Goal: Task Accomplishment & Management: Manage account settings

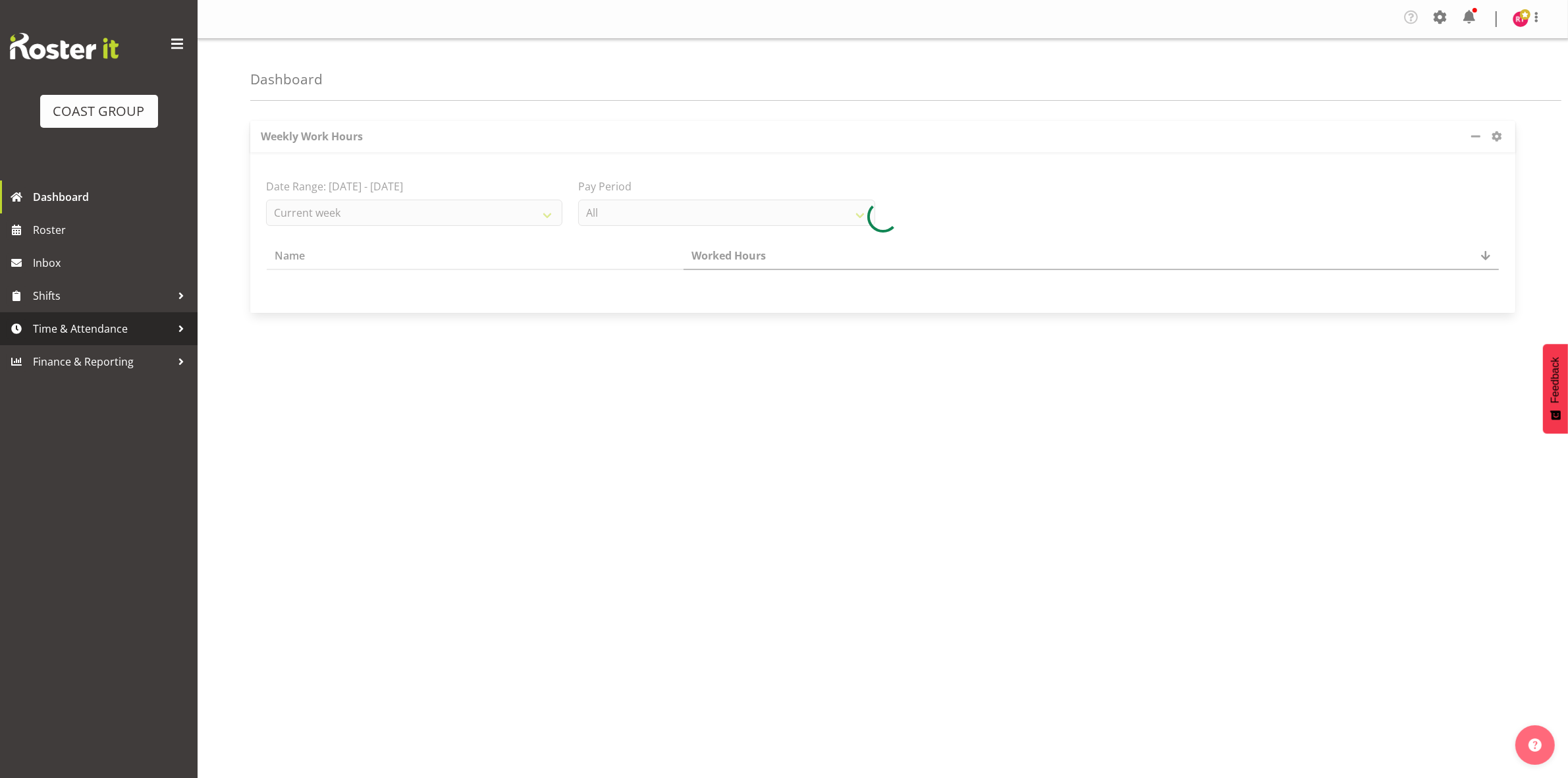
click at [87, 317] on link "Time & Attendance" at bounding box center [99, 329] width 197 height 33
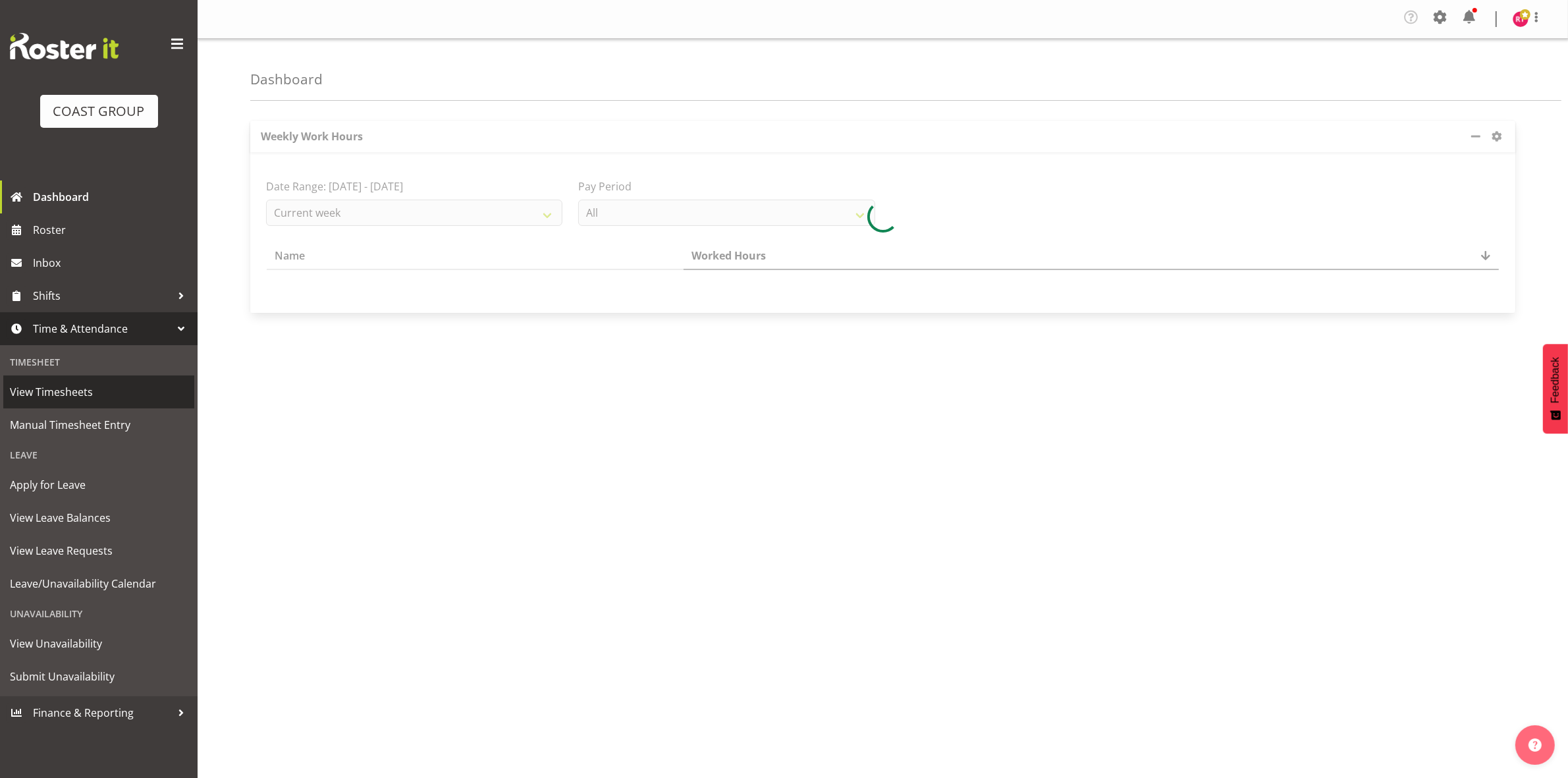
click at [80, 389] on span "View Timesheets" at bounding box center [99, 392] width 178 height 20
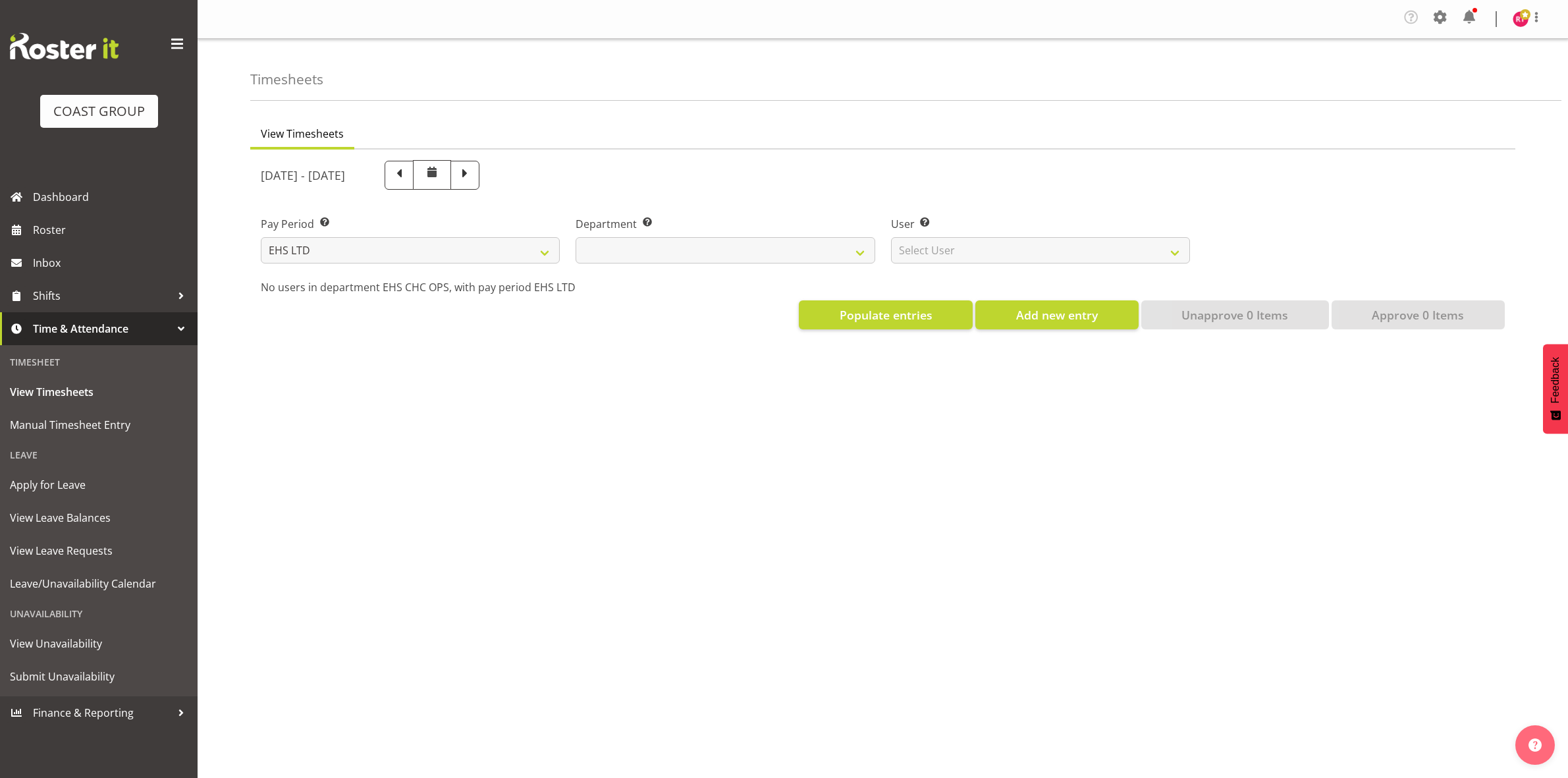
select select "7"
select select
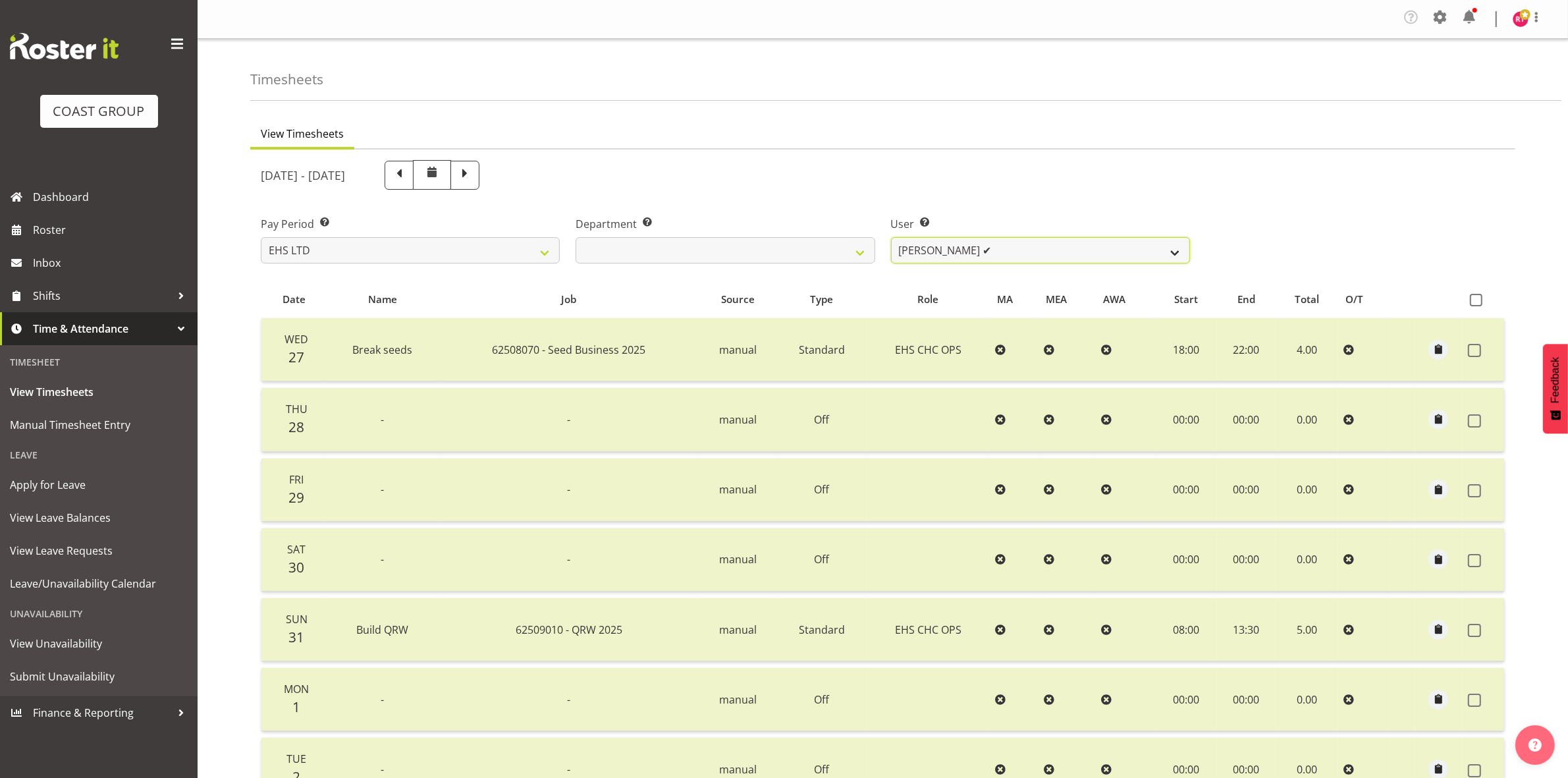
click at [1009, 253] on select "Aminio Fonongaloa-Lolohea ✔ David Wiseman ✔ George Unsworth ✔ Keegan Thomas ✔ M…" at bounding box center [1040, 250] width 299 height 26
select select "11387"
click at [891, 237] on select "Aminio Fonongaloa-Lolohea ✔ David Wiseman ✔ George Unsworth ✔ Keegan Thomas ✔ M…" at bounding box center [1040, 250] width 299 height 26
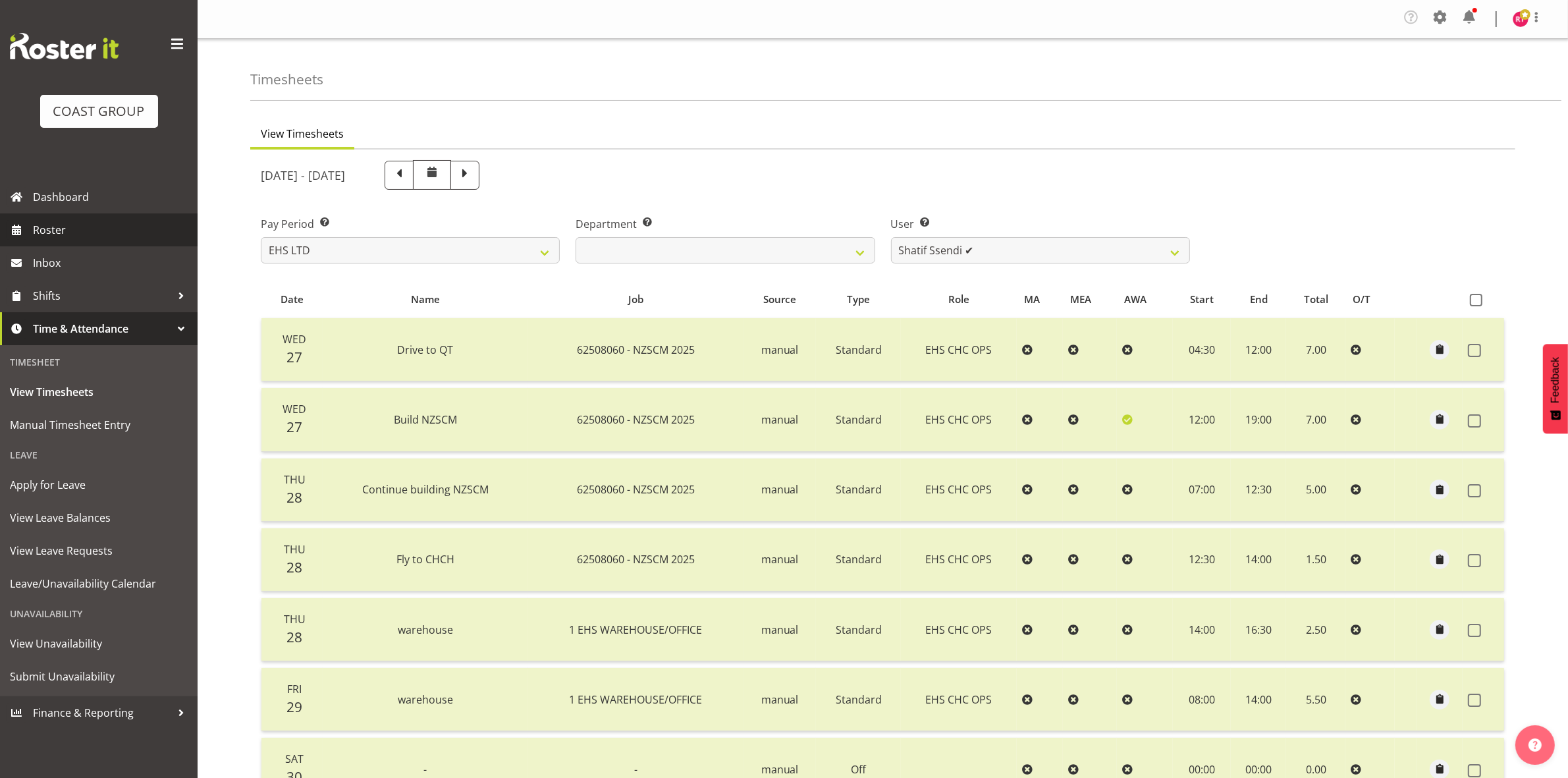
click at [49, 222] on span "Roster" at bounding box center [112, 230] width 158 height 20
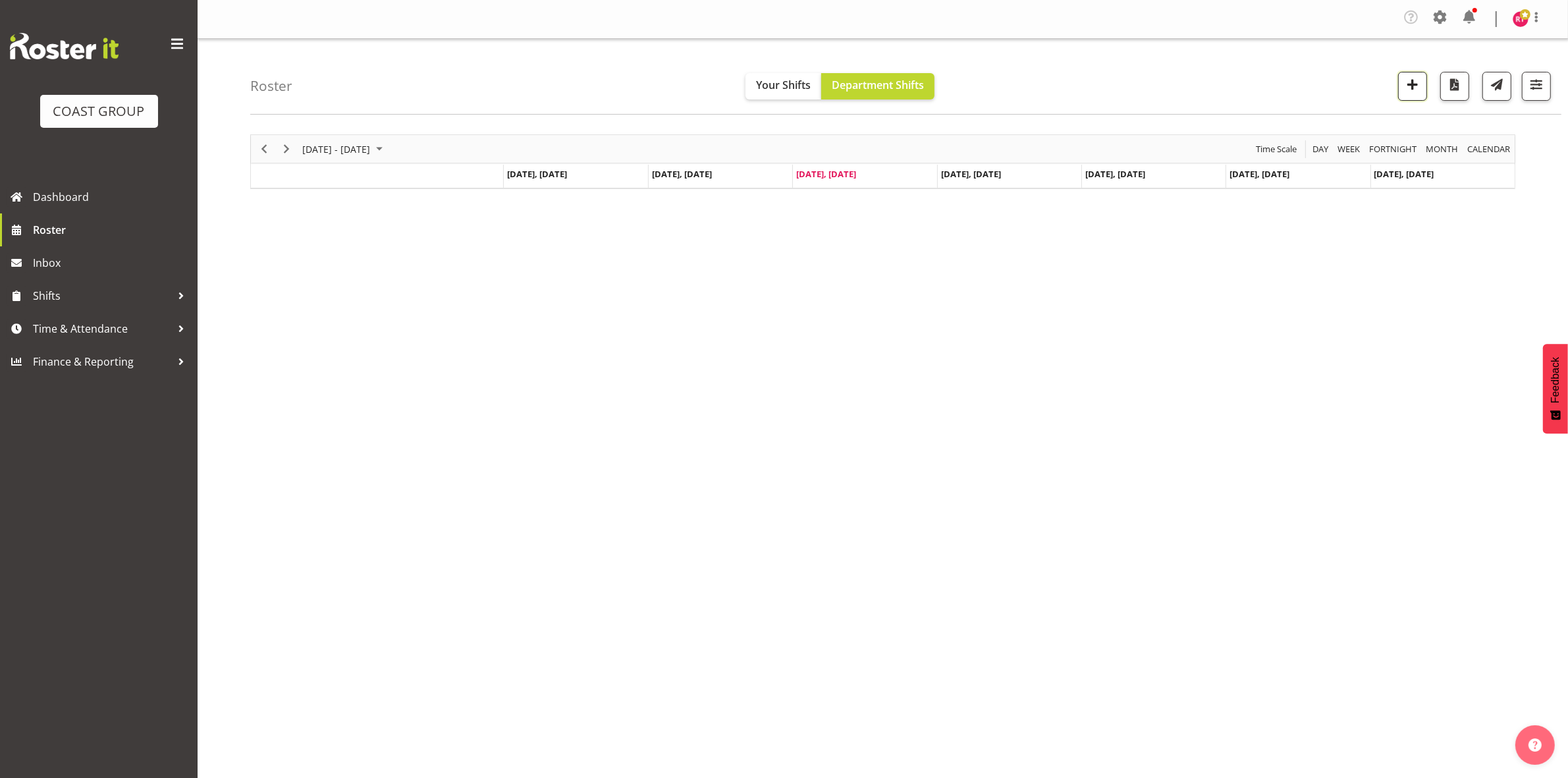
click at [1414, 84] on span "button" at bounding box center [1412, 84] width 17 height 17
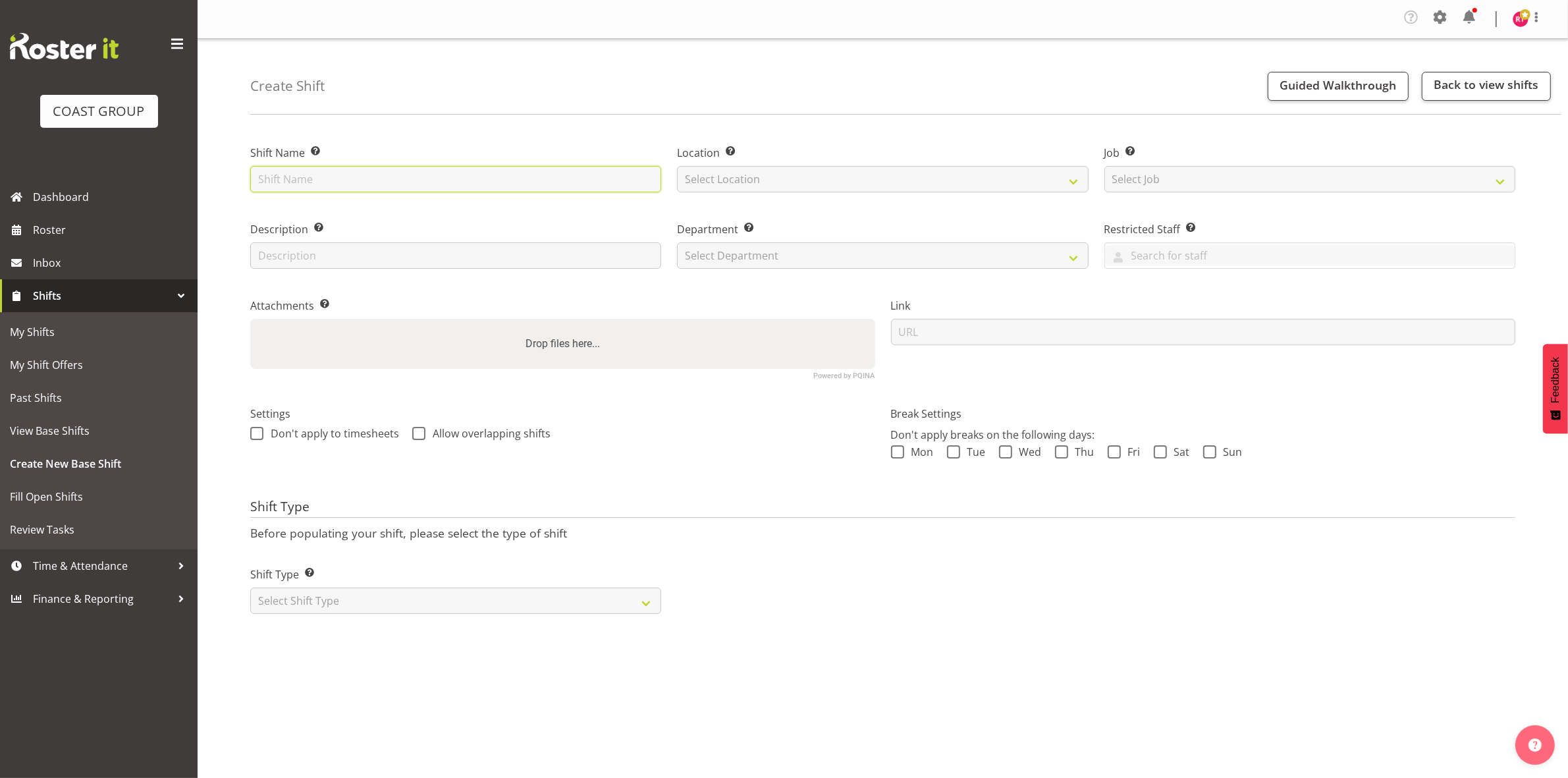
click at [363, 177] on input "text" at bounding box center [456, 179] width 411 height 26
type input "C"
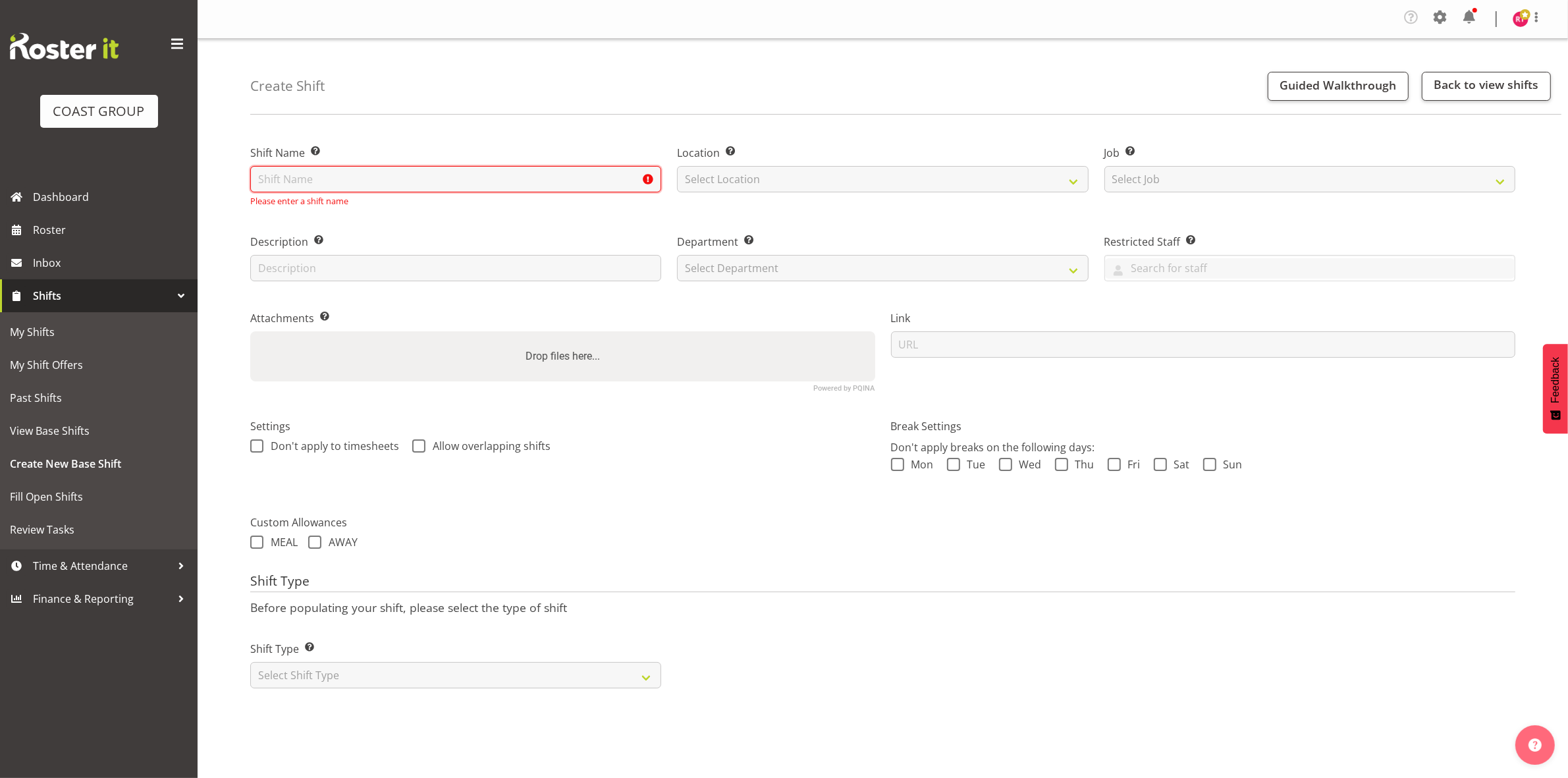
type input "c"
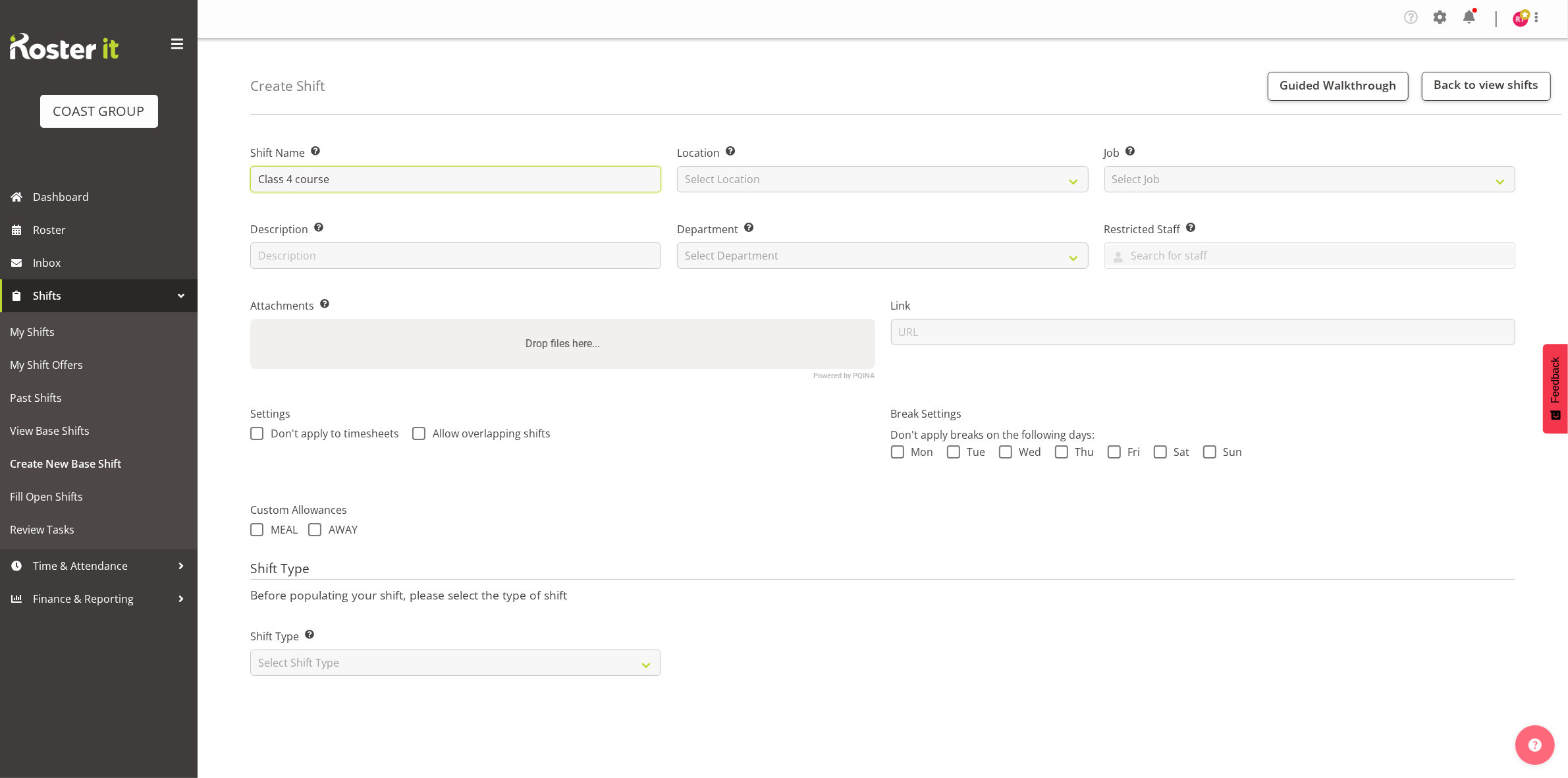
drag, startPoint x: 259, startPoint y: 177, endPoint x: 278, endPoint y: 182, distance: 19.6
click at [257, 178] on input "Class 4 course" at bounding box center [456, 179] width 411 height 26
type input "on Class 4 course"
drag, startPoint x: 723, startPoint y: 183, endPoint x: 736, endPoint y: 188, distance: 13.9
click at [723, 183] on select "Select Location EHS CHC" at bounding box center [882, 179] width 411 height 26
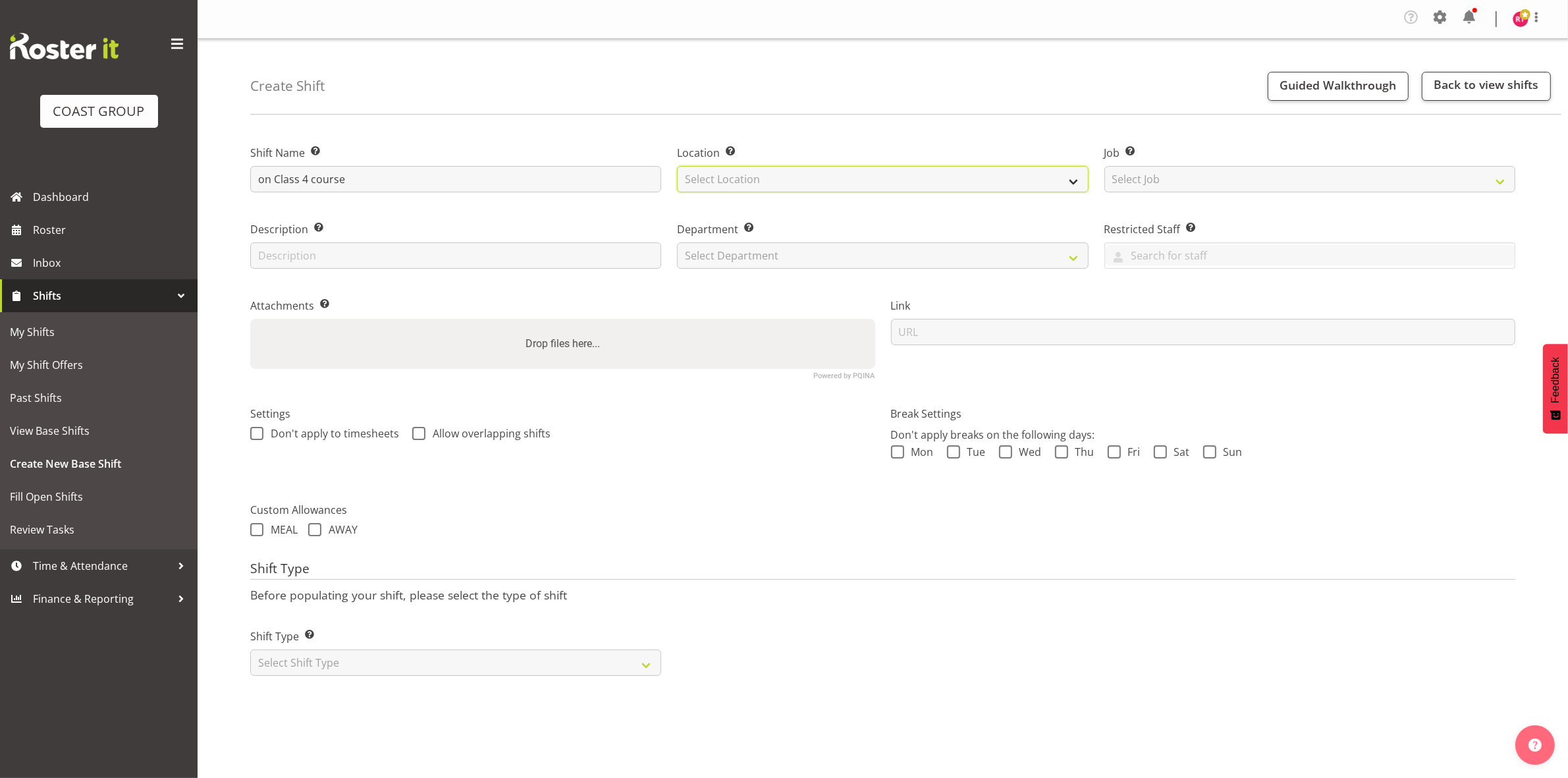
select select "107"
click at [677, 166] on select "Select Location EHS CHC" at bounding box center [882, 179] width 411 height 26
click at [1134, 171] on select "Select Job Create new job 1 Carlton Events 1 Carlton Hamilton 1 Carlton Welling…" at bounding box center [1310, 179] width 411 height 26
select select "69"
click at [1104, 166] on select "Select Job Create new job 1 Carlton Events 1 Carlton Hamilton 1 Carlton Welling…" at bounding box center [1310, 179] width 411 height 26
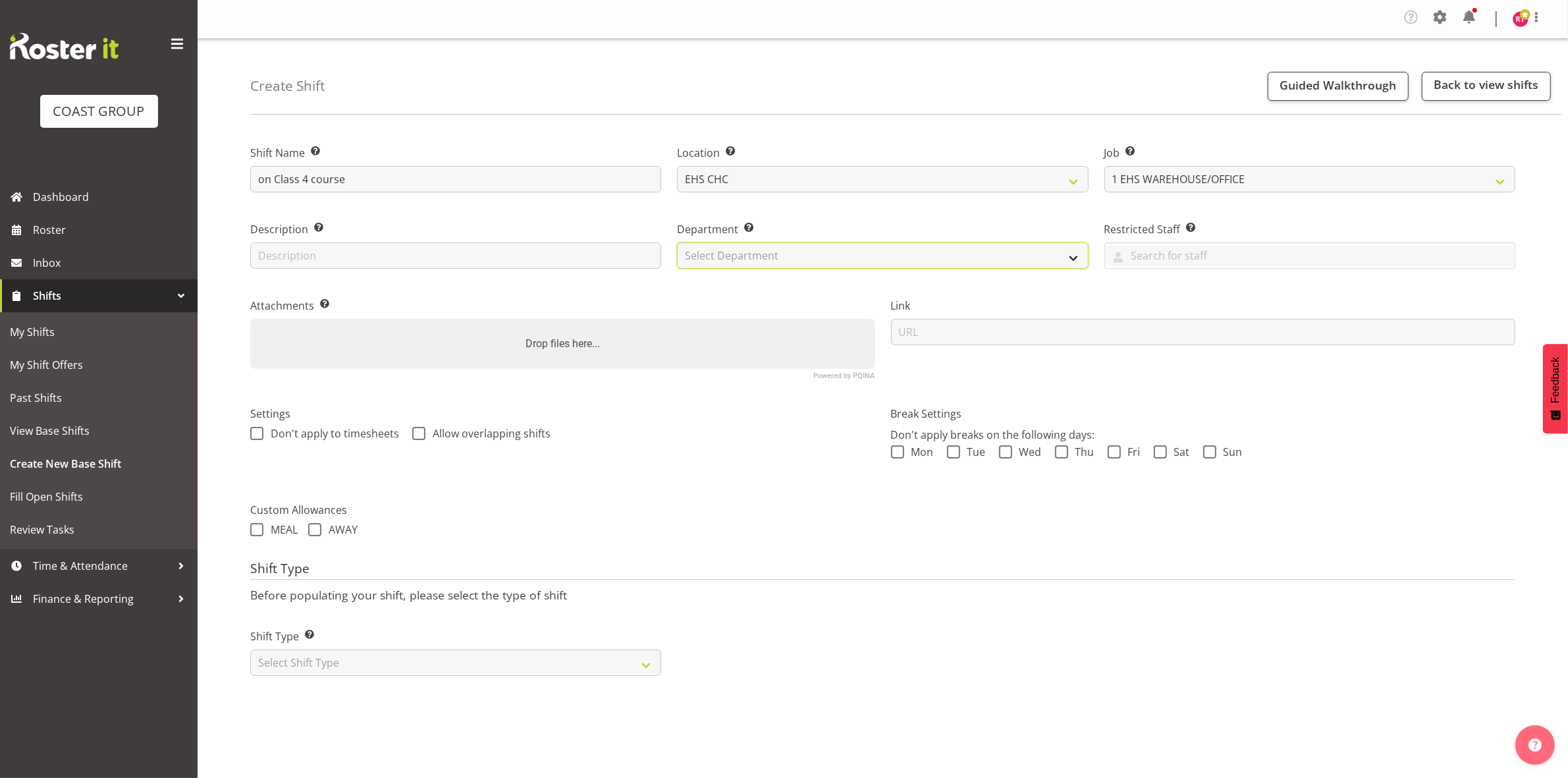
click at [944, 245] on select "Select Department EHS CHC OPS" at bounding box center [882, 256] width 411 height 26
select select "41"
click at [677, 243] on select "Select Department EHS CHC OPS" at bounding box center [882, 256] width 411 height 26
drag, startPoint x: 366, startPoint y: 659, endPoint x: 363, endPoint y: 673, distance: 14.3
click at [366, 659] on select "Select Shift Type One Off Shift Recurring Shift Rotating Shift" at bounding box center [456, 663] width 411 height 26
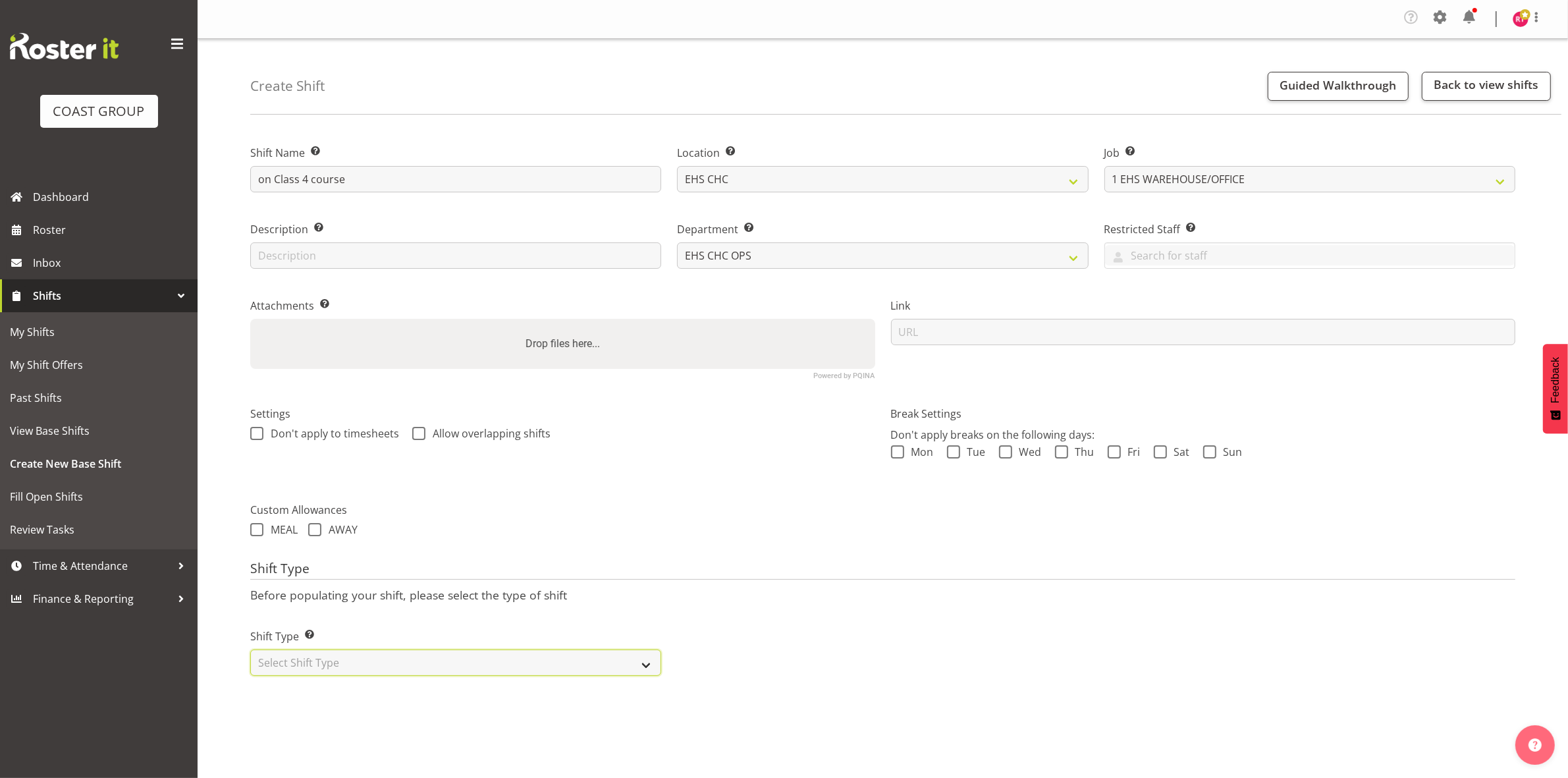
select select "one_off"
click at [250, 650] on select "Select Shift Type One Off Shift Recurring Shift Rotating Shift" at bounding box center [456, 663] width 411 height 26
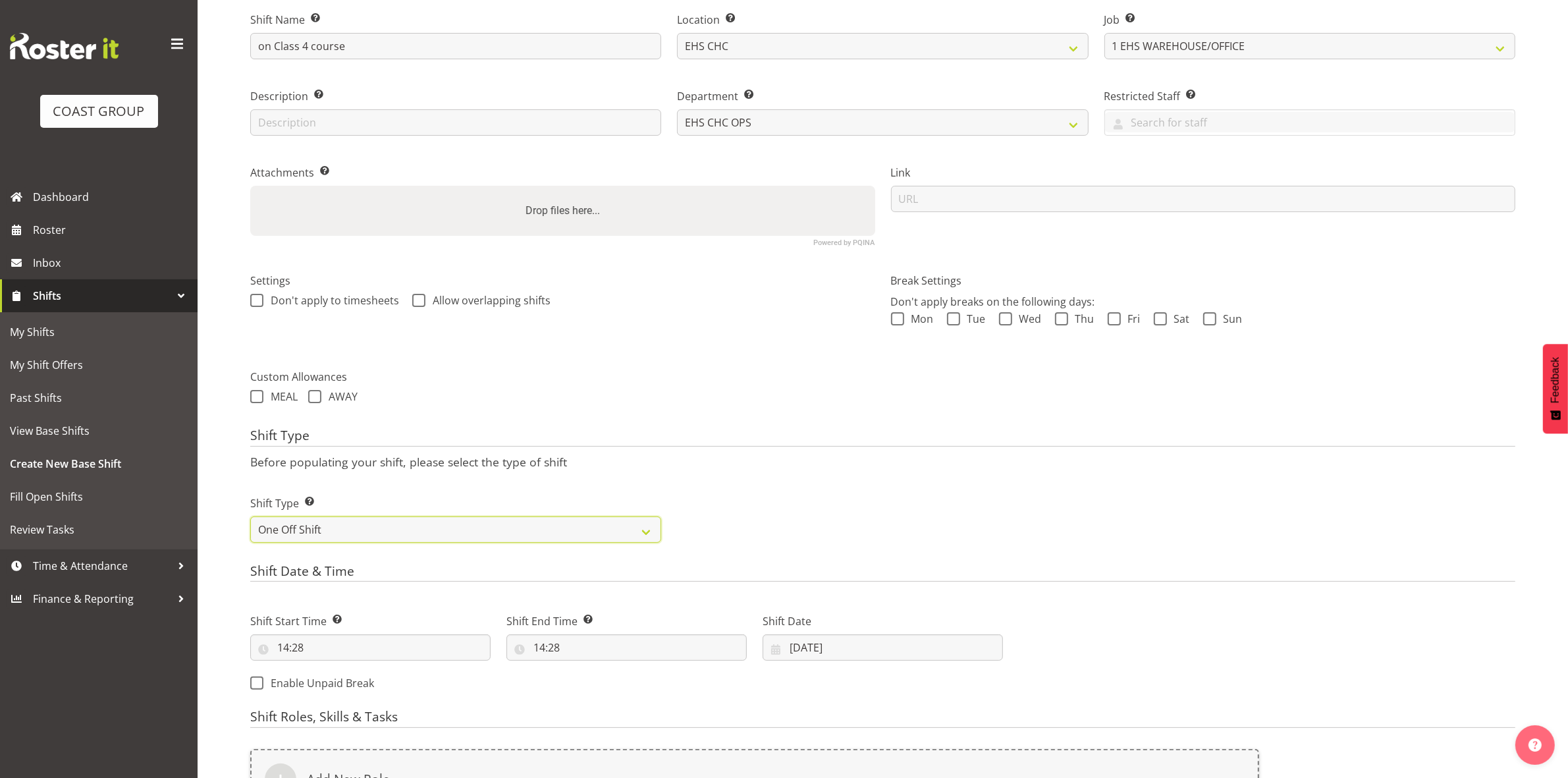
scroll to position [364, 0]
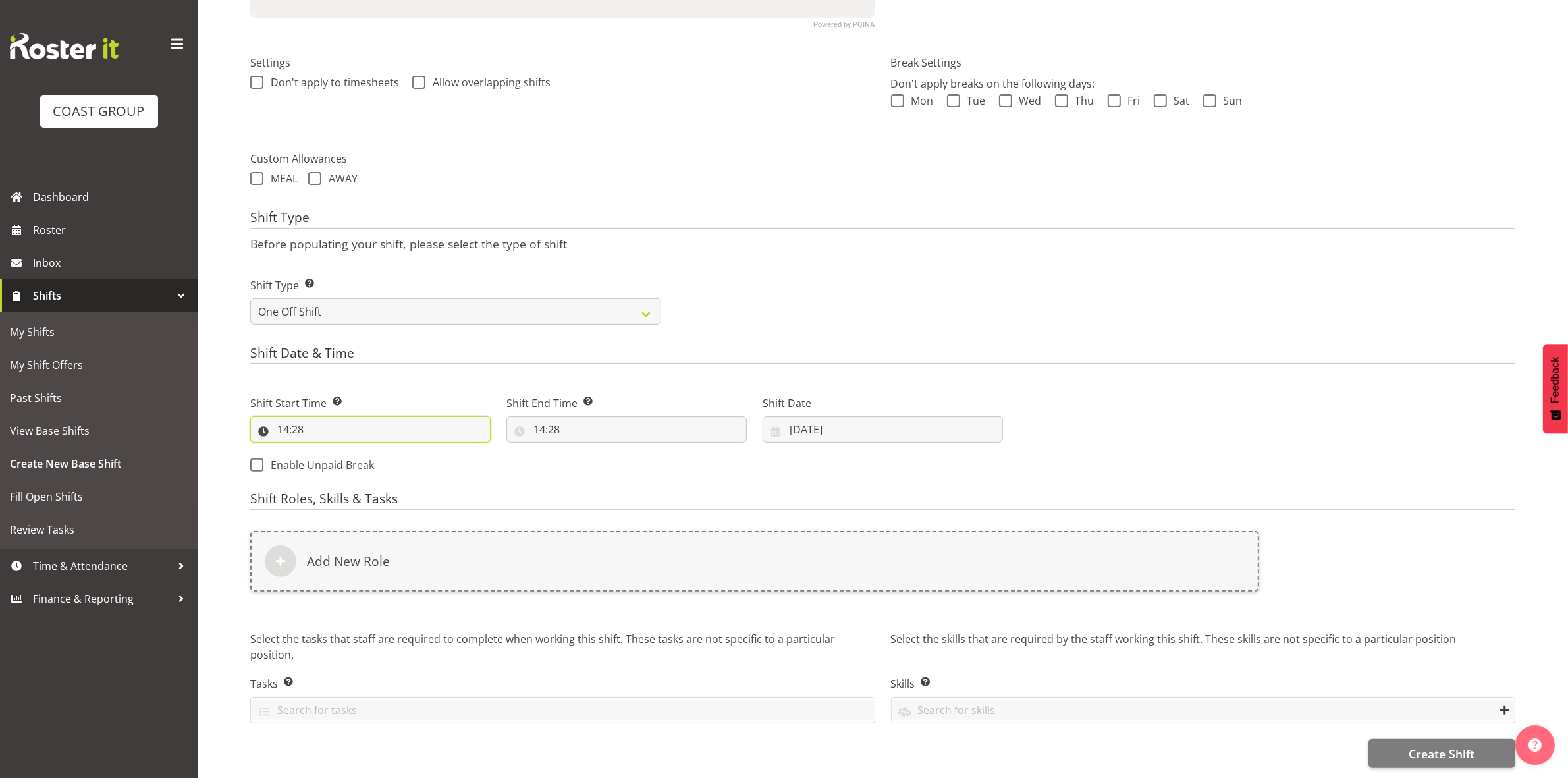
click at [282, 417] on input "14:28" at bounding box center [371, 429] width 240 height 26
click at [340, 451] on select "00 01 02 03 04 05 06 07 08 09 10 11 12 13 14 15 16 17 18 19 20 21 22 23" at bounding box center [340, 464] width 29 height 26
select select "8"
click at [325, 451] on select "00 01 02 03 04 05 06 07 08 09 10 11 12 13 14 15 16 17 18 19 20 21 22 23" at bounding box center [340, 464] width 29 height 26
type input "08:28"
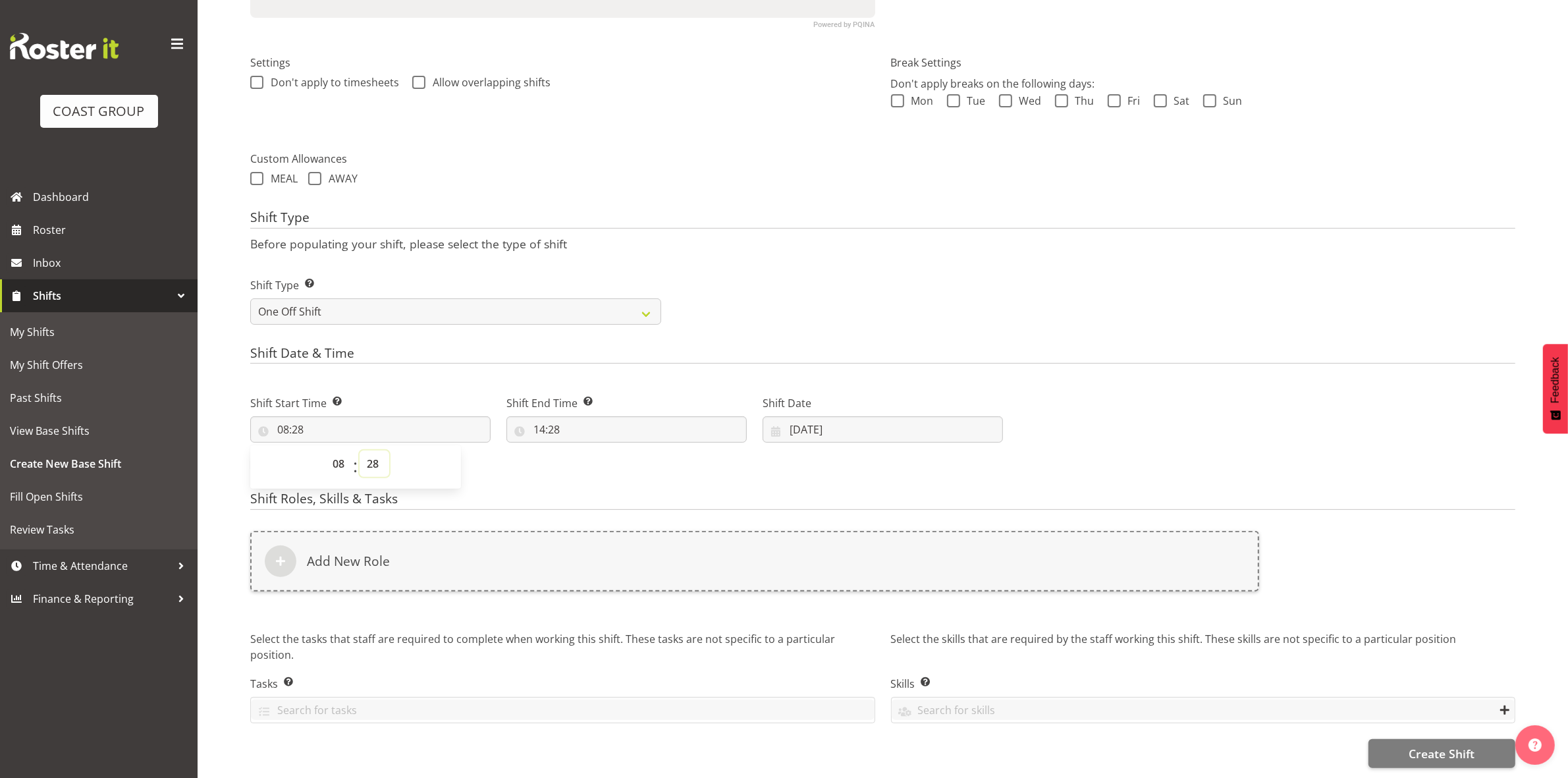
click at [374, 455] on select "00 01 02 03 04 05 06 07 08 09 10 11 12 13 14 15 16 17 18 19 20 21 22 23 24 25 2…" at bounding box center [374, 464] width 29 height 26
select select "0"
click at [360, 451] on select "00 01 02 03 04 05 06 07 08 09 10 11 12 13 14 15 16 17 18 19 20 21 22 23 24 25 2…" at bounding box center [374, 464] width 29 height 26
type input "08:00"
click at [748, 177] on form "Shift Name Enter a name for the shift (e.g. Day Shift). on Class 4 course Locat…" at bounding box center [883, 271] width 1265 height 993
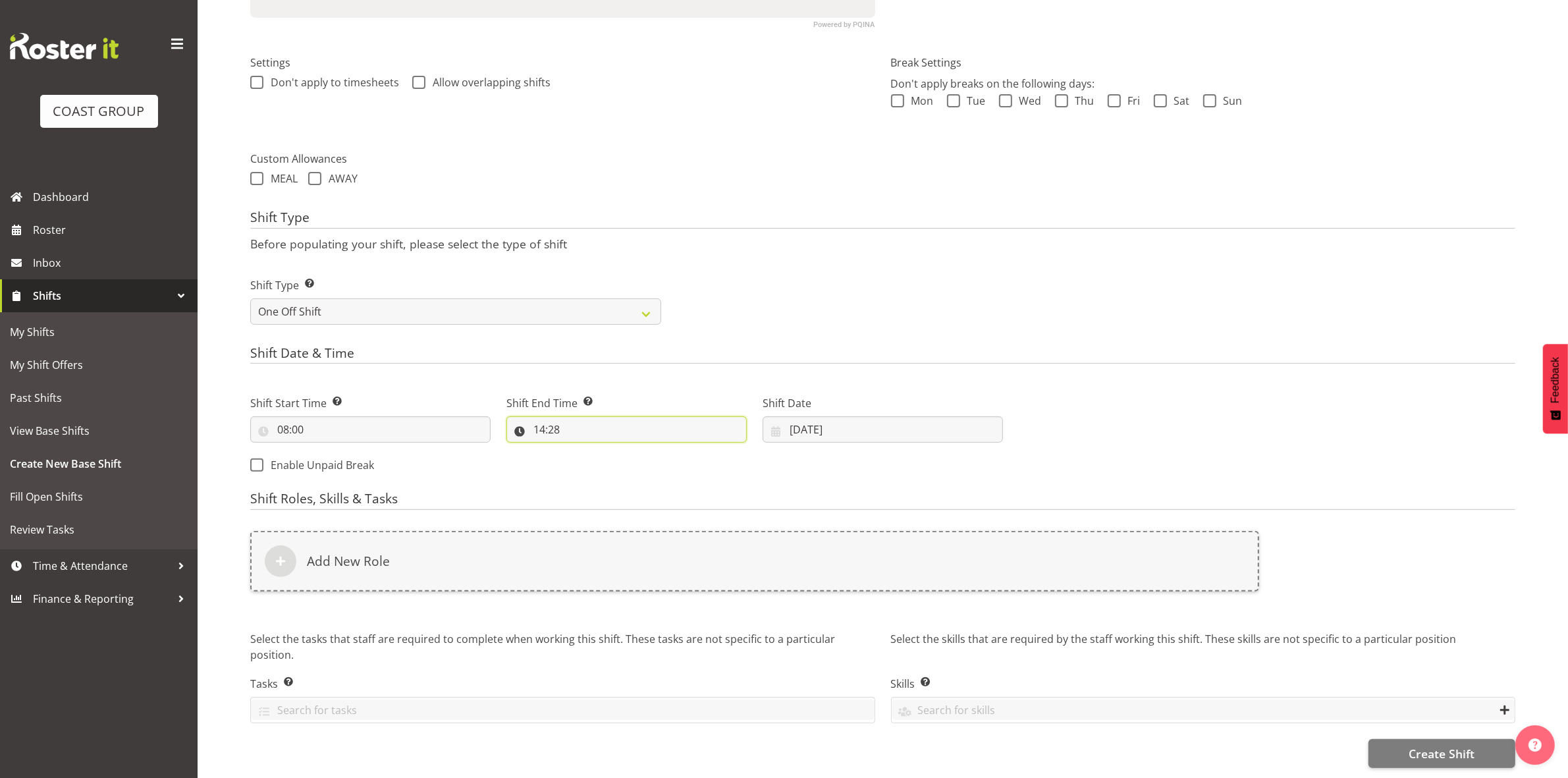
click at [544, 419] on input "14:28" at bounding box center [627, 429] width 240 height 26
click at [591, 451] on select "00 01 02 03 04 05 06 07 08 09 10 11 12 13 14 15 16 17 18 19 20 21 22 23" at bounding box center [596, 464] width 29 height 26
select select "16"
click at [582, 451] on select "00 01 02 03 04 05 06 07 08 09 10 11 12 13 14 15 16 17 18 19 20 21 22 23" at bounding box center [596, 464] width 29 height 26
type input "16:28"
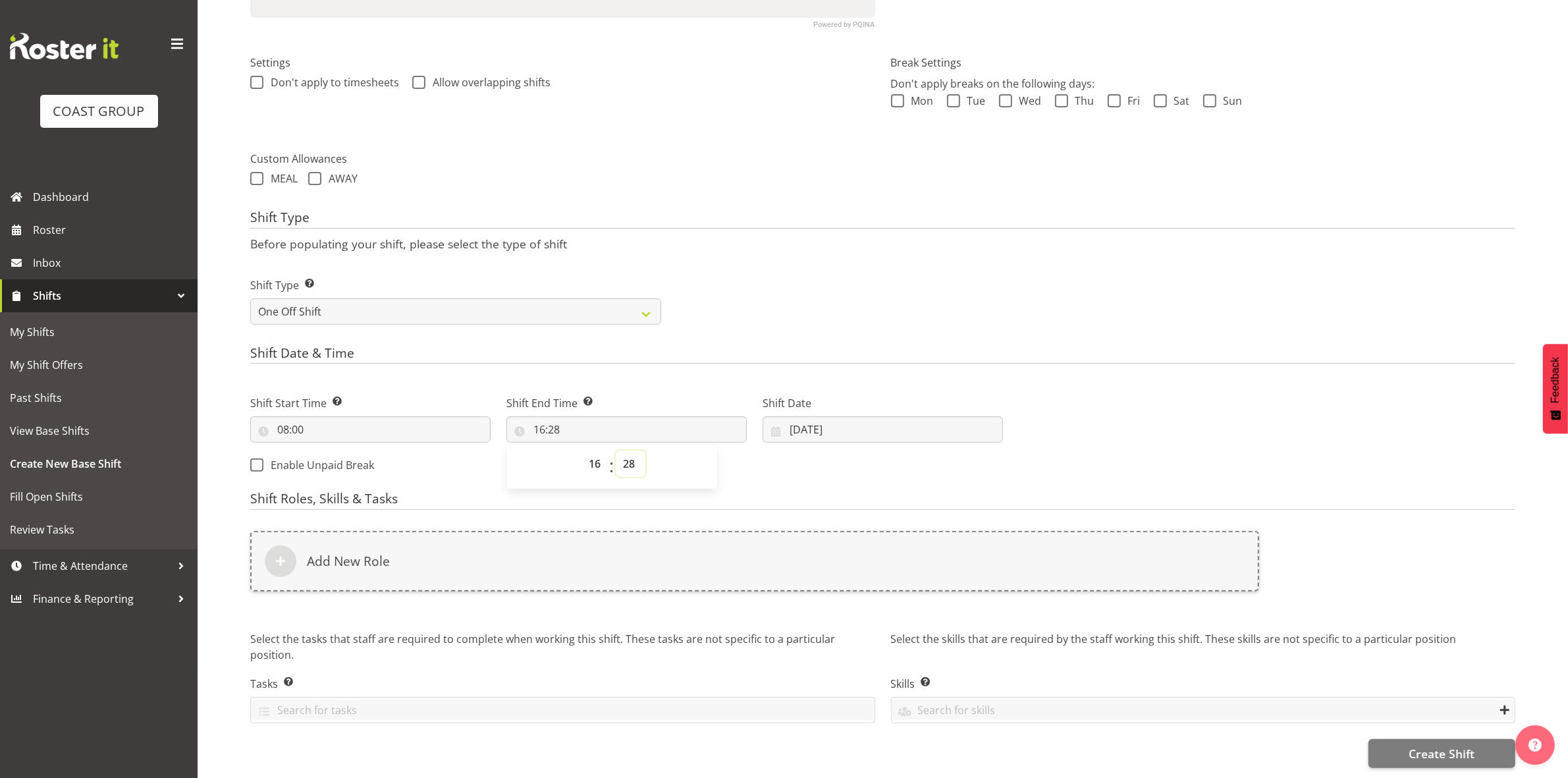
click at [627, 451] on select "00 01 02 03 04 05 06 07 08 09 10 11 12 13 14 15 16 17 18 19 20 21 22 23 24 25 2…" at bounding box center [630, 464] width 29 height 26
select select "30"
click at [616, 451] on select "00 01 02 03 04 05 06 07 08 09 10 11 12 13 14 15 16 17 18 19 20 21 22 23 24 25 2…" at bounding box center [630, 464] width 29 height 26
type input "16:30"
click at [764, 346] on h4 "Shift Date & Time" at bounding box center [883, 355] width 1265 height 19
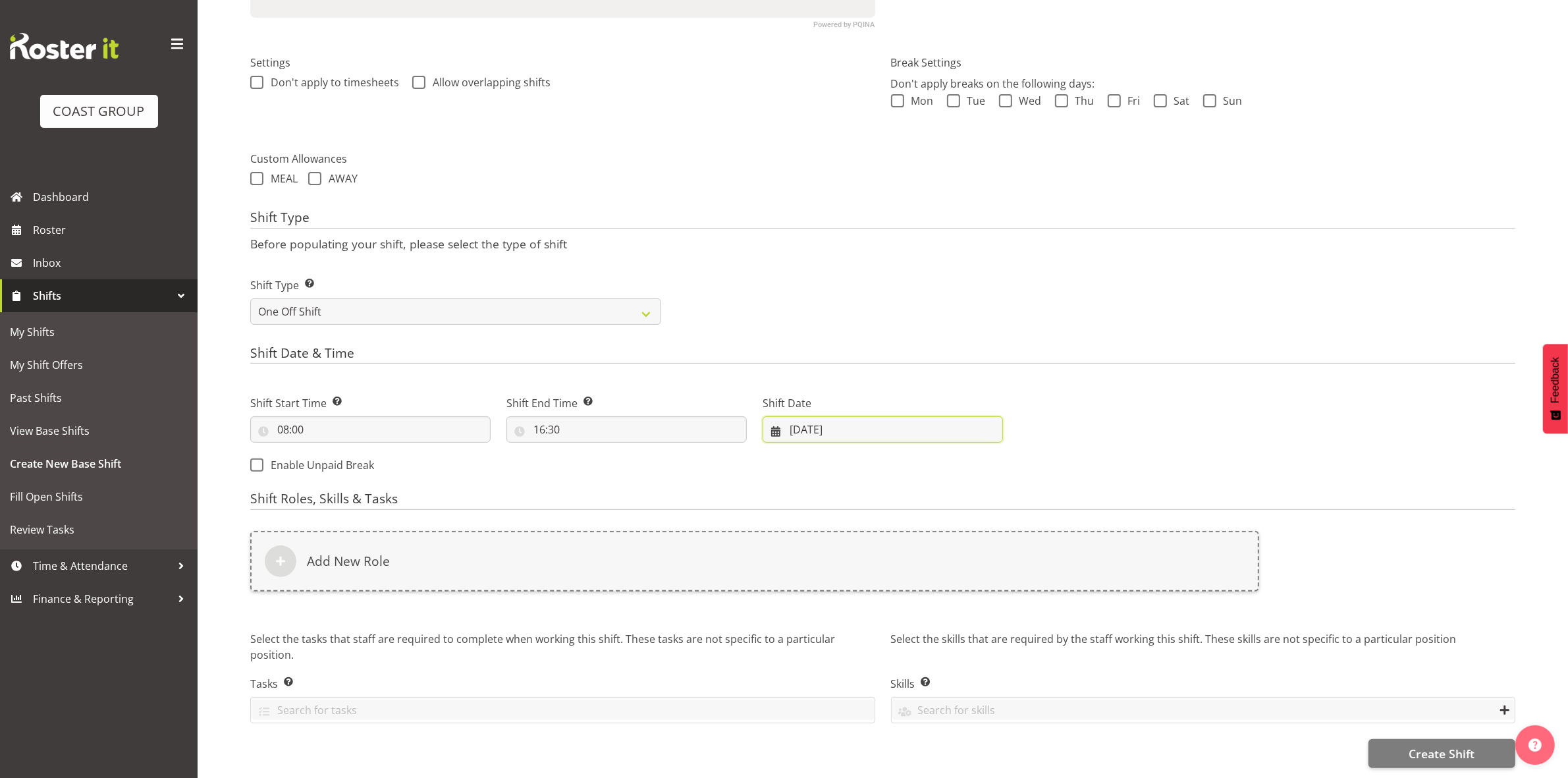
click at [795, 417] on input "[DATE]" at bounding box center [883, 429] width 240 height 26
click at [878, 528] on link "3" at bounding box center [882, 538] width 26 height 26
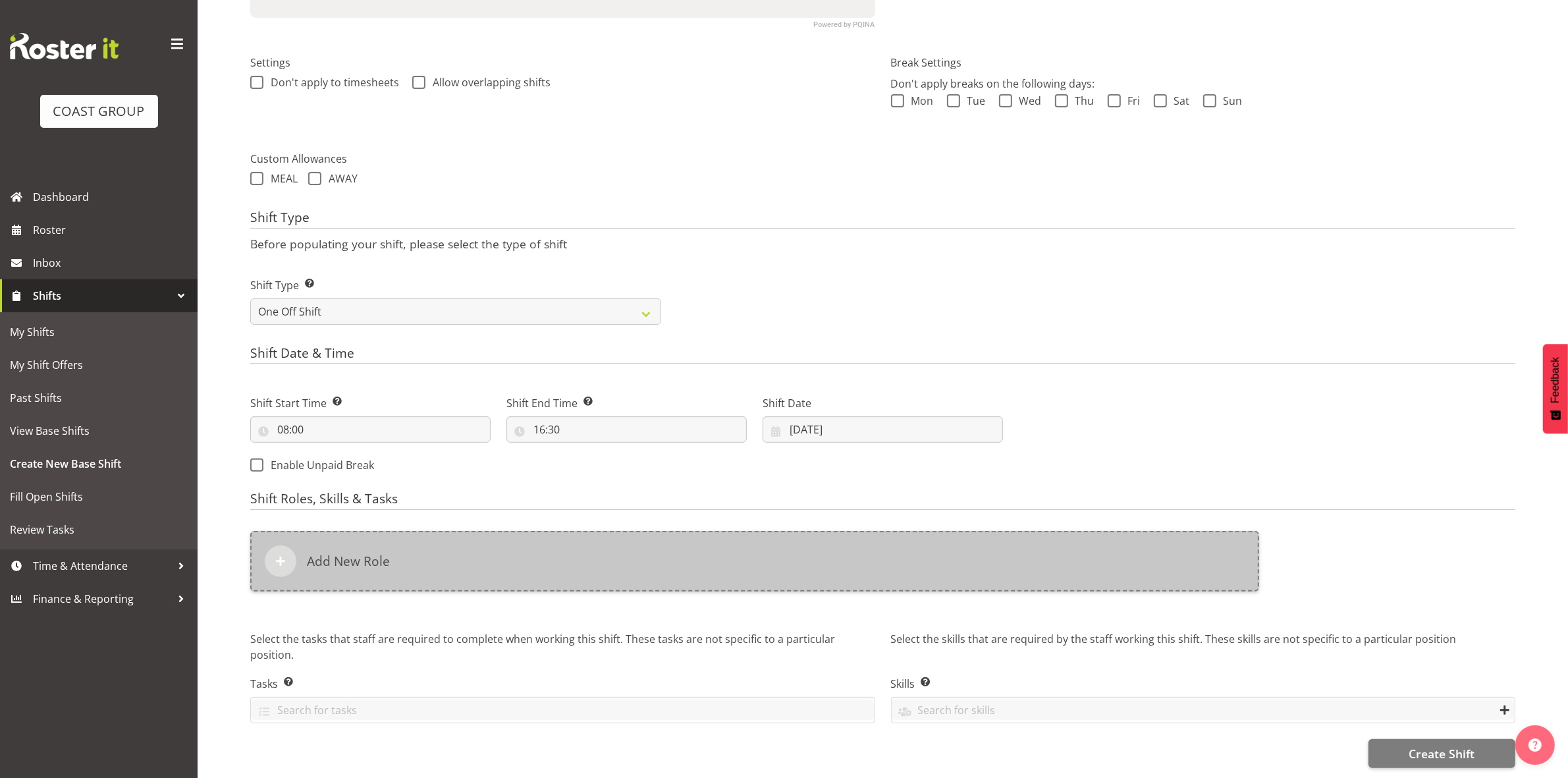
click at [555, 545] on div "Add New Role" at bounding box center [755, 561] width 1009 height 61
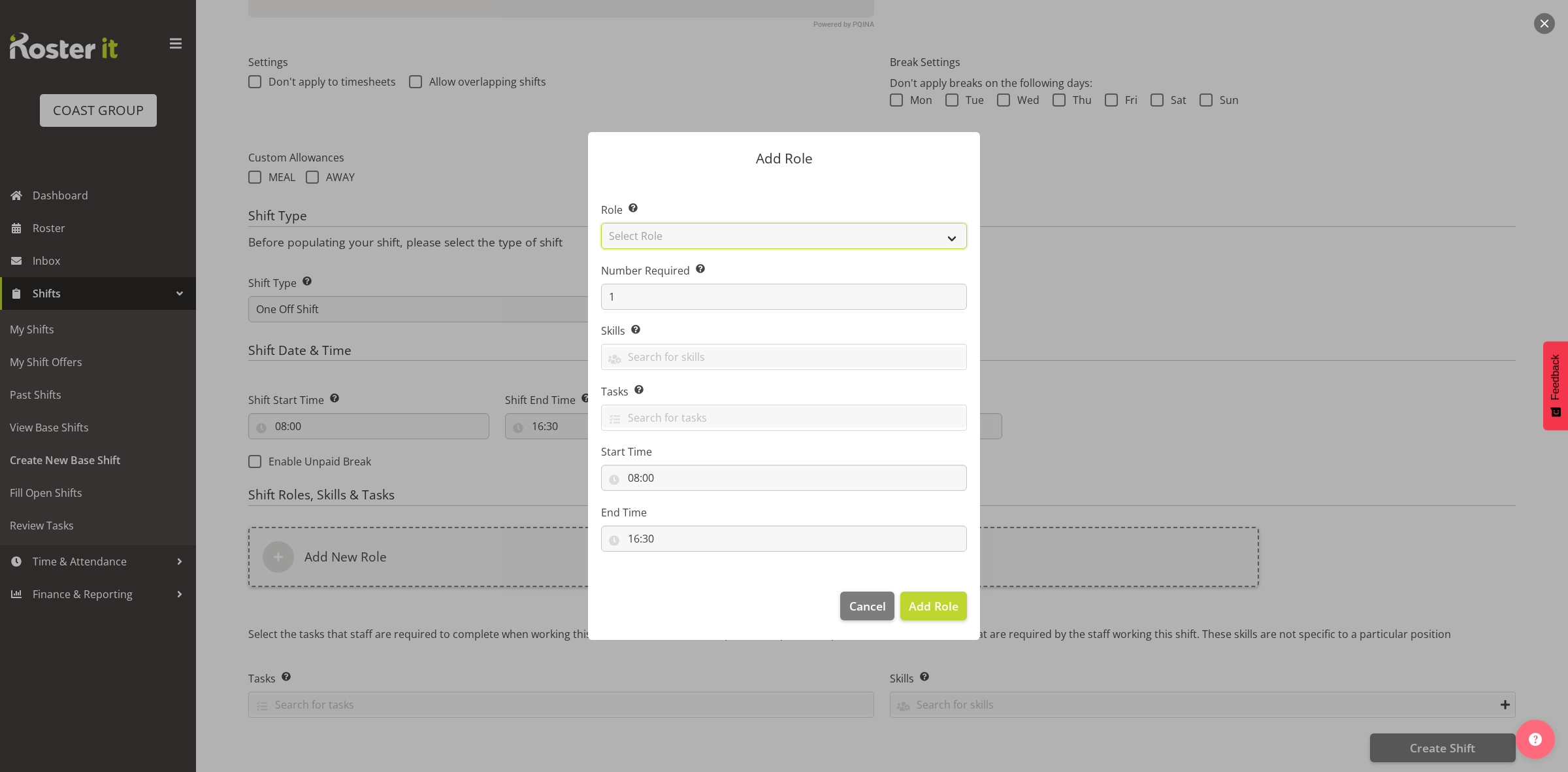
click at [716, 229] on select "Select Role ACCOUNT MANAGER ACCOUNT MANAGER DW ACCOUNTS [PERSON_NAME] VEHICLES …" at bounding box center [784, 236] width 366 height 26
select select "192"
click at [601, 223] on select "Select Role ACCOUNT MANAGER ACCOUNT MANAGER DW ACCOUNTS [PERSON_NAME] VEHICLES …" at bounding box center [784, 236] width 366 height 26
click at [936, 607] on span "Add Role" at bounding box center [933, 606] width 50 height 16
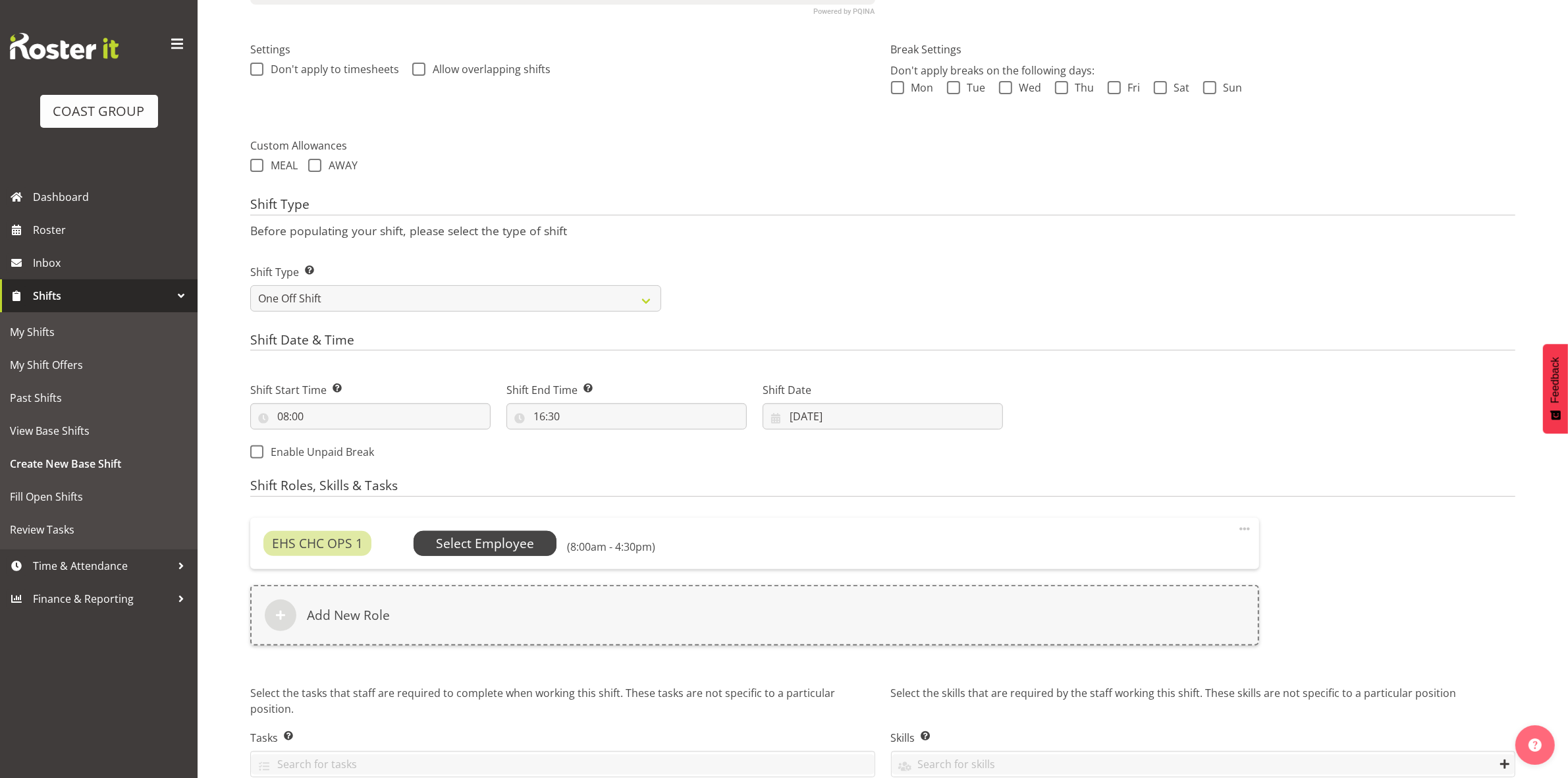
click at [443, 552] on span "Select Employee" at bounding box center [484, 543] width 98 height 19
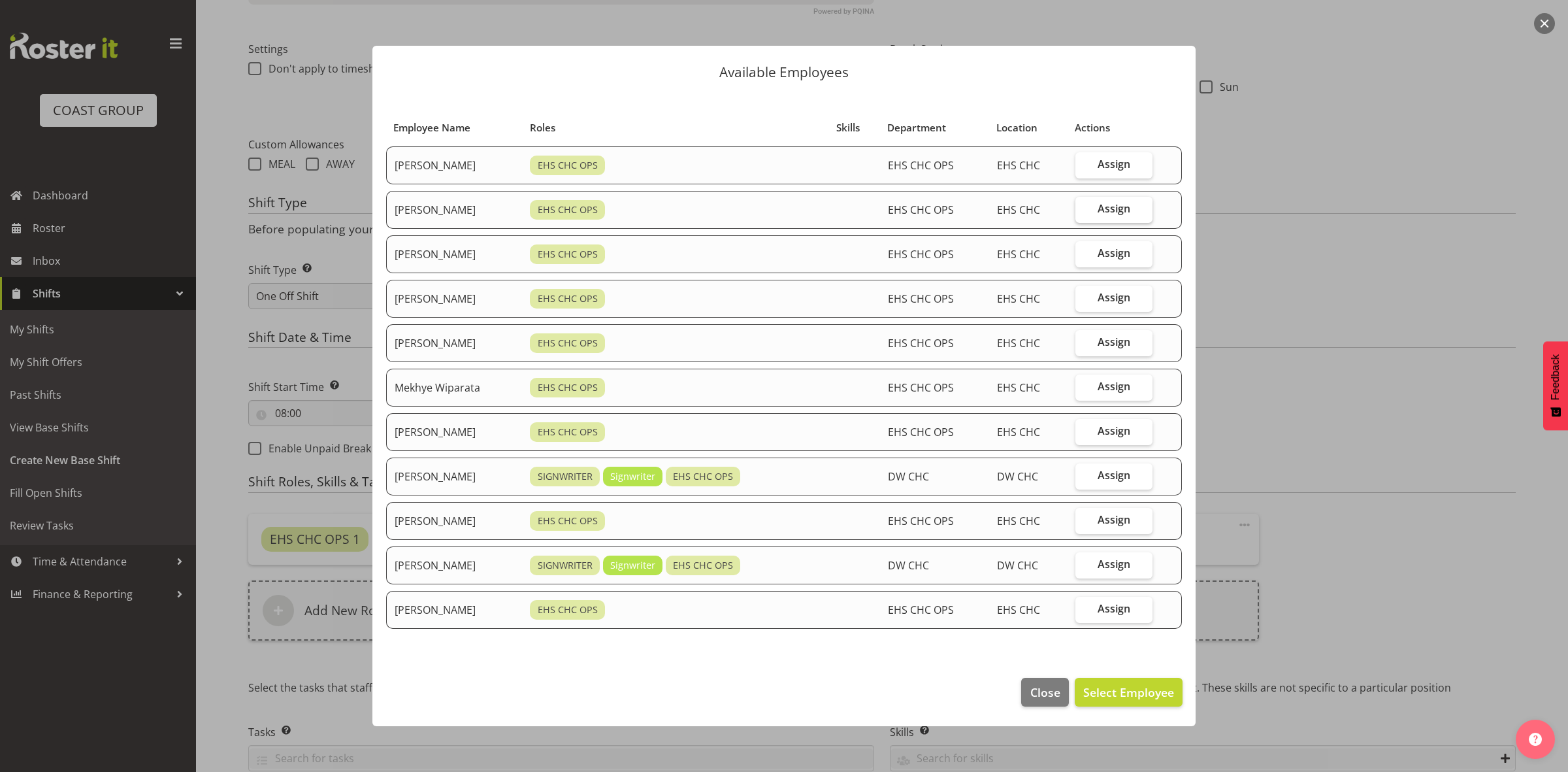
click at [1098, 220] on label "Assign" at bounding box center [1114, 210] width 77 height 26
click at [1084, 213] on input "Assign" at bounding box center [1080, 209] width 9 height 9
checkbox input "true"
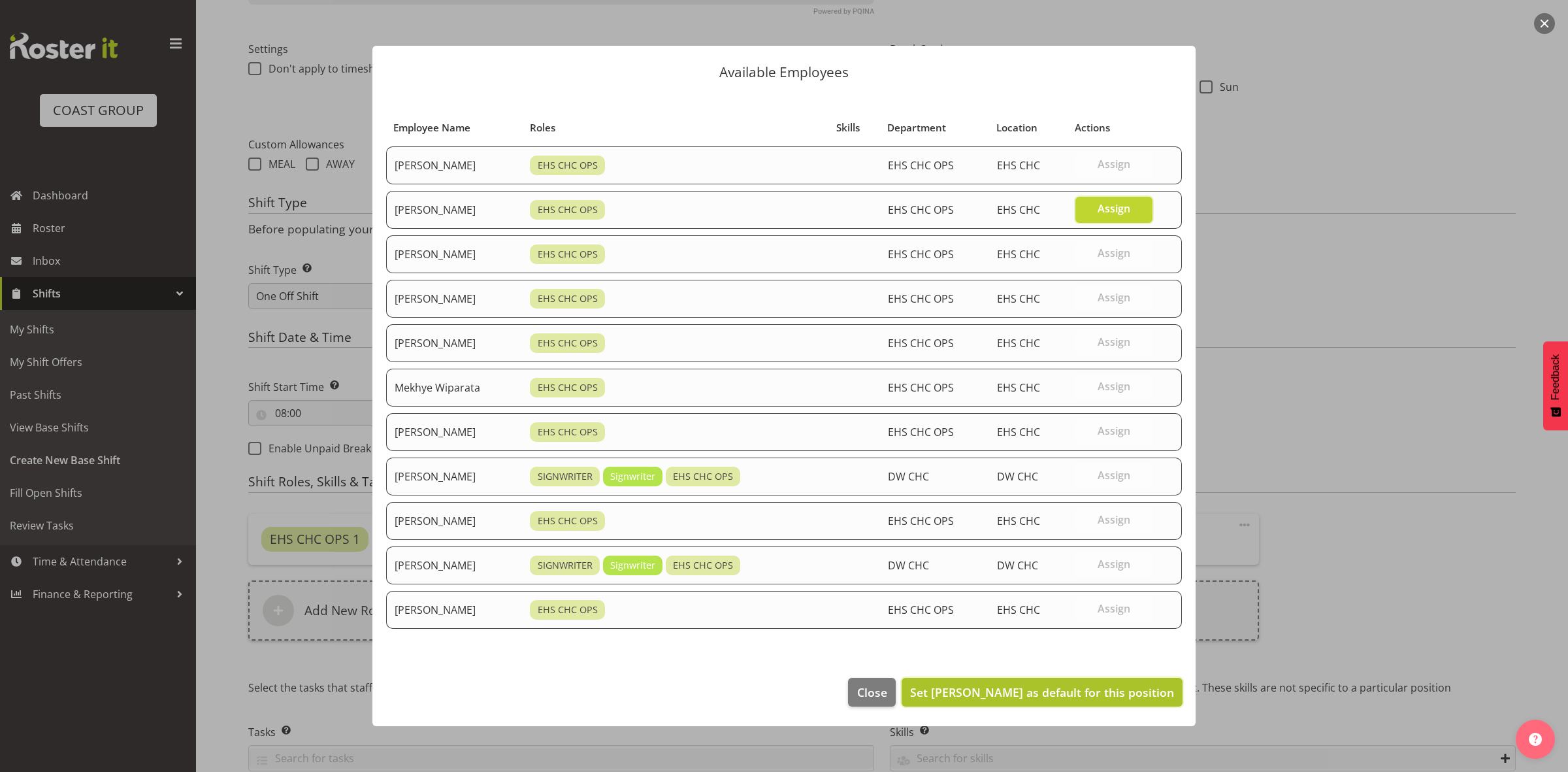
click at [1018, 694] on span "Set David Wiseman as default for this position" at bounding box center [1042, 692] width 264 height 16
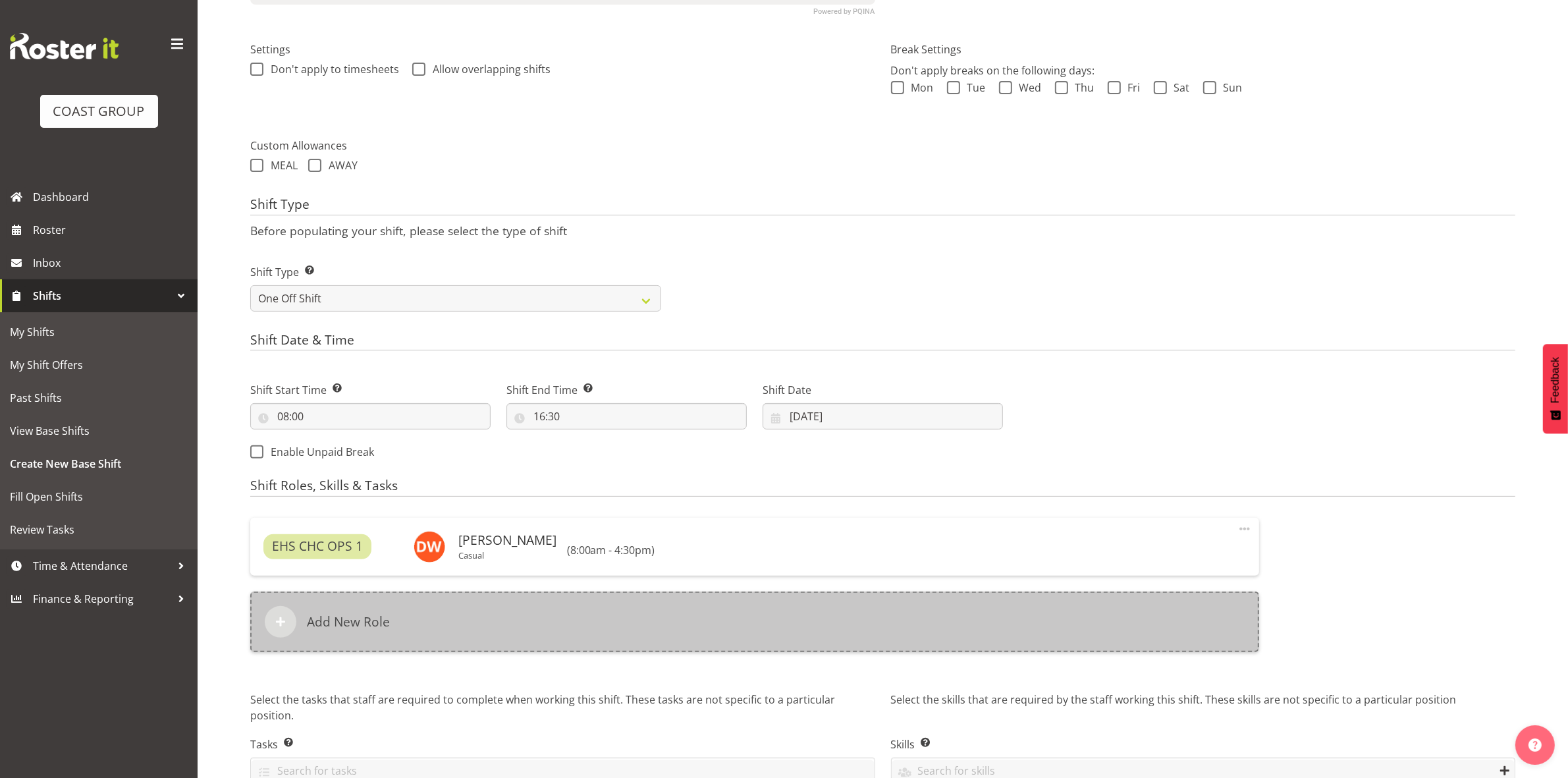
scroll to position [438, 0]
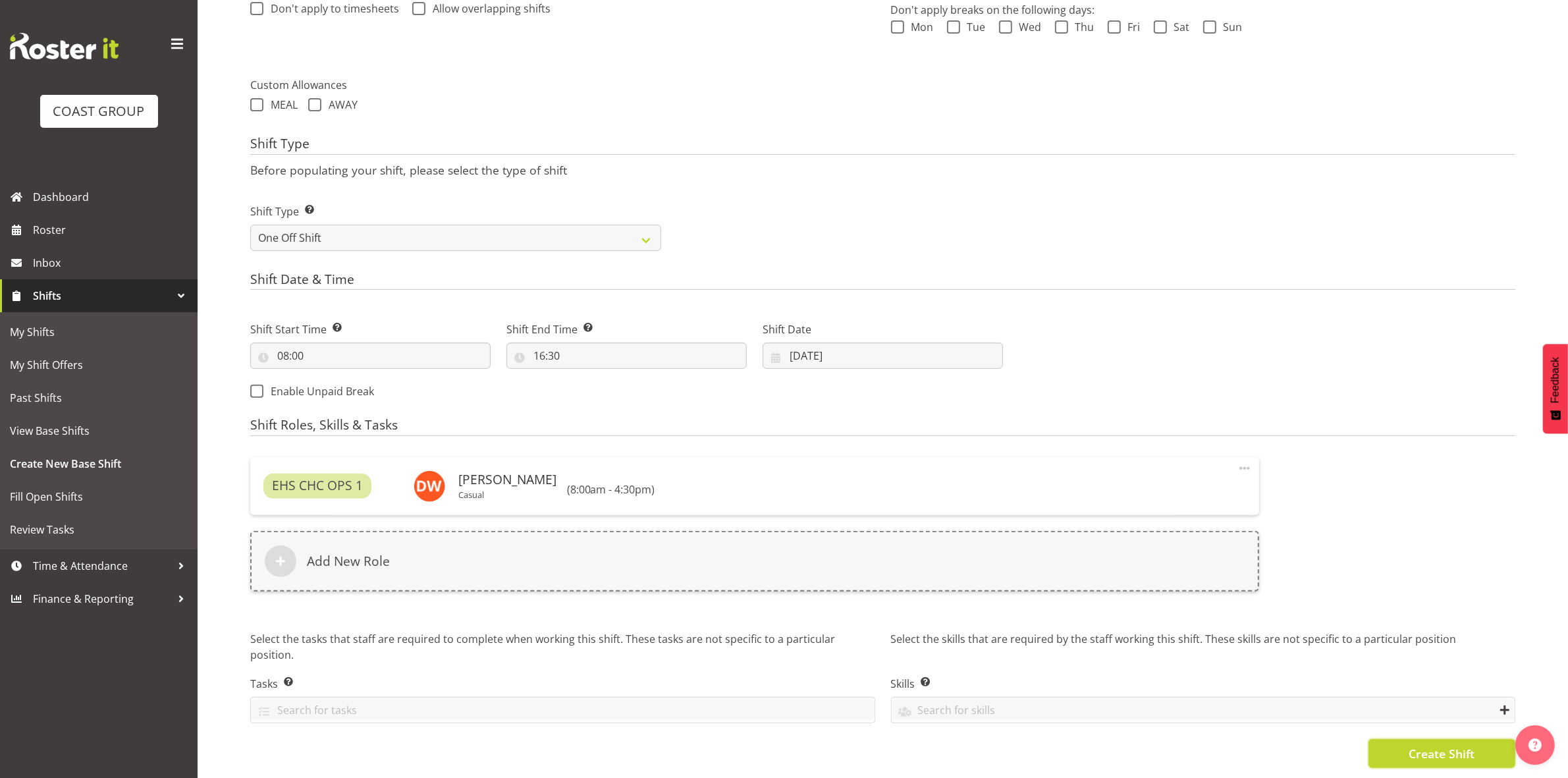
click at [1436, 745] on span "Create Shift" at bounding box center [1441, 754] width 66 height 17
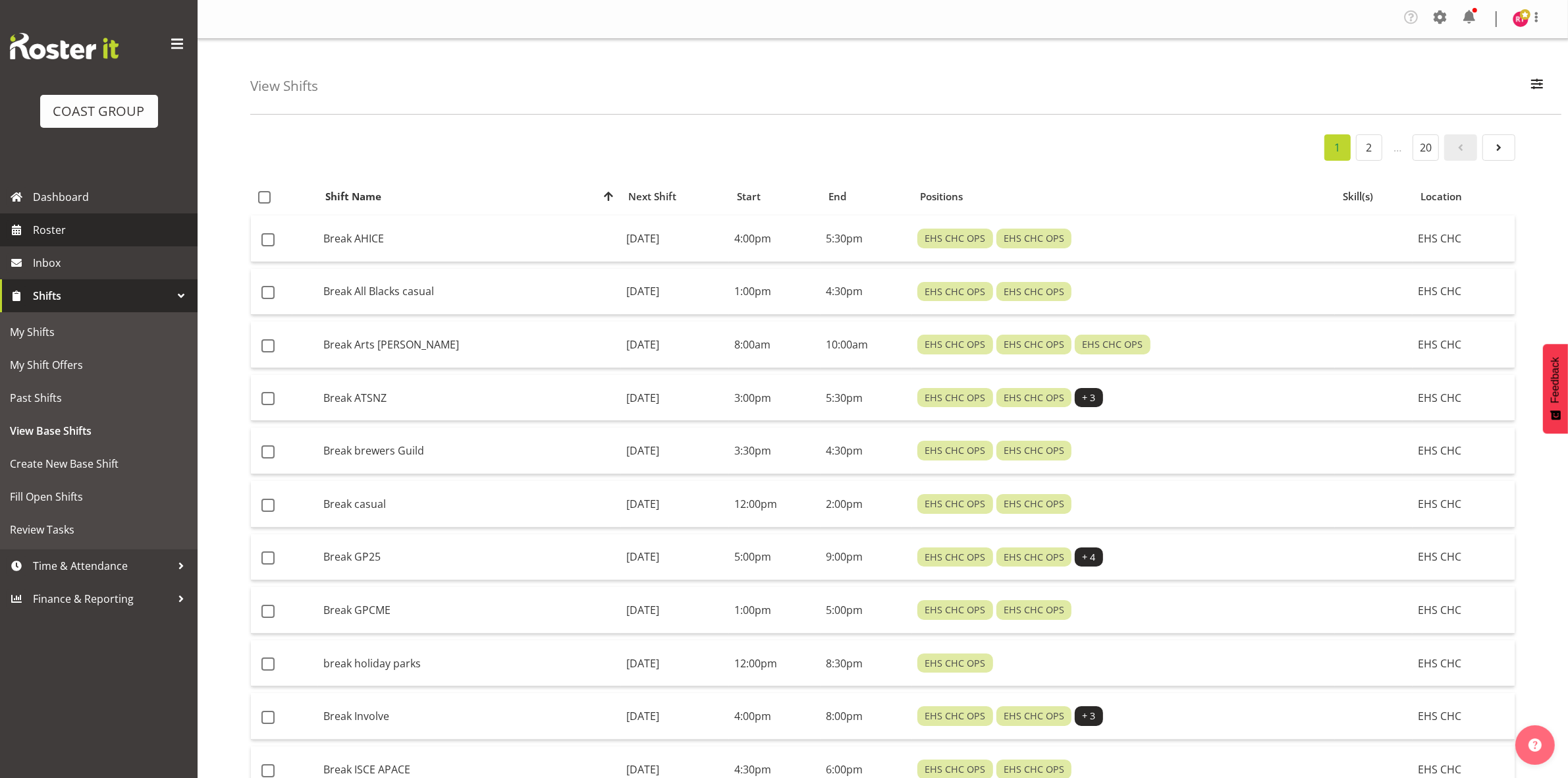
click at [107, 230] on span "Roster" at bounding box center [112, 230] width 158 height 20
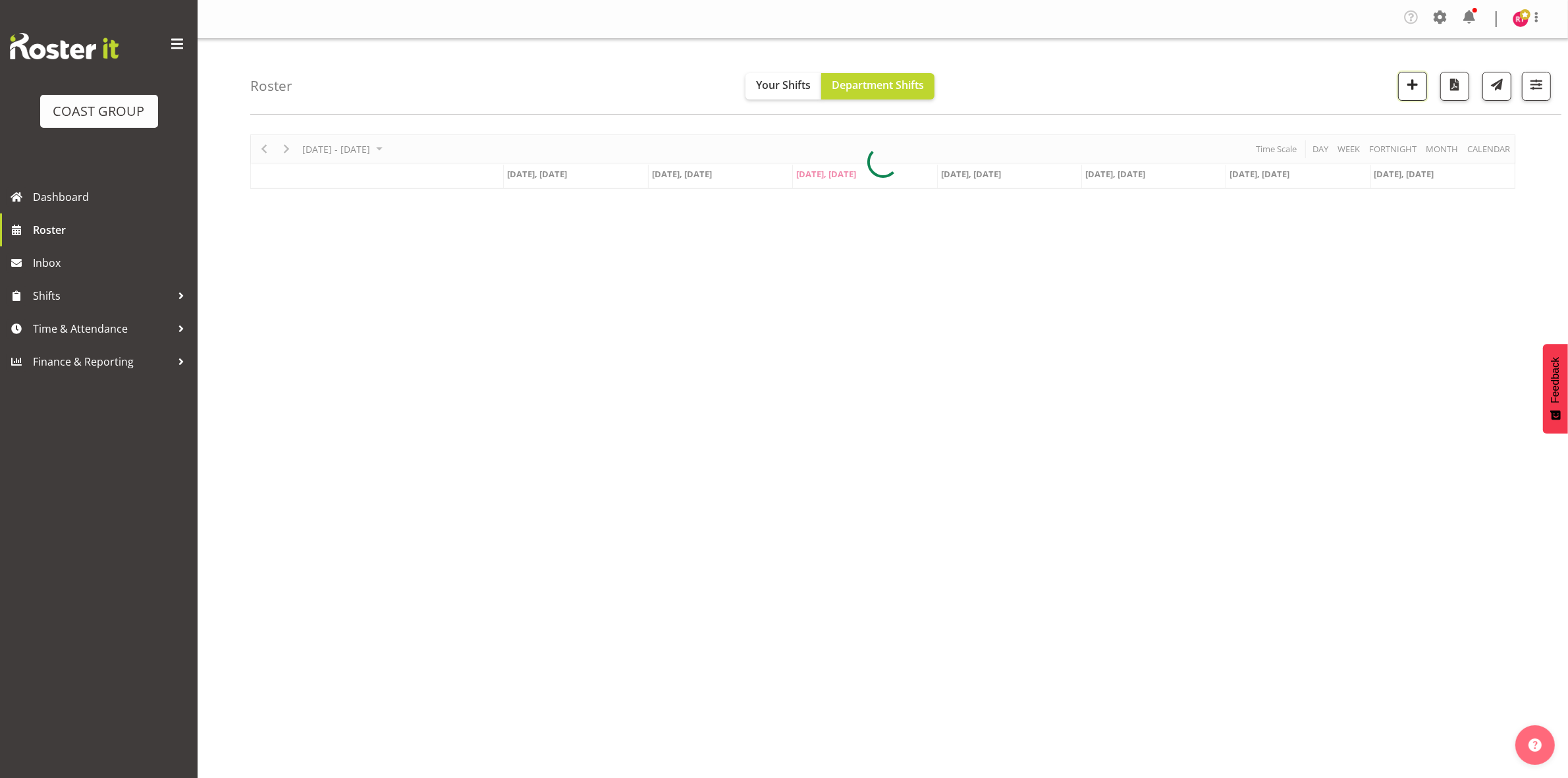
click at [1406, 89] on span "button" at bounding box center [1412, 84] width 17 height 17
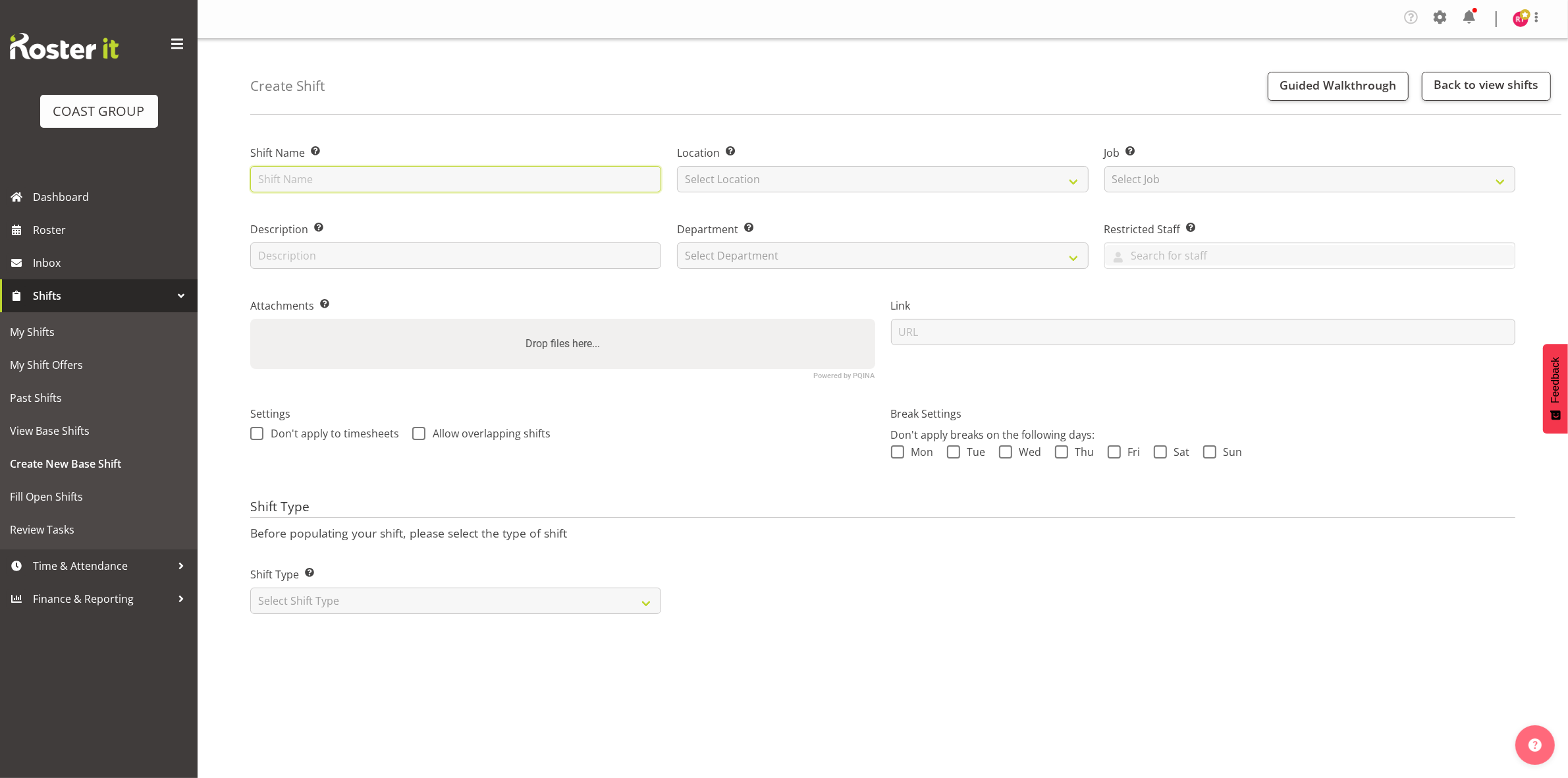
click at [378, 175] on input "text" at bounding box center [456, 179] width 411 height 26
type input "Build Taituara"
click at [860, 186] on select "Select Location EHS CHC" at bounding box center [882, 179] width 411 height 26
select select "107"
click at [677, 166] on select "Select Location EHS CHC" at bounding box center [882, 179] width 411 height 26
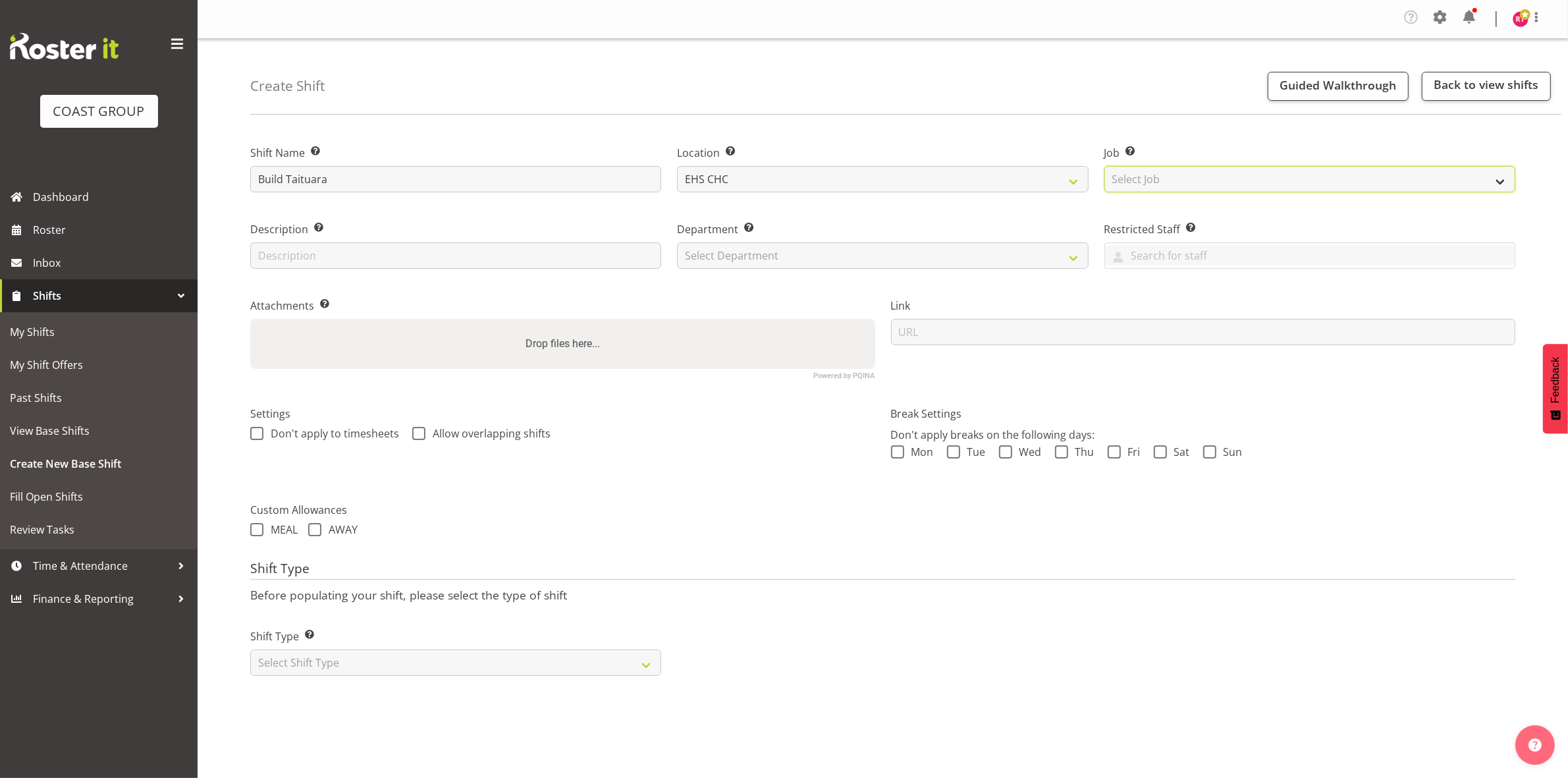
click at [1192, 176] on select "Select Job Create new job 1 Carlton Events 1 Carlton Hamilton 1 Carlton Welling…" at bounding box center [1310, 179] width 411 height 26
select select "9898"
click at [1104, 166] on select "Select Job Create new job 1 Carlton Events 1 Carlton Hamilton 1 Carlton Welling…" at bounding box center [1310, 179] width 411 height 26
drag, startPoint x: 745, startPoint y: 251, endPoint x: 746, endPoint y: 265, distance: 14.0
click at [745, 251] on select "Select Department EHS CHC OPS" at bounding box center [882, 256] width 411 height 26
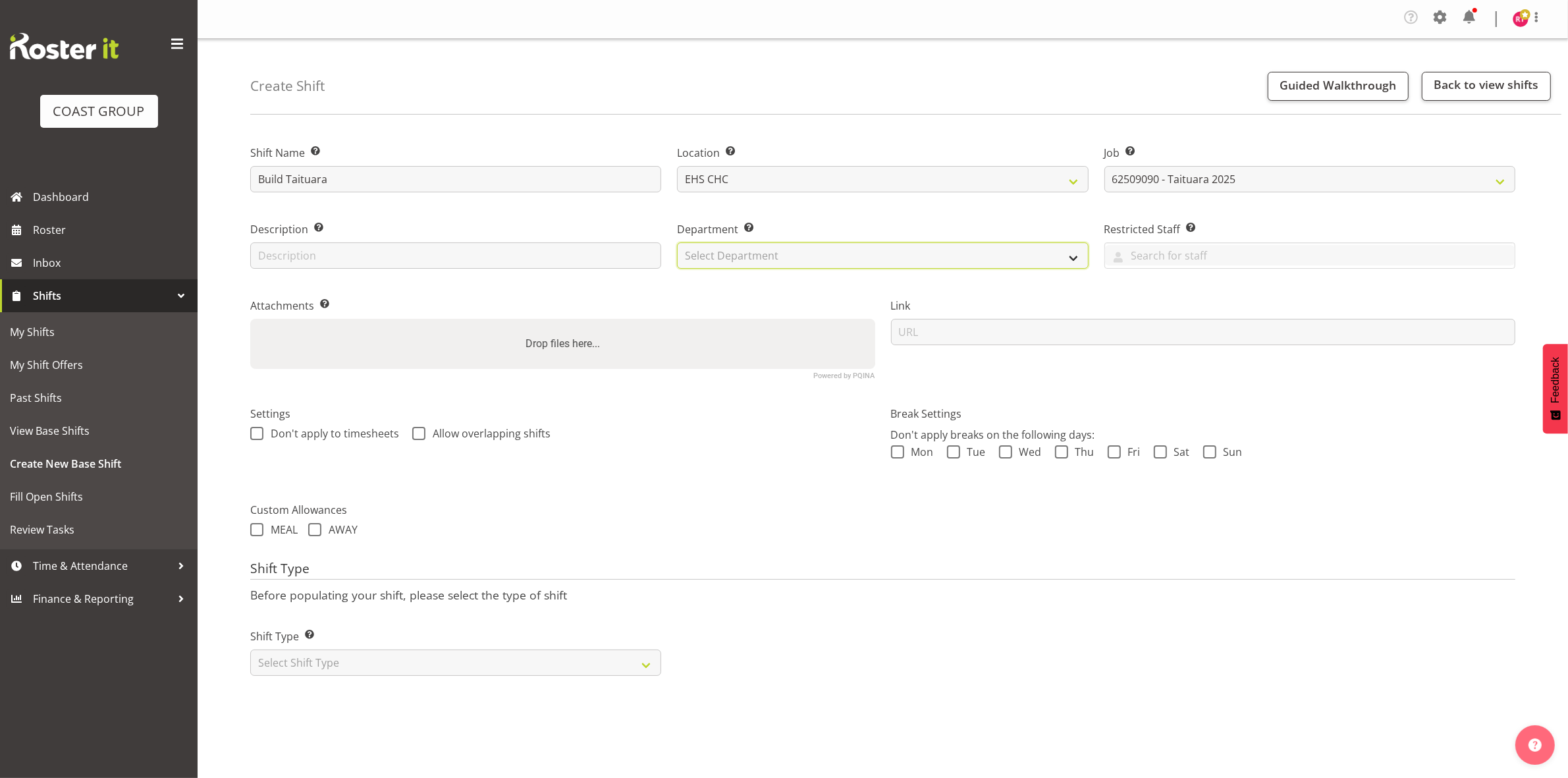
select select "41"
click at [677, 243] on select "Select Department EHS CHC OPS" at bounding box center [882, 256] width 411 height 26
click at [366, 658] on select "Select Shift Type One Off Shift Recurring Shift Rotating Shift" at bounding box center [456, 663] width 411 height 26
select select "one_off"
click at [250, 650] on select "Select Shift Type One Off Shift Recurring Shift Rotating Shift" at bounding box center [456, 663] width 411 height 26
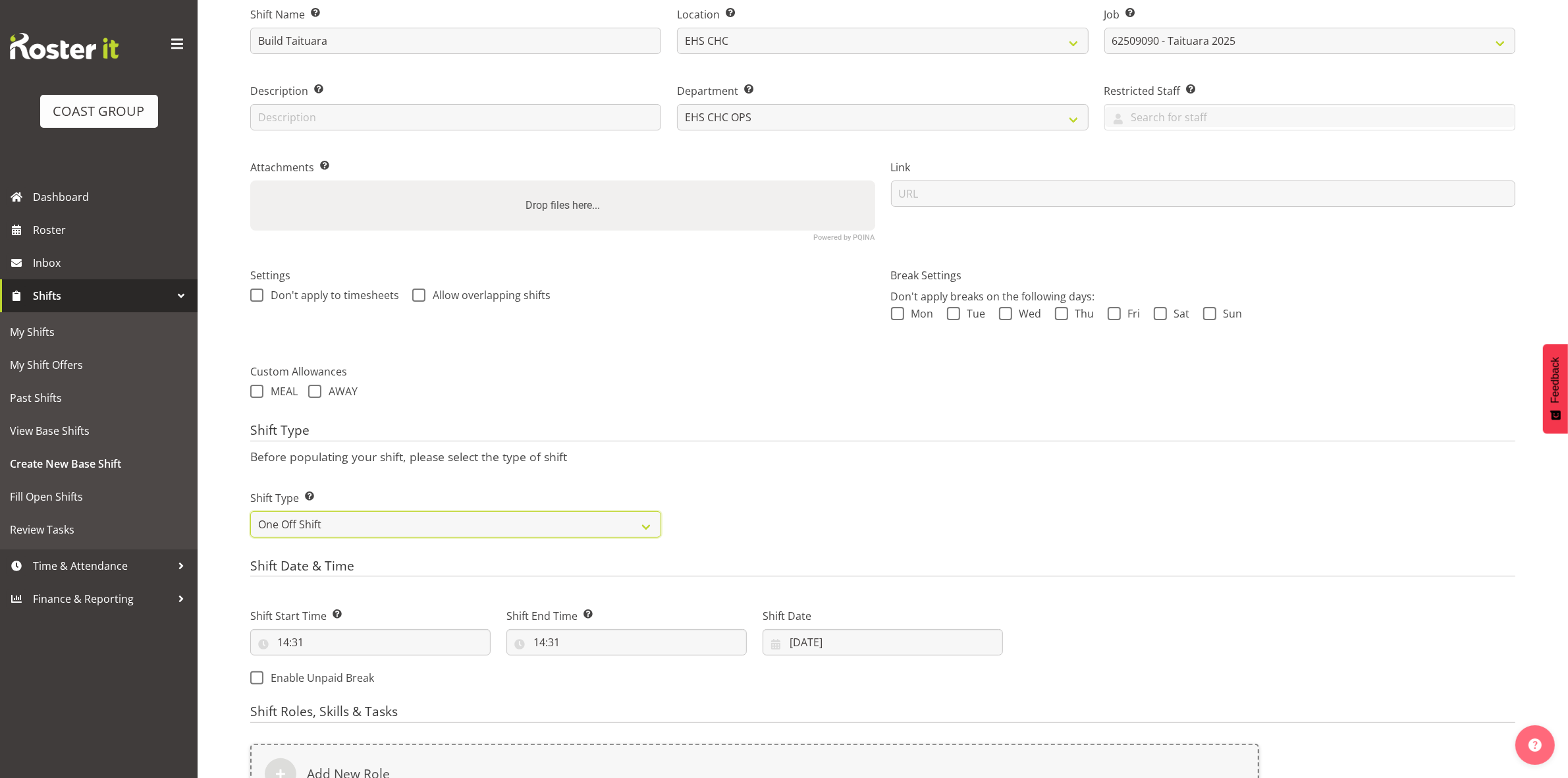
scroll to position [364, 0]
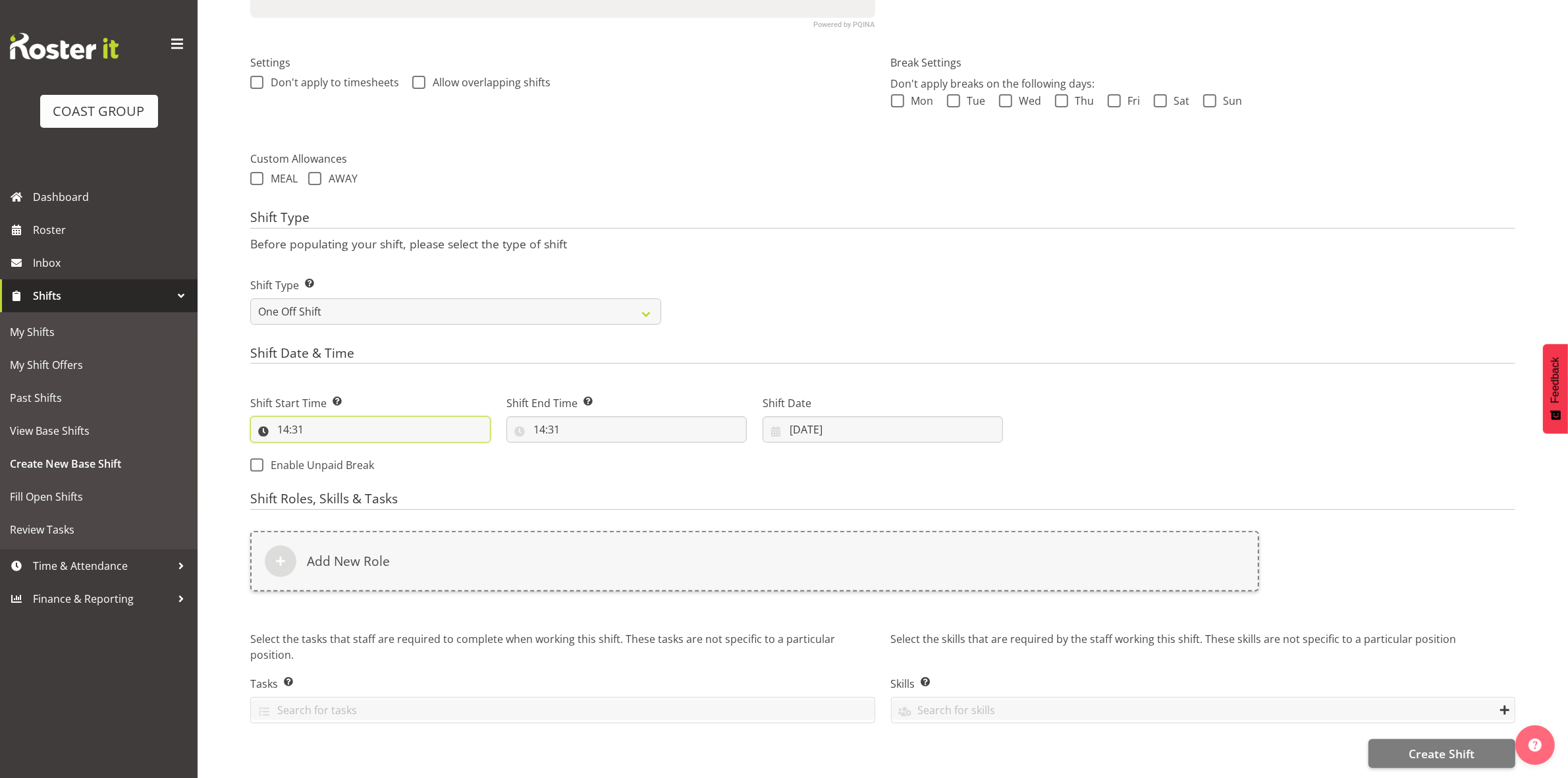
click at [286, 418] on input "14:31" at bounding box center [371, 429] width 240 height 26
click at [335, 451] on select "00 01 02 03 04 05 06 07 08 09 10 11 12 13 14 15 16 17 18 19 20 21 22 23" at bounding box center [340, 464] width 29 height 26
select select "6"
click at [325, 451] on select "00 01 02 03 04 05 06 07 08 09 10 11 12 13 14 15 16 17 18 19 20 21 22 23" at bounding box center [340, 464] width 29 height 26
type input "06:31"
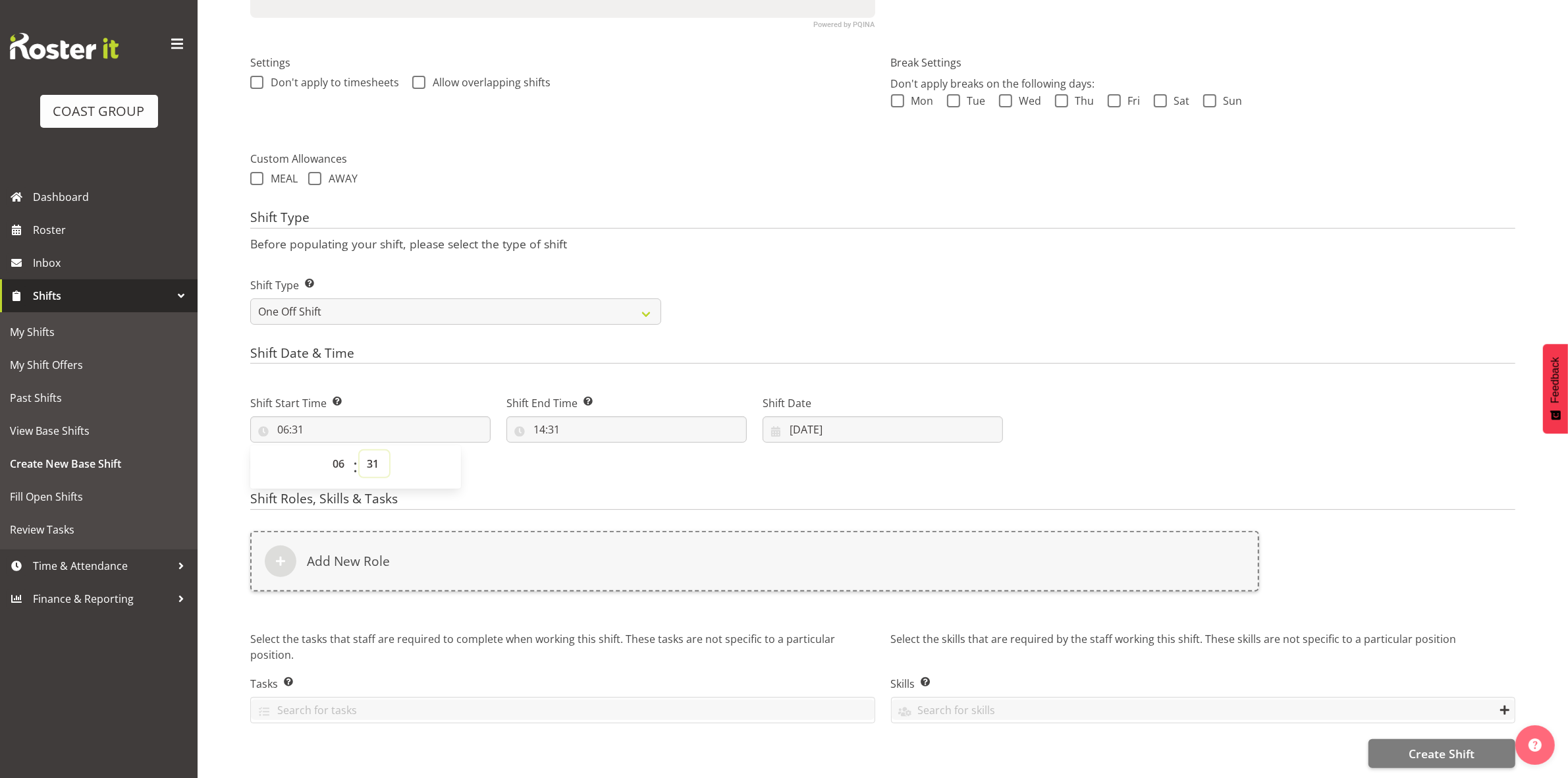
click at [370, 451] on select "00 01 02 03 04 05 06 07 08 09 10 11 12 13 14 15 16 17 18 19 20 21 22 23 24 25 2…" at bounding box center [374, 464] width 29 height 26
select select "30"
click at [360, 451] on select "00 01 02 03 04 05 06 07 08 09 10 11 12 13 14 15 16 17 18 19 20 21 22 23 24 25 2…" at bounding box center [374, 464] width 29 height 26
type input "06:30"
click at [453, 376] on div "Shift Start Time Set the time of the day you wish this shift to start 06:30 00 …" at bounding box center [371, 413] width 256 height 74
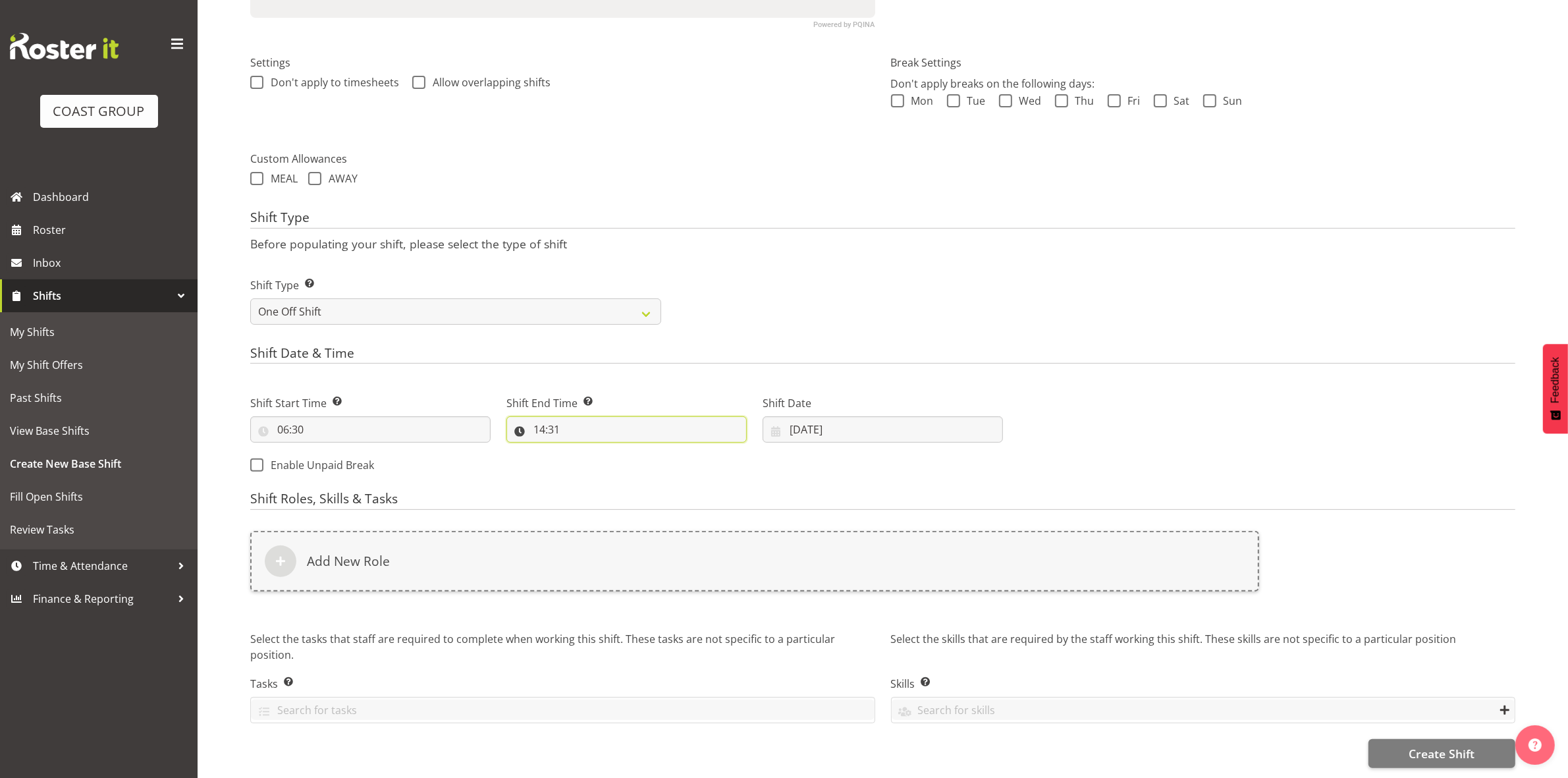
click at [541, 417] on input "14:31" at bounding box center [627, 429] width 240 height 26
click at [598, 451] on select "00 01 02 03 04 05 06 07 08 09 10 11 12 13 14 15 16 17 18 19 20 21 22 23" at bounding box center [596, 464] width 29 height 26
select select "12"
click at [582, 451] on select "00 01 02 03 04 05 06 07 08 09 10 11 12 13 14 15 16 17 18 19 20 21 22 23" at bounding box center [596, 464] width 29 height 26
type input "12:31"
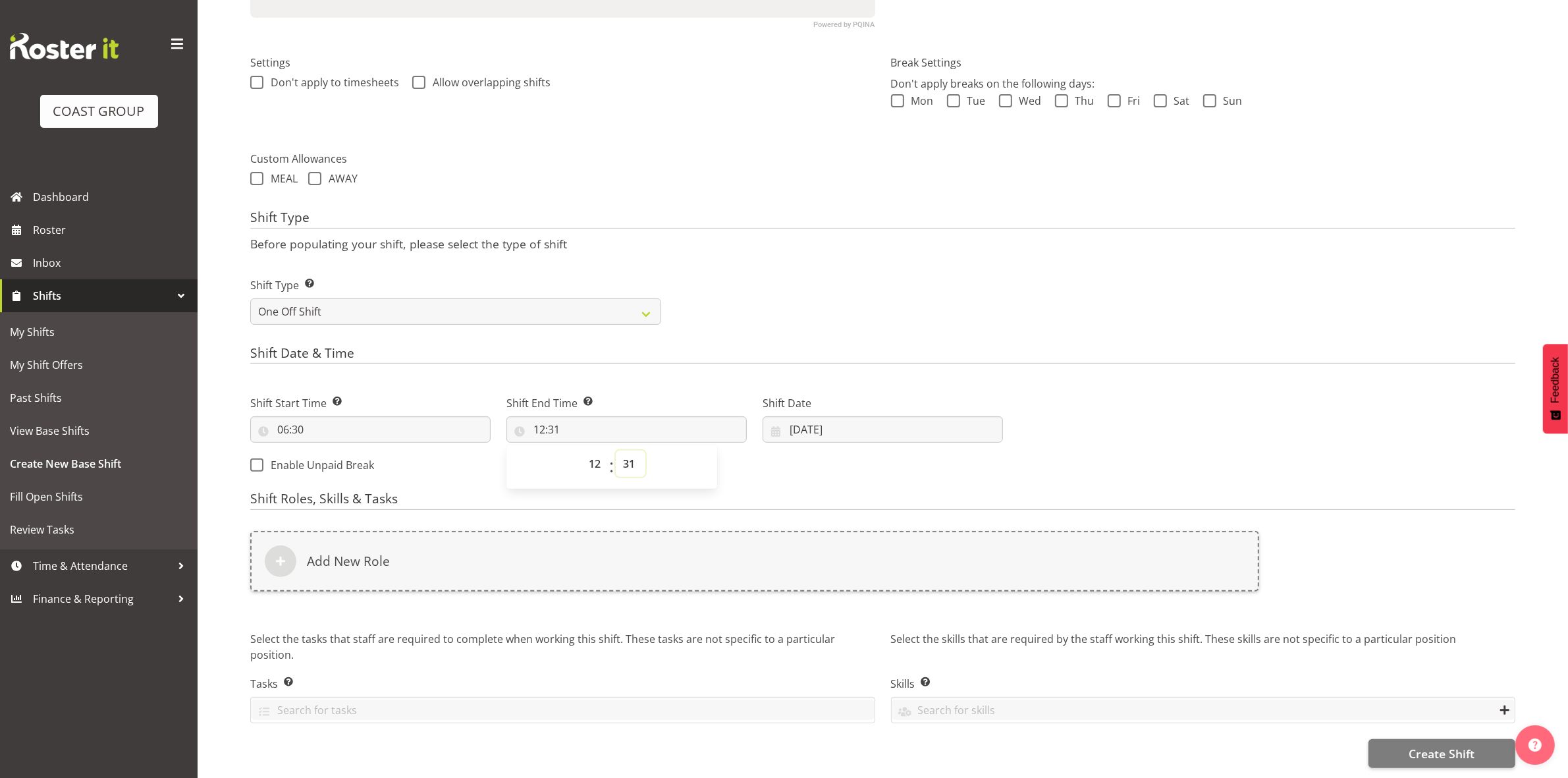
click at [629, 451] on select "00 01 02 03 04 05 06 07 08 09 10 11 12 13 14 15 16 17 18 19 20 21 22 23 24 25 2…" at bounding box center [630, 464] width 29 height 26
select select "0"
click at [616, 451] on select "00 01 02 03 04 05 06 07 08 09 10 11 12 13 14 15 16 17 18 19 20 21 22 23 24 25 2…" at bounding box center [630, 464] width 29 height 26
type input "12:00"
click at [587, 456] on select "00 01 02 03 04 05 06 07 08 09 10 11 12 13 14 15 16 17 18 19 20 21 22 23" at bounding box center [596, 464] width 29 height 26
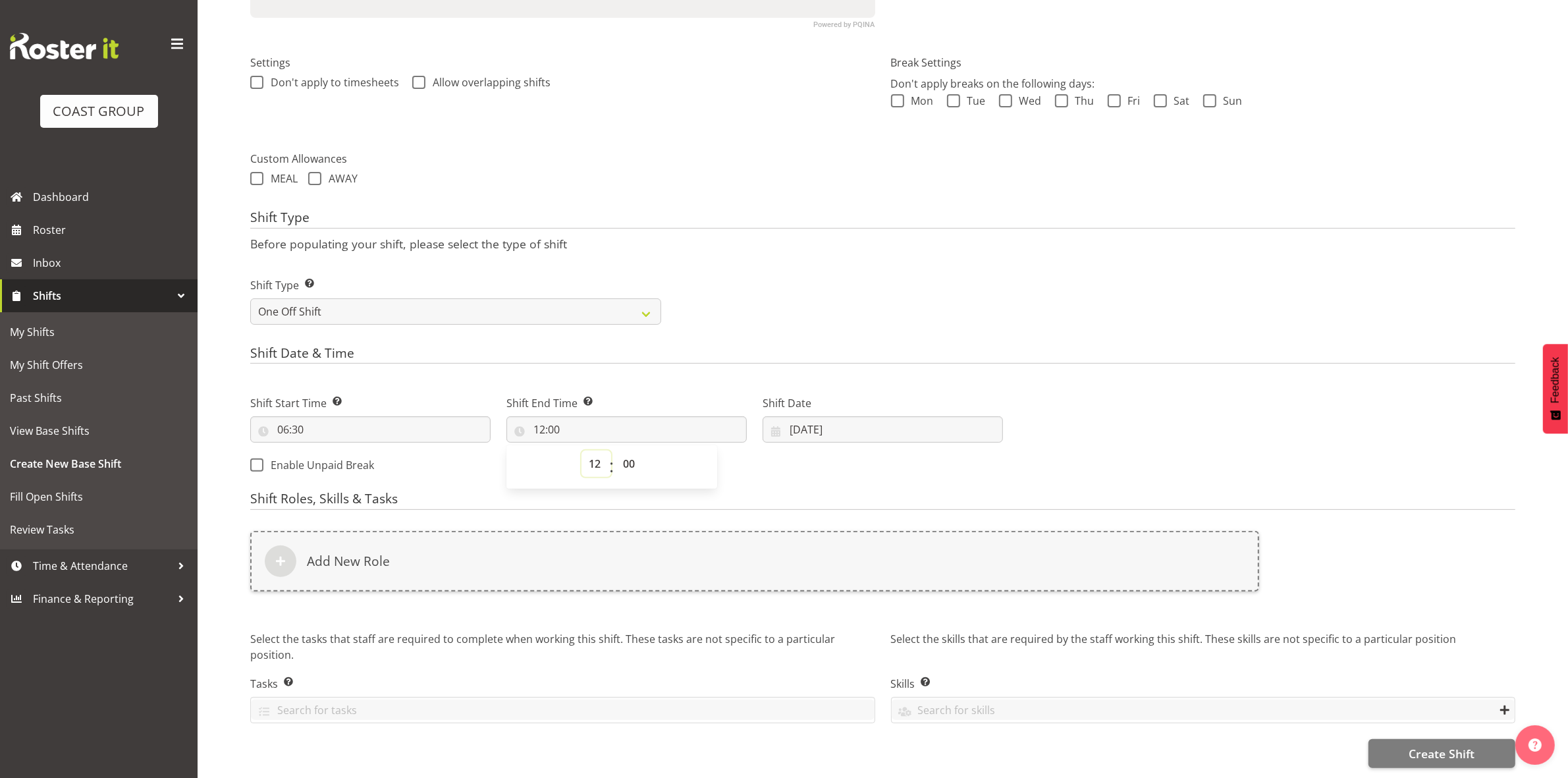
select select "10"
click at [582, 451] on select "00 01 02 03 04 05 06 07 08 09 10 11 12 13 14 15 16 17 18 19 20 21 22 23" at bounding box center [596, 464] width 29 height 26
type input "10:00"
click at [750, 319] on div "Shift Type Shift Types: One Off – Select this if you would like a single shift …" at bounding box center [883, 296] width 1280 height 74
click at [538, 418] on input "10:00" at bounding box center [627, 429] width 240 height 26
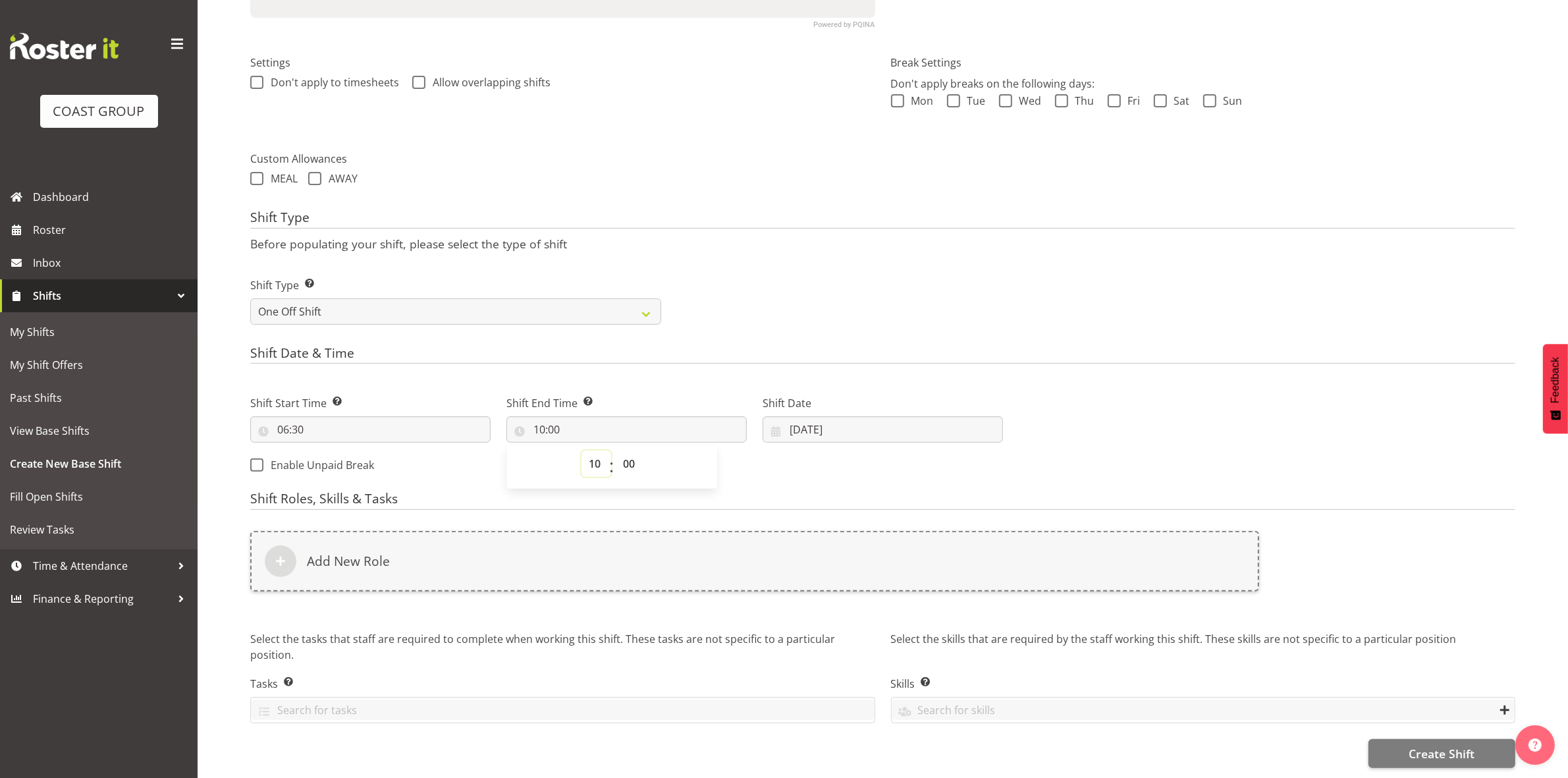
click at [592, 454] on select "00 01 02 03 04 05 06 07 08 09 10 11 12 13 14 15 16 17 18 19 20 21 22 23" at bounding box center [596, 464] width 29 height 26
select select "12"
click at [582, 451] on select "00 01 02 03 04 05 06 07 08 09 10 11 12 13 14 15 16 17 18 19 20 21 22 23" at bounding box center [596, 464] width 29 height 26
type input "12:00"
click at [592, 451] on select "00 01 02 03 04 05 06 07 08 09 10 11 12 13 14 15 16 17 18 19 20 21 22 23" at bounding box center [596, 464] width 29 height 26
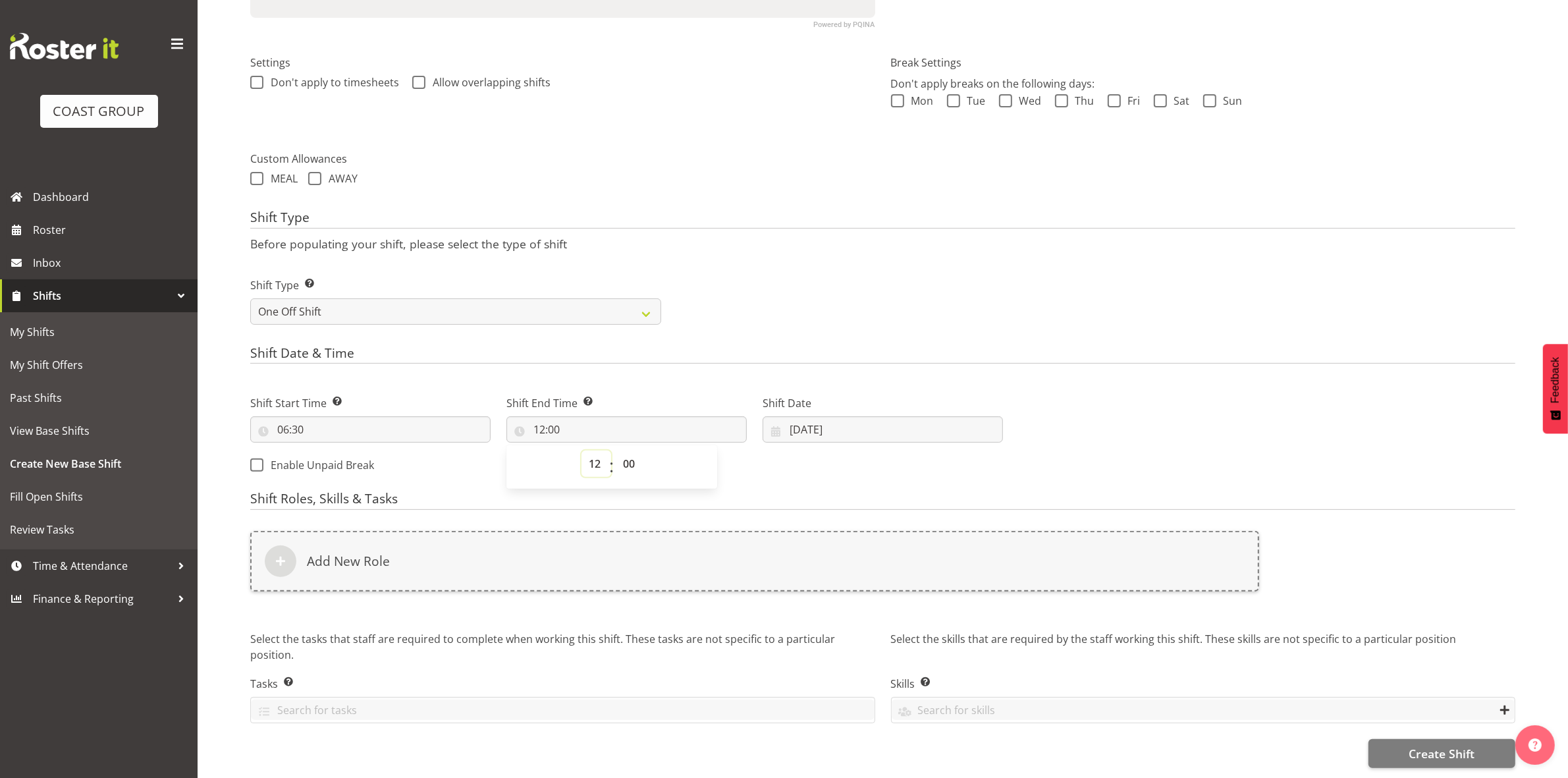
select select "11"
click at [582, 451] on select "00 01 02 03 04 05 06 07 08 09 10 11 12 13 14 15 16 17 18 19 20 21 22 23" at bounding box center [596, 464] width 29 height 26
type input "11:00"
click at [738, 346] on h4 "Shift Date & Time" at bounding box center [883, 355] width 1265 height 19
click at [542, 419] on input "11:00" at bounding box center [627, 429] width 240 height 26
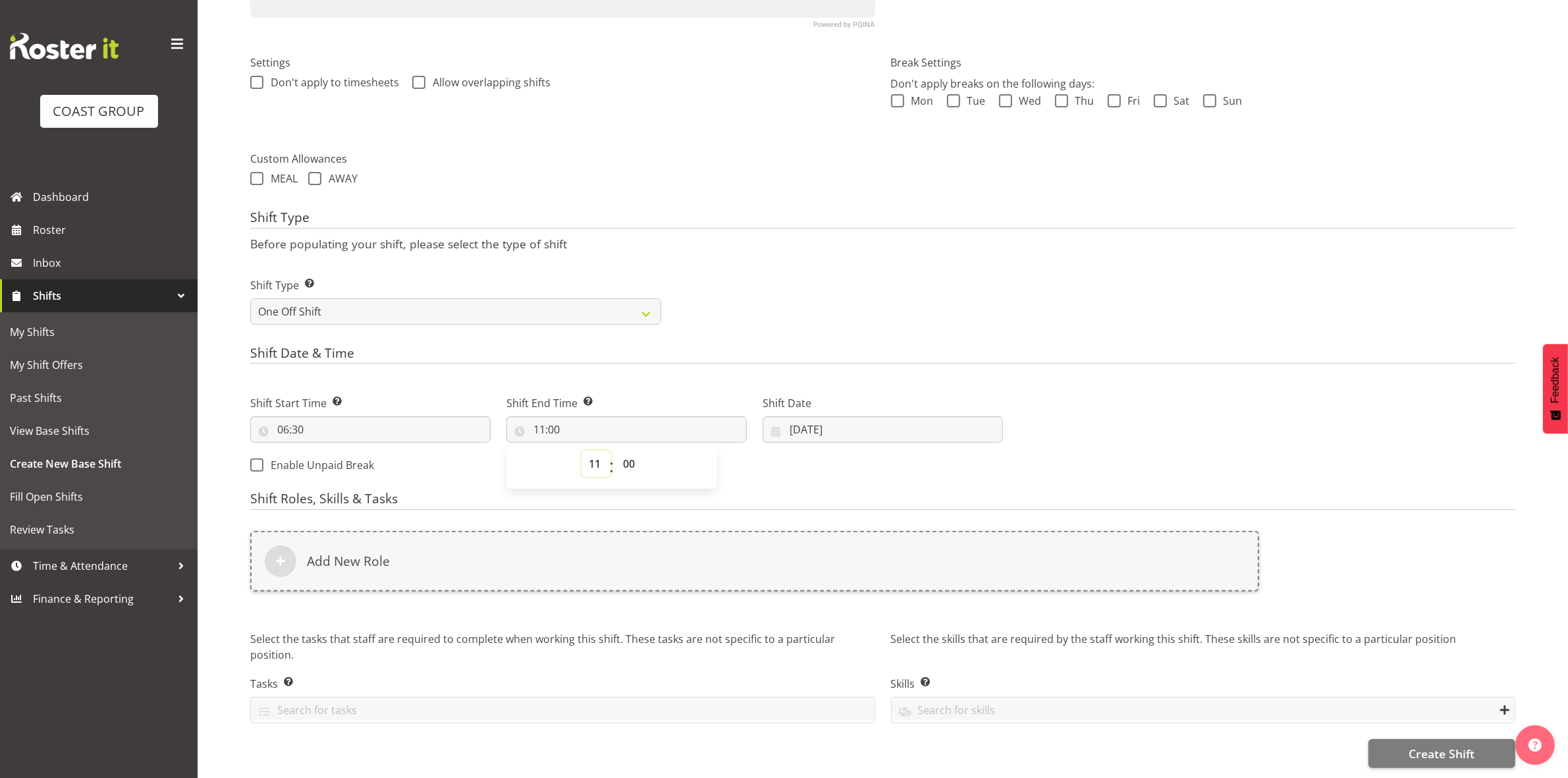
click at [597, 451] on select "00 01 02 03 04 05 06 07 08 09 10 11 12 13 14 15 16 17 18 19 20 21 22 23" at bounding box center [596, 464] width 29 height 26
select select "10"
click at [582, 451] on select "00 01 02 03 04 05 06 07 08 09 10 11 12 13 14 15 16 17 18 19 20 21 22 23" at bounding box center [596, 464] width 29 height 26
type input "10:00"
click at [799, 316] on div "Shift Type Shift Types: One Off – Select this if you would like a single shift …" at bounding box center [883, 296] width 1280 height 74
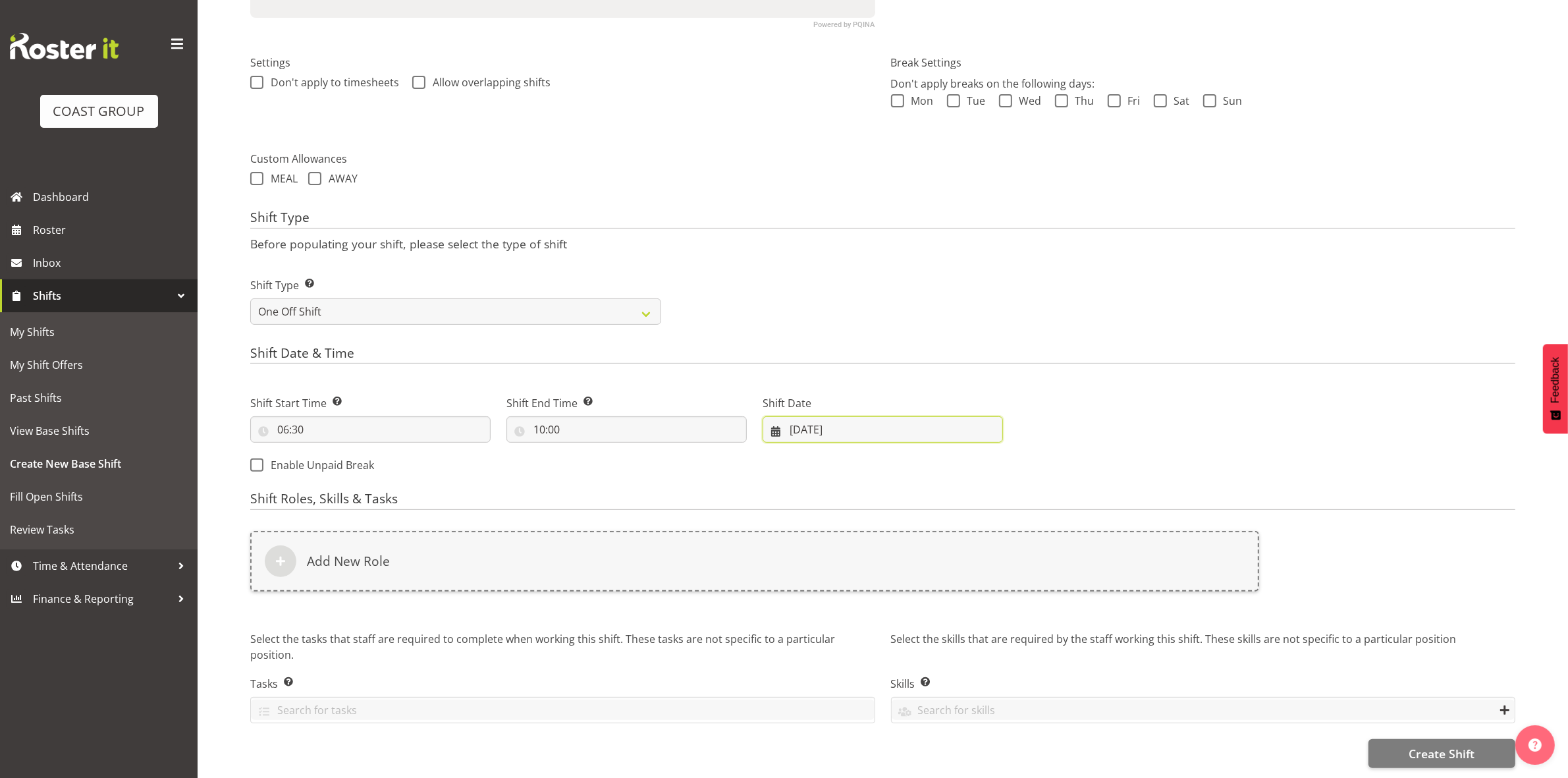
click at [798, 417] on input "[DATE]" at bounding box center [883, 429] width 240 height 26
click at [876, 525] on link "3" at bounding box center [882, 538] width 26 height 26
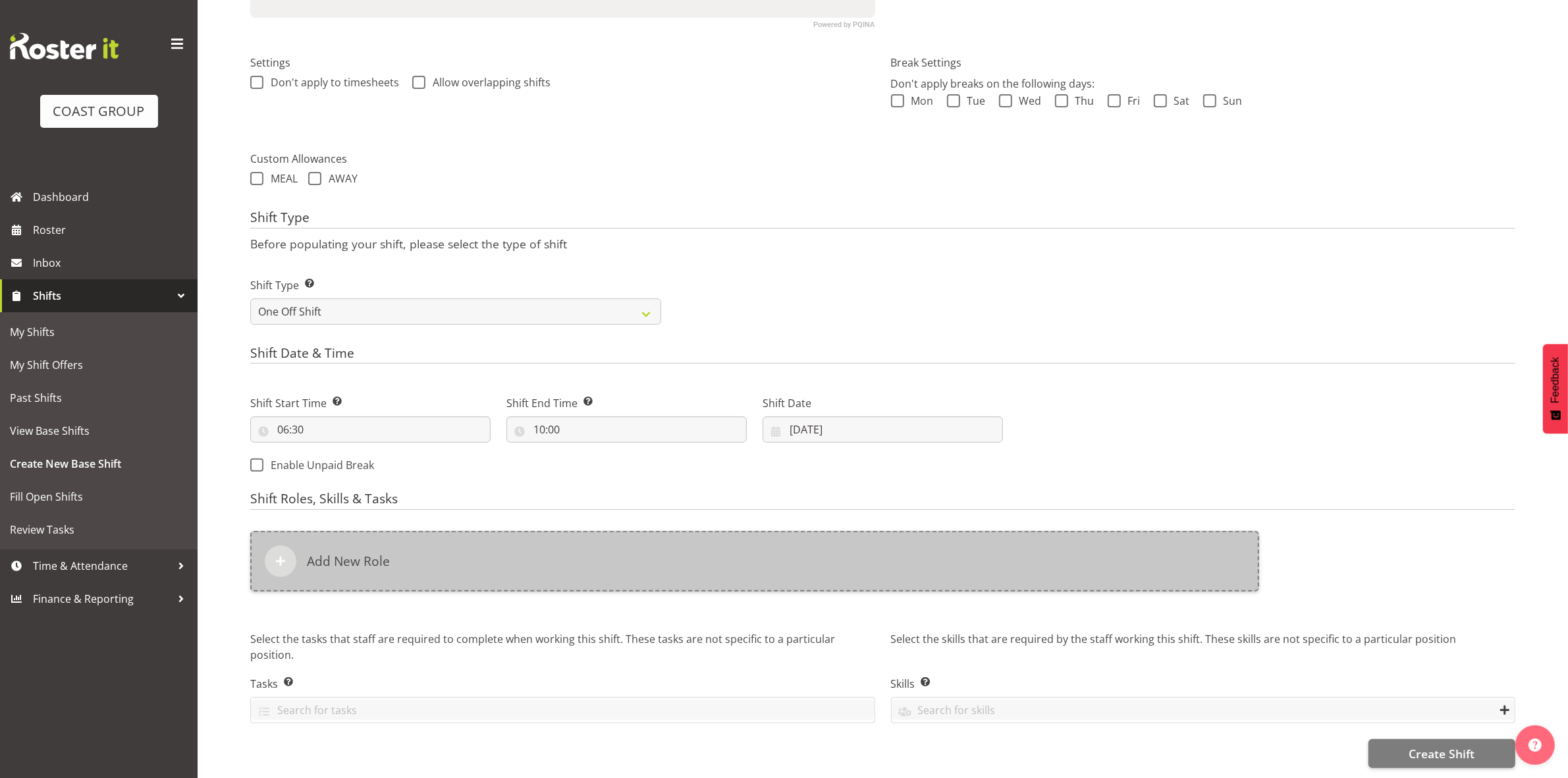
click at [643, 541] on div "Add New Role" at bounding box center [755, 561] width 1009 height 61
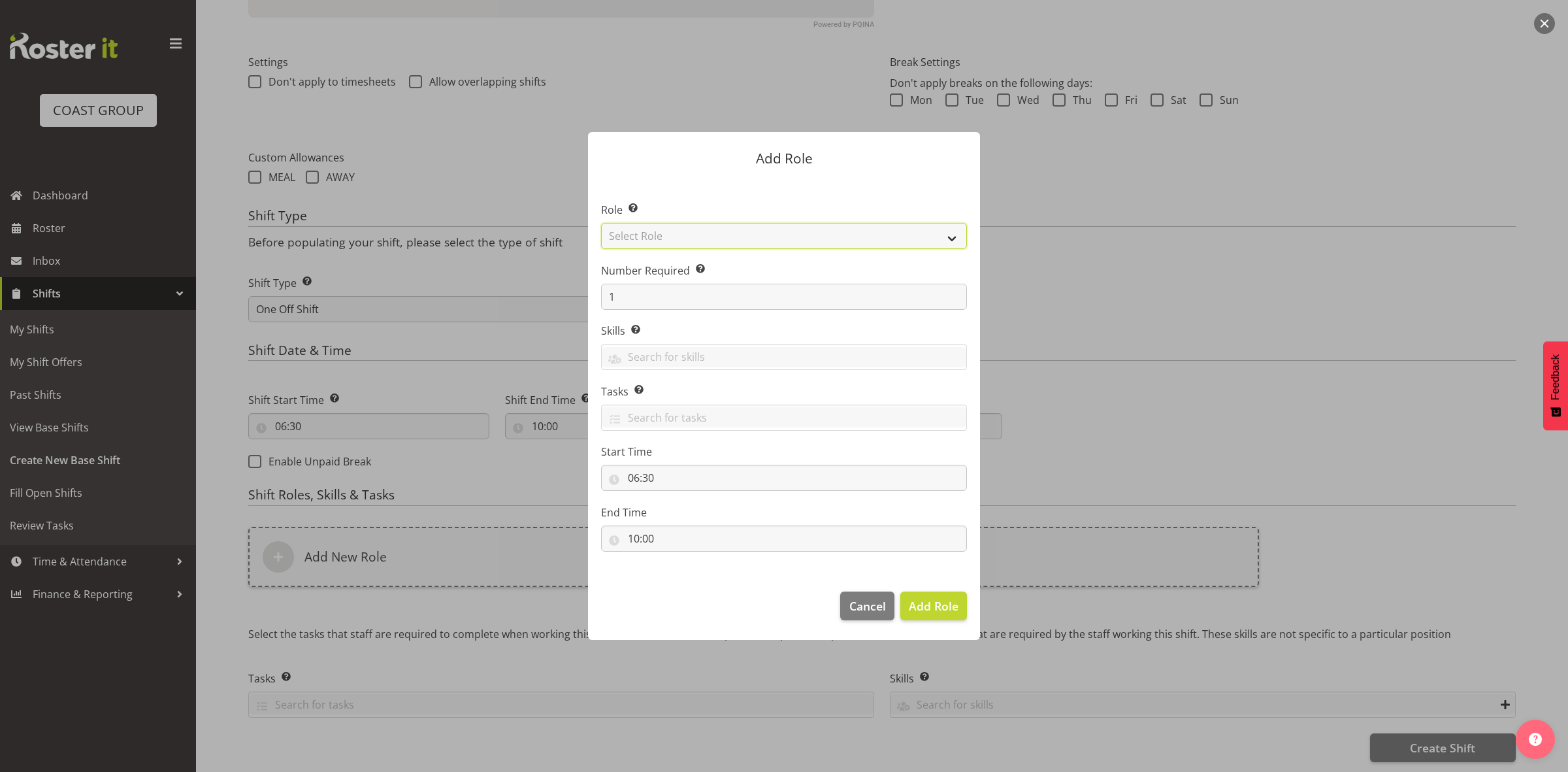
click at [693, 232] on select "Select Role ACCOUNT MANAGER ACCOUNT MANAGER DW ACCOUNTS [PERSON_NAME] VEHICLES …" at bounding box center [784, 236] width 366 height 26
select select "192"
click at [601, 223] on select "Select Role ACCOUNT MANAGER ACCOUNT MANAGER DW ACCOUNTS [PERSON_NAME] VEHICLES …" at bounding box center [784, 236] width 366 height 26
click at [664, 304] on input "1" at bounding box center [784, 296] width 366 height 26
type input "4"
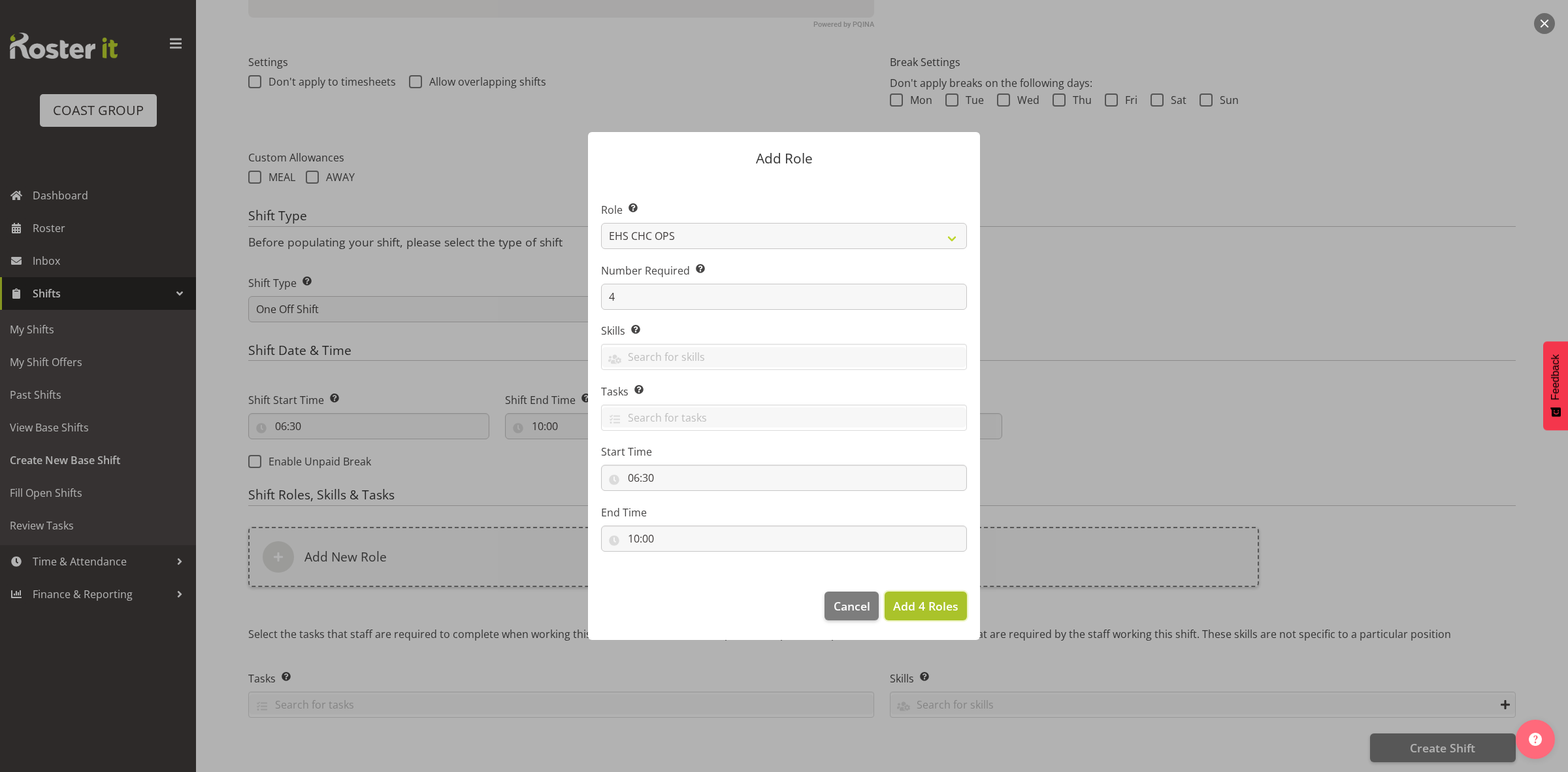
click at [909, 602] on span "Add 4 Roles" at bounding box center [926, 606] width 65 height 16
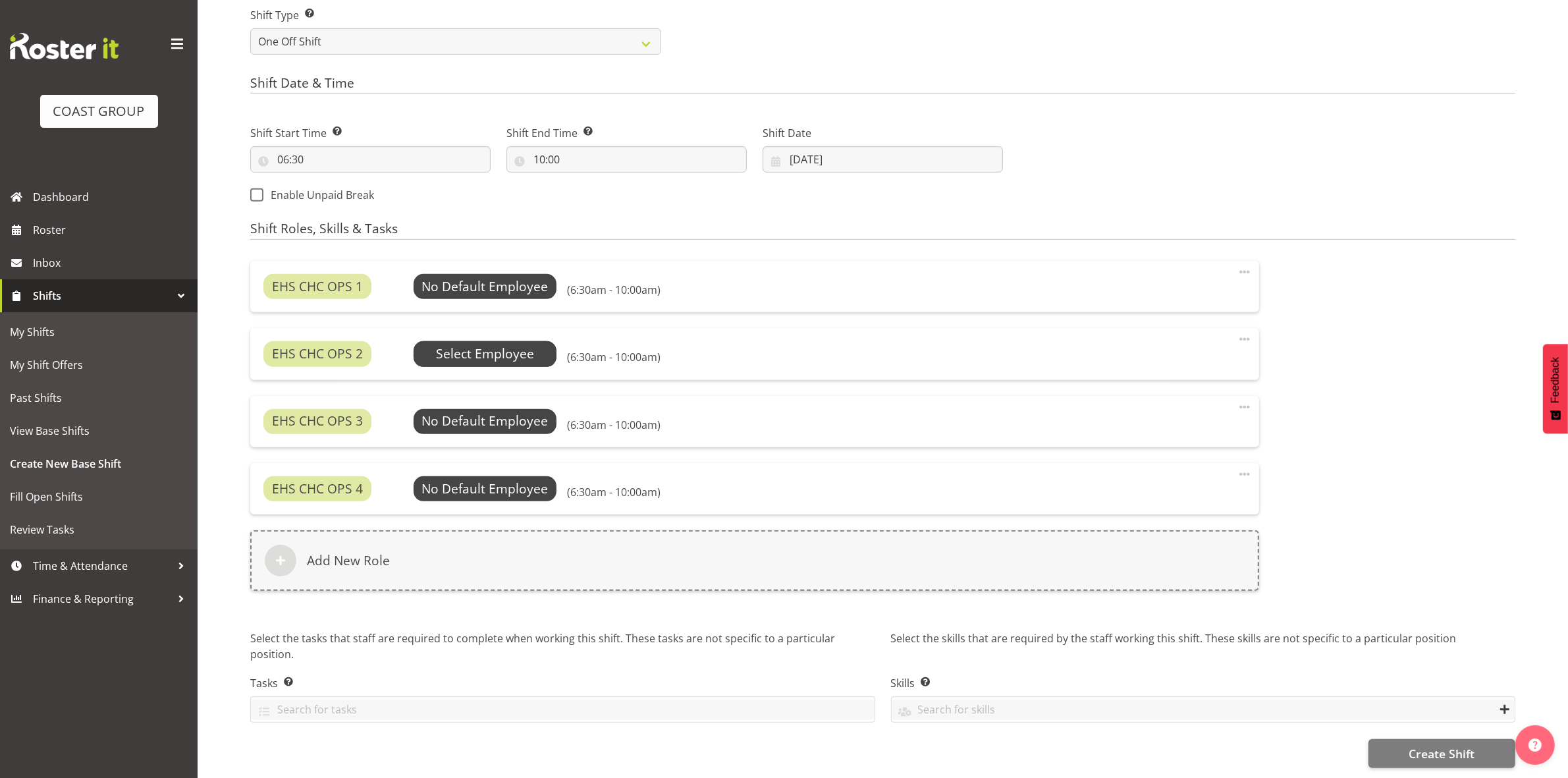
scroll to position [633, 0]
click at [459, 280] on span "Select Employee" at bounding box center [484, 287] width 98 height 19
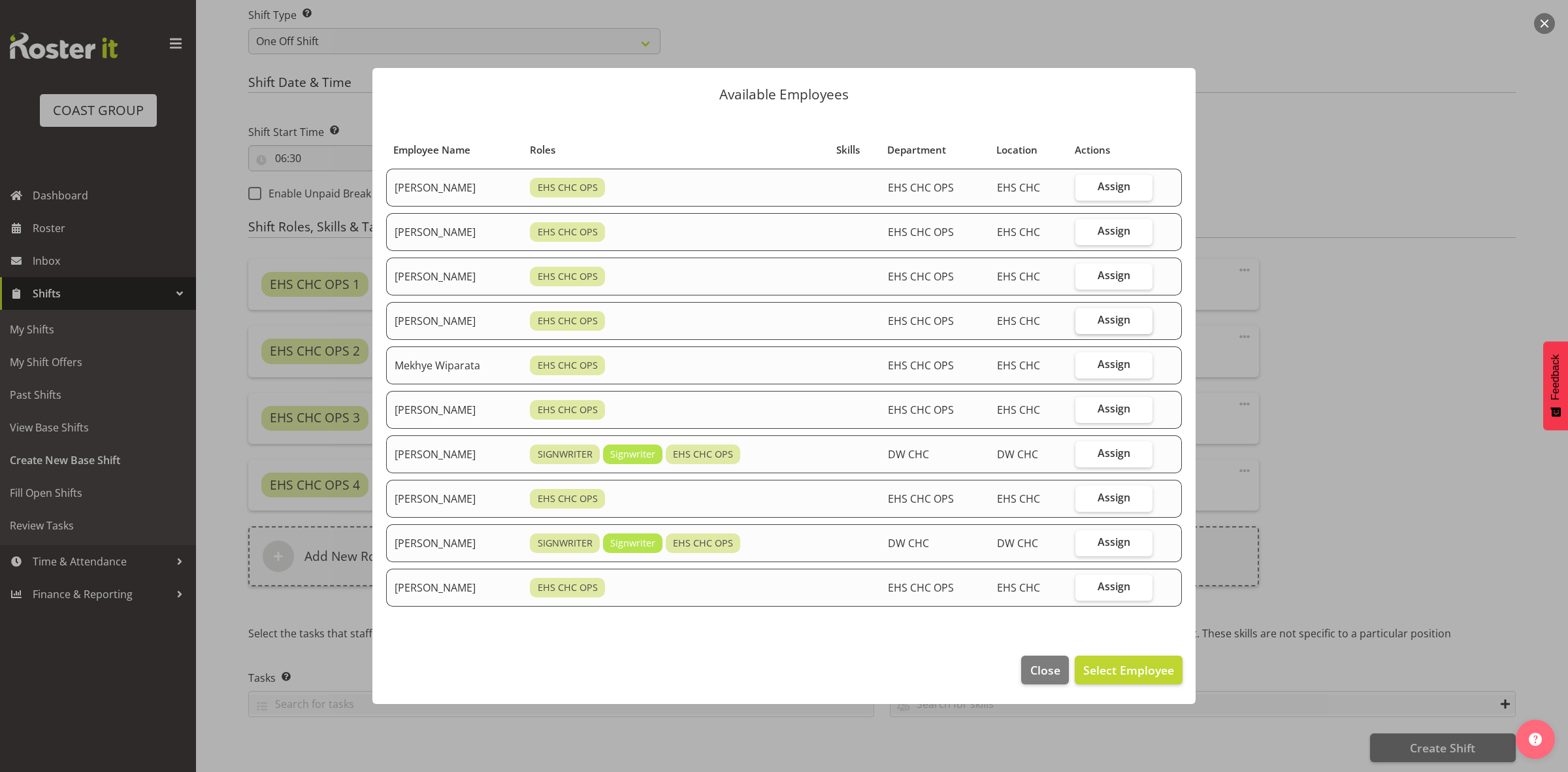
click at [1107, 325] on span "Assign" at bounding box center [1114, 320] width 33 height 13
click at [1084, 325] on input "Assign" at bounding box center [1080, 320] width 9 height 9
checkbox input "true"
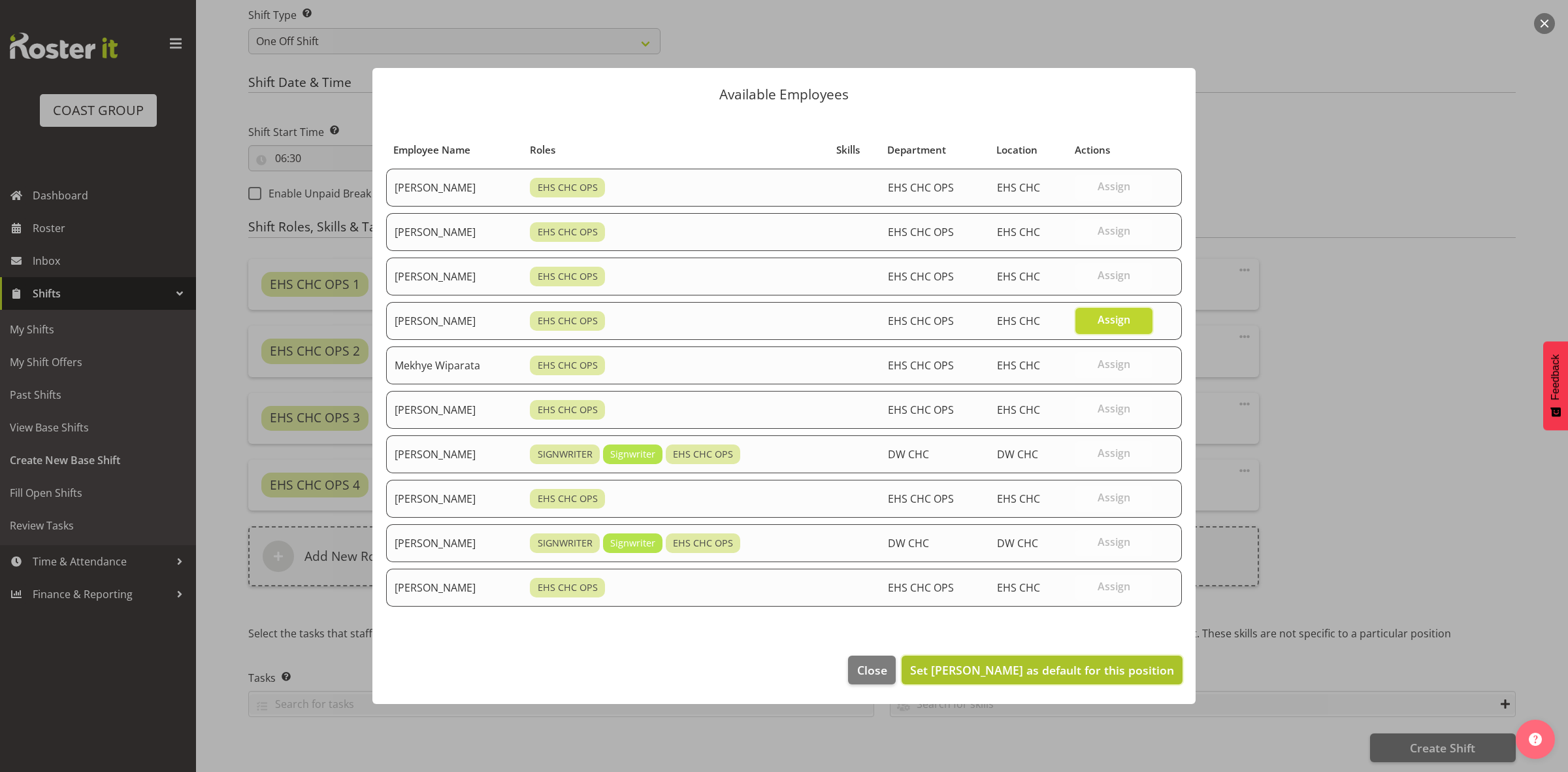
click at [1073, 680] on button "Set Martin Gorzeman as default for this position" at bounding box center [1042, 670] width 281 height 28
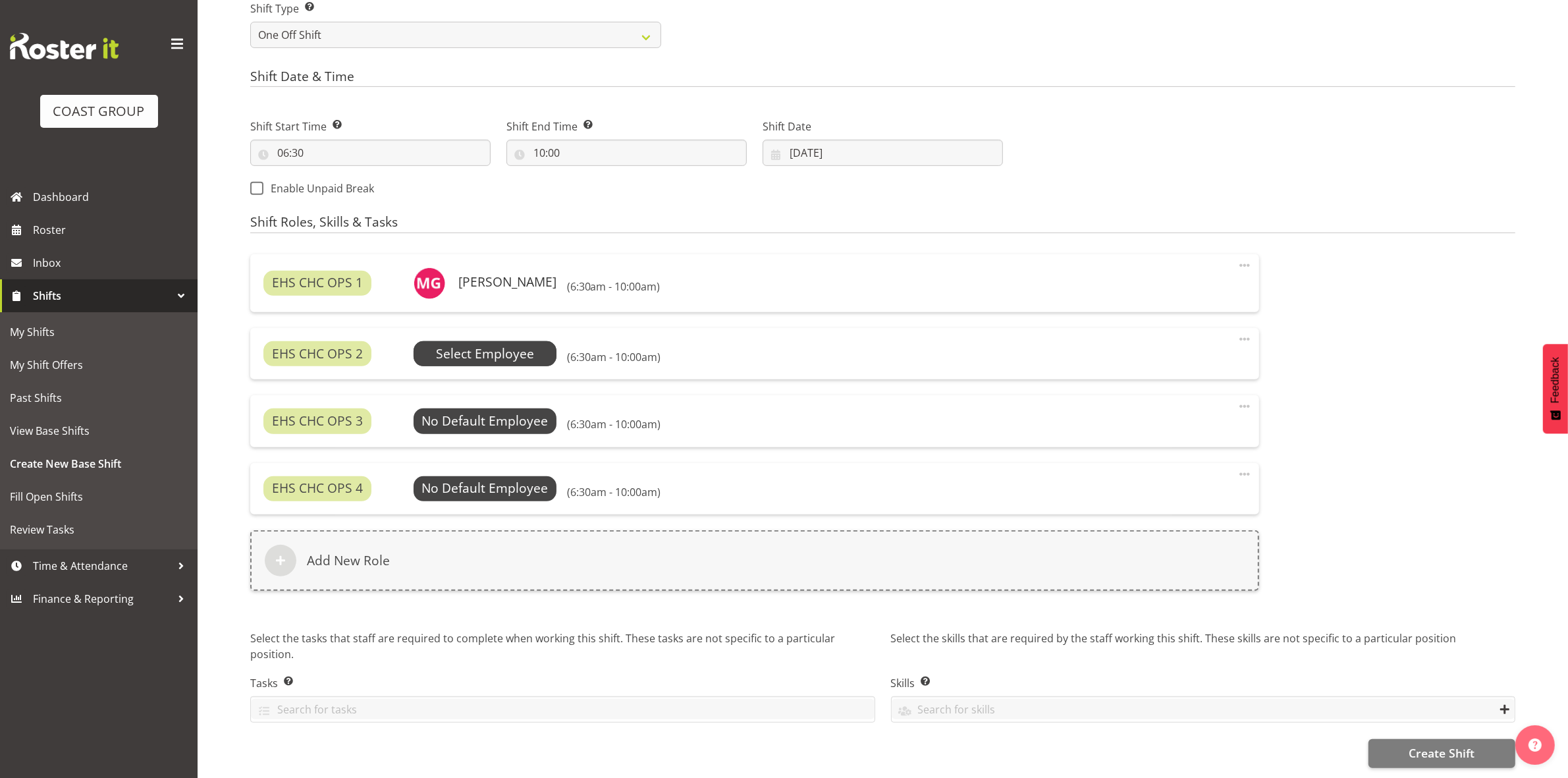
click at [486, 356] on span "Select Employee" at bounding box center [484, 354] width 98 height 19
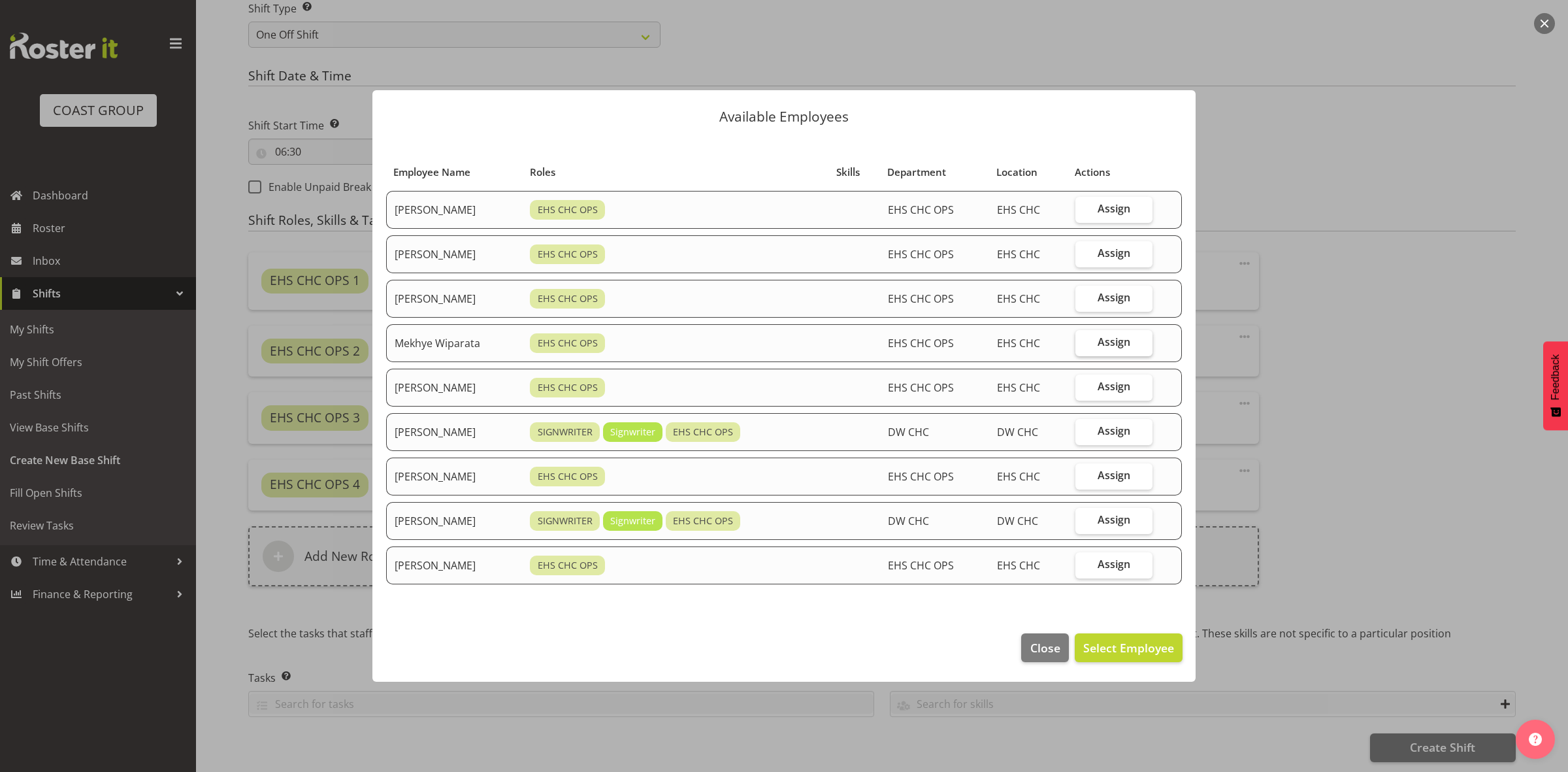
click at [1108, 345] on span "Assign" at bounding box center [1114, 342] width 33 height 13
click at [1084, 345] on input "Assign" at bounding box center [1080, 342] width 9 height 9
checkbox input "true"
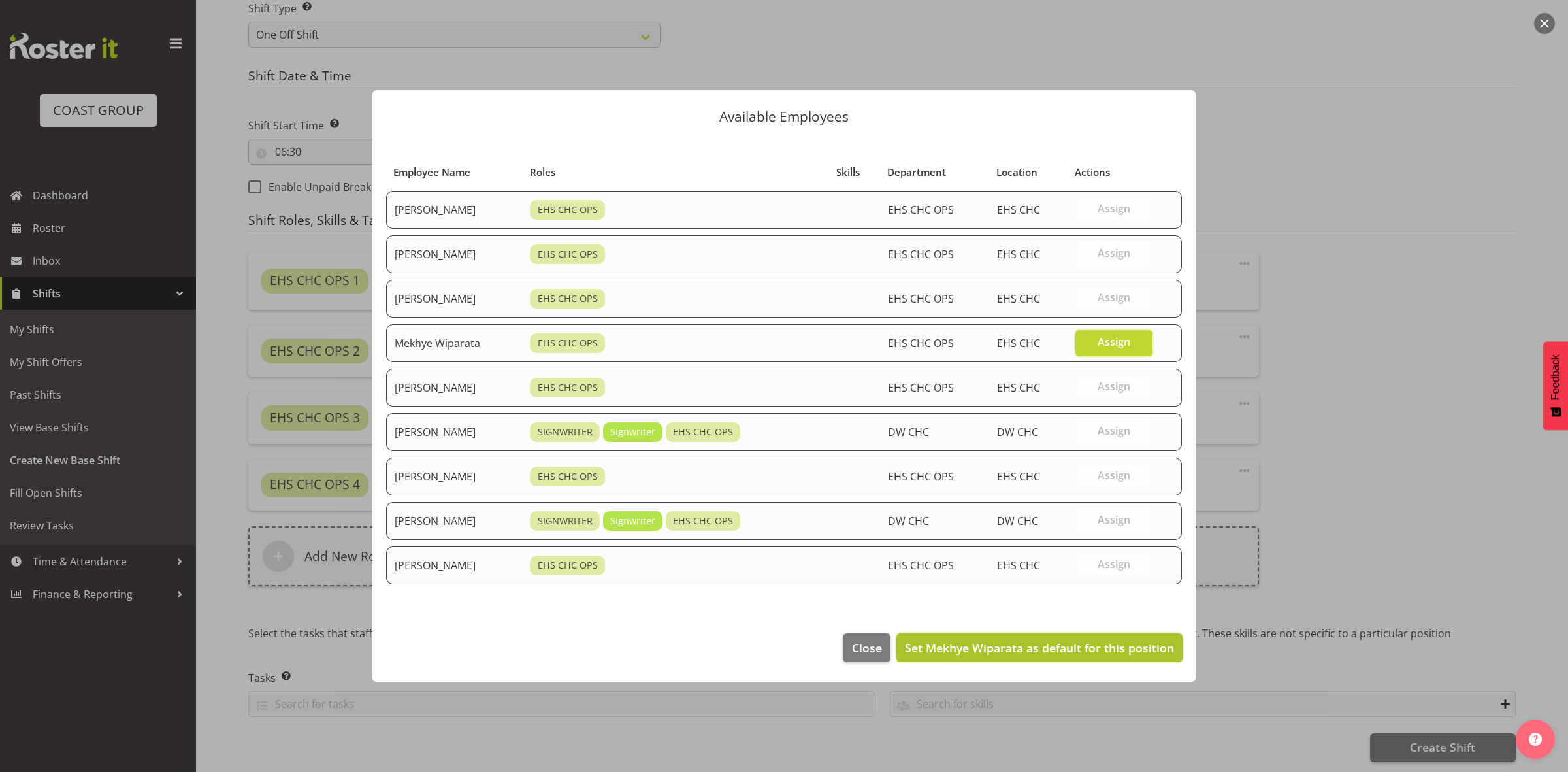
click at [1039, 651] on span "Set Mekhye Wiparata as default for this position" at bounding box center [1039, 648] width 269 height 16
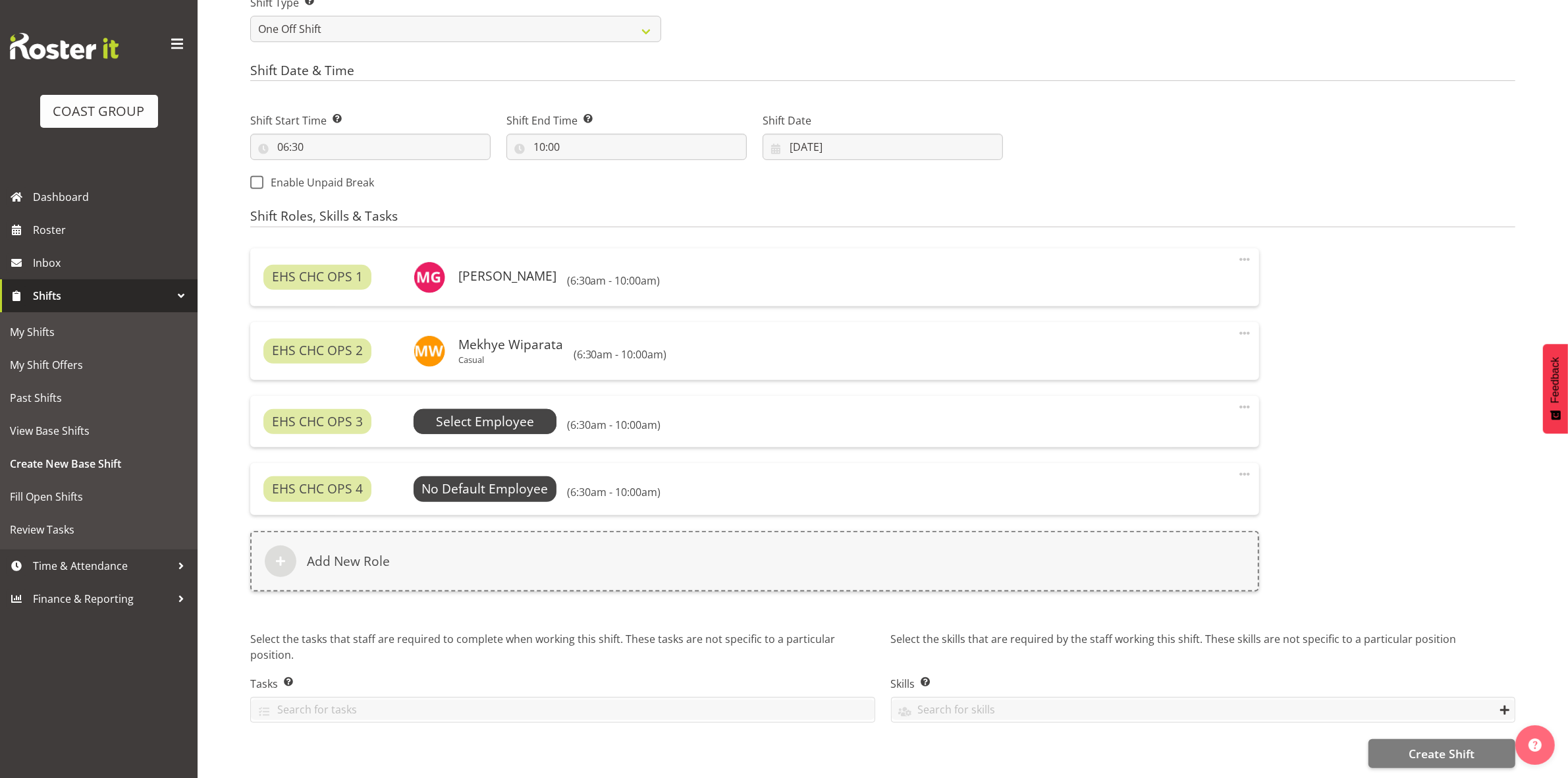
click at [446, 419] on span "Select Employee" at bounding box center [484, 422] width 98 height 19
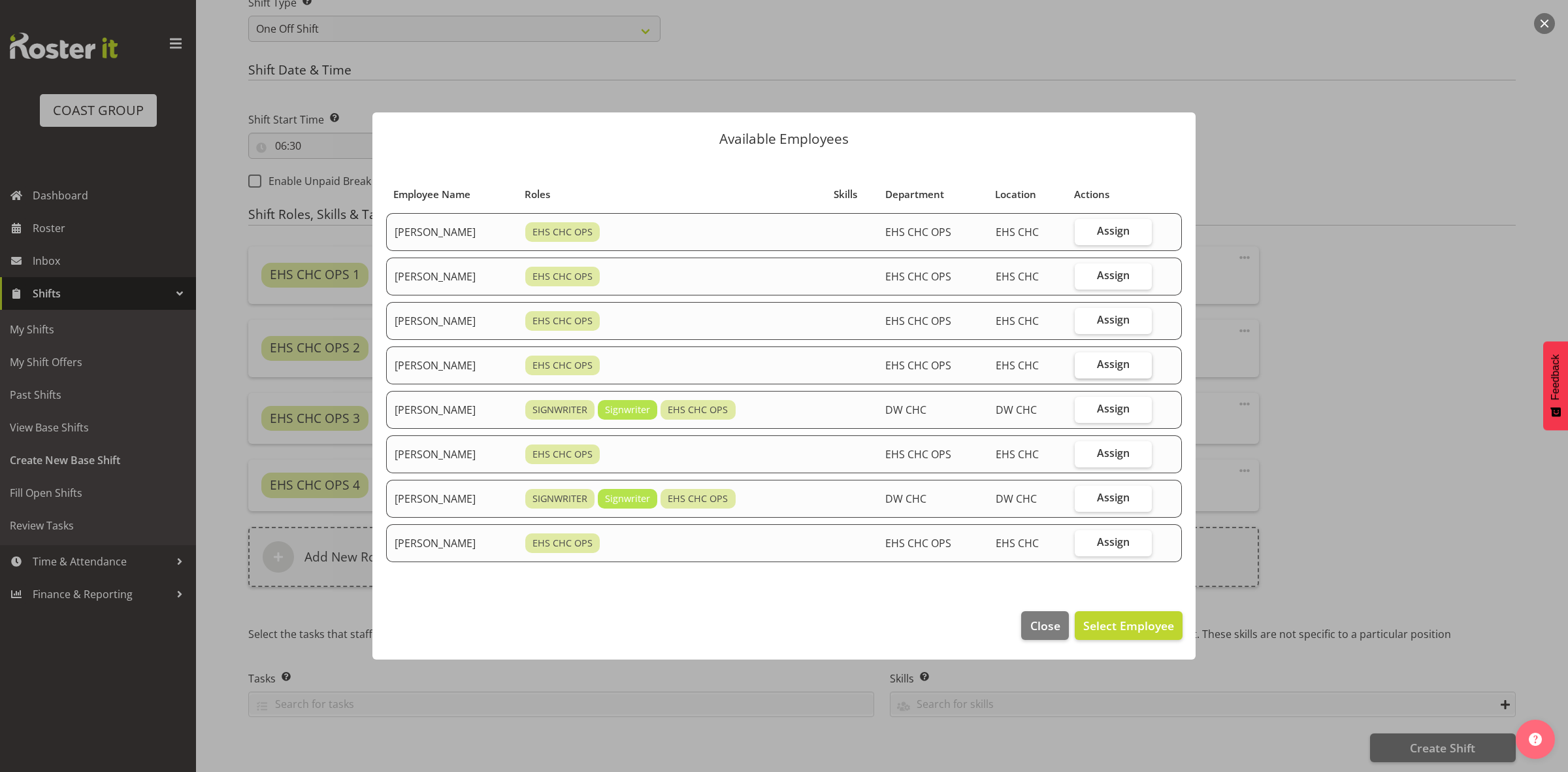
click at [1112, 368] on span "Assign" at bounding box center [1113, 364] width 33 height 13
click at [1083, 368] on input "Assign" at bounding box center [1079, 364] width 9 height 9
checkbox input "true"
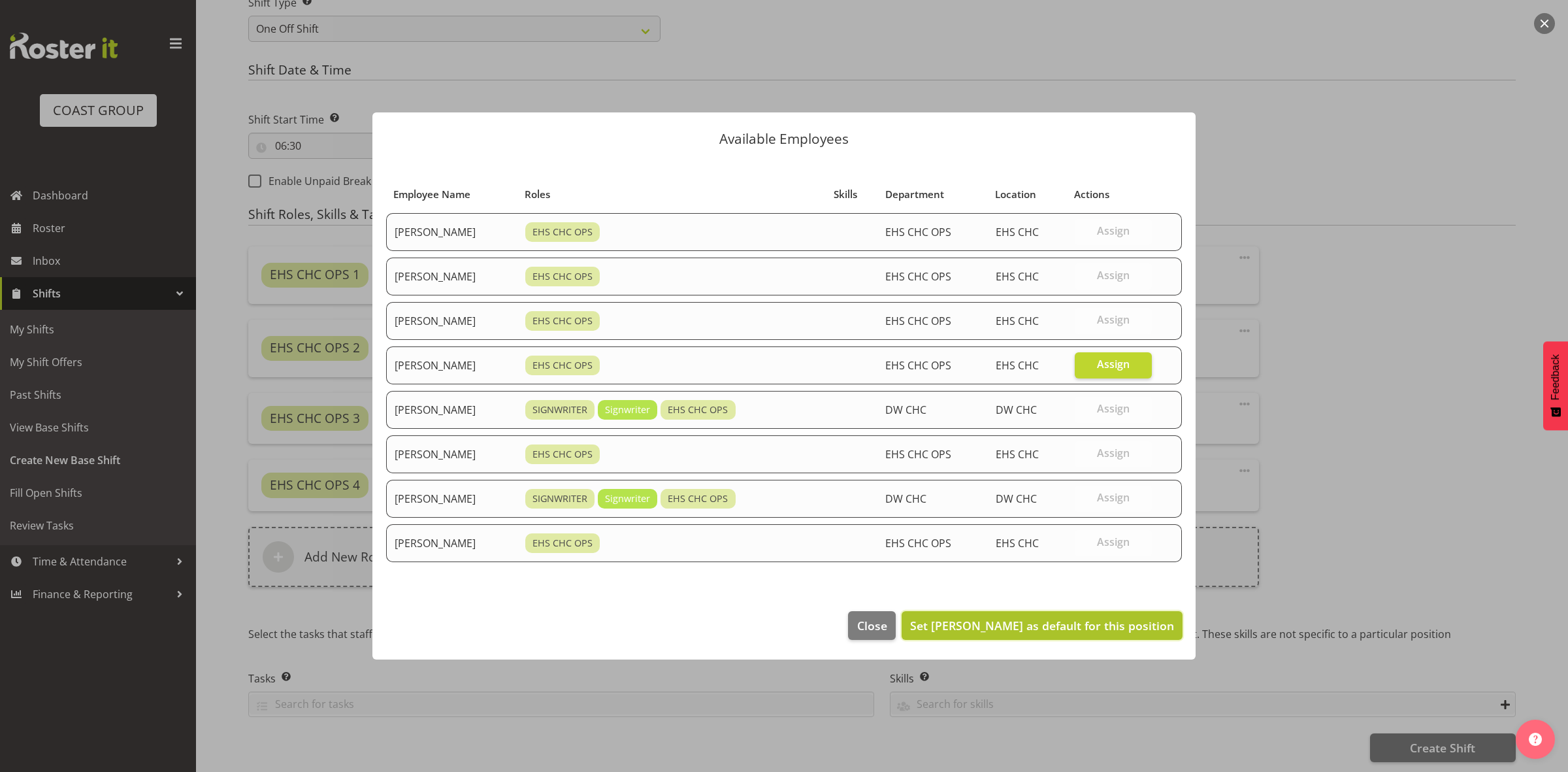
click at [1047, 628] on span "Set Reuben Bowe as default for this position" at bounding box center [1042, 626] width 264 height 16
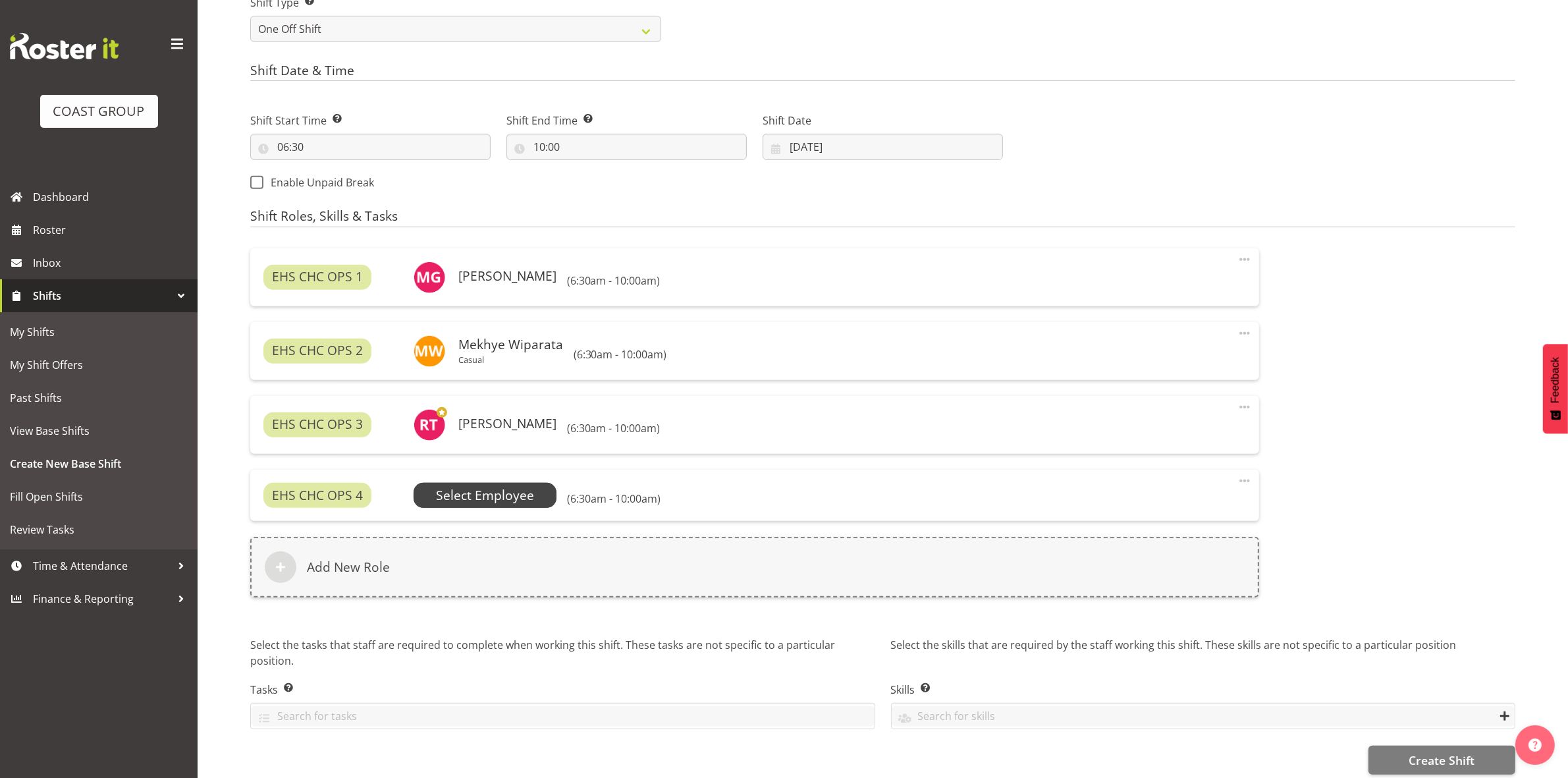
click at [501, 499] on span "Select Employee" at bounding box center [484, 495] width 98 height 19
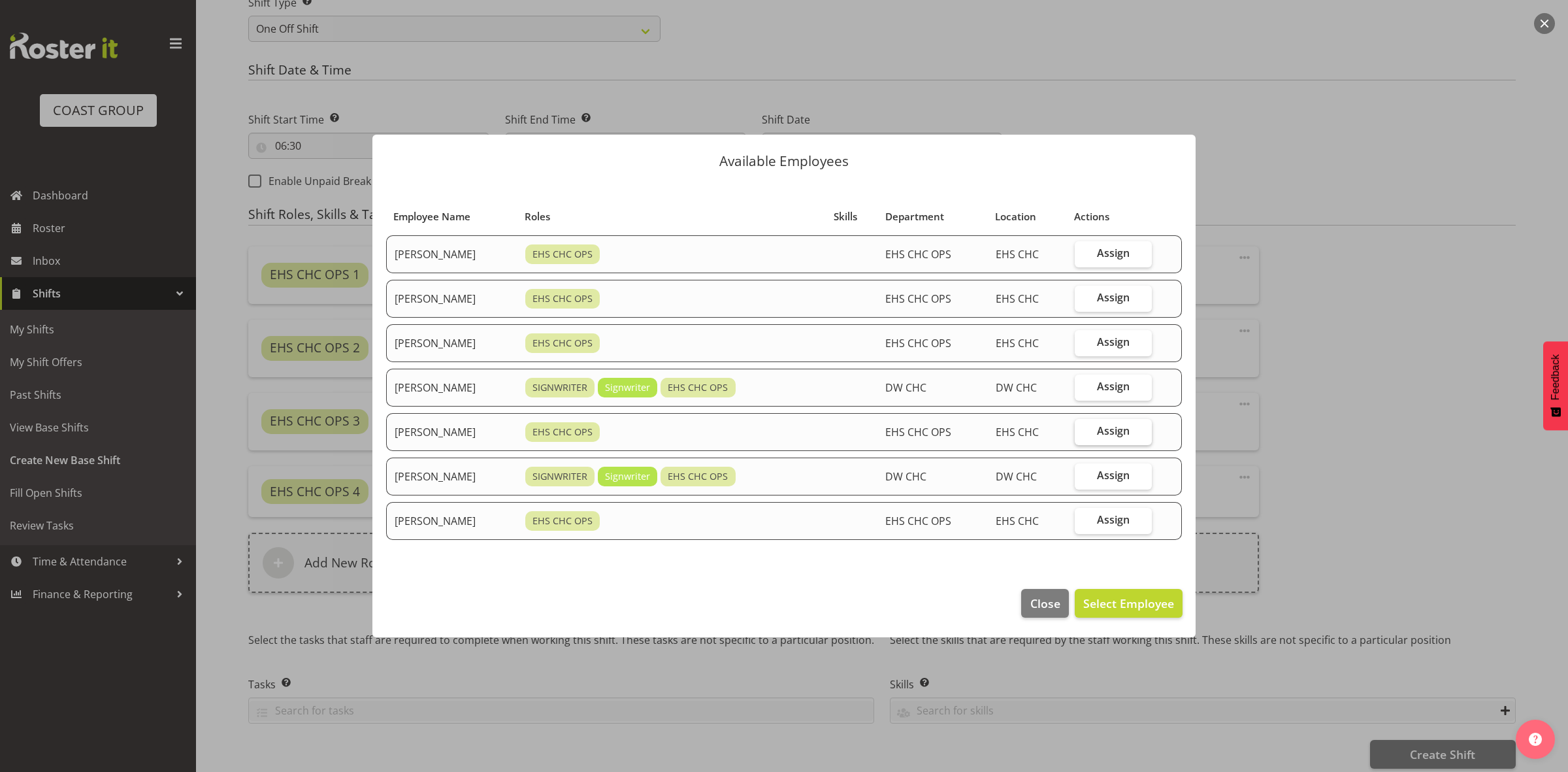
click at [1111, 436] on span "Assign" at bounding box center [1113, 430] width 33 height 13
click at [1083, 435] on input "Assign" at bounding box center [1079, 431] width 9 height 9
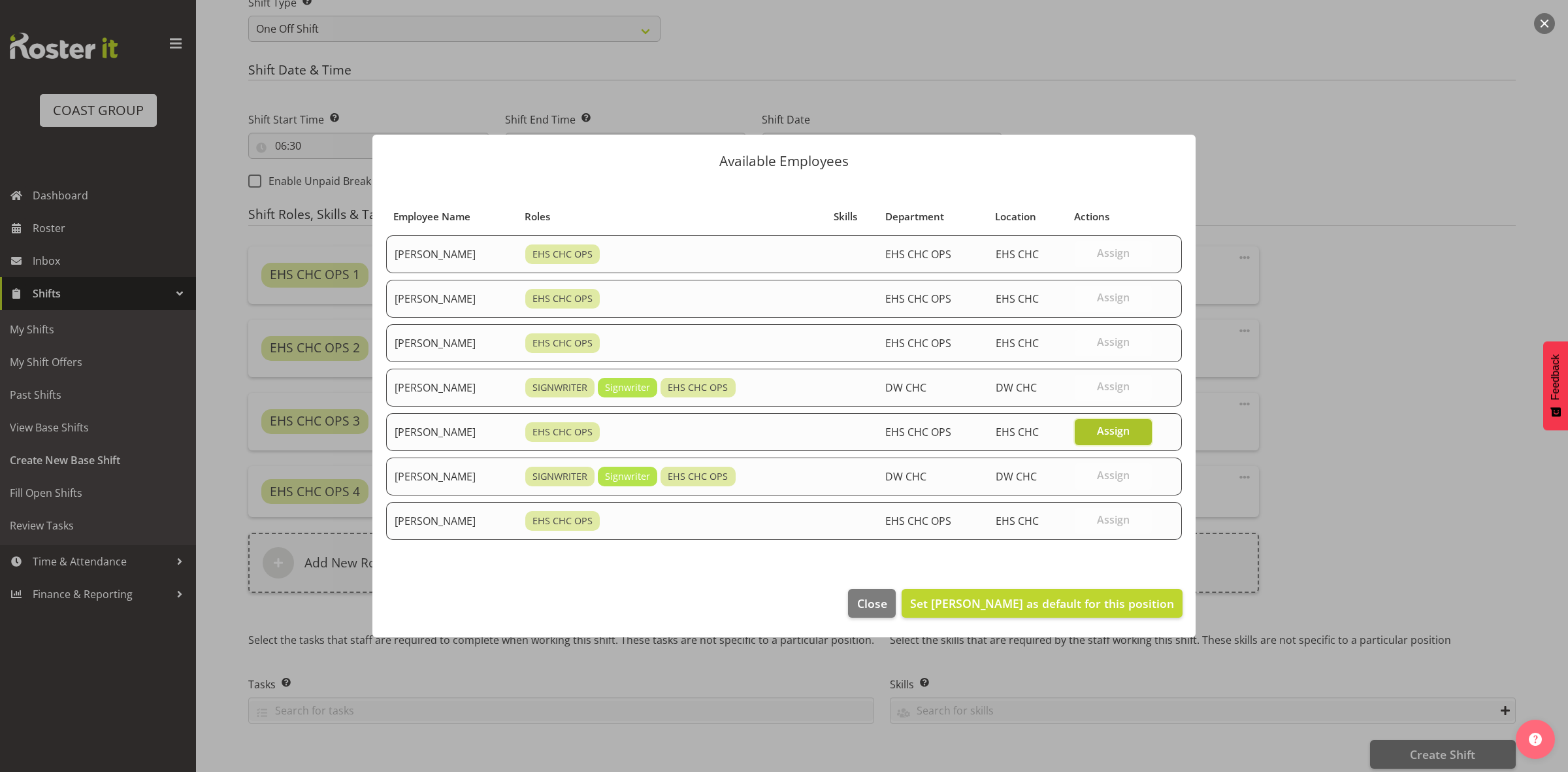
click at [1107, 441] on label "Assign" at bounding box center [1114, 432] width 78 height 26
click at [1083, 435] on input "Assign" at bounding box center [1079, 431] width 9 height 9
checkbox input "false"
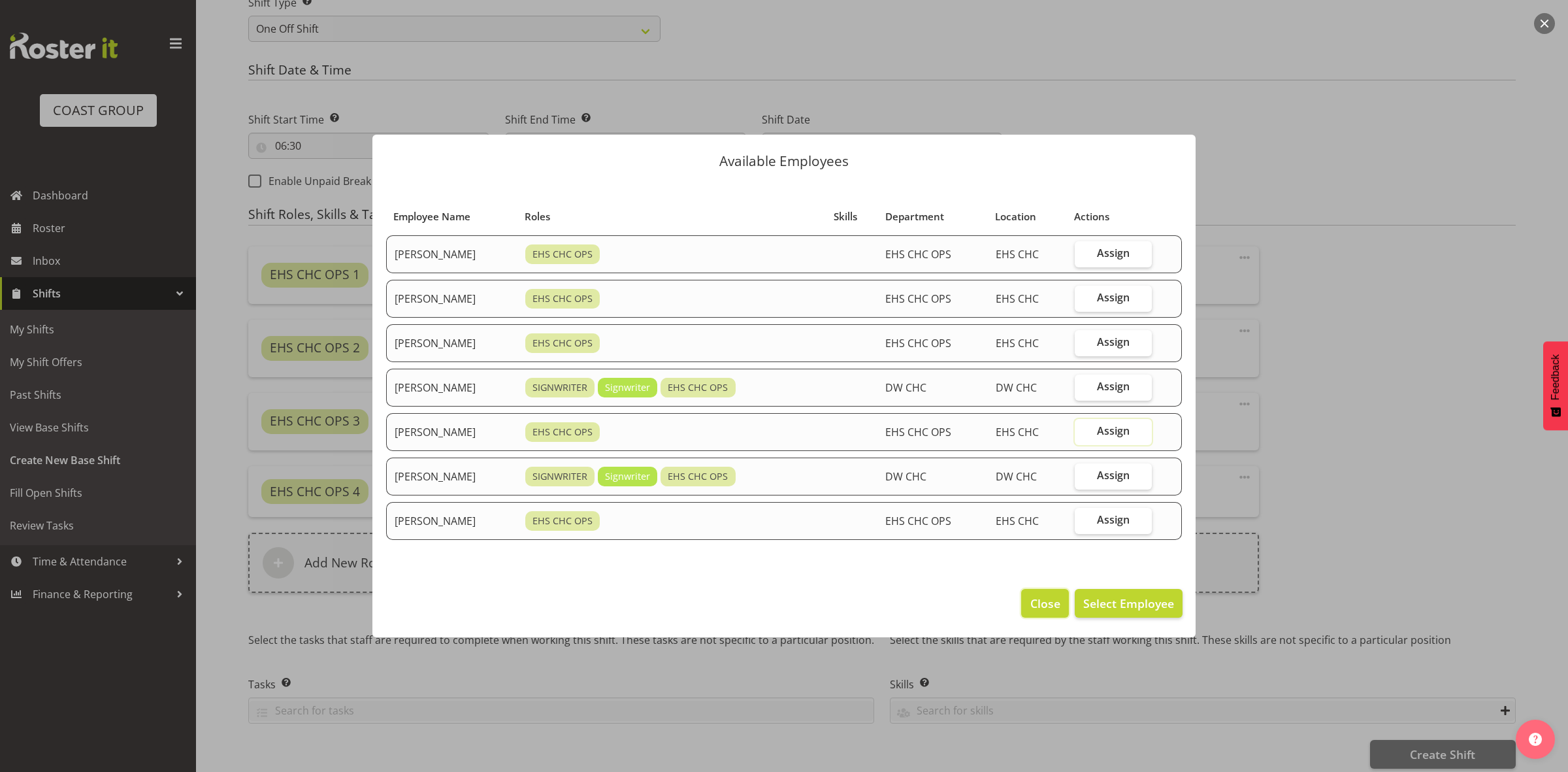
click at [1051, 597] on span "Close" at bounding box center [1046, 604] width 30 height 17
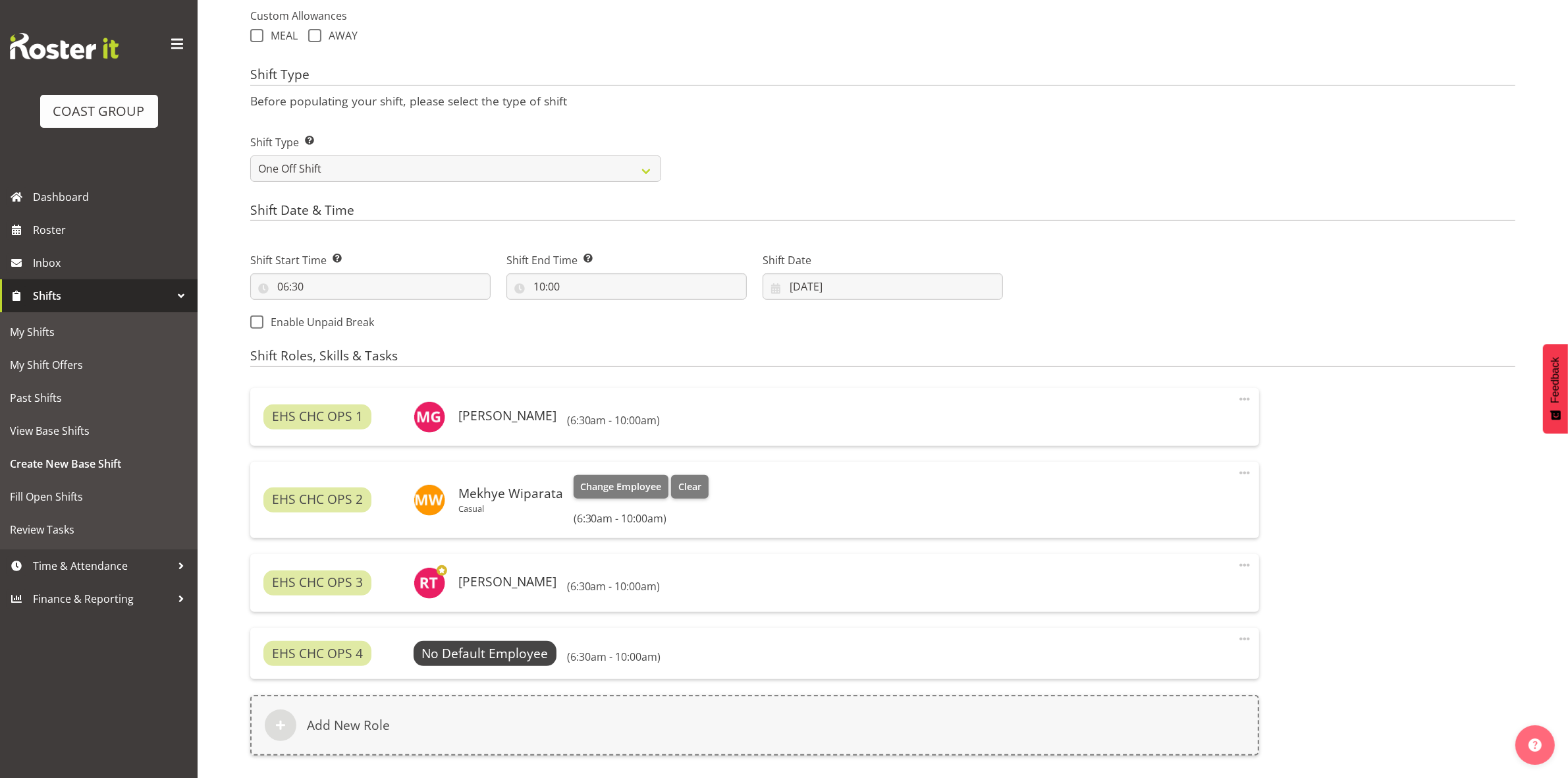
scroll to position [653, 0]
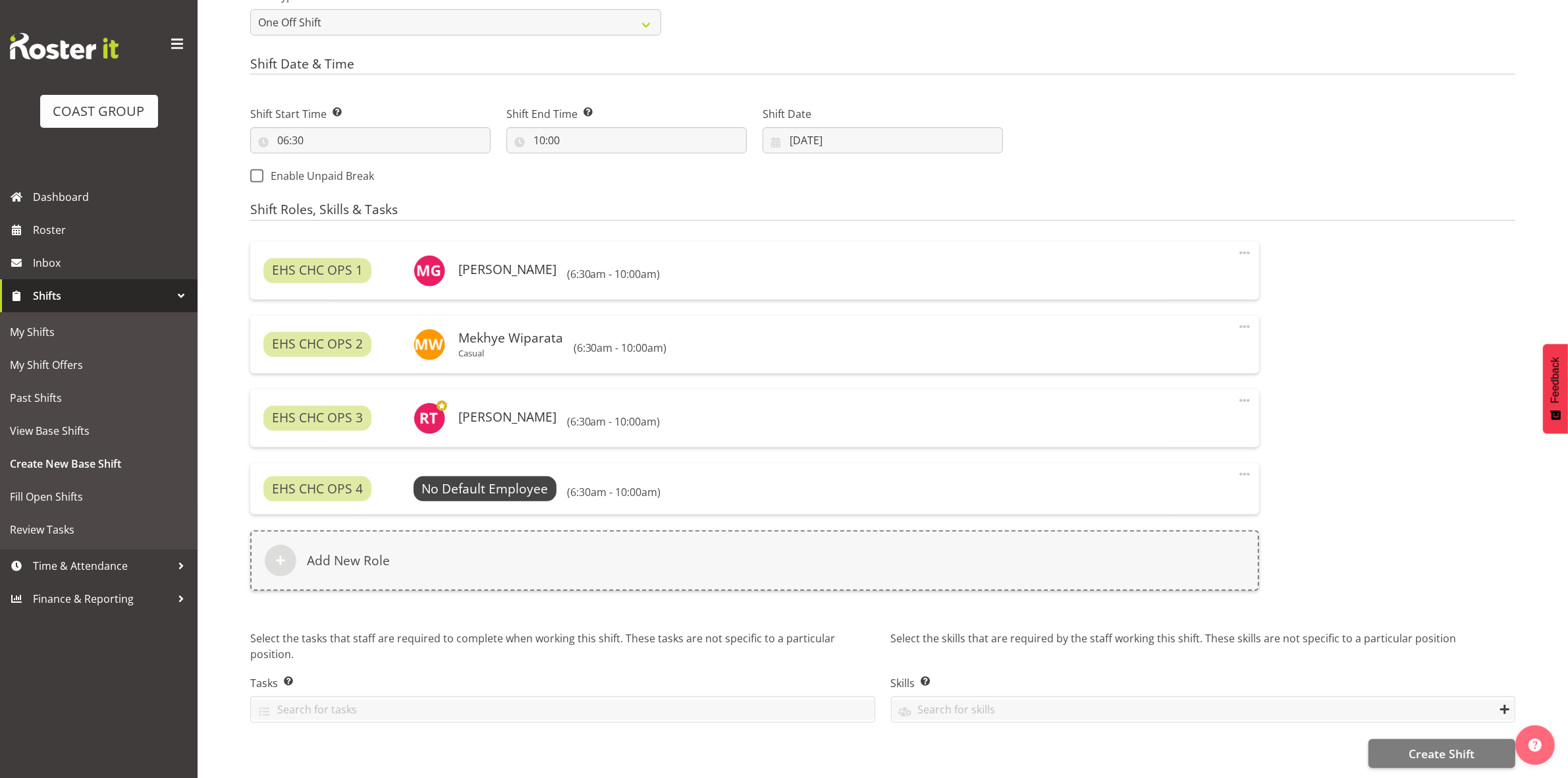
click at [1242, 467] on span at bounding box center [1245, 475] width 16 height 16
click at [1182, 518] on link "Delete" at bounding box center [1189, 529] width 127 height 24
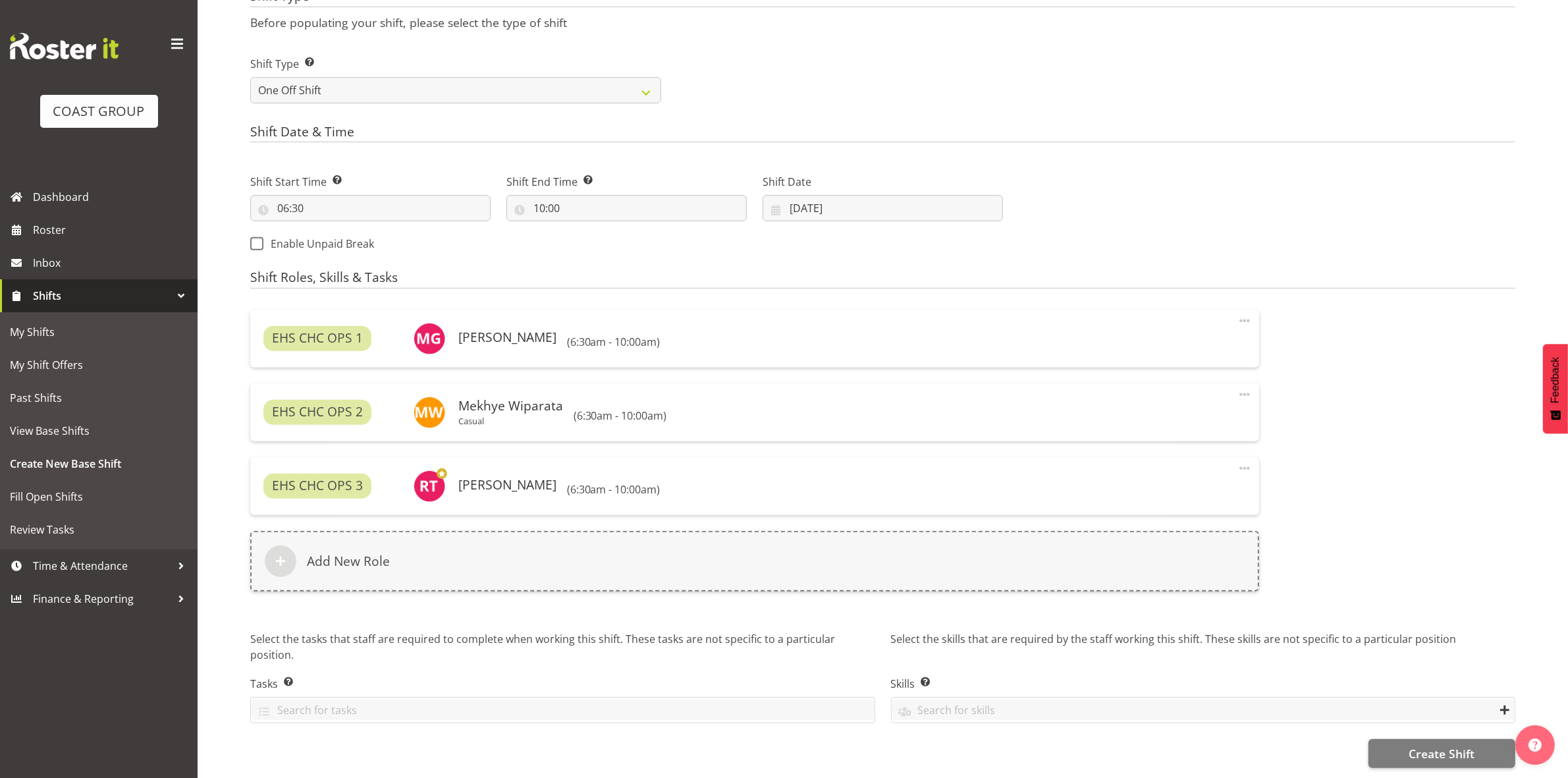
scroll to position [585, 0]
click at [1440, 745] on span "Create Shift" at bounding box center [1441, 754] width 66 height 17
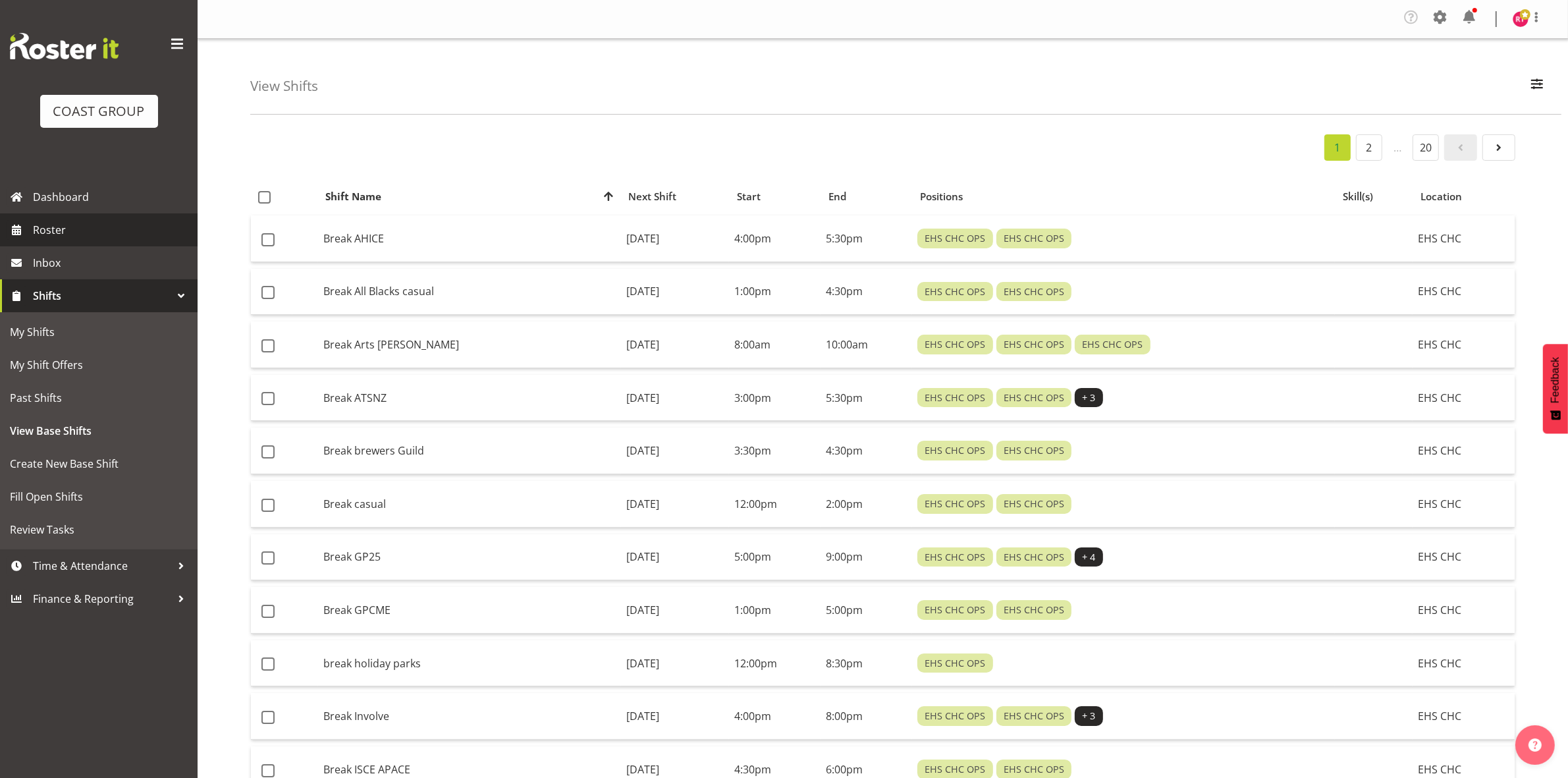
click at [54, 225] on span "Roster" at bounding box center [112, 230] width 158 height 20
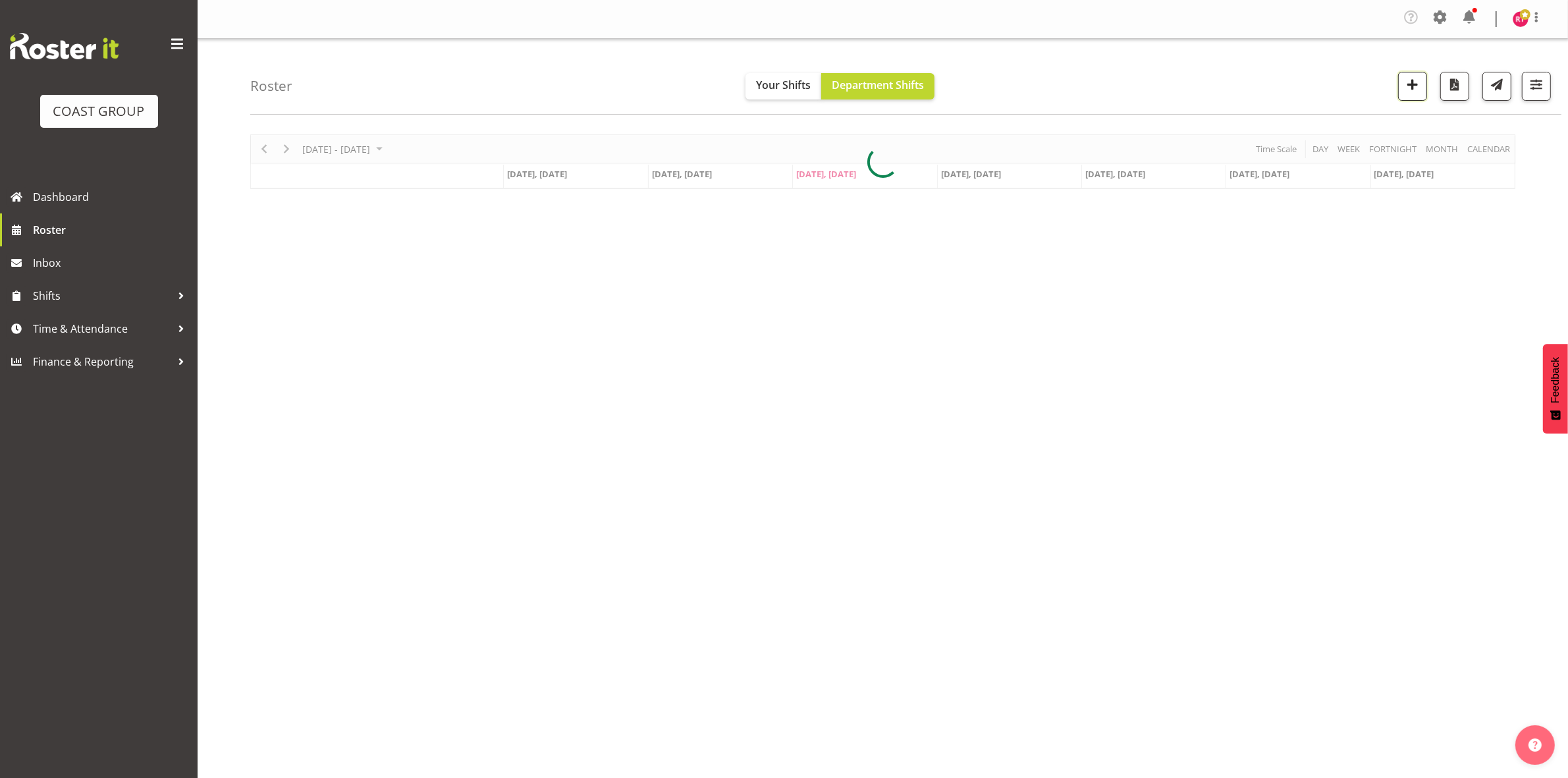
click at [1403, 94] on button "button" at bounding box center [1412, 86] width 29 height 29
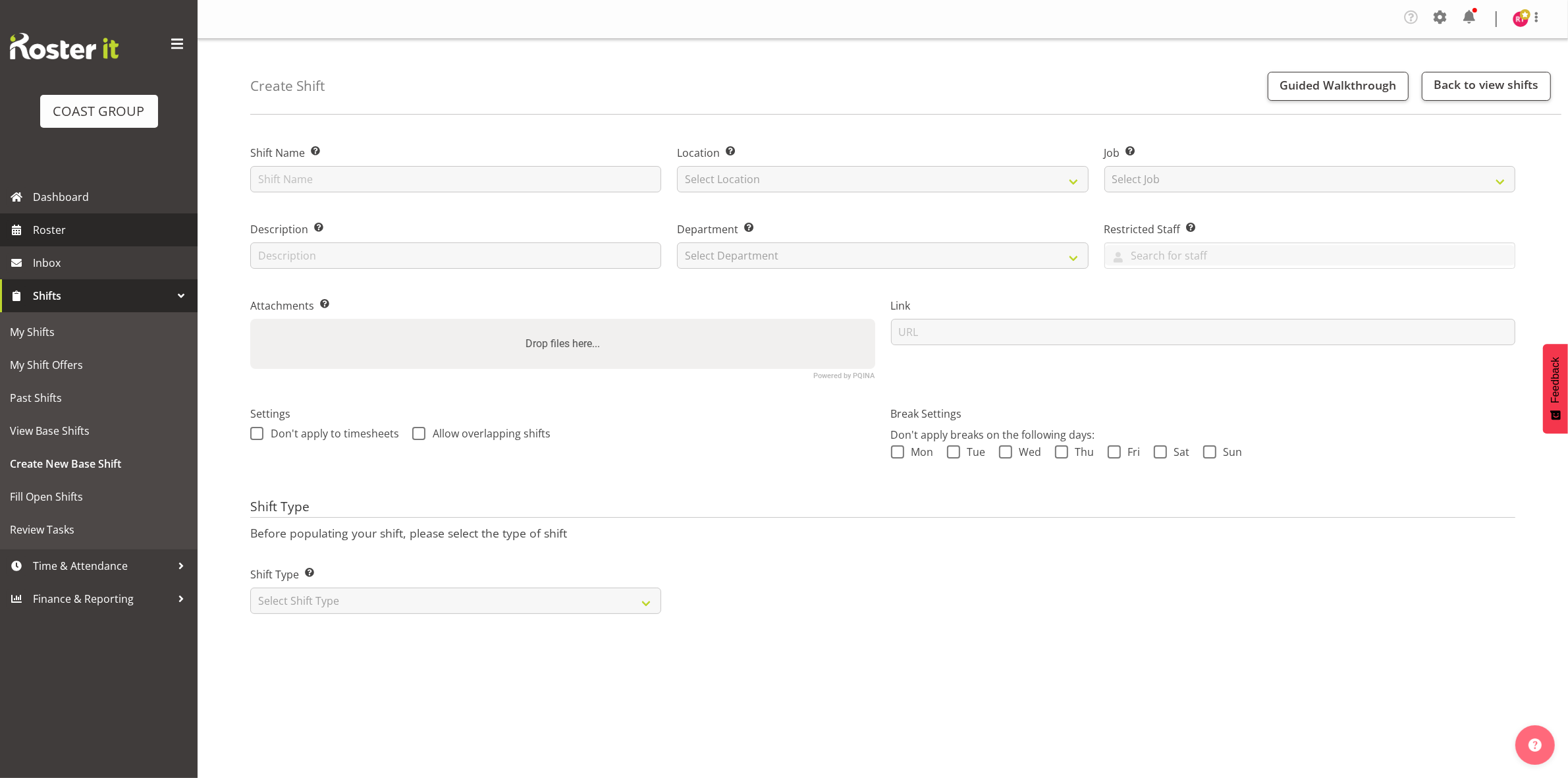
click at [62, 225] on span "Roster" at bounding box center [112, 230] width 158 height 20
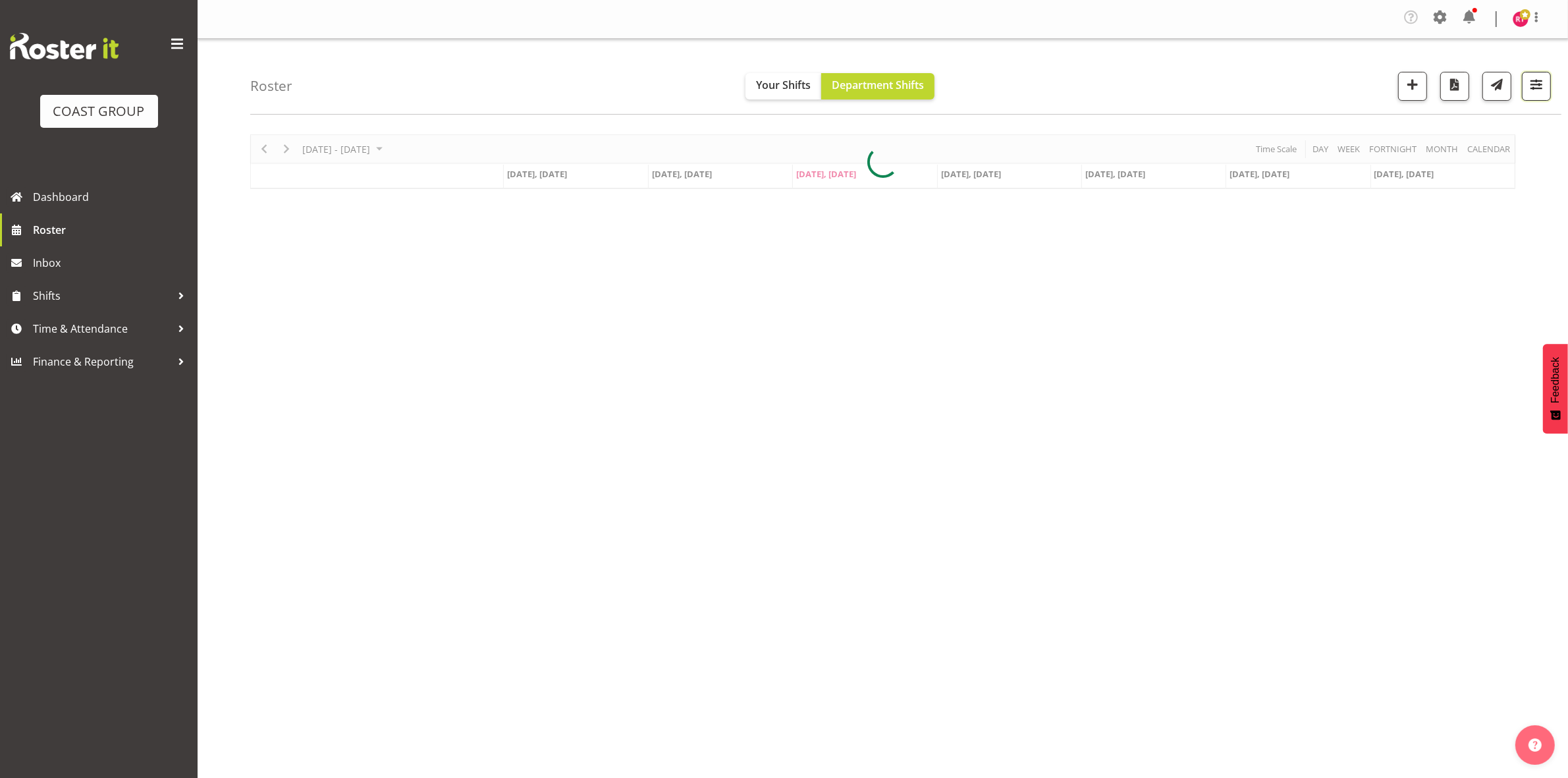
click at [1538, 87] on span "button" at bounding box center [1536, 84] width 17 height 17
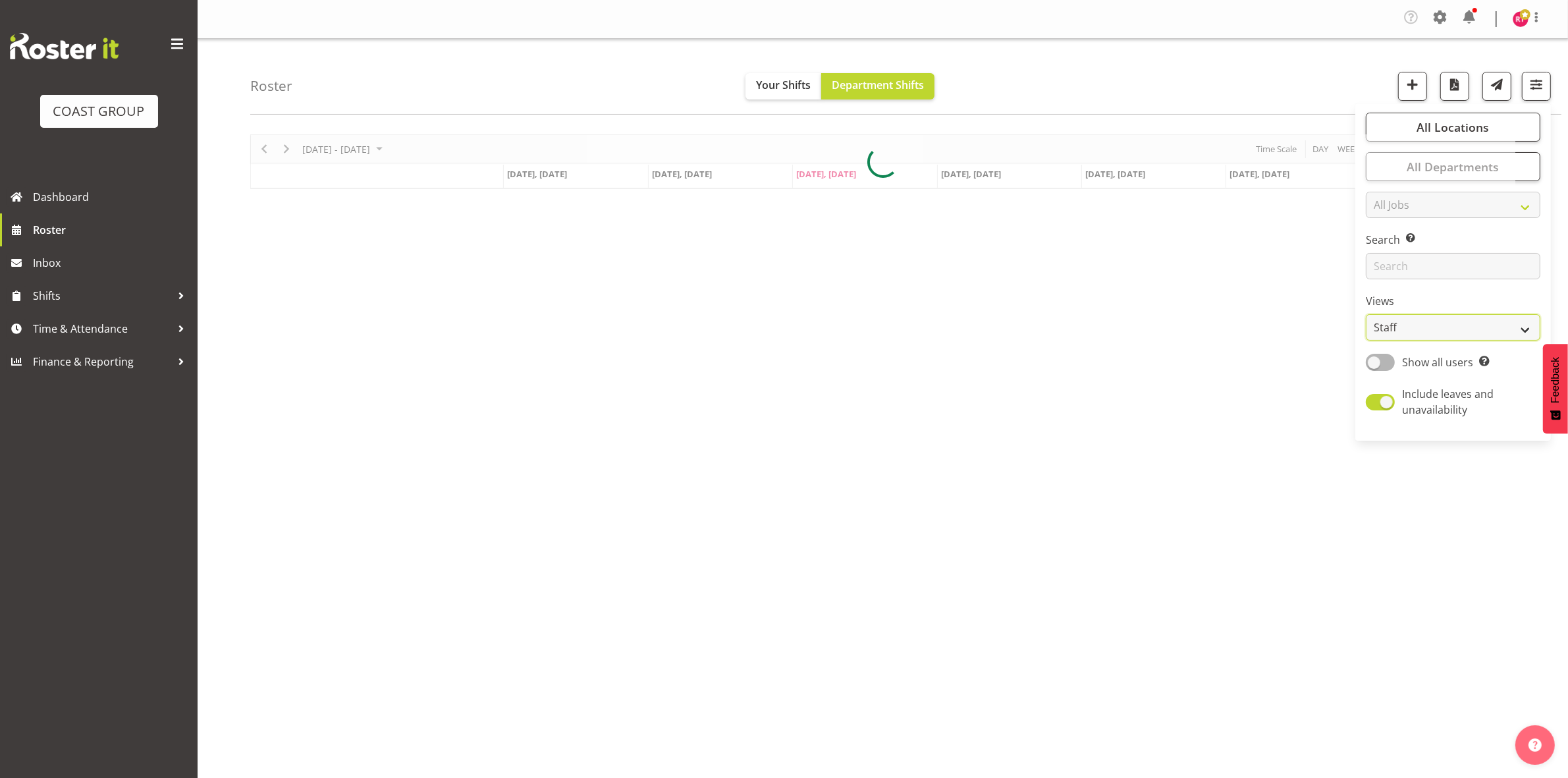
click at [1424, 324] on select "Staff Role Shift - Horizontal Shift - Vertical Staff - Location" at bounding box center [1453, 327] width 175 height 26
select select "shift"
click at [1366, 314] on select "Staff Role Shift - Horizontal Shift - Vertical Staff - Location" at bounding box center [1453, 327] width 175 height 26
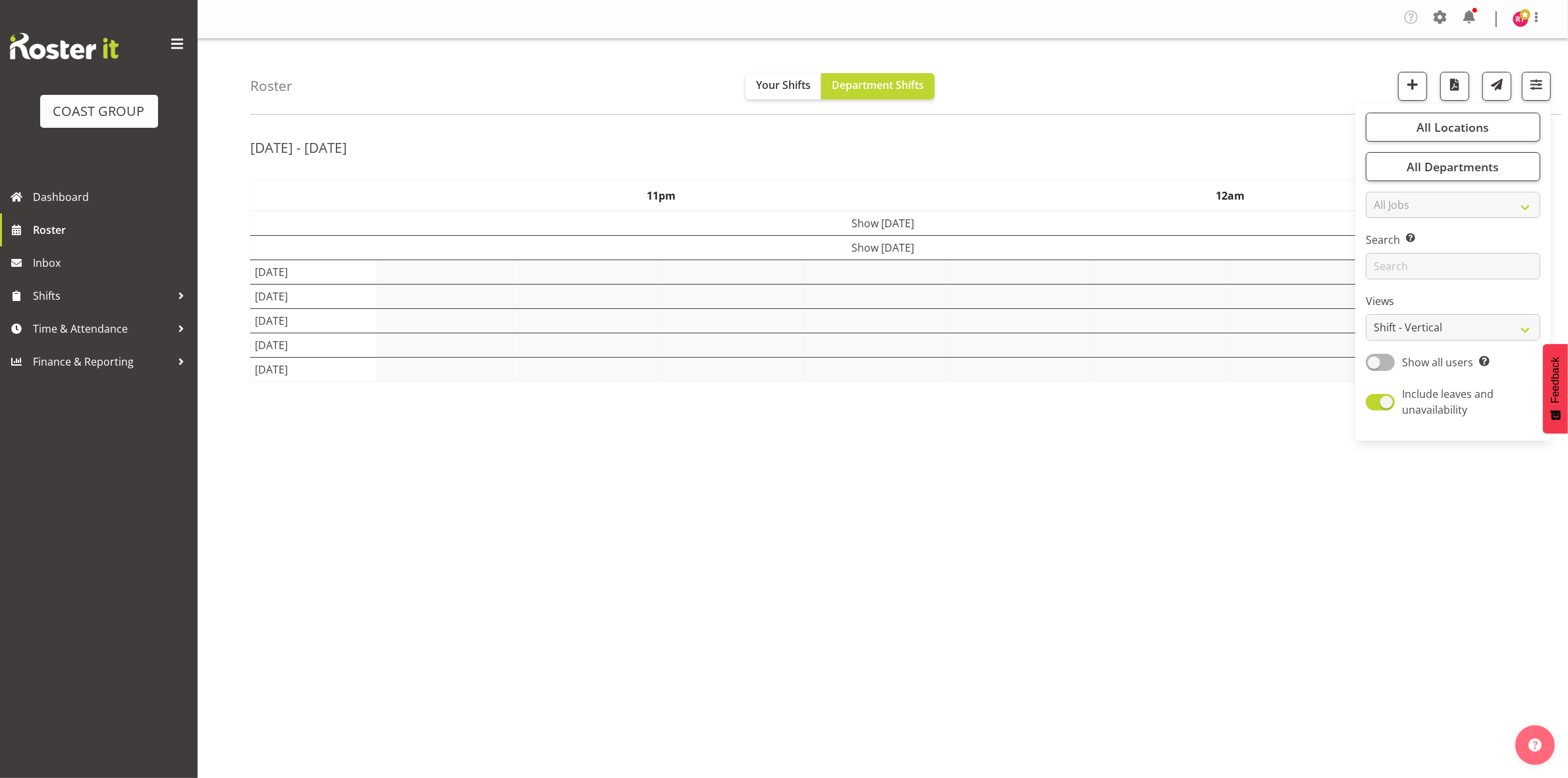
click at [1161, 137] on div "Sep 1st - 7th, 2025" at bounding box center [883, 150] width 1265 height 30
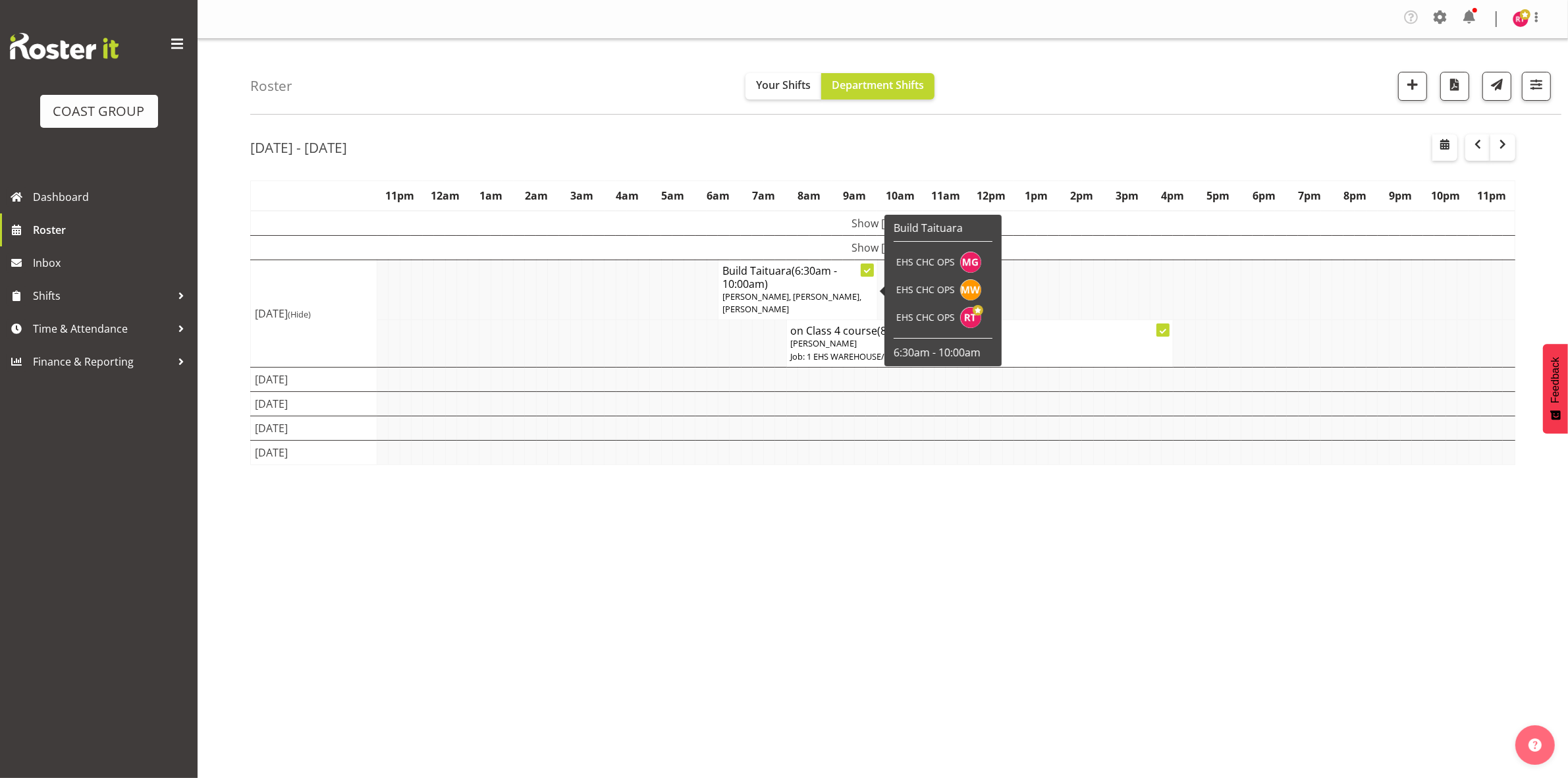
click at [778, 292] on span "Martin Gorzeman, Mekhye Wiparata, Reuben Bowe" at bounding box center [792, 303] width 139 height 24
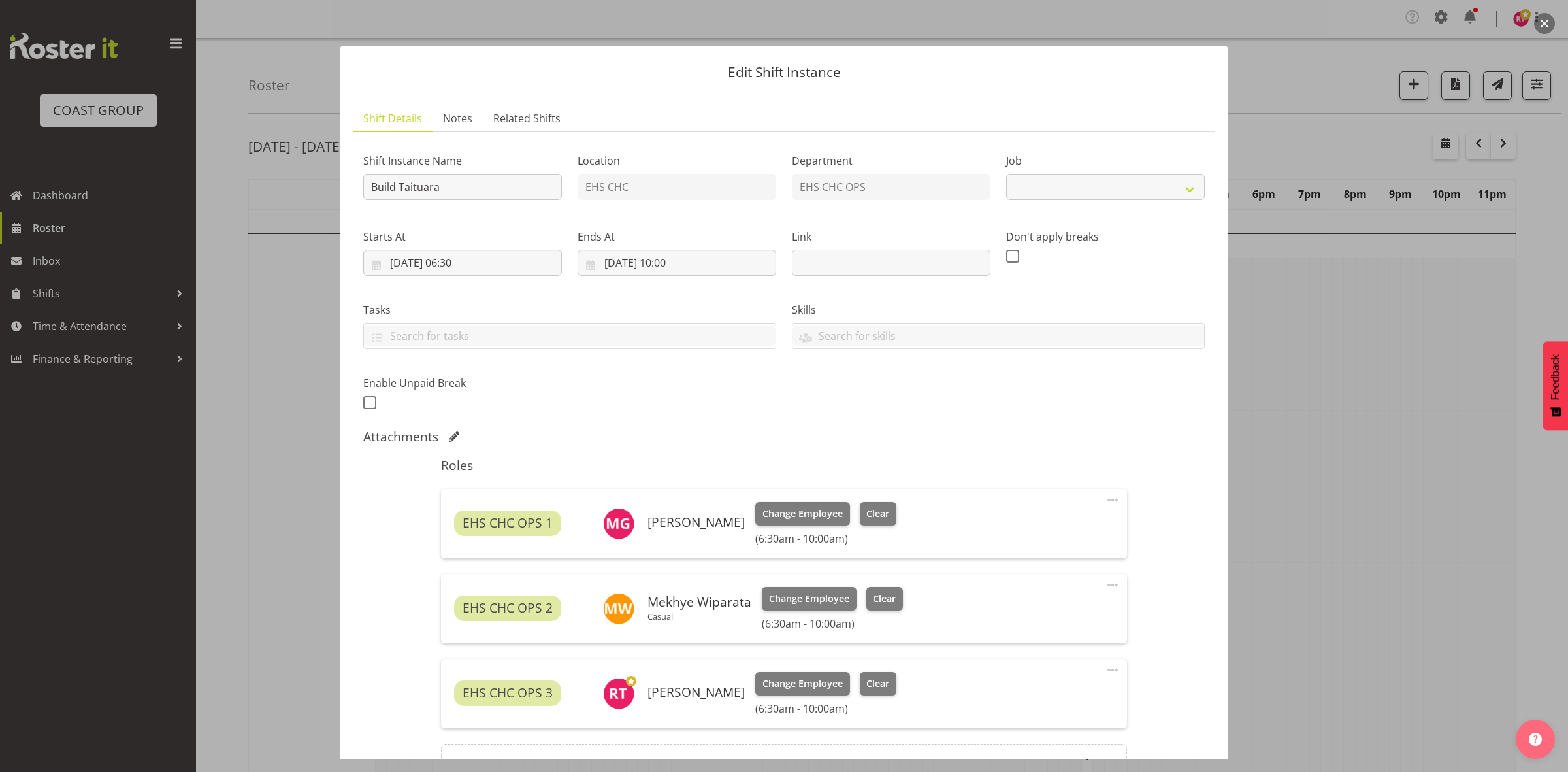
select select "9898"
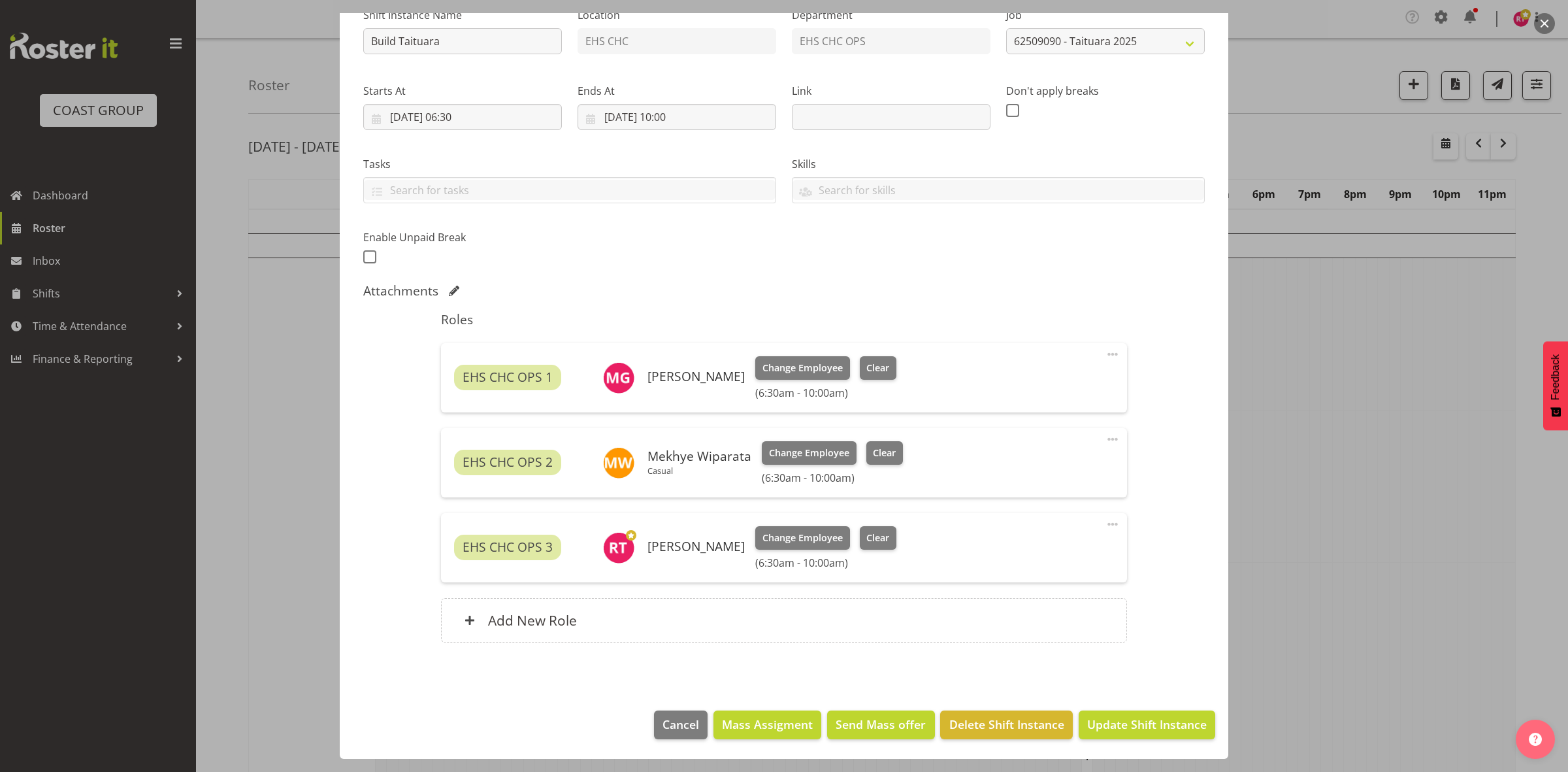
click at [1104, 438] on span at bounding box center [1112, 439] width 16 height 16
click at [1034, 479] on link "Edit" at bounding box center [1058, 470] width 126 height 23
select select "8"
select select "2025"
select select "10"
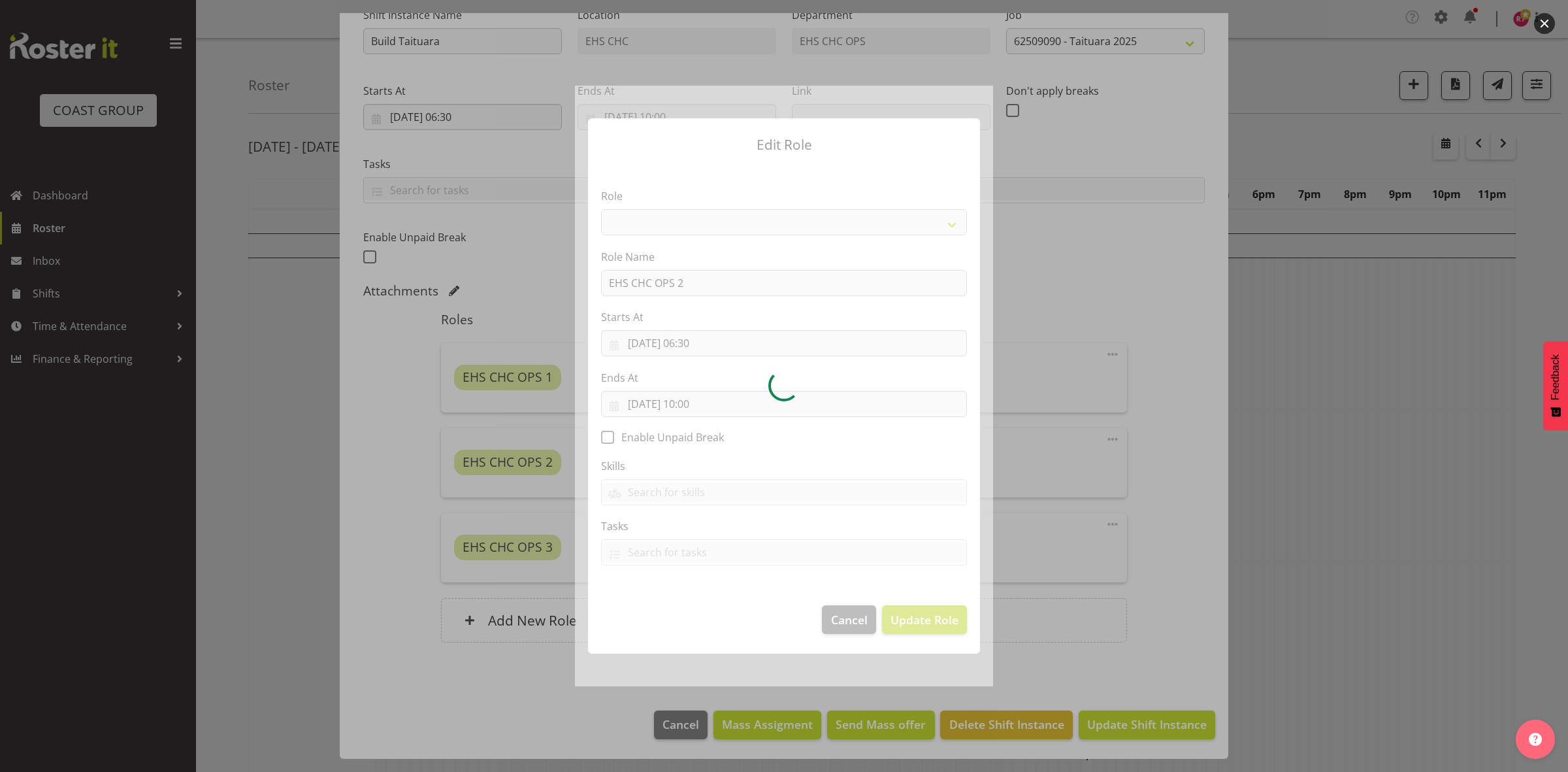
click at [696, 407] on div at bounding box center [784, 386] width 418 height 601
select select "192"
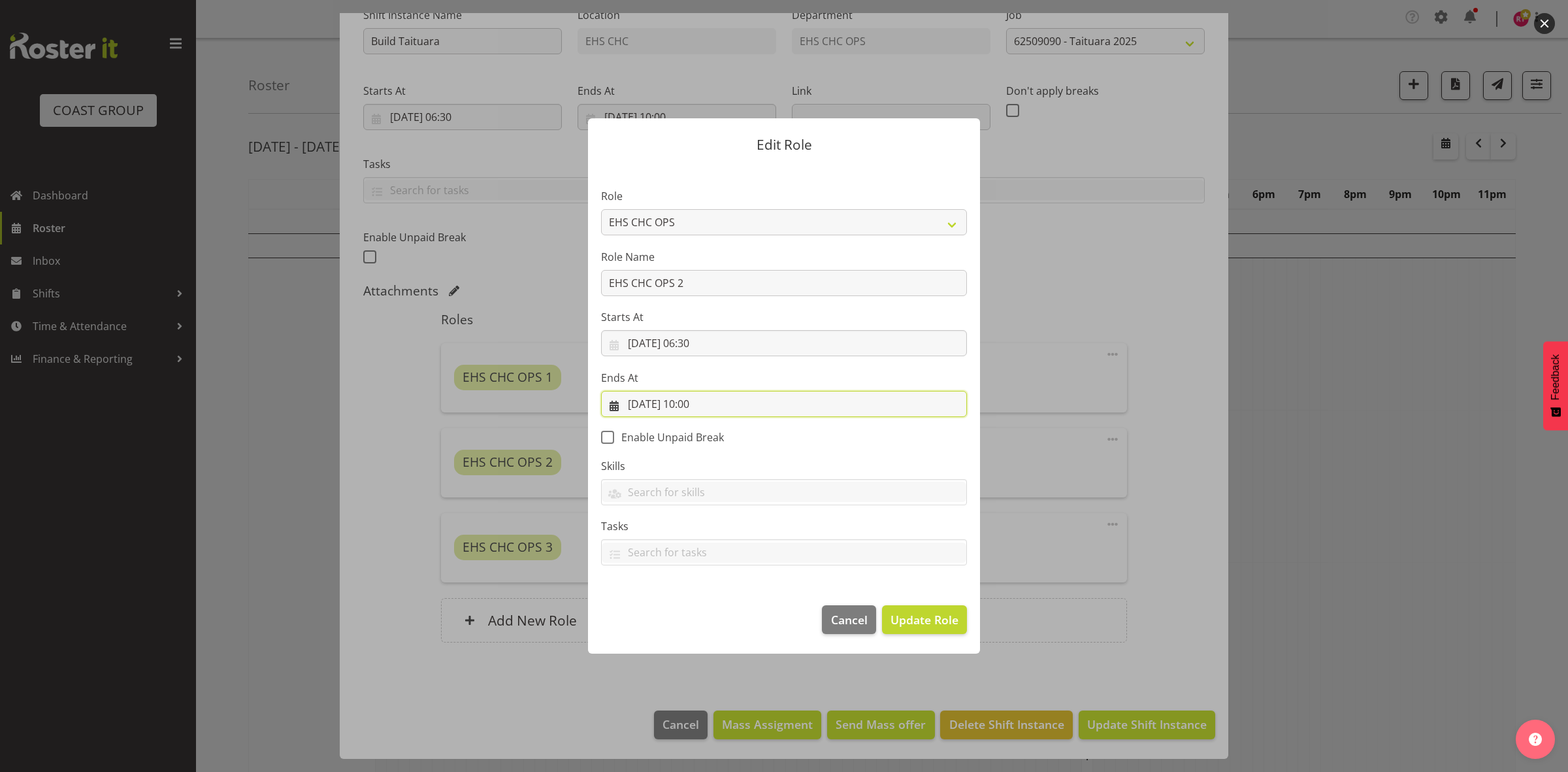
click at [694, 406] on input "03/09/2025, 10:00" at bounding box center [784, 403] width 366 height 26
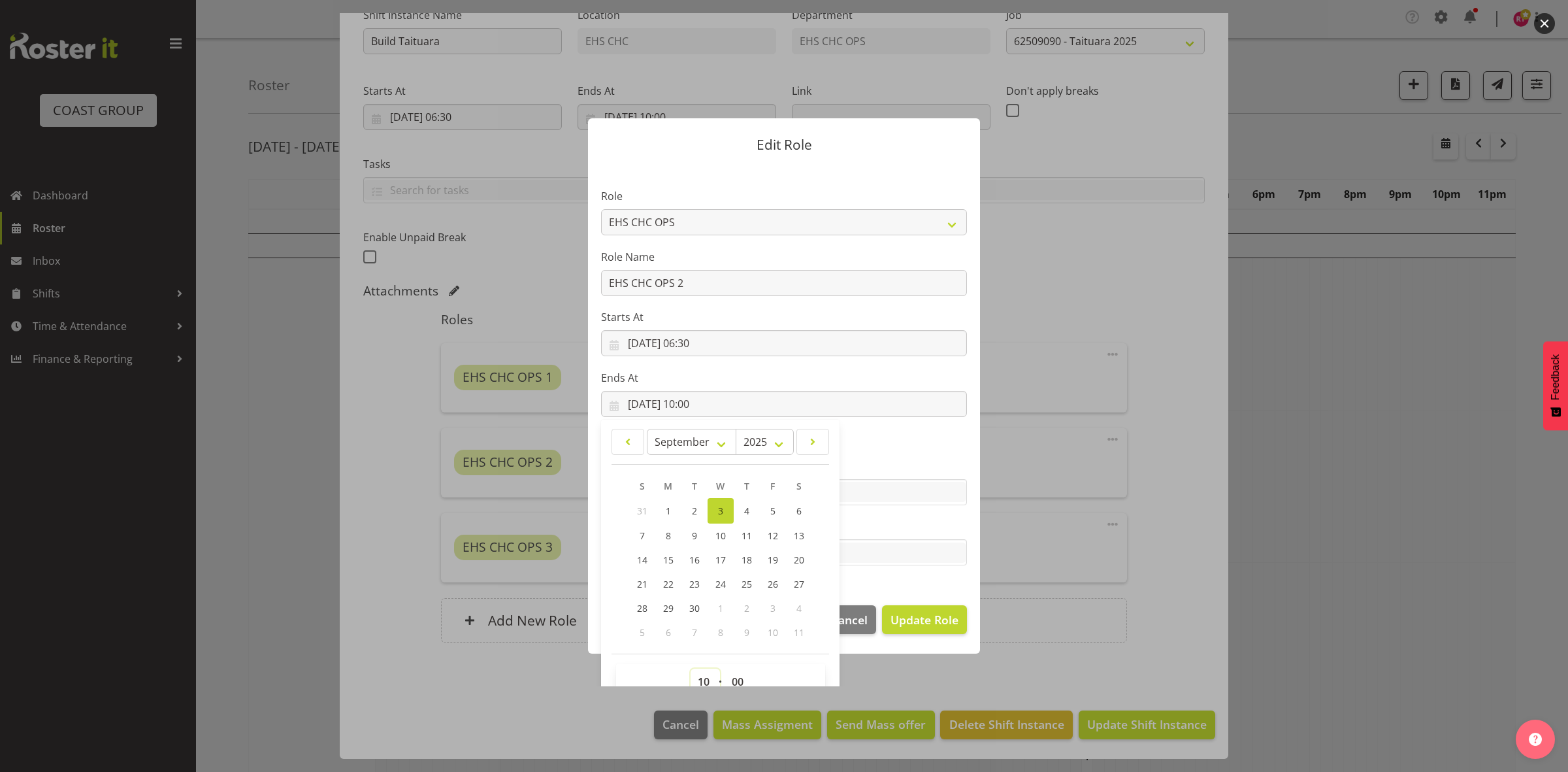
click at [696, 672] on select "00 01 02 03 04 05 06 07 08 09 10 11 12 13 14 15 16 17 18 19 20 21 22 23" at bounding box center [705, 682] width 29 height 26
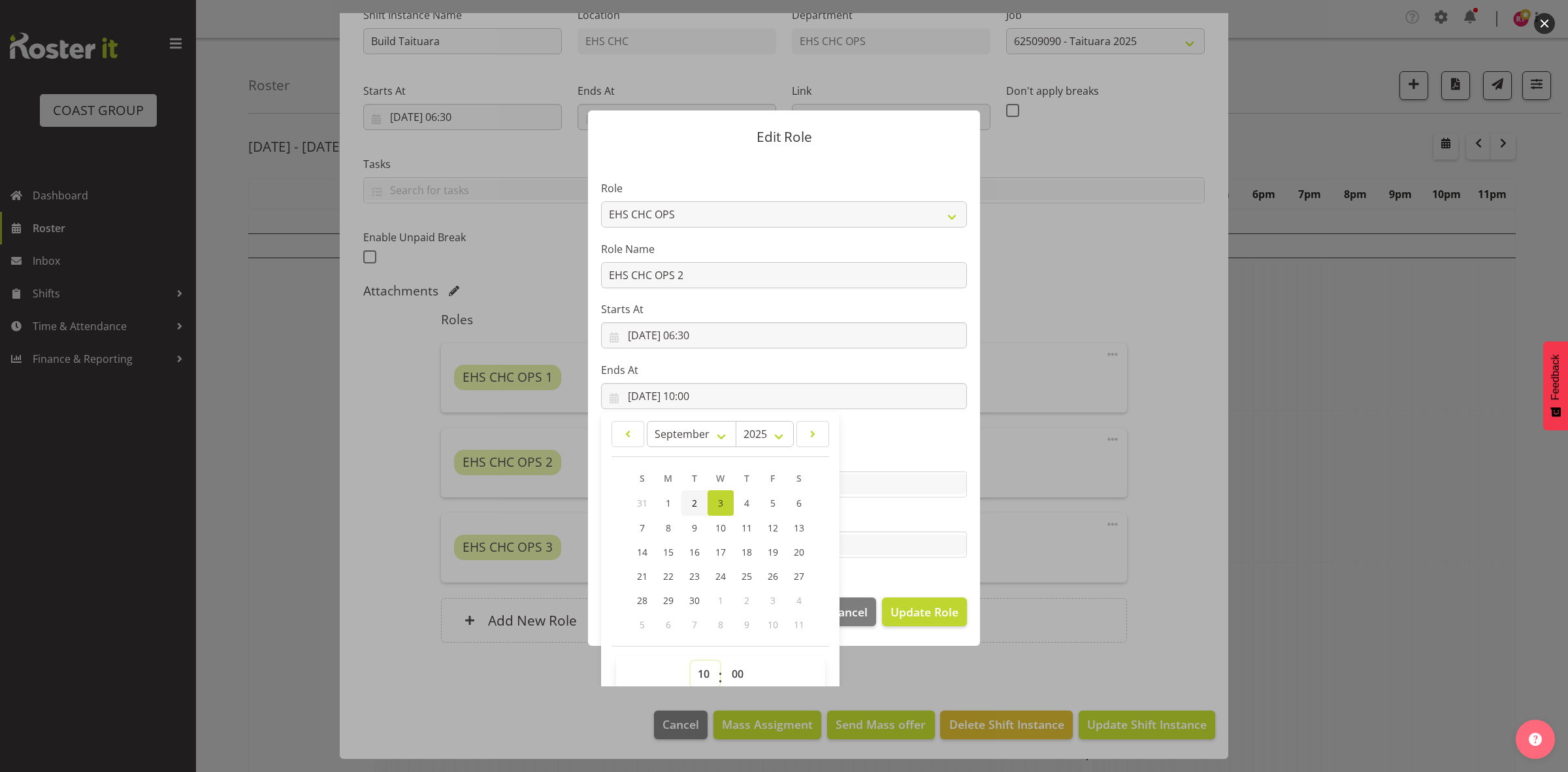
select select "9"
click at [691, 661] on select "00 01 02 03 04 05 06 07 08 09 10 11 12 13 14 15 16 17 18 19 20 21 22 23" at bounding box center [705, 674] width 29 height 26
type input "03/09/2025, 09:00"
click at [912, 607] on span "Update Role" at bounding box center [925, 612] width 68 height 17
select select
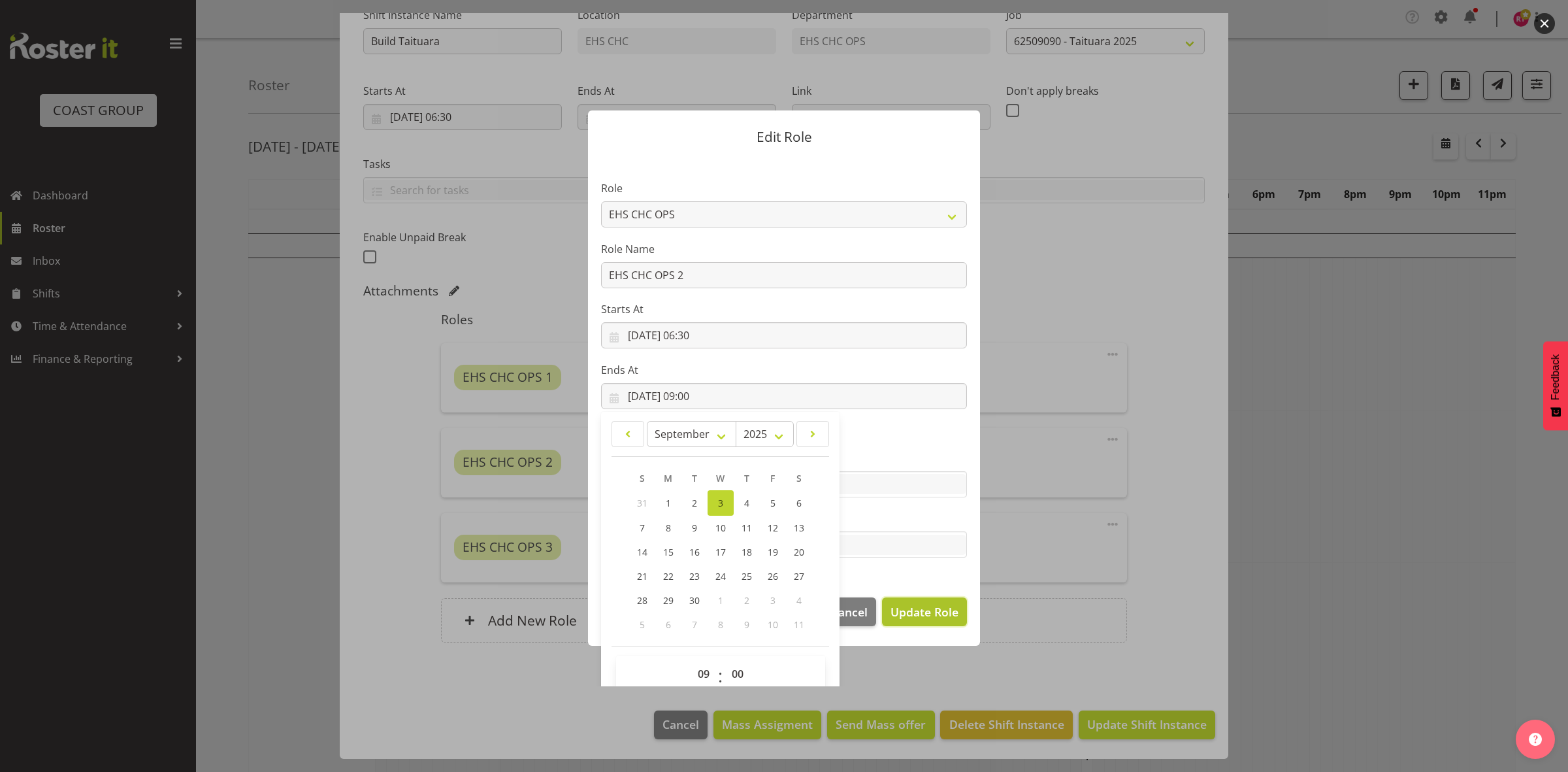
select select
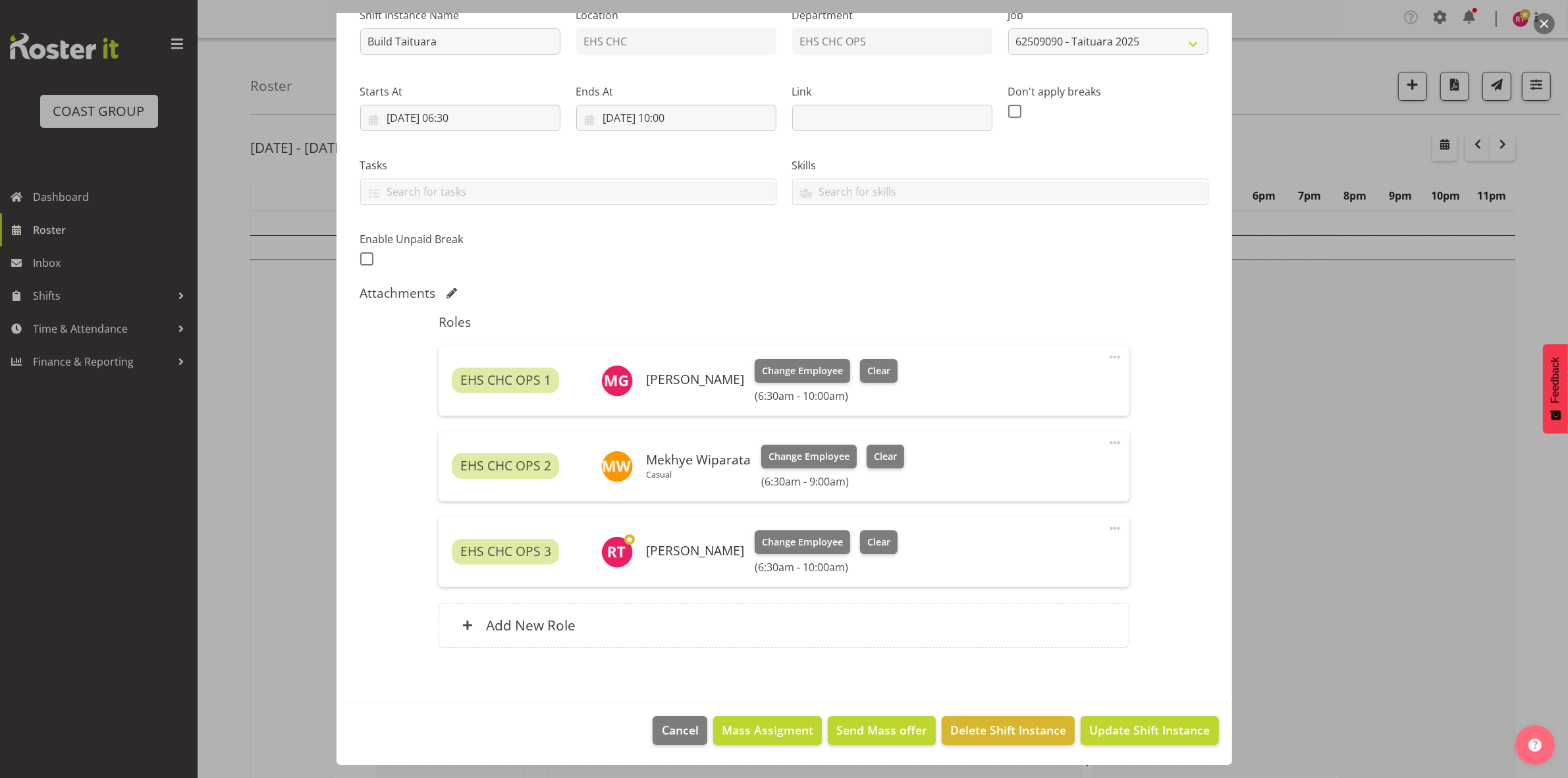
click at [1107, 528] on span at bounding box center [1114, 528] width 16 height 16
click at [1015, 563] on link "Edit" at bounding box center [1059, 560] width 127 height 24
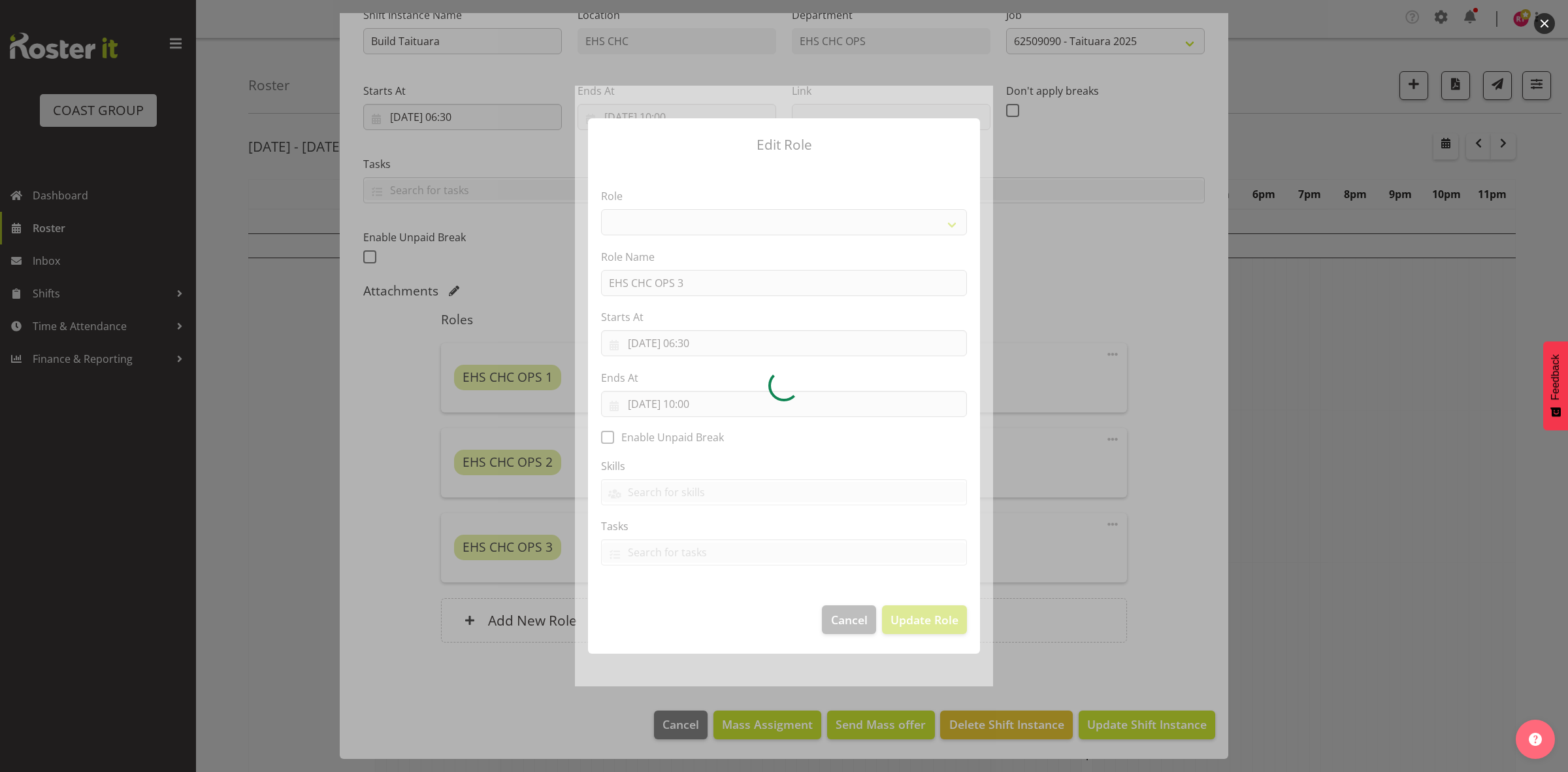
select select "192"
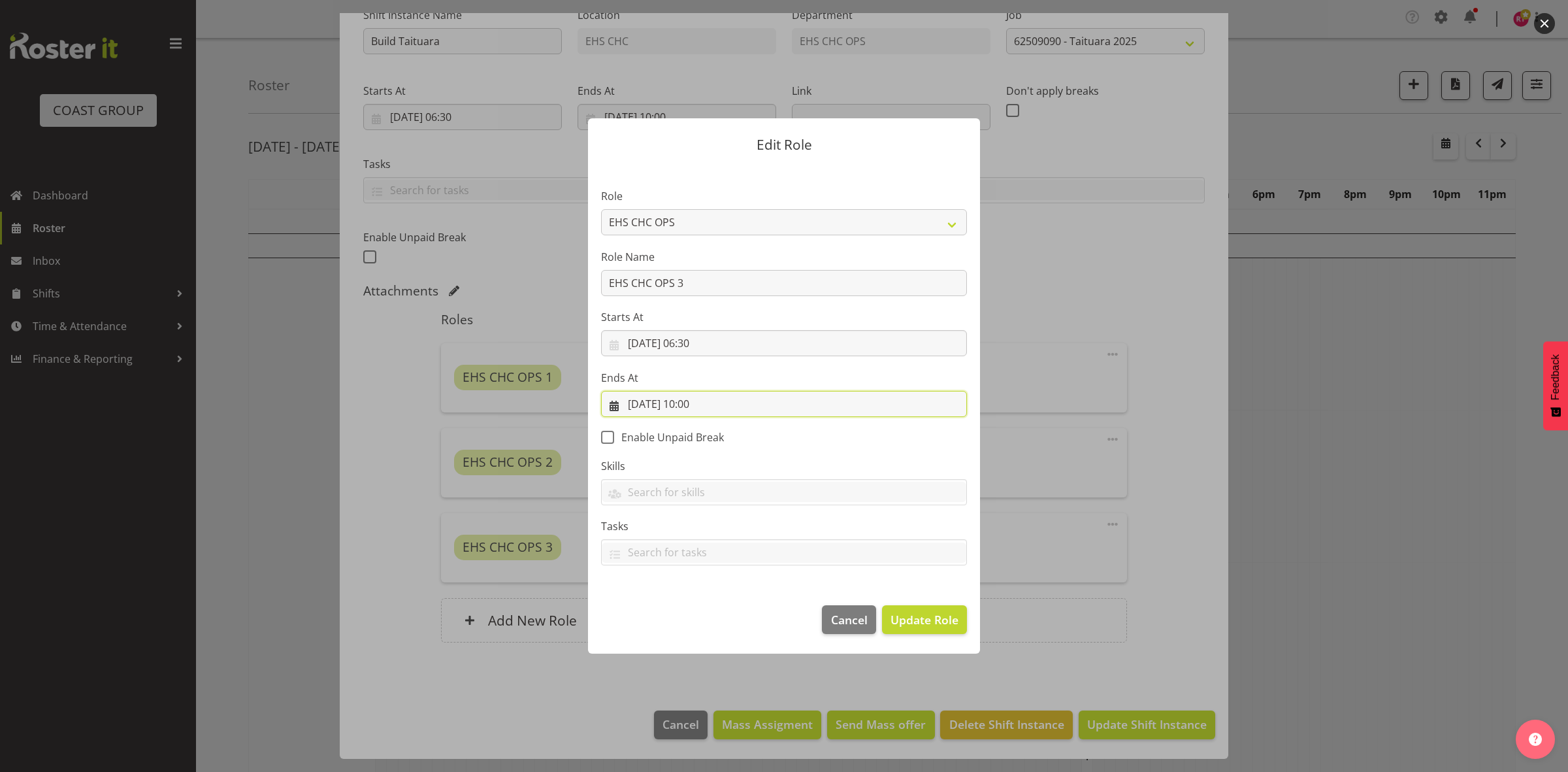
click at [696, 404] on input "03/09/2025, 10:00" at bounding box center [784, 403] width 366 height 26
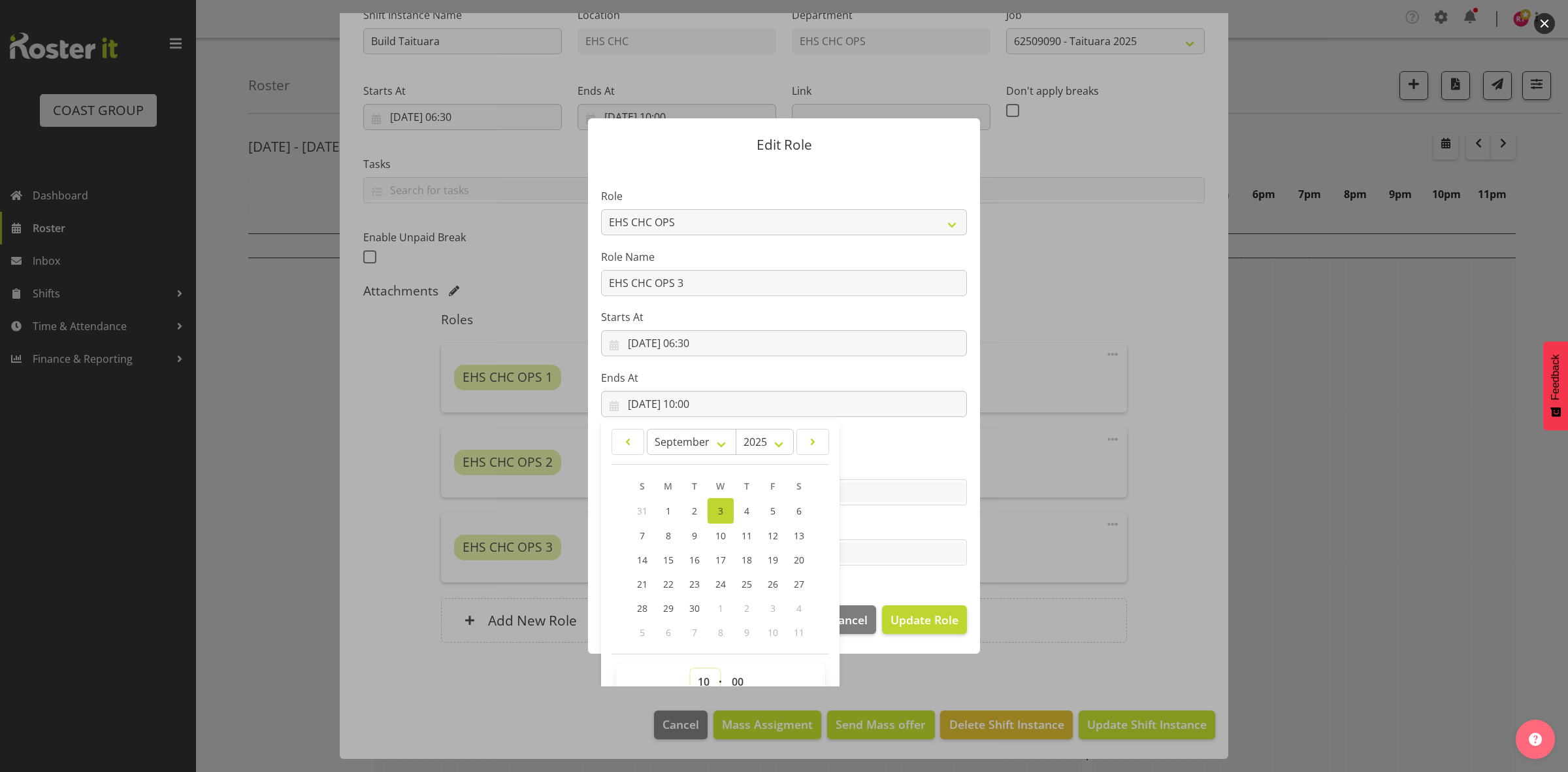
click at [698, 678] on select "00 01 02 03 04 05 06 07 08 09 10 11 12 13 14 15 16 17 18 19 20 21 22 23" at bounding box center [705, 682] width 29 height 26
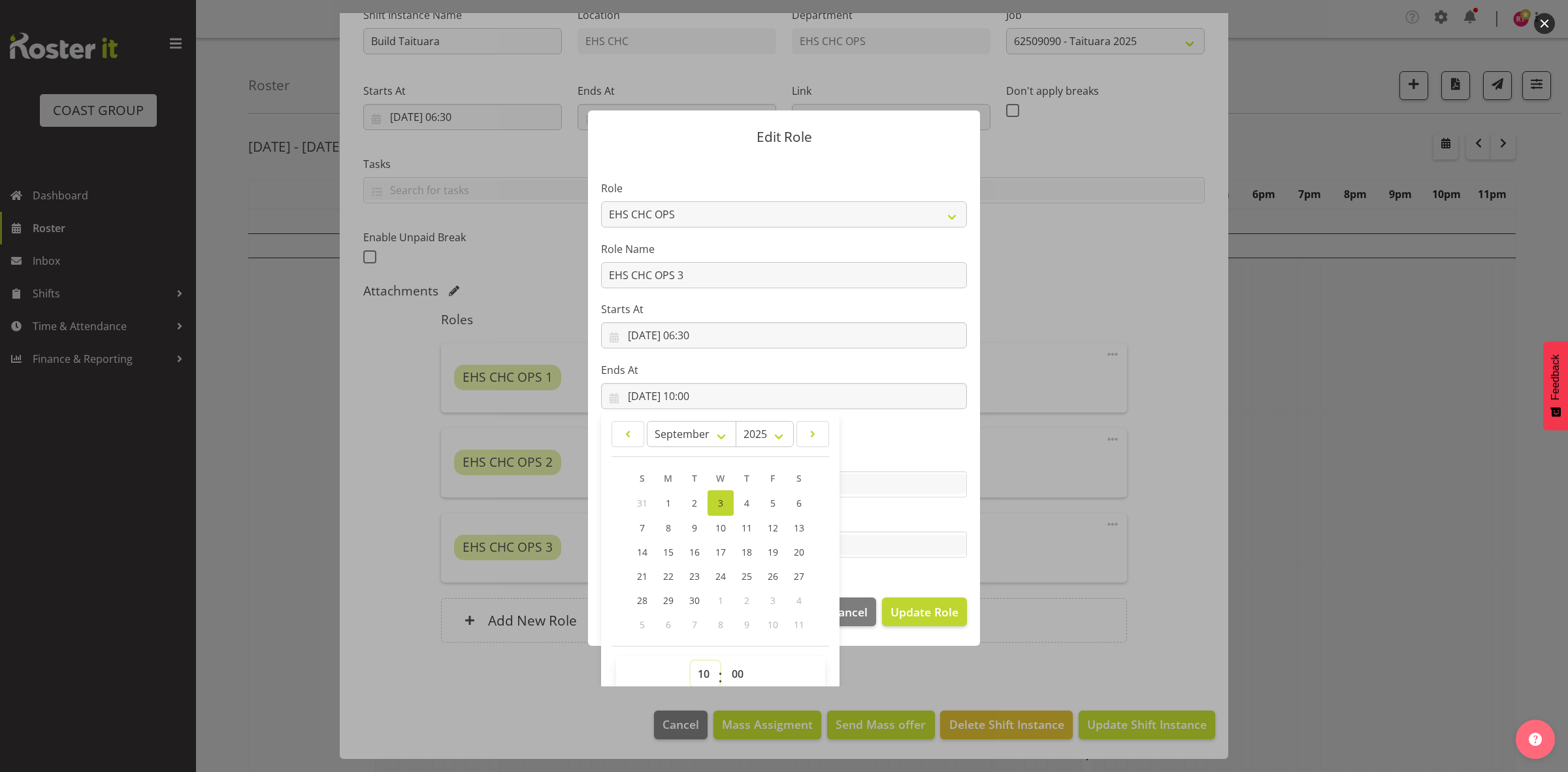
select select "9"
click at [691, 661] on select "00 01 02 03 04 05 06 07 08 09 10 11 12 13 14 15 16 17 18 19 20 21 22 23" at bounding box center [705, 674] width 29 height 26
type input "03/09/2025, 09:00"
click at [892, 621] on button "Update Role" at bounding box center [925, 611] width 85 height 28
select select
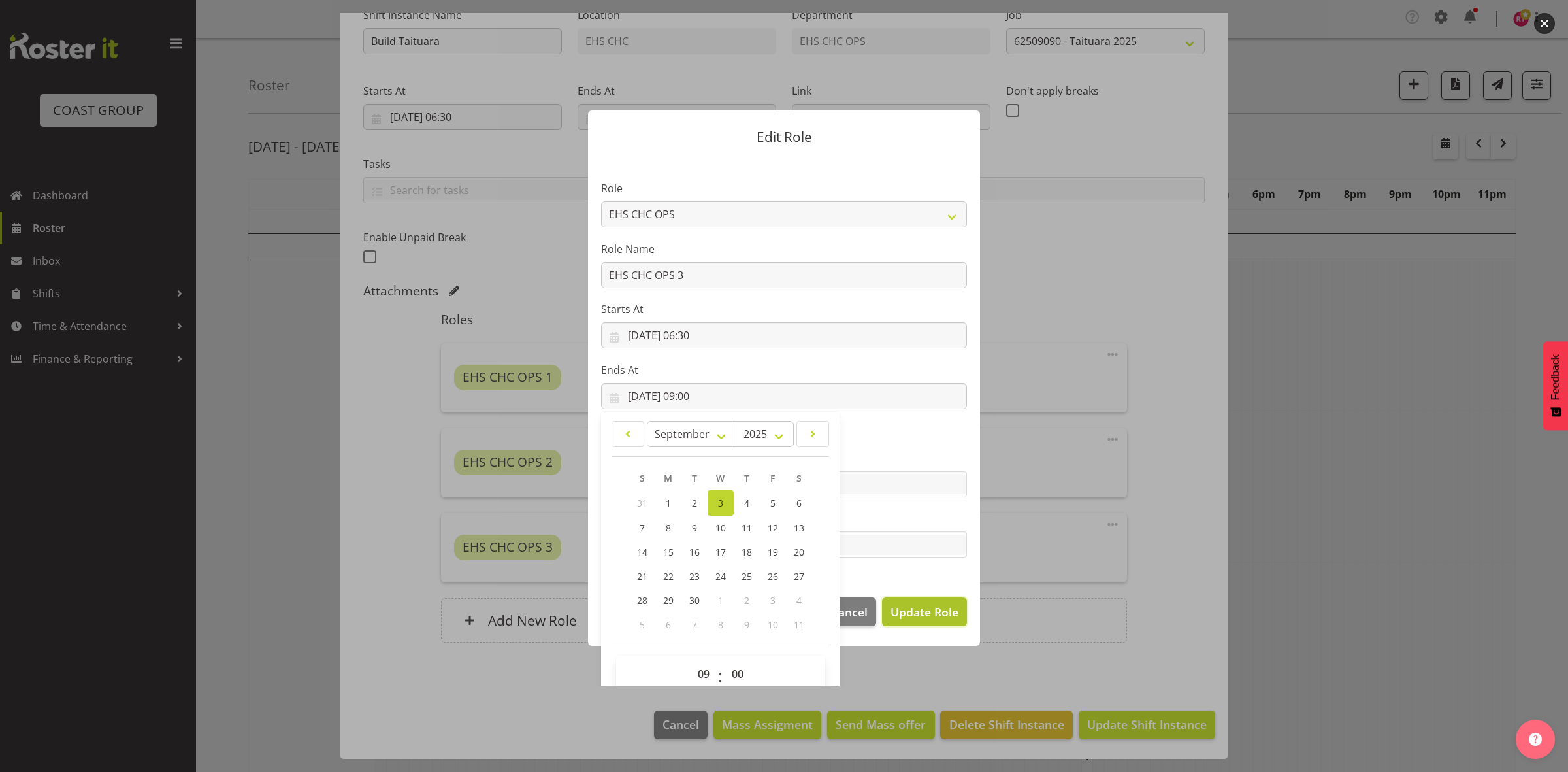
select select
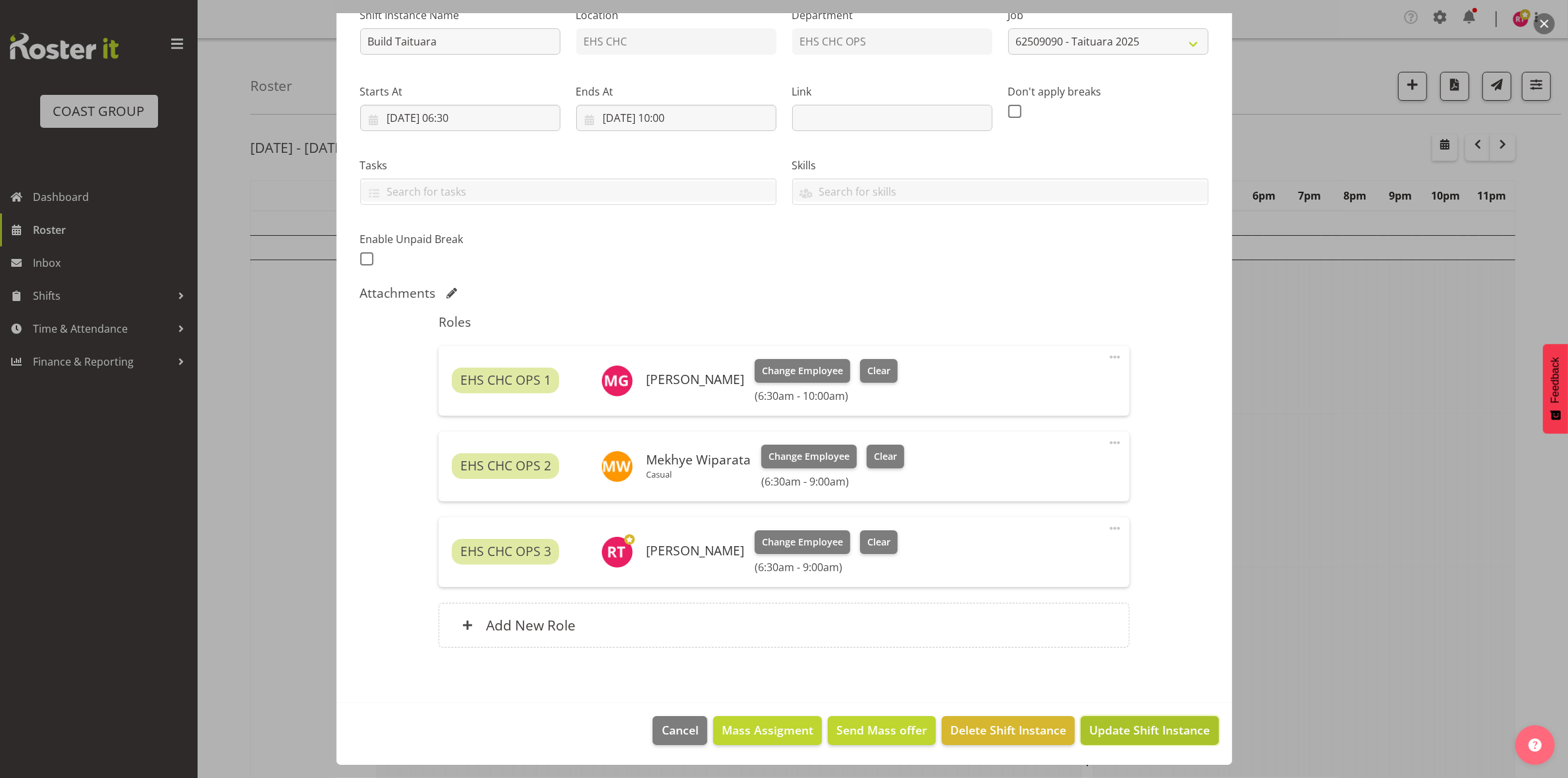
click at [1116, 730] on span "Update Shift Instance" at bounding box center [1149, 730] width 120 height 17
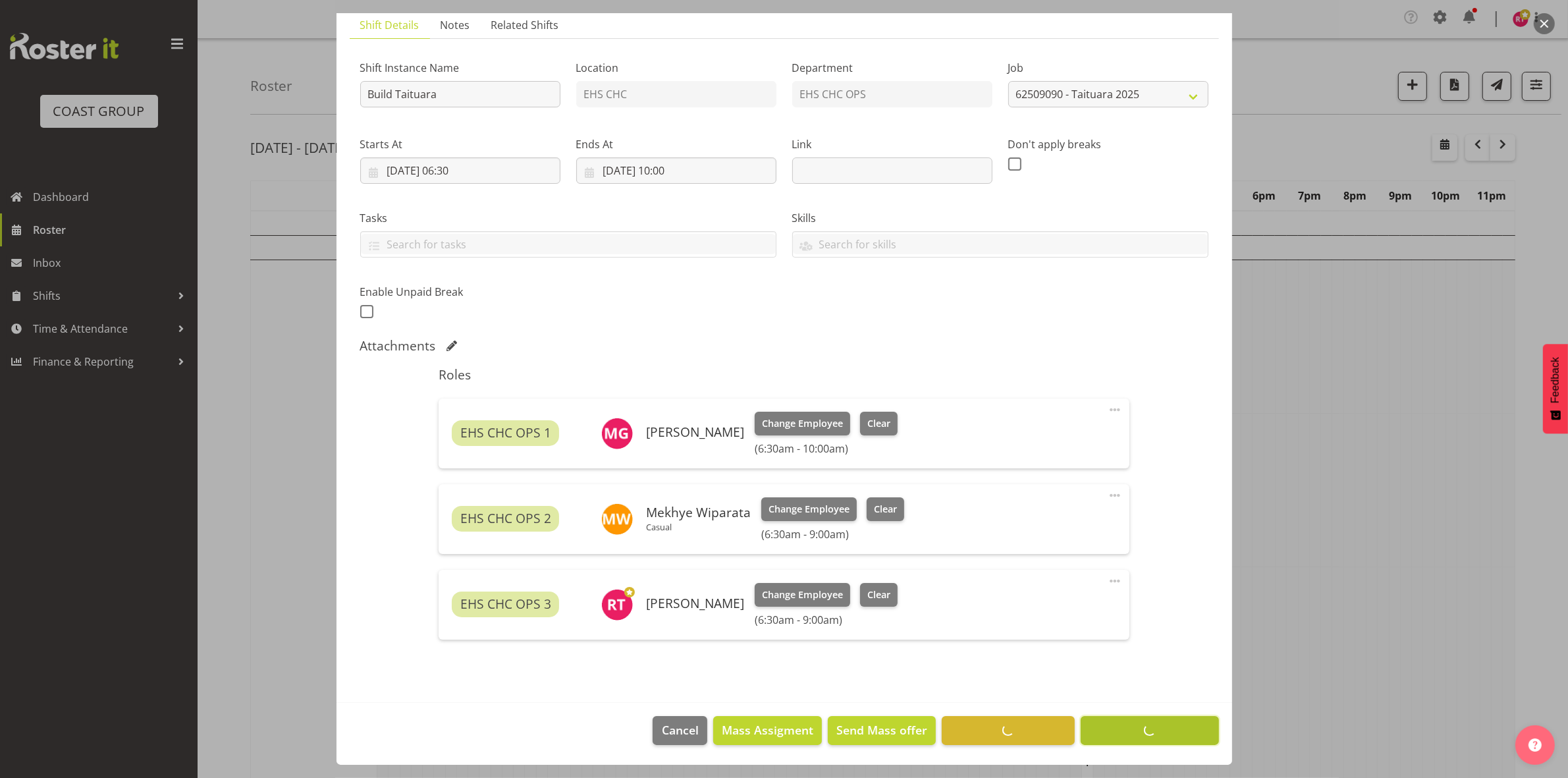
scroll to position [94, 0]
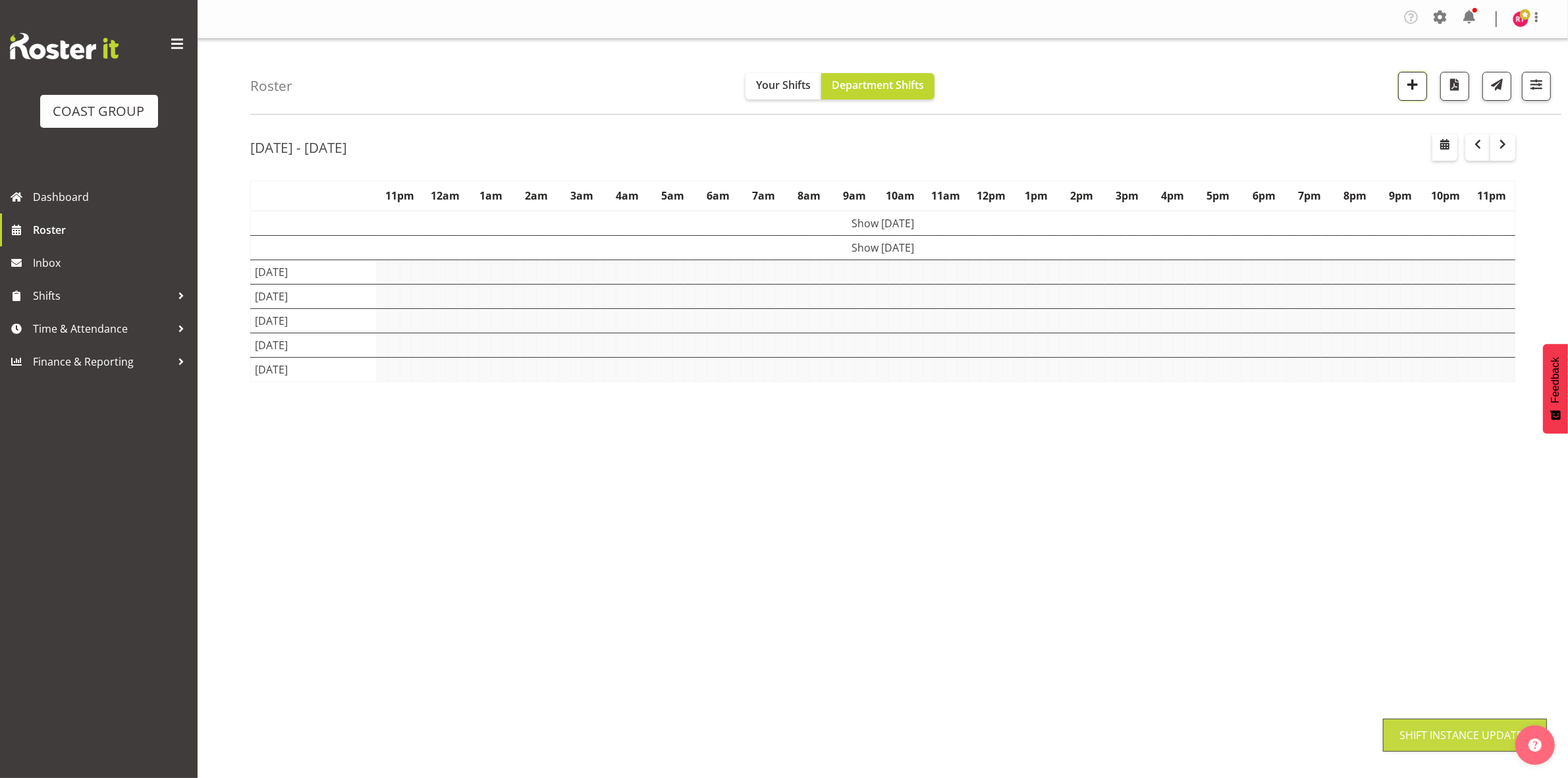
click at [1403, 93] on span "button" at bounding box center [1412, 84] width 17 height 17
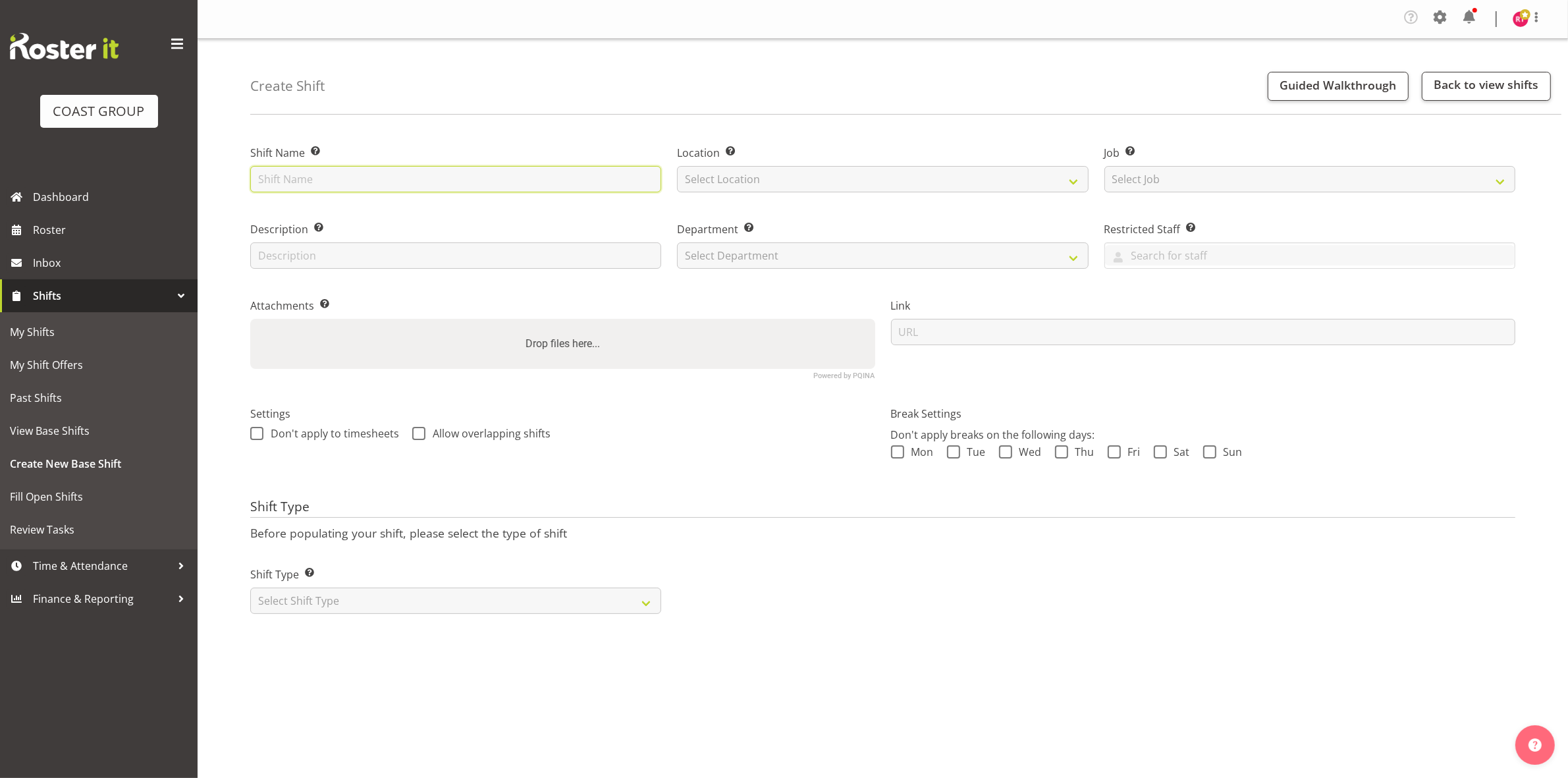
click at [371, 181] on input "text" at bounding box center [456, 179] width 411 height 26
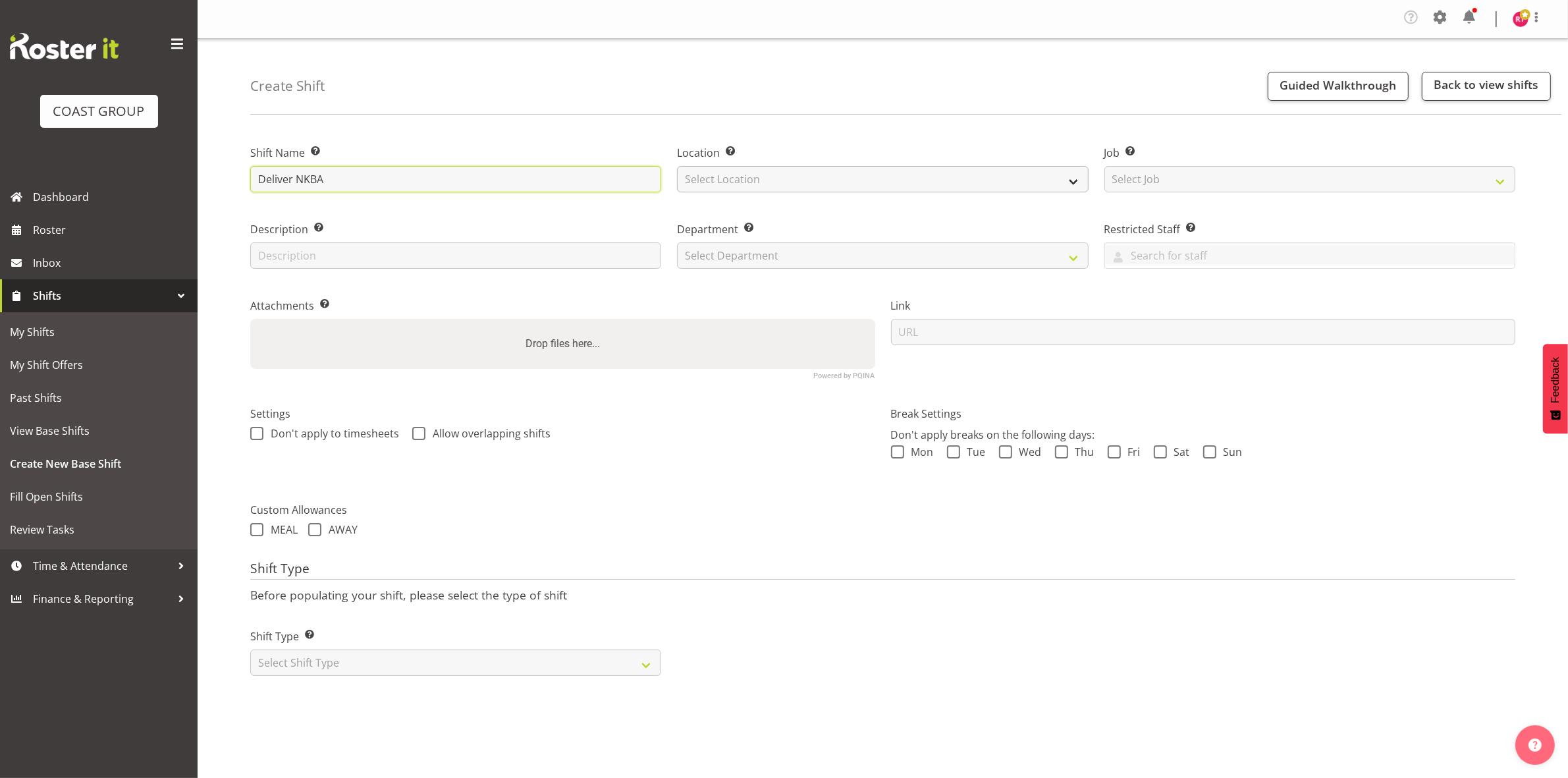
type input "Deliver NKBA"
click at [921, 168] on select "Select Location EHS CHC" at bounding box center [882, 179] width 411 height 26
select select "107"
click at [677, 166] on select "Select Location EHS CHC" at bounding box center [882, 179] width 411 height 26
click at [1141, 195] on div "Job Set the job or project the shift relates to, if applicable. Select Job Crea…" at bounding box center [1310, 165] width 426 height 77
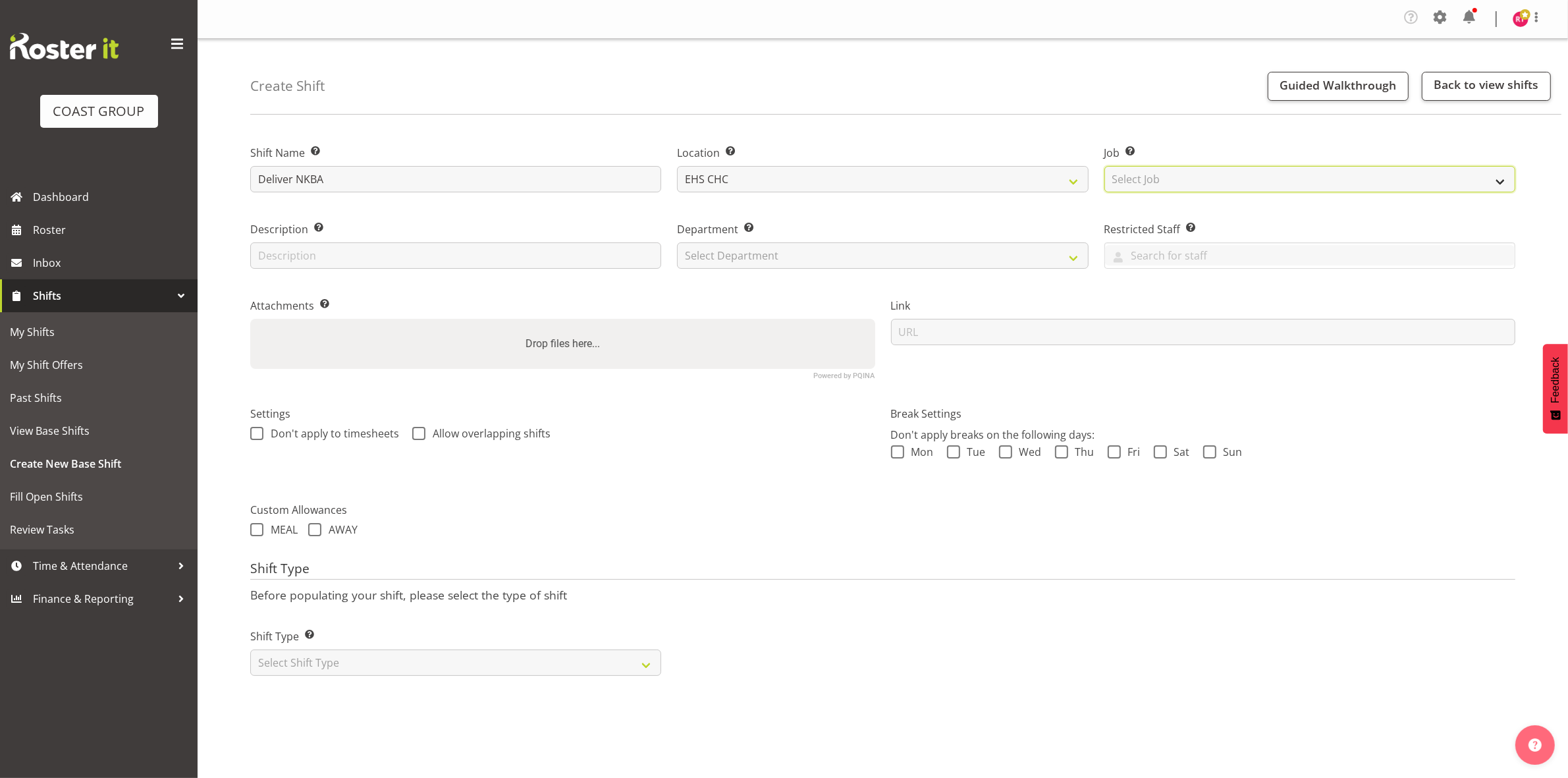
click at [1140, 179] on select "Select Job Create new job 1 Carlton Events 1 [PERSON_NAME][GEOGRAPHIC_DATA] 1 […" at bounding box center [1310, 179] width 411 height 26
select select "8689"
click at [1104, 166] on select "Select Job Create new job 1 Carlton Events 1 [PERSON_NAME][GEOGRAPHIC_DATA] 1 […" at bounding box center [1310, 179] width 411 height 26
click at [952, 251] on select "Select Department EHS CHC OPS" at bounding box center [882, 256] width 411 height 26
select select "41"
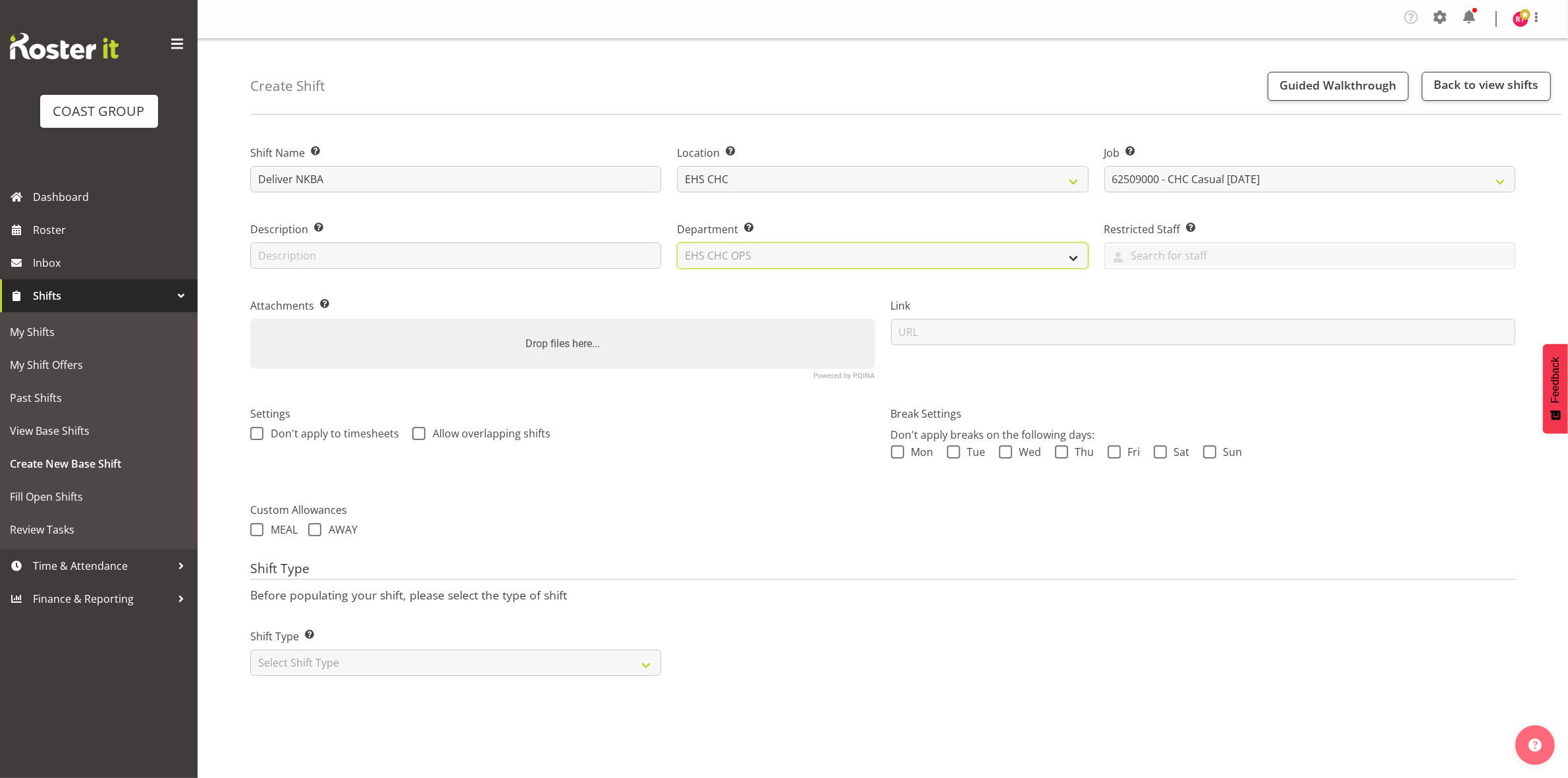
click at [677, 243] on select "Select Department EHS CHC OPS" at bounding box center [882, 256] width 411 height 26
click at [450, 672] on select "Select Shift Type One Off Shift Recurring Shift Rotating Shift" at bounding box center [456, 663] width 411 height 26
click at [448, 661] on select "Select Shift Type One Off Shift Recurring Shift Rotating Shift" at bounding box center [456, 663] width 411 height 26
select select "one_off"
click at [250, 650] on select "Select Shift Type One Off Shift Recurring Shift Rotating Shift" at bounding box center [456, 663] width 411 height 26
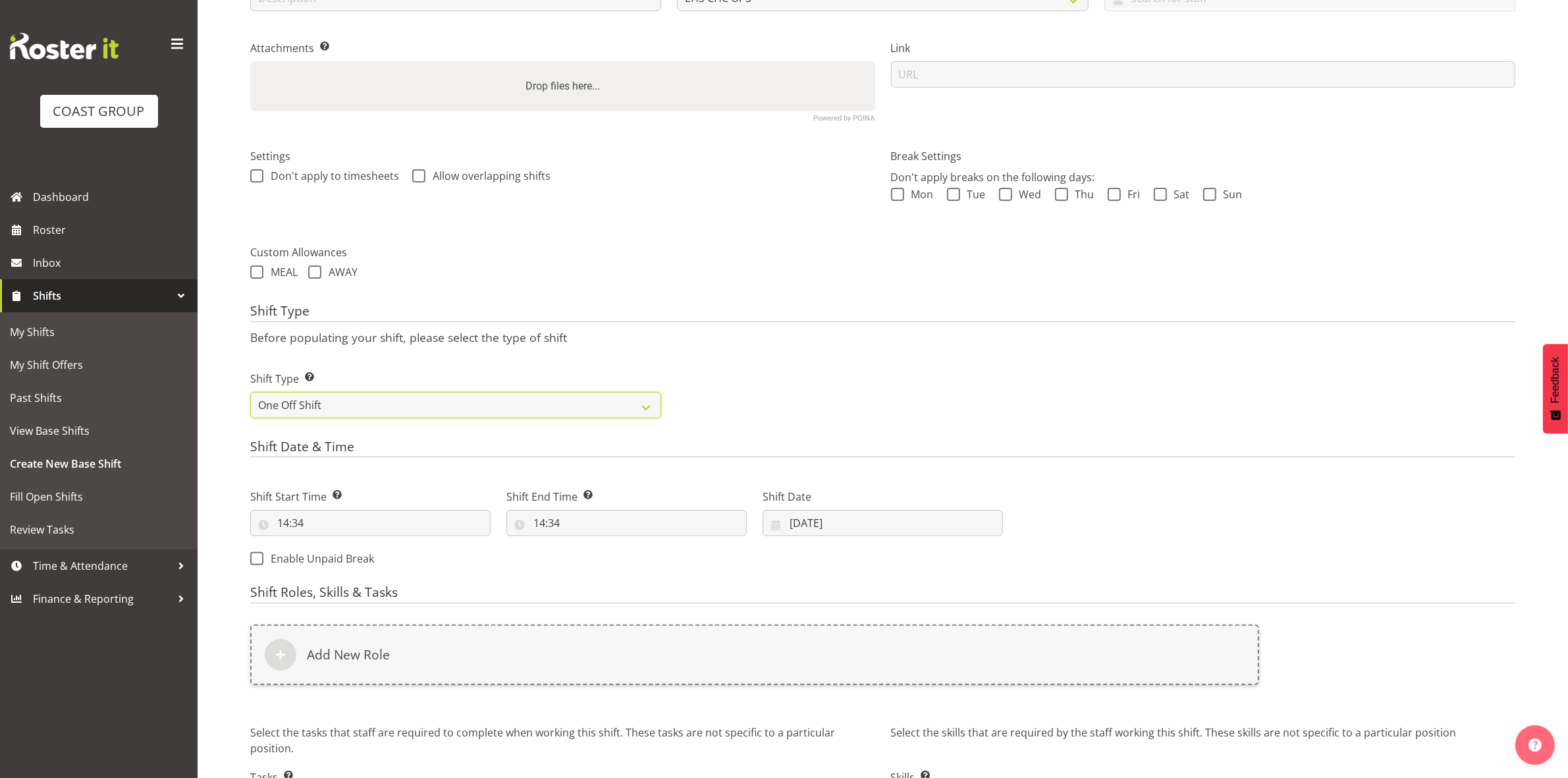
scroll to position [364, 0]
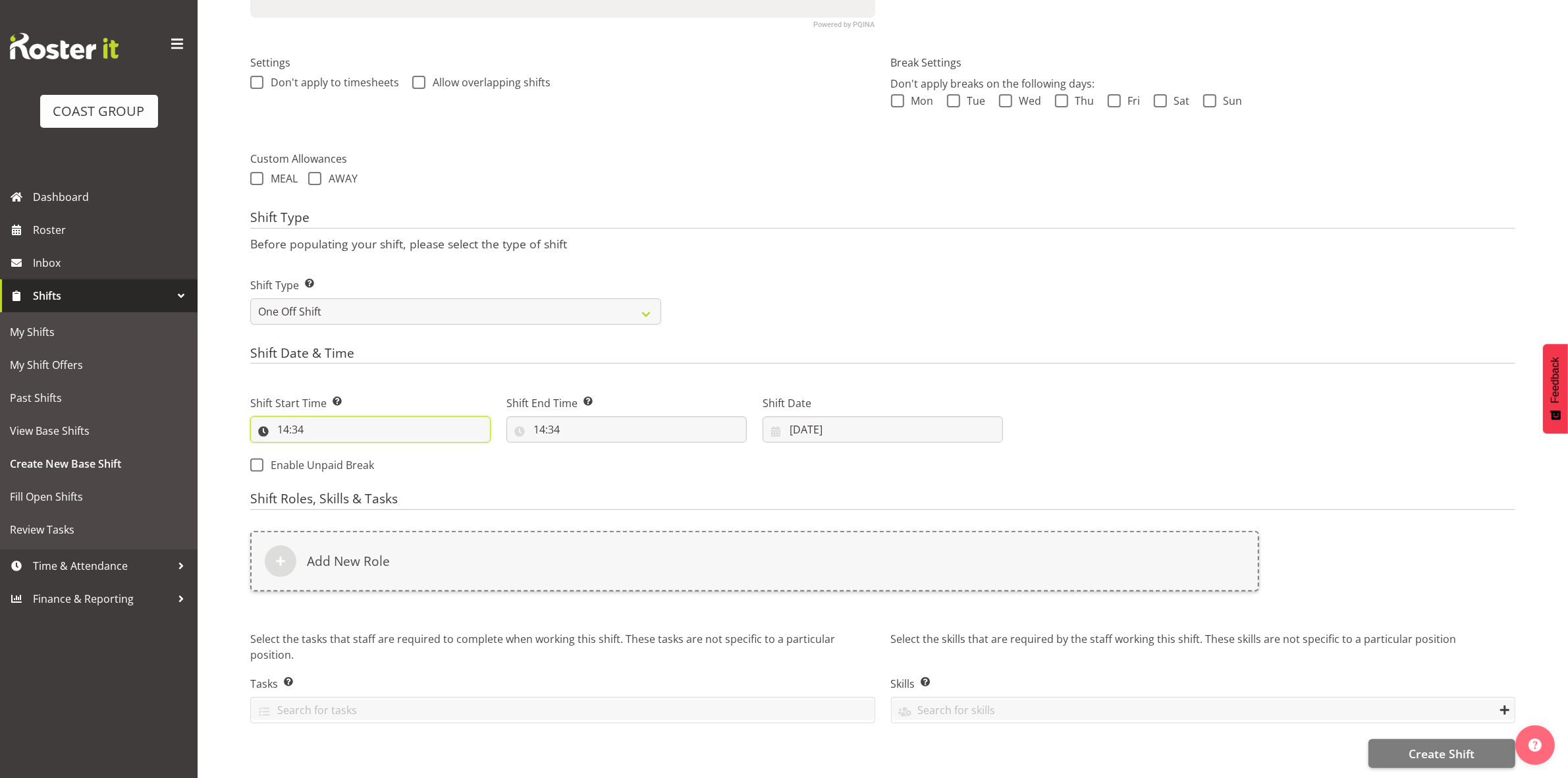
click at [282, 419] on input "14:34" at bounding box center [371, 429] width 240 height 26
click at [333, 452] on select "00 01 02 03 04 05 06 07 08 09 10 11 12 13 14 15 16 17 18 19 20 21 22 23" at bounding box center [340, 464] width 29 height 26
select select "9"
click at [325, 451] on select "00 01 02 03 04 05 06 07 08 09 10 11 12 13 14 15 16 17 18 19 20 21 22 23" at bounding box center [340, 464] width 29 height 26
type input "09:34"
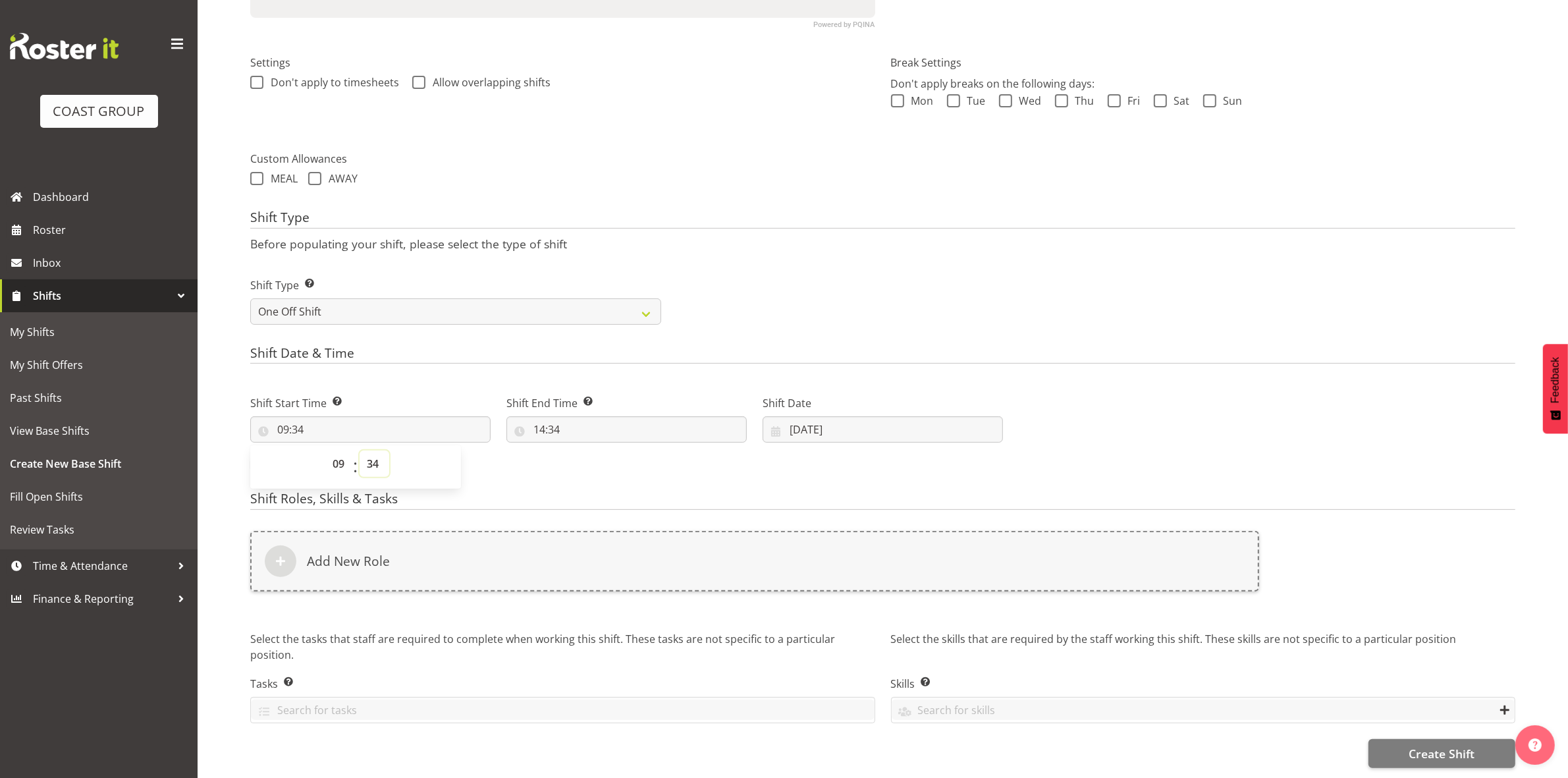
drag, startPoint x: 376, startPoint y: 452, endPoint x: 374, endPoint y: 442, distance: 10.2
click at [376, 452] on select "00 01 02 03 04 05 06 07 08 09 10 11 12 13 14 15 16 17 18 19 20 21 22 23 24 25 2…" at bounding box center [374, 464] width 29 height 26
select select "0"
click at [360, 451] on select "00 01 02 03 04 05 06 07 08 09 10 11 12 13 14 15 16 17 18 19 20 21 22 23 24 25 2…" at bounding box center [374, 464] width 29 height 26
type input "09:00"
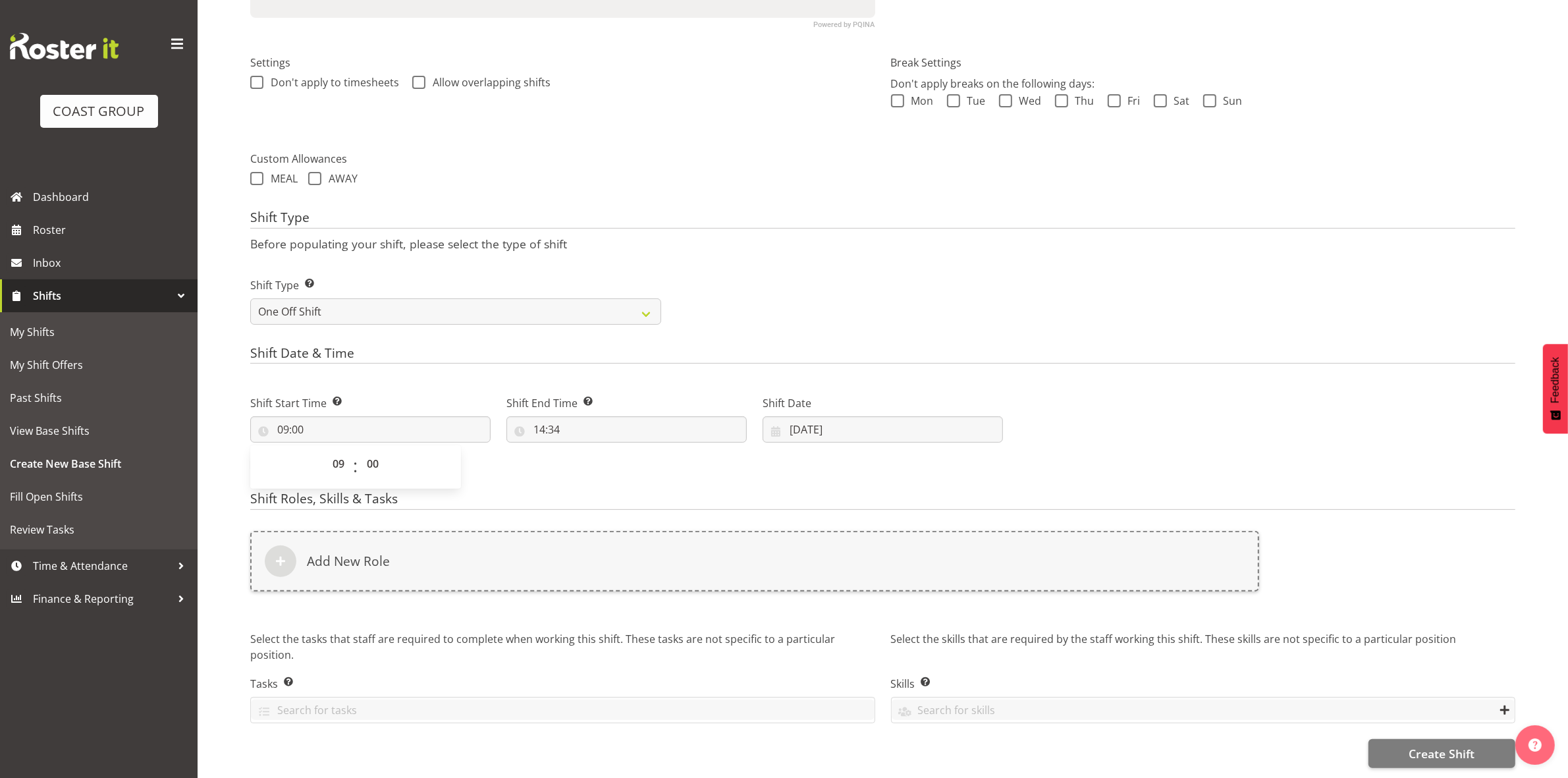
click at [715, 236] on p "Before populating your shift, please select the type of shift" at bounding box center [883, 243] width 1265 height 14
click at [544, 417] on input "14:34" at bounding box center [627, 429] width 240 height 26
click at [593, 452] on select "00 01 02 03 04 05 06 07 08 09 10 11 12 13 14 15 16 17 18 19 20 21 22 23" at bounding box center [596, 464] width 29 height 26
select select "10"
click at [582, 451] on select "00 01 02 03 04 05 06 07 08 09 10 11 12 13 14 15 16 17 18 19 20 21 22 23" at bounding box center [596, 464] width 29 height 26
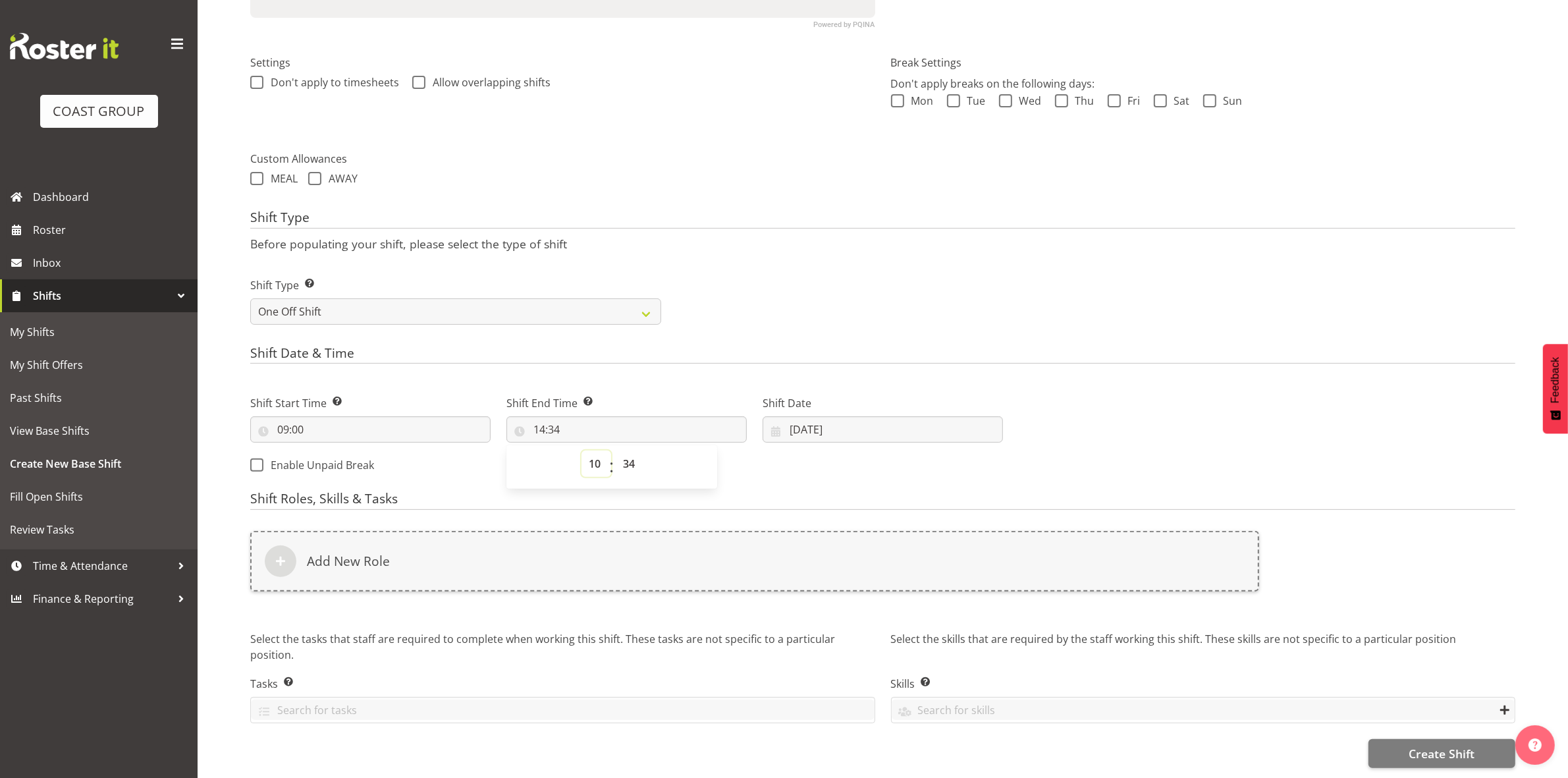
type input "10:34"
click at [624, 452] on select "00 01 02 03 04 05 06 07 08 09 10 11 12 13 14 15 16 17 18 19 20 21 22 23 24 25 2…" at bounding box center [630, 464] width 29 height 26
select select "0"
click at [616, 451] on select "00 01 02 03 04 05 06 07 08 09 10 11 12 13 14 15 16 17 18 19 20 21 22 23 24 25 2…" at bounding box center [630, 464] width 29 height 26
type input "10:00"
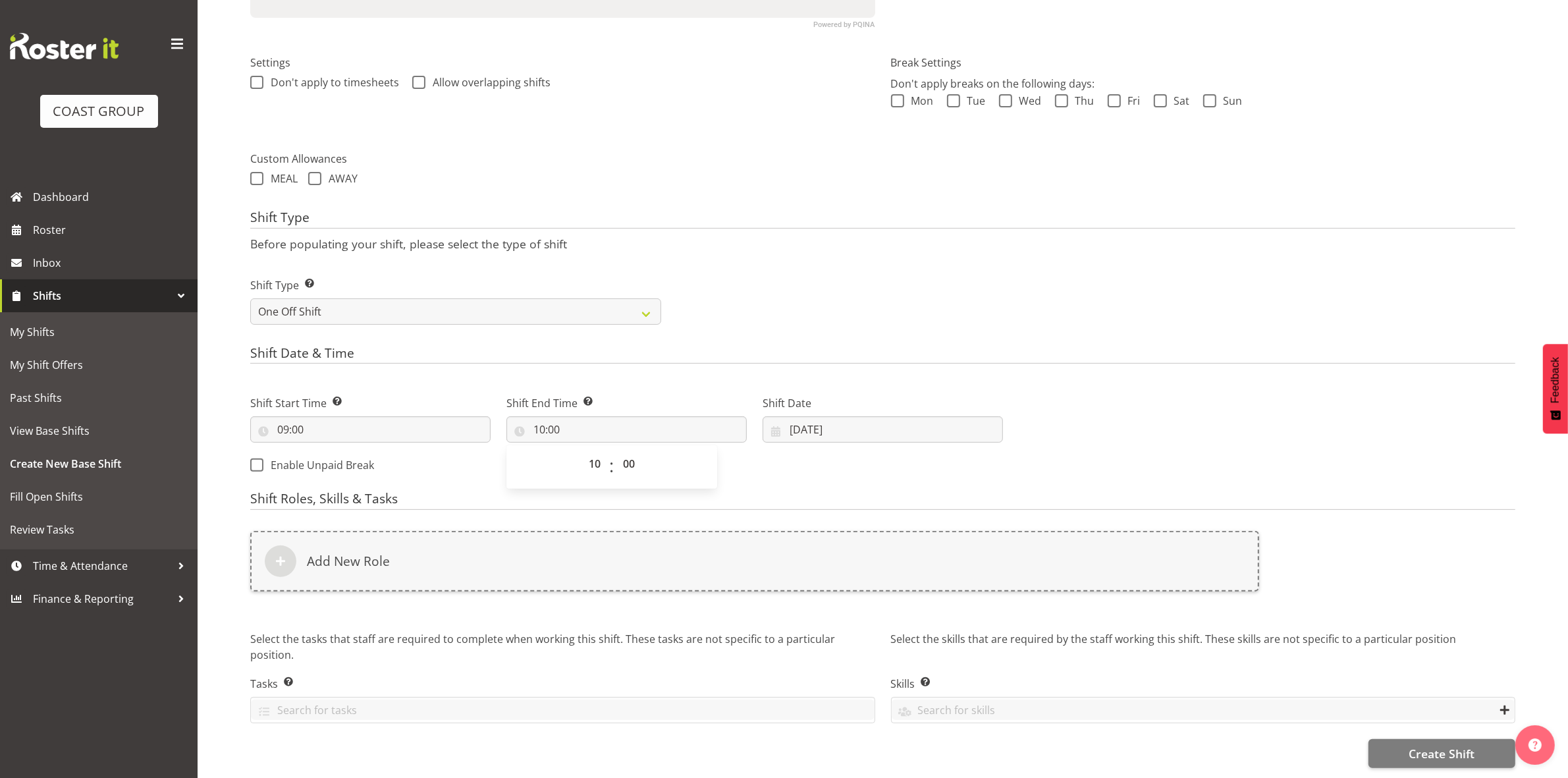
click at [848, 236] on p "Before populating your shift, please select the type of shift" at bounding box center [883, 243] width 1265 height 14
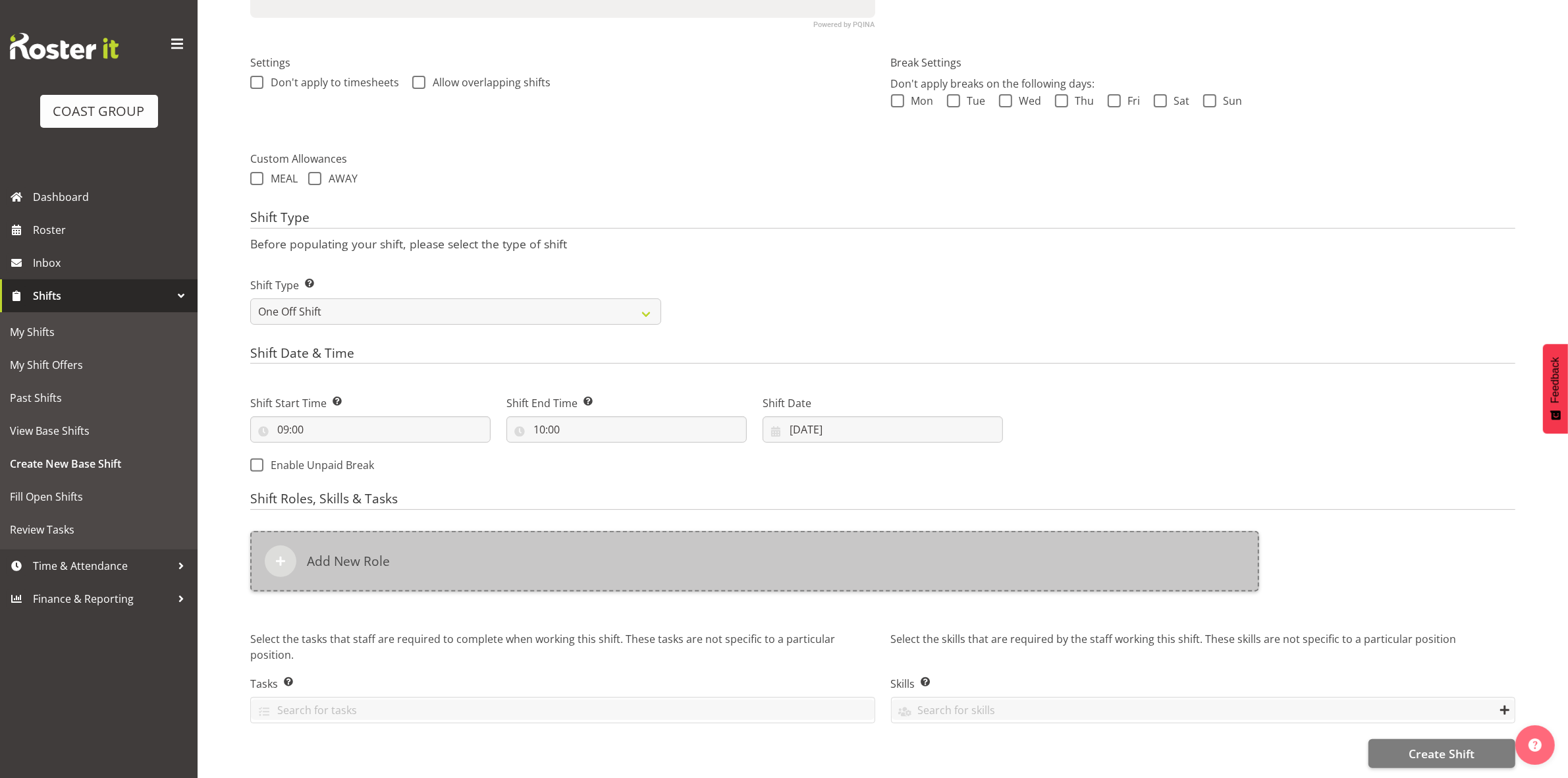
click at [560, 545] on div "Add New Role" at bounding box center [755, 561] width 1009 height 61
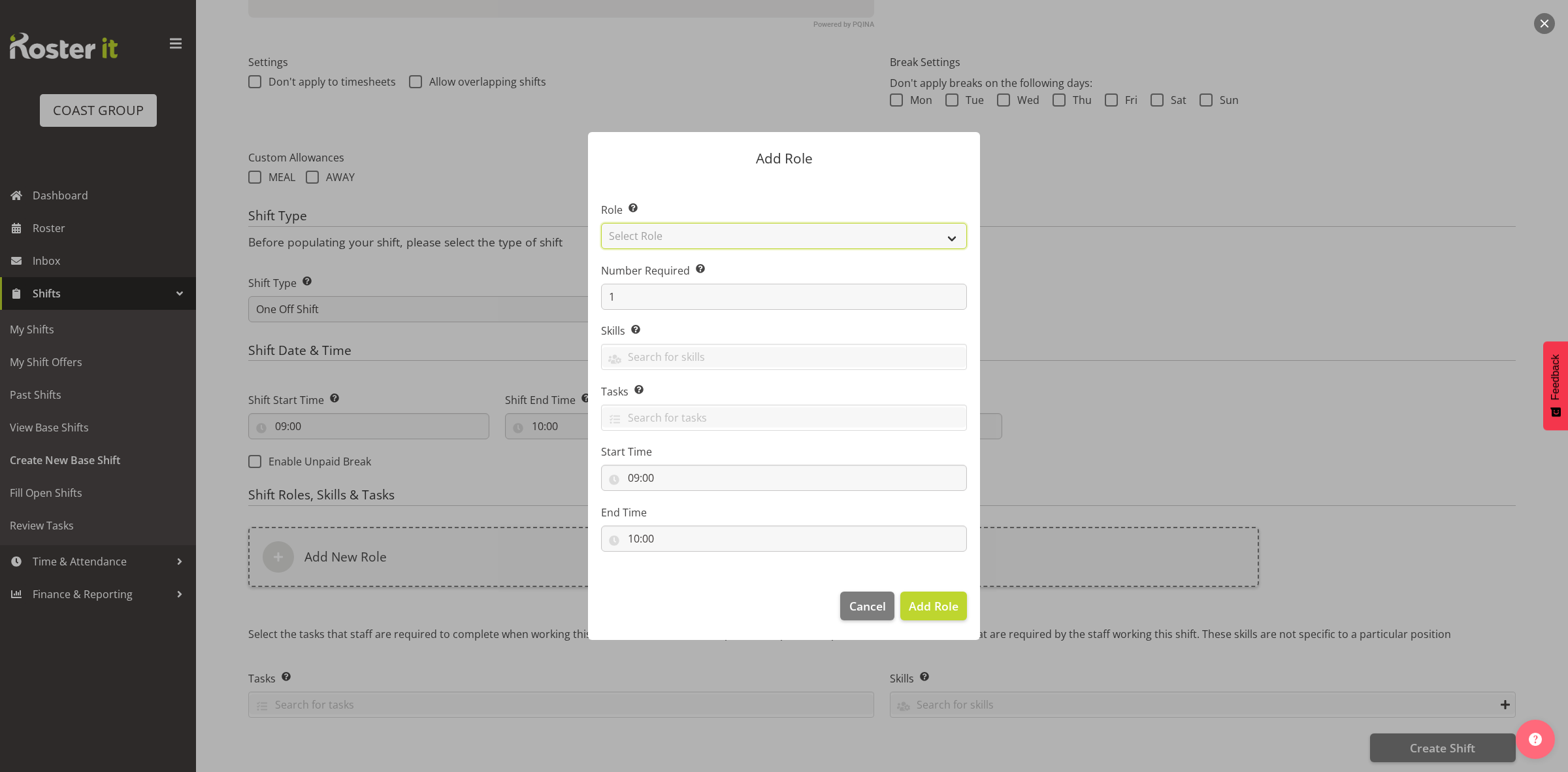
click at [745, 239] on select "Select Role ACCOUNT MANAGER ACCOUNT MANAGER DW ACCOUNTS [PERSON_NAME] VEHICLES …" at bounding box center [784, 236] width 366 height 26
select select "192"
click at [601, 223] on select "Select Role ACCOUNT MANAGER ACCOUNT MANAGER DW ACCOUNTS [PERSON_NAME] VEHICLES …" at bounding box center [784, 236] width 366 height 26
click at [728, 294] on input "1" at bounding box center [784, 296] width 366 height 26
type input "2"
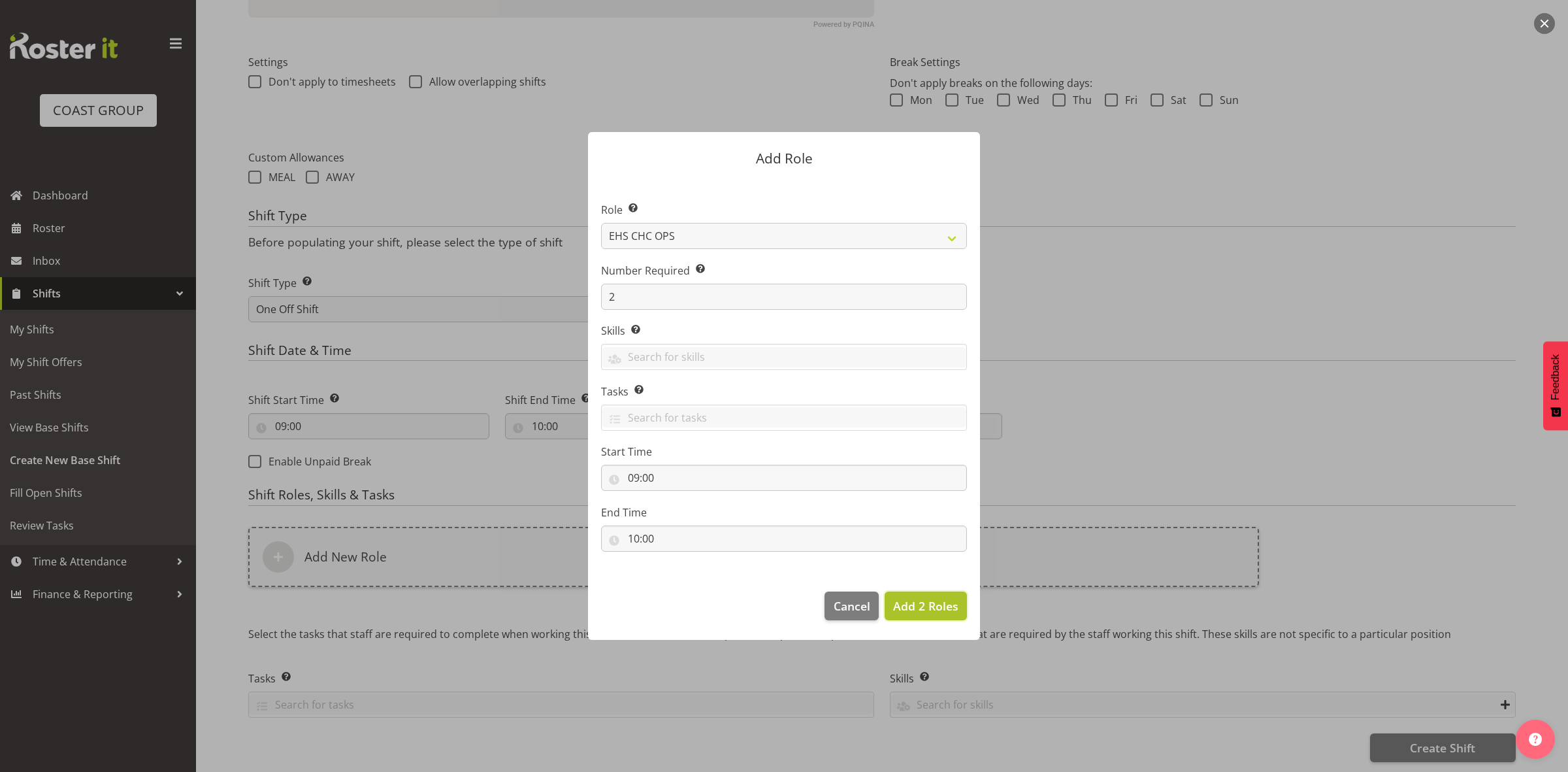
click at [906, 608] on span "Add 2 Roles" at bounding box center [926, 606] width 65 height 16
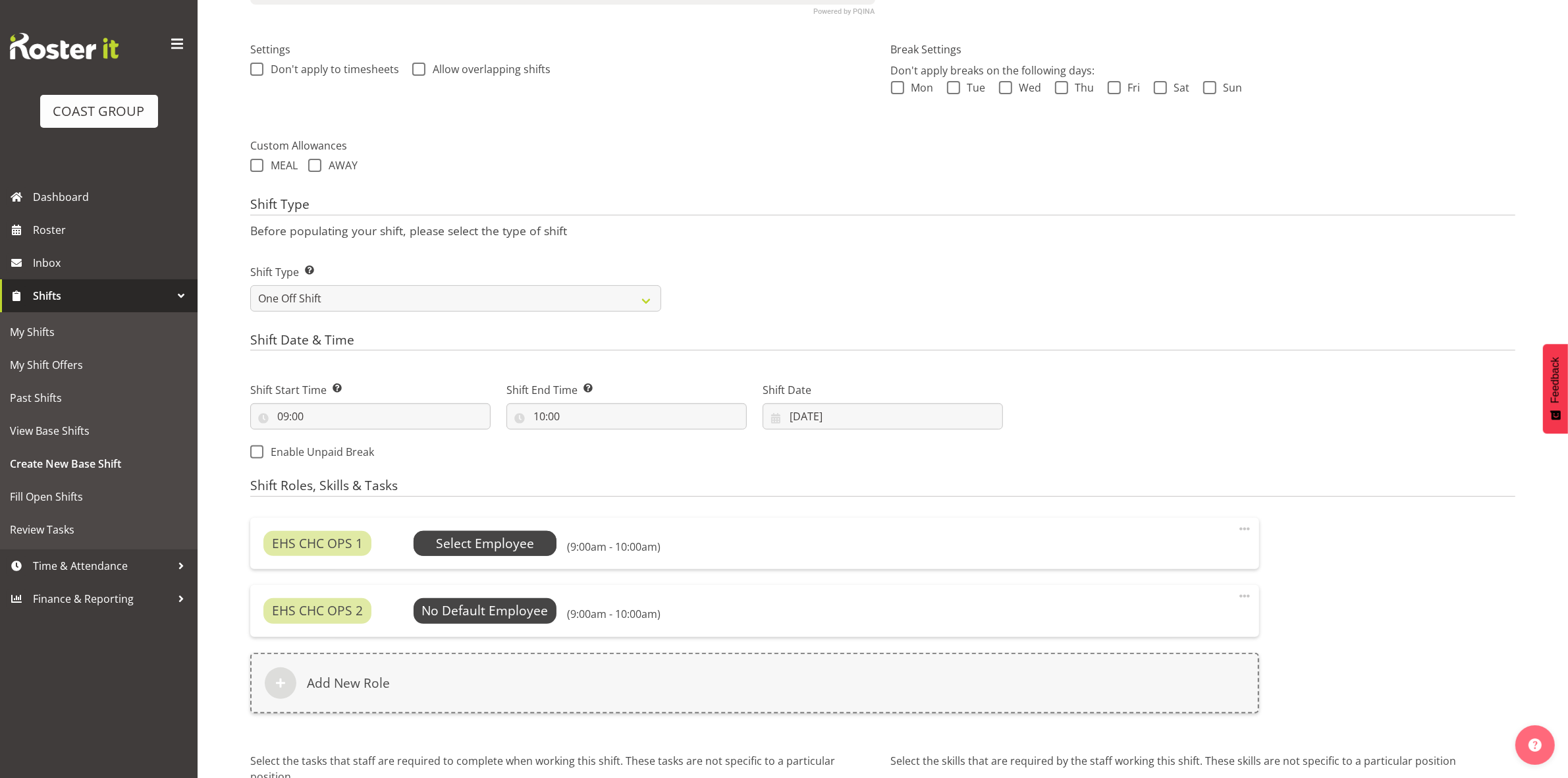
click at [477, 550] on span "Select Employee" at bounding box center [484, 543] width 98 height 19
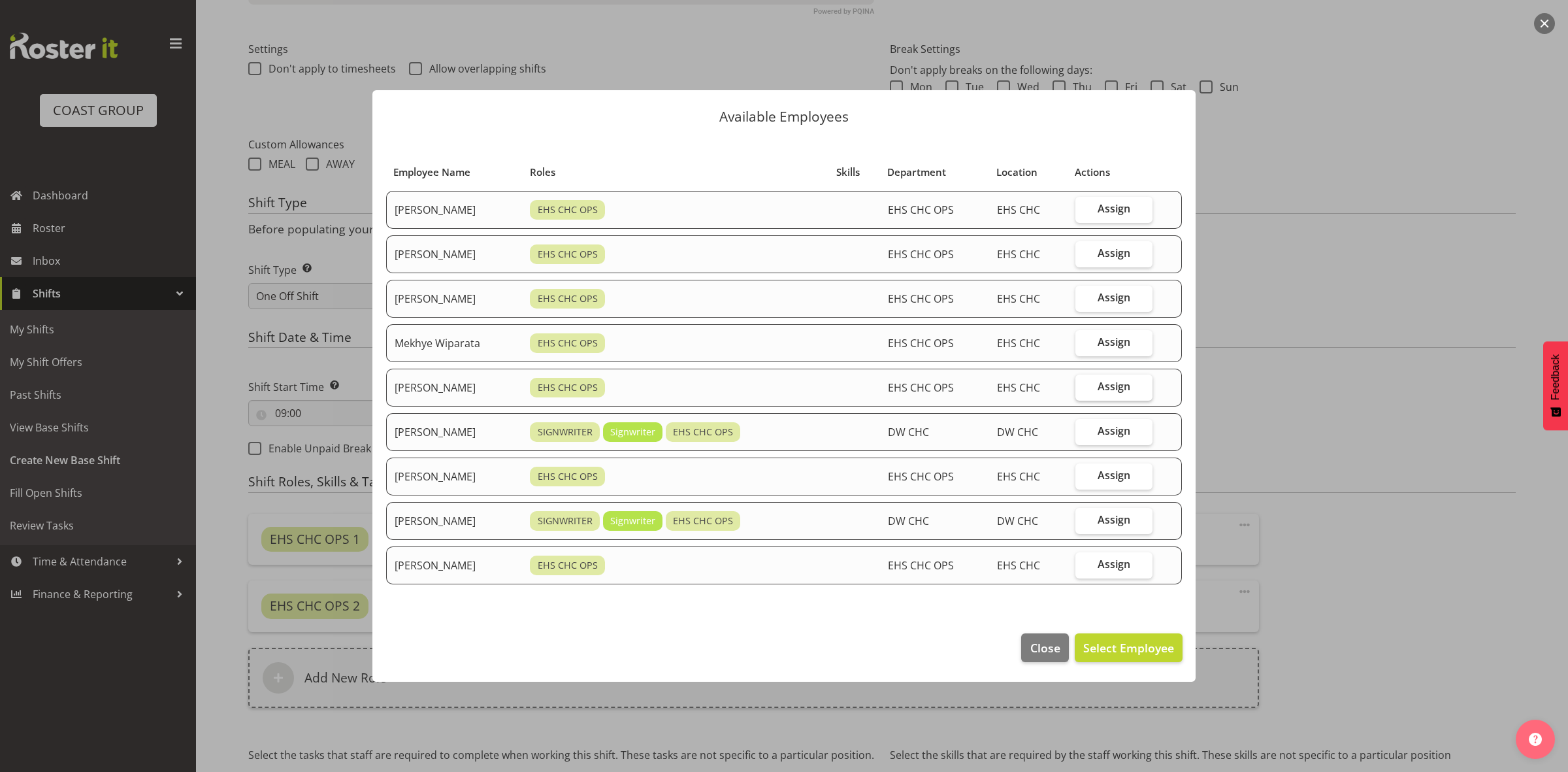
click at [1108, 386] on span "Assign" at bounding box center [1114, 386] width 33 height 13
click at [1084, 386] on input "Assign" at bounding box center [1080, 386] width 9 height 9
checkbox input "true"
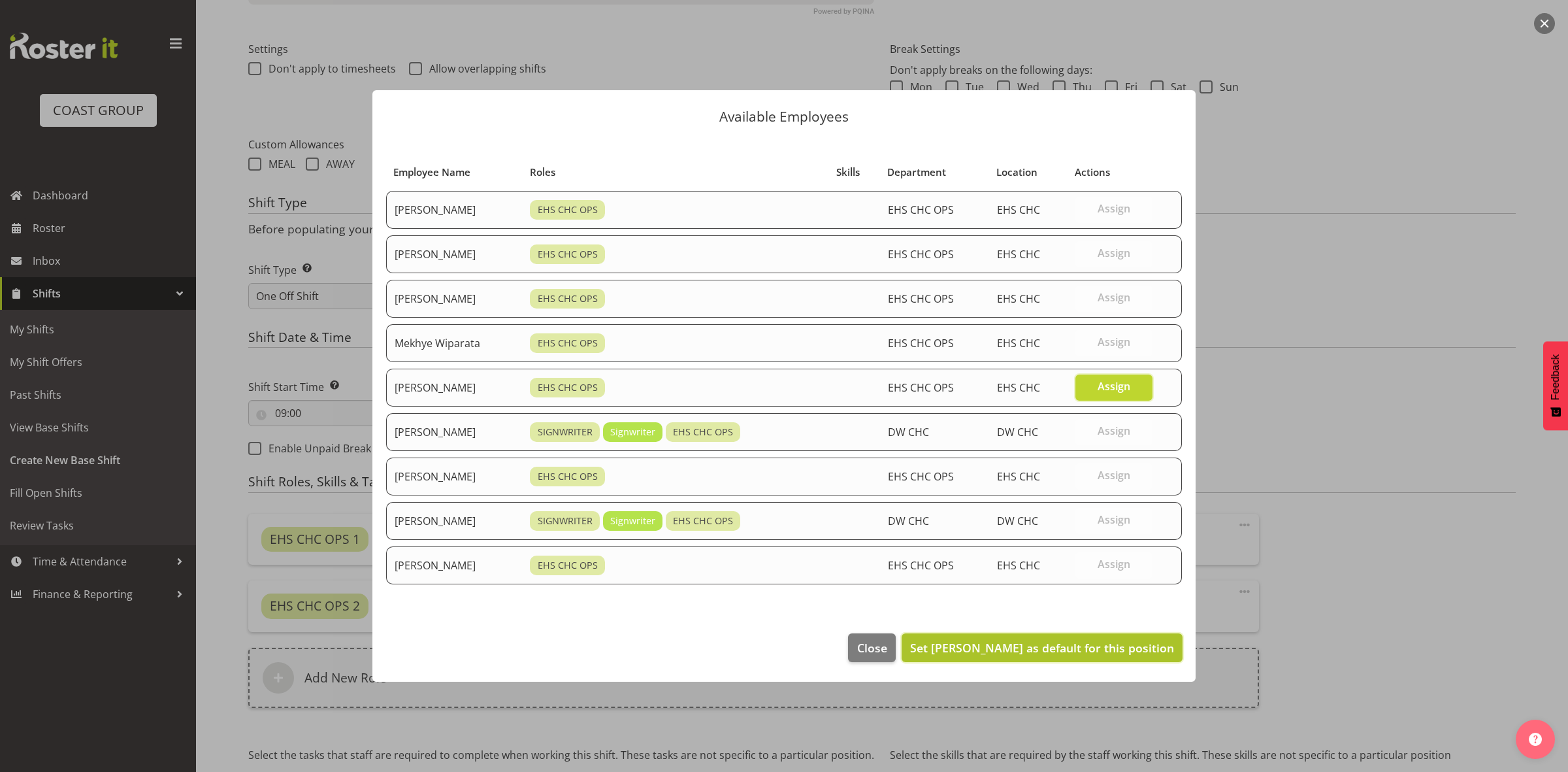
click at [1096, 641] on button "Set [PERSON_NAME] as default for this position" at bounding box center [1042, 648] width 281 height 28
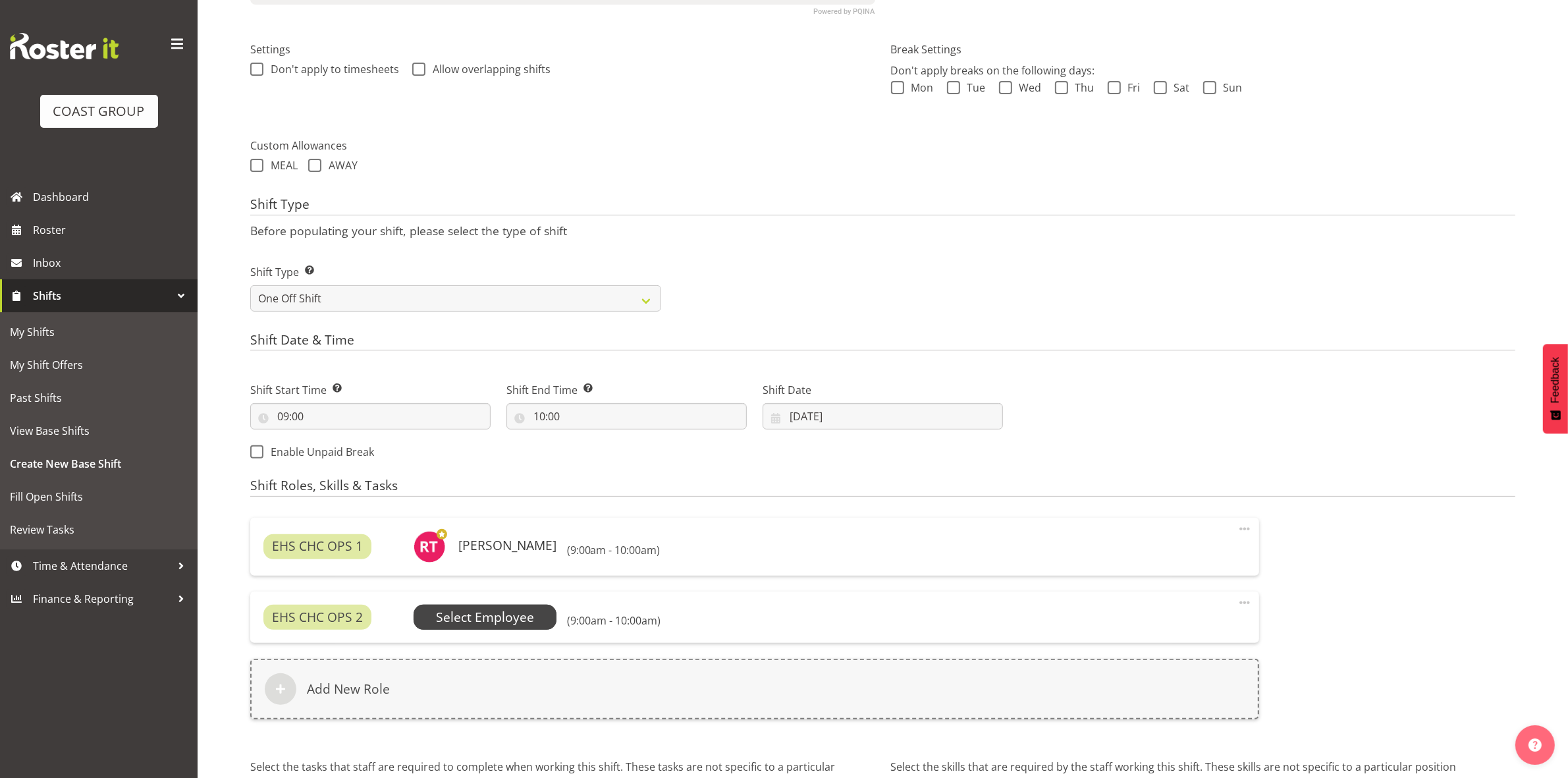
click at [499, 615] on span "Select Employee" at bounding box center [484, 618] width 98 height 19
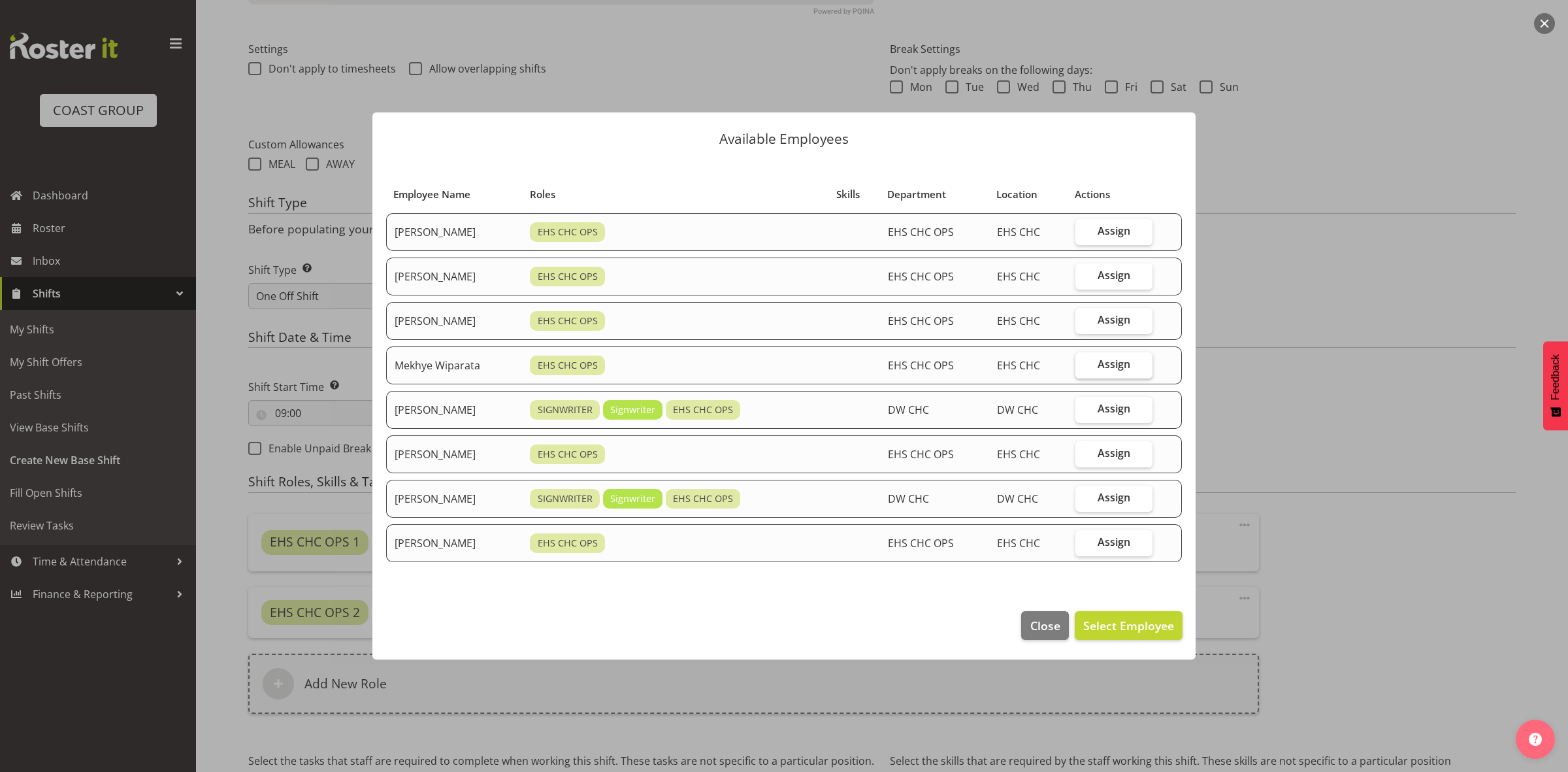
click at [1102, 364] on span "Assign" at bounding box center [1114, 364] width 33 height 13
click at [1084, 364] on input "Assign" at bounding box center [1080, 364] width 9 height 9
checkbox input "true"
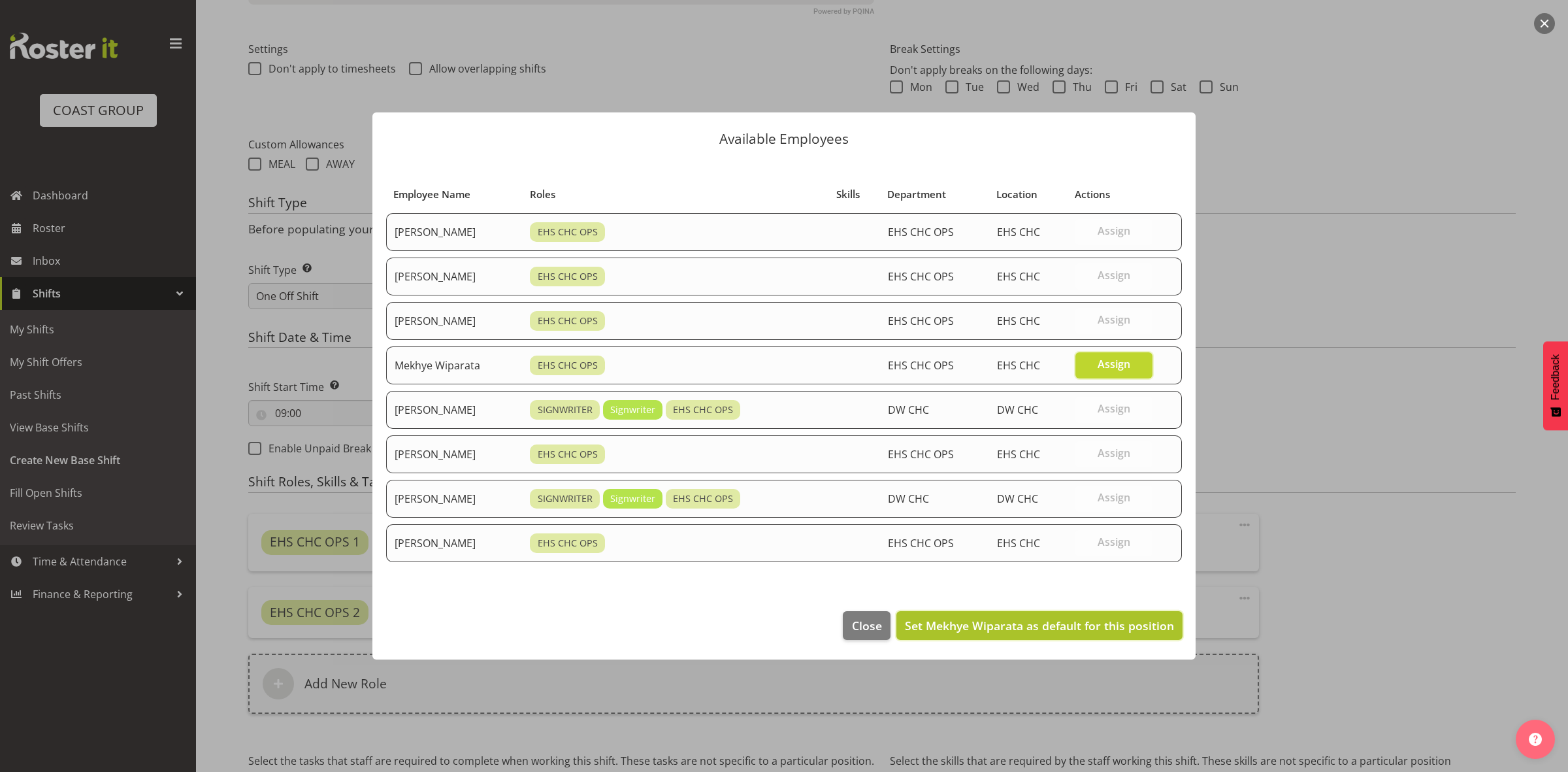
click at [1057, 623] on span "Set Mekhye Wiparata as default for this position" at bounding box center [1039, 626] width 269 height 16
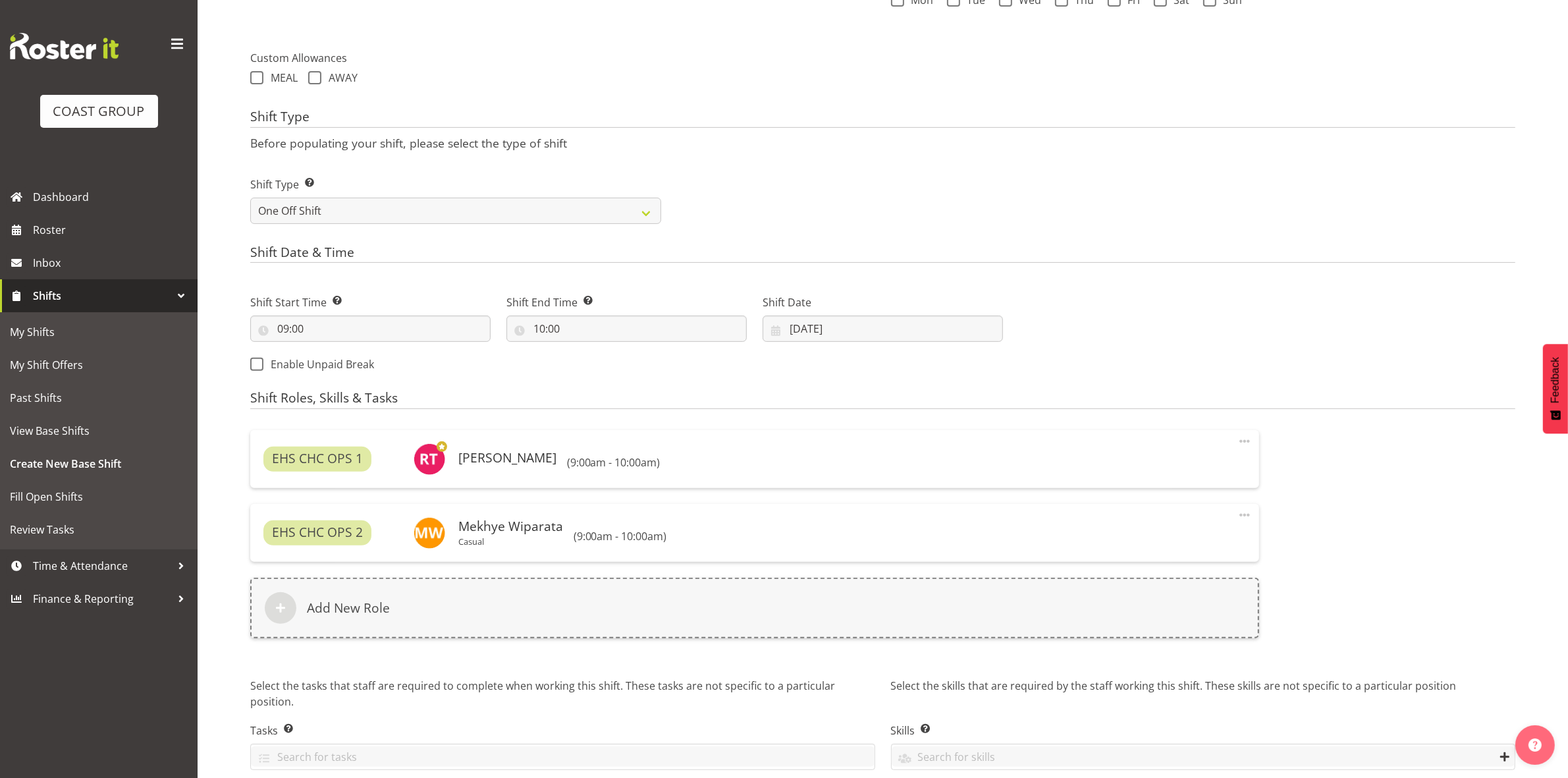
scroll to position [512, 0]
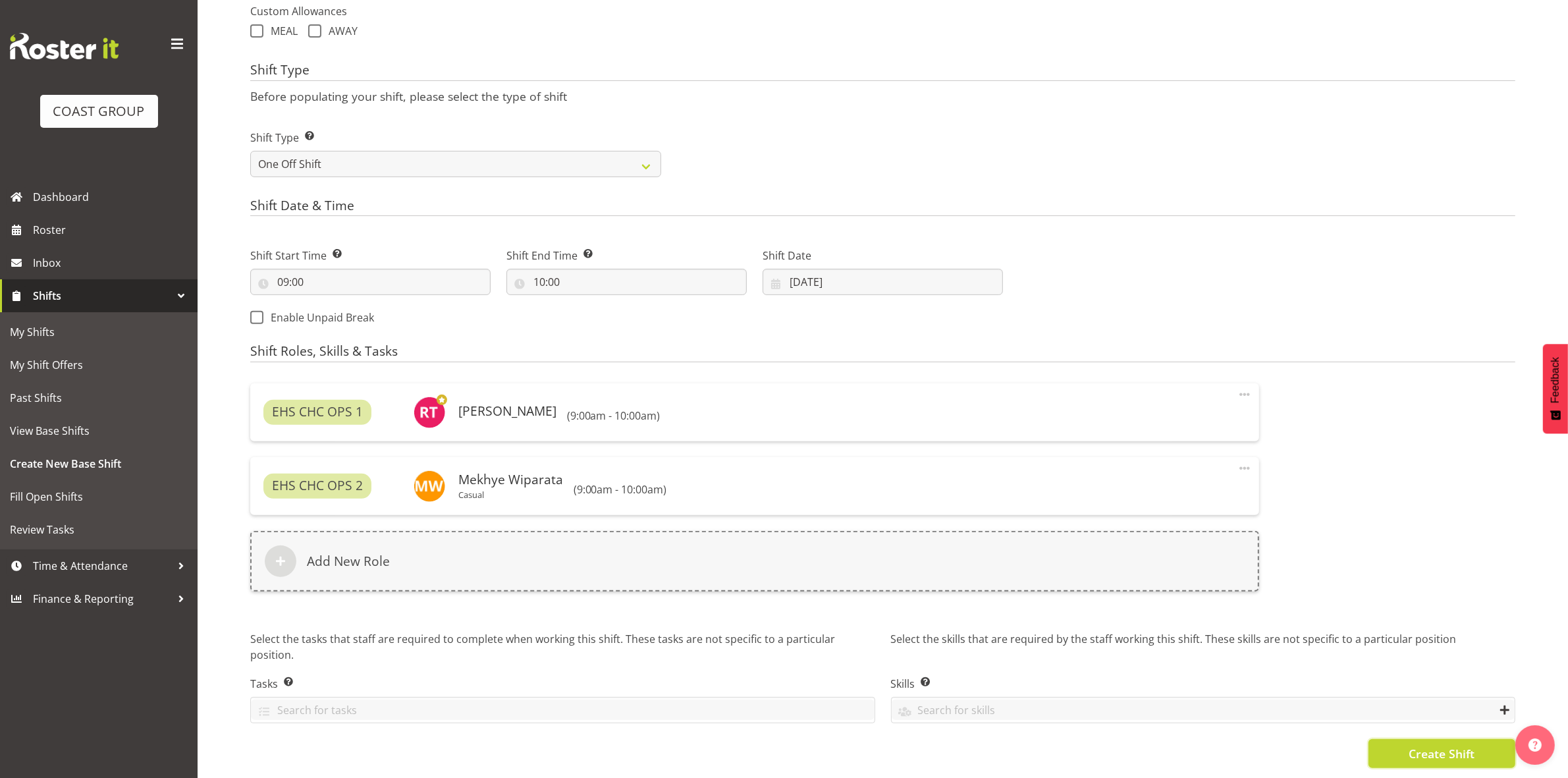
click at [1409, 745] on span "Create Shift" at bounding box center [1441, 754] width 66 height 17
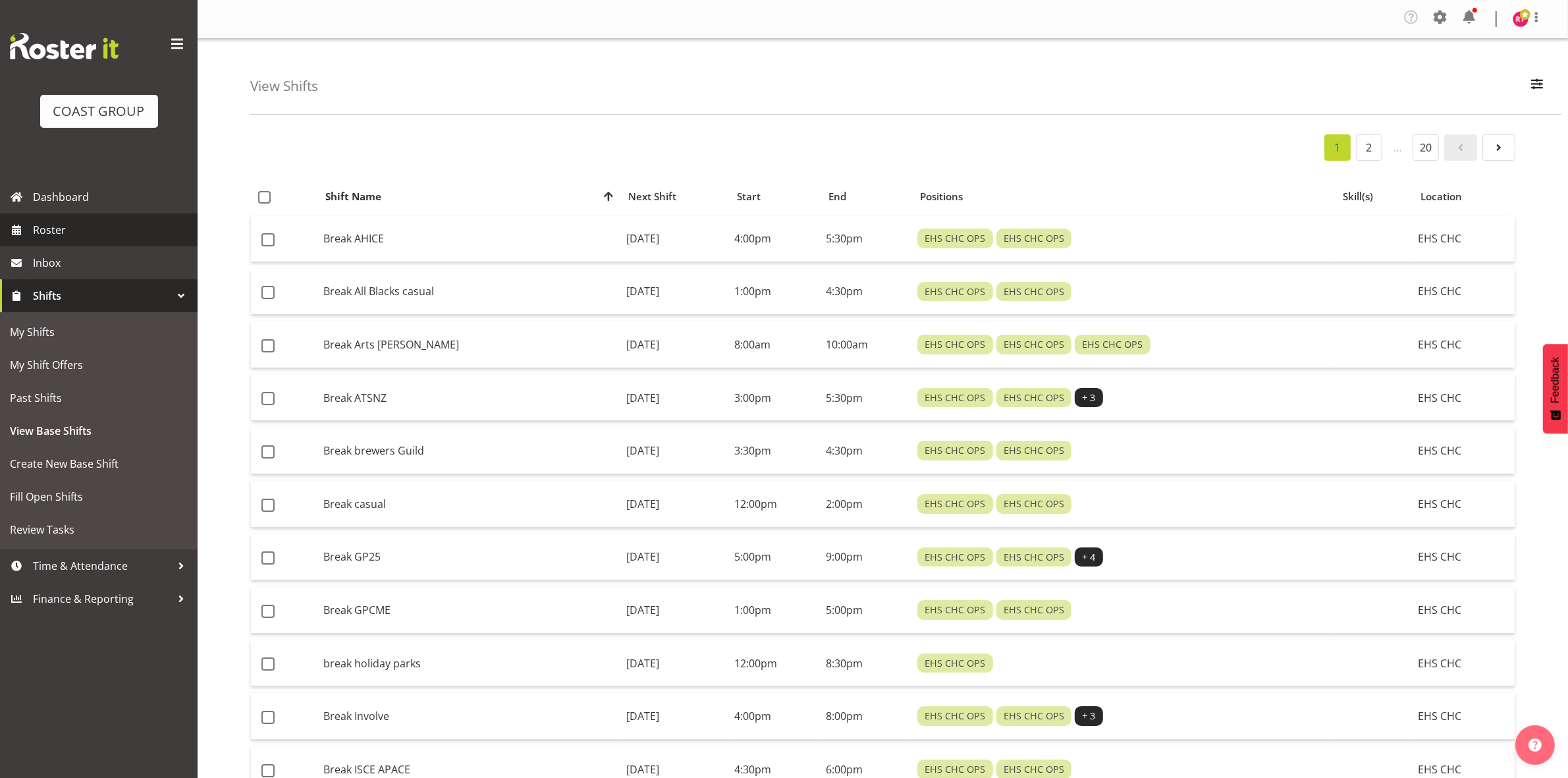
click at [56, 232] on span "Roster" at bounding box center [112, 230] width 158 height 20
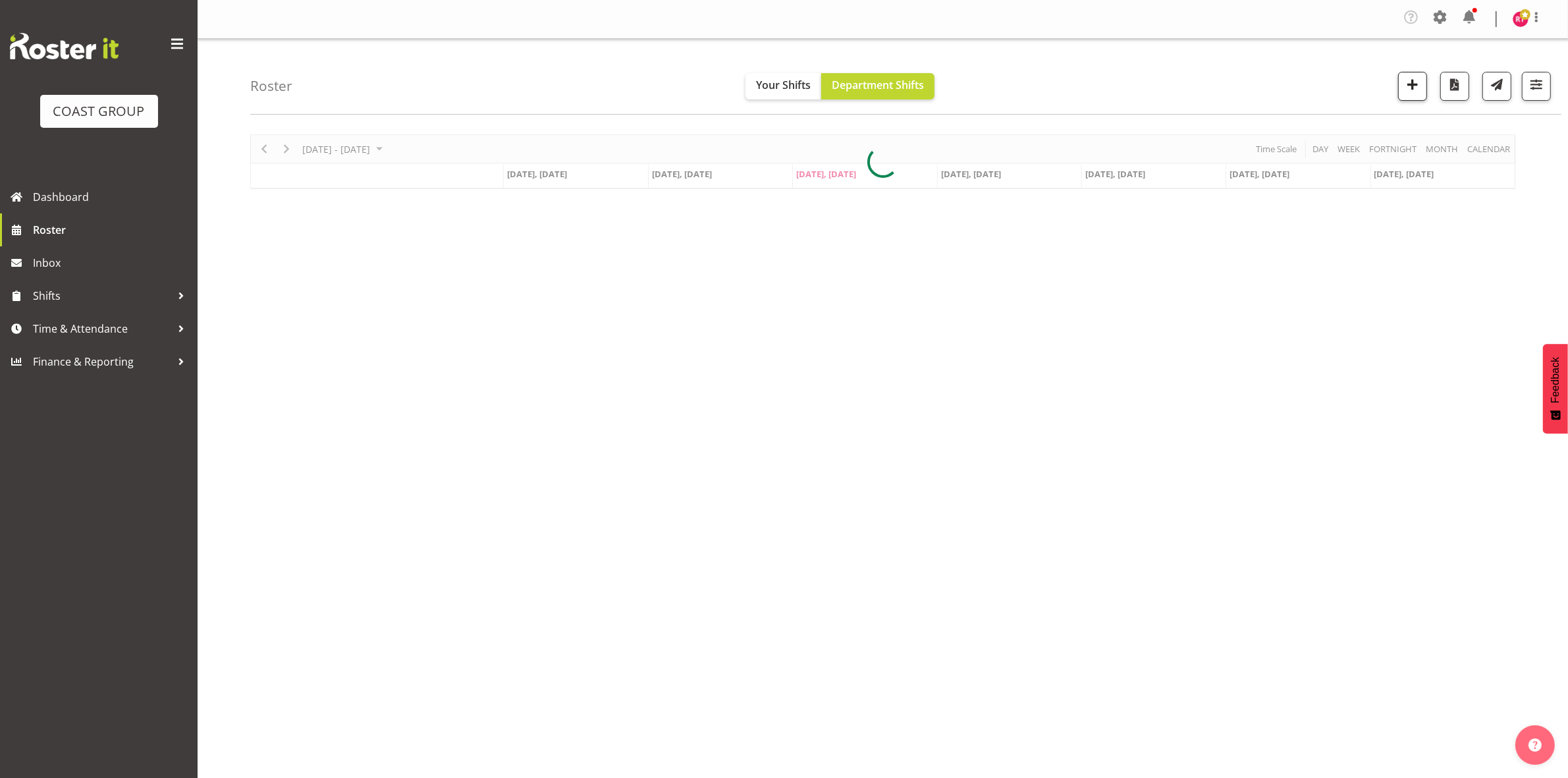
click at [1429, 84] on div "All Locations Clear CARLTON EVENTS [PERSON_NAME] [PERSON_NAME][GEOGRAPHIC_DATA]…" at bounding box center [1469, 86] width 163 height 29
click at [1420, 87] on button "button" at bounding box center [1412, 86] width 29 height 29
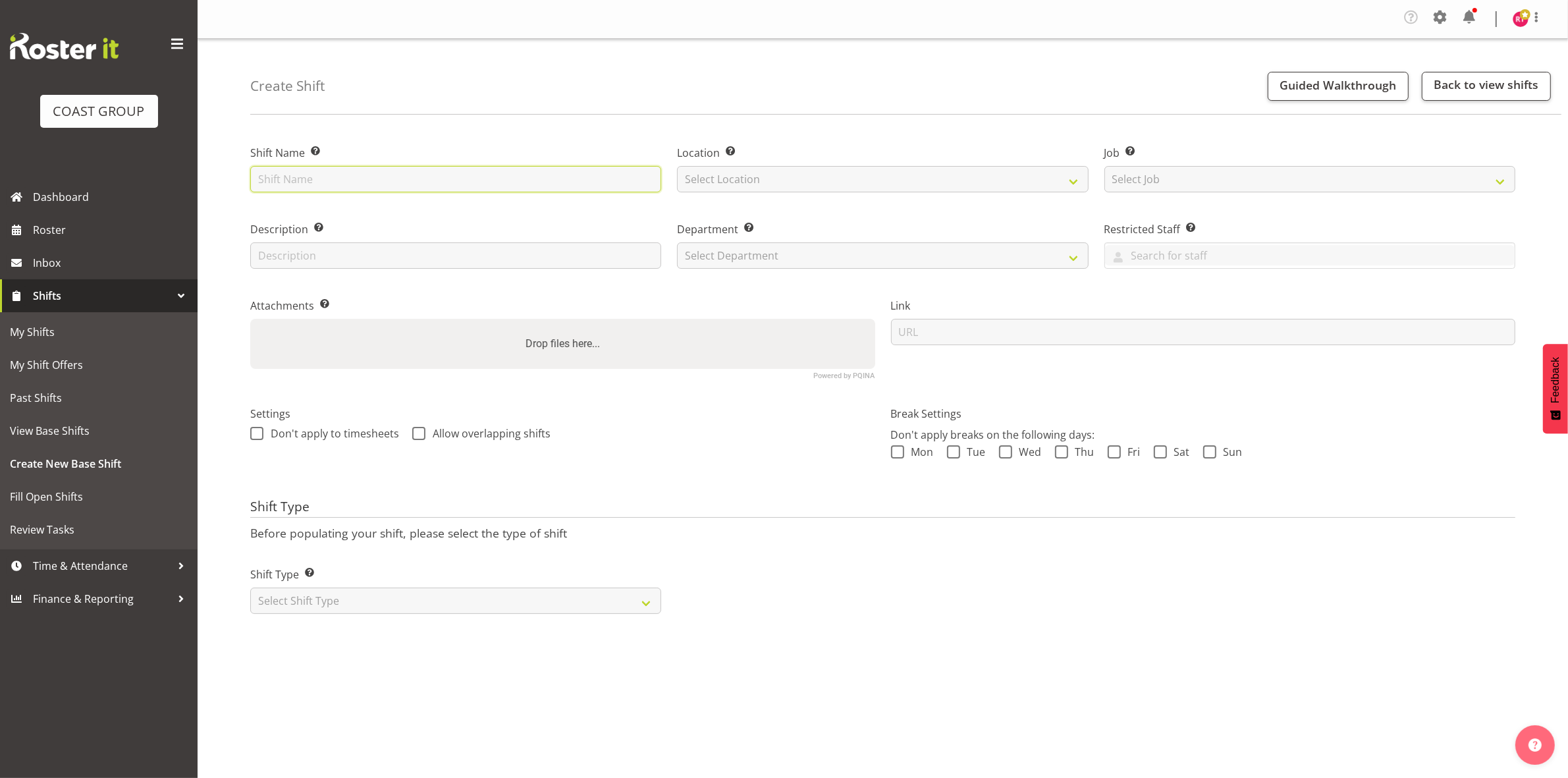
click at [353, 186] on input "text" at bounding box center [456, 179] width 411 height 26
type input "warehouse"
click at [815, 188] on select "Select Location" at bounding box center [882, 179] width 411 height 26
select select "107"
click at [677, 166] on select "Select Location EHS CHC" at bounding box center [882, 179] width 411 height 26
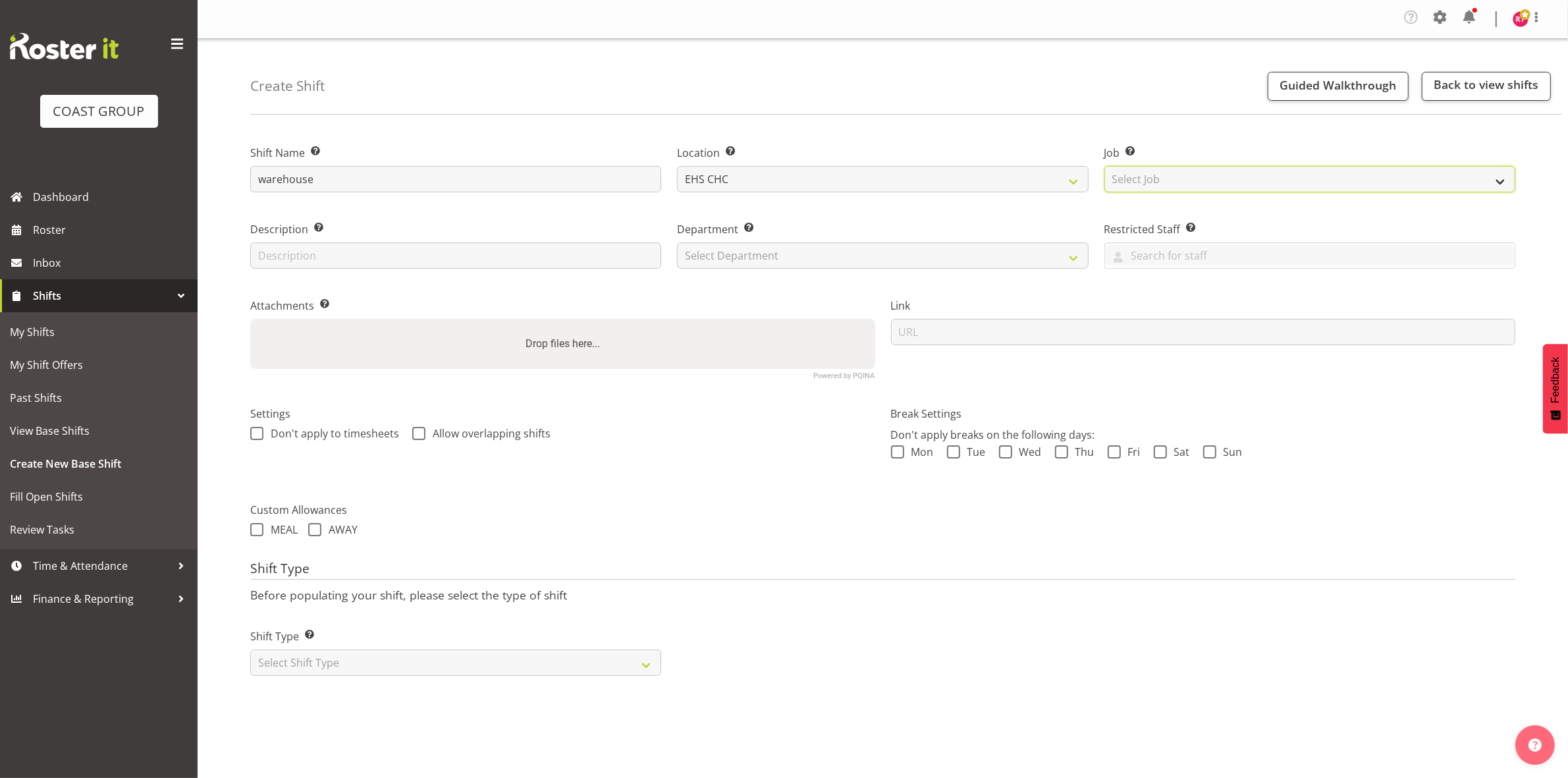
click at [1127, 175] on select "Select Job Create new job 1 Carlton Events 1 Carlton Hamilton 1 Carlton Welling…" at bounding box center [1310, 179] width 411 height 26
select select "69"
click at [1104, 166] on select "Select Job Create new job 1 Carlton Events 1 Carlton Hamilton 1 Carlton Welling…" at bounding box center [1310, 179] width 411 height 26
drag, startPoint x: 857, startPoint y: 258, endPoint x: 851, endPoint y: 267, distance: 10.8
click at [857, 258] on select "Select Department EHS CHC OPS" at bounding box center [882, 256] width 411 height 26
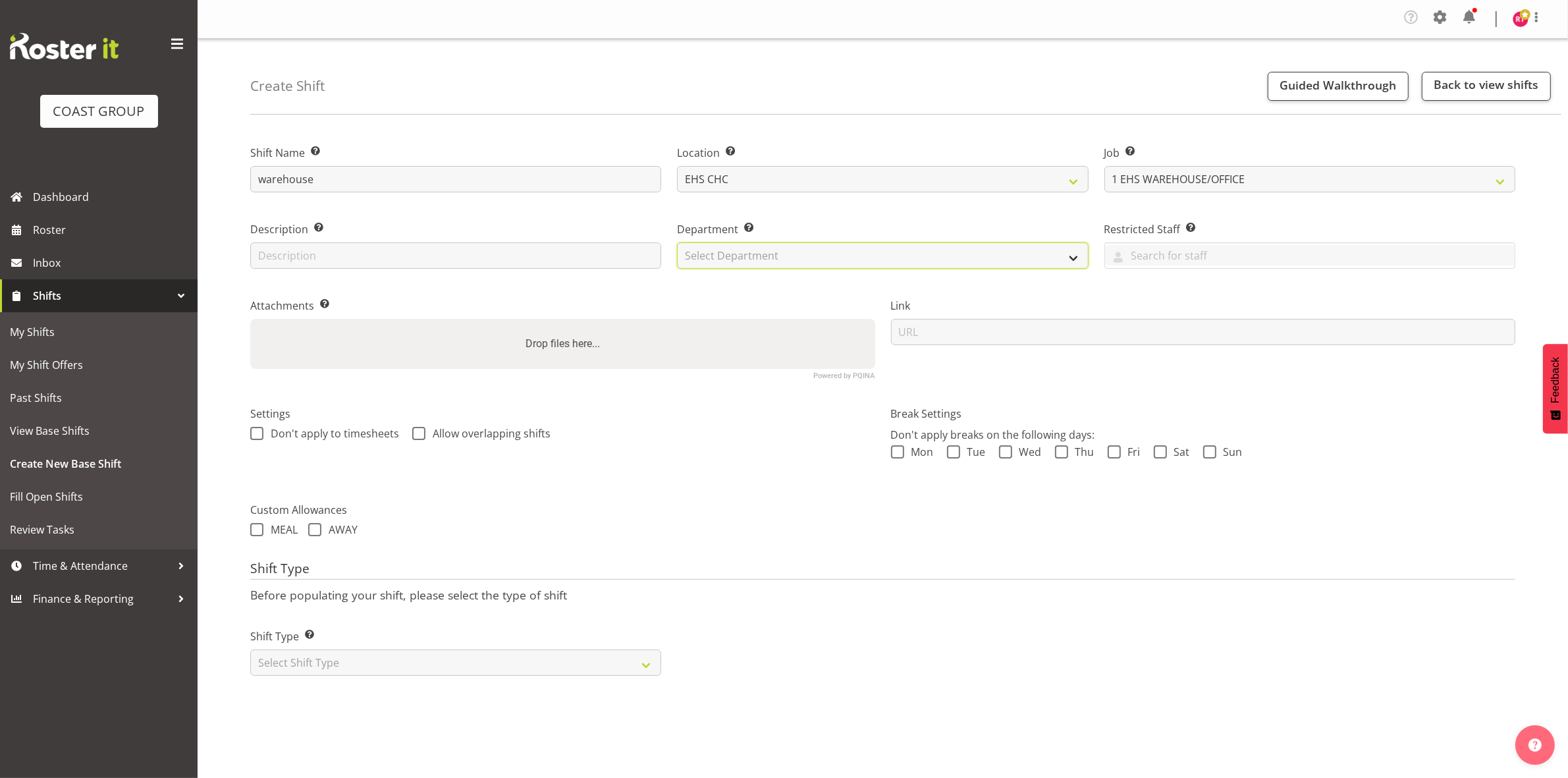
select select "41"
click at [677, 243] on select "Select Department EHS CHC OPS" at bounding box center [882, 256] width 411 height 26
drag, startPoint x: 454, startPoint y: 673, endPoint x: 455, endPoint y: 660, distance: 13.0
click at [454, 670] on select "Select Shift Type One Off Shift Recurring Shift Rotating Shift" at bounding box center [456, 663] width 411 height 26
click at [434, 666] on select "Select Shift Type One Off Shift Recurring Shift Rotating Shift" at bounding box center [456, 663] width 411 height 26
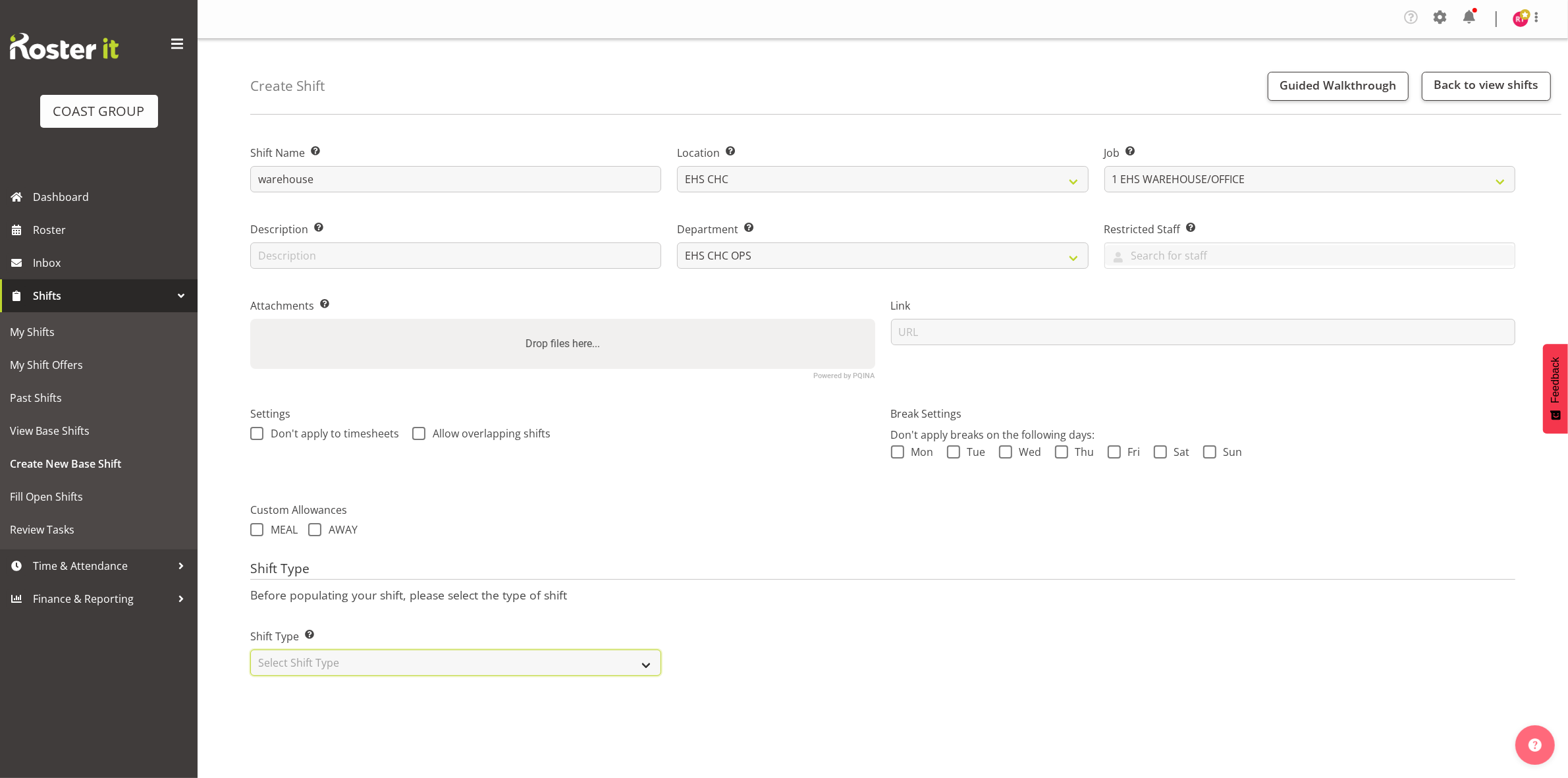
select select "one_off"
click at [250, 650] on select "Select Shift Type One Off Shift Recurring Shift Rotating Shift" at bounding box center [456, 663] width 411 height 26
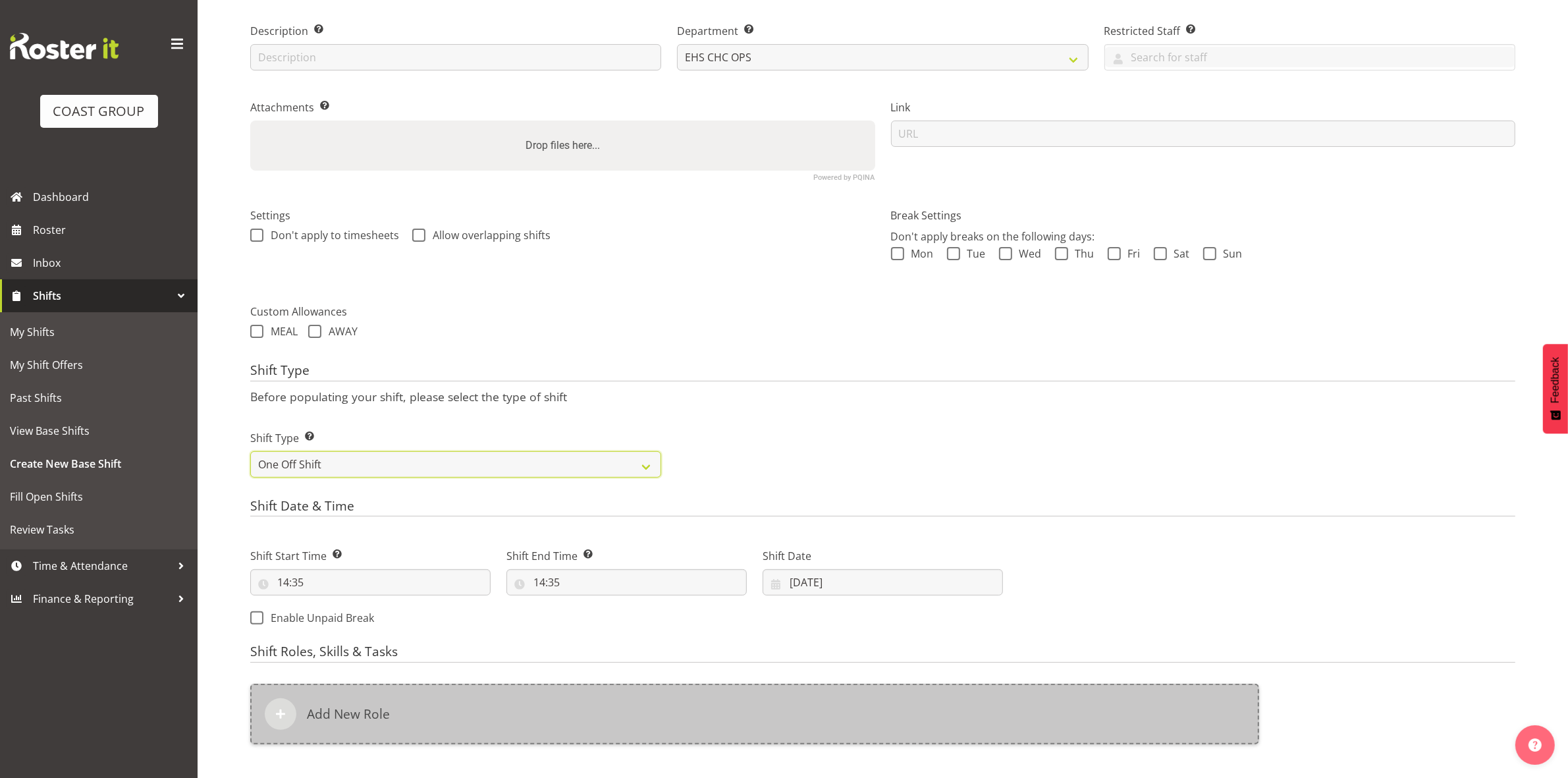
scroll to position [364, 0]
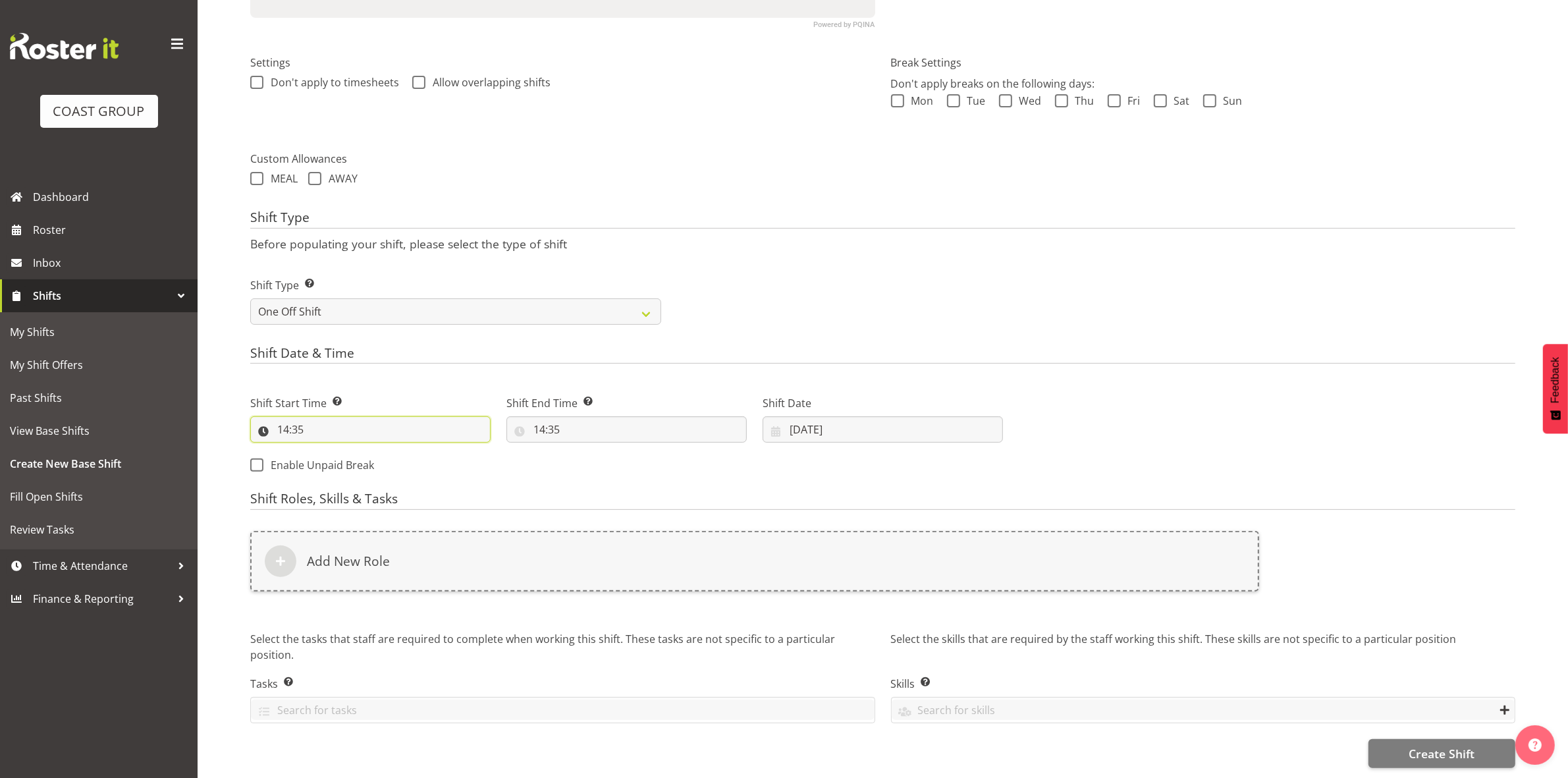
click at [287, 419] on input "14:35" at bounding box center [371, 429] width 240 height 26
click at [344, 452] on select "00 01 02 03 04 05 06 07 08 09 10 11 12 13 14 15 16 17 18 19 20 21 22 23" at bounding box center [340, 464] width 29 height 26
select select "10"
click at [325, 451] on select "00 01 02 03 04 05 06 07 08 09 10 11 12 13 14 15 16 17 18 19 20 21 22 23" at bounding box center [340, 464] width 29 height 26
type input "10:35"
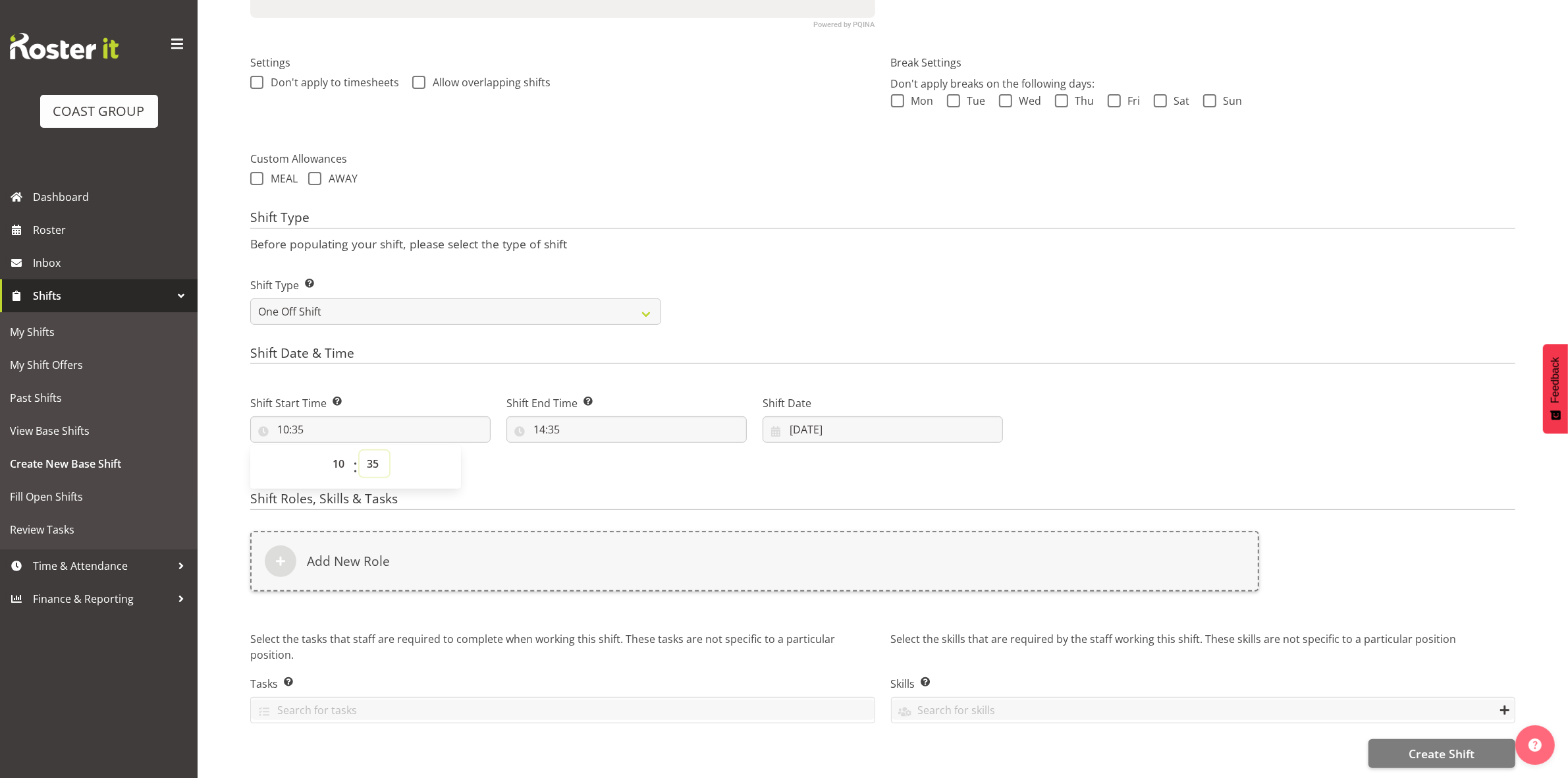
click at [373, 452] on select "00 01 02 03 04 05 06 07 08 09 10 11 12 13 14 15 16 17 18 19 20 21 22 23 24 25 2…" at bounding box center [374, 464] width 29 height 26
select select "1"
click at [360, 451] on select "00 01 02 03 04 05 06 07 08 09 10 11 12 13 14 15 16 17 18 19 20 21 22 23 24 25 2…" at bounding box center [374, 464] width 29 height 26
type input "10:01"
drag, startPoint x: 376, startPoint y: 450, endPoint x: 376, endPoint y: 439, distance: 11.0
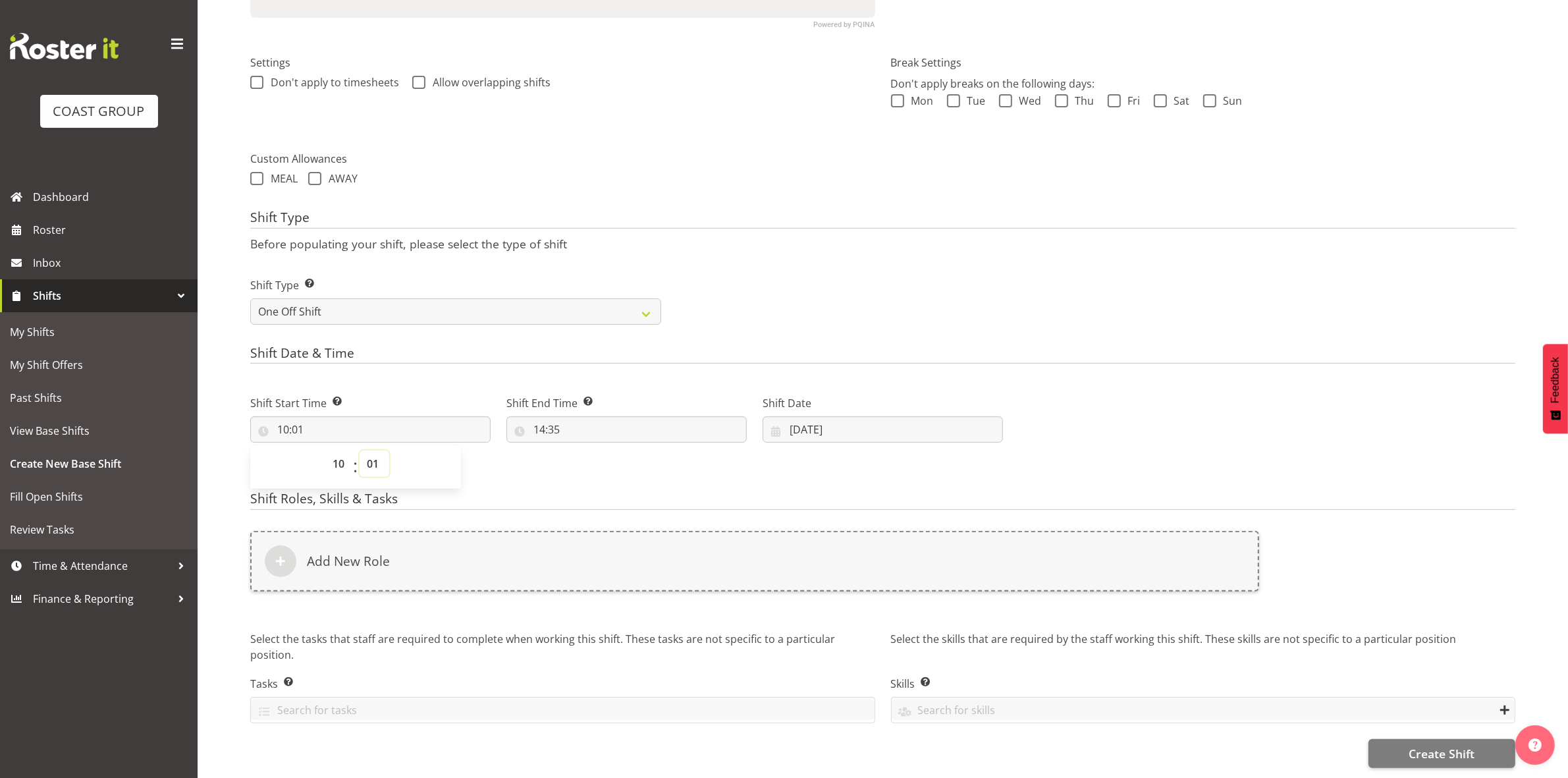
click at [376, 451] on select "00 01 02 03 04 05 06 07 08 09 10 11 12 13 14 15 16 17 18 19 20 21 22 23 24 25 2…" at bounding box center [374, 464] width 29 height 26
select select "0"
click at [360, 451] on select "00 01 02 03 04 05 06 07 08 09 10 11 12 13 14 15 16 17 18 19 20 21 22 23 24 25 2…" at bounding box center [374, 464] width 29 height 26
type input "10:00"
click at [817, 218] on div "Shift Type Before populating your shift, please select the type of shift Shift …" at bounding box center [883, 271] width 1265 height 122
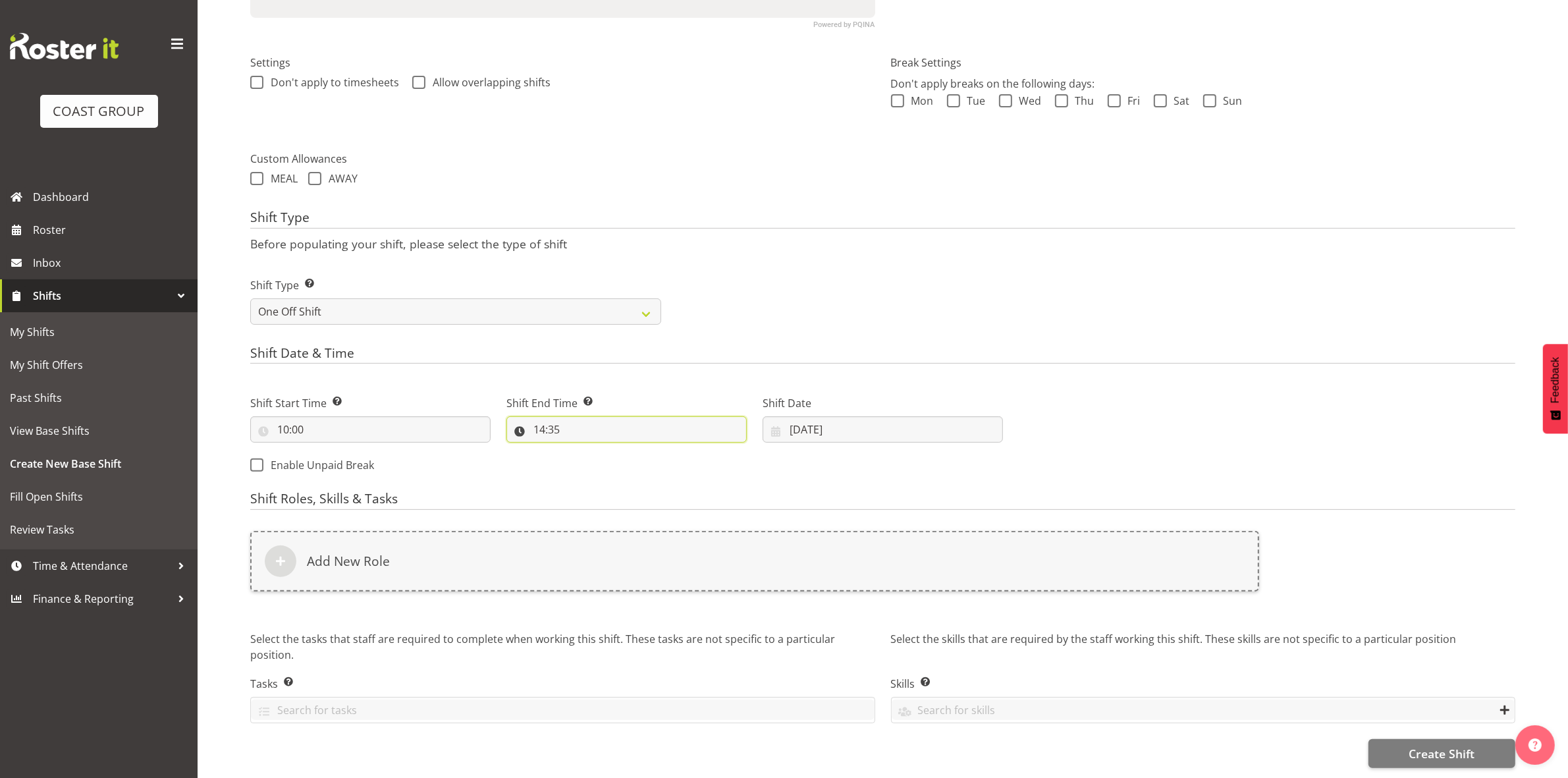
click at [539, 417] on input "14:35" at bounding box center [627, 429] width 240 height 26
drag, startPoint x: 594, startPoint y: 452, endPoint x: 577, endPoint y: 443, distance: 19.2
click at [594, 452] on select "00 01 02 03 04 05 06 07 08 09 10 11 12 13 14 15 16 17 18 19 20 21 22 23" at bounding box center [596, 464] width 29 height 26
select select "16"
click at [582, 451] on select "00 01 02 03 04 05 06 07 08 09 10 11 12 13 14 15 16 17 18 19 20 21 22 23" at bounding box center [596, 464] width 29 height 26
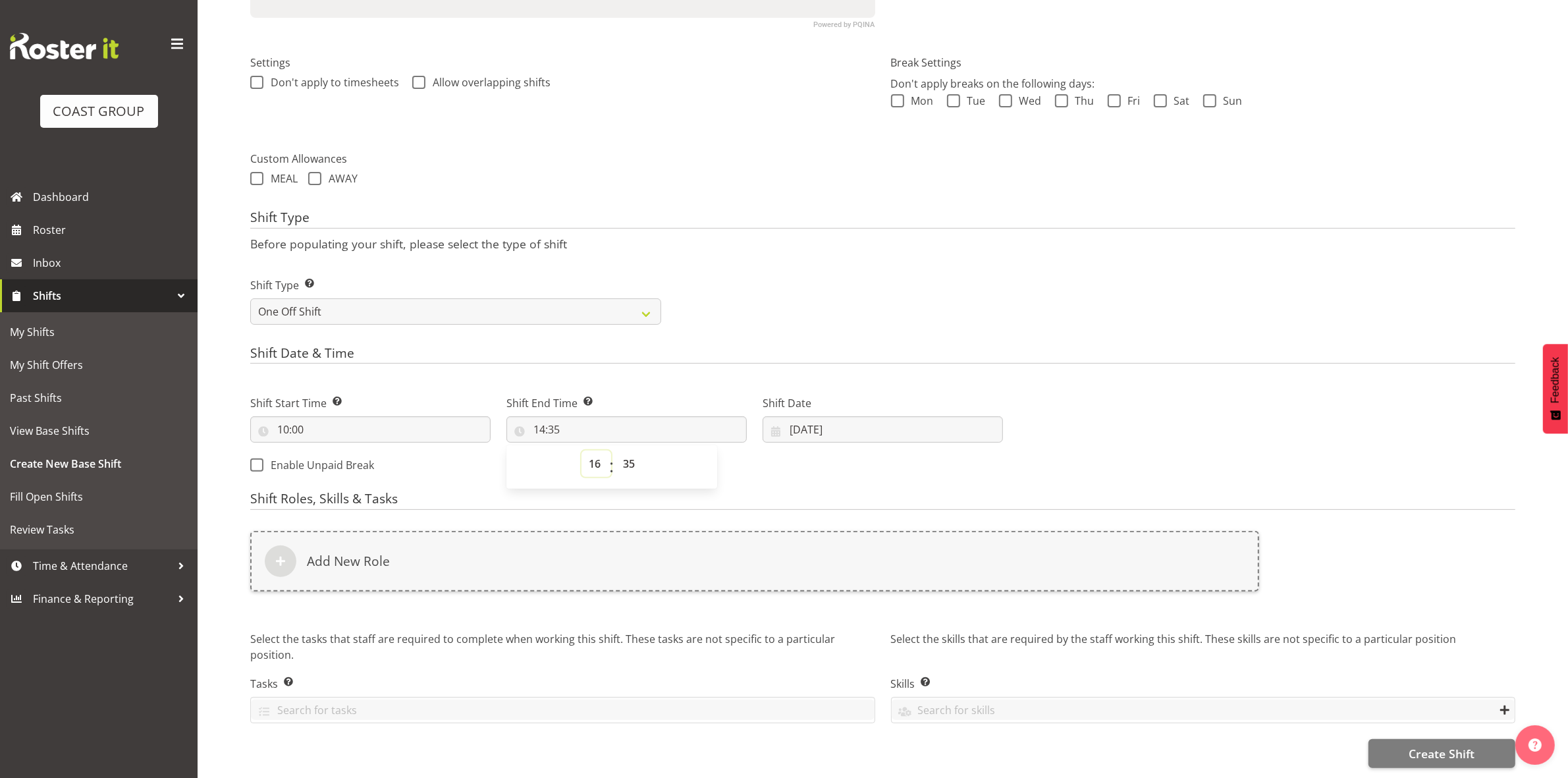
type input "16:35"
click at [629, 451] on select "00 01 02 03 04 05 06 07 08 09 10 11 12 13 14 15 16 17 18 19 20 21 22 23 24 25 2…" at bounding box center [630, 464] width 29 height 26
select select "30"
click at [616, 451] on select "00 01 02 03 04 05 06 07 08 09 10 11 12 13 14 15 16 17 18 19 20 21 22 23 24 25 2…" at bounding box center [630, 464] width 29 height 26
type input "16:30"
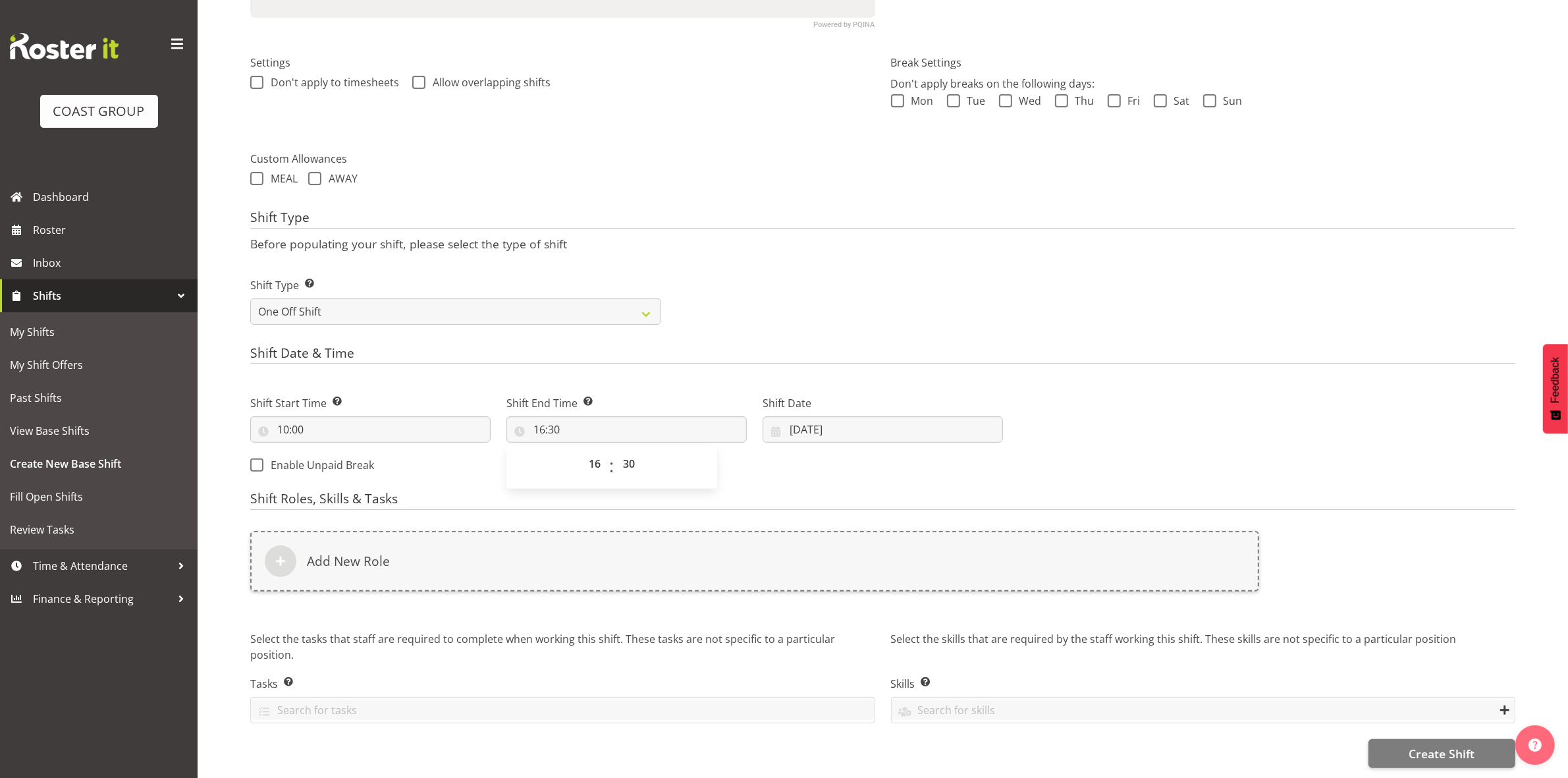
click at [758, 354] on div "Shift Date & Time Shift Start Time Set the time of the day you wish this shift …" at bounding box center [883, 414] width 1265 height 138
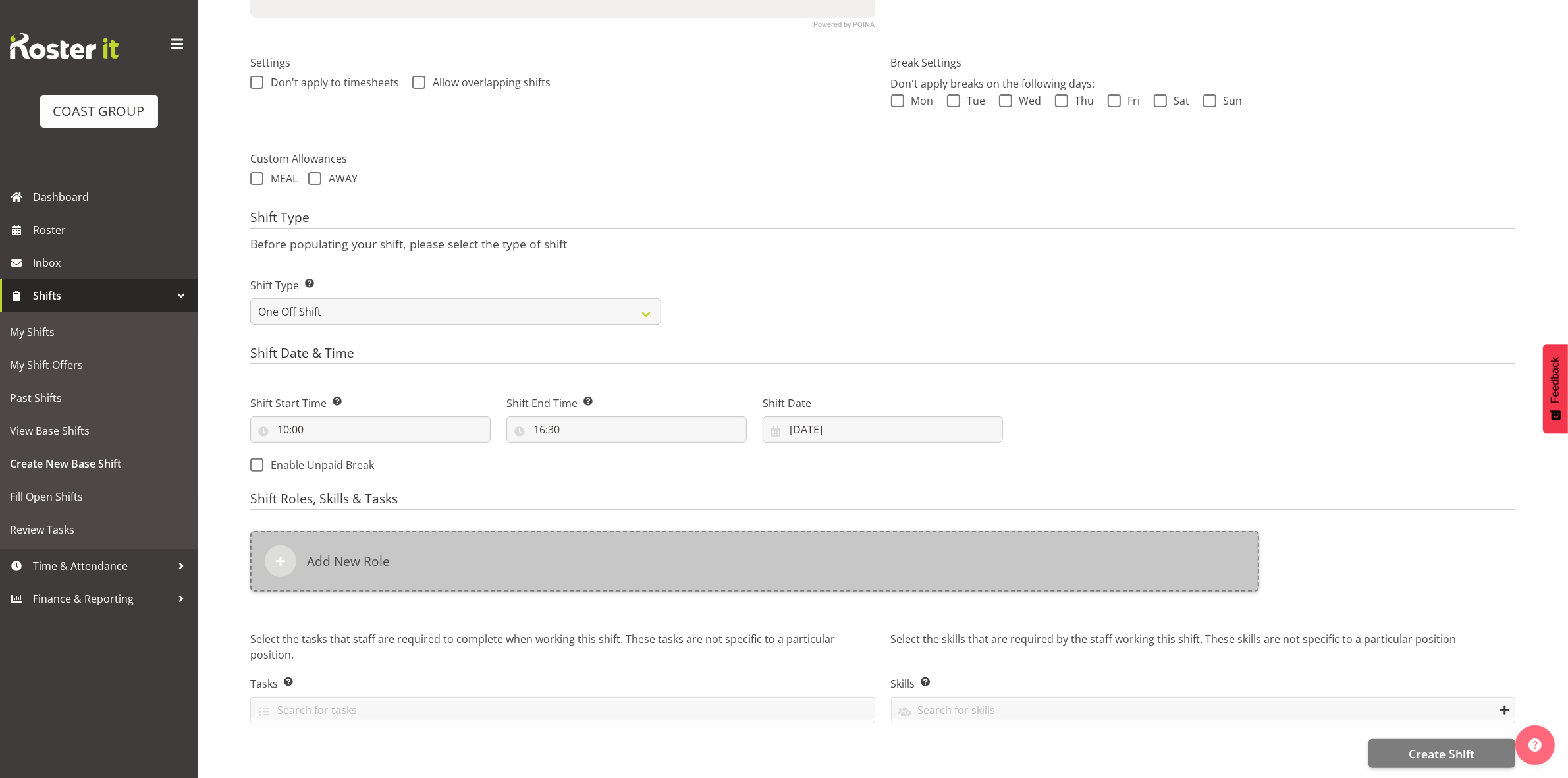
click at [352, 560] on div "Add New Role" at bounding box center [755, 561] width 1009 height 61
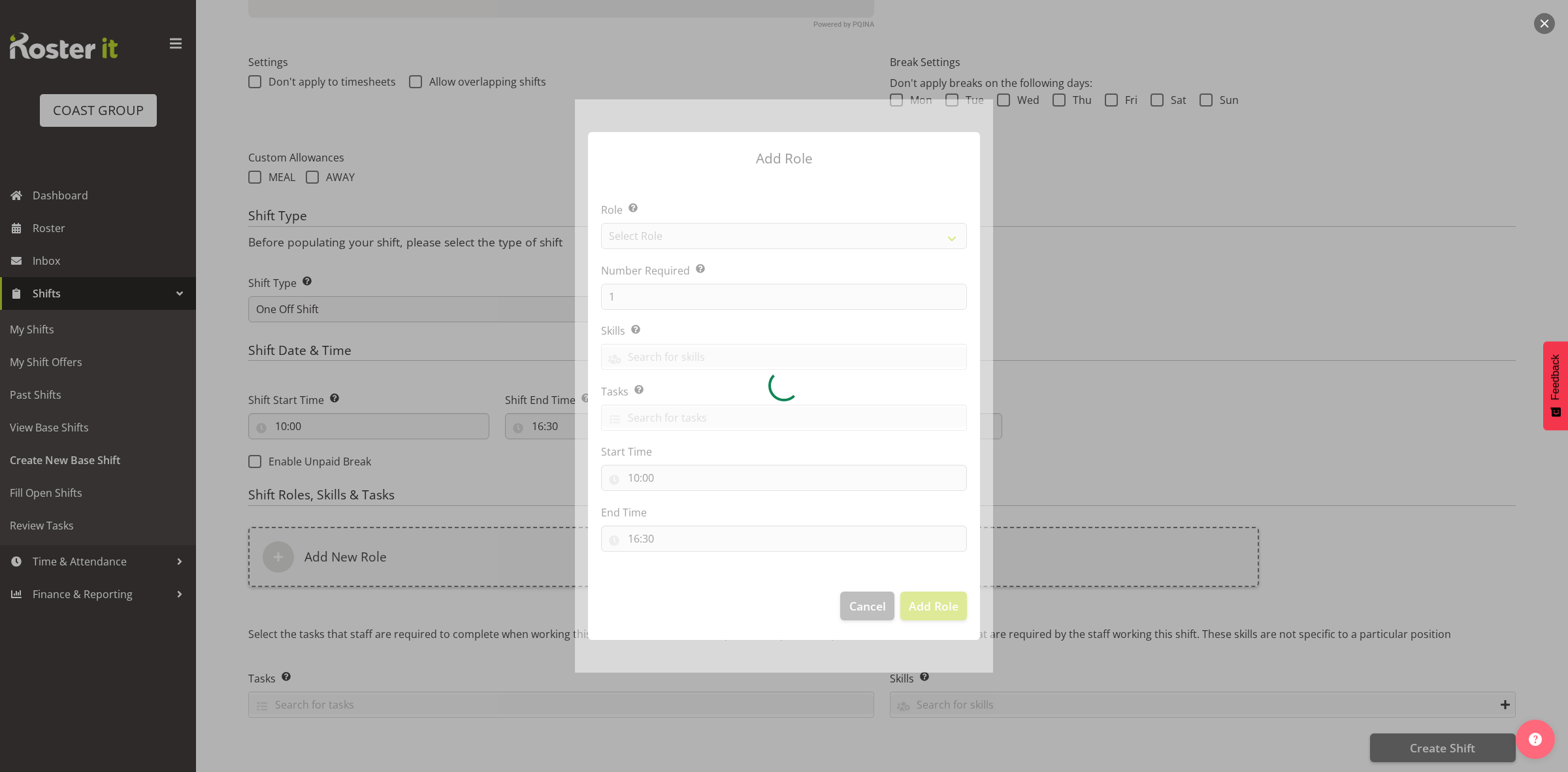
click at [734, 237] on div at bounding box center [784, 386] width 418 height 573
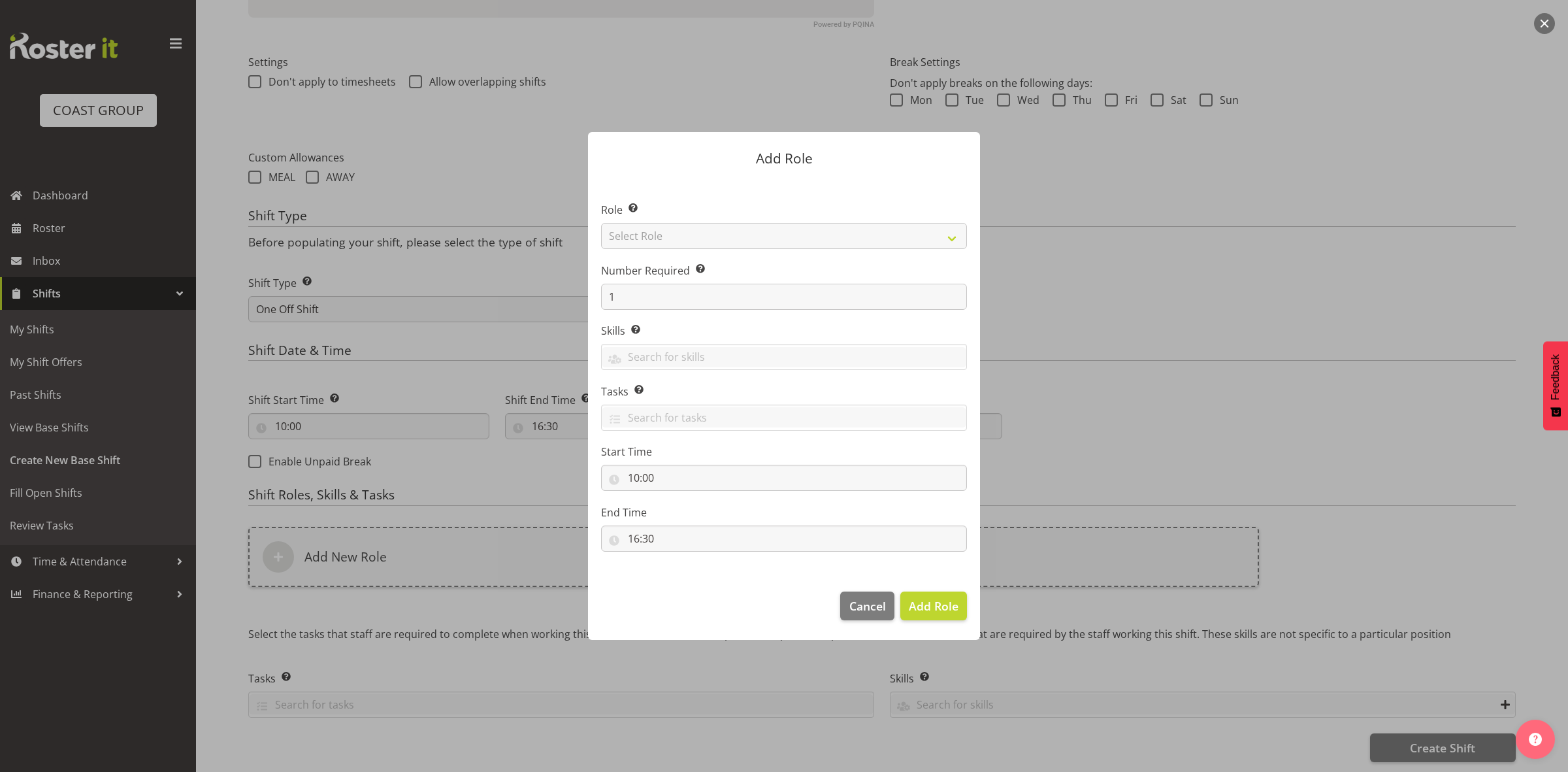
click at [734, 237] on section "Role Select the role you wish to add to the shift. Select Role ACCOUNT MANAGER …" at bounding box center [784, 378] width 392 height 400
click at [734, 237] on select "Select Role ACCOUNT MANAGER ACCOUNT MANAGER DW ACCOUNTS [PERSON_NAME] VEHICLES …" at bounding box center [784, 236] width 366 height 26
select select "192"
click at [601, 223] on select "Select Role ACCOUNT MANAGER ACCOUNT MANAGER DW ACCOUNTS [PERSON_NAME] VEHICLES …" at bounding box center [784, 236] width 366 height 26
click at [637, 291] on input "1" at bounding box center [784, 296] width 366 height 26
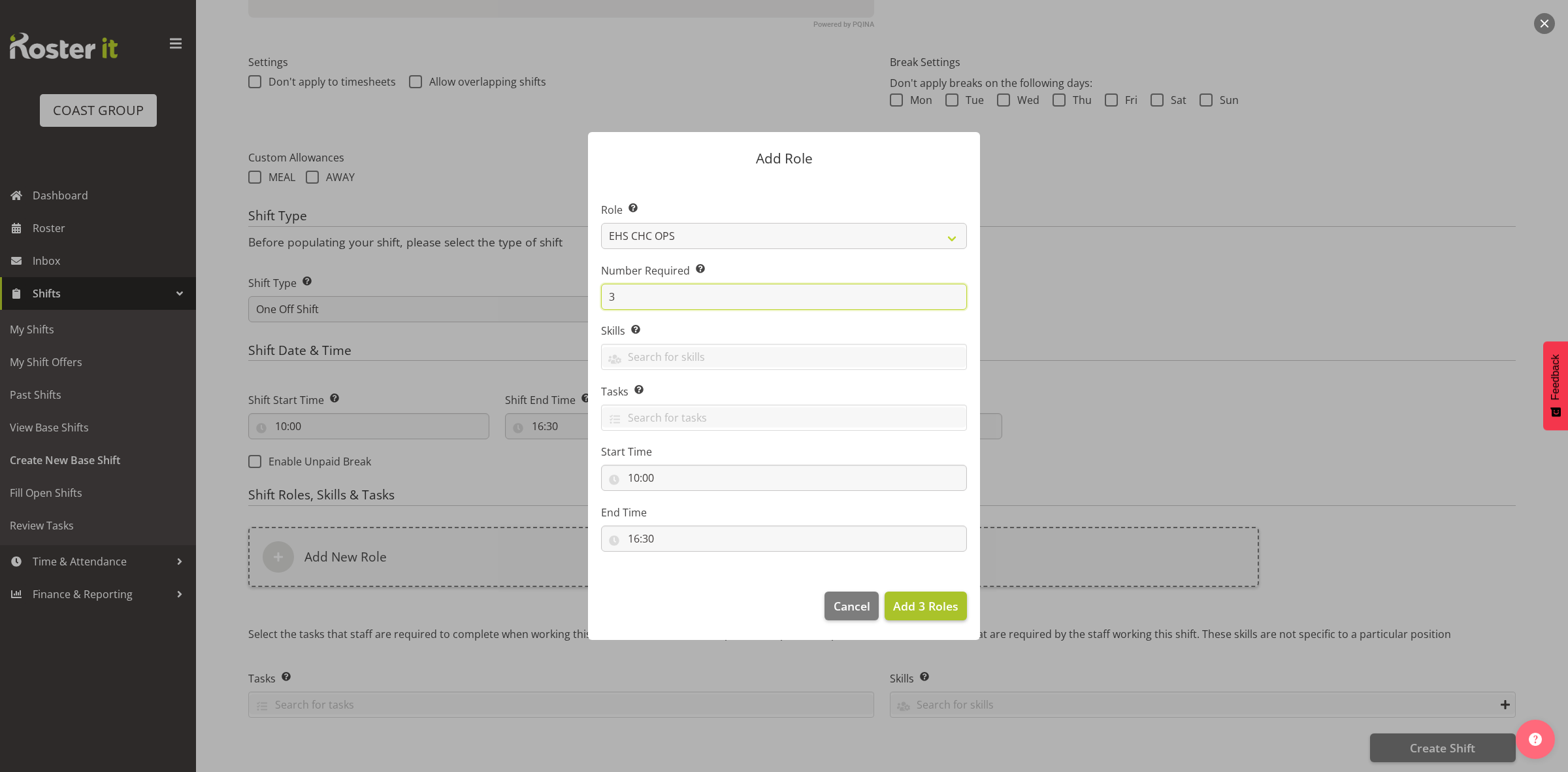
type input "3"
click at [910, 605] on span "Add 3 Roles" at bounding box center [926, 606] width 65 height 16
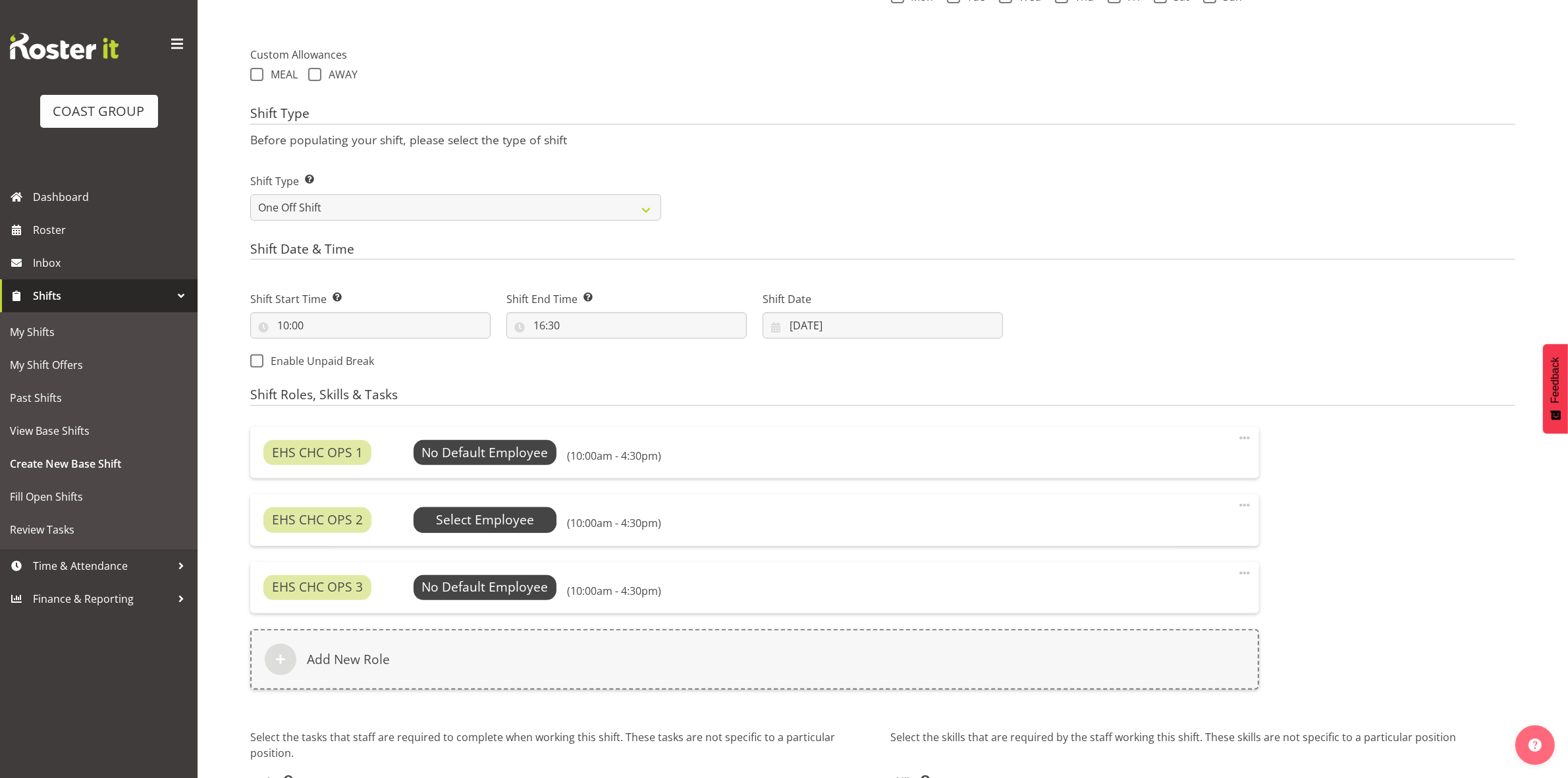
scroll to position [567, 0]
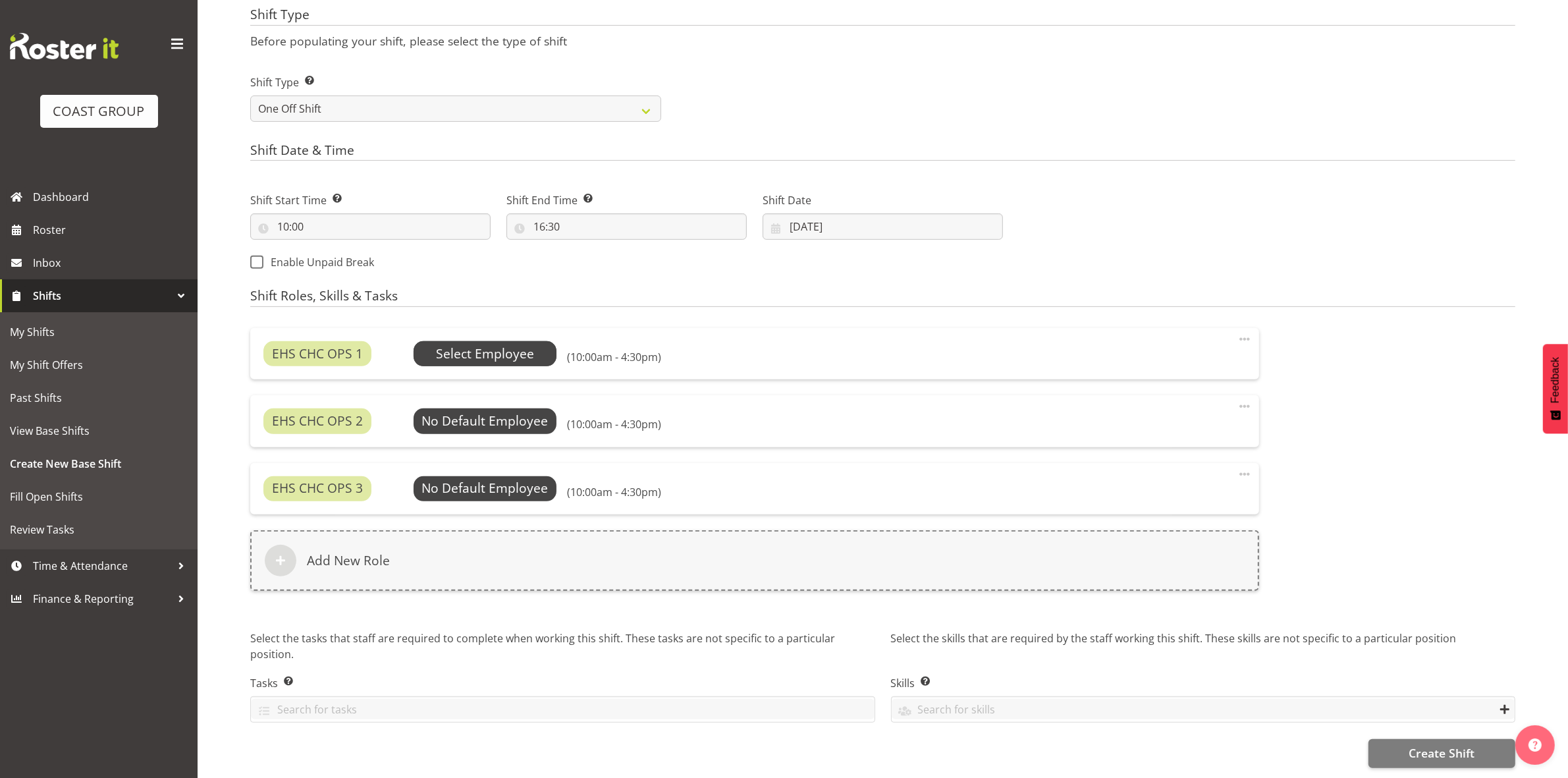
click at [463, 344] on span "Select Employee" at bounding box center [484, 354] width 98 height 19
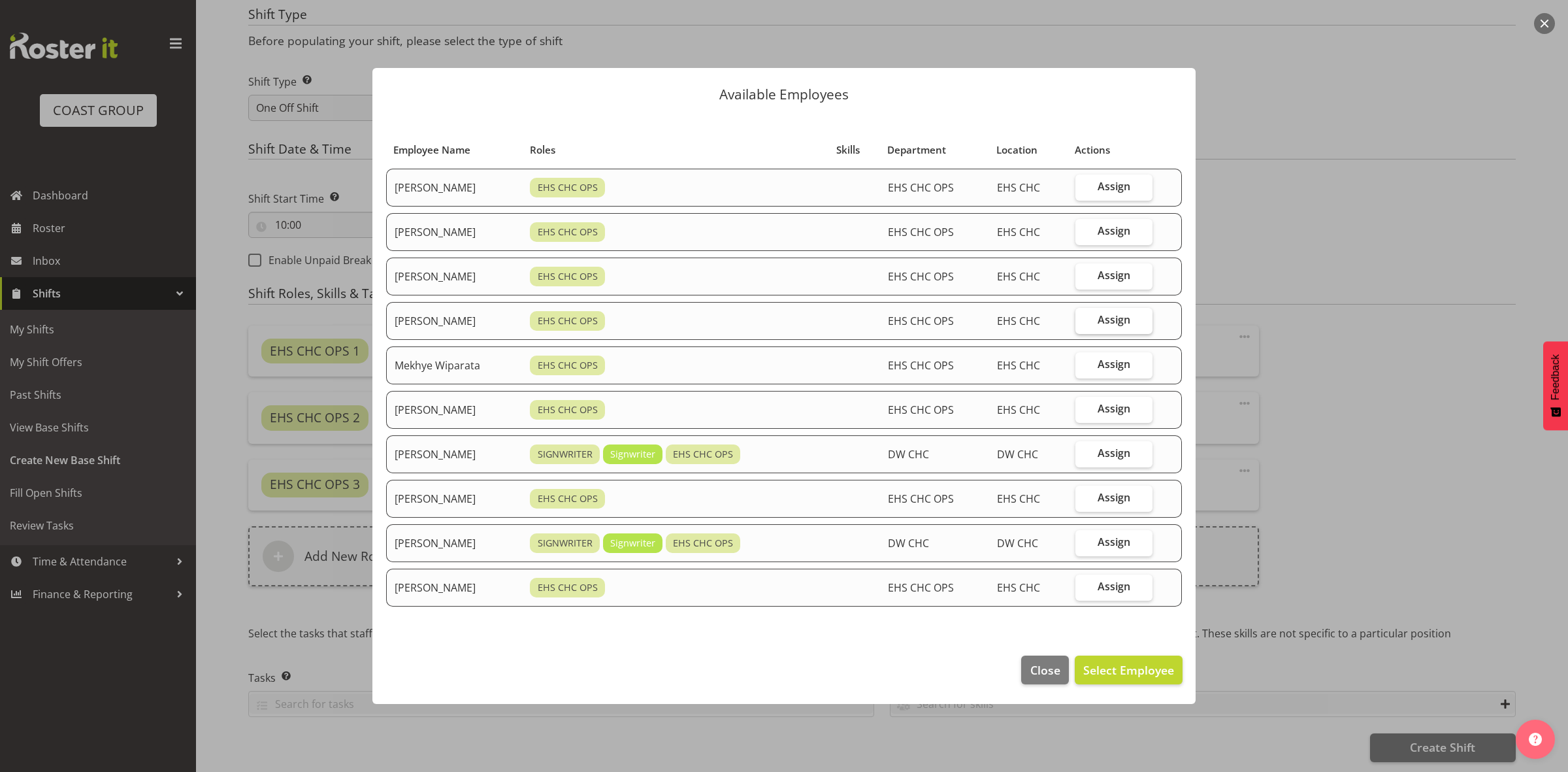
click at [1107, 327] on label "Assign" at bounding box center [1114, 321] width 77 height 26
click at [1084, 325] on input "Assign" at bounding box center [1080, 320] width 9 height 9
checkbox input "true"
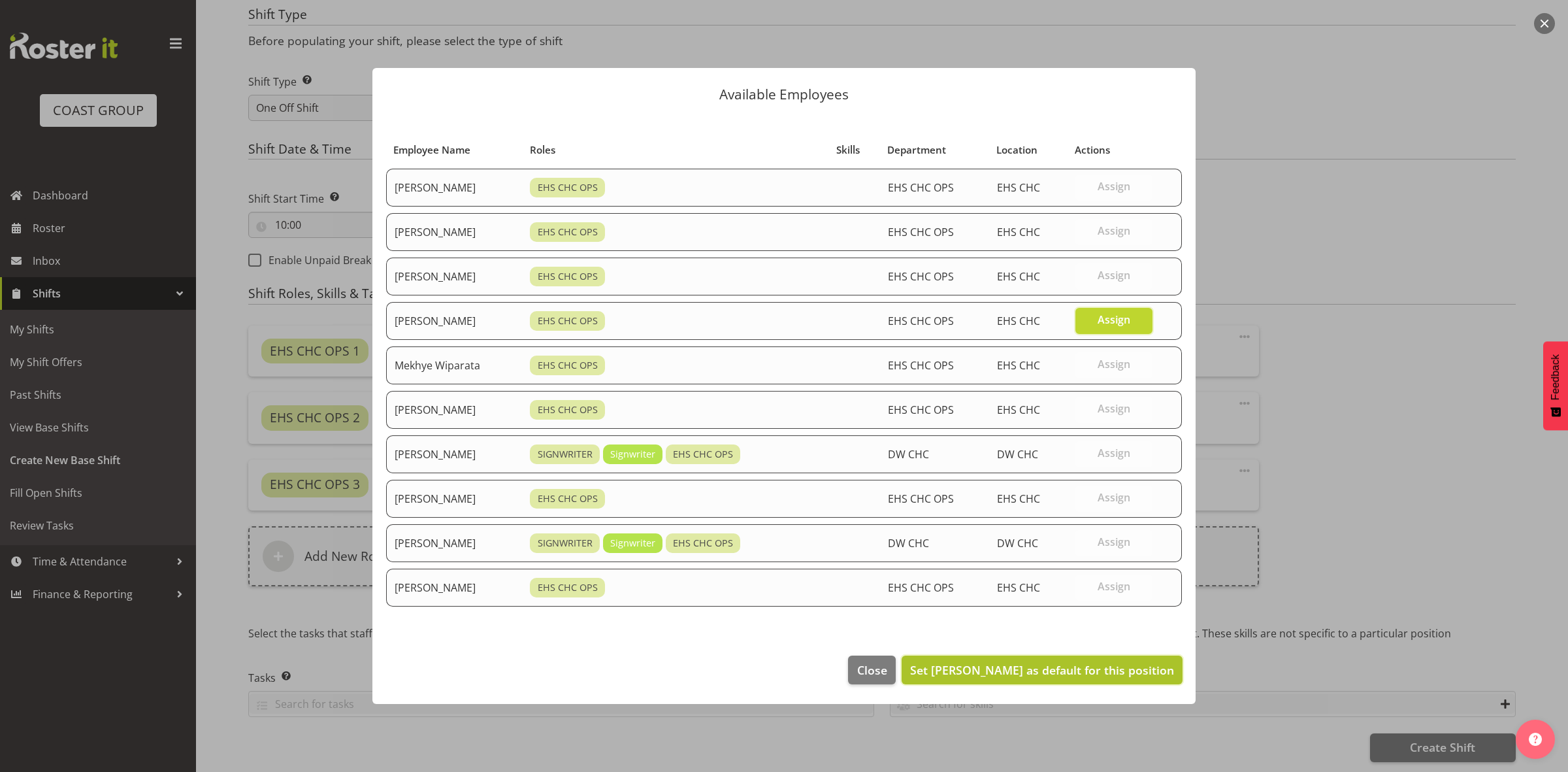
click at [1088, 662] on span "Set Martin Gorzeman as default for this position" at bounding box center [1042, 670] width 264 height 17
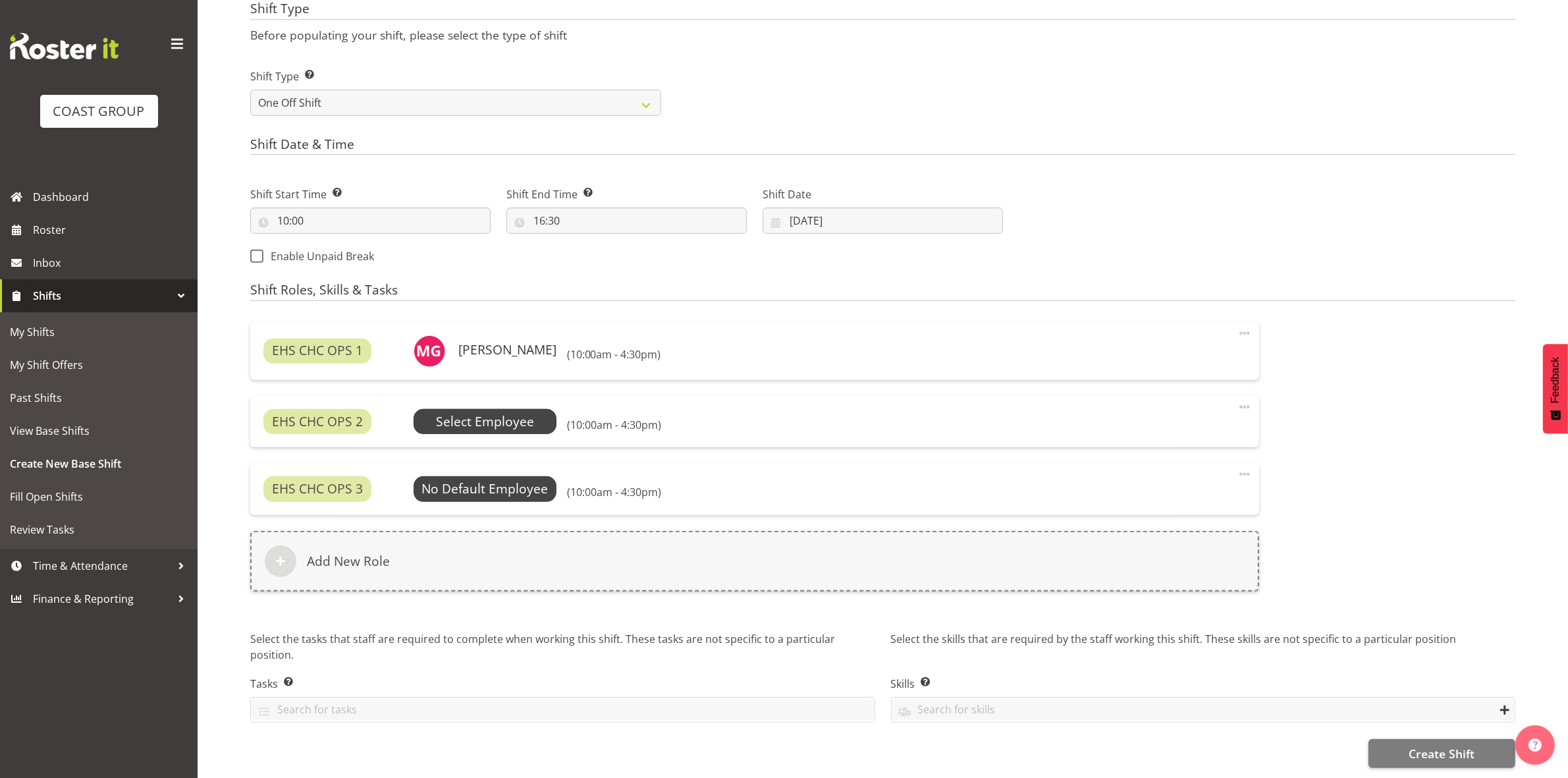
click at [504, 419] on span "Select Employee" at bounding box center [484, 422] width 98 height 19
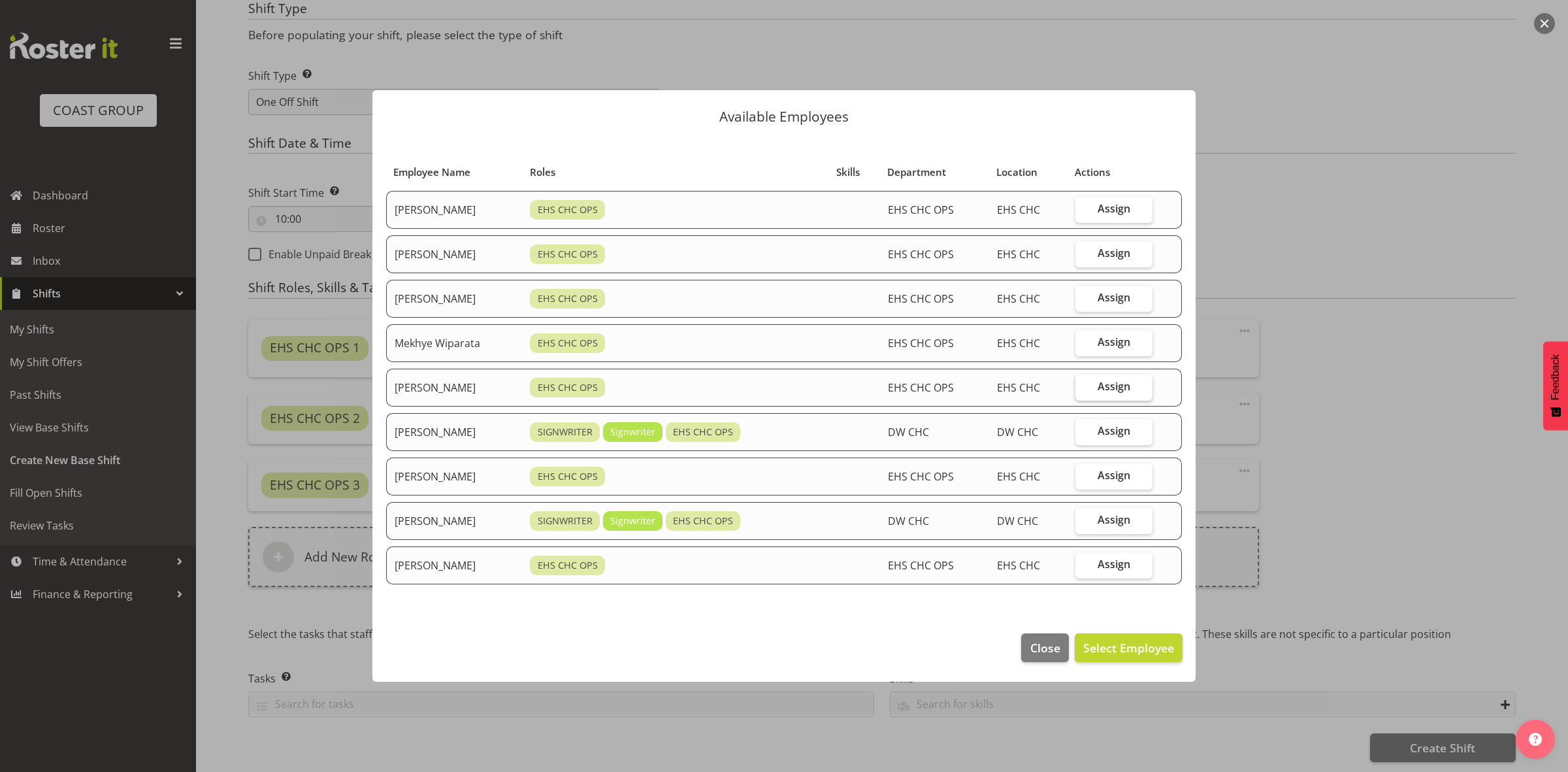
click at [1138, 398] on label "Assign" at bounding box center [1114, 387] width 77 height 26
click at [1084, 391] on input "Assign" at bounding box center [1080, 386] width 9 height 9
checkbox input "true"
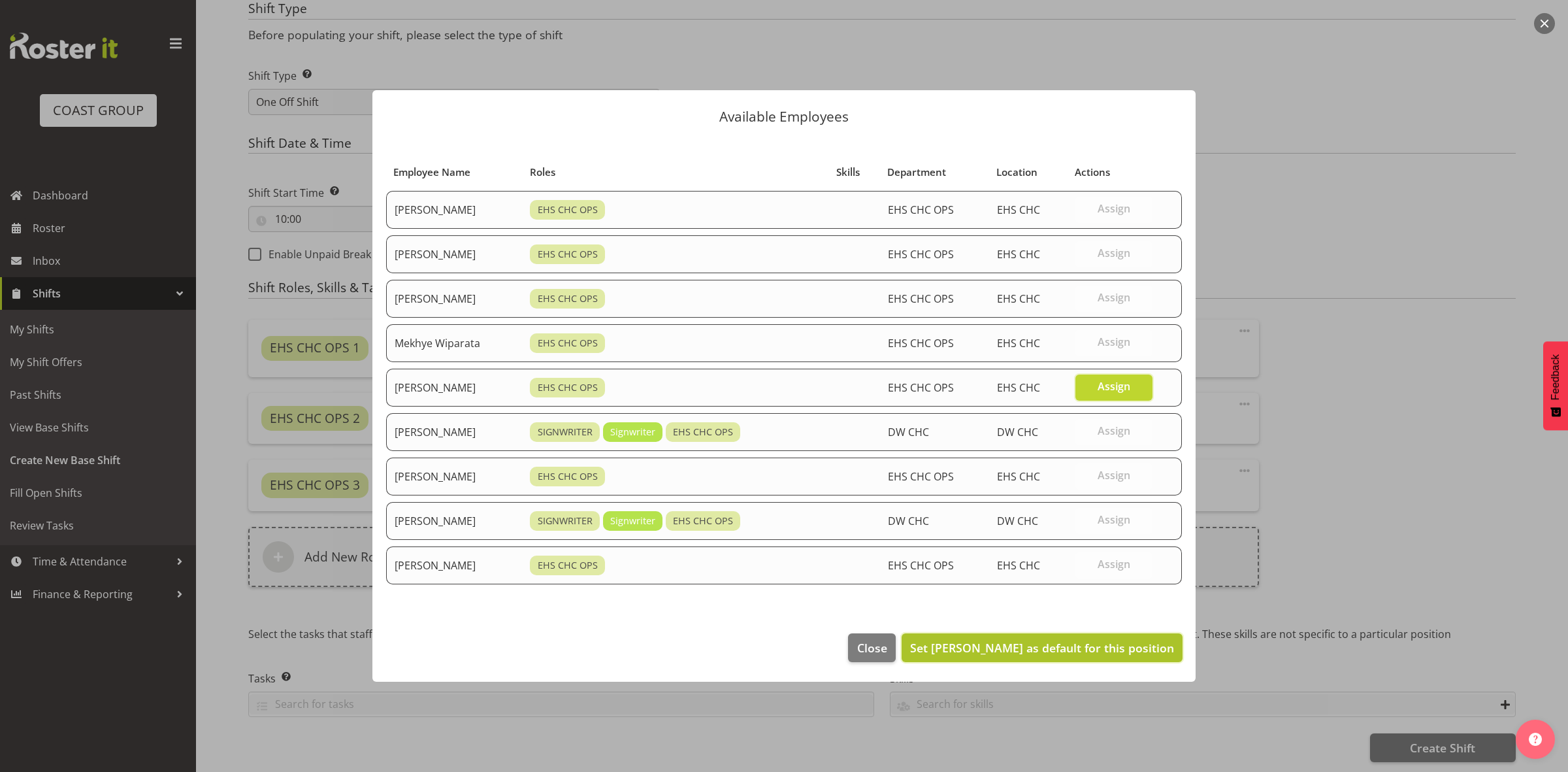
click at [1081, 649] on span "Set Reuben Bowe as default for this position" at bounding box center [1042, 648] width 264 height 16
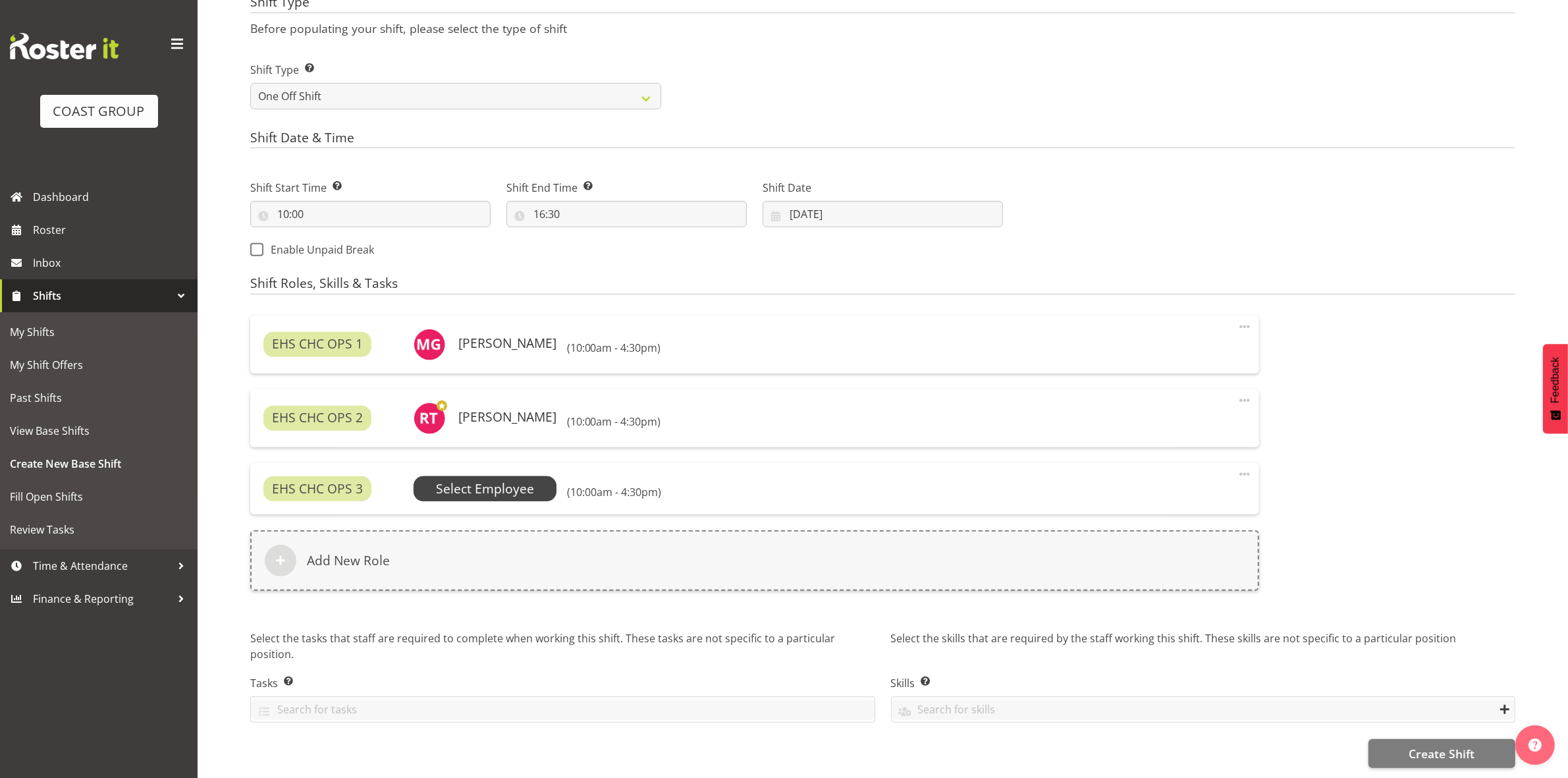
click at [531, 483] on span "Select Employee" at bounding box center [484, 489] width 98 height 19
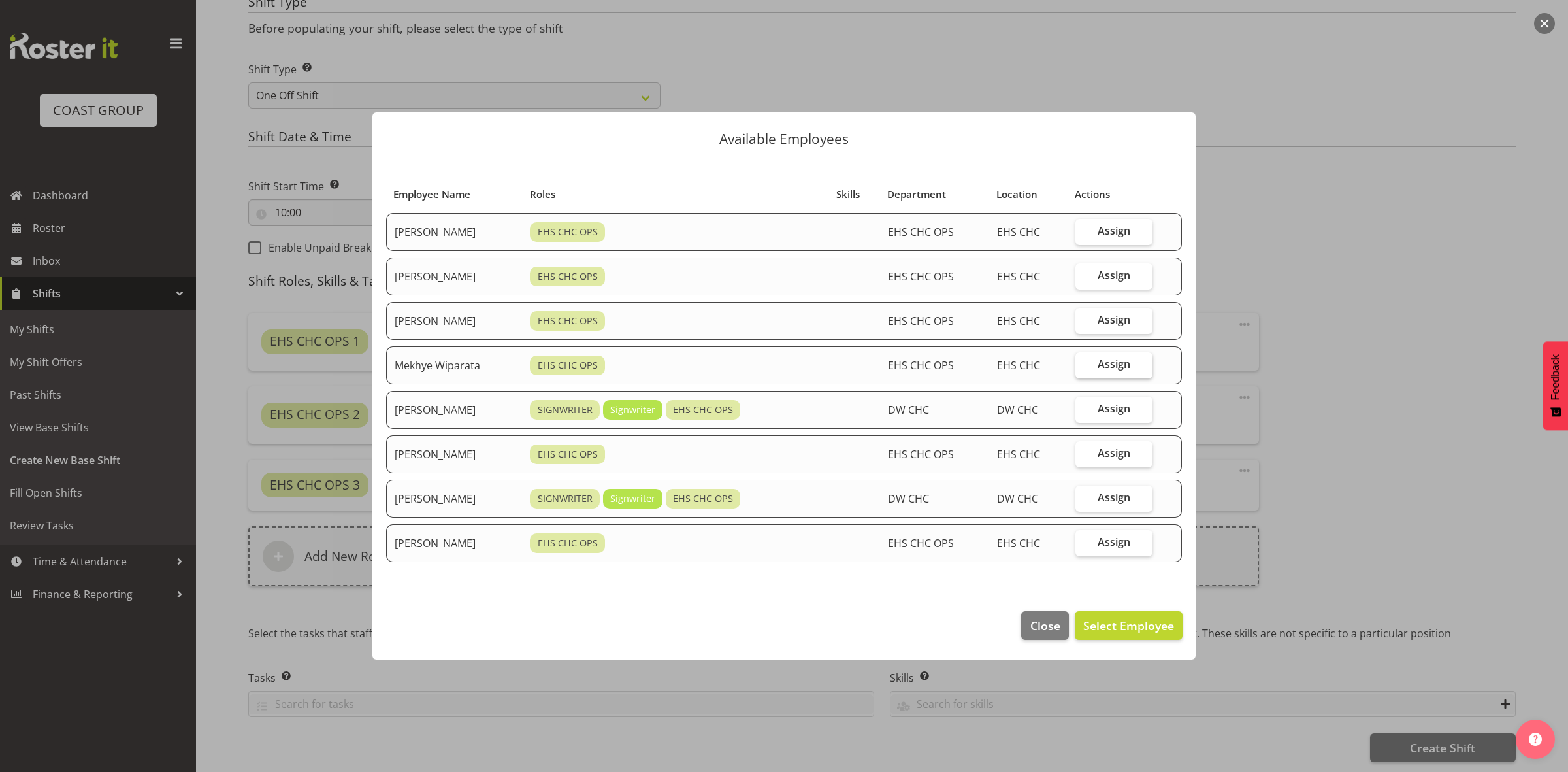
click at [1121, 369] on span "Assign" at bounding box center [1114, 364] width 33 height 13
click at [1084, 369] on input "Assign" at bounding box center [1080, 364] width 9 height 9
checkbox input "true"
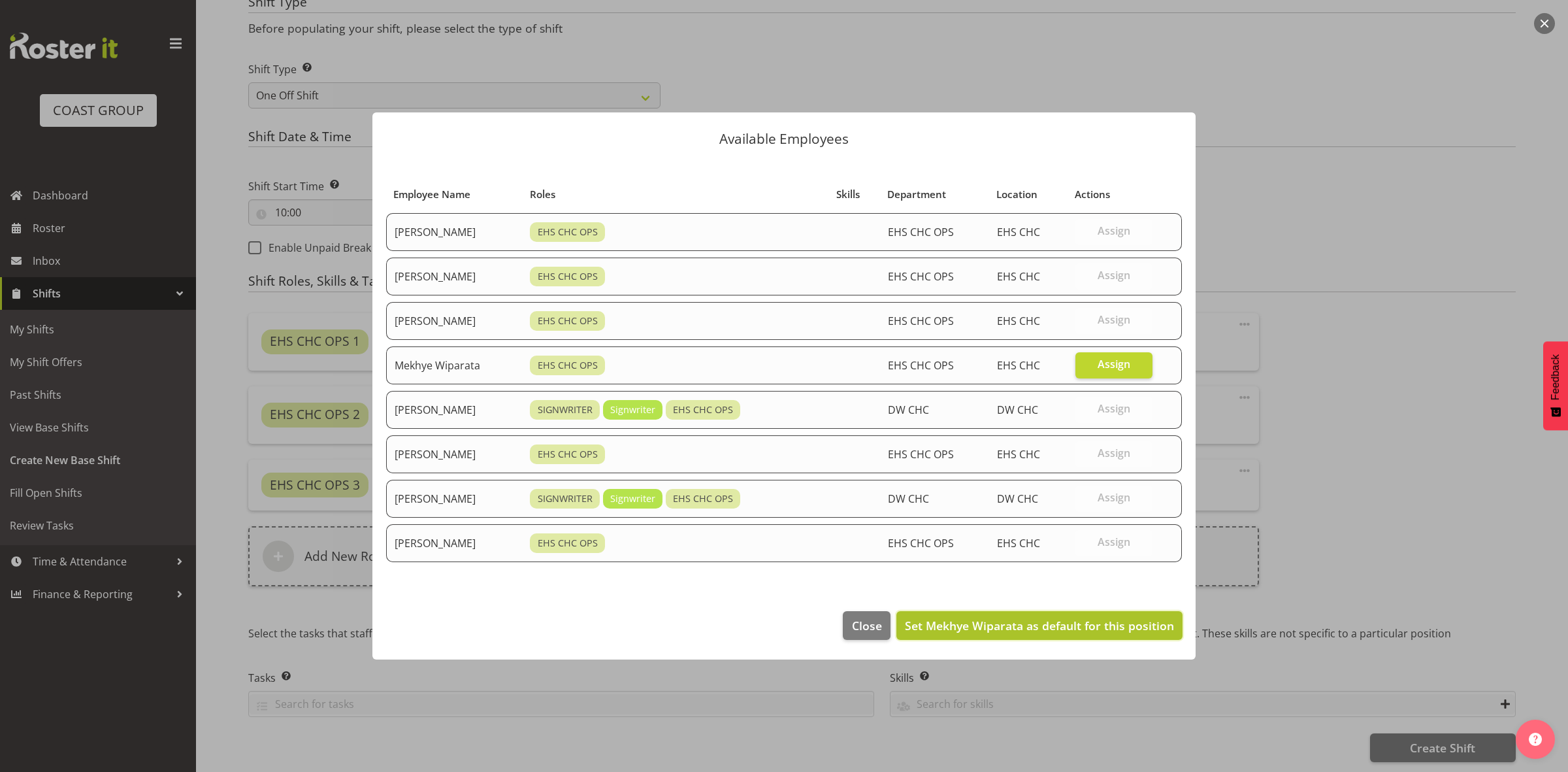
click at [1065, 634] on span "Set Mekhye Wiparata as default for this position" at bounding box center [1039, 626] width 269 height 16
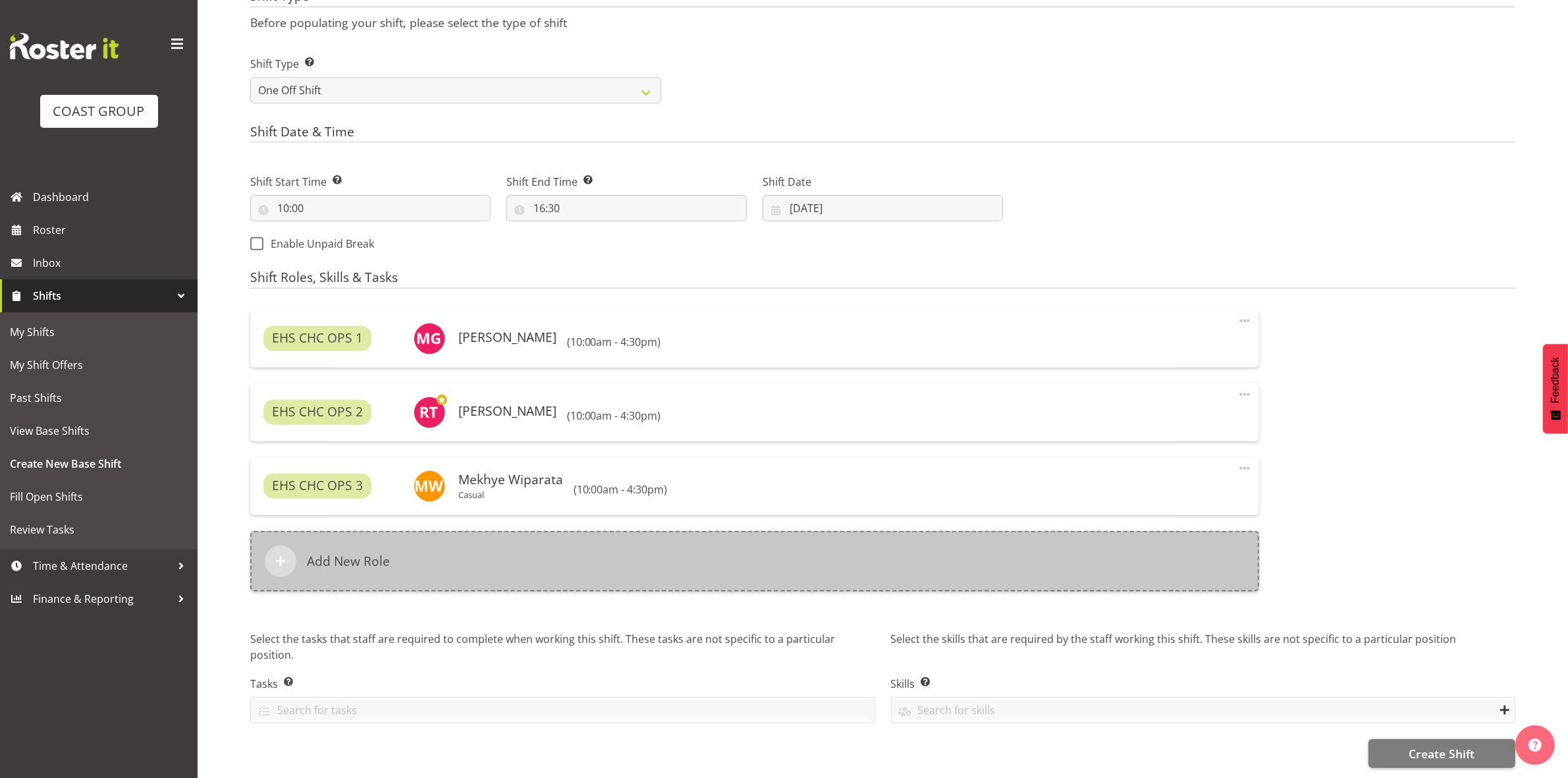
scroll to position [585, 0]
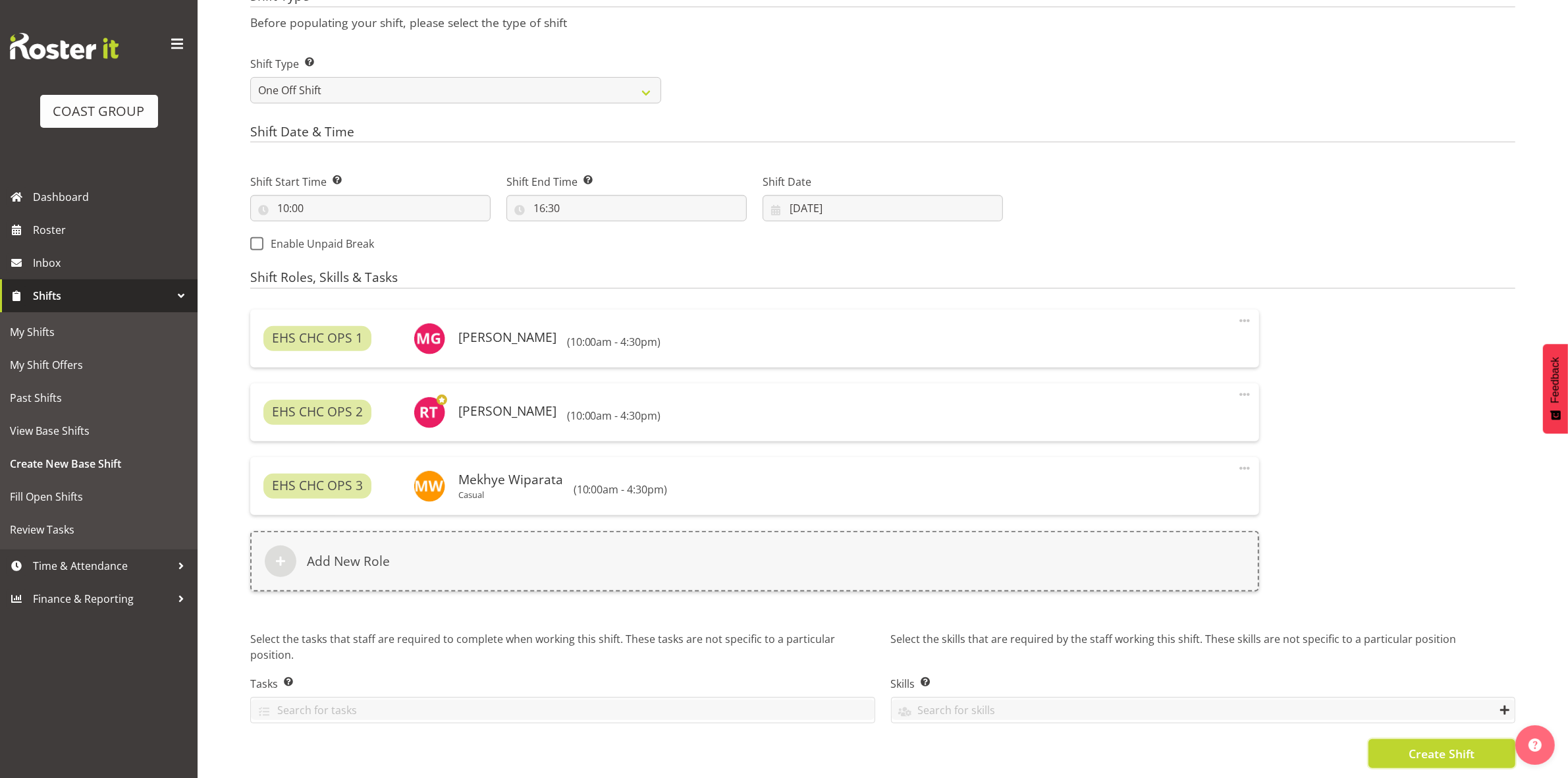
click at [1394, 740] on button "Create Shift" at bounding box center [1441, 754] width 147 height 29
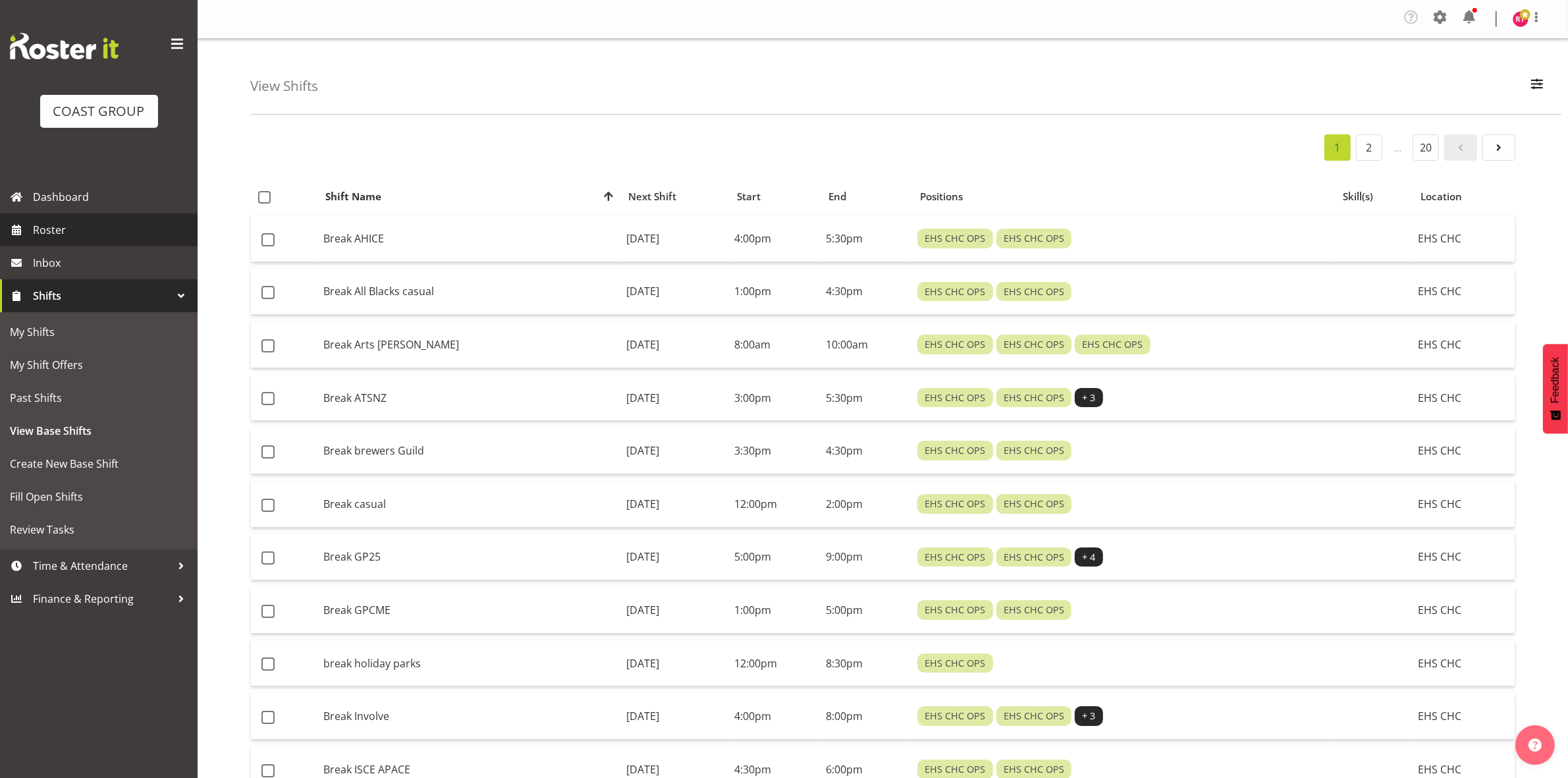
click at [101, 231] on span "Roster" at bounding box center [112, 230] width 158 height 20
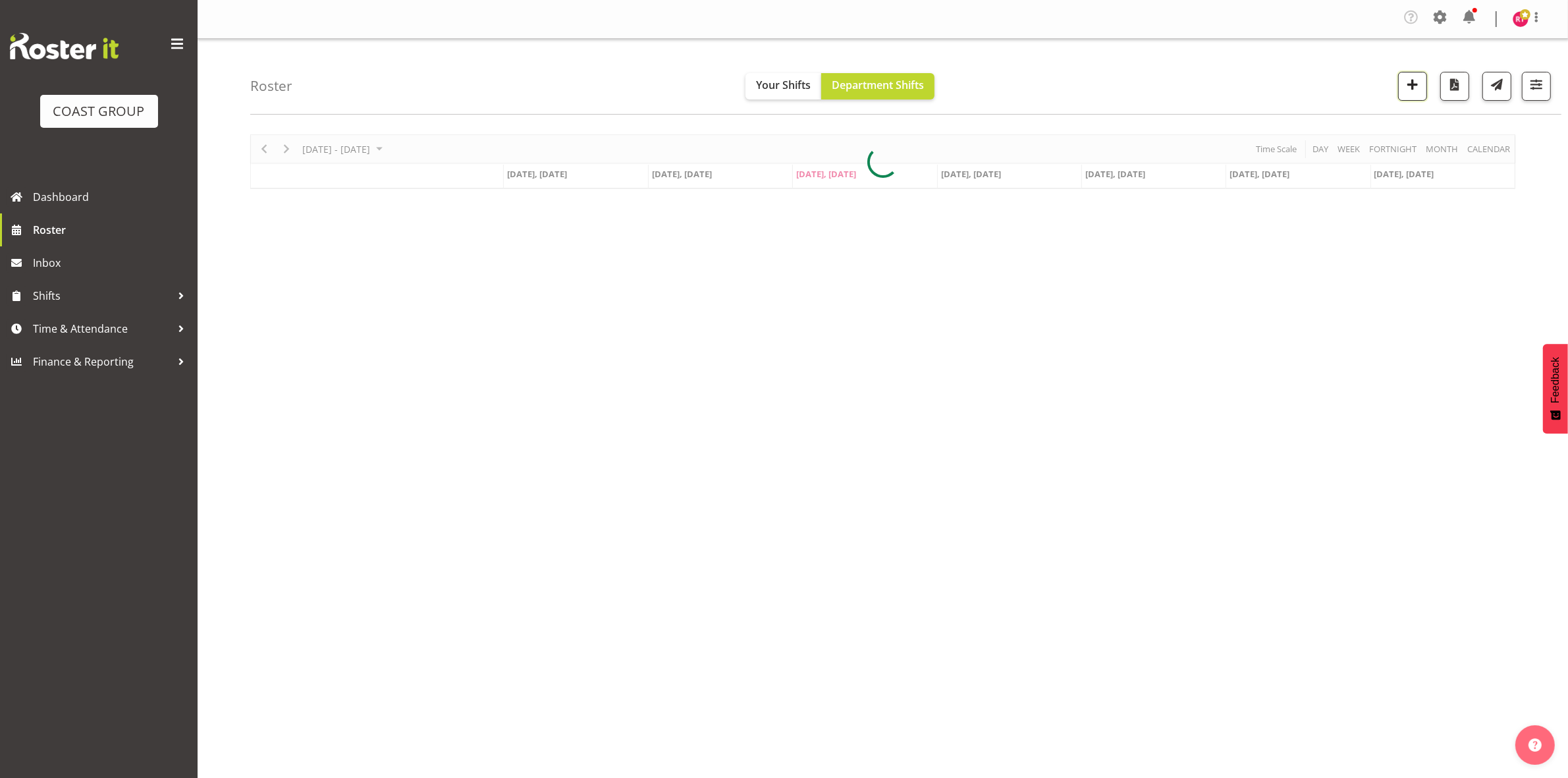
click at [1403, 82] on span "button" at bounding box center [1412, 84] width 17 height 17
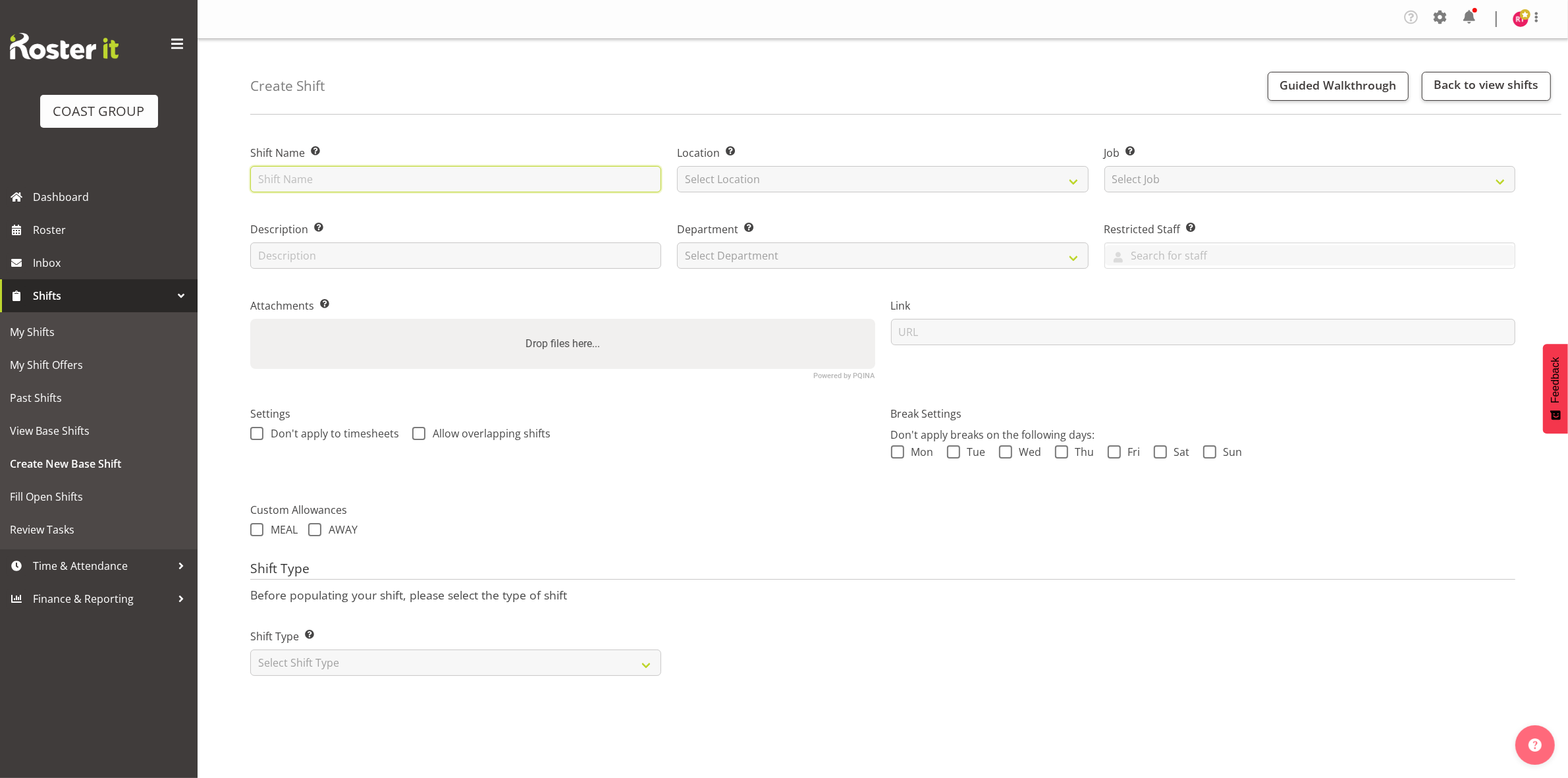
click at [514, 176] on input "text" at bounding box center [456, 179] width 411 height 26
type input "warehouse"
click at [791, 170] on select "Select Location EHS CHC" at bounding box center [882, 179] width 411 height 26
select select "107"
click at [677, 166] on select "Select Location EHS CHC" at bounding box center [882, 179] width 411 height 26
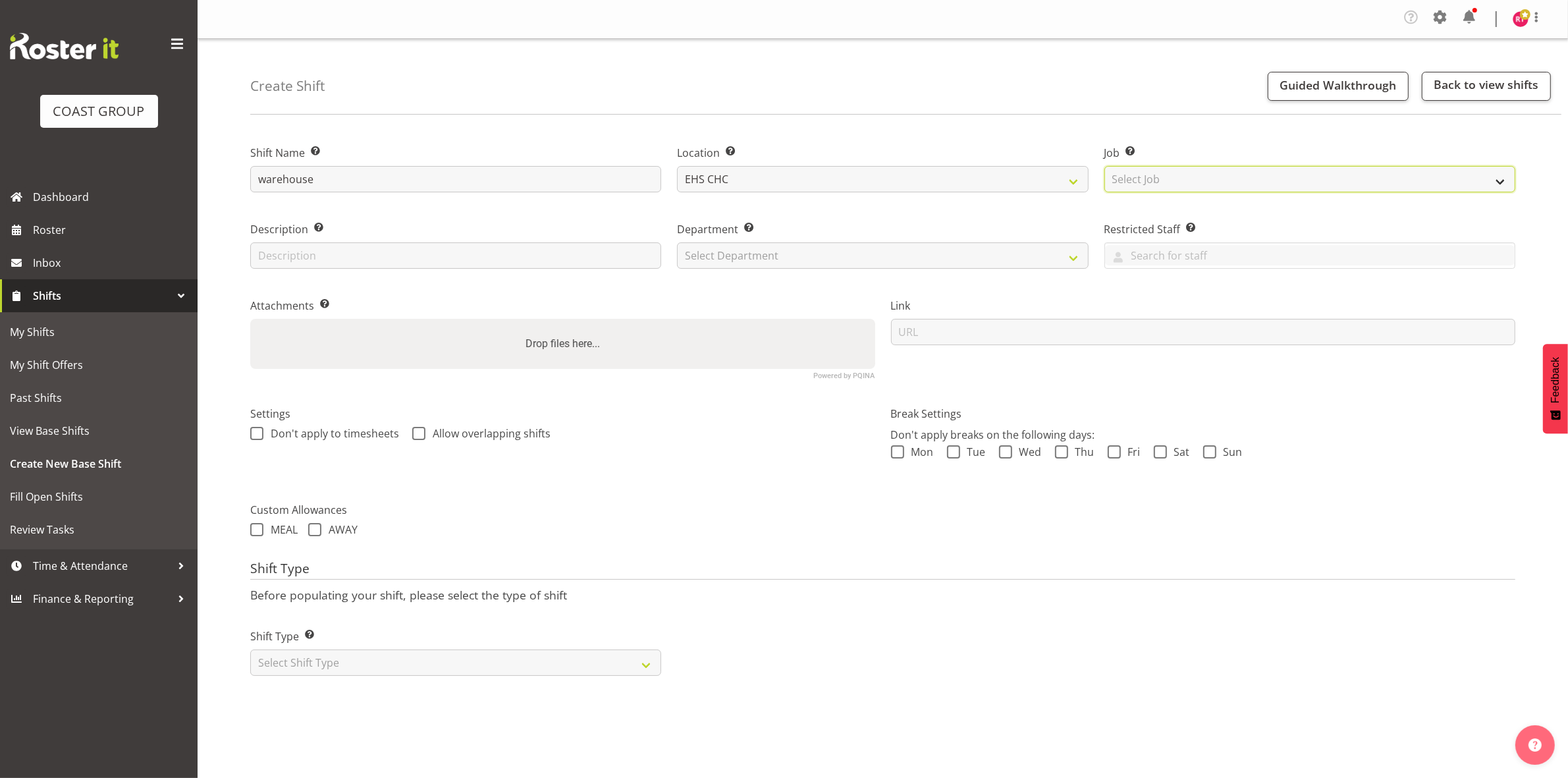
click at [1229, 183] on select "Select Job Create new job 1 Carlton Events 1 Carlton Hamilton 1 Carlton Welling…" at bounding box center [1310, 179] width 411 height 26
select select "69"
click at [1104, 166] on select "Select Job Create new job 1 Carlton Events 1 Carlton Hamilton 1 Carlton Welling…" at bounding box center [1310, 179] width 411 height 26
click at [855, 252] on select "Select Department EHS CHC OPS" at bounding box center [882, 256] width 411 height 26
select select "41"
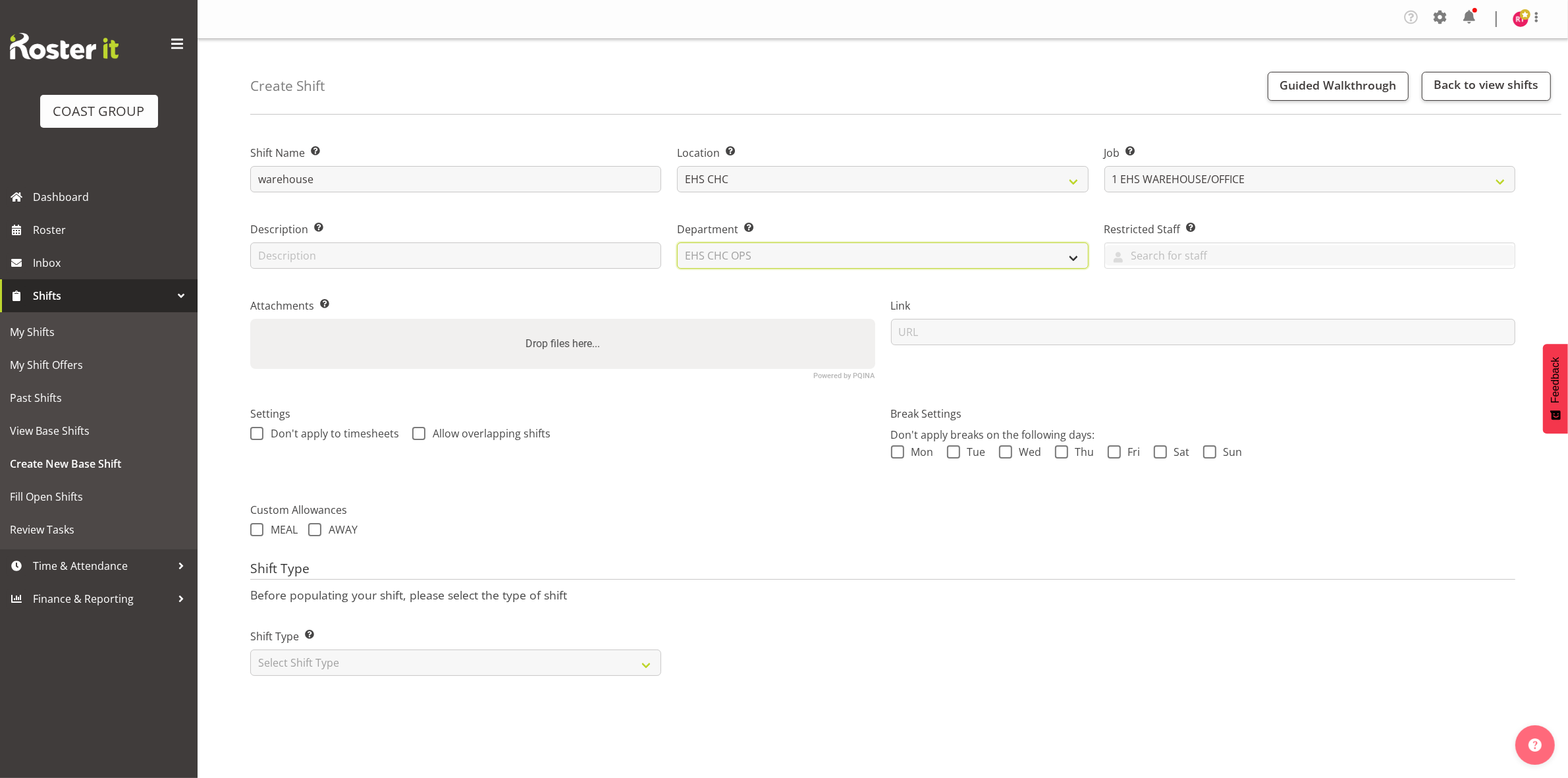
click at [677, 243] on select "Select Department EHS CHC OPS" at bounding box center [882, 256] width 411 height 26
drag, startPoint x: 529, startPoint y: 659, endPoint x: 525, endPoint y: 673, distance: 14.6
click at [529, 659] on select "Select Shift Type One Off Shift Recurring Shift Rotating Shift" at bounding box center [456, 663] width 411 height 26
select select "one_off"
click at [250, 650] on select "Select Shift Type One Off Shift Recurring Shift Rotating Shift" at bounding box center [456, 663] width 411 height 26
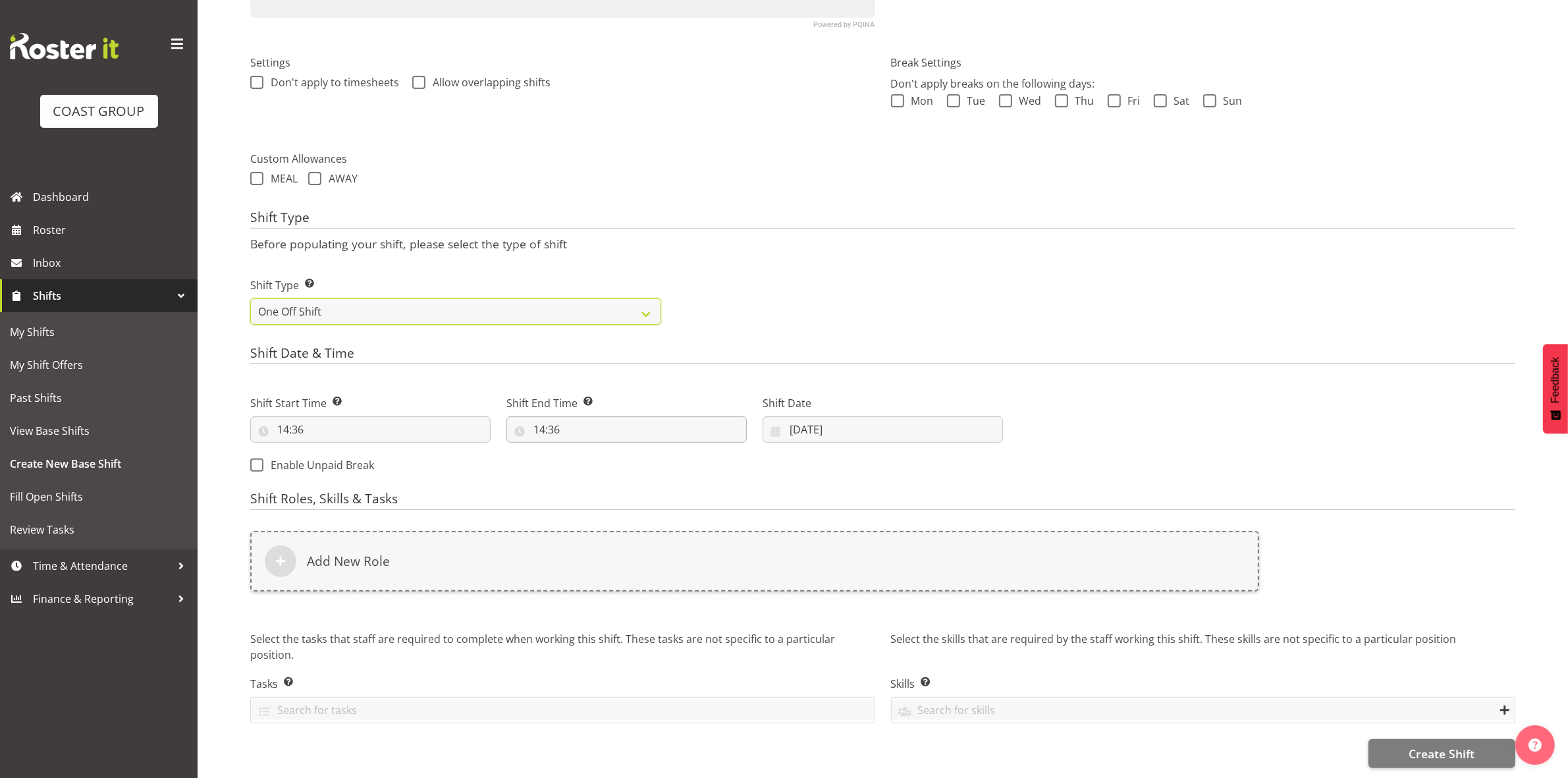
scroll to position [364, 0]
click at [285, 420] on input "14:36" at bounding box center [371, 429] width 240 height 26
click at [328, 452] on select "00 01 02 03 04 05 06 07 08 09 10 11 12 13 14 15 16 17 18 19 20 21 22 23" at bounding box center [340, 464] width 29 height 26
select select "8"
click at [325, 451] on select "00 01 02 03 04 05 06 07 08 09 10 11 12 13 14 15 16 17 18 19 20 21 22 23" at bounding box center [340, 464] width 29 height 26
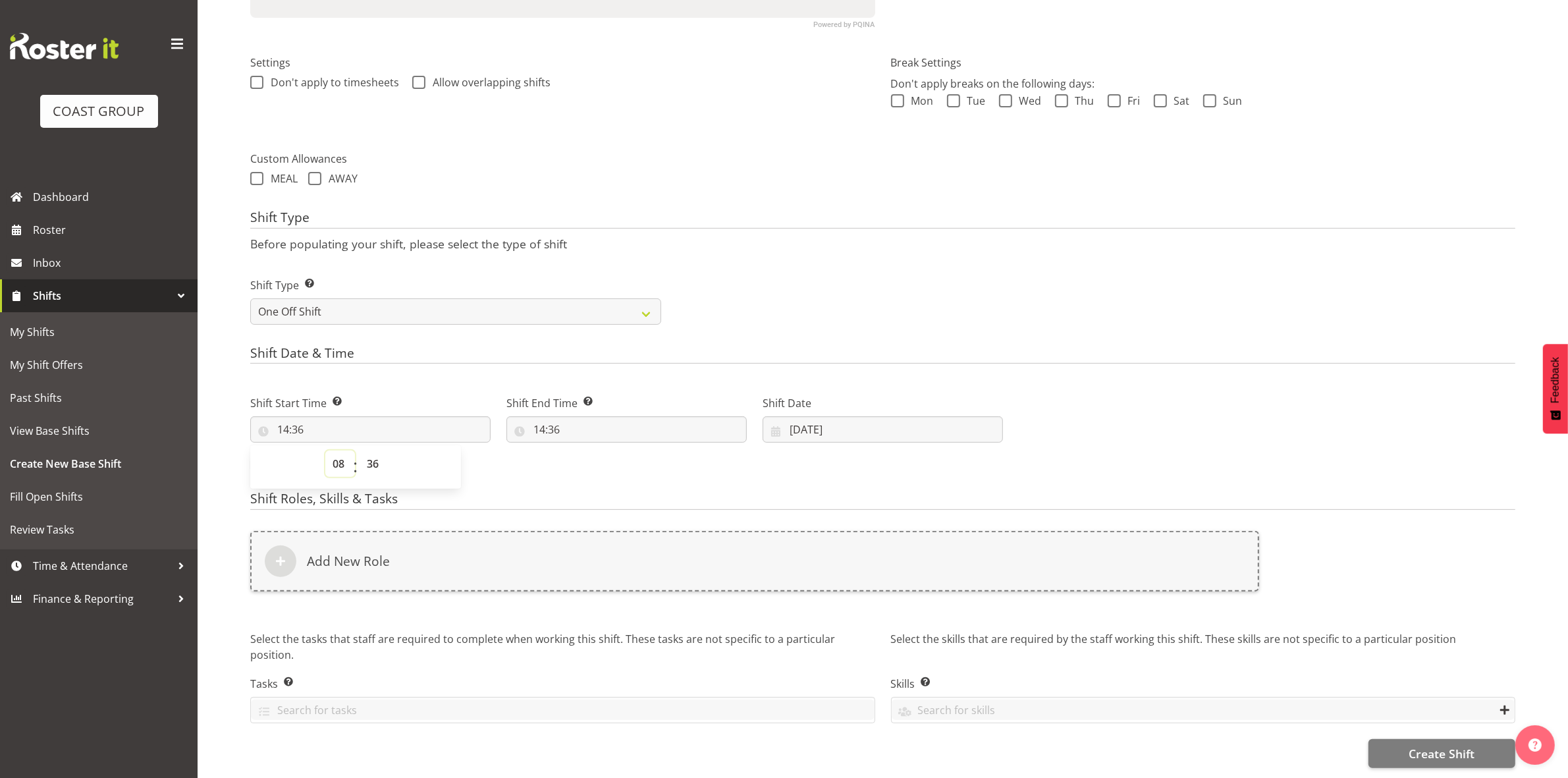
type input "08:36"
click at [379, 451] on select "00 01 02 03 04 05 06 07 08 09 10 11 12 13 14 15 16 17 18 19 20 21 22 23 24 25 2…" at bounding box center [374, 464] width 29 height 26
select select "0"
click at [360, 451] on select "00 01 02 03 04 05 06 07 08 09 10 11 12 13 14 15 16 17 18 19 20 21 22 23 24 25 2…" at bounding box center [374, 464] width 29 height 26
type input "08:00"
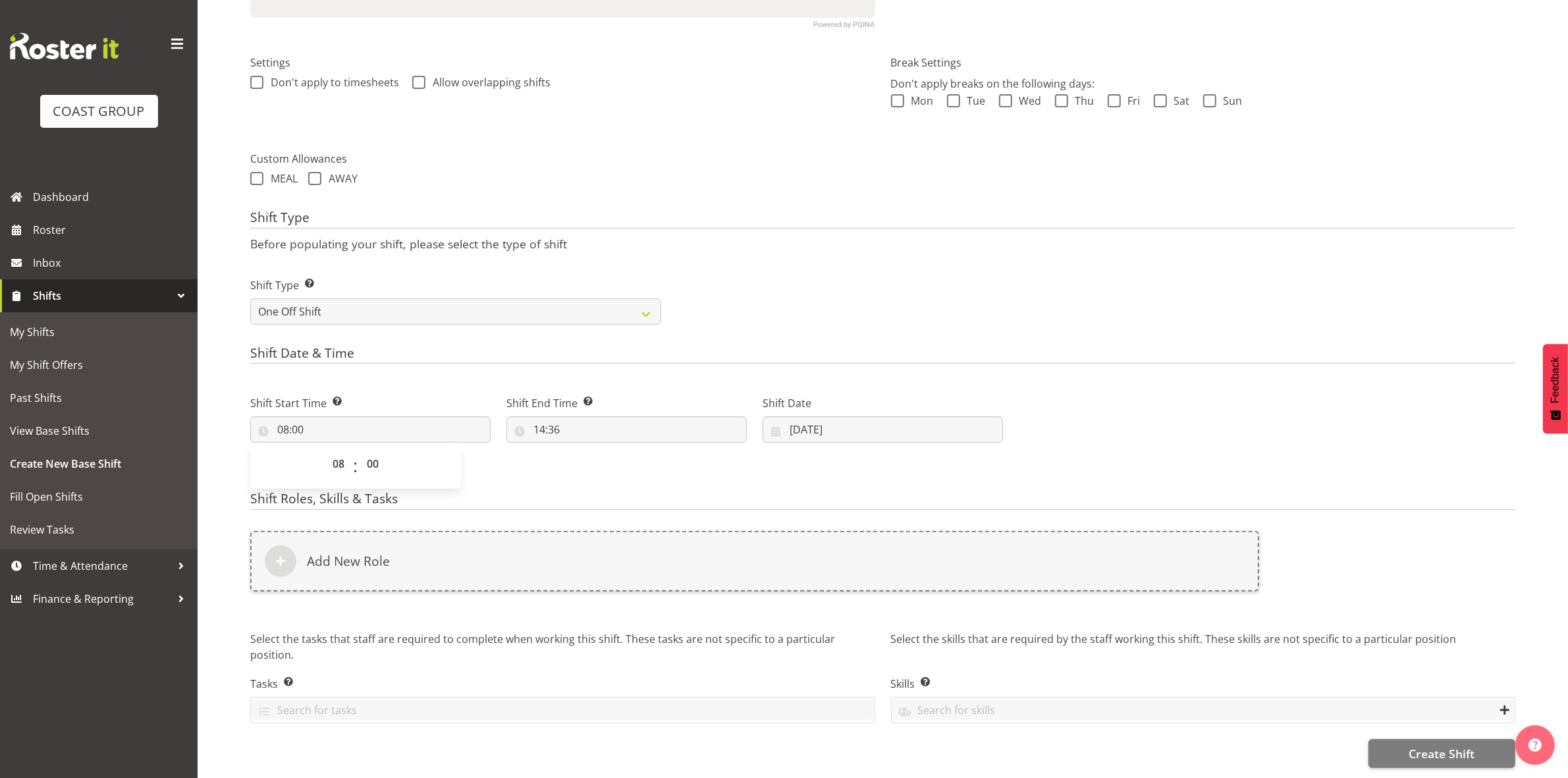
click at [778, 270] on div "Shift Type Shift Types: One Off – Select this if you would like a single shift …" at bounding box center [883, 296] width 1280 height 74
click at [544, 417] on input "14:36" at bounding box center [627, 429] width 240 height 26
click at [593, 451] on select "00 01 02 03 04 05 06 07 08 09 10 11 12 13 14 15 16 17 18 19 20 21 22 23" at bounding box center [596, 464] width 29 height 26
select select "16"
click at [582, 451] on select "00 01 02 03 04 05 06 07 08 09 10 11 12 13 14 15 16 17 18 19 20 21 22 23" at bounding box center [596, 464] width 29 height 26
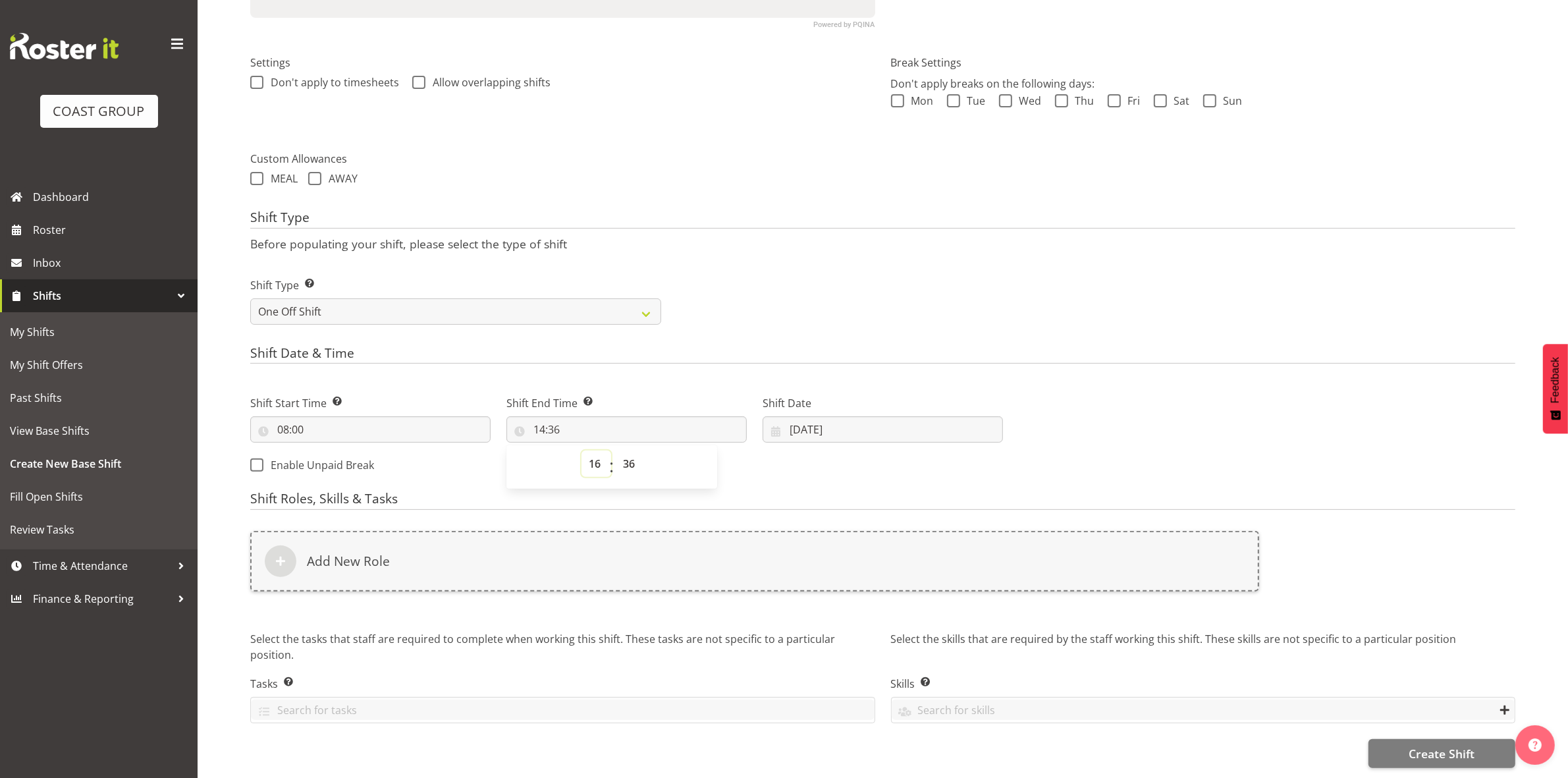
type input "16:36"
click at [624, 451] on select "00 01 02 03 04 05 06 07 08 09 10 11 12 13 14 15 16 17 18 19 20 21 22 23 24 25 2…" at bounding box center [630, 464] width 29 height 26
select select "30"
click at [616, 451] on select "00 01 02 03 04 05 06 07 08 09 10 11 12 13 14 15 16 17 18 19 20 21 22 23 24 25 2…" at bounding box center [630, 464] width 29 height 26
type input "16:30"
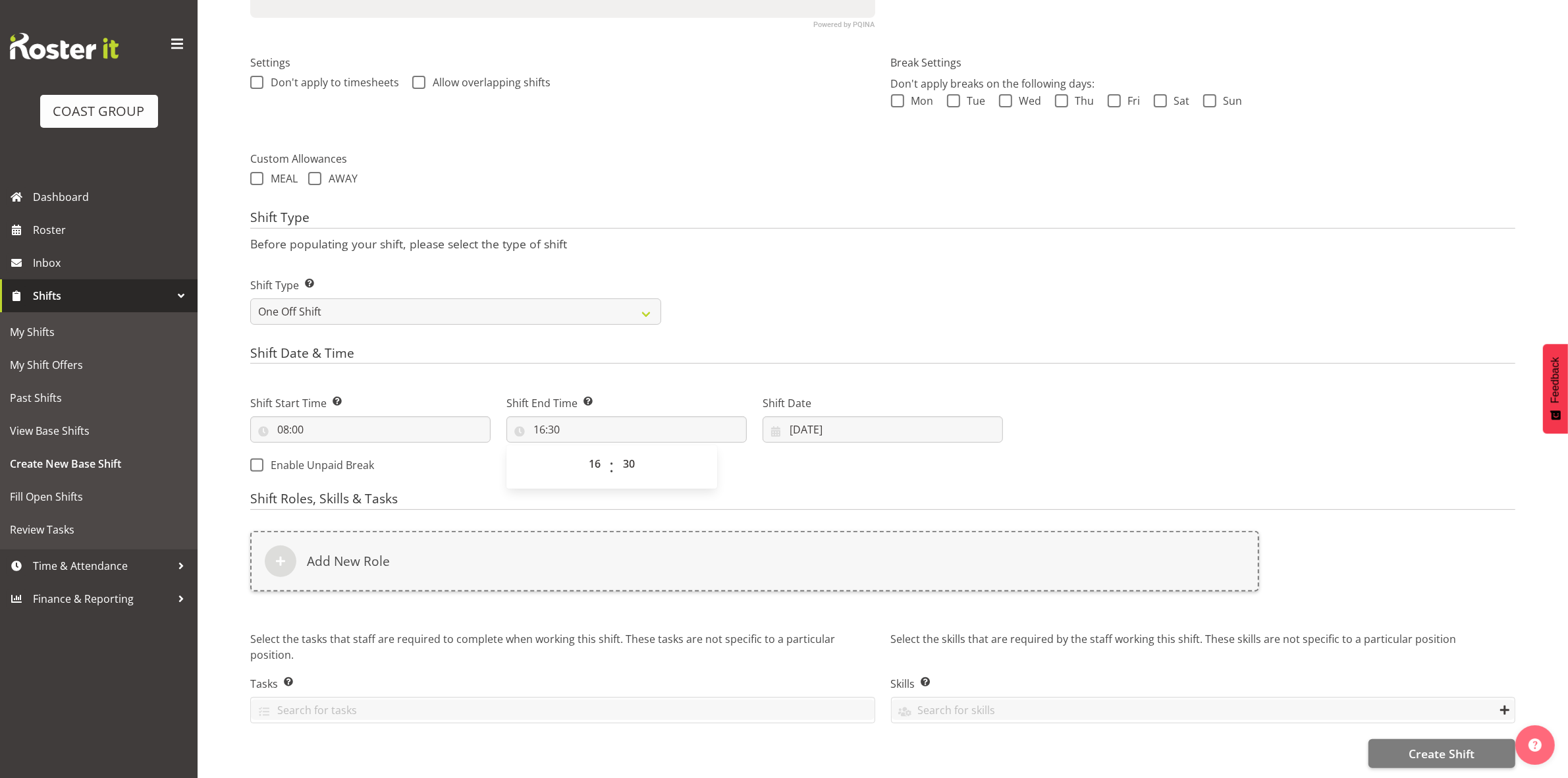
click at [775, 346] on h4 "Shift Date & Time" at bounding box center [883, 355] width 1265 height 19
click at [795, 417] on input "[DATE]" at bounding box center [883, 429] width 240 height 26
click at [793, 417] on input "[DATE]" at bounding box center [883, 429] width 240 height 26
click at [904, 525] on link "4" at bounding box center [908, 538] width 26 height 26
type input "04/09/2025"
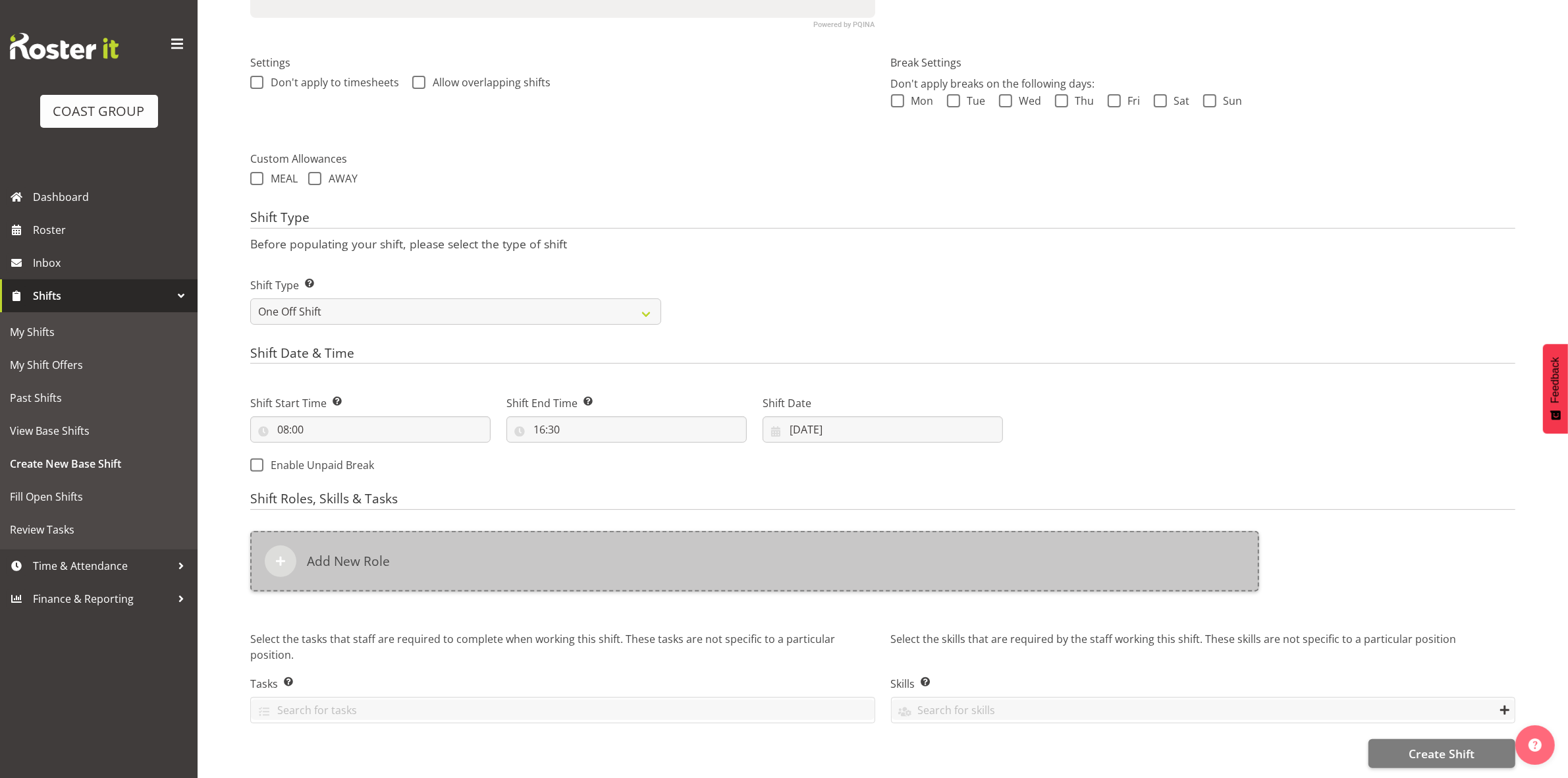
click at [622, 565] on div "Add New Role" at bounding box center [755, 561] width 1009 height 61
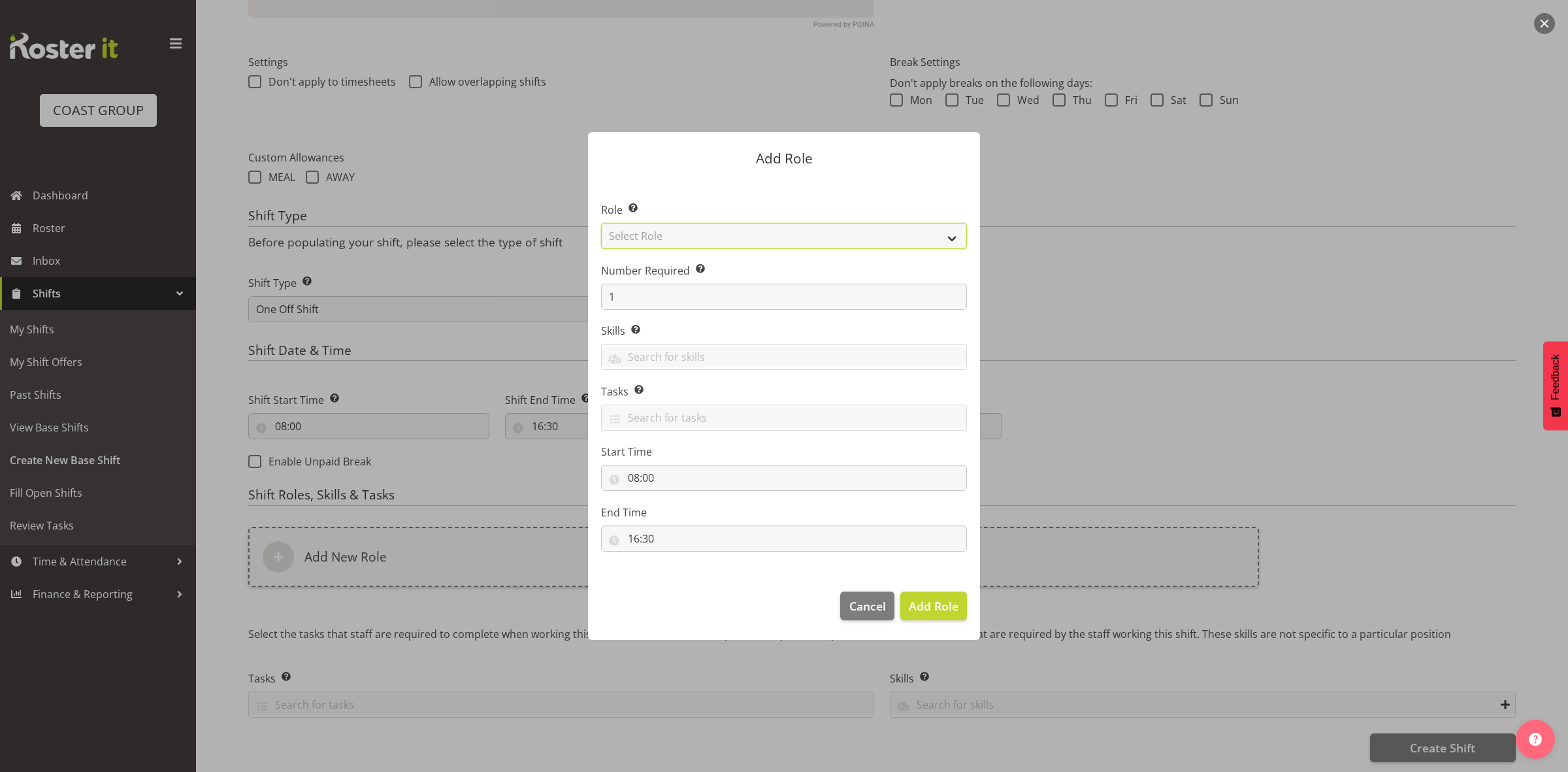
click at [700, 233] on select "Select Role ACCOUNT MANAGER ACCOUNT MANAGER DW ACCOUNTS [PERSON_NAME] VEHICLES …" at bounding box center [784, 236] width 366 height 26
select select "192"
click at [601, 223] on select "Select Role ACCOUNT MANAGER ACCOUNT MANAGER DW ACCOUNTS [PERSON_NAME] VEHICLES …" at bounding box center [784, 236] width 366 height 26
click at [629, 305] on input "1" at bounding box center [784, 296] width 366 height 26
type input "3"
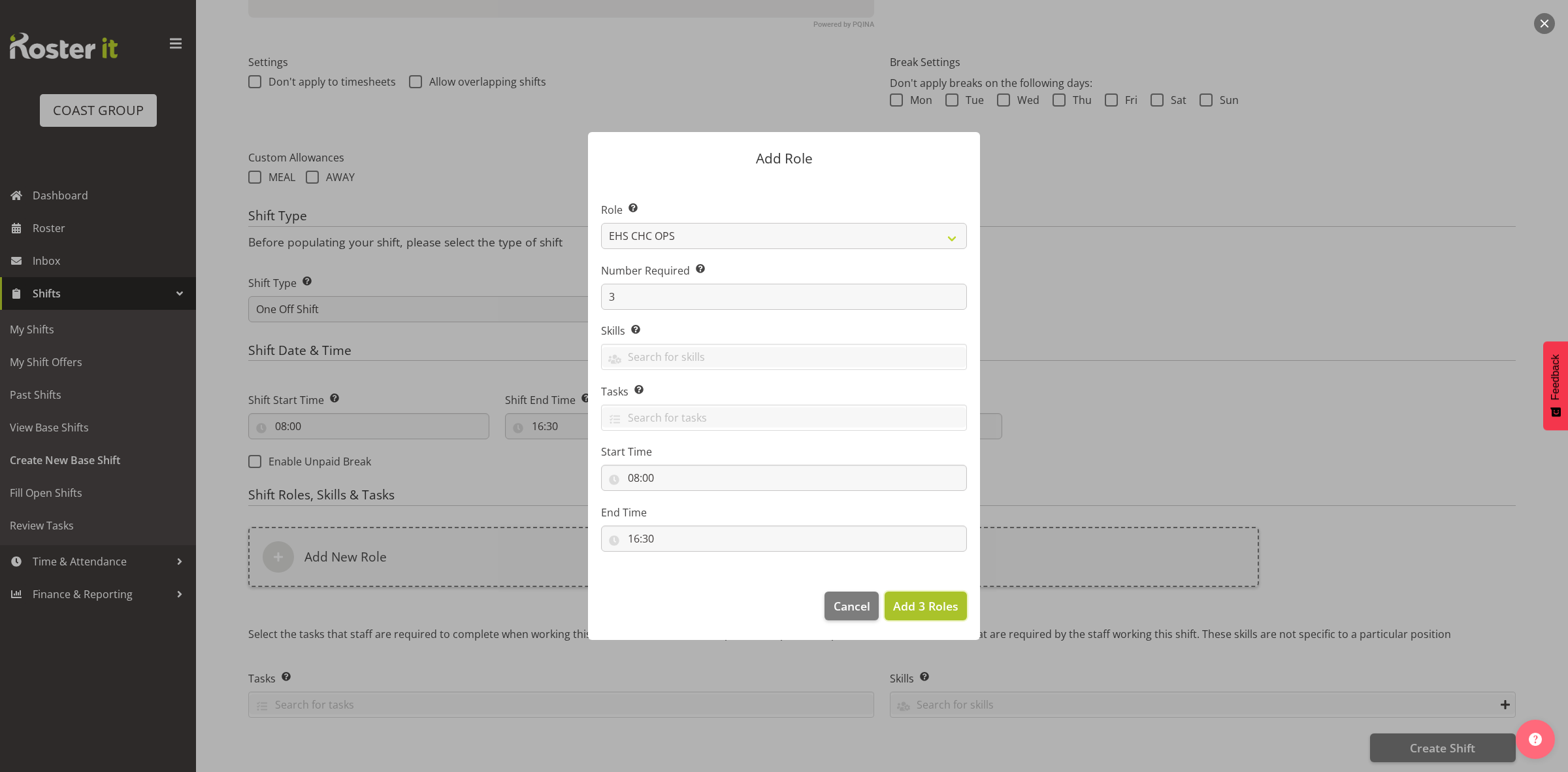
click at [933, 607] on span "Add 3 Roles" at bounding box center [926, 606] width 65 height 16
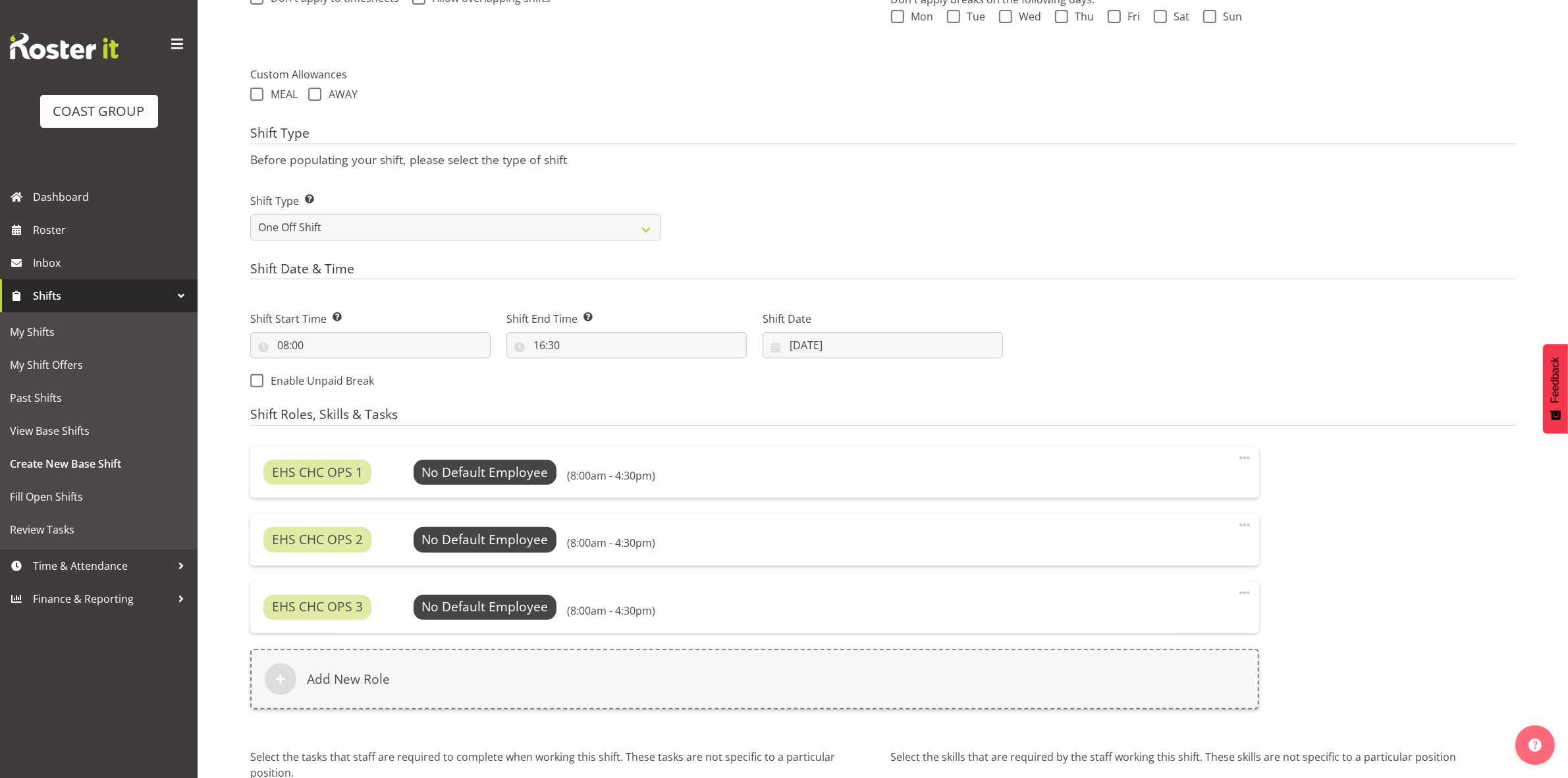
scroll to position [567, 0]
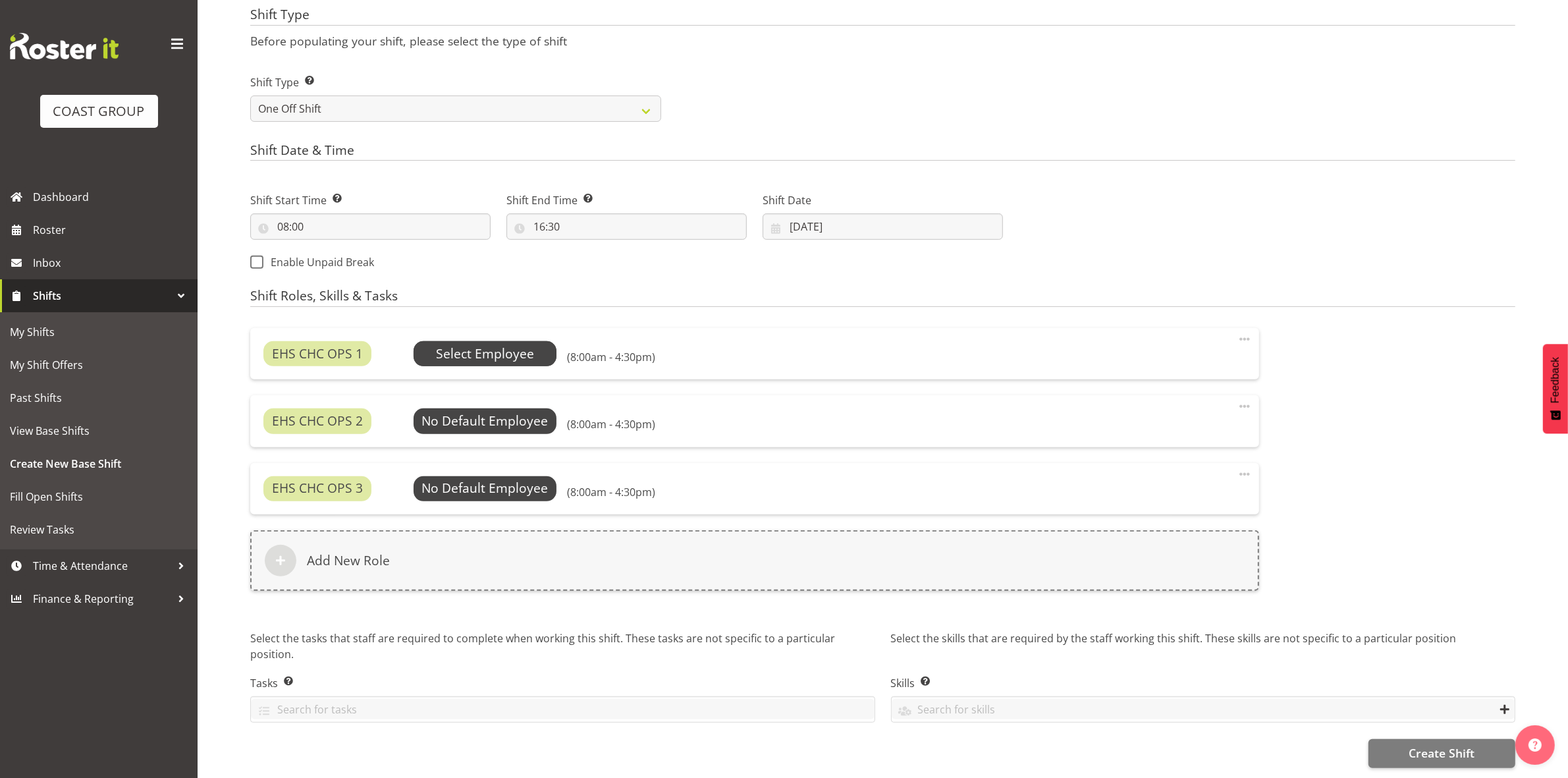
click at [489, 344] on span "Select Employee" at bounding box center [484, 354] width 98 height 19
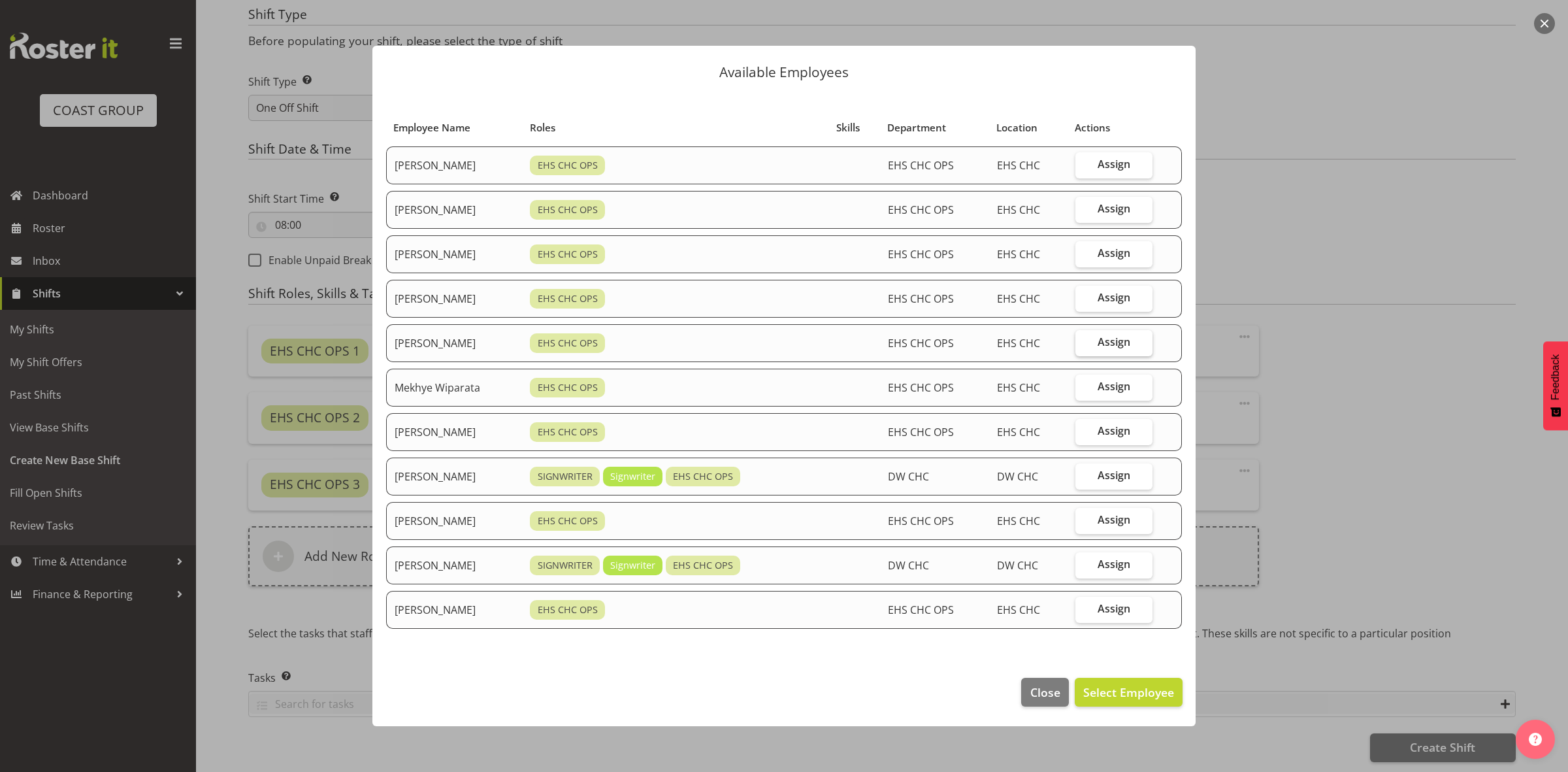
click at [1102, 347] on label "Assign" at bounding box center [1114, 343] width 77 height 26
click at [1084, 347] on input "Assign" at bounding box center [1080, 342] width 9 height 9
checkbox input "true"
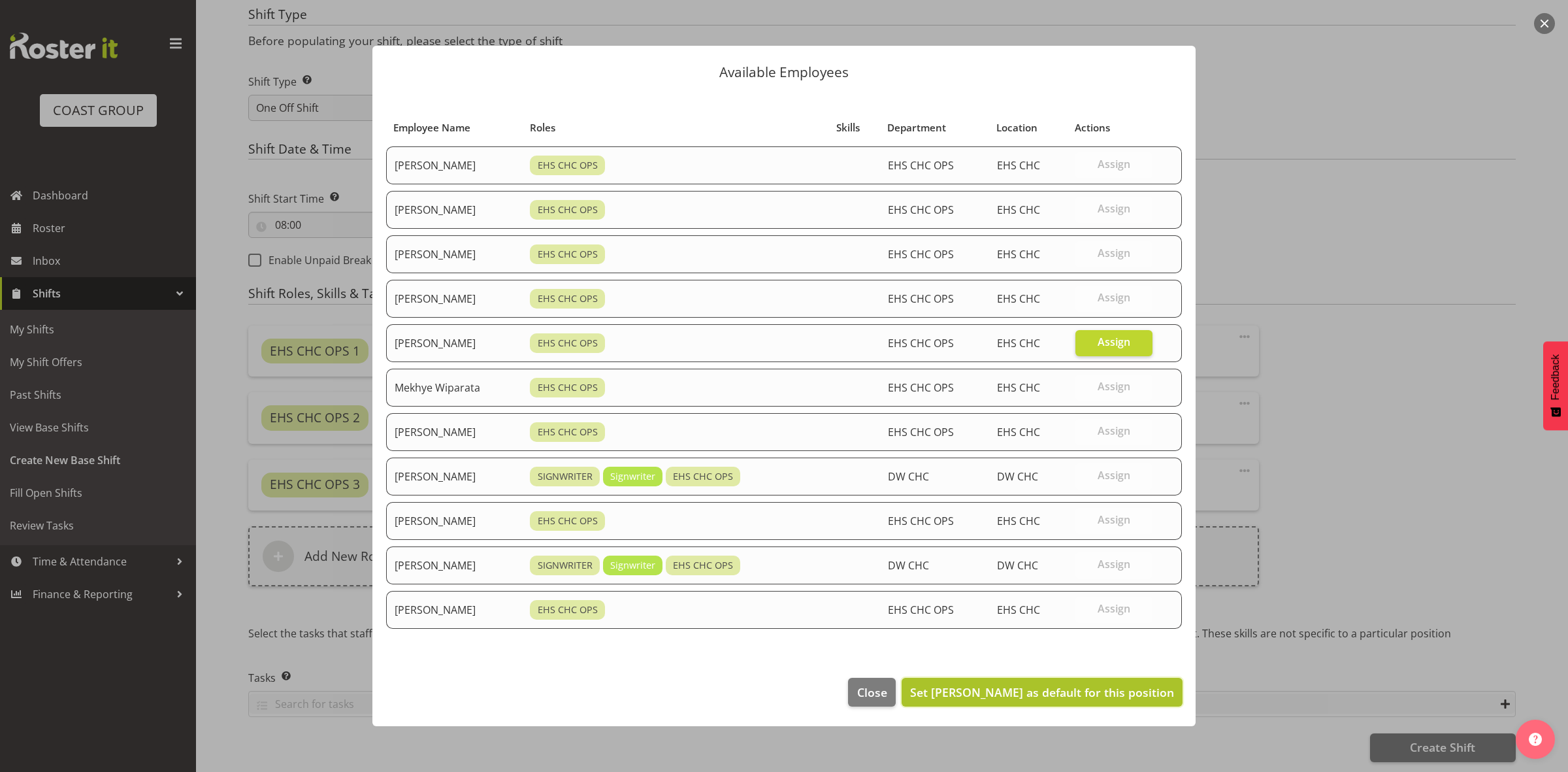
click at [1039, 691] on span "Set Martin Gorzeman as default for this position" at bounding box center [1042, 692] width 264 height 16
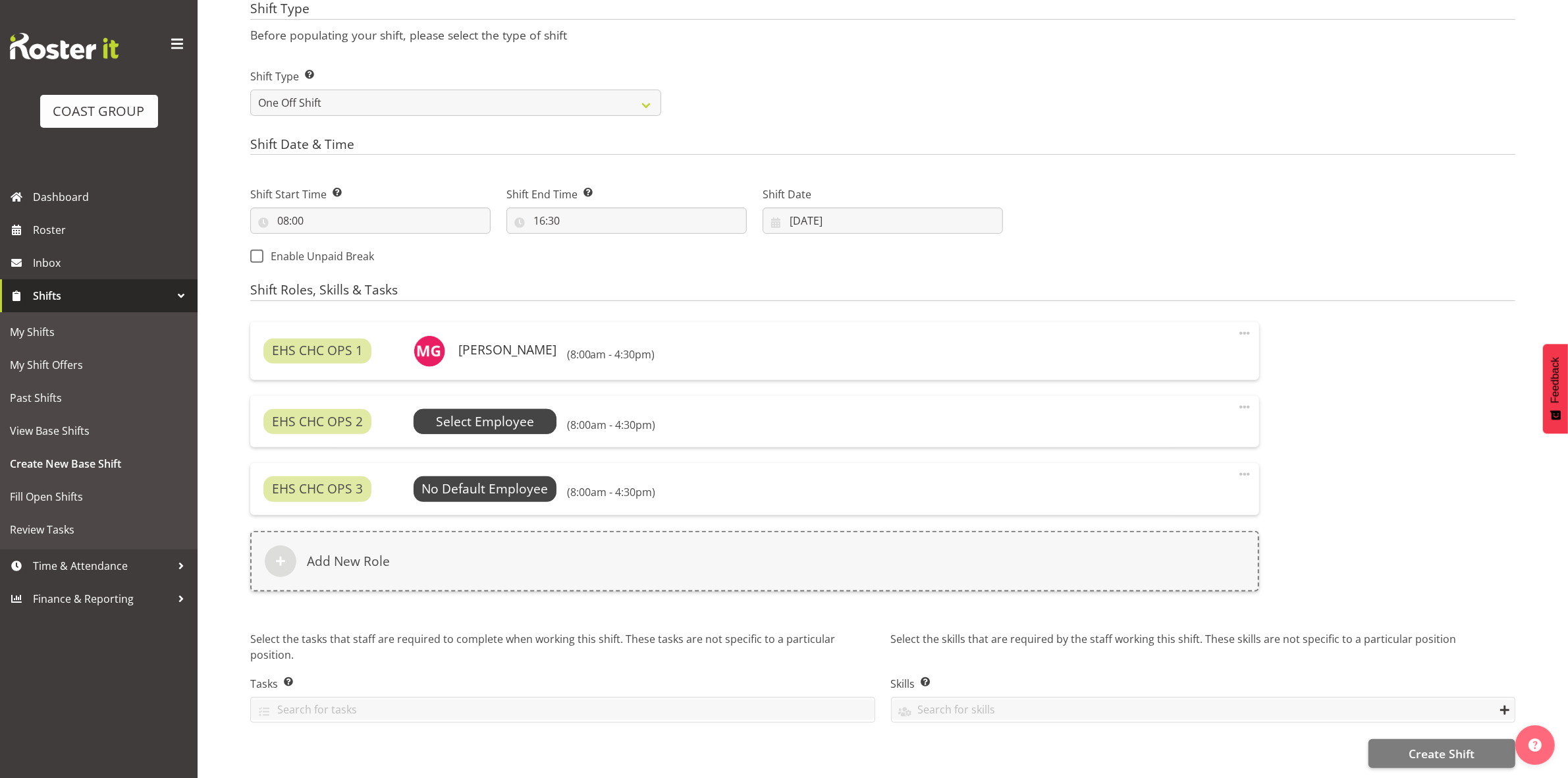
click at [491, 413] on span "Select Employee" at bounding box center [484, 422] width 98 height 19
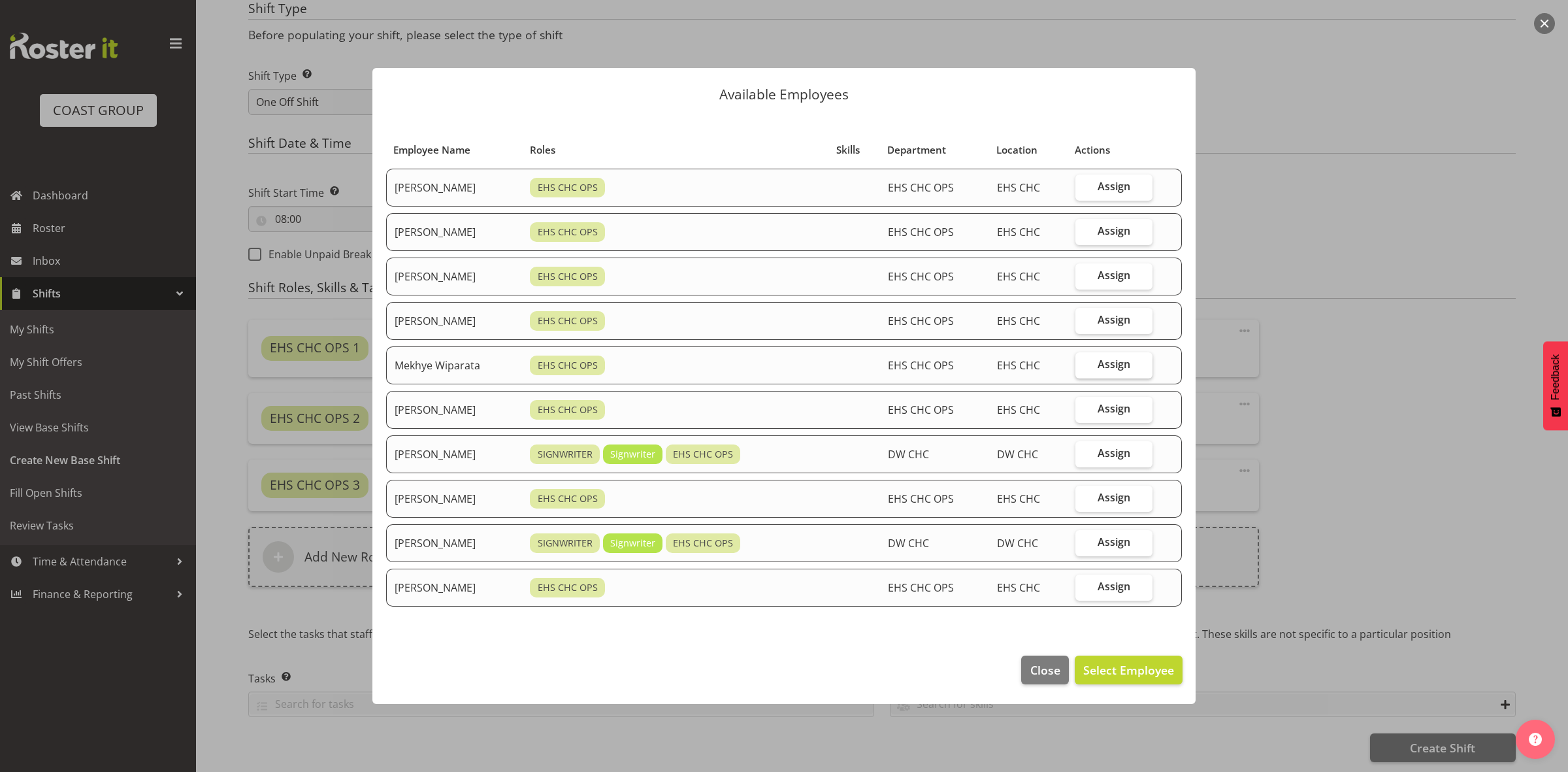
click at [1108, 370] on span "Assign" at bounding box center [1114, 364] width 33 height 13
click at [1084, 369] on input "Assign" at bounding box center [1080, 364] width 9 height 9
checkbox input "true"
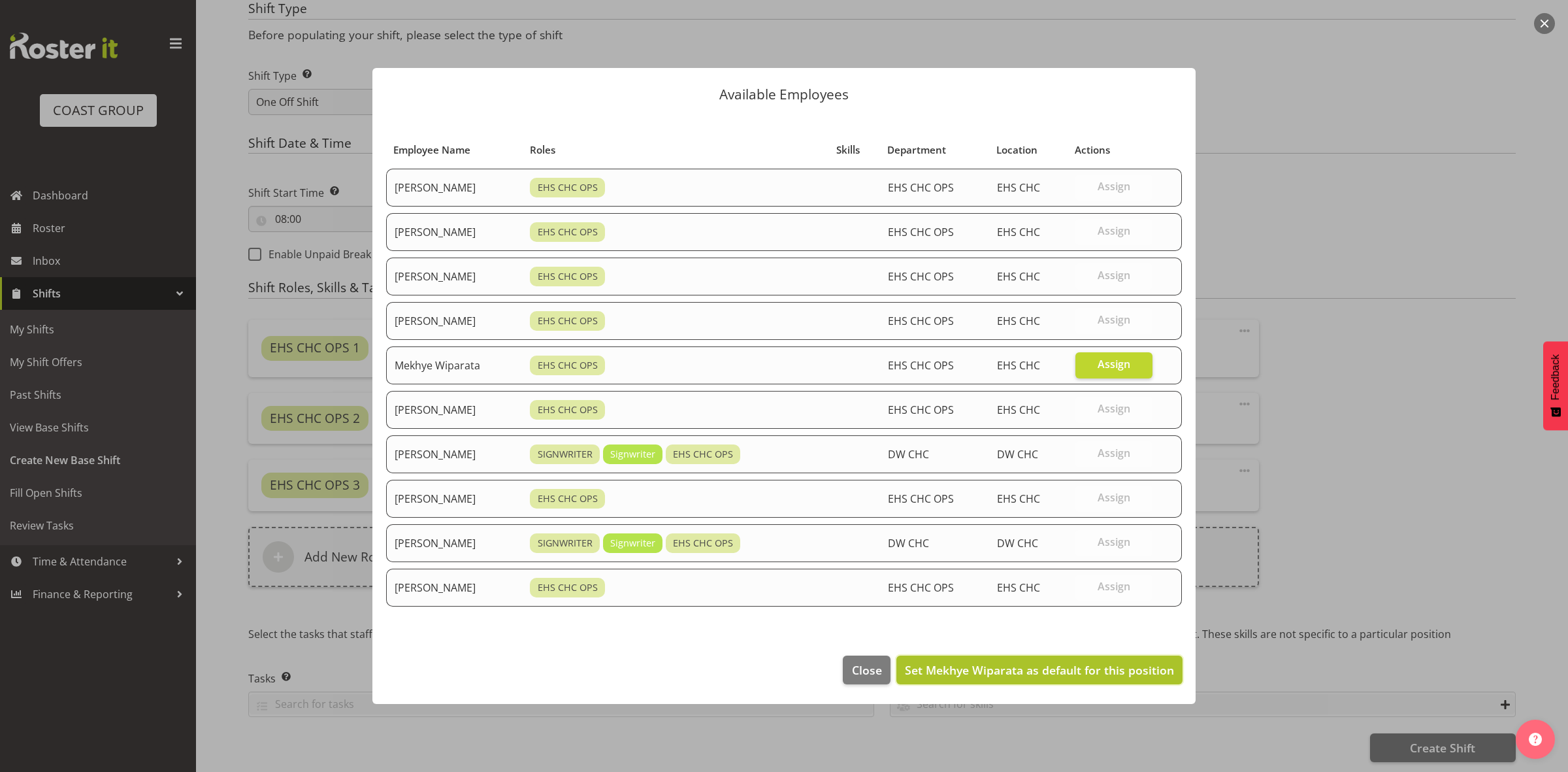
click at [1053, 665] on span "Set Mekhye Wiparata as default for this position" at bounding box center [1039, 670] width 269 height 16
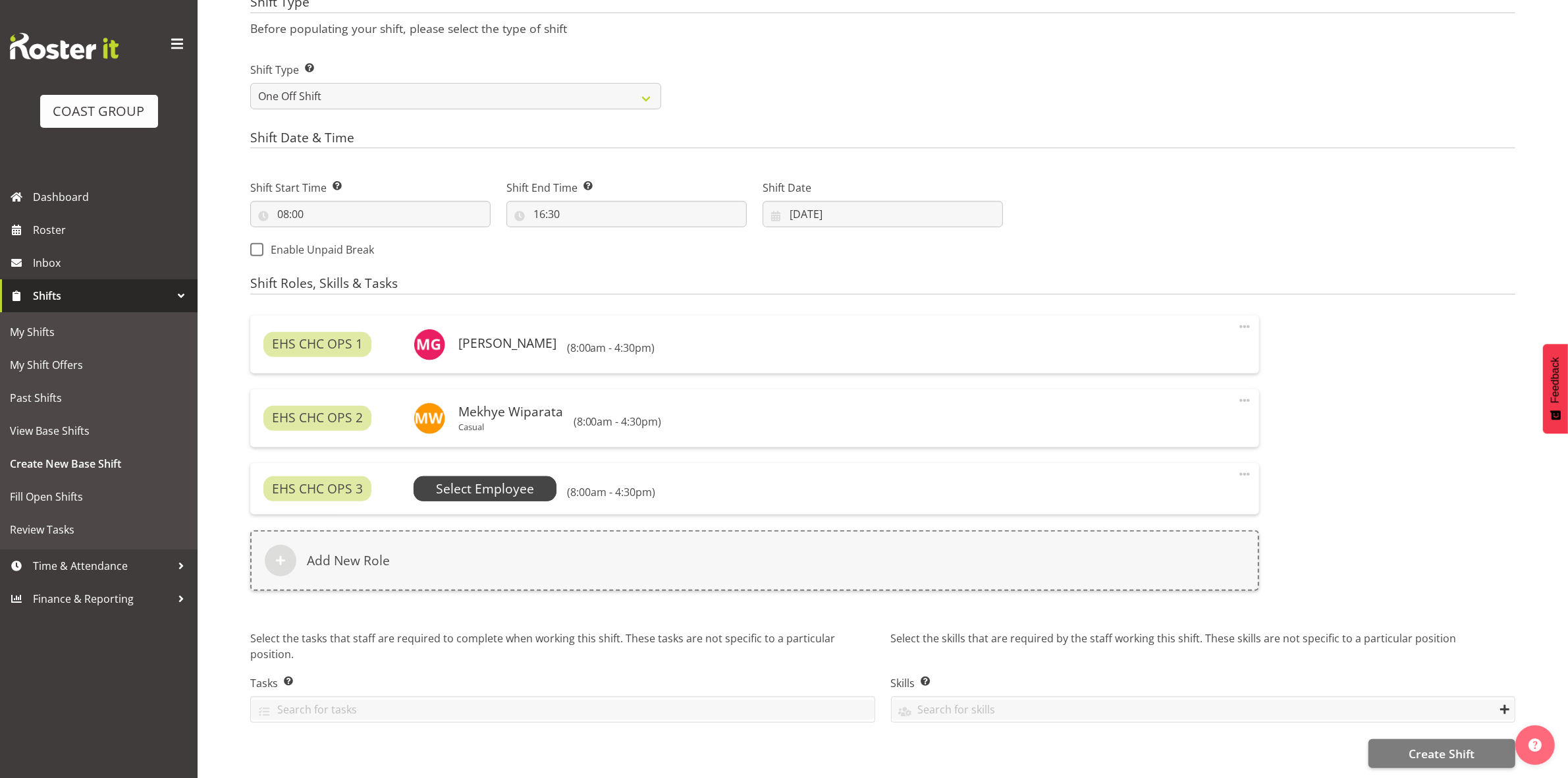
click at [506, 489] on span "Select Employee" at bounding box center [484, 489] width 98 height 19
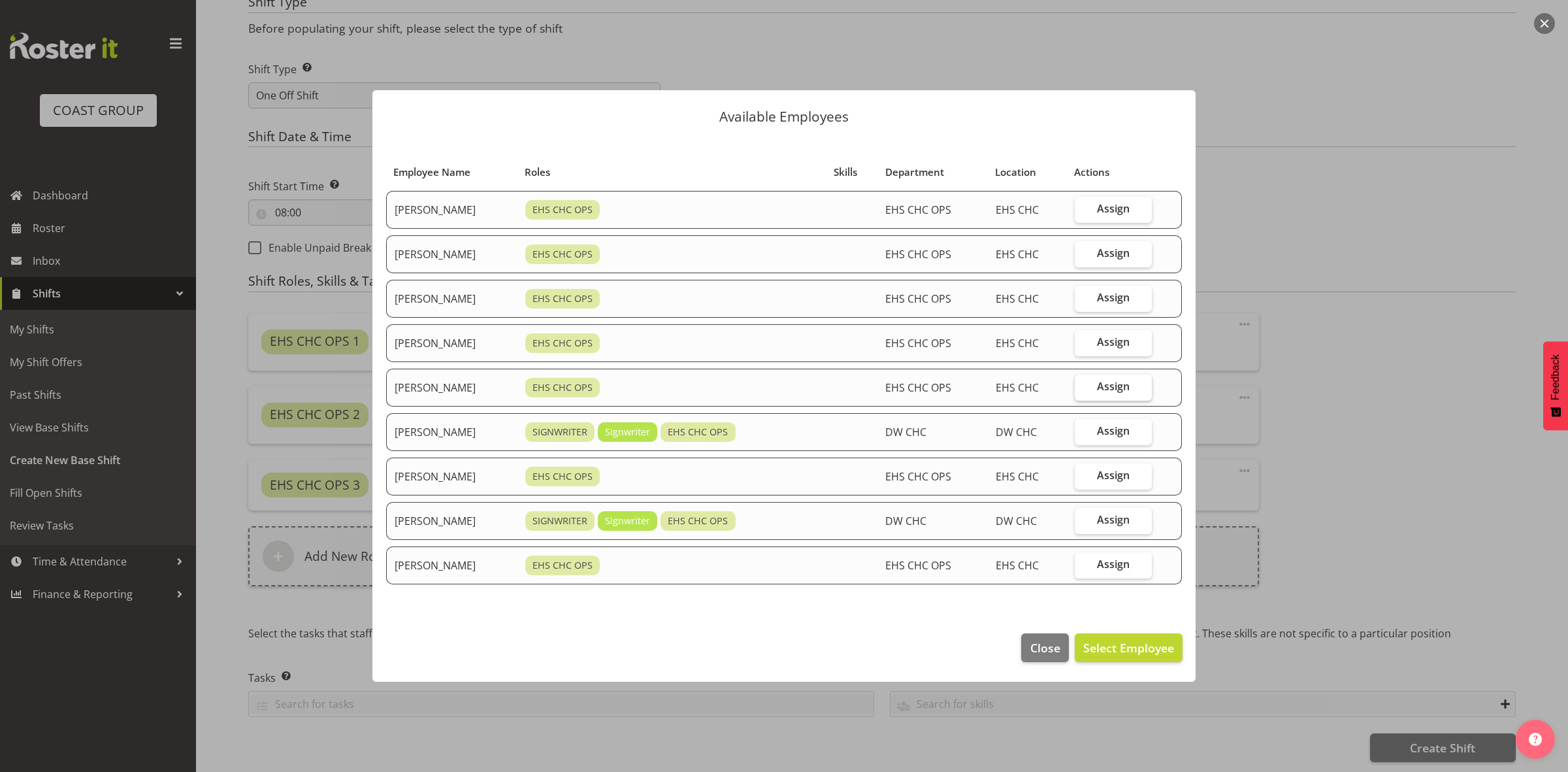
click at [1096, 386] on label "Assign" at bounding box center [1114, 387] width 78 height 26
click at [1083, 386] on input "Assign" at bounding box center [1079, 386] width 9 height 9
checkbox input "true"
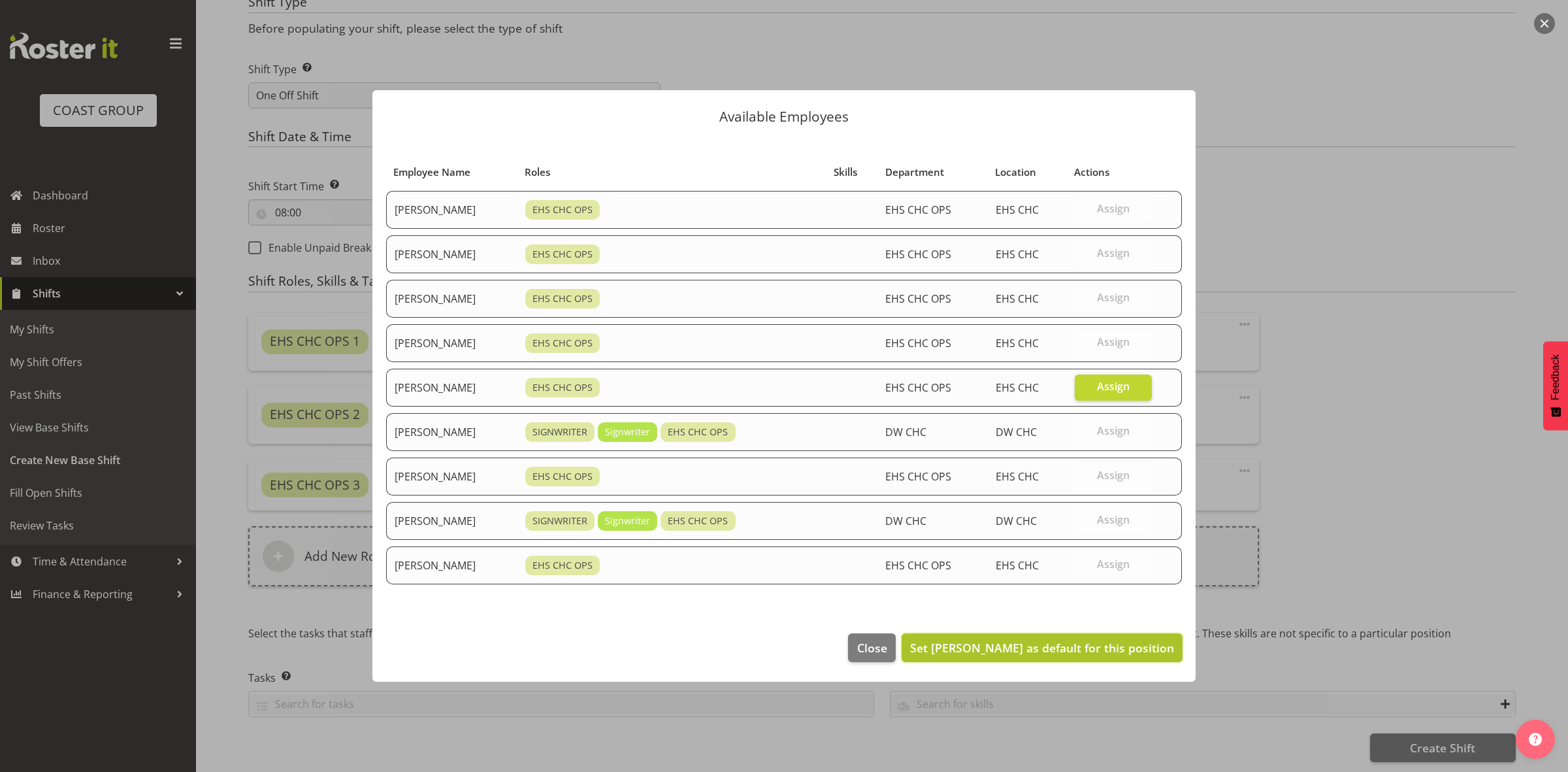
click at [1016, 652] on span "Set [PERSON_NAME] as default for this position" at bounding box center [1042, 648] width 264 height 16
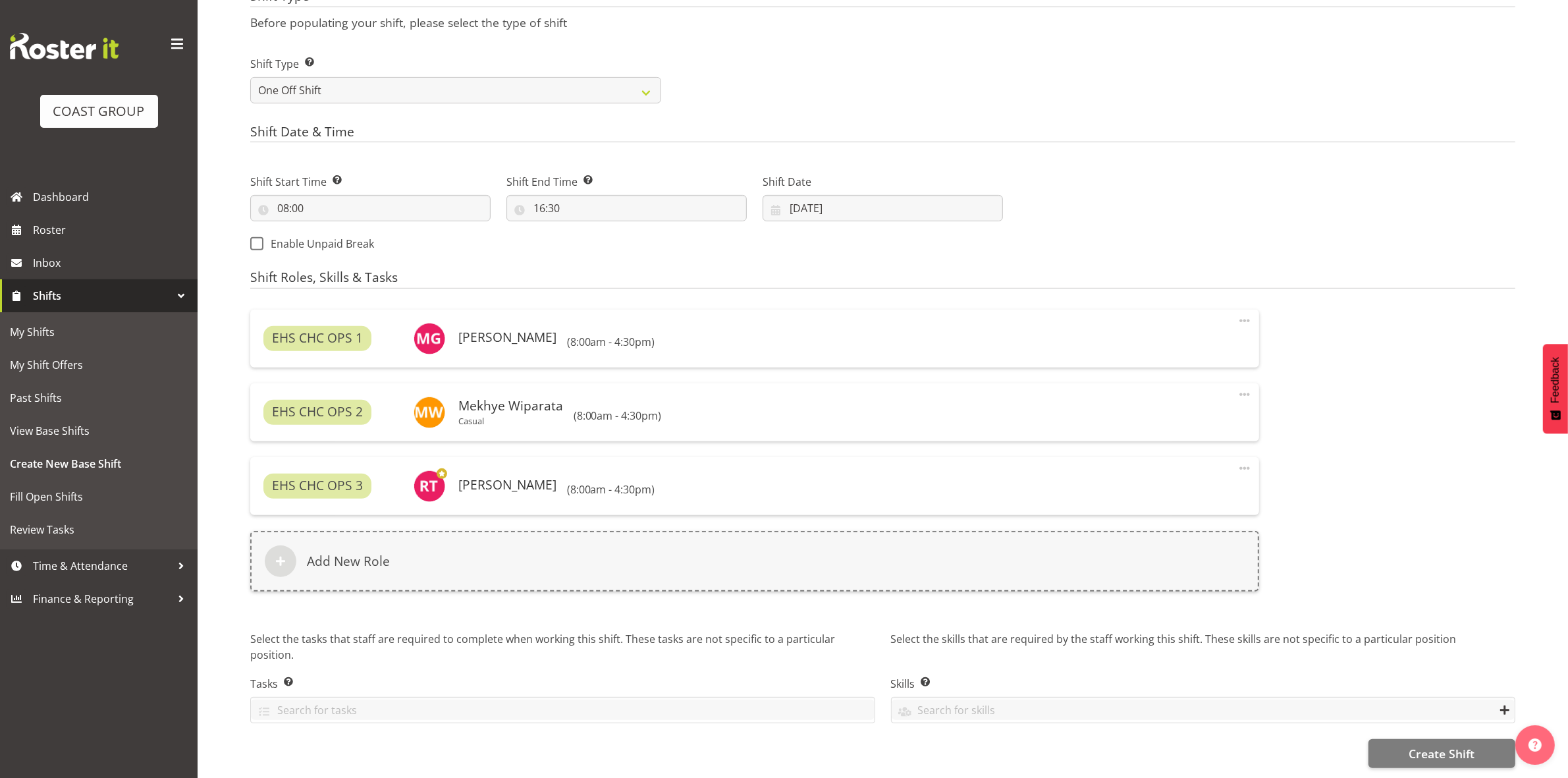
scroll to position [585, 0]
click at [1478, 742] on button "Create Shift" at bounding box center [1441, 754] width 147 height 29
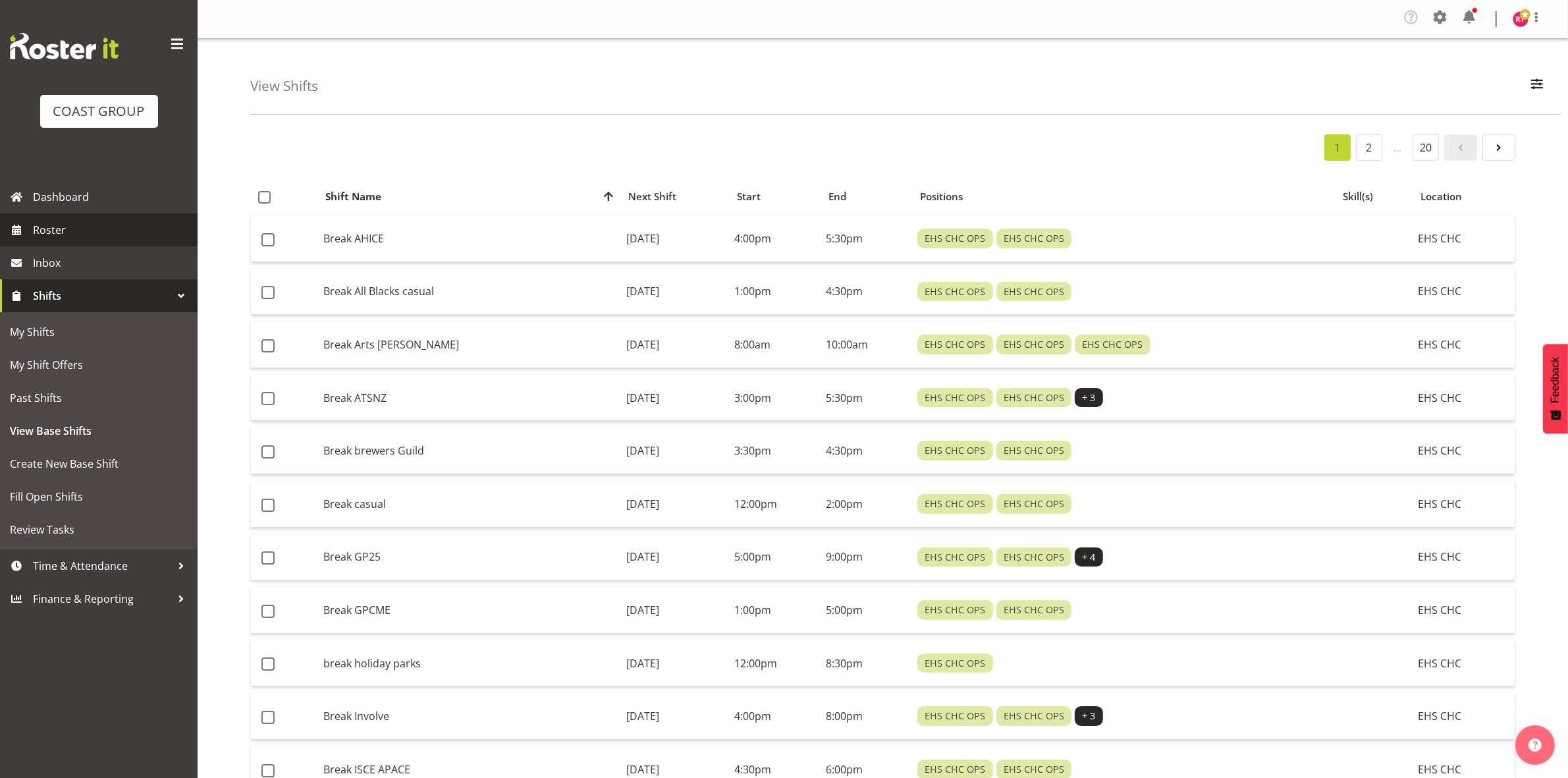
click at [61, 232] on span "Roster" at bounding box center [112, 230] width 158 height 20
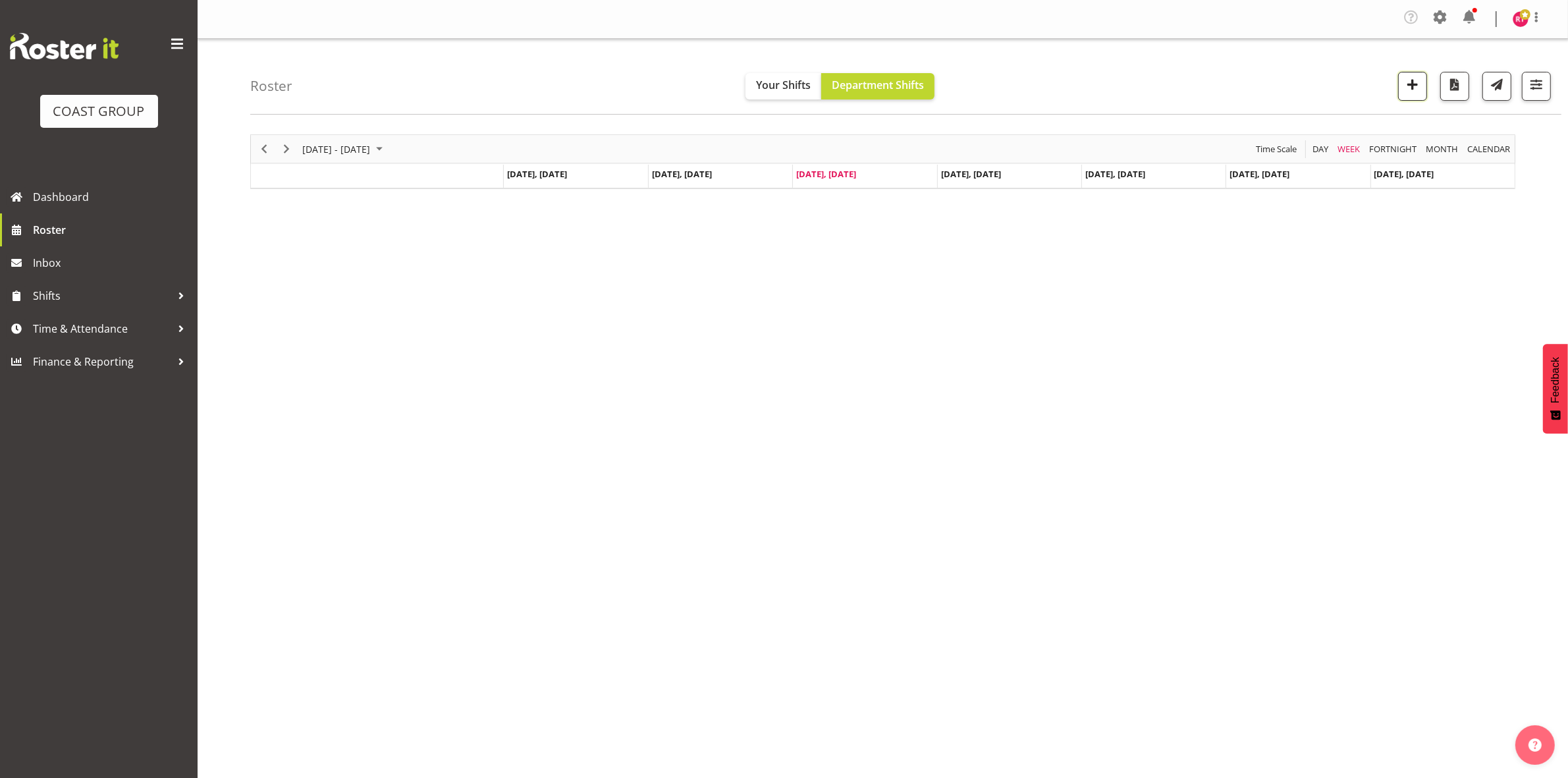
click at [1403, 84] on span "button" at bounding box center [1412, 84] width 17 height 17
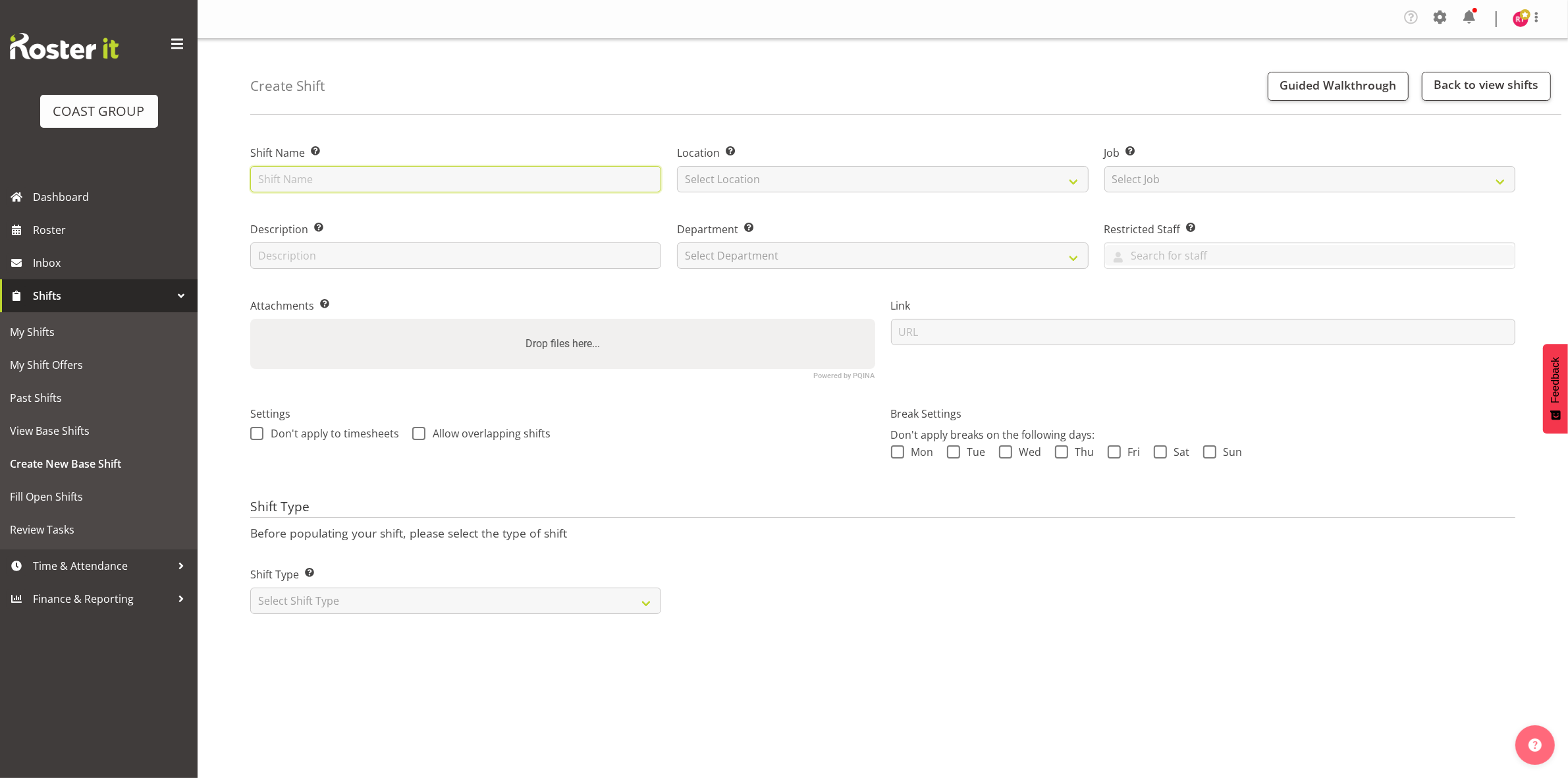
click at [363, 178] on input "text" at bounding box center [456, 179] width 411 height 26
type input "on Class 4 course"
click at [735, 179] on select "Select Location EHS CHC" at bounding box center [882, 179] width 411 height 26
select select "107"
click at [677, 166] on select "Select Location EHS CHC" at bounding box center [882, 179] width 411 height 26
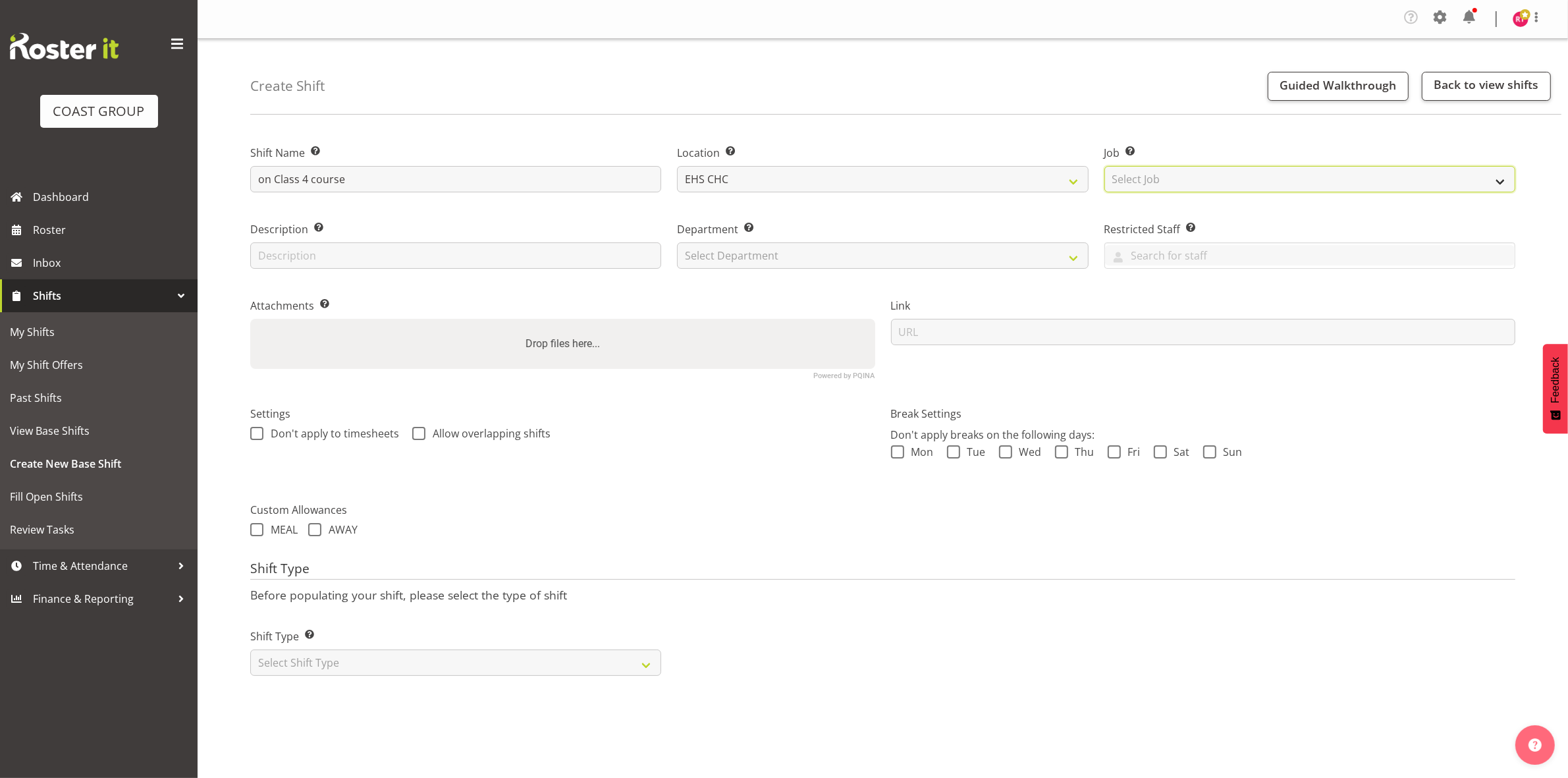
click at [1165, 182] on select "Select Job Create new job 1 Carlton Events 1 [PERSON_NAME][GEOGRAPHIC_DATA] 1 […" at bounding box center [1310, 179] width 411 height 26
select select "69"
click at [1104, 166] on select "Select Job Create new job 1 Carlton Events 1 Carlton Hamilton 1 Carlton Welling…" at bounding box center [1310, 179] width 411 height 26
click at [800, 261] on select "Select Department EHS CHC OPS" at bounding box center [882, 256] width 411 height 26
select select "41"
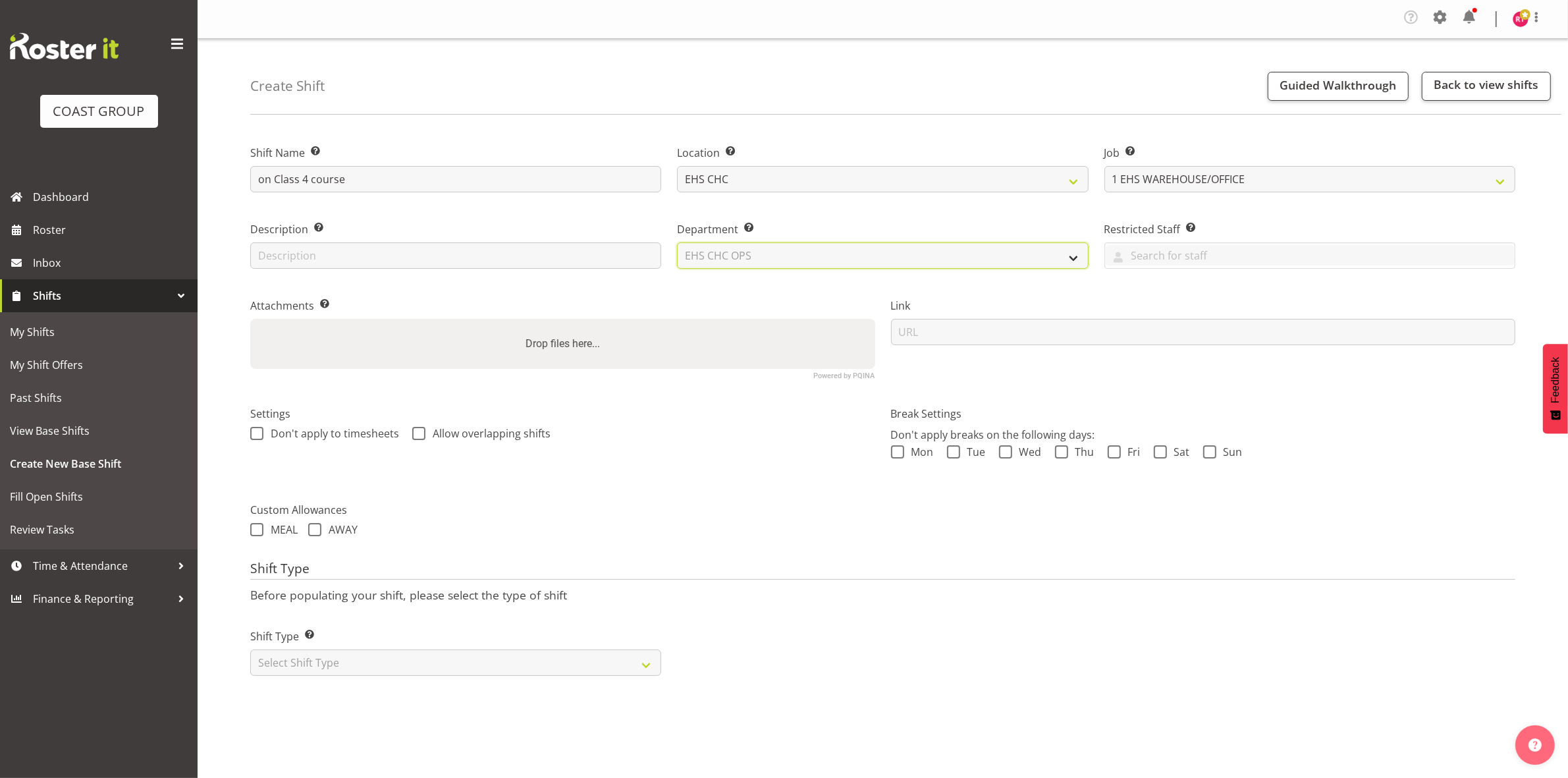
click at [677, 243] on select "Select Department EHS CHC OPS" at bounding box center [882, 256] width 411 height 26
click at [417, 674] on select "Select Shift Type One Off Shift Recurring Shift Rotating Shift" at bounding box center [456, 663] width 411 height 26
select select "one_off"
click at [250, 650] on select "Select Shift Type One Off Shift Recurring Shift Rotating Shift" at bounding box center [456, 663] width 411 height 26
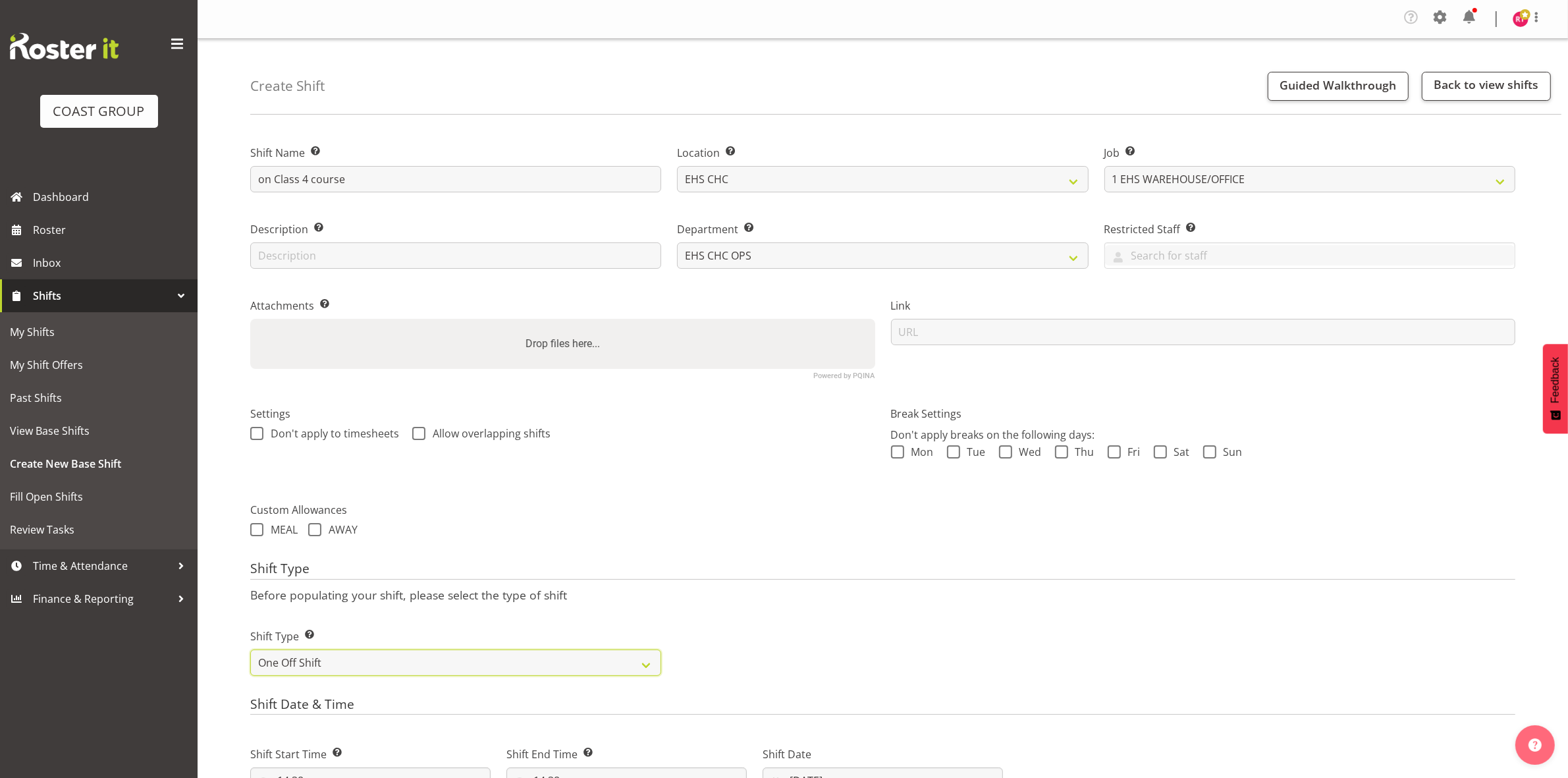
scroll to position [364, 0]
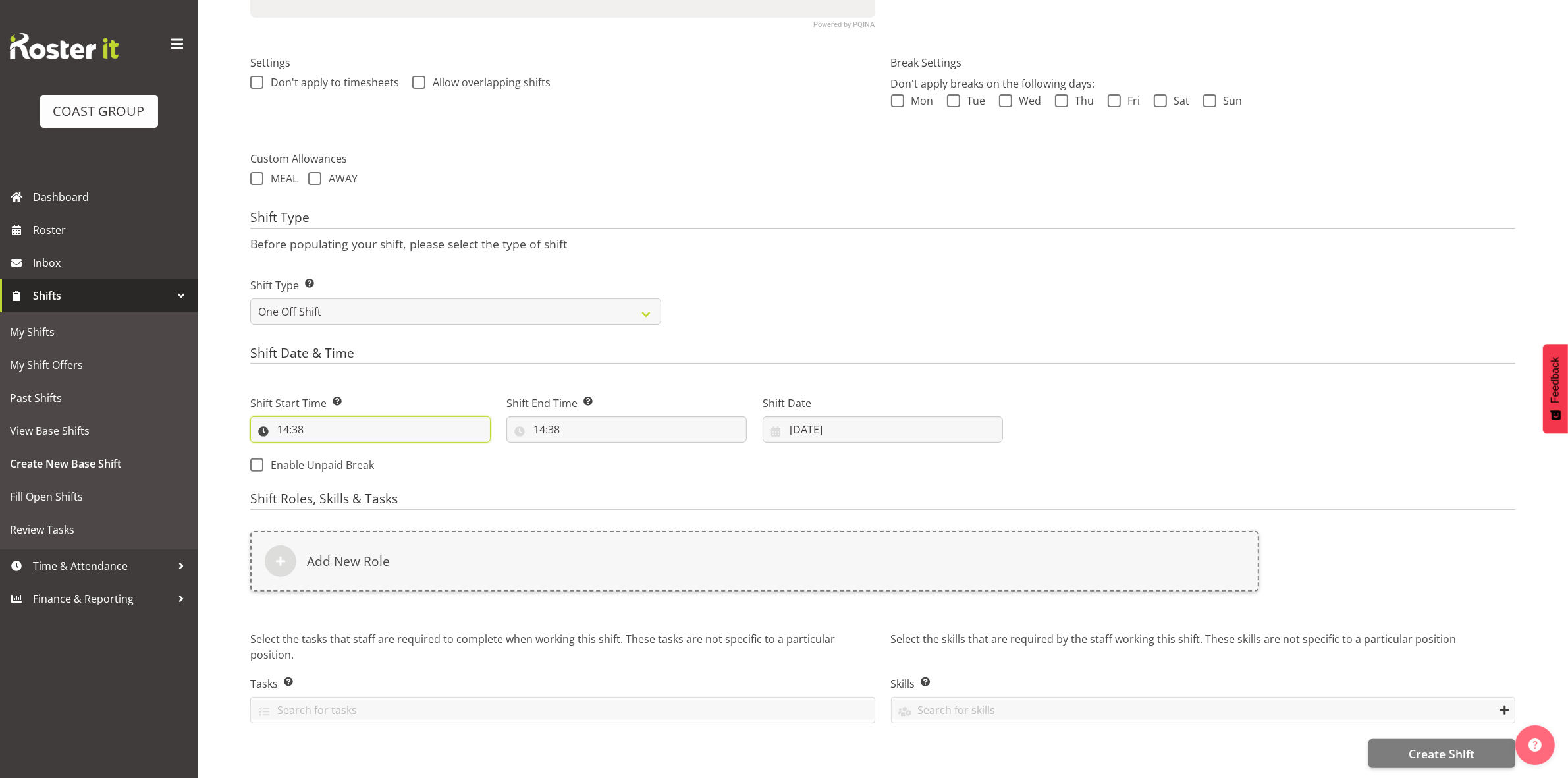
click at [283, 417] on input "14:38" at bounding box center [371, 429] width 240 height 26
click at [343, 451] on select "00 01 02 03 04 05 06 07 08 09 10 11 12 13 14 15 16 17 18 19 20 21 22 23" at bounding box center [340, 464] width 29 height 26
select select "8"
click at [325, 451] on select "00 01 02 03 04 05 06 07 08 09 10 11 12 13 14 15 16 17 18 19 20 21 22 23" at bounding box center [340, 464] width 29 height 26
type input "08:38"
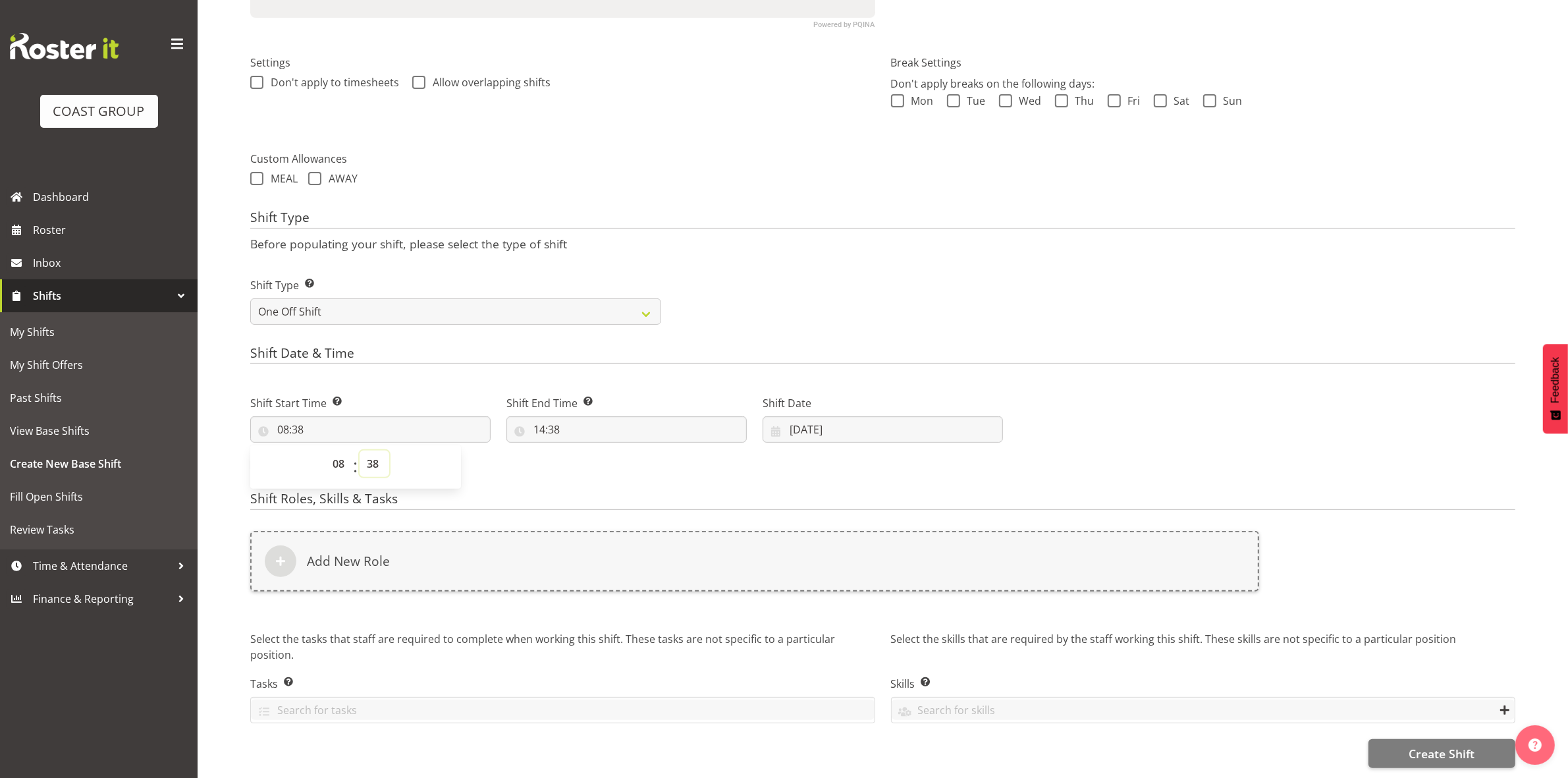
click at [369, 455] on select "00 01 02 03 04 05 06 07 08 09 10 11 12 13 14 15 16 17 18 19 20 21 22 23 24 25 2…" at bounding box center [374, 464] width 29 height 26
select select "0"
click at [360, 451] on select "00 01 02 03 04 05 06 07 08 09 10 11 12 13 14 15 16 17 18 19 20 21 22 23 24 25 2…" at bounding box center [374, 464] width 29 height 26
type input "08:00"
click at [795, 210] on h4 "Shift Type" at bounding box center [883, 220] width 1265 height 19
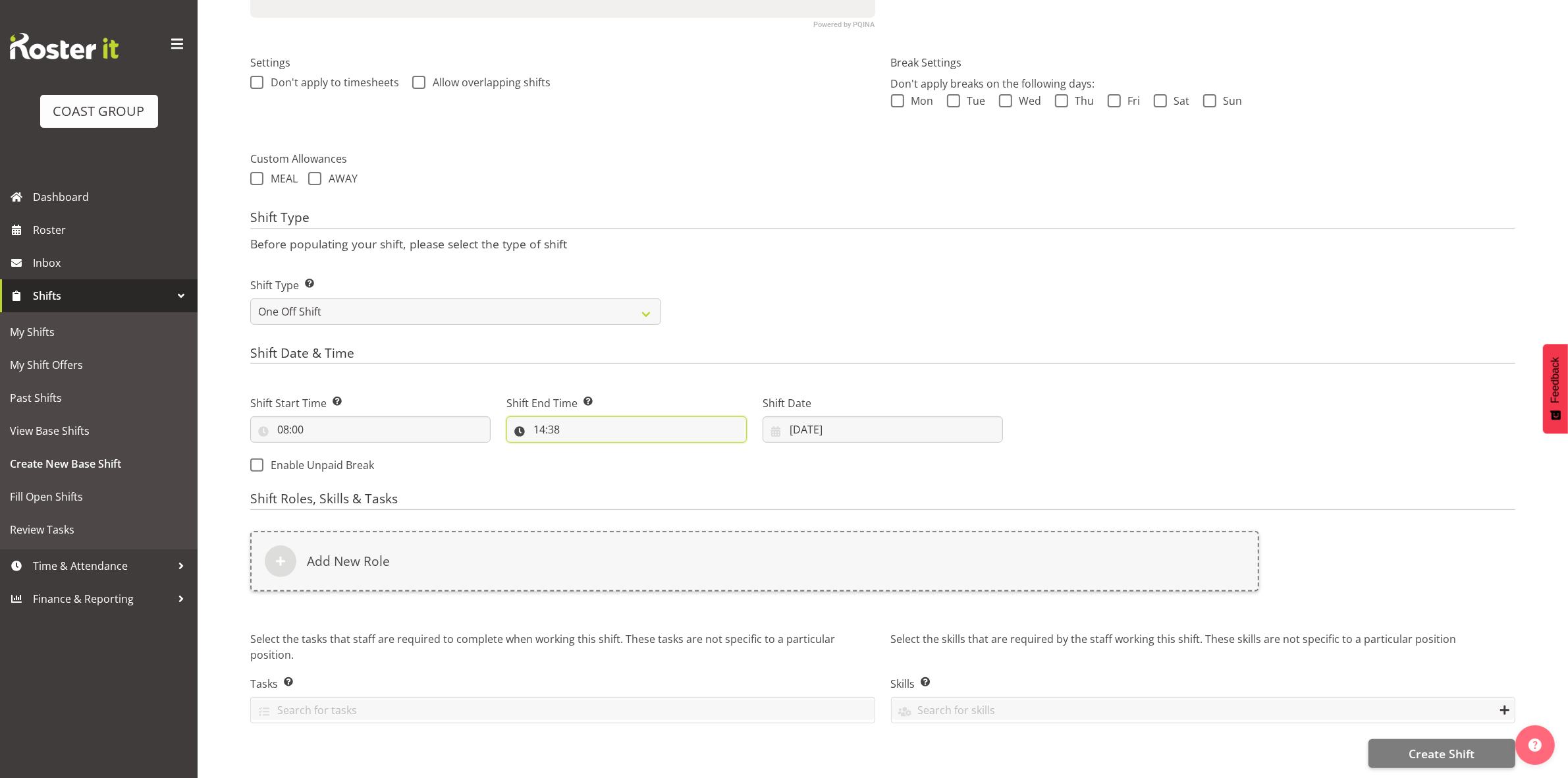
click at [541, 419] on input "14:38" at bounding box center [627, 429] width 240 height 26
click at [594, 451] on select "00 01 02 03 04 05 06 07 08 09 10 11 12 13 14 15 16 17 18 19 20 21 22 23" at bounding box center [596, 464] width 29 height 26
select select "16"
click at [582, 451] on select "00 01 02 03 04 05 06 07 08 09 10 11 12 13 14 15 16 17 18 19 20 21 22 23" at bounding box center [596, 464] width 29 height 26
type input "16:38"
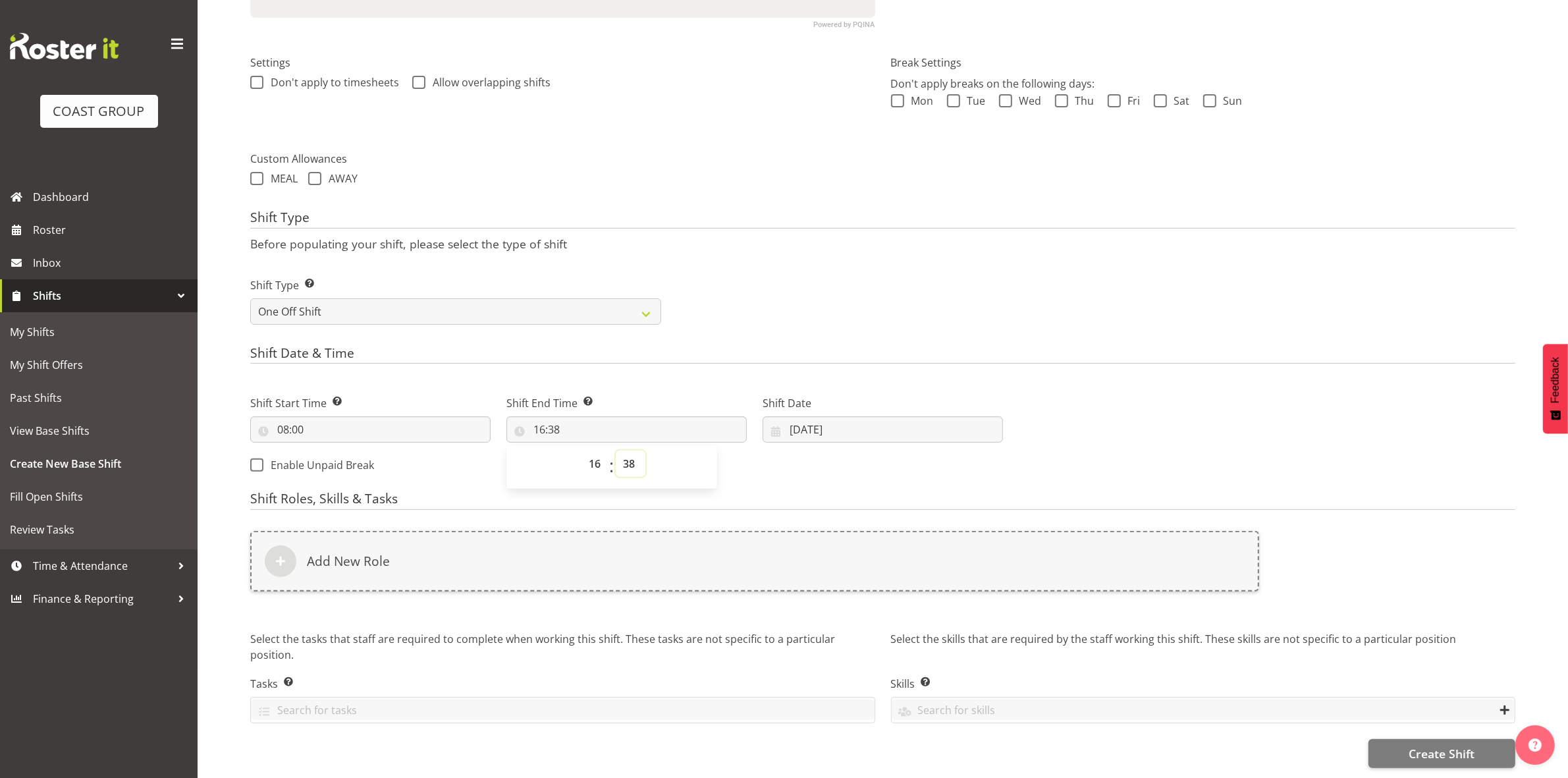
click at [624, 451] on select "00 01 02 03 04 05 06 07 08 09 10 11 12 13 14 15 16 17 18 19 20 21 22 23 24 25 2…" at bounding box center [630, 464] width 29 height 26
select select "30"
click at [616, 451] on select "00 01 02 03 04 05 06 07 08 09 10 11 12 13 14 15 16 17 18 19 20 21 22 23 24 25 2…" at bounding box center [630, 464] width 29 height 26
type input "16:30"
click at [765, 280] on div "Shift Type Shift Types: One Off – Select this if you would like a single shift …" at bounding box center [883, 296] width 1280 height 74
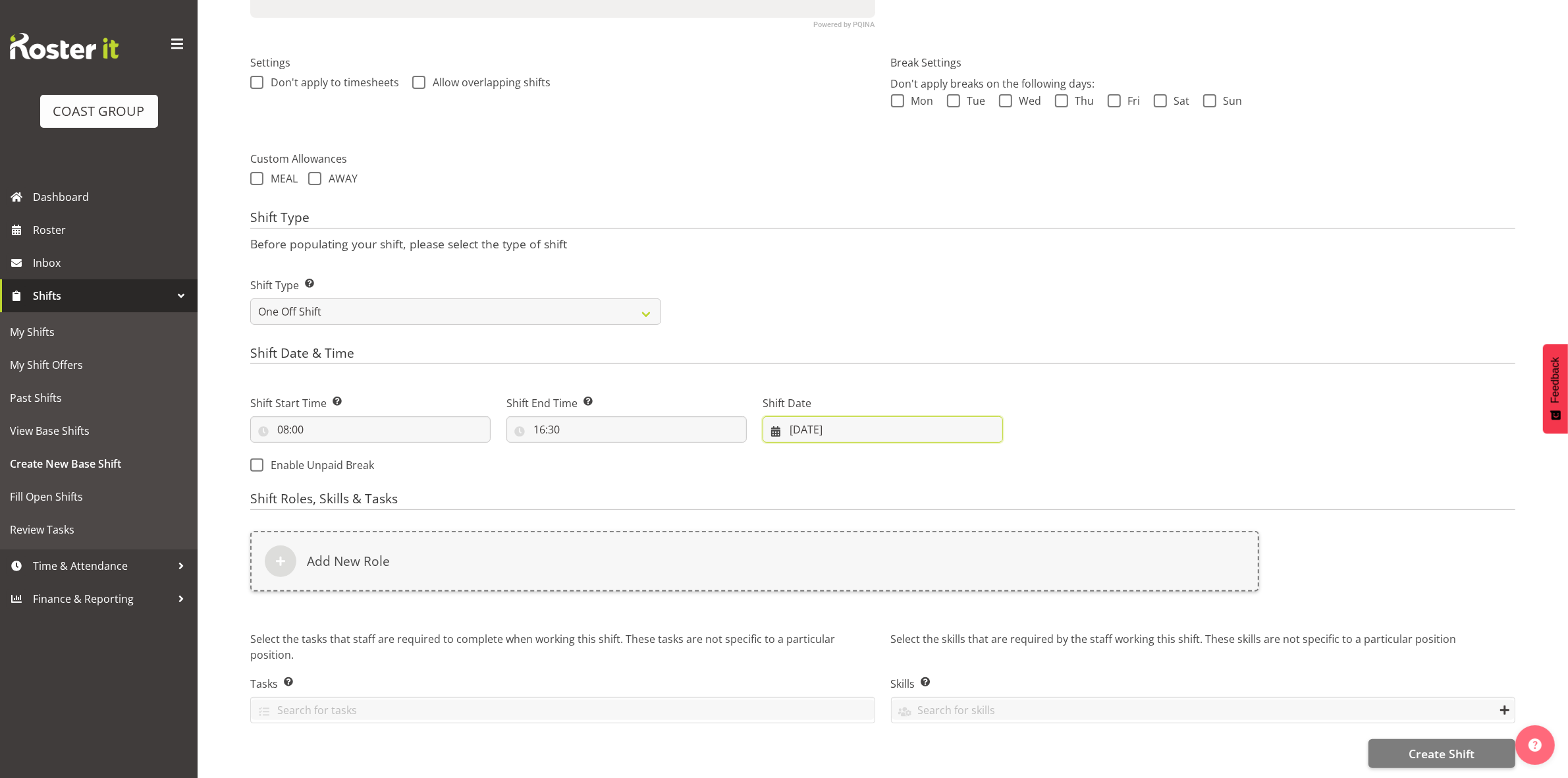
click at [795, 417] on input "[DATE]" at bounding box center [883, 429] width 240 height 26
click at [908, 531] on link "4" at bounding box center [908, 538] width 26 height 26
type input "04/09/2025"
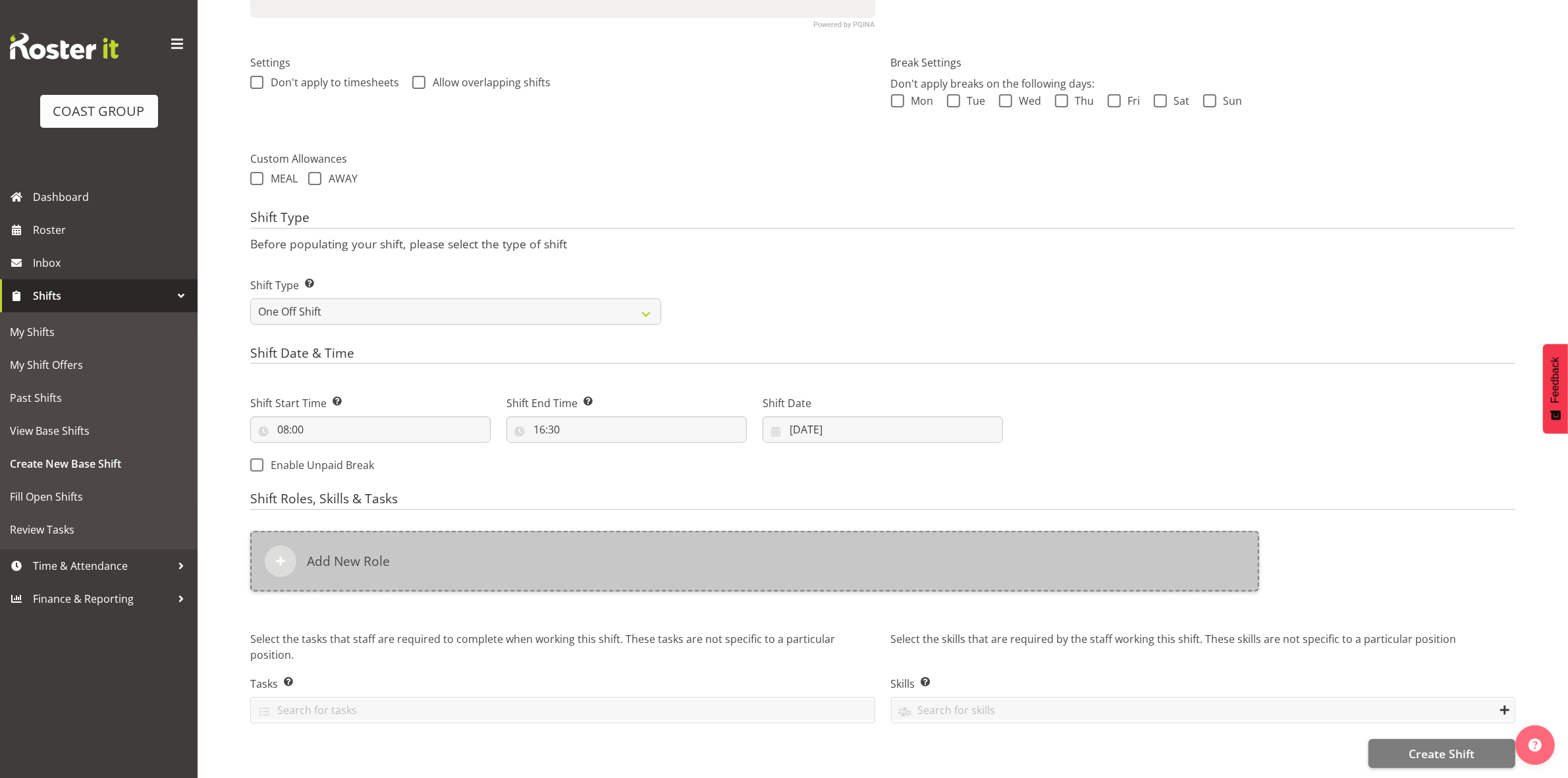
click at [603, 538] on div "Add New Role" at bounding box center [755, 561] width 1009 height 61
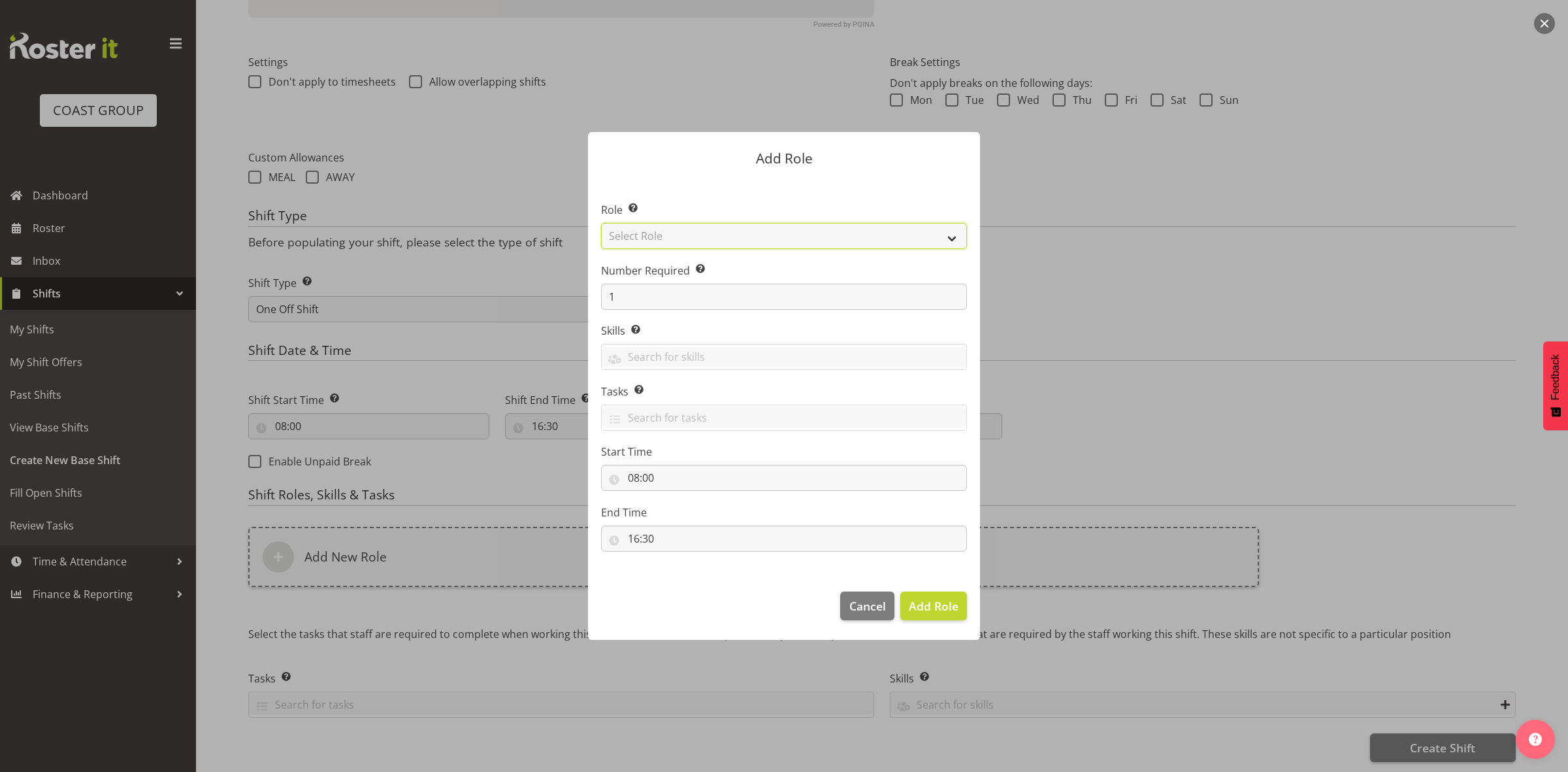
click at [711, 239] on select "Select Role ACCOUNT MANAGER ACCOUNT MANAGER DW ACCOUNTS [PERSON_NAME] VEHICLES …" at bounding box center [784, 236] width 366 height 26
select select "192"
click at [601, 223] on select "Select Role ACCOUNT MANAGER ACCOUNT MANAGER DW ACCOUNTS [PERSON_NAME] VEHICLES …" at bounding box center [784, 236] width 366 height 26
click at [924, 611] on span "Add Role" at bounding box center [933, 606] width 50 height 16
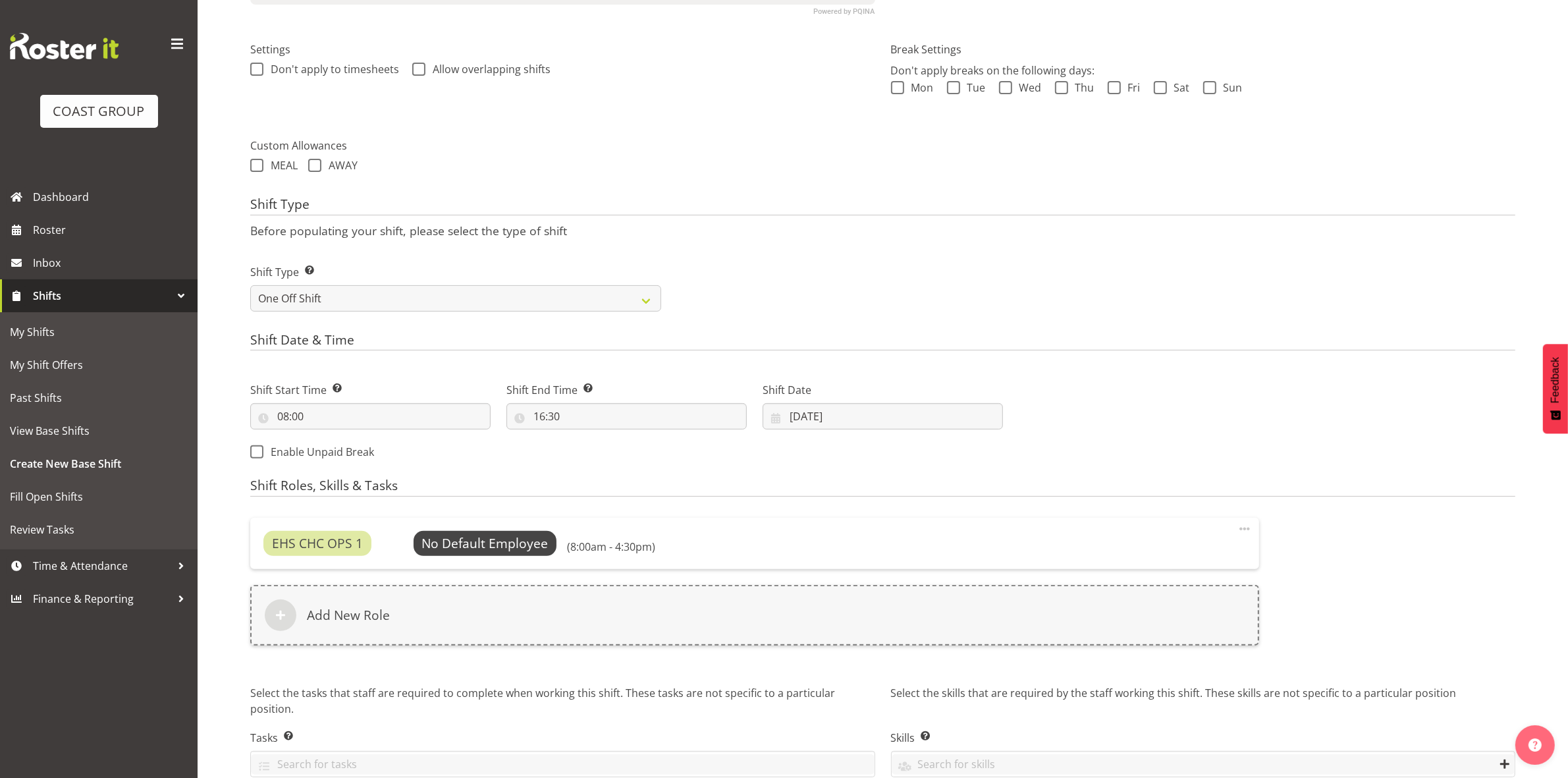
click at [489, 526] on div "EHS CHC OPS 1 No Default Employee Select Employee (8:00am - 4:30pm) Edit Delete" at bounding box center [755, 543] width 1009 height 52
click at [501, 545] on span "Select Employee" at bounding box center [484, 543] width 98 height 19
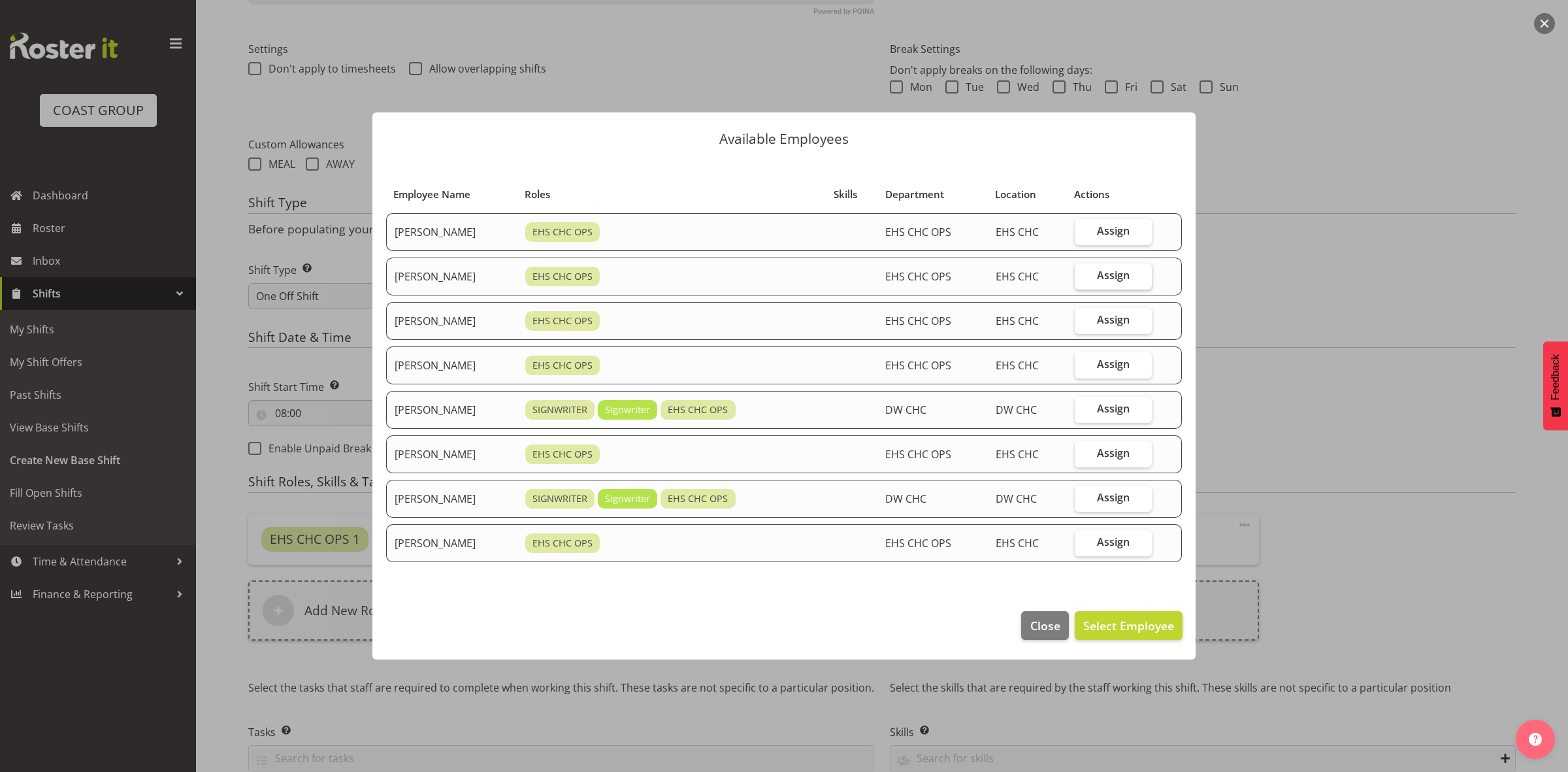
click at [1104, 270] on span "Assign" at bounding box center [1113, 275] width 33 height 13
click at [1083, 271] on input "Assign" at bounding box center [1079, 276] width 9 height 9
checkbox input "true"
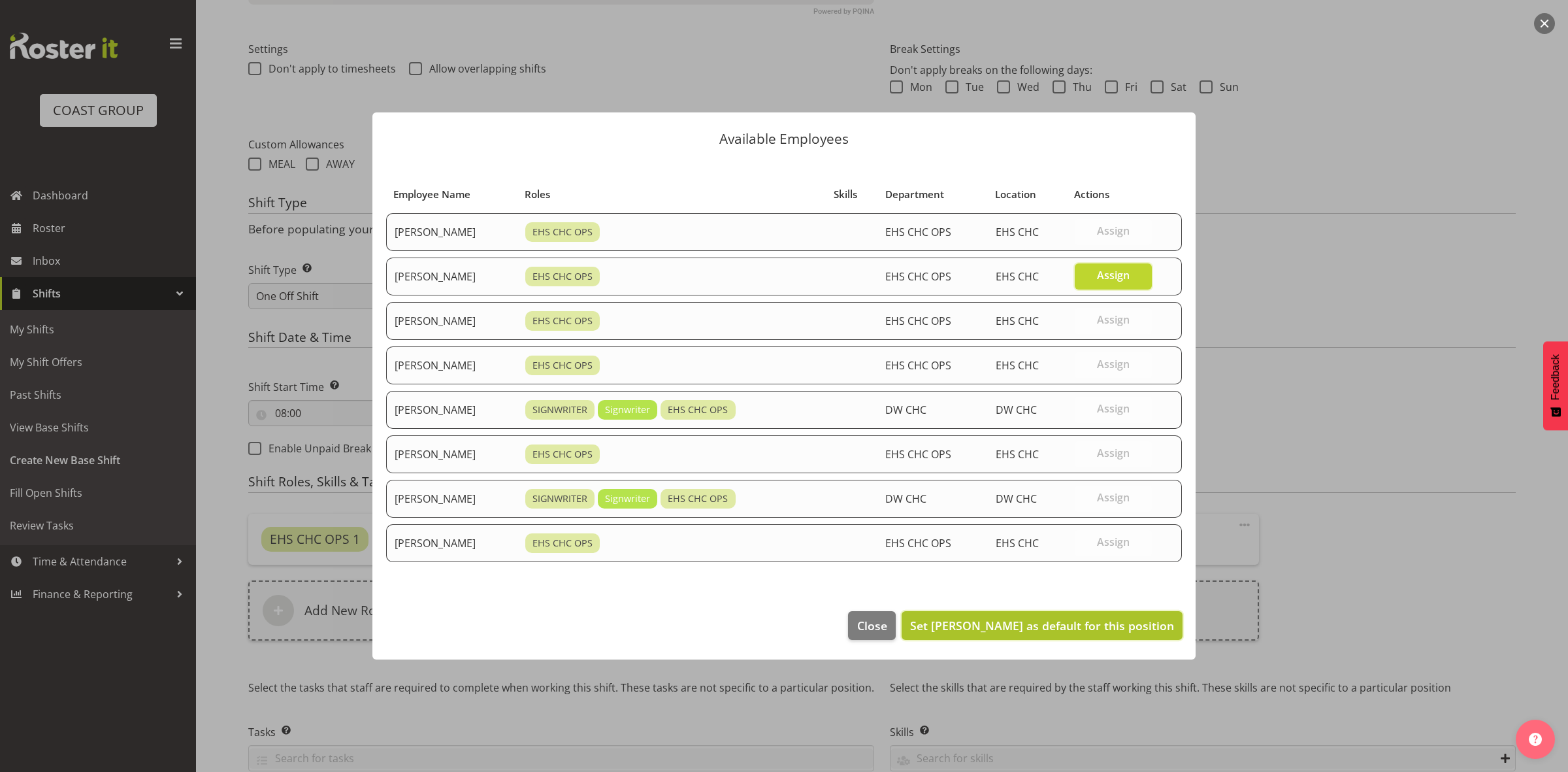
click at [1036, 621] on span "Set David Wiseman as default for this position" at bounding box center [1042, 626] width 264 height 16
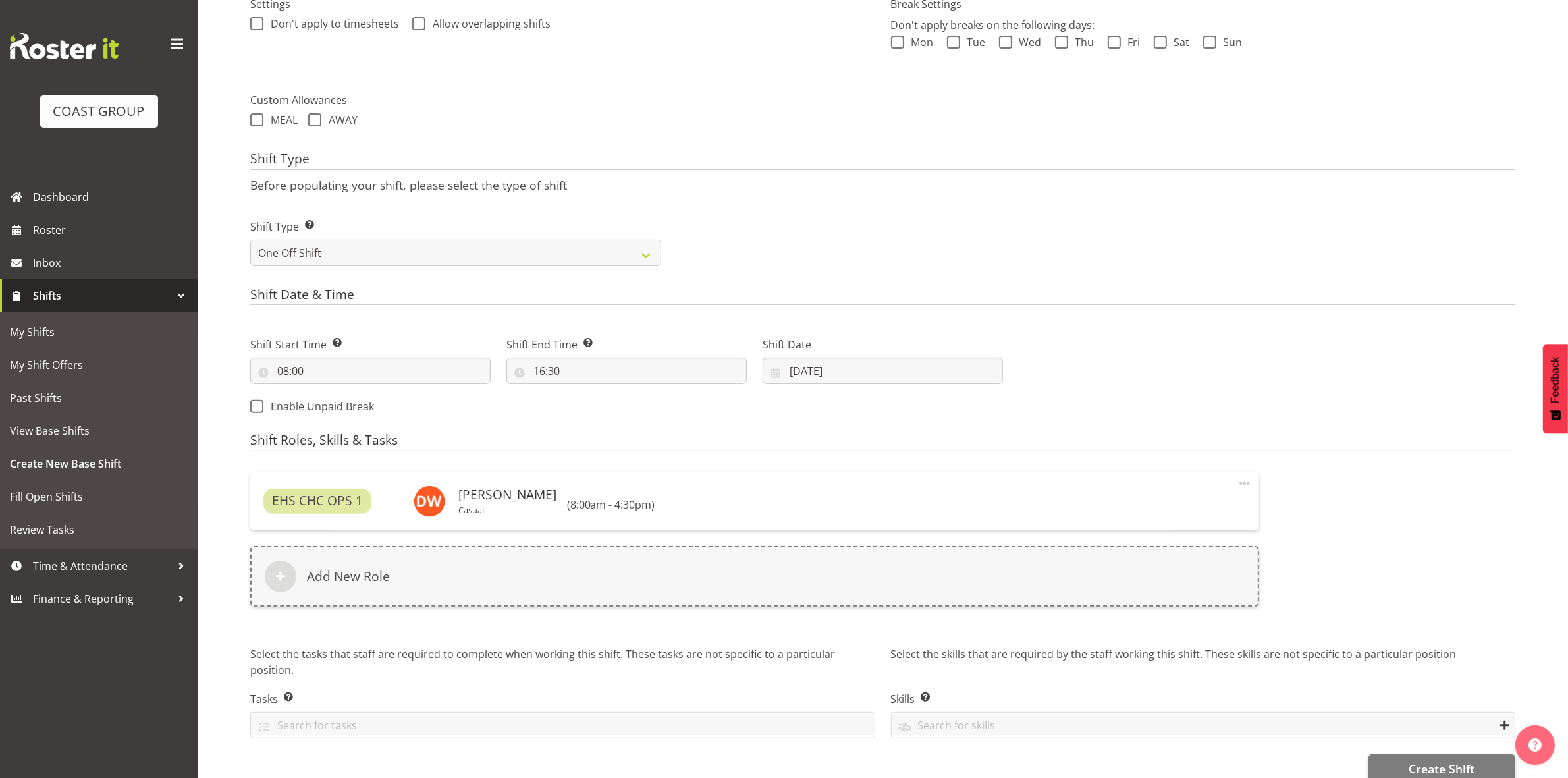
scroll to position [438, 0]
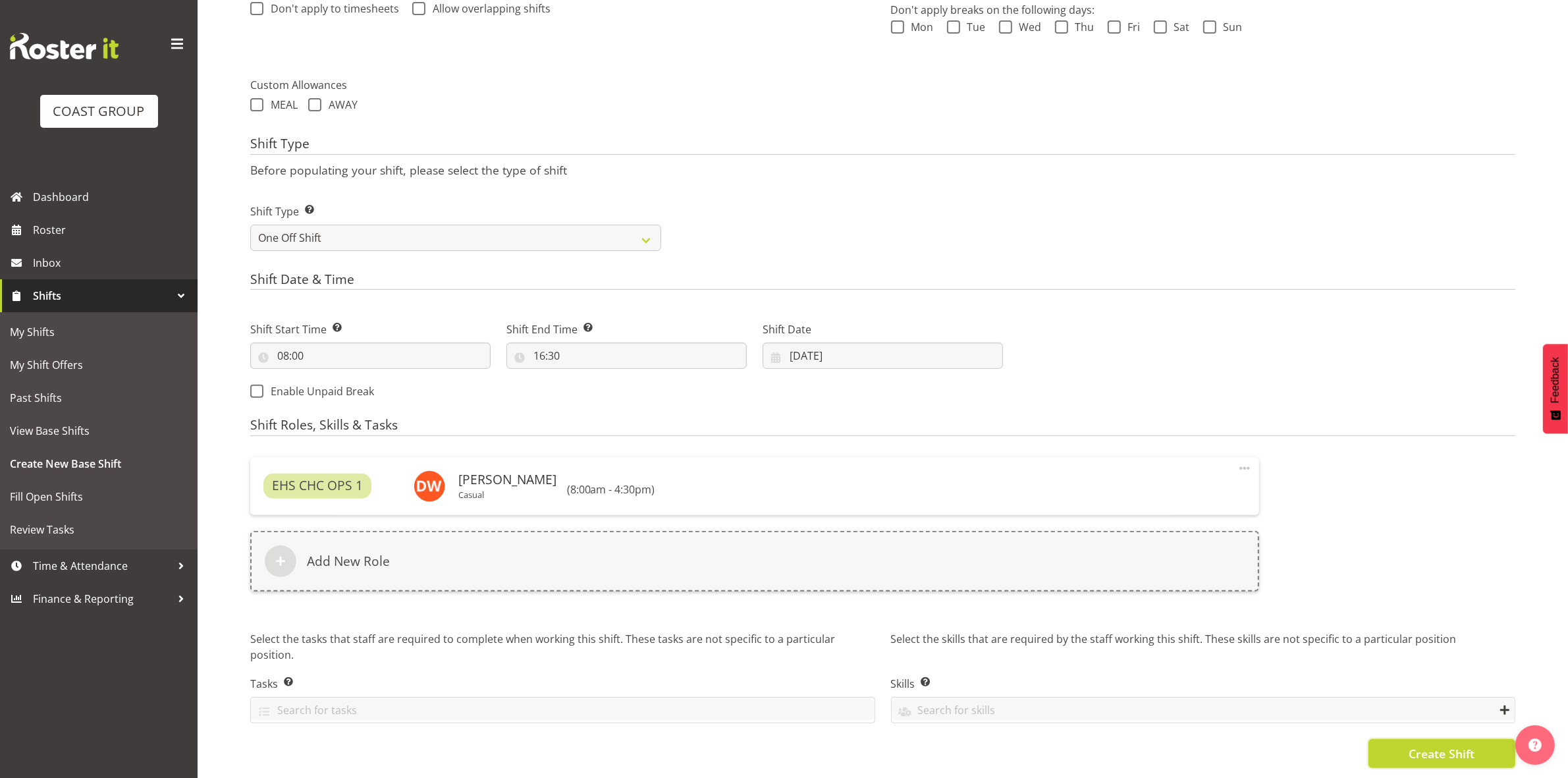
click at [1399, 739] on button "Create Shift" at bounding box center [1441, 754] width 147 height 29
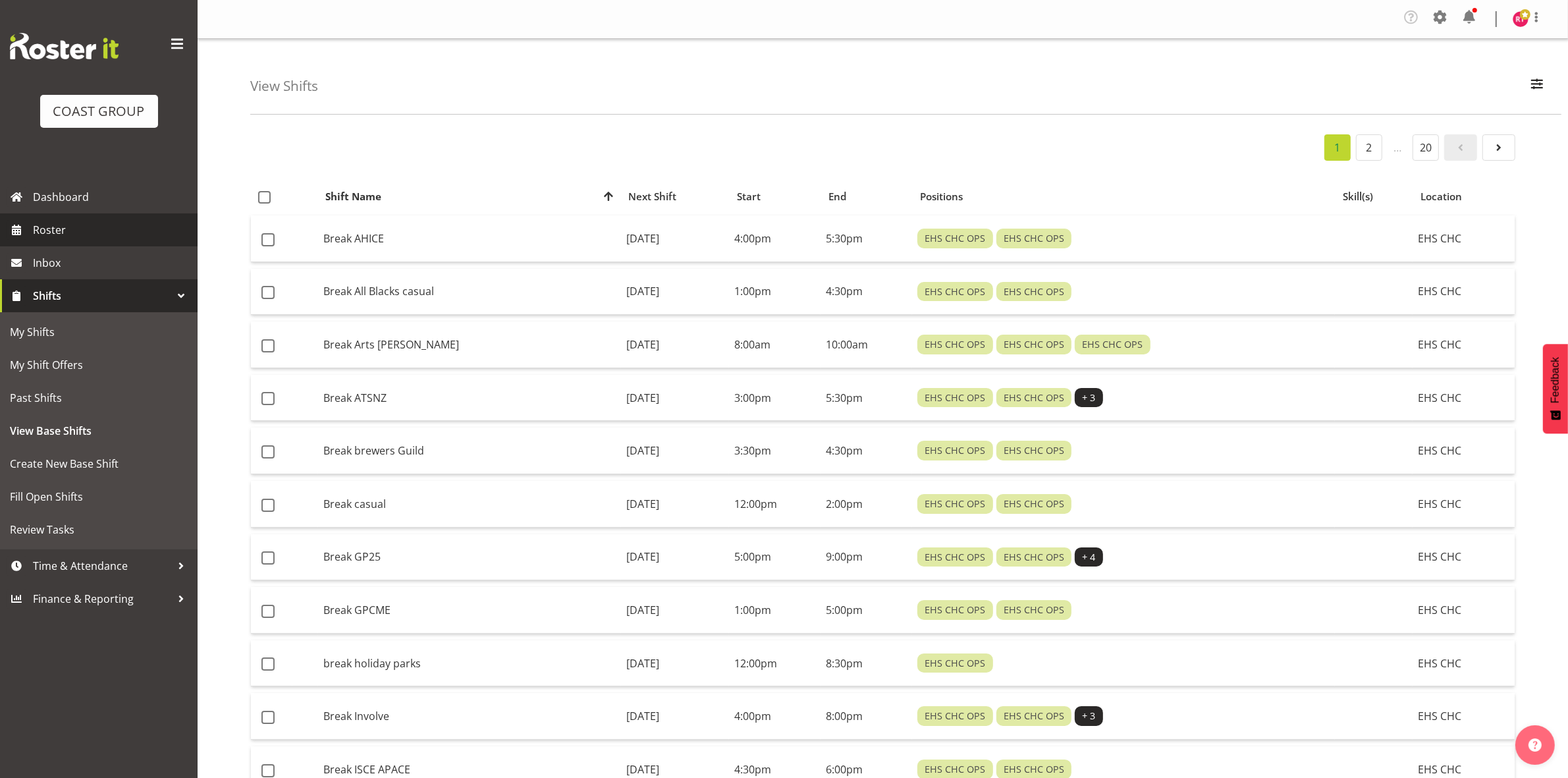
click at [41, 225] on span "Roster" at bounding box center [112, 230] width 158 height 20
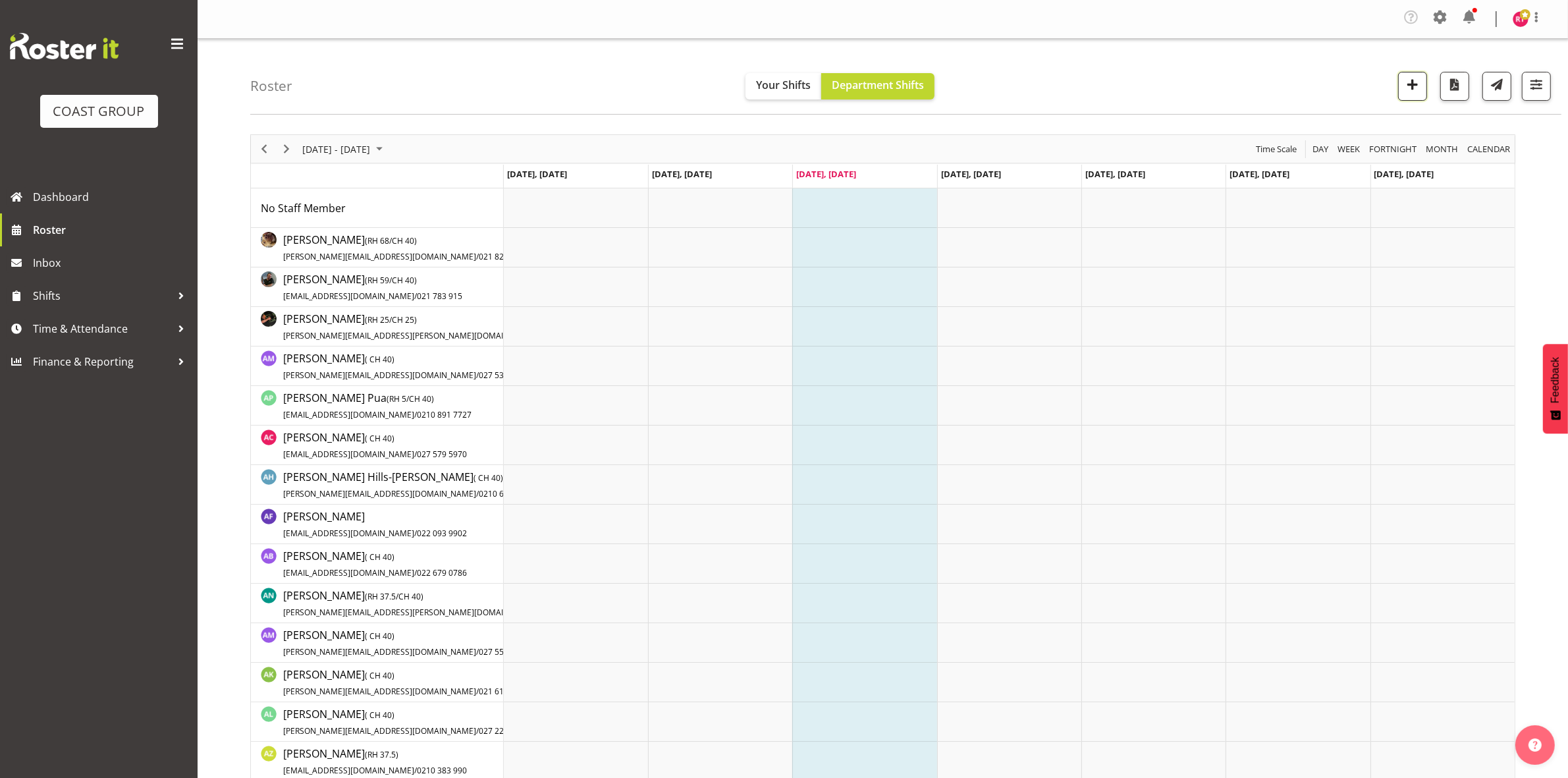
click at [1423, 87] on button "button" at bounding box center [1412, 86] width 29 height 29
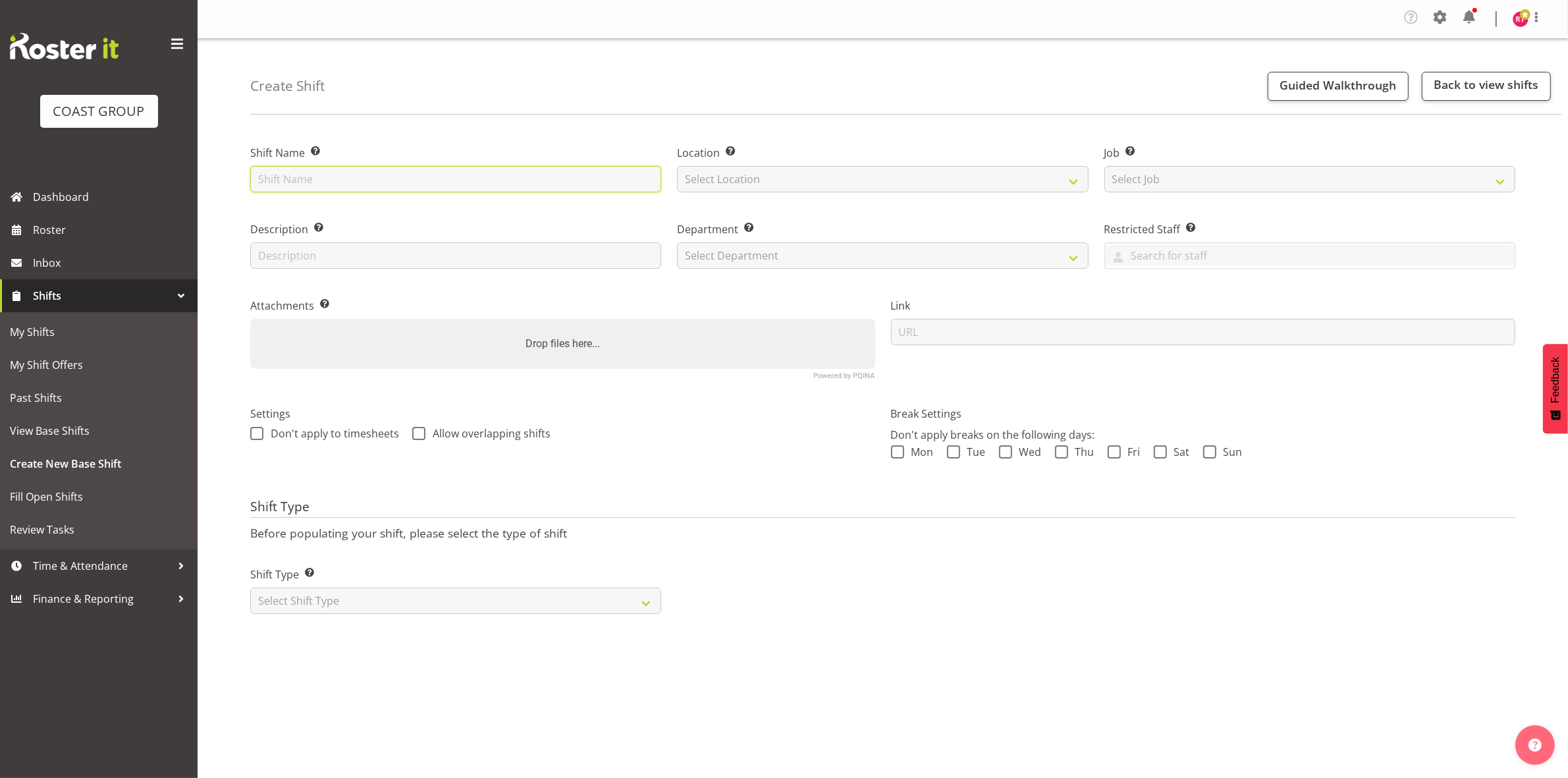
click at [362, 171] on input "text" at bounding box center [456, 179] width 411 height 26
type input "Pick up NKBA"
click at [811, 173] on select "Select Location EHS CHC" at bounding box center [882, 179] width 411 height 26
select select "107"
click at [677, 166] on select "Select Location EHS CHC" at bounding box center [882, 179] width 411 height 26
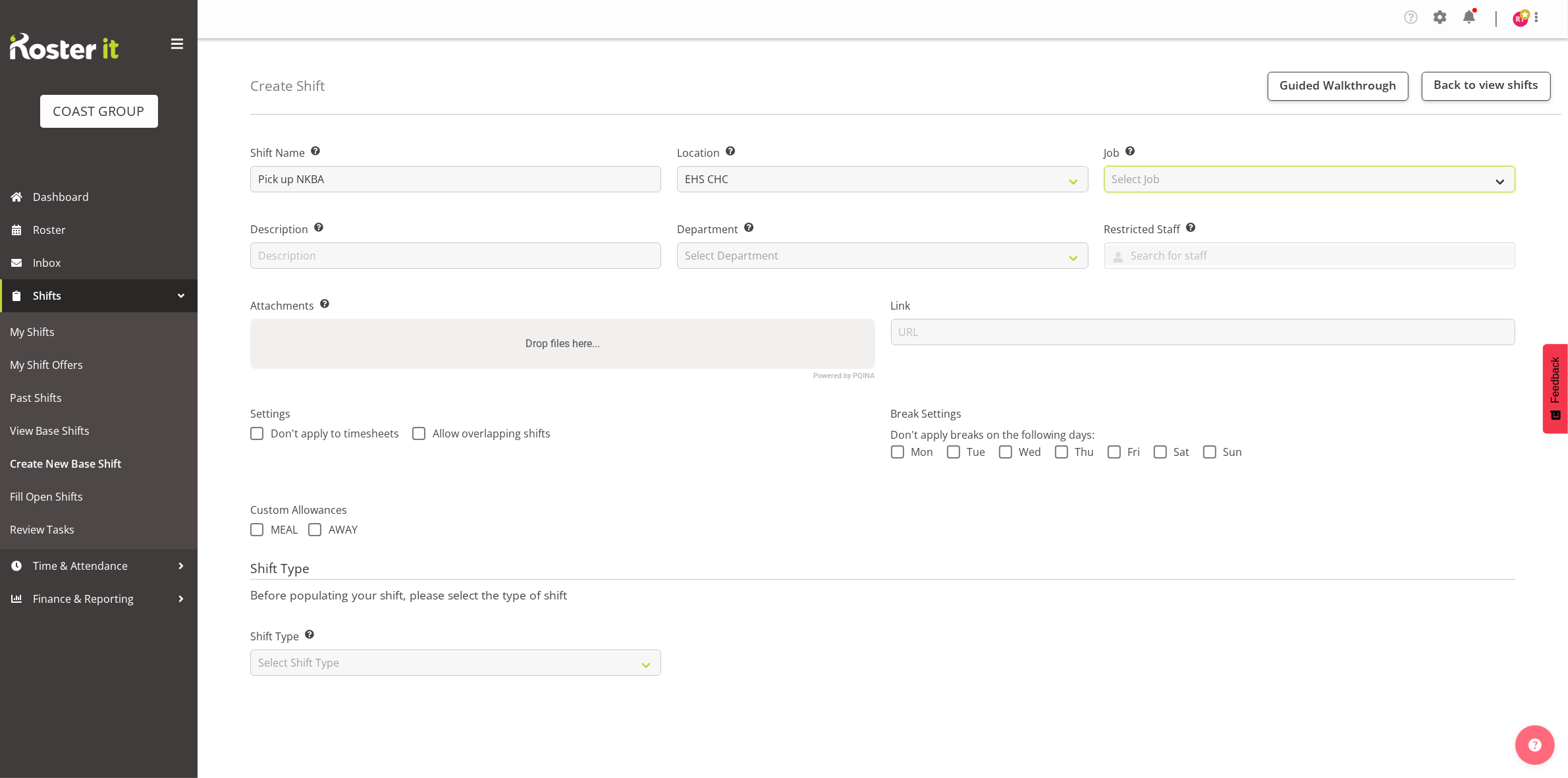
click at [1192, 178] on select "Select Job Create new job 1 Carlton Events 1 [PERSON_NAME][GEOGRAPHIC_DATA] 1 […" at bounding box center [1310, 179] width 411 height 26
select select "8689"
click at [1104, 166] on select "Select Job Create new job 1 Carlton Events 1 [PERSON_NAME][GEOGRAPHIC_DATA] 1 […" at bounding box center [1310, 179] width 411 height 26
click at [884, 261] on select "Select Department EHS CHC OPS" at bounding box center [882, 256] width 411 height 26
select select "41"
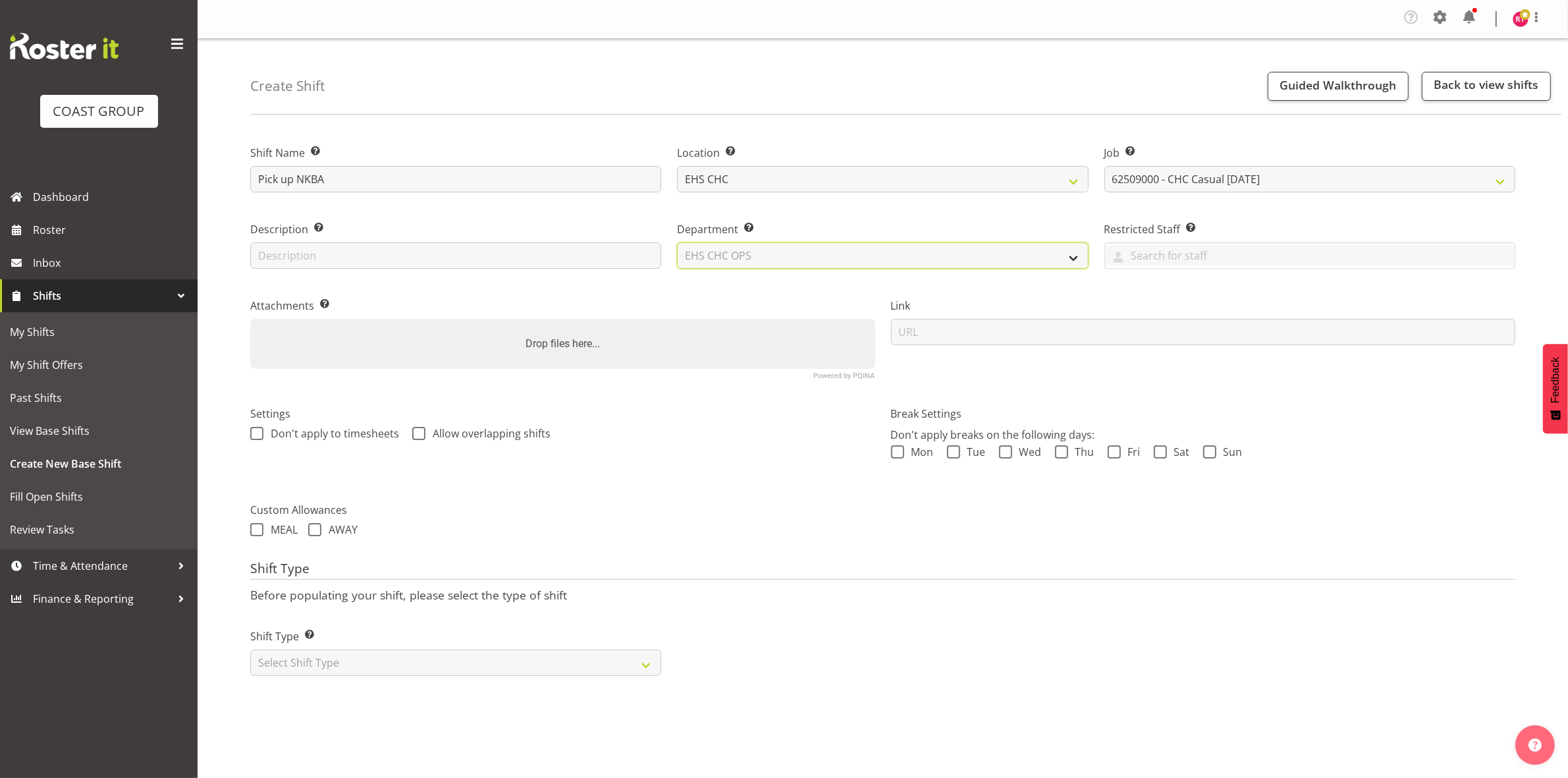
click at [677, 243] on select "Select Department EHS CHC OPS" at bounding box center [882, 256] width 411 height 26
drag, startPoint x: 436, startPoint y: 663, endPoint x: 438, endPoint y: 670, distance: 7.3
click at [436, 664] on select "Select Shift Type One Off Shift Recurring Shift Rotating Shift" at bounding box center [456, 663] width 411 height 26
drag, startPoint x: 438, startPoint y: 657, endPoint x: 439, endPoint y: 664, distance: 7.1
click at [439, 658] on select "Select Shift Type One Off Shift Recurring Shift Rotating Shift" at bounding box center [456, 663] width 411 height 26
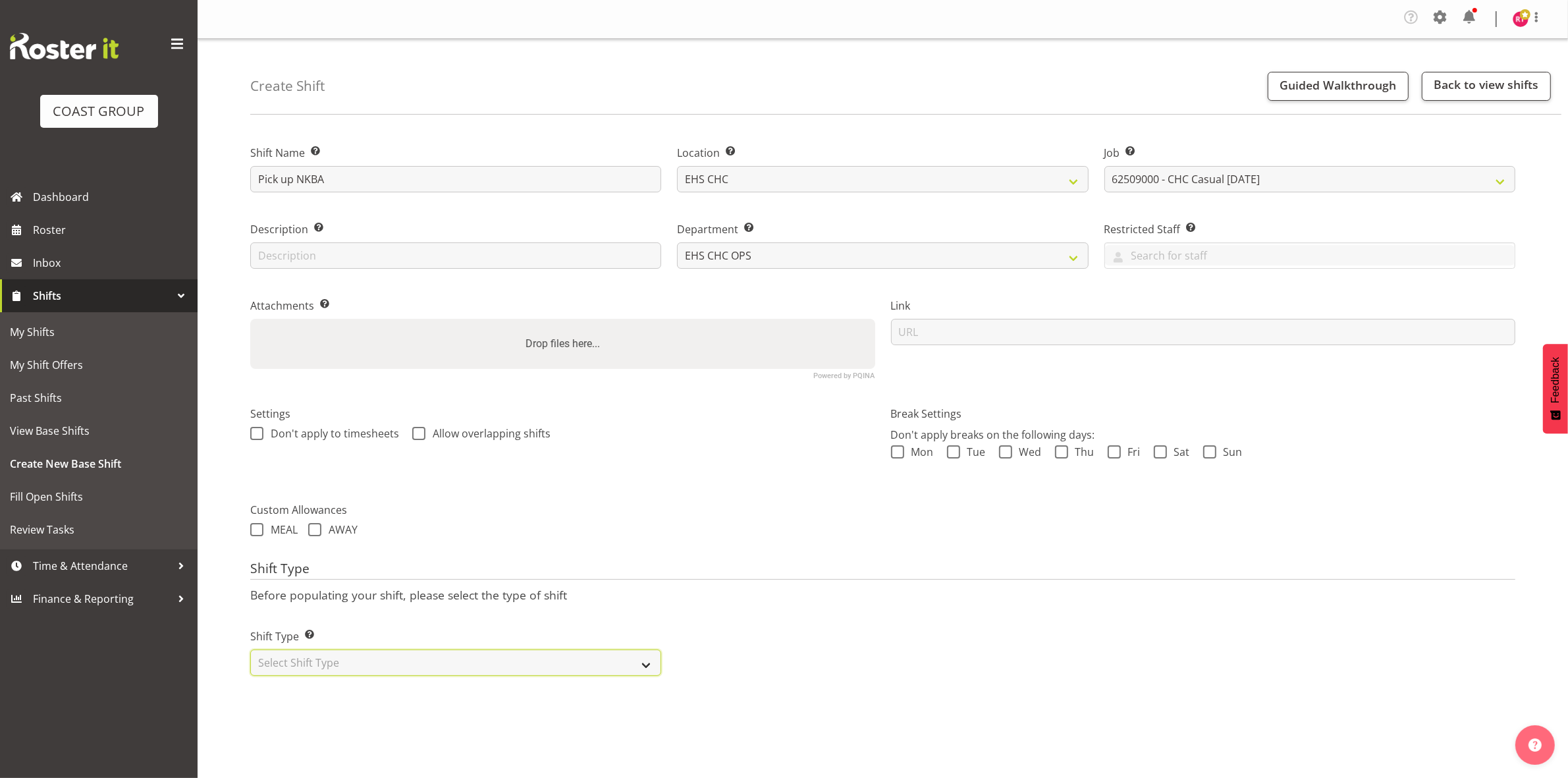
select select "one_off"
click at [250, 650] on select "Select Shift Type One Off Shift Recurring Shift Rotating Shift" at bounding box center [456, 663] width 411 height 26
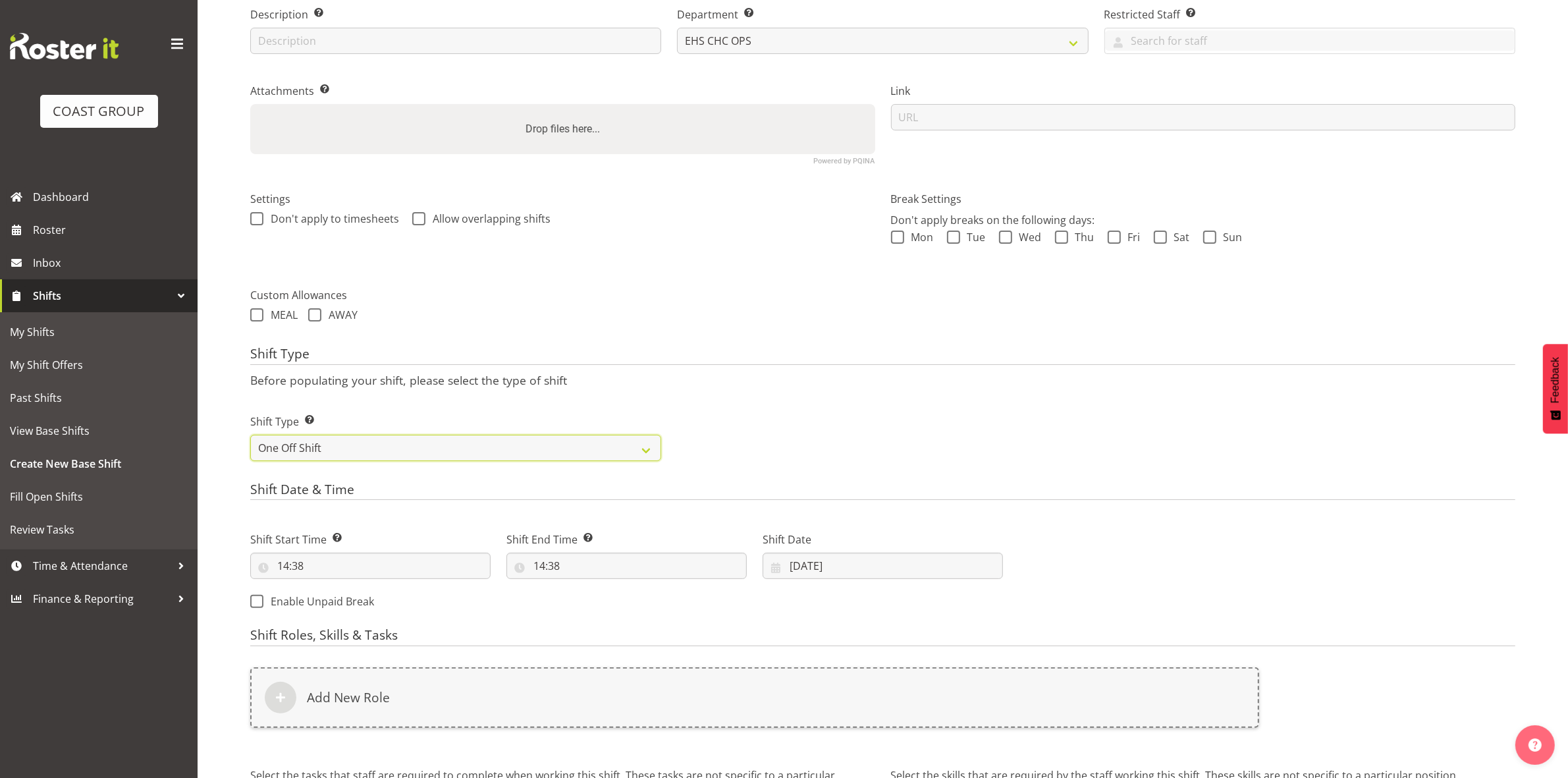
scroll to position [364, 0]
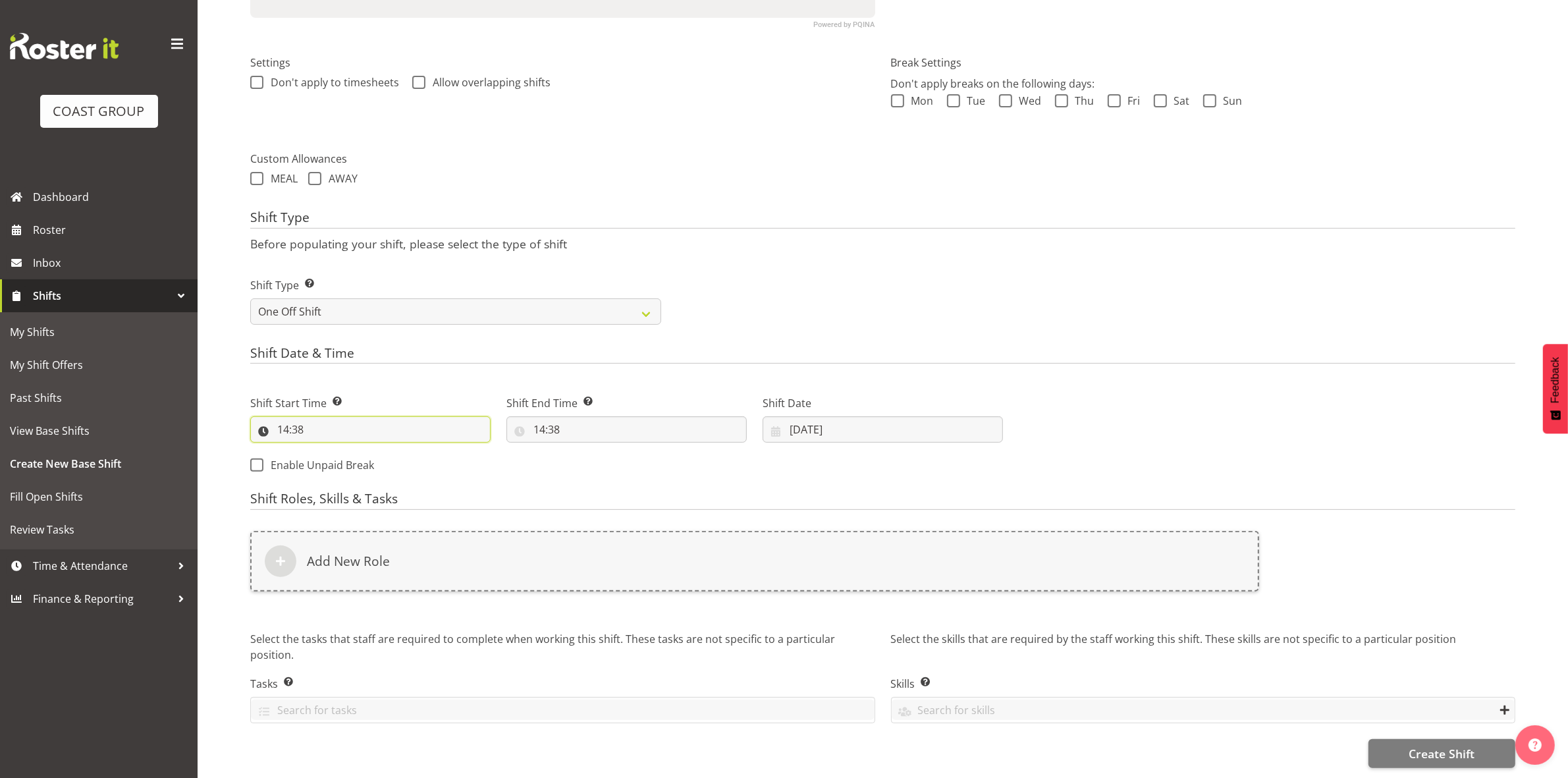
click at [283, 423] on input "14:38" at bounding box center [371, 429] width 240 height 26
click at [331, 454] on select "00 01 02 03 04 05 06 07 08 09 10 11 12 13 14 15 16 17 18 19 20 21 22 23" at bounding box center [340, 464] width 29 height 26
select select "8"
click at [325, 451] on select "00 01 02 03 04 05 06 07 08 09 10 11 12 13 14 15 16 17 18 19 20 21 22 23" at bounding box center [340, 464] width 29 height 26
type input "08:38"
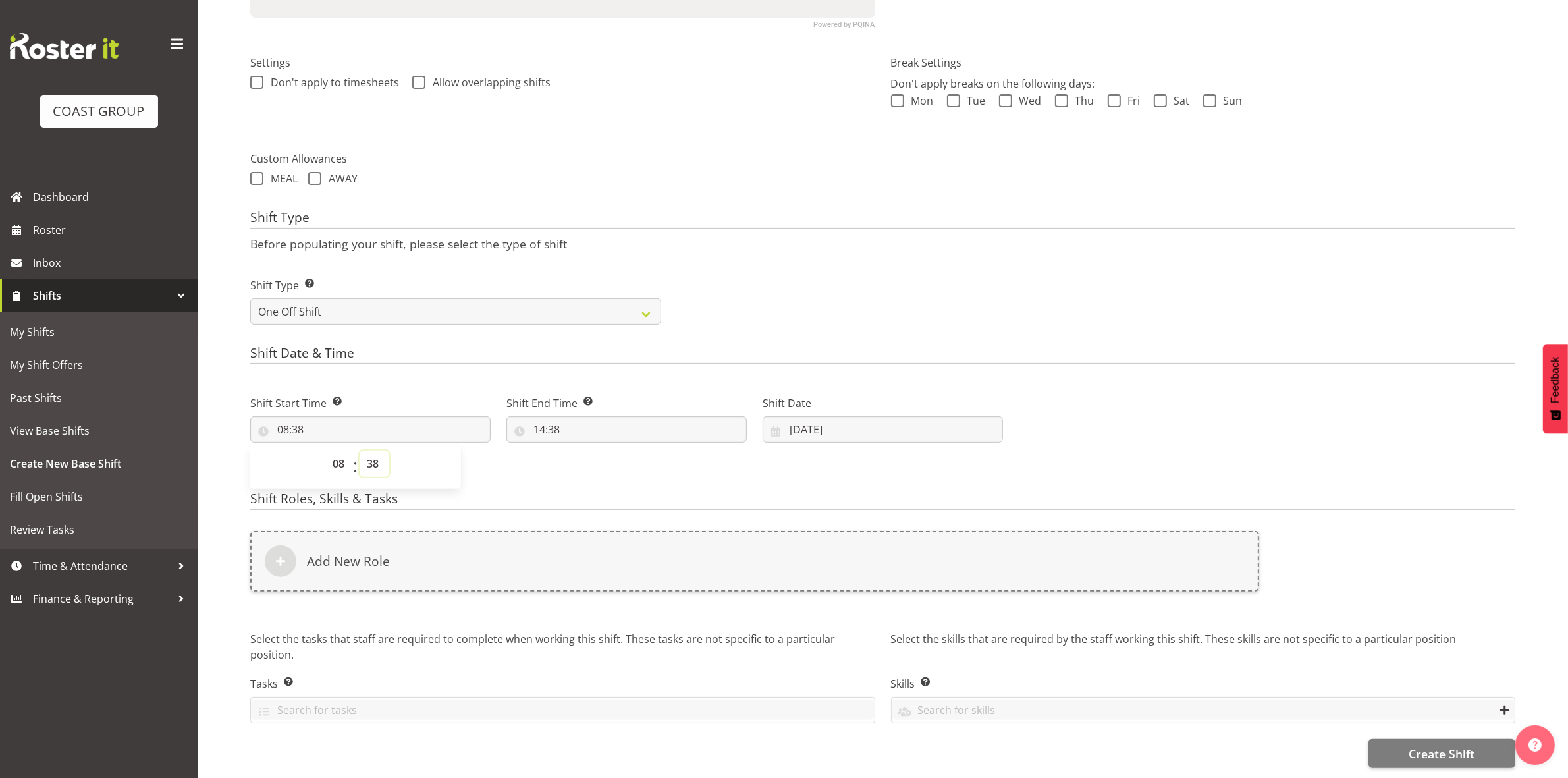
click at [378, 451] on select "00 01 02 03 04 05 06 07 08 09 10 11 12 13 14 15 16 17 18 19 20 21 22 23 24 25 2…" at bounding box center [374, 464] width 29 height 26
select select "0"
click at [360, 451] on select "00 01 02 03 04 05 06 07 08 09 10 11 12 13 14 15 16 17 18 19 20 21 22 23 24 25 2…" at bounding box center [374, 464] width 29 height 26
type input "08:00"
click at [798, 244] on div "Shift Type Before populating your shift, please select the type of shift Shift …" at bounding box center [883, 271] width 1265 height 122
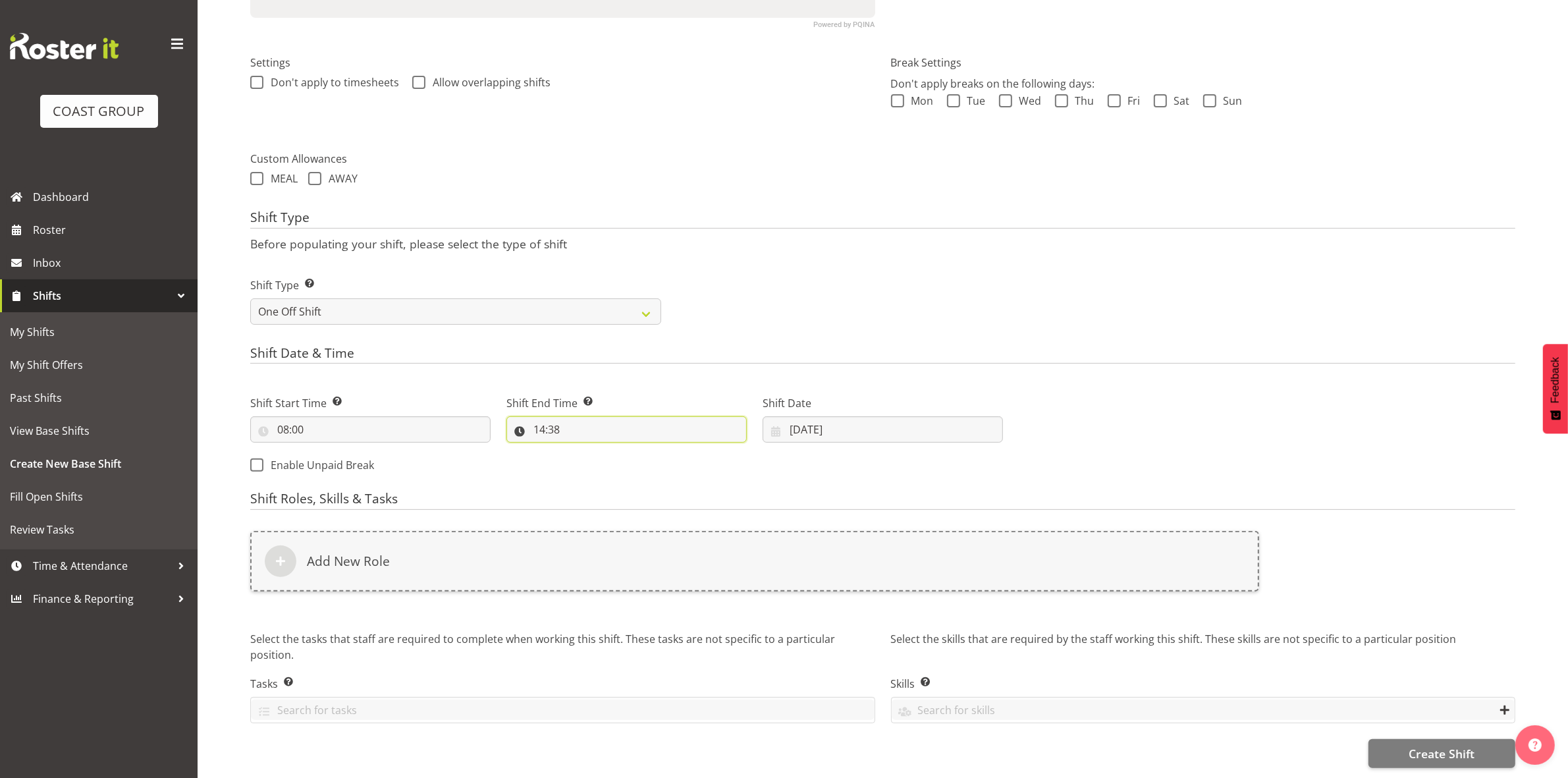
click at [531, 418] on input "14:38" at bounding box center [627, 429] width 240 height 26
click at [586, 457] on select "00 01 02 03 04 05 06 07 08 09 10 11 12 13 14 15 16 17 18 19 20 21 22 23" at bounding box center [596, 464] width 29 height 26
select select "10"
click at [582, 451] on select "00 01 02 03 04 05 06 07 08 09 10 11 12 13 14 15 16 17 18 19 20 21 22 23" at bounding box center [596, 464] width 29 height 26
type input "10:38"
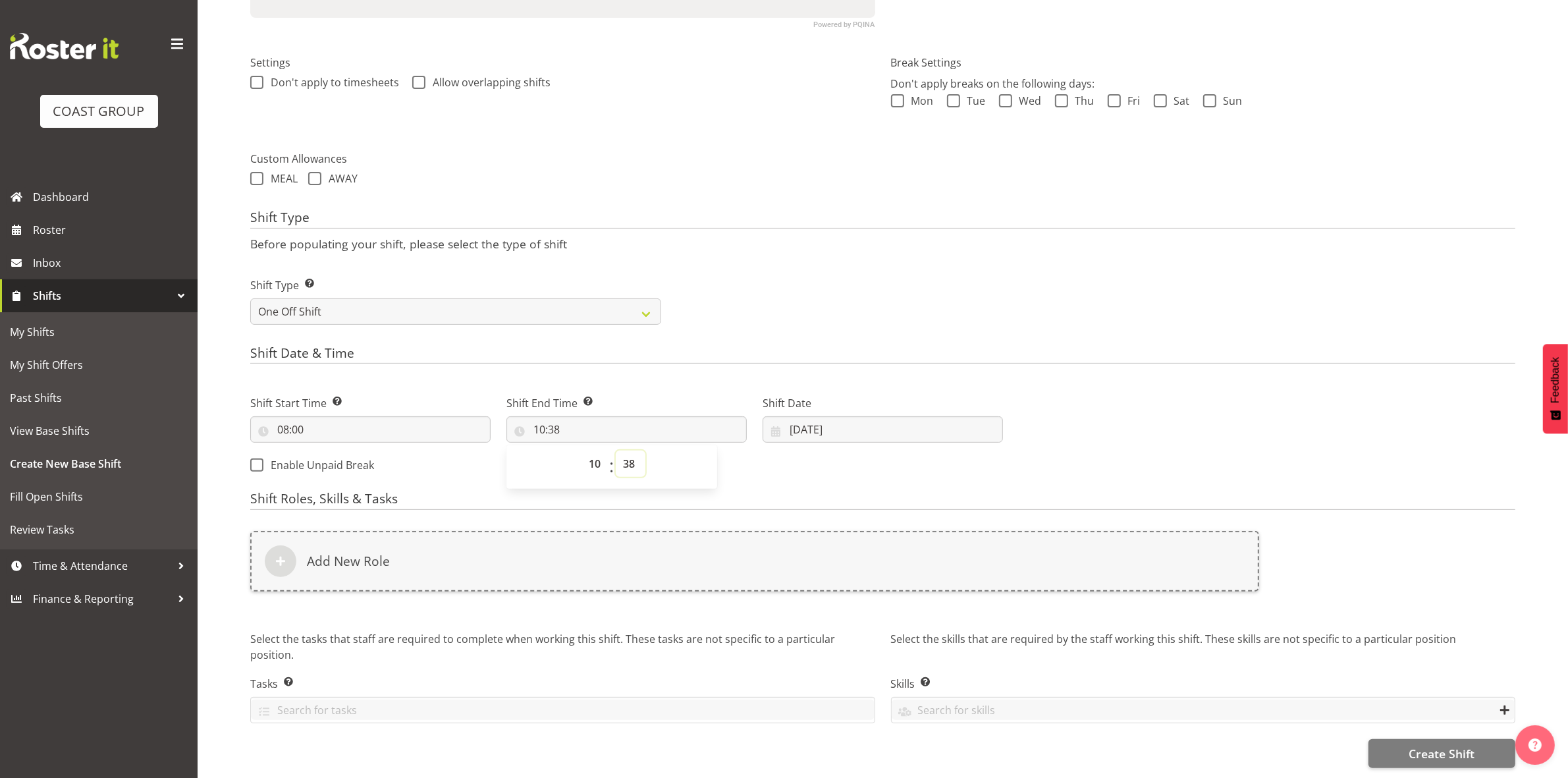
drag, startPoint x: 627, startPoint y: 449, endPoint x: 627, endPoint y: 440, distance: 9.0
click at [627, 451] on select "00 01 02 03 04 05 06 07 08 09 10 11 12 13 14 15 16 17 18 19 20 21 22 23 24 25 2…" at bounding box center [630, 464] width 29 height 26
select select "0"
click at [616, 451] on select "00 01 02 03 04 05 06 07 08 09 10 11 12 13 14 15 16 17 18 19 20 21 22 23 24 25 2…" at bounding box center [630, 464] width 29 height 26
type input "10:00"
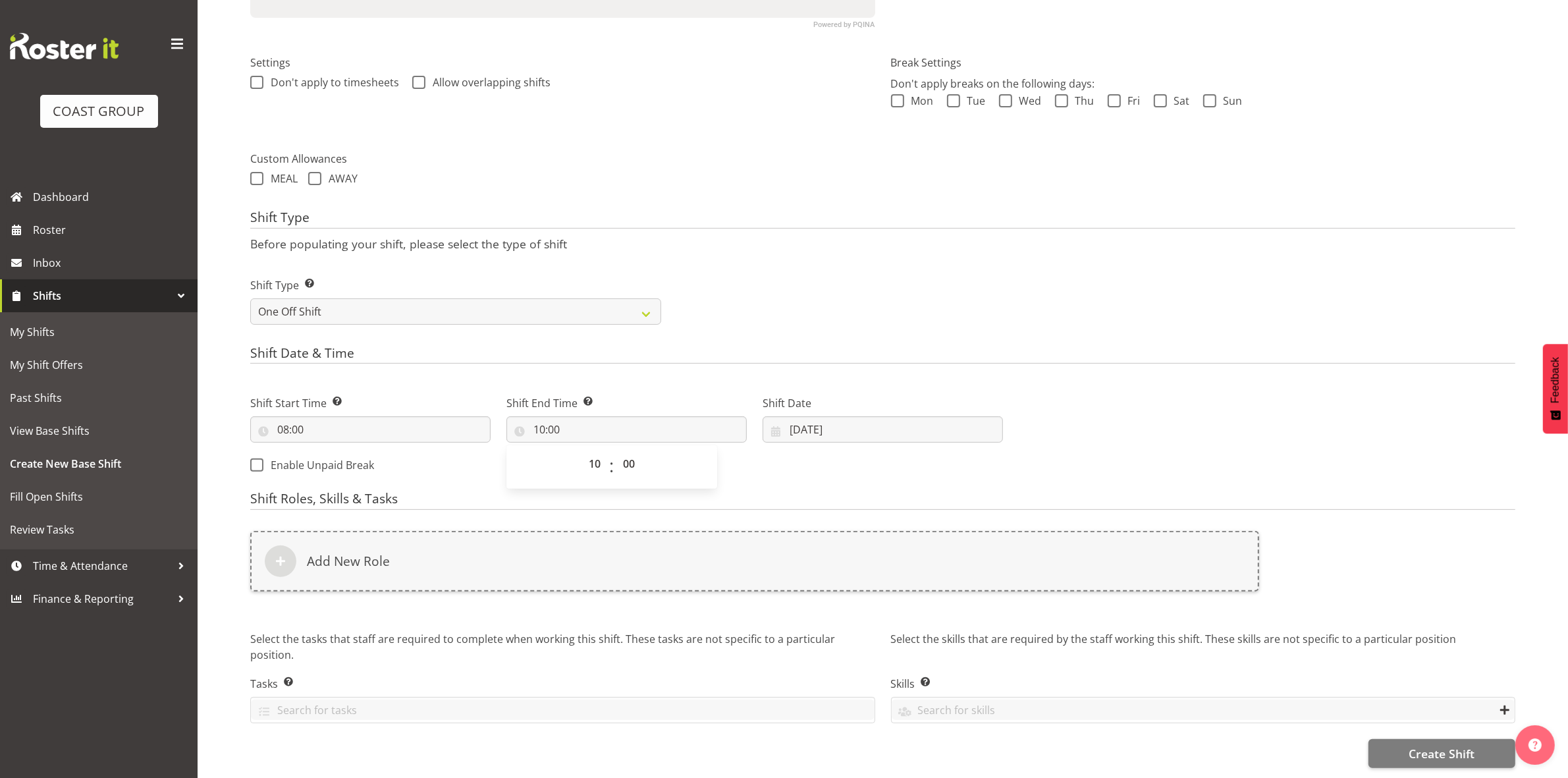
click at [840, 273] on div "Shift Type Shift Types: One Off – Select this if you would like a single shift …" at bounding box center [883, 296] width 1280 height 74
click at [795, 417] on input "03/09/2025" at bounding box center [883, 429] width 240 height 26
click at [926, 529] on link "5" at bounding box center [935, 538] width 26 height 26
type input "[DATE]"
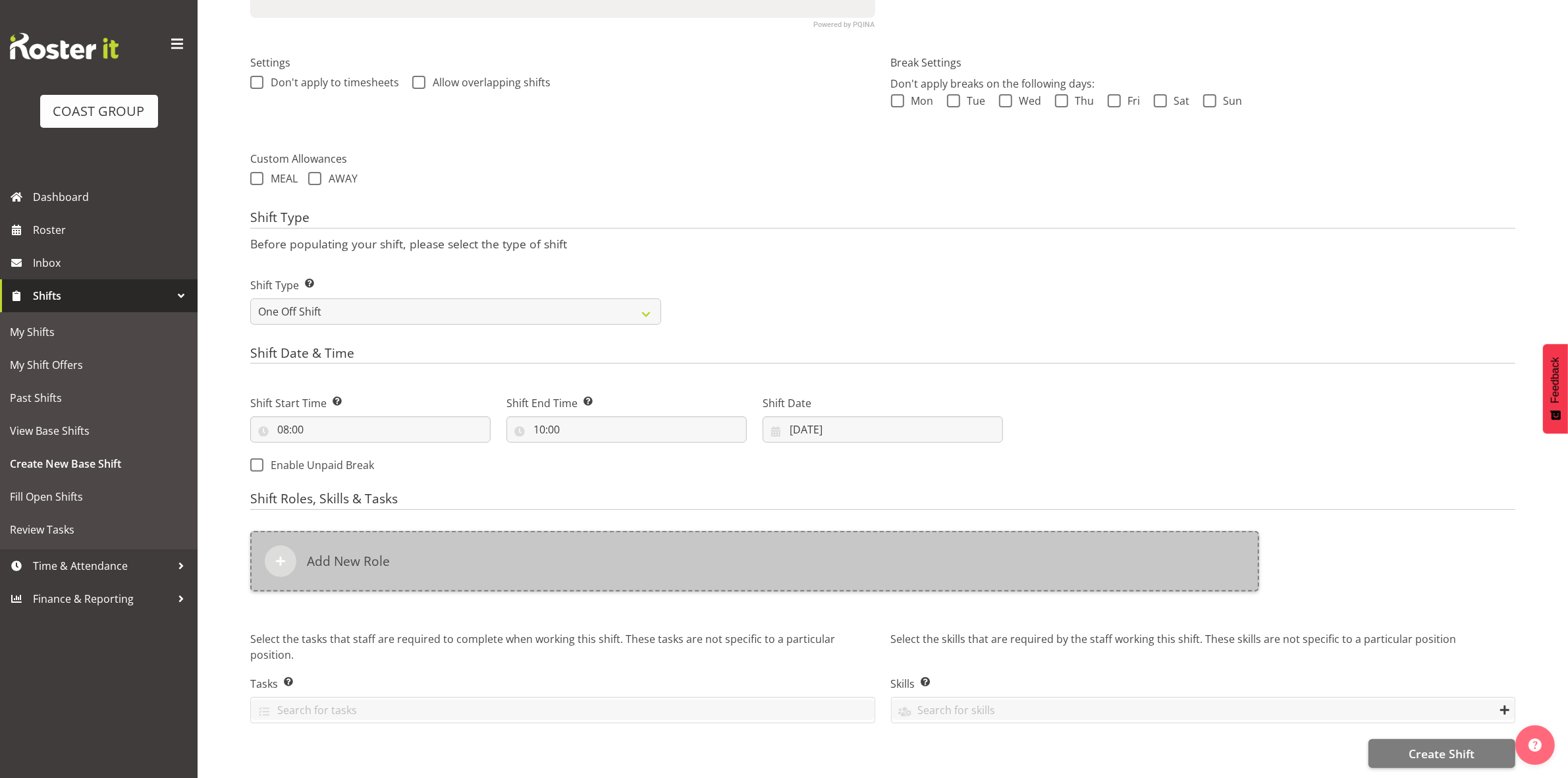
click at [702, 534] on div "Add New Role" at bounding box center [755, 561] width 1009 height 61
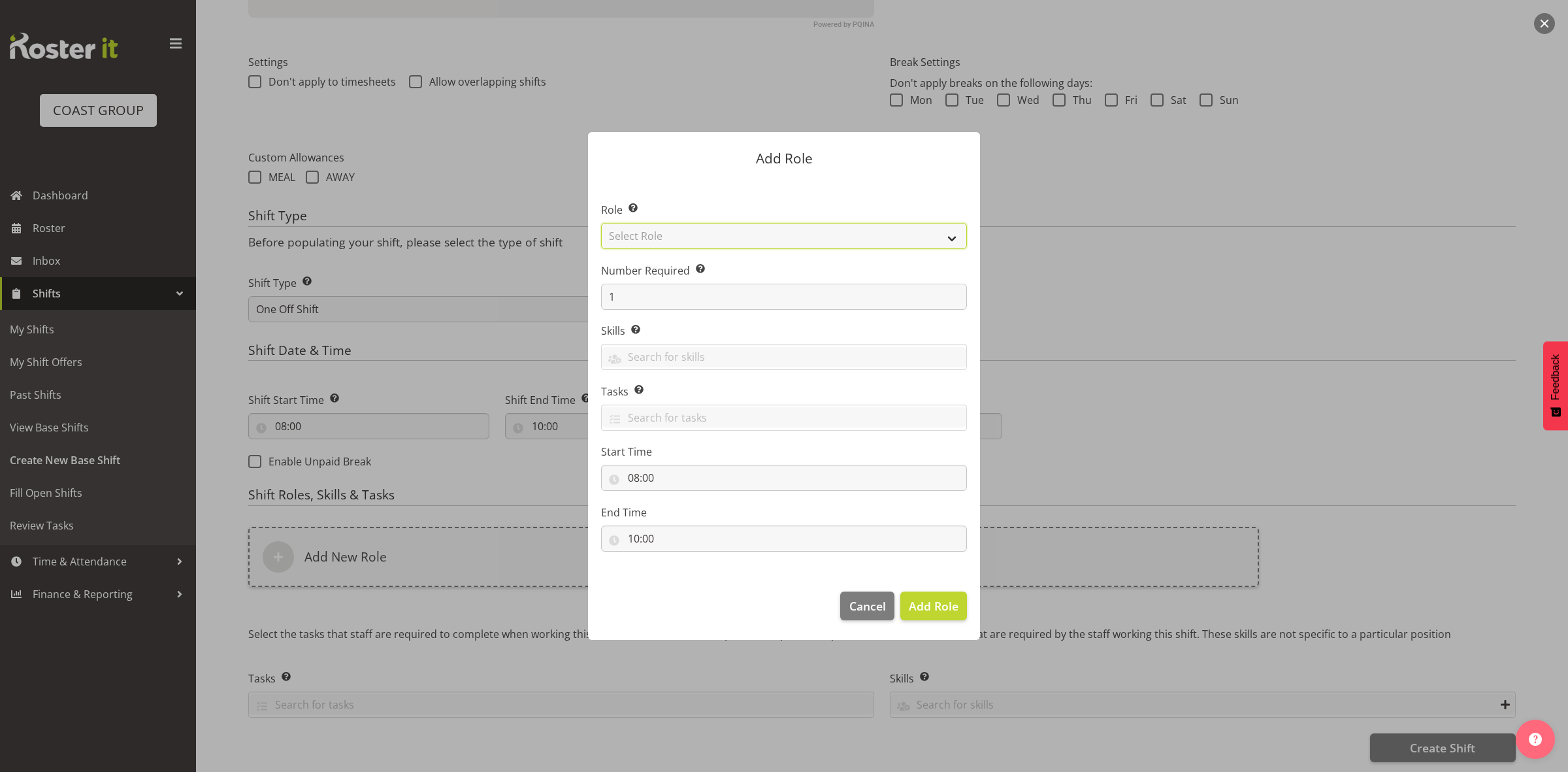
click at [681, 239] on select "Select Role ACCOUNT MANAGER ACCOUNT MANAGER DW ACCOUNTS [PERSON_NAME] VEHICLES …" at bounding box center [784, 236] width 366 height 26
select select "192"
click at [601, 223] on select "Select Role ACCOUNT MANAGER ACCOUNT MANAGER DW ACCOUNTS [PERSON_NAME] VEHICLES …" at bounding box center [784, 236] width 366 height 26
click at [681, 300] on input "1" at bounding box center [784, 296] width 366 height 26
type input "2"
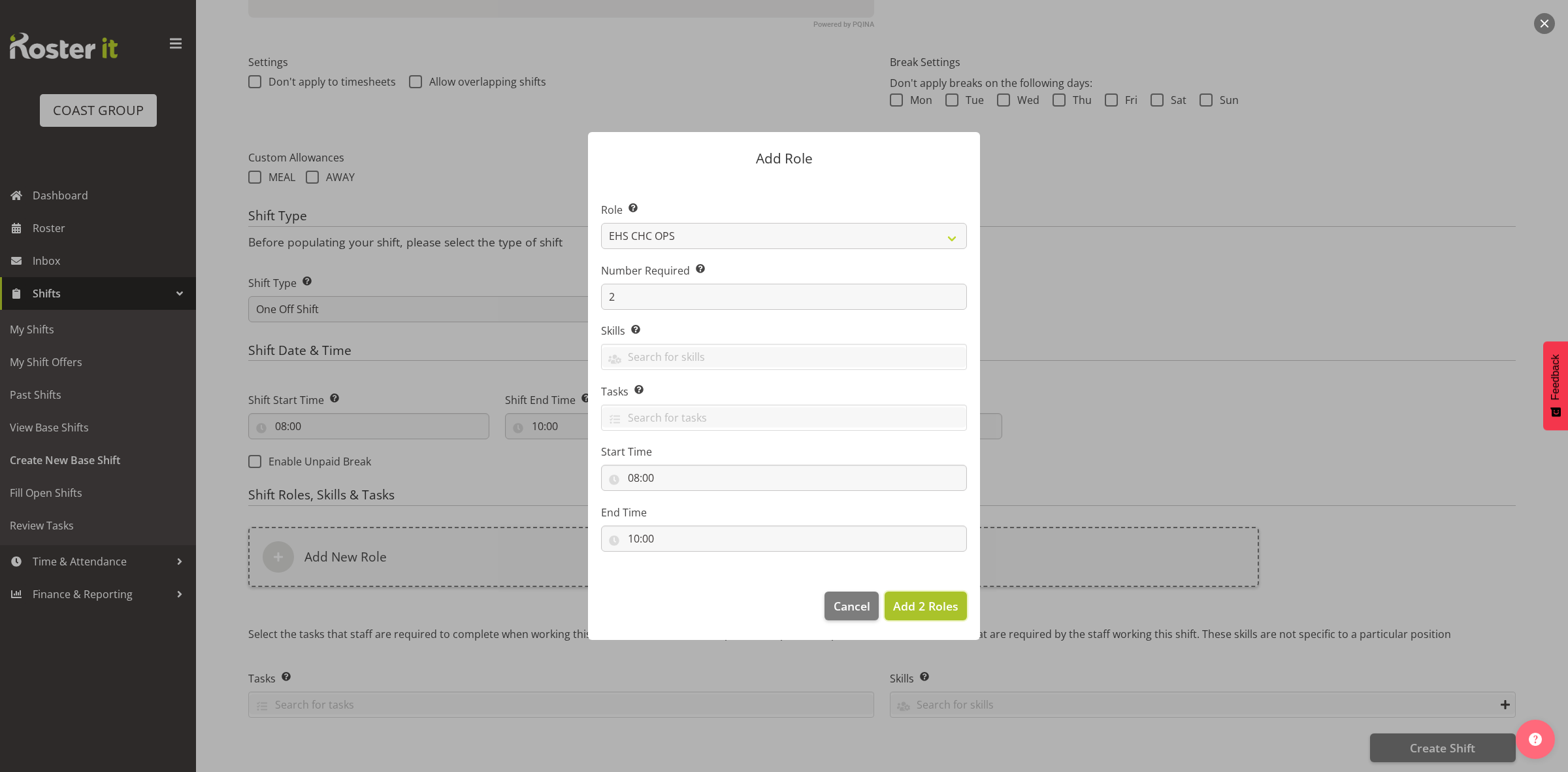
click at [919, 612] on span "Add 2 Roles" at bounding box center [926, 606] width 65 height 16
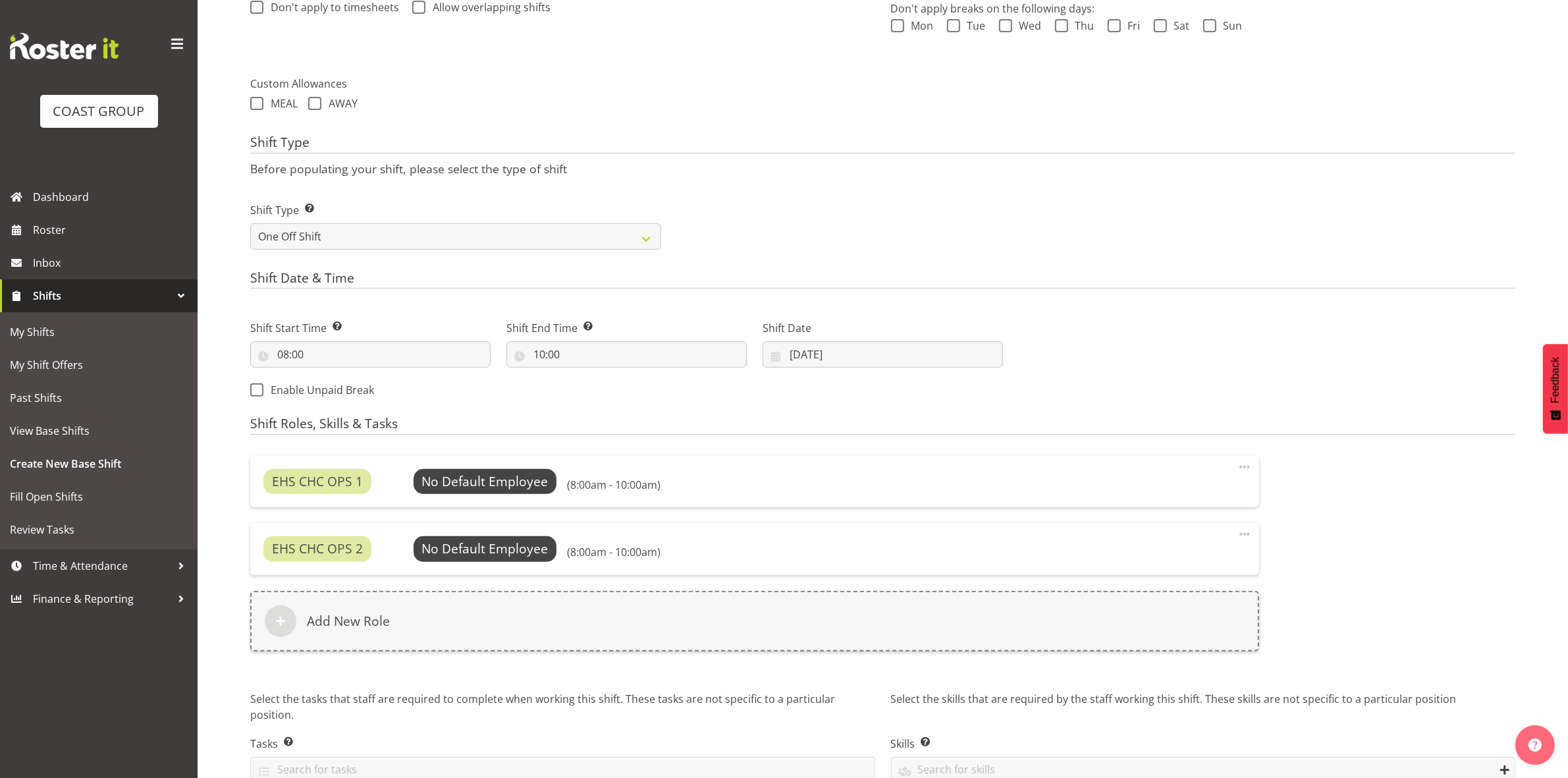
scroll to position [500, 0]
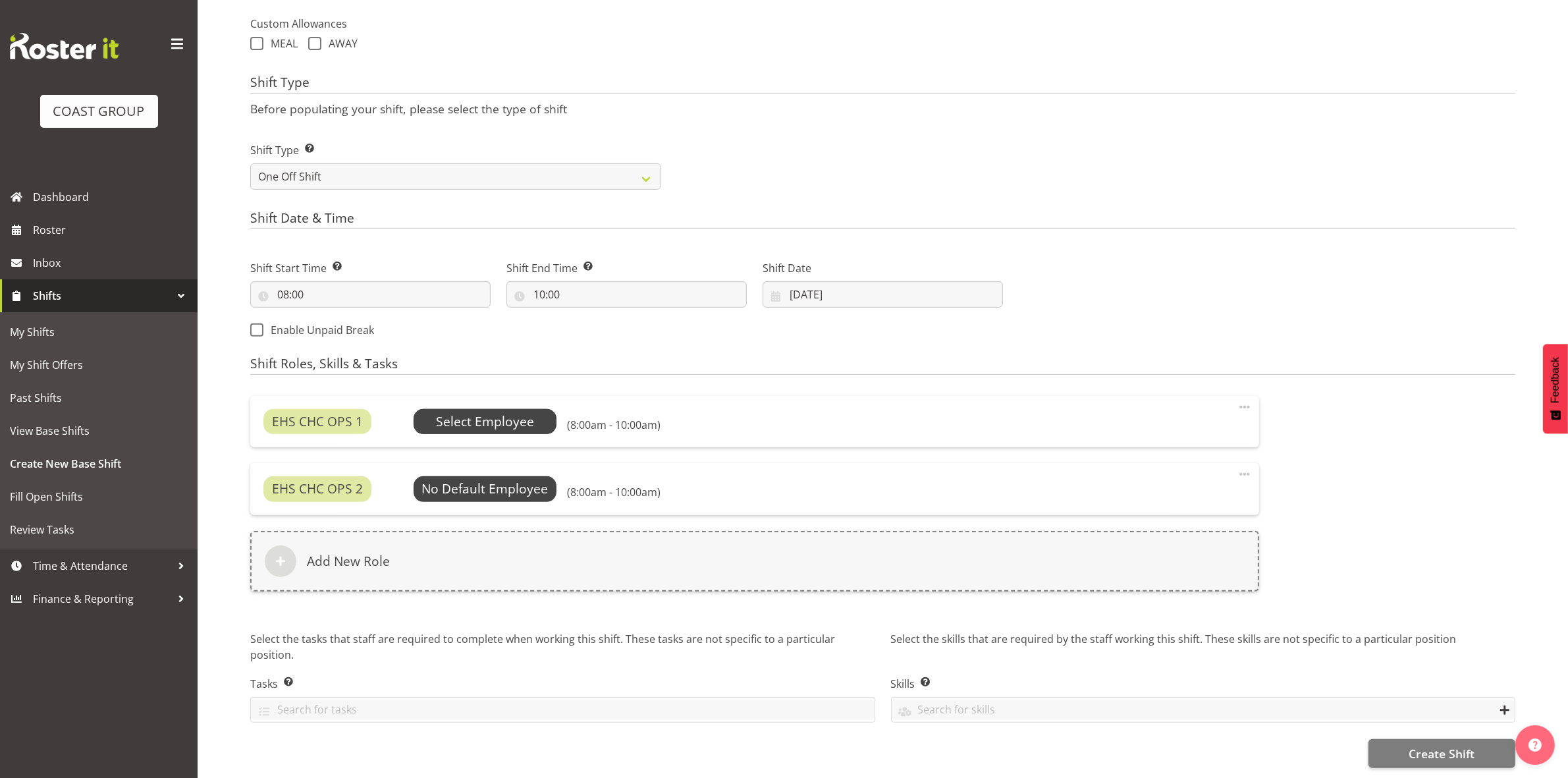
click at [487, 412] on span "Select Employee" at bounding box center [484, 422] width 98 height 19
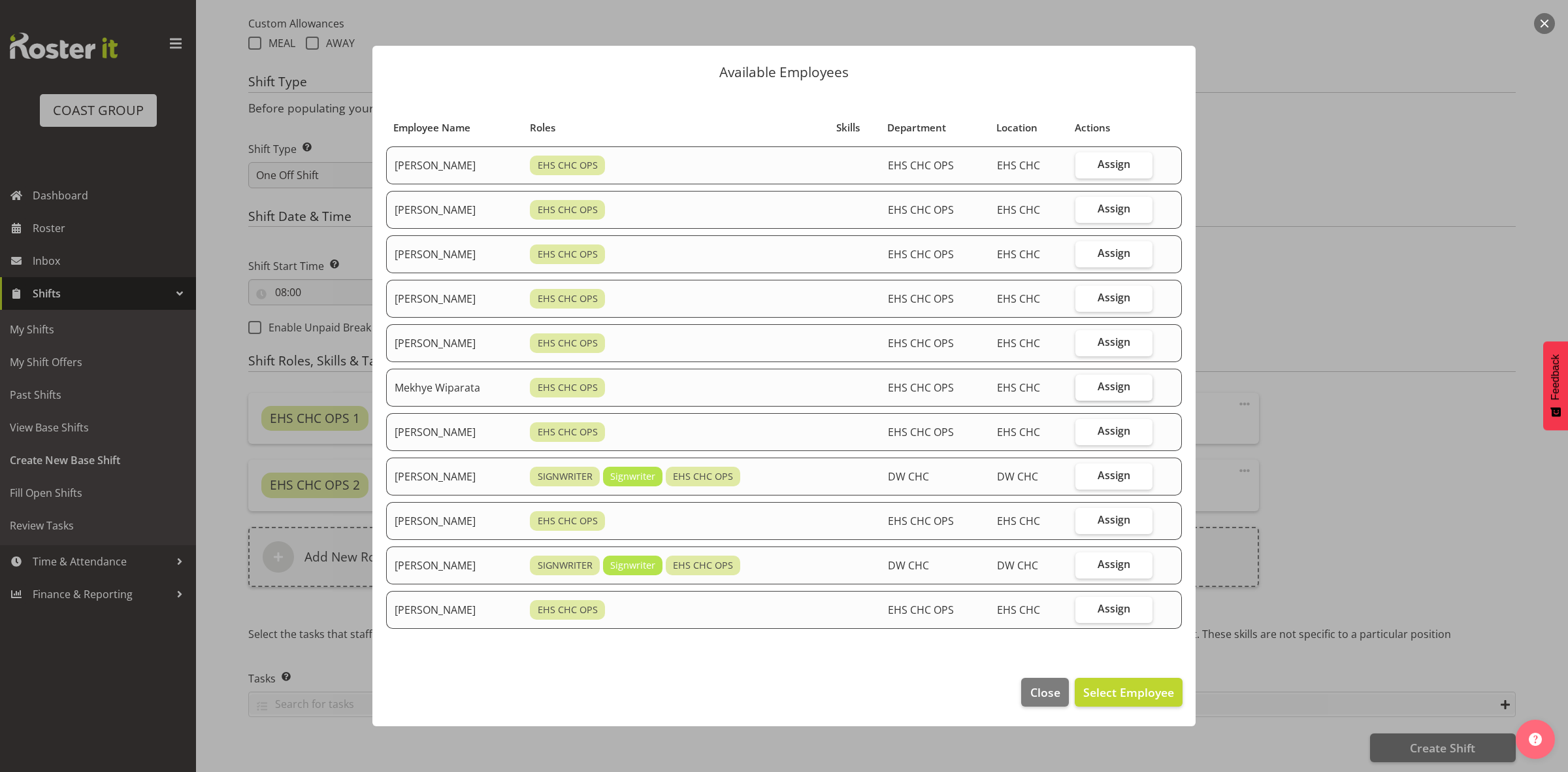
click at [1113, 388] on span "Assign" at bounding box center [1114, 386] width 33 height 13
click at [1084, 388] on input "Assign" at bounding box center [1080, 386] width 9 height 9
checkbox input "true"
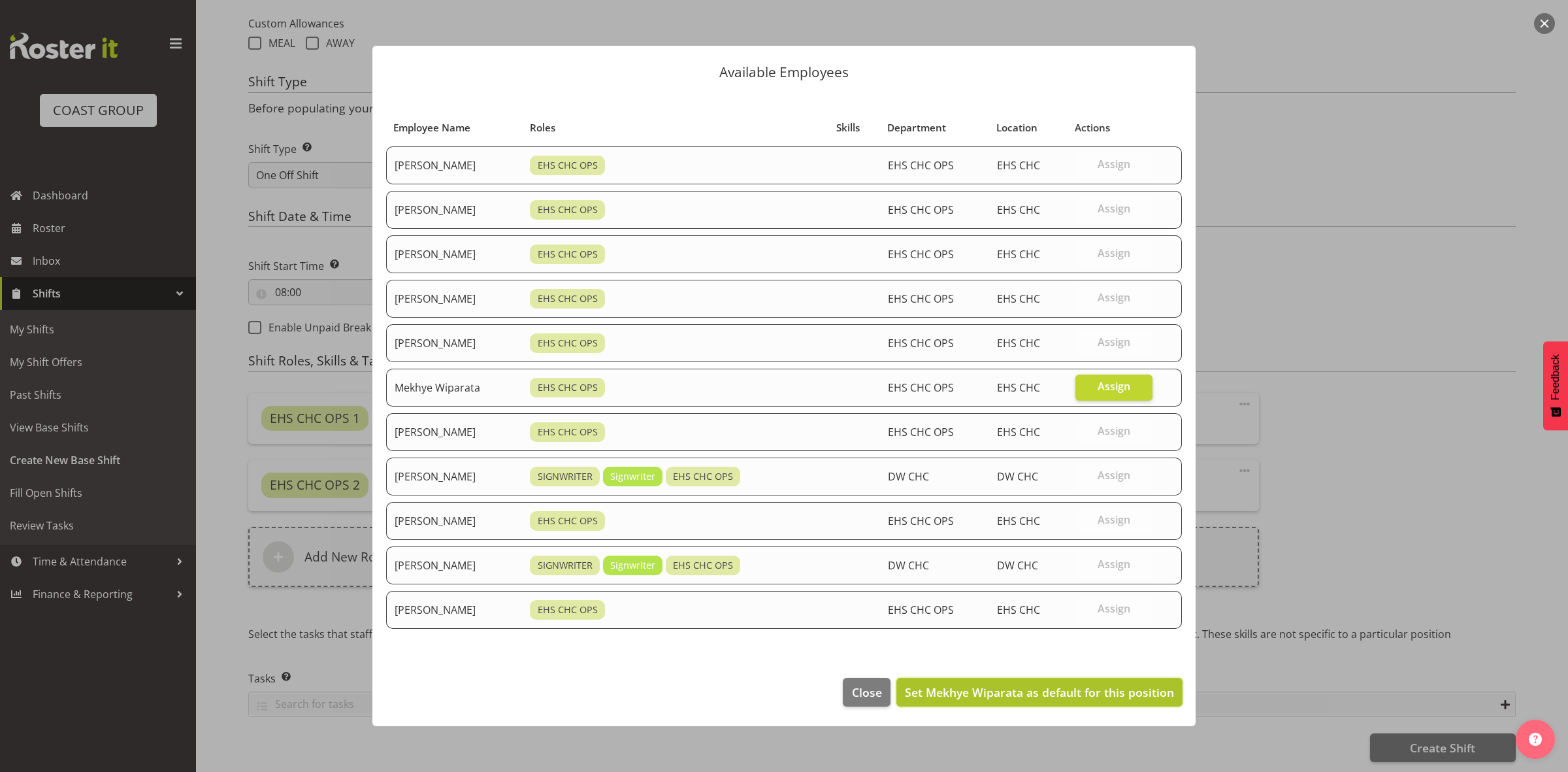
click at [1066, 695] on span "Set Mekhye Wiparata as default for this position" at bounding box center [1039, 692] width 269 height 16
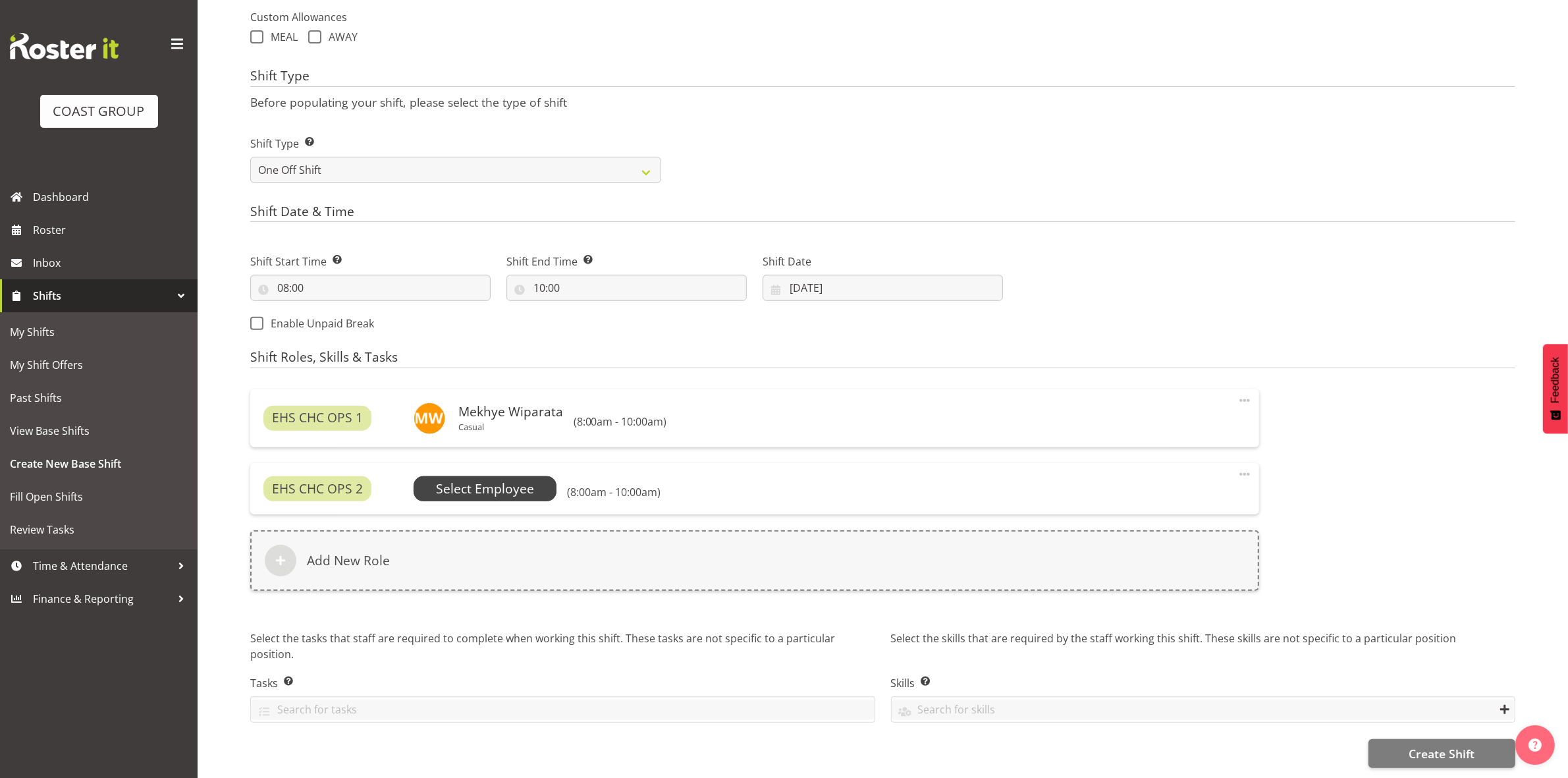
click at [483, 485] on span "Select Employee" at bounding box center [484, 489] width 98 height 19
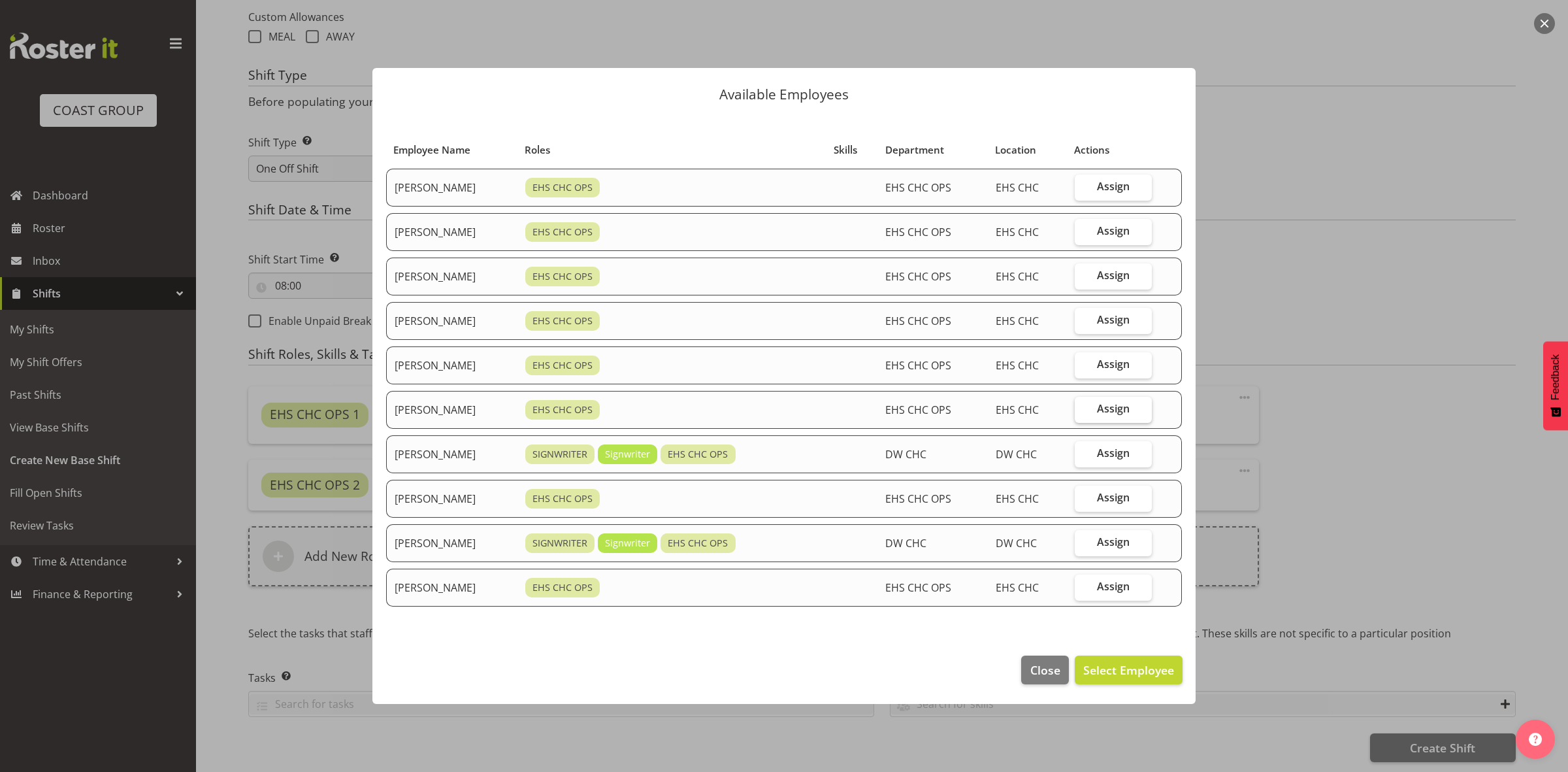
click at [1124, 406] on span "Assign" at bounding box center [1113, 408] width 33 height 13
click at [1083, 406] on input "Assign" at bounding box center [1079, 409] width 9 height 9
checkbox input "true"
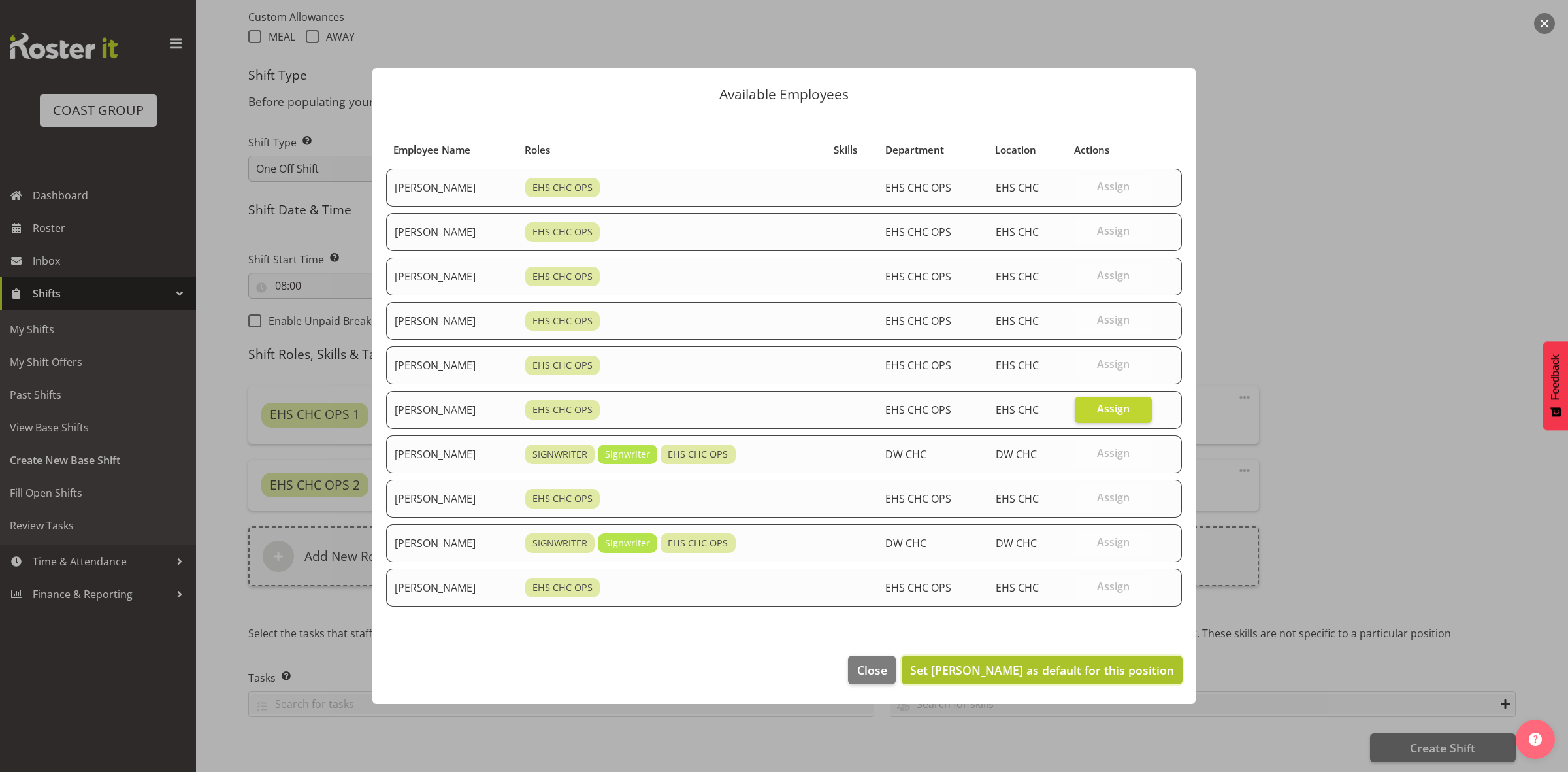
click at [1050, 675] on span "Set Reuben Bowe as default for this position" at bounding box center [1042, 670] width 264 height 16
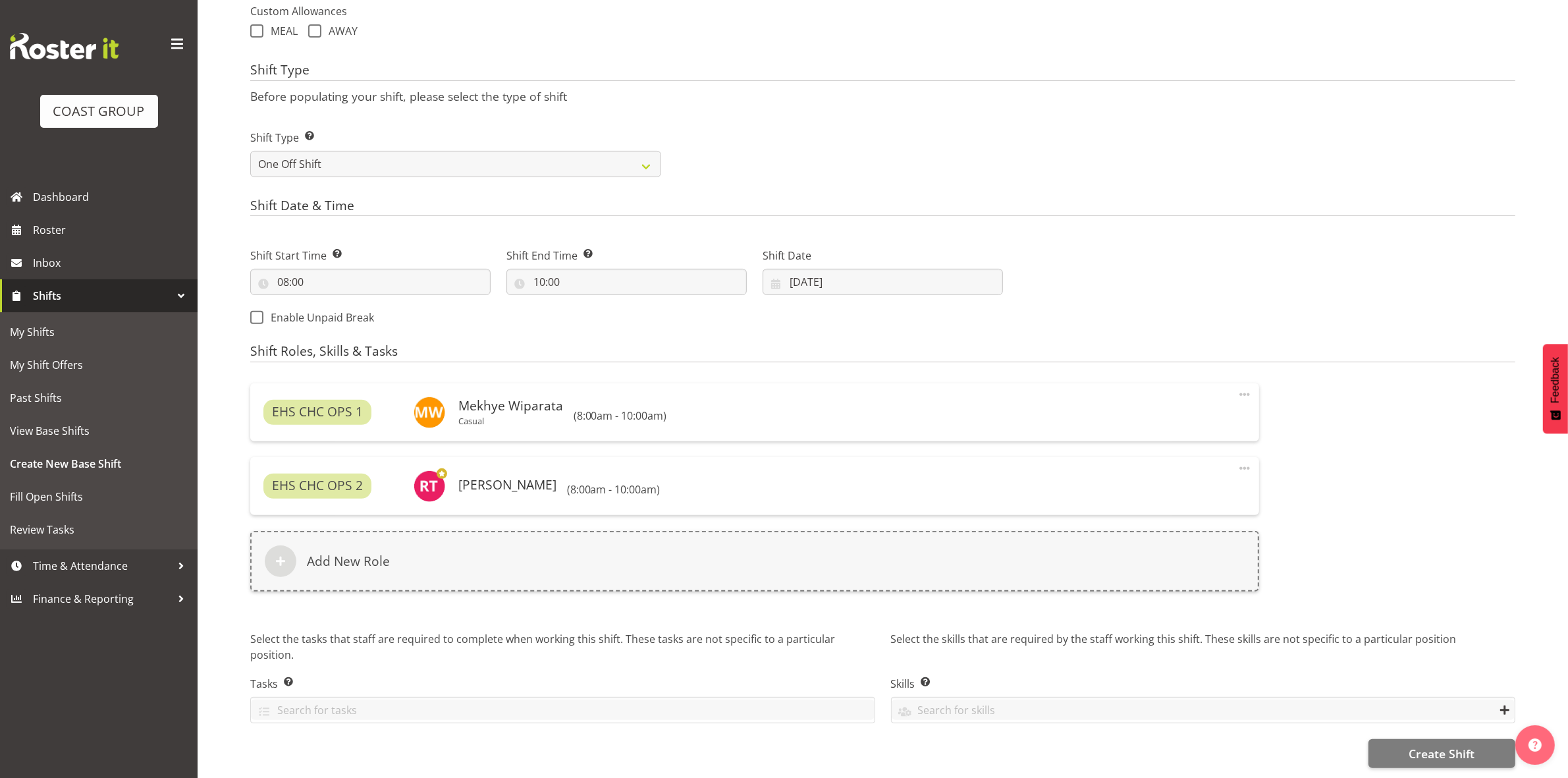
scroll to position [512, 0]
click at [1416, 746] on span "Create Shift" at bounding box center [1441, 754] width 66 height 17
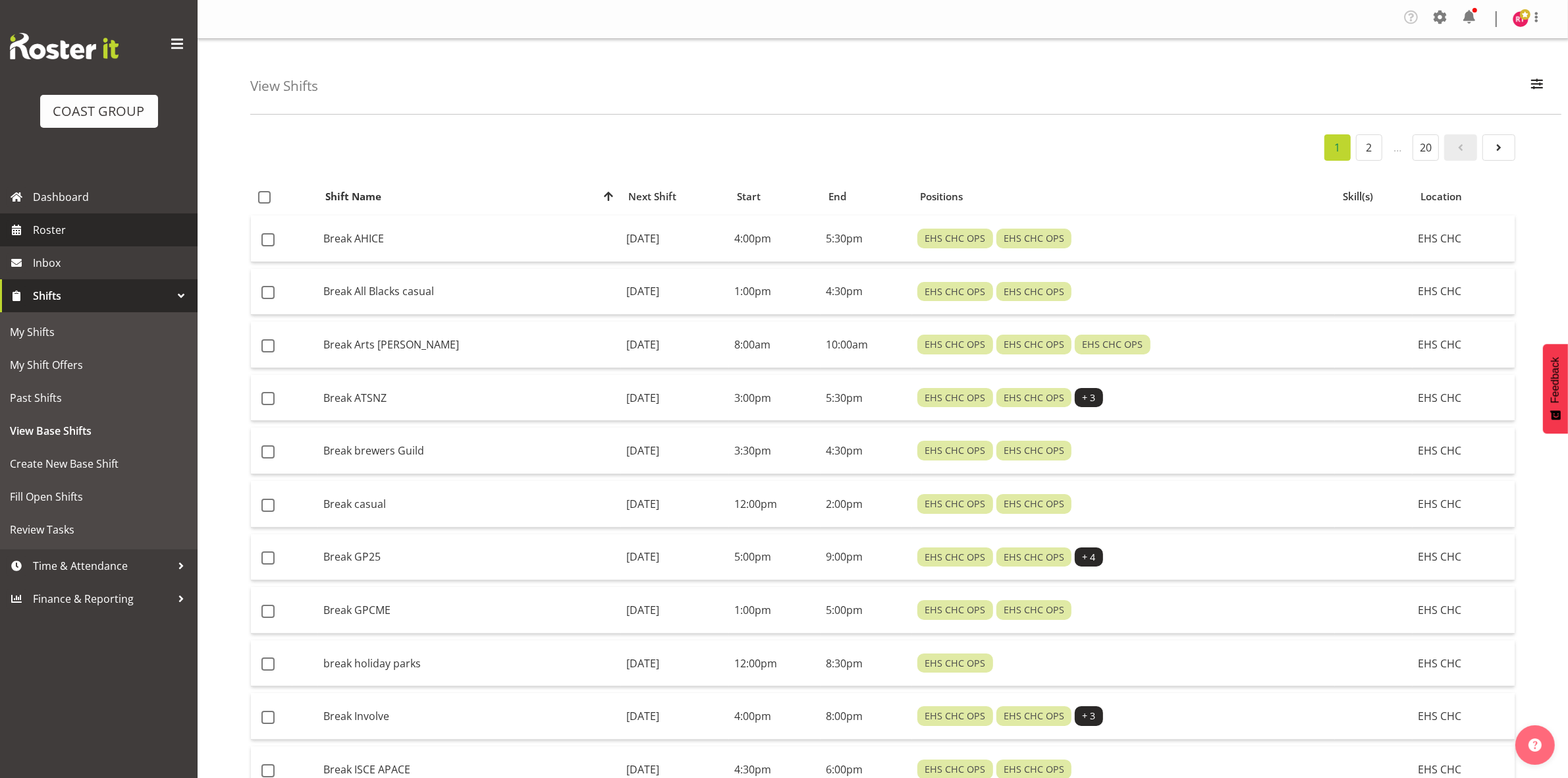
click at [96, 225] on span "Roster" at bounding box center [112, 230] width 158 height 20
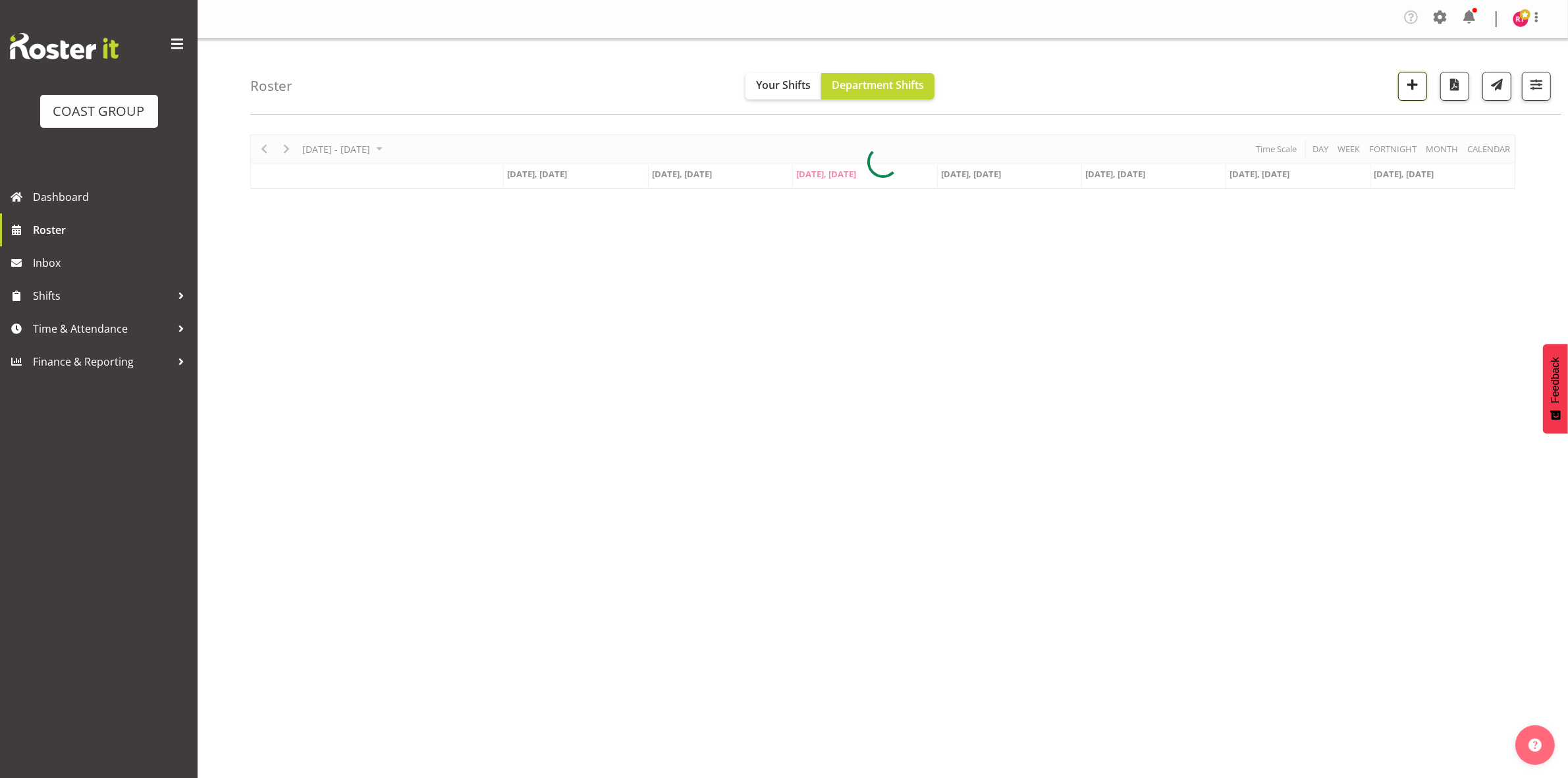
click at [1410, 93] on span "button" at bounding box center [1412, 84] width 17 height 17
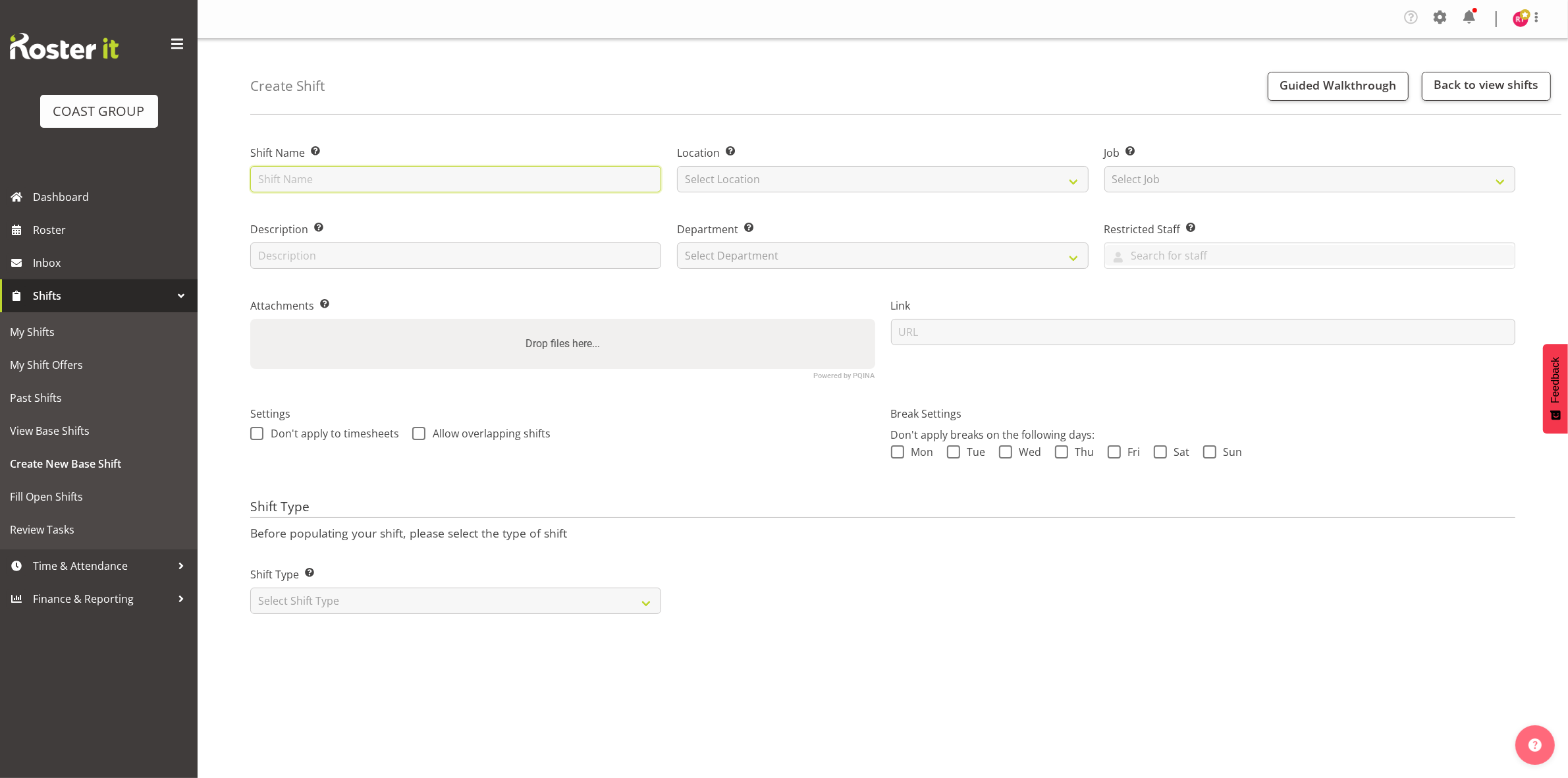
click at [459, 175] on input "text" at bounding box center [456, 179] width 411 height 26
type input "warehouse"
click at [768, 179] on select "Select Location EHS CHC" at bounding box center [882, 179] width 411 height 26
select select "107"
click at [677, 166] on select "Select Location EHS CHC" at bounding box center [882, 179] width 411 height 26
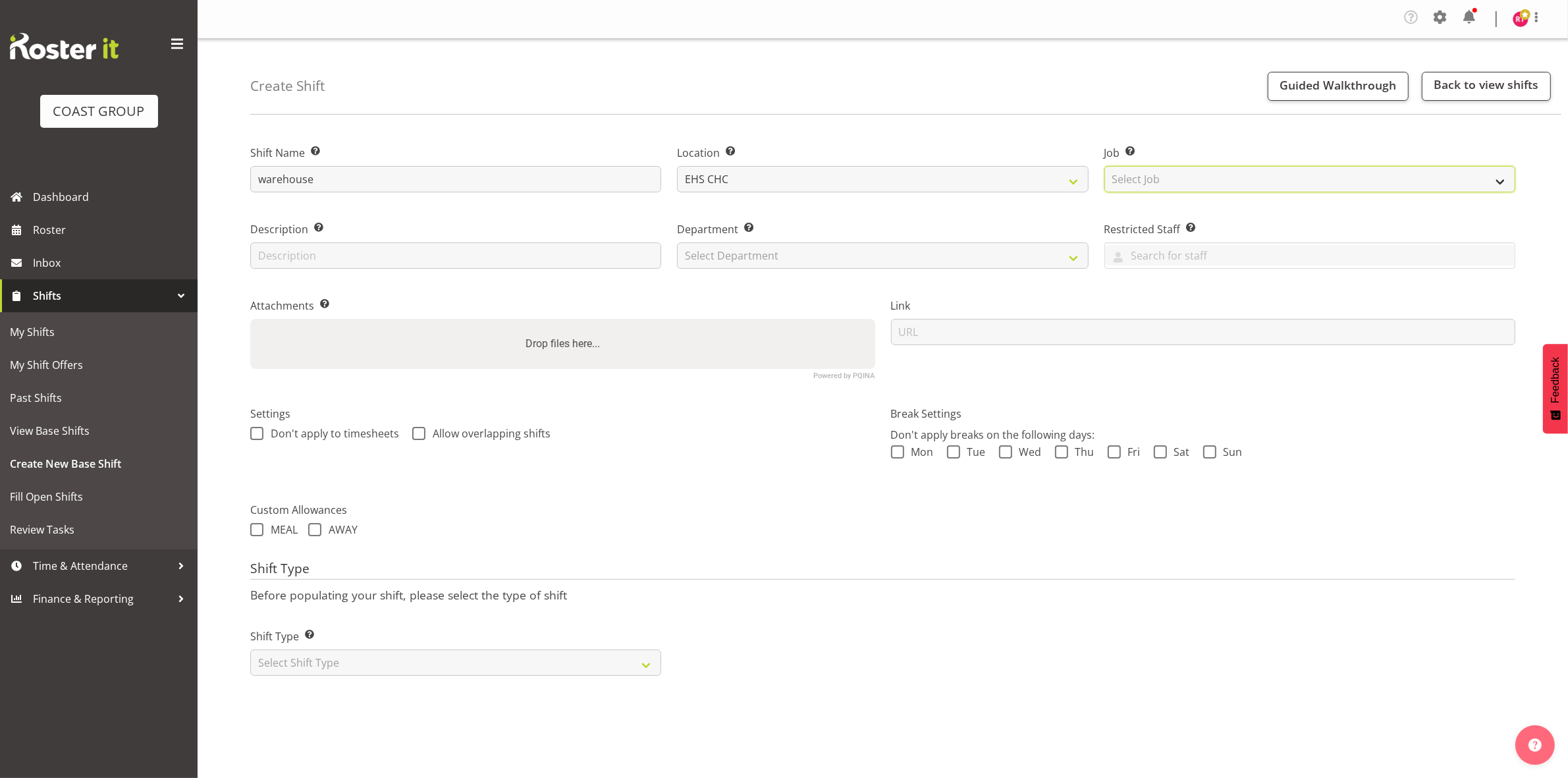
click at [1220, 185] on select "Select Job Create new job 1 Carlton Events 1 [PERSON_NAME][GEOGRAPHIC_DATA] 1 […" at bounding box center [1310, 179] width 411 height 26
select select "69"
click at [1104, 166] on select "Select Job Create new job 1 Carlton Events 1 [PERSON_NAME][GEOGRAPHIC_DATA] 1 […" at bounding box center [1310, 179] width 411 height 26
drag, startPoint x: 936, startPoint y: 251, endPoint x: 931, endPoint y: 259, distance: 9.4
click at [936, 251] on select "Select Department EHS CHC OPS" at bounding box center [882, 256] width 411 height 26
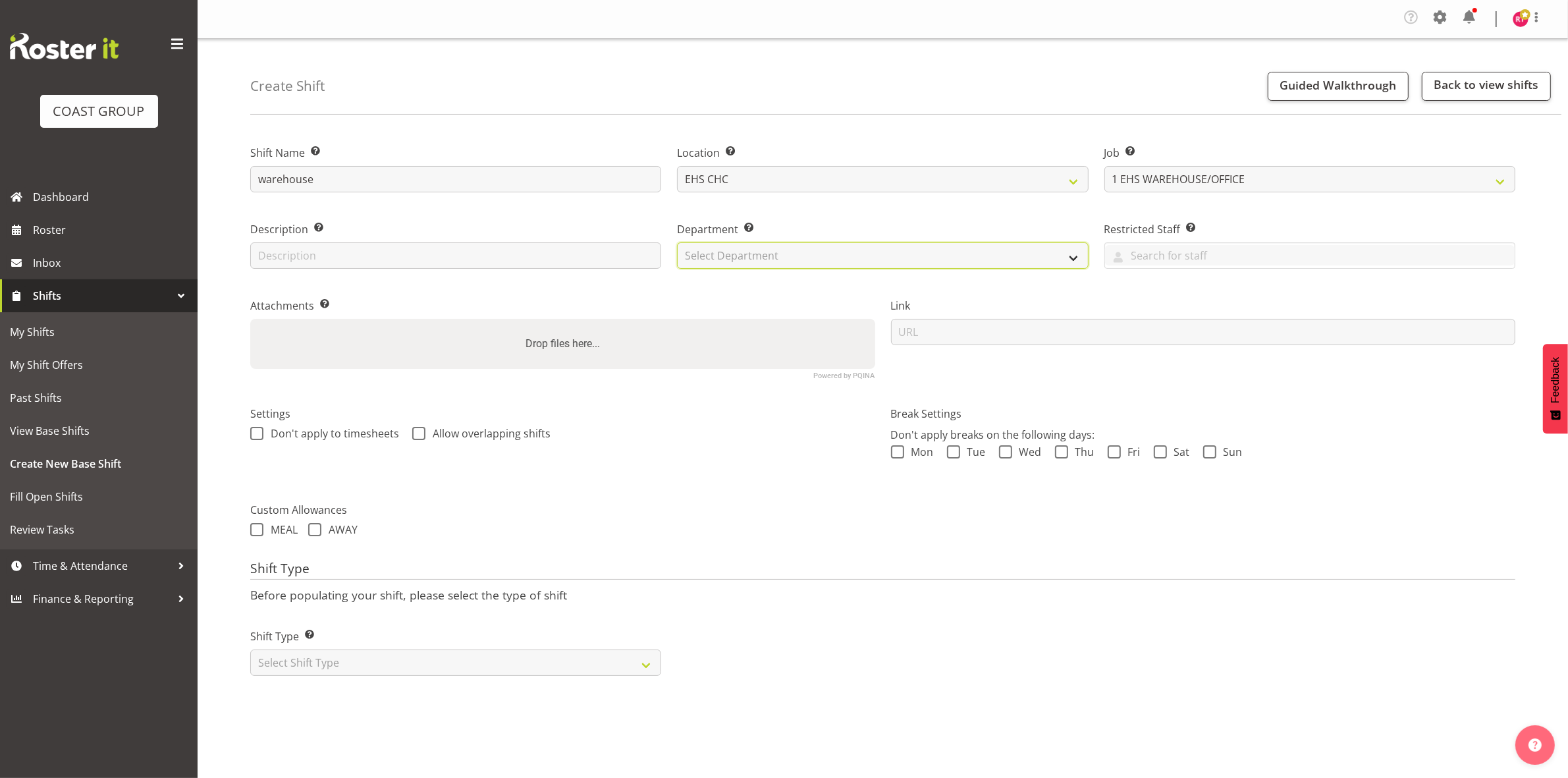
select select "41"
click at [677, 243] on select "Select Department EHS CHC OPS" at bounding box center [882, 256] width 411 height 26
drag, startPoint x: 485, startPoint y: 661, endPoint x: 479, endPoint y: 676, distance: 16.2
click at [485, 661] on select "Select Shift Type One Off Shift Recurring Shift Rotating Shift" at bounding box center [456, 663] width 411 height 26
select select "one_off"
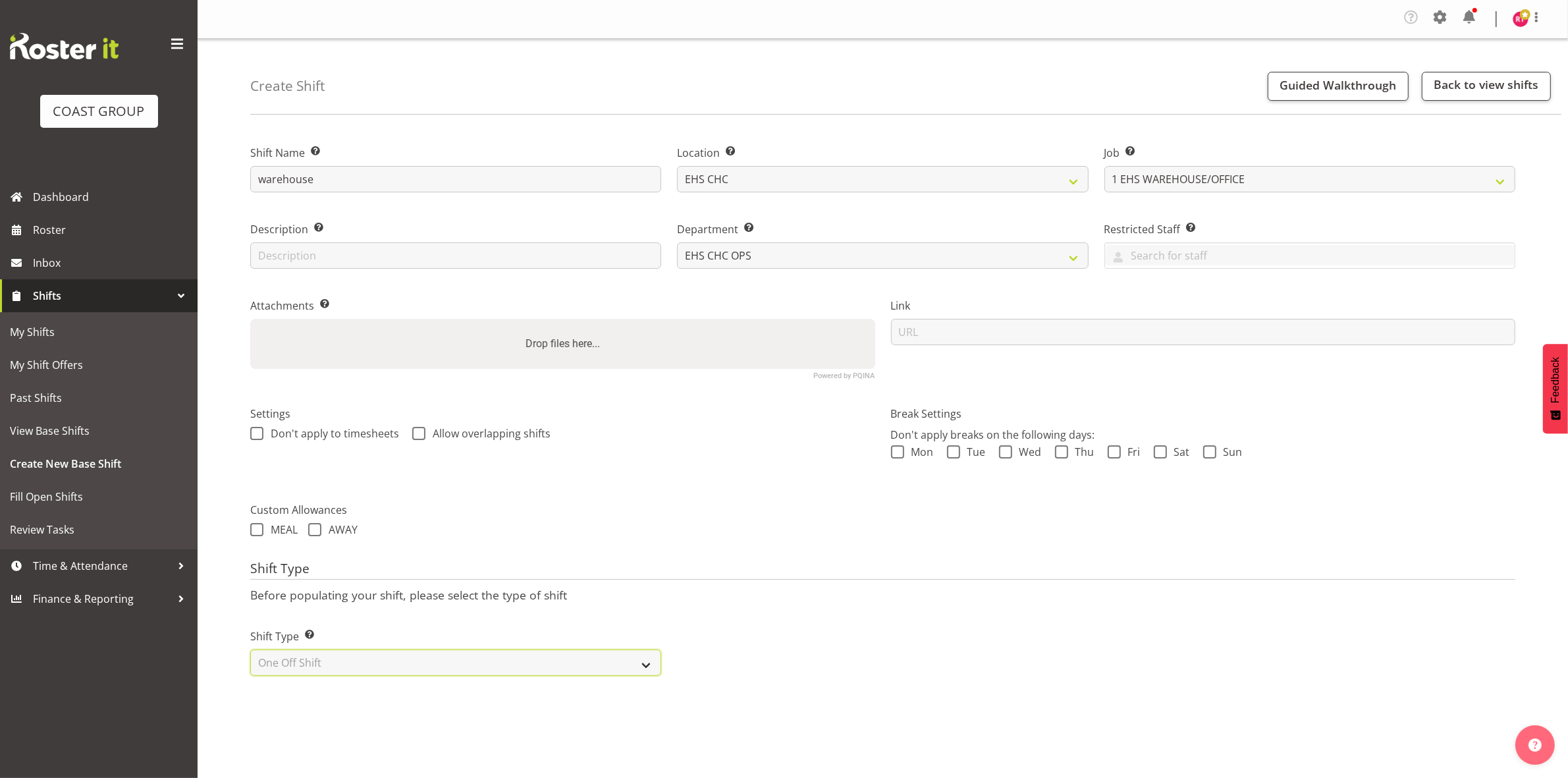
click at [250, 650] on select "Select Shift Type One Off Shift Recurring Shift Rotating Shift" at bounding box center [456, 663] width 411 height 26
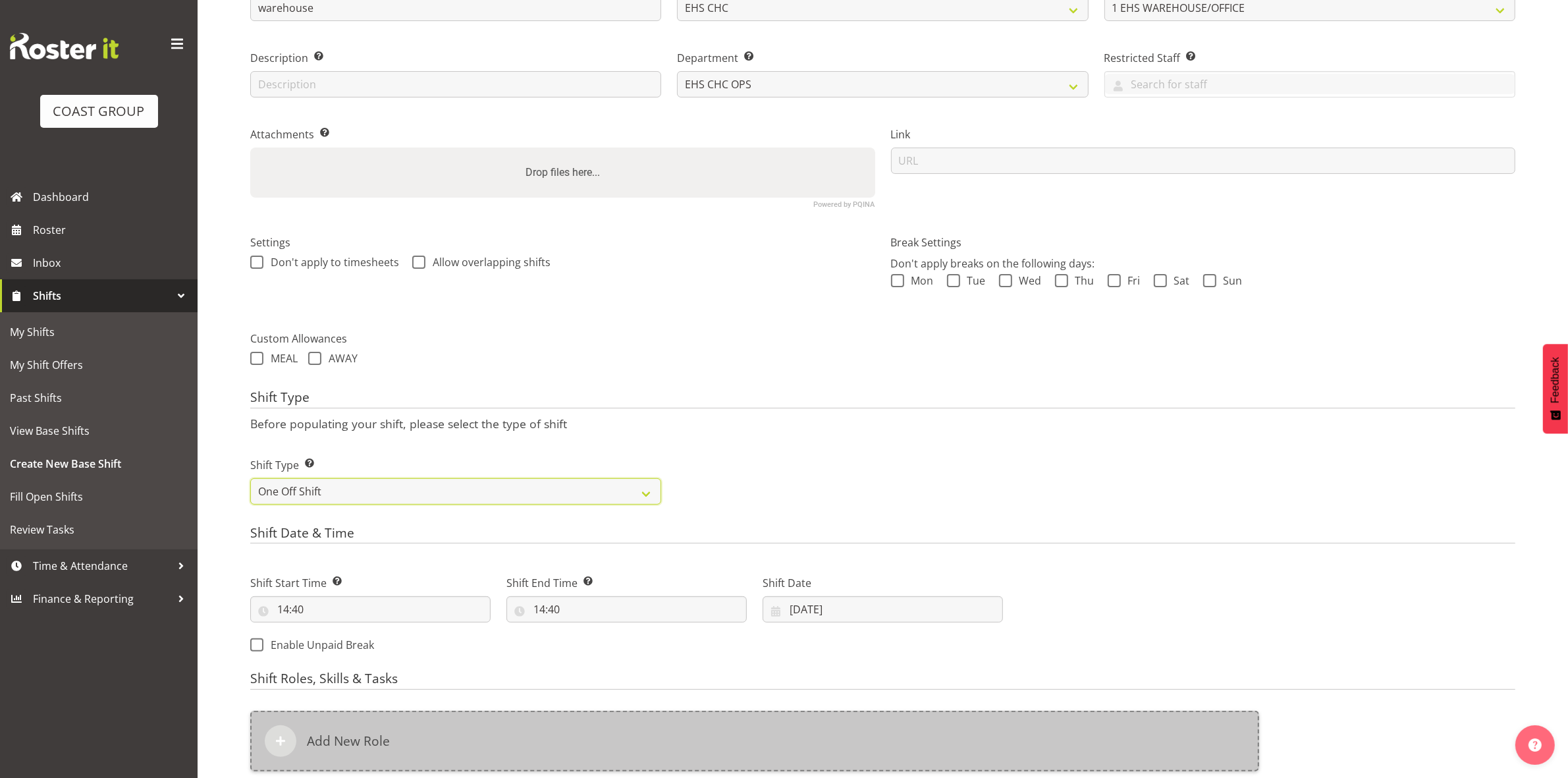
scroll to position [364, 0]
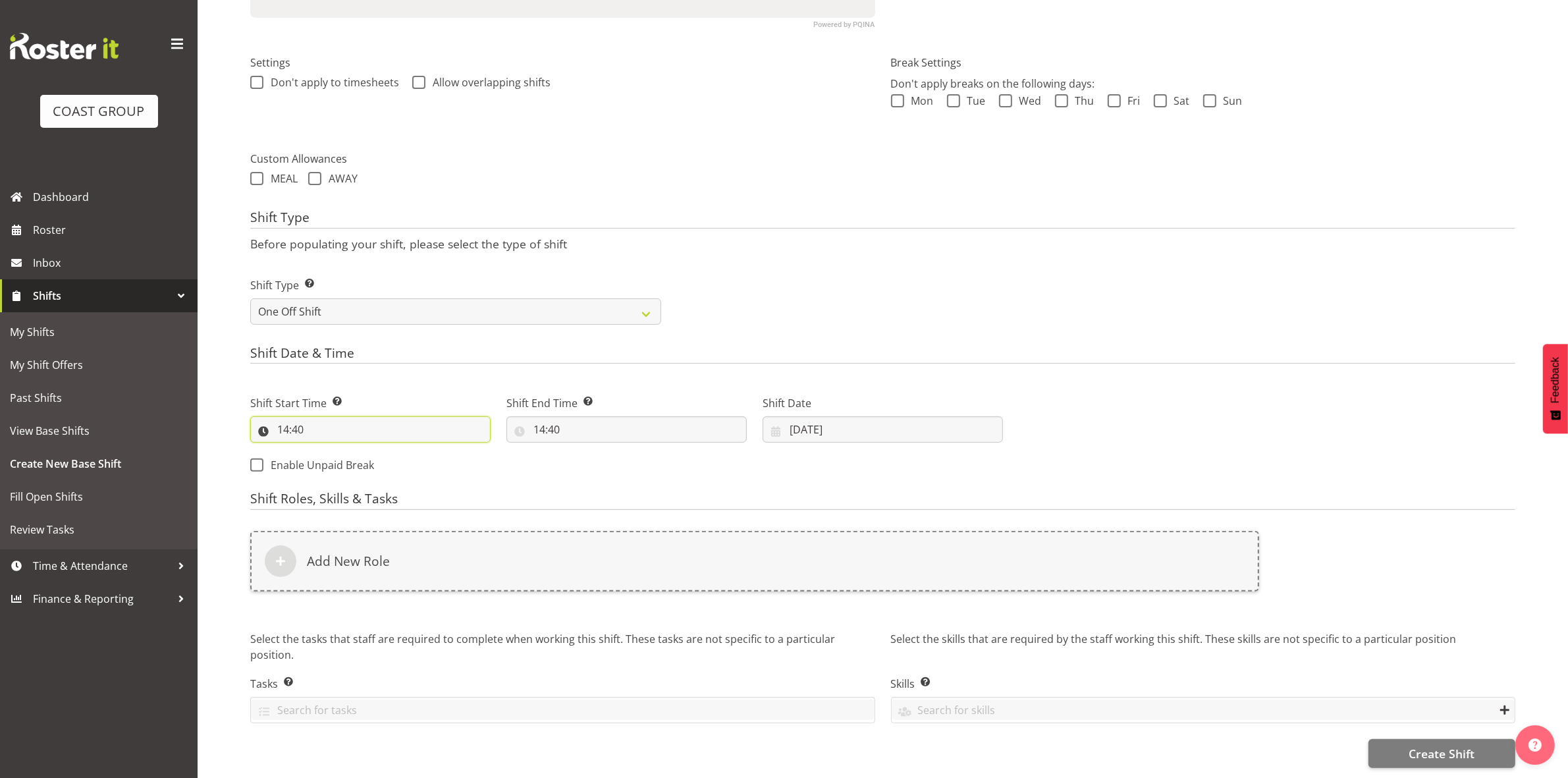
click at [288, 417] on input "14:40" at bounding box center [371, 429] width 240 height 26
drag, startPoint x: 340, startPoint y: 450, endPoint x: 343, endPoint y: 440, distance: 10.4
click at [340, 451] on select "00 01 02 03 04 05 06 07 08 09 10 11 12 13 14 15 16 17 18 19 20 21 22 23" at bounding box center [340, 464] width 29 height 26
select select "8"
click at [325, 451] on select "00 01 02 03 04 05 06 07 08 09 10 11 12 13 14 15 16 17 18 19 20 21 22 23" at bounding box center [340, 464] width 29 height 26
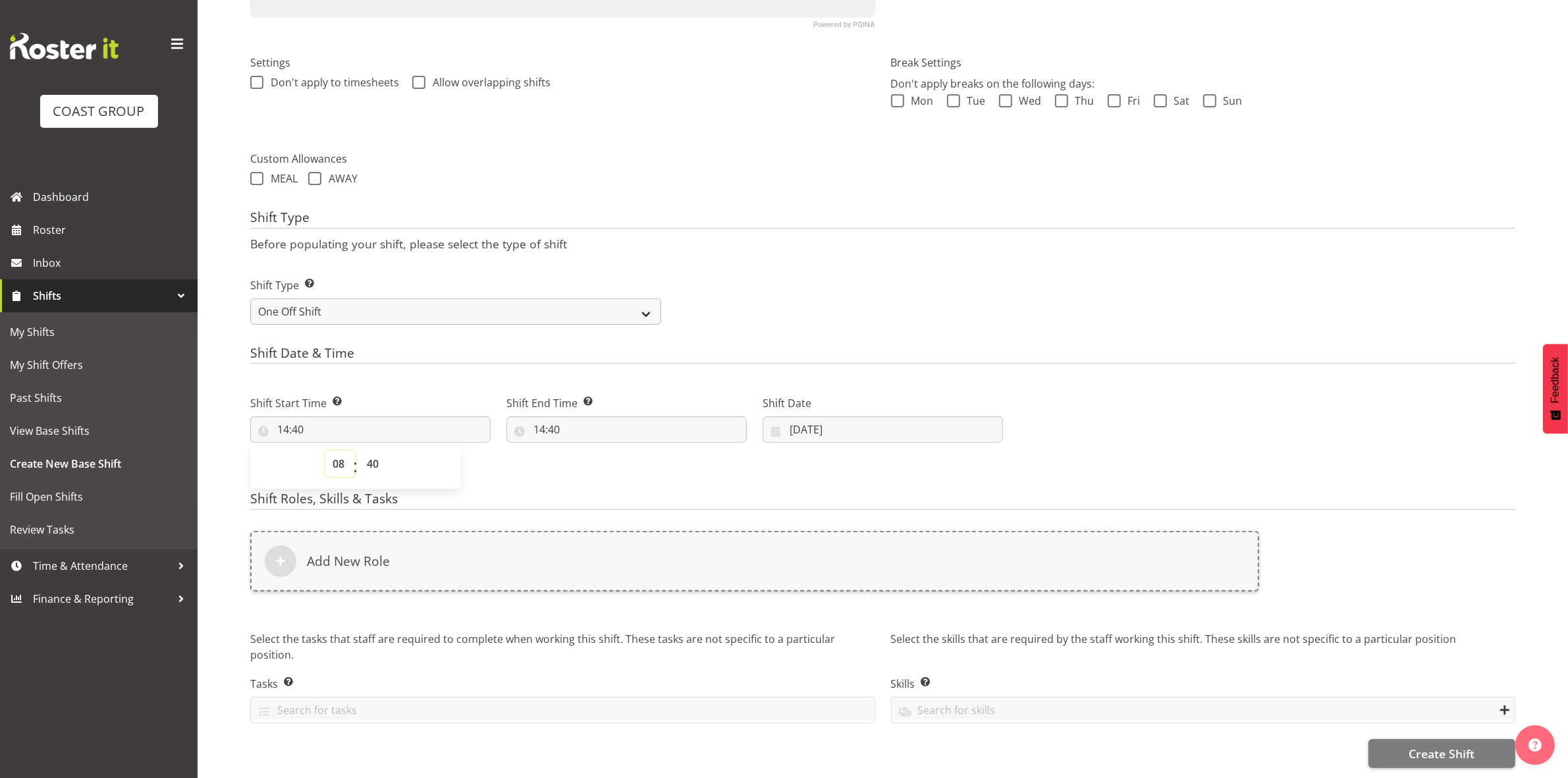
type input "08:40"
drag, startPoint x: 373, startPoint y: 452, endPoint x: 374, endPoint y: 442, distance: 10.0
click at [373, 453] on select "00 01 02 03 04 05 06 07 08 09 10 11 12 13 14 15 16 17 18 19 20 21 22 23 24 25 2…" at bounding box center [374, 464] width 29 height 26
select select "0"
click at [360, 451] on select "00 01 02 03 04 05 06 07 08 09 10 11 12 13 14 15 16 17 18 19 20 21 22 23 24 25 2…" at bounding box center [374, 464] width 29 height 26
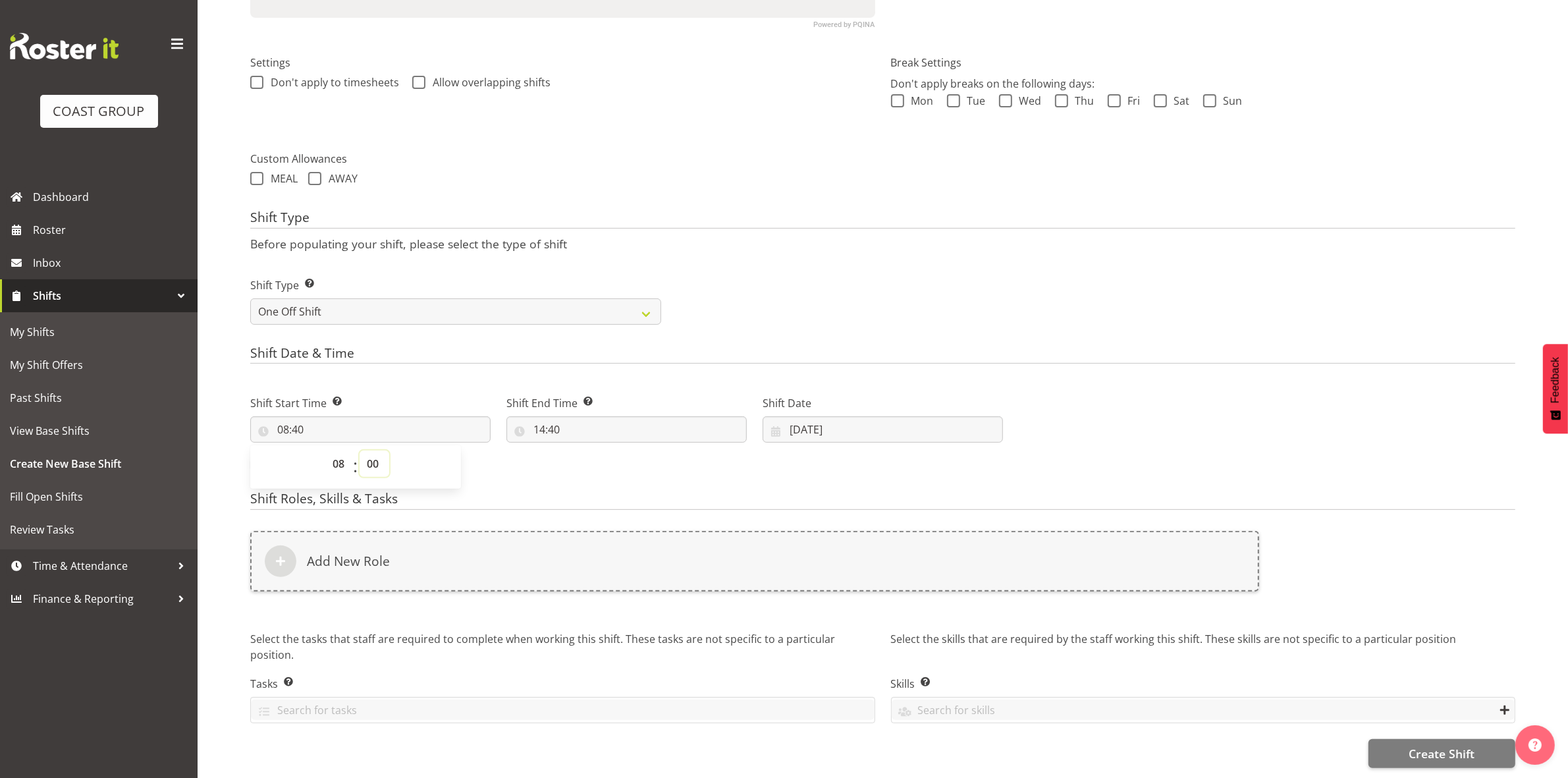
type input "08:00"
click at [703, 243] on div "Shift Type Before populating your shift, please select the type of shift Shift …" at bounding box center [883, 271] width 1265 height 122
click at [539, 417] on input "14:40" at bounding box center [627, 429] width 240 height 26
click at [597, 453] on select "00 01 02 03 04 05 06 07 08 09 10 11 12 13 14 15 16 17 18 19 20 21 22 23" at bounding box center [596, 464] width 29 height 26
select select "15"
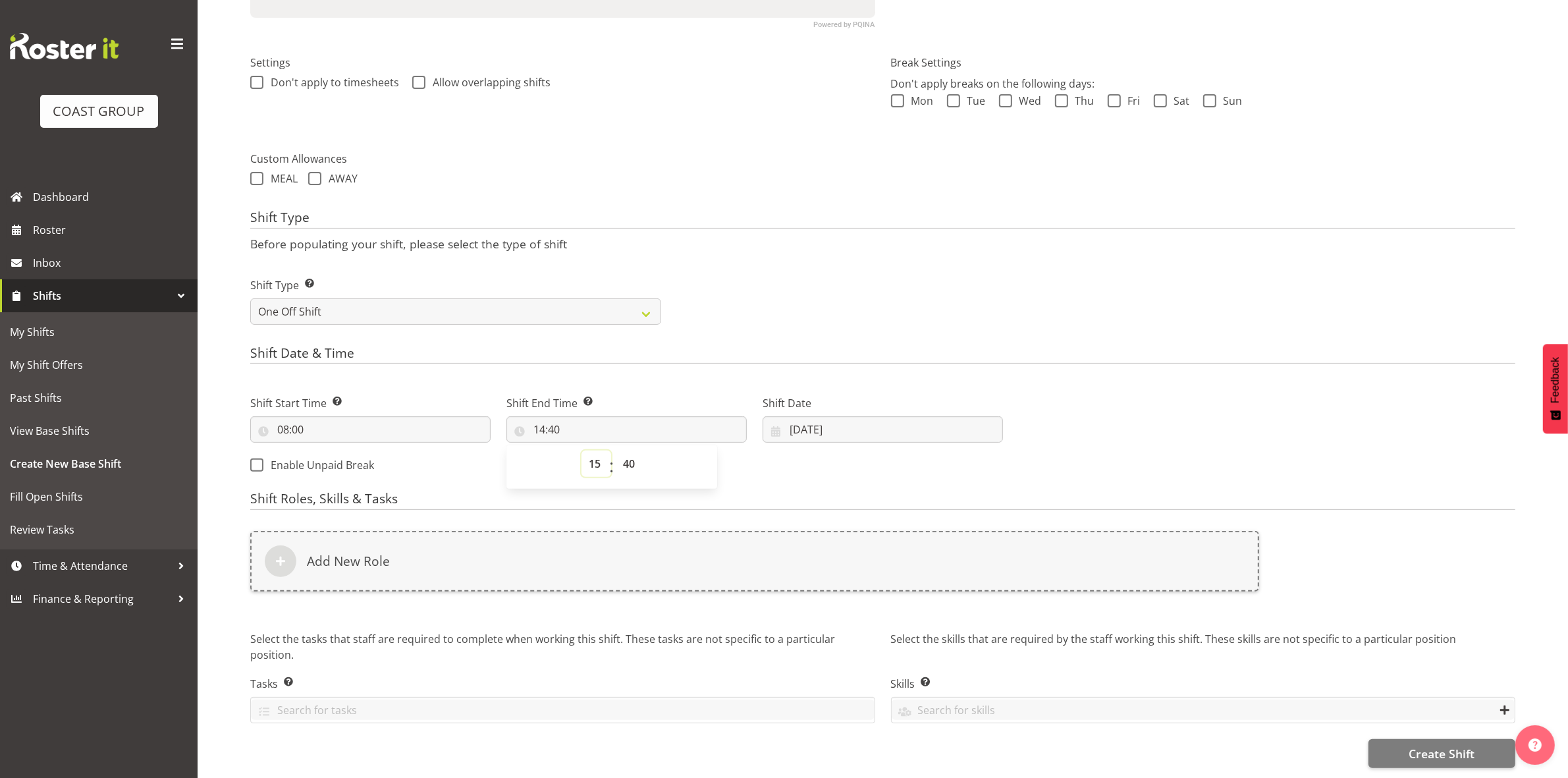
click at [582, 451] on select "00 01 02 03 04 05 06 07 08 09 10 11 12 13 14 15 16 17 18 19 20 21 22 23" at bounding box center [596, 464] width 29 height 26
type input "15:40"
click at [634, 451] on select "00 01 02 03 04 05 06 07 08 09 10 11 12 13 14 15 16 17 18 19 20 21 22 23 24 25 2…" at bounding box center [630, 464] width 29 height 26
select select "30"
click at [616, 451] on select "00 01 02 03 04 05 06 07 08 09 10 11 12 13 14 15 16 17 18 19 20 21 22 23 24 25 2…" at bounding box center [630, 464] width 29 height 26
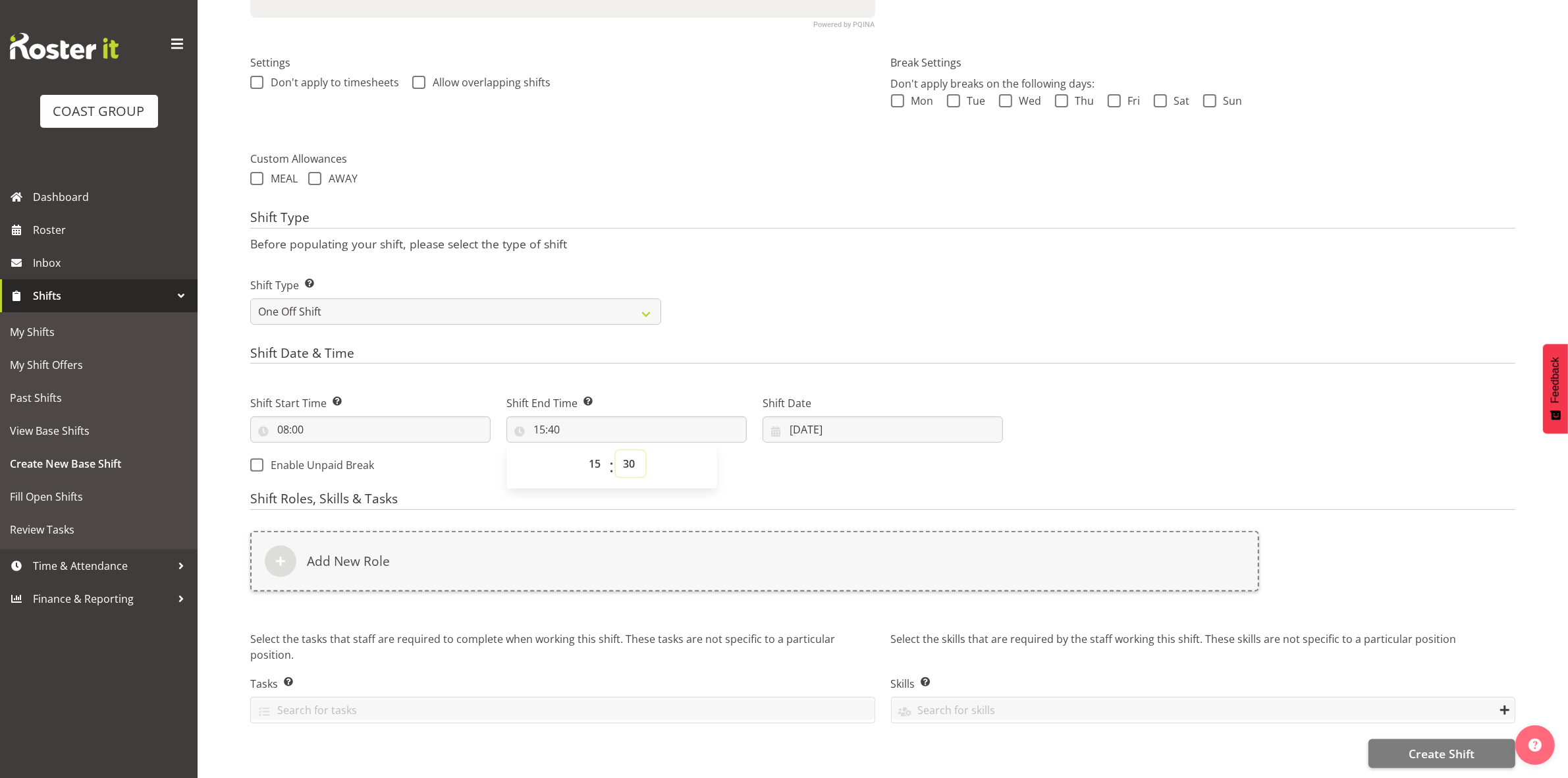
type input "15:30"
click at [751, 269] on div "Shift Type Shift Types: One Off – Select this if you would like a single shift …" at bounding box center [883, 296] width 1280 height 74
click at [553, 418] on input "15:30" at bounding box center [627, 429] width 240 height 26
click at [624, 452] on select "00 01 02 03 04 05 06 07 08 09 10 11 12 13 14 15 16 17 18 19 20 21 22 23 24 25 2…" at bounding box center [630, 464] width 29 height 26
select select "0"
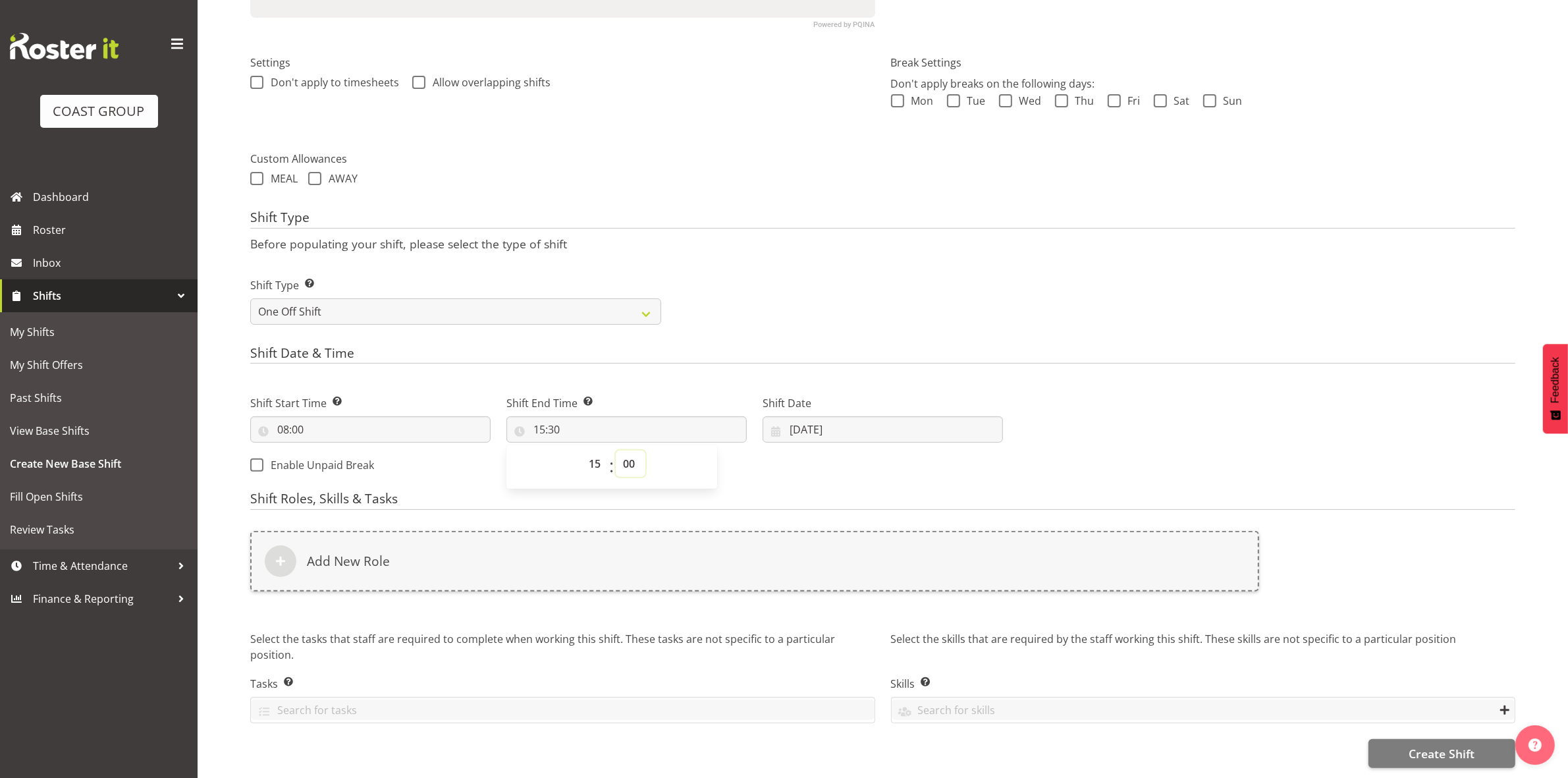
click at [616, 451] on select "00 01 02 03 04 05 06 07 08 09 10 11 12 13 14 15 16 17 18 19 20 21 22 23 24 25 2…" at bounding box center [630, 464] width 29 height 26
type input "15:00"
click at [834, 283] on div "Shift Type Shift Types: One Off – Select this if you would like a single shift …" at bounding box center [883, 296] width 1280 height 74
click at [794, 419] on input "[DATE]" at bounding box center [883, 429] width 240 height 26
click at [936, 531] on span "5" at bounding box center [934, 537] width 5 height 12
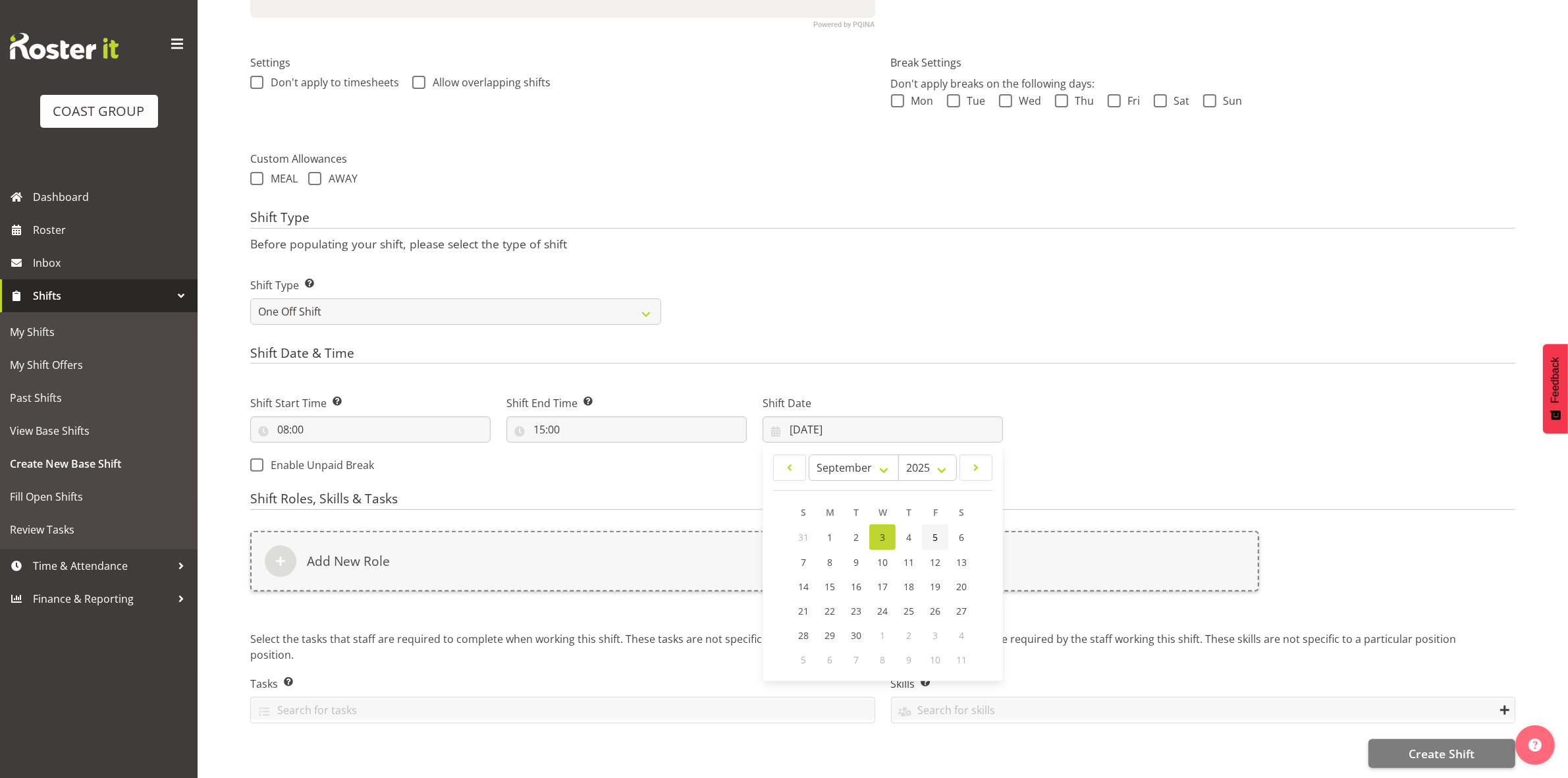
type input "[DATE]"
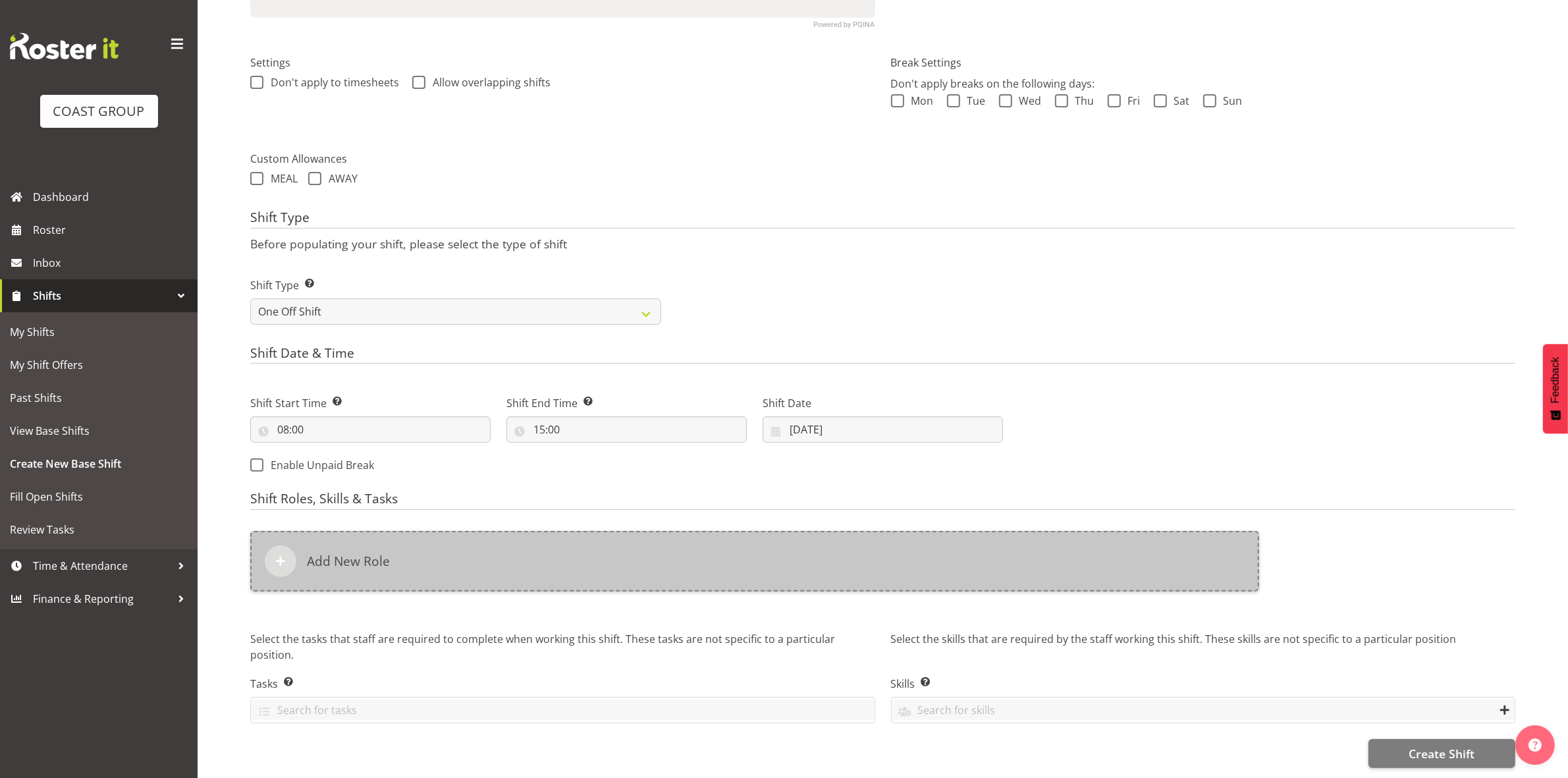
click at [597, 542] on div "Add New Role" at bounding box center [755, 561] width 1009 height 61
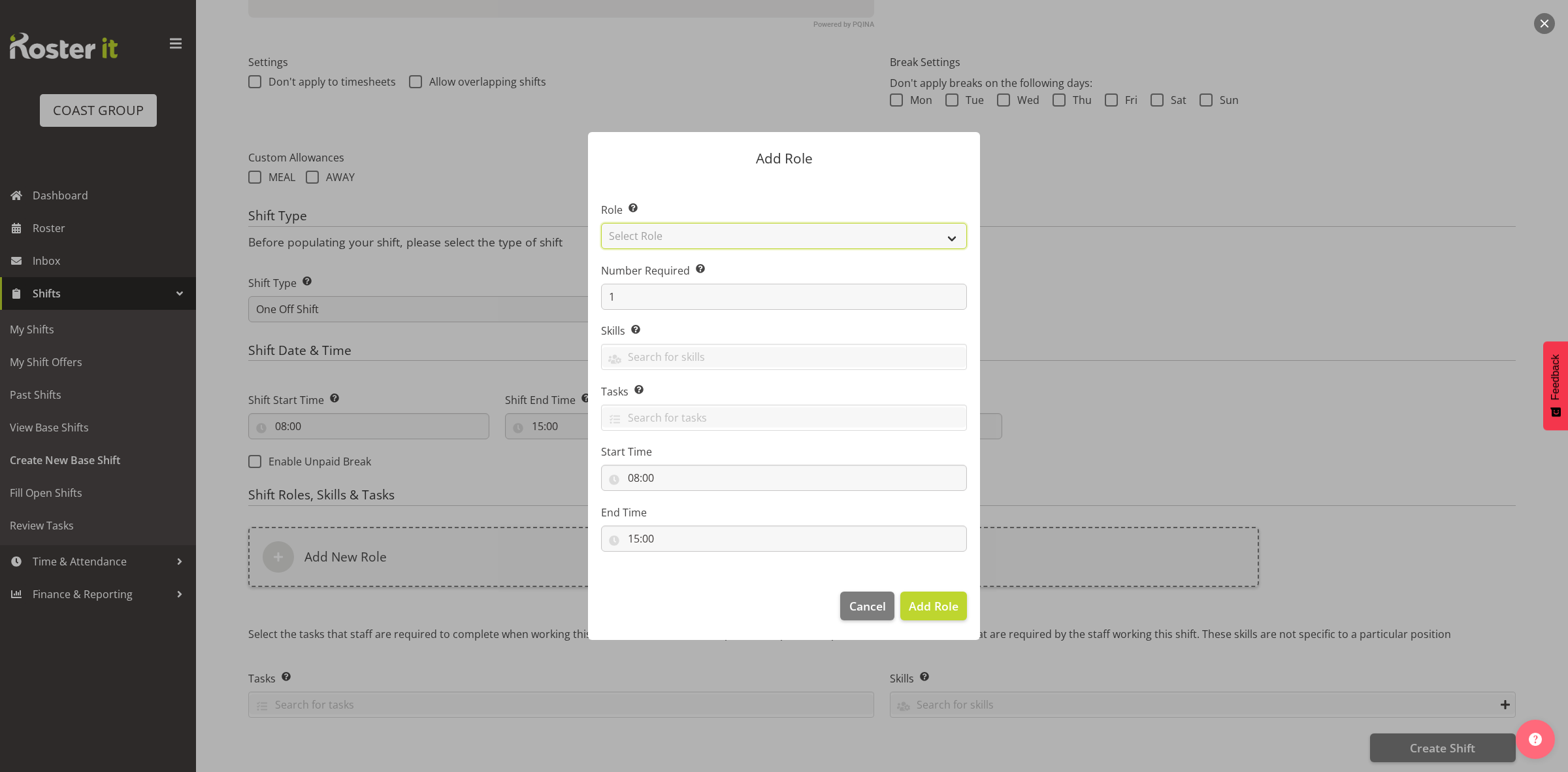
click at [684, 230] on select "Select Role ACCOUNT MANAGER ACCOUNT MANAGER DW ACCOUNTS [PERSON_NAME] VEHICLES …" at bounding box center [784, 236] width 366 height 26
select select "192"
click at [601, 223] on select "Select Role ACCOUNT MANAGER ACCOUNT MANAGER DW ACCOUNTS [PERSON_NAME] VEHICLES …" at bounding box center [784, 236] width 366 height 26
click at [667, 308] on input "1" at bounding box center [784, 296] width 366 height 26
type input "4"
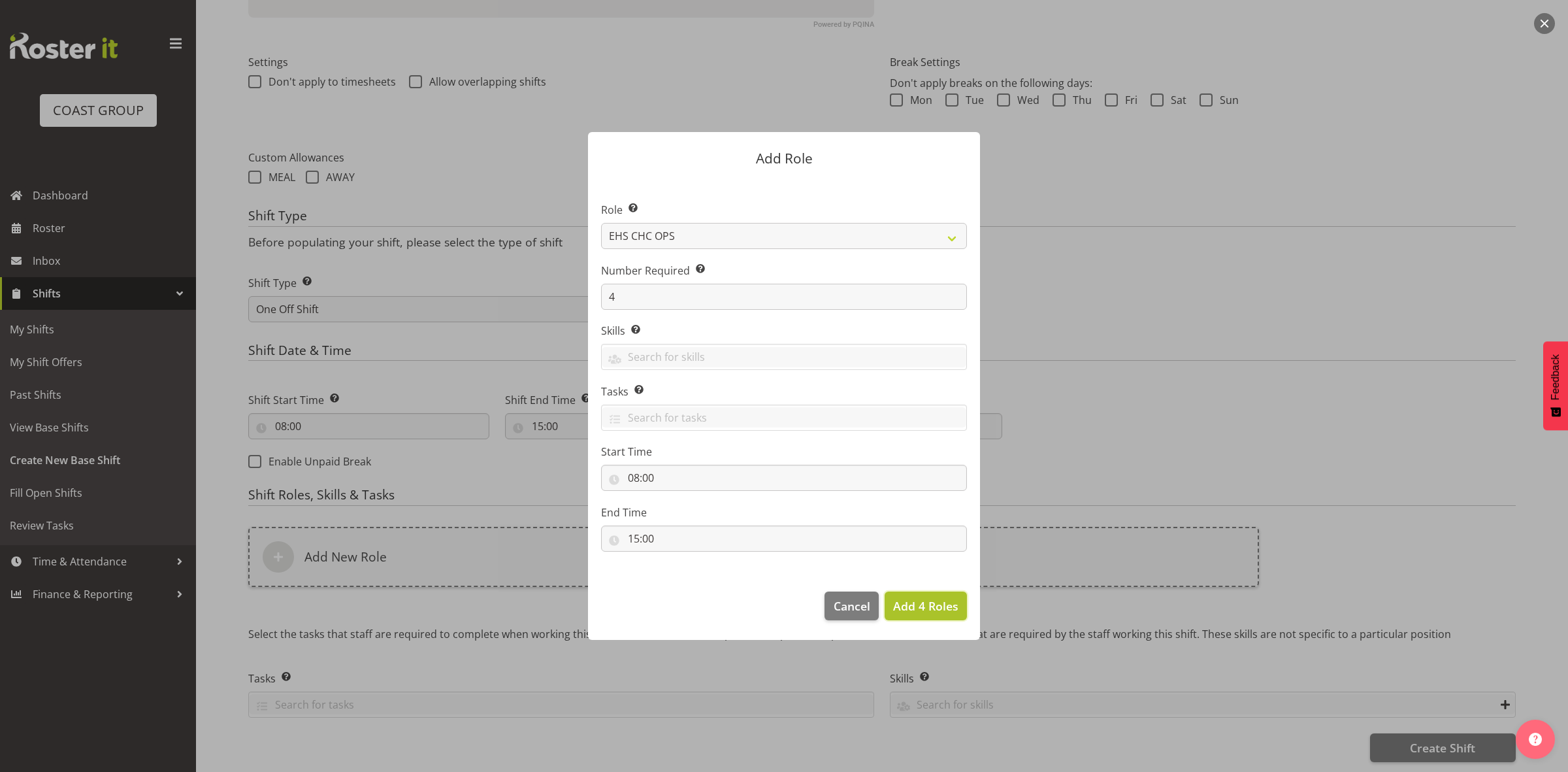
click at [916, 608] on span "Add 4 Roles" at bounding box center [926, 606] width 65 height 16
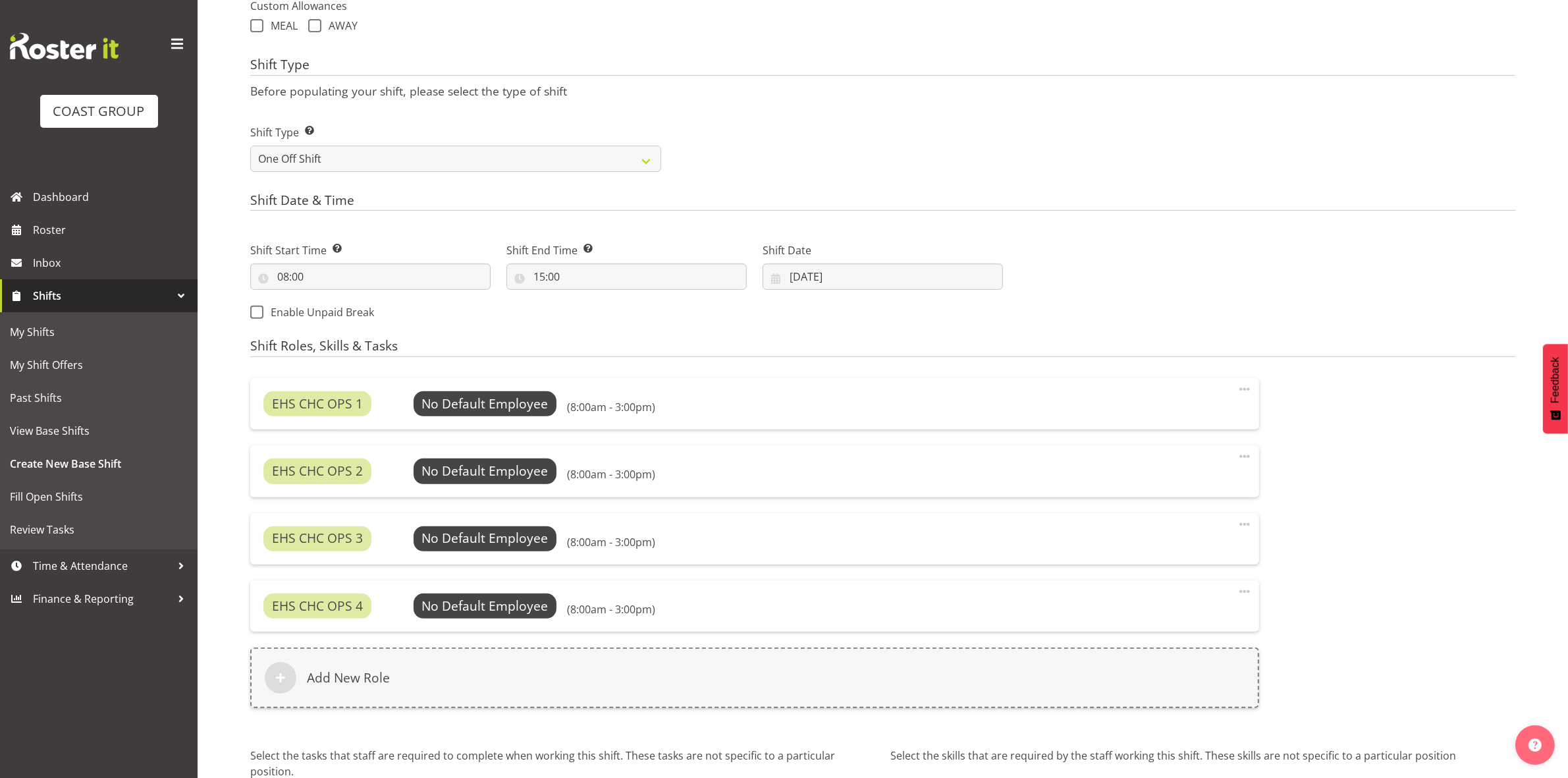
scroll to position [633, 0]
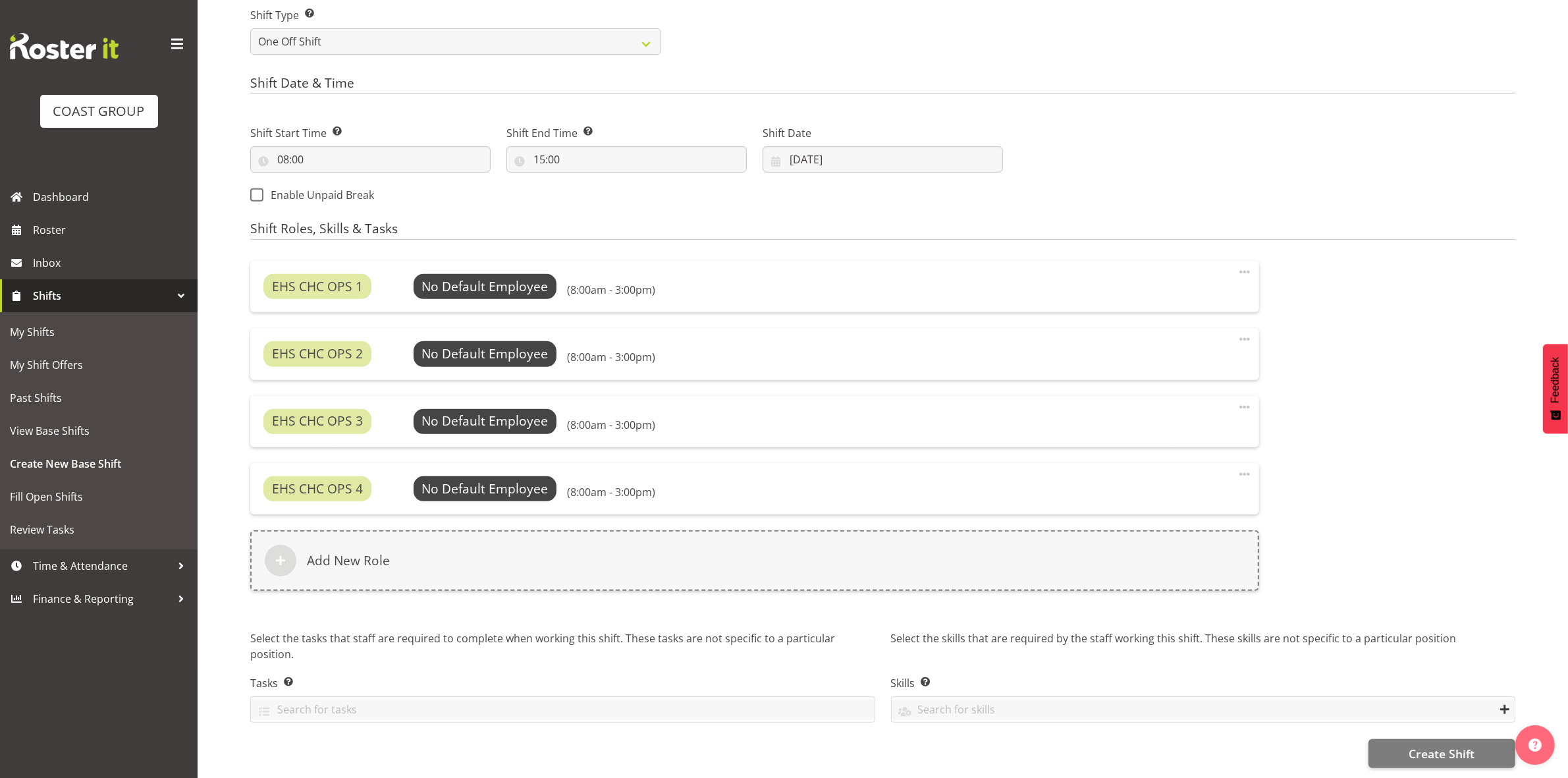
click at [1245, 264] on span at bounding box center [1245, 272] width 16 height 16
click at [1149, 292] on link "Edit" at bounding box center [1189, 303] width 127 height 24
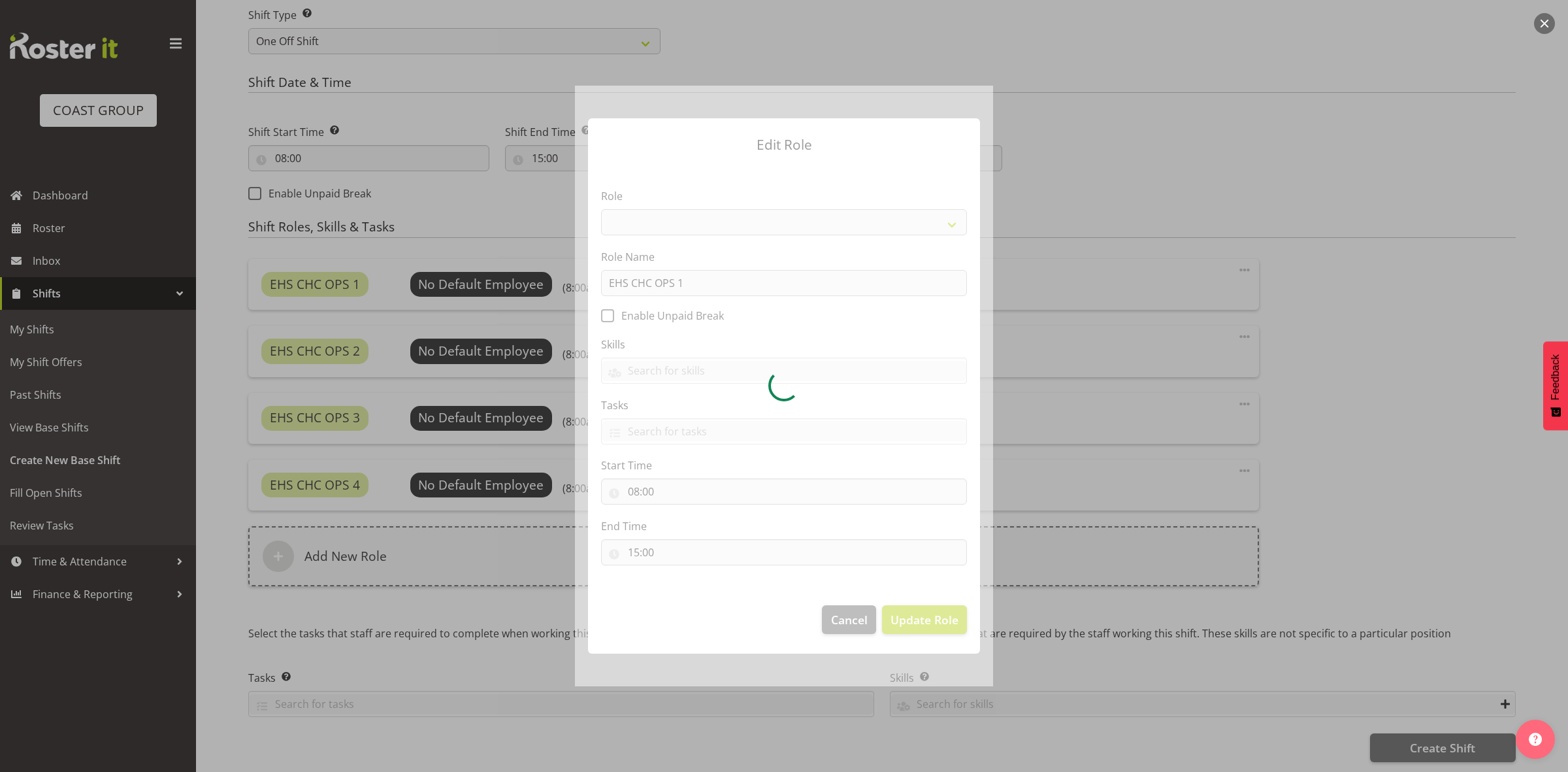
select select "192"
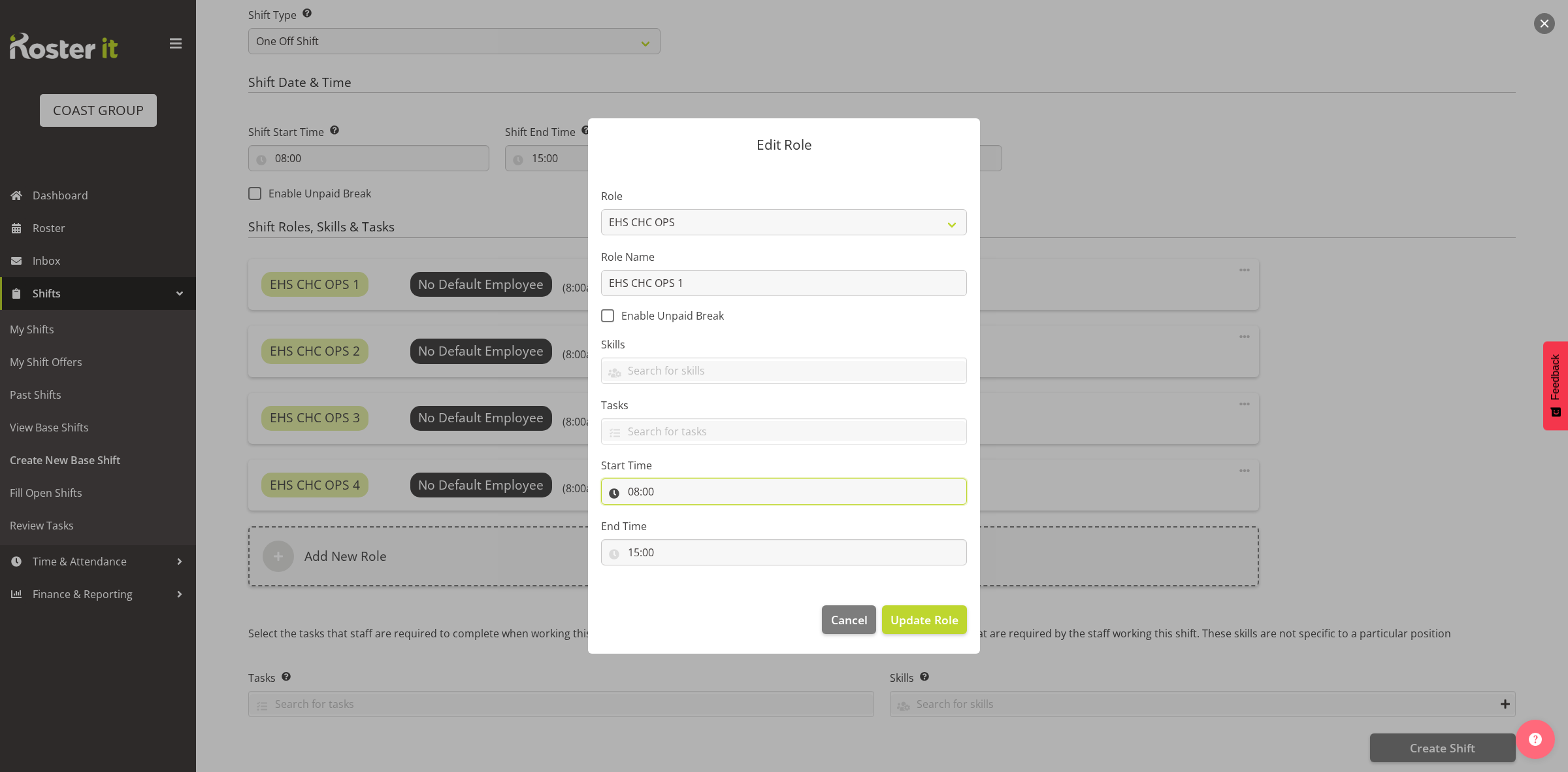
click at [637, 492] on input "08:00" at bounding box center [784, 491] width 366 height 26
drag, startPoint x: 691, startPoint y: 526, endPoint x: 688, endPoint y: 516, distance: 10.4
click at [691, 526] on select "00 01 02 03 04 05 06 07 08 09 10 11 12 13 14 15 16 17 18 19 20 21 22 23" at bounding box center [690, 526] width 29 height 26
select select "10"
click at [676, 513] on select "00 01 02 03 04 05 06 07 08 09 10 11 12 13 14 15 16 17 18 19 20 21 22 23" at bounding box center [690, 526] width 29 height 26
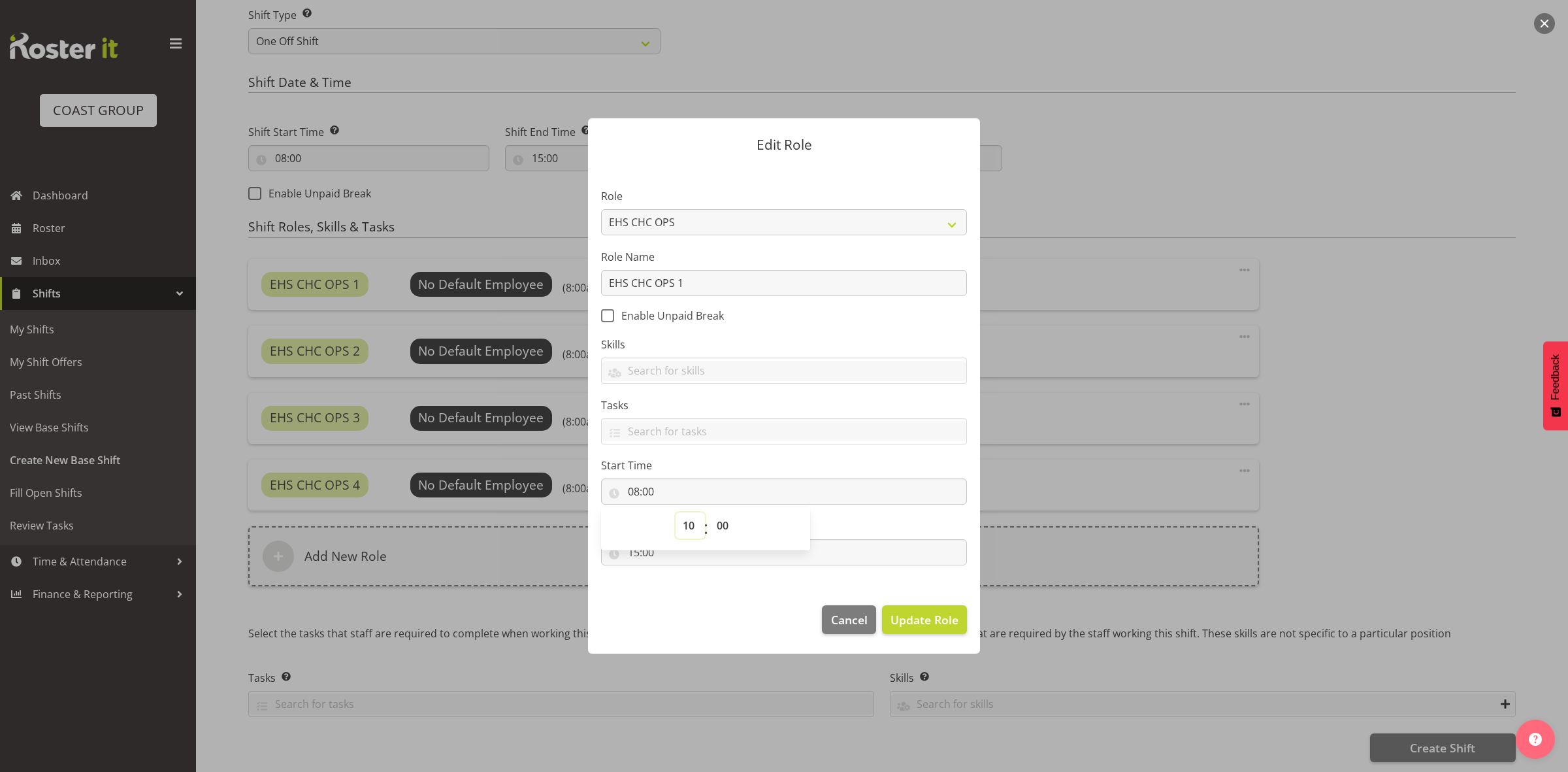
type input "10:00"
click at [894, 620] on span "Update Role" at bounding box center [925, 620] width 68 height 17
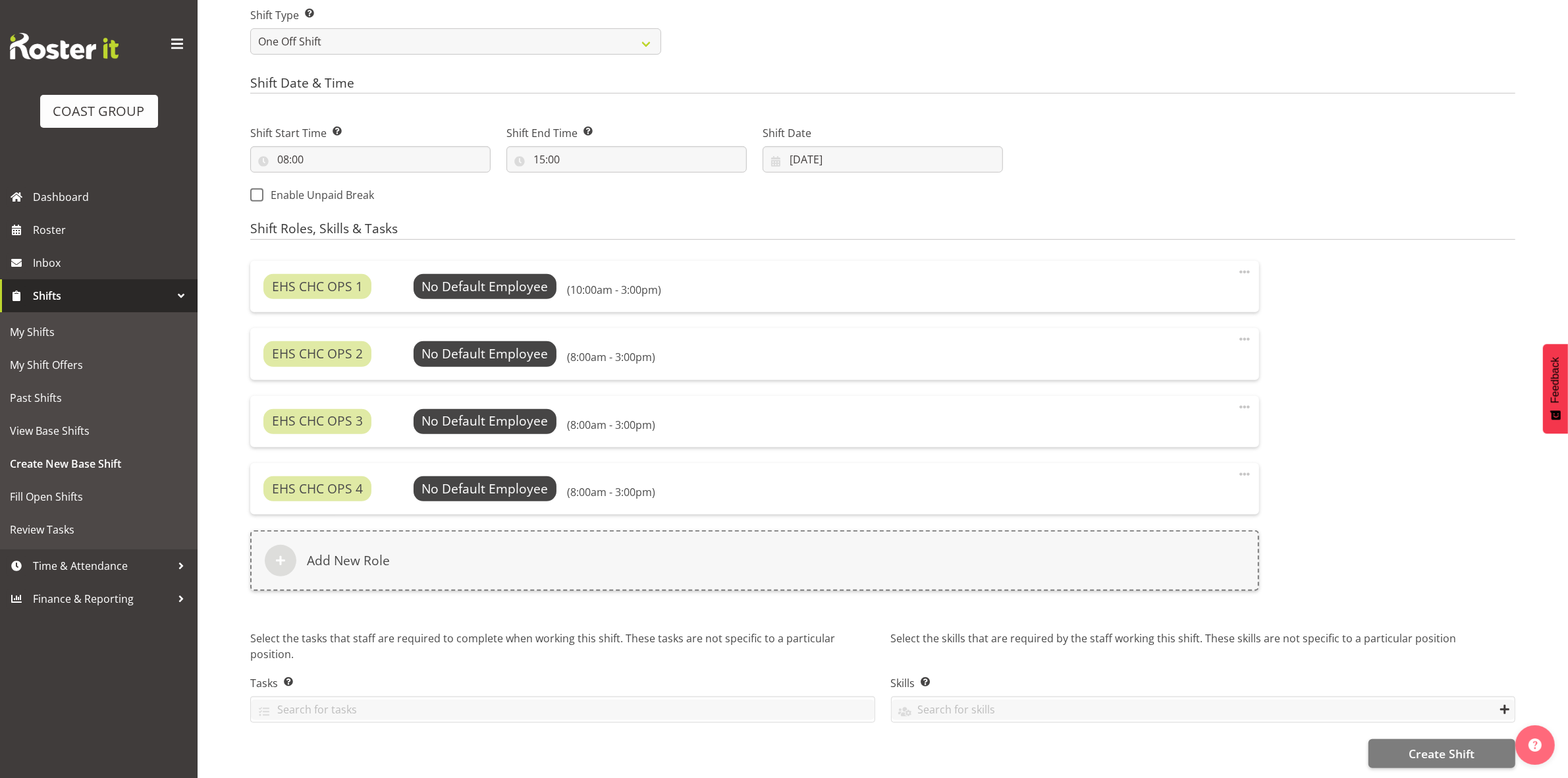
click at [1243, 331] on span at bounding box center [1245, 339] width 16 height 16
click at [1163, 359] on link "Edit" at bounding box center [1189, 371] width 127 height 24
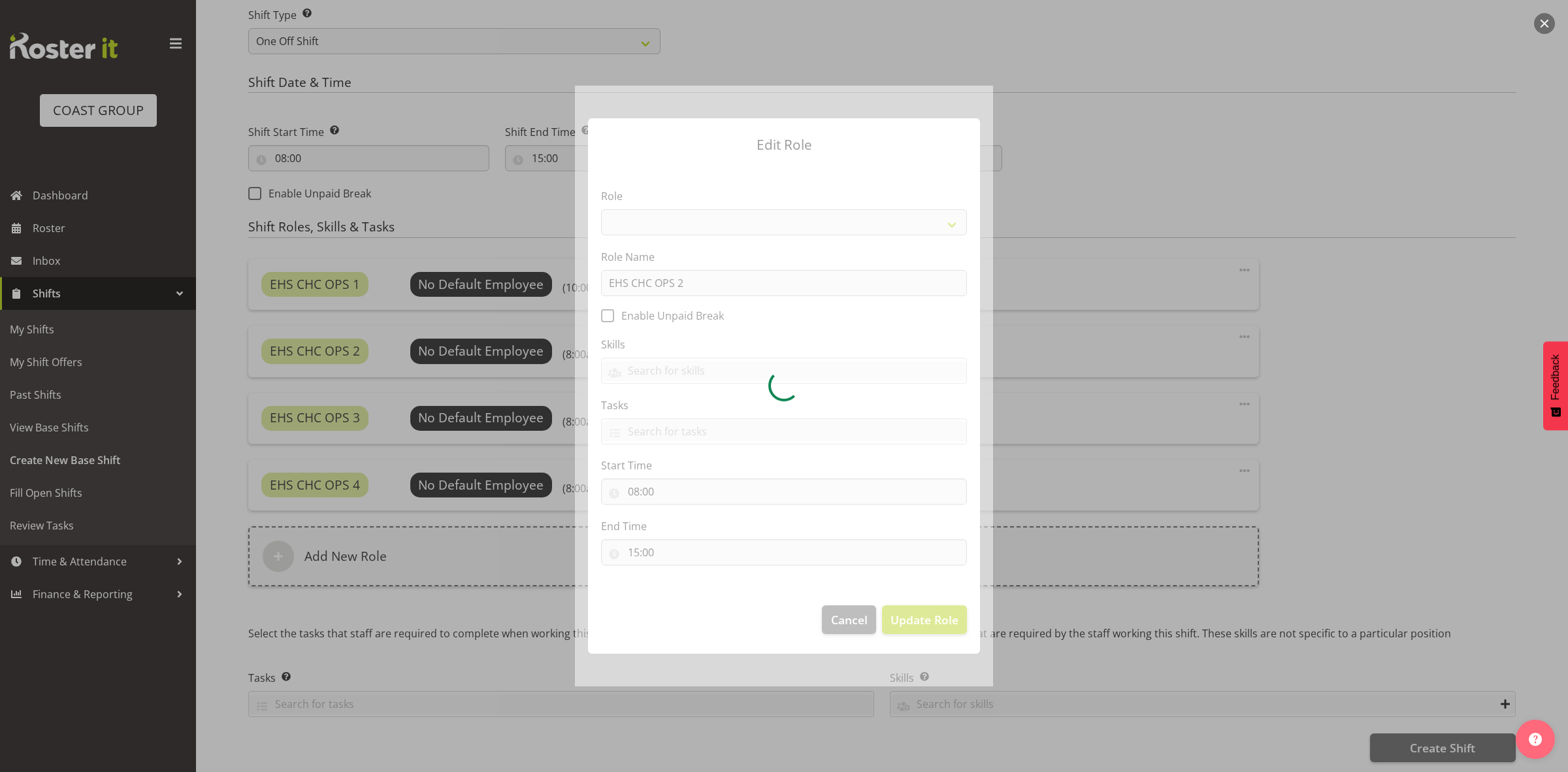
select select "192"
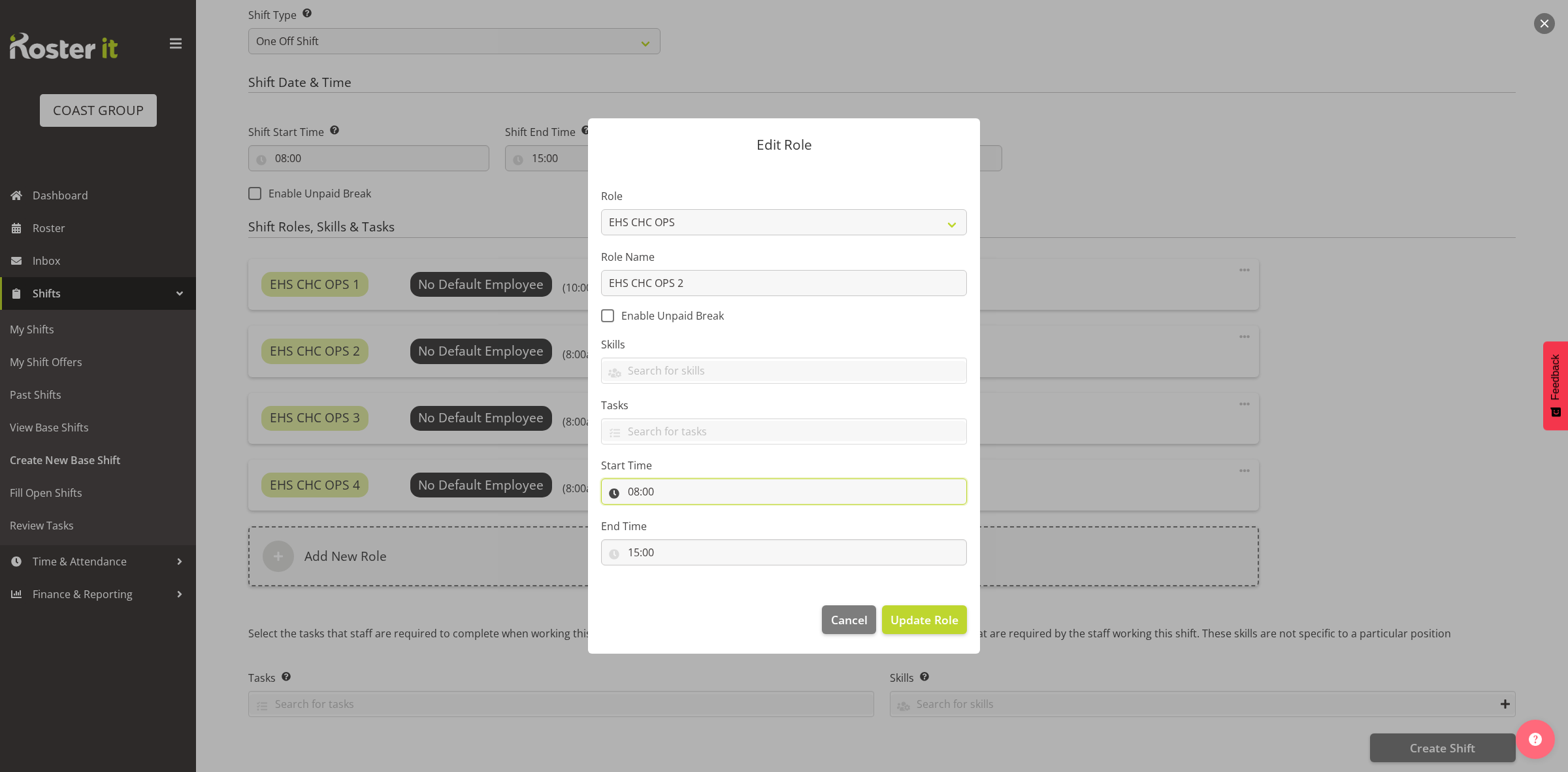
click at [636, 492] on input "08:00" at bounding box center [784, 491] width 366 height 26
click at [690, 528] on select "00 01 02 03 04 05 06 07 08 09 10 11 12 13 14 15 16 17 18 19 20 21 22 23" at bounding box center [690, 526] width 29 height 26
select select "10"
click at [676, 513] on select "00 01 02 03 04 05 06 07 08 09 10 11 12 13 14 15 16 17 18 19 20 21 22 23" at bounding box center [690, 526] width 29 height 26
type input "10:00"
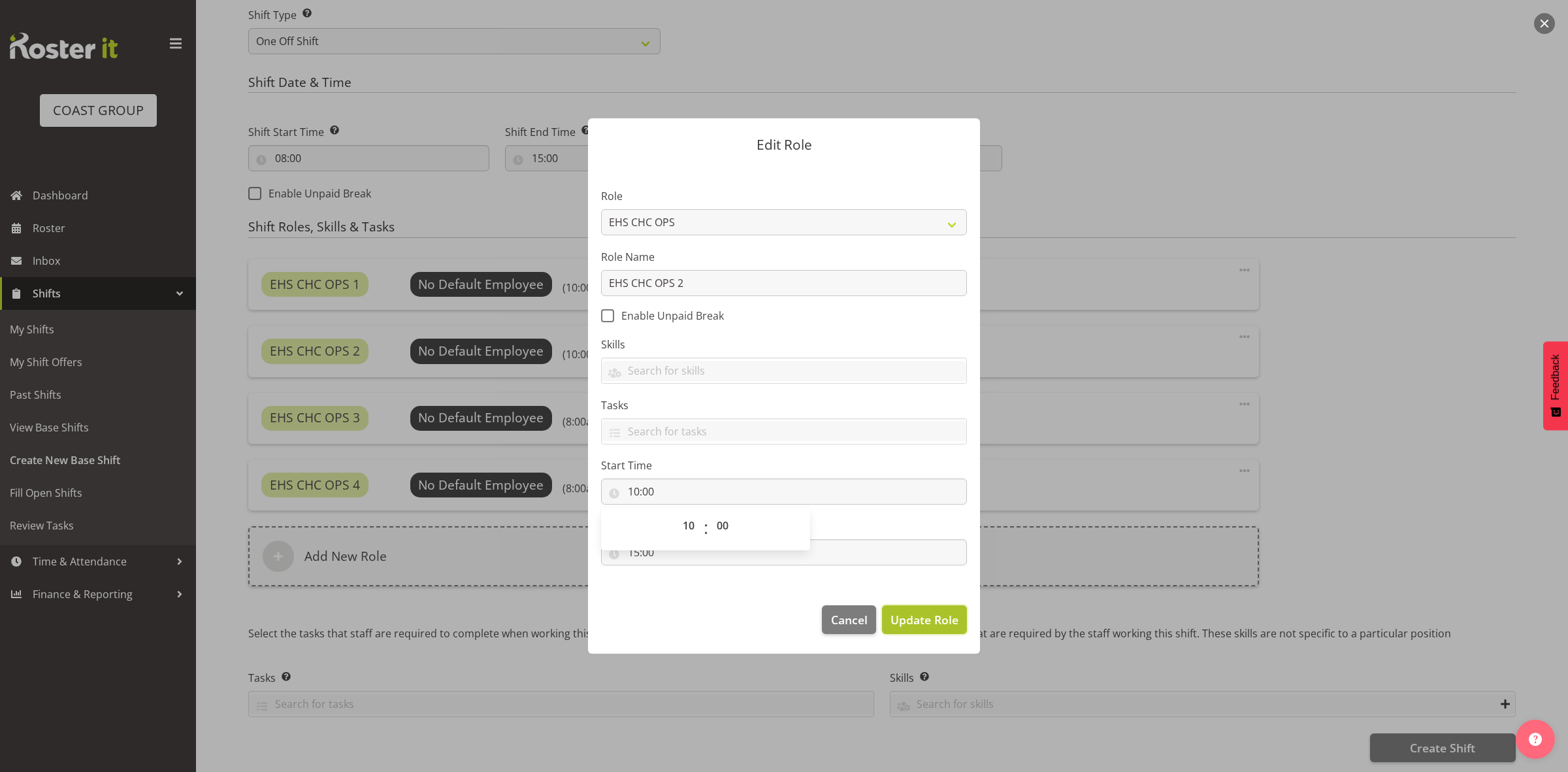
click at [900, 620] on span "Update Role" at bounding box center [925, 620] width 68 height 17
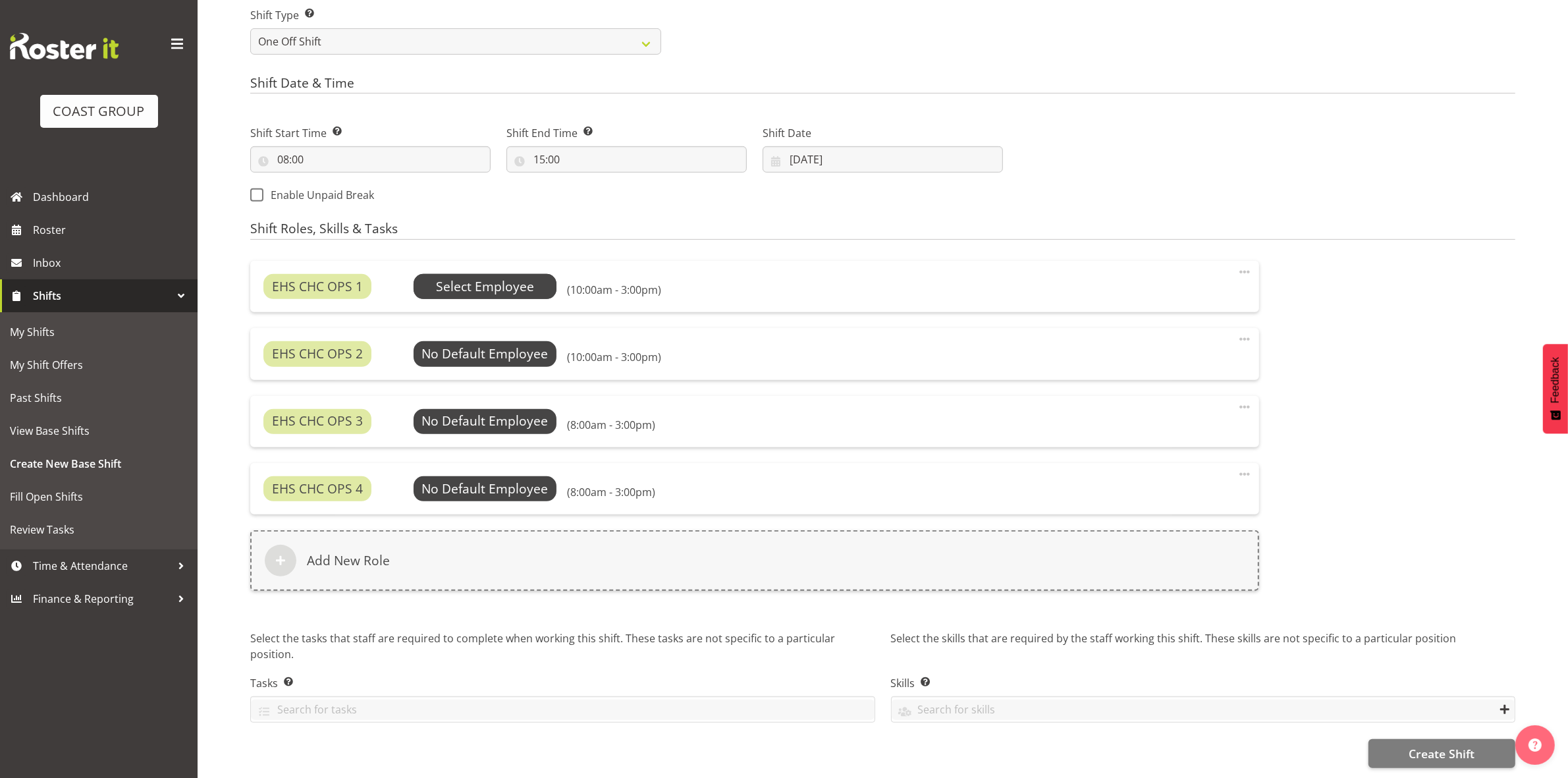
click at [483, 278] on span "Select Employee" at bounding box center [484, 287] width 98 height 19
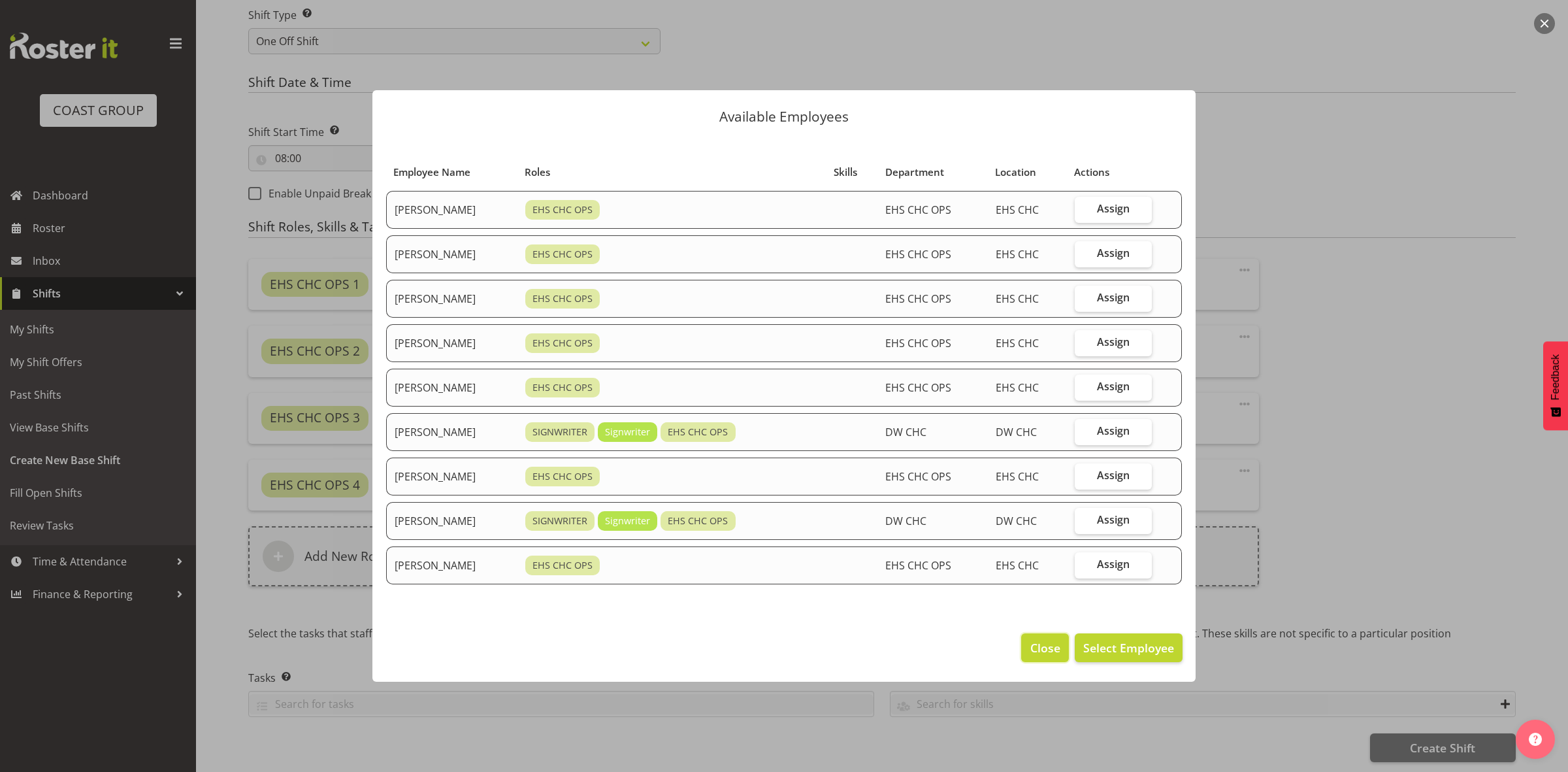
click at [1034, 641] on span "Close" at bounding box center [1046, 648] width 30 height 17
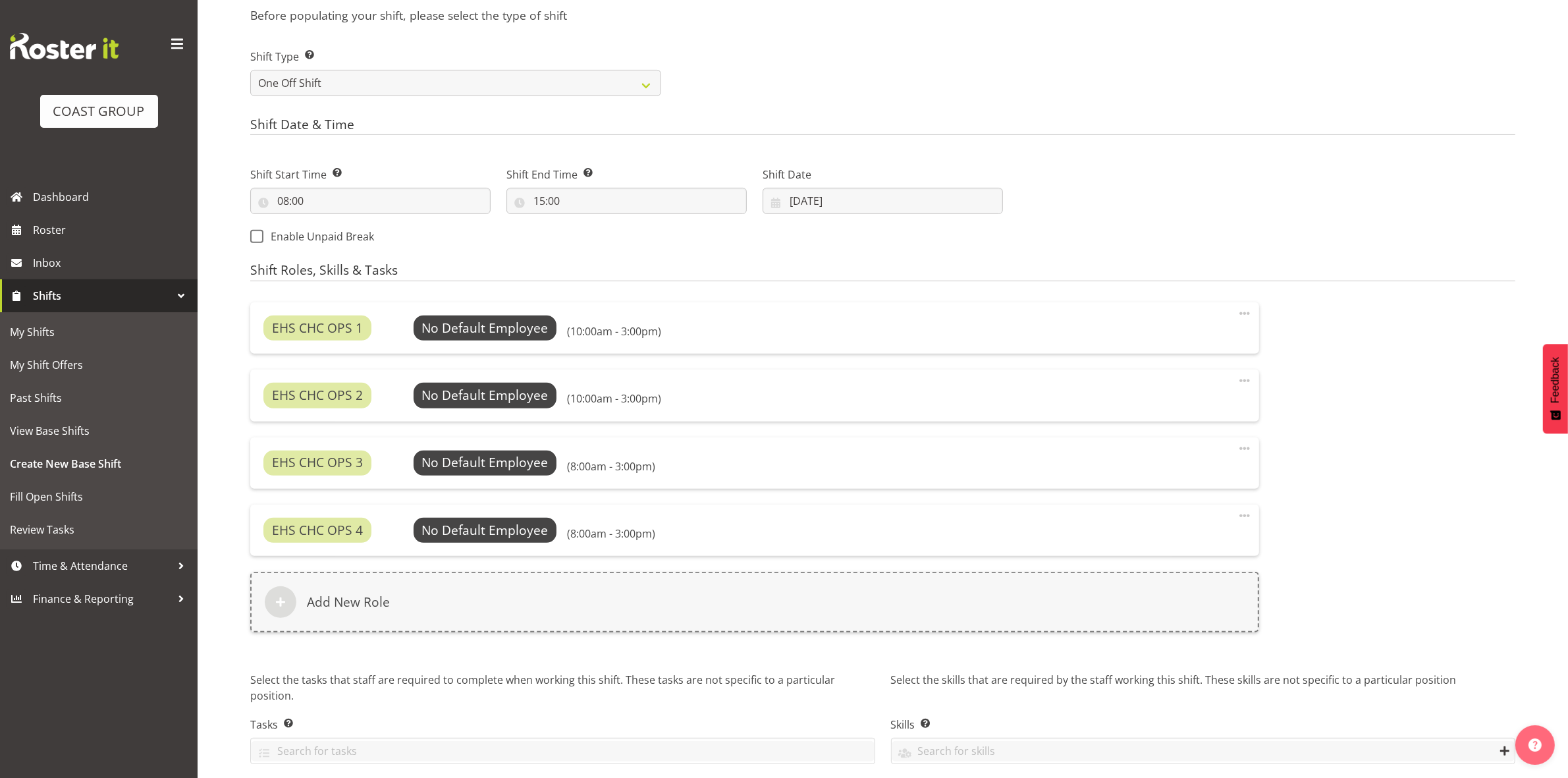
scroll to position [551, 0]
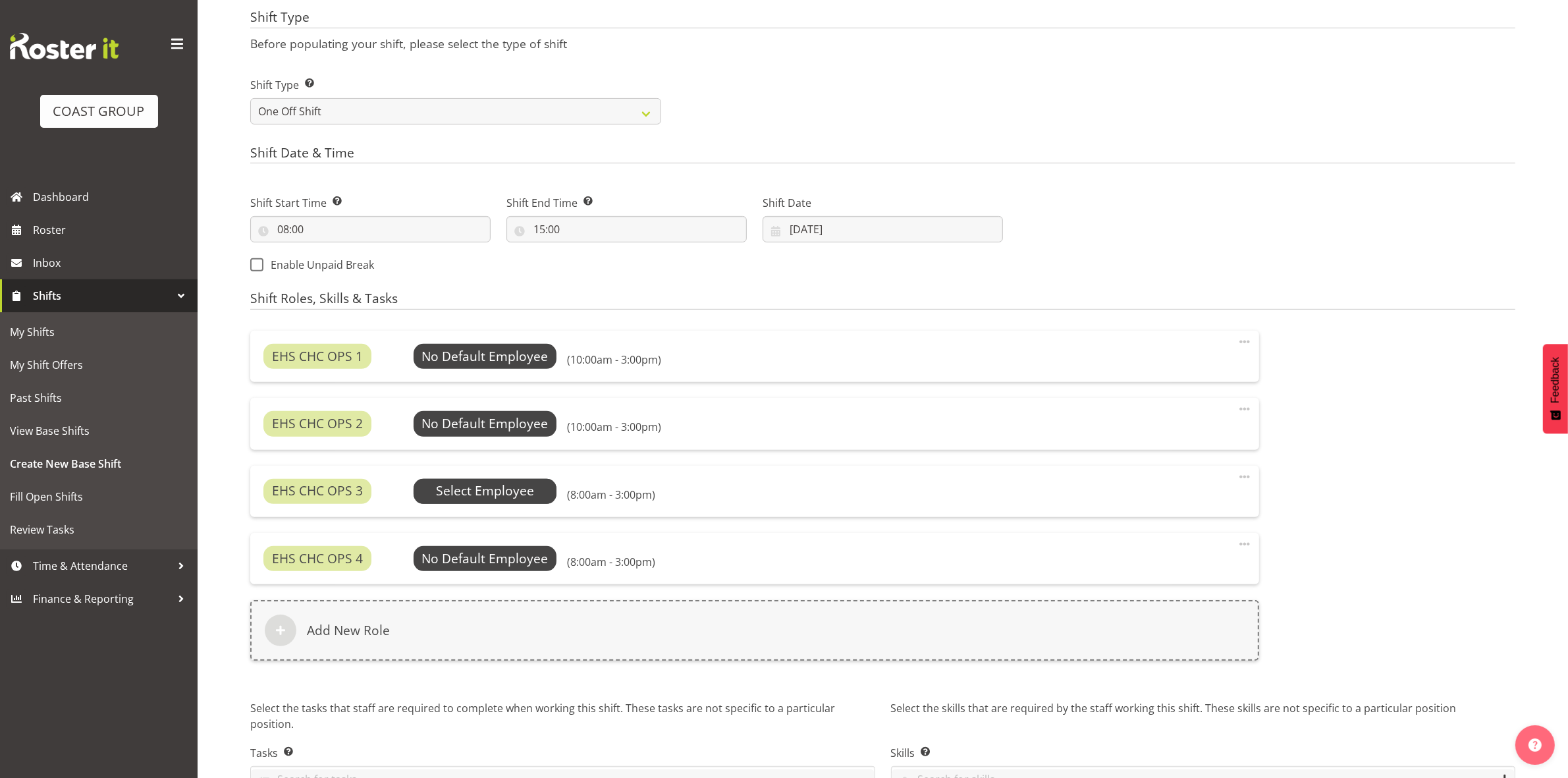
click at [0, 0] on span "Select Employee" at bounding box center [0, 0] width 0 height 0
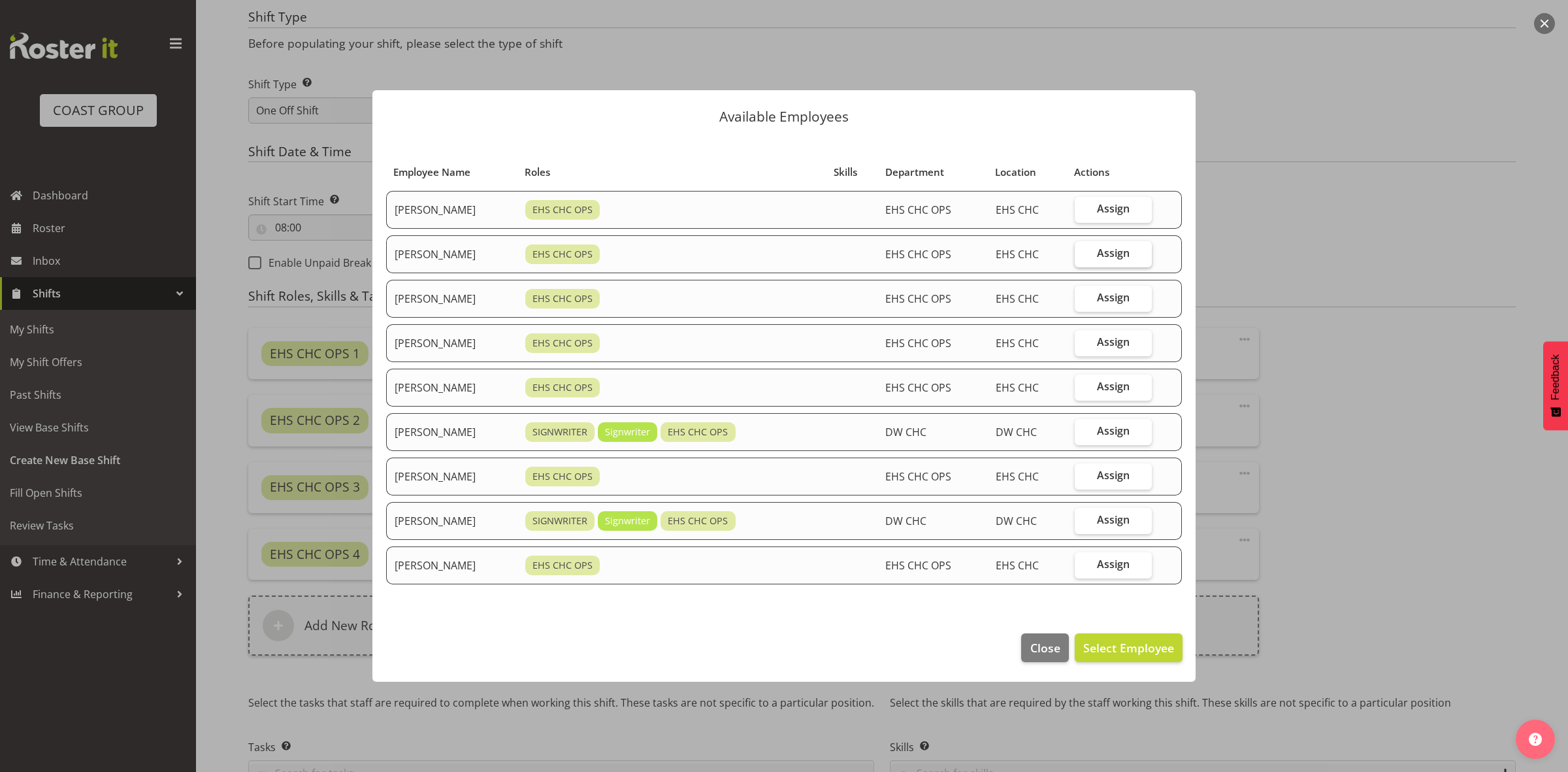
click at [1111, 255] on span "Assign" at bounding box center [1113, 253] width 33 height 13
click at [1083, 255] on input "Assign" at bounding box center [1079, 254] width 9 height 9
checkbox input "true"
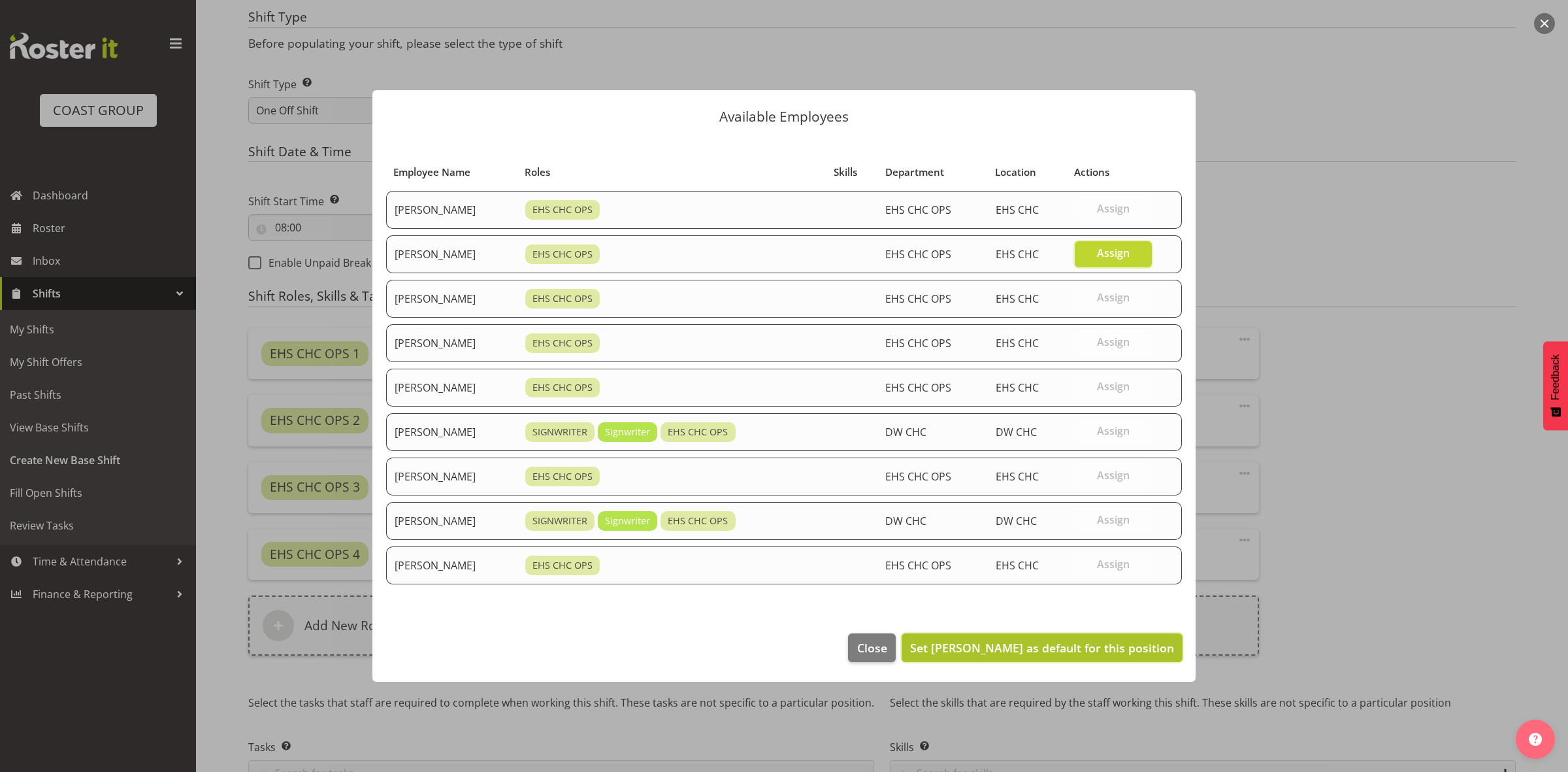
click at [1021, 646] on span "Set David Wiseman as default for this position" at bounding box center [1042, 648] width 264 height 16
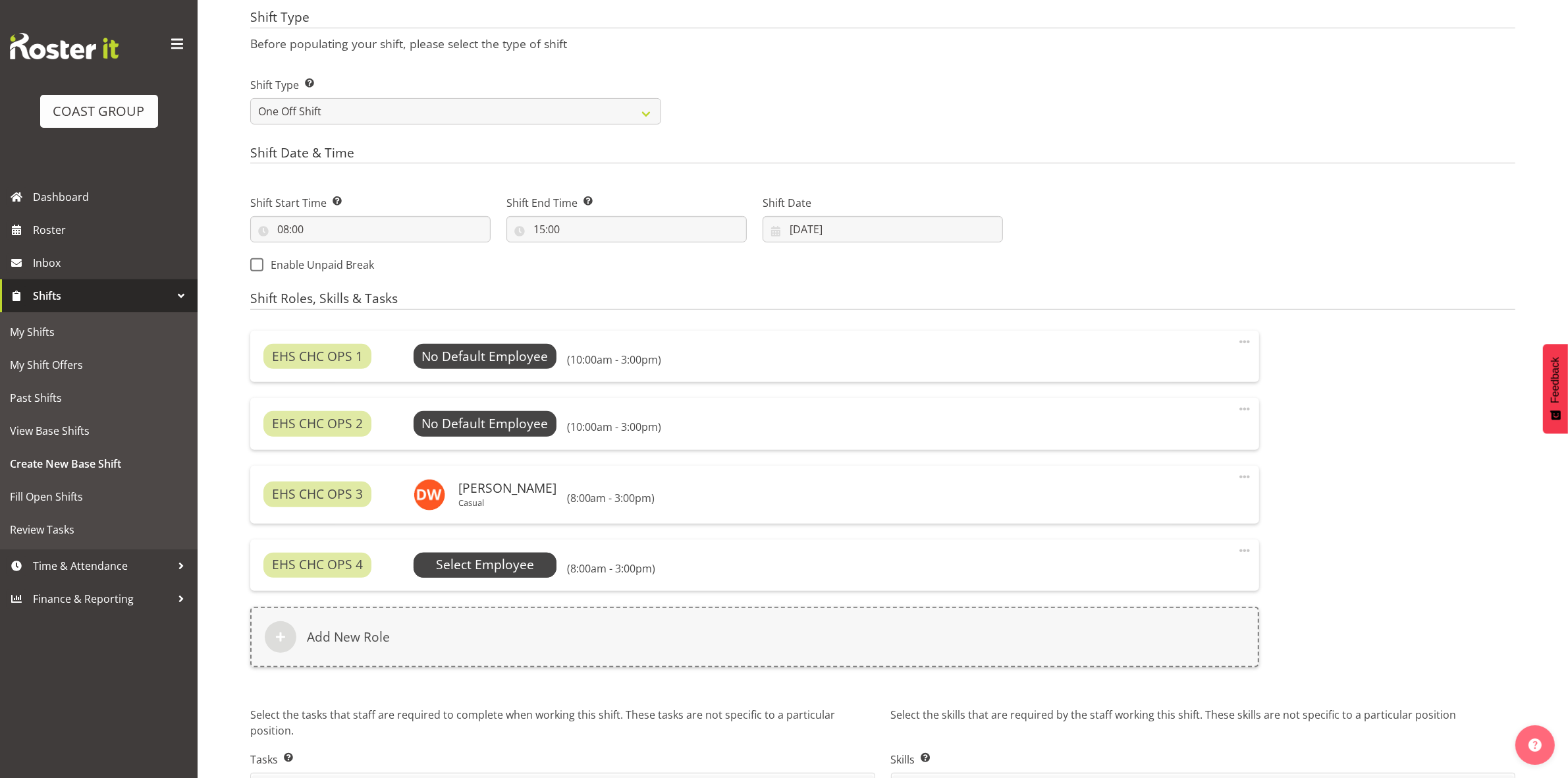
click at [0, 0] on span "Select Employee" at bounding box center [0, 0] width 0 height 0
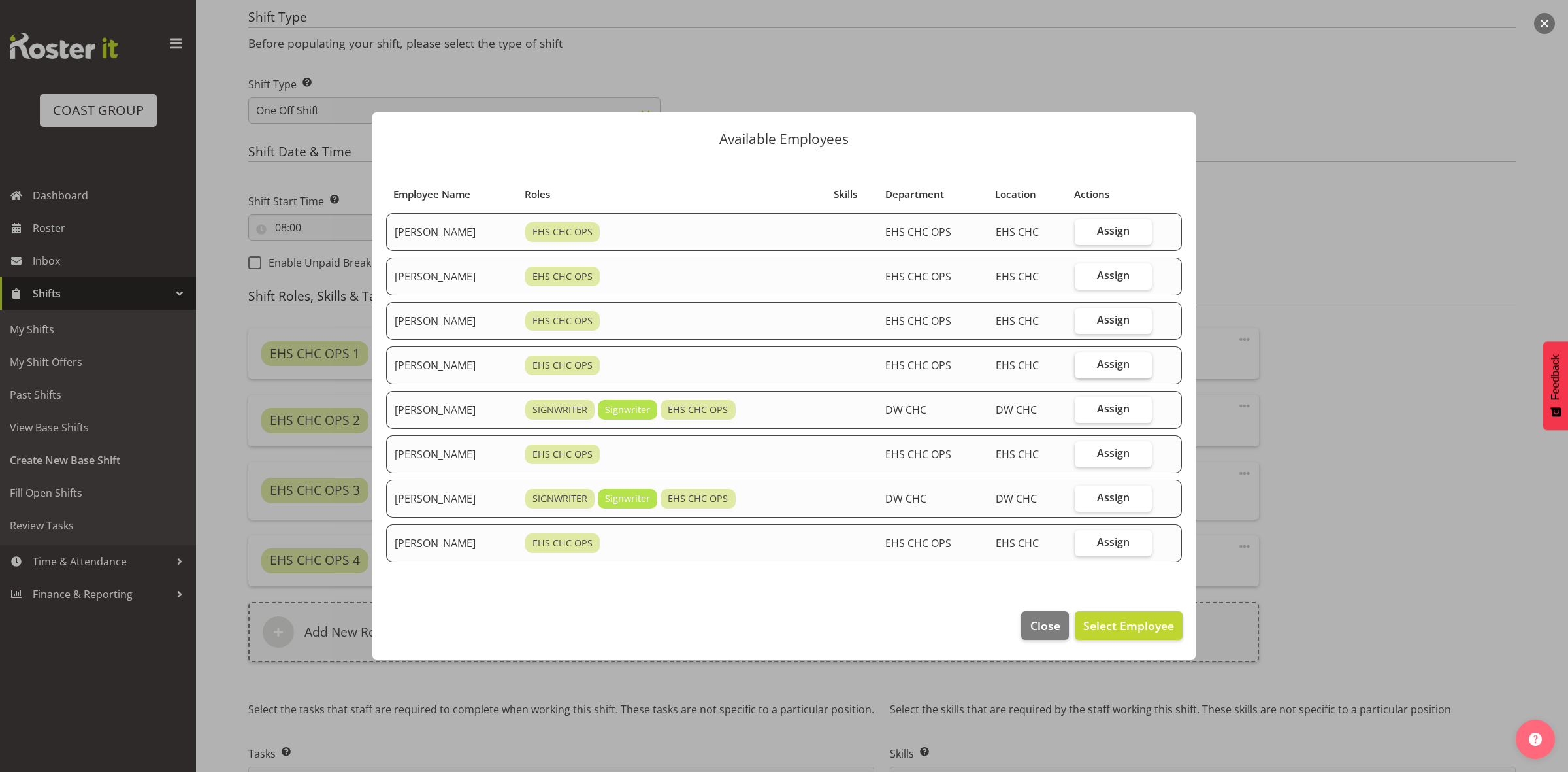
click at [1104, 357] on span "Assign" at bounding box center [1113, 364] width 33 height 13
click at [1083, 360] on input "Assign" at bounding box center [1079, 364] width 9 height 9
checkbox input "true"
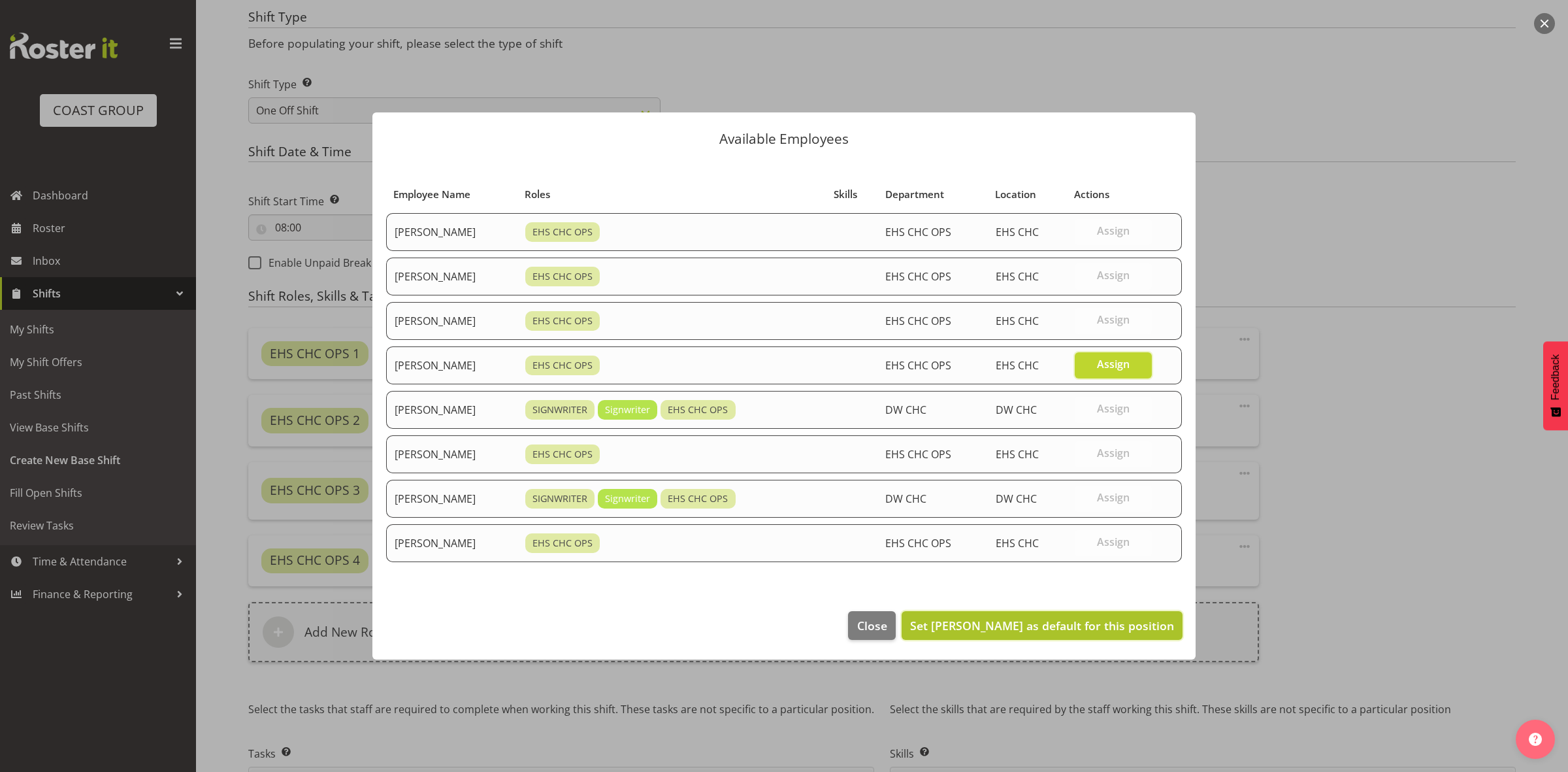
click at [1039, 616] on button "Set Martin Gorzeman as default for this position" at bounding box center [1042, 626] width 281 height 28
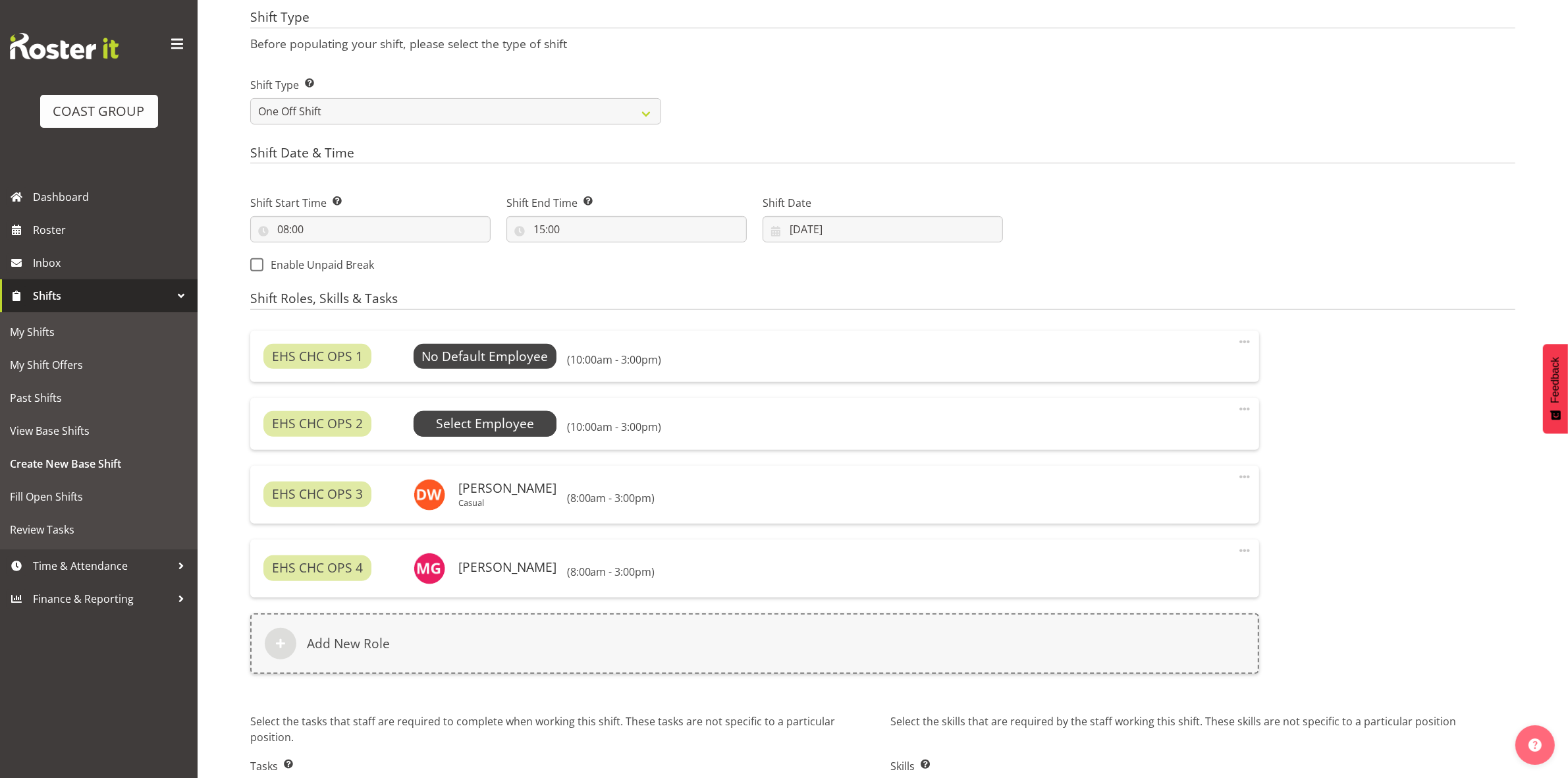
click at [0, 0] on span "Select Employee" at bounding box center [0, 0] width 0 height 0
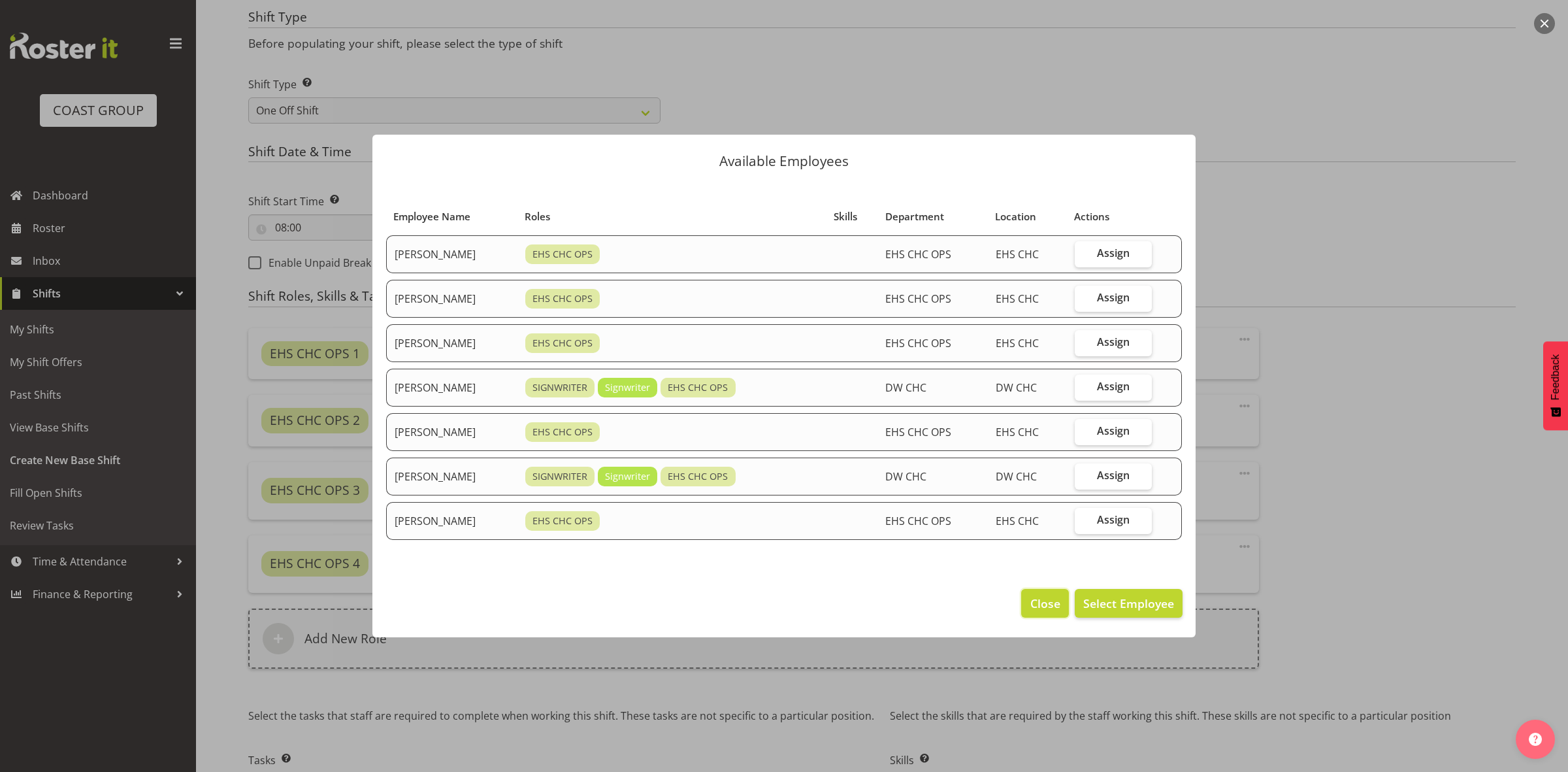
click at [1034, 604] on span "Close" at bounding box center [1046, 604] width 30 height 17
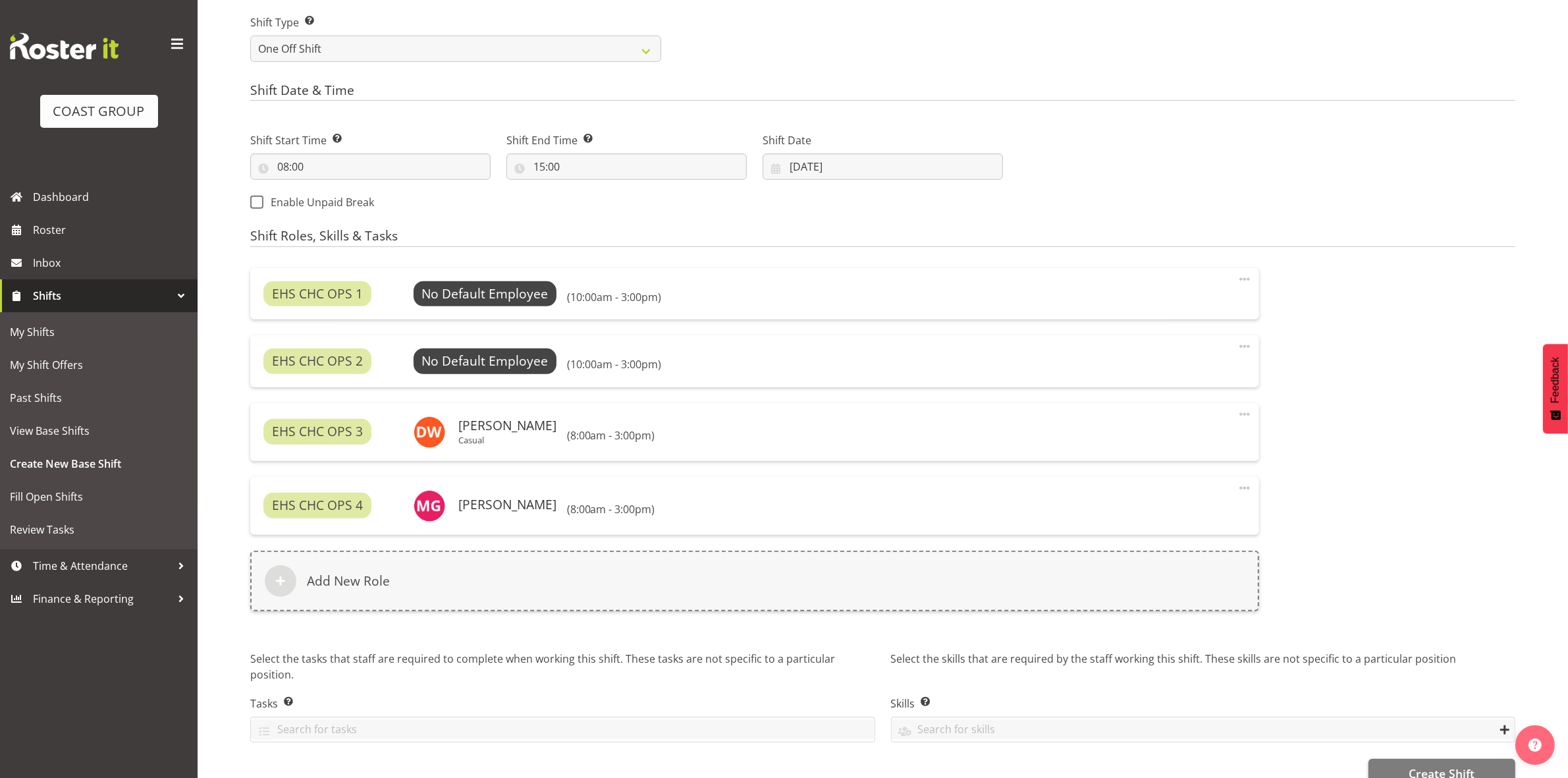
scroll to position [647, 0]
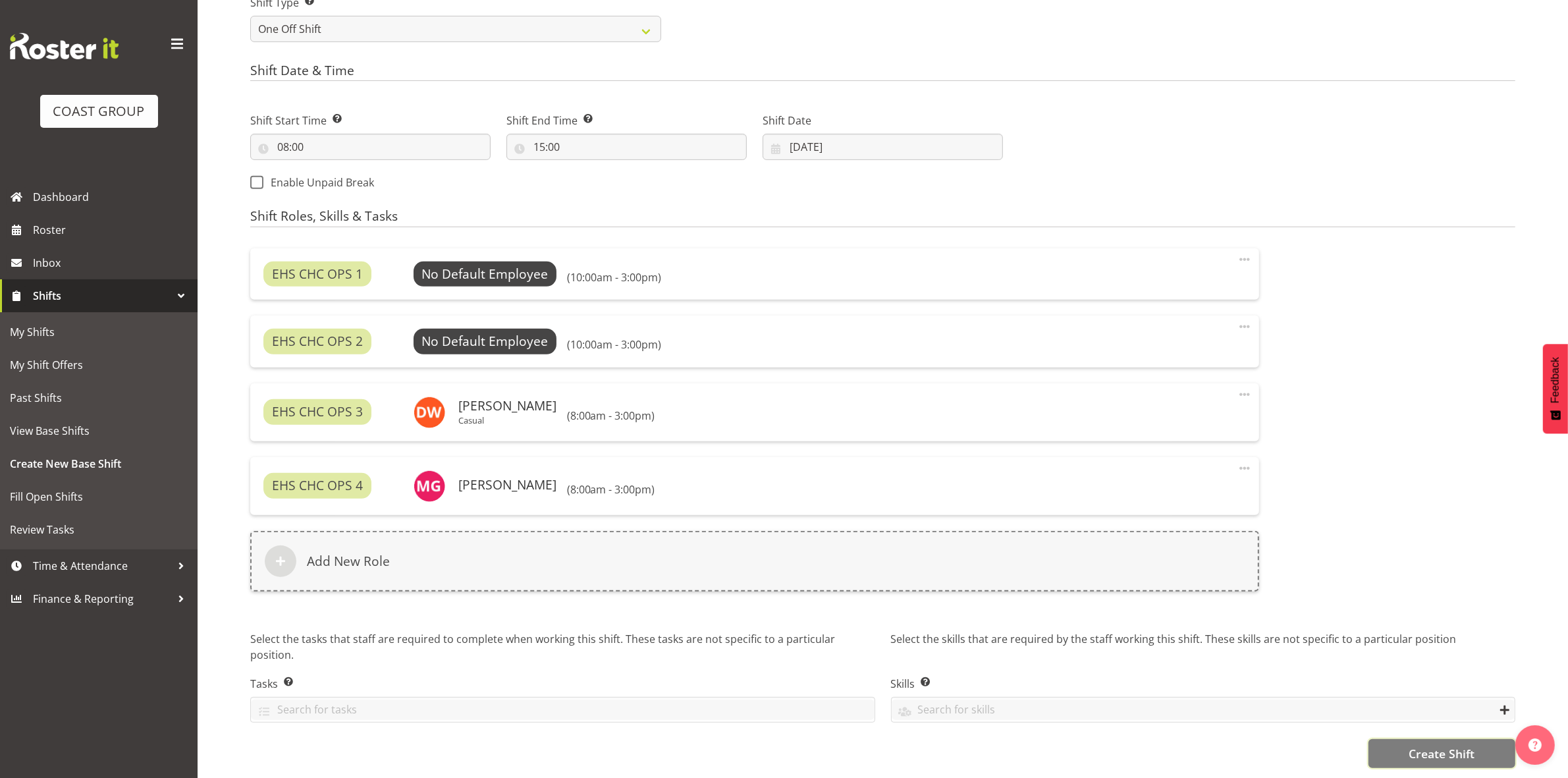
click at [1401, 739] on button "Create Shift" at bounding box center [1441, 754] width 147 height 29
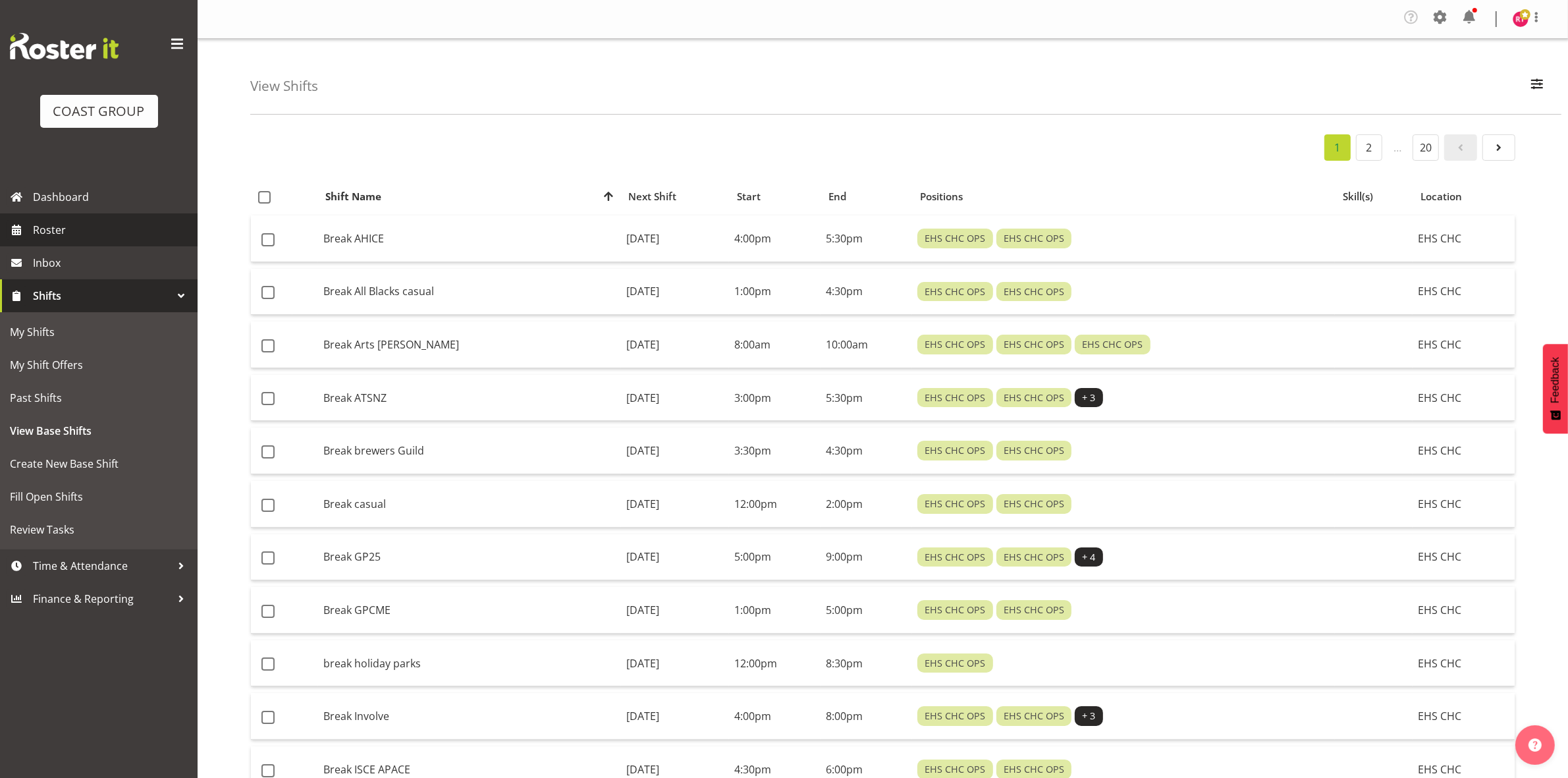
drag, startPoint x: 0, startPoint y: 0, endPoint x: 86, endPoint y: 228, distance: 243.7
click at [86, 228] on span "Roster" at bounding box center [112, 230] width 158 height 20
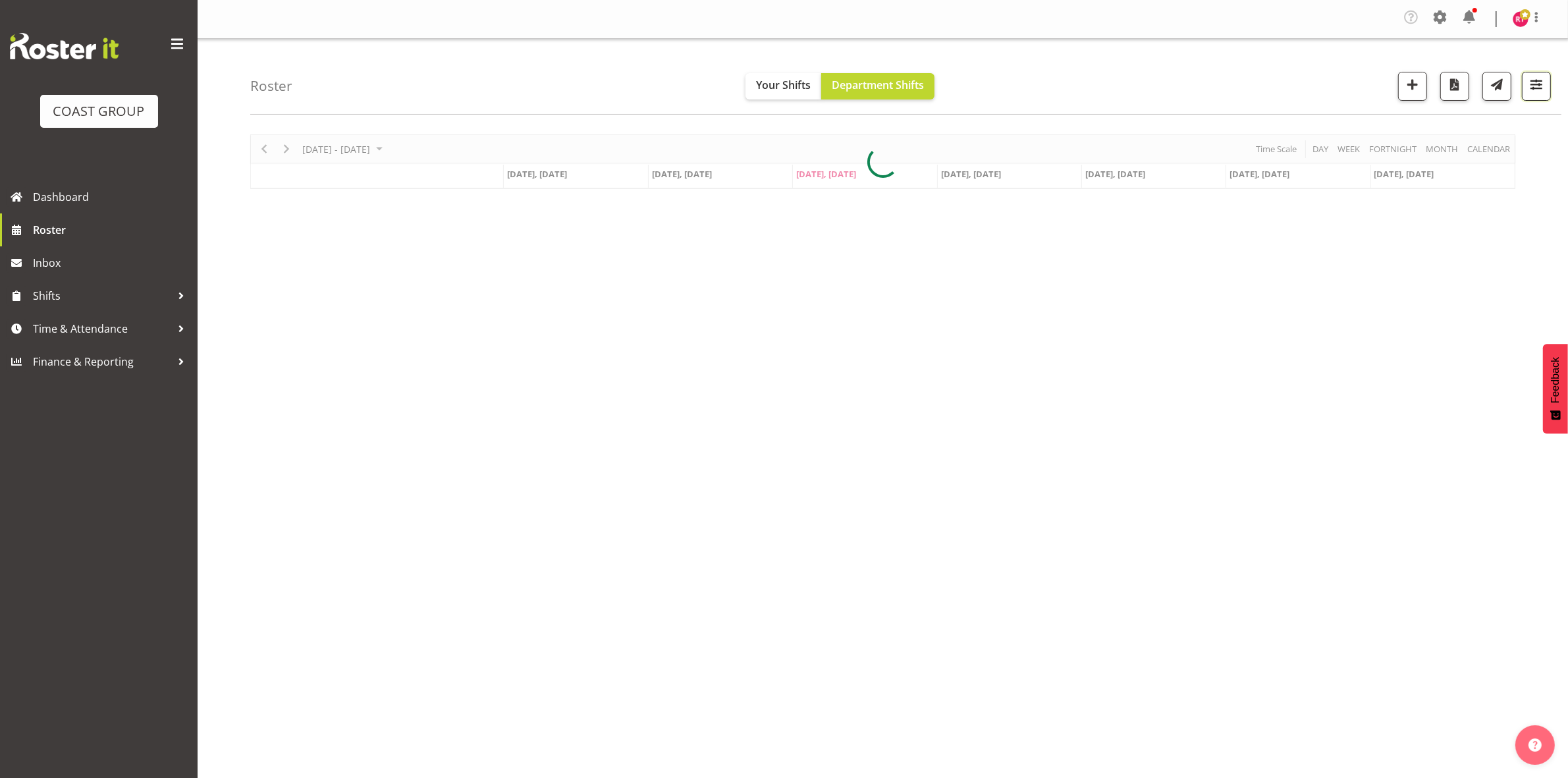
click at [1535, 92] on span "button" at bounding box center [1536, 84] width 17 height 17
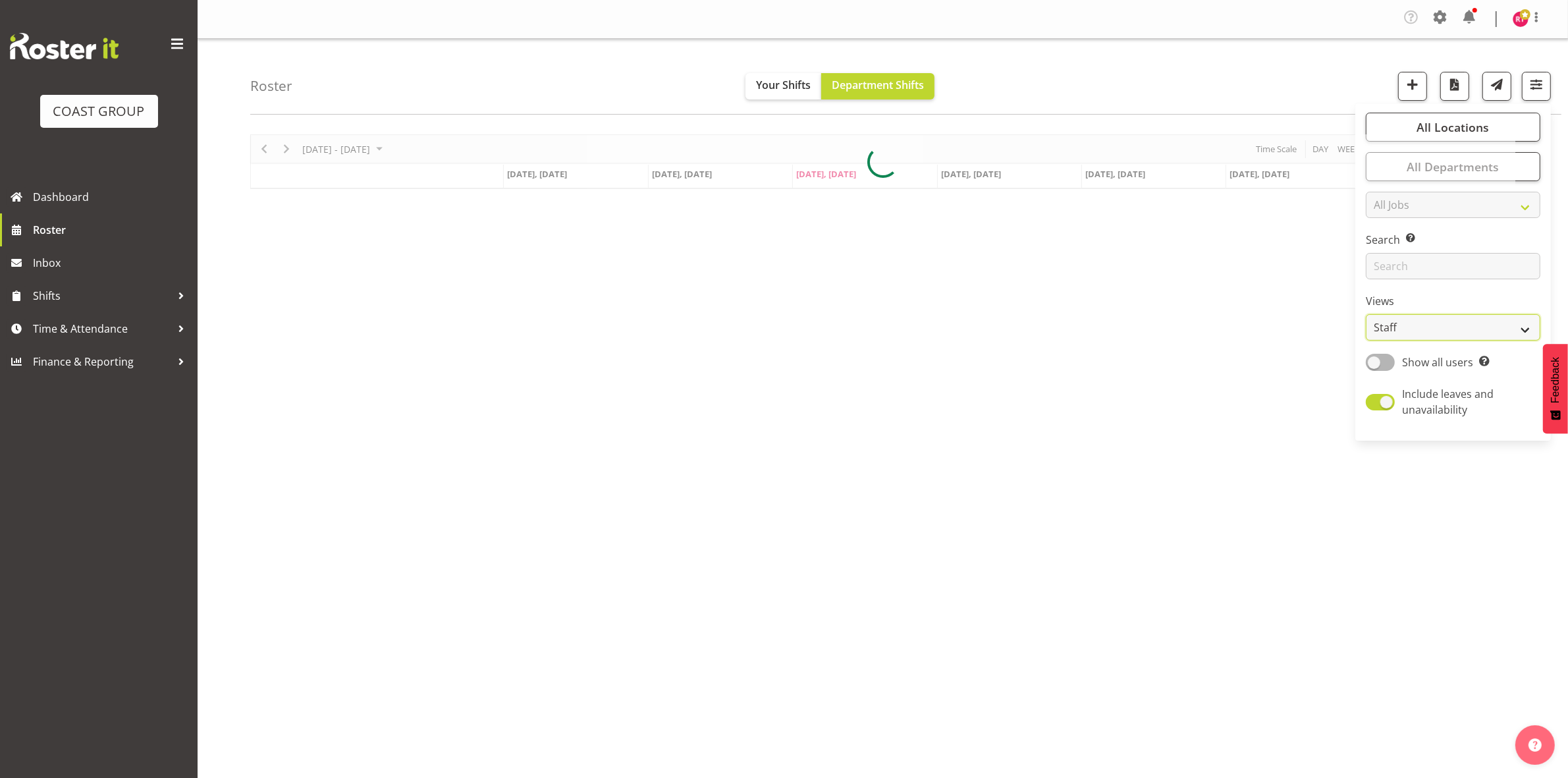
click at [1430, 319] on select "Staff Role Shift - Horizontal Shift - Vertical Staff - Location" at bounding box center [1453, 327] width 175 height 26
select select "shift"
click at [1366, 314] on select "Staff Role Shift - Horizontal Shift - Vertical Staff - Location" at bounding box center [1453, 327] width 175 height 26
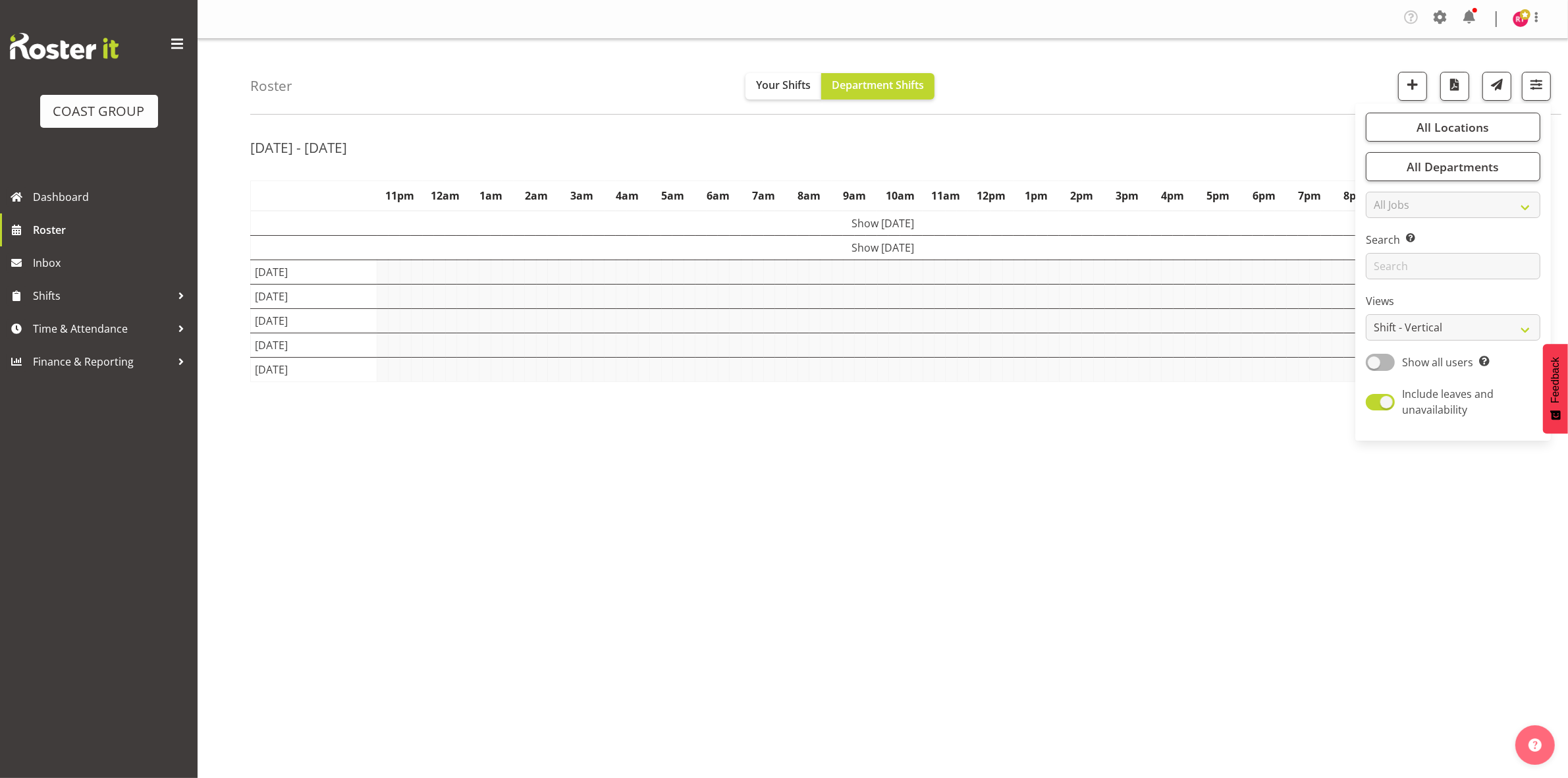
click at [1147, 125] on div "Sep 1st - 7th, 2025 September 01 - 07, 2025 Today Day Week Fortnight Month cale…" at bounding box center [909, 388] width 1318 height 527
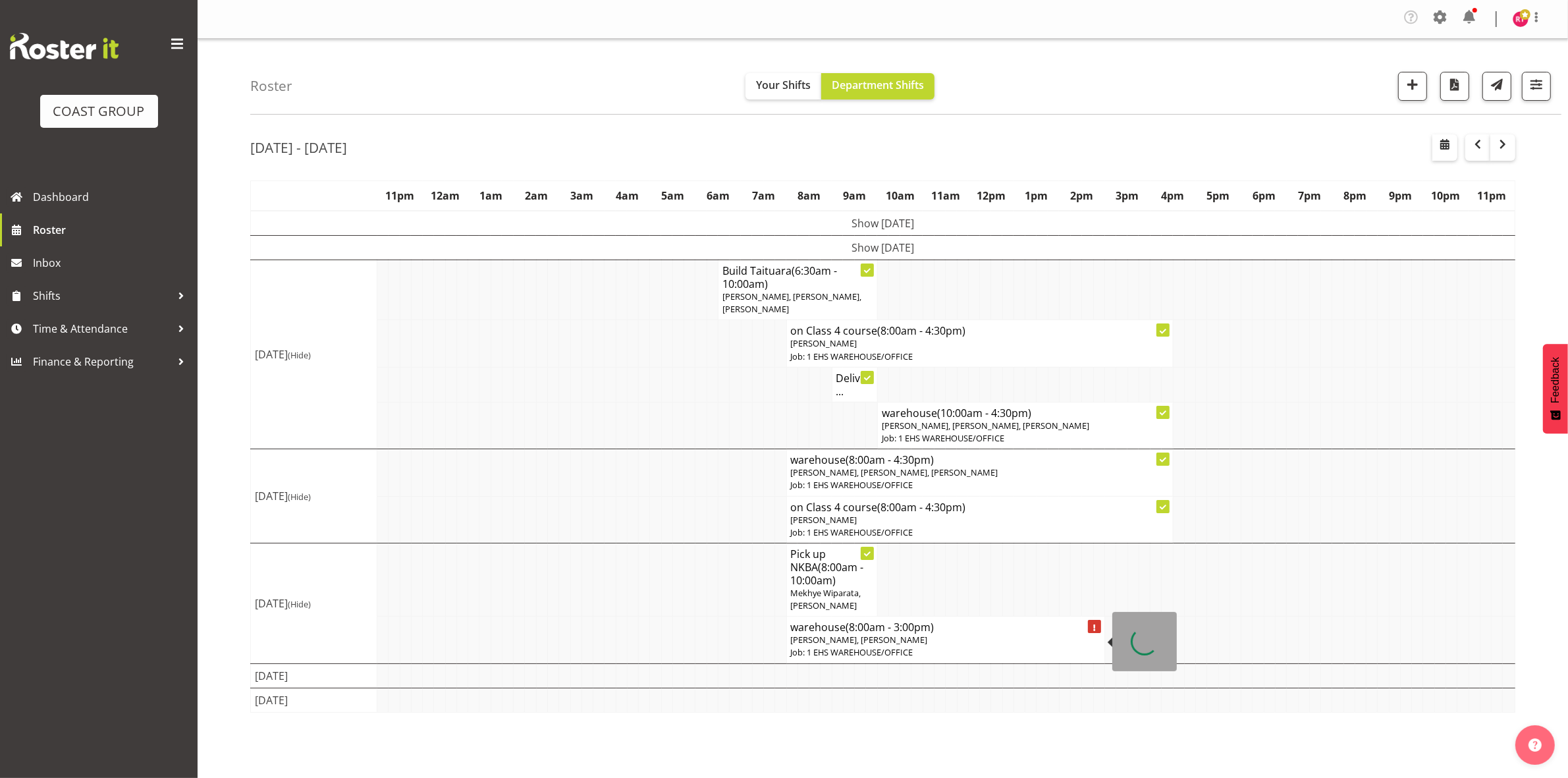
click at [901, 649] on p "Job: 1 EHS WAREHOUSE/OFFICE" at bounding box center [945, 652] width 310 height 12
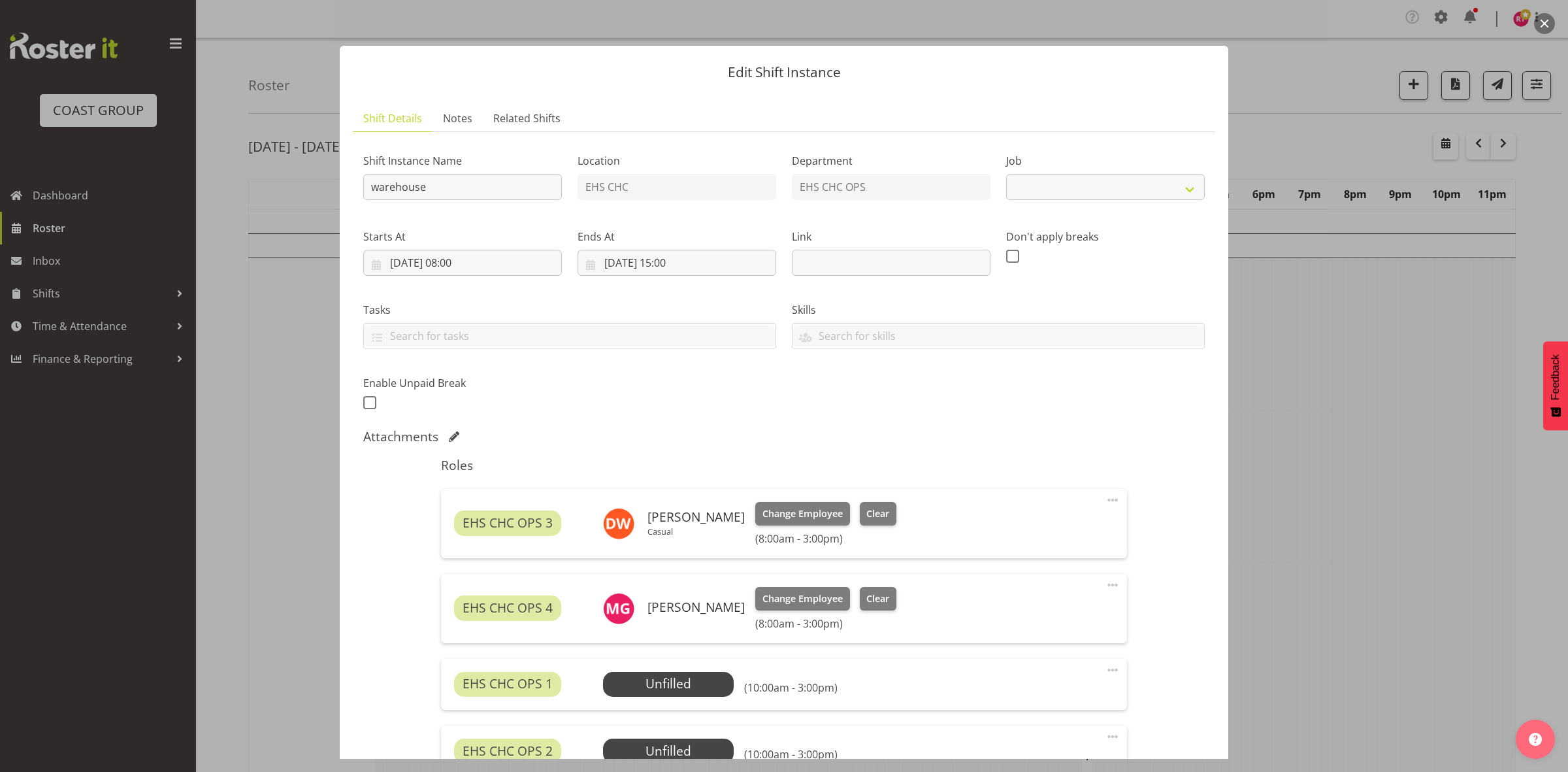
select select "69"
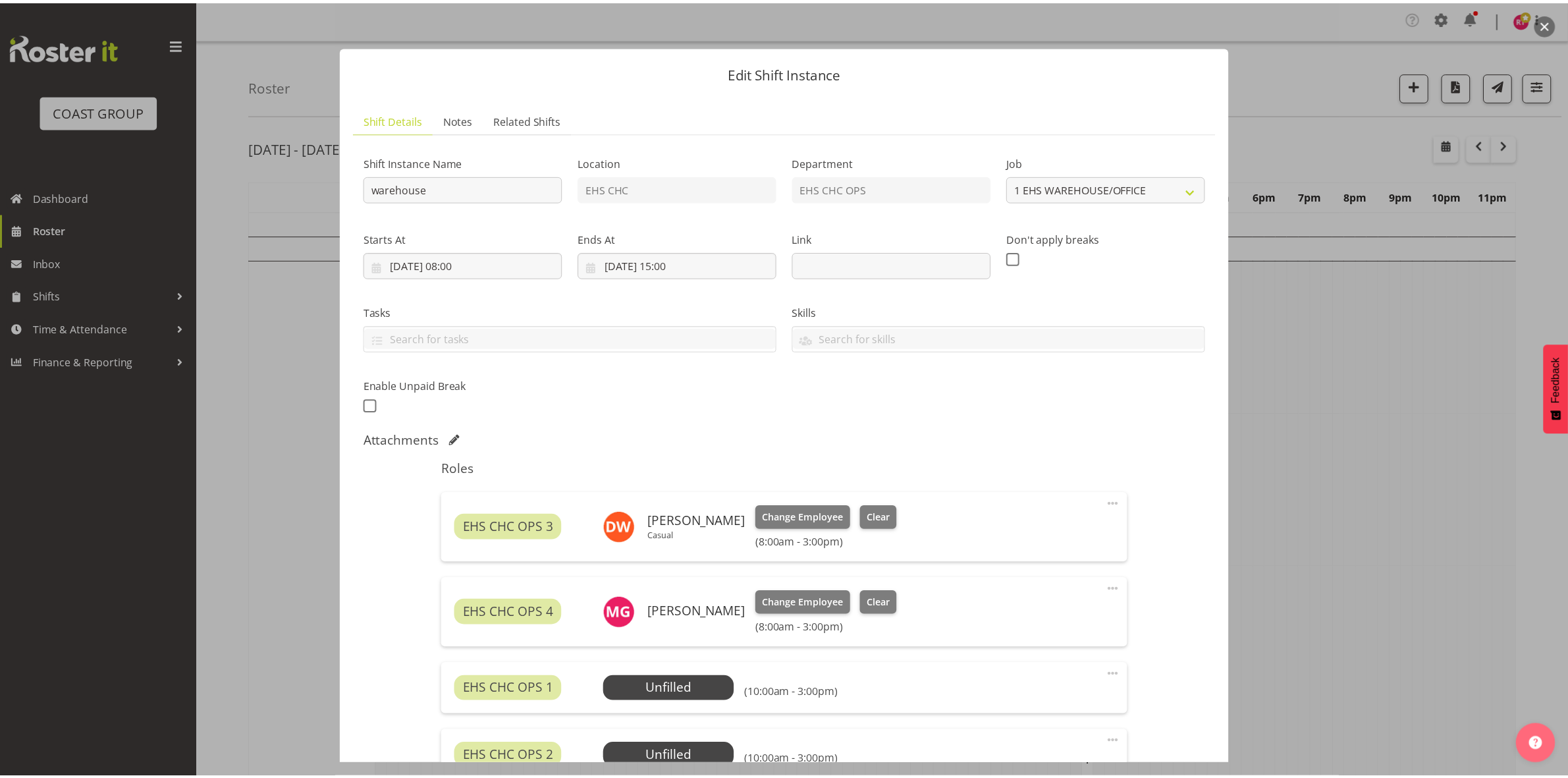
scroll to position [196, 0]
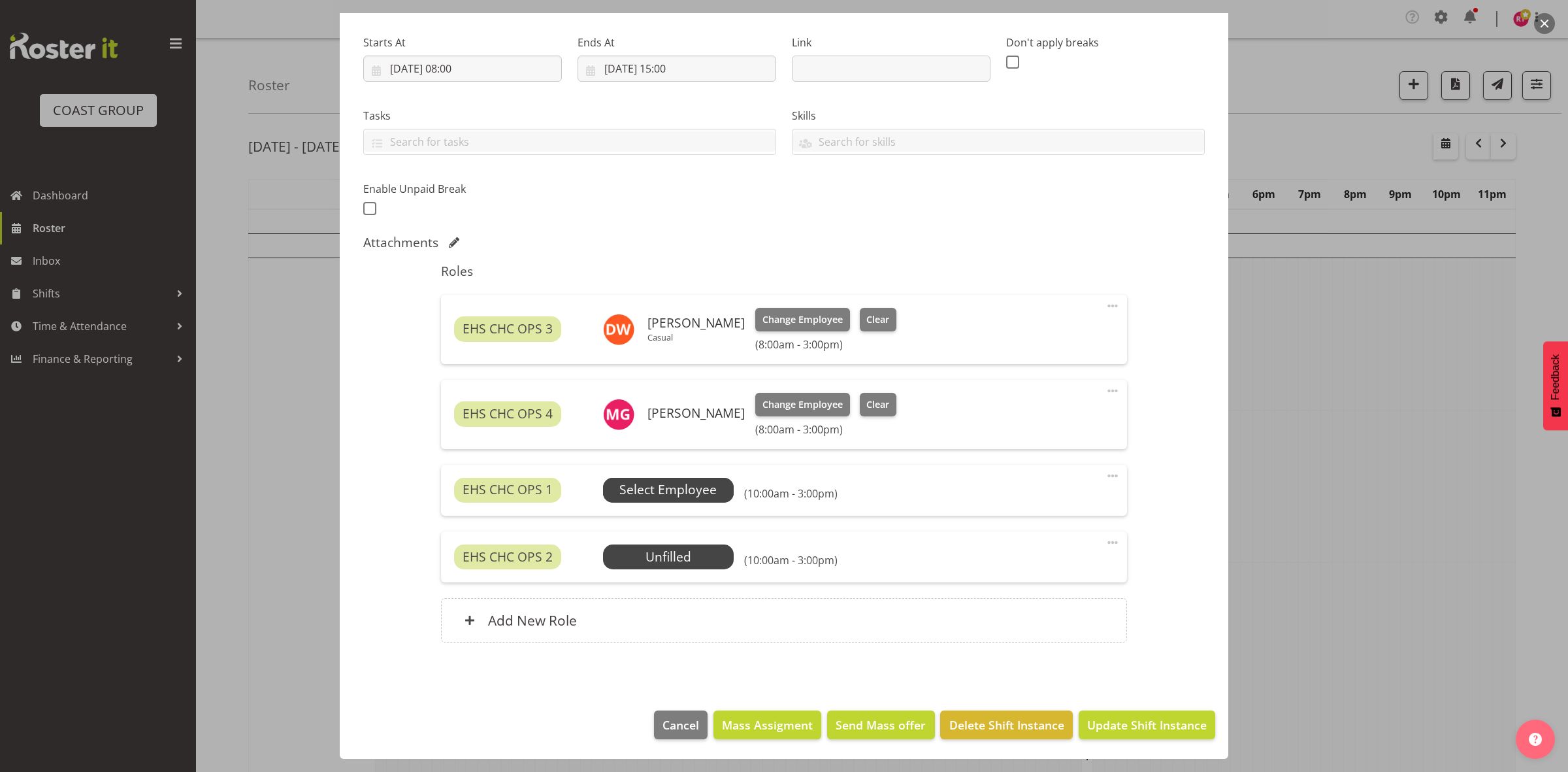
click at [669, 492] on span "Select Employee" at bounding box center [668, 490] width 97 height 19
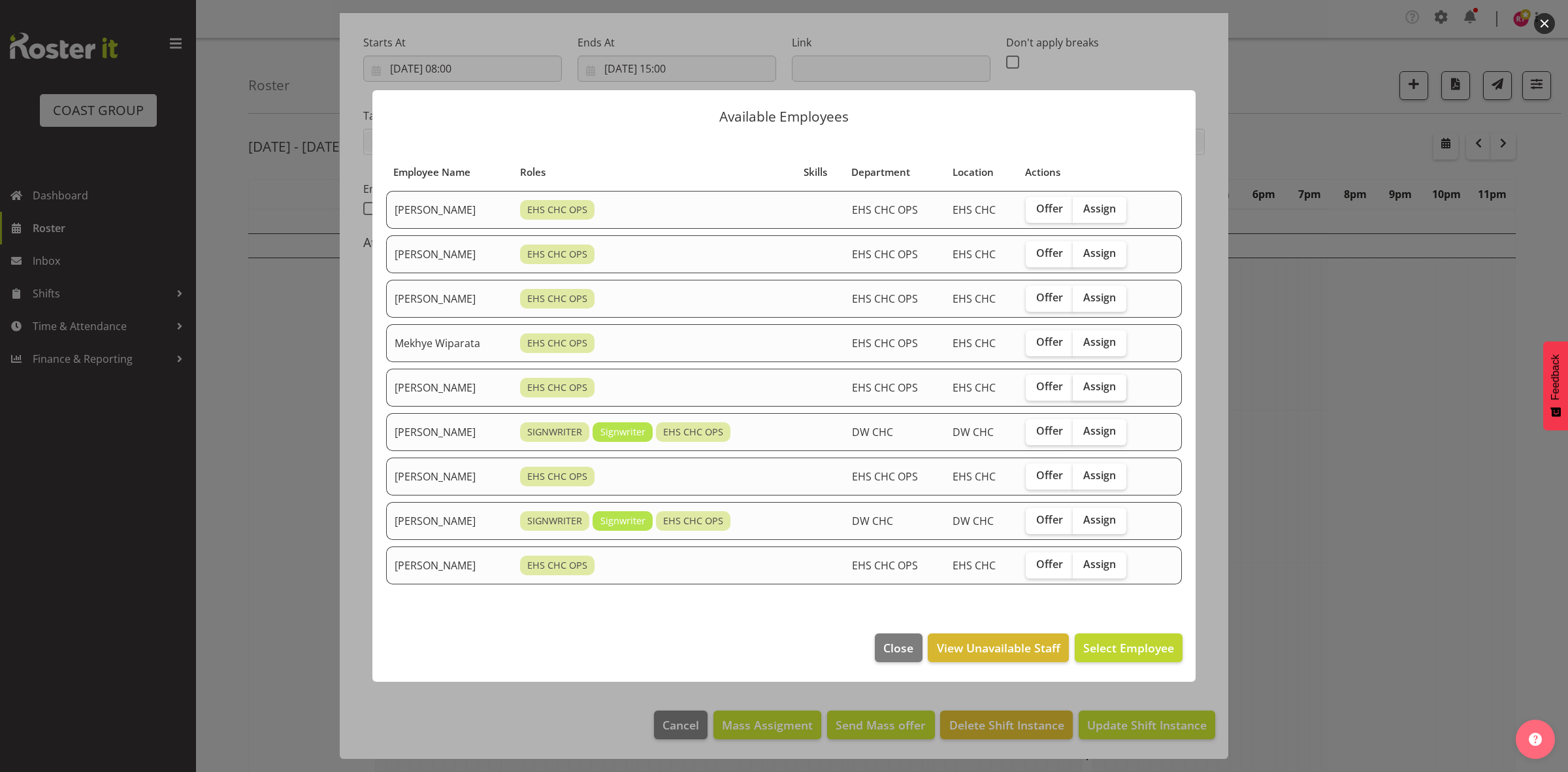
click at [1109, 388] on span "Assign" at bounding box center [1100, 386] width 33 height 13
click at [1081, 388] on input "Assign" at bounding box center [1077, 386] width 9 height 9
checkbox input "true"
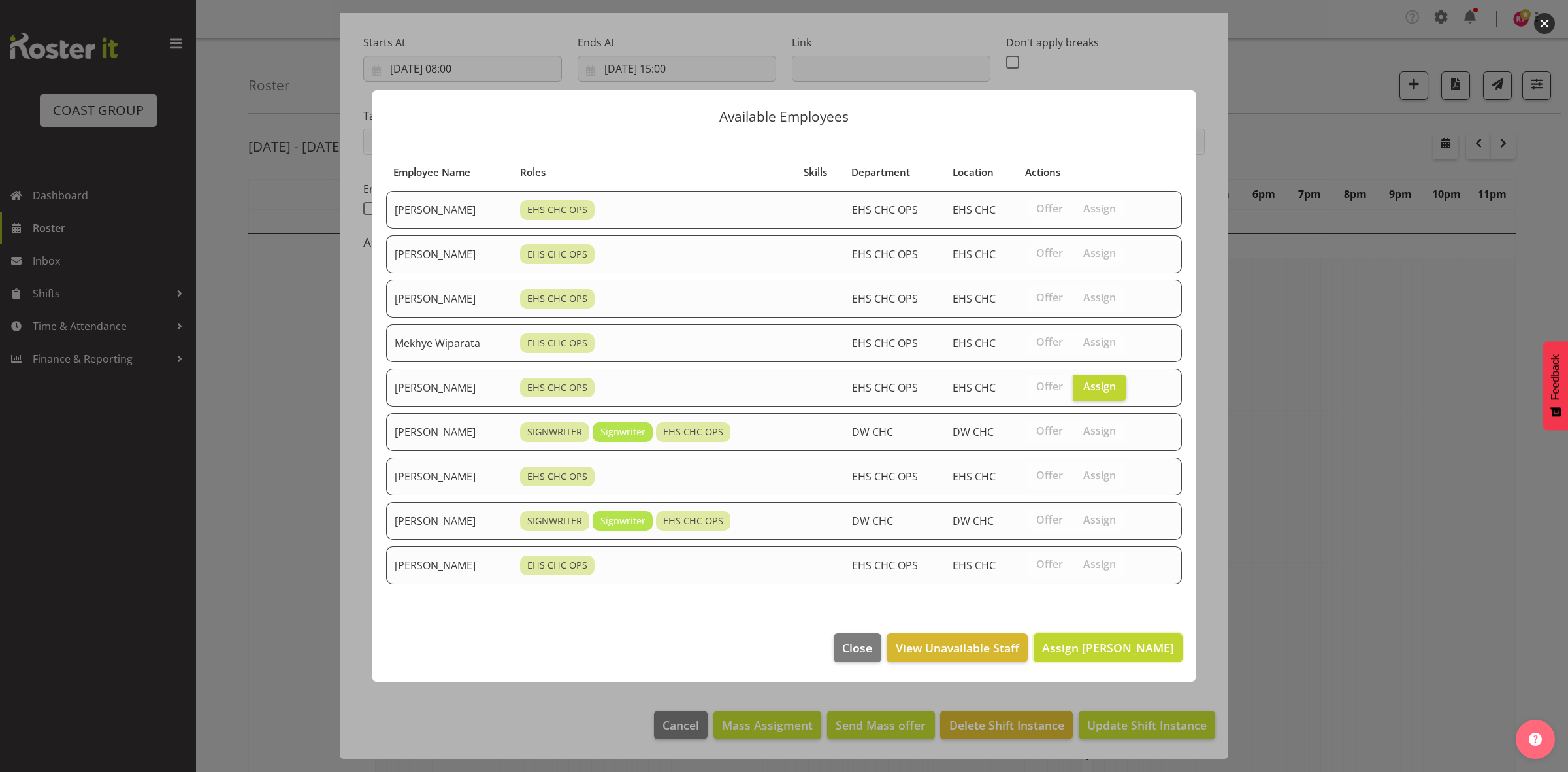
drag, startPoint x: 1098, startPoint y: 649, endPoint x: 956, endPoint y: 608, distance: 147.8
click at [1098, 651] on span "Assign Reuben Bowe" at bounding box center [1108, 648] width 132 height 16
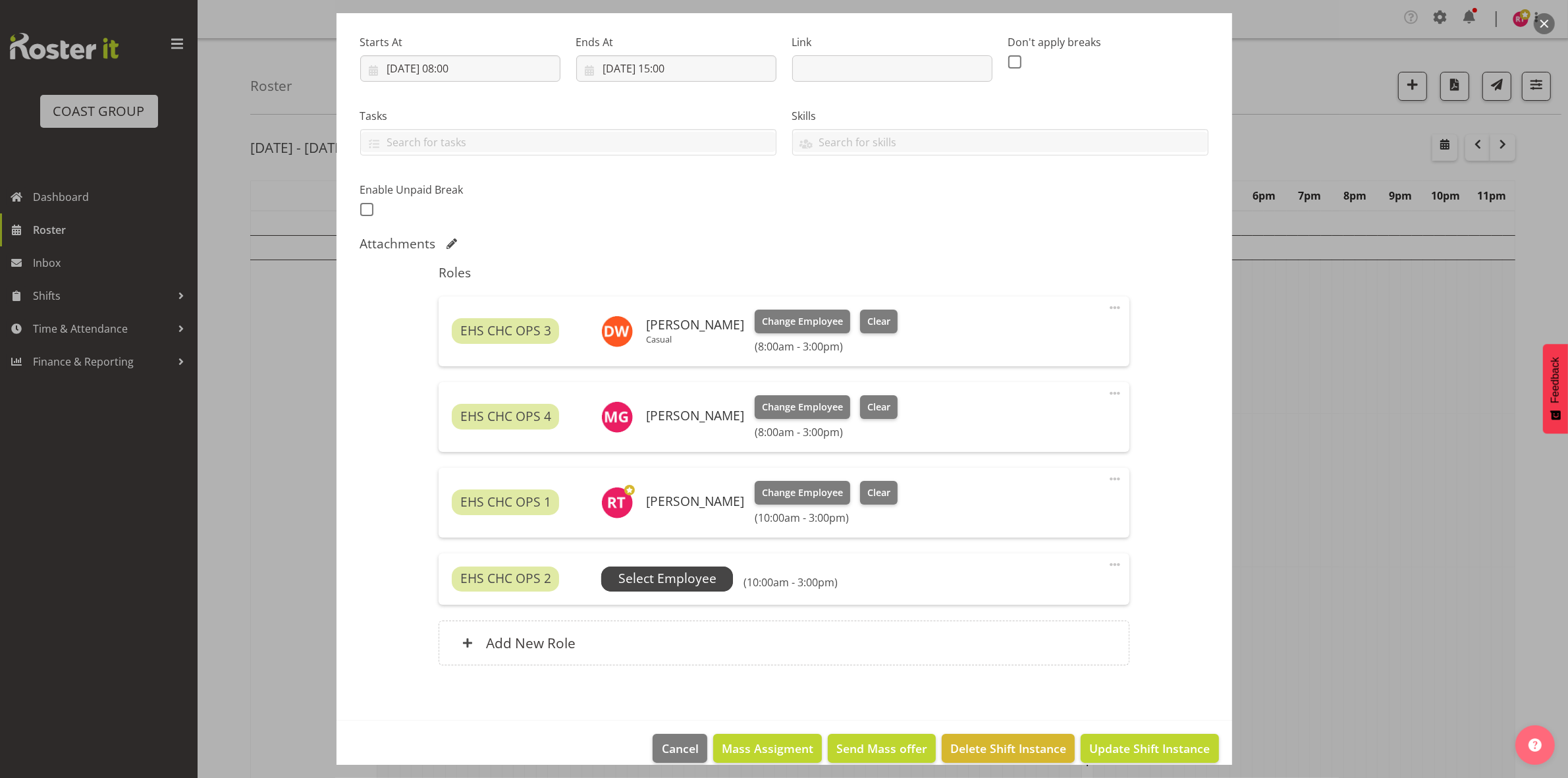
click at [660, 578] on span "Select Employee" at bounding box center [667, 578] width 98 height 19
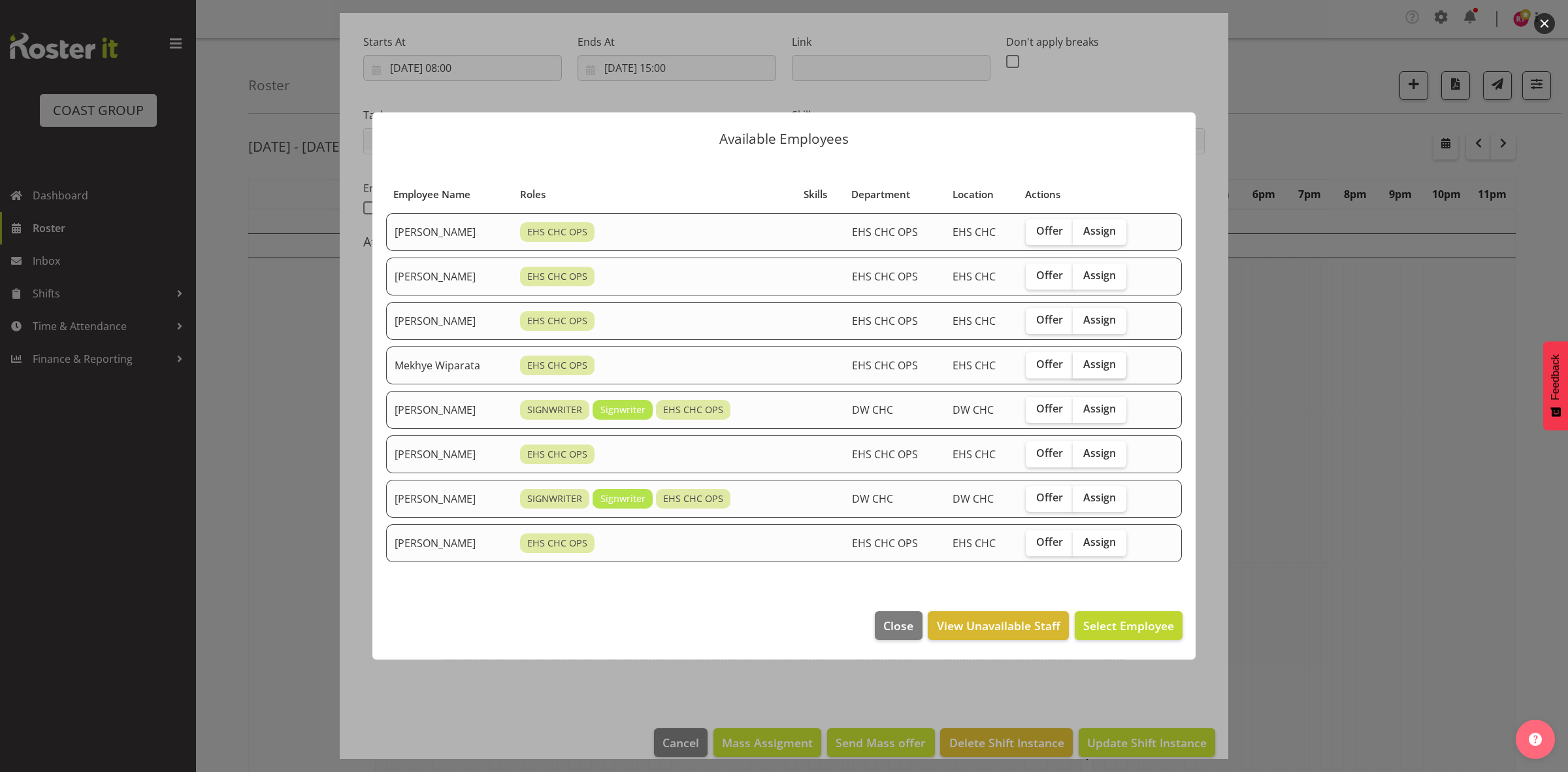
click at [1118, 374] on label "Assign" at bounding box center [1099, 365] width 53 height 26
click at [1081, 369] on input "Assign" at bounding box center [1077, 364] width 9 height 9
checkbox input "true"
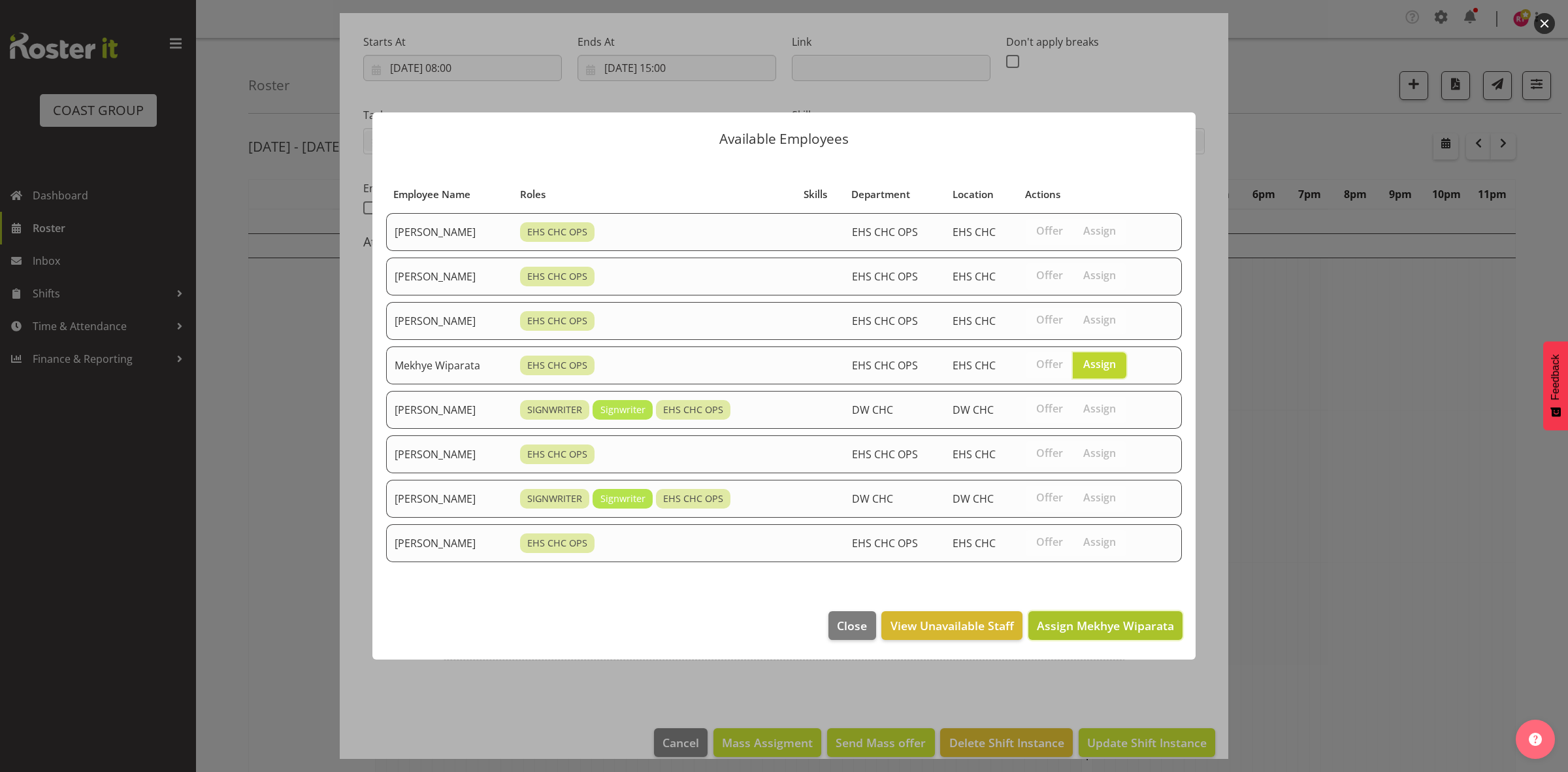
click at [1134, 621] on span "Assign Mekhye Wiparata" at bounding box center [1105, 626] width 137 height 16
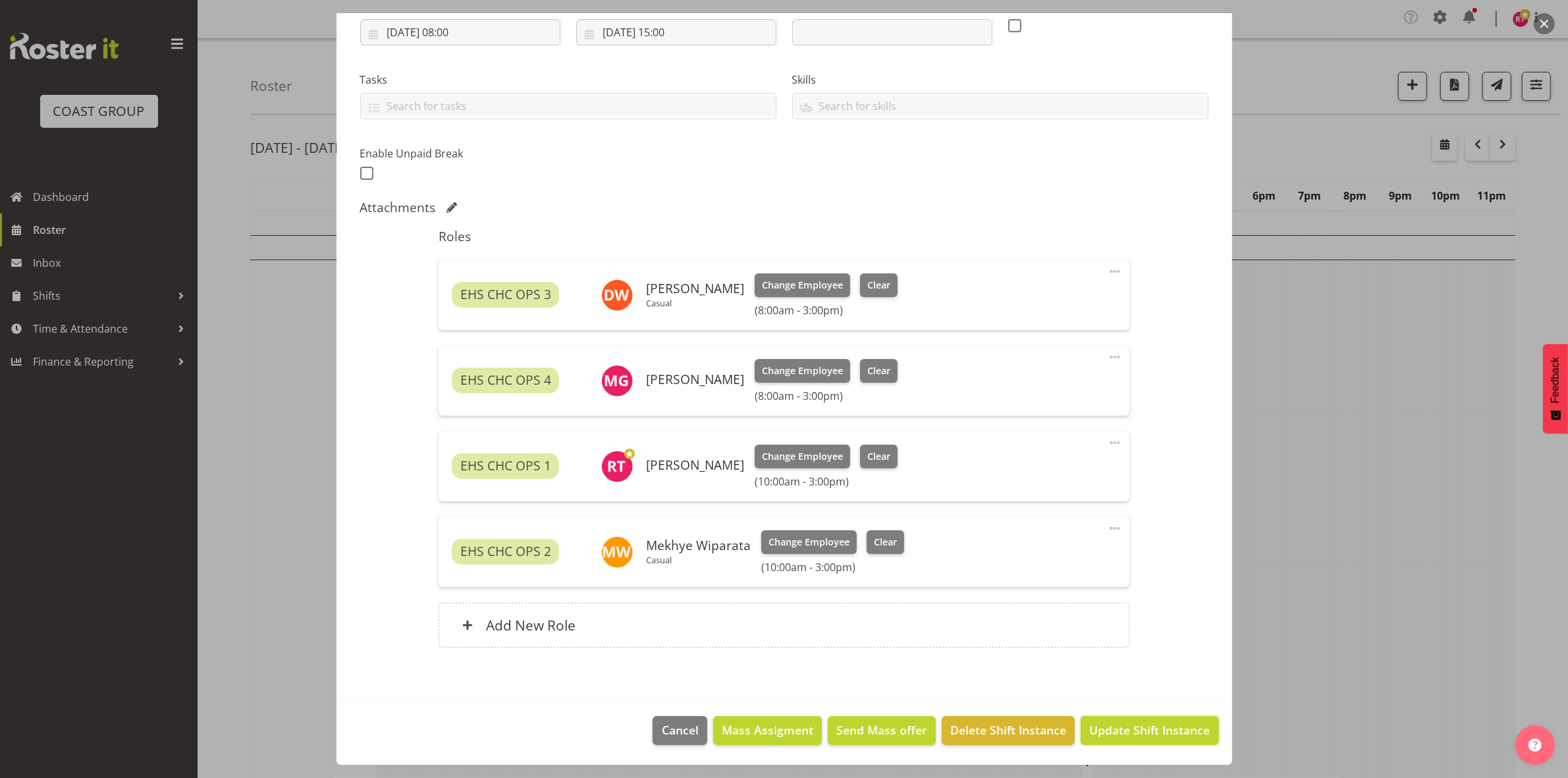
click at [1147, 721] on button "Update Shift Instance" at bounding box center [1149, 731] width 137 height 29
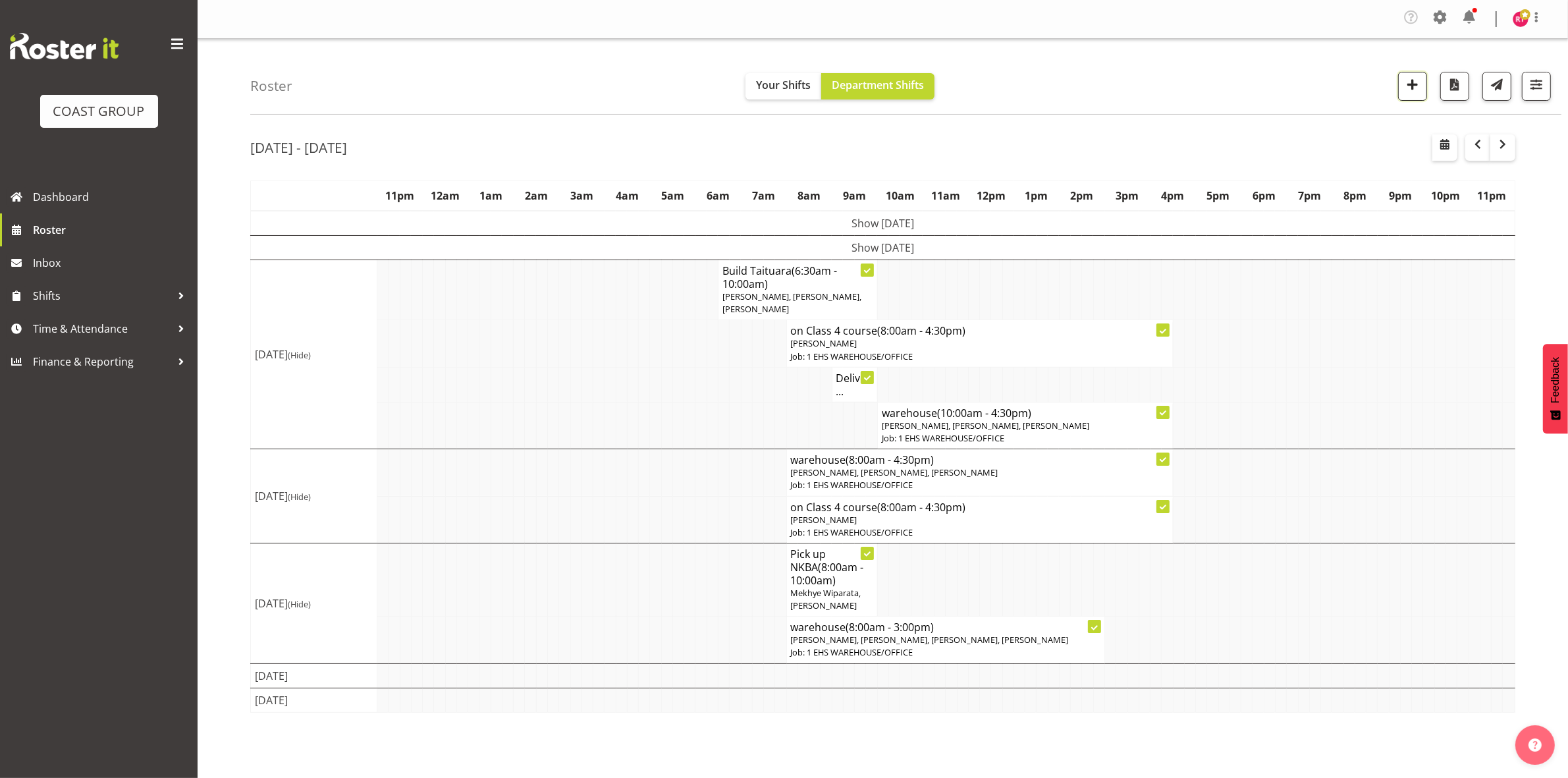
click at [1410, 83] on span "button" at bounding box center [1412, 84] width 17 height 17
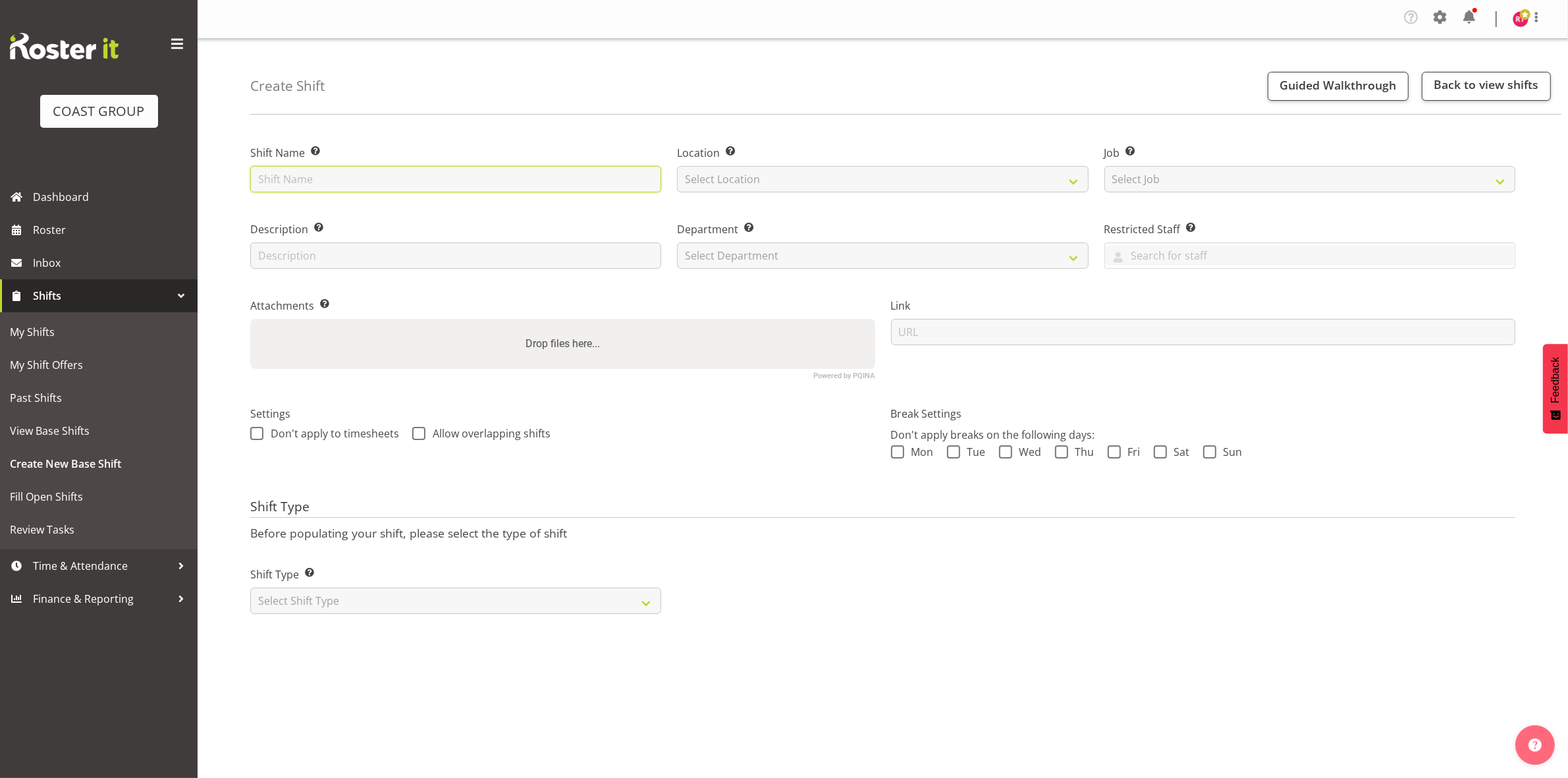
click at [360, 185] on input "text" at bounding box center [456, 179] width 411 height 26
type input "Break Taituara"
click at [750, 175] on select "Select Location EHS CHC" at bounding box center [882, 179] width 411 height 26
select select "107"
click at [677, 166] on select "Select Location EHS CHC" at bounding box center [882, 179] width 411 height 26
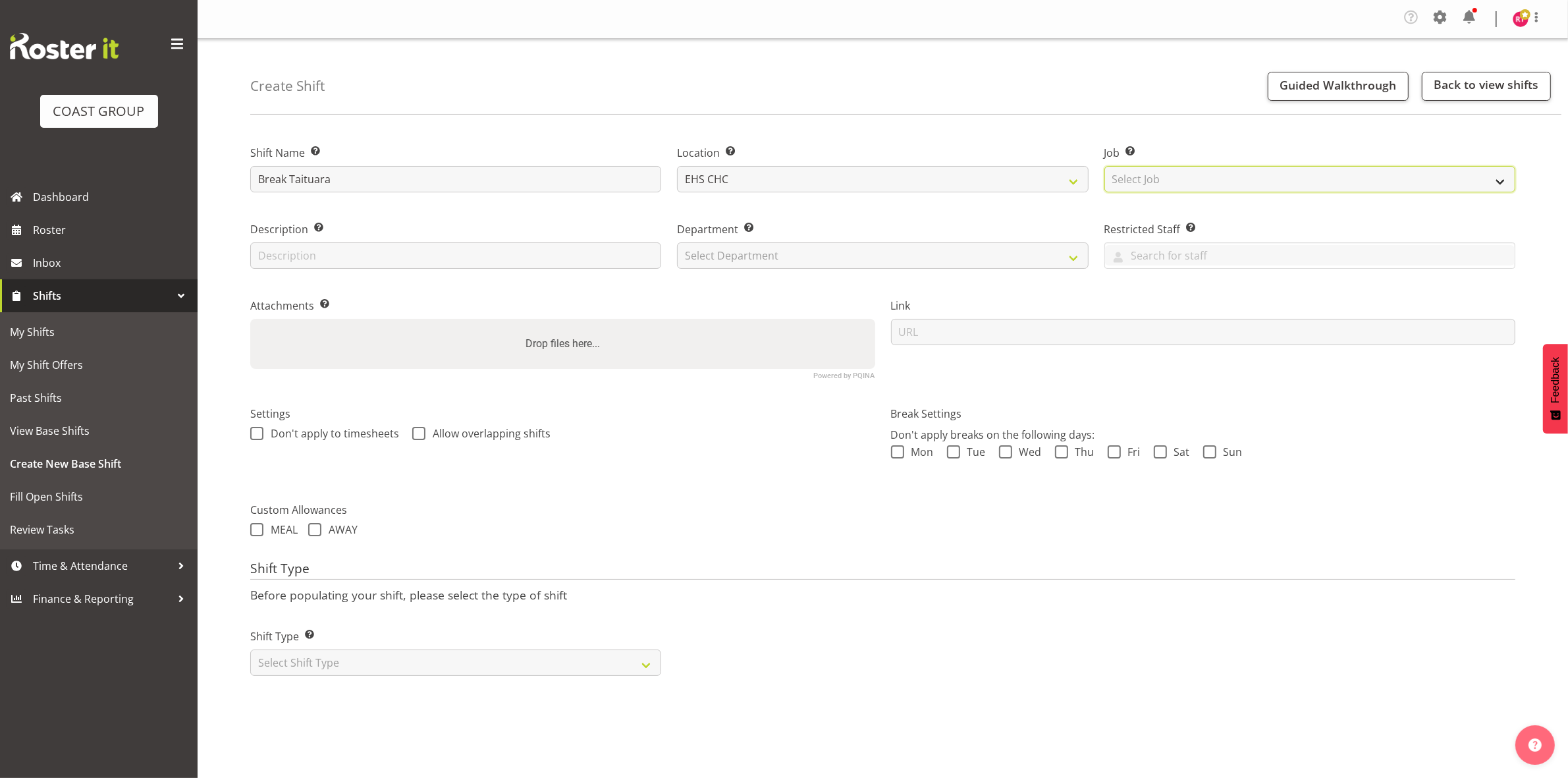
click at [1188, 183] on select "Select Job Create new job 1 Carlton Events 1 [PERSON_NAME][GEOGRAPHIC_DATA] 1 […" at bounding box center [1310, 179] width 411 height 26
select select "9898"
click at [1104, 166] on select "Select Job Create new job 1 Carlton Events 1 [PERSON_NAME][GEOGRAPHIC_DATA] 1 […" at bounding box center [1310, 179] width 411 height 26
click at [775, 248] on select "Select Department EHS CHC OPS" at bounding box center [882, 256] width 411 height 26
select select "41"
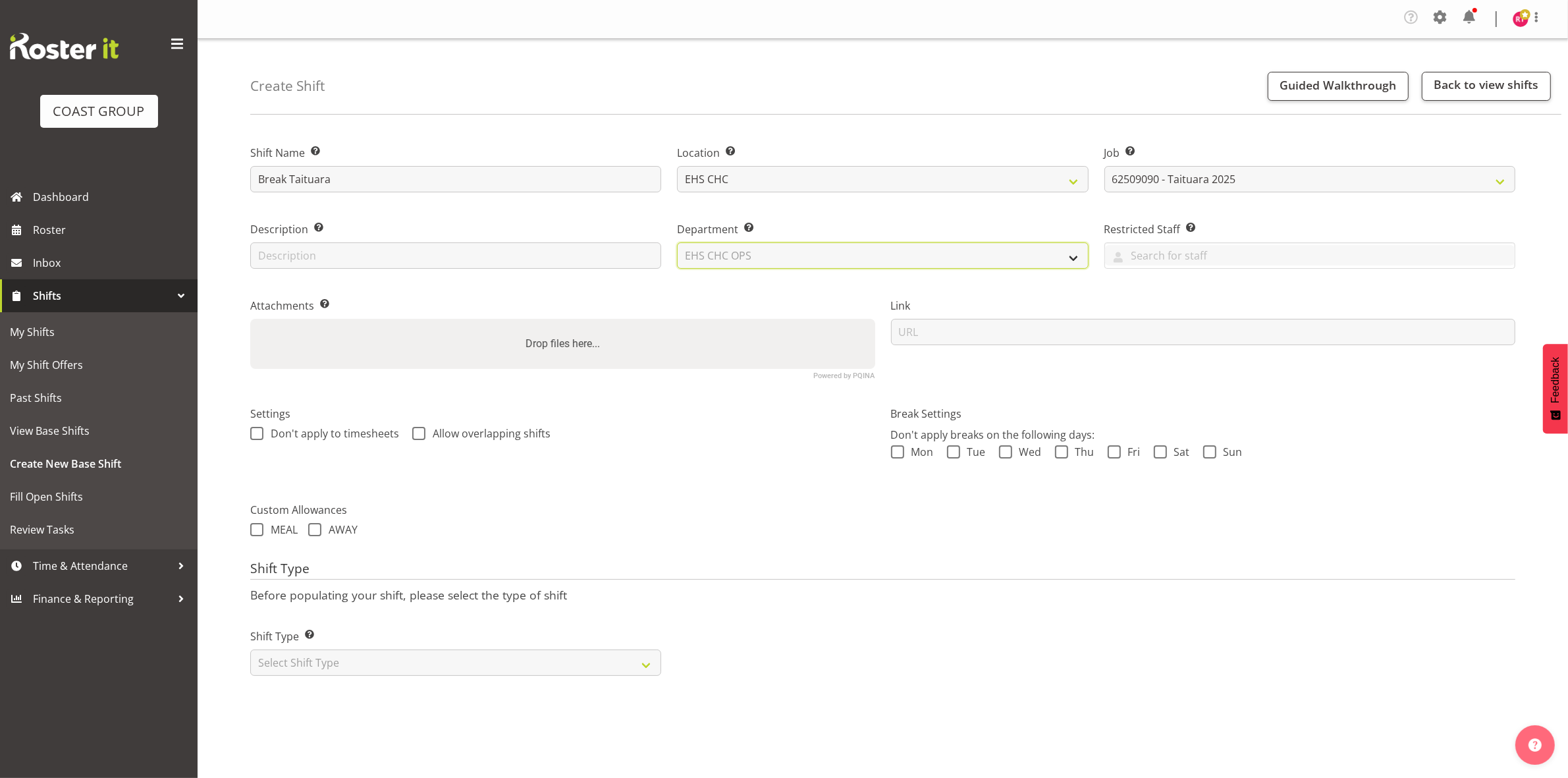
click at [677, 243] on select "Select Department EHS CHC OPS" at bounding box center [882, 256] width 411 height 26
click at [481, 656] on select "Select Shift Type One Off Shift Recurring Shift Rotating Shift" at bounding box center [456, 663] width 411 height 26
select select "one_off"
click at [250, 650] on select "Select Shift Type One Off Shift Recurring Shift Rotating Shift" at bounding box center [456, 663] width 411 height 26
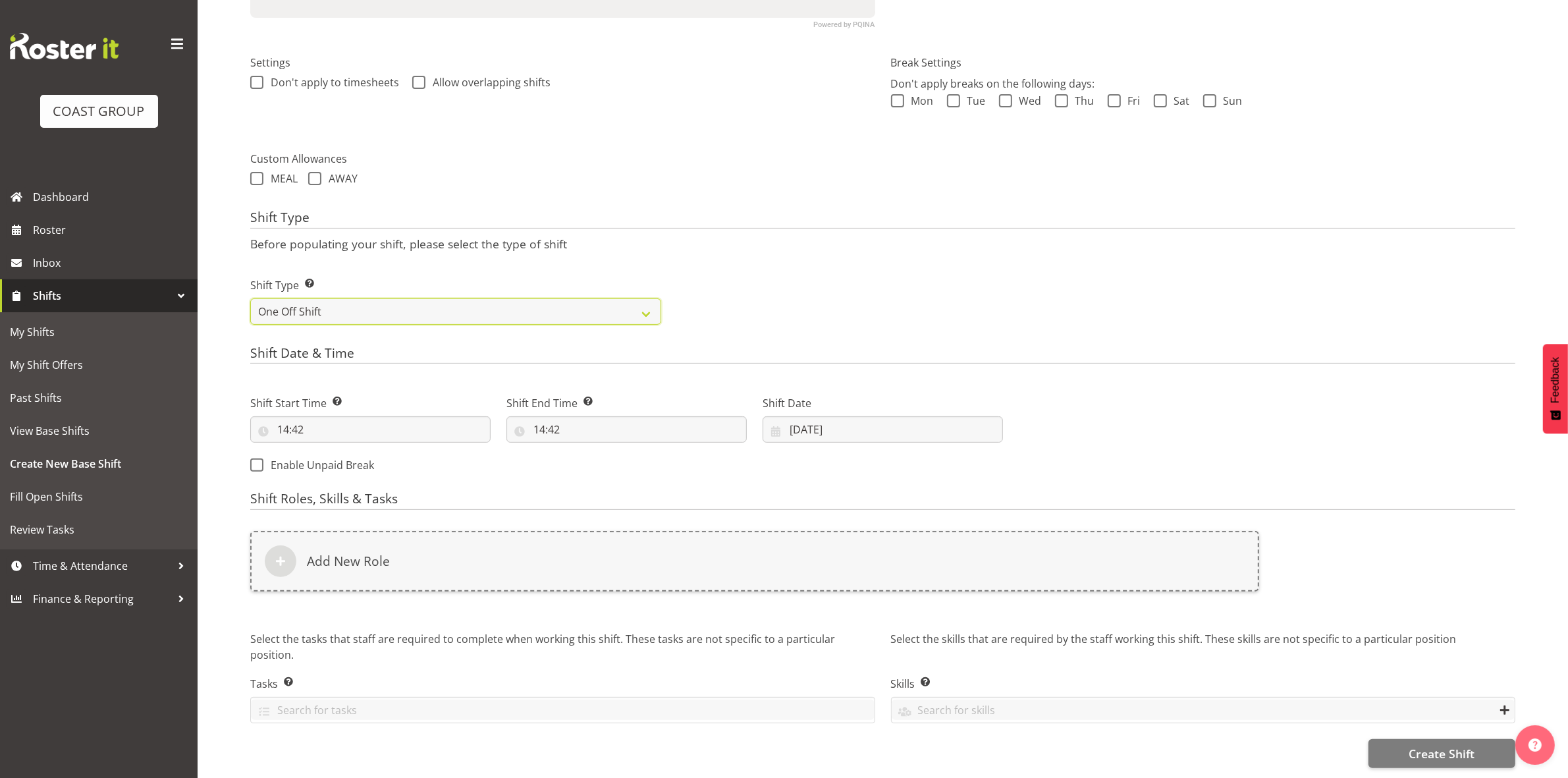
scroll to position [364, 0]
click at [288, 417] on input "14:42" at bounding box center [371, 429] width 240 height 26
click at [340, 451] on select "00 01 02 03 04 05 06 07 08 09 10 11 12 13 14 15 16 17 18 19 20 21 22 23" at bounding box center [340, 464] width 29 height 26
select select "15"
click at [325, 451] on select "00 01 02 03 04 05 06 07 08 09 10 11 12 13 14 15 16 17 18 19 20 21 22 23" at bounding box center [340, 464] width 29 height 26
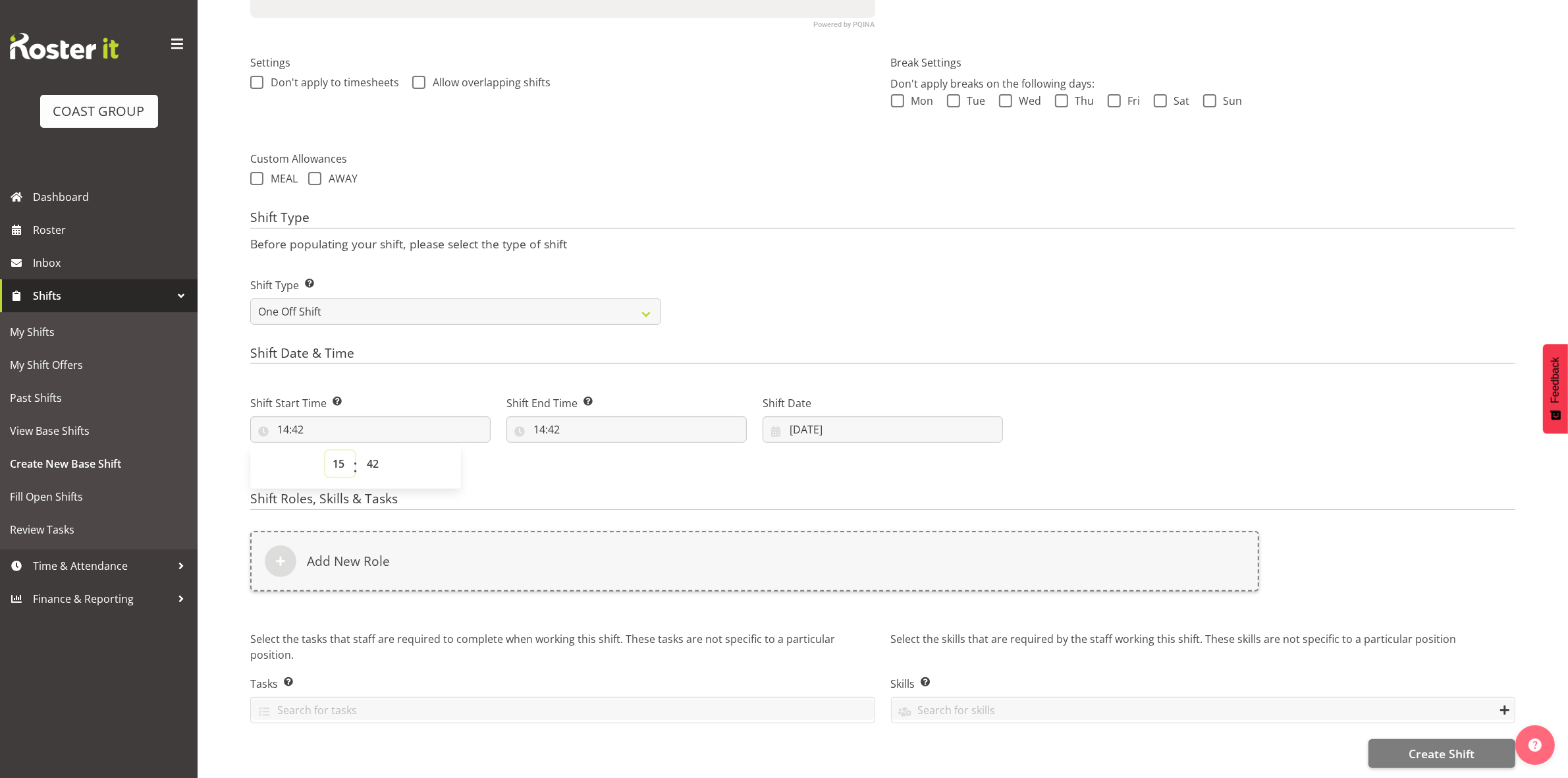
type input "15:42"
click at [376, 451] on select "00 01 02 03 04 05 06 07 08 09 10 11 12 13 14 15 16 17 18 19 20 21 22 23 24 25 2…" at bounding box center [374, 464] width 29 height 26
select select "0"
click at [360, 451] on select "00 01 02 03 04 05 06 07 08 09 10 11 12 13 14 15 16 17 18 19 20 21 22 23 24 25 2…" at bounding box center [374, 464] width 29 height 26
type input "15:00"
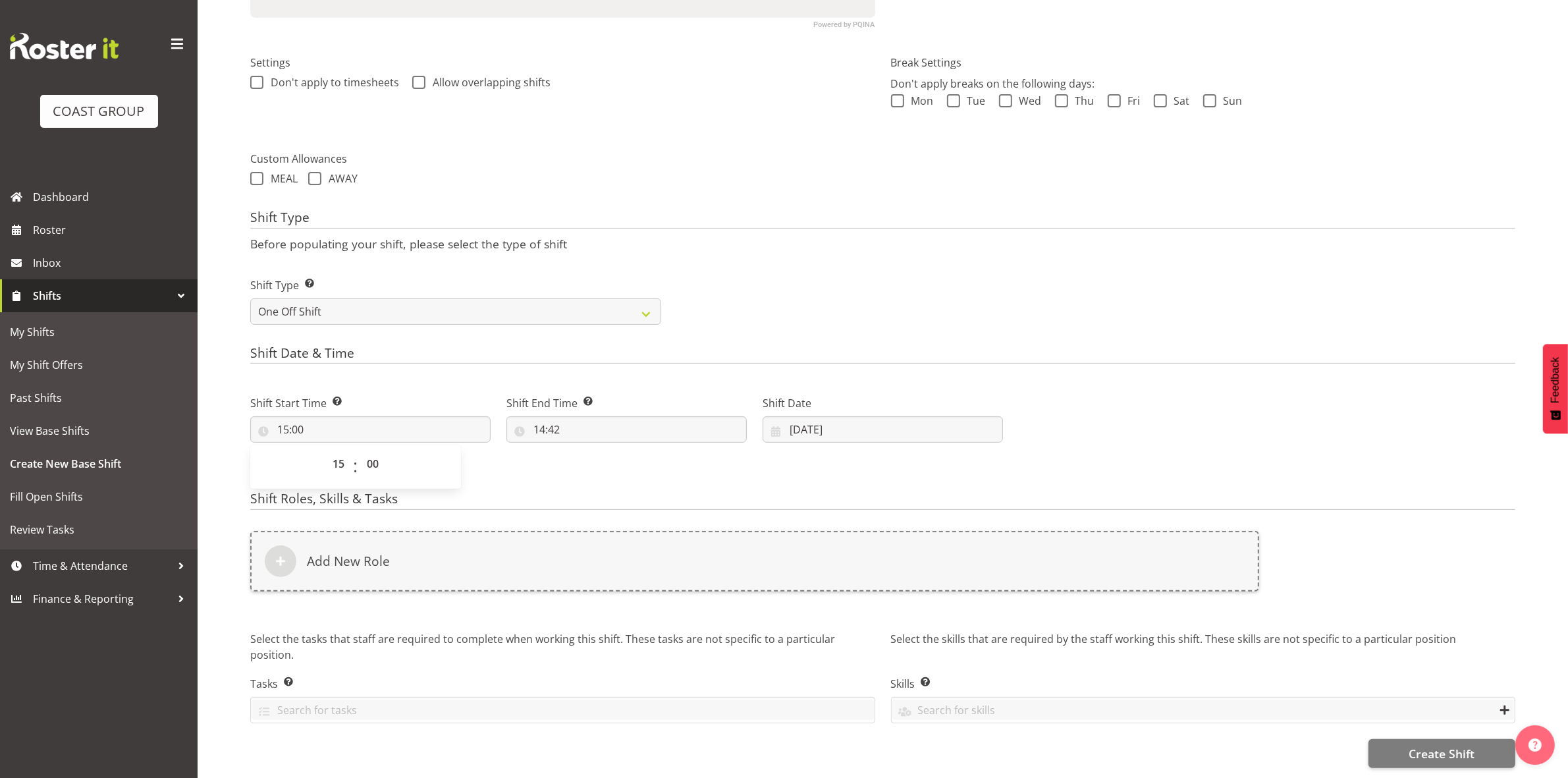
click at [692, 276] on div "Shift Type Shift Types: One Off – Select this if you would like a single shift …" at bounding box center [883, 296] width 1280 height 74
click at [543, 420] on input "14:42" at bounding box center [627, 429] width 240 height 26
click at [596, 452] on select "00 01 02 03 04 05 06 07 08 09 10 11 12 13 14 15 16 17 18 19 20 21 22 23" at bounding box center [596, 464] width 29 height 26
select select "17"
click at [582, 451] on select "00 01 02 03 04 05 06 07 08 09 10 11 12 13 14 15 16 17 18 19 20 21 22 23" at bounding box center [596, 464] width 29 height 26
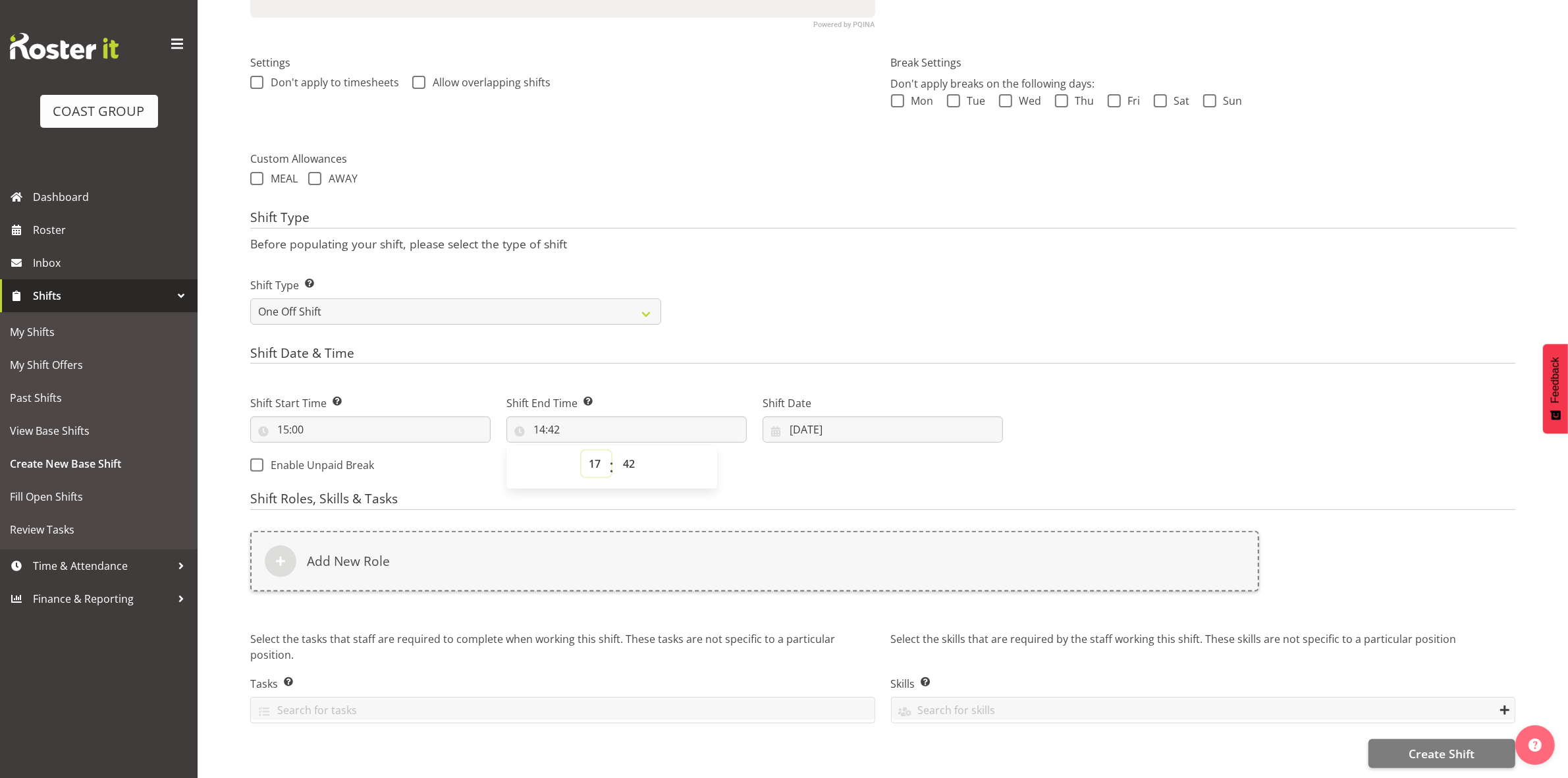
type input "17:42"
drag, startPoint x: 627, startPoint y: 452, endPoint x: 626, endPoint y: 440, distance: 12.0
click at [627, 452] on select "00 01 02 03 04 05 06 07 08 09 10 11 12 13 14 15 16 17 18 19 20 21 22 23 24 25 2…" at bounding box center [630, 464] width 29 height 26
select select "0"
click at [616, 451] on select "00 01 02 03 04 05 06 07 08 09 10 11 12 13 14 15 16 17 18 19 20 21 22 23 24 25 2…" at bounding box center [630, 464] width 29 height 26
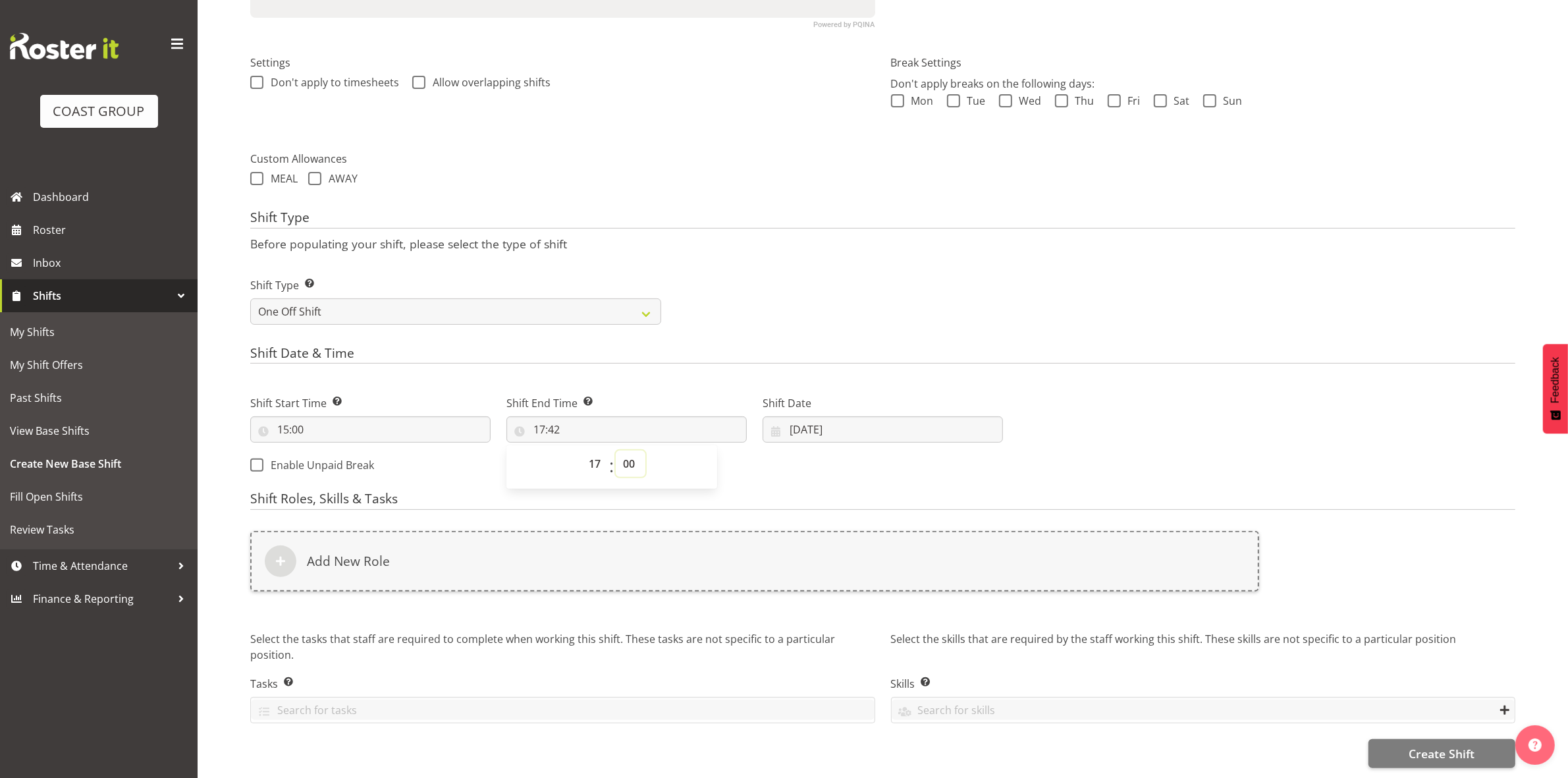
type input "17:00"
click at [820, 261] on div "Shift Type Shift Types: One Off – Select this if you would like a single shift …" at bounding box center [883, 296] width 1280 height 74
click at [797, 417] on input "[DATE]" at bounding box center [883, 429] width 240 height 26
click at [926, 525] on link "5" at bounding box center [935, 538] width 26 height 26
type input "[DATE]"
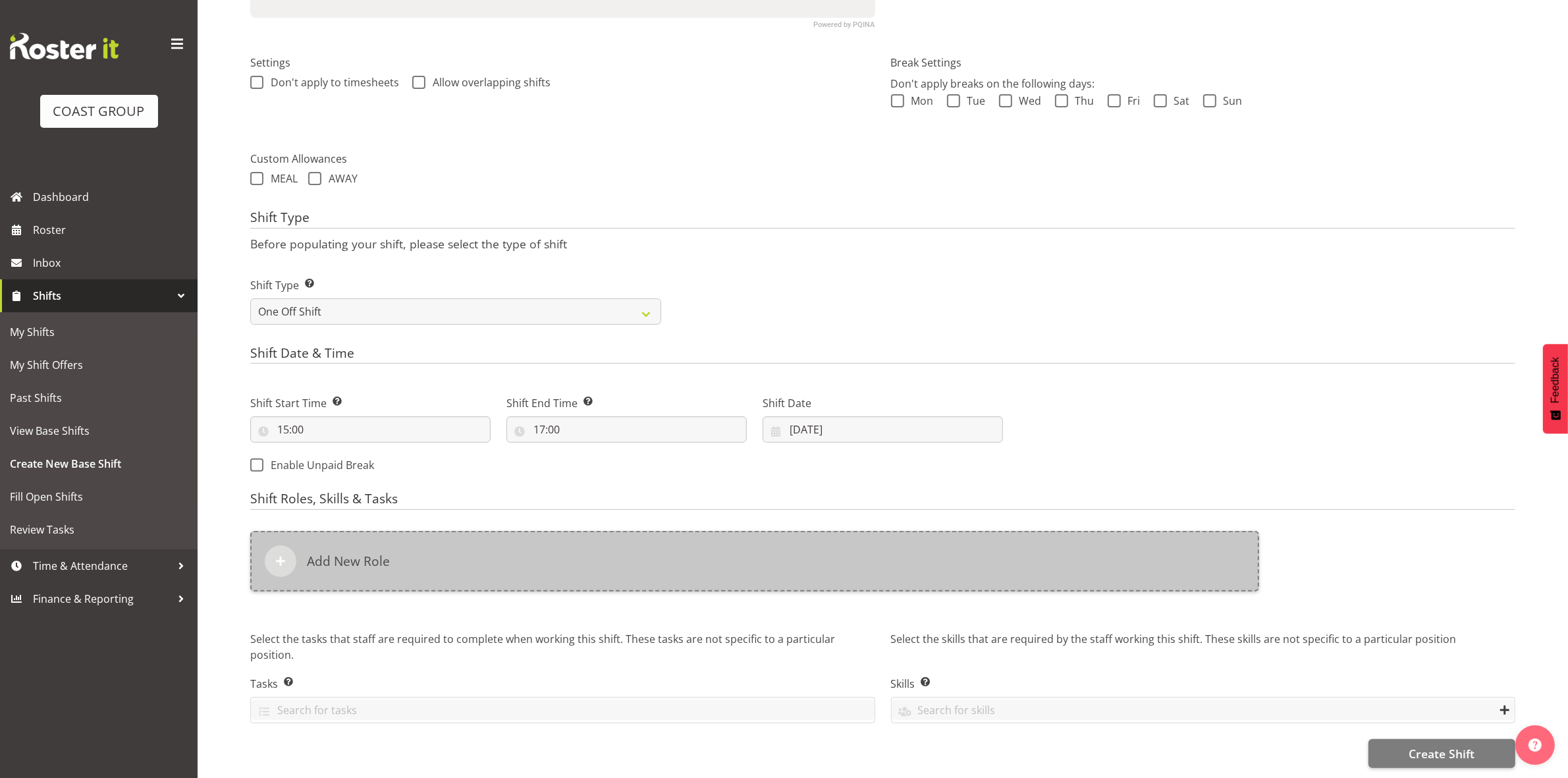
click at [579, 560] on div "Add New Role" at bounding box center [755, 561] width 1009 height 61
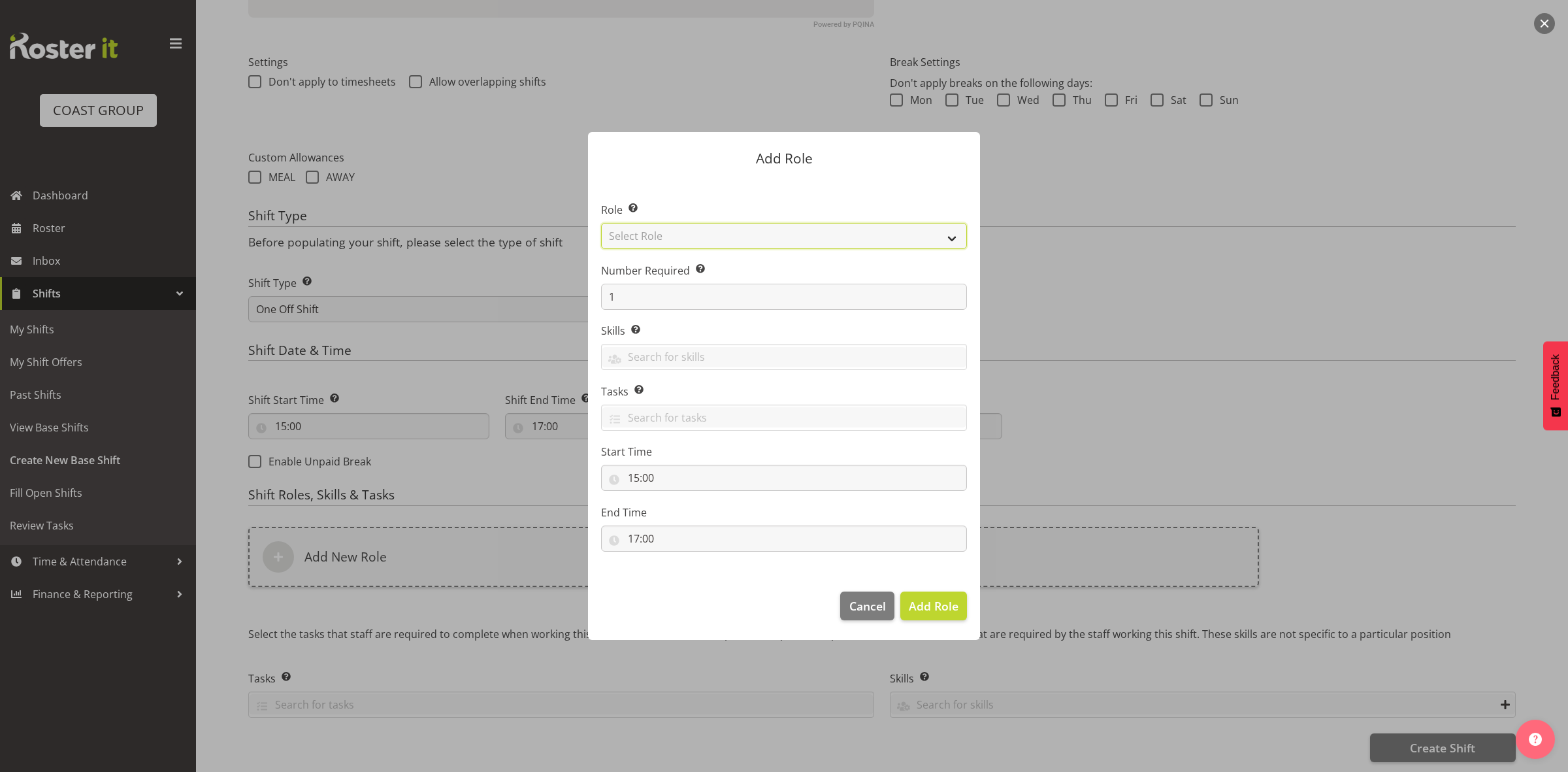
drag, startPoint x: 696, startPoint y: 236, endPoint x: 691, endPoint y: 241, distance: 7.1
click at [696, 236] on select "Select Role ACCOUNT MANAGER ACCOUNT MANAGER DW ACCOUNTS [PERSON_NAME] VEHICLES …" at bounding box center [784, 236] width 366 height 26
select select "192"
click at [601, 223] on select "Select Role ACCOUNT MANAGER ACCOUNT MANAGER DW ACCOUNTS [PERSON_NAME] VEHICLES …" at bounding box center [784, 236] width 366 height 26
click at [642, 292] on input "1" at bounding box center [784, 296] width 366 height 26
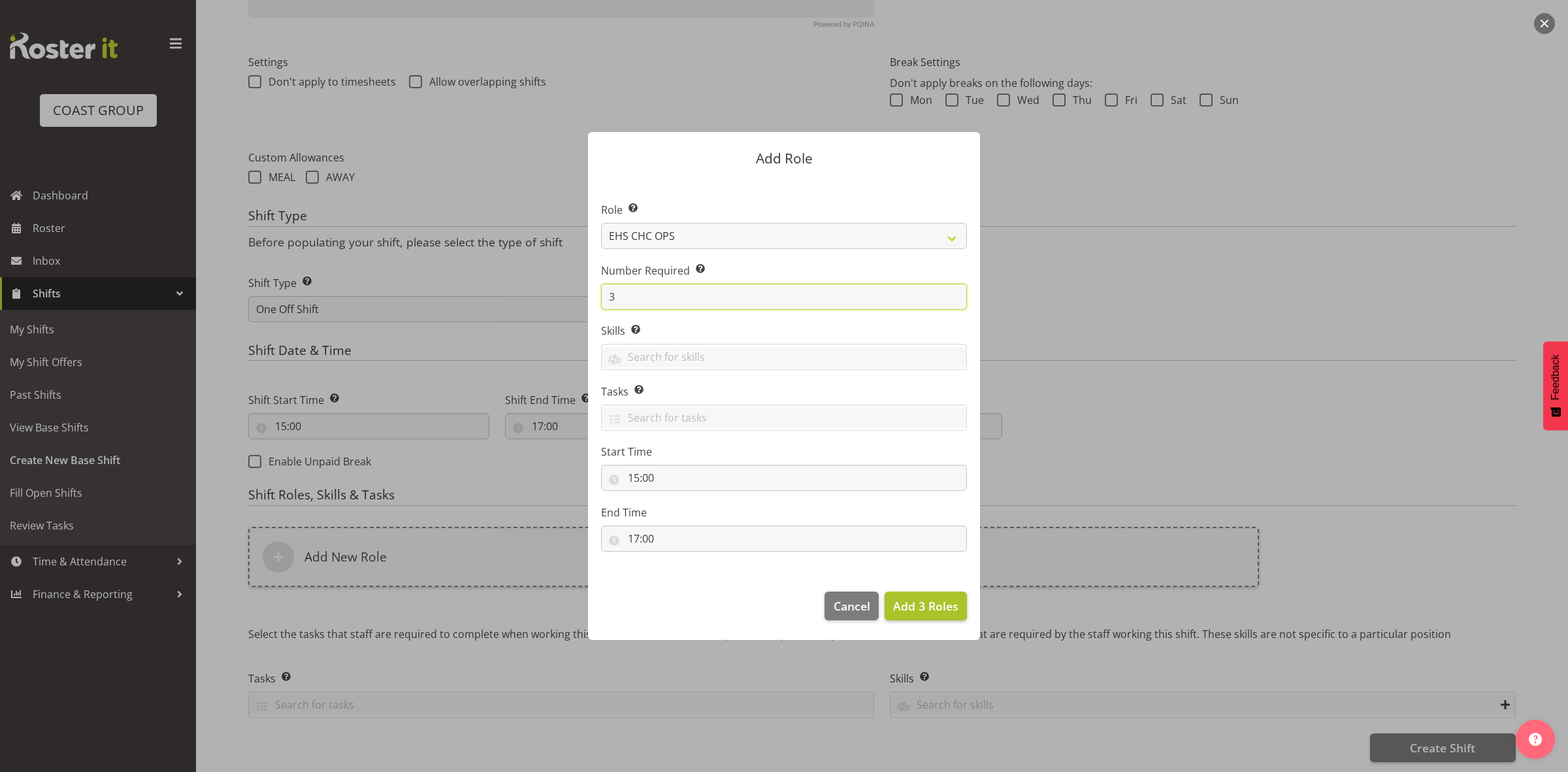
type input "3"
click at [908, 609] on span "Add 3 Roles" at bounding box center [926, 606] width 65 height 16
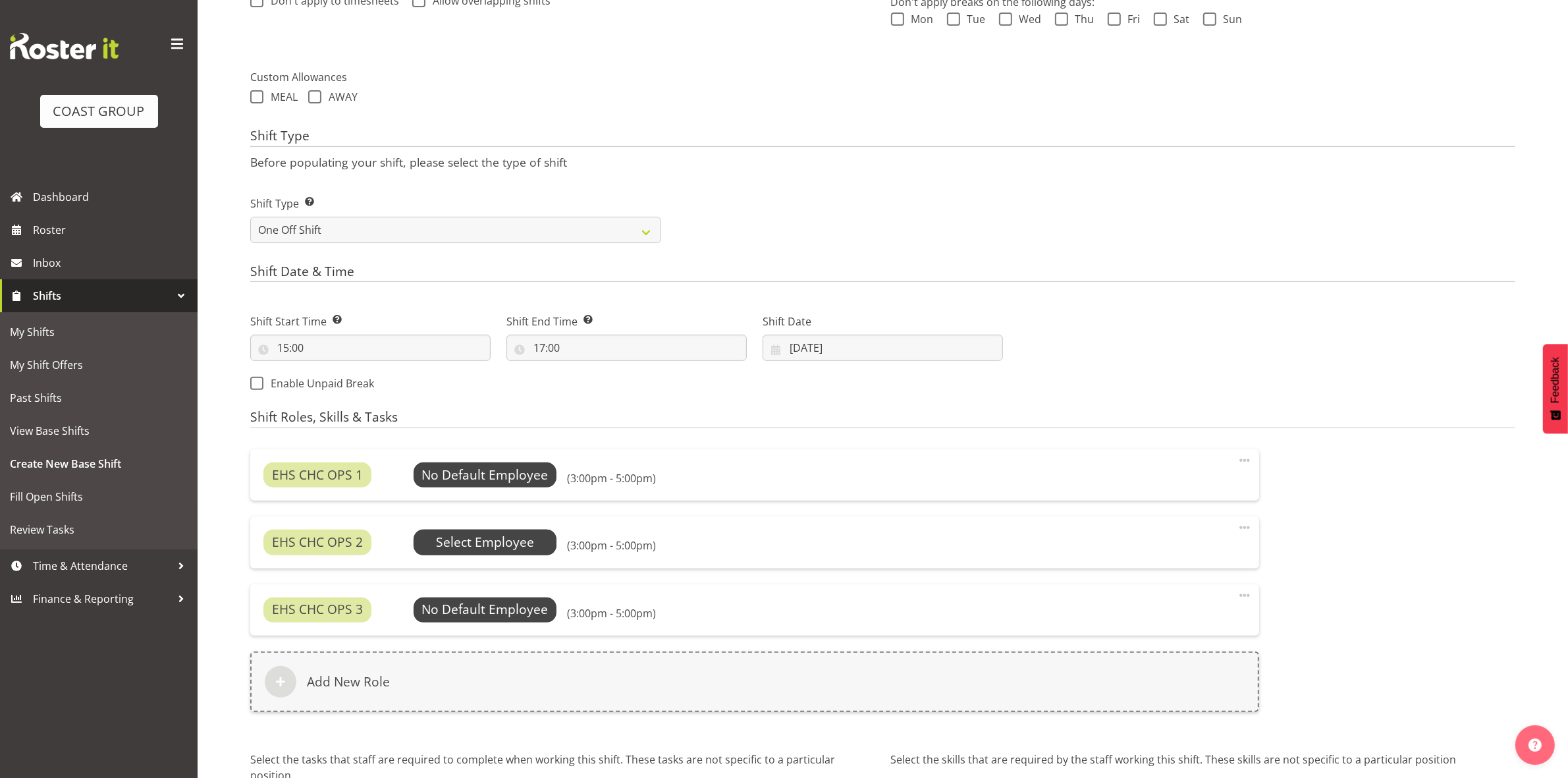
scroll to position [529, 0]
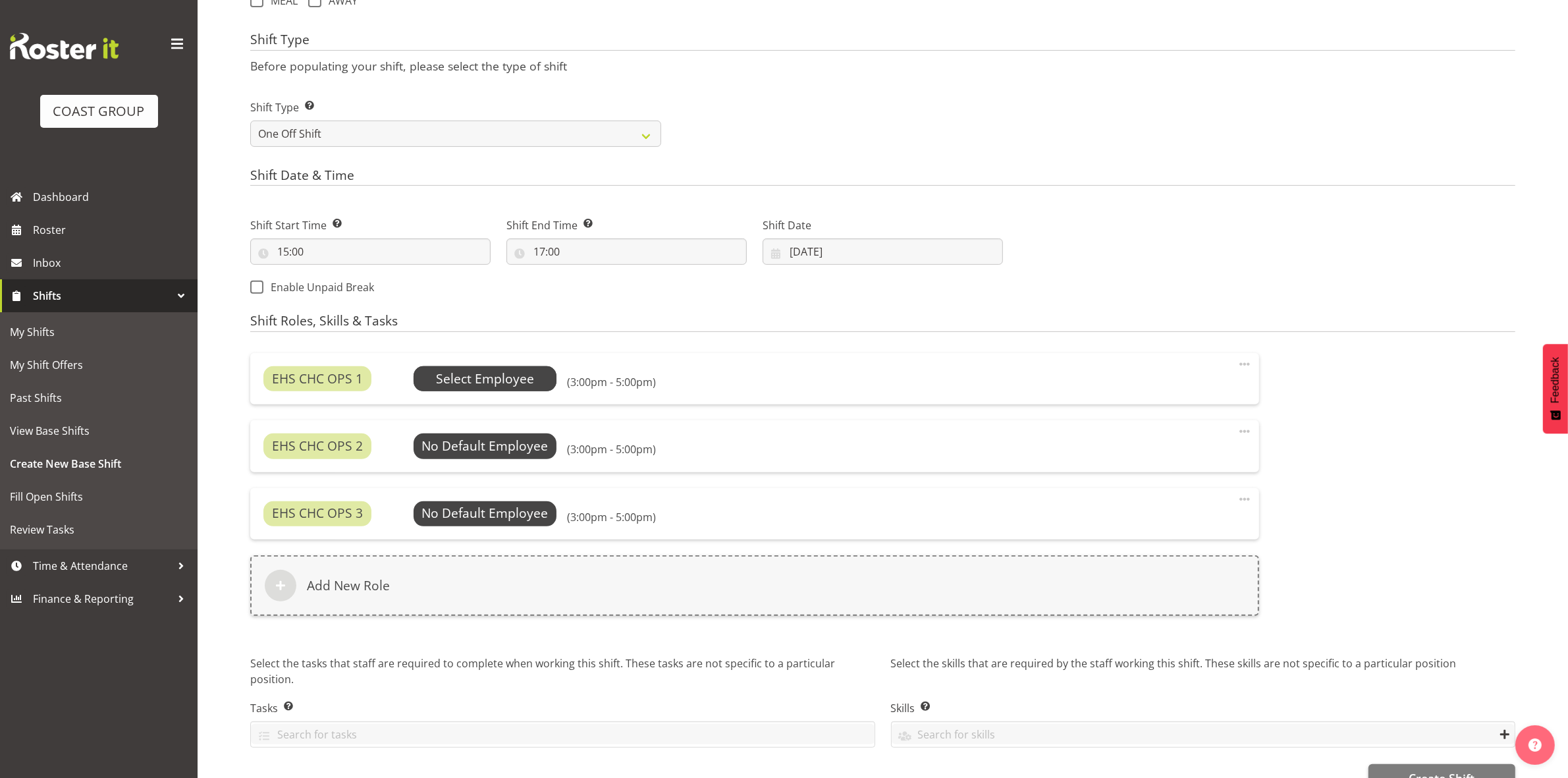
click at [481, 376] on span "Select Employee" at bounding box center [484, 379] width 98 height 19
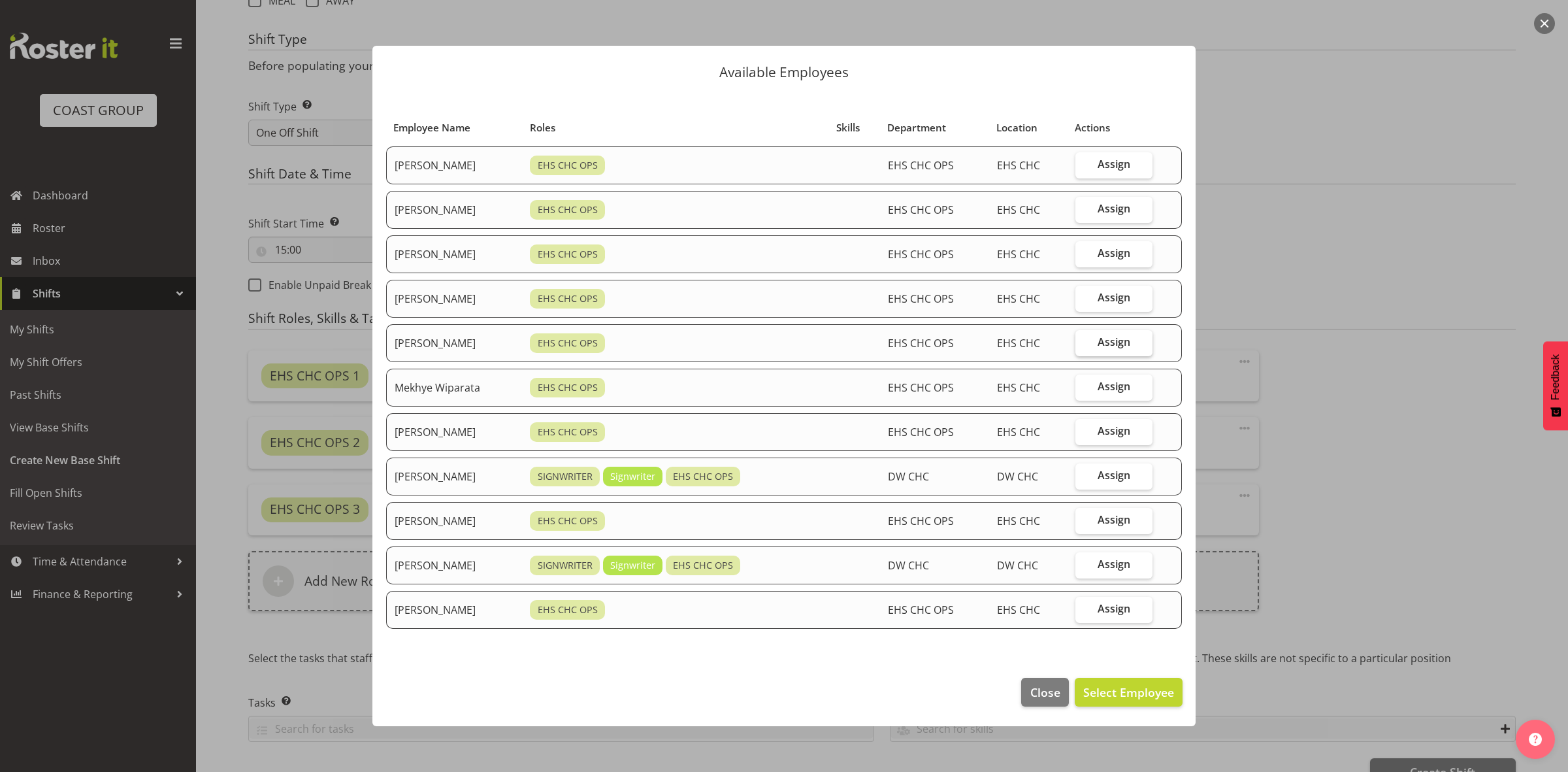
drag, startPoint x: 1113, startPoint y: 345, endPoint x: 1112, endPoint y: 357, distance: 12.0
click at [1114, 345] on span "Assign" at bounding box center [1114, 342] width 33 height 13
click at [1084, 345] on input "Assign" at bounding box center [1080, 342] width 9 height 9
checkbox input "true"
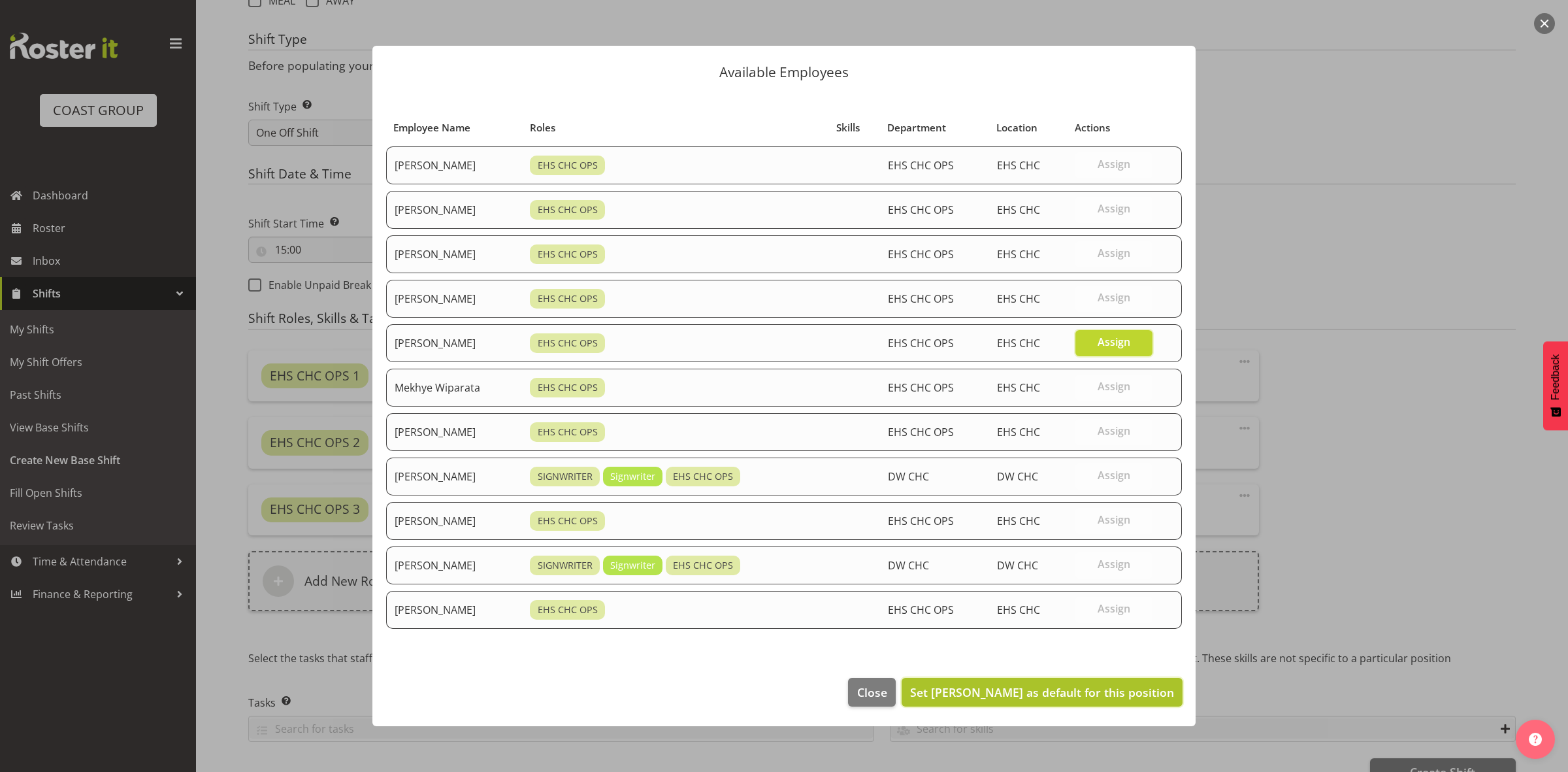
click at [1124, 695] on span "Set Martin Gorzeman as default for this position" at bounding box center [1042, 692] width 264 height 16
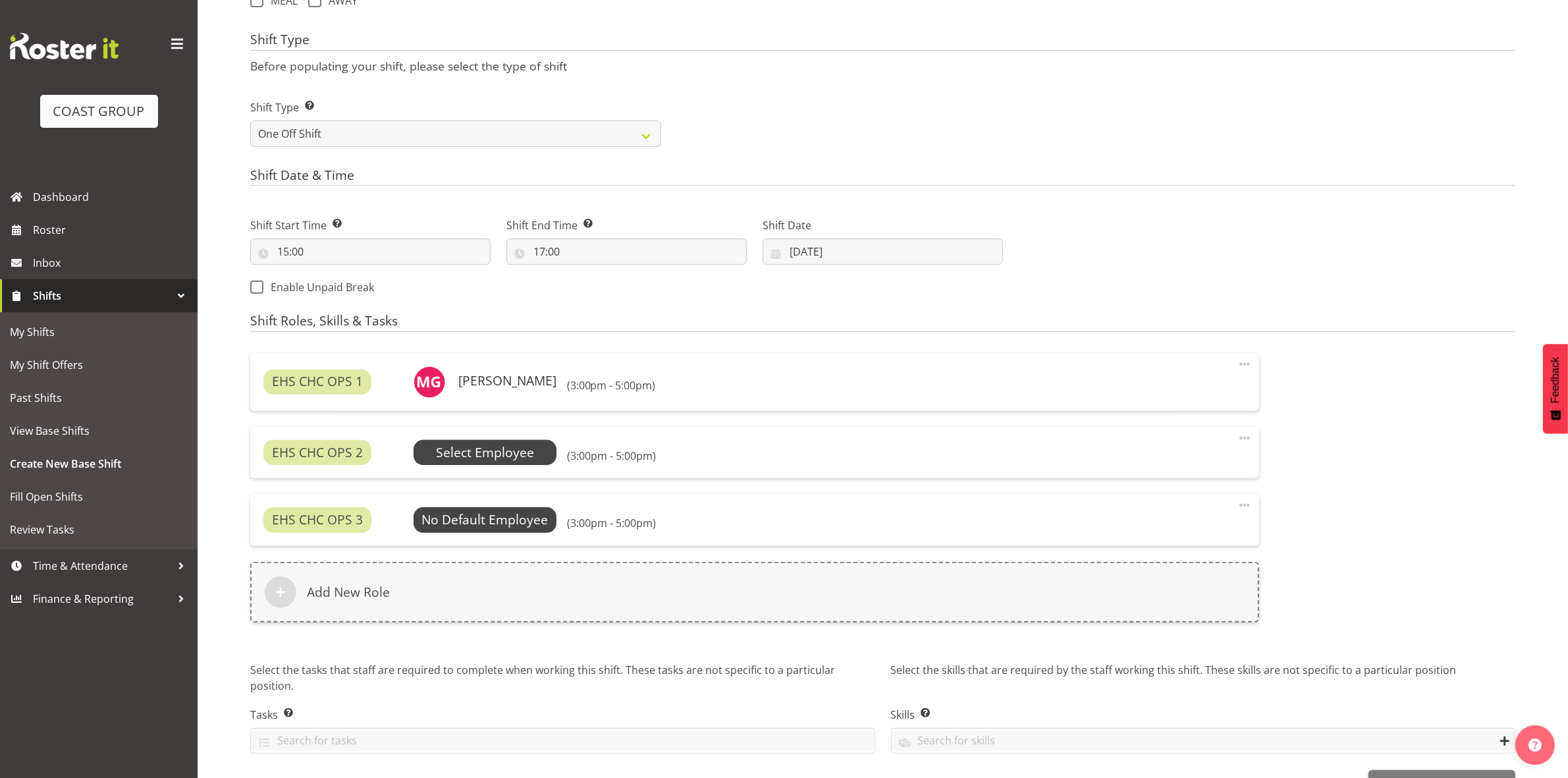
click at [466, 457] on span "Select Employee" at bounding box center [484, 452] width 98 height 19
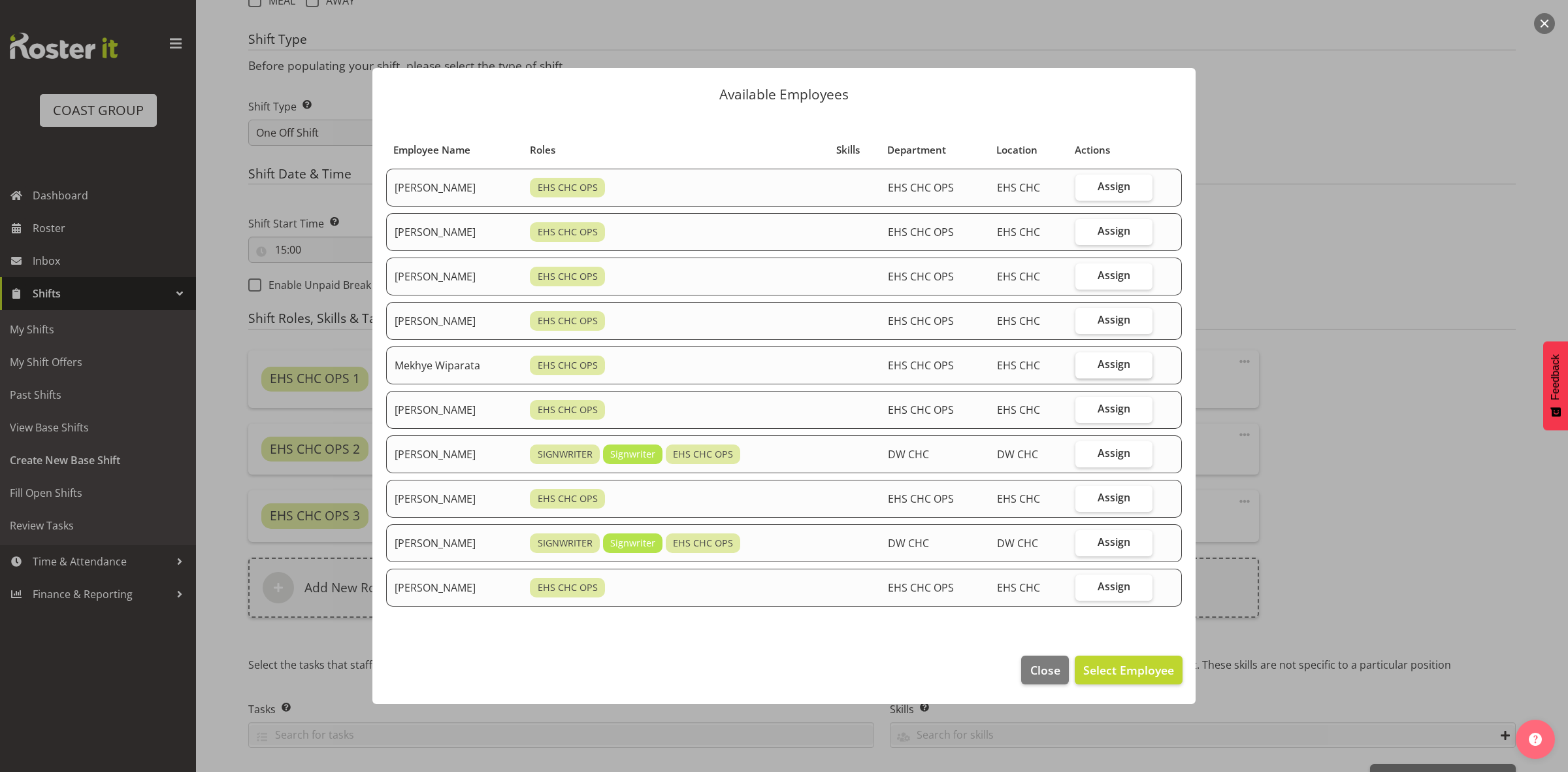
click at [1102, 366] on span "Assign" at bounding box center [1114, 364] width 33 height 13
click at [1084, 366] on input "Assign" at bounding box center [1080, 364] width 9 height 9
checkbox input "true"
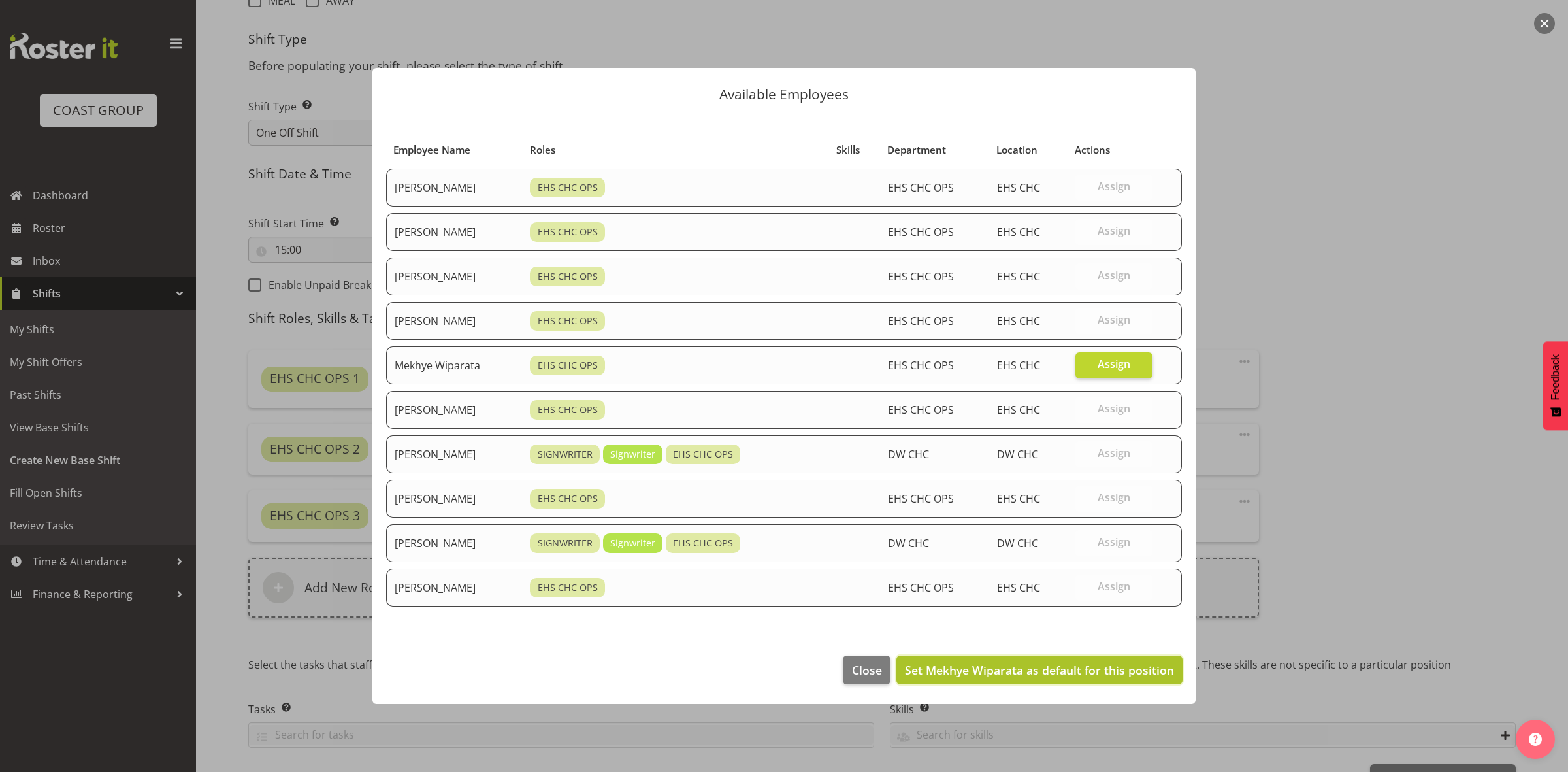
click at [1114, 662] on button "Set Mekhye Wiparata as default for this position" at bounding box center [1039, 670] width 286 height 28
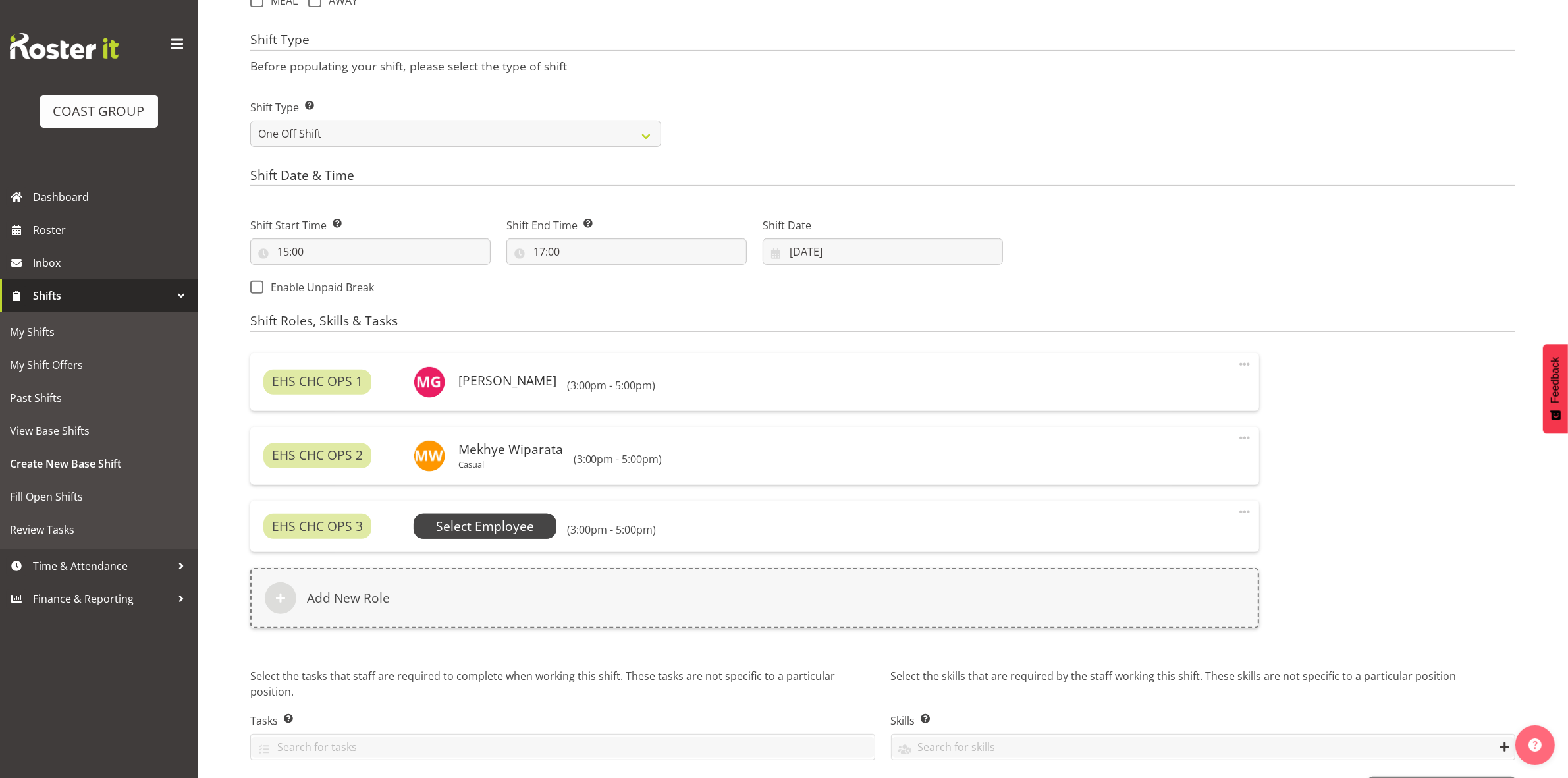
click at [462, 521] on span "Select Employee" at bounding box center [484, 527] width 98 height 19
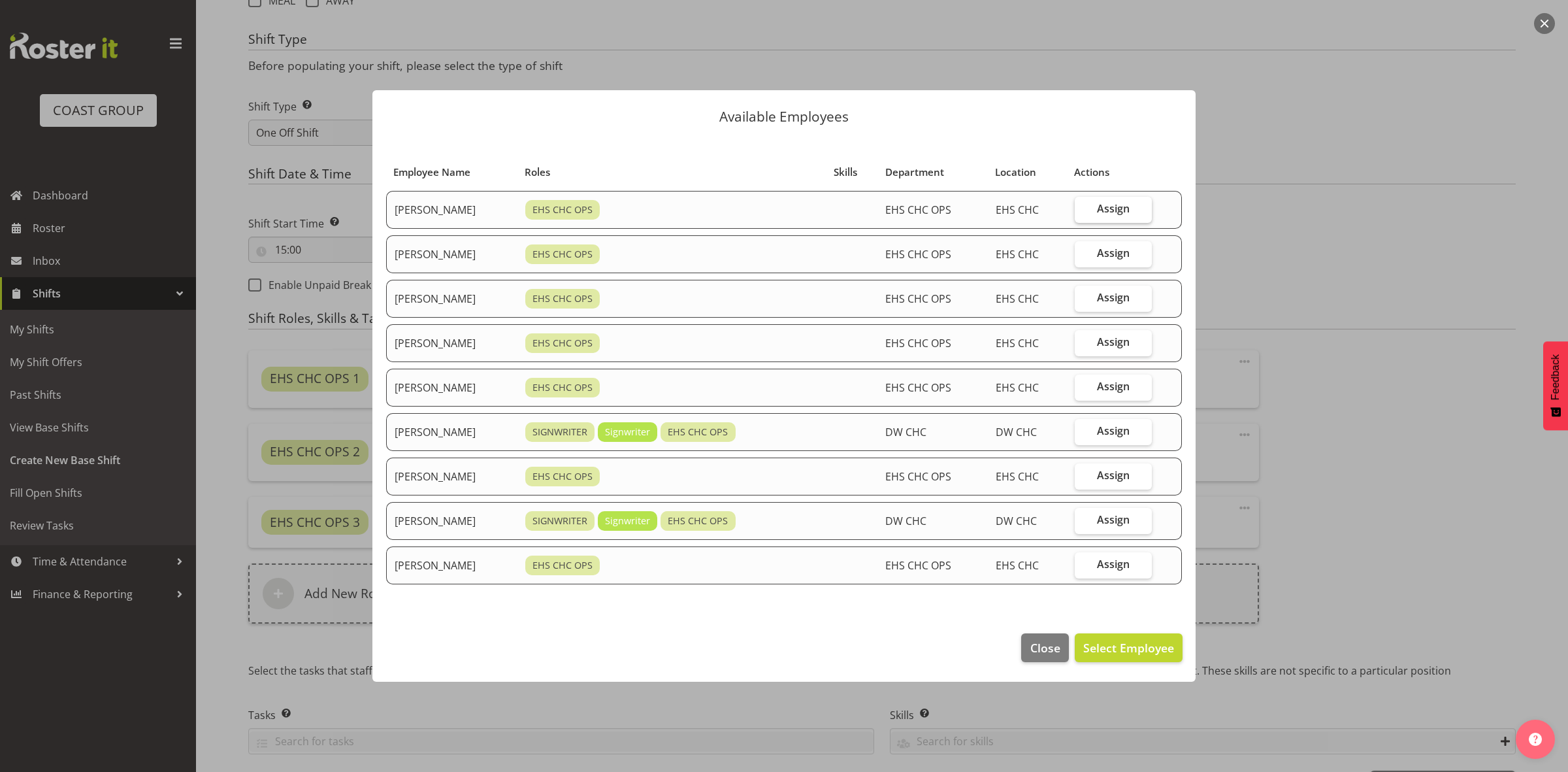
click at [1115, 202] on span "Assign" at bounding box center [1113, 208] width 33 height 13
click at [1083, 205] on input "Assign" at bounding box center [1079, 209] width 9 height 9
checkbox input "true"
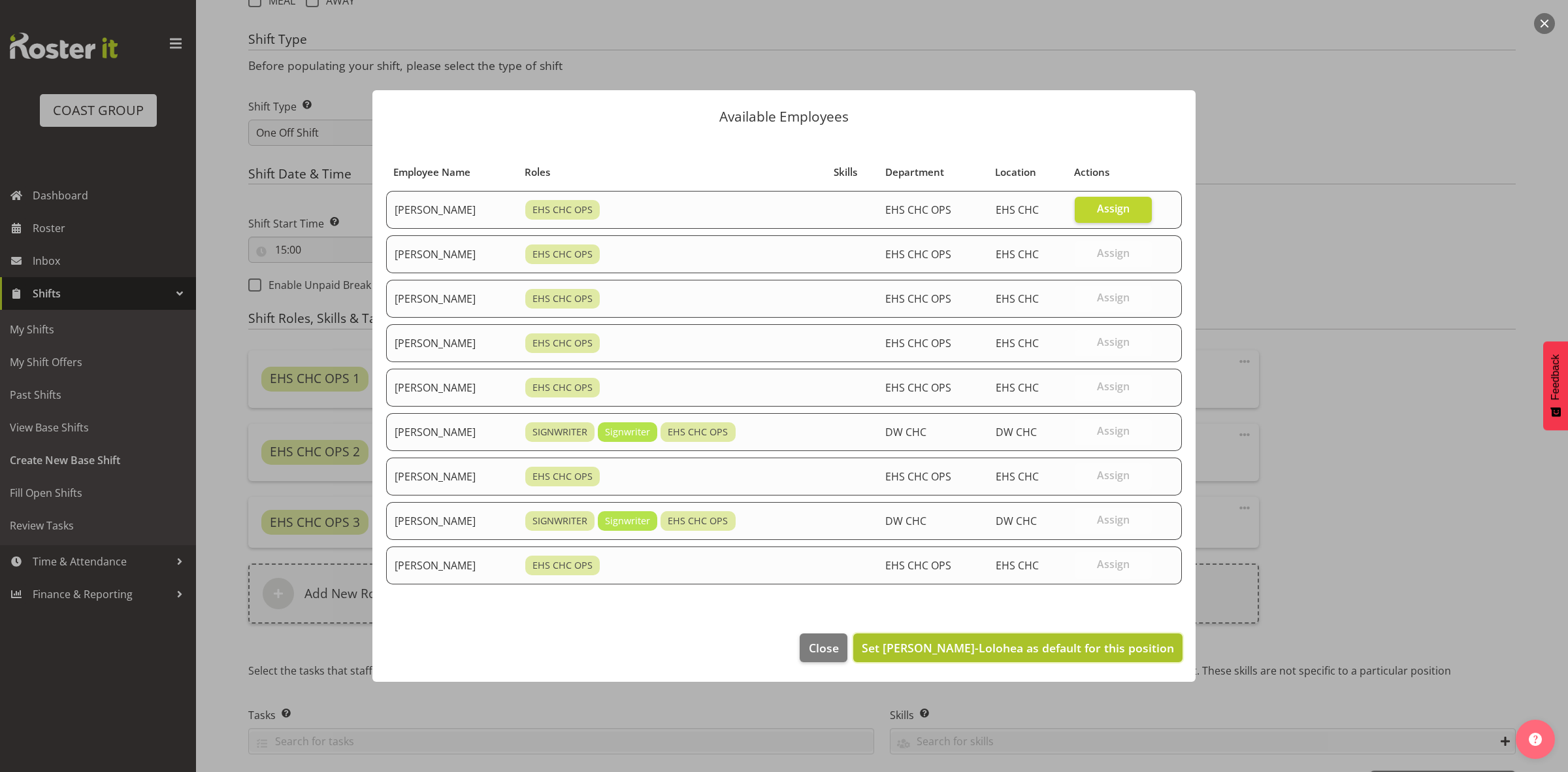
click at [1041, 651] on span "Set Aminio Fonongaloa-Lolohea as default for this position" at bounding box center [1018, 648] width 312 height 16
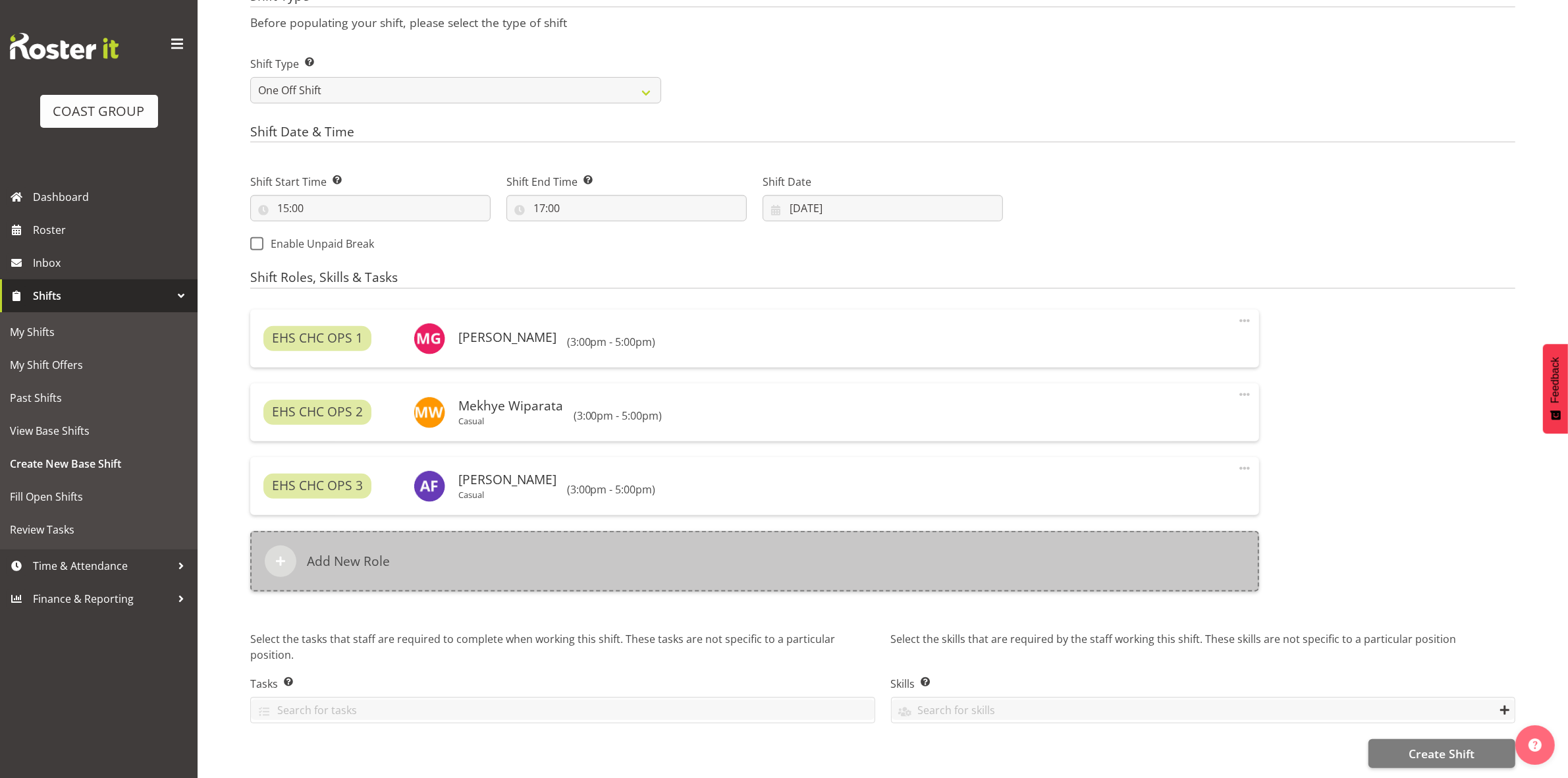
scroll to position [585, 0]
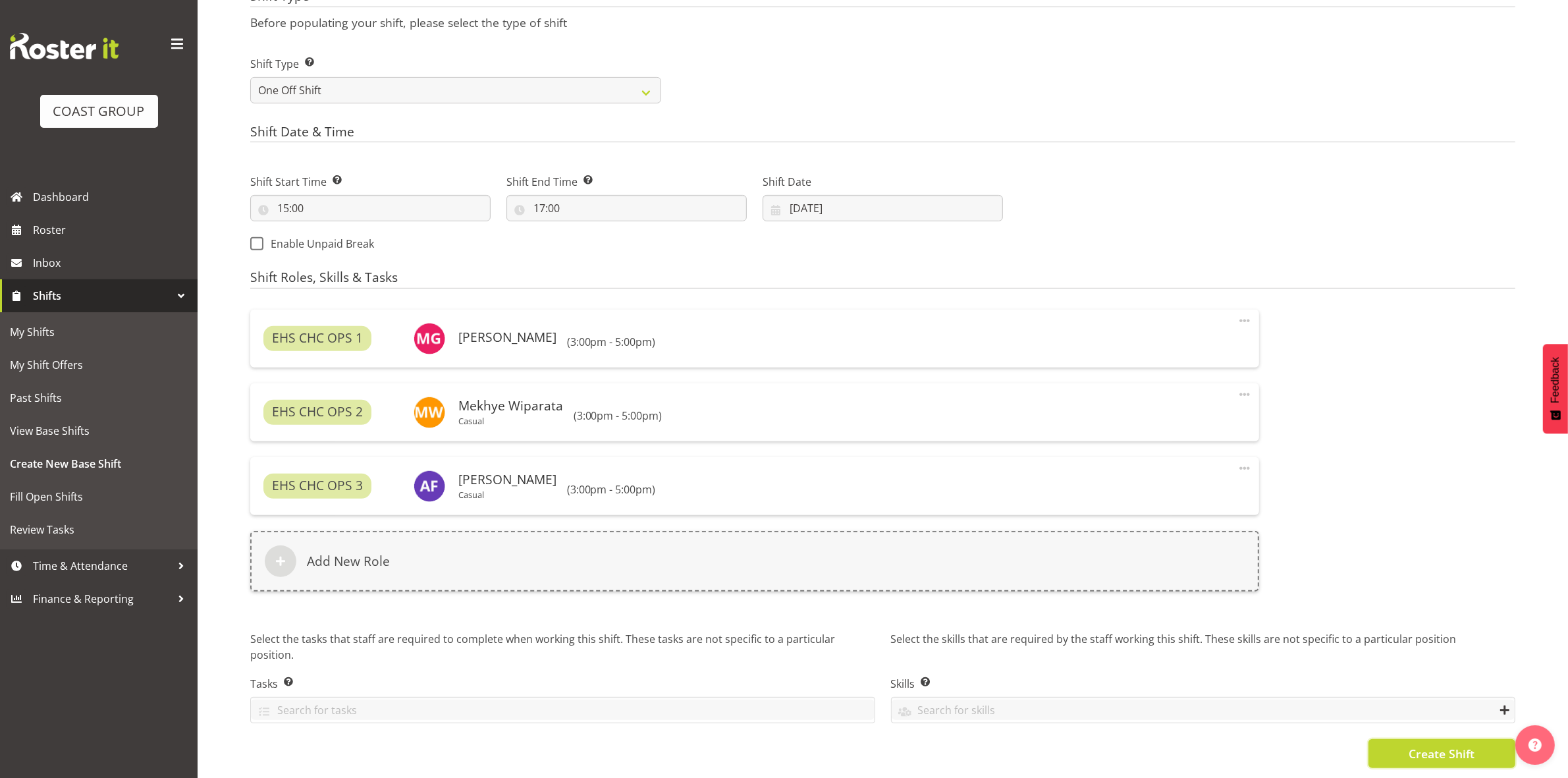
click at [1399, 739] on button "Create Shift" at bounding box center [1441, 754] width 147 height 29
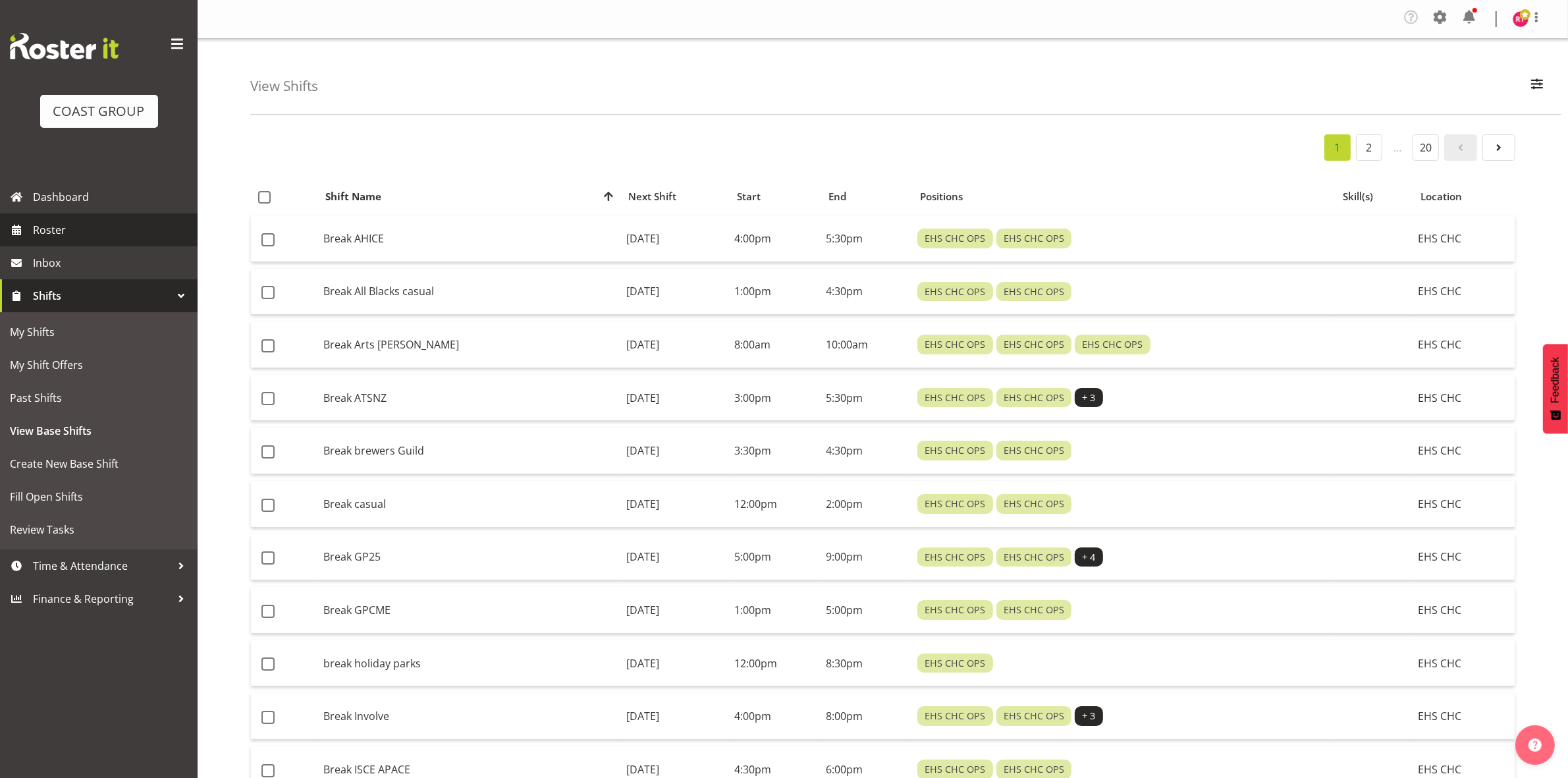
click at [78, 230] on span "Roster" at bounding box center [112, 230] width 158 height 20
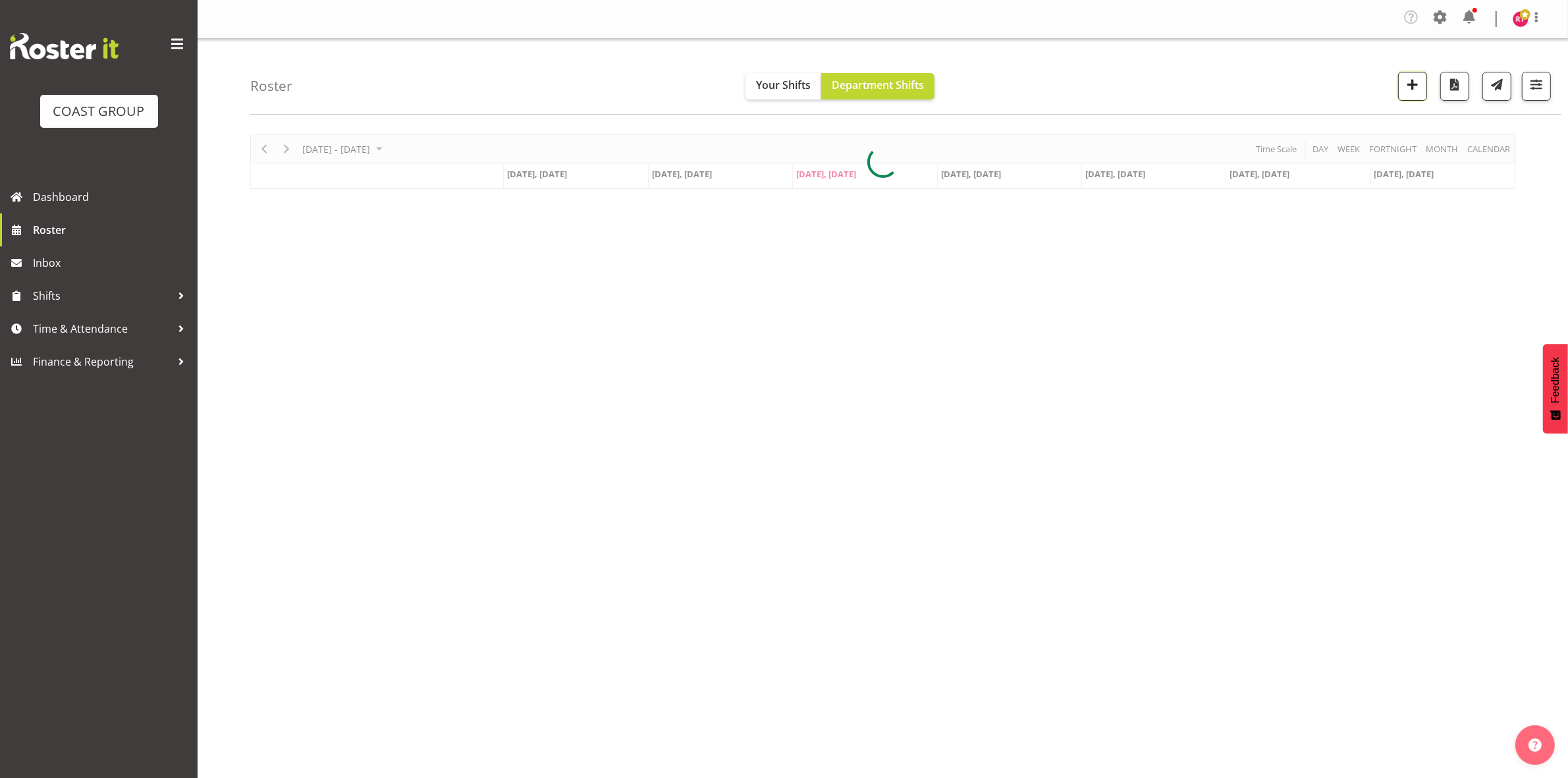
click at [1416, 82] on span "button" at bounding box center [1412, 84] width 17 height 17
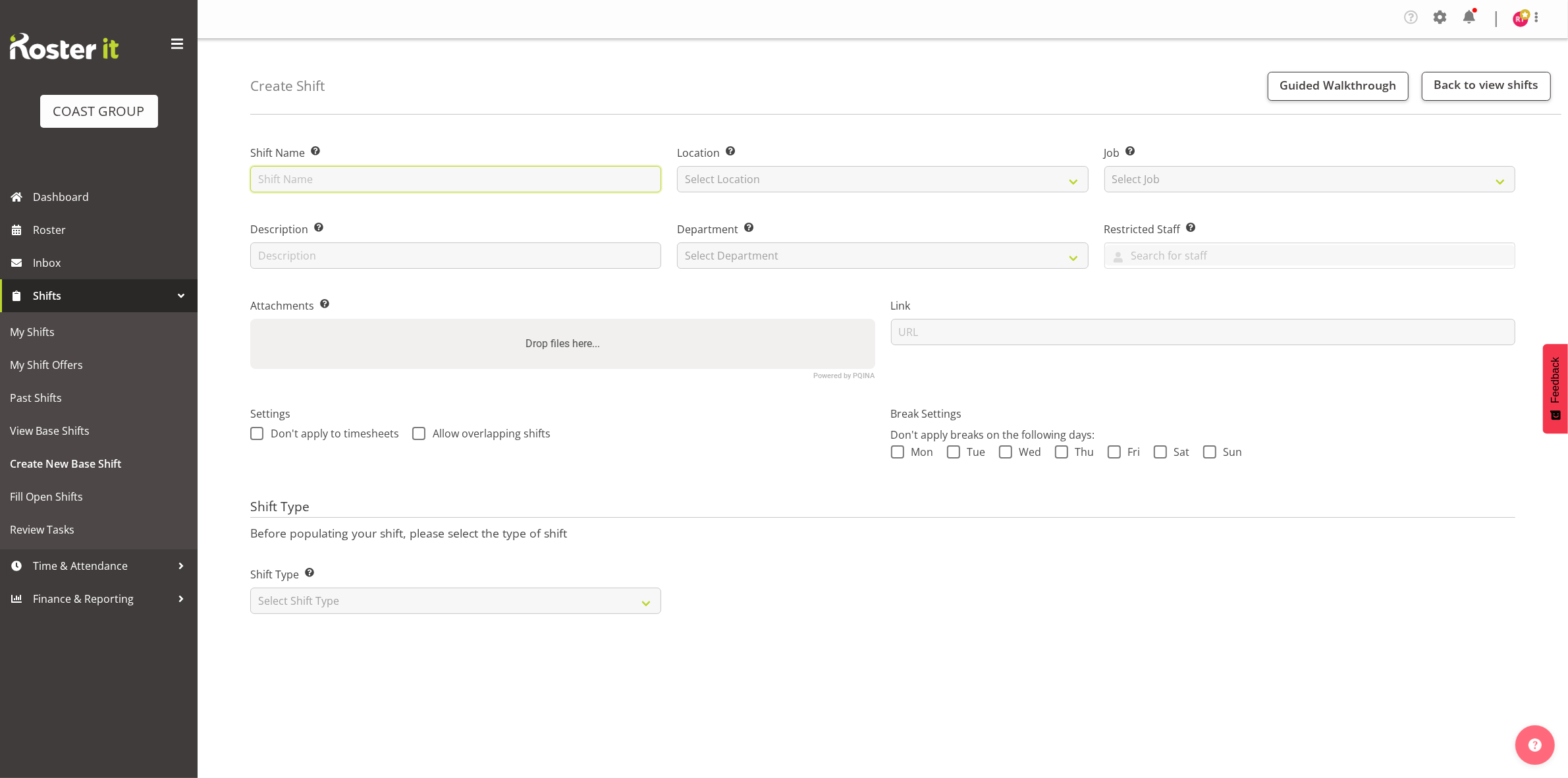
click at [387, 170] on input "text" at bounding box center [456, 179] width 411 height 26
type input "Break QRW"
click at [857, 186] on select "Select Location EHS CHC" at bounding box center [882, 179] width 411 height 26
select select "107"
click at [677, 166] on select "Select Location EHS CHC" at bounding box center [882, 179] width 411 height 26
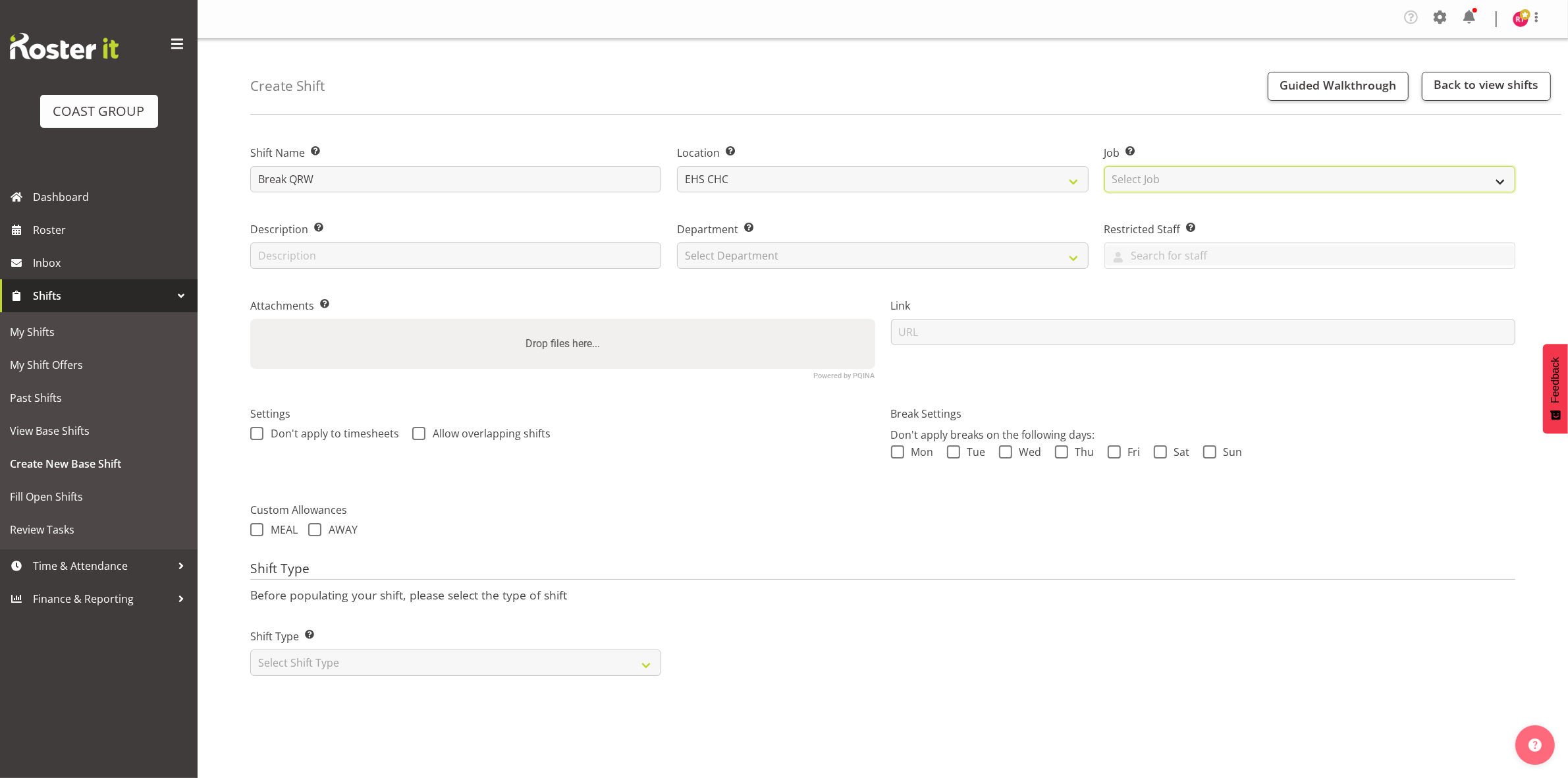
click at [1130, 178] on select "Select Job Create new job 1 Carlton Events 1 [PERSON_NAME][GEOGRAPHIC_DATA] 1 […" at bounding box center [1310, 179] width 411 height 26
select select "9062"
click at [1104, 166] on select "Select Job Create new job 1 Carlton Events 1 [PERSON_NAME][GEOGRAPHIC_DATA] 1 […" at bounding box center [1310, 179] width 411 height 26
click at [833, 251] on select "Select Department EHS CHC OPS" at bounding box center [882, 256] width 411 height 26
select select "41"
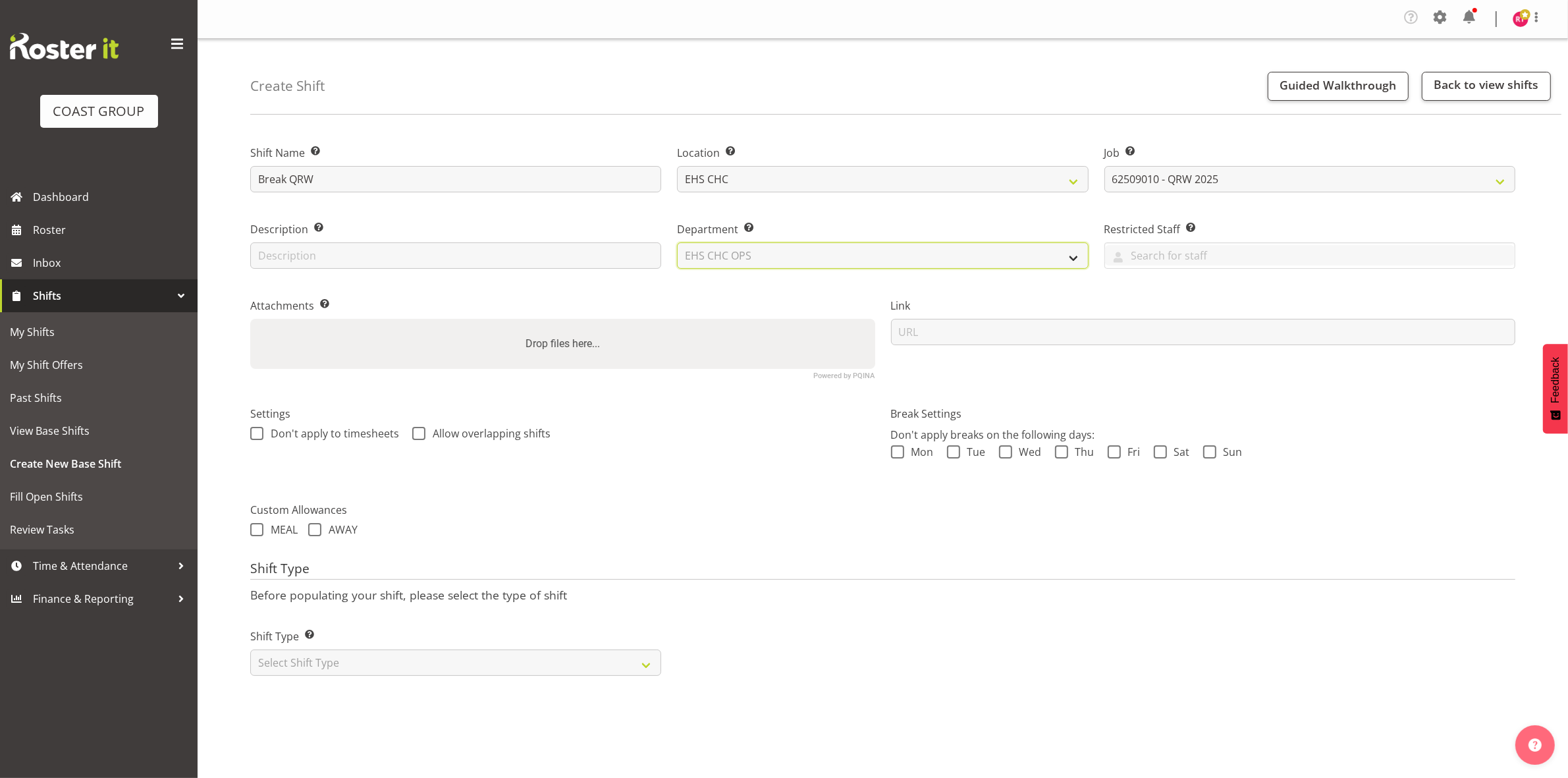
click at [677, 243] on select "Select Department EHS CHC OPS" at bounding box center [882, 256] width 411 height 26
click at [509, 662] on select "Select Shift Type One Off Shift Recurring Shift Rotating Shift" at bounding box center [456, 663] width 411 height 26
select select "one_off"
click at [250, 650] on select "Select Shift Type One Off Shift Recurring Shift Rotating Shift" at bounding box center [456, 663] width 411 height 26
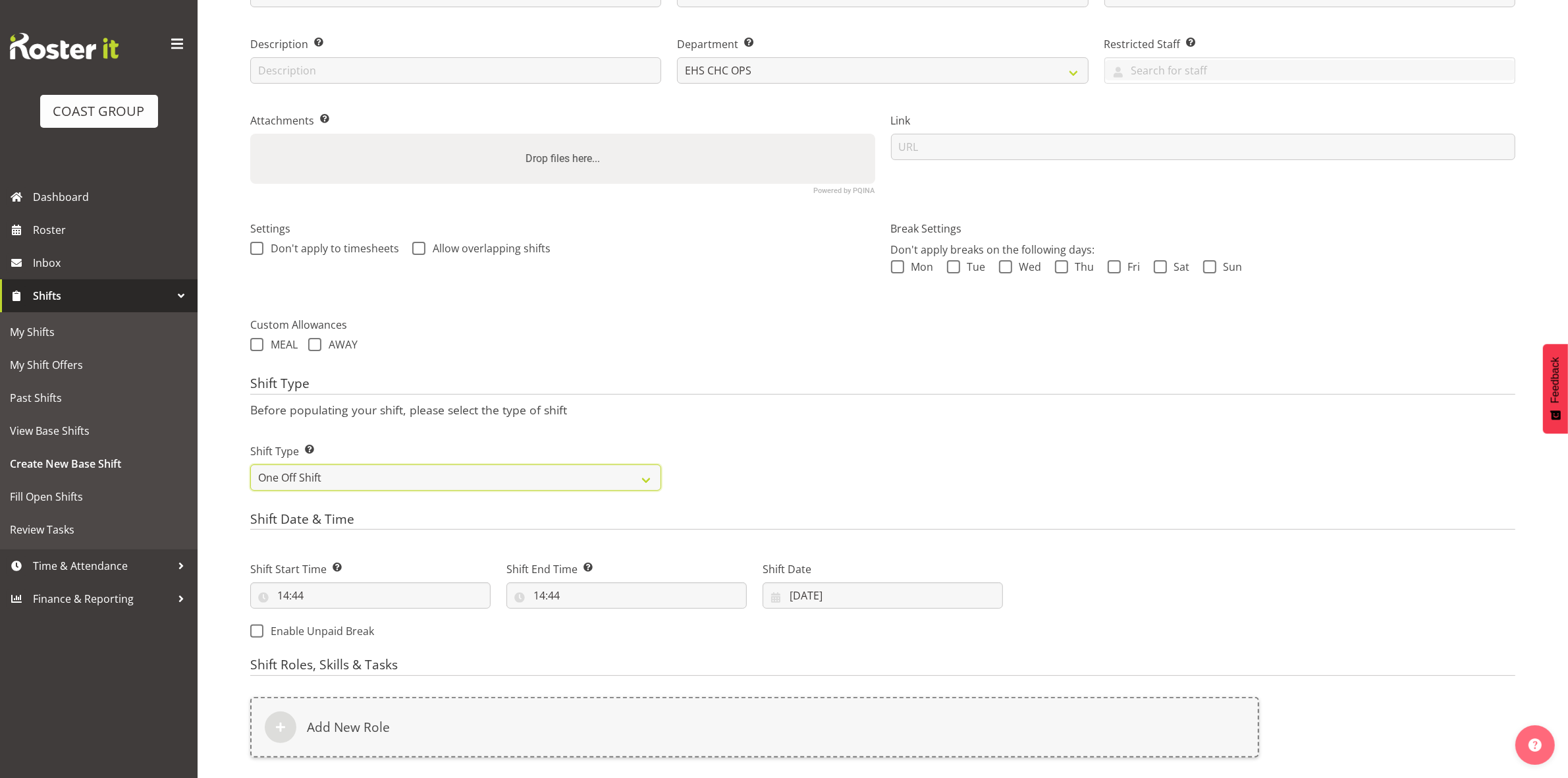
scroll to position [364, 0]
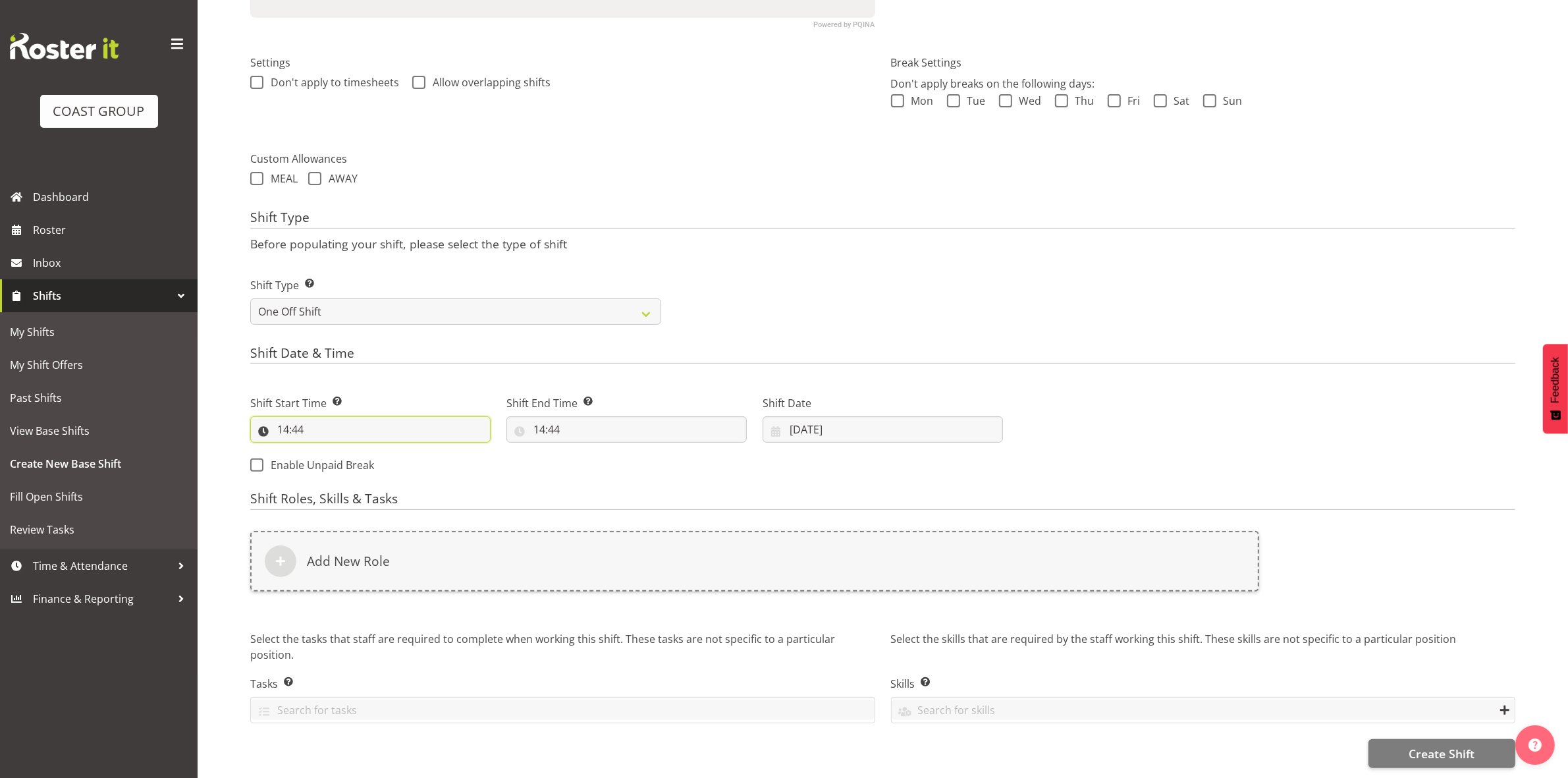
click at [286, 417] on input "14:44" at bounding box center [371, 429] width 240 height 26
click at [328, 452] on select "00 01 02 03 04 05 06 07 08 09 10 11 12 13 14 15 16 17 18 19 20 21 22 23" at bounding box center [340, 464] width 29 height 26
select select "15"
click at [325, 451] on select "00 01 02 03 04 05 06 07 08 09 10 11 12 13 14 15 16 17 18 19 20 21 22 23" at bounding box center [340, 464] width 29 height 26
type input "15:44"
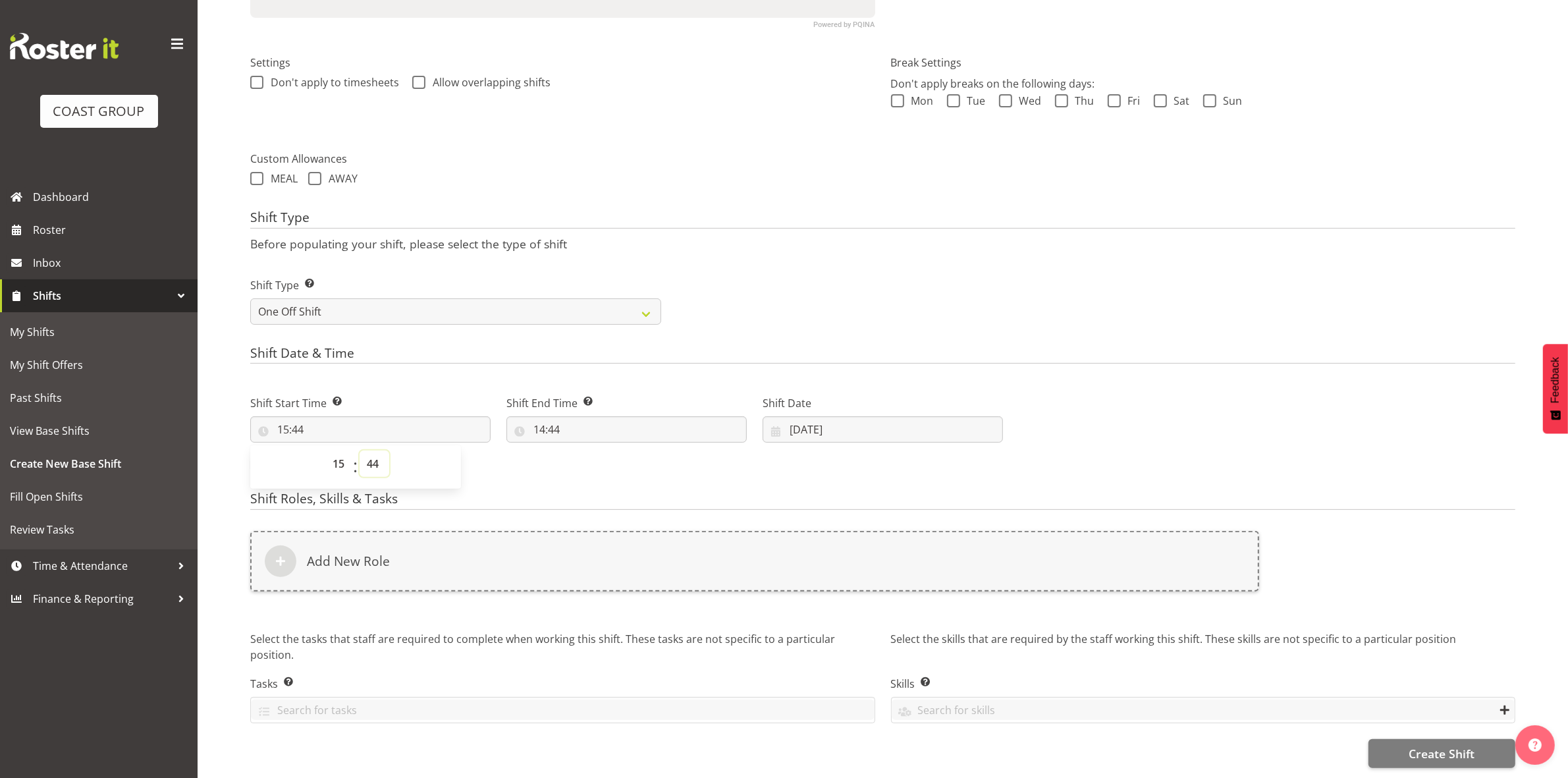
drag, startPoint x: 376, startPoint y: 459, endPoint x: 374, endPoint y: 448, distance: 11.2
click at [376, 459] on select "00 01 02 03 04 05 06 07 08 09 10 11 12 13 14 15 16 17 18 19 20 21 22 23 24 25 2…" at bounding box center [374, 464] width 29 height 26
select select "0"
click at [360, 451] on select "00 01 02 03 04 05 06 07 08 09 10 11 12 13 14 15 16 17 18 19 20 21 22 23 24 25 2…" at bounding box center [374, 464] width 29 height 26
type input "15:00"
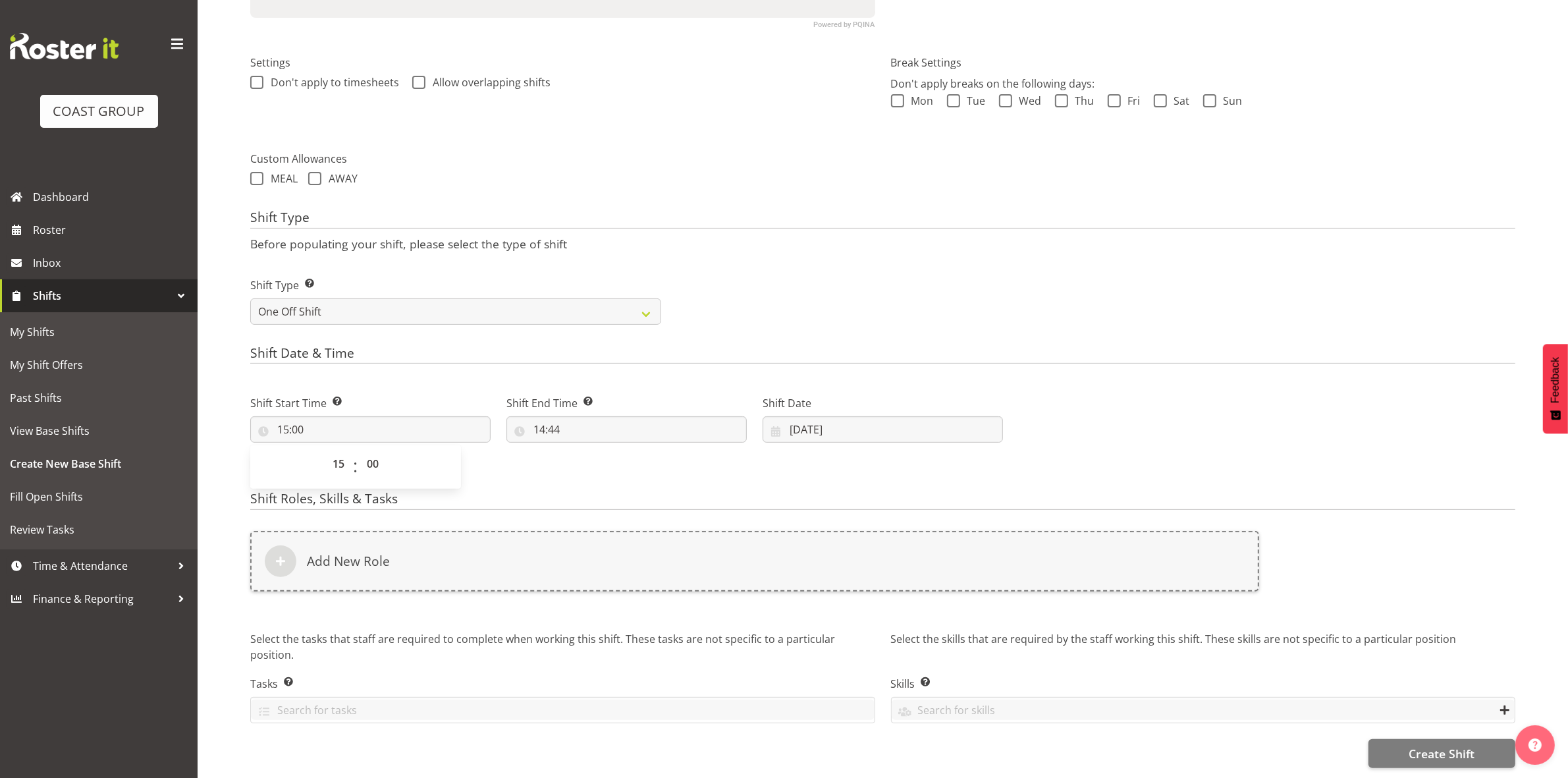
click at [768, 290] on div "Shift Type Shift Types: One Off – Select this if you would like a single shift …" at bounding box center [883, 296] width 1280 height 74
click at [541, 418] on input "14:44" at bounding box center [627, 429] width 240 height 26
click at [591, 456] on select "00 01 02 03 04 05 06 07 08 09 10 11 12 13 14 15 16 17 18 19 20 21 22 23" at bounding box center [596, 464] width 29 height 26
select select "17"
click at [582, 451] on select "00 01 02 03 04 05 06 07 08 09 10 11 12 13 14 15 16 17 18 19 20 21 22 23" at bounding box center [596, 464] width 29 height 26
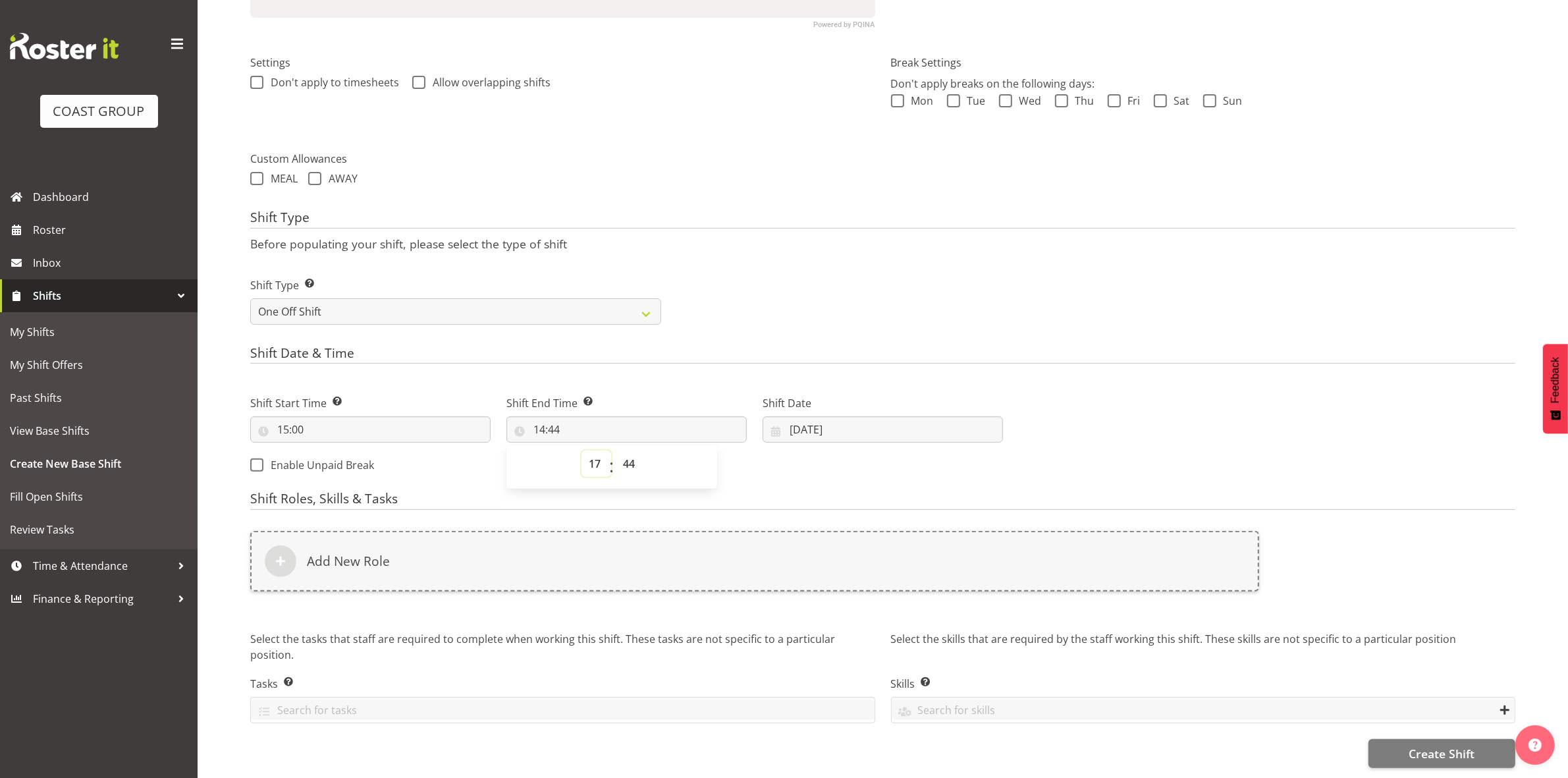
type input "17:44"
click at [631, 458] on select "00 01 02 03 04 05 06 07 08 09 10 11 12 13 14 15 16 17 18 19 20 21 22 23 24 25 2…" at bounding box center [630, 464] width 29 height 26
select select "0"
click at [616, 451] on select "00 01 02 03 04 05 06 07 08 09 10 11 12 13 14 15 16 17 18 19 20 21 22 23 24 25 2…" at bounding box center [630, 464] width 29 height 26
type input "17:00"
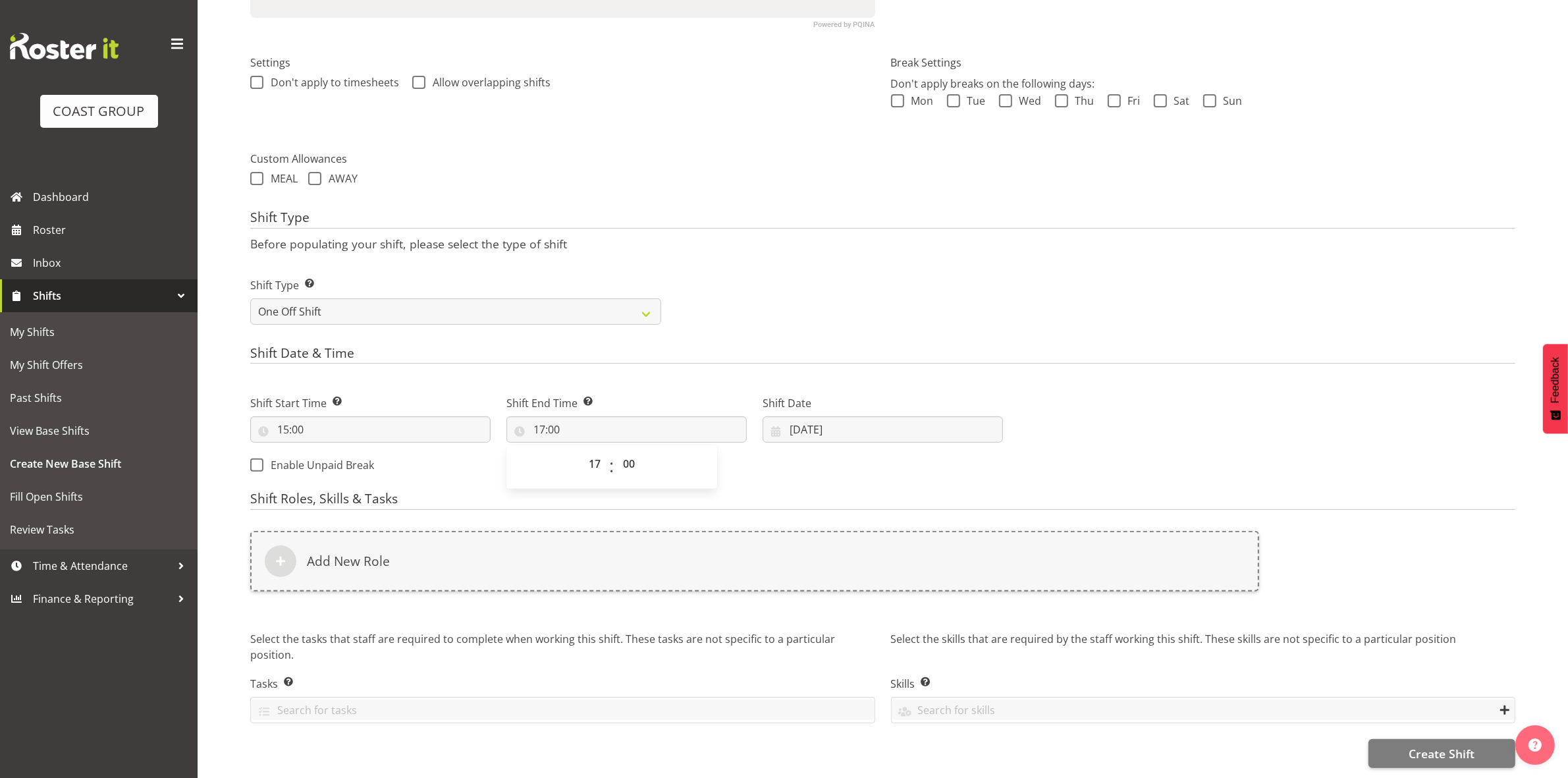
click at [791, 259] on div "Shift Type Shift Types: One Off – Select this if you would like a single shift …" at bounding box center [883, 296] width 1280 height 74
click at [792, 417] on input "03/09/2025" at bounding box center [883, 429] width 240 height 26
click at [926, 525] on link "5" at bounding box center [935, 538] width 26 height 26
type input "05/09/2025"
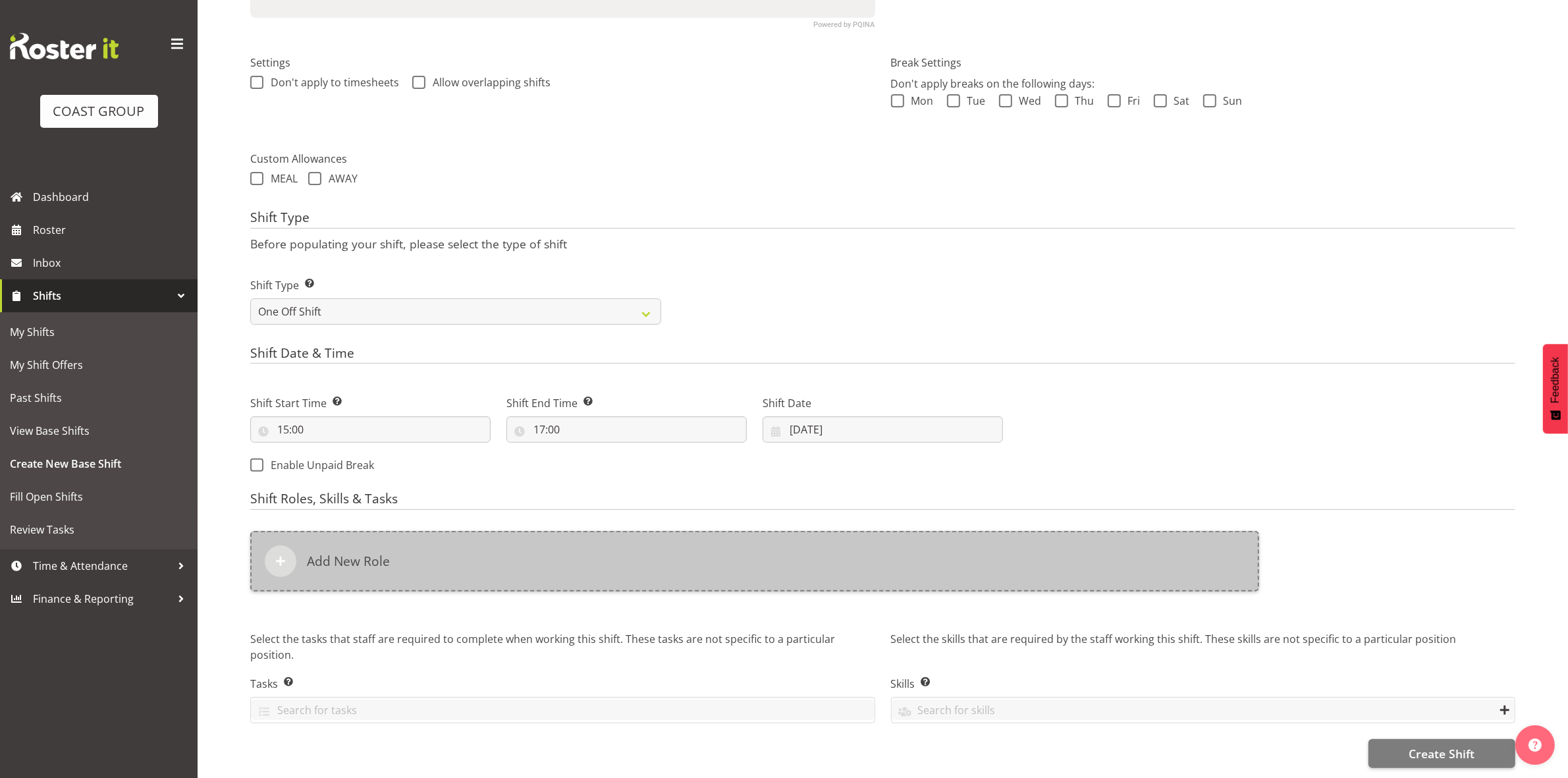
click at [754, 544] on div "Add New Role" at bounding box center [755, 561] width 1009 height 61
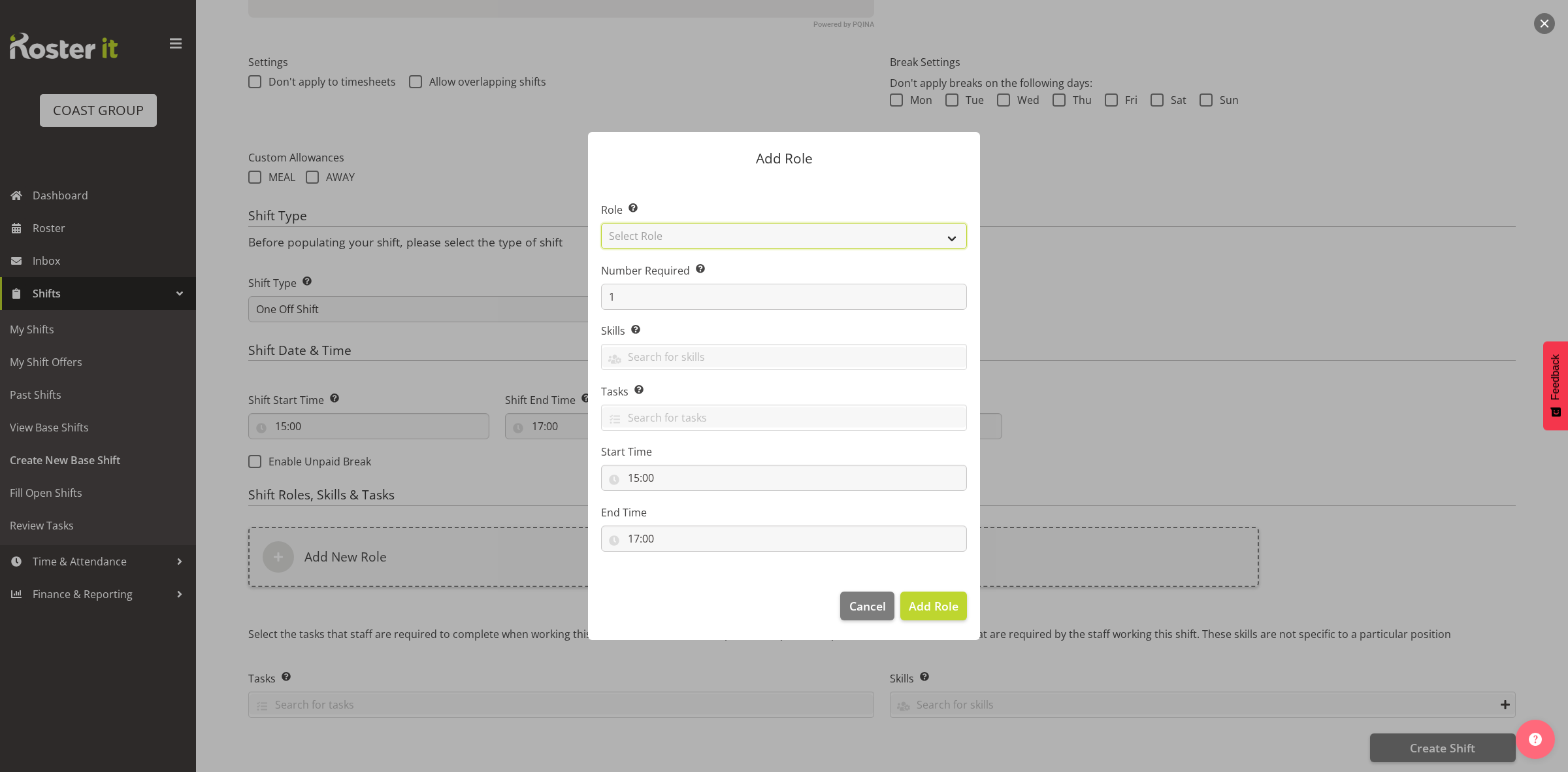
click at [665, 229] on select "Select Role ACCOUNT MANAGER ACCOUNT MANAGER DW ACCOUNTS AKL DIANNA VEHICLES AKL…" at bounding box center [784, 236] width 366 height 26
select select "192"
click at [601, 223] on select "Select Role ACCOUNT MANAGER ACCOUNT MANAGER DW ACCOUNTS [PERSON_NAME] VEHICLES …" at bounding box center [784, 236] width 366 height 26
click at [696, 299] on input "1" at bounding box center [784, 296] width 366 height 26
type input "3"
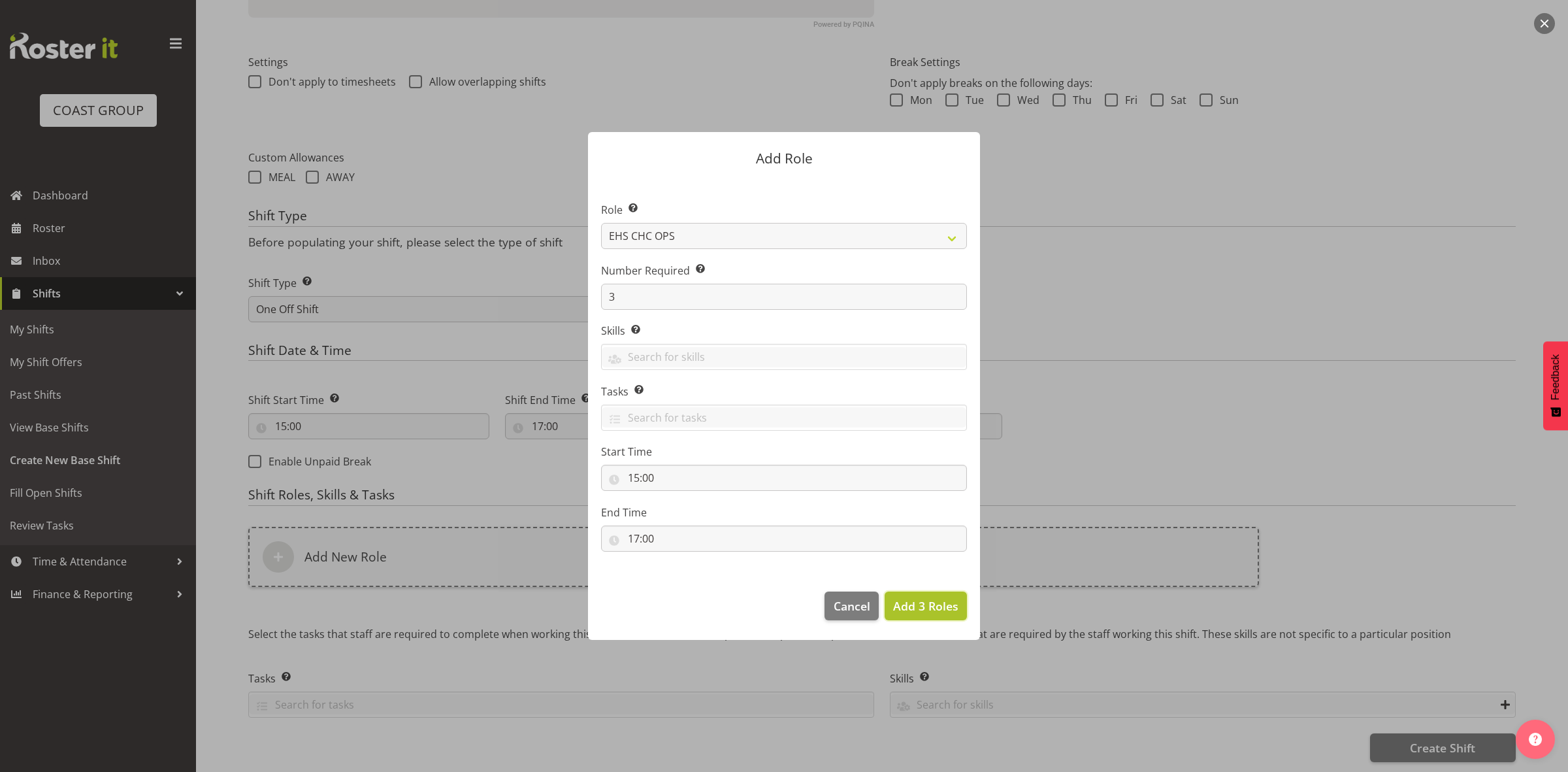
click at [938, 602] on span "Add 3 Roles" at bounding box center [926, 606] width 65 height 16
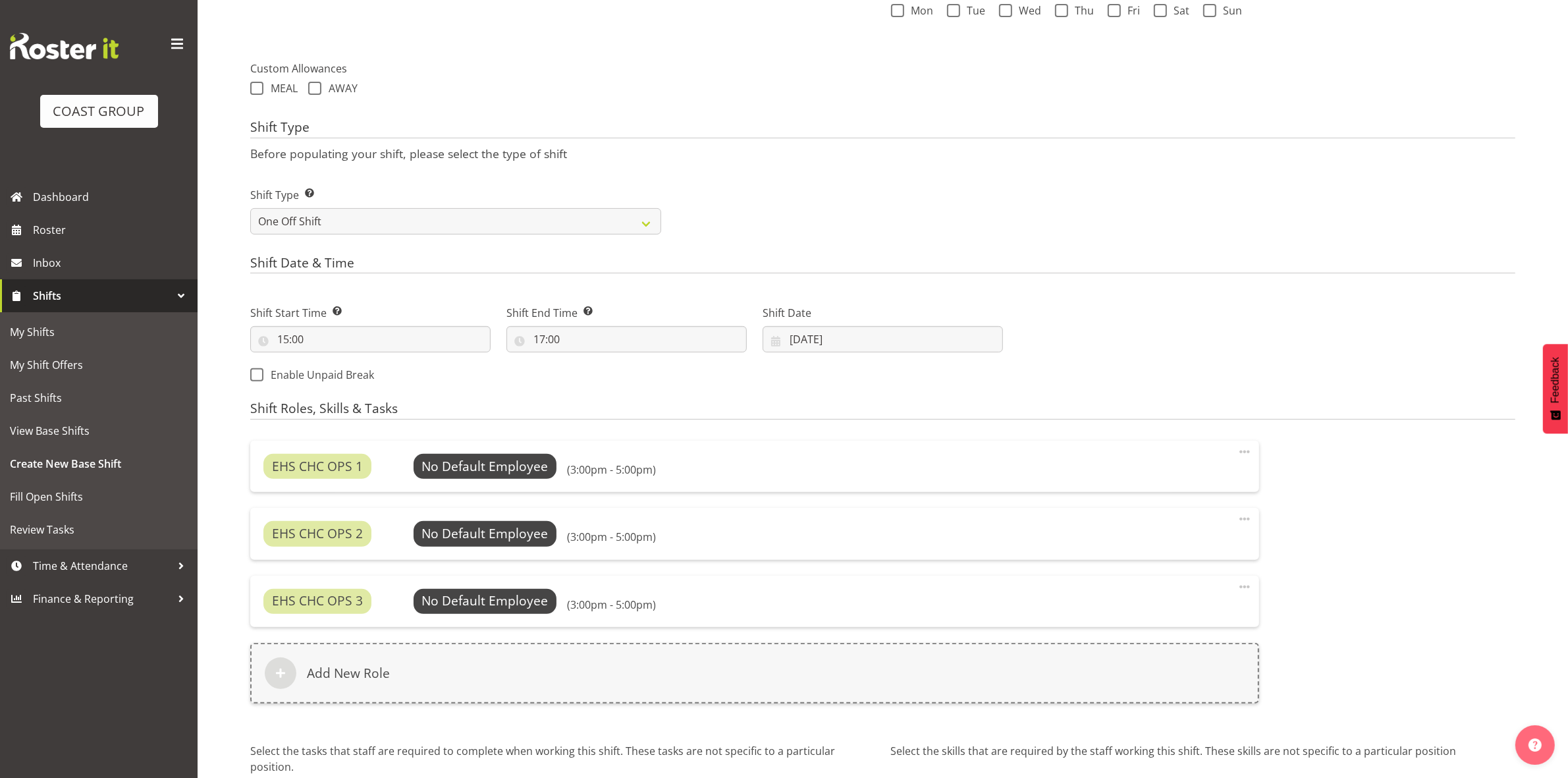
scroll to position [567, 0]
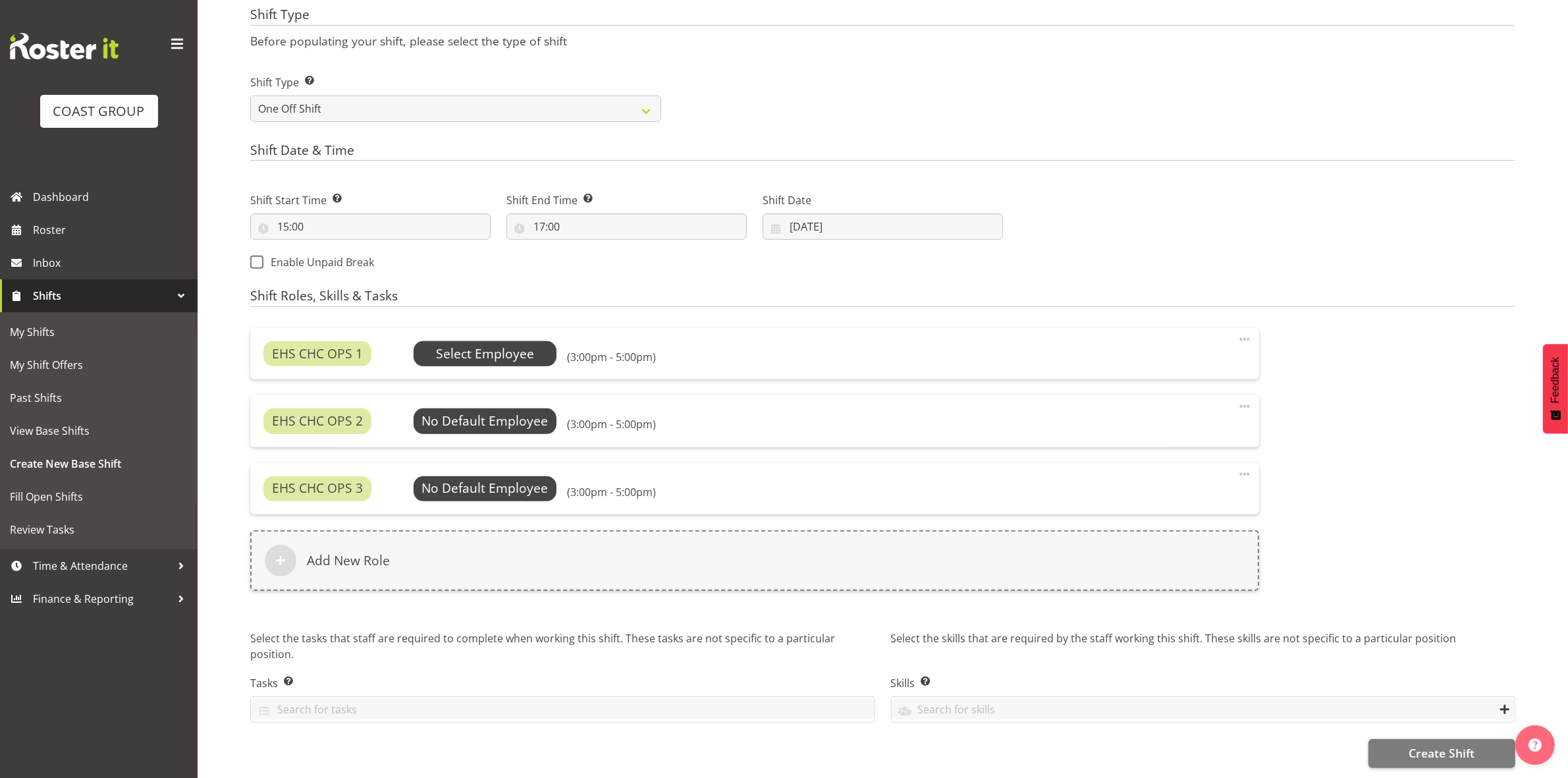
click at [485, 344] on span "Select Employee" at bounding box center [484, 354] width 98 height 19
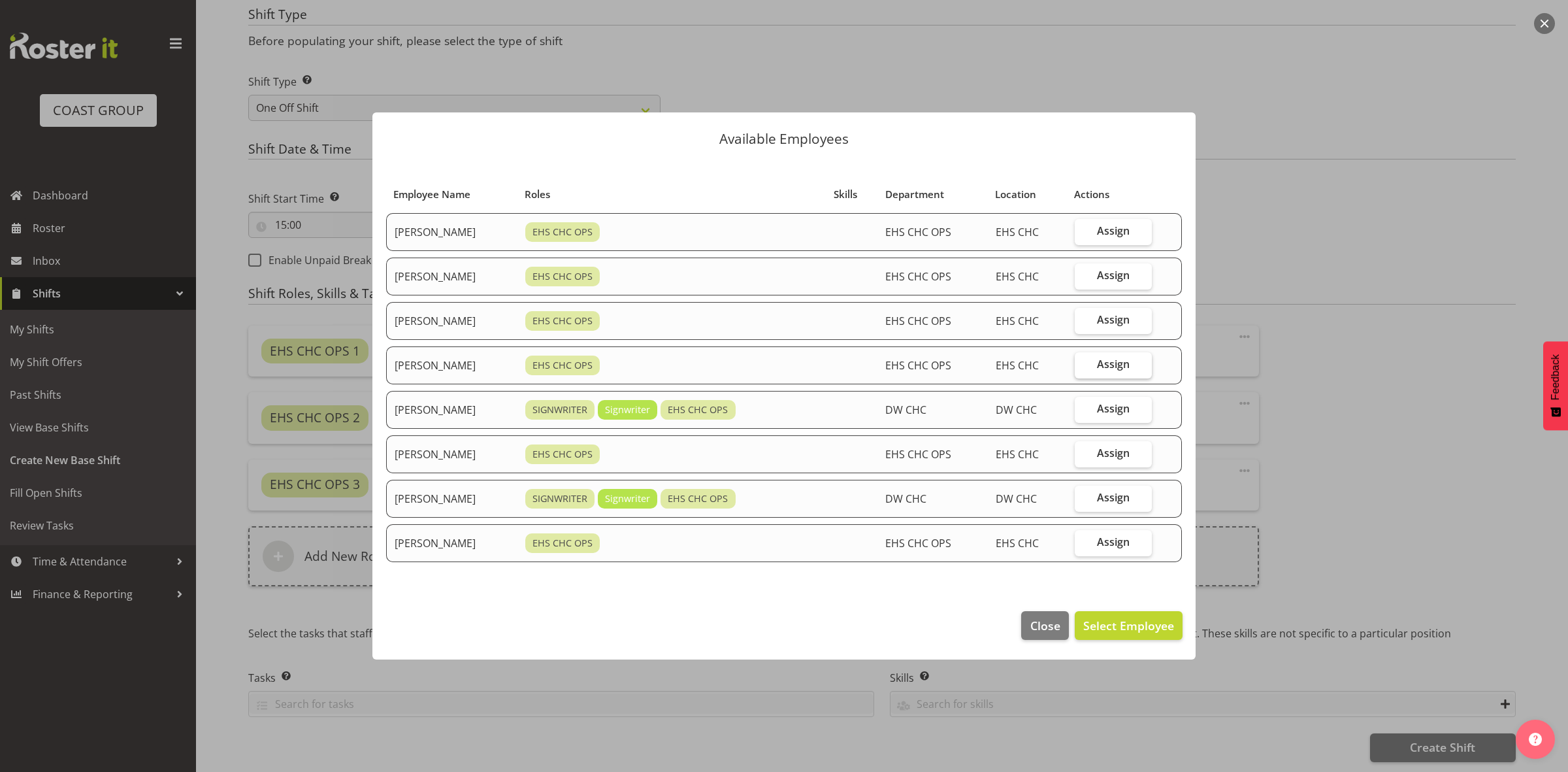
click at [1095, 367] on label "Assign" at bounding box center [1114, 365] width 78 height 26
click at [1083, 367] on input "Assign" at bounding box center [1079, 364] width 9 height 9
checkbox input "true"
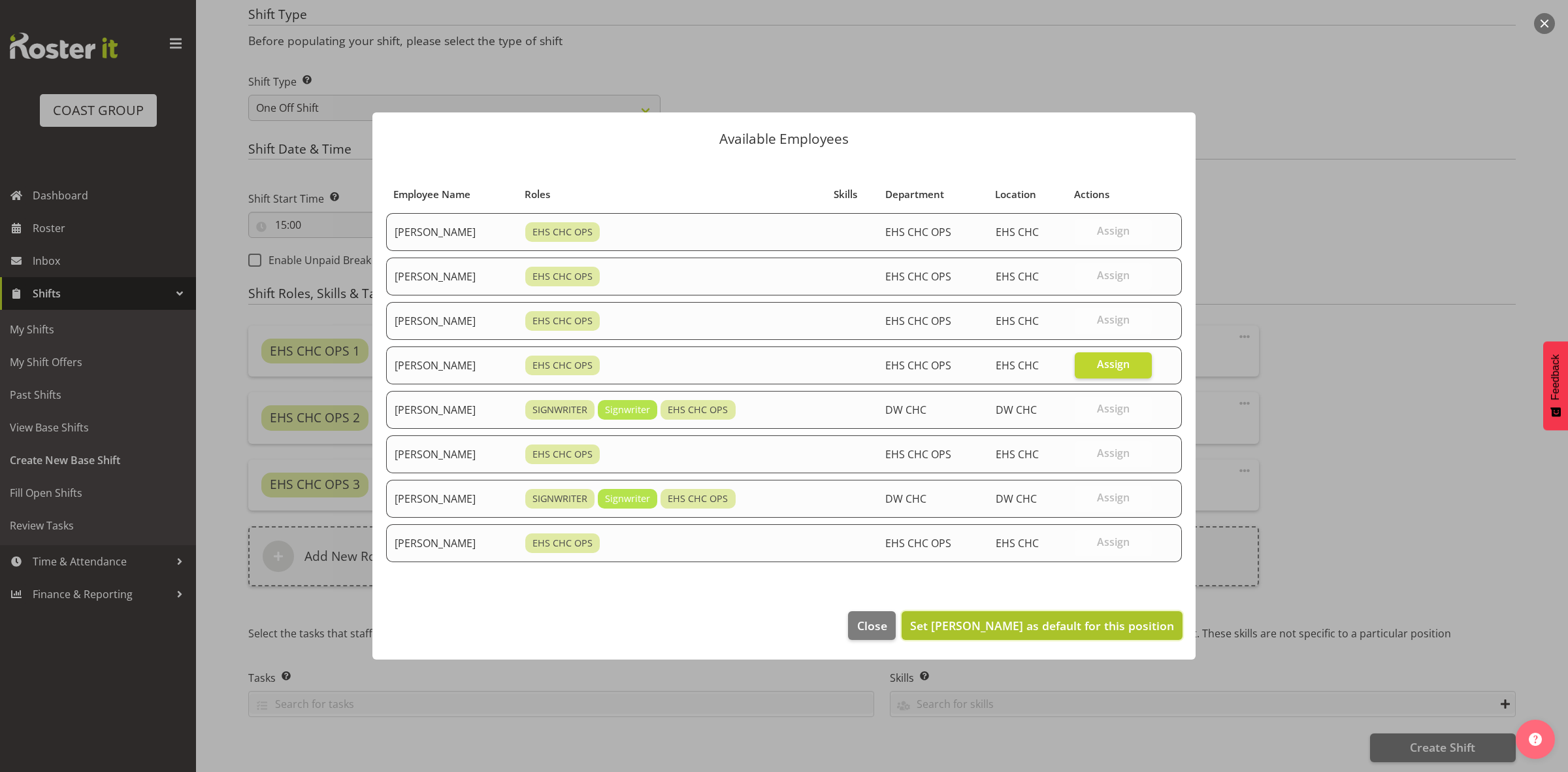
click at [1041, 632] on span "Set [PERSON_NAME] as default for this position" at bounding box center [1042, 626] width 264 height 16
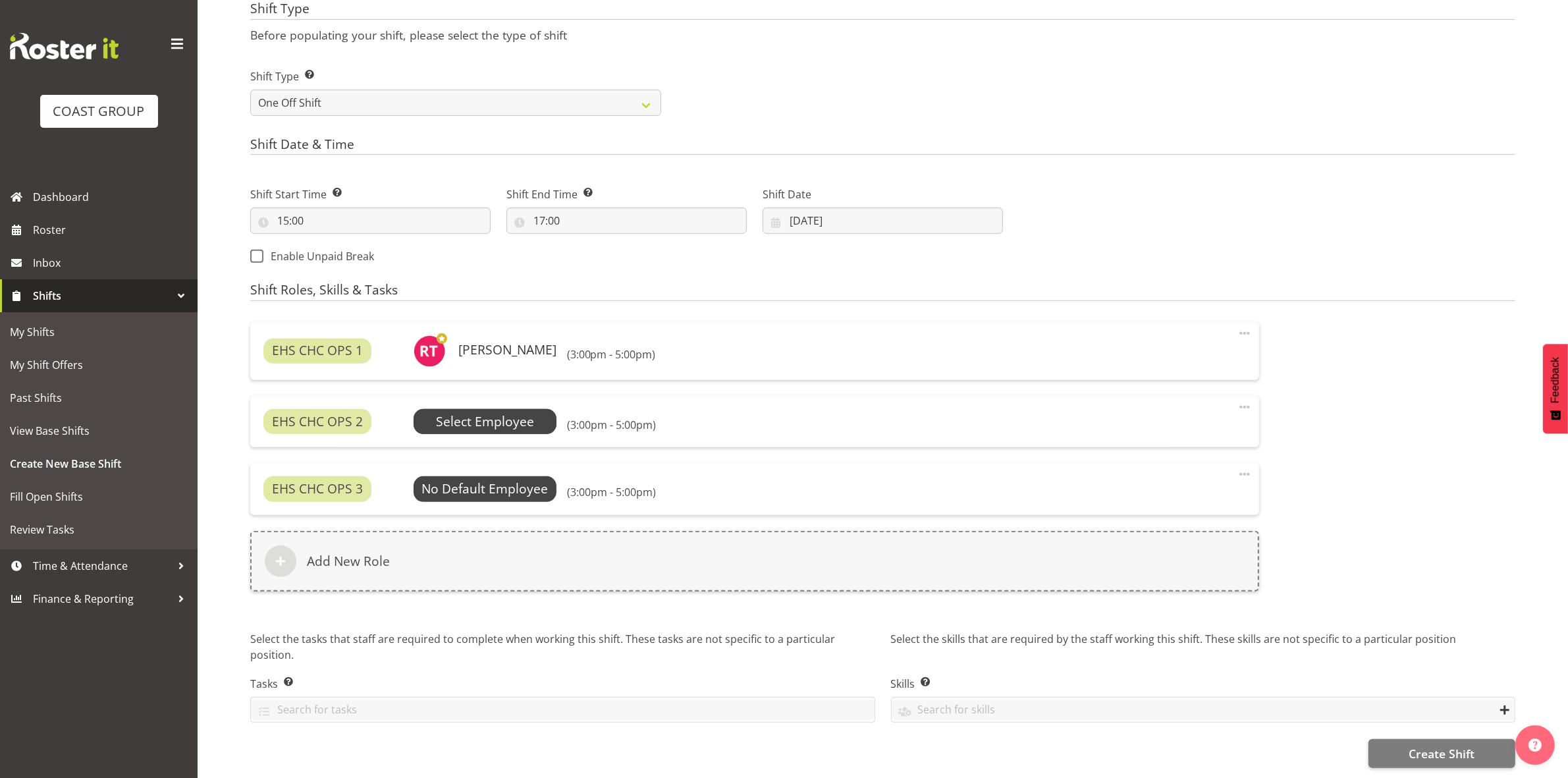
click at [489, 426] on span "Select Employee" at bounding box center [484, 422] width 98 height 19
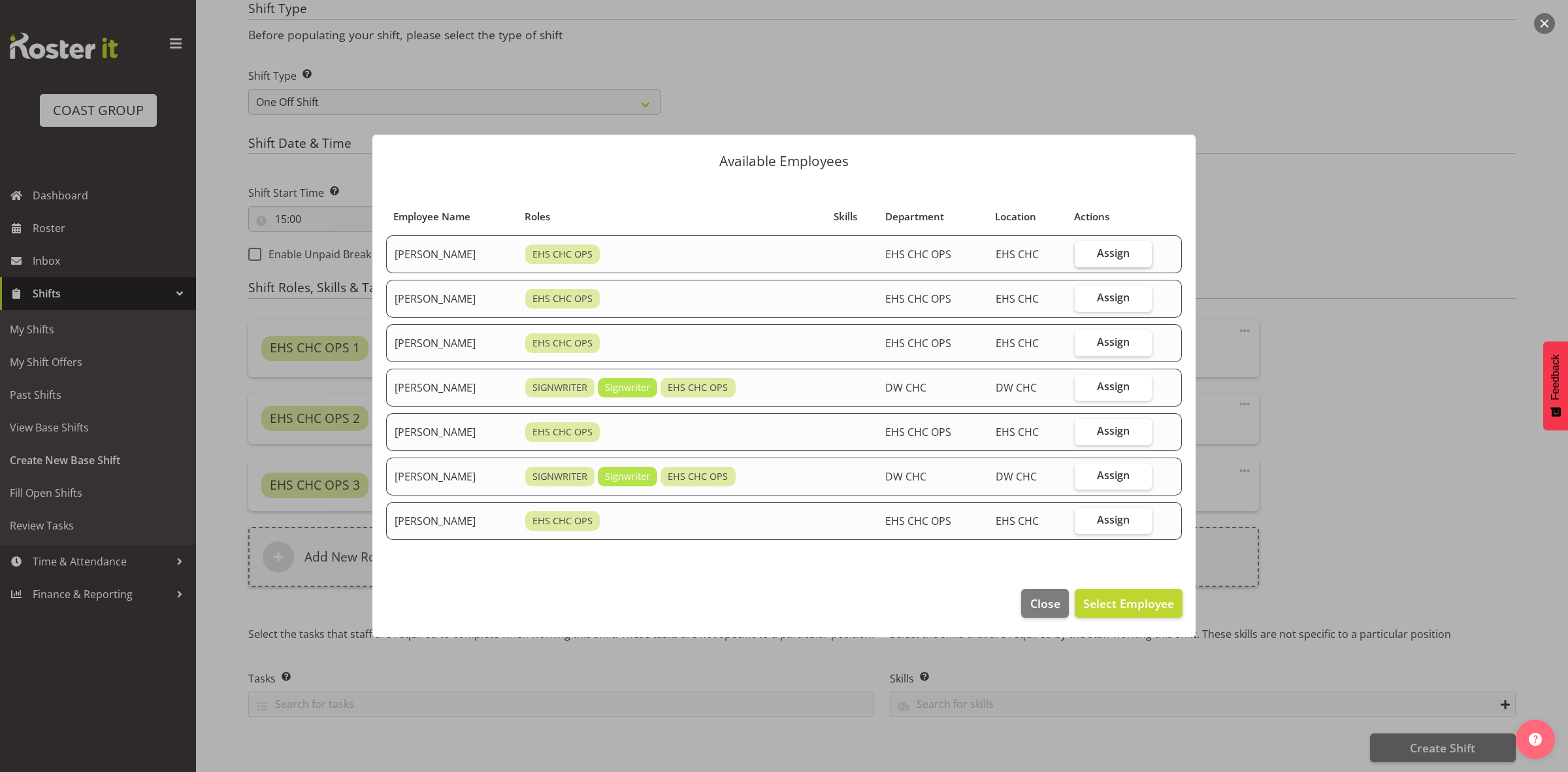
click at [1112, 249] on span "Assign" at bounding box center [1113, 253] width 33 height 13
click at [1083, 249] on input "Assign" at bounding box center [1079, 254] width 9 height 9
checkbox input "true"
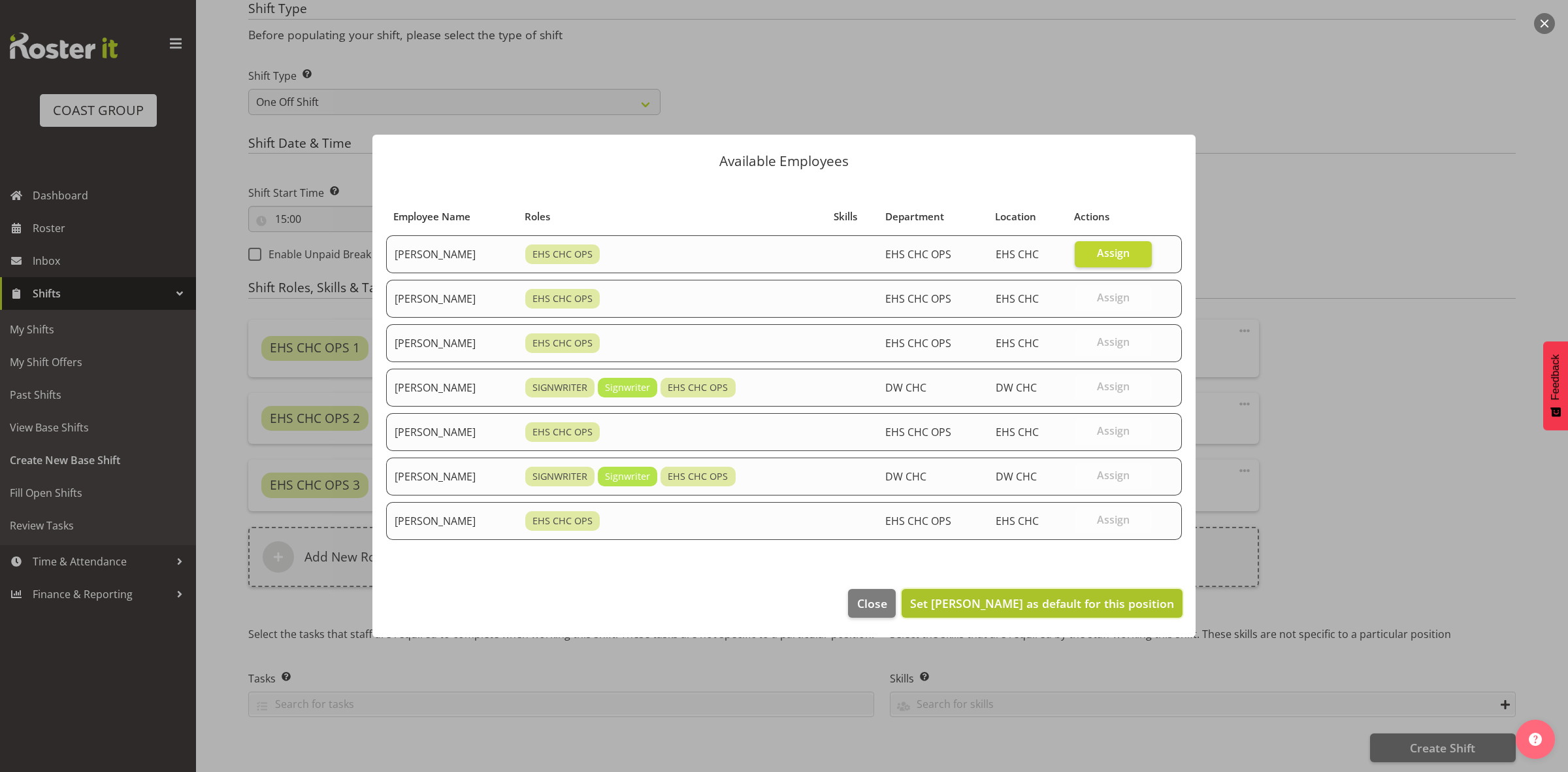
drag, startPoint x: 1026, startPoint y: 611, endPoint x: 1004, endPoint y: 602, distance: 23.8
click at [1026, 610] on span "Set David Wiseman as default for this position" at bounding box center [1042, 604] width 264 height 16
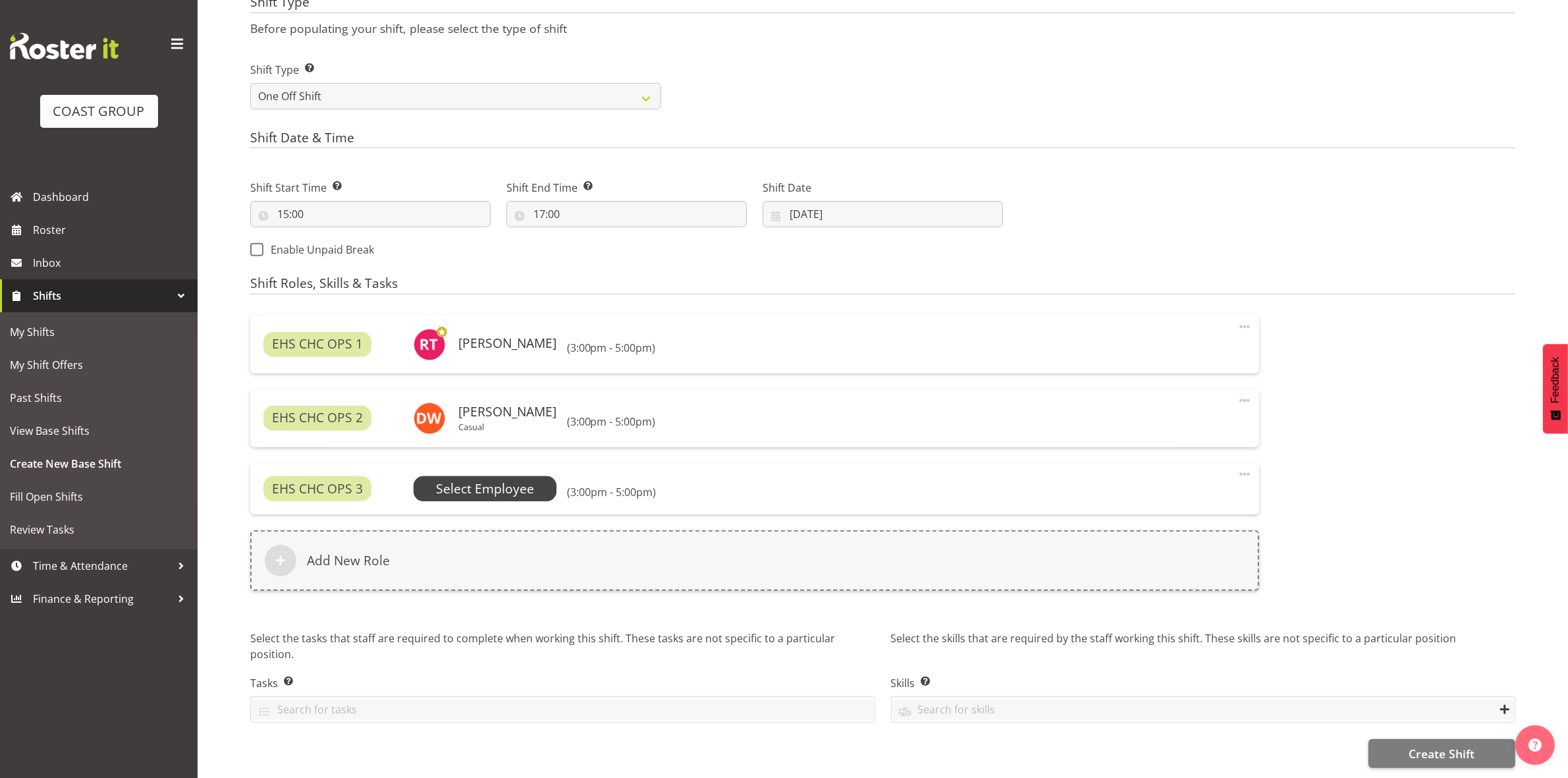
click at [462, 498] on span "Select Employee" at bounding box center [484, 489] width 98 height 19
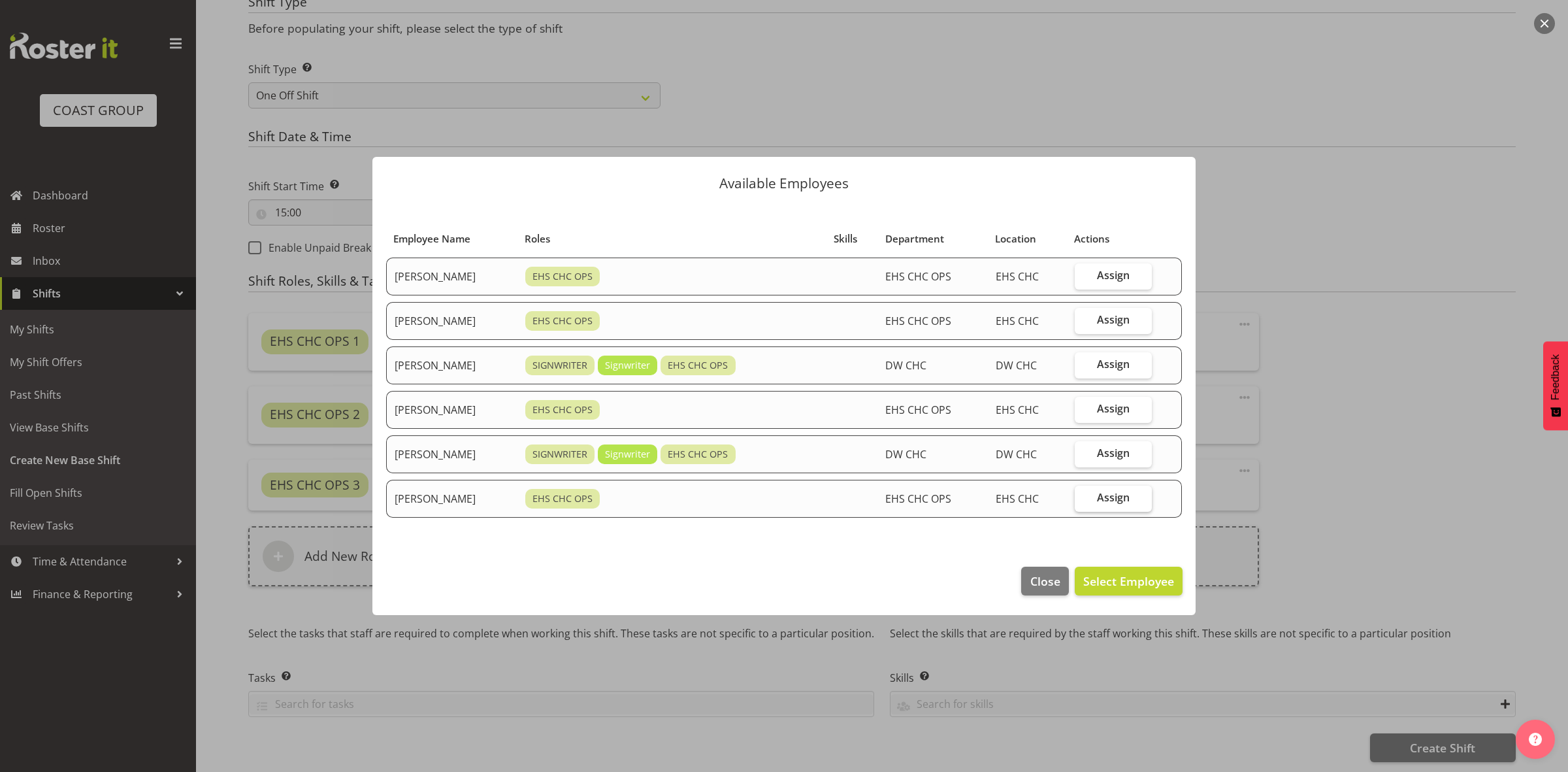
click at [1119, 501] on span "Assign" at bounding box center [1113, 497] width 33 height 13
click at [1083, 501] on input "Assign" at bounding box center [1079, 498] width 9 height 9
checkbox input "true"
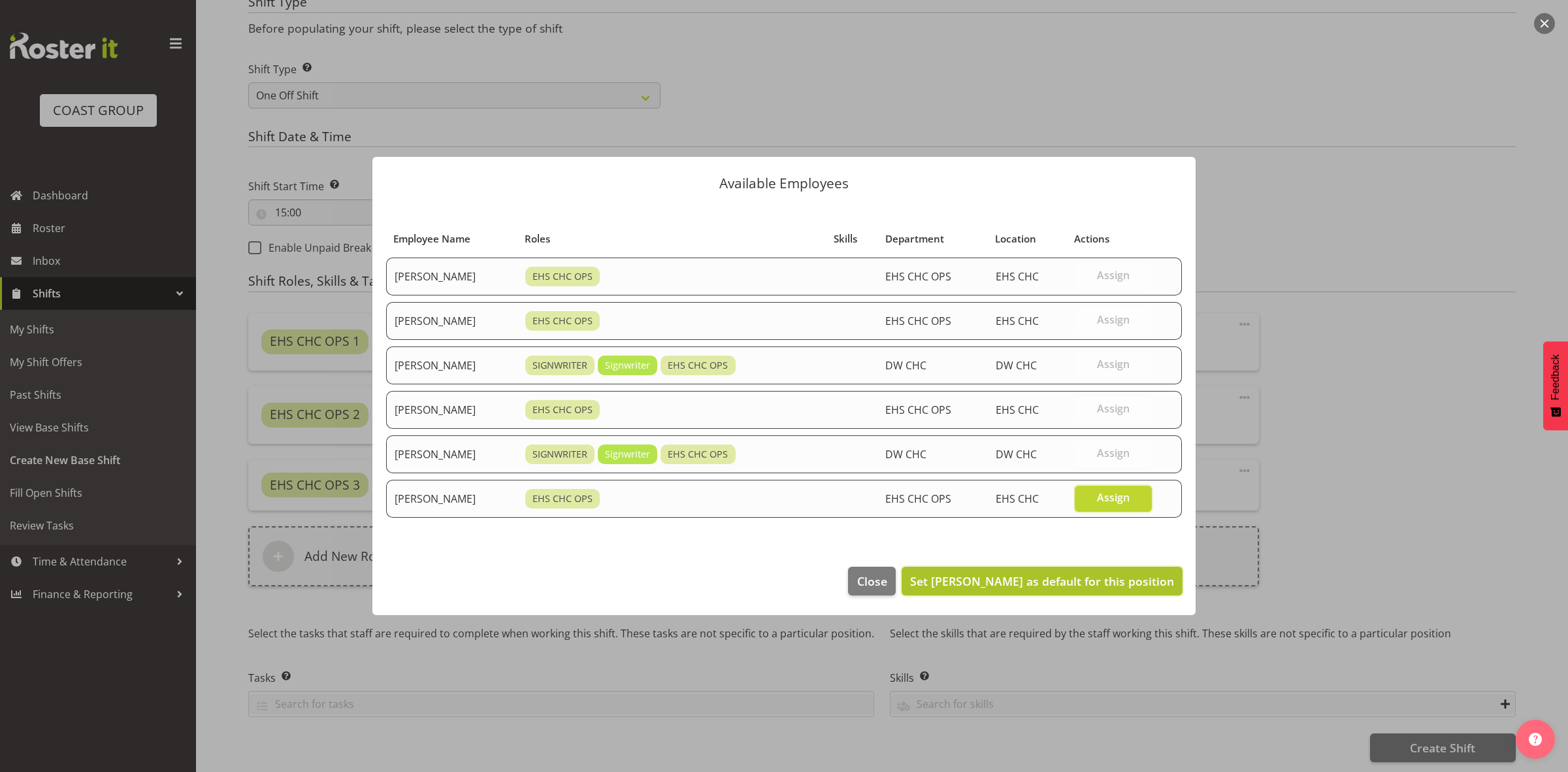
click at [1117, 587] on span "Set Zac Nimmo as default for this position" at bounding box center [1042, 581] width 264 height 16
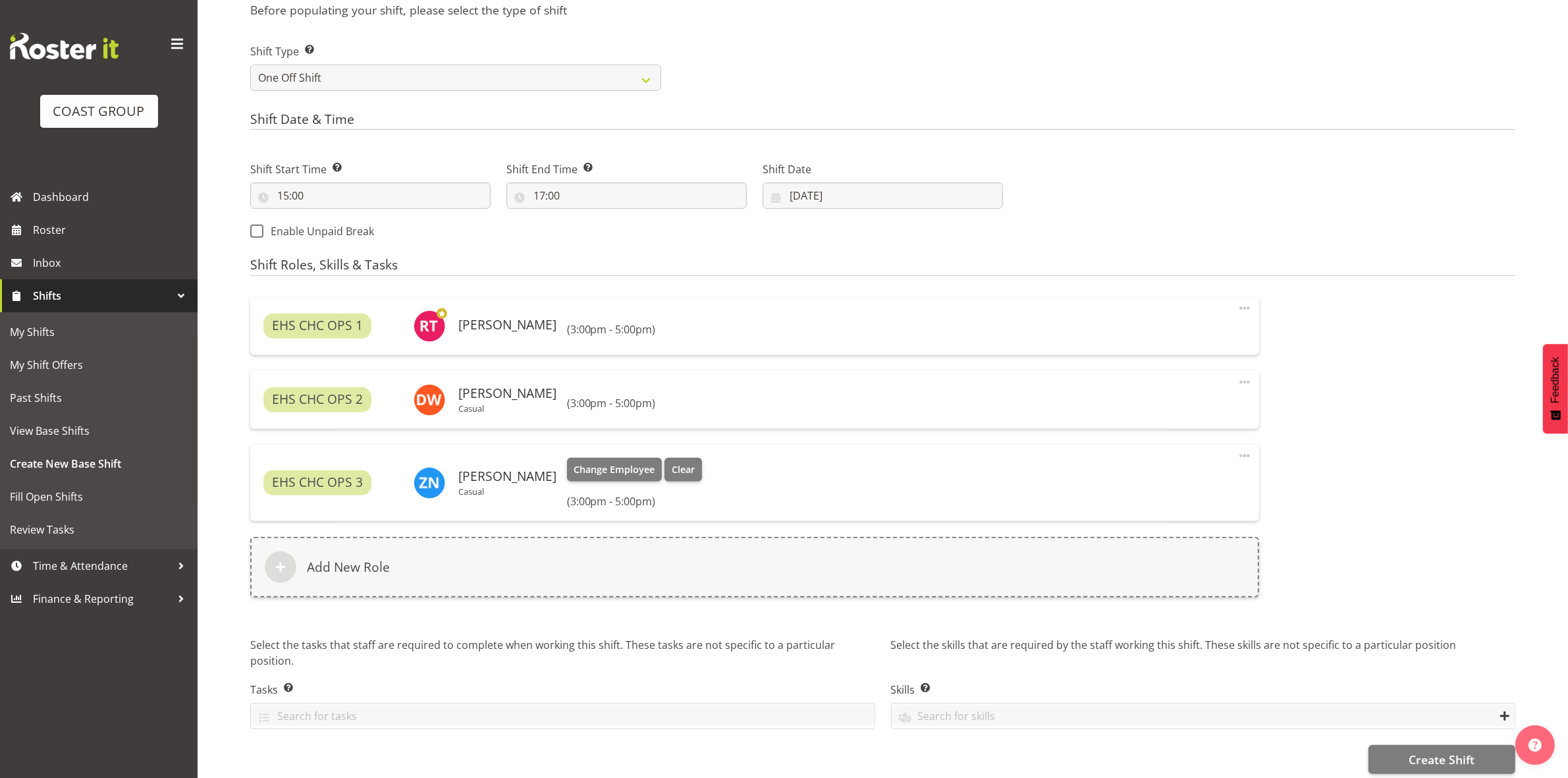
scroll to position [604, 0]
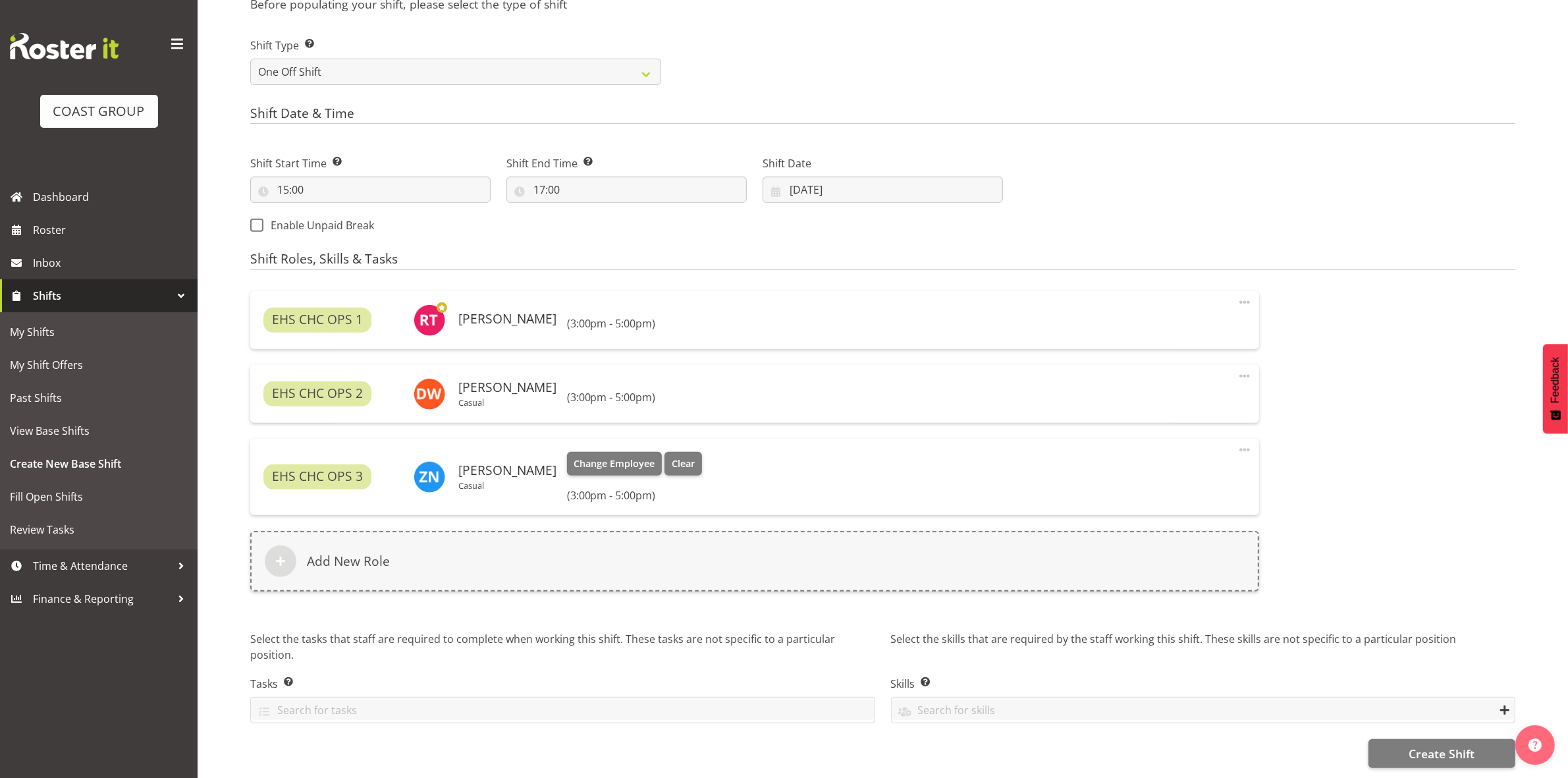
click at [1245, 442] on span at bounding box center [1245, 450] width 16 height 16
click at [1169, 470] on link "Edit" at bounding box center [1189, 481] width 127 height 24
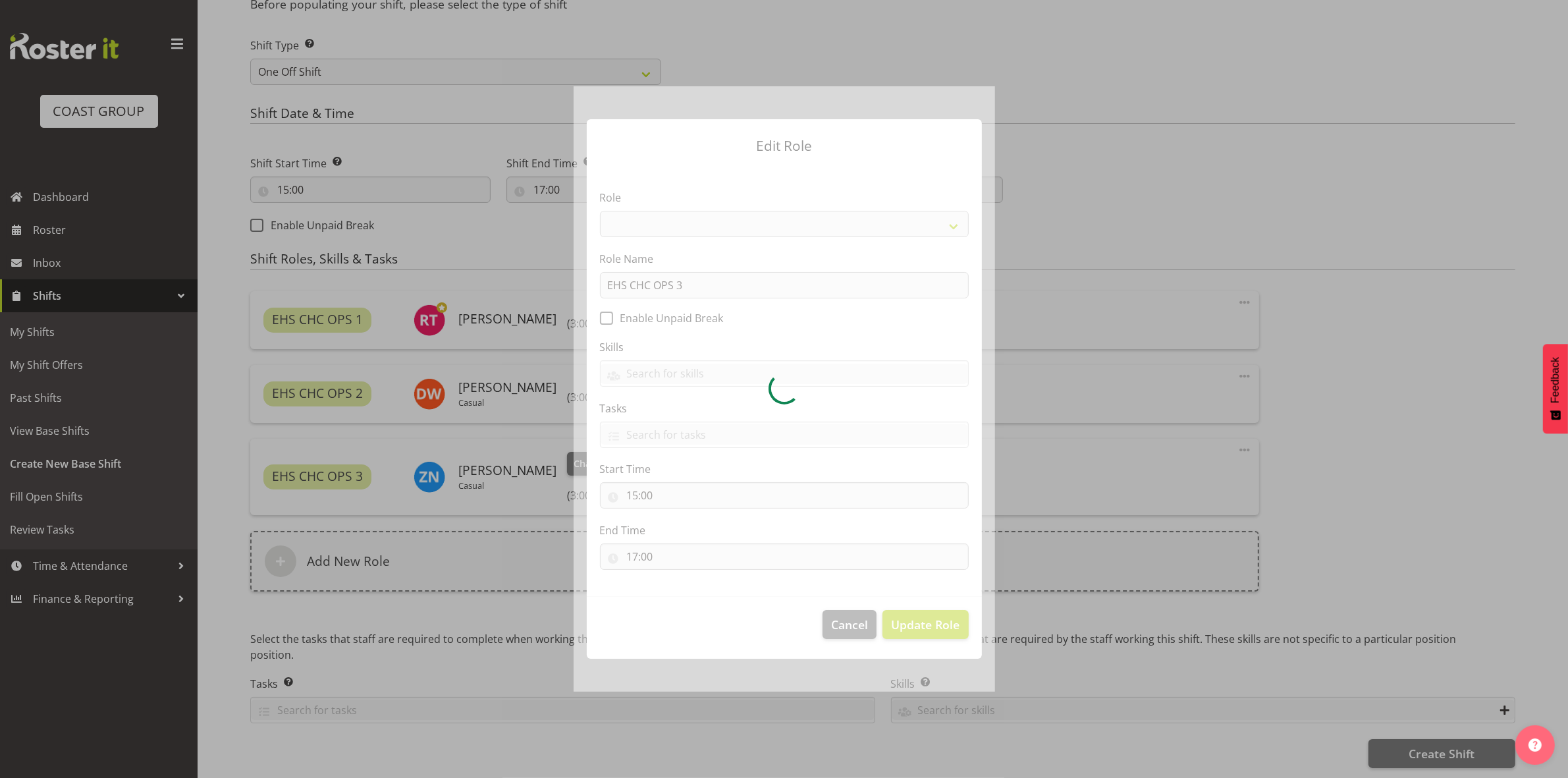
scroll to position [585, 0]
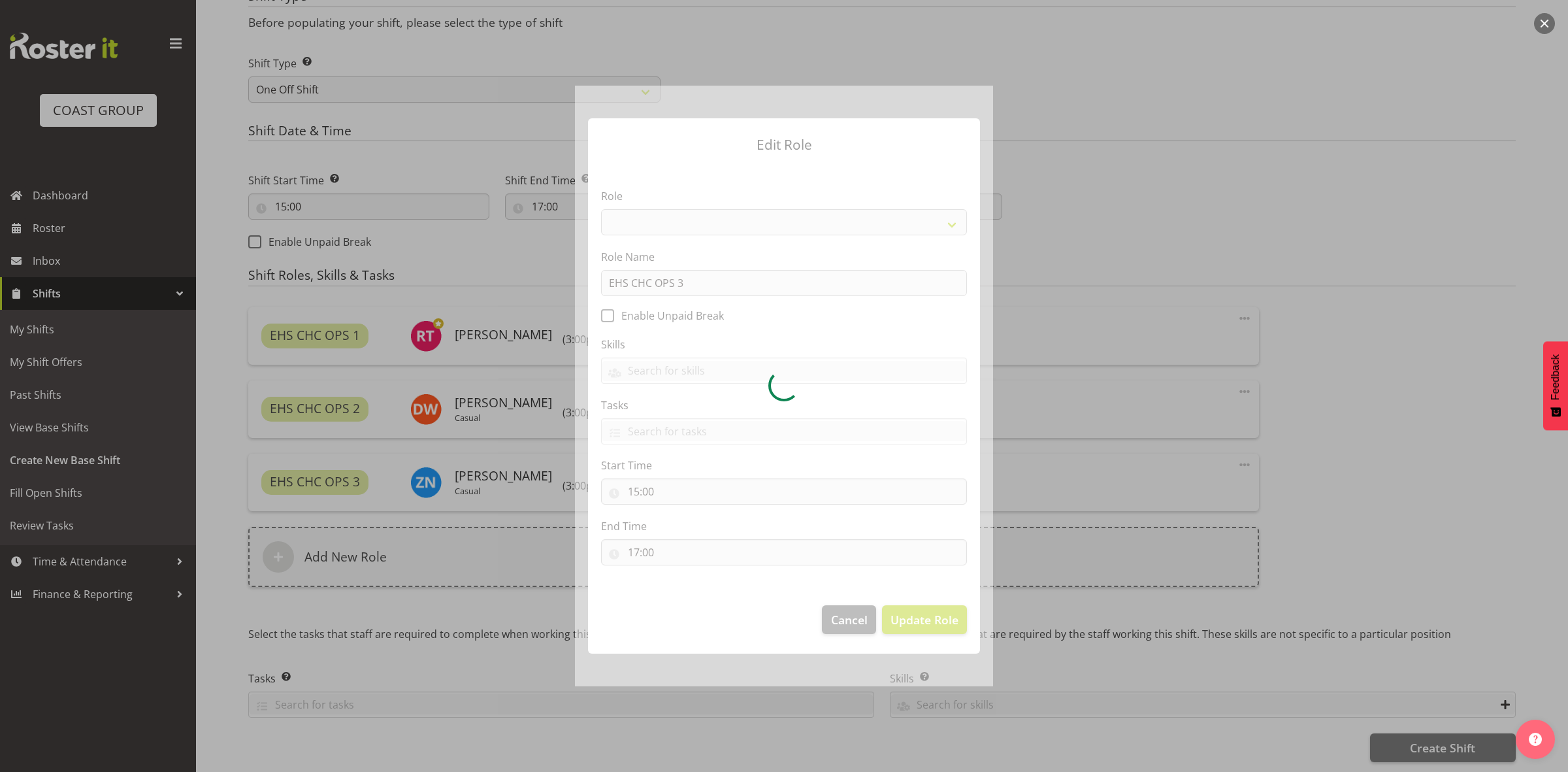
select select "192"
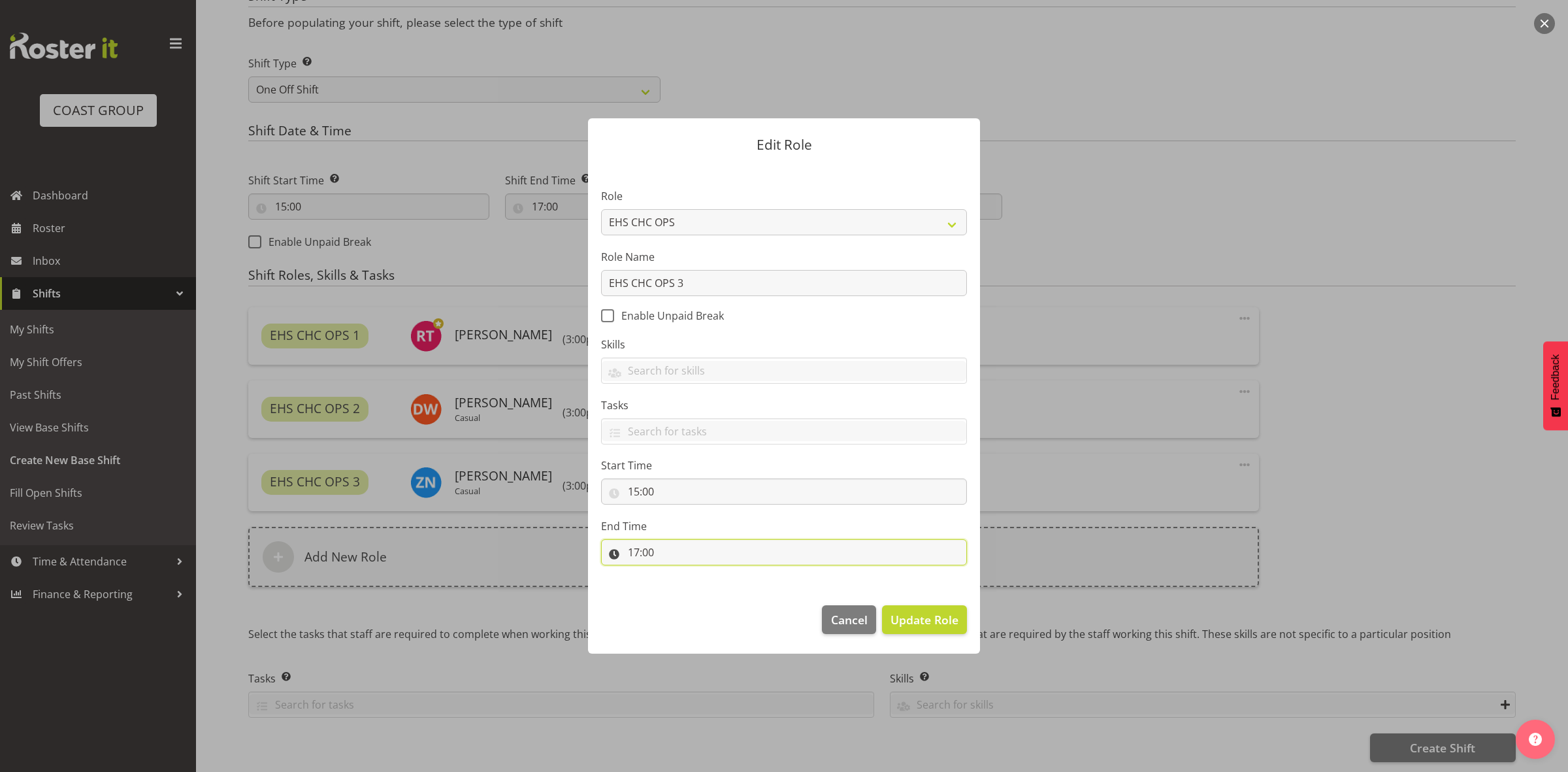
click at [635, 553] on input "17:00" at bounding box center [784, 552] width 366 height 26
click at [686, 585] on select "00 01 02 03 04 05 06 07 08 09 10 11 12 13 14 15 16 17 18 19 20 21 22 23" at bounding box center [690, 586] width 29 height 26
select select "19"
click at [676, 574] on select "00 01 02 03 04 05 06 07 08 09 10 11 12 13 14 15 16 17 18 19 20 21 22 23" at bounding box center [690, 586] width 29 height 26
type input "19:00"
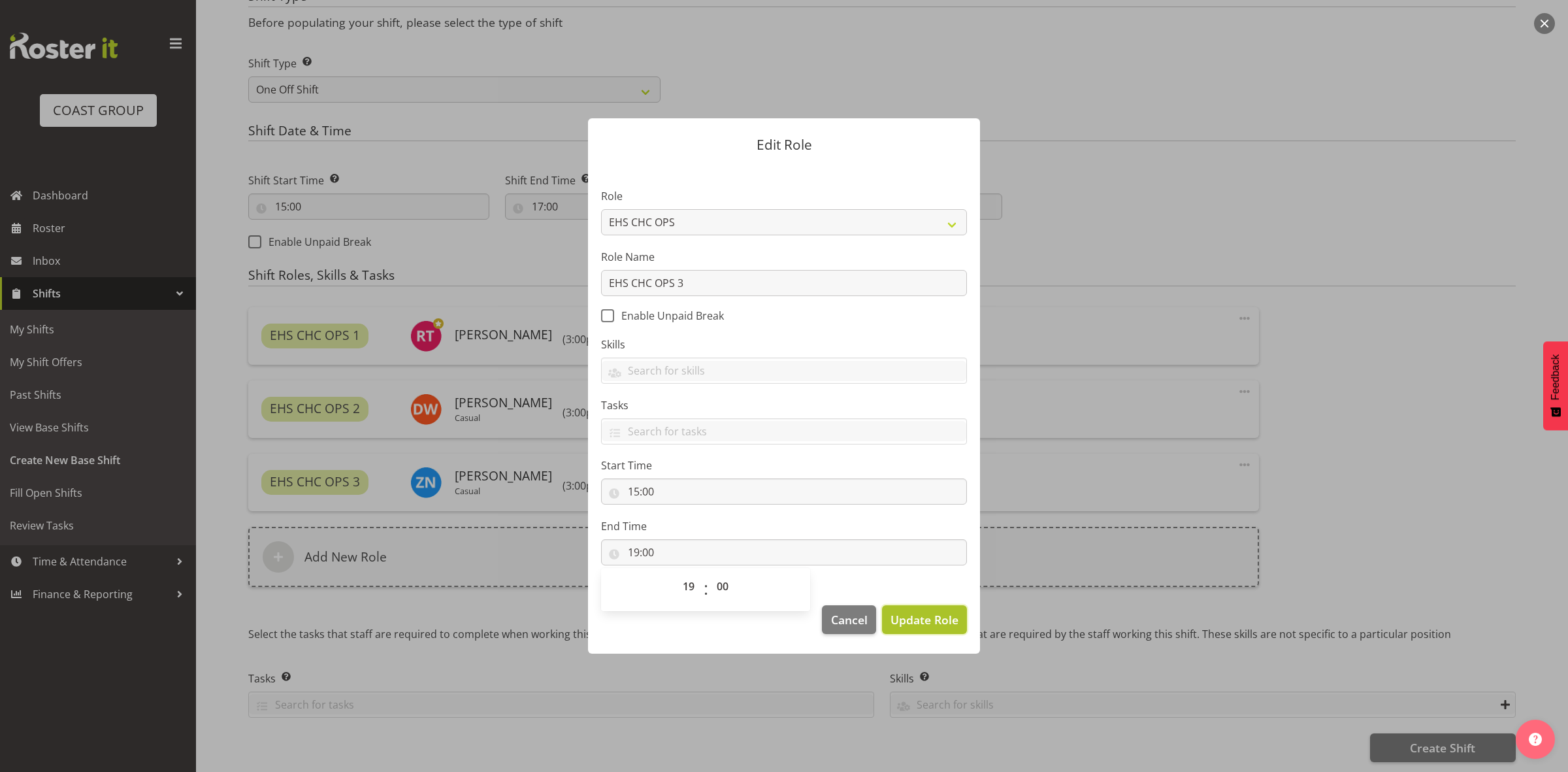
click at [944, 612] on span "Update Role" at bounding box center [925, 620] width 68 height 17
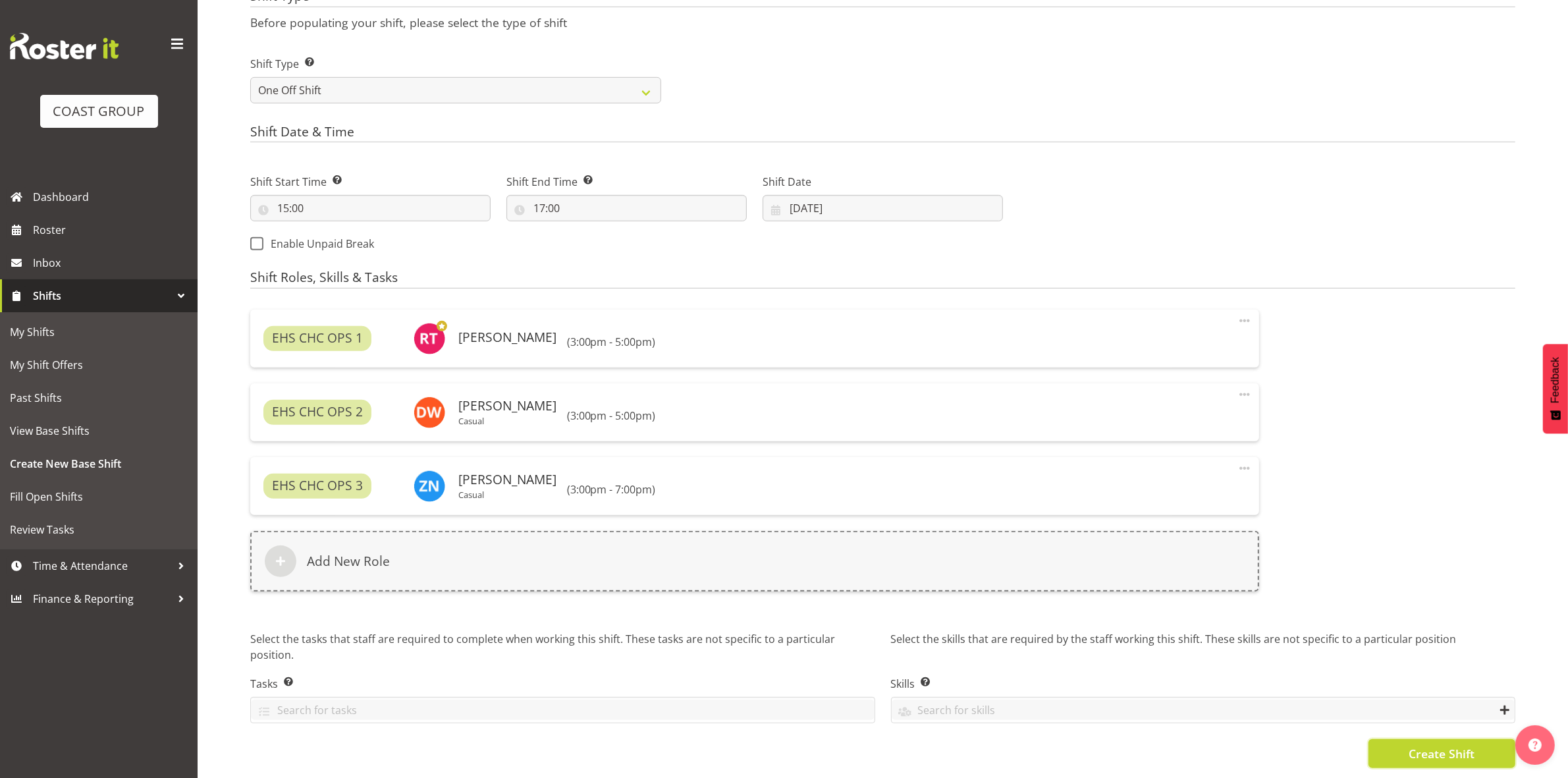
click at [1383, 739] on button "Create Shift" at bounding box center [1441, 754] width 147 height 29
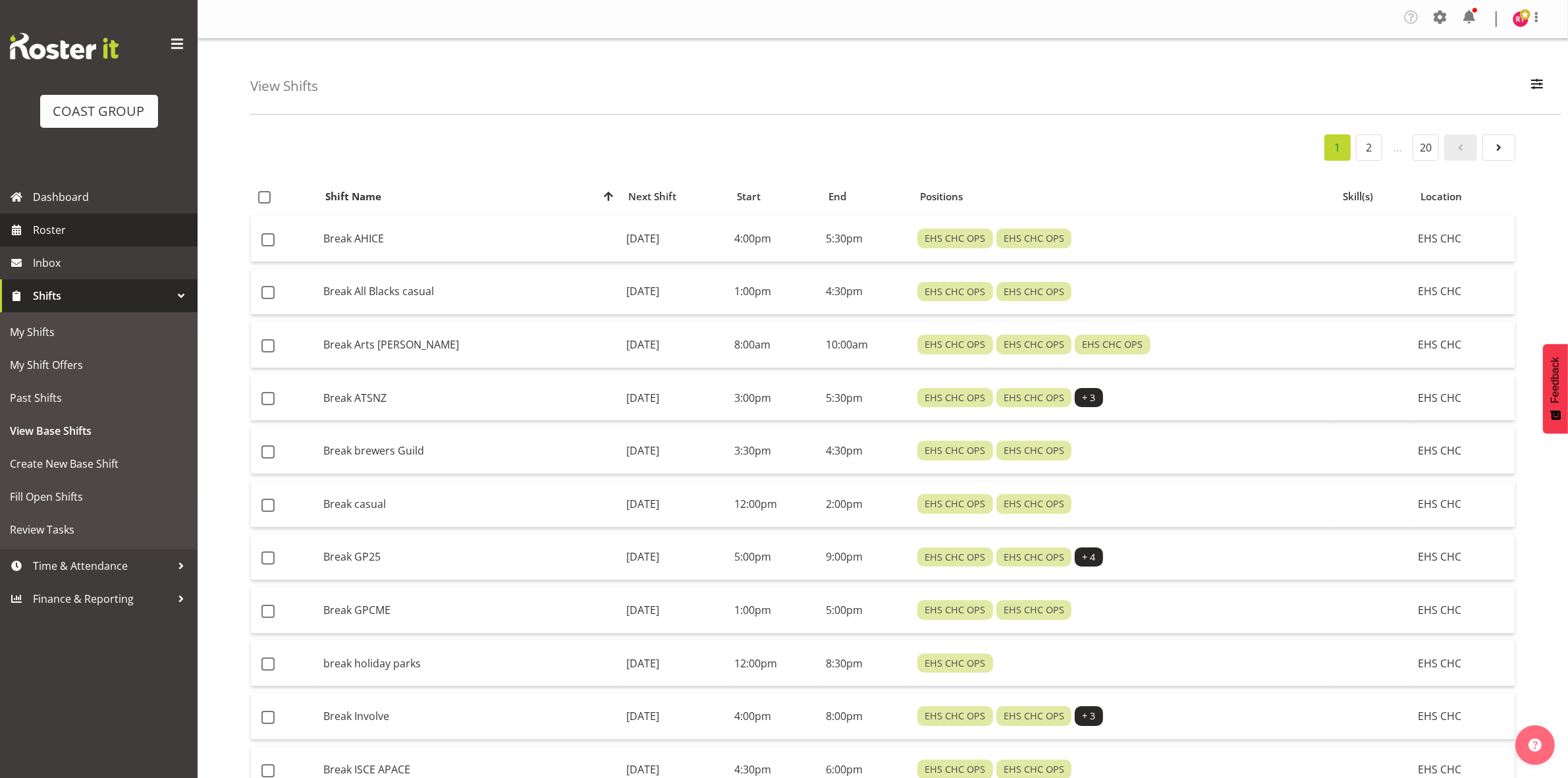
click at [101, 229] on span "Roster" at bounding box center [112, 230] width 158 height 20
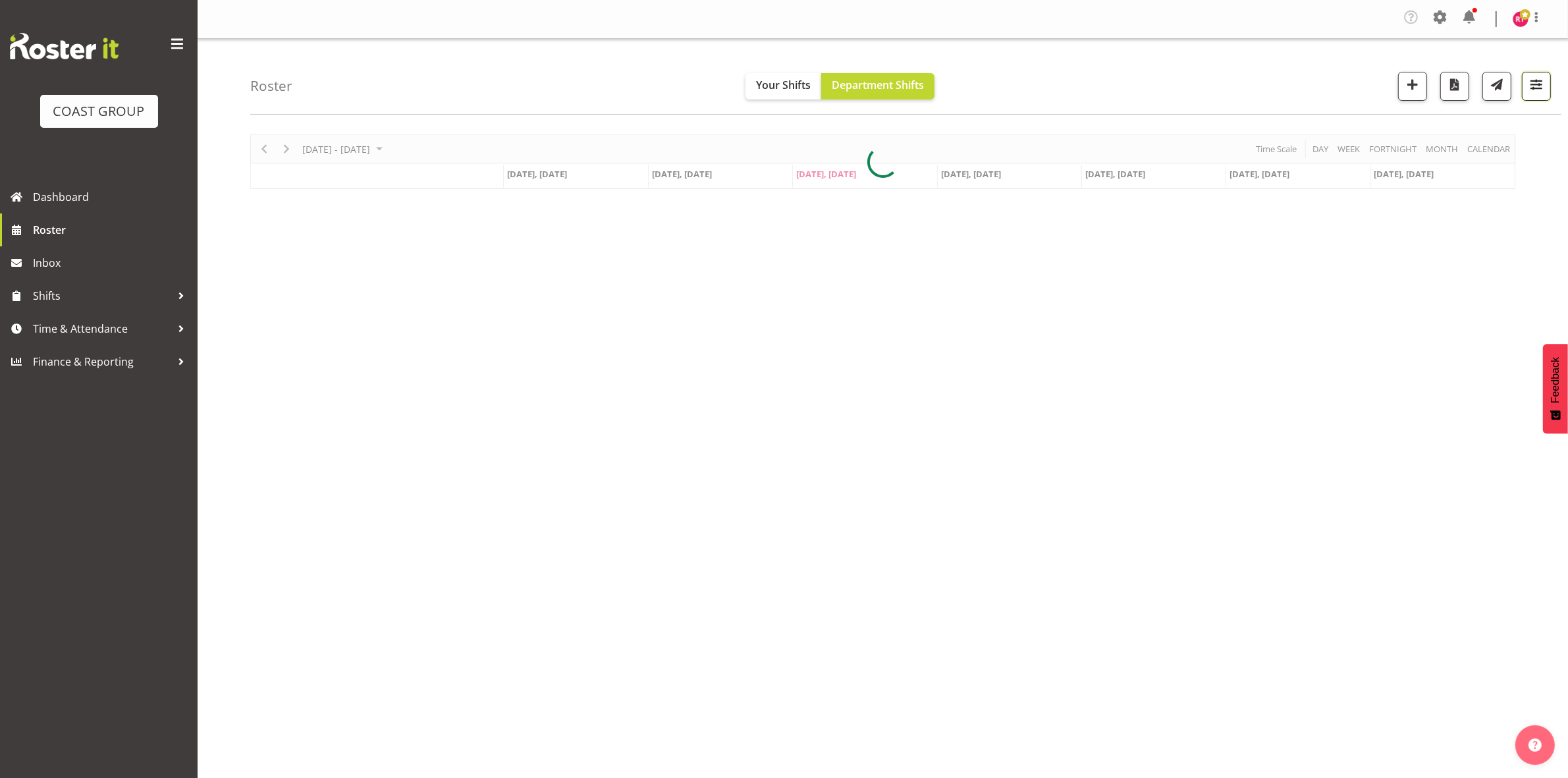
click at [1527, 84] on span "button" at bounding box center [1536, 84] width 17 height 17
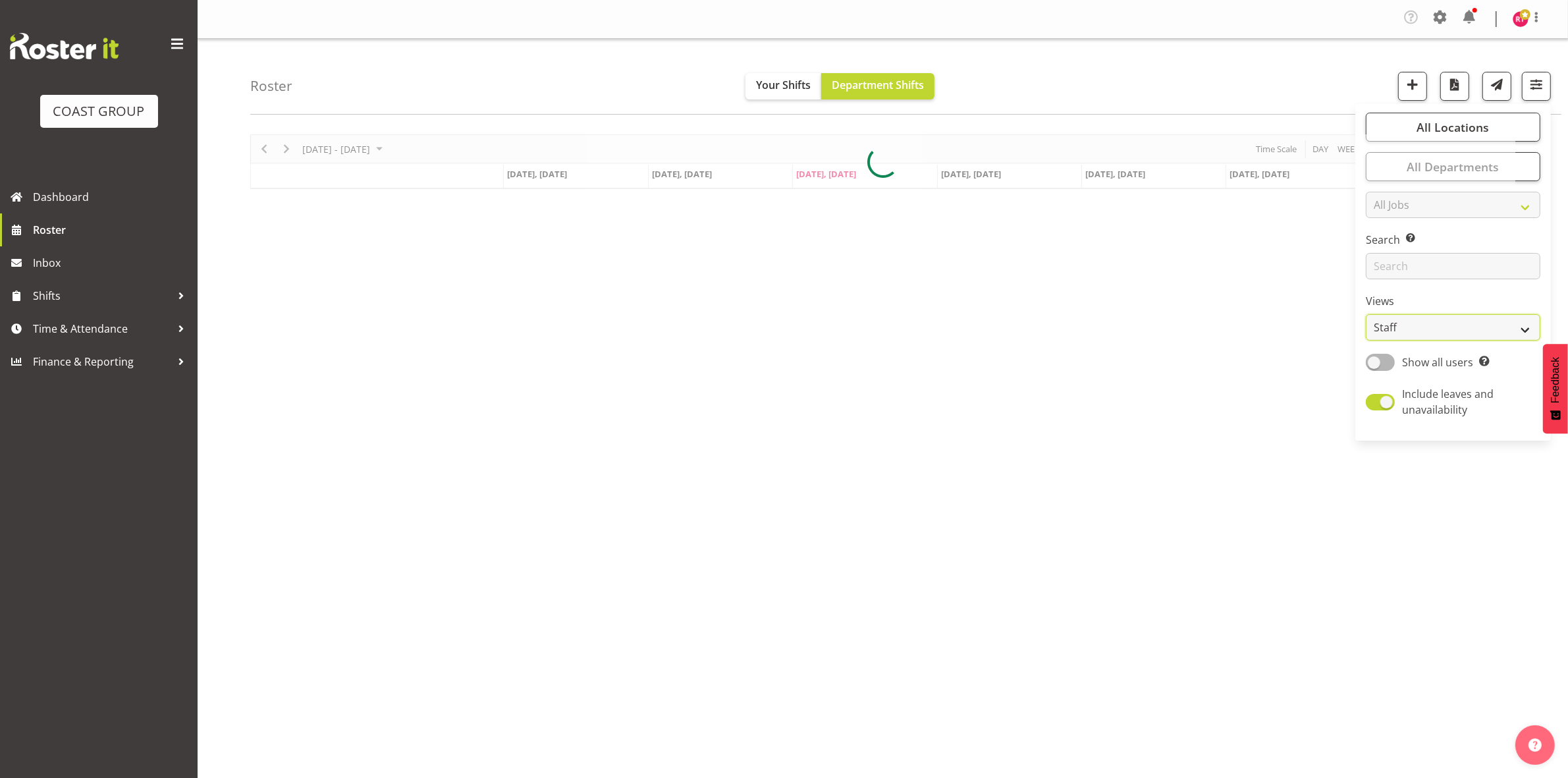
click at [1408, 324] on select "Staff Role Shift - Horizontal Shift - Vertical Staff - Location" at bounding box center [1453, 327] width 175 height 26
select select "shift"
click at [1366, 314] on select "Staff Role Shift - Horizontal Shift - Vertical Staff - Location" at bounding box center [1453, 327] width 175 height 26
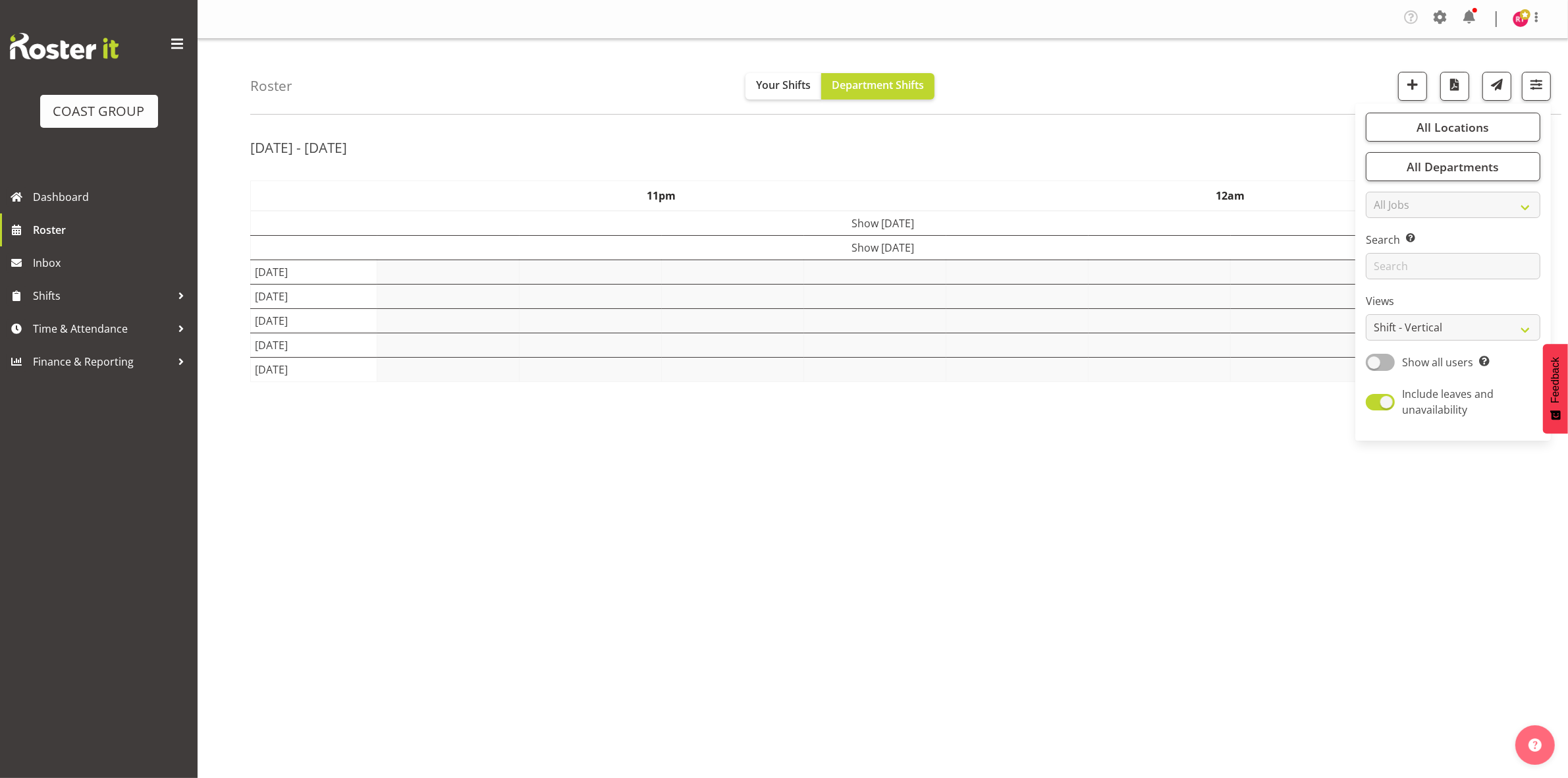
click at [1124, 162] on div "[DATE] - [DATE]" at bounding box center [883, 150] width 1265 height 30
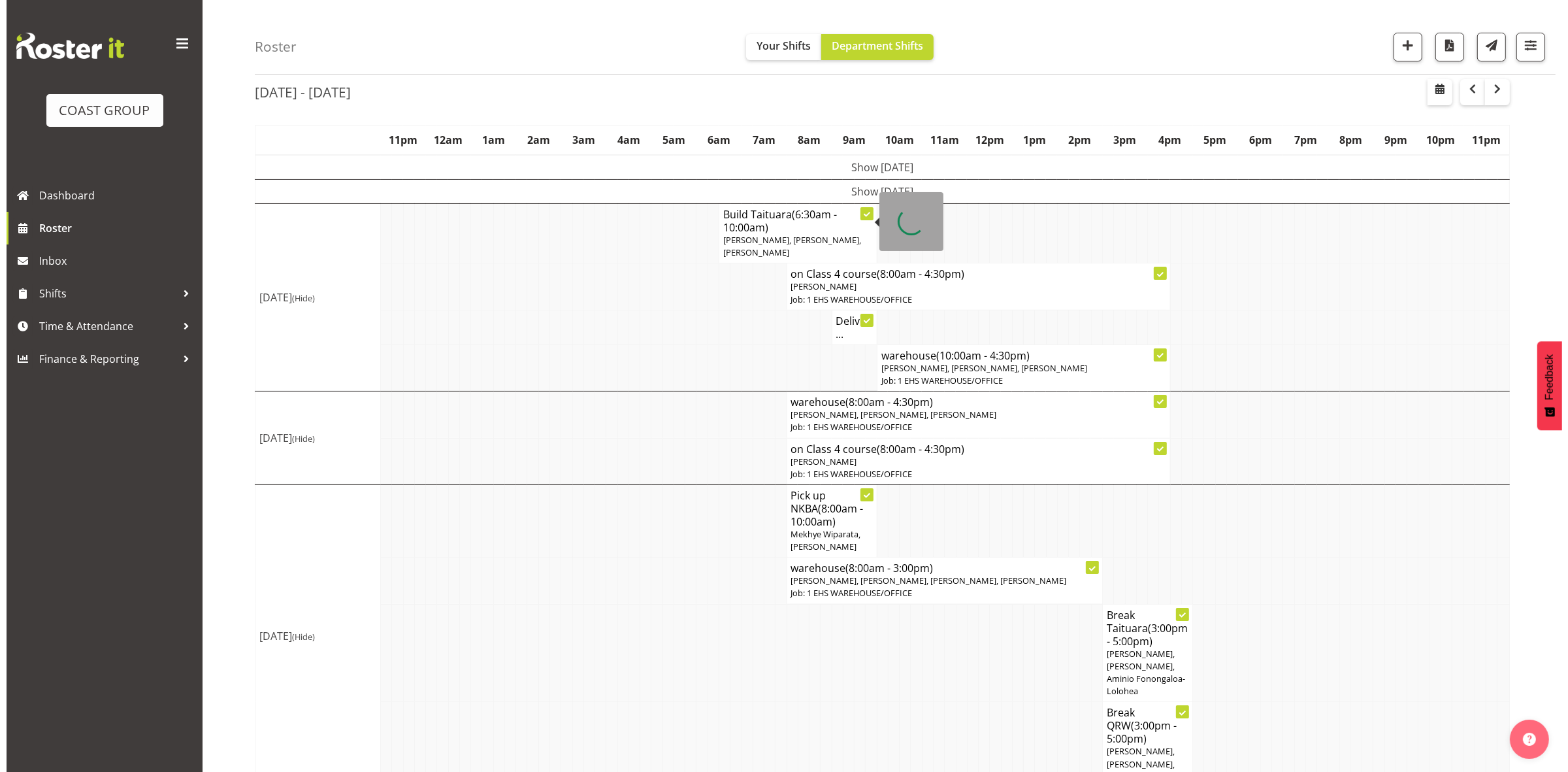
scroll to position [129, 0]
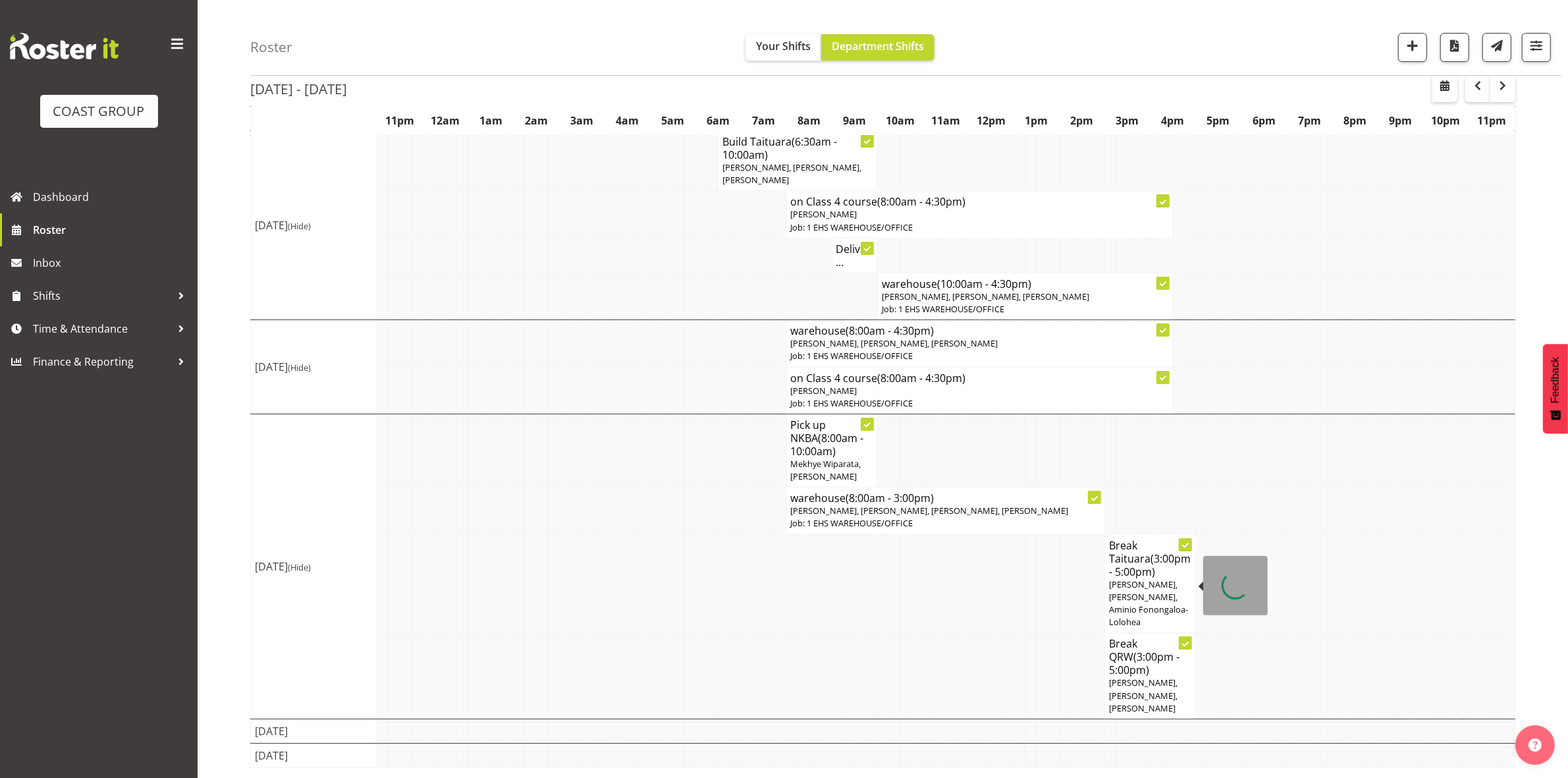
click at [1123, 578] on span "[PERSON_NAME], [PERSON_NAME], Aminio Fonongaloa-Lolohea" at bounding box center [1148, 603] width 79 height 50
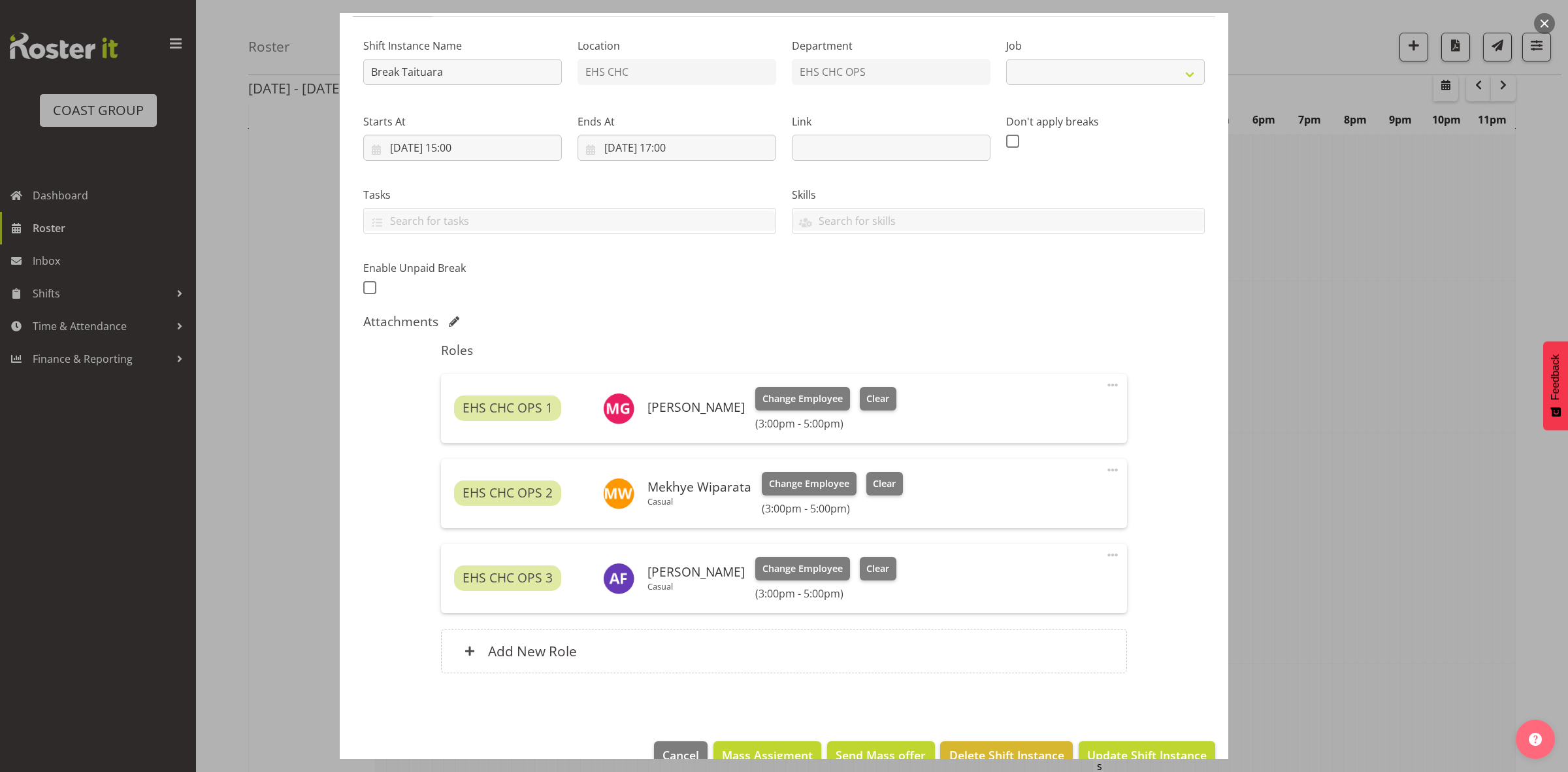
select select "9898"
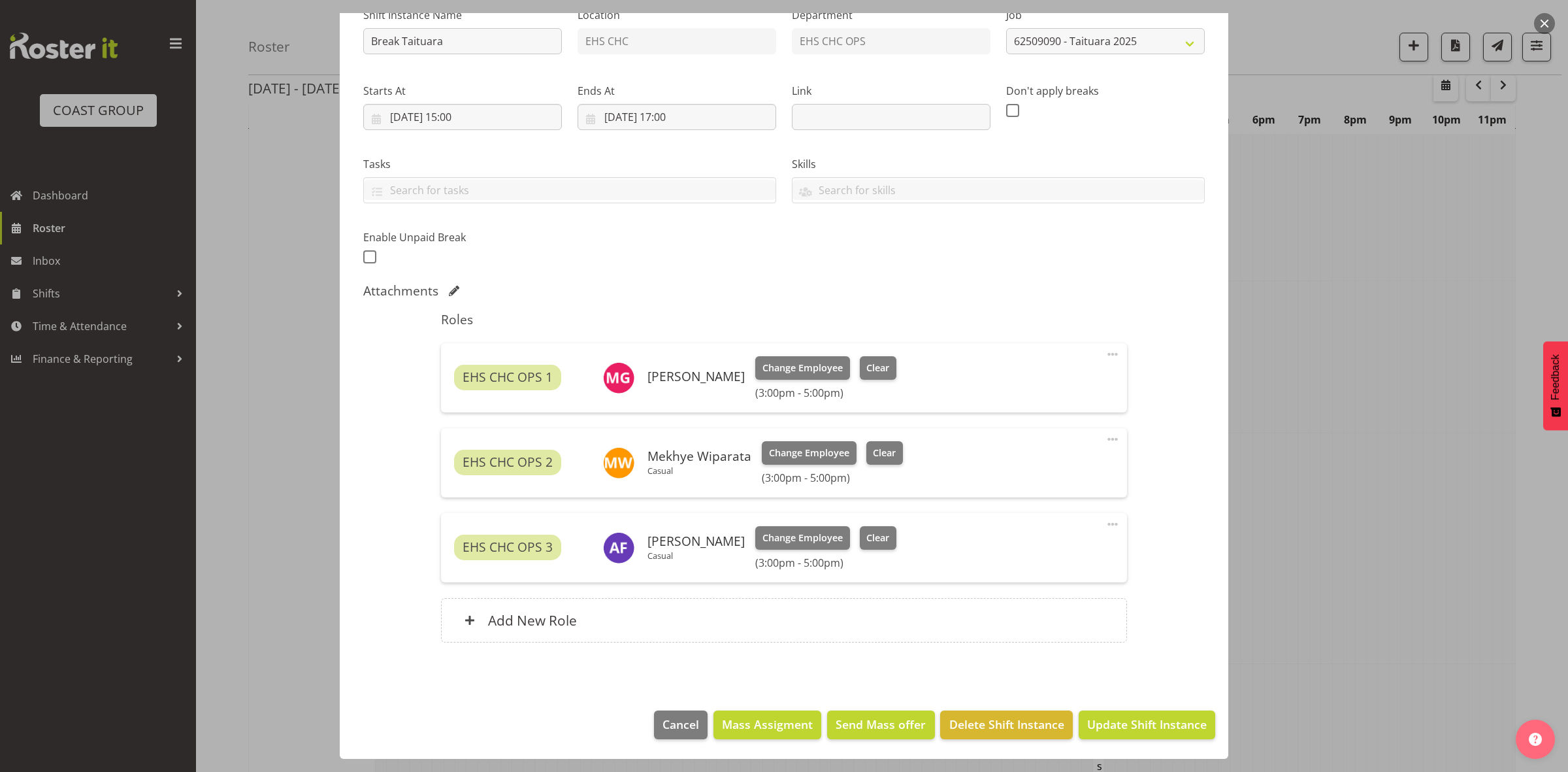
click at [1104, 524] on span at bounding box center [1112, 524] width 16 height 16
click at [1060, 553] on link "Edit" at bounding box center [1058, 555] width 126 height 23
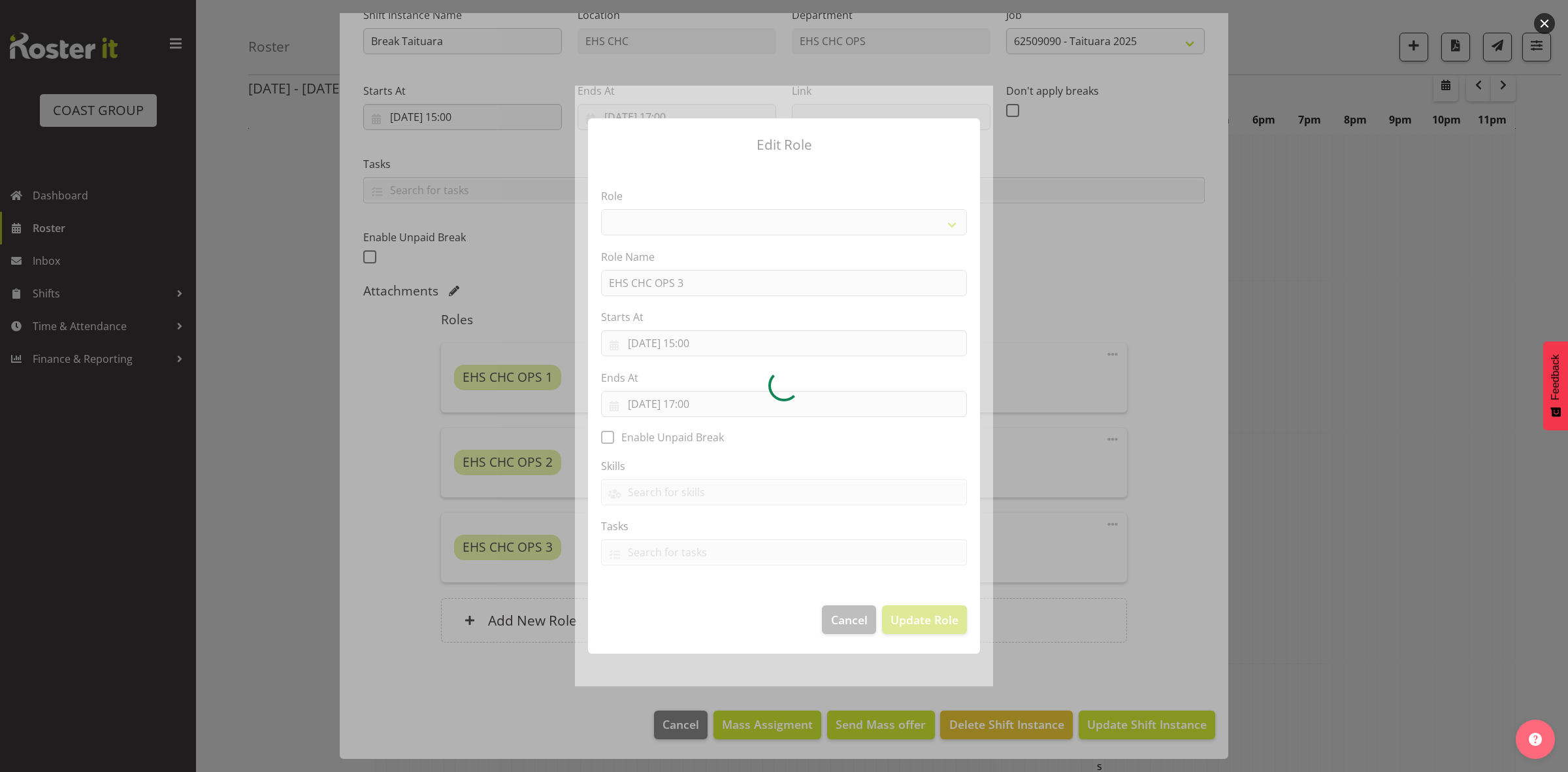
select select "192"
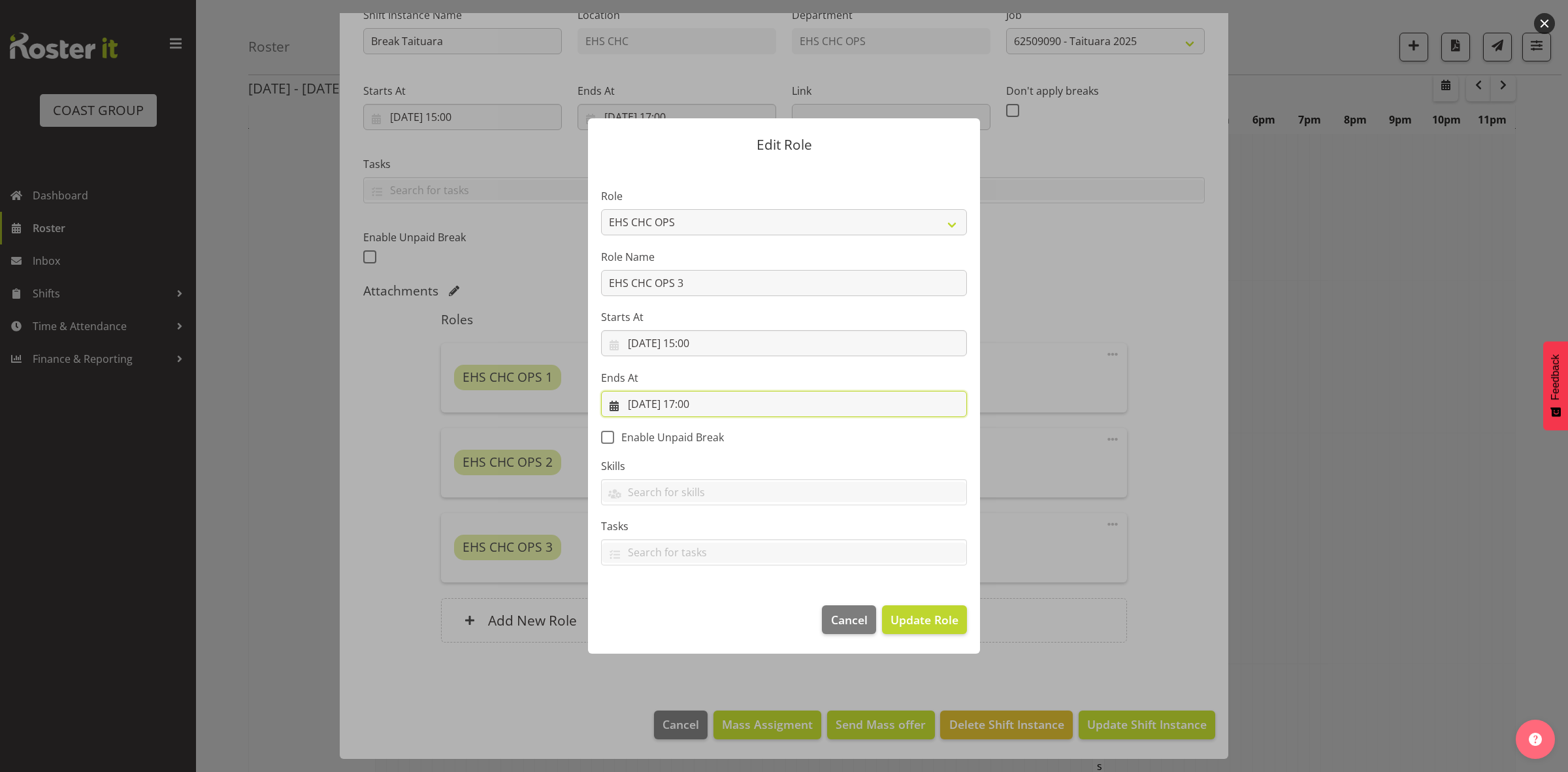
click at [694, 402] on input "05/09/2025, 17:00" at bounding box center [784, 403] width 366 height 26
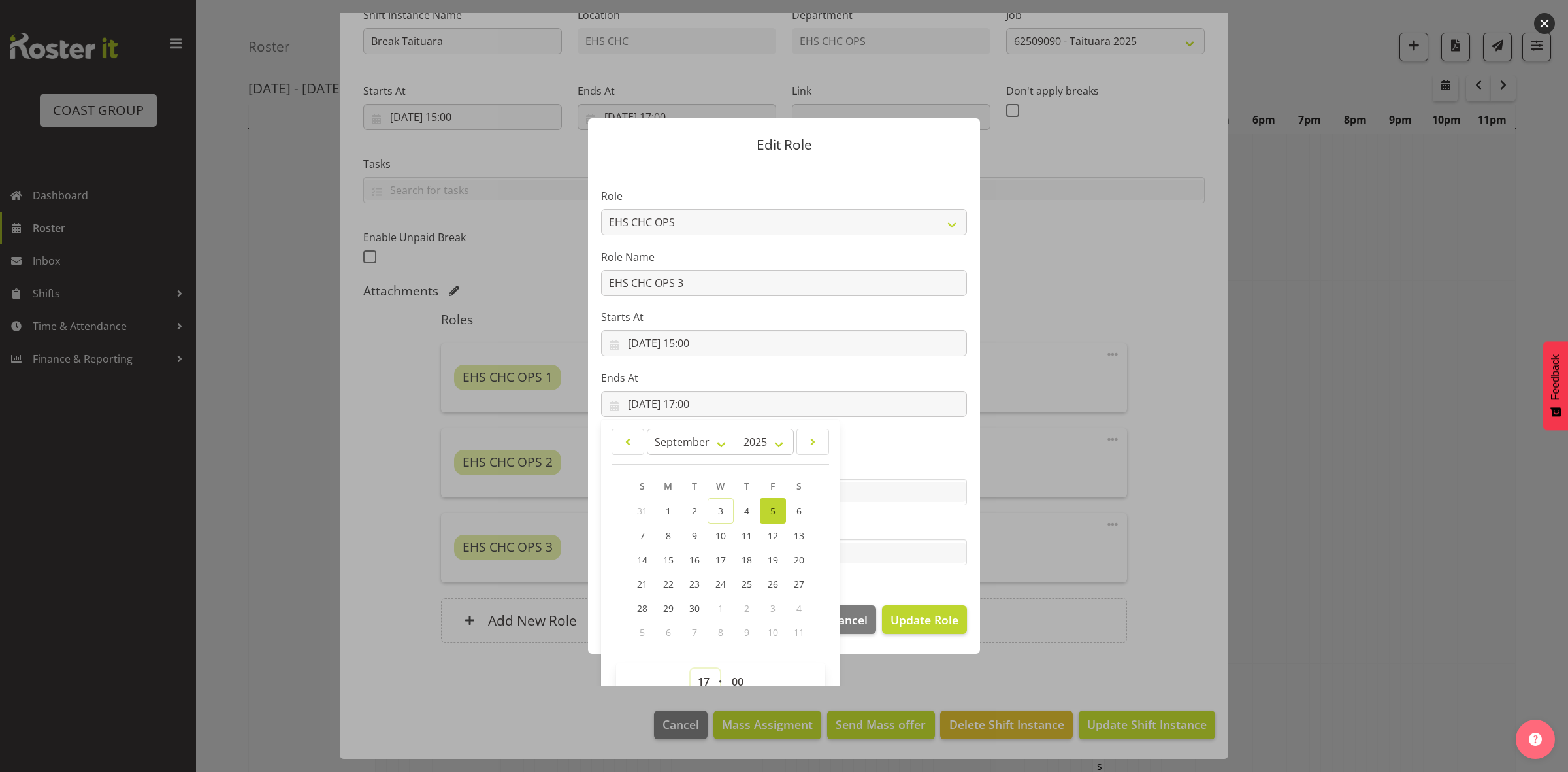
click at [694, 673] on select "00 01 02 03 04 05 06 07 08 09 10 11 12 13 14 15 16 17 18 19 20 21 22 23" at bounding box center [705, 682] width 29 height 26
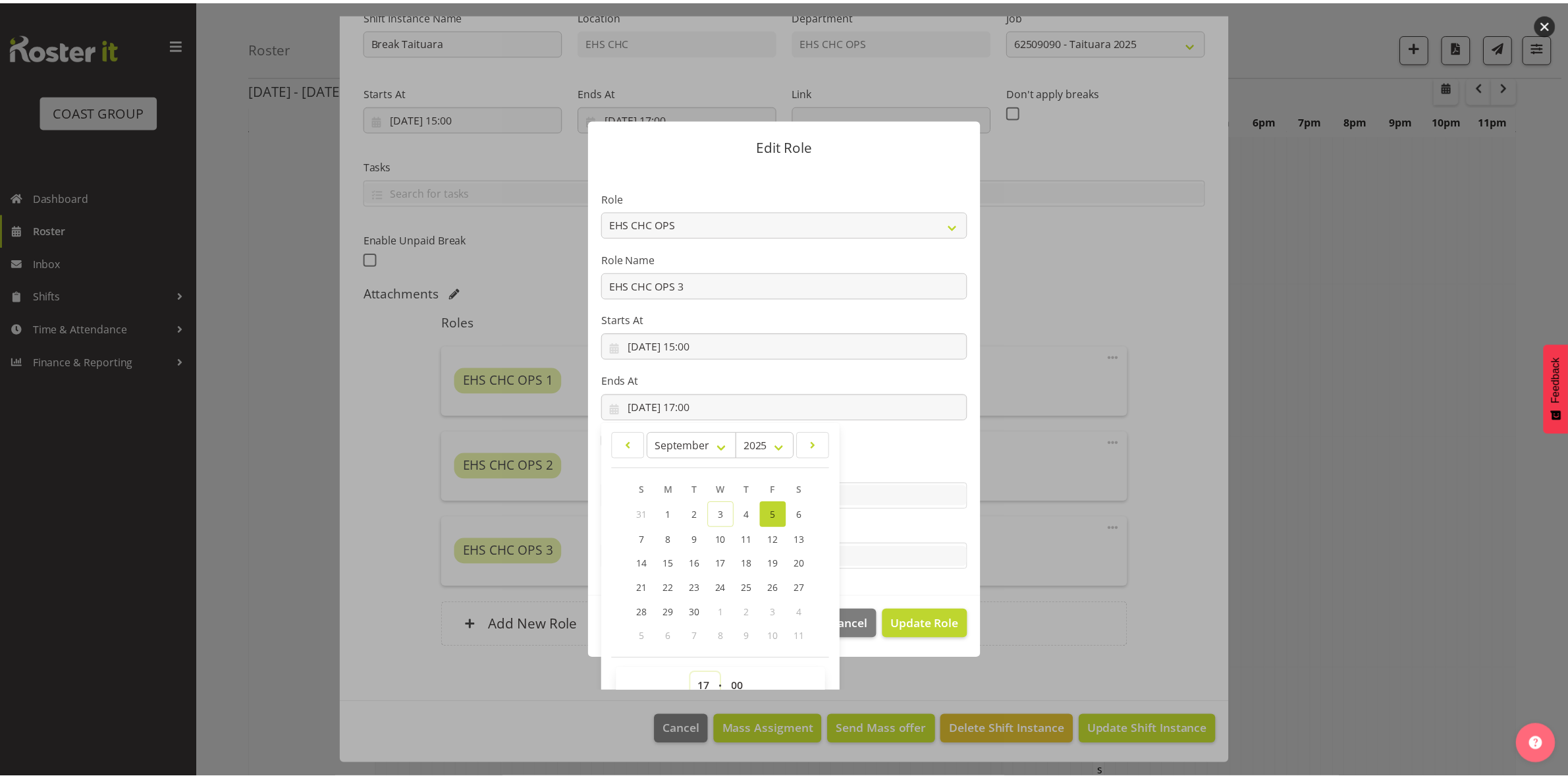
scroll to position [8, 0]
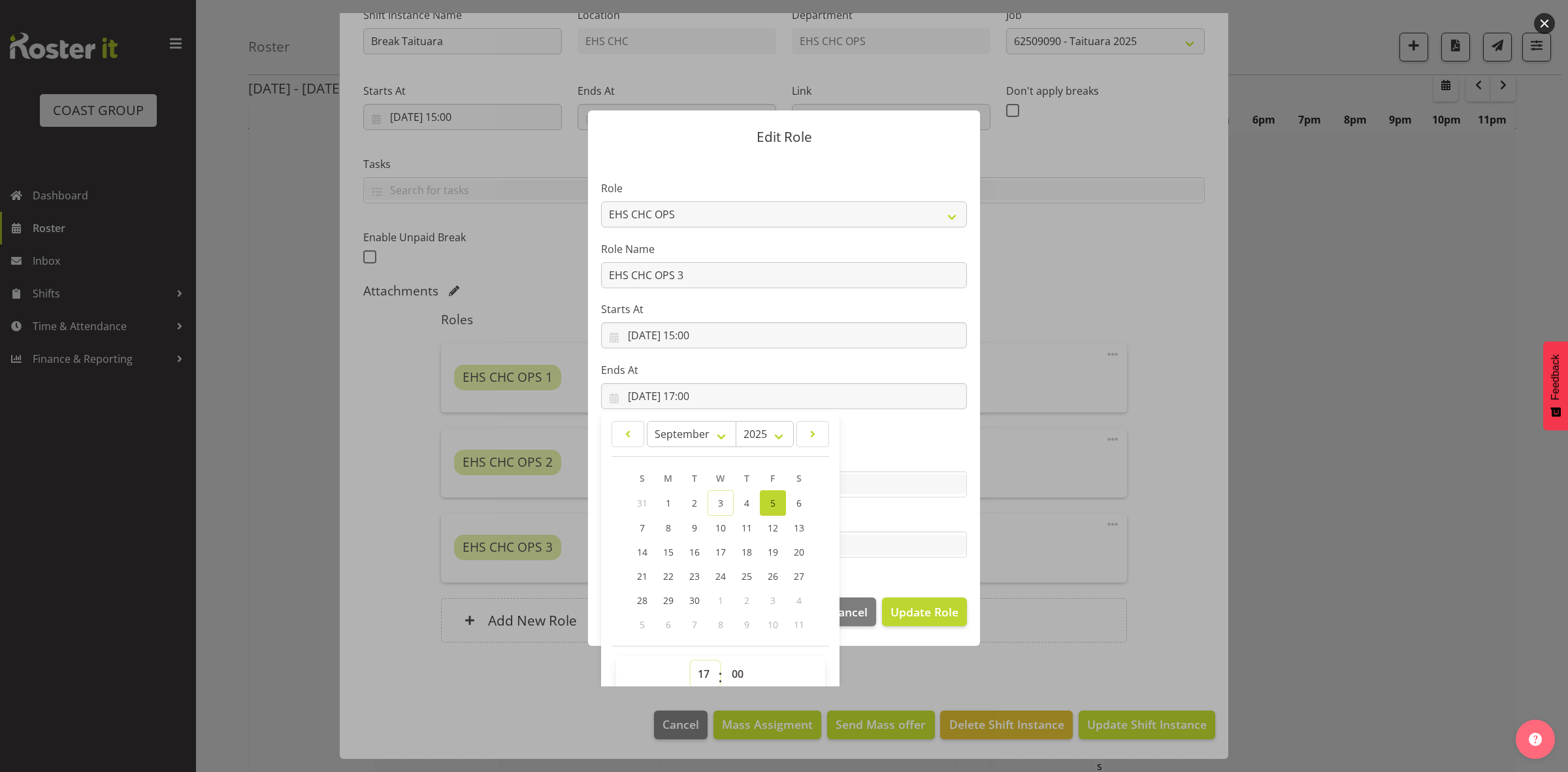
select select "19"
click at [691, 661] on select "00 01 02 03 04 05 06 07 08 09 10 11 12 13 14 15 16 17 18 19 20 21 22 23" at bounding box center [705, 674] width 29 height 26
type input "05/09/2025, 19:00"
click at [909, 609] on span "Update Role" at bounding box center [925, 612] width 68 height 17
select select
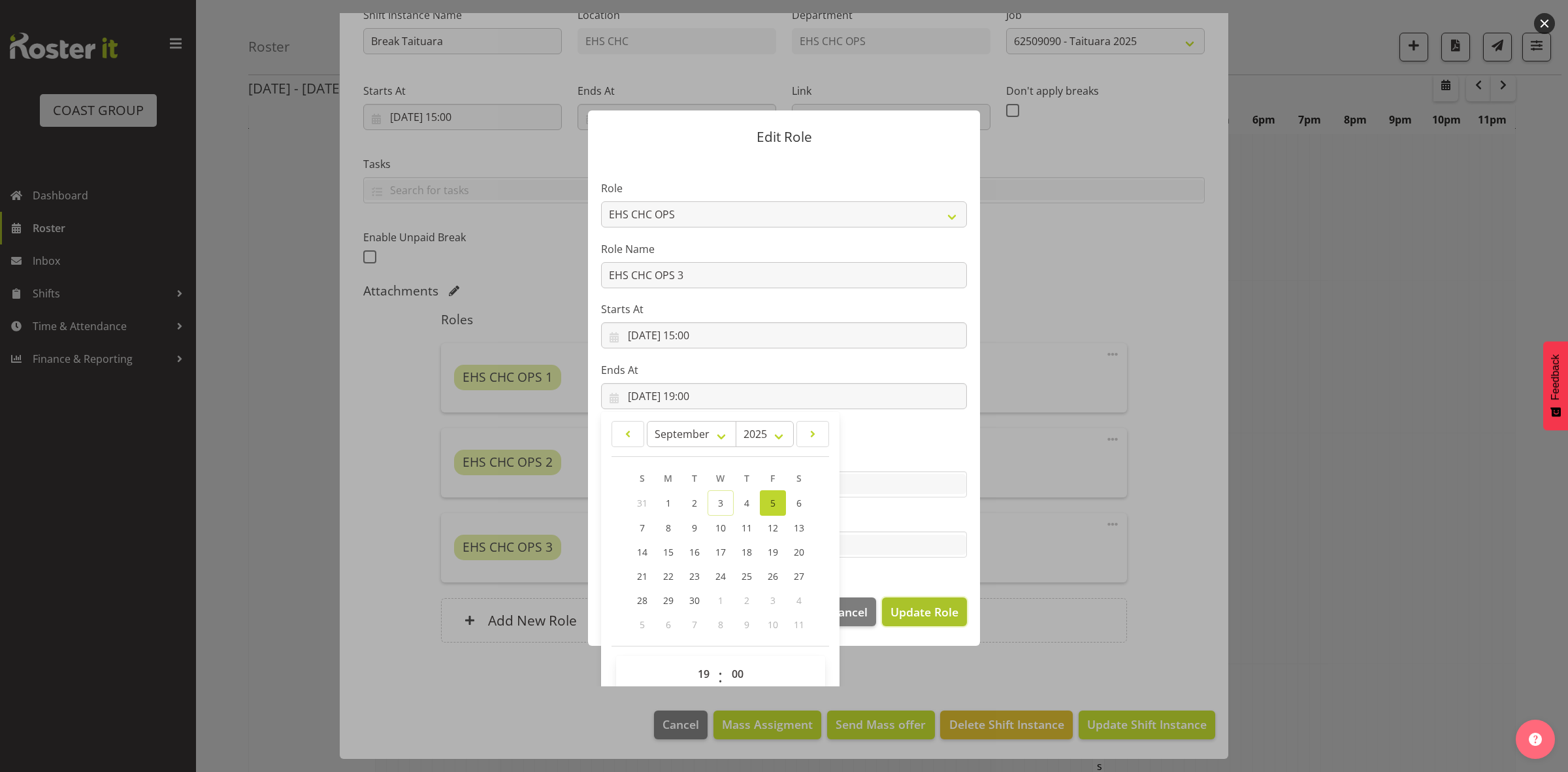
select select
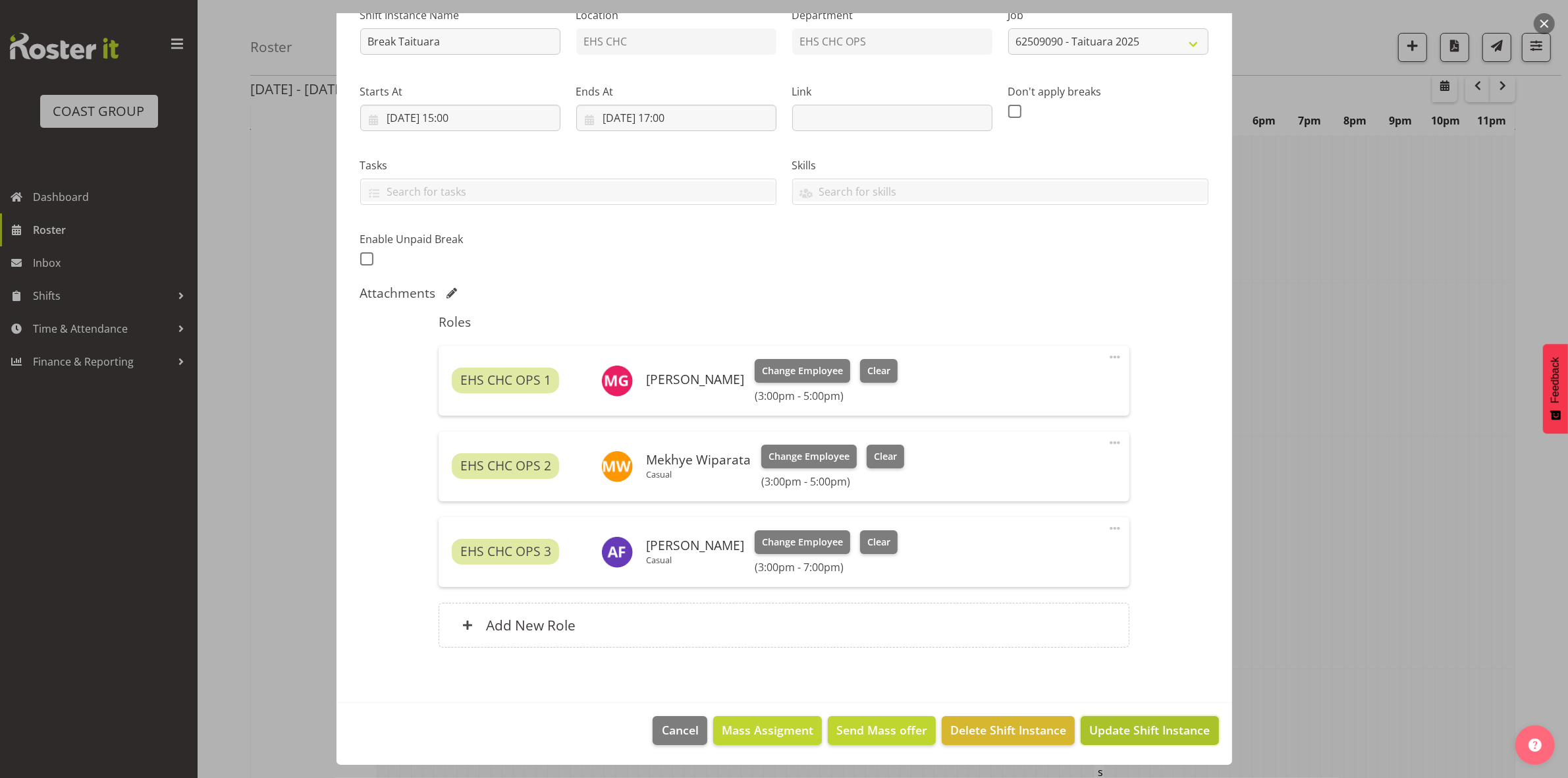
click at [1102, 723] on span "Update Shift Instance" at bounding box center [1149, 730] width 120 height 17
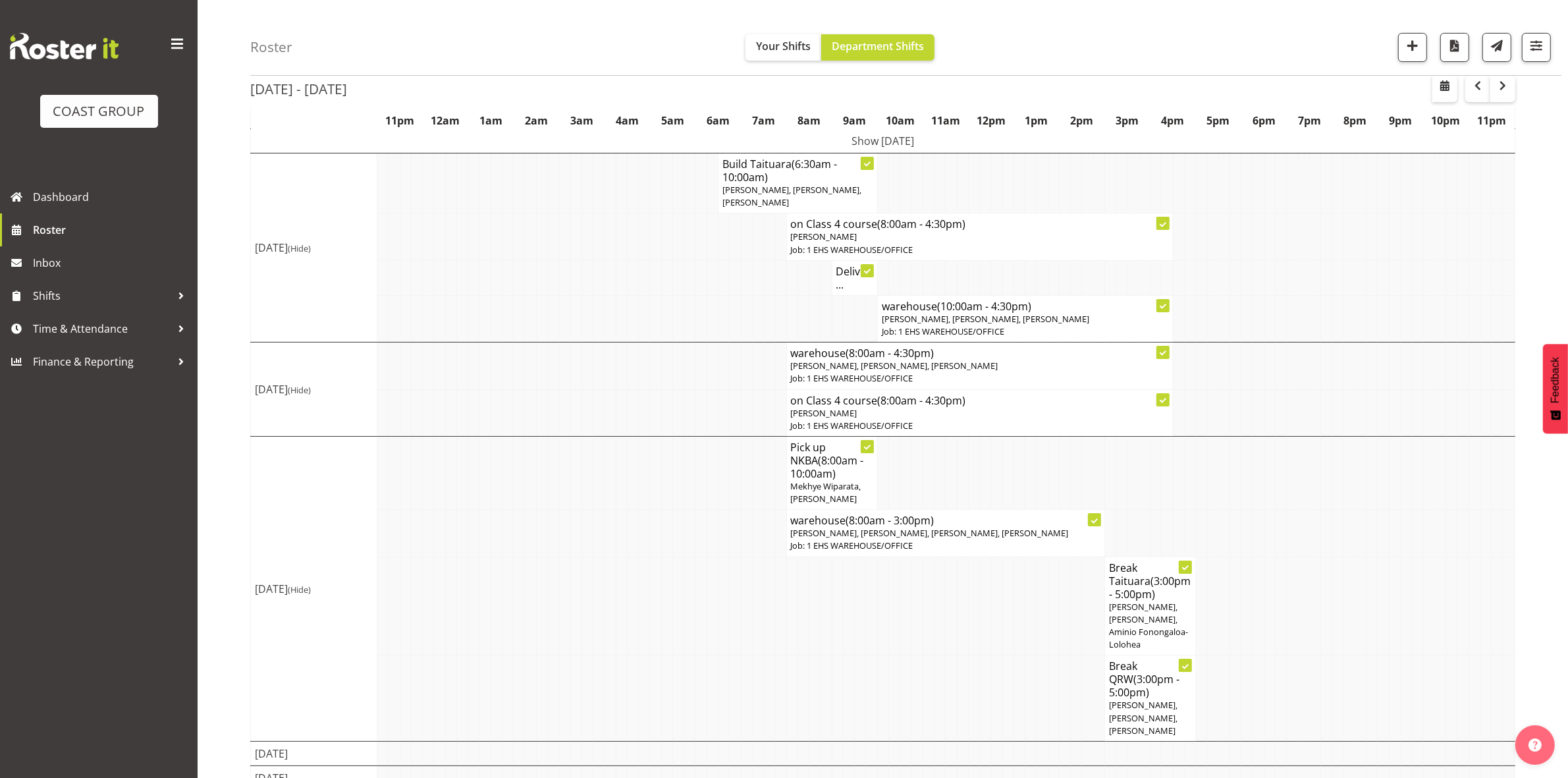
scroll to position [130, 0]
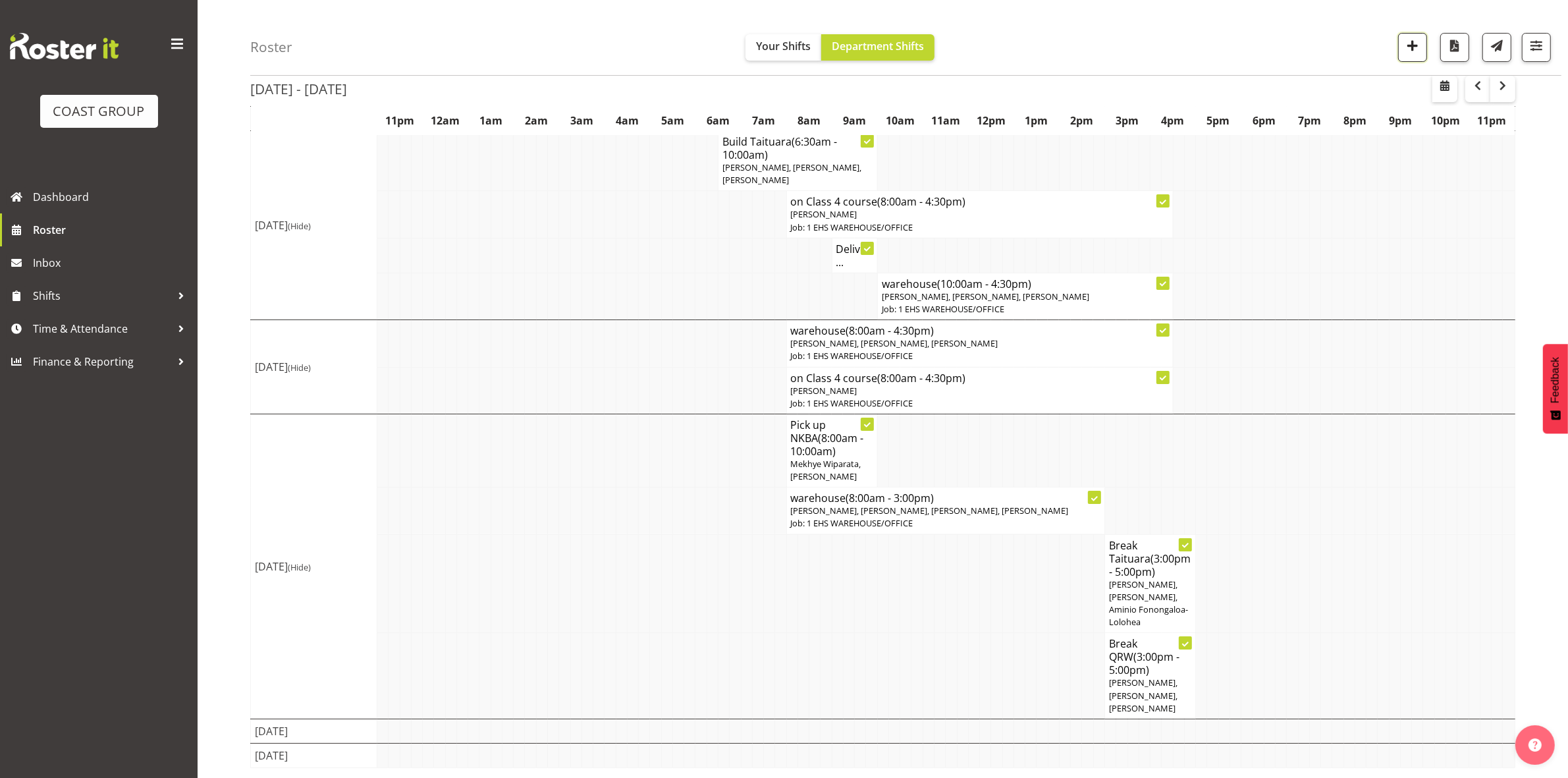
click at [1409, 51] on span "button" at bounding box center [1412, 46] width 17 height 17
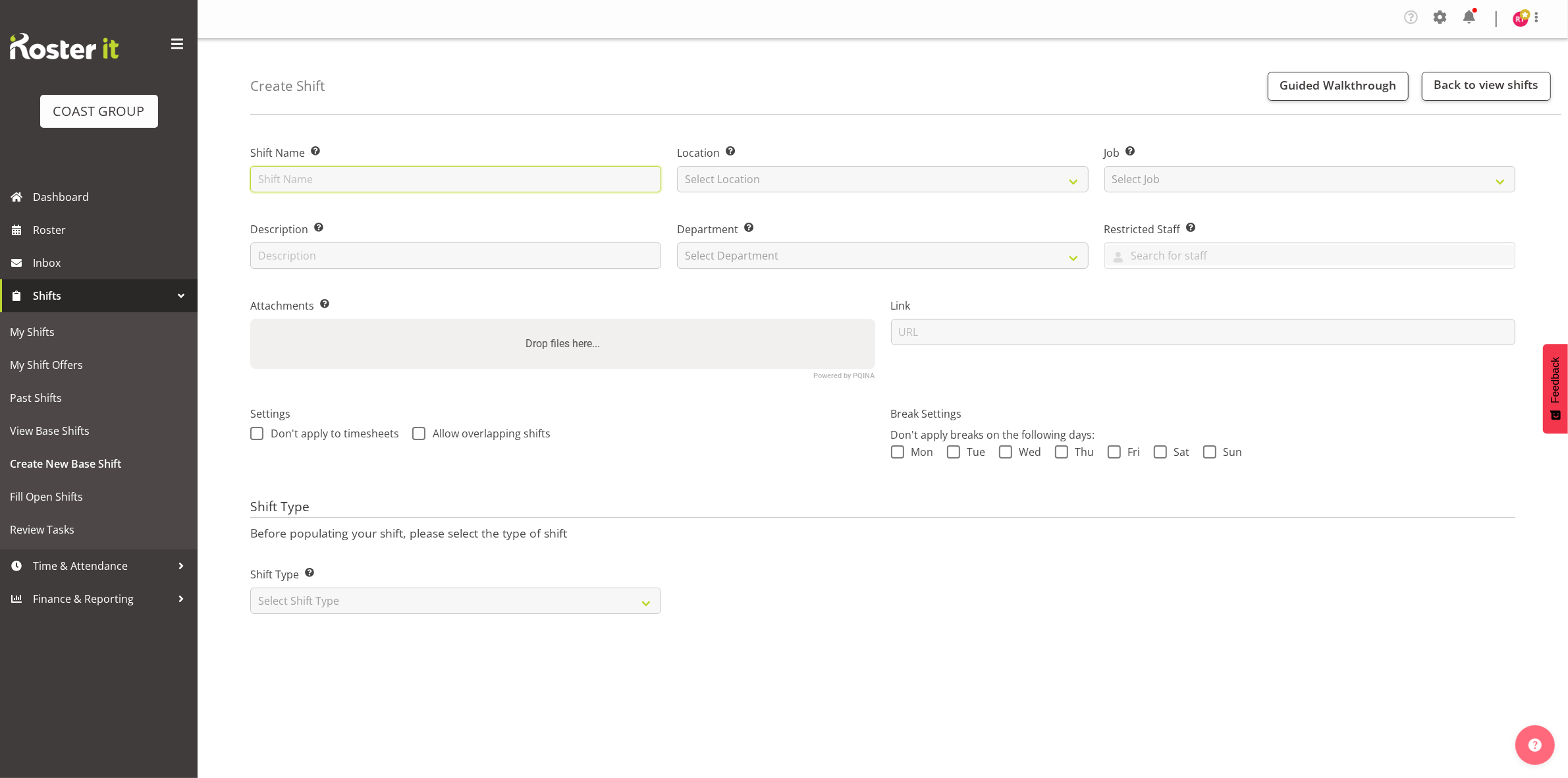
click at [381, 178] on input "text" at bounding box center [456, 179] width 411 height 26
type input "Mark out EEA"
click at [746, 182] on select "Select Location EHS CHC" at bounding box center [882, 179] width 411 height 26
select select "107"
click at [677, 166] on select "Select Location EHS CHC" at bounding box center [882, 179] width 411 height 26
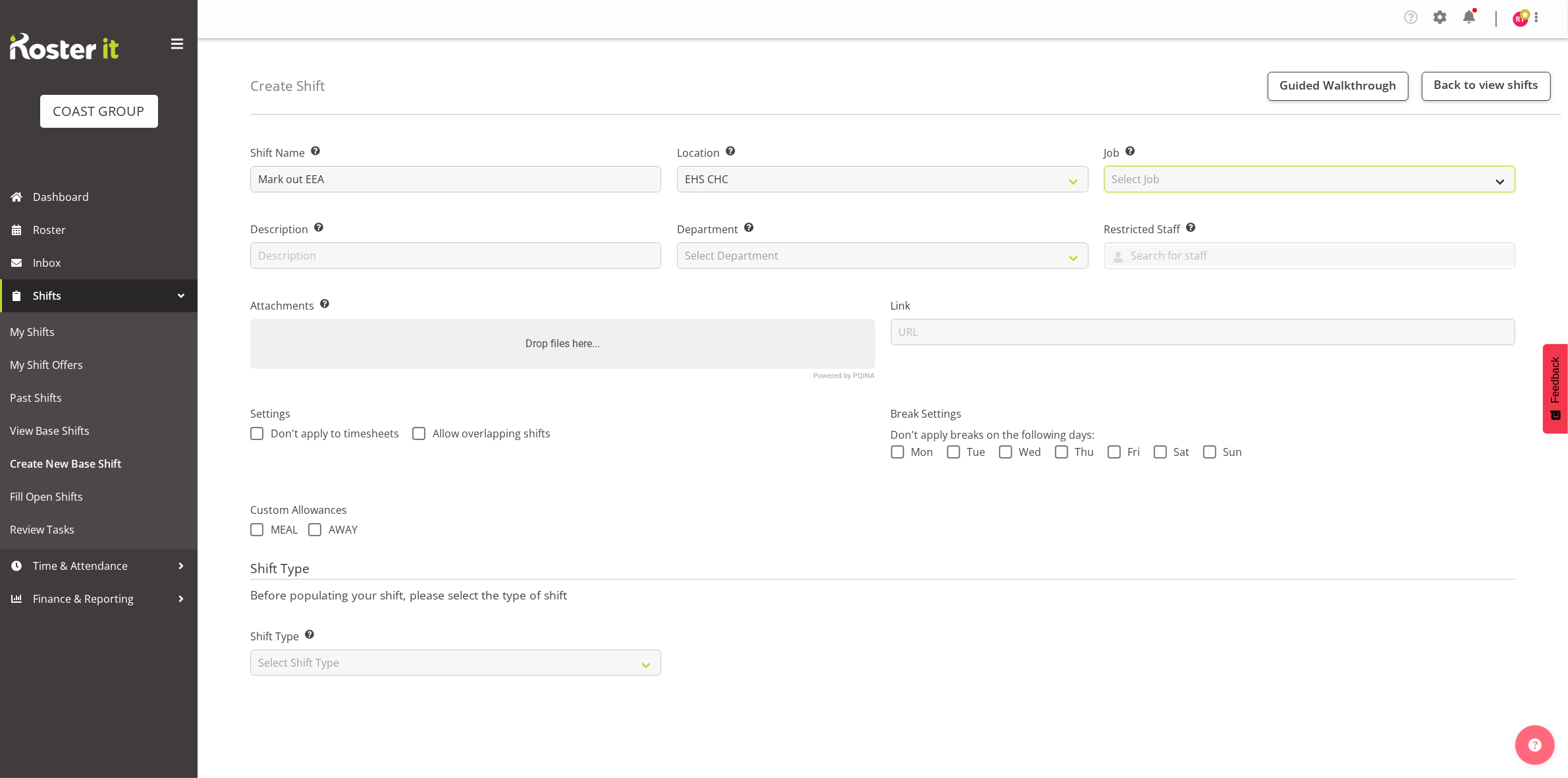
click at [1123, 176] on select "Select Job Create new job 1 Carlton Events 1 [PERSON_NAME][GEOGRAPHIC_DATA] 1 […" at bounding box center [1310, 179] width 411 height 26
select select "9202"
click at [1104, 166] on select "Select Job Create new job 1 Carlton Events 1 [PERSON_NAME][GEOGRAPHIC_DATA] 1 […" at bounding box center [1310, 179] width 411 height 26
click at [910, 252] on select "Select Department EHS CHC OPS" at bounding box center [882, 256] width 411 height 26
select select "41"
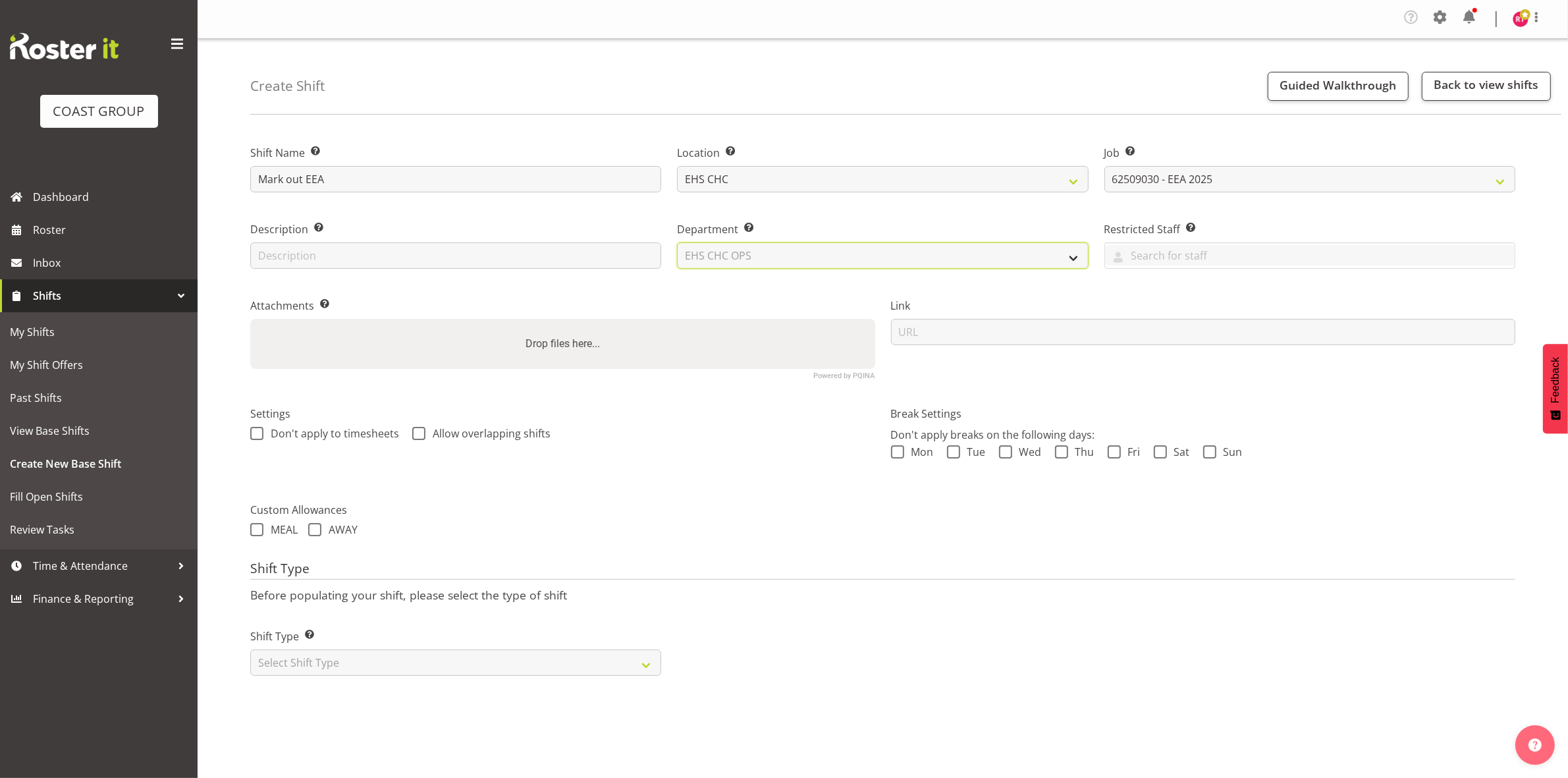
click at [677, 243] on select "Select Department EHS CHC OPS" at bounding box center [882, 256] width 411 height 26
drag, startPoint x: 505, startPoint y: 654, endPoint x: 502, endPoint y: 669, distance: 15.3
click at [505, 654] on select "Select Shift Type One Off Shift Recurring Shift Rotating Shift" at bounding box center [456, 663] width 411 height 26
select select "one_off"
click at [250, 650] on select "Select Shift Type One Off Shift Recurring Shift Rotating Shift" at bounding box center [456, 663] width 411 height 26
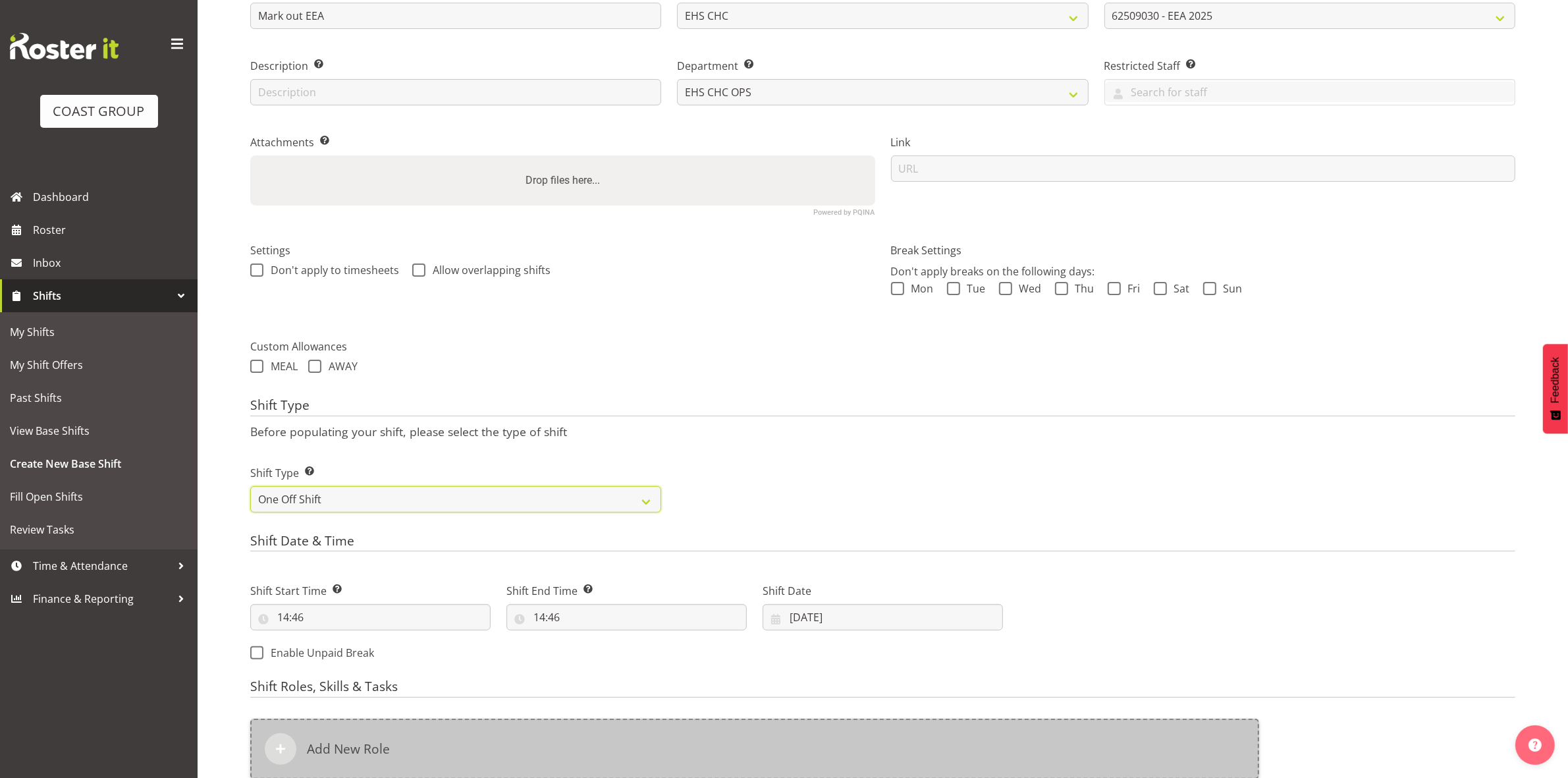
scroll to position [364, 0]
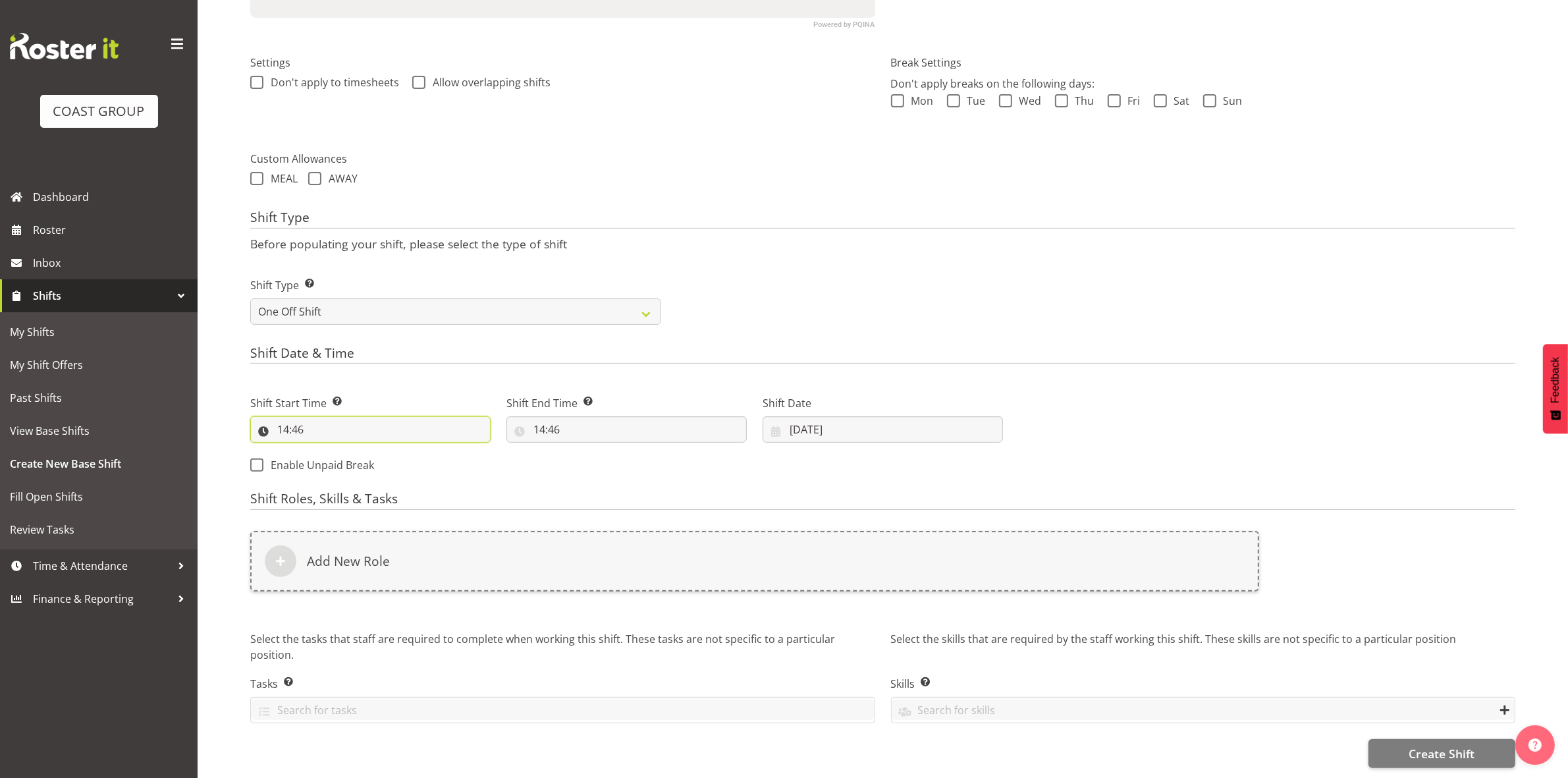
click at [287, 419] on input "14:46" at bounding box center [371, 429] width 240 height 26
click at [340, 455] on select "00 01 02 03 04 05 06 07 08 09 10 11 12 13 14 15 16 17 18 19 20 21 22 23" at bounding box center [340, 464] width 29 height 26
select select "6"
click at [325, 451] on select "00 01 02 03 04 05 06 07 08 09 10 11 12 13 14 15 16 17 18 19 20 21 22 23" at bounding box center [340, 464] width 29 height 26
type input "06:46"
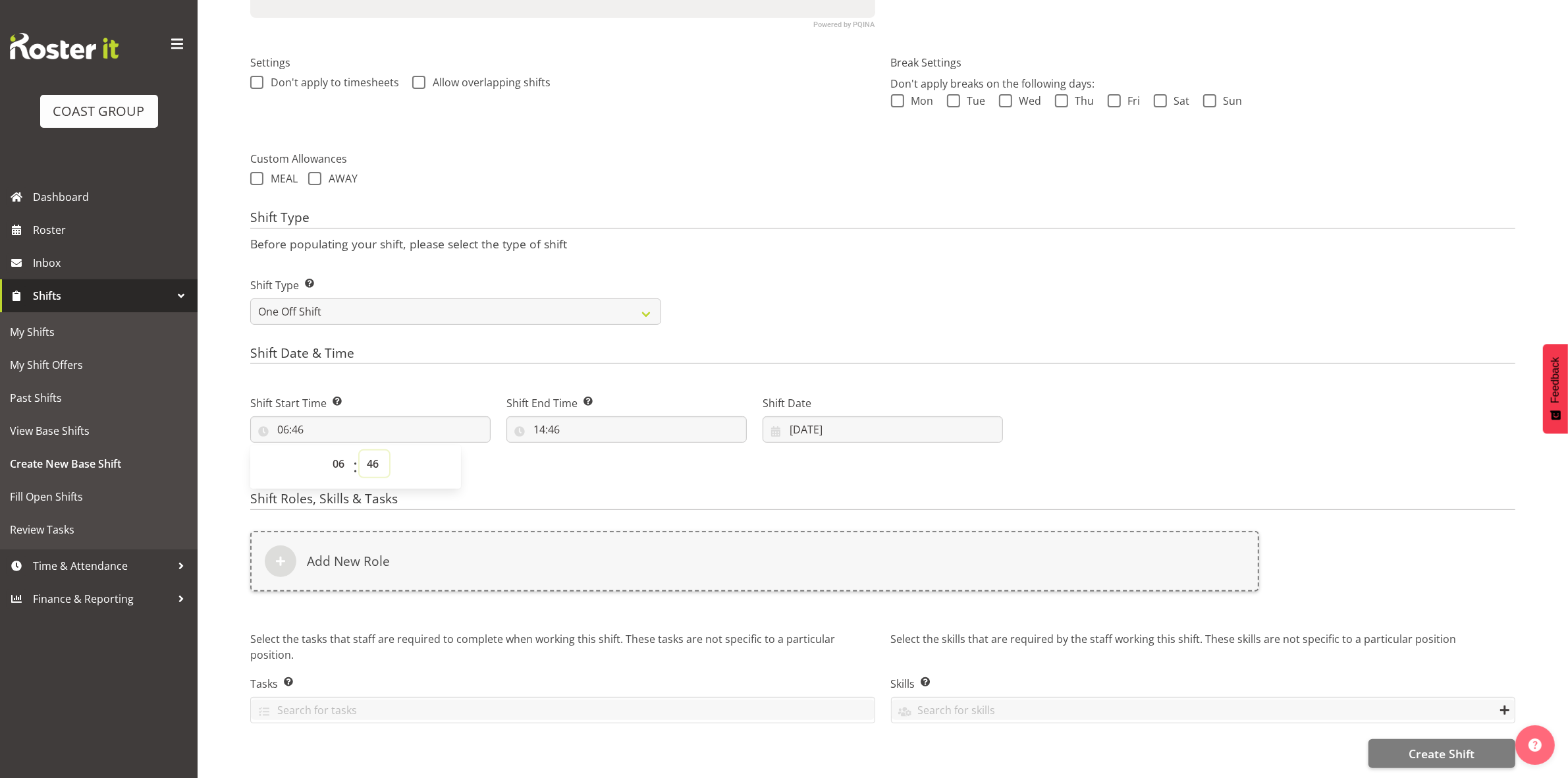
click at [376, 451] on select "00 01 02 03 04 05 06 07 08 09 10 11 12 13 14 15 16 17 18 19 20 21 22 23 24 25 2…" at bounding box center [374, 464] width 29 height 26
select select "0"
click at [360, 451] on select "00 01 02 03 04 05 06 07 08 09 10 11 12 13 14 15 16 17 18 19 20 21 22 23 24 25 2…" at bounding box center [374, 464] width 29 height 26
type input "06:00"
click at [732, 265] on div "Shift Type Shift Types: One Off – Select this if you would like a single shift …" at bounding box center [883, 296] width 1280 height 74
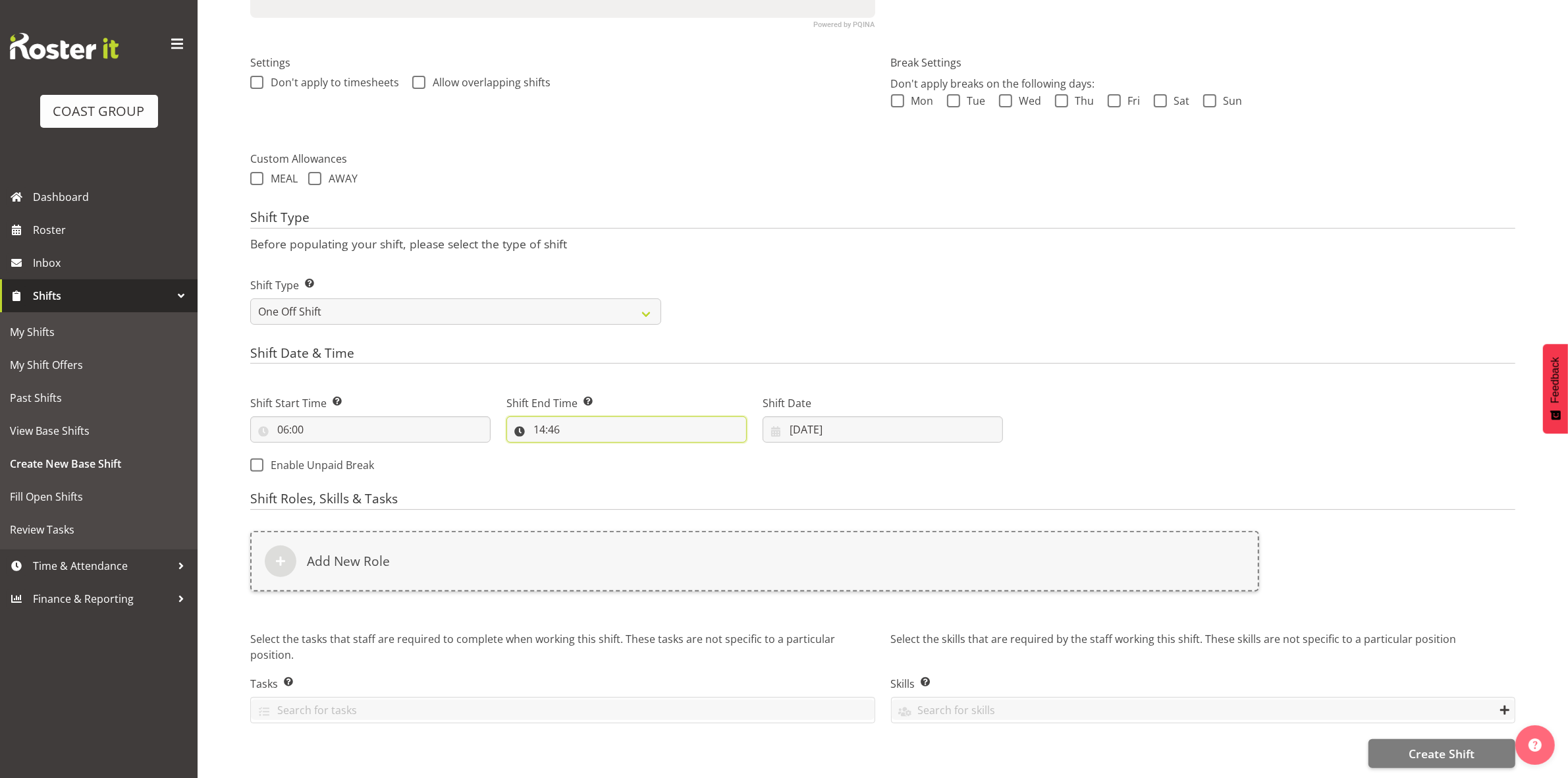
click at [537, 422] on input "14:46" at bounding box center [627, 429] width 240 height 26
click at [590, 451] on select "00 01 02 03 04 05 06 07 08 09 10 11 12 13 14 15 16 17 18 19 20 21 22 23" at bounding box center [596, 464] width 29 height 26
select select "7"
click at [582, 451] on select "00 01 02 03 04 05 06 07 08 09 10 11 12 13 14 15 16 17 18 19 20 21 22 23" at bounding box center [596, 464] width 29 height 26
type input "07:46"
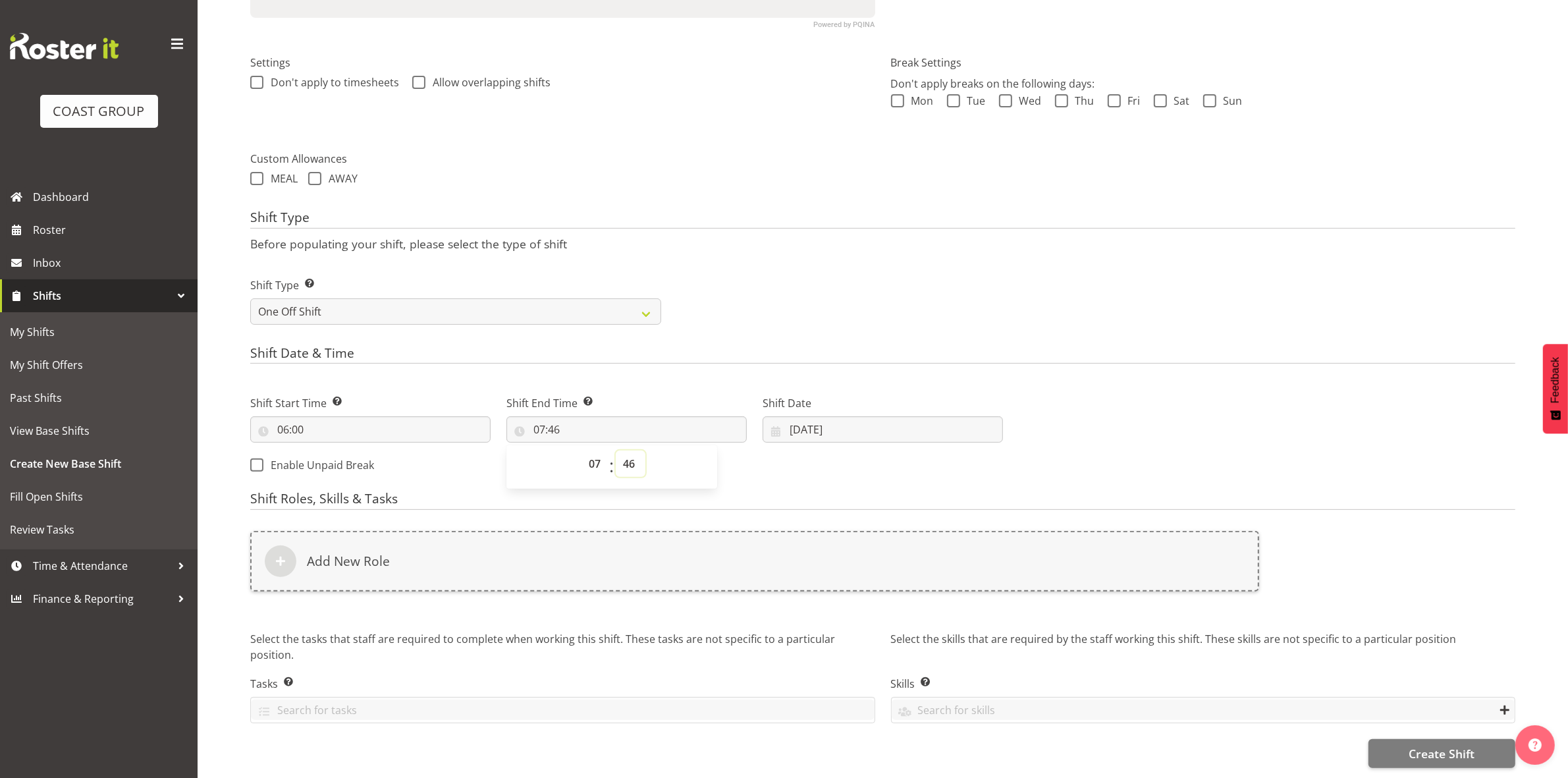
drag, startPoint x: 629, startPoint y: 445, endPoint x: 627, endPoint y: 439, distance: 6.3
click at [629, 451] on select "00 01 02 03 04 05 06 07 08 09 10 11 12 13 14 15 16 17 18 19 20 21 22 23 24 25 2…" at bounding box center [630, 464] width 29 height 26
select select "0"
click at [616, 451] on select "00 01 02 03 04 05 06 07 08 09 10 11 12 13 14 15 16 17 18 19 20 21 22 23 24 25 2…" at bounding box center [630, 464] width 29 height 26
type input "07:00"
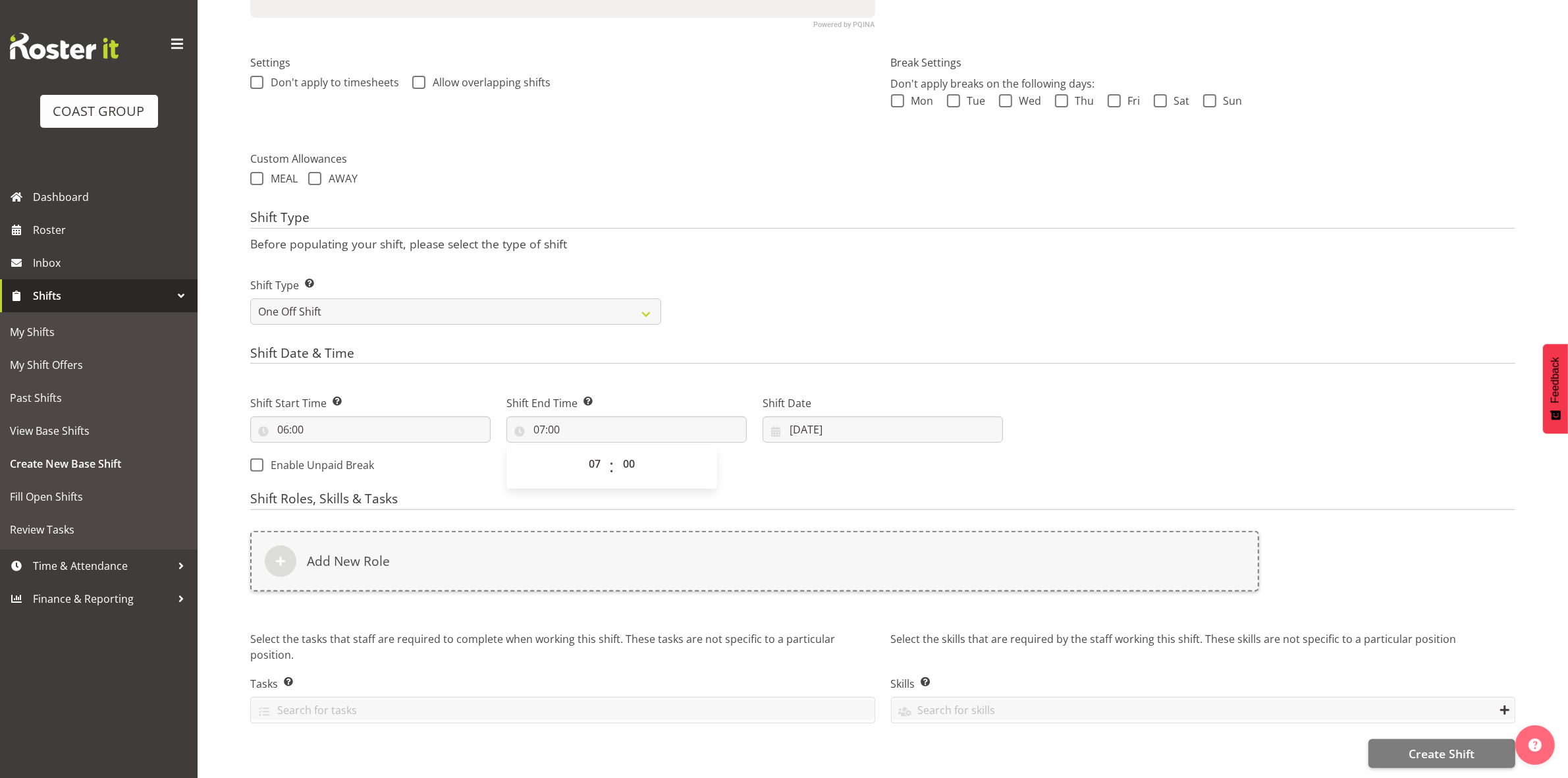
click at [807, 281] on div "Shift Type Shift Types: One Off – Select this if you would like a single shift …" at bounding box center [883, 296] width 1280 height 74
click at [795, 419] on input "[DATE]" at bounding box center [883, 429] width 240 height 26
click at [823, 555] on link "8" at bounding box center [829, 563] width 26 height 24
type input "[DATE]"
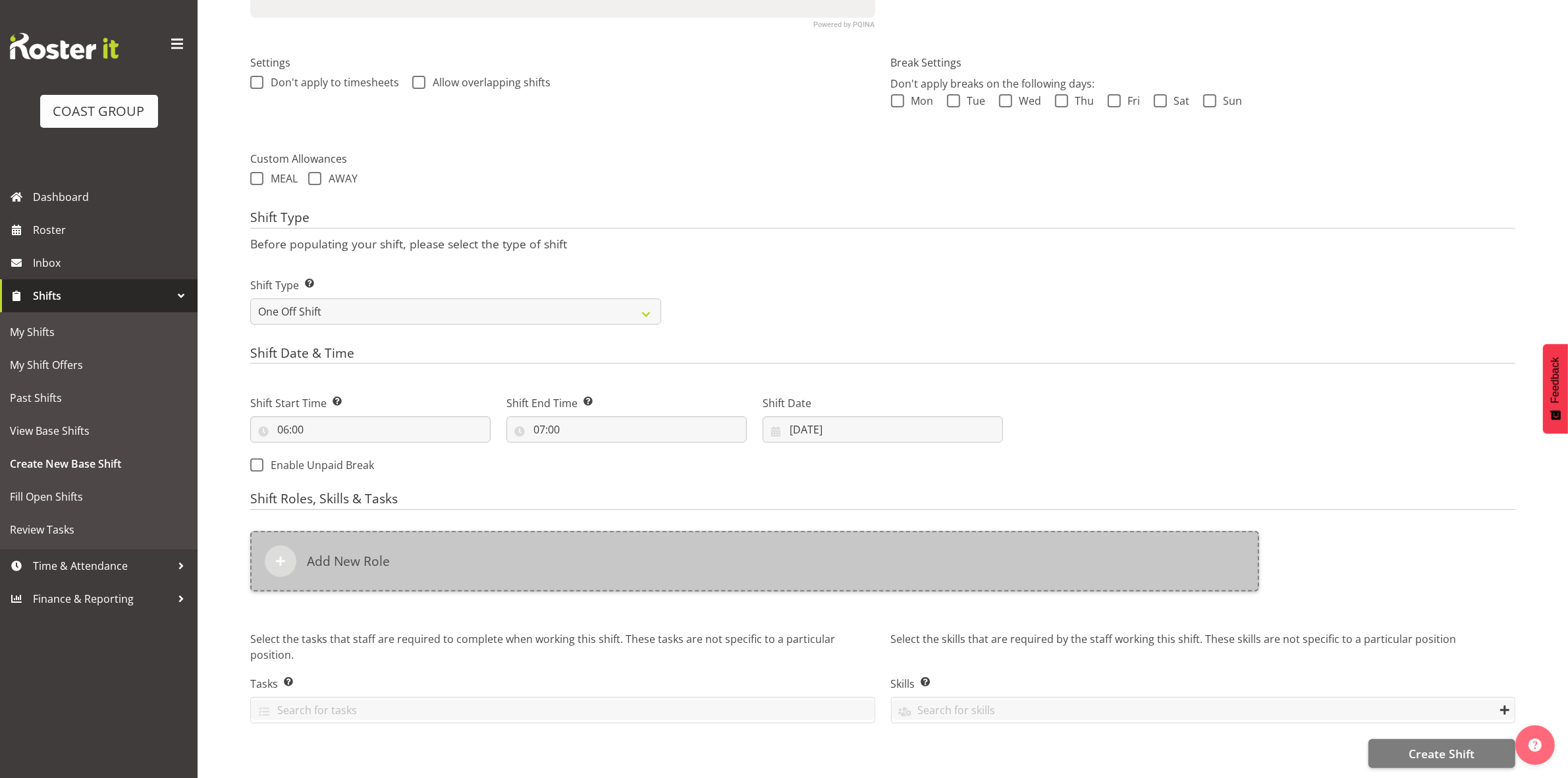
click at [542, 543] on div "Add New Role" at bounding box center [755, 561] width 1009 height 61
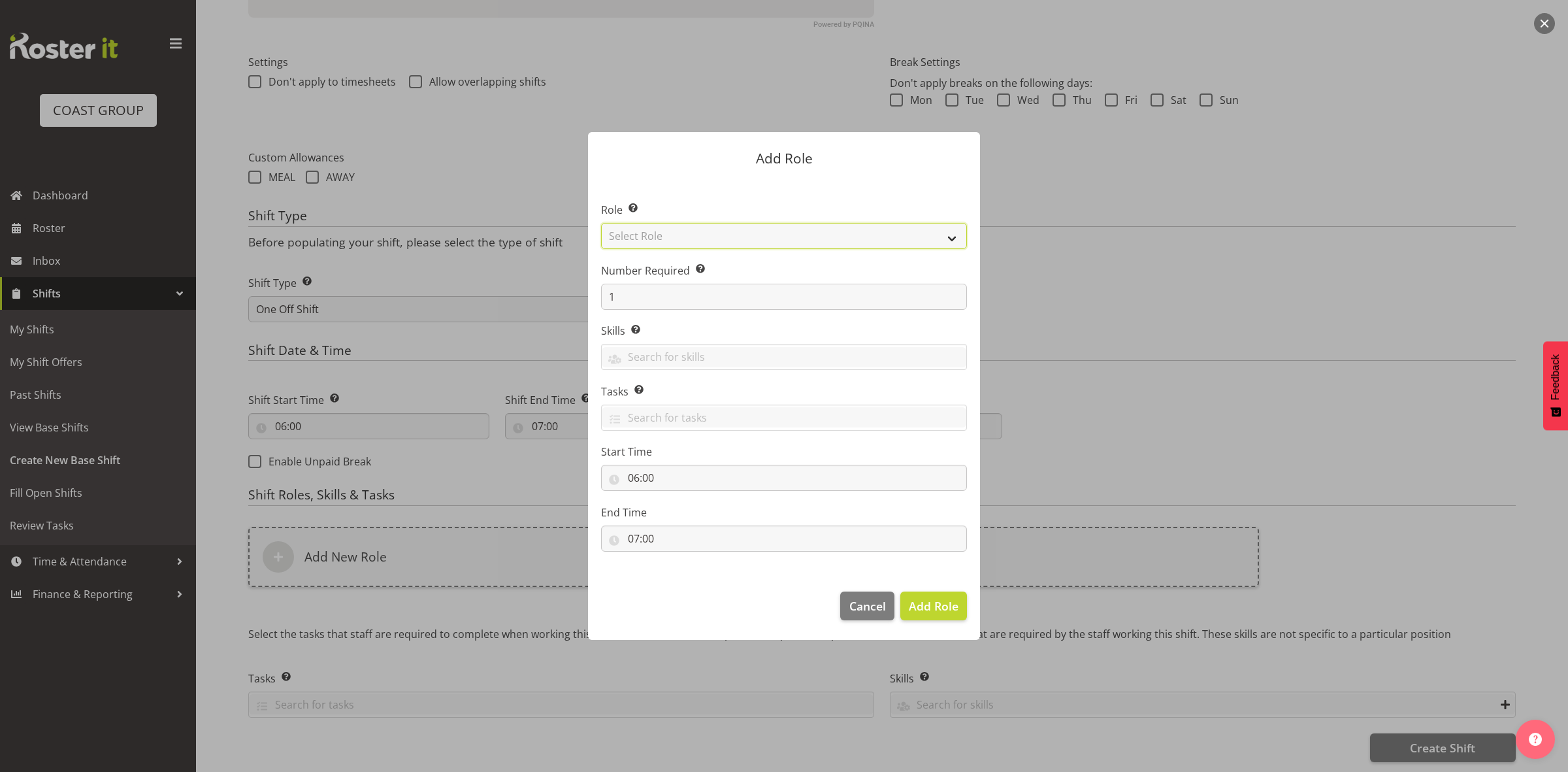
click at [728, 235] on select "Select Role ACCOUNT MANAGER ACCOUNT MANAGER DW ACCOUNTS [PERSON_NAME] VEHICLES …" at bounding box center [784, 236] width 366 height 26
select select "192"
click at [601, 223] on select "Select Role ACCOUNT MANAGER ACCOUNT MANAGER DW ACCOUNTS [PERSON_NAME] VEHICLES …" at bounding box center [784, 236] width 366 height 26
click at [916, 604] on span "Add Role" at bounding box center [933, 606] width 50 height 16
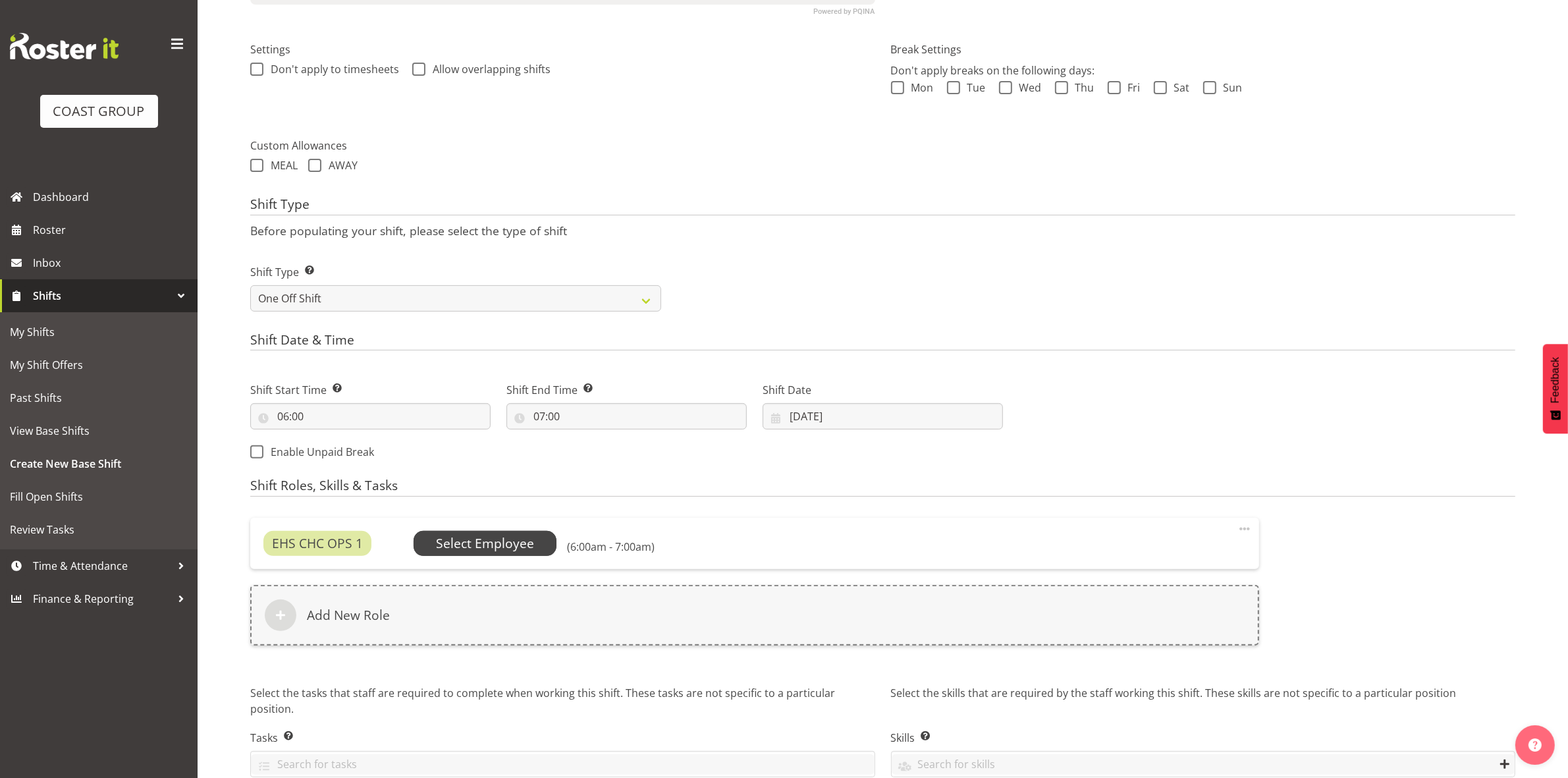
click at [526, 550] on span "Select Employee" at bounding box center [484, 543] width 98 height 19
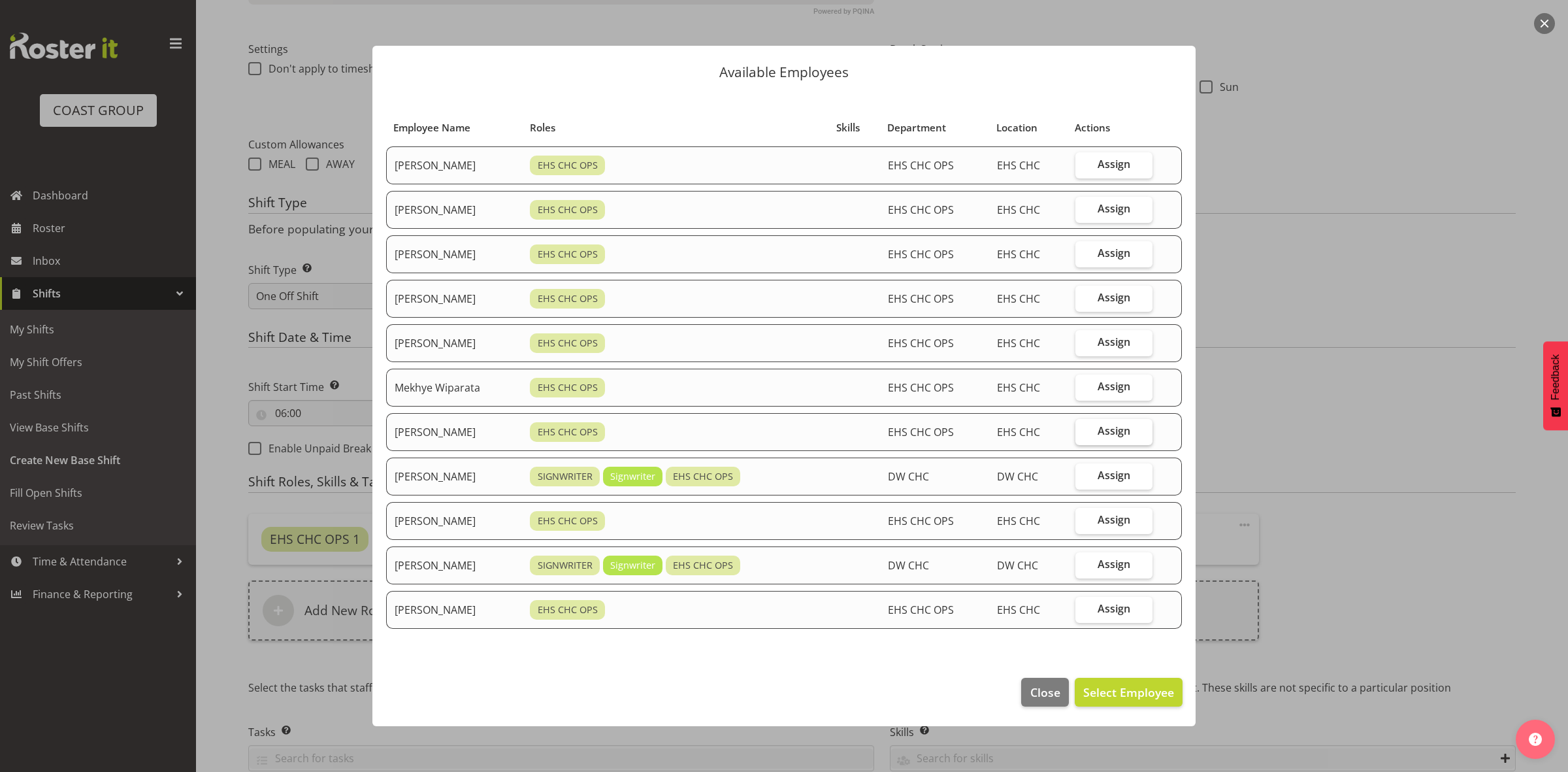
click at [1112, 431] on span "Assign" at bounding box center [1114, 430] width 33 height 13
click at [1084, 431] on input "Assign" at bounding box center [1080, 431] width 9 height 9
checkbox input "true"
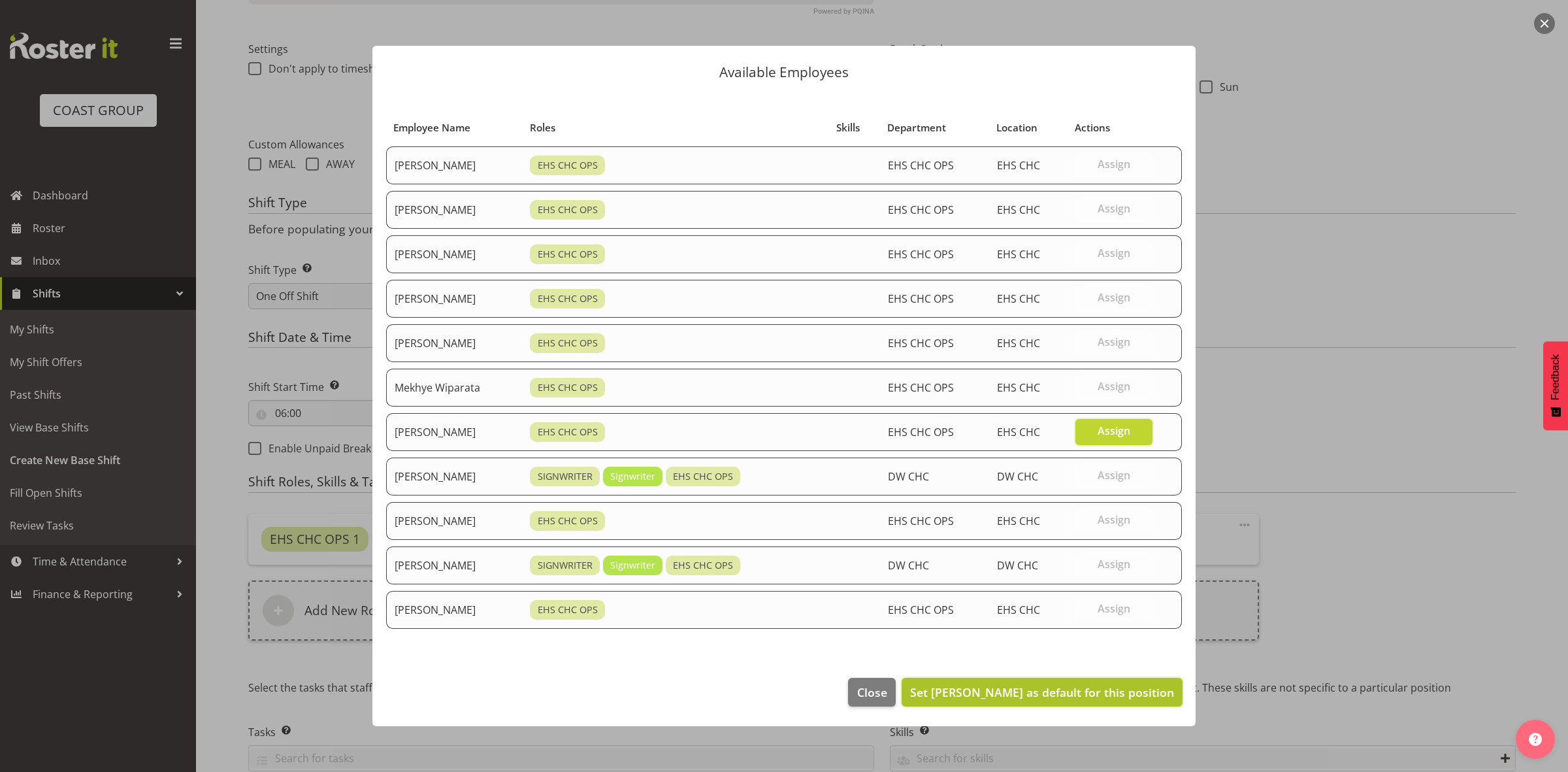
click at [1063, 700] on span "Set [PERSON_NAME] as default for this position" at bounding box center [1042, 692] width 264 height 16
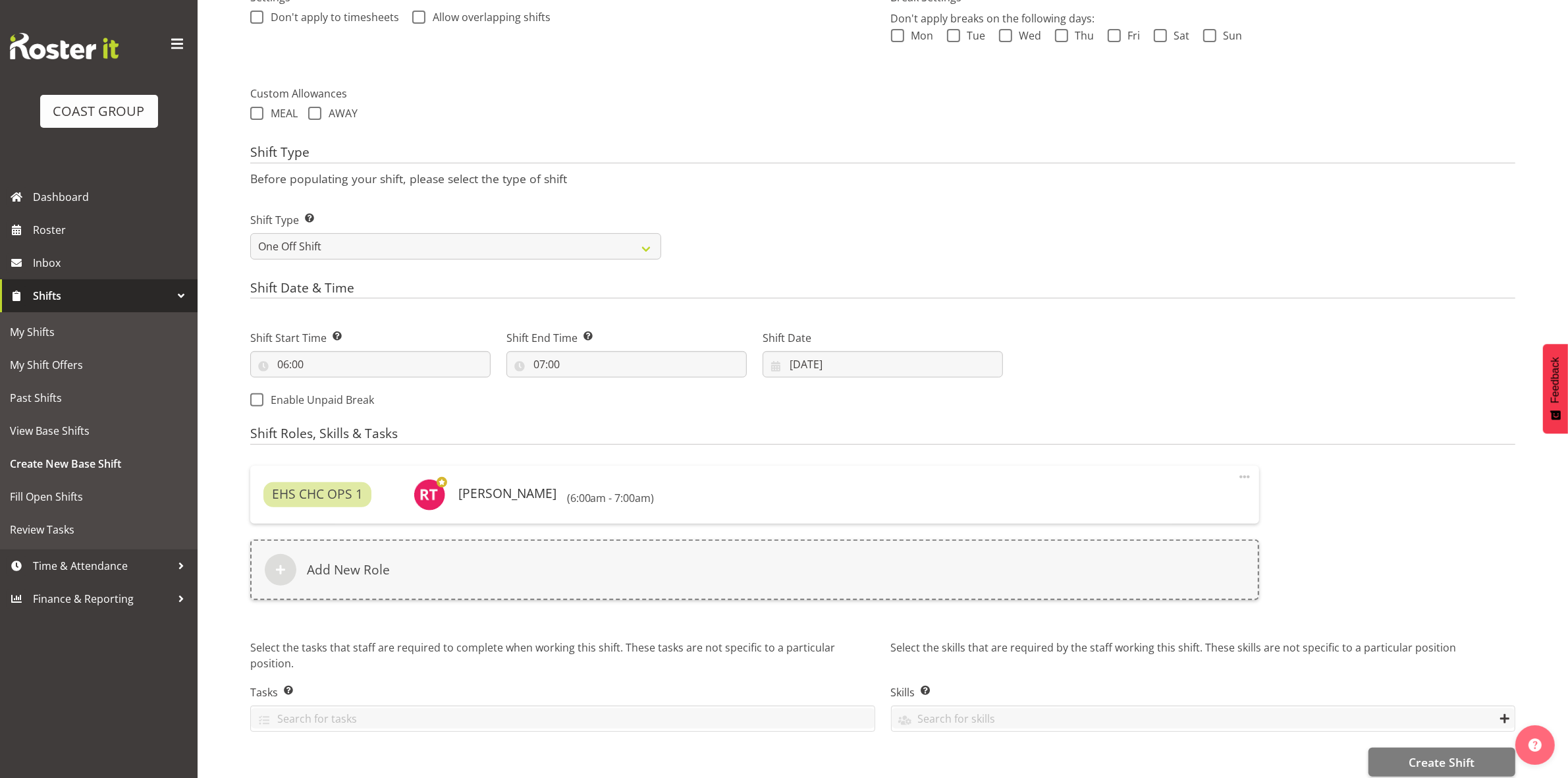
scroll to position [438, 0]
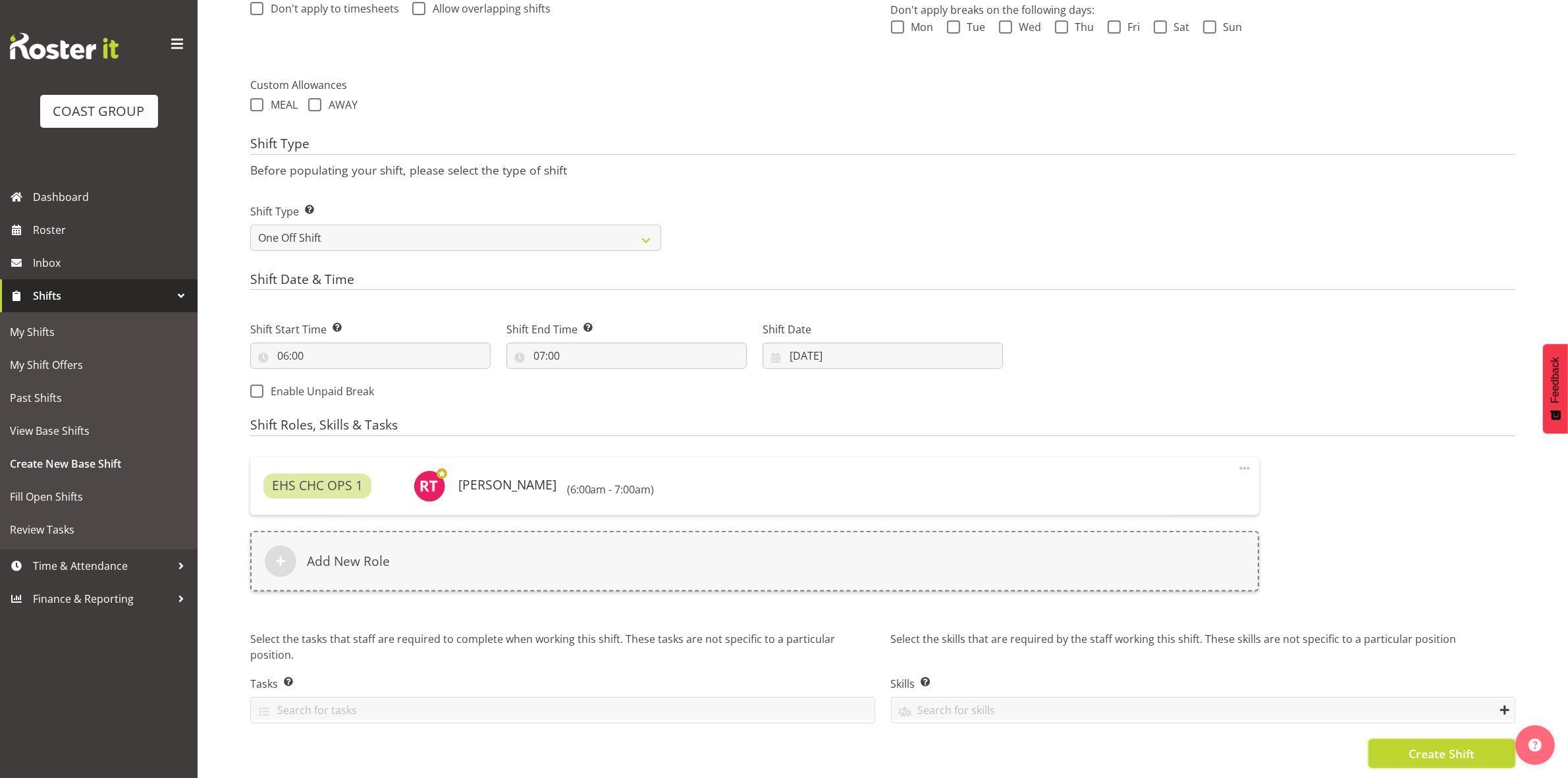
click at [1424, 745] on span "Create Shift" at bounding box center [1441, 754] width 66 height 17
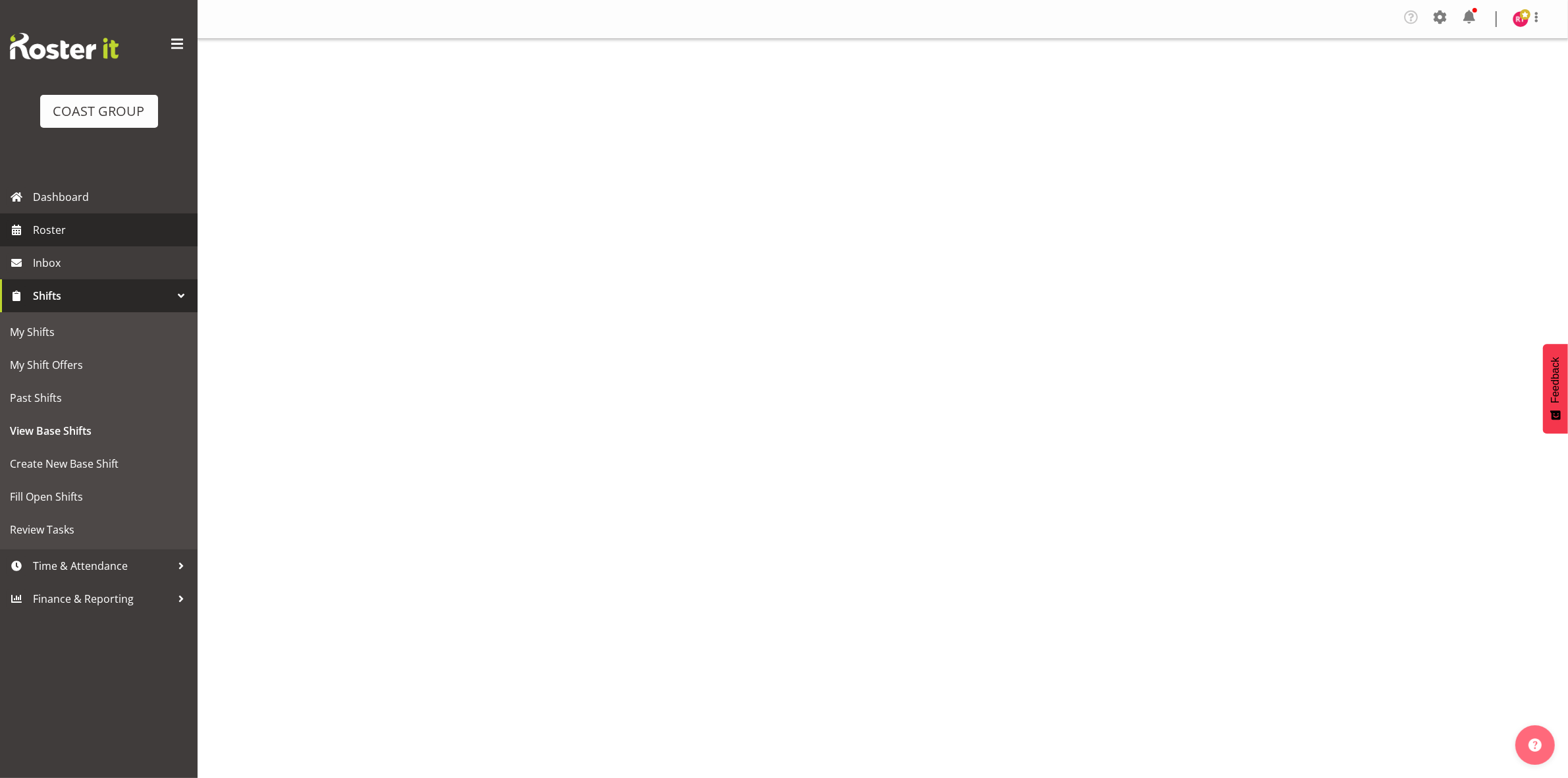
drag, startPoint x: 57, startPoint y: 232, endPoint x: 70, endPoint y: 232, distance: 13.0
click at [57, 232] on span "Roster" at bounding box center [112, 230] width 158 height 20
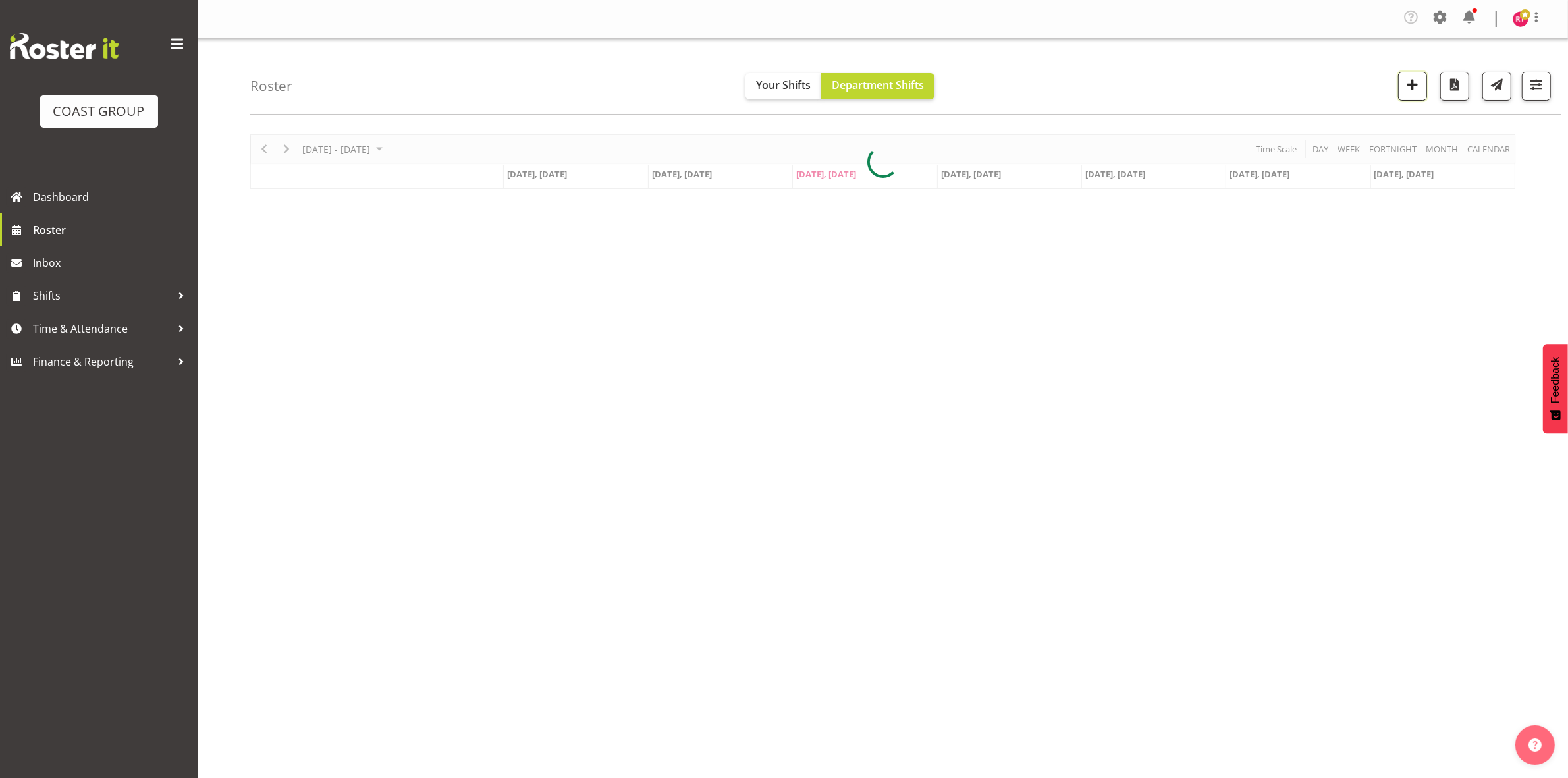
click at [1404, 84] on span "button" at bounding box center [1412, 84] width 17 height 17
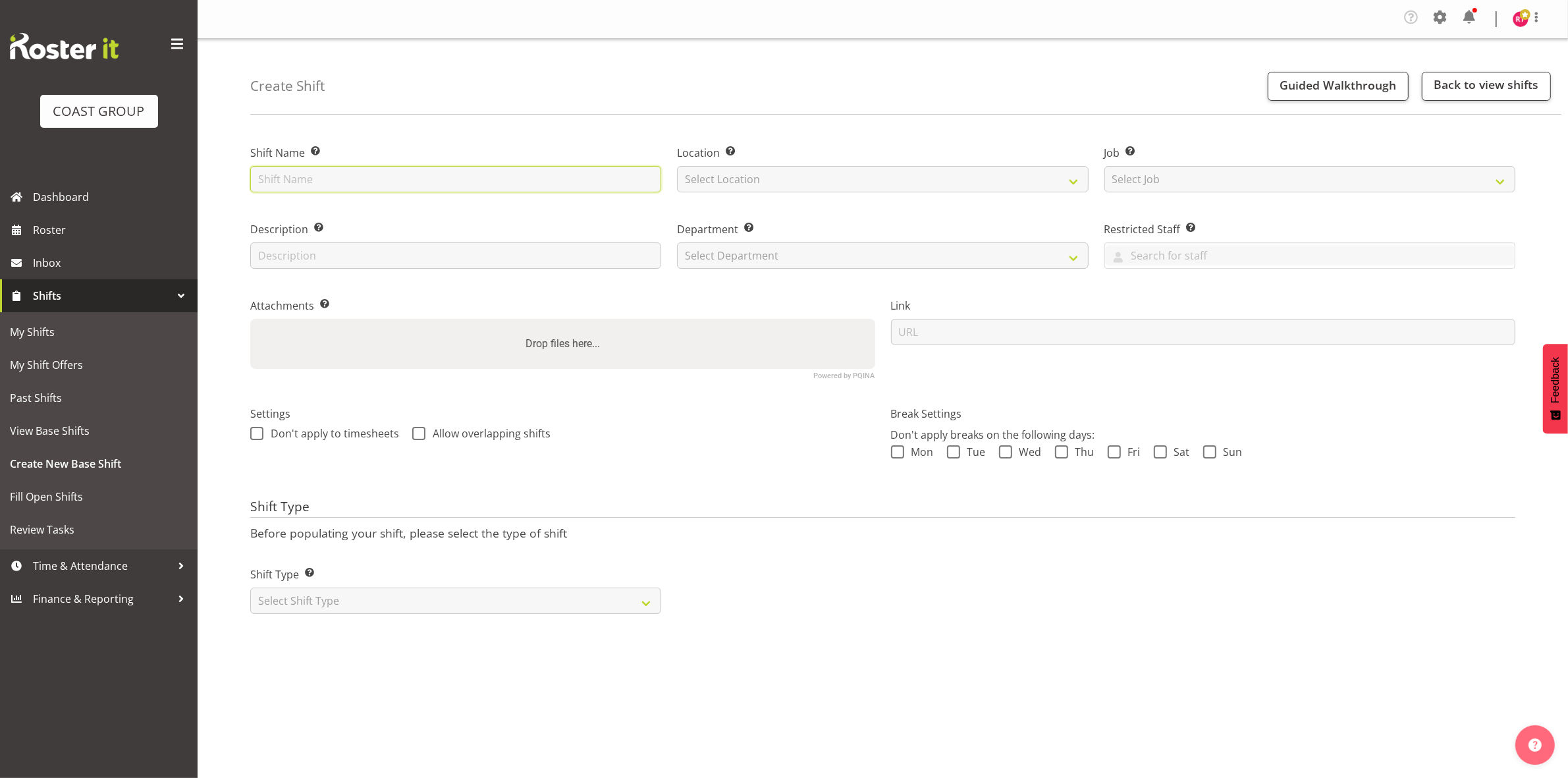
click at [407, 183] on input "text" at bounding box center [456, 179] width 411 height 26
type input "Build [PERSON_NAME] tech"
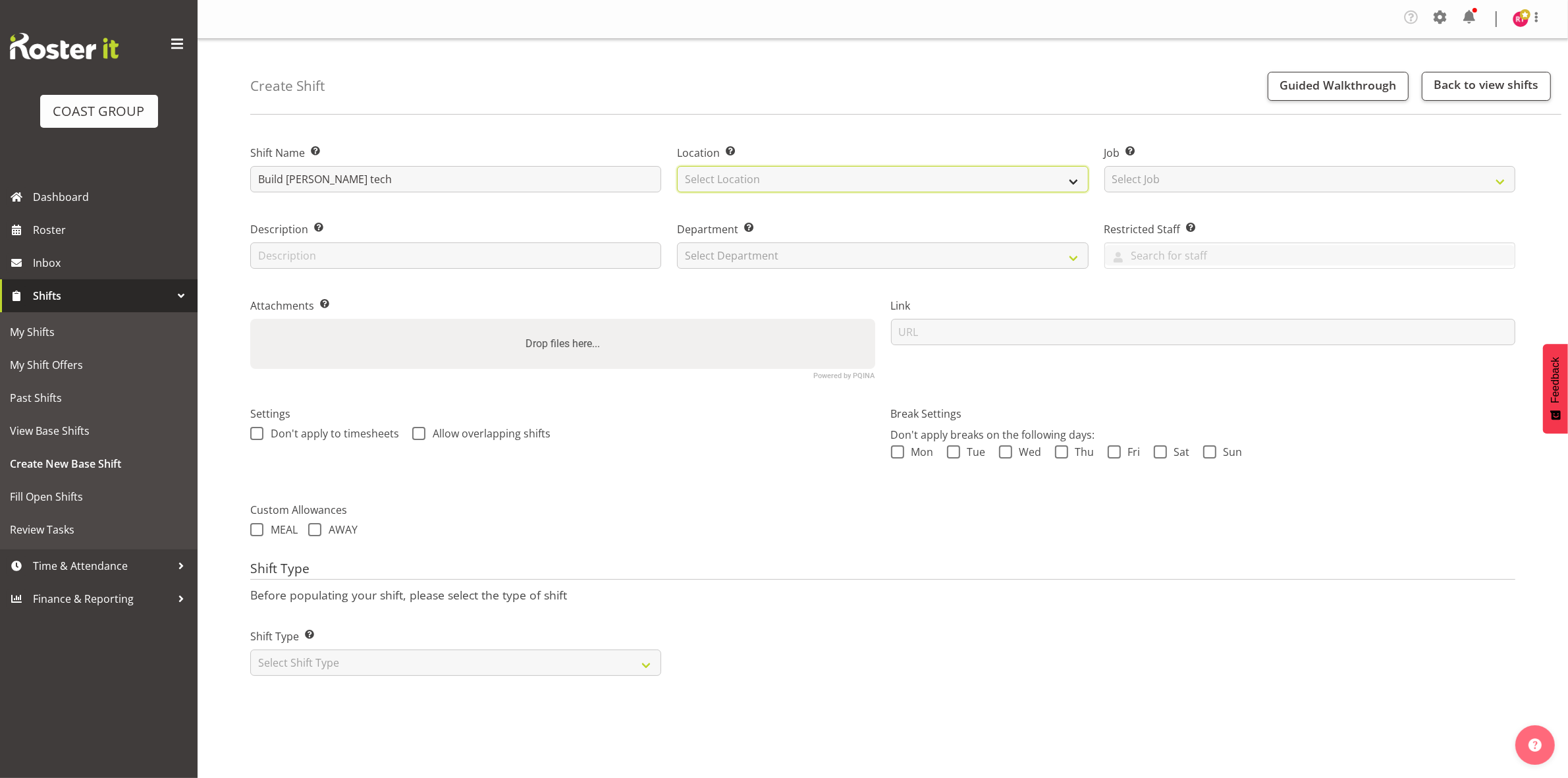
click at [762, 186] on select "Select Location EHS CHC" at bounding box center [882, 179] width 411 height 26
select select "107"
click at [677, 166] on select "Select Location EHS CHC" at bounding box center [882, 179] width 411 height 26
click at [1144, 188] on select "Select Job Create new job 1 Carlton Events 1 [PERSON_NAME][GEOGRAPHIC_DATA] 1 […" at bounding box center [1310, 179] width 411 height 26
select select "9840"
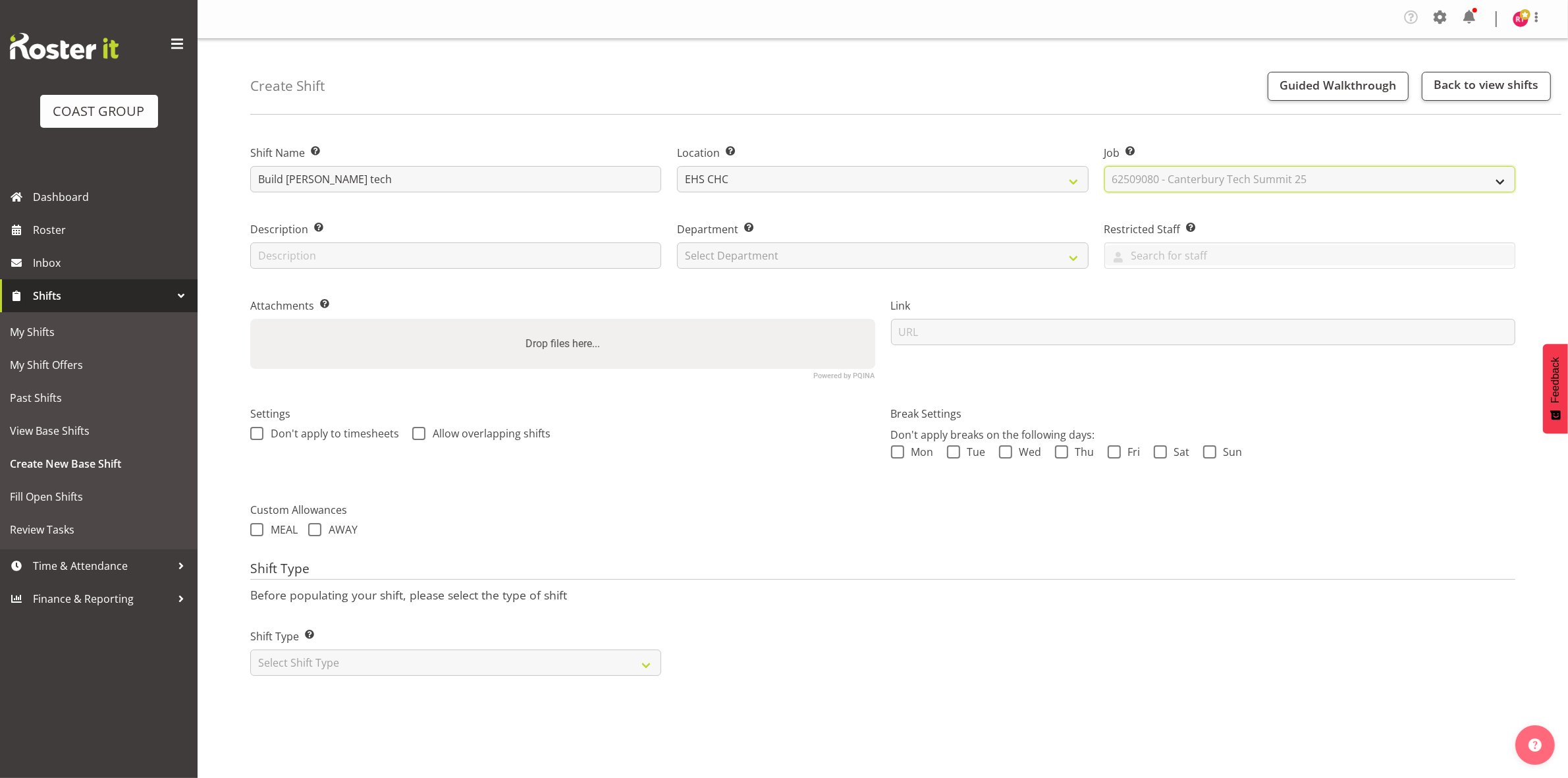
click at [1104, 166] on select "Select Job Create new job 1 Carlton Events 1 [PERSON_NAME][GEOGRAPHIC_DATA] 1 […" at bounding box center [1310, 179] width 411 height 26
click at [794, 249] on select "Select Department EHS CHC OPS" at bounding box center [882, 256] width 411 height 26
select select "41"
click at [677, 243] on select "Select Department EHS CHC OPS" at bounding box center [882, 256] width 411 height 26
click at [443, 663] on select "Select Shift Type One Off Shift Recurring Shift Rotating Shift" at bounding box center [456, 663] width 411 height 26
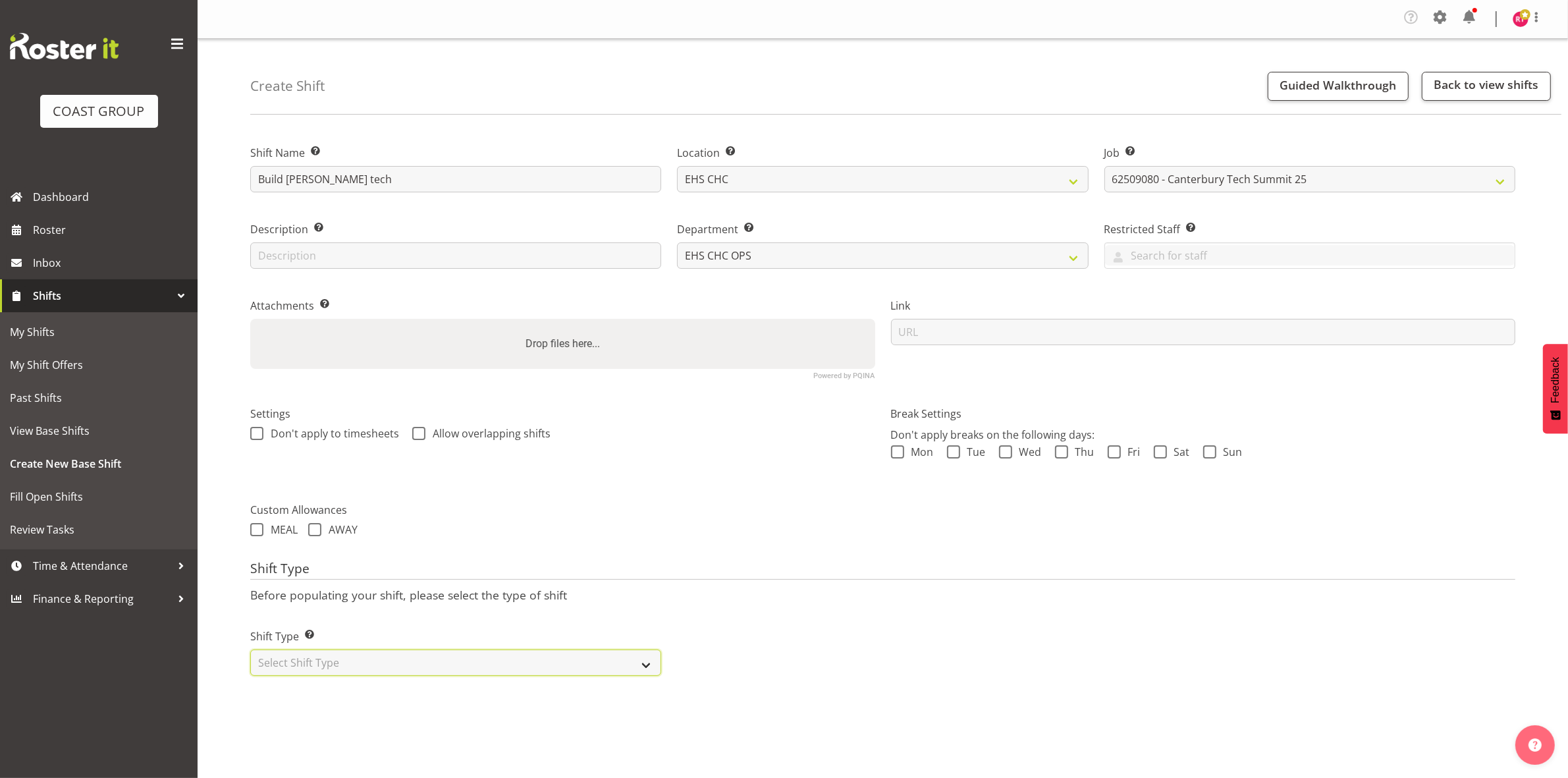
select select "one_off"
click at [250, 650] on select "Select Shift Type One Off Shift Recurring Shift Rotating Shift" at bounding box center [456, 663] width 411 height 26
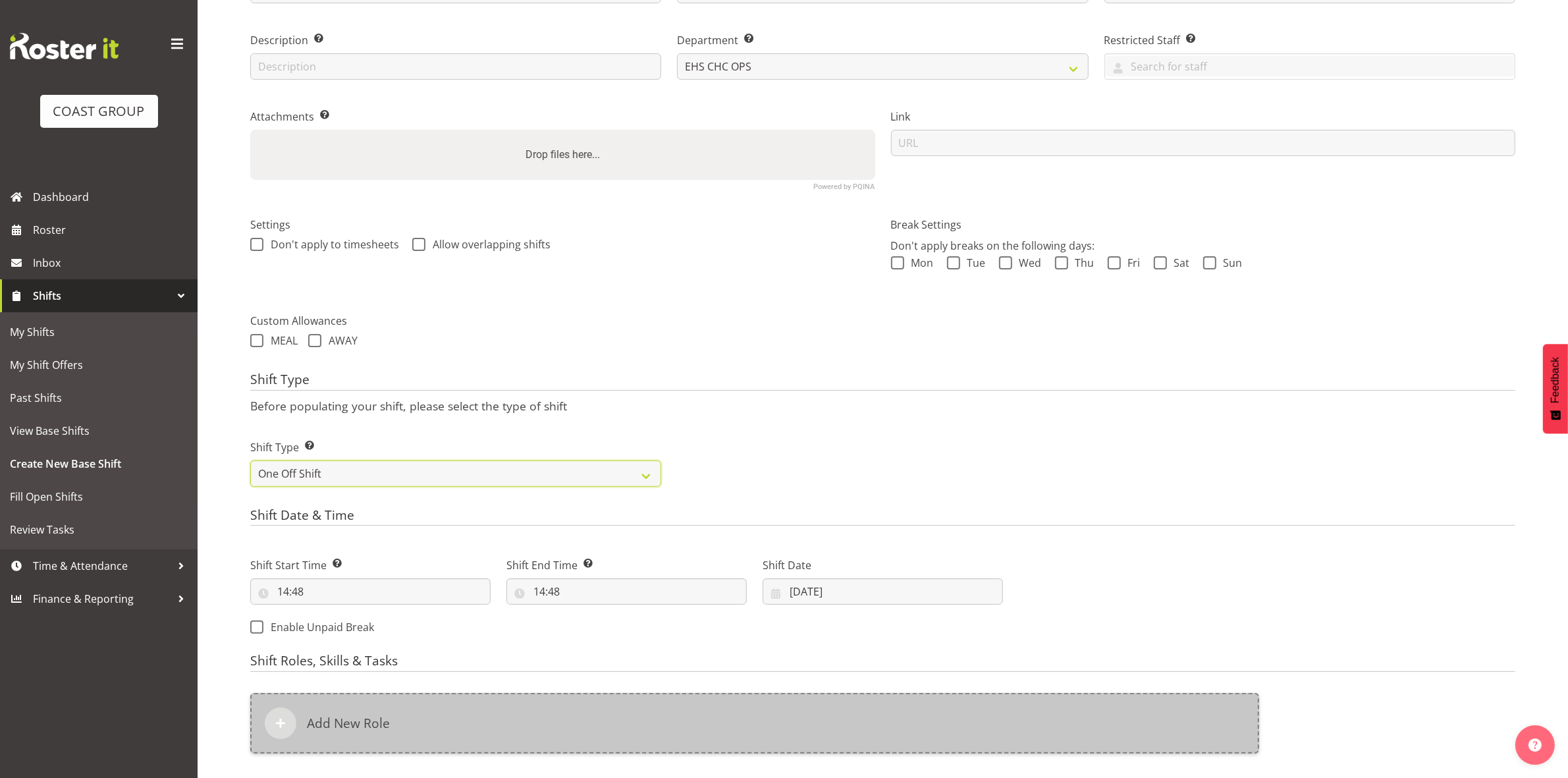
scroll to position [364, 0]
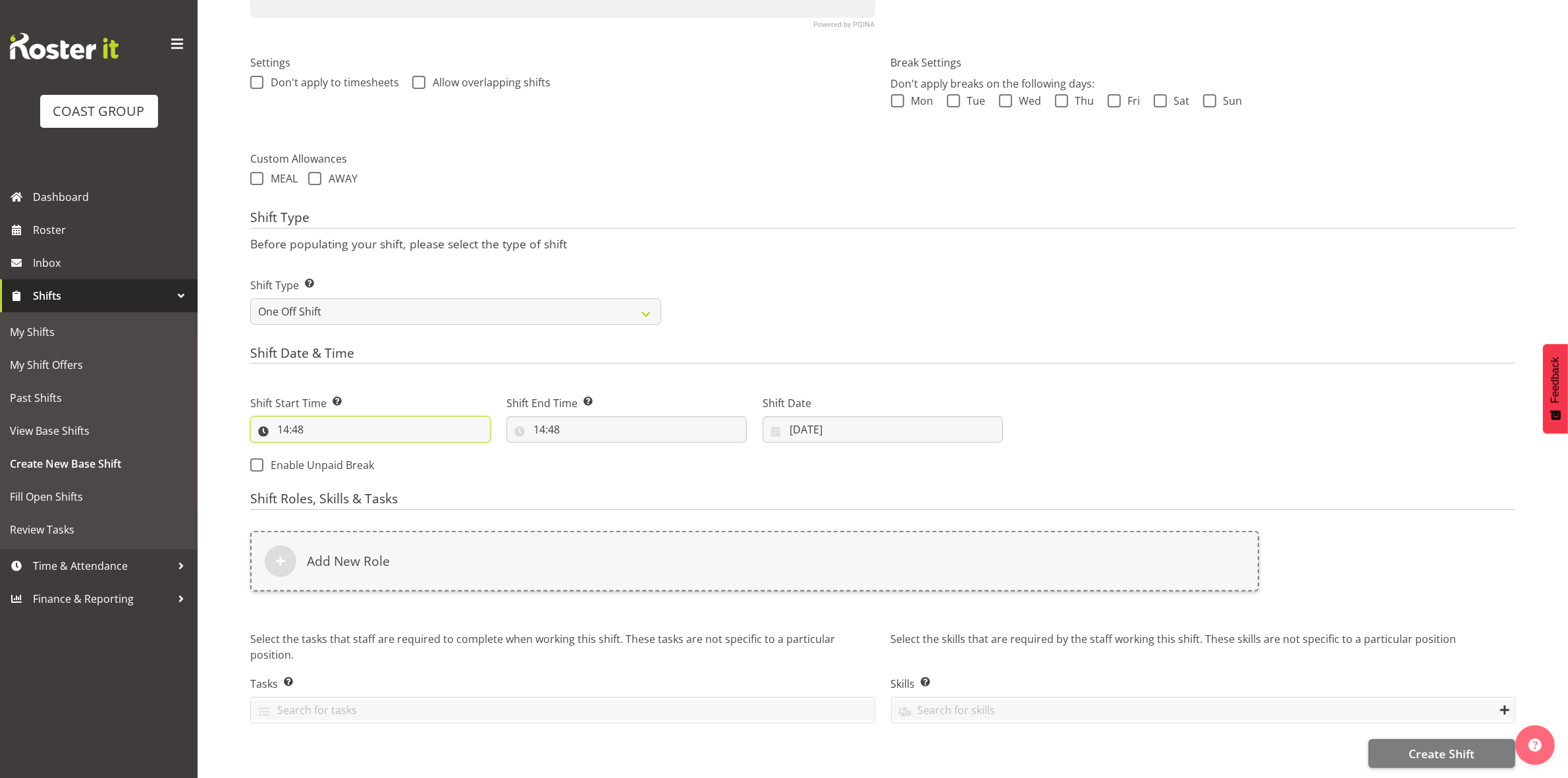
drag, startPoint x: 282, startPoint y: 415, endPoint x: 330, endPoint y: 432, distance: 50.9
click at [285, 417] on input "14:48" at bounding box center [371, 429] width 240 height 26
click at [338, 451] on select "00 01 02 03 04 05 06 07 08 09 10 11 12 13 14 15 16 17 18 19 20 21 22 23" at bounding box center [340, 464] width 29 height 26
select select "7"
click at [325, 451] on select "00 01 02 03 04 05 06 07 08 09 10 11 12 13 14 15 16 17 18 19 20 21 22 23" at bounding box center [340, 464] width 29 height 26
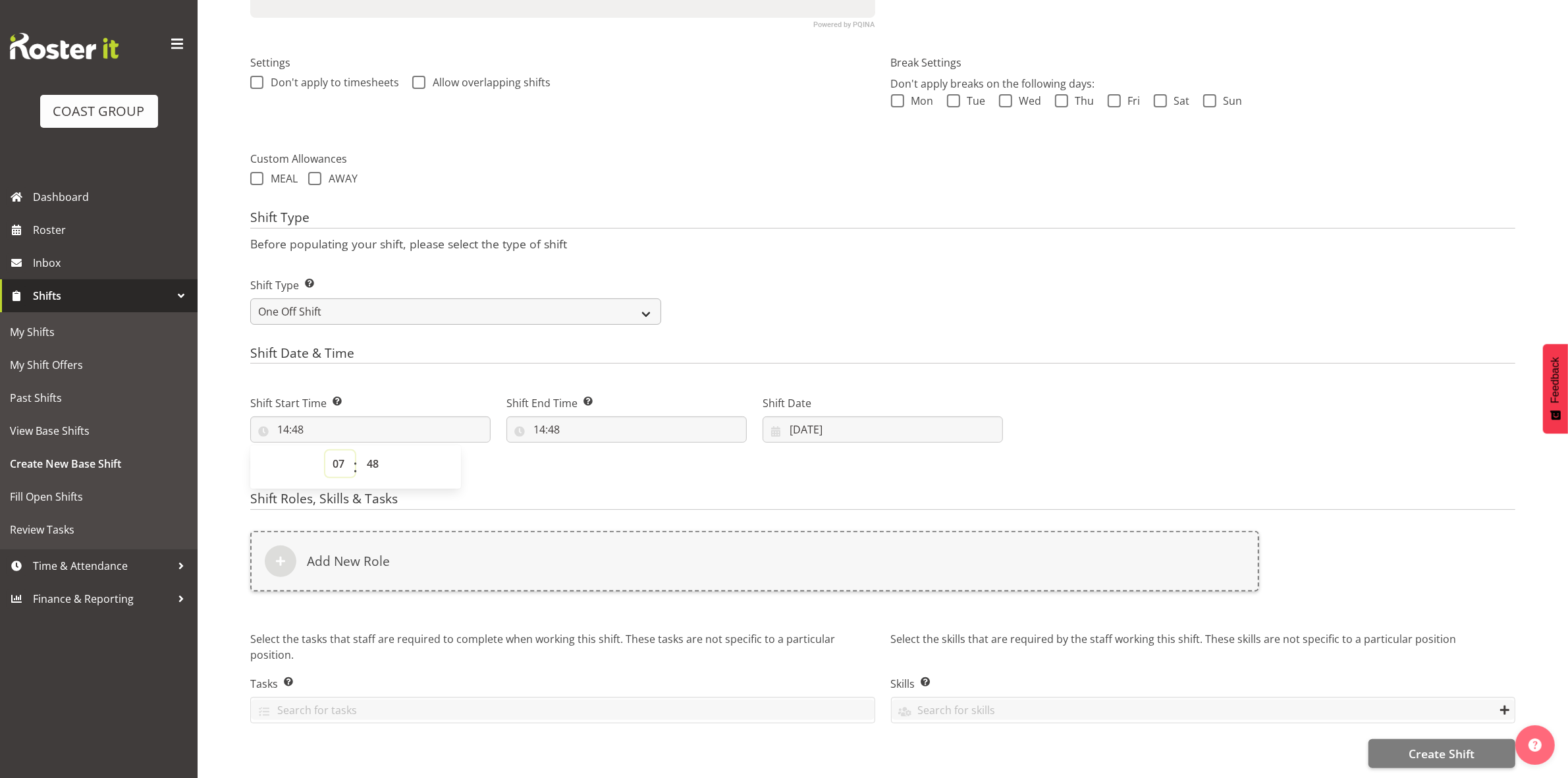
type input "07:48"
click at [377, 451] on select "00 01 02 03 04 05 06 07 08 09 10 11 12 13 14 15 16 17 18 19 20 21 22 23 24 25 2…" at bounding box center [374, 464] width 29 height 26
select select "0"
click at [360, 451] on select "00 01 02 03 04 05 06 07 08 09 10 11 12 13 14 15 16 17 18 19 20 21 22 23 24 25 2…" at bounding box center [374, 464] width 29 height 26
type input "07:00"
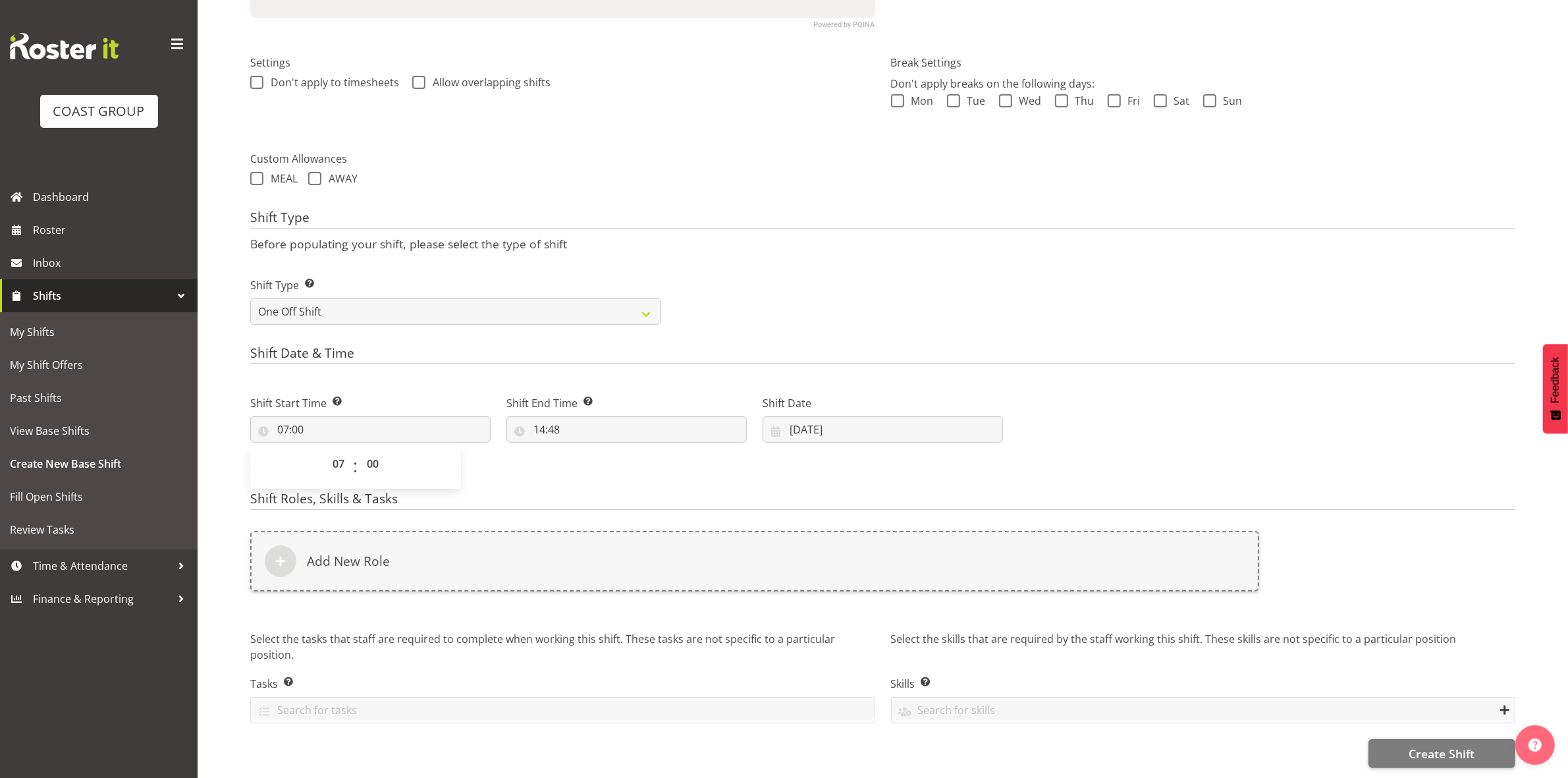
click at [758, 307] on div "Shift Type Shift Types: One Off – Select this if you would like a single shift …" at bounding box center [883, 296] width 1280 height 74
click at [538, 417] on input "14:48" at bounding box center [627, 429] width 240 height 26
drag, startPoint x: 596, startPoint y: 446, endPoint x: 581, endPoint y: 445, distance: 15.0
click at [594, 451] on select "00 01 02 03 04 05 06 07 08 09 10 11 12 13 14 15 16 17 18 19 20 21 22 23" at bounding box center [596, 464] width 29 height 26
select select "12"
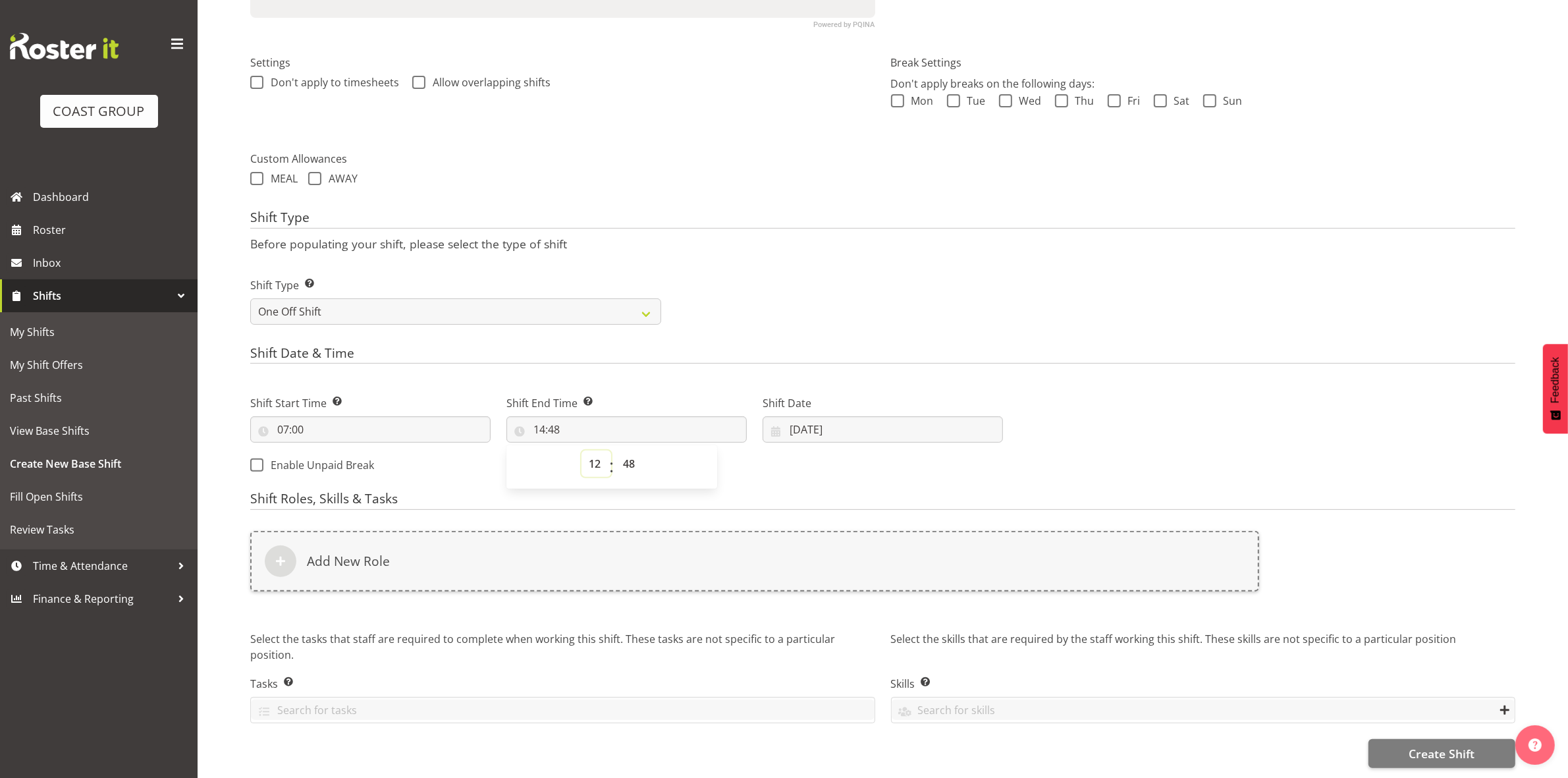
click at [582, 451] on select "00 01 02 03 04 05 06 07 08 09 10 11 12 13 14 15 16 17 18 19 20 21 22 23" at bounding box center [596, 464] width 29 height 26
type input "12:48"
drag, startPoint x: 629, startPoint y: 459, endPoint x: 624, endPoint y: 439, distance: 20.6
click at [629, 459] on select "00 01 02 03 04 05 06 07 08 09 10 11 12 13 14 15 16 17 18 19 20 21 22 23 24 25 2…" at bounding box center [630, 464] width 29 height 26
select select "0"
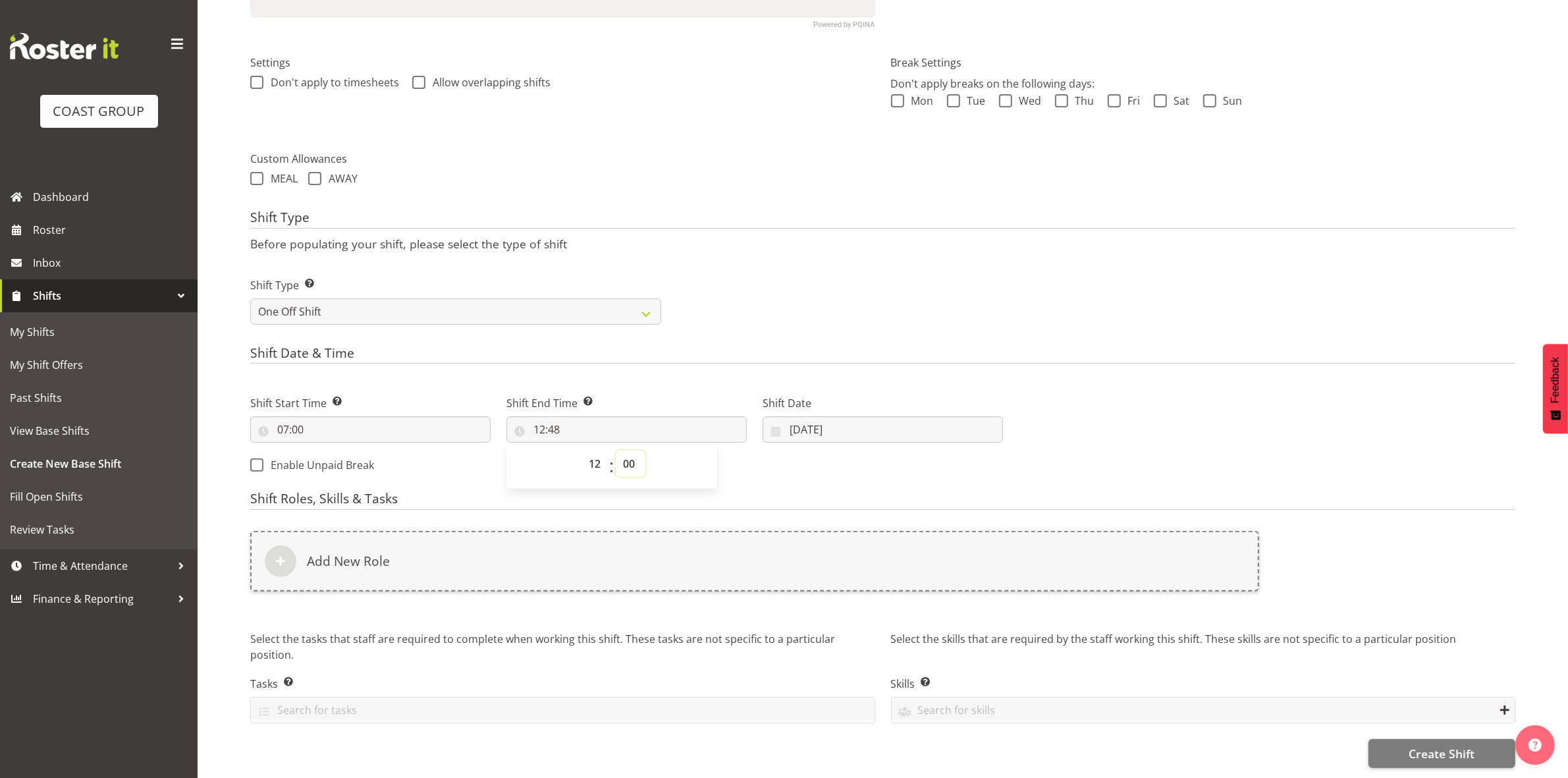
click at [616, 451] on select "00 01 02 03 04 05 06 07 08 09 10 11 12 13 14 15 16 17 18 19 20 21 22 23 24 25 2…" at bounding box center [630, 464] width 29 height 26
type input "12:00"
click at [818, 281] on div "Shift Type Shift Types: One Off – Select this if you would like a single shift …" at bounding box center [883, 296] width 1280 height 74
click at [797, 418] on input "[DATE]" at bounding box center [883, 429] width 240 height 26
click at [828, 556] on span "8" at bounding box center [829, 562] width 5 height 12
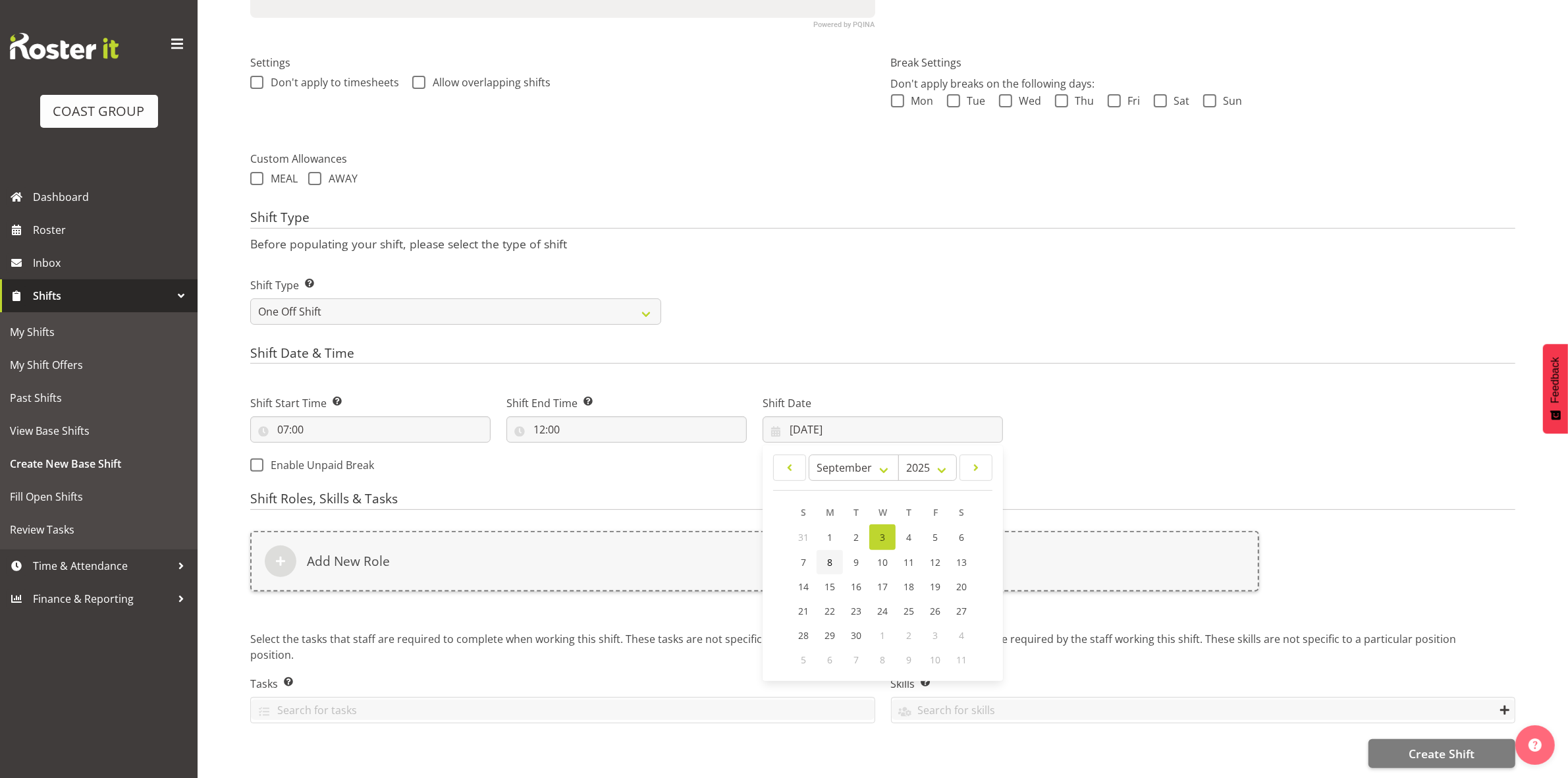
type input "[DATE]"
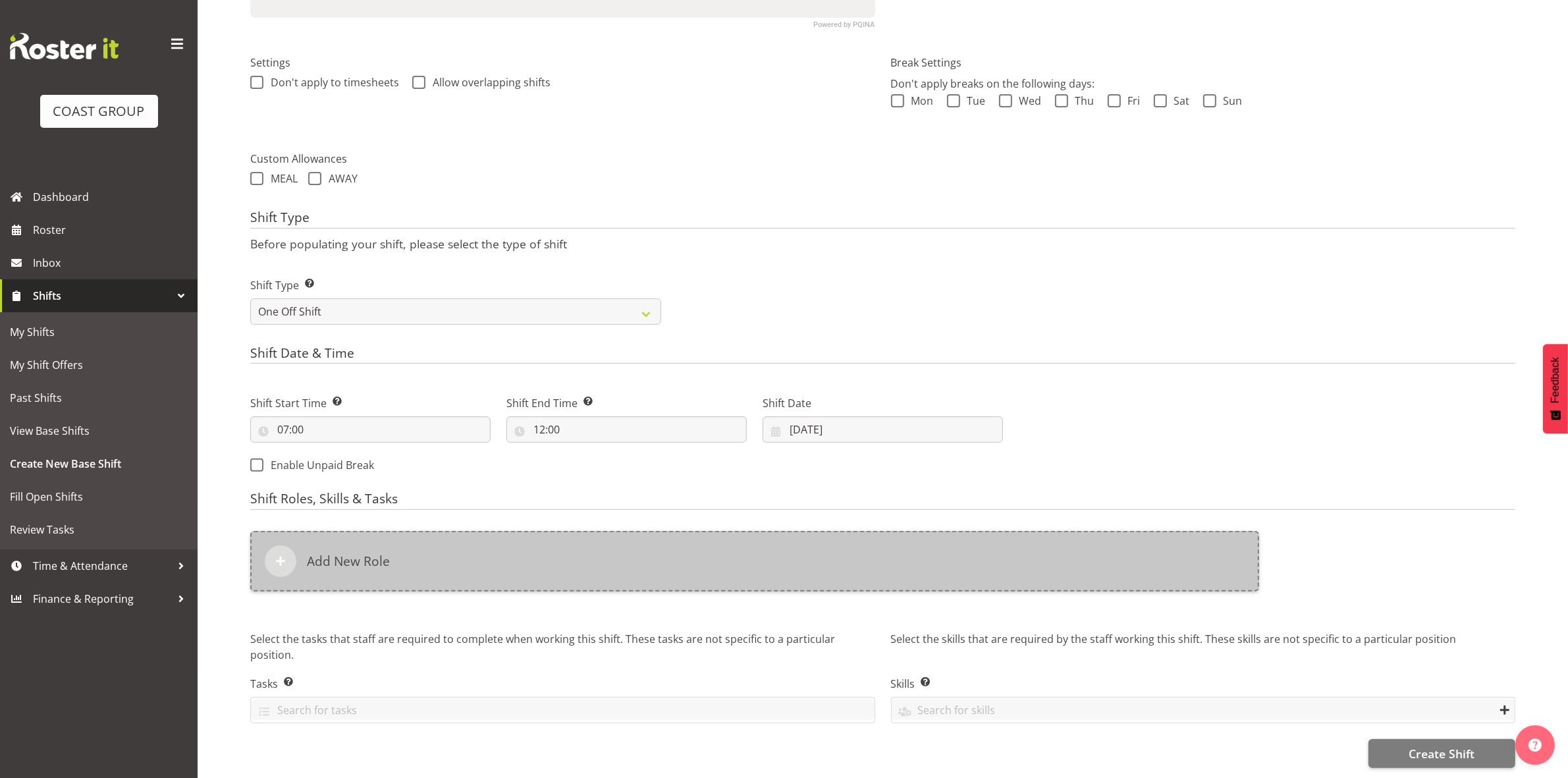
click at [465, 550] on div "Add New Role" at bounding box center [755, 561] width 1009 height 61
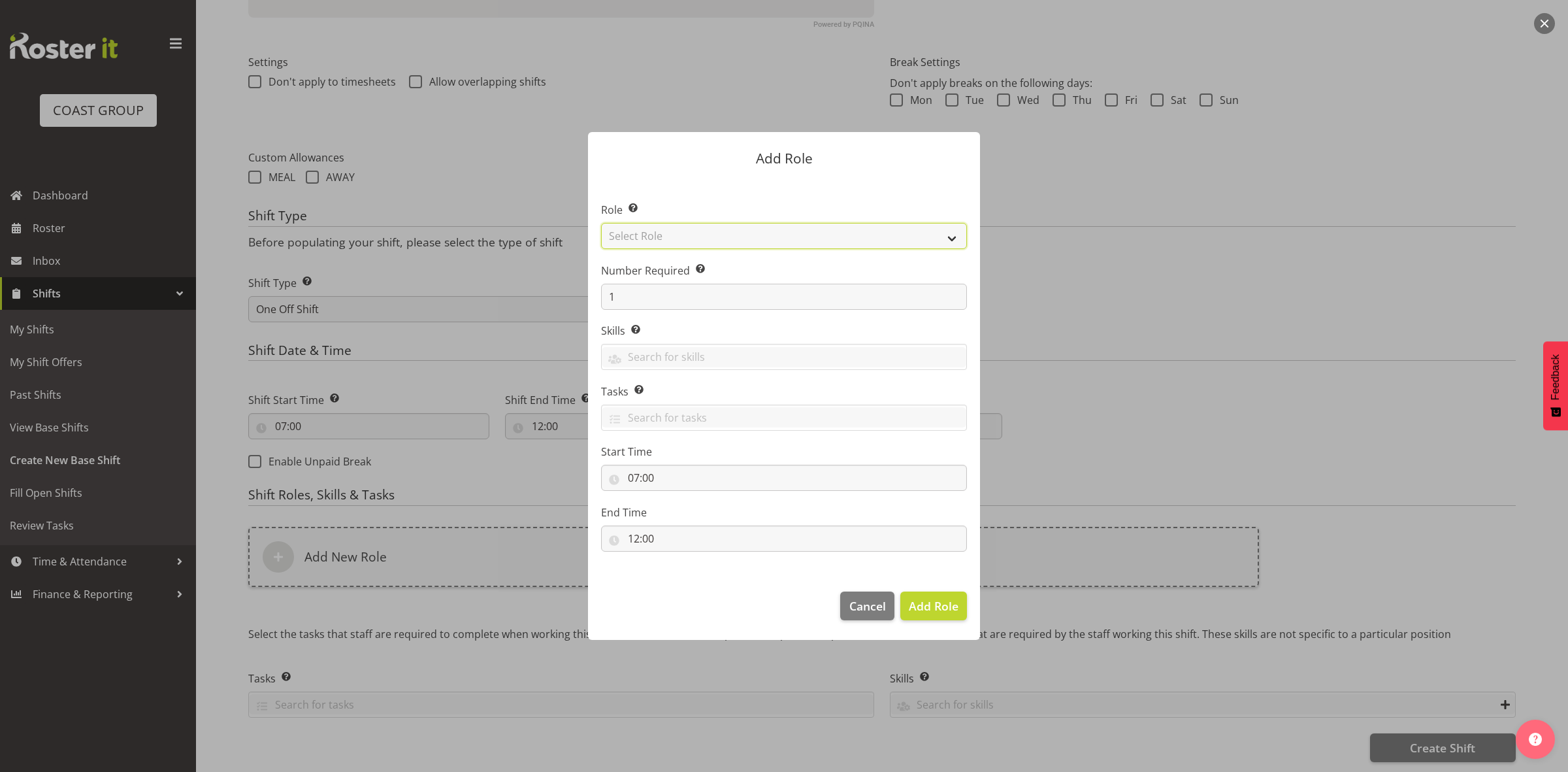
click at [677, 234] on select "Select Role ACCOUNT MANAGER ACCOUNT MANAGER DW ACCOUNTS AKL DIANNA VEHICLES AKL…" at bounding box center [784, 236] width 366 height 26
select select "192"
click at [601, 223] on select "Select Role ACCOUNT MANAGER ACCOUNT MANAGER DW ACCOUNTS AKL DIANNA VEHICLES AKL…" at bounding box center [784, 236] width 366 height 26
click at [684, 286] on input "1" at bounding box center [784, 296] width 366 height 26
type input "2"
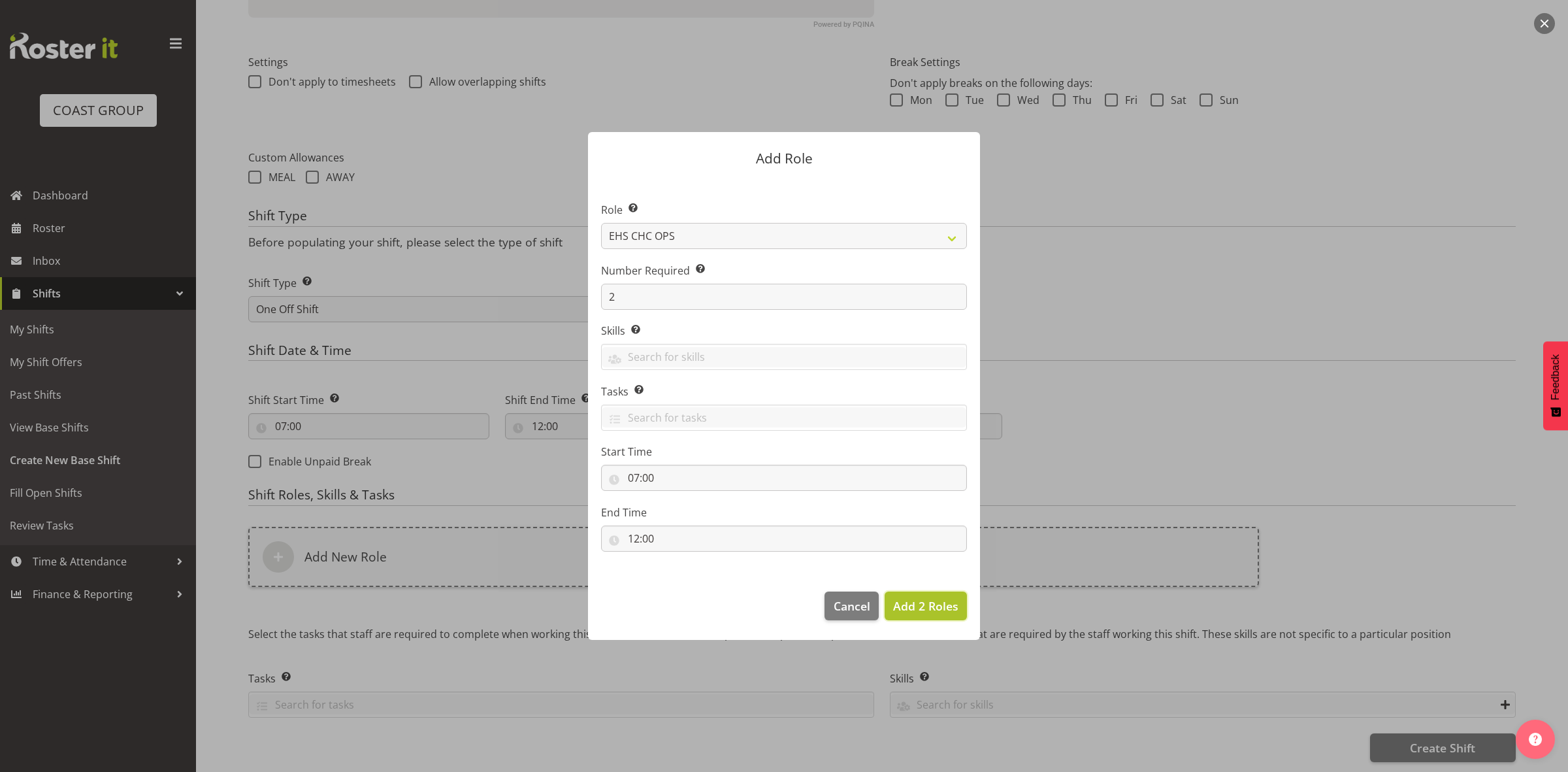
click at [910, 612] on span "Add 2 Roles" at bounding box center [926, 606] width 65 height 16
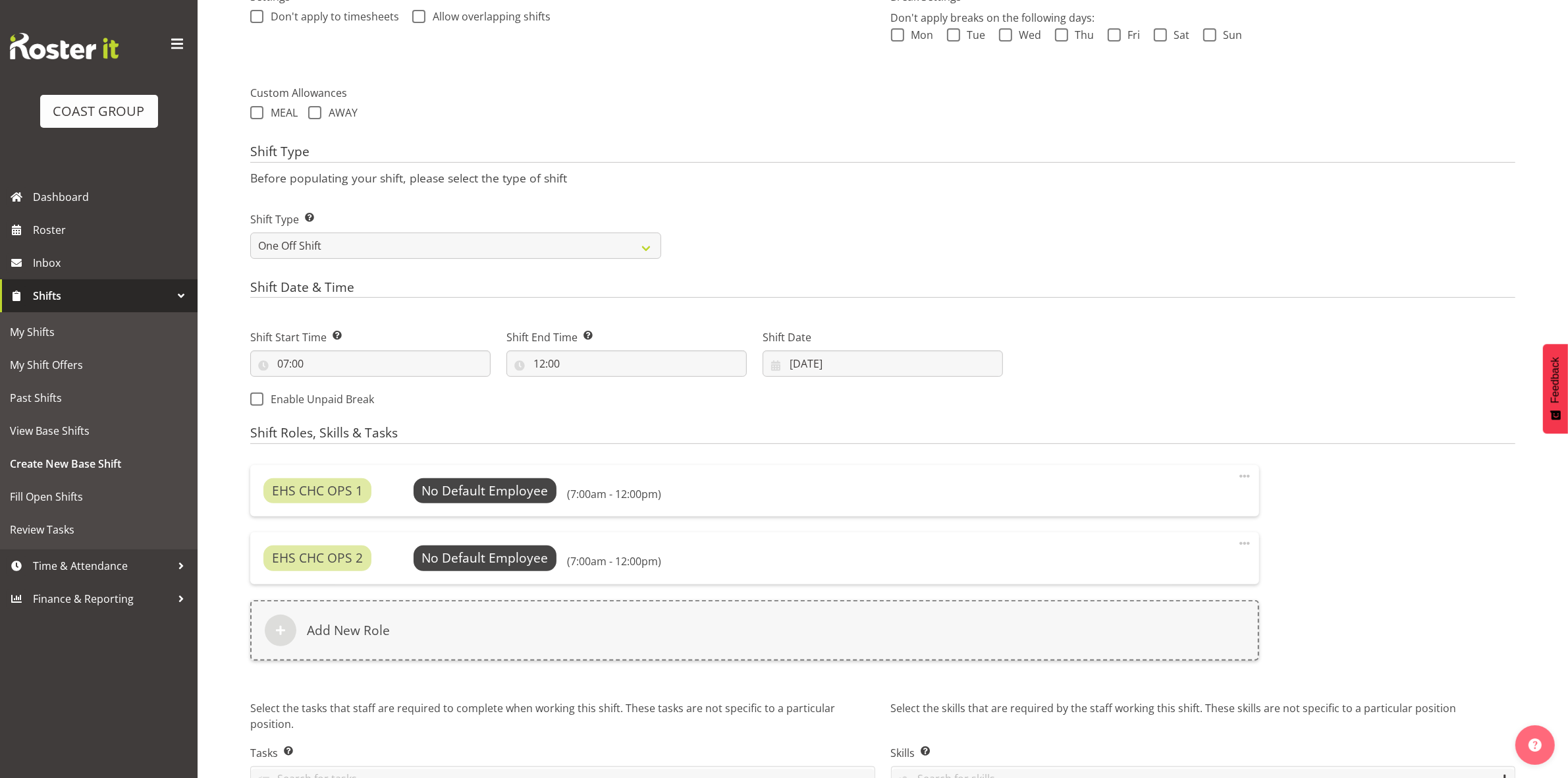
scroll to position [500, 0]
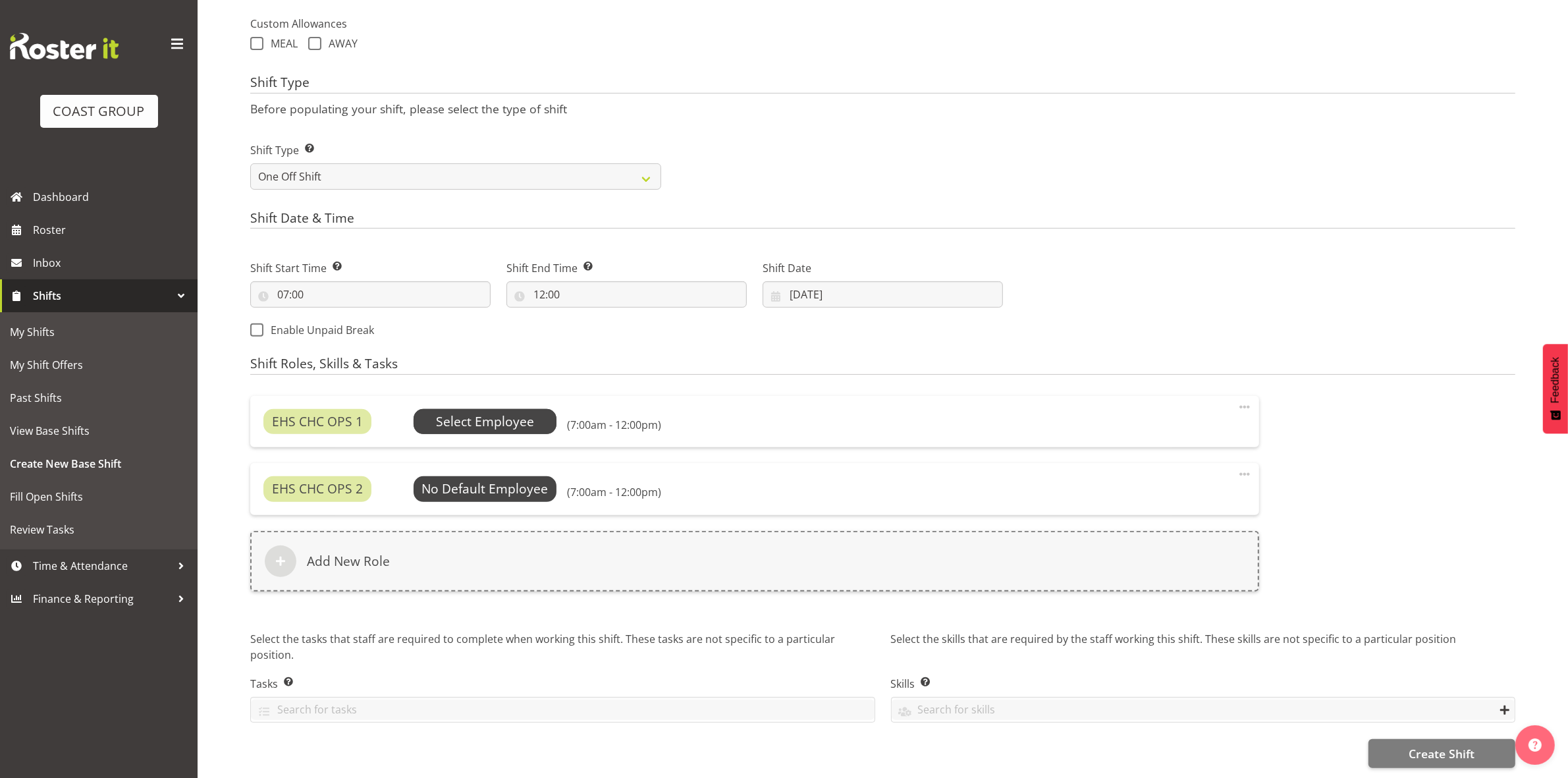
click at [479, 413] on span "Select Employee" at bounding box center [484, 422] width 98 height 19
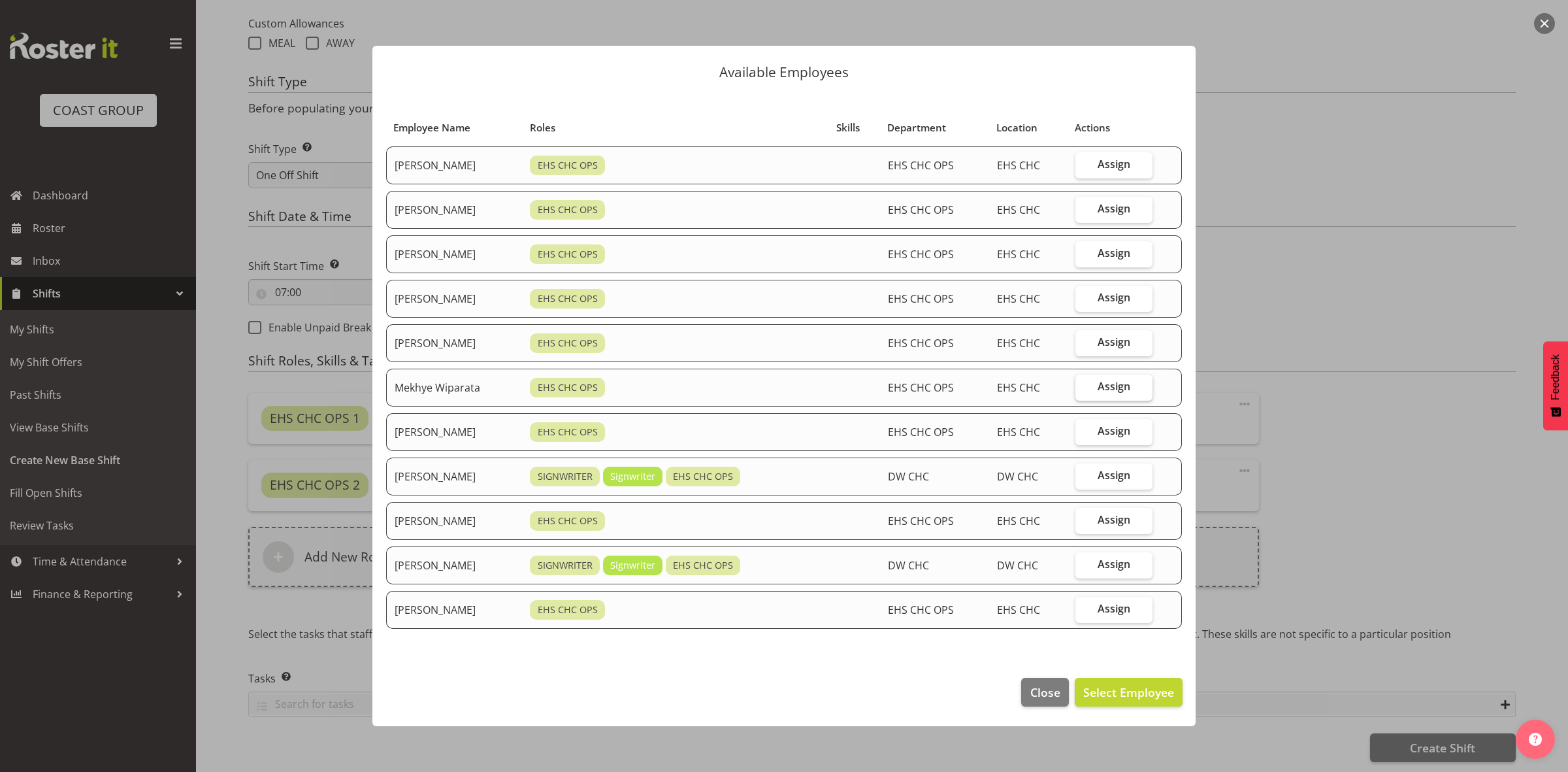
click at [1098, 384] on label "Assign" at bounding box center [1114, 387] width 77 height 26
click at [1084, 384] on input "Assign" at bounding box center [1080, 386] width 9 height 9
checkbox input "true"
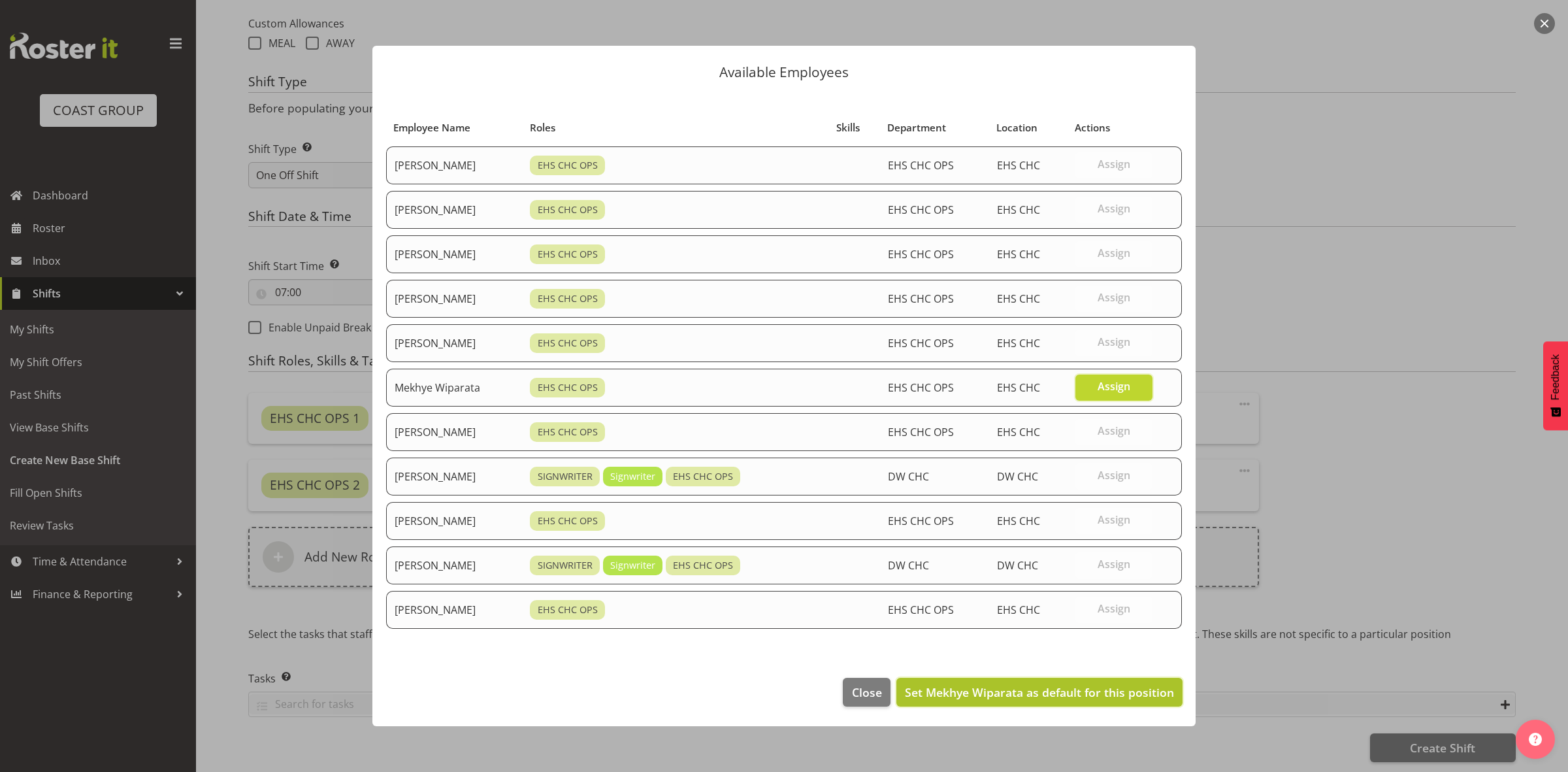
click at [1072, 688] on span "Set Mekhye Wiparata as default for this position" at bounding box center [1039, 692] width 269 height 16
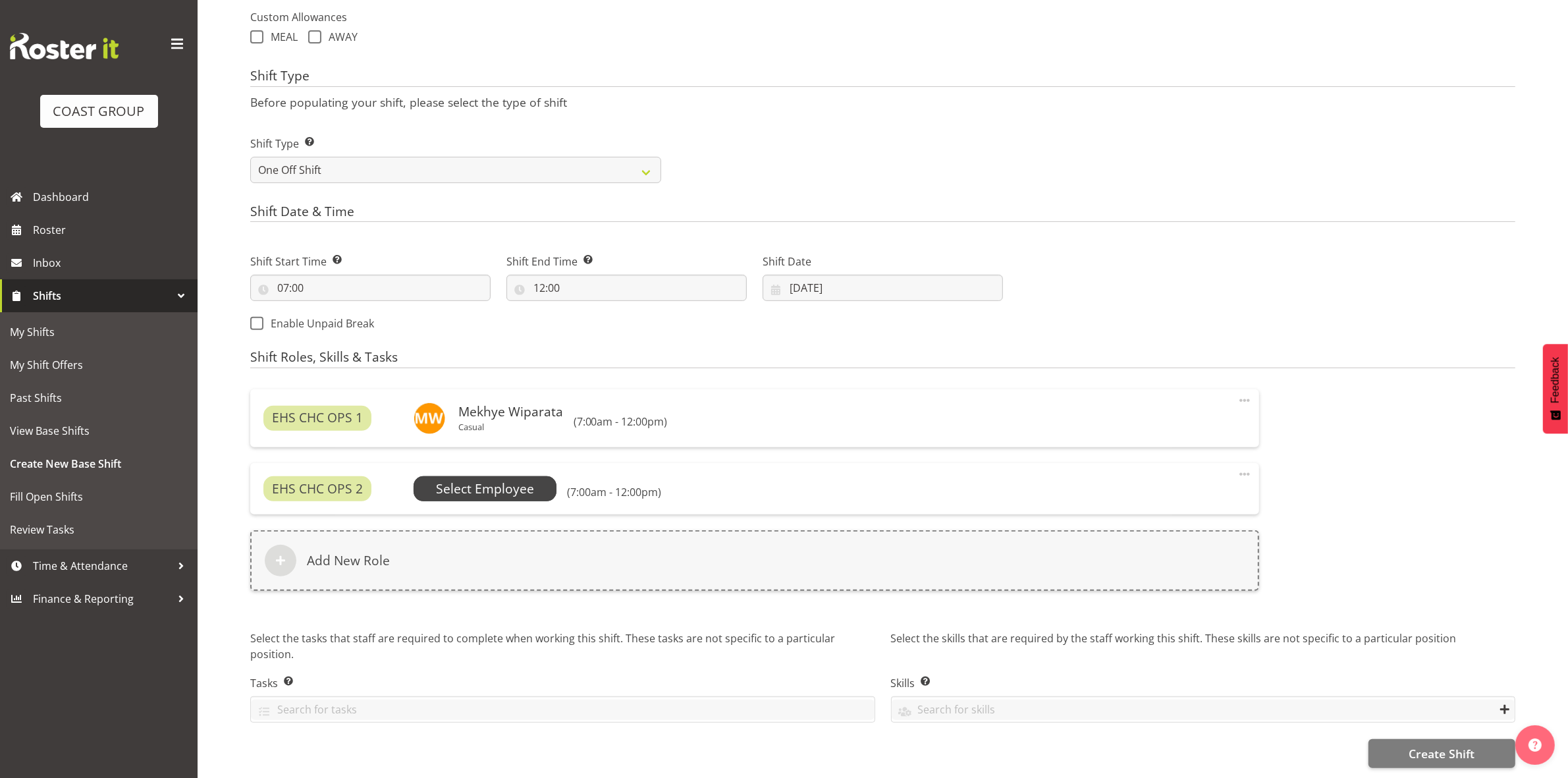
click at [481, 480] on span "Select Employee" at bounding box center [484, 489] width 98 height 19
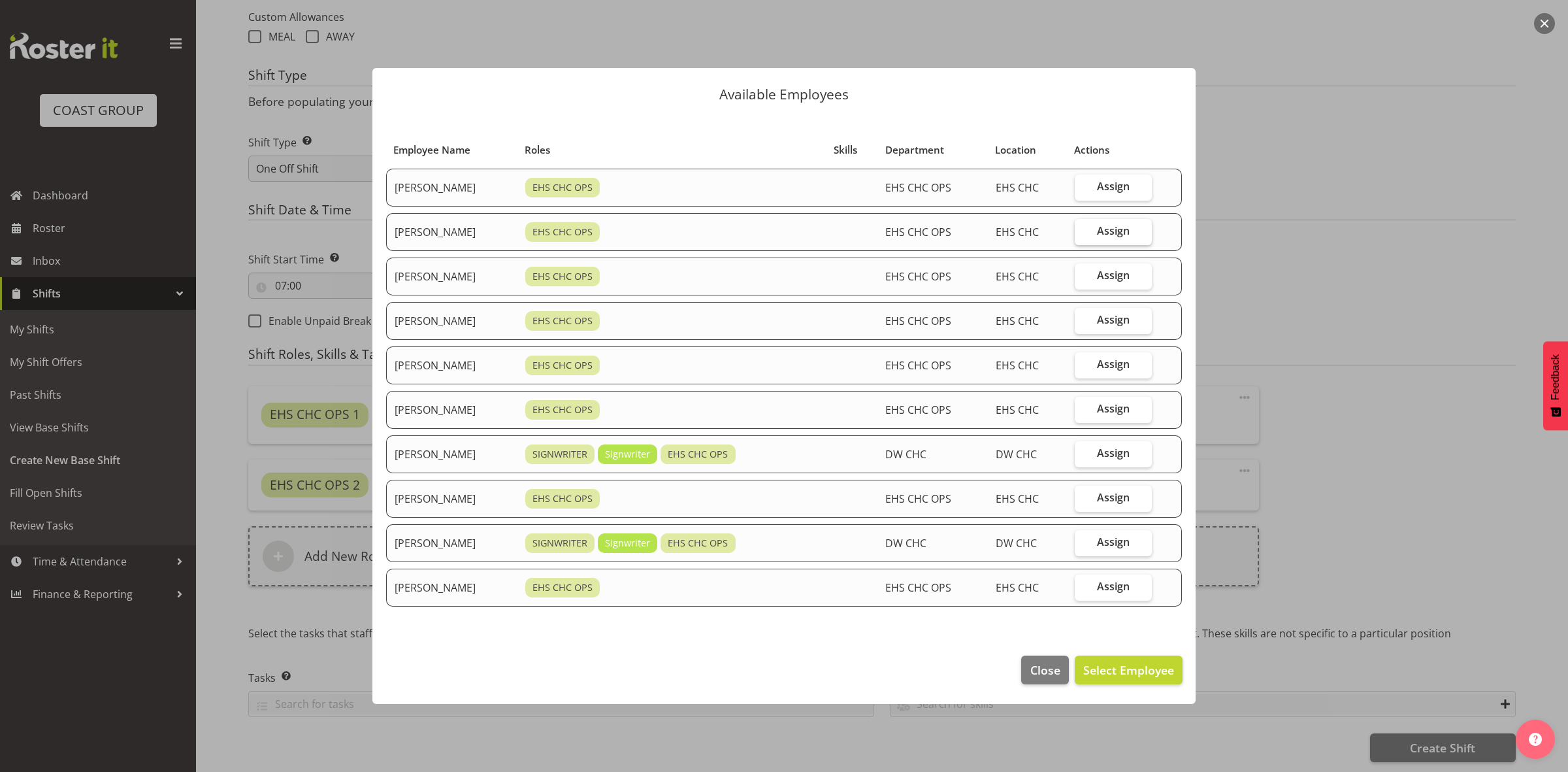
click at [1118, 226] on span "Assign" at bounding box center [1113, 231] width 33 height 13
click at [1083, 227] on input "Assign" at bounding box center [1079, 231] width 9 height 9
checkbox input "true"
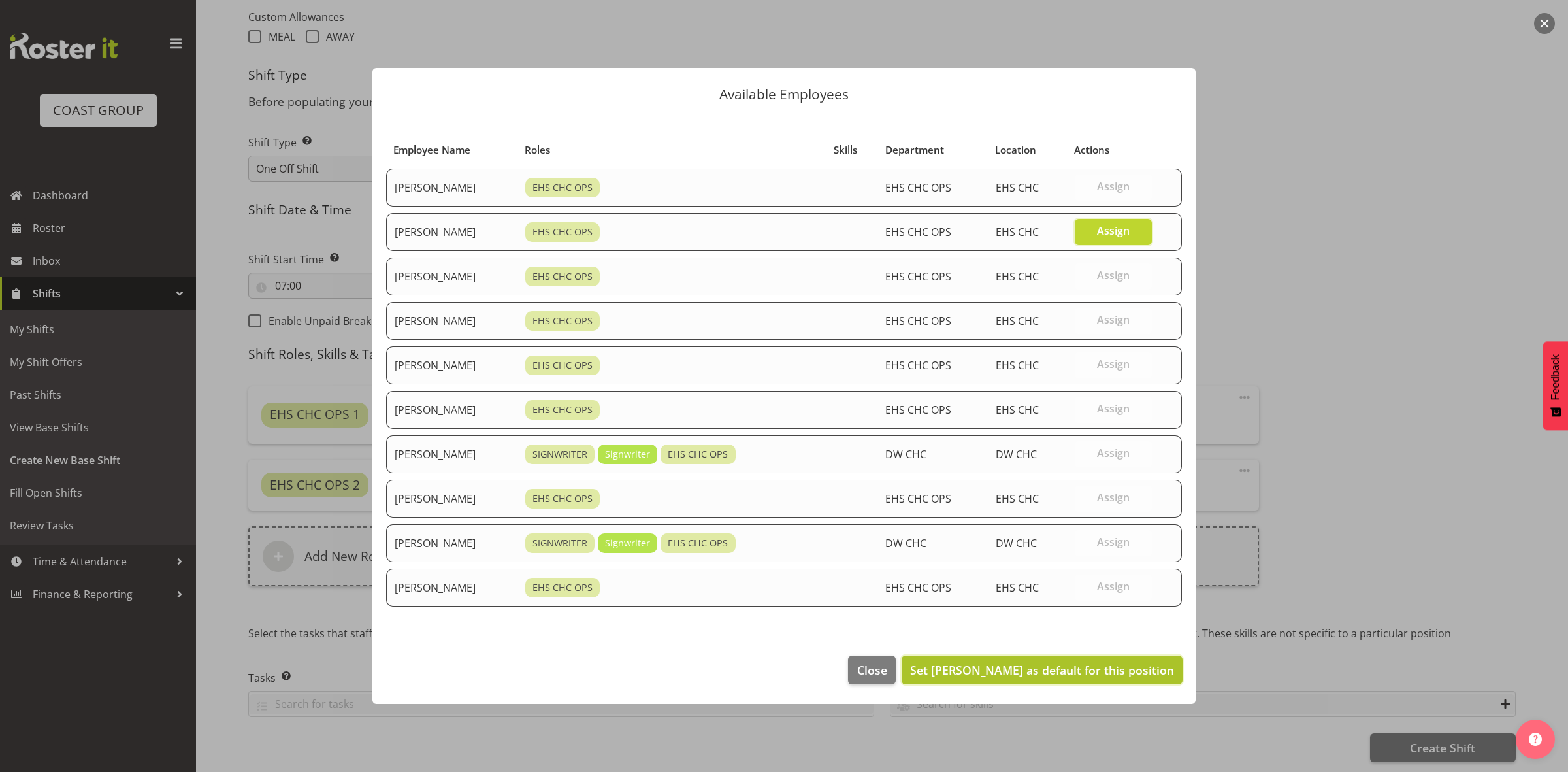
click at [1000, 668] on span "Set David Wiseman as default for this position" at bounding box center [1042, 670] width 264 height 16
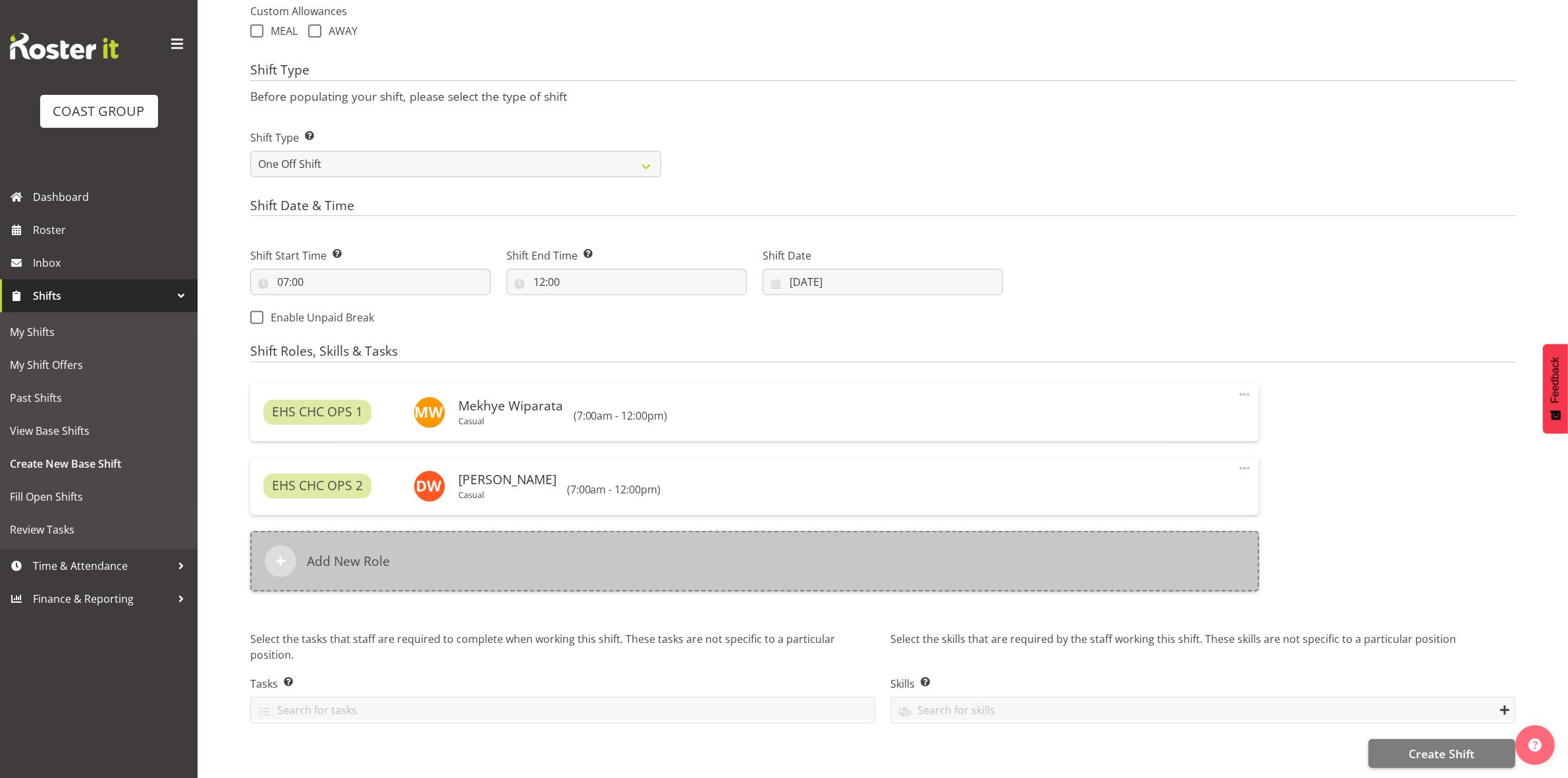
scroll to position [512, 0]
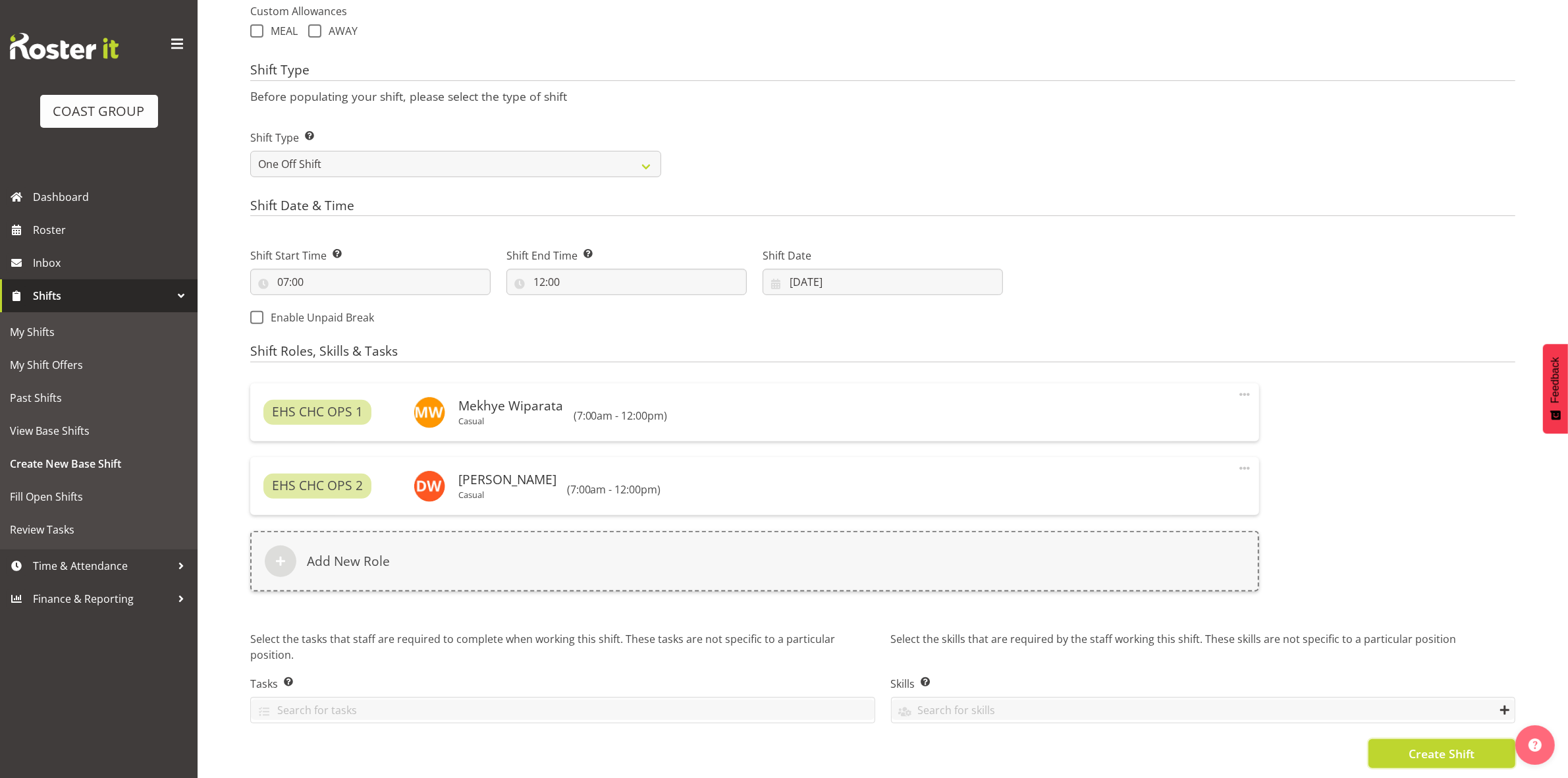
click at [1397, 739] on button "Create Shift" at bounding box center [1441, 754] width 147 height 29
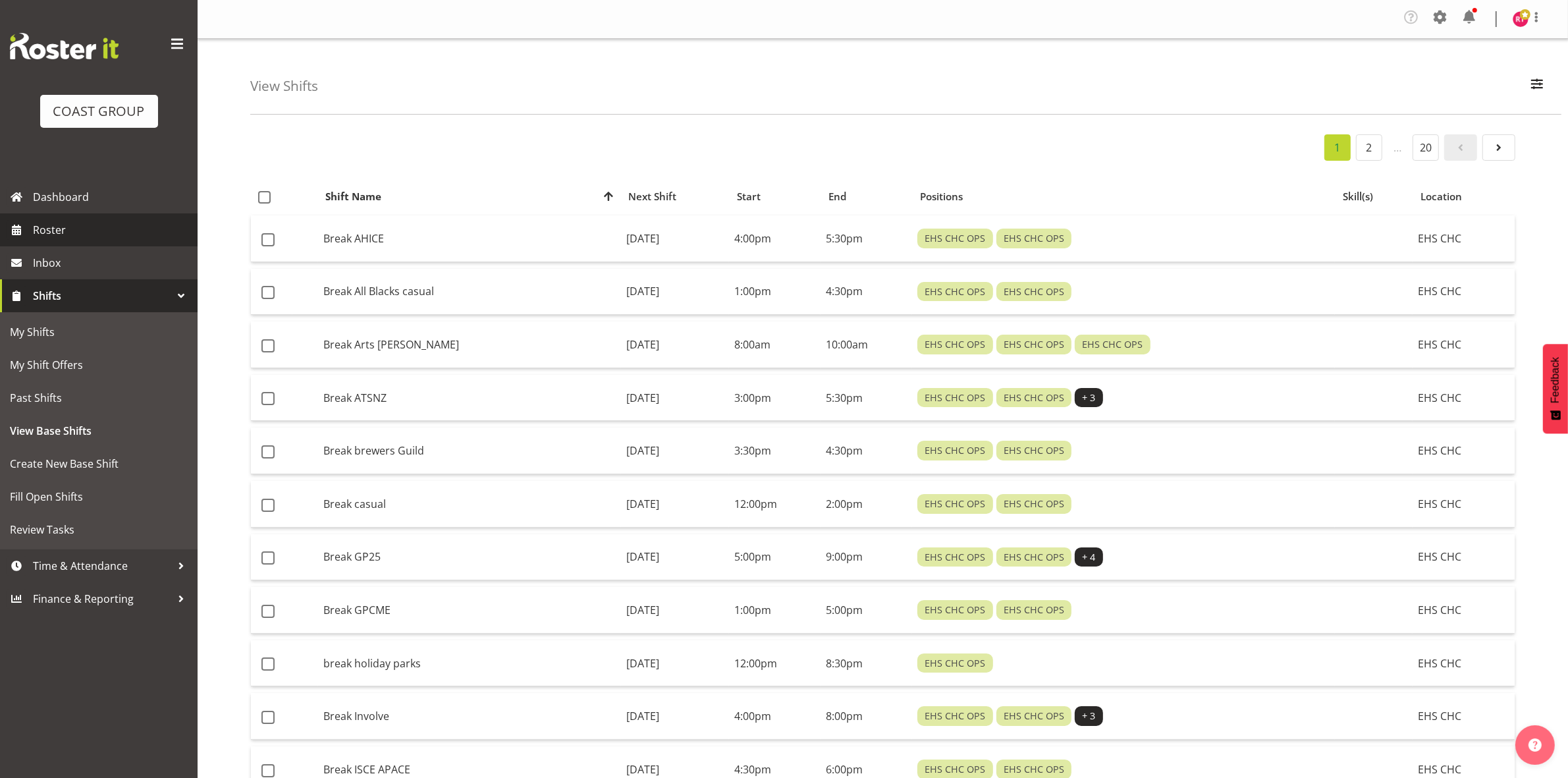
click at [102, 228] on span "Roster" at bounding box center [112, 230] width 158 height 20
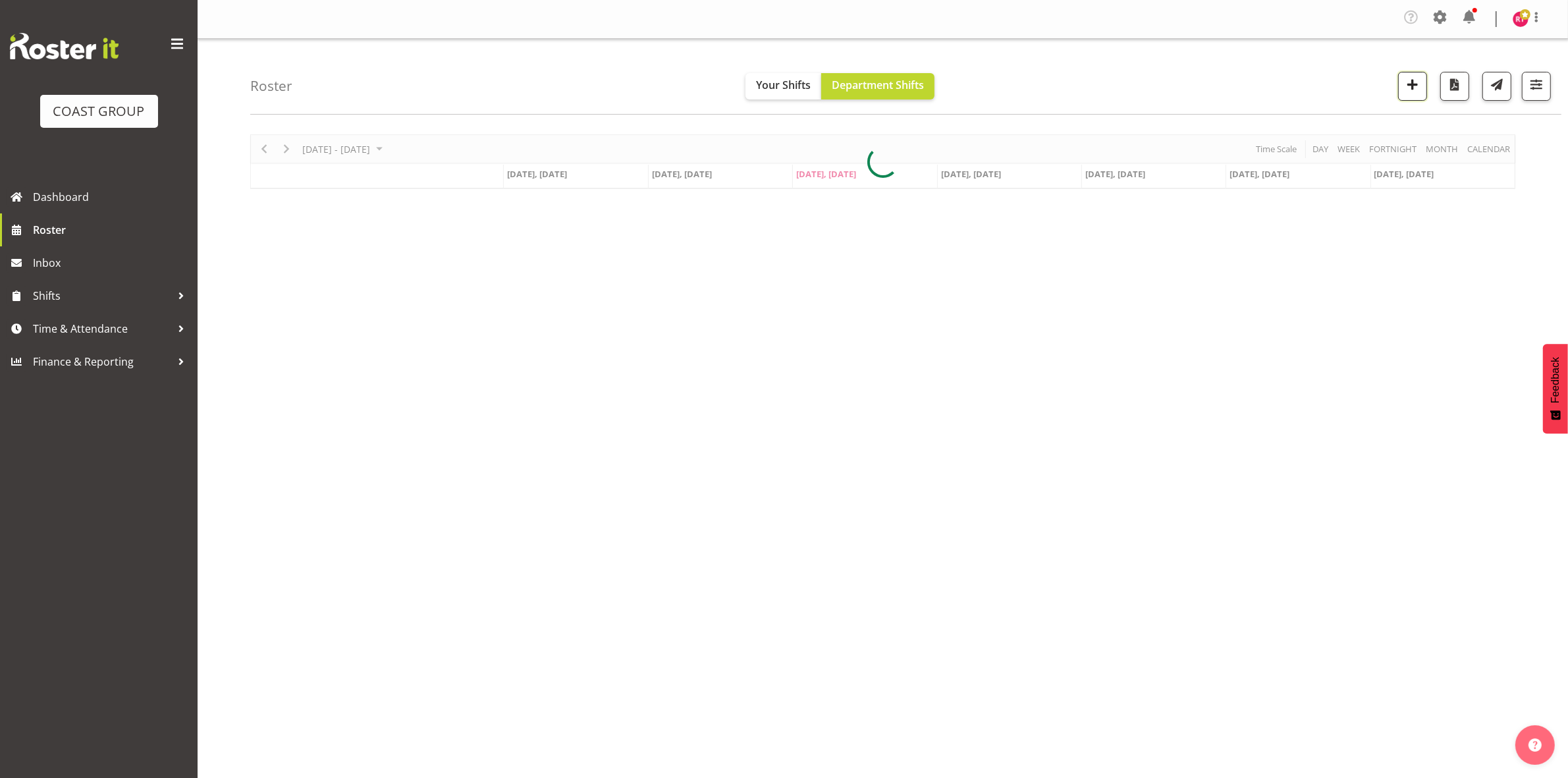
click at [1406, 87] on span "button" at bounding box center [1412, 84] width 17 height 17
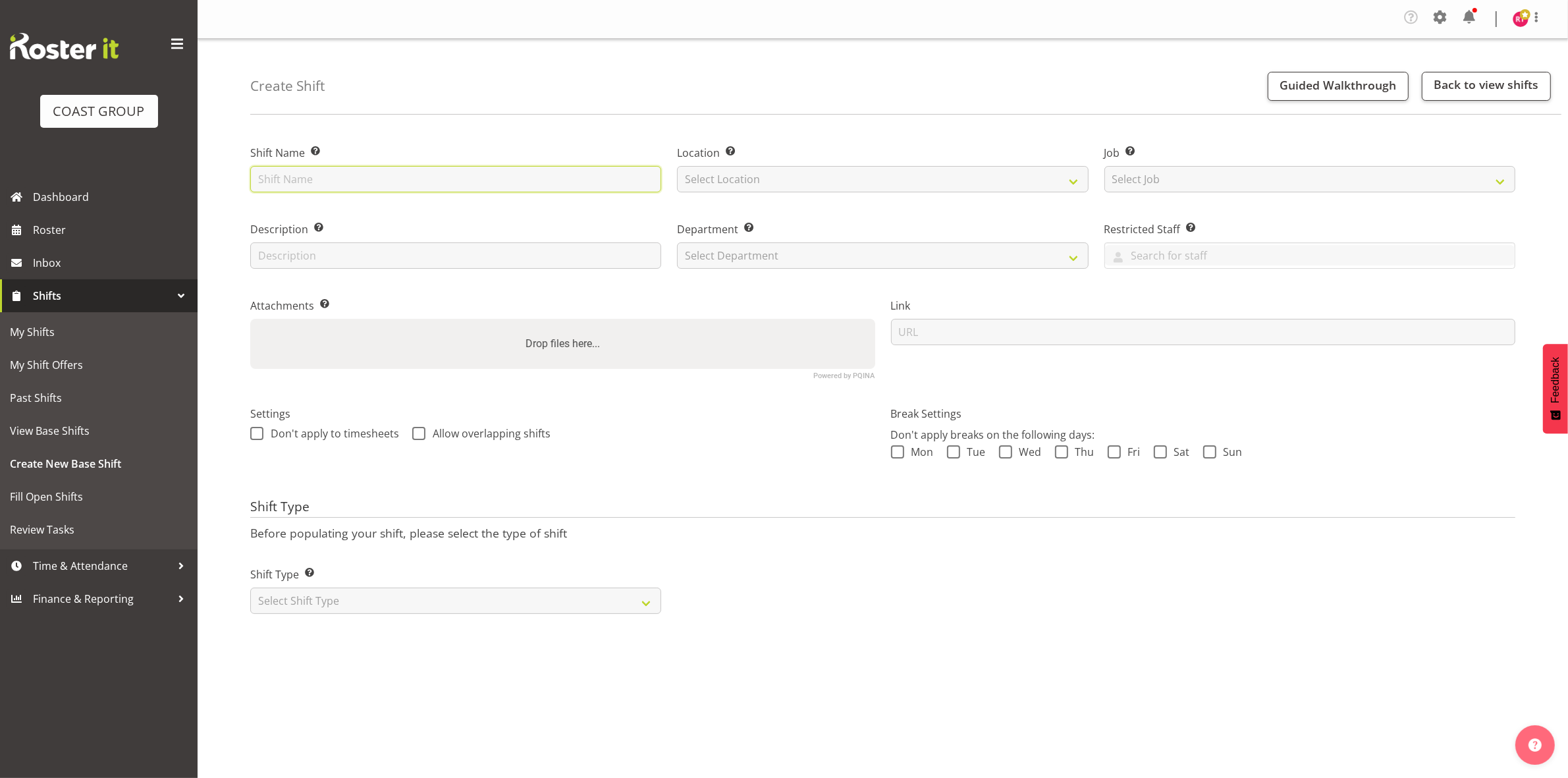
click at [413, 179] on input "text" at bounding box center [456, 179] width 411 height 26
type input "Build EEA"
click at [808, 179] on select "Select Location EHS CHC" at bounding box center [882, 179] width 411 height 26
select select "107"
click at [677, 166] on select "Select Location EHS CHC" at bounding box center [882, 179] width 411 height 26
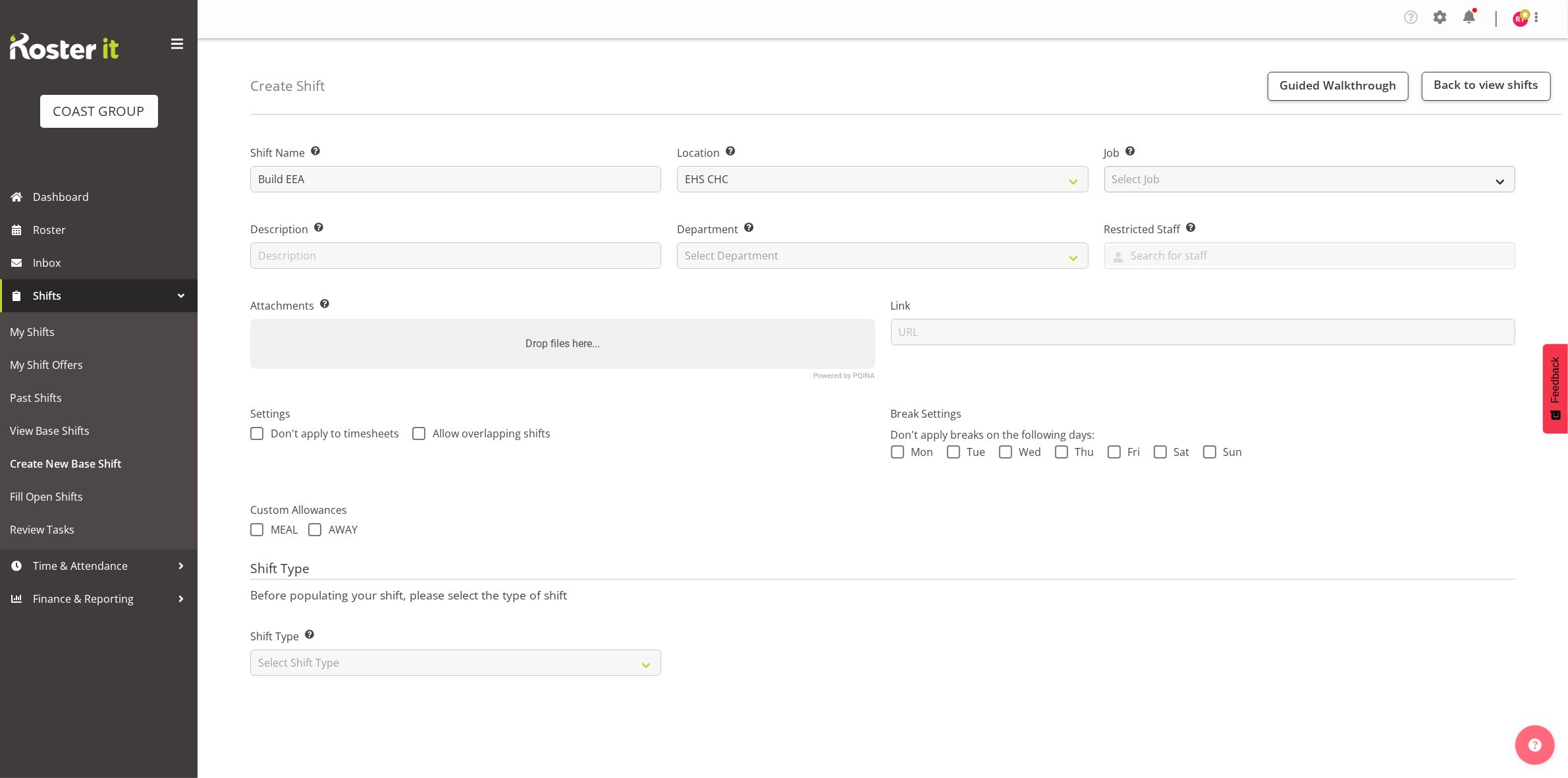
click at [1149, 167] on div "Job Set the job or project the shift relates to, if applicable. Select Job Crea…" at bounding box center [1310, 168] width 411 height 47
click at [1156, 175] on select "Select Job Create new job 1 Carlton Events 1 [PERSON_NAME][GEOGRAPHIC_DATA] 1 […" at bounding box center [1310, 179] width 411 height 26
select select "9202"
click at [1104, 166] on select "Select Job Create new job 1 Carlton Events 1 [PERSON_NAME][GEOGRAPHIC_DATA] 1 […" at bounding box center [1310, 179] width 411 height 26
click at [890, 259] on select "Select Department EHS CHC OPS" at bounding box center [882, 256] width 411 height 26
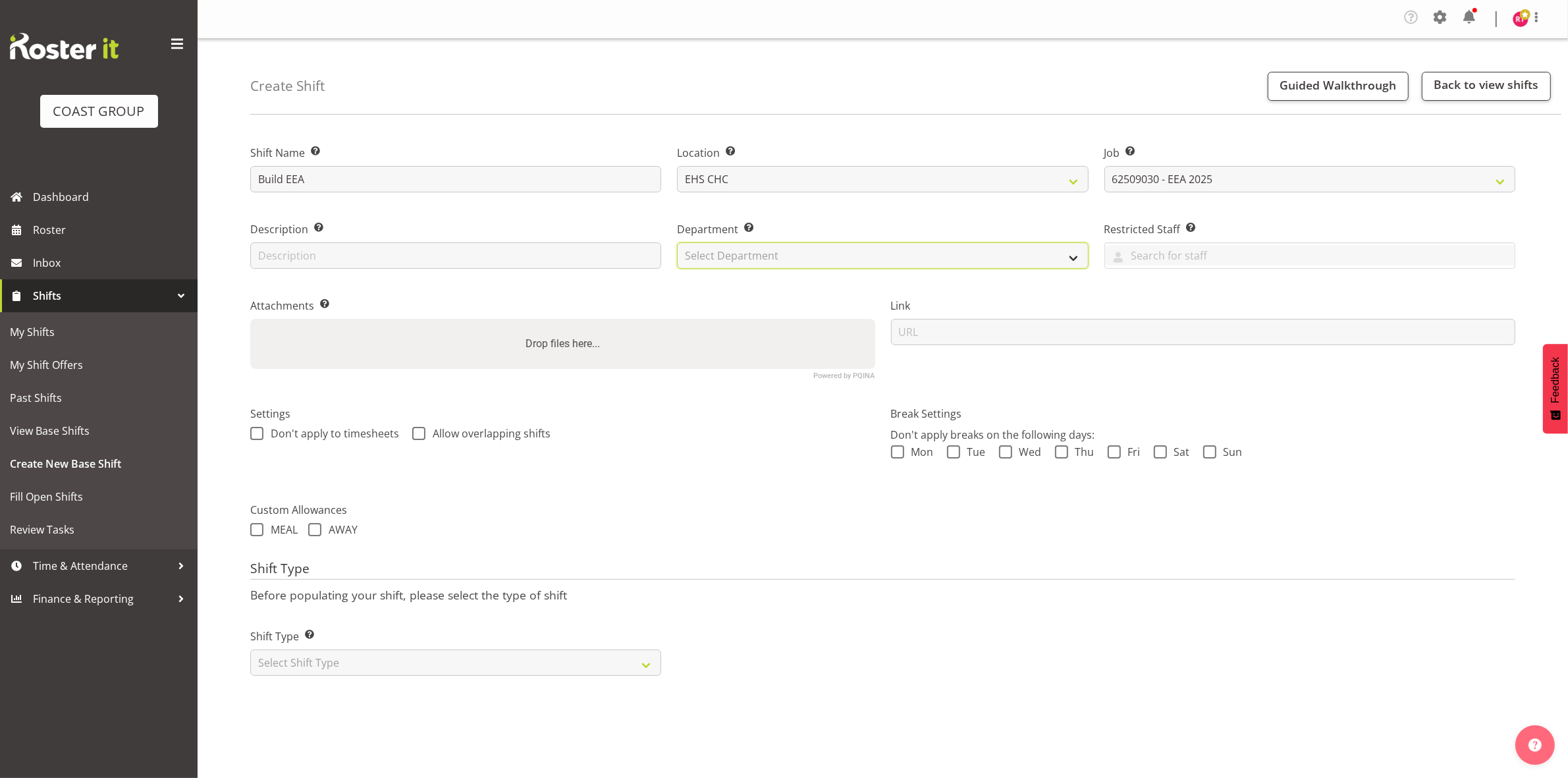
select select "41"
click at [677, 243] on select "Select Department EHS CHC OPS" at bounding box center [882, 256] width 411 height 26
click at [317, 663] on select "Select Shift Type One Off Shift Recurring Shift Rotating Shift" at bounding box center [456, 663] width 411 height 26
select select "one_off"
click at [250, 650] on select "Select Shift Type One Off Shift Recurring Shift Rotating Shift" at bounding box center [456, 663] width 411 height 26
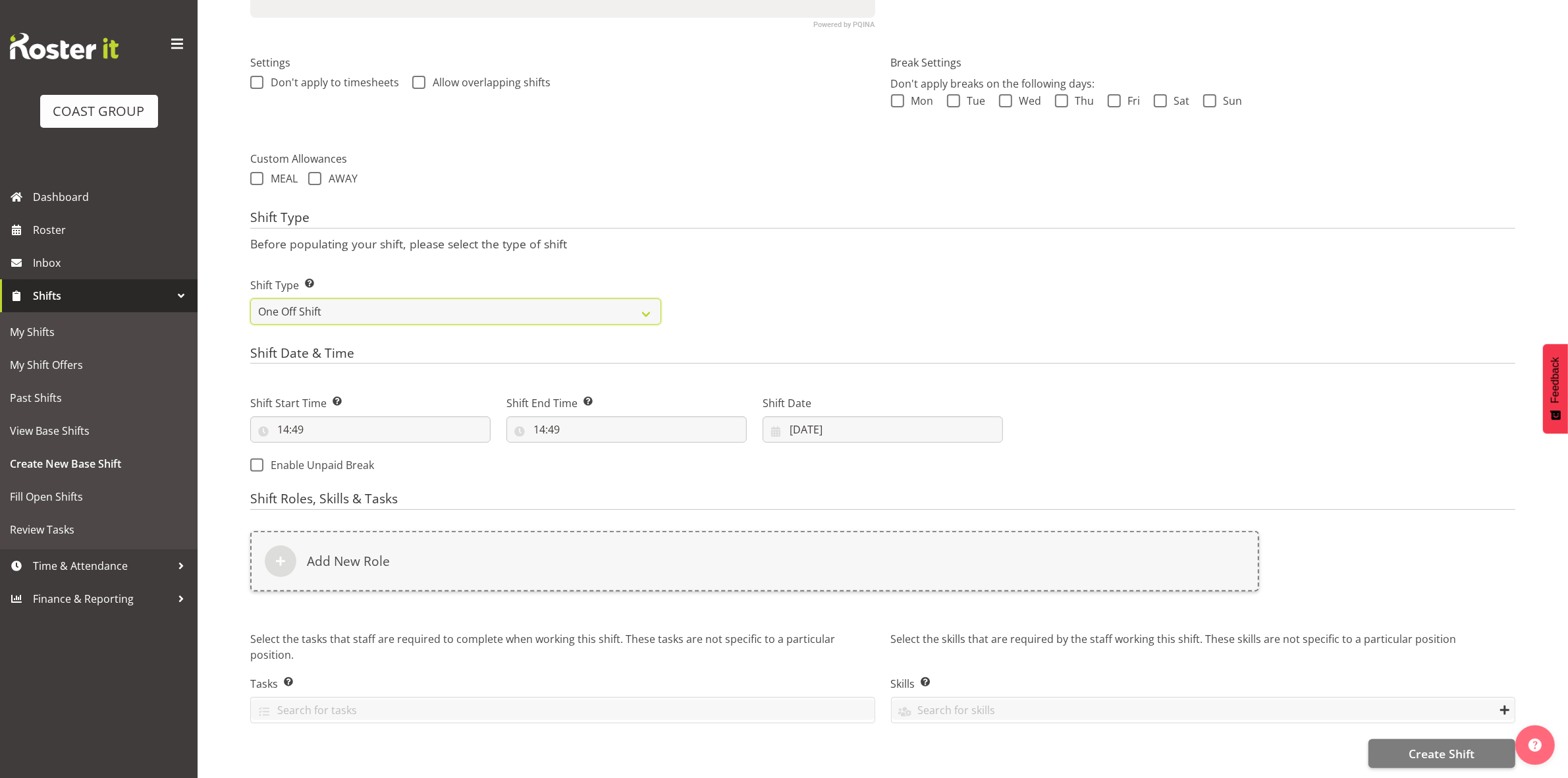
scroll to position [364, 0]
click at [287, 417] on input "14:49" at bounding box center [371, 429] width 240 height 26
click at [340, 451] on select "00 01 02 03 04 05 06 07 08 09 10 11 12 13 14 15 16 17 18 19 20 21 22 23" at bounding box center [340, 464] width 29 height 26
select select "7"
click at [325, 451] on select "00 01 02 03 04 05 06 07 08 09 10 11 12 13 14 15 16 17 18 19 20 21 22 23" at bounding box center [340, 464] width 29 height 26
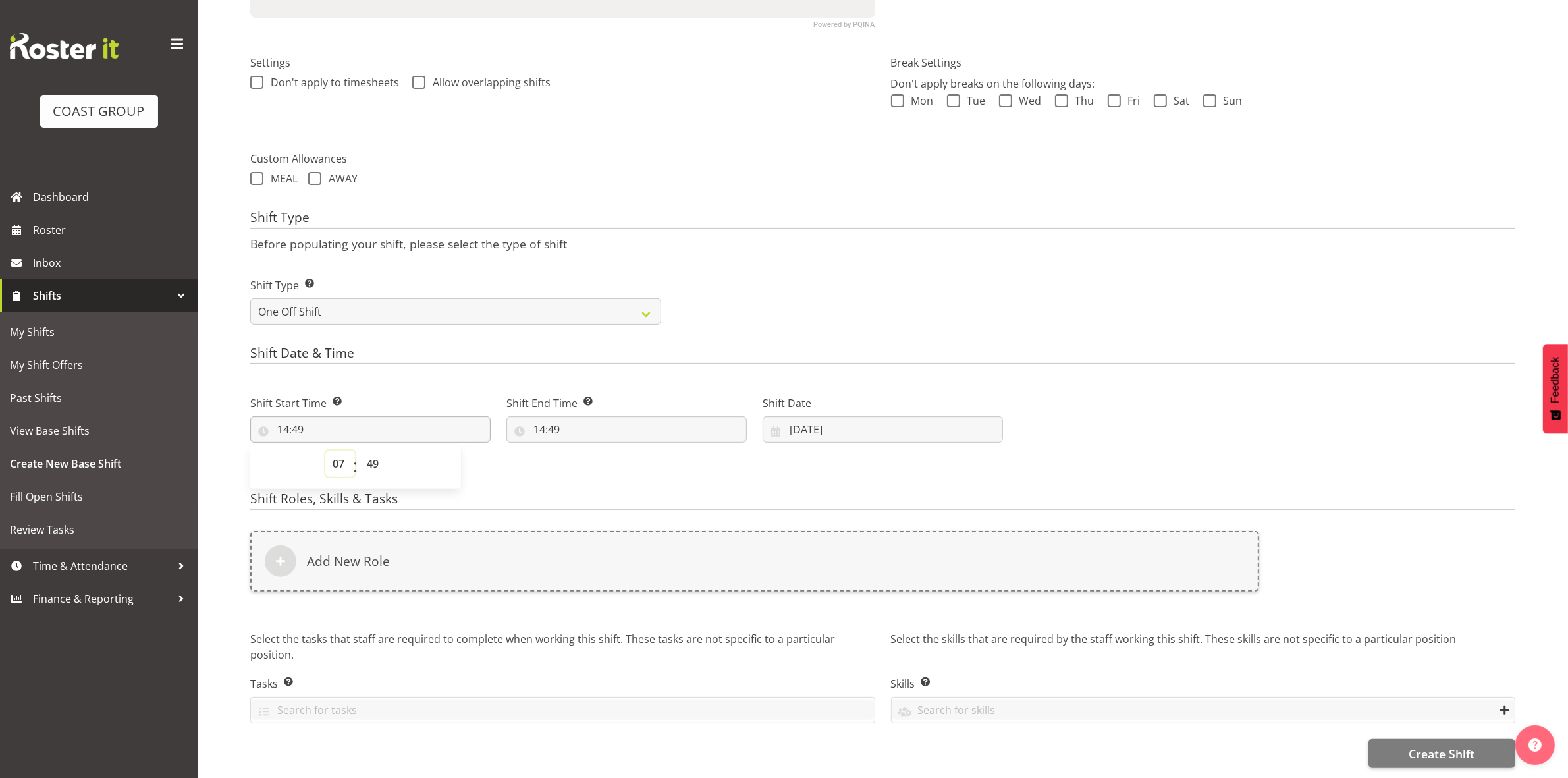
type input "07:49"
click at [373, 451] on select "00 01 02 03 04 05 06 07 08 09 10 11 12 13 14 15 16 17 18 19 20 21 22 23 24 25 2…" at bounding box center [374, 464] width 29 height 26
select select "0"
click at [360, 451] on select "00 01 02 03 04 05 06 07 08 09 10 11 12 13 14 15 16 17 18 19 20 21 22 23 24 25 2…" at bounding box center [374, 464] width 29 height 26
type input "07:00"
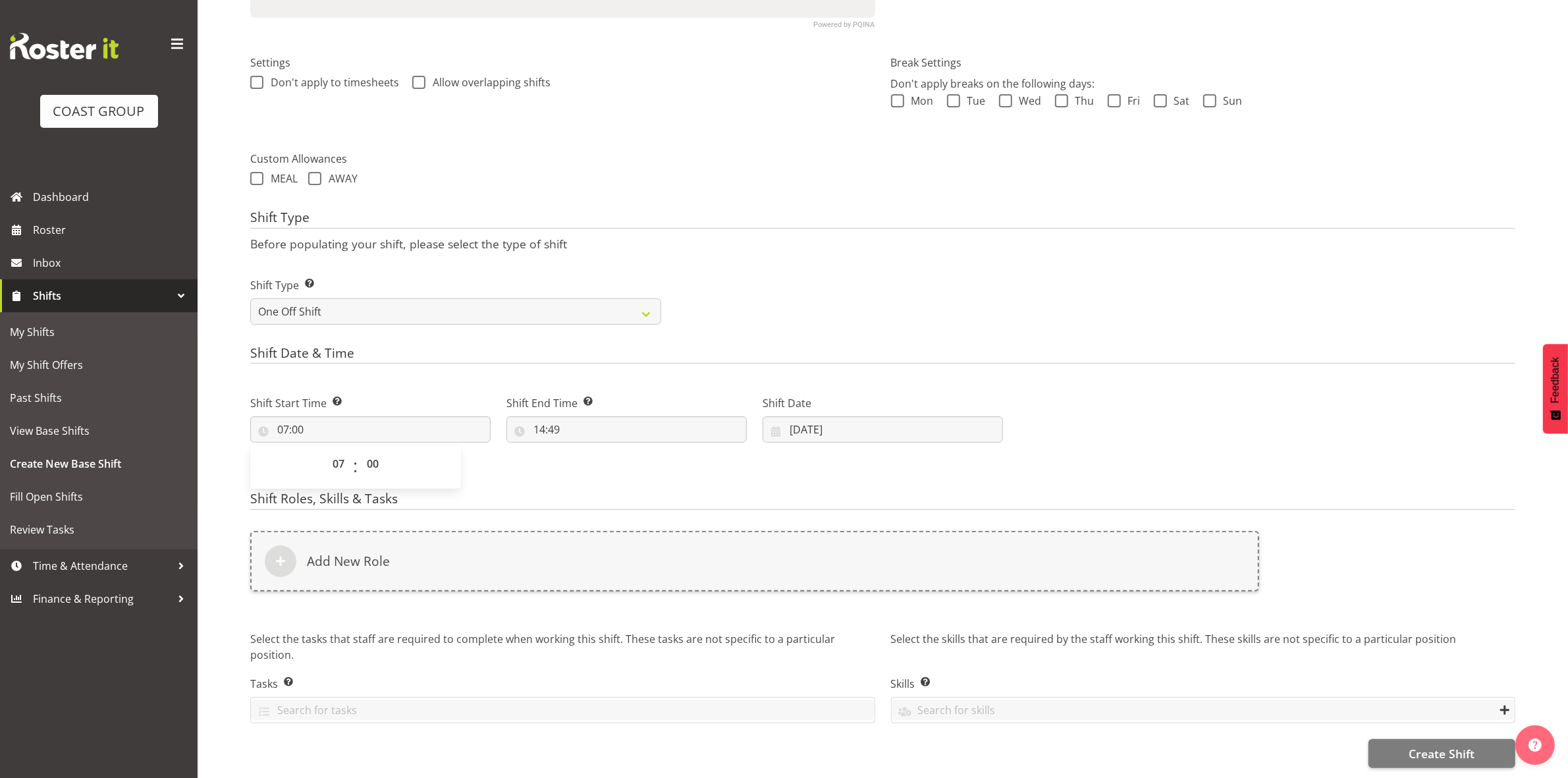
click at [688, 243] on div "Shift Type Before populating your shift, please select the type of shift Shift …" at bounding box center [883, 271] width 1265 height 122
click at [544, 419] on input "14:49" at bounding box center [627, 429] width 240 height 26
click at [589, 455] on select "00 01 02 03 04 05 06 07 08 09 10 11 12 13 14 15 16 17 18 19 20 21 22 23" at bounding box center [596, 464] width 29 height 26
select select "18"
click at [582, 451] on select "00 01 02 03 04 05 06 07 08 09 10 11 12 13 14 15 16 17 18 19 20 21 22 23" at bounding box center [596, 464] width 29 height 26
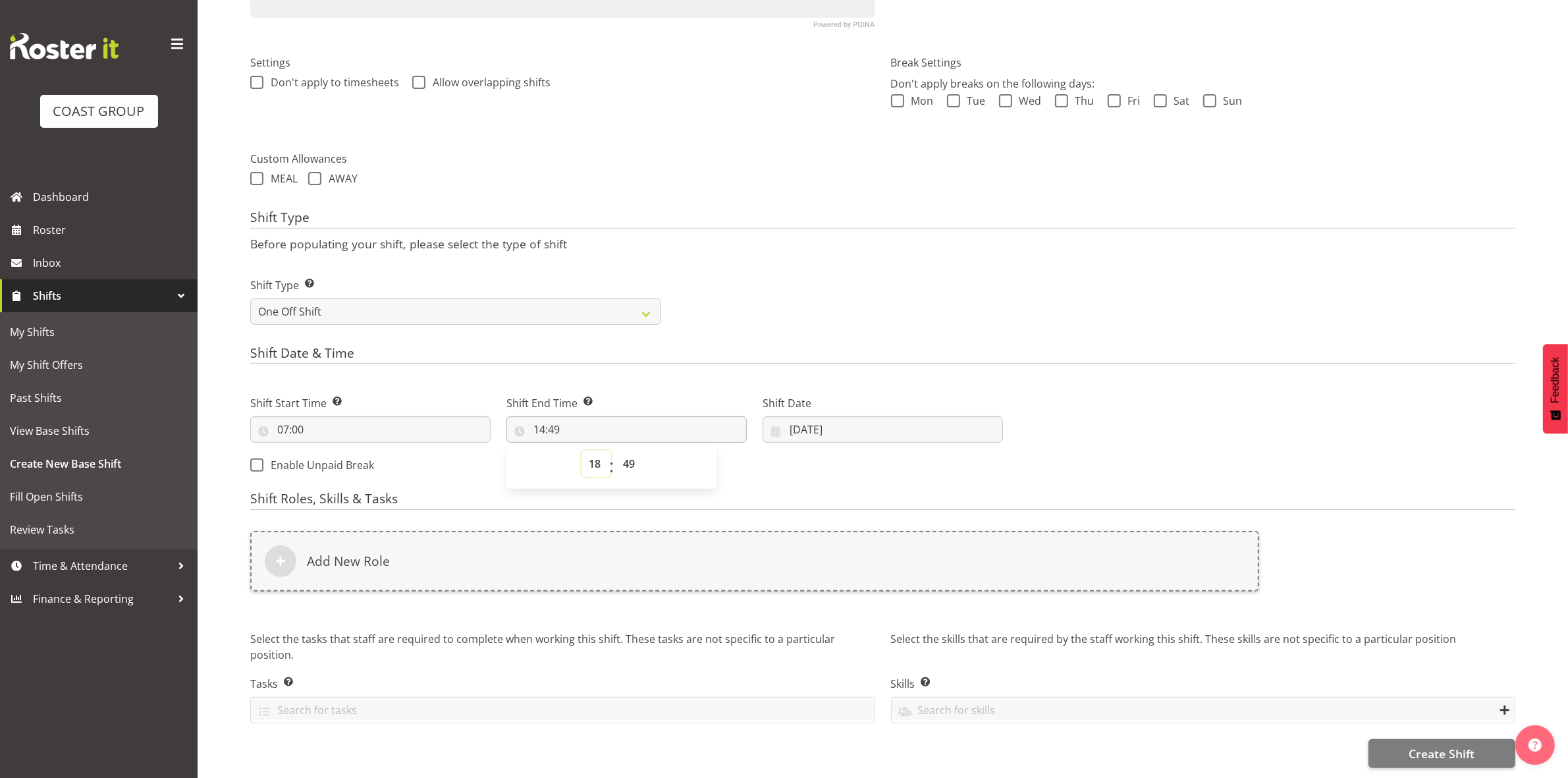
type input "18:49"
click at [627, 451] on select "00 01 02 03 04 05 06 07 08 09 10 11 12 13 14 15 16 17 18 19 20 21 22 23 24 25 2…" at bounding box center [630, 464] width 29 height 26
select select "0"
click at [616, 451] on select "00 01 02 03 04 05 06 07 08 09 10 11 12 13 14 15 16 17 18 19 20 21 22 23 24 25 2…" at bounding box center [630, 464] width 29 height 26
type input "18:00"
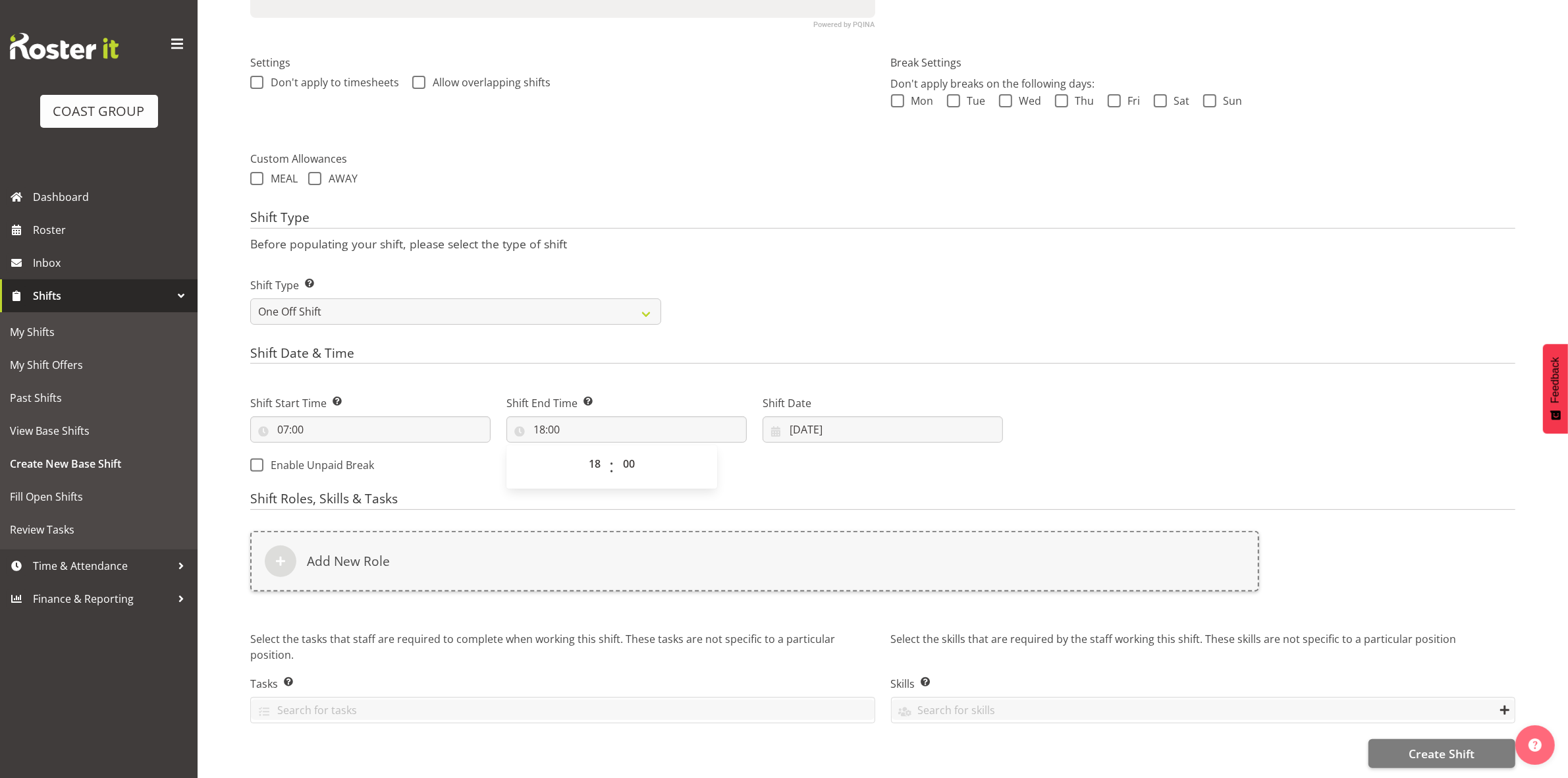
click at [765, 236] on p "Before populating your shift, please select the type of shift" at bounding box center [883, 243] width 1265 height 14
click at [795, 420] on input "[DATE]" at bounding box center [883, 429] width 240 height 26
click at [831, 558] on link "8" at bounding box center [829, 563] width 26 height 24
type input "08/09/2025"
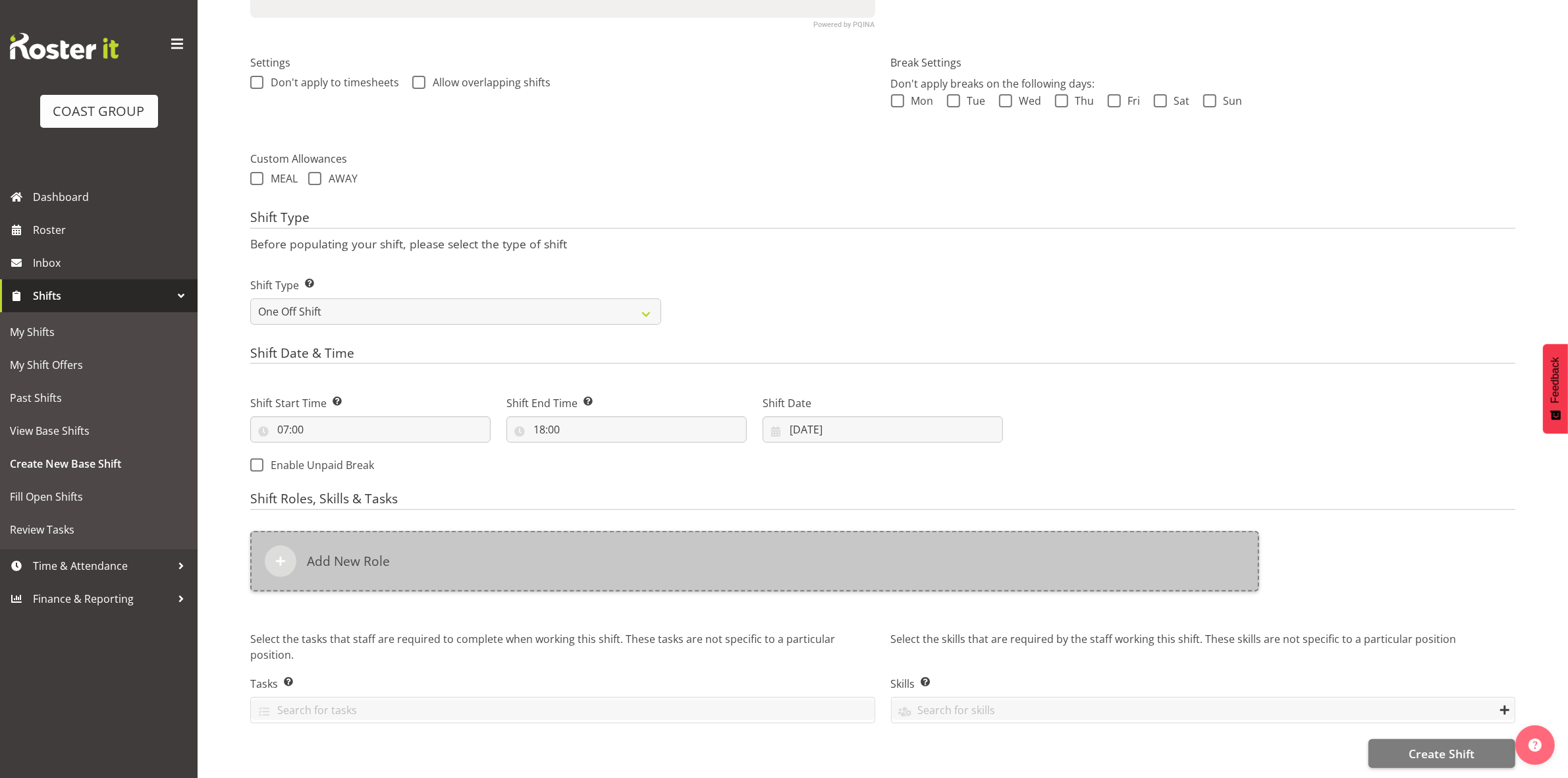
click at [616, 544] on div "Add New Role" at bounding box center [755, 561] width 1009 height 61
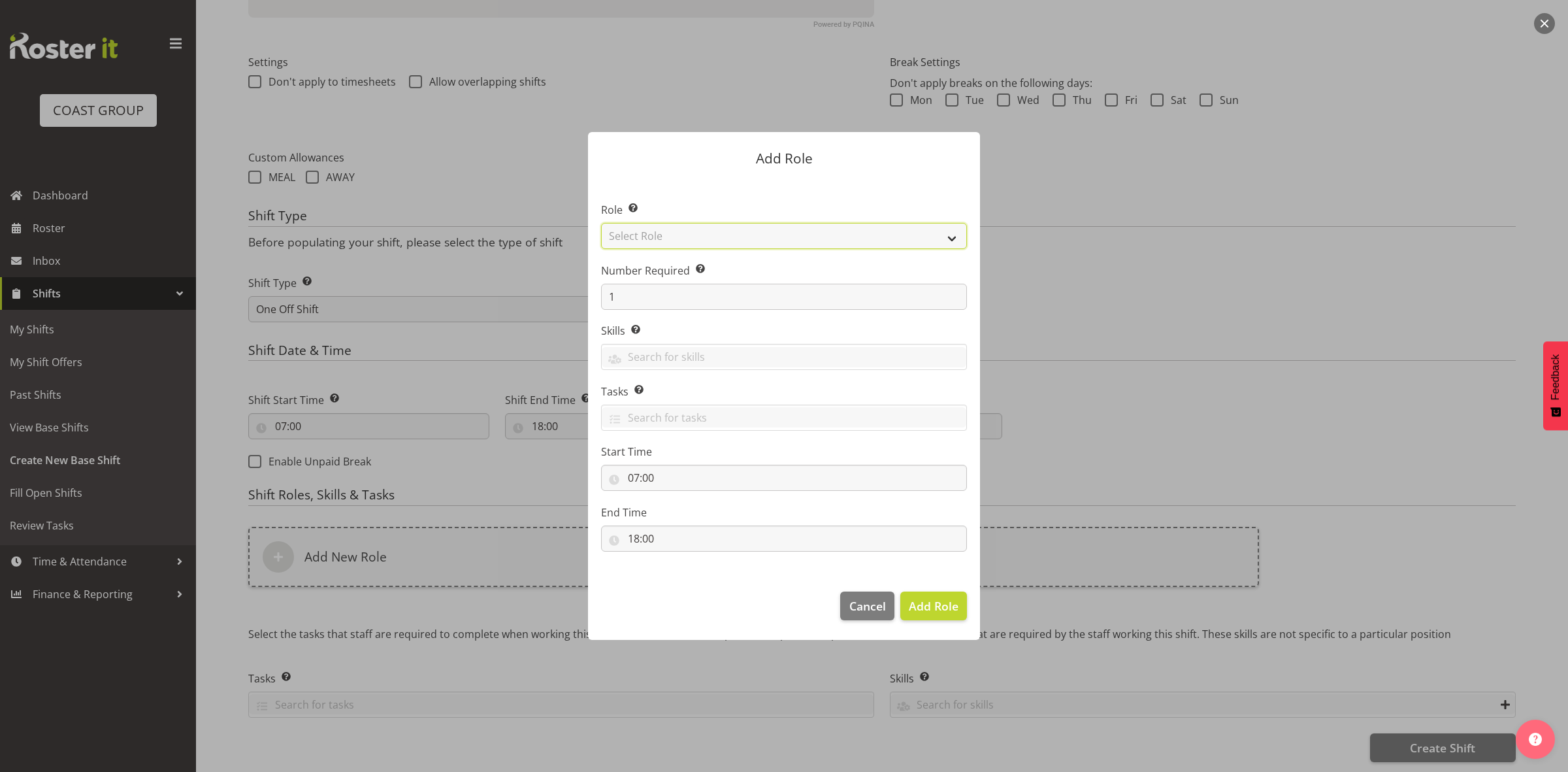
drag, startPoint x: 686, startPoint y: 236, endPoint x: 685, endPoint y: 242, distance: 6.1
click at [686, 236] on select "Select Role ACCOUNT MANAGER ACCOUNT MANAGER DW ACCOUNTS [PERSON_NAME] VEHICLES …" at bounding box center [784, 236] width 366 height 26
select select "192"
click at [601, 223] on select "Select Role ACCOUNT MANAGER ACCOUNT MANAGER DW ACCOUNTS [PERSON_NAME] VEHICLES …" at bounding box center [784, 236] width 366 height 26
click at [662, 305] on input "1" at bounding box center [784, 296] width 366 height 26
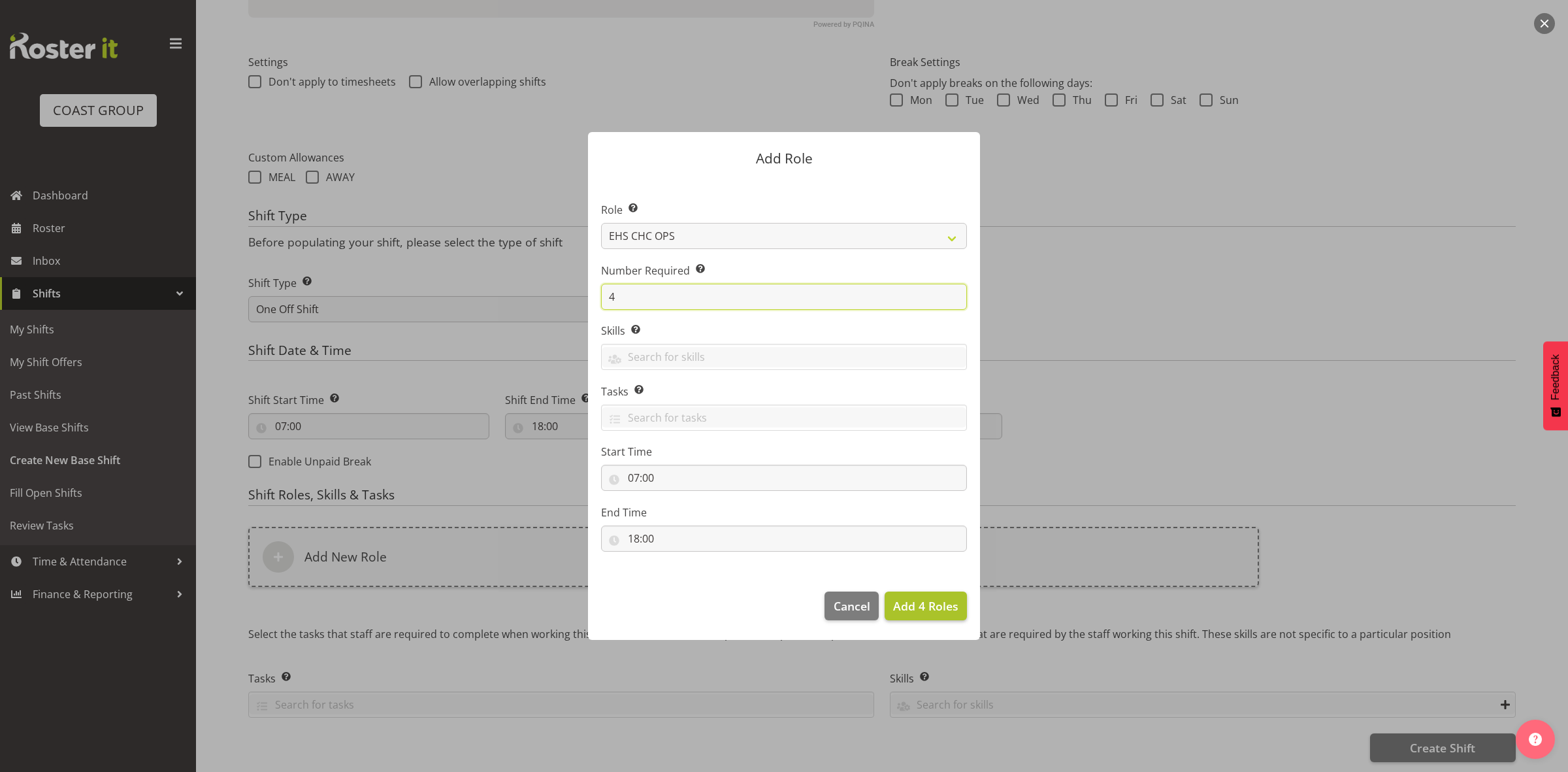
type input "4"
click at [904, 616] on button "Add 4 Roles" at bounding box center [926, 606] width 82 height 28
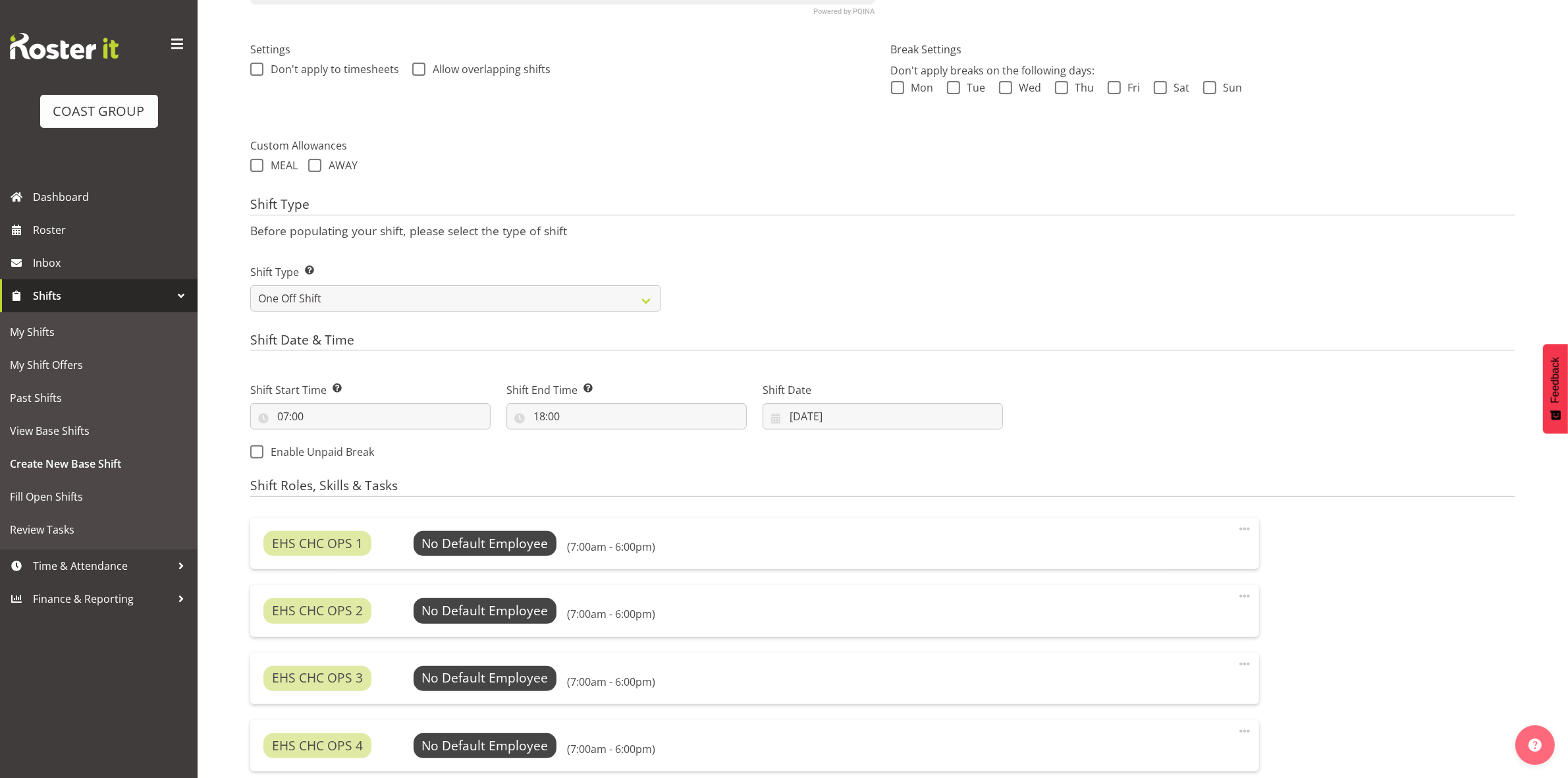
scroll to position [633, 0]
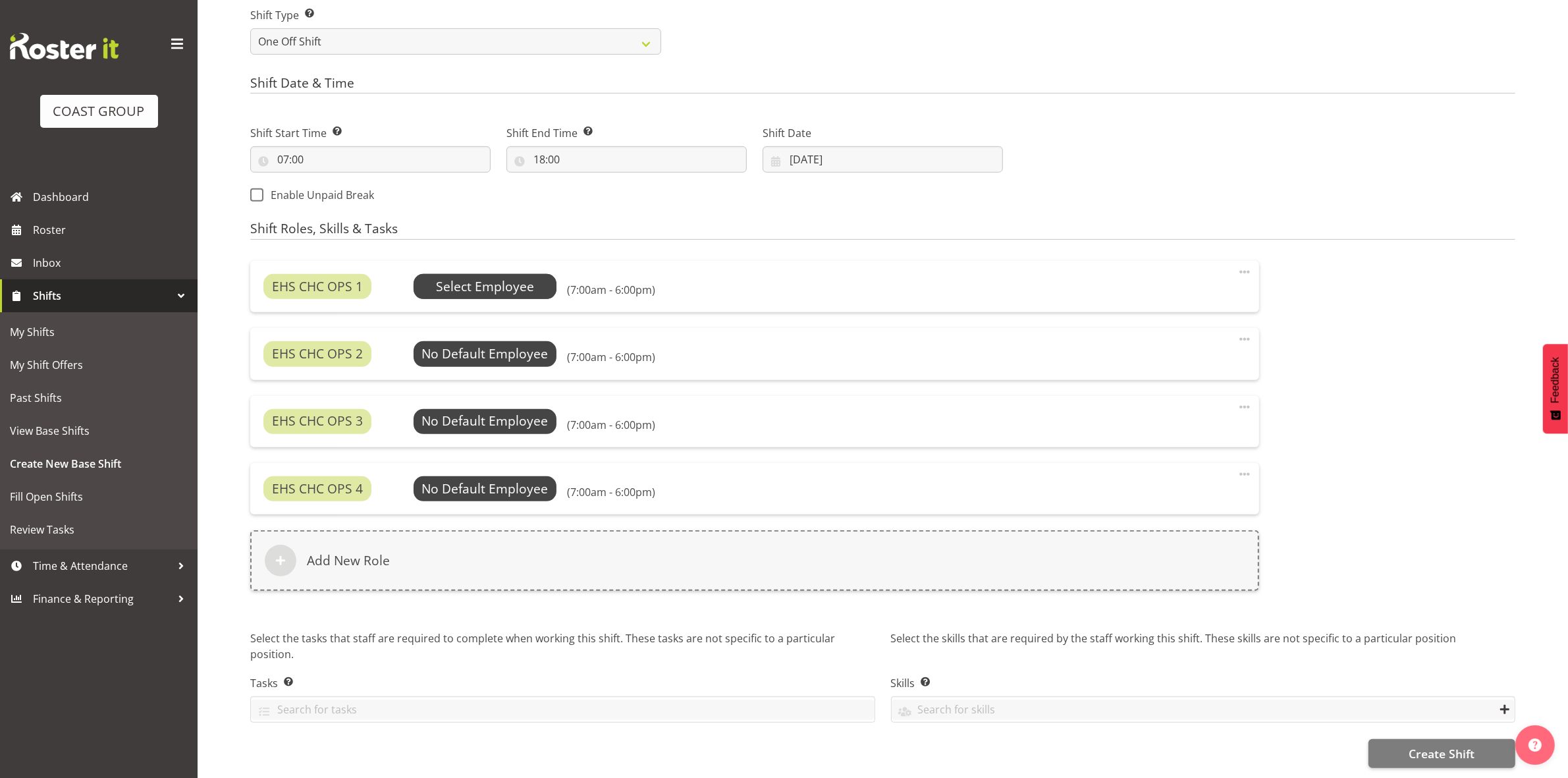
click at [476, 278] on span "Select Employee" at bounding box center [484, 287] width 98 height 19
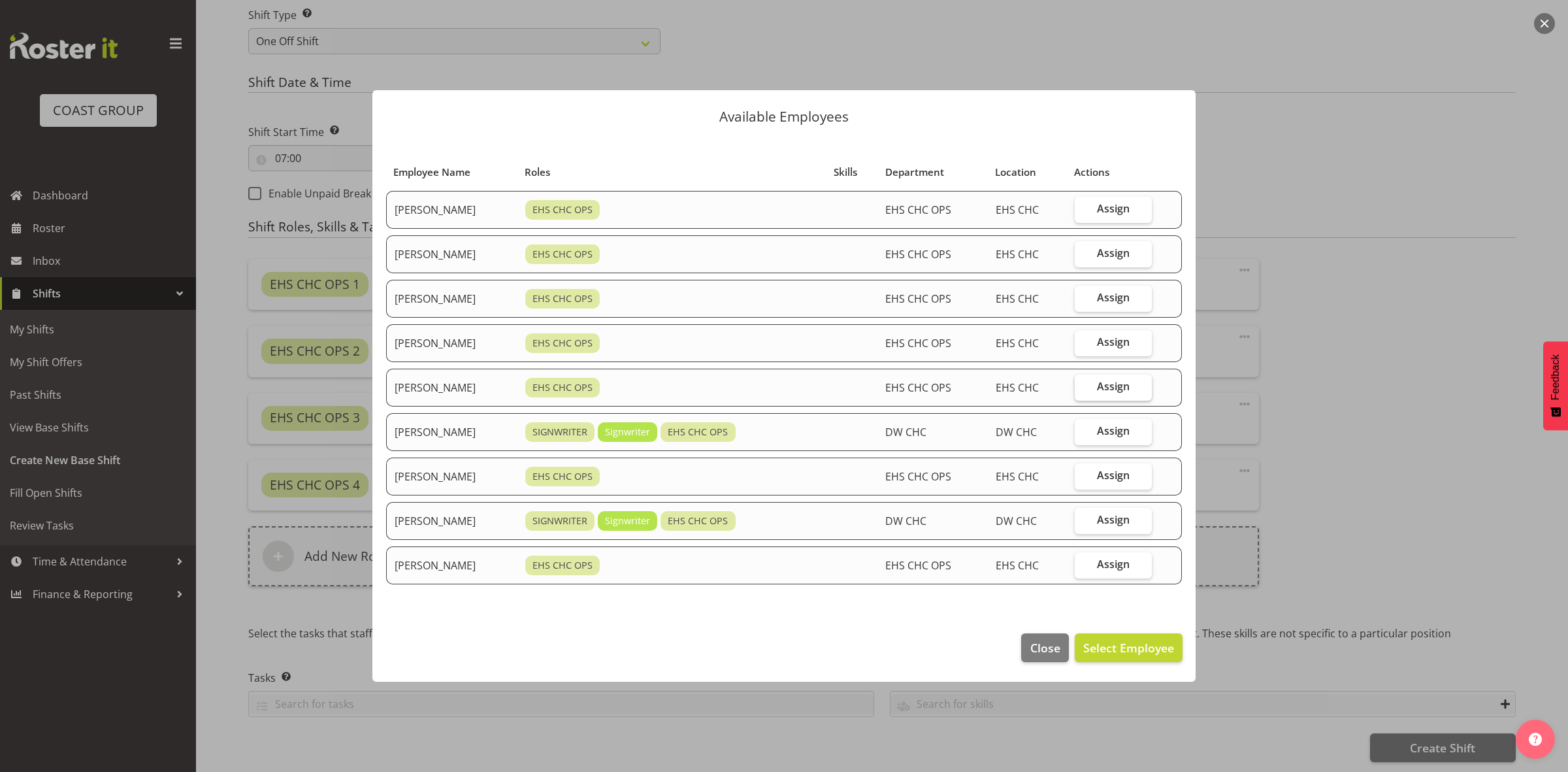
click at [1099, 386] on label "Assign" at bounding box center [1114, 387] width 78 height 26
click at [1083, 386] on input "Assign" at bounding box center [1079, 386] width 9 height 9
checkbox input "true"
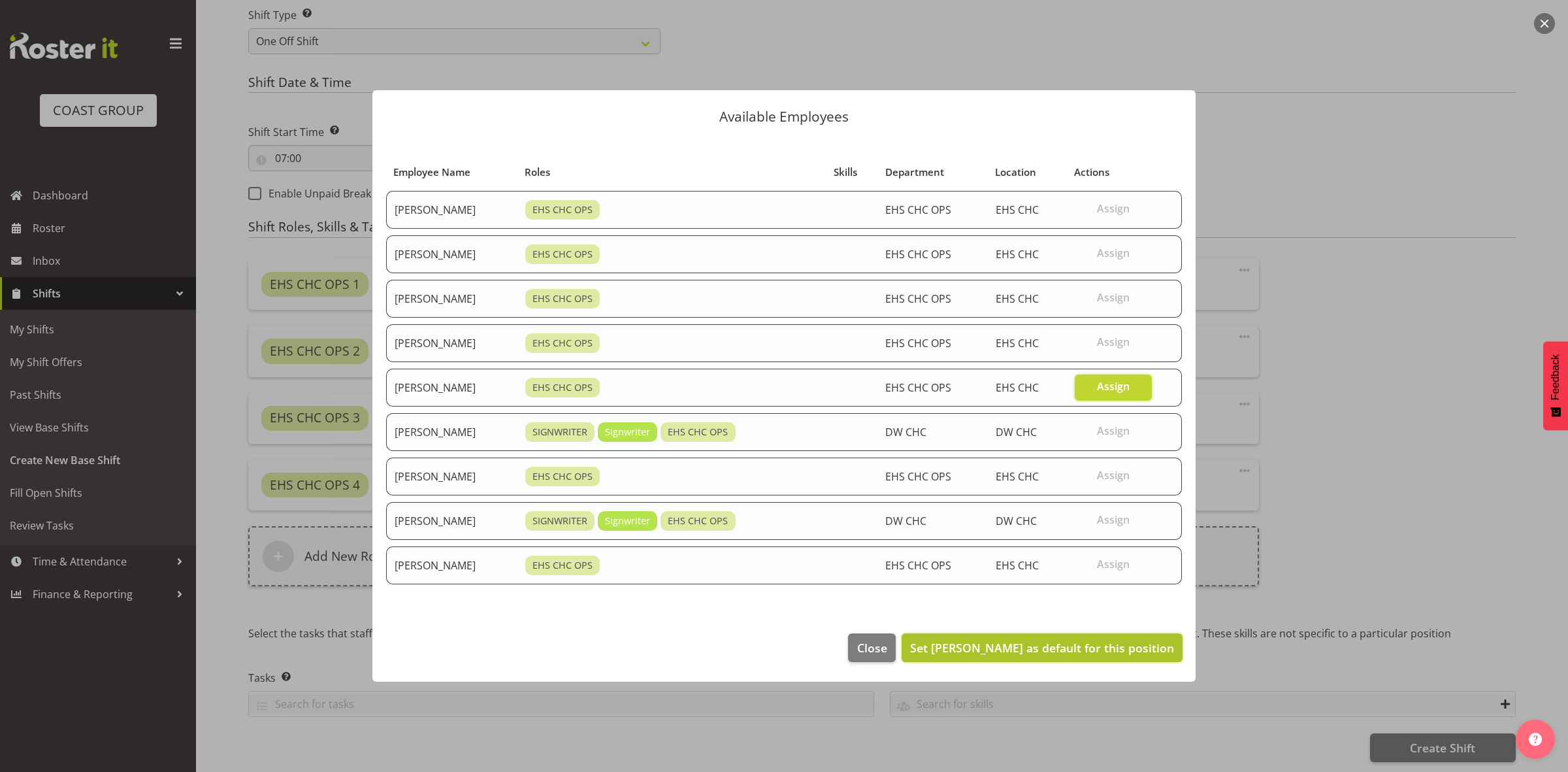
click at [1044, 652] on span "Set Reuben Bowe as default for this position" at bounding box center [1042, 648] width 264 height 16
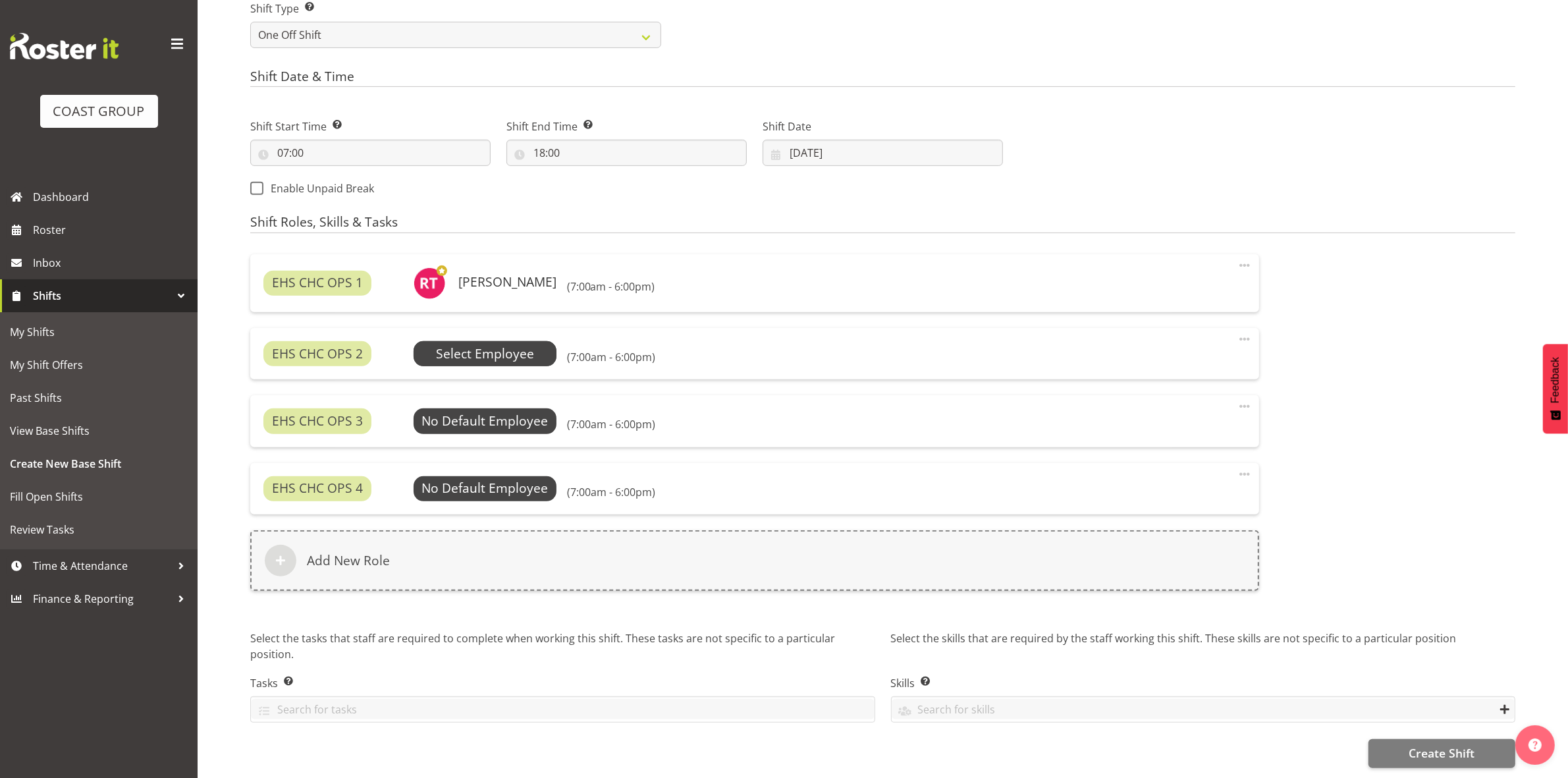
click at [501, 344] on span "Select Employee" at bounding box center [484, 354] width 98 height 19
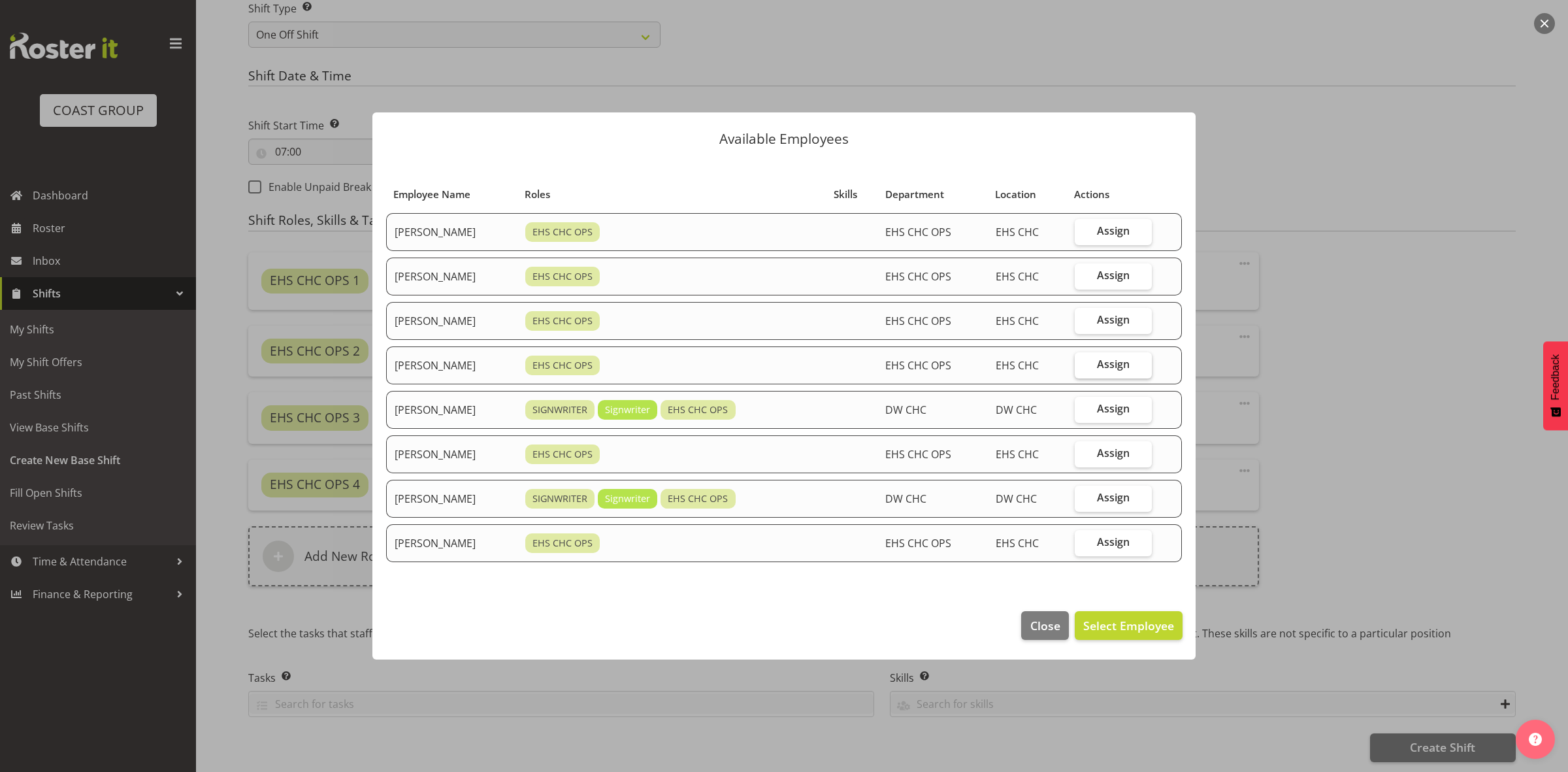
click at [1102, 364] on label "Assign" at bounding box center [1114, 365] width 78 height 26
click at [1083, 364] on input "Assign" at bounding box center [1079, 364] width 9 height 9
checkbox input "true"
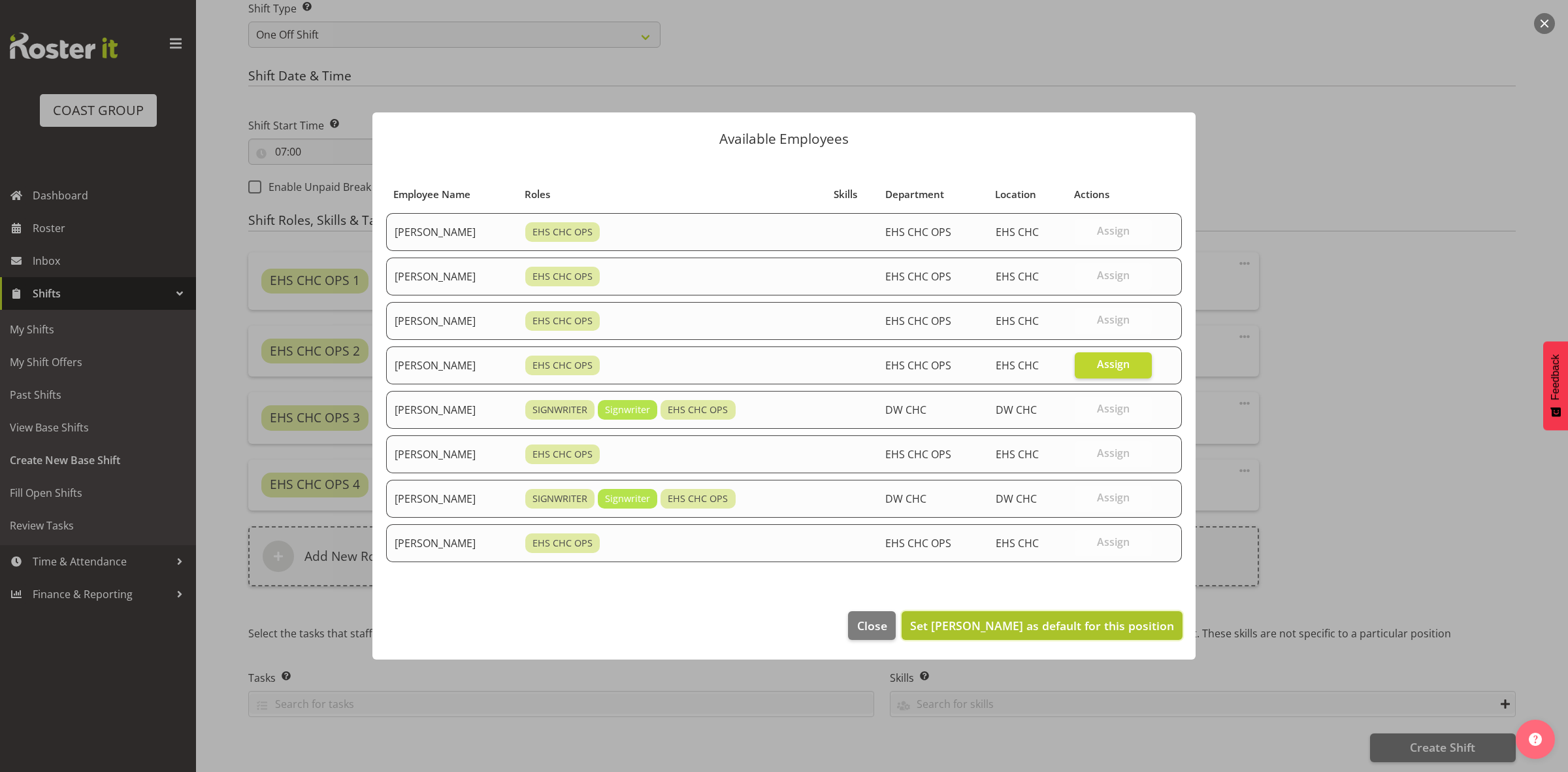
click at [1082, 626] on span "Set Martin Gorzeman as default for this position" at bounding box center [1042, 626] width 264 height 16
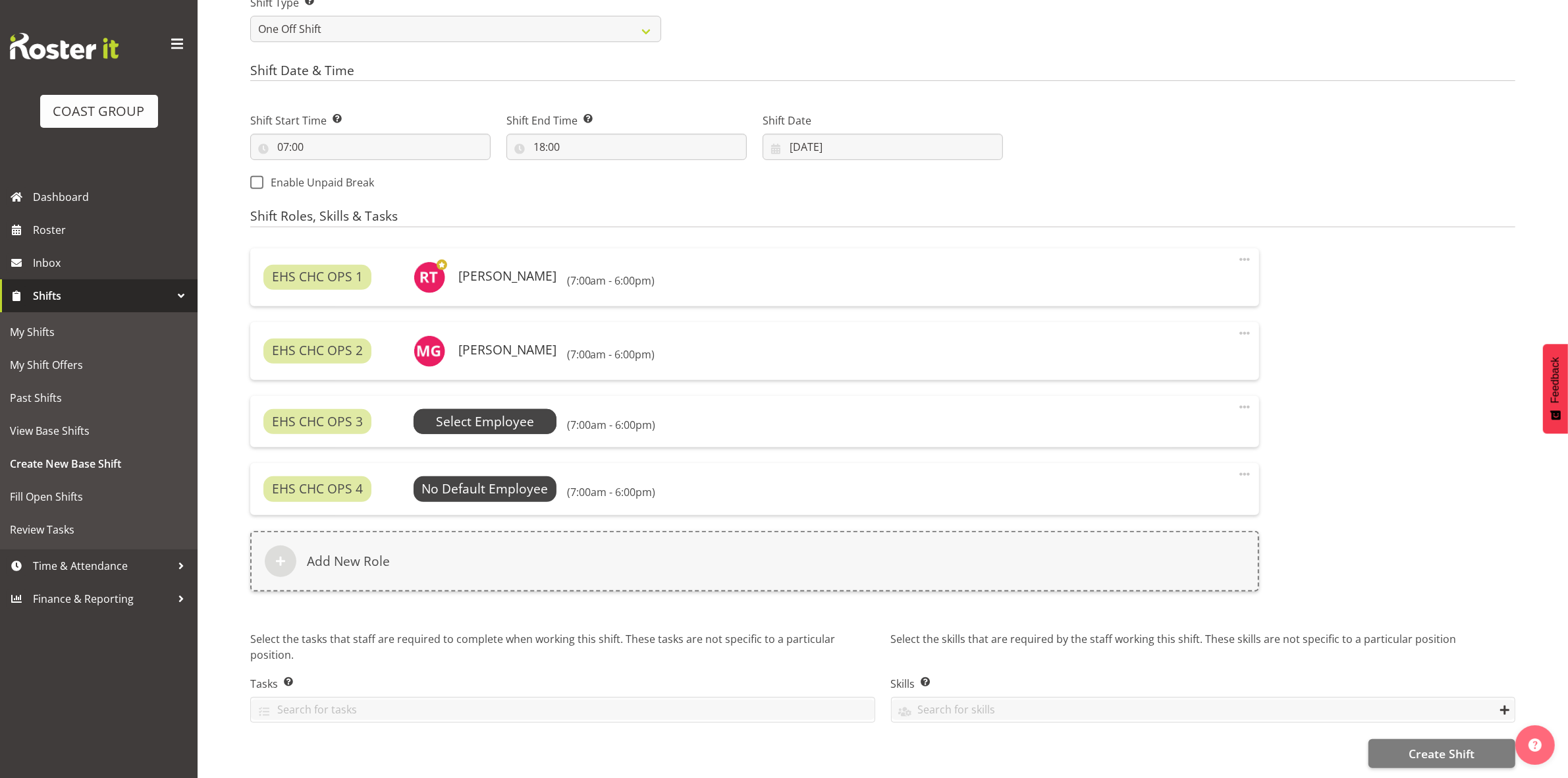
click at [461, 422] on span "Select Employee" at bounding box center [484, 422] width 98 height 19
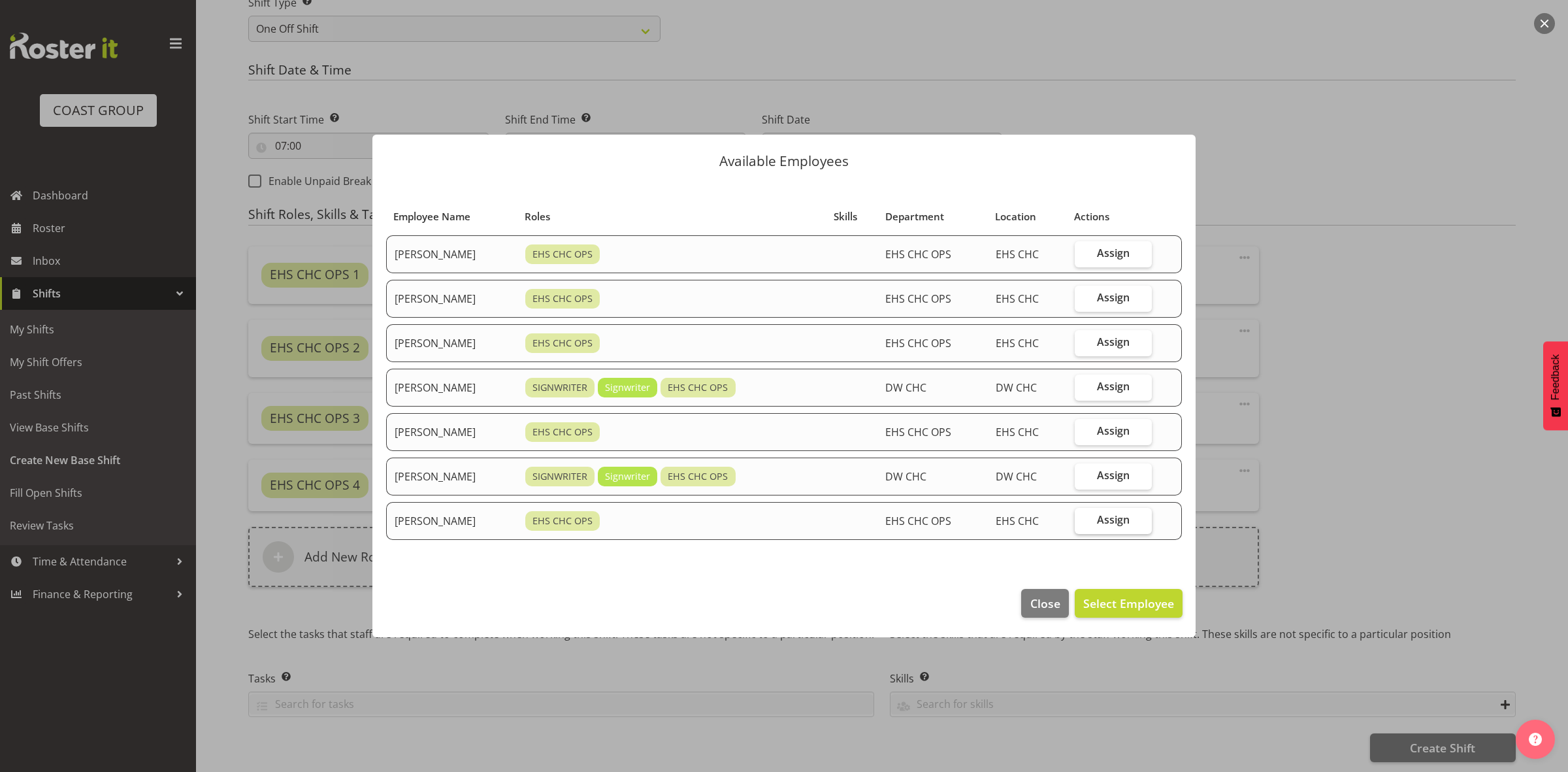
click at [1106, 523] on span "Assign" at bounding box center [1113, 520] width 33 height 13
click at [1083, 523] on input "Assign" at bounding box center [1079, 520] width 9 height 9
checkbox input "true"
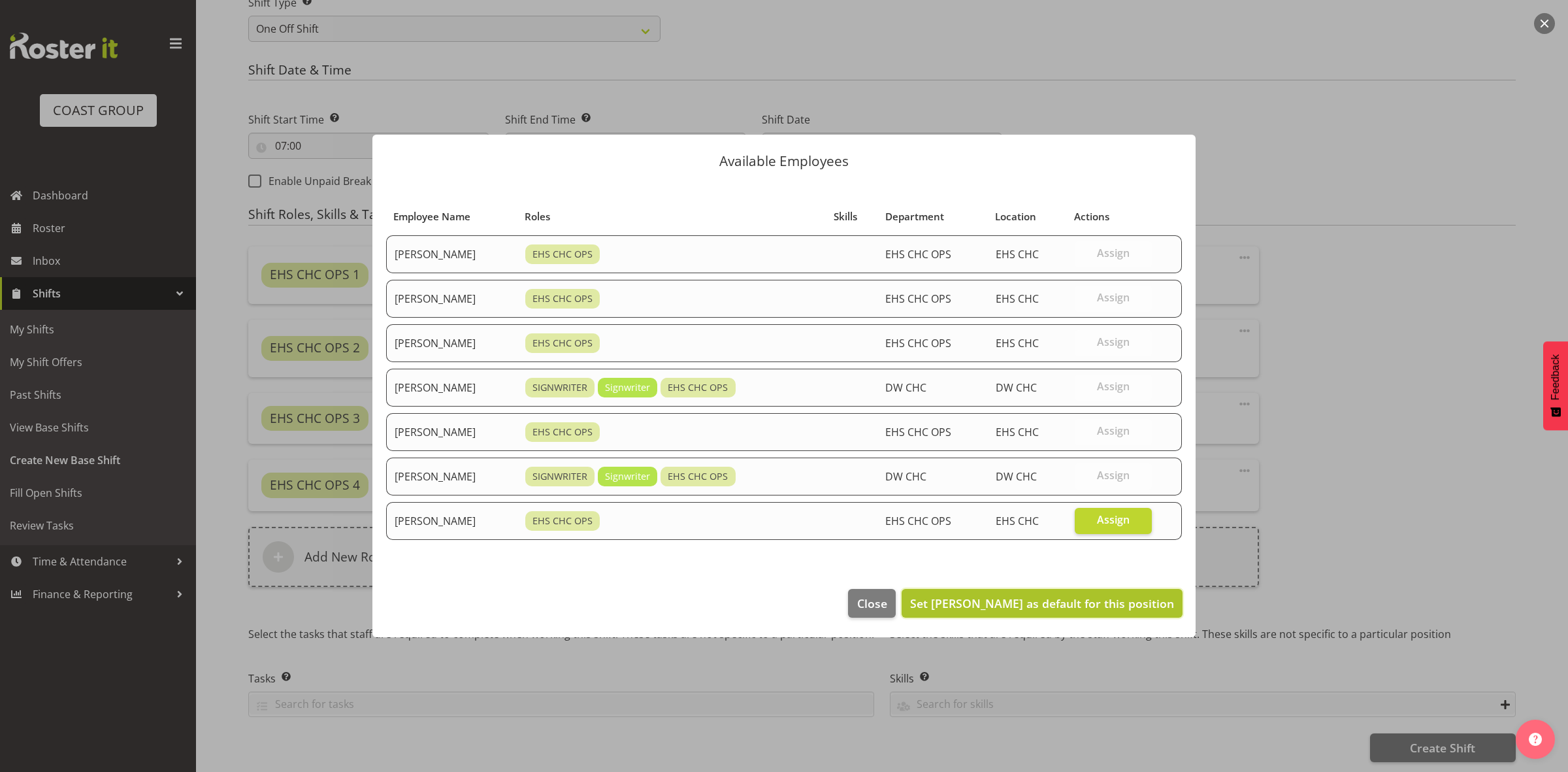
click at [1119, 599] on span "Set Zac Nimmo as default for this position" at bounding box center [1042, 604] width 264 height 16
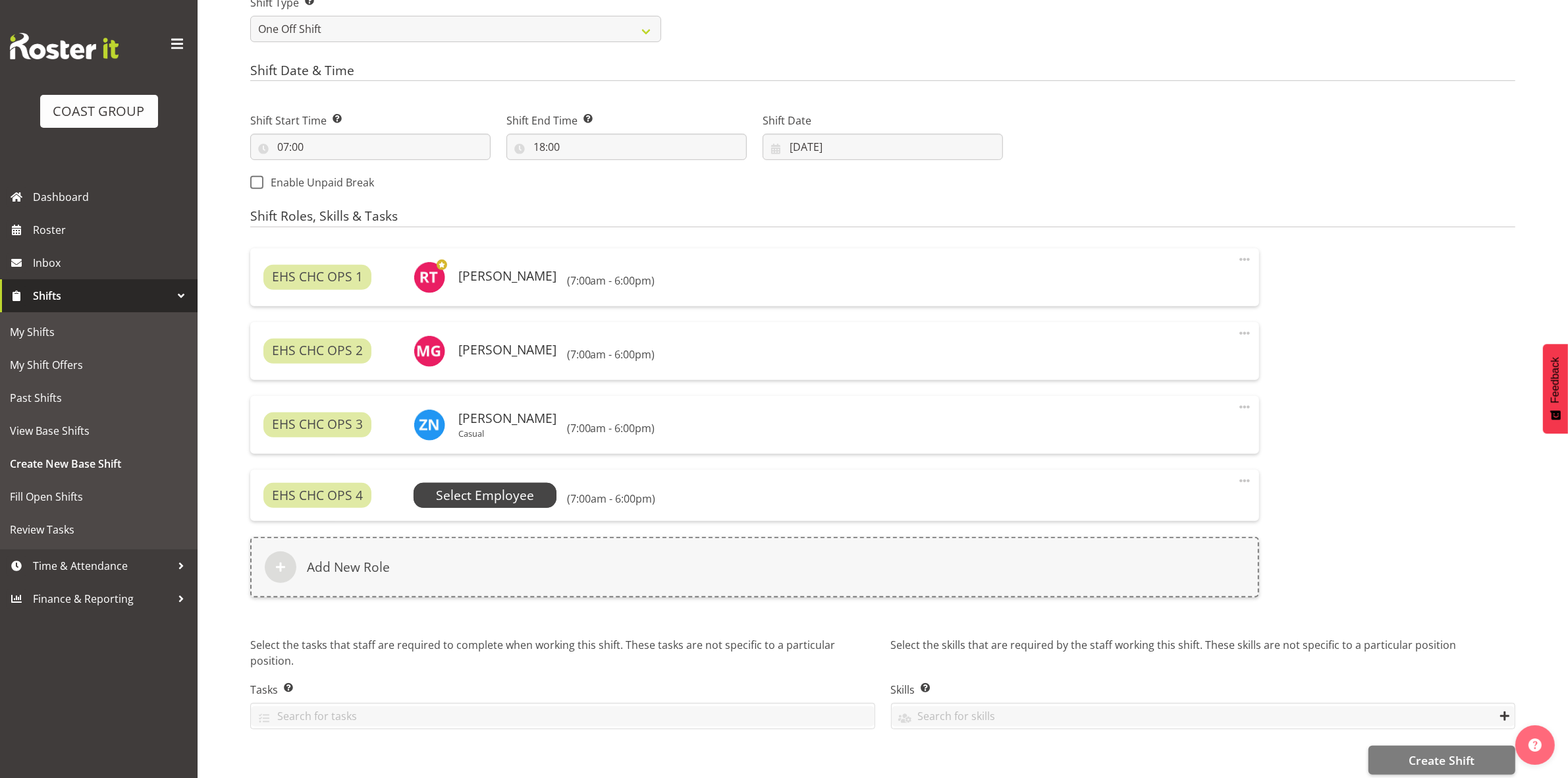
click at [463, 494] on span "Select Employee" at bounding box center [484, 495] width 98 height 19
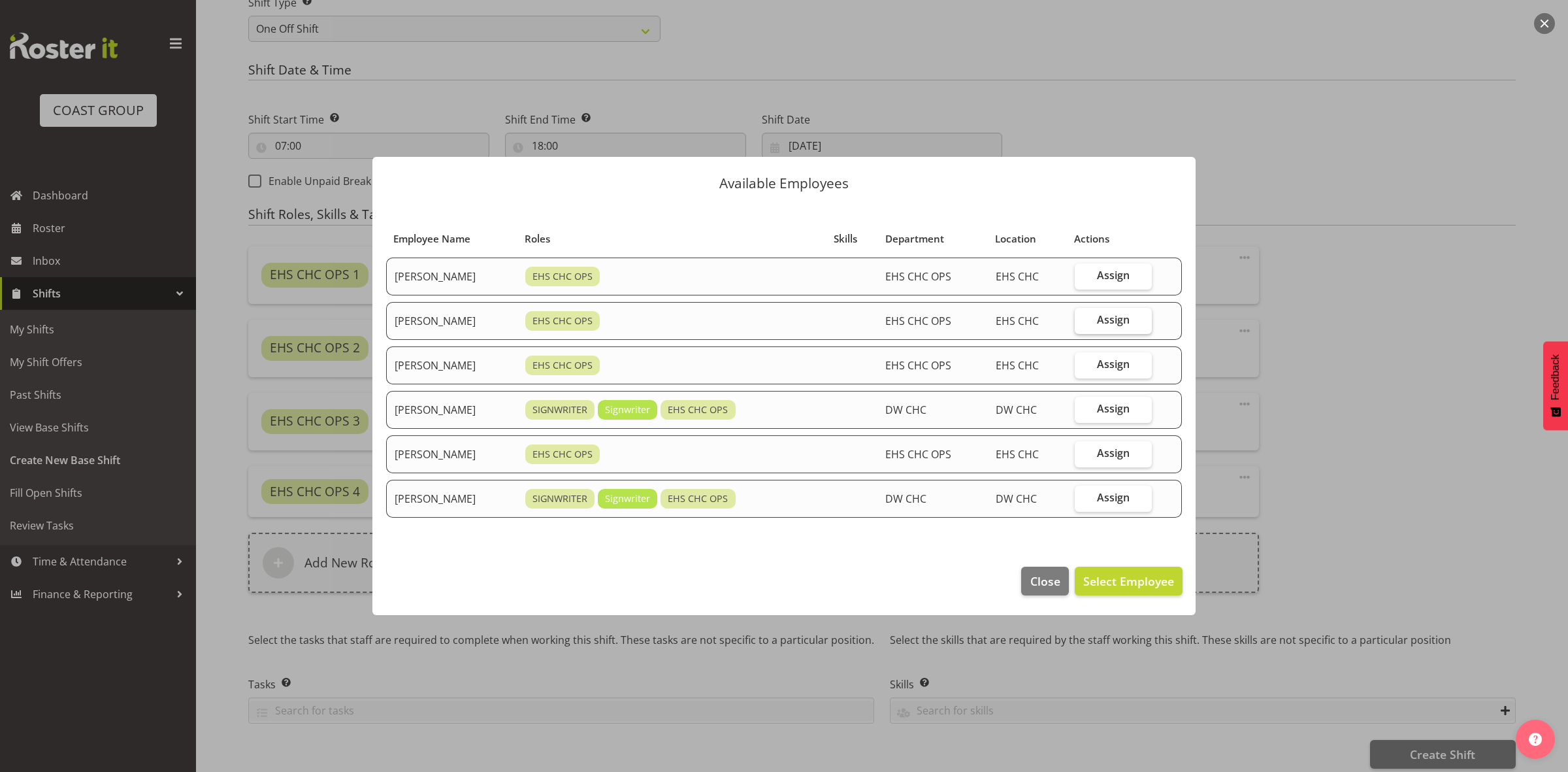
click at [1122, 317] on span "Assign" at bounding box center [1113, 320] width 33 height 13
click at [1083, 317] on input "Assign" at bounding box center [1079, 320] width 9 height 9
checkbox input "true"
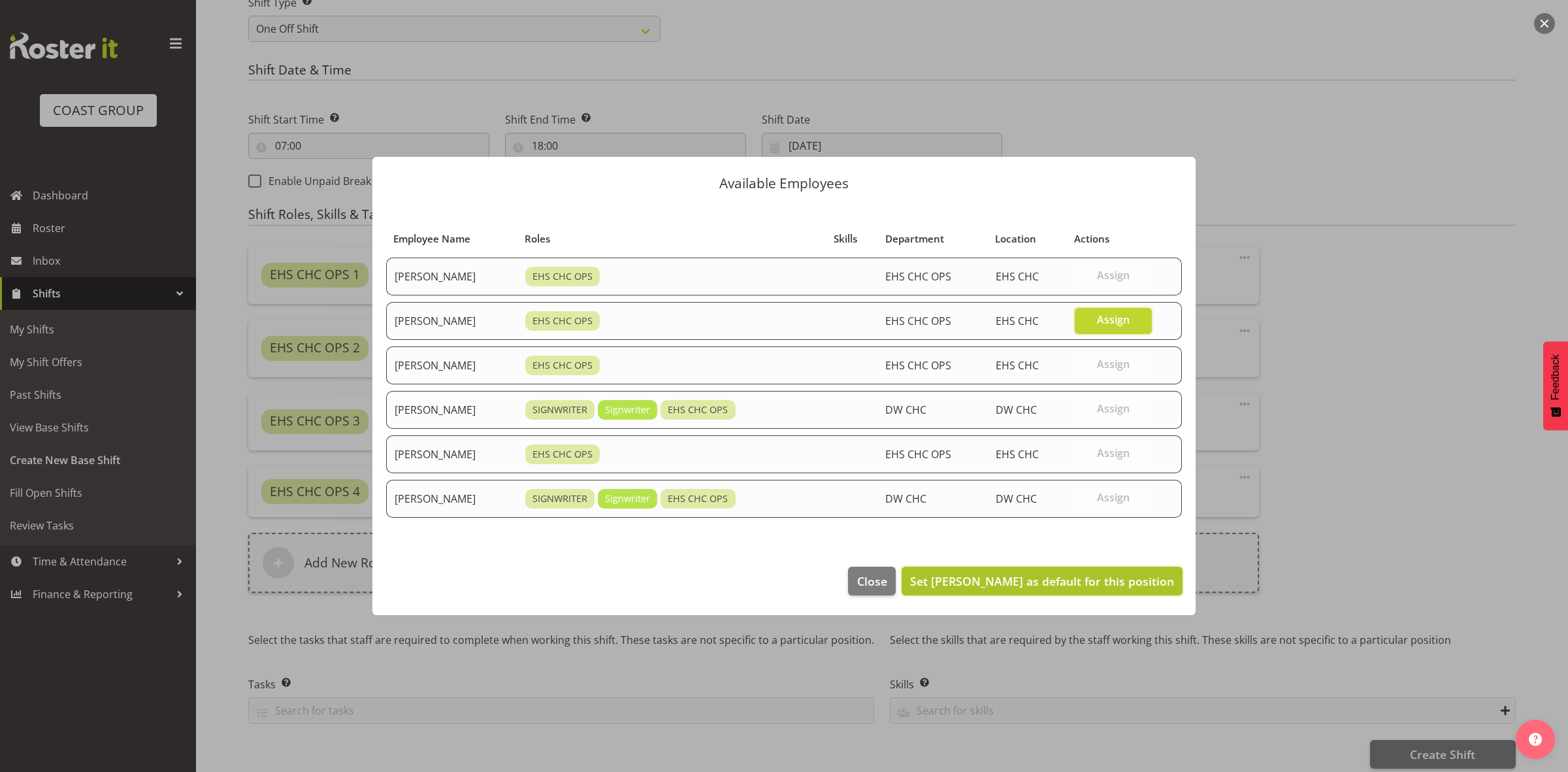
click at [1072, 587] on span "Set George Unsworth as default for this position" at bounding box center [1042, 581] width 264 height 16
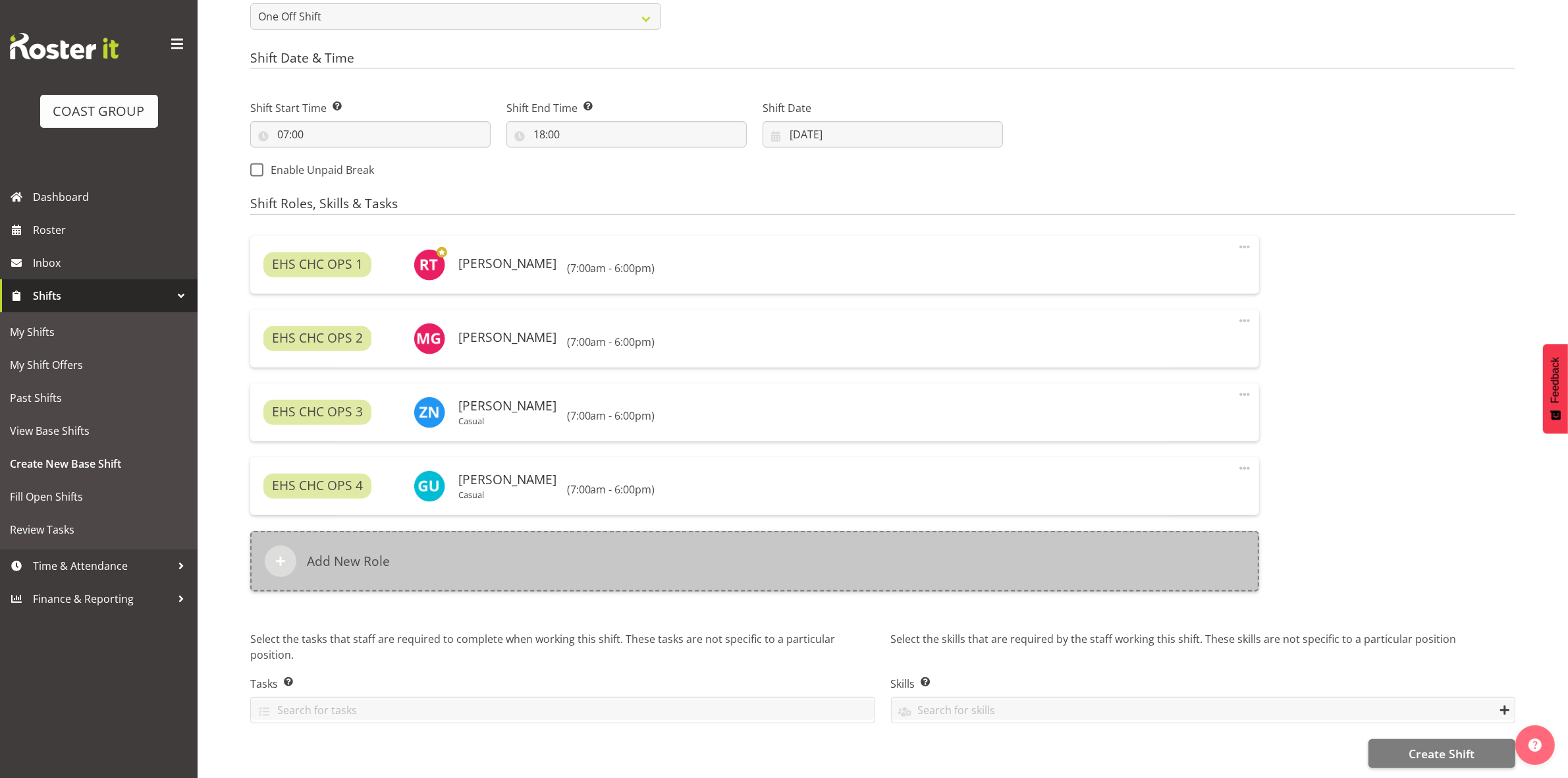
scroll to position [659, 0]
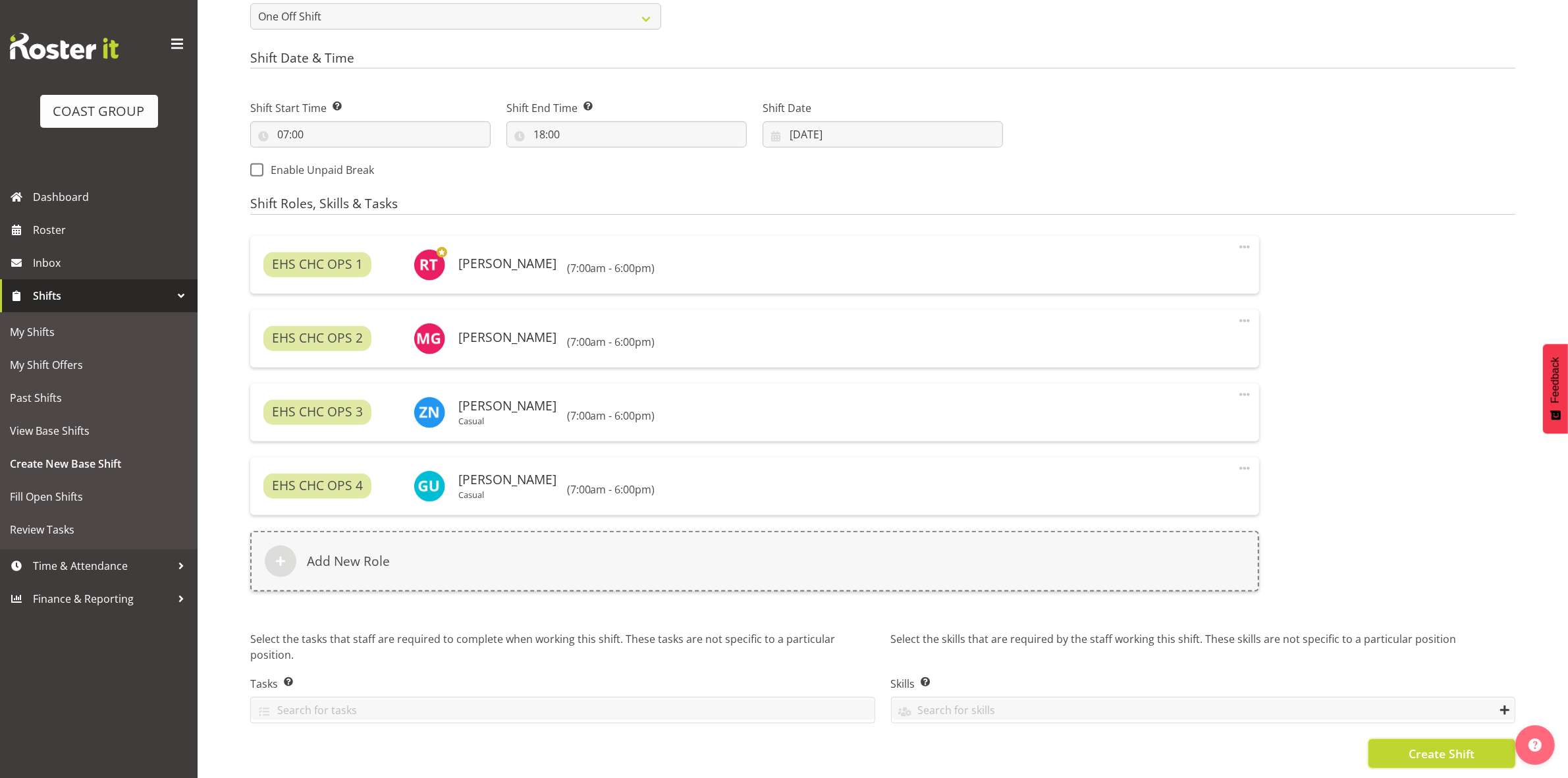
click at [1441, 745] on span "Create Shift" at bounding box center [1441, 754] width 66 height 17
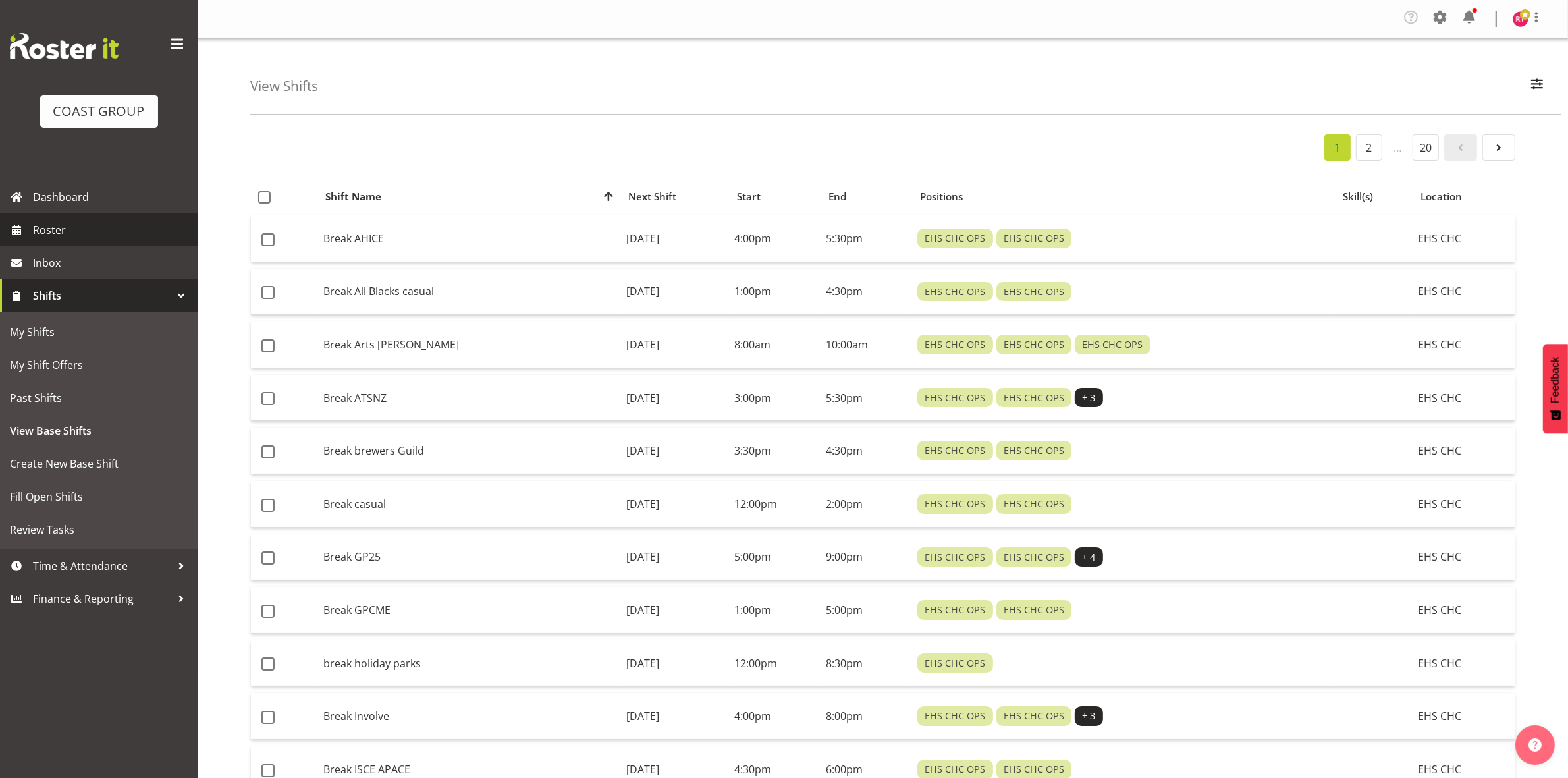
click at [81, 224] on span "Roster" at bounding box center [112, 230] width 158 height 20
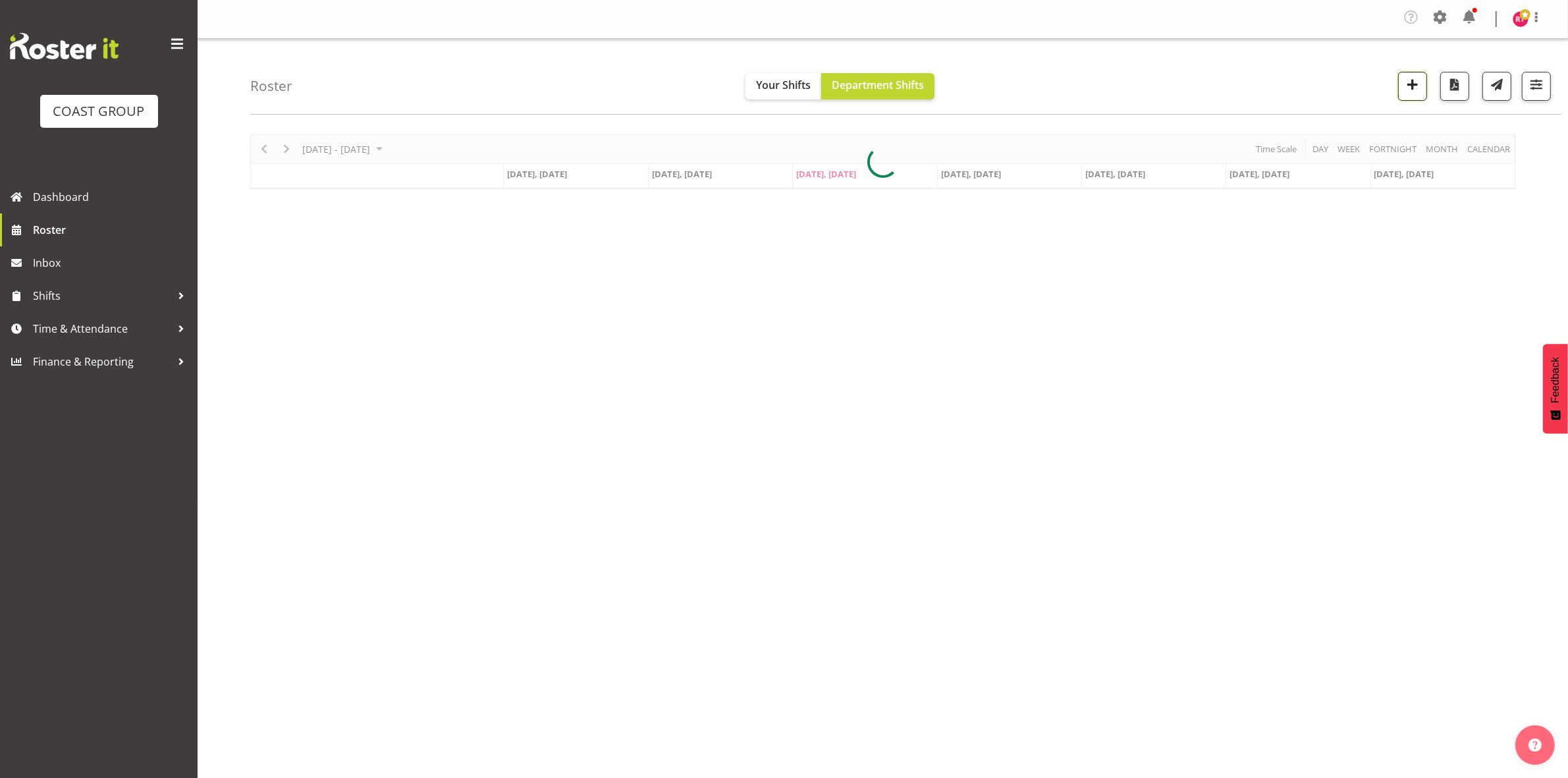
drag, startPoint x: 1414, startPoint y: 89, endPoint x: 1397, endPoint y: 94, distance: 17.7
click at [1414, 89] on span "button" at bounding box center [1412, 84] width 17 height 17
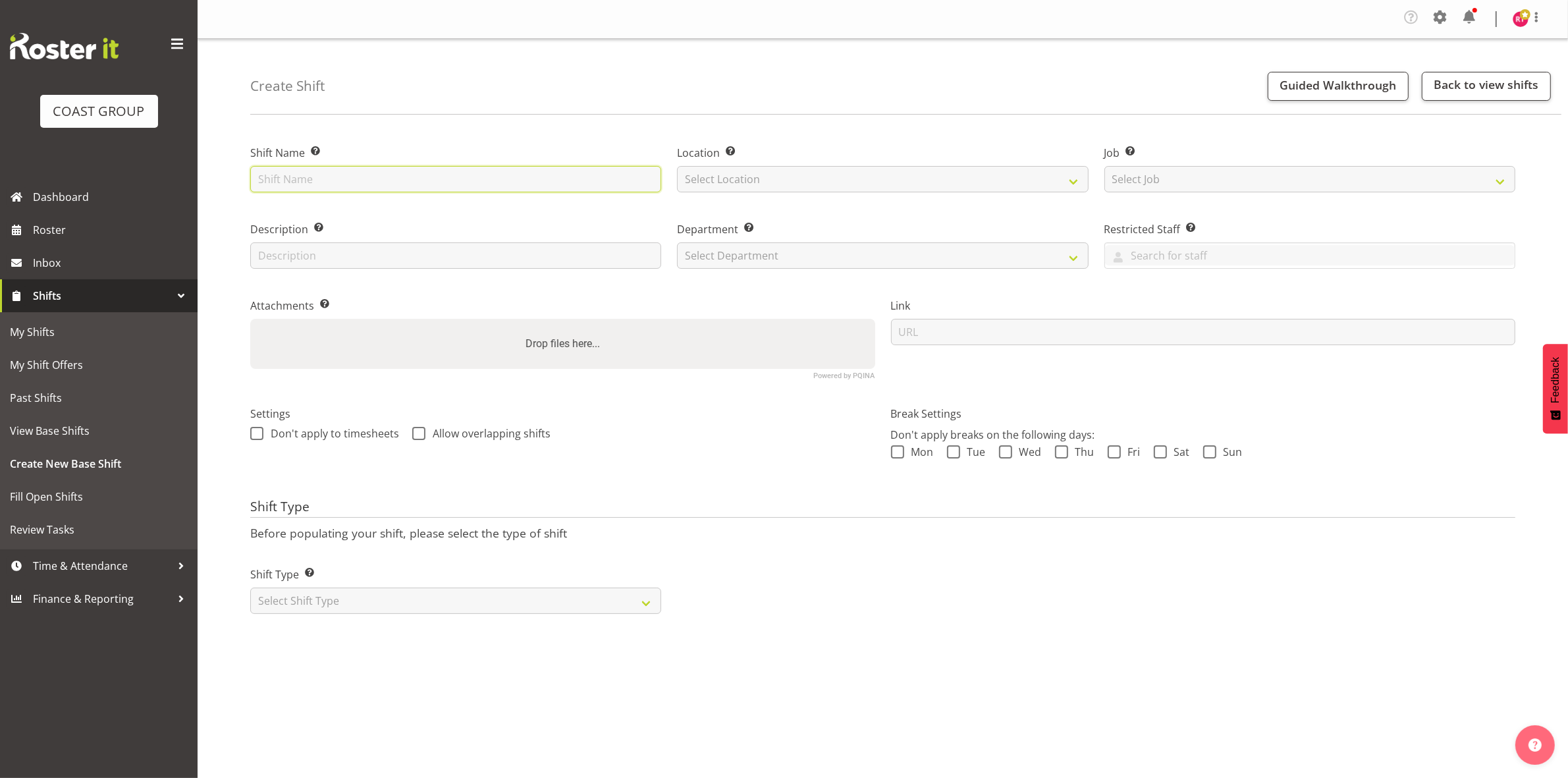
click at [366, 179] on input "text" at bounding box center [456, 179] width 411 height 26
type input "Build EEA"
drag, startPoint x: 728, startPoint y: 170, endPoint x: 731, endPoint y: 178, distance: 8.5
click at [729, 170] on select "Select Location EHS CHC" at bounding box center [882, 179] width 411 height 26
select select "107"
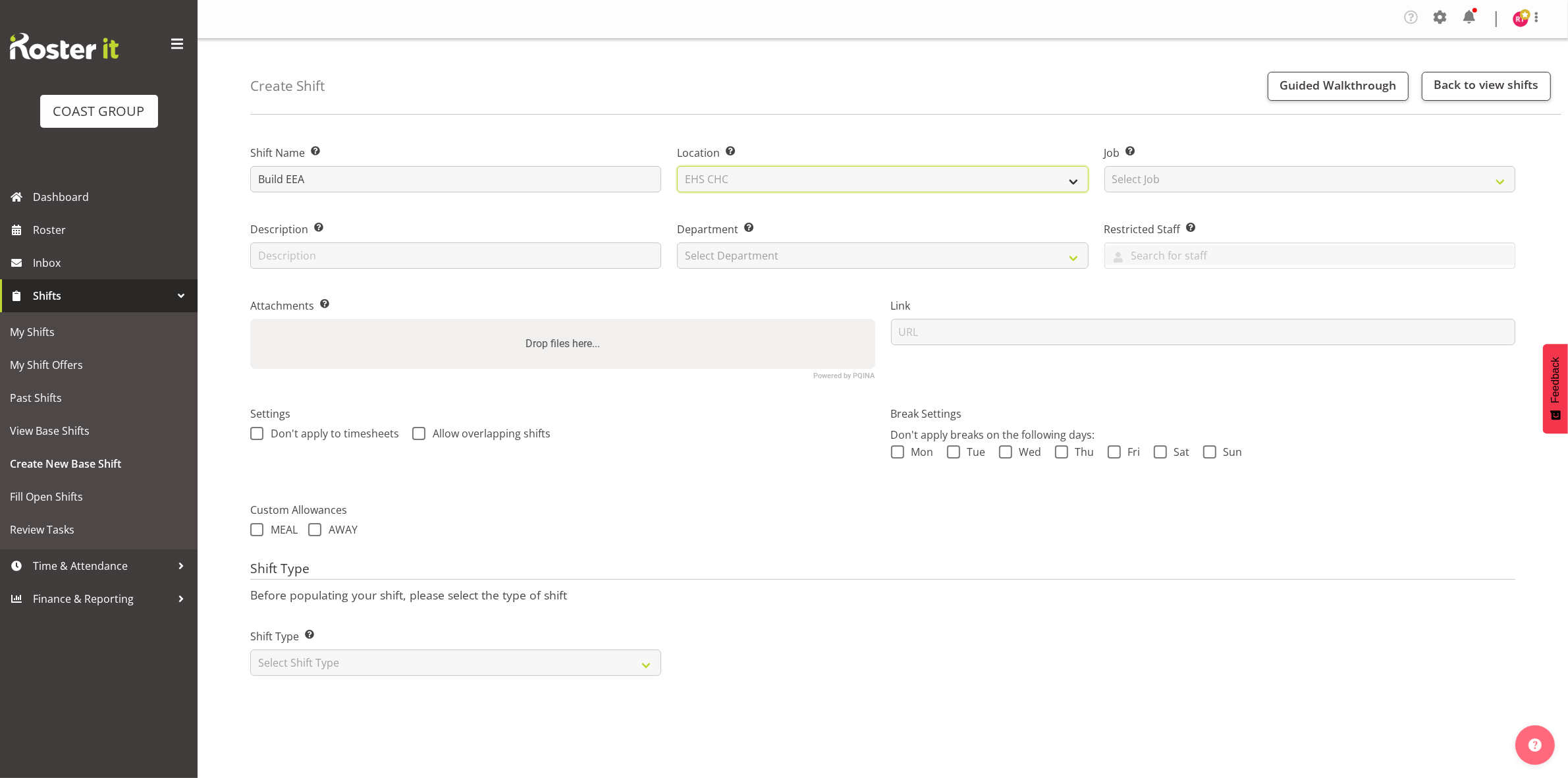
click at [677, 166] on select "Select Location EHS CHC" at bounding box center [882, 179] width 411 height 26
click at [1278, 179] on select "Select Job Create new job 1 Carlton Events 1 Carlton Hamilton 1 Carlton Welling…" at bounding box center [1310, 179] width 411 height 26
select select "9202"
click at [1104, 166] on select "Select Job Create new job 1 Carlton Events 1 Carlton Hamilton 1 Carlton Welling…" at bounding box center [1310, 179] width 411 height 26
click at [790, 244] on select "Select Department EHS CHC OPS" at bounding box center [882, 256] width 411 height 26
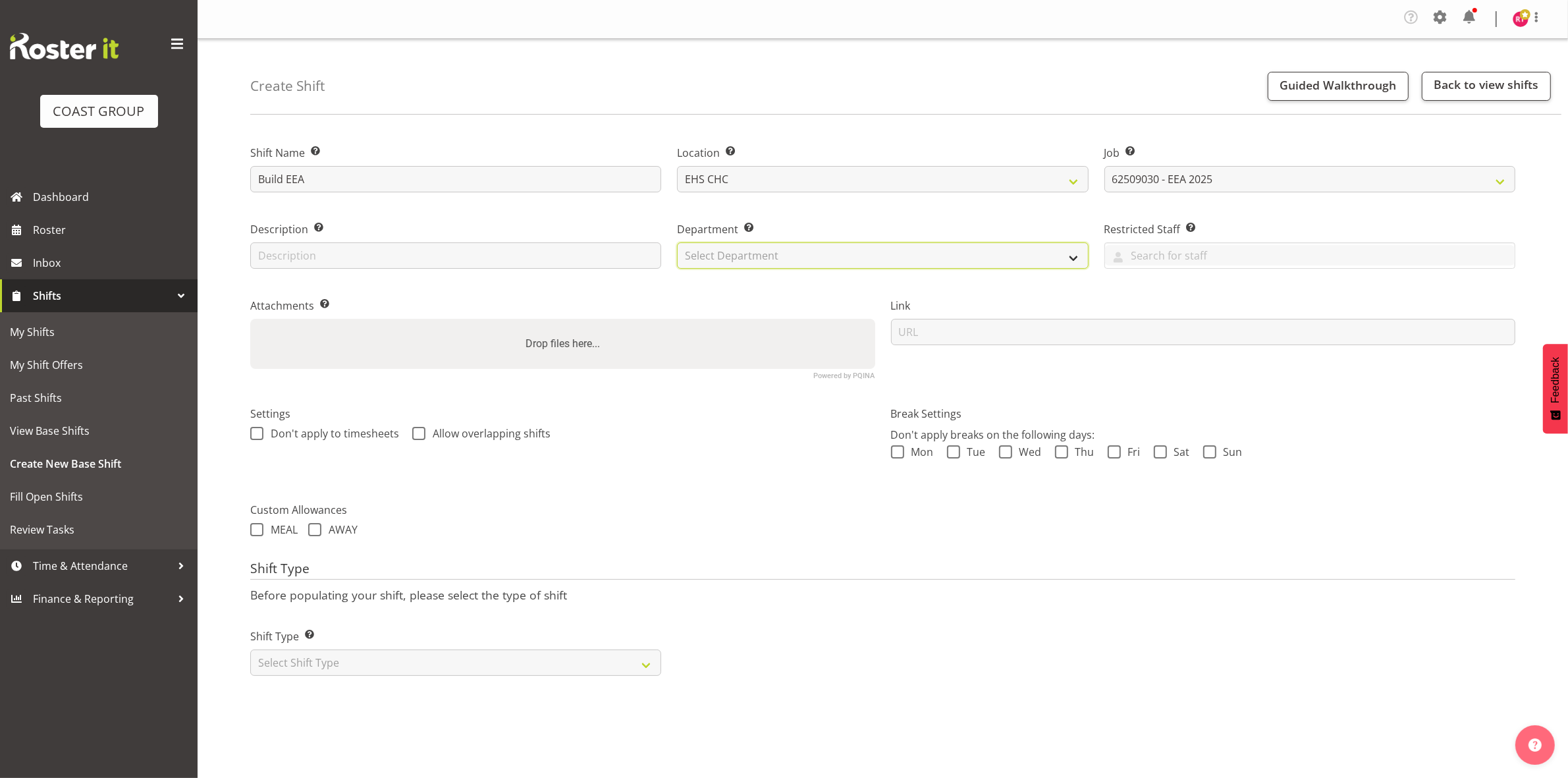
select select "41"
click at [677, 243] on select "Select Department EHS CHC OPS" at bounding box center [882, 256] width 411 height 26
click at [290, 652] on select "Select Shift Type One Off Shift Recurring Shift Rotating Shift" at bounding box center [456, 663] width 411 height 26
select select "one_off"
click at [250, 650] on select "Select Shift Type One Off Shift Recurring Shift Rotating Shift" at bounding box center [456, 663] width 411 height 26
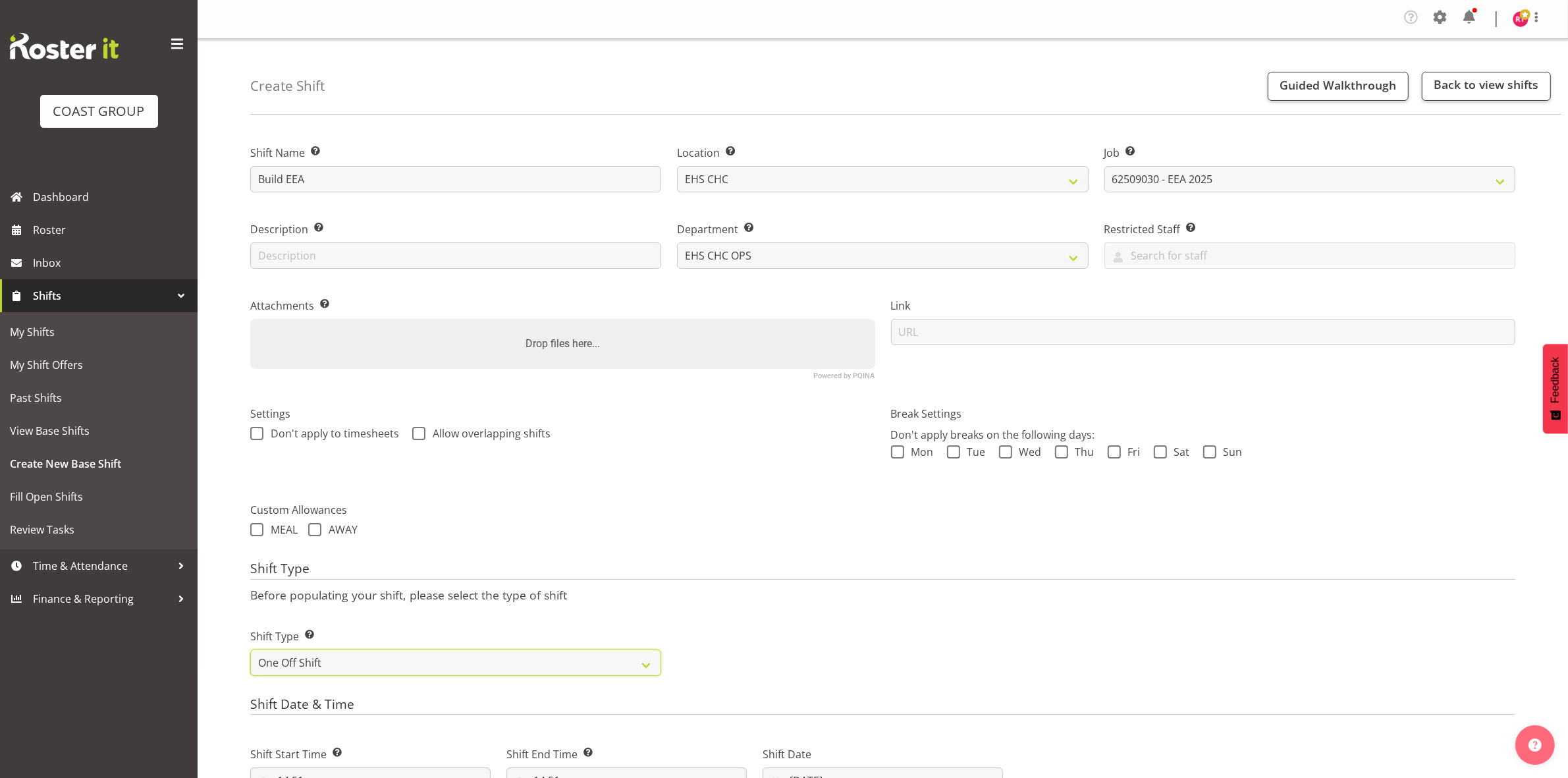
scroll to position [364, 0]
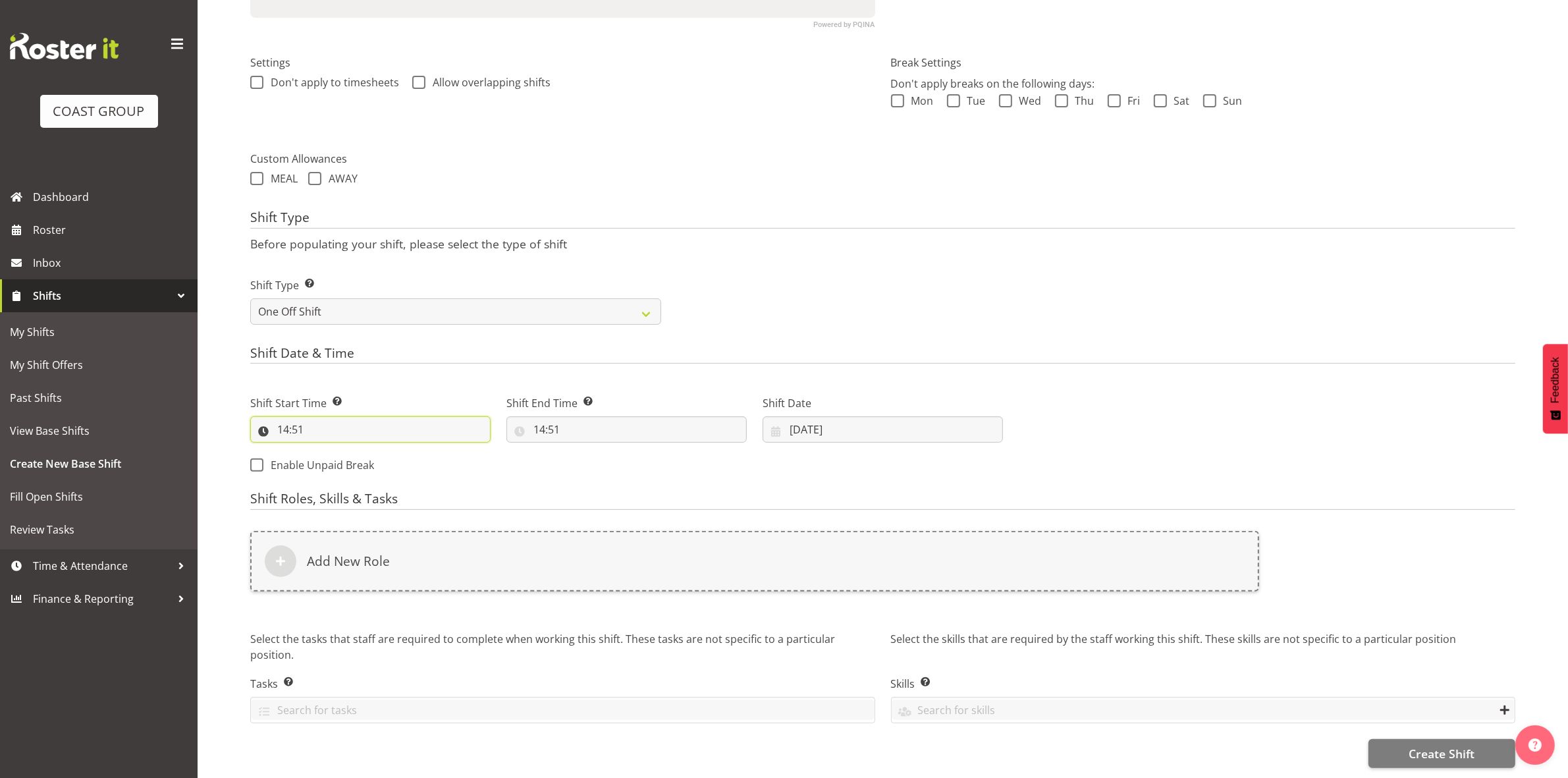
click at [285, 419] on input "14:51" at bounding box center [371, 429] width 240 height 26
drag, startPoint x: 335, startPoint y: 449, endPoint x: 335, endPoint y: 443, distance: 6.0
click at [335, 451] on select "00 01 02 03 04 05 06 07 08 09 10 11 12 13 14 15 16 17 18 19 20 21 22 23" at bounding box center [340, 464] width 29 height 26
select select "12"
click at [325, 451] on select "00 01 02 03 04 05 06 07 08 09 10 11 12 13 14 15 16 17 18 19 20 21 22 23" at bounding box center [340, 464] width 29 height 26
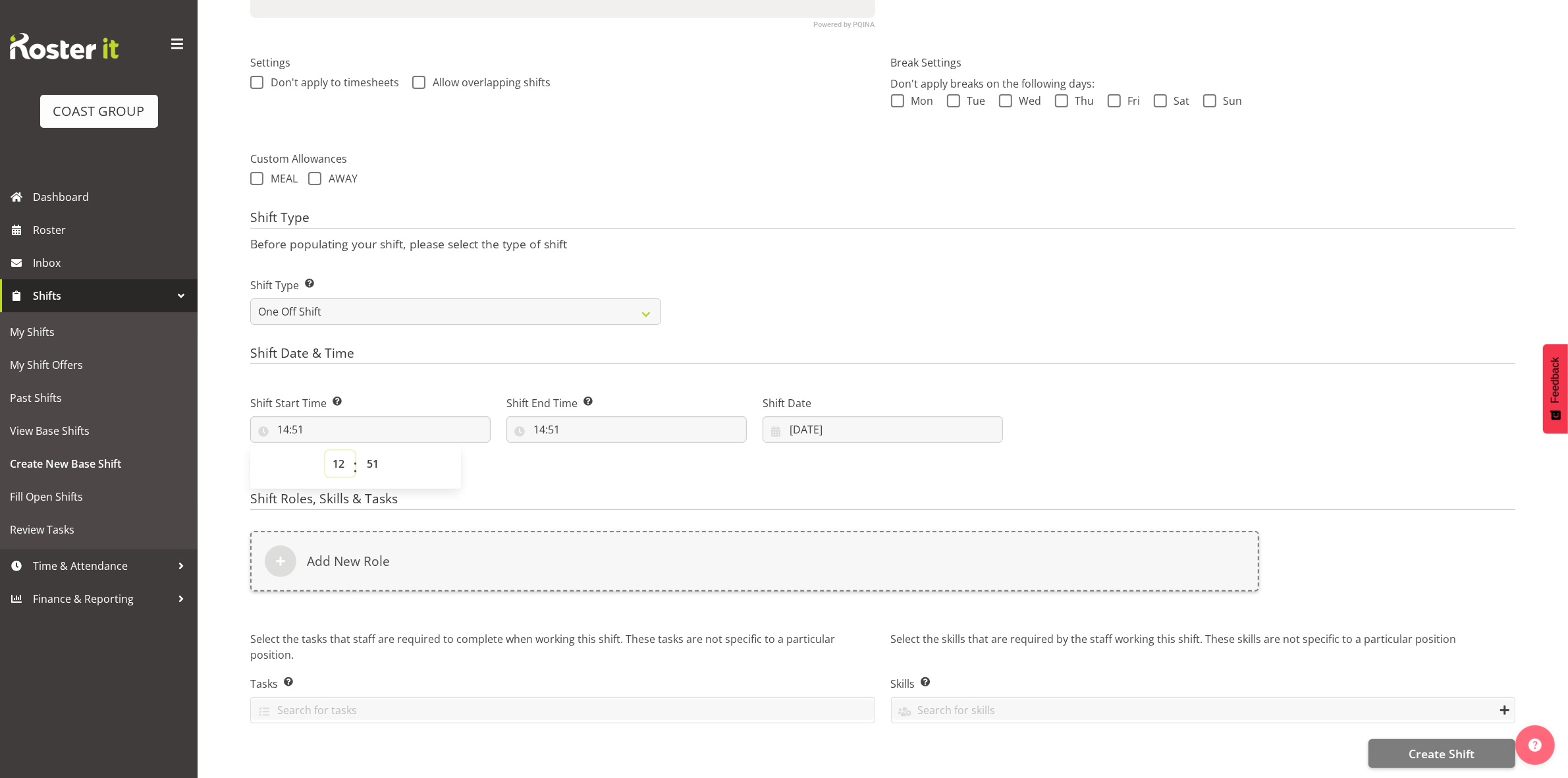
type input "12:51"
drag, startPoint x: 376, startPoint y: 458, endPoint x: 376, endPoint y: 443, distance: 15.0
click at [376, 458] on select "00 01 02 03 04 05 06 07 08 09 10 11 12 13 14 15 16 17 18 19 20 21 22 23 24 25 2…" at bounding box center [374, 464] width 29 height 26
select select "0"
click at [360, 451] on select "00 01 02 03 04 05 06 07 08 09 10 11 12 13 14 15 16 17 18 19 20 21 22 23 24 25 2…" at bounding box center [374, 464] width 29 height 26
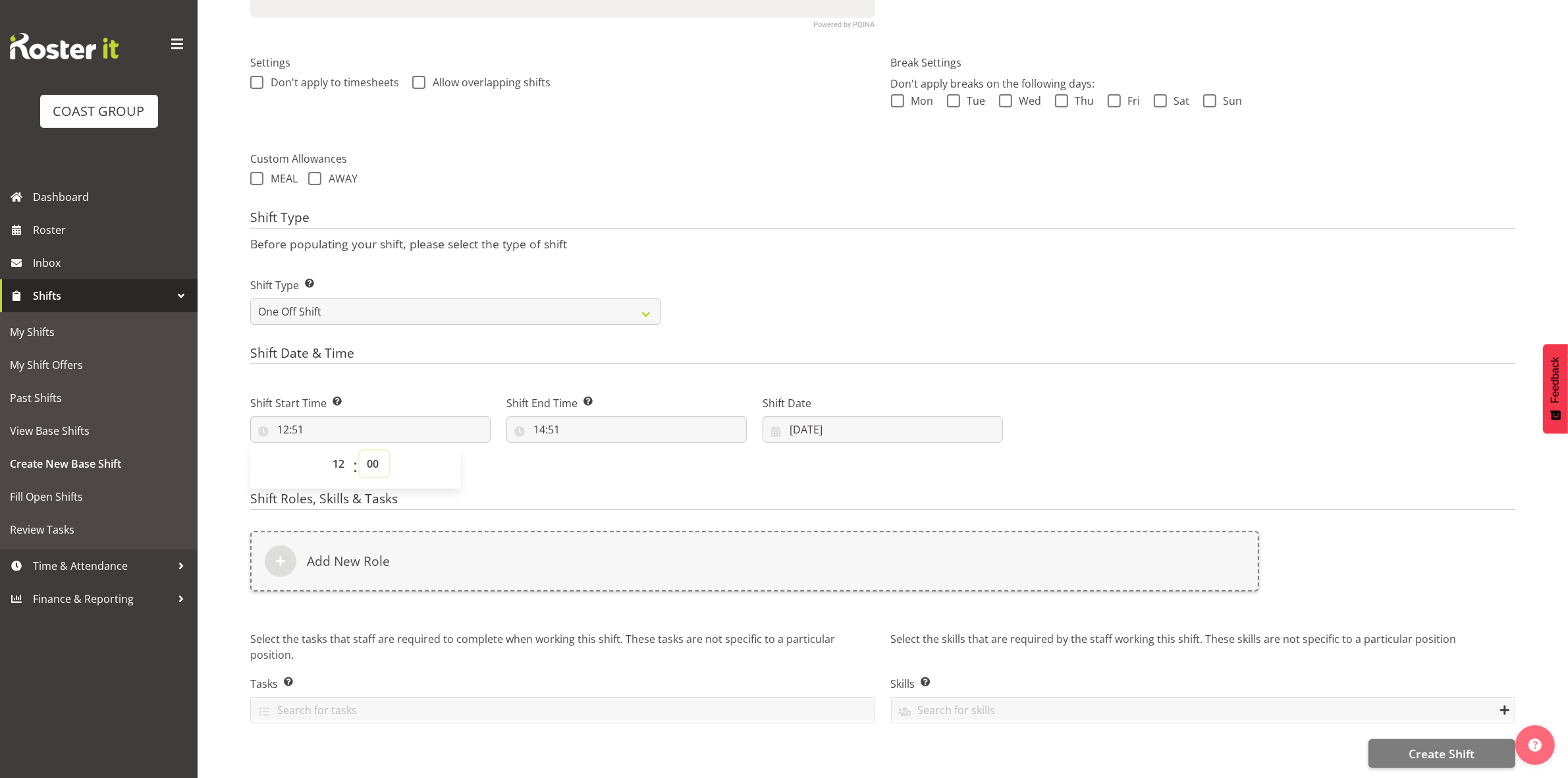
type input "12:00"
click at [721, 264] on div "Shift Type Shift Types: One Off – Select this if you would like a single shift …" at bounding box center [883, 296] width 1280 height 74
click at [538, 418] on input "14:51" at bounding box center [627, 429] width 240 height 26
click at [594, 454] on select "00 01 02 03 04 05 06 07 08 09 10 11 12 13 14 15 16 17 18 19 20 21 22 23" at bounding box center [596, 464] width 29 height 26
select select "18"
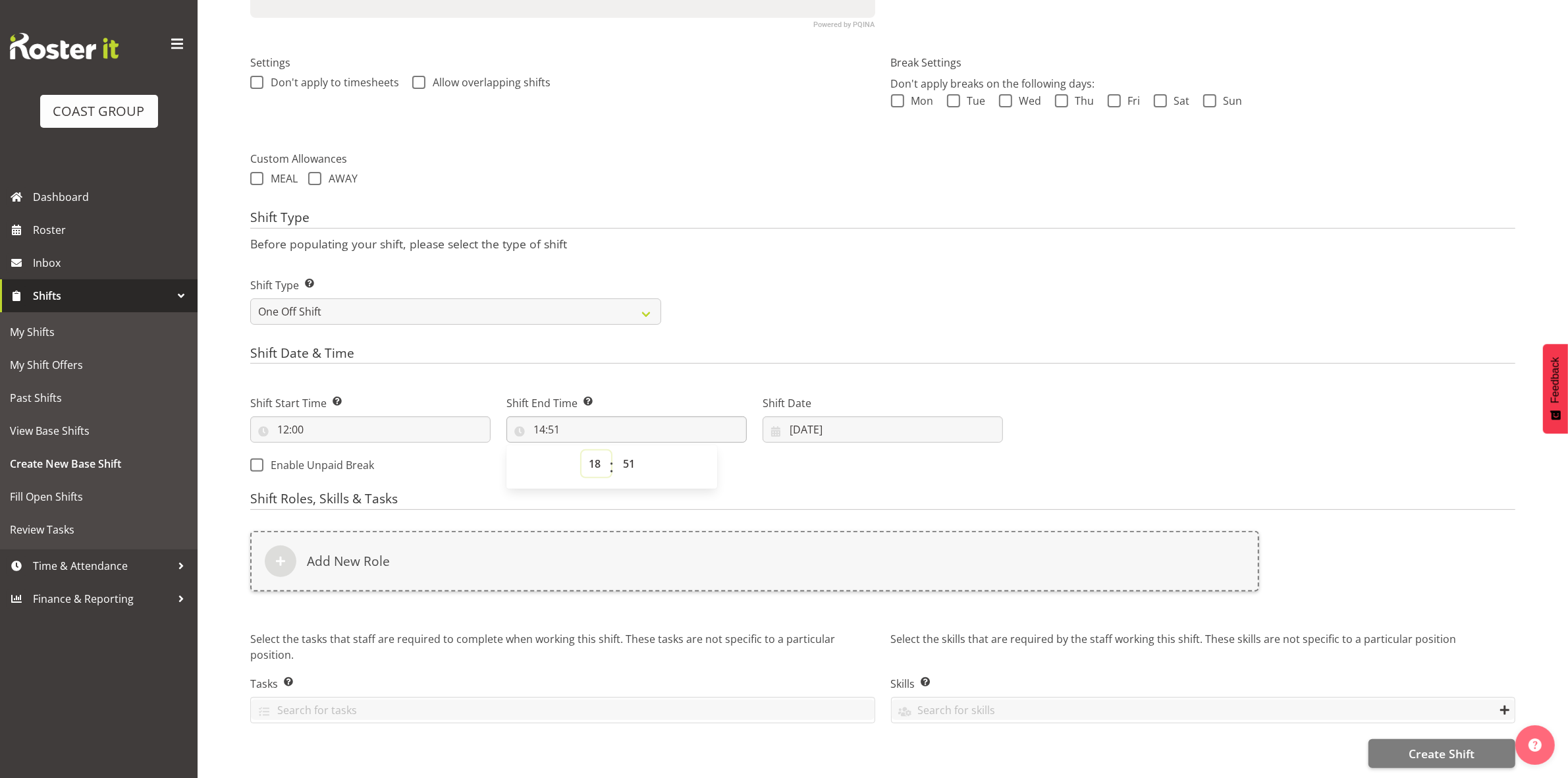
click at [582, 451] on select "00 01 02 03 04 05 06 07 08 09 10 11 12 13 14 15 16 17 18 19 20 21 22 23" at bounding box center [596, 464] width 29 height 26
type input "18:51"
click at [627, 459] on select "00 01 02 03 04 05 06 07 08 09 10 11 12 13 14 15 16 17 18 19 20 21 22 23 24 25 2…" at bounding box center [630, 464] width 29 height 26
select select "0"
click at [616, 451] on select "00 01 02 03 04 05 06 07 08 09 10 11 12 13 14 15 16 17 18 19 20 21 22 23 24 25 2…" at bounding box center [630, 464] width 29 height 26
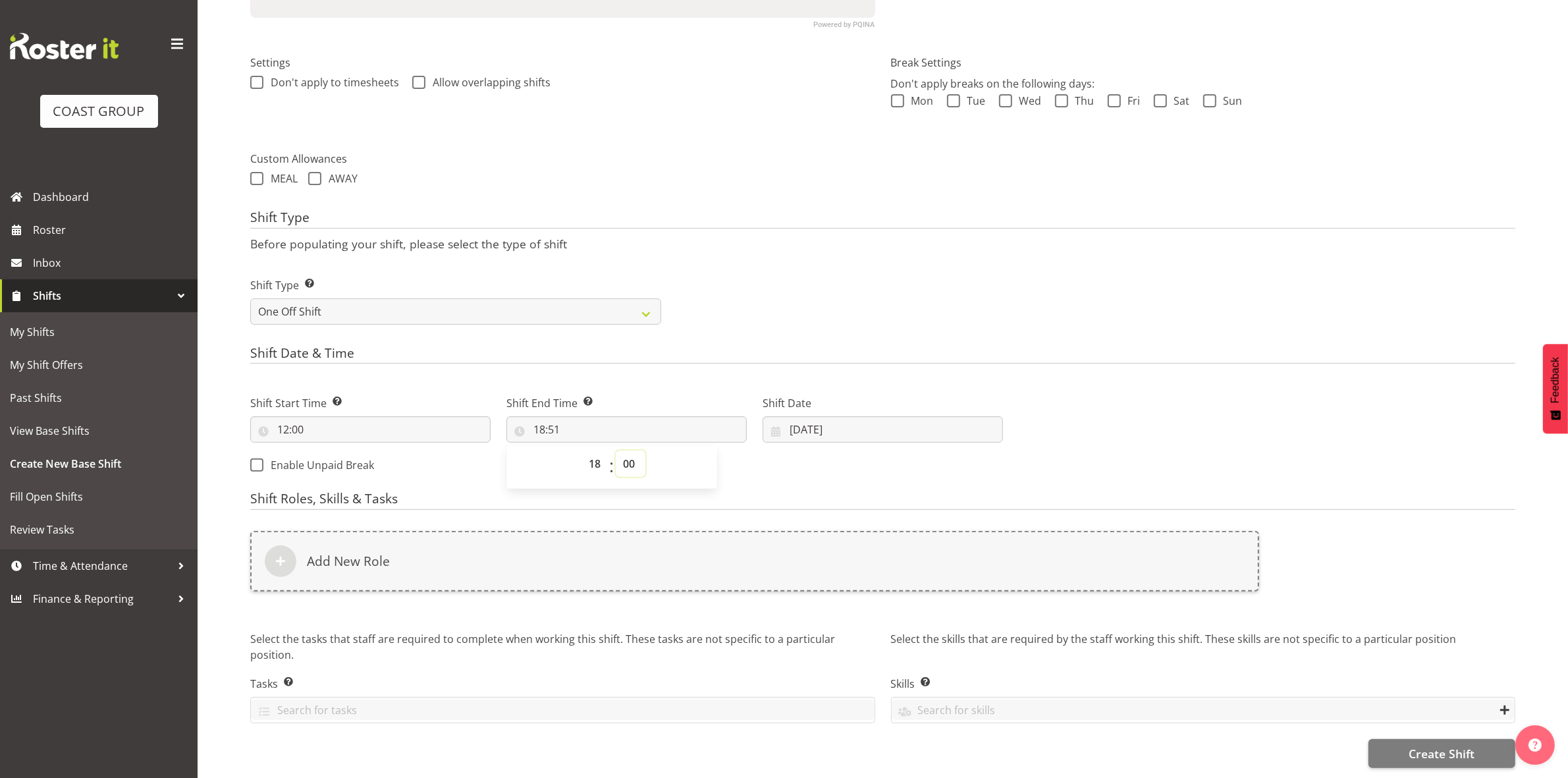
type input "18:00"
click at [844, 301] on div "Shift Type Shift Types: One Off – Select this if you would like a single shift …" at bounding box center [883, 296] width 1280 height 74
click at [800, 420] on input "[DATE]" at bounding box center [883, 429] width 240 height 26
click at [823, 552] on link "8" at bounding box center [829, 563] width 26 height 24
type input "08/09/2025"
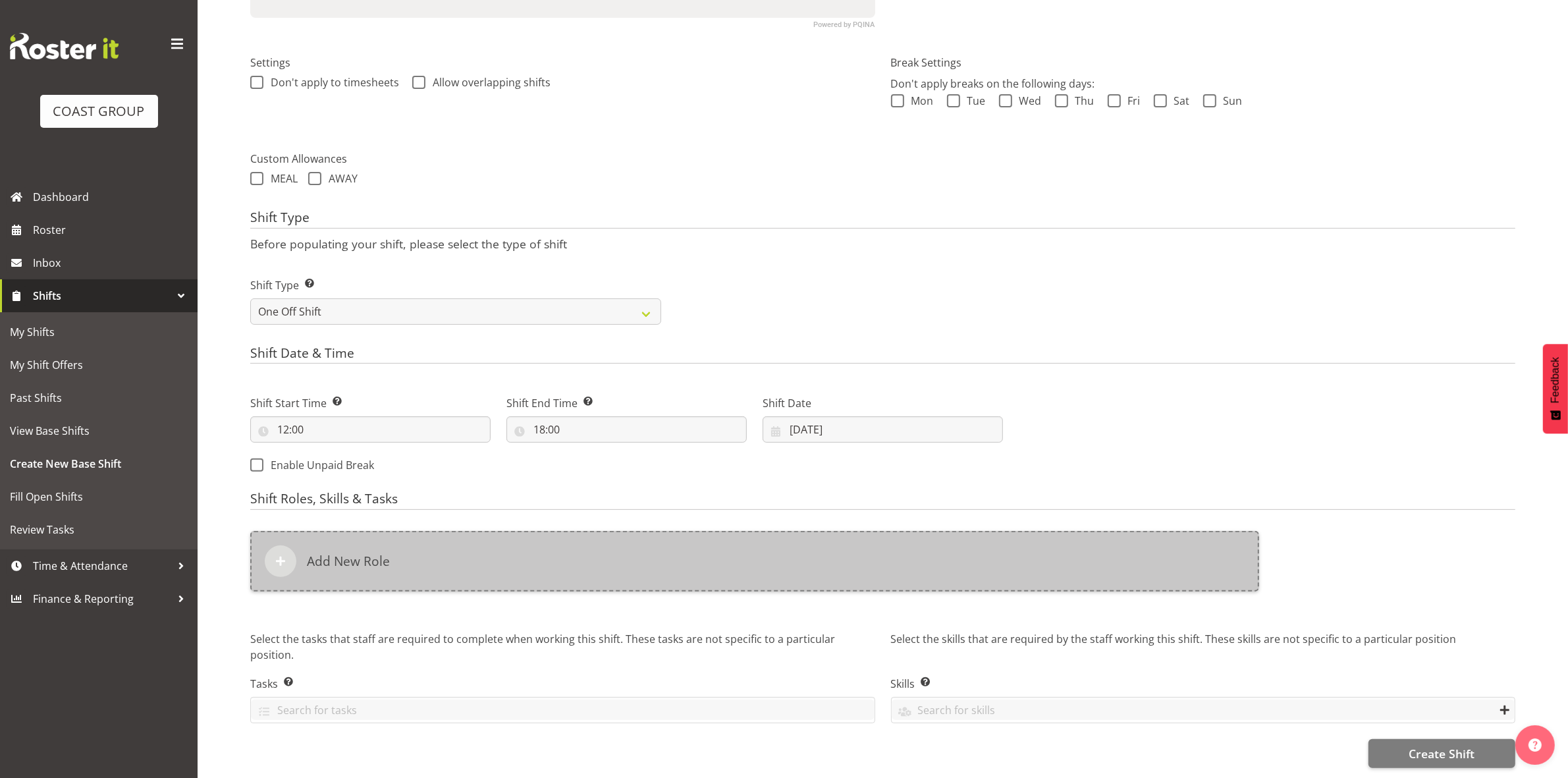
click at [471, 535] on div "Add New Role" at bounding box center [755, 561] width 1009 height 61
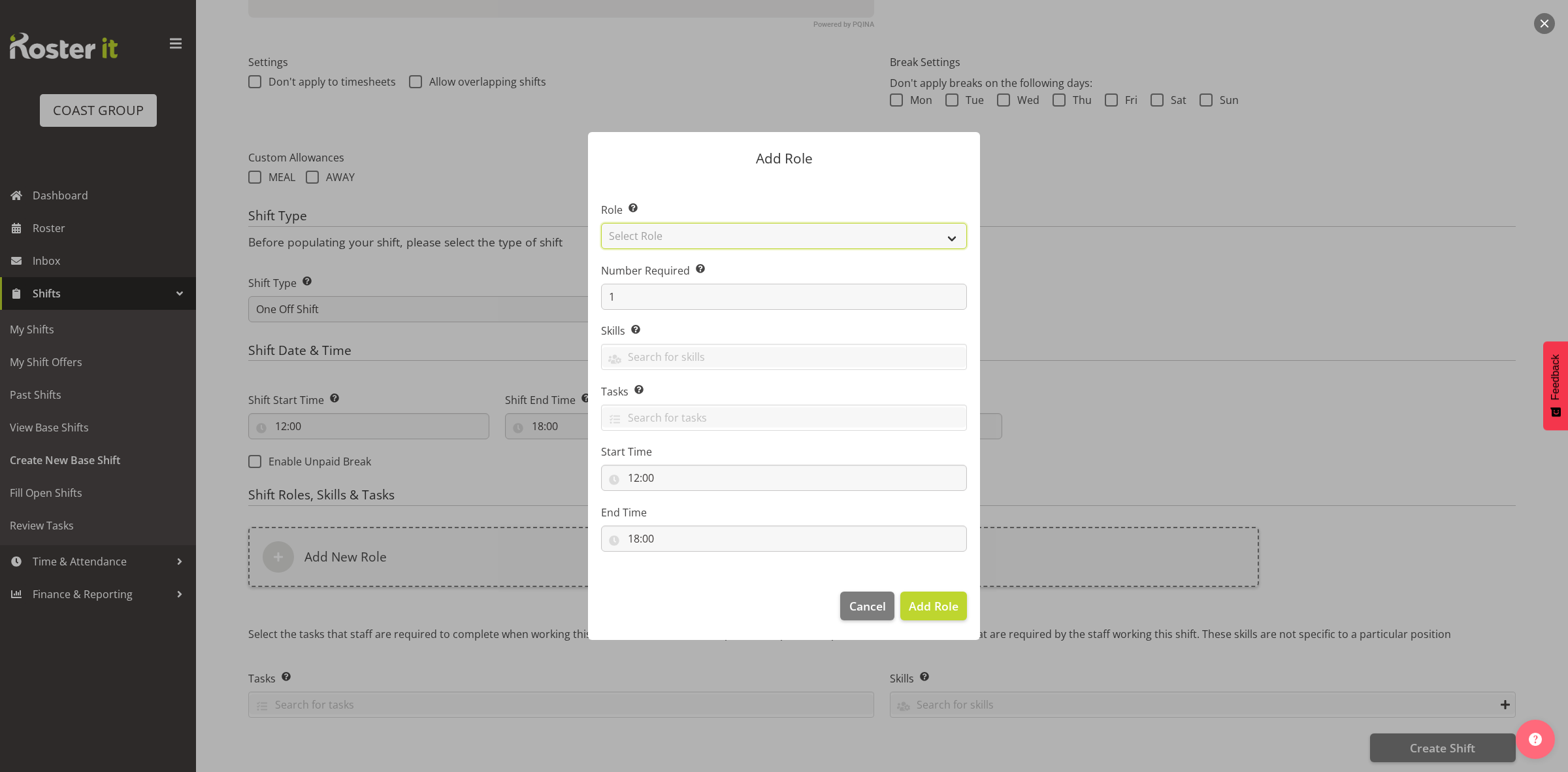
click at [694, 241] on select "Select Role ACCOUNT MANAGER ACCOUNT MANAGER DW ACCOUNTS AKL DIANNA VEHICLES AKL…" at bounding box center [784, 236] width 366 height 26
select select "192"
click at [601, 223] on select "Select Role ACCOUNT MANAGER ACCOUNT MANAGER DW ACCOUNTS AKL DIANNA VEHICLES AKL…" at bounding box center [784, 236] width 366 height 26
click at [678, 304] on input "1" at bounding box center [784, 296] width 366 height 26
type input "2"
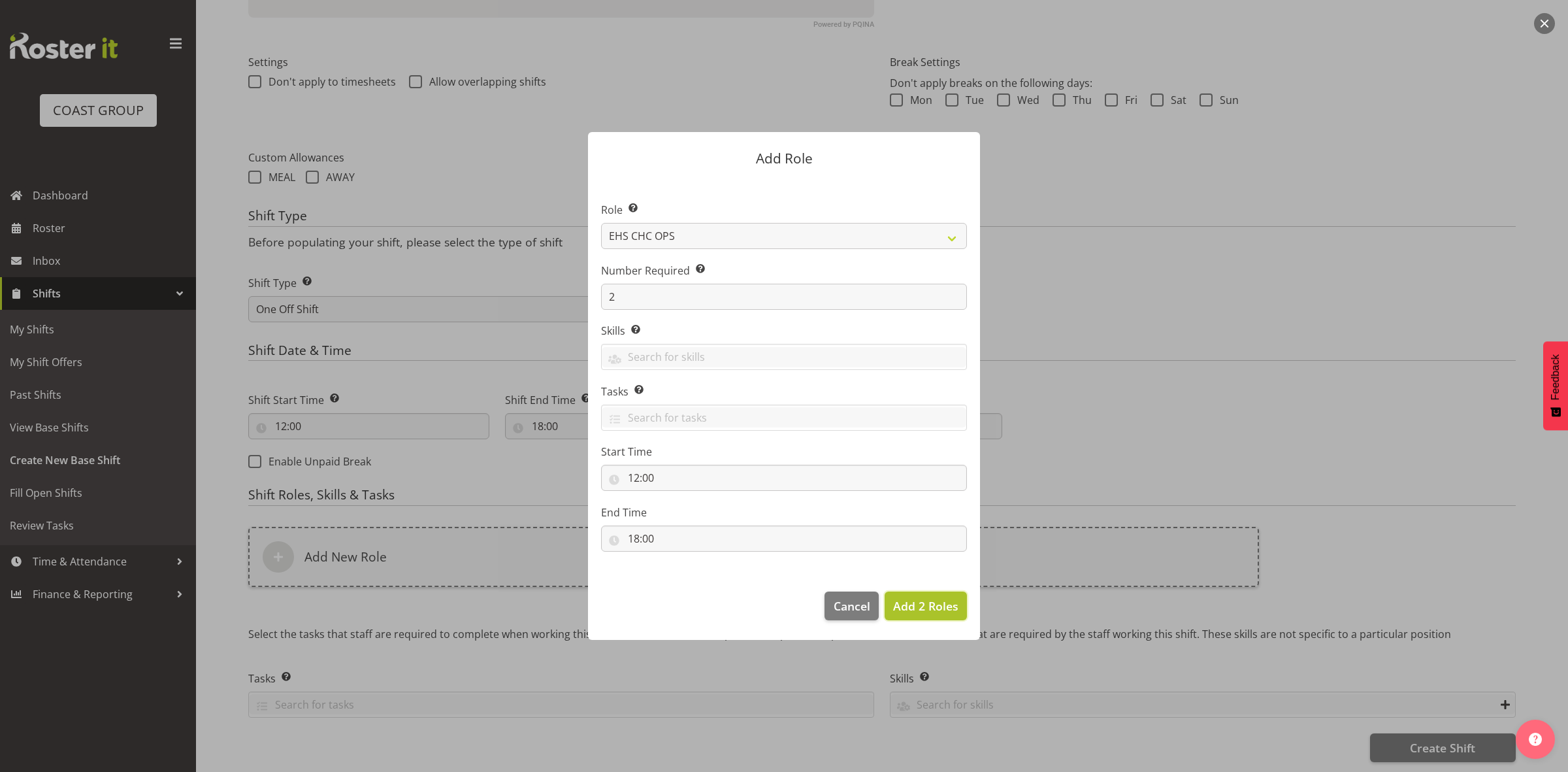
click at [948, 597] on span "Add 2 Roles" at bounding box center [926, 606] width 65 height 17
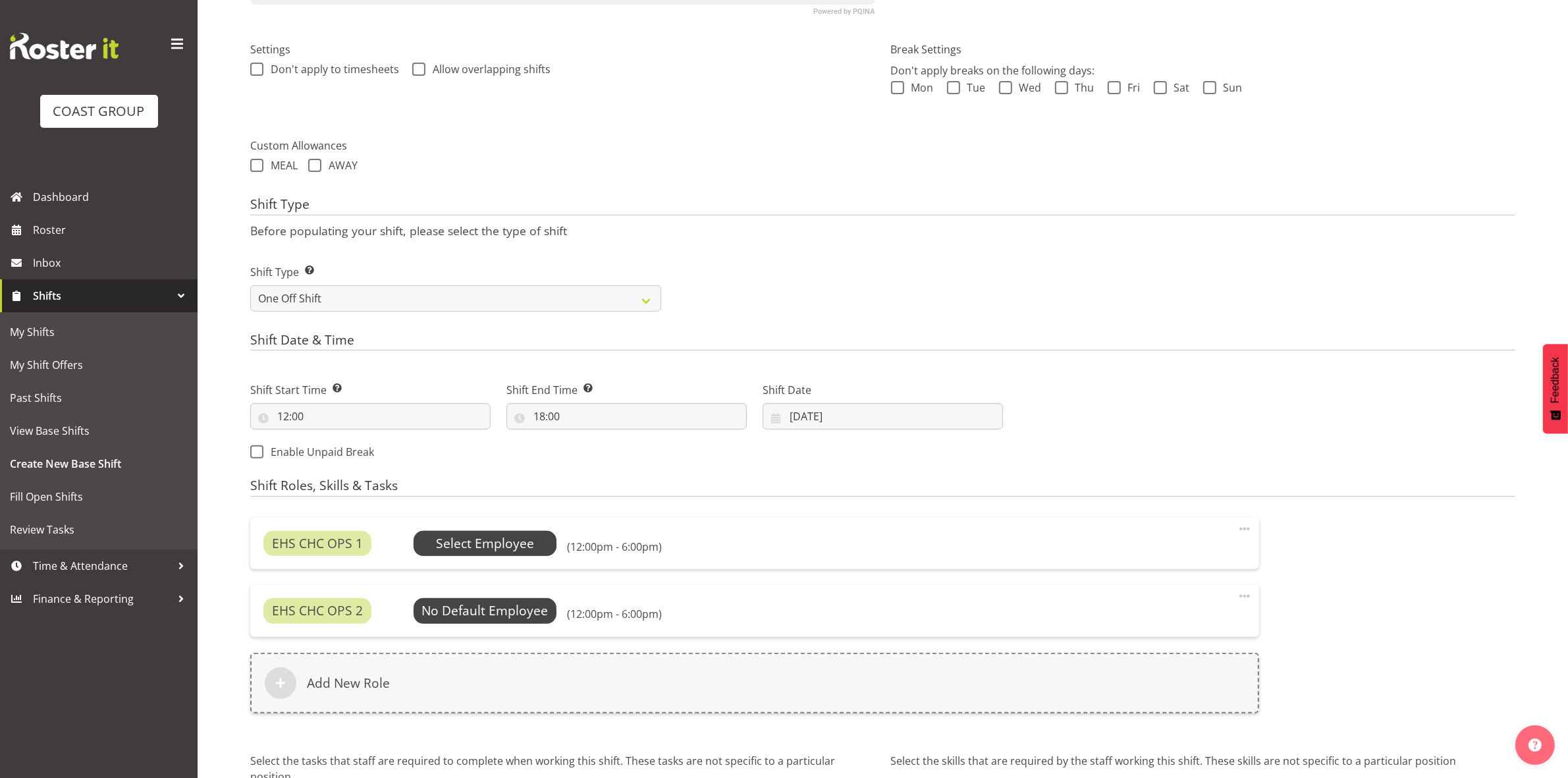
click at [468, 545] on span "Select Employee" at bounding box center [484, 543] width 98 height 19
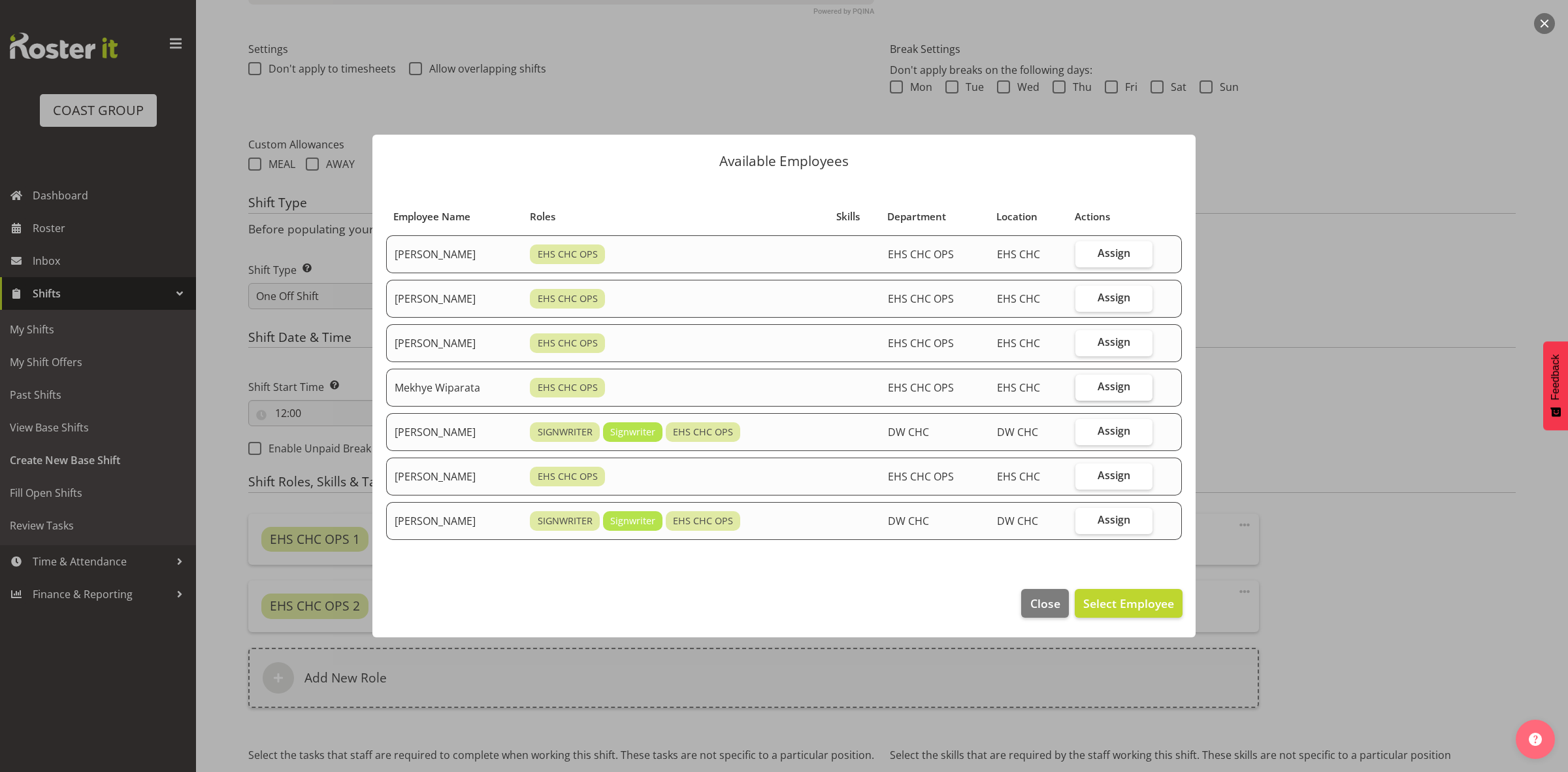
click at [1093, 384] on label "Assign" at bounding box center [1114, 387] width 77 height 26
click at [1084, 384] on input "Assign" at bounding box center [1080, 386] width 9 height 9
checkbox input "true"
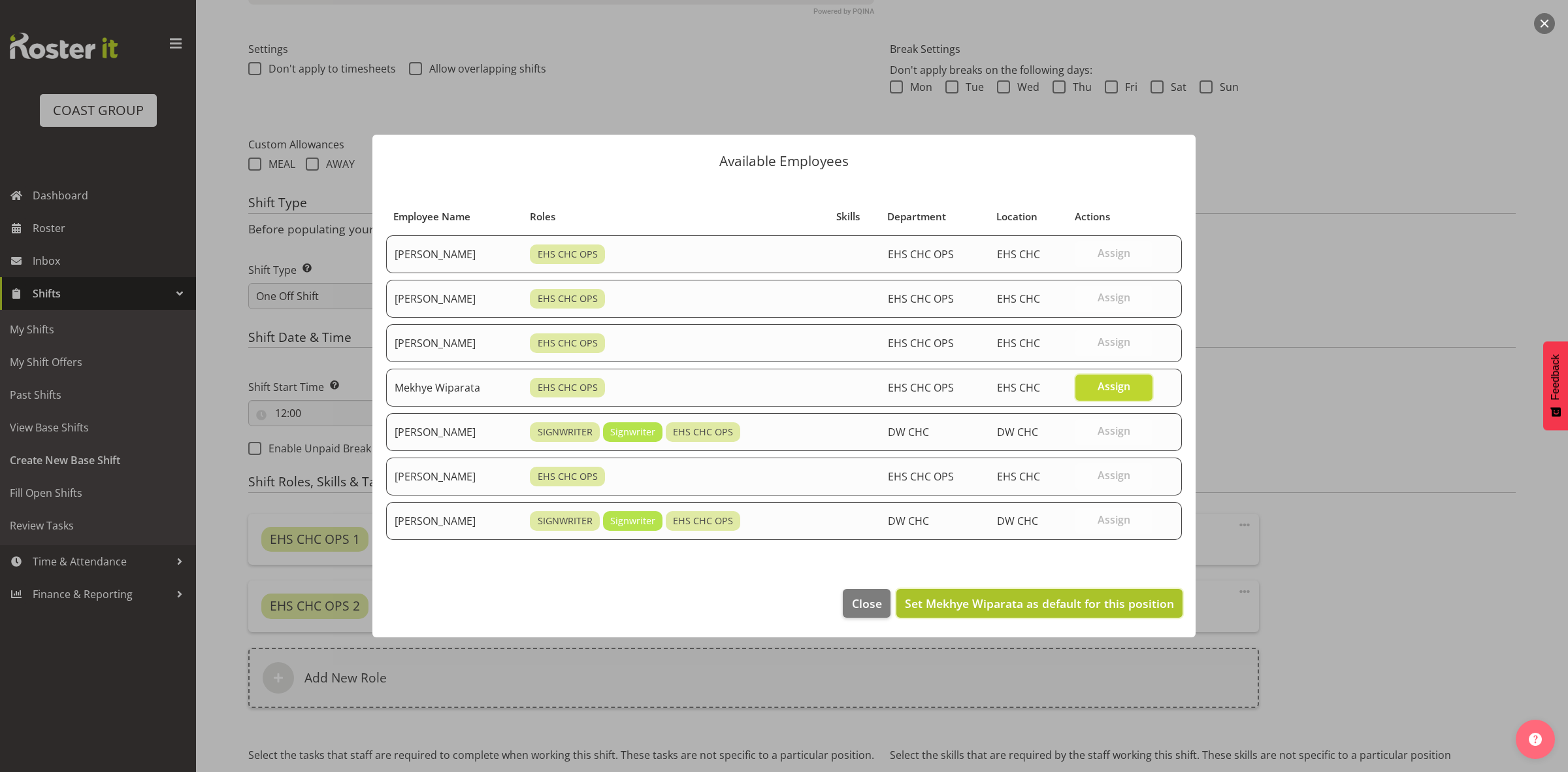
click at [1093, 602] on span "Set Mekhye Wiparata as default for this position" at bounding box center [1039, 604] width 269 height 16
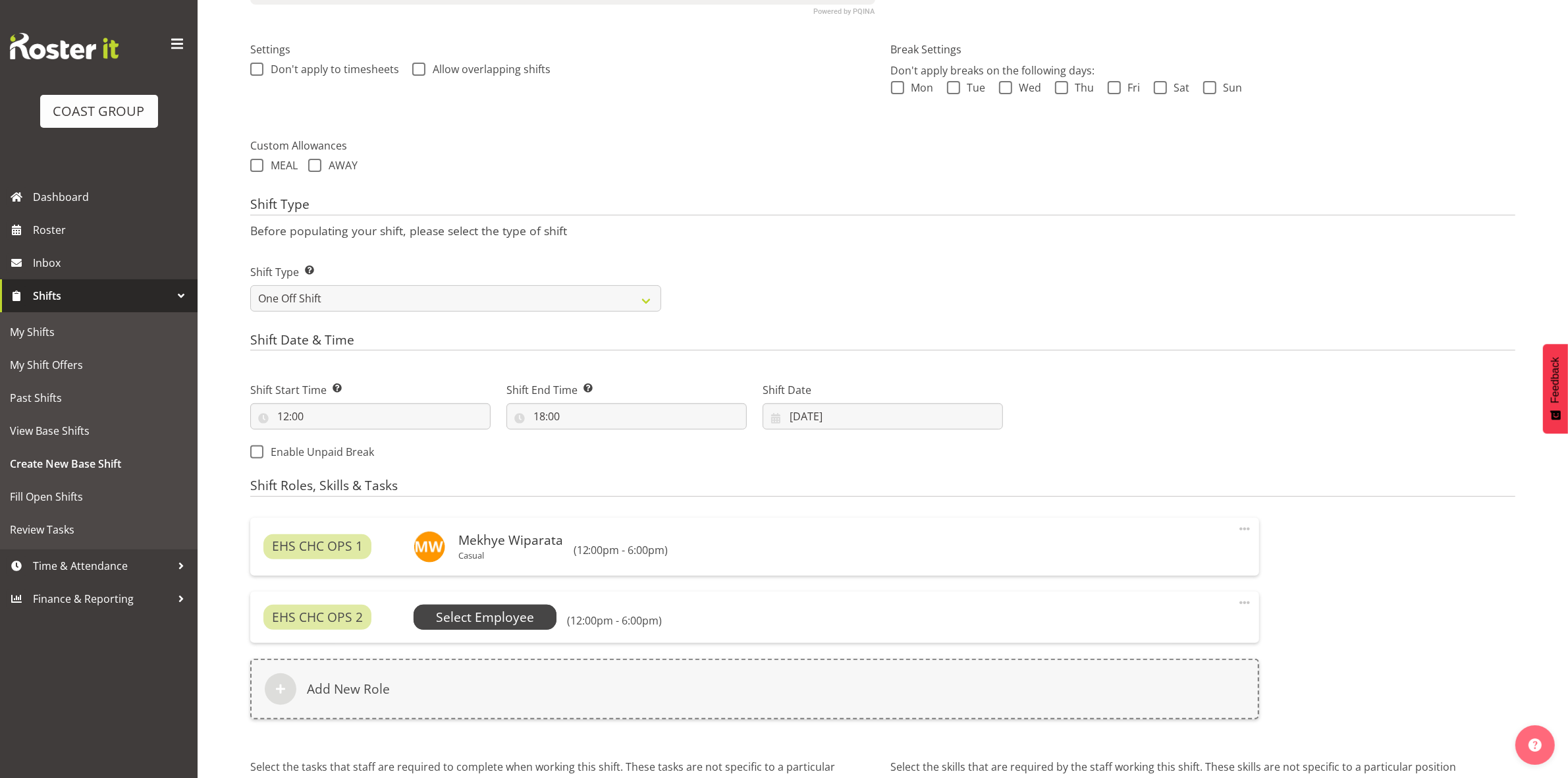
click at [541, 611] on span "Select Employee" at bounding box center [485, 617] width 144 height 25
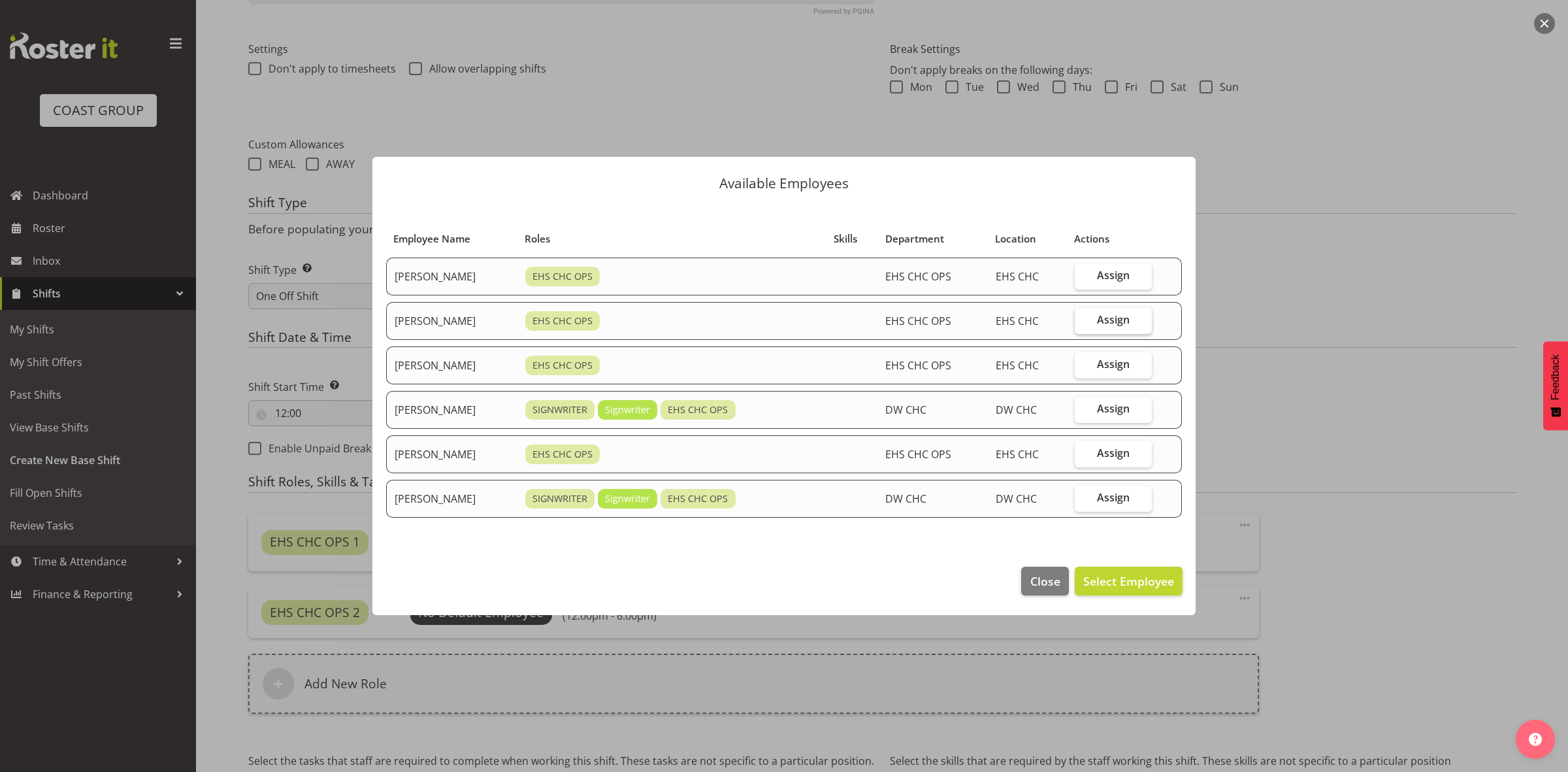
click at [1102, 319] on label "Assign" at bounding box center [1114, 321] width 78 height 26
click at [1083, 319] on input "Assign" at bounding box center [1079, 320] width 9 height 9
checkbox input "true"
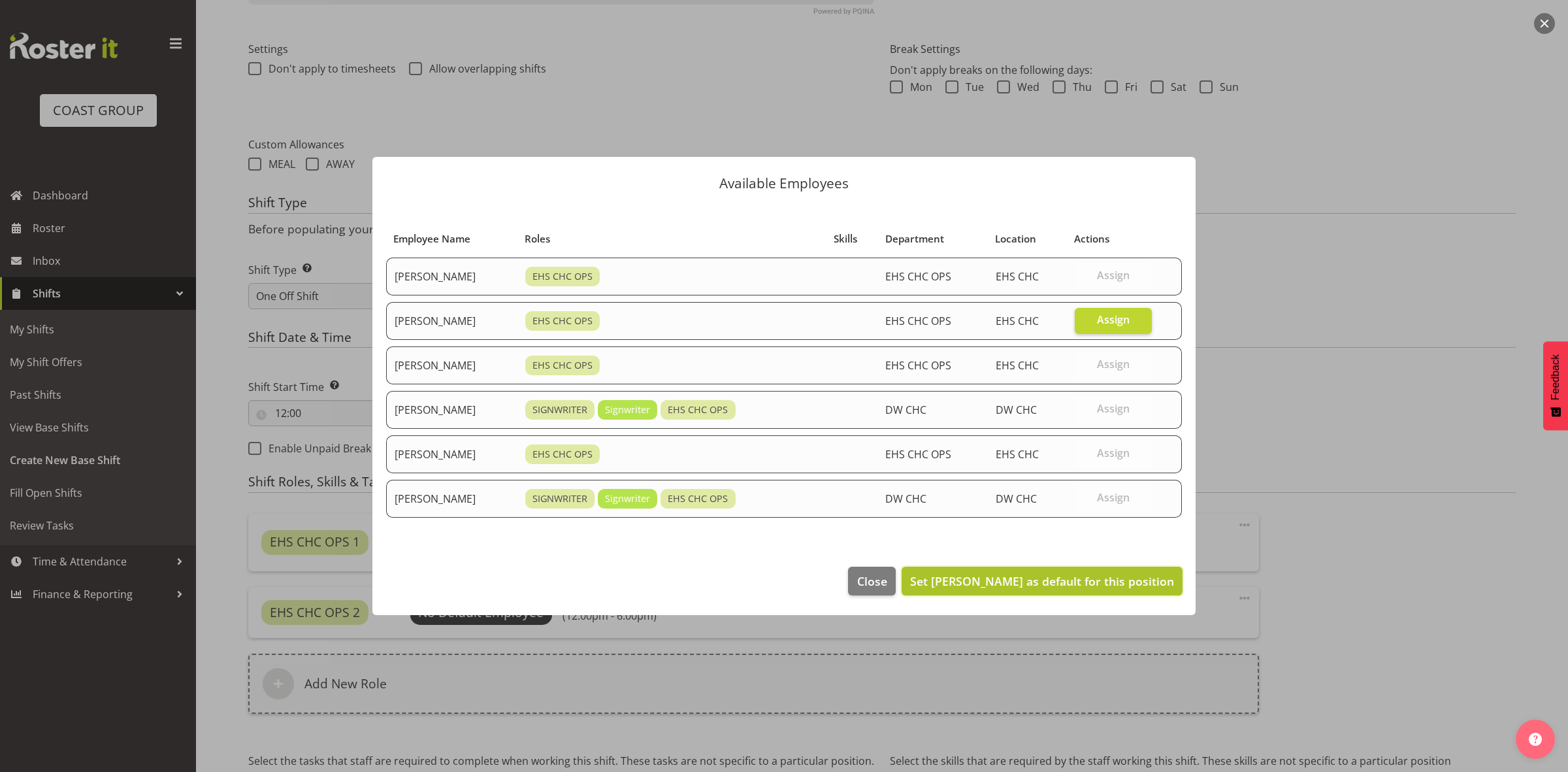
click at [1067, 580] on span "Set David Wiseman as default for this position" at bounding box center [1042, 581] width 264 height 16
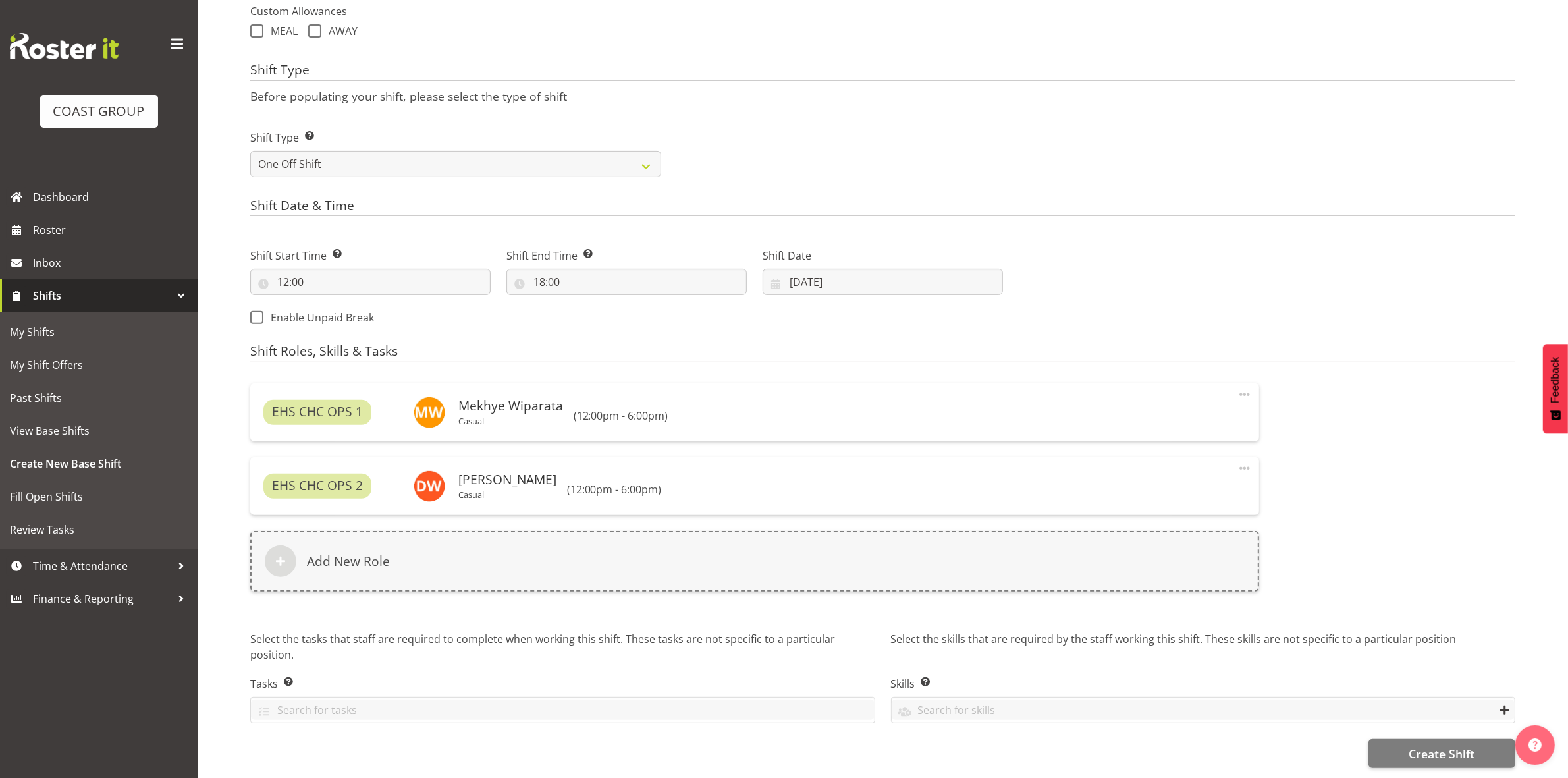
scroll to position [512, 0]
click at [1417, 745] on span "Create Shift" at bounding box center [1441, 754] width 66 height 17
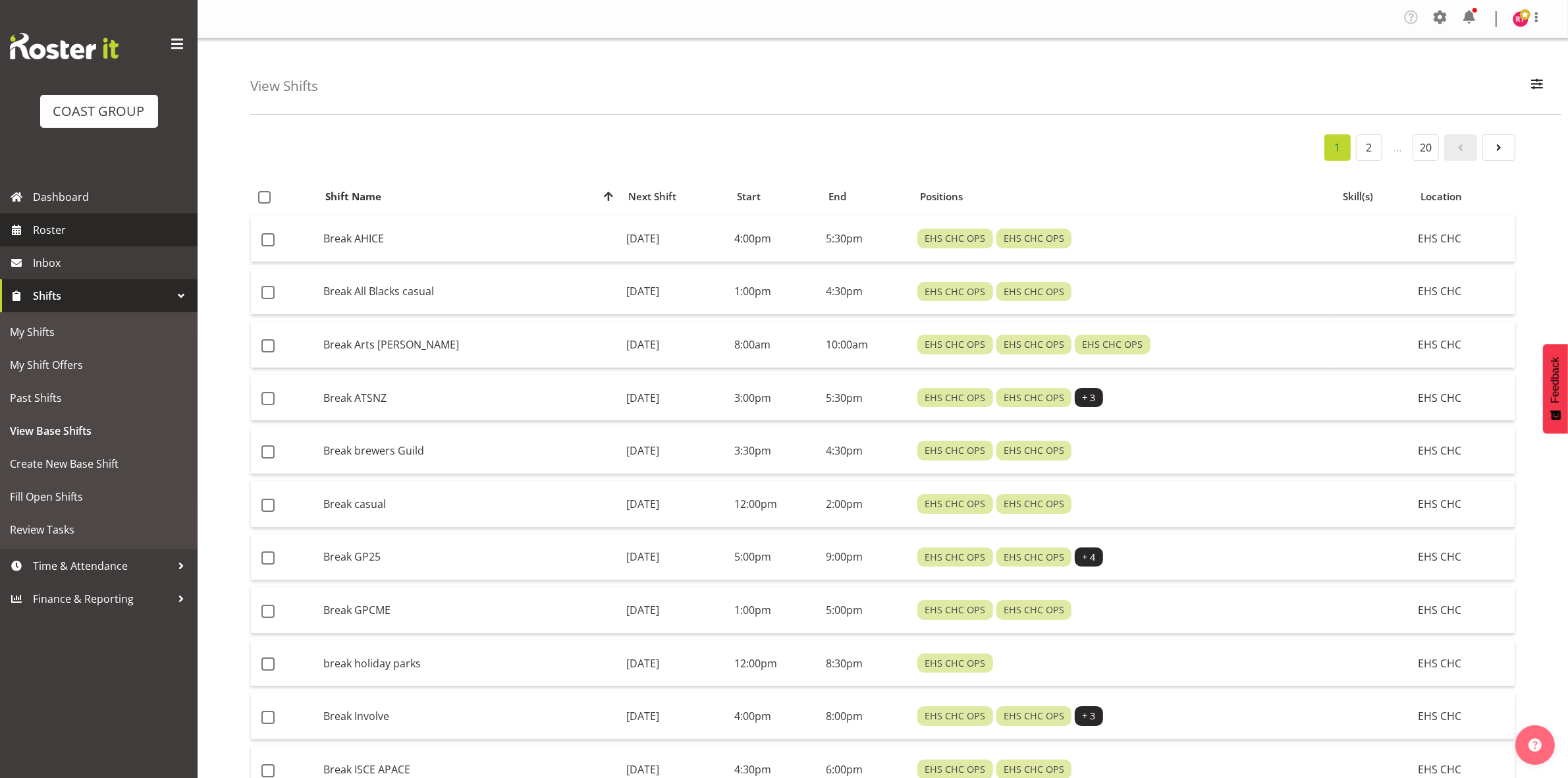
click at [60, 229] on span "Roster" at bounding box center [112, 230] width 158 height 20
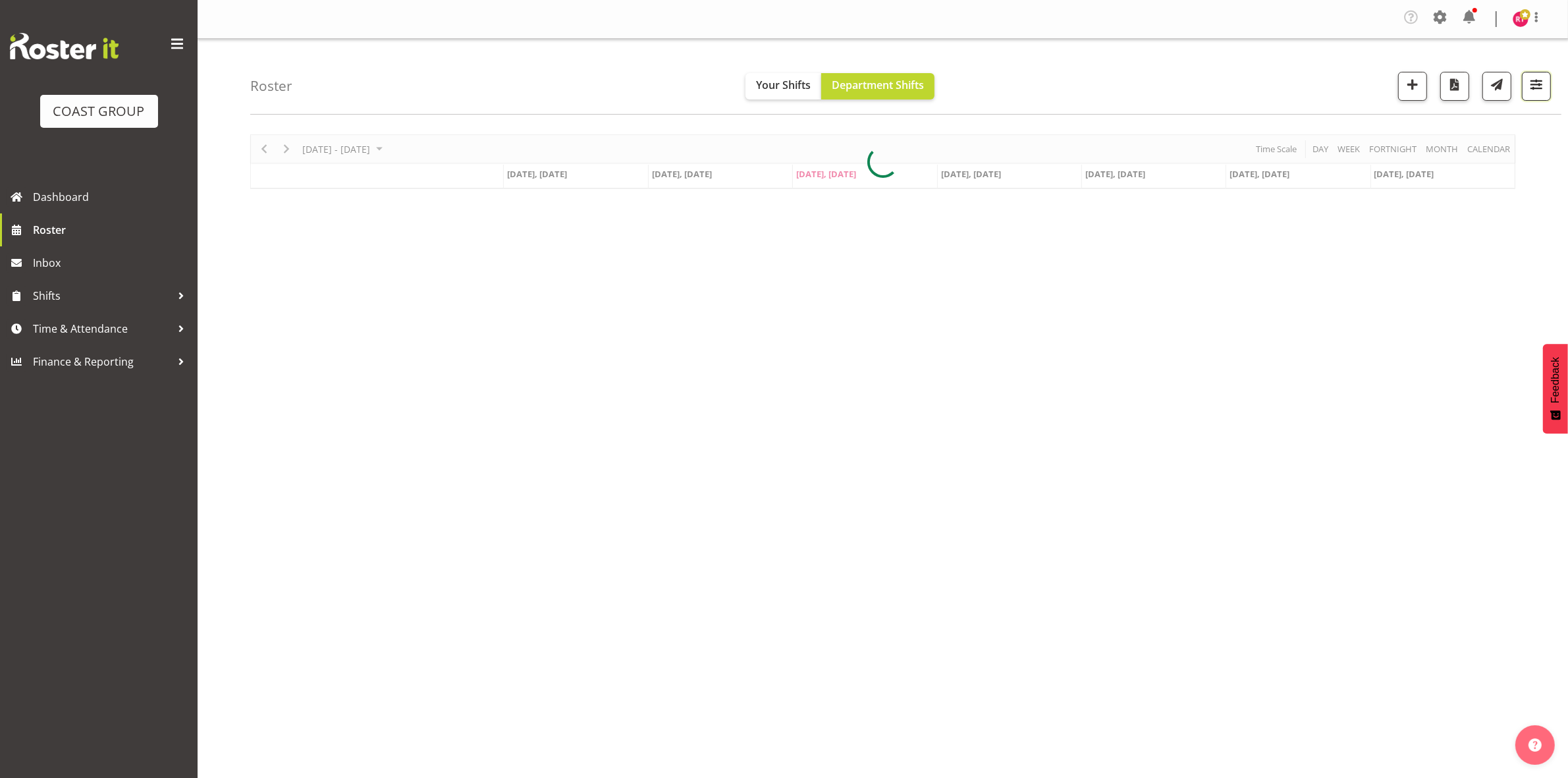
click at [1545, 78] on button "button" at bounding box center [1536, 86] width 29 height 29
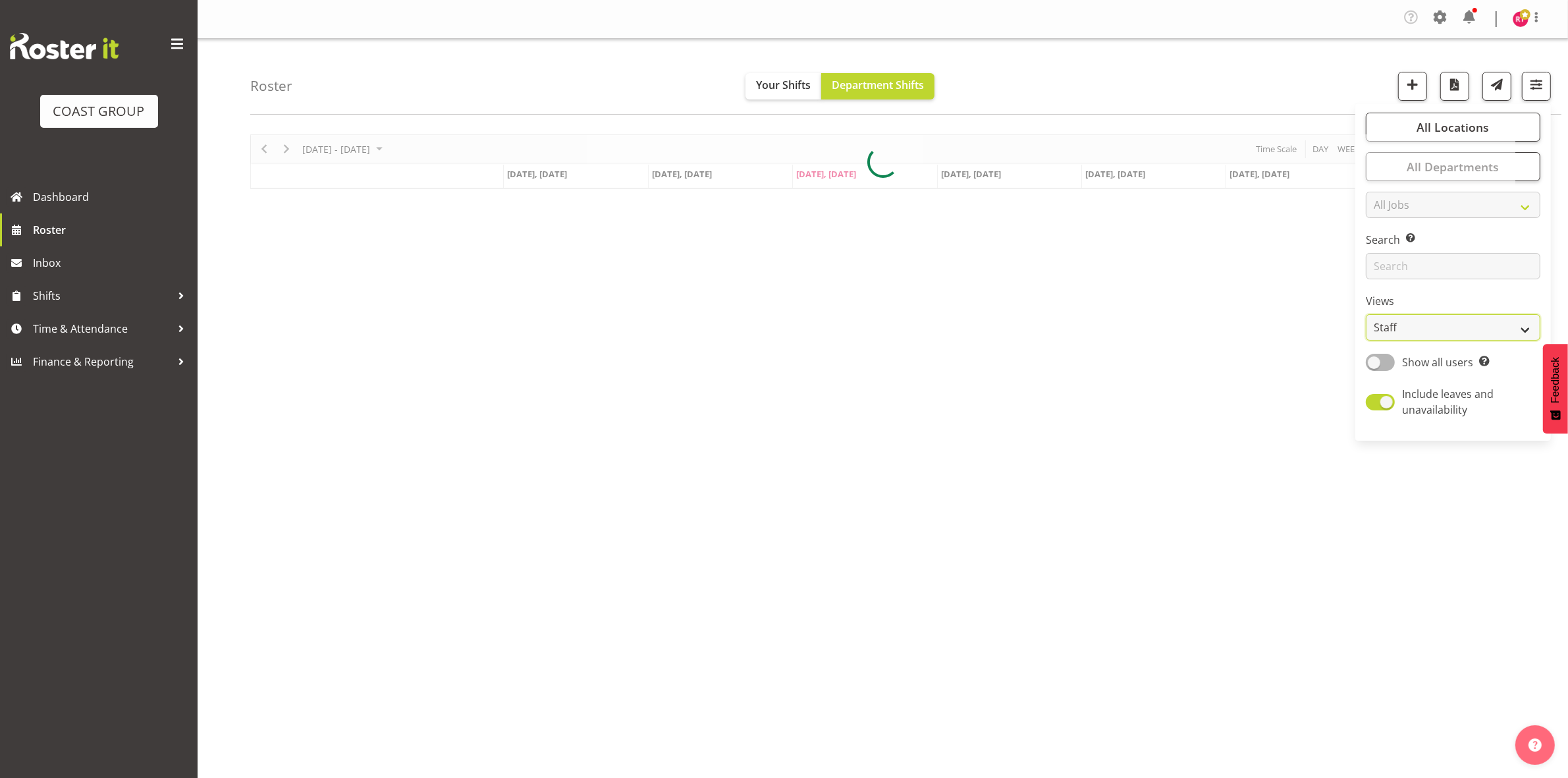
click at [1420, 324] on select "Staff Role Shift - Horizontal Shift - Vertical Staff - Location" at bounding box center [1453, 327] width 175 height 26
select select "shift"
click at [1366, 314] on select "Staff Role Shift - Horizontal Shift - Vertical Staff - Location" at bounding box center [1453, 327] width 175 height 26
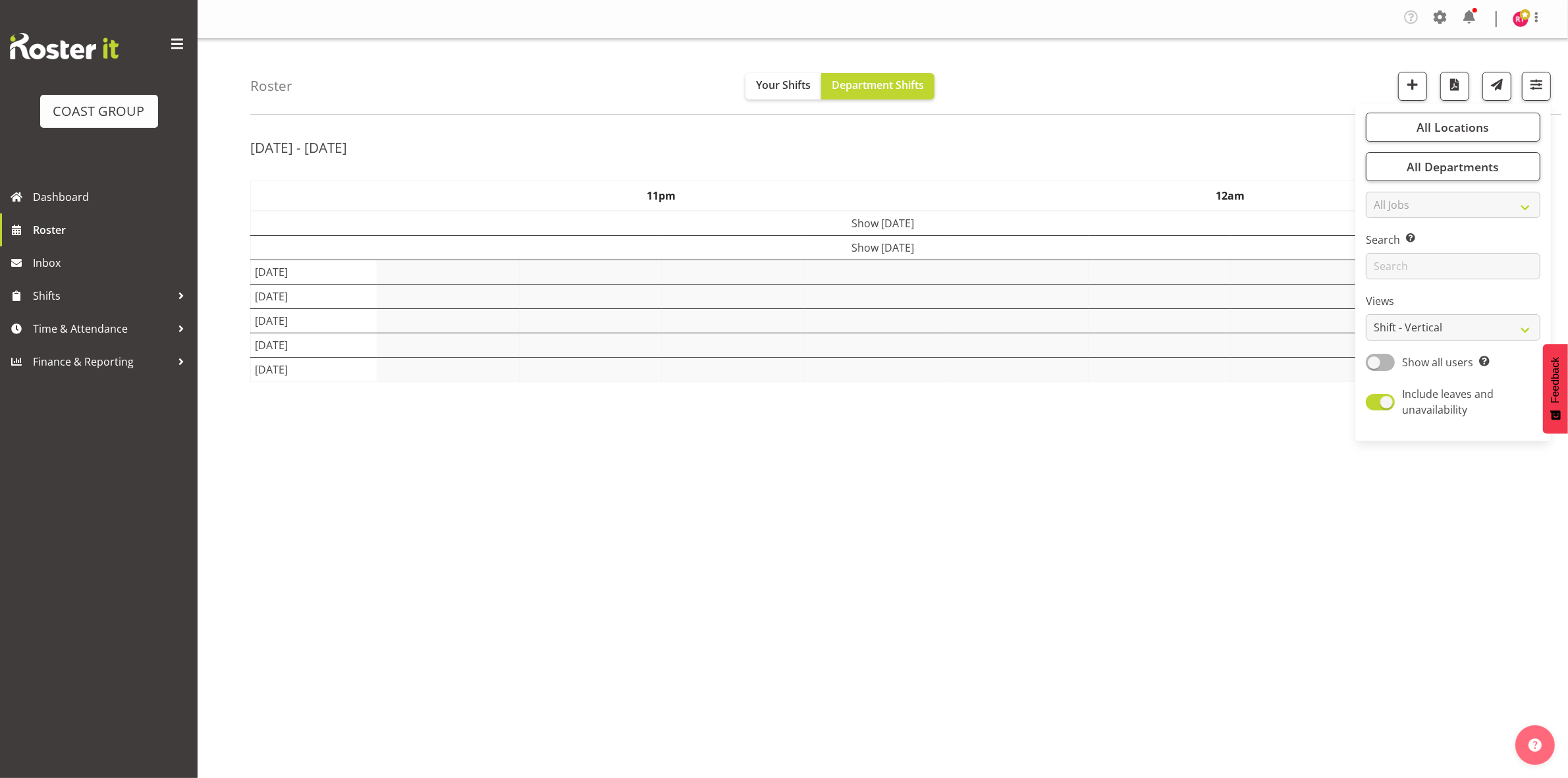
click at [1210, 155] on div "[DATE] - [DATE]" at bounding box center [883, 150] width 1265 height 30
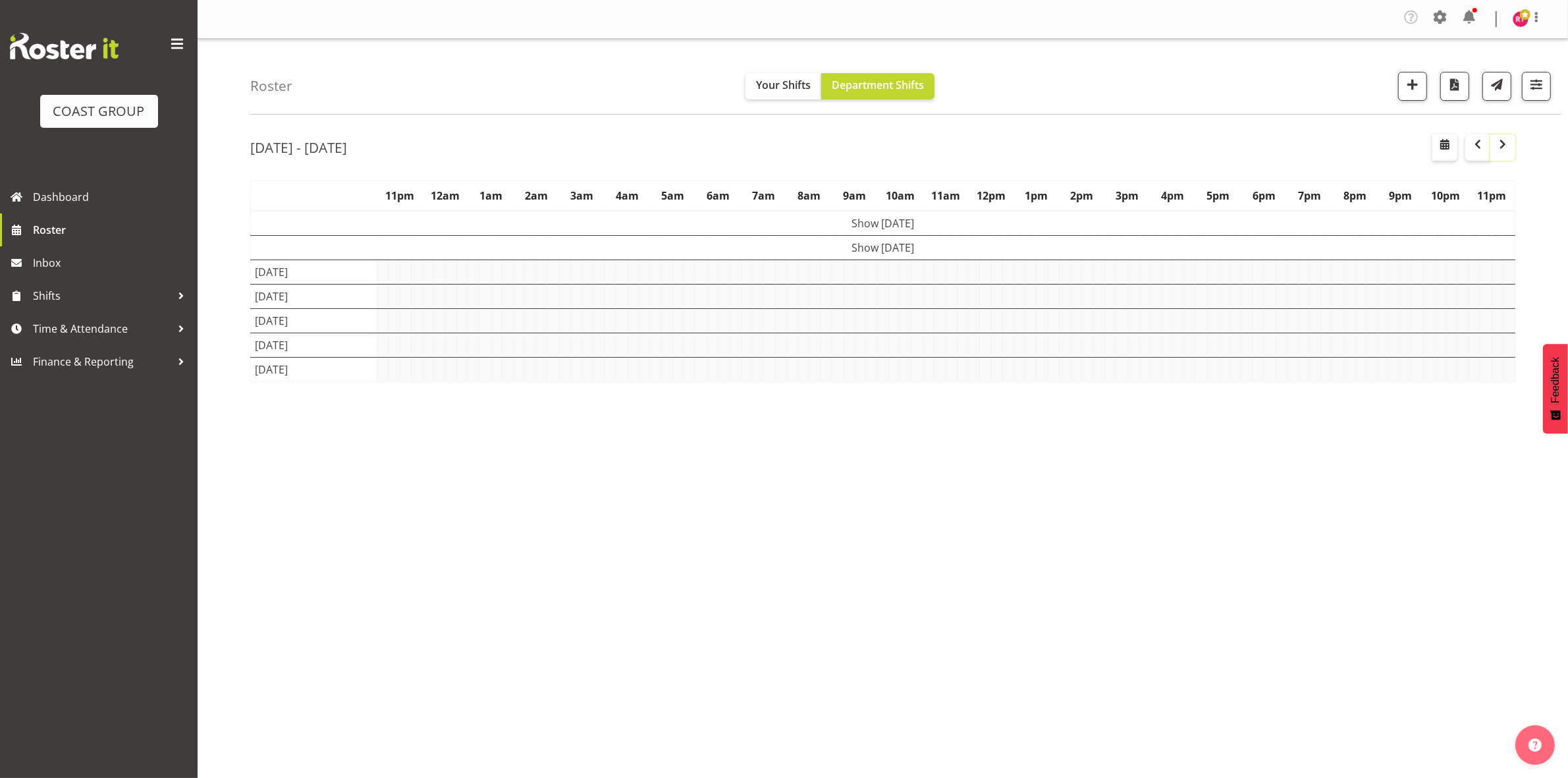
click at [1506, 152] on span "button" at bounding box center [1502, 145] width 16 height 16
click at [1481, 142] on span "button" at bounding box center [1477, 145] width 16 height 16
click at [1509, 145] on span "button" at bounding box center [1502, 145] width 16 height 16
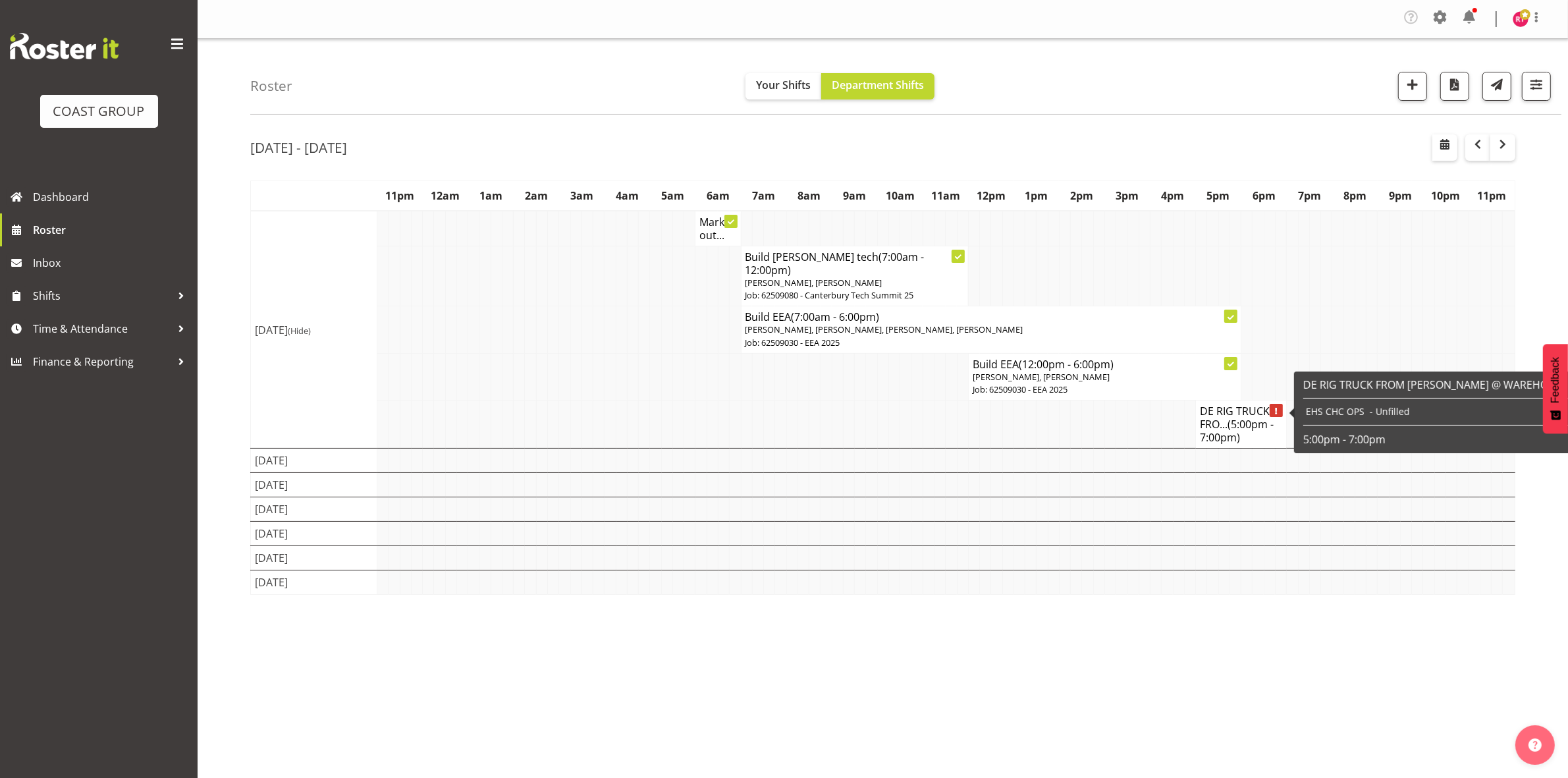
click at [1227, 407] on h4 "DE RIG TRUCK FRO... (5:00pm - 7:00pm)" at bounding box center [1240, 424] width 82 height 39
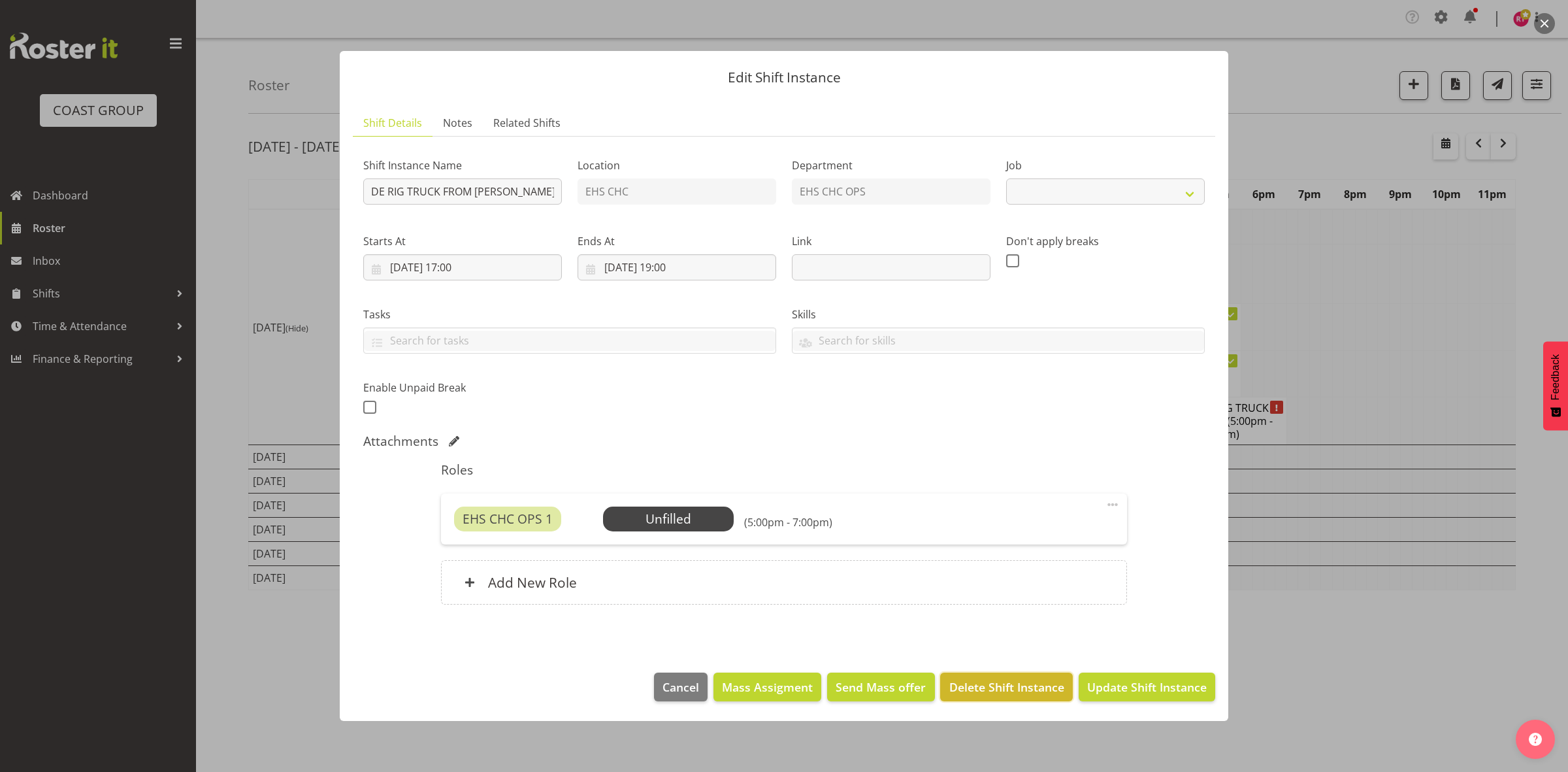
click at [1036, 693] on span "Delete Shift Instance" at bounding box center [1007, 687] width 115 height 17
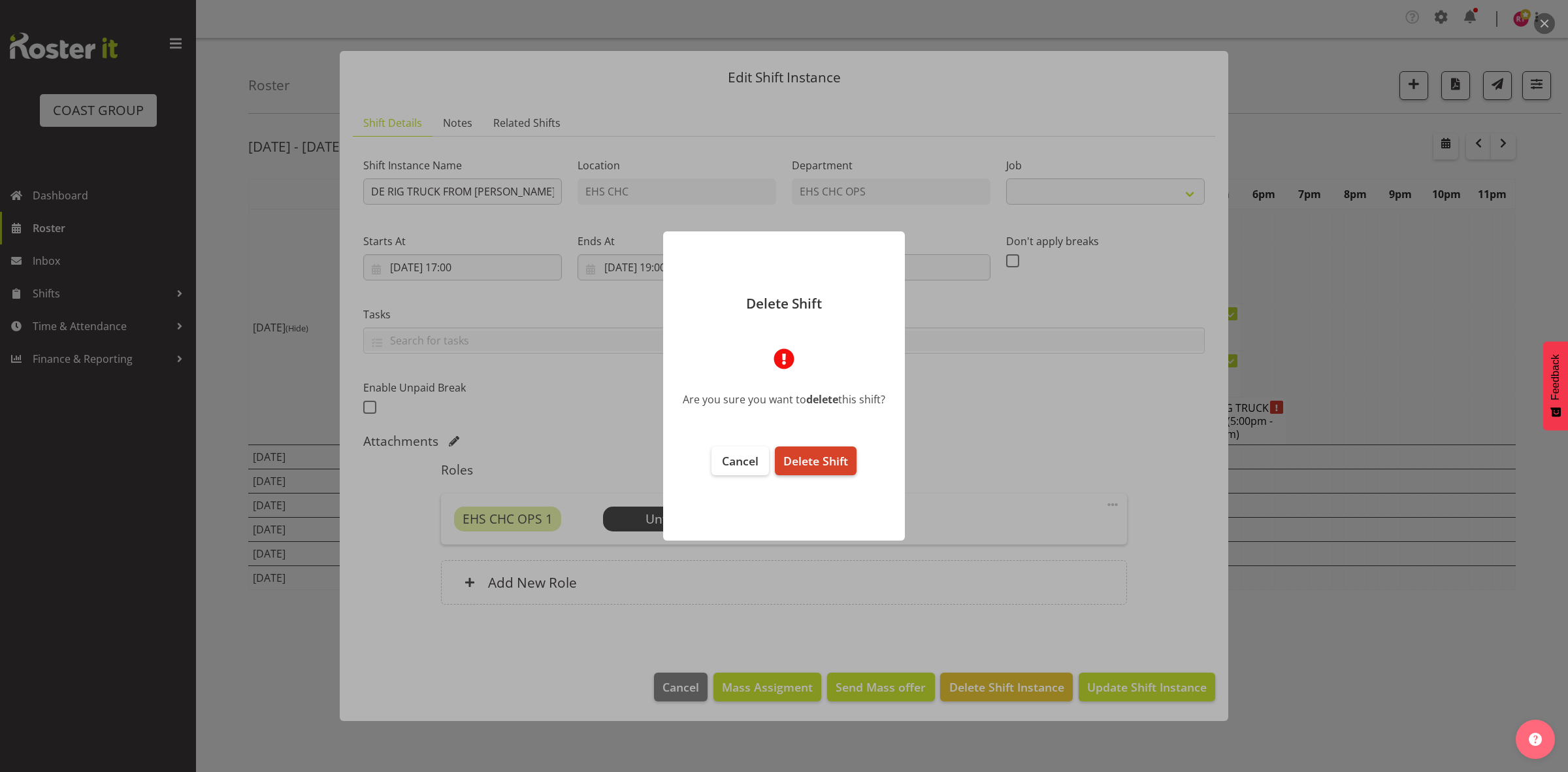
click at [804, 451] on button "Delete Shift" at bounding box center [816, 461] width 82 height 28
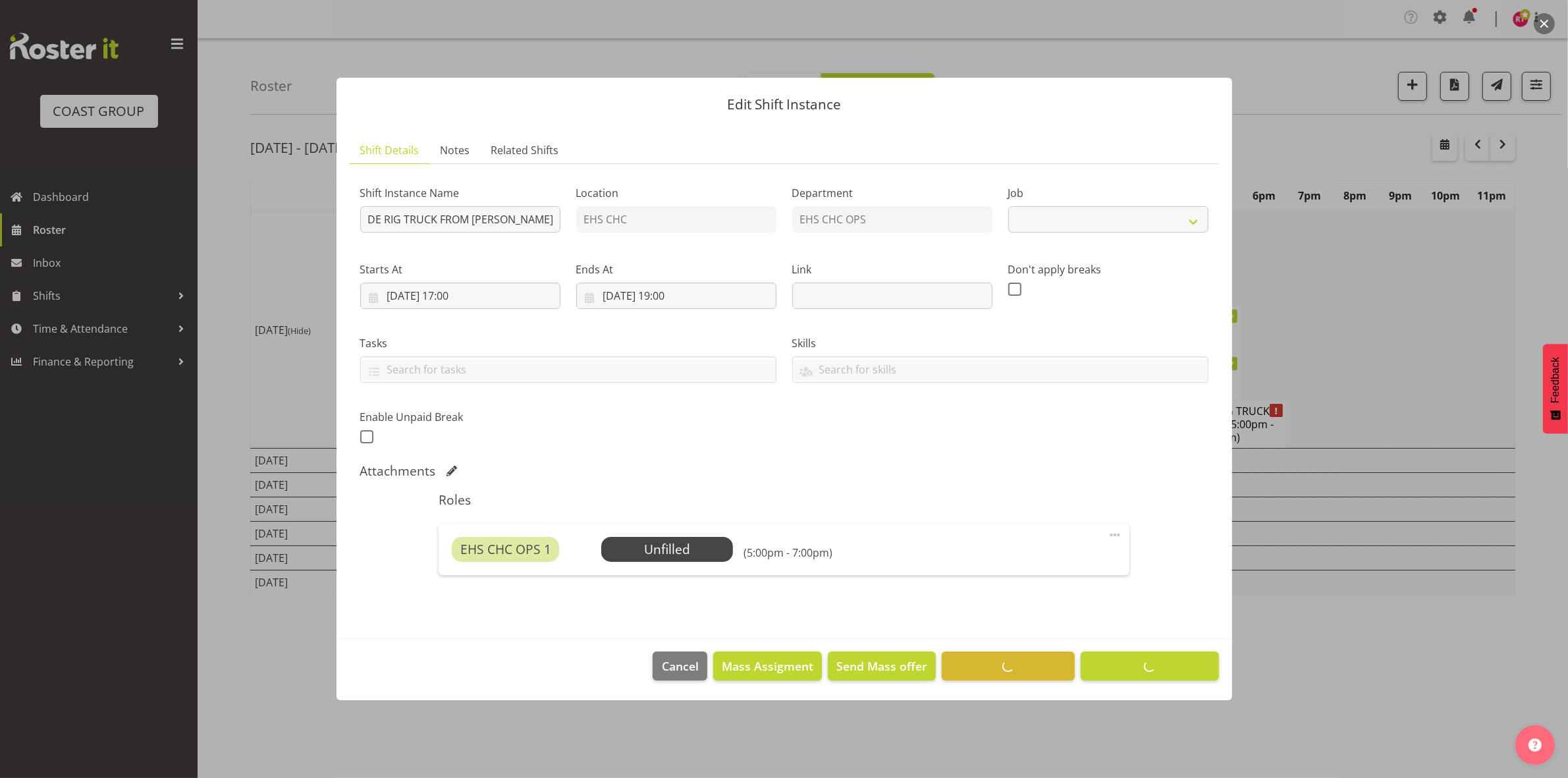
select select
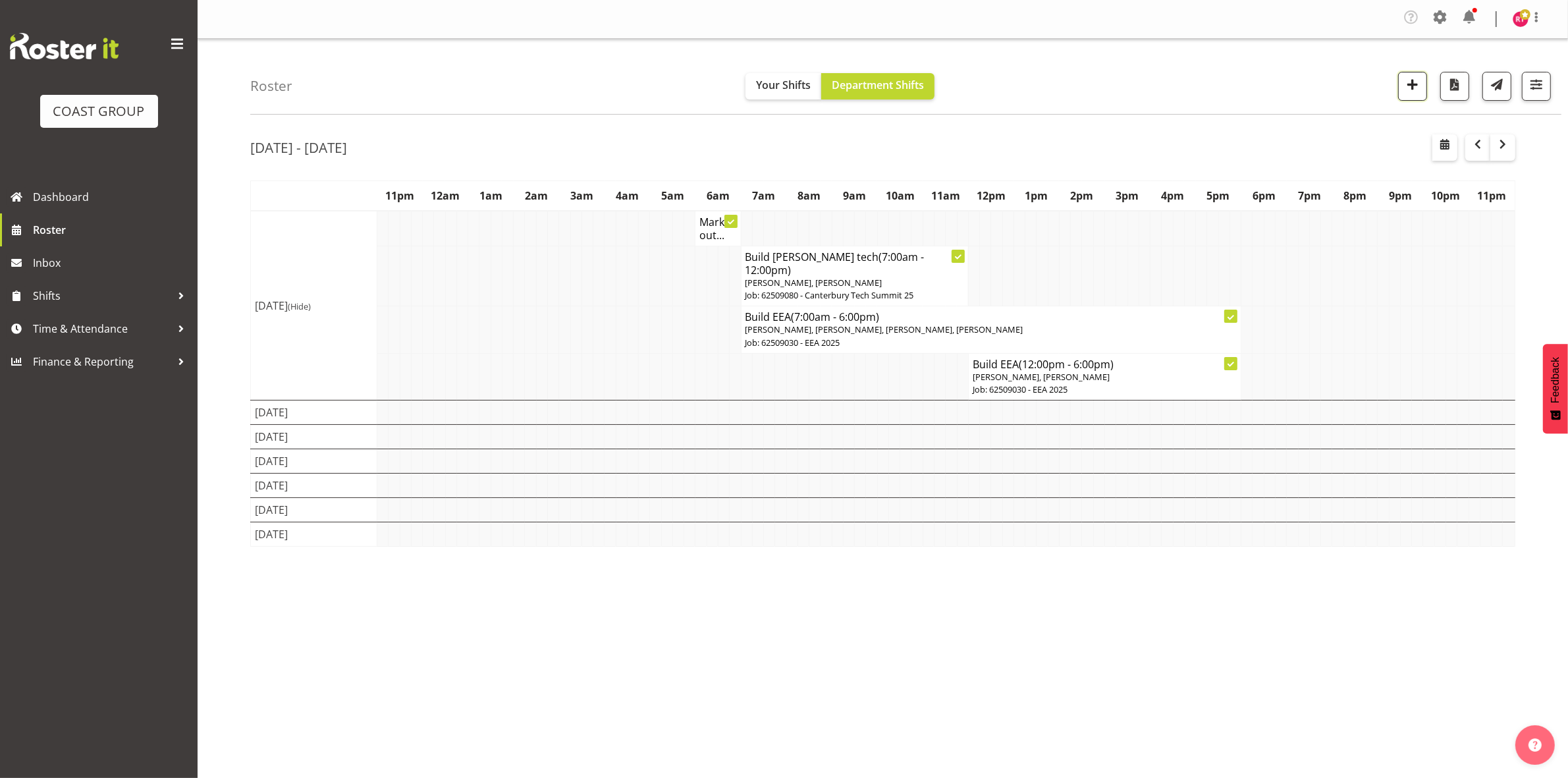
click at [1408, 87] on span "button" at bounding box center [1412, 84] width 17 height 17
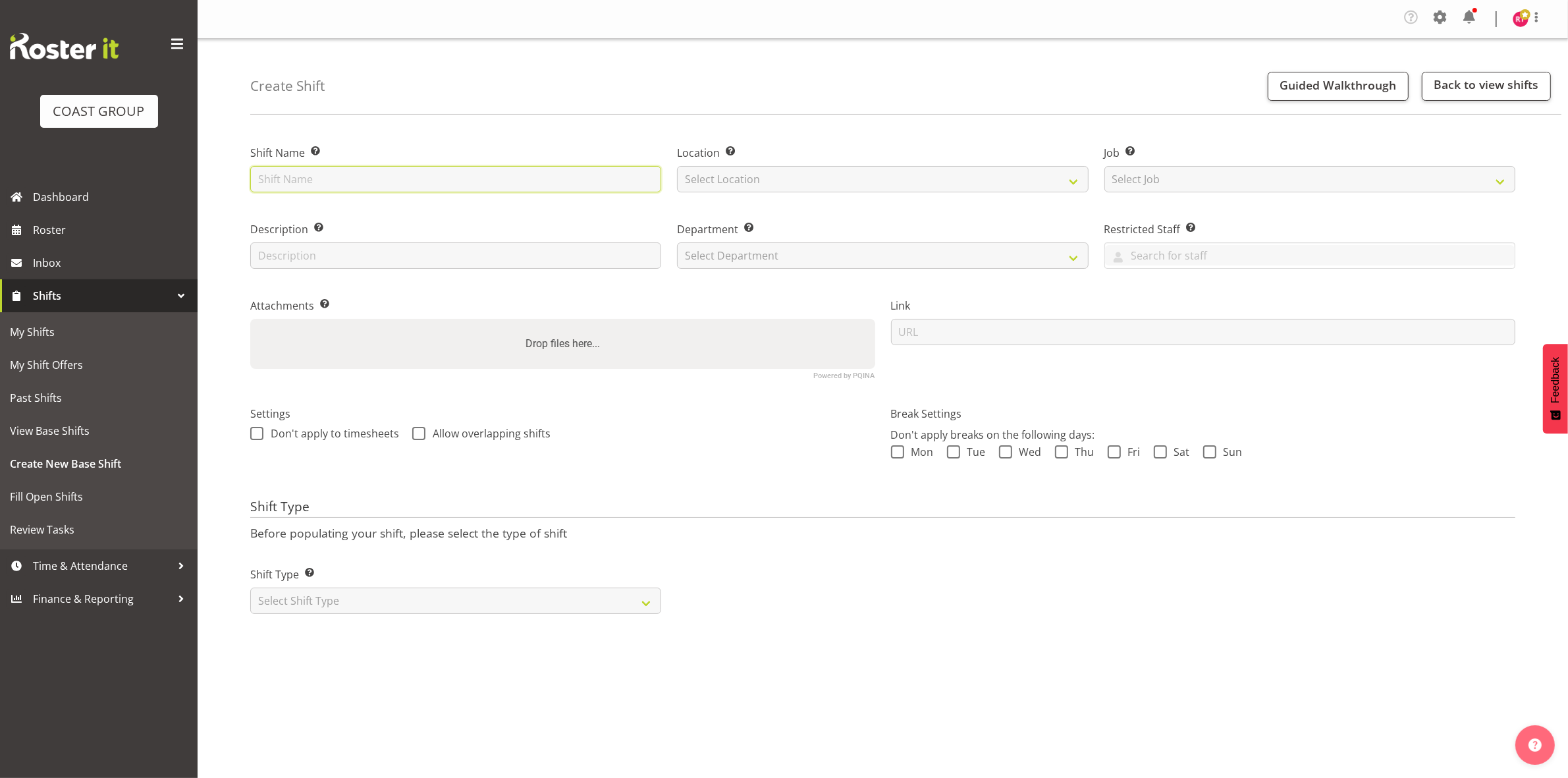
click at [478, 182] on input "text" at bounding box center [456, 179] width 411 height 26
type input "Exhibitor Build EEA"
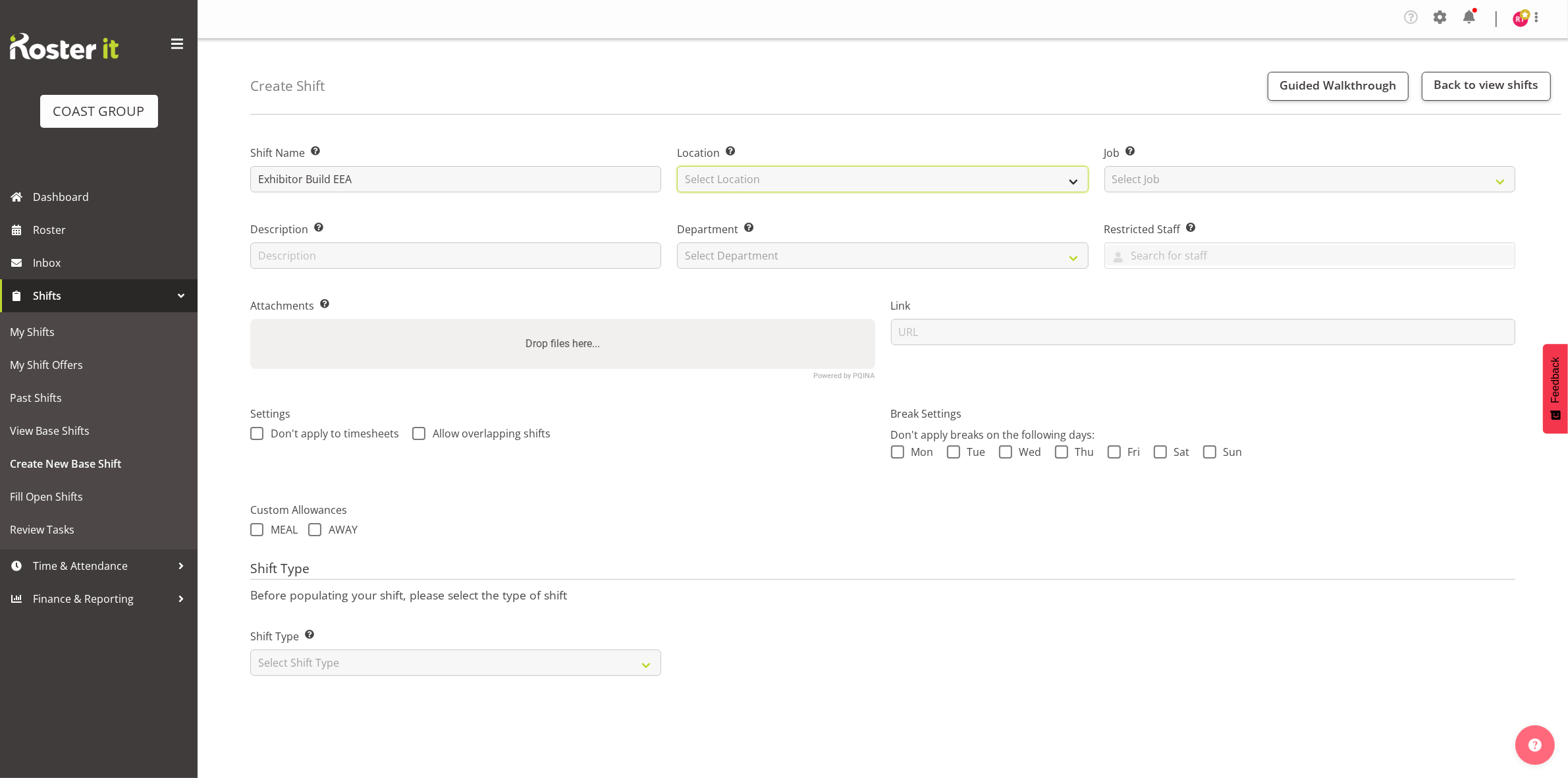
click at [818, 188] on select "Select Location EHS CHC" at bounding box center [882, 179] width 411 height 26
select select "107"
click at [677, 166] on select "Select Location EHS CHC" at bounding box center [882, 179] width 411 height 26
click at [1143, 186] on select "Select Job Create new job 1 Carlton Events 1 [PERSON_NAME][GEOGRAPHIC_DATA] 1 […" at bounding box center [1310, 179] width 411 height 26
select select "9202"
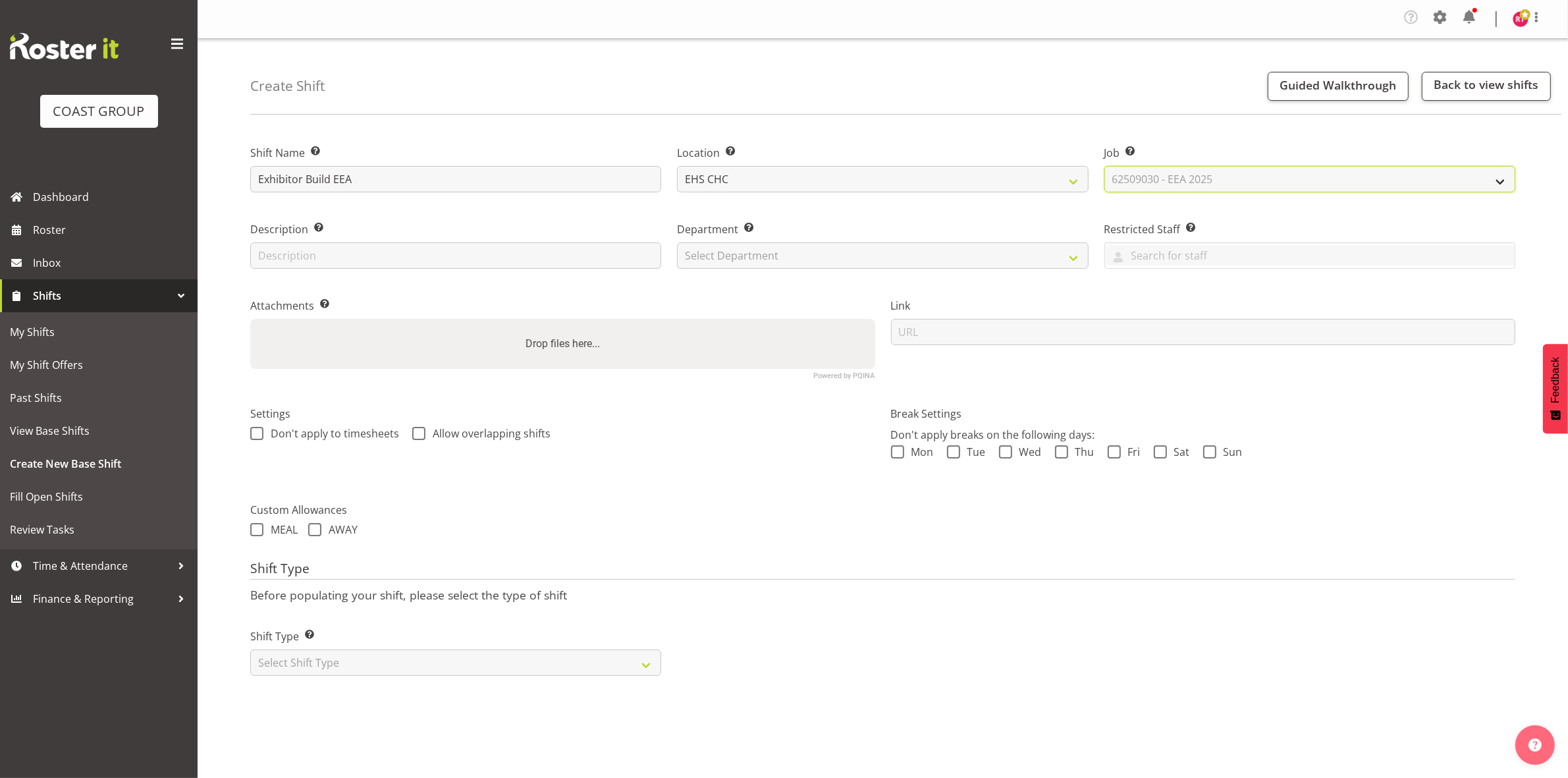
click at [1104, 166] on select "Select Job Create new job 1 Carlton Events 1 [PERSON_NAME][GEOGRAPHIC_DATA] 1 […" at bounding box center [1310, 179] width 411 height 26
click at [857, 264] on select "Select Department EHS CHC OPS" at bounding box center [882, 256] width 411 height 26
select select "41"
click at [677, 243] on select "Select Department EHS CHC OPS" at bounding box center [882, 256] width 411 height 26
click at [502, 662] on select "Select Shift Type One Off Shift Recurring Shift Rotating Shift" at bounding box center [456, 663] width 411 height 26
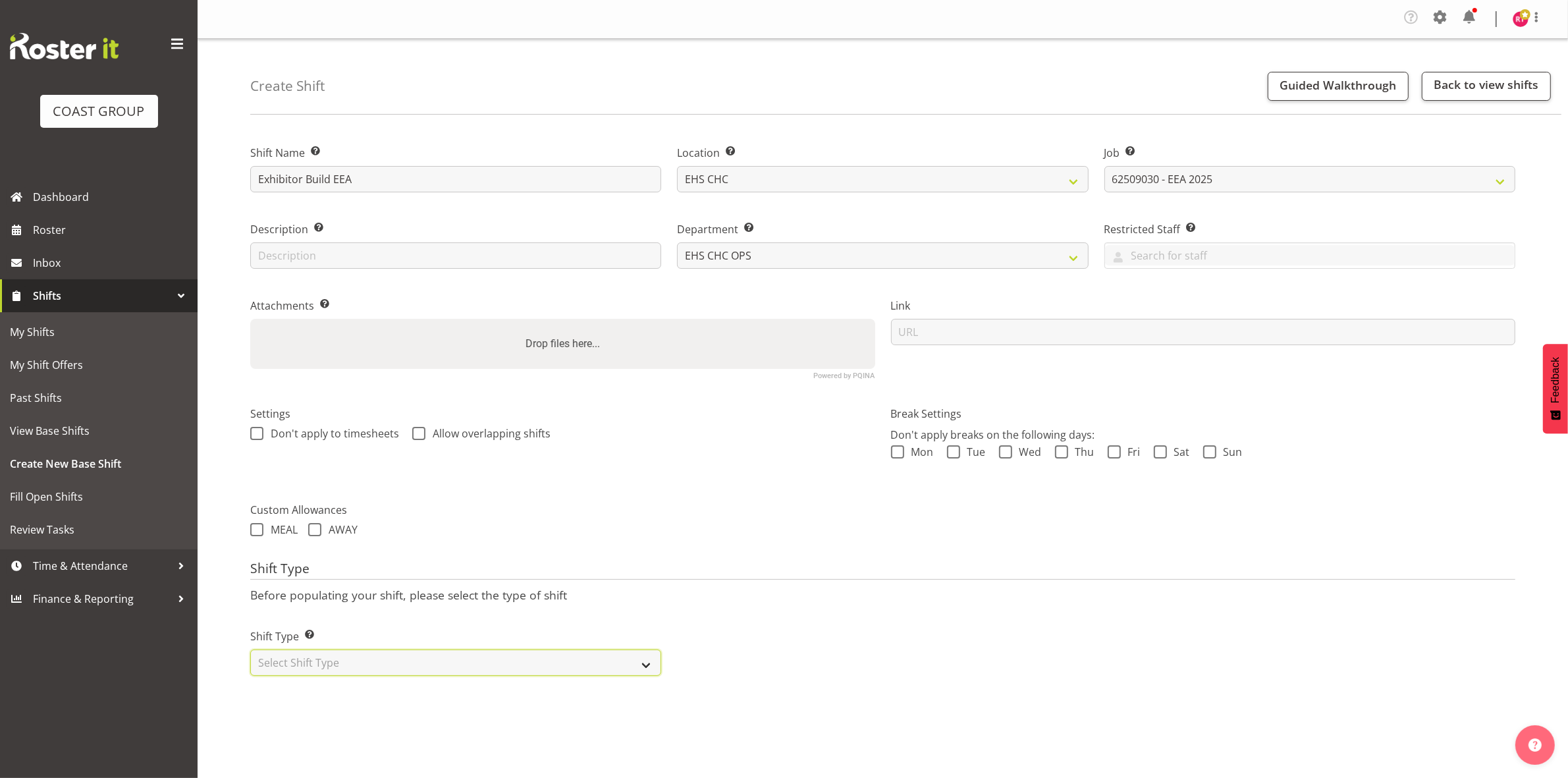
select select "one_off"
click at [250, 650] on select "Select Shift Type One Off Shift Recurring Shift Rotating Shift" at bounding box center [456, 663] width 411 height 26
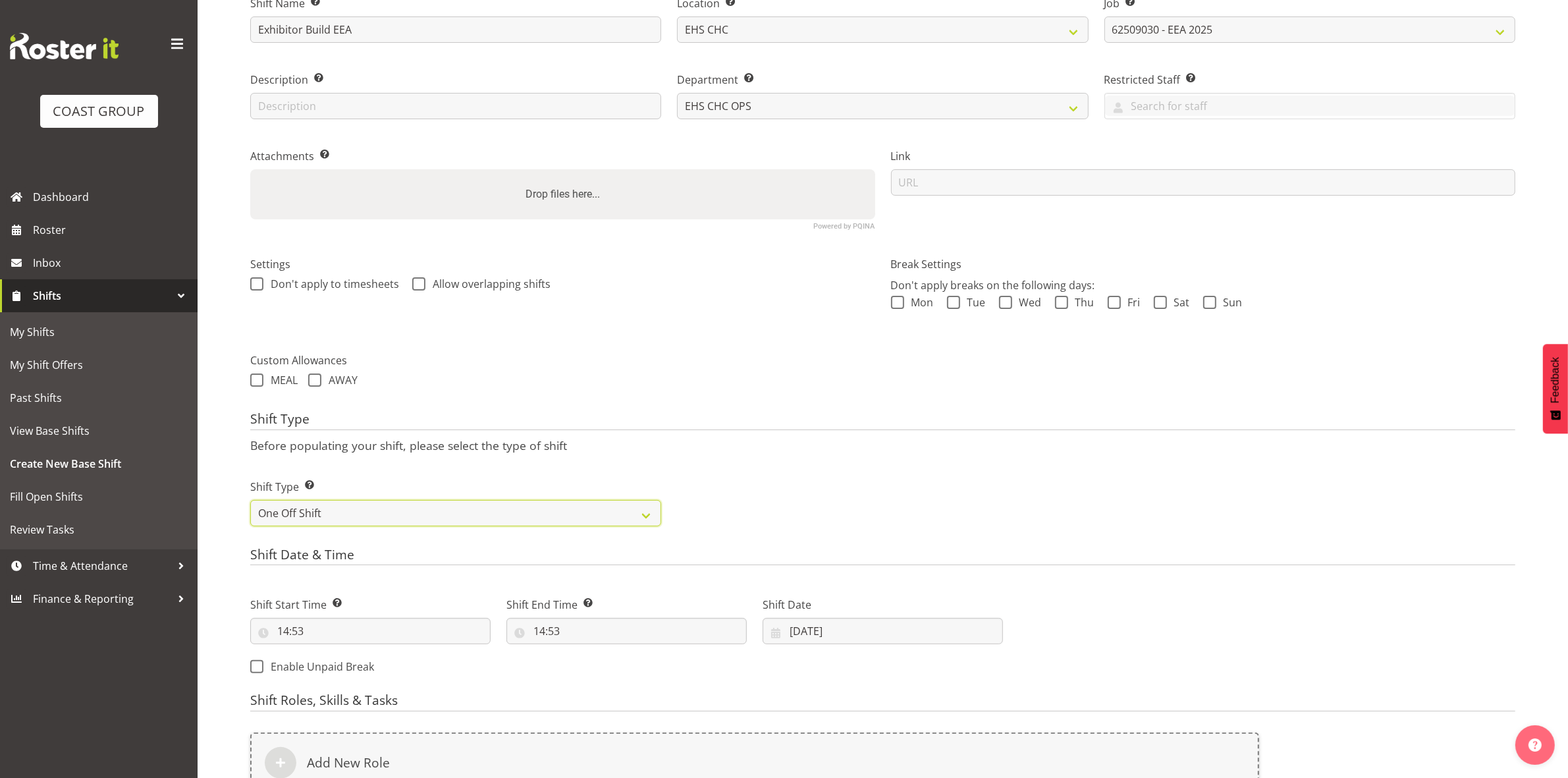
scroll to position [364, 0]
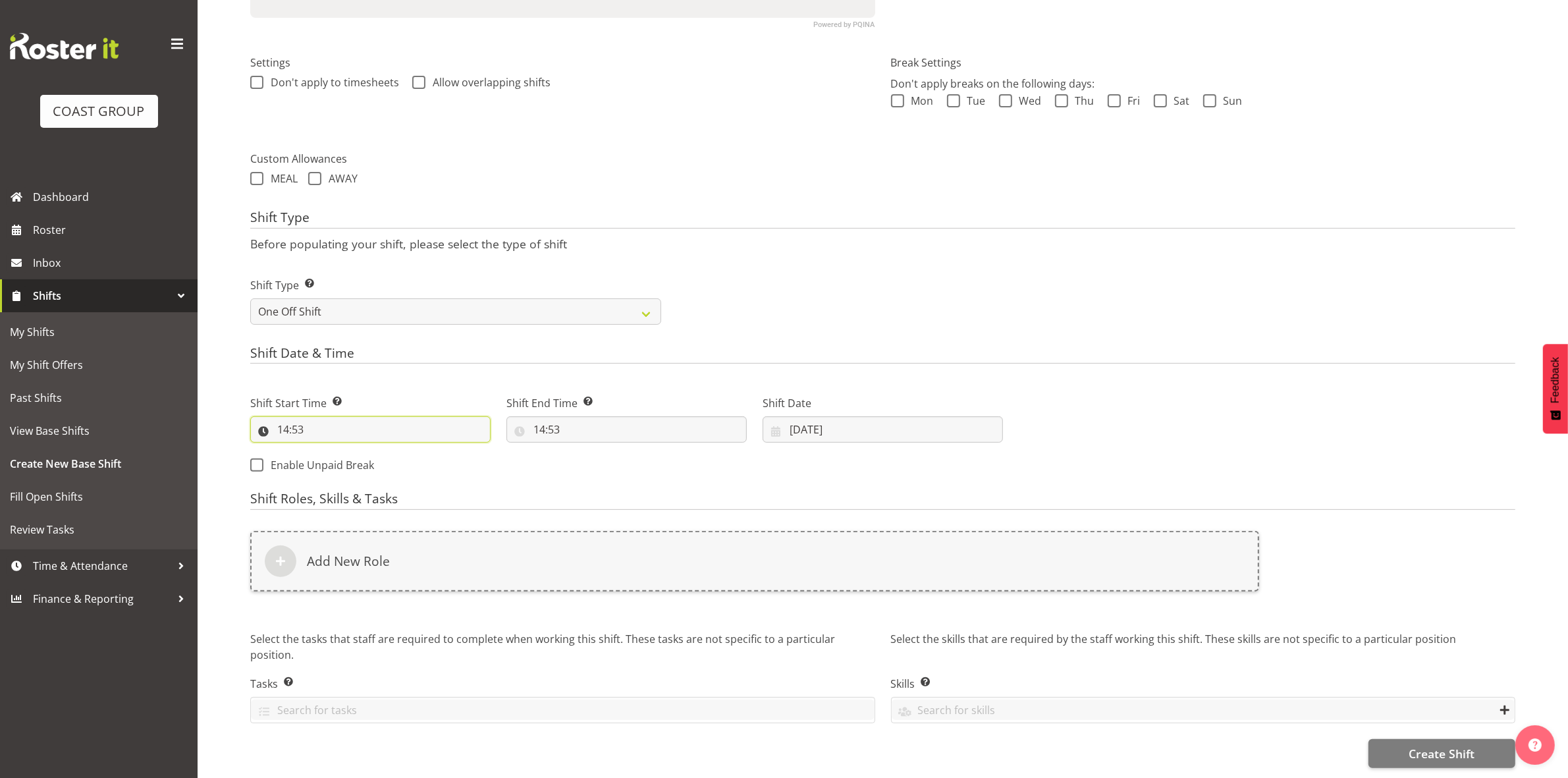
click at [285, 417] on input "14:53" at bounding box center [371, 429] width 240 height 26
drag, startPoint x: 346, startPoint y: 445, endPoint x: 337, endPoint y: 439, distance: 10.8
click at [346, 451] on select "00 01 02 03 04 05 06 07 08 09 10 11 12 13 14 15 16 17 18 19 20 21 22 23" at bounding box center [340, 464] width 29 height 26
select select "8"
click at [325, 451] on select "00 01 02 03 04 05 06 07 08 09 10 11 12 13 14 15 16 17 18 19 20 21 22 23" at bounding box center [340, 464] width 29 height 26
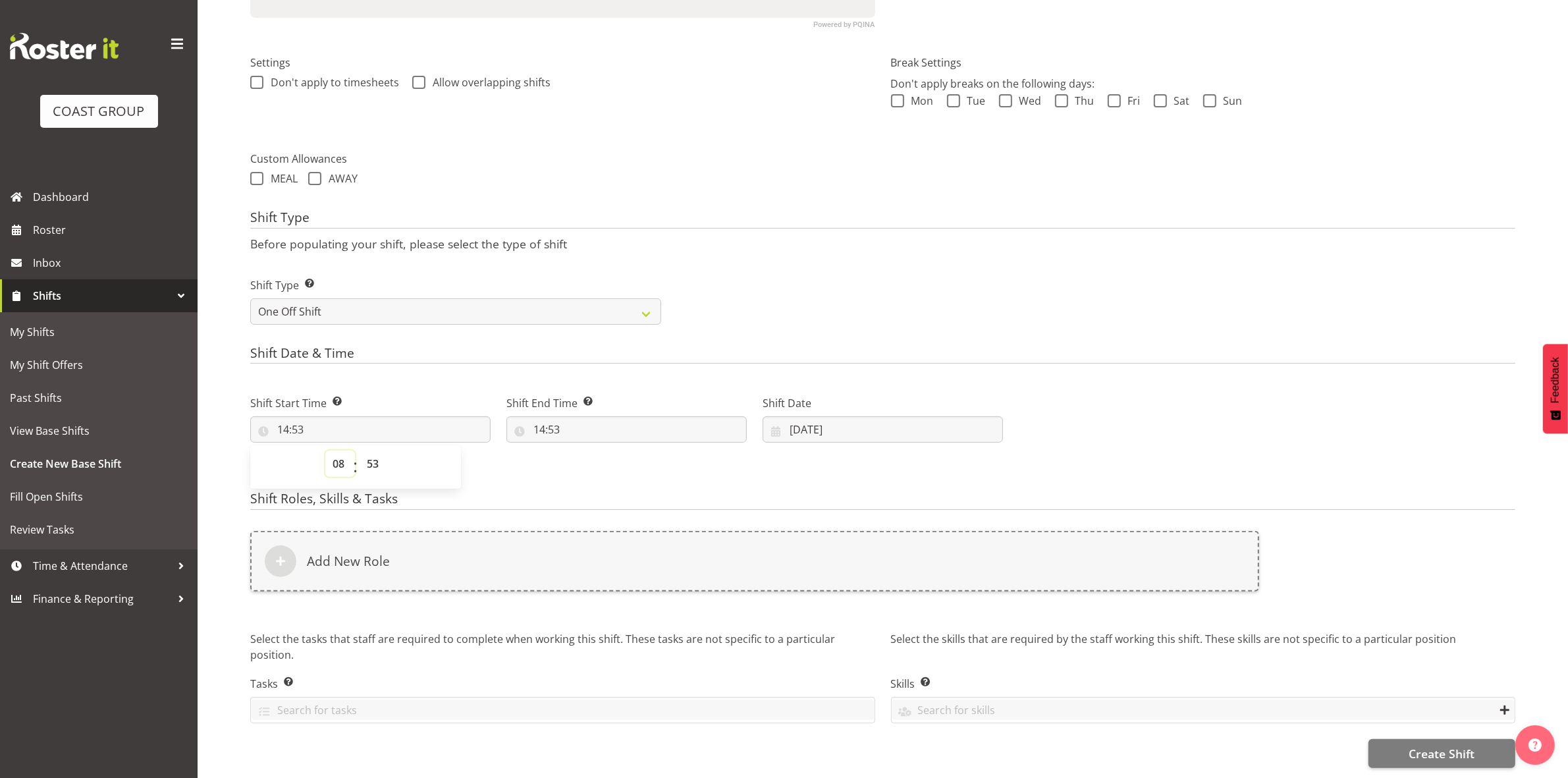
type input "08:53"
drag, startPoint x: 370, startPoint y: 450, endPoint x: 372, endPoint y: 442, distance: 8.2
click at [370, 451] on select "00 01 02 03 04 05 06 07 08 09 10 11 12 13 14 15 16 17 18 19 20 21 22 23 24 25 2…" at bounding box center [374, 464] width 29 height 26
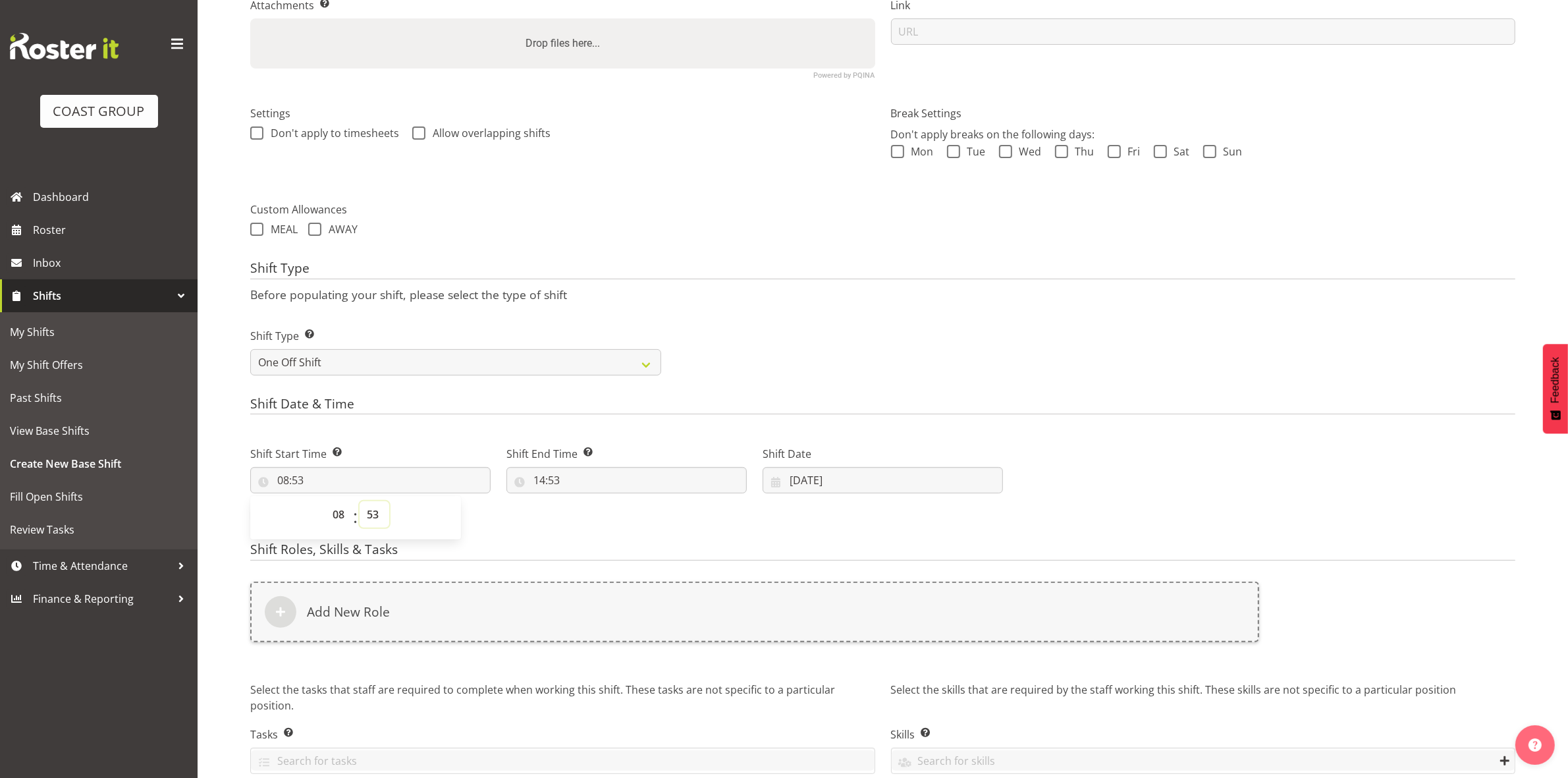
scroll to position [282, 0]
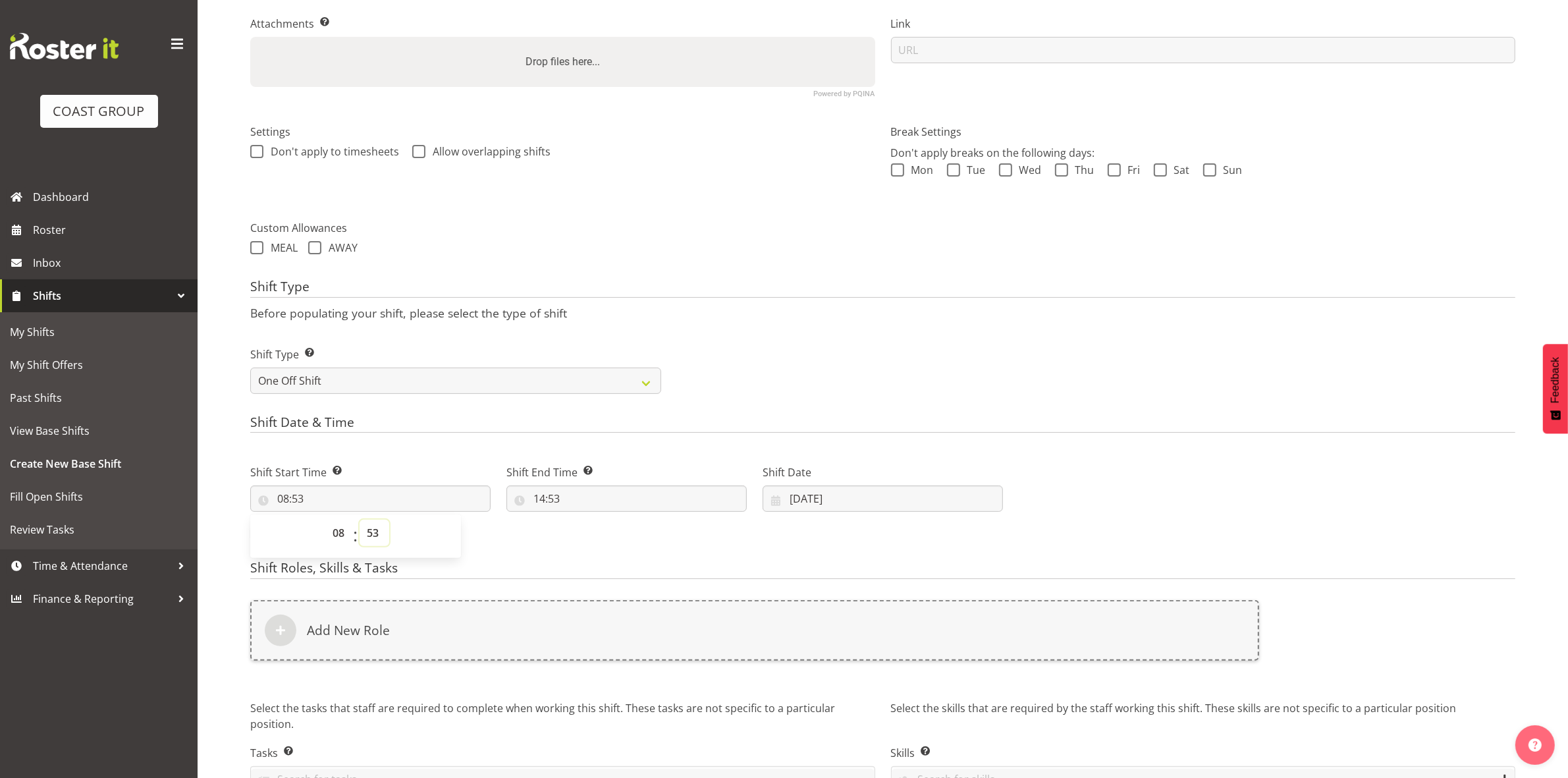
click at [371, 540] on select "00 01 02 03 04 05 06 07 08 09 10 11 12 13 14 15 16 17 18 19 20 21 22 23 24 25 2…" at bounding box center [374, 533] width 29 height 26
select select "0"
click at [360, 520] on select "00 01 02 03 04 05 06 07 08 09 10 11 12 13 14 15 16 17 18 19 20 21 22 23 24 25 2…" at bounding box center [374, 533] width 29 height 26
type input "08:00"
click at [740, 281] on h4 "Shift Type" at bounding box center [883, 288] width 1265 height 19
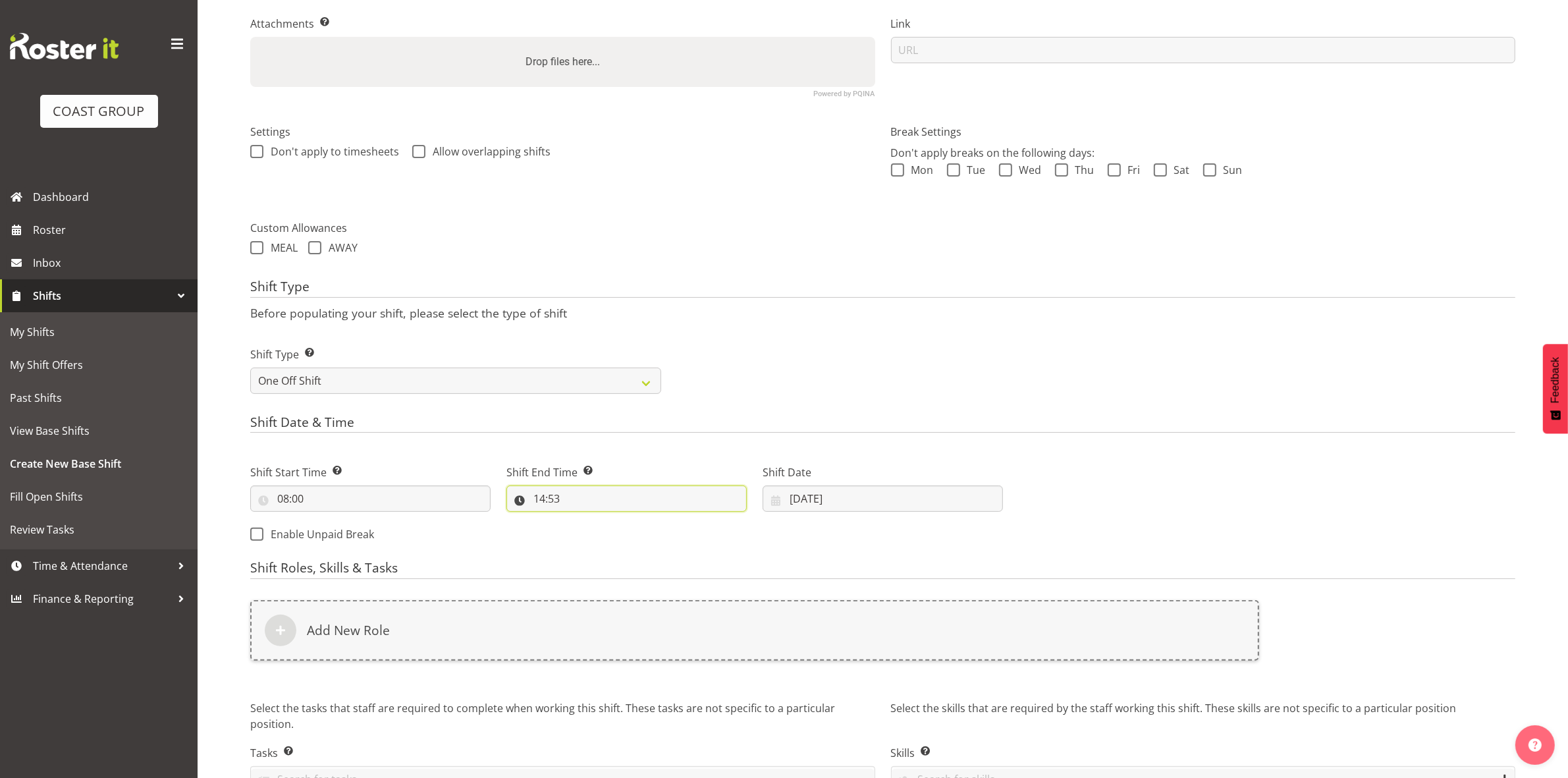
click at [541, 501] on input "14:53" at bounding box center [627, 498] width 240 height 26
click at [588, 532] on select "00 01 02 03 04 05 06 07 08 09 10 11 12 13 14 15 16 17 18 19 20 21 22 23" at bounding box center [596, 533] width 29 height 26
select select "16"
click at [582, 520] on select "00 01 02 03 04 05 06 07 08 09 10 11 12 13 14 15 16 17 18 19 20 21 22 23" at bounding box center [596, 533] width 29 height 26
type input "16:53"
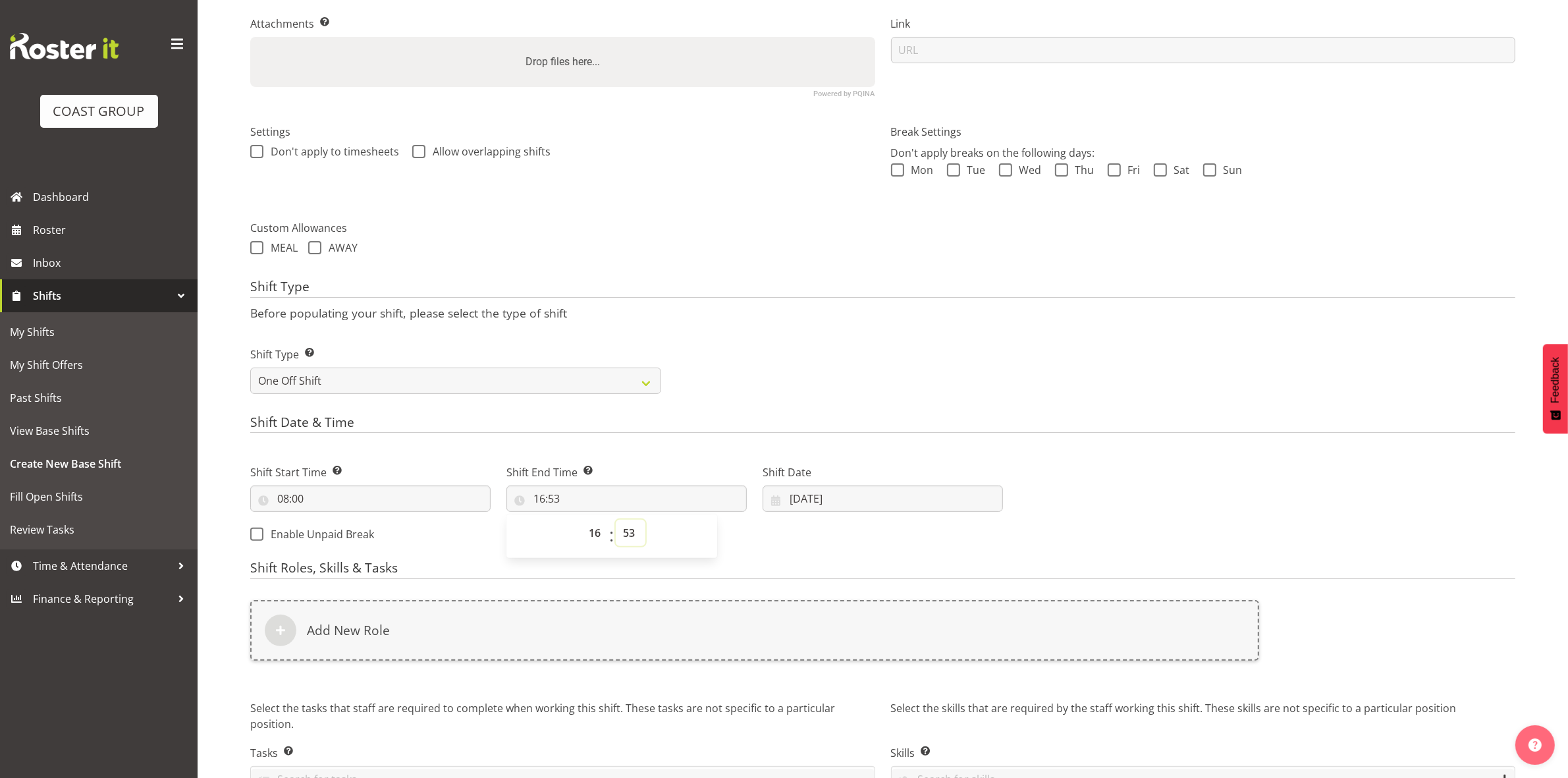
click at [630, 534] on select "00 01 02 03 04 05 06 07 08 09 10 11 12 13 14 15 16 17 18 19 20 21 22 23 24 25 2…" at bounding box center [630, 533] width 29 height 26
select select "30"
click at [616, 520] on select "00 01 02 03 04 05 06 07 08 09 10 11 12 13 14 15 16 17 18 19 20 21 22 23 24 25 2…" at bounding box center [630, 533] width 29 height 26
type input "16:30"
click at [779, 385] on div "Shift Type Shift Types: One Off – Select this if you would like a single shift …" at bounding box center [883, 364] width 1280 height 74
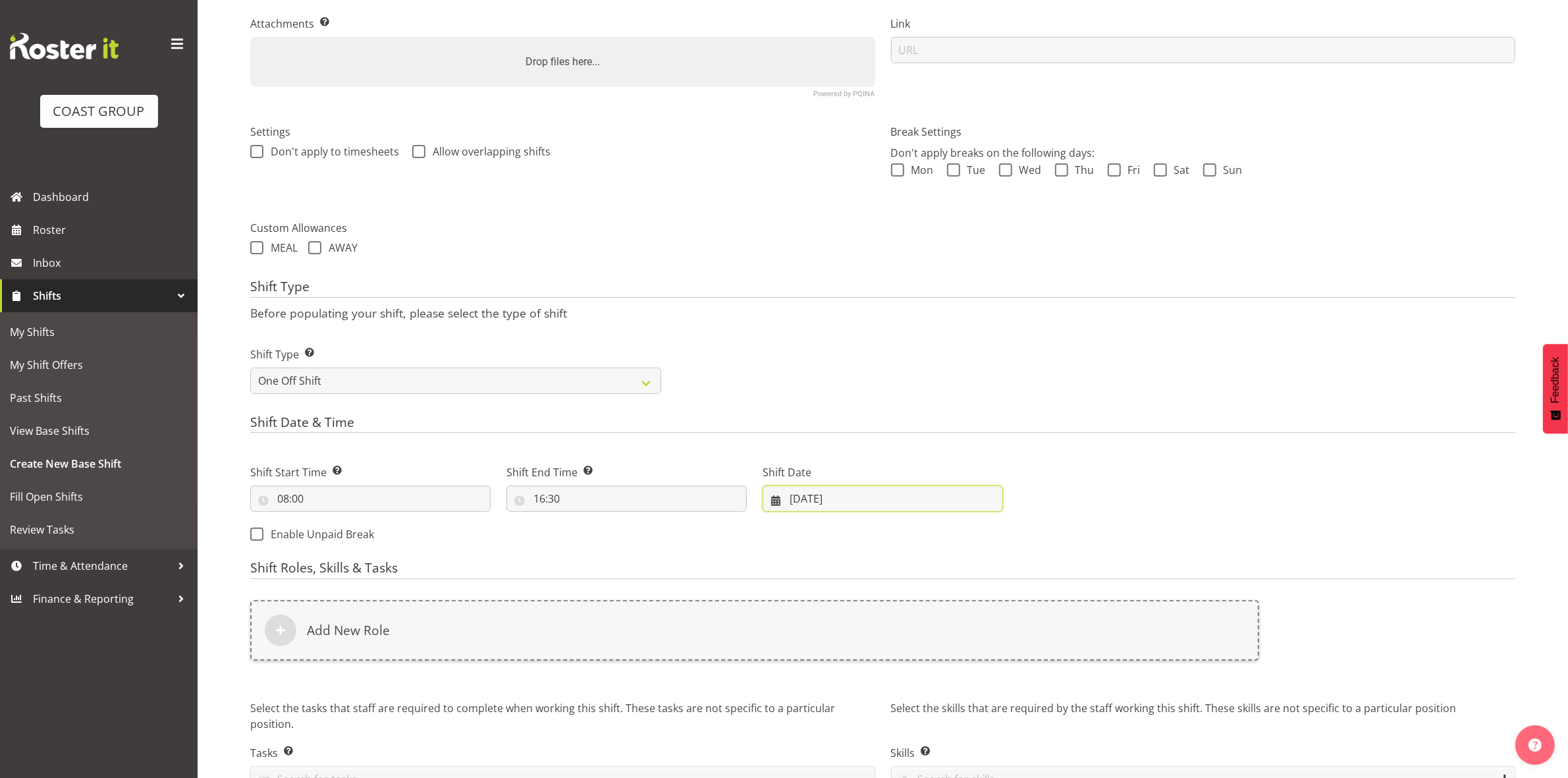
click at [799, 497] on input "03/09/2025" at bounding box center [883, 498] width 240 height 26
drag, startPoint x: 853, startPoint y: 634, endPoint x: 850, endPoint y: 628, distance: 6.7
click at [853, 634] on link "9" at bounding box center [856, 631] width 26 height 24
type input "09/09/2025"
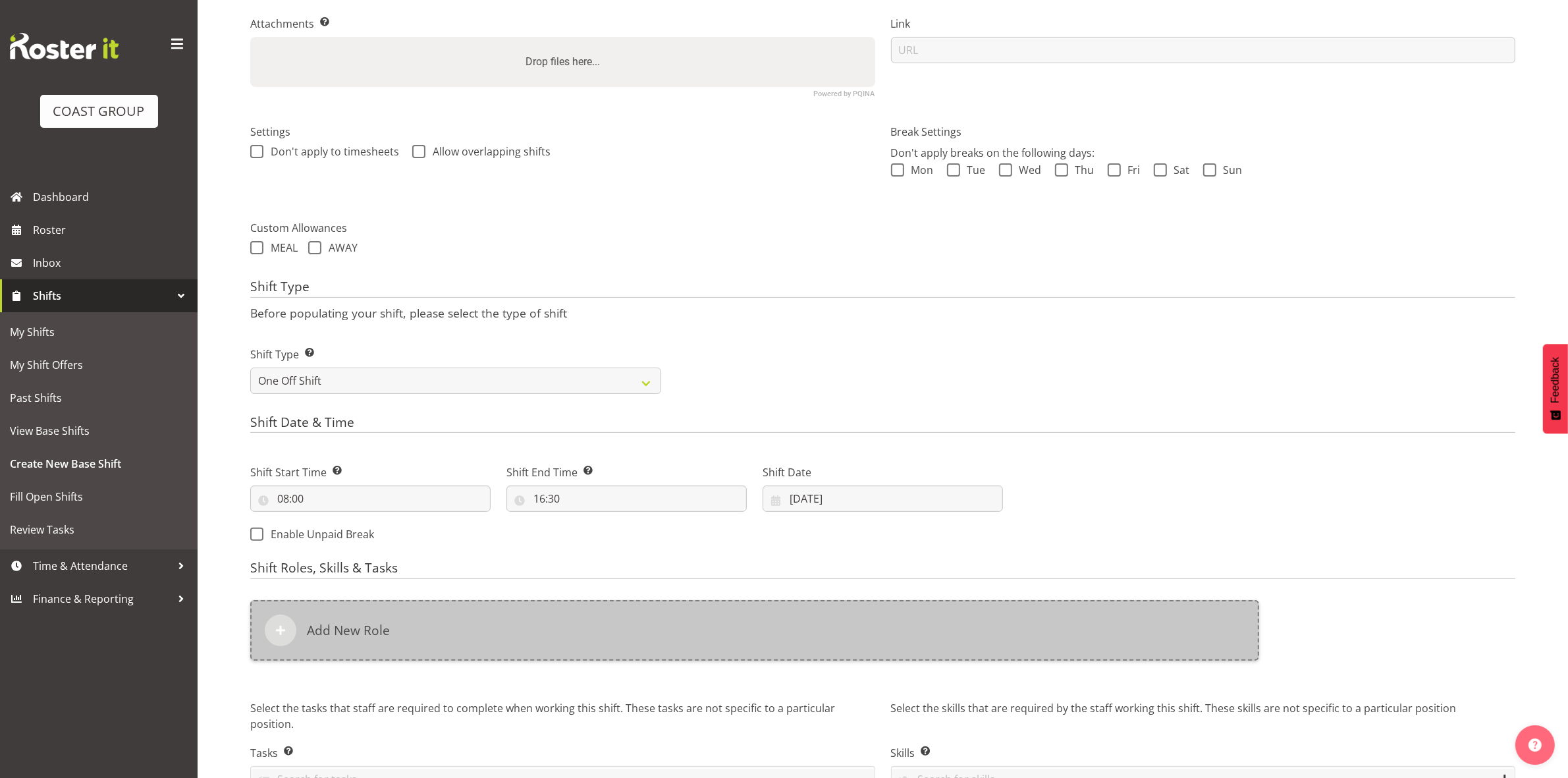
click at [563, 619] on div "Add New Role" at bounding box center [755, 631] width 1009 height 61
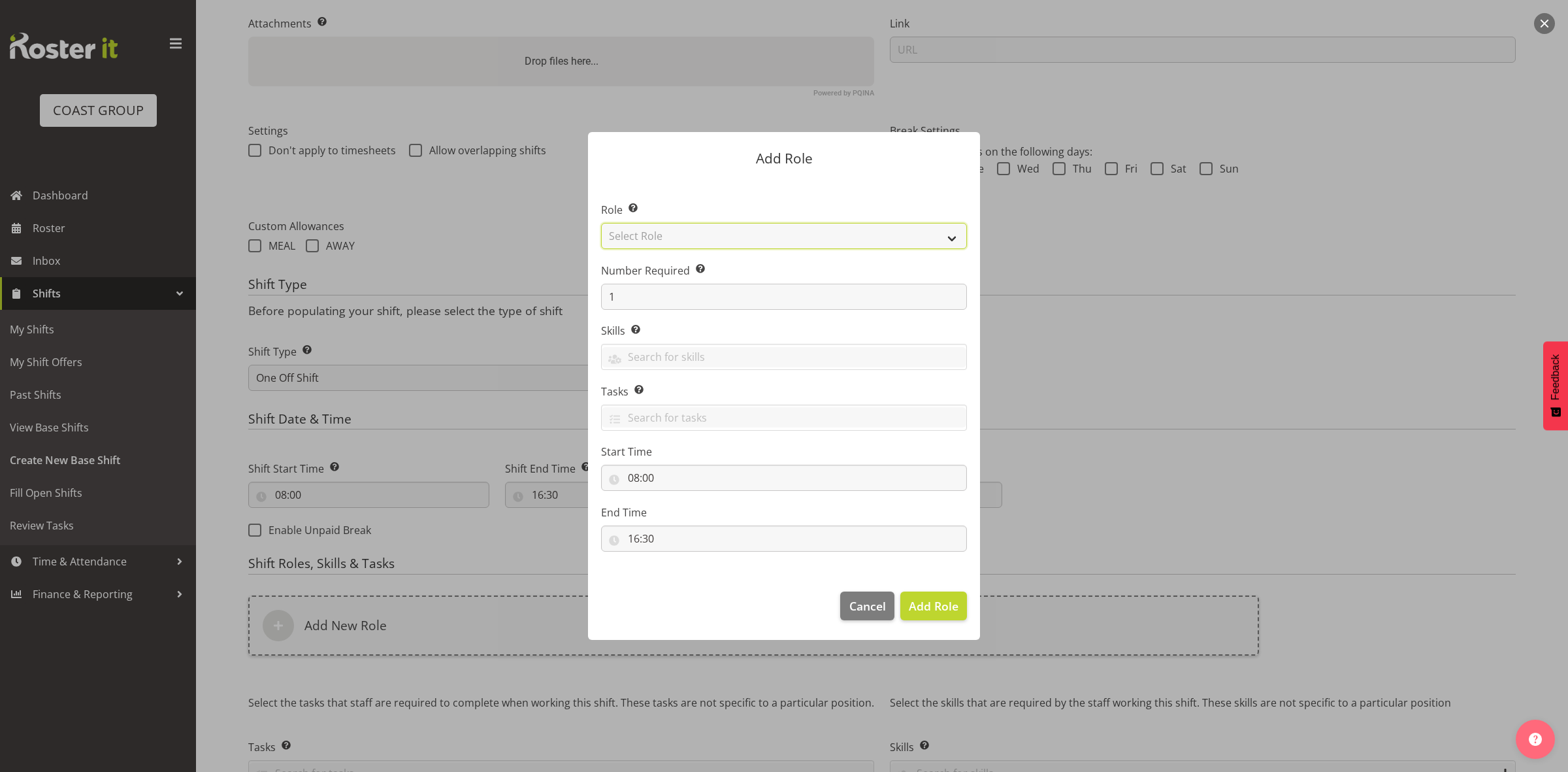
click at [694, 234] on select "Select Role ACCOUNT MANAGER ACCOUNT MANAGER DW ACCOUNTS AKL DIANNA VEHICLES AKL…" at bounding box center [784, 236] width 366 height 26
select select "192"
click at [601, 223] on select "Select Role ACCOUNT MANAGER ACCOUNT MANAGER DW ACCOUNTS AKL DIANNA VEHICLES AKL…" at bounding box center [784, 236] width 366 height 26
click at [662, 303] on input "1" at bounding box center [784, 296] width 366 height 26
type input "2"
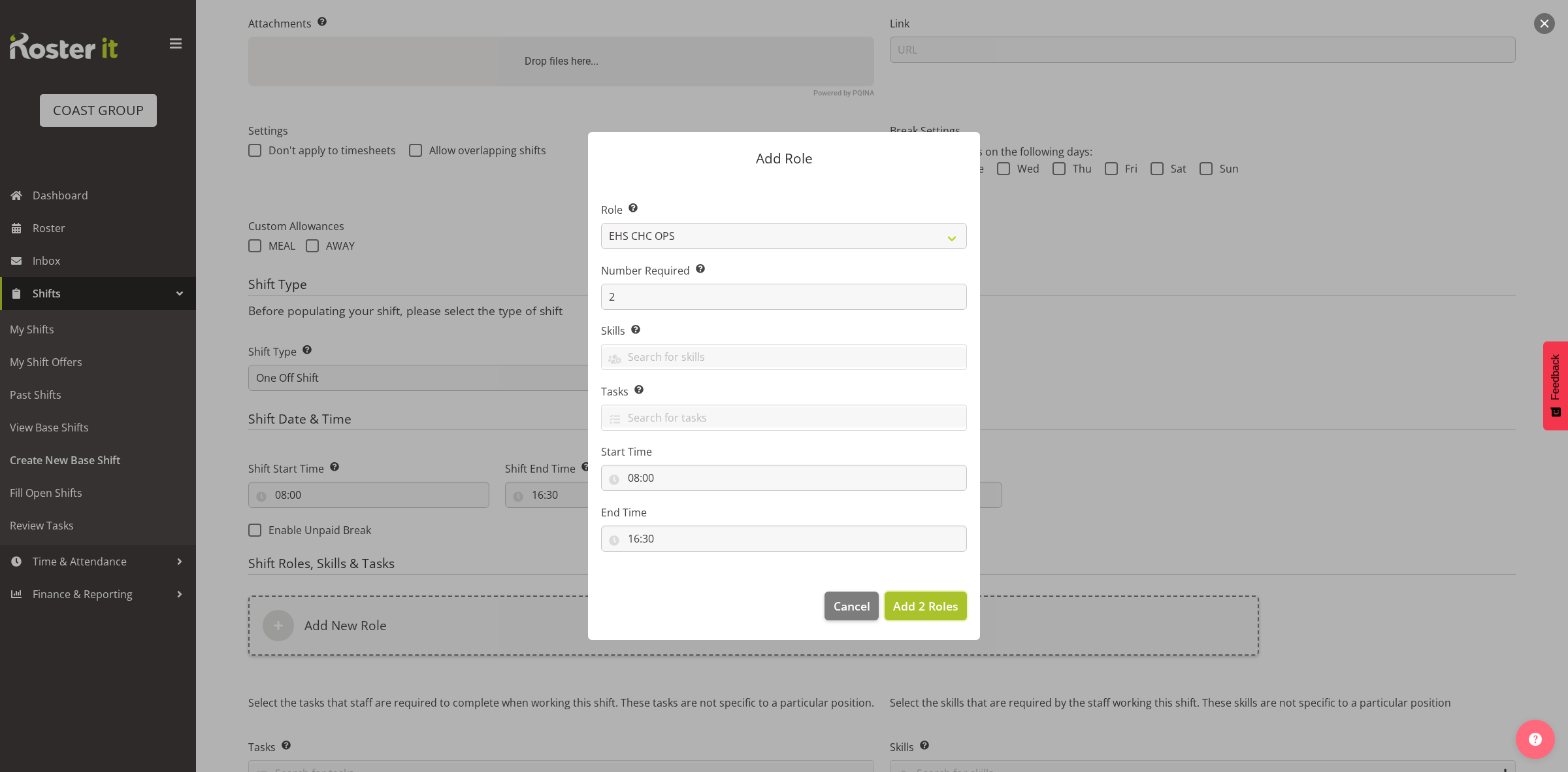
click at [924, 611] on span "Add 2 Roles" at bounding box center [926, 606] width 65 height 16
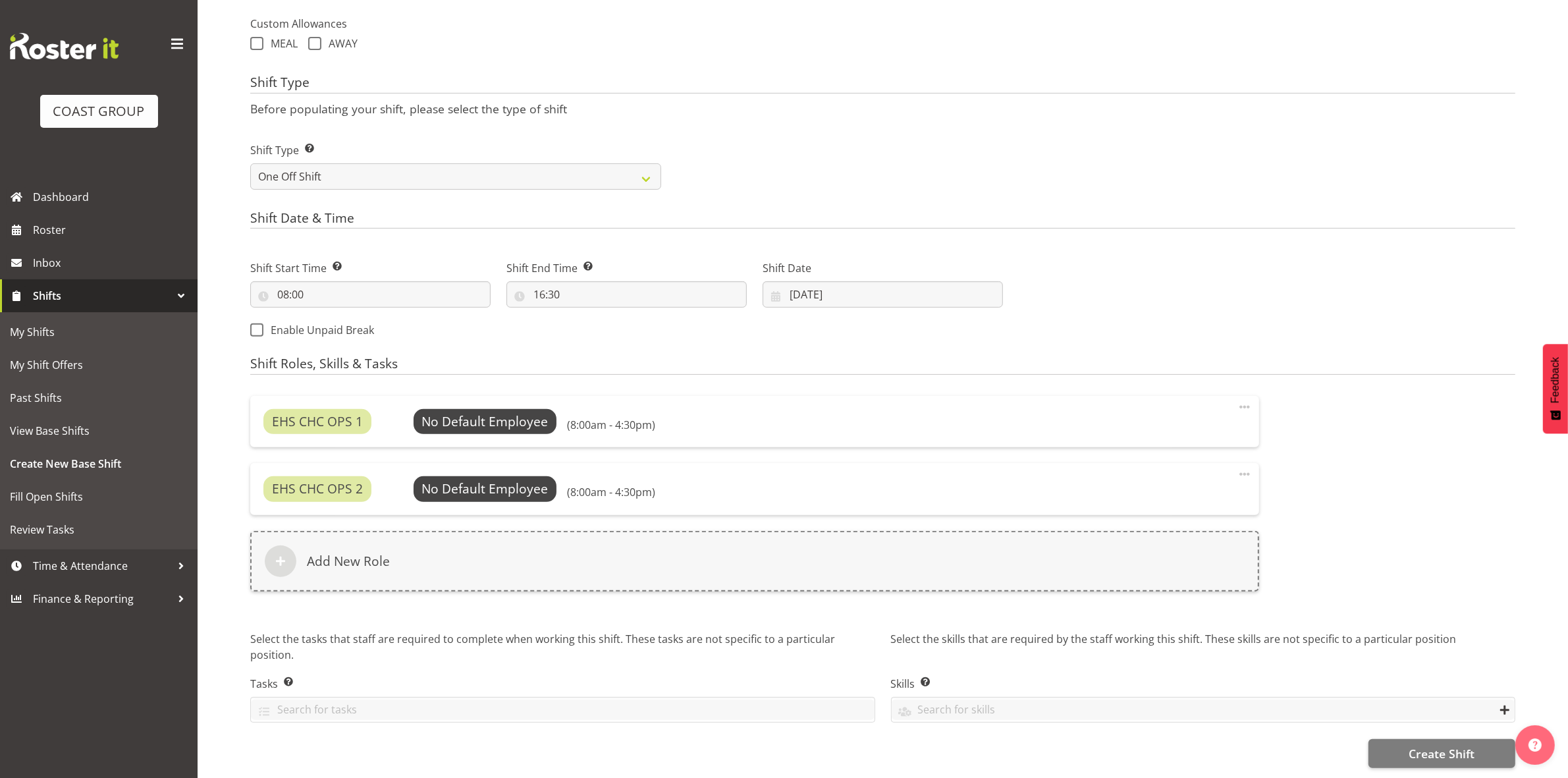
scroll to position [500, 0]
click at [489, 412] on span "Select Employee" at bounding box center [484, 422] width 98 height 19
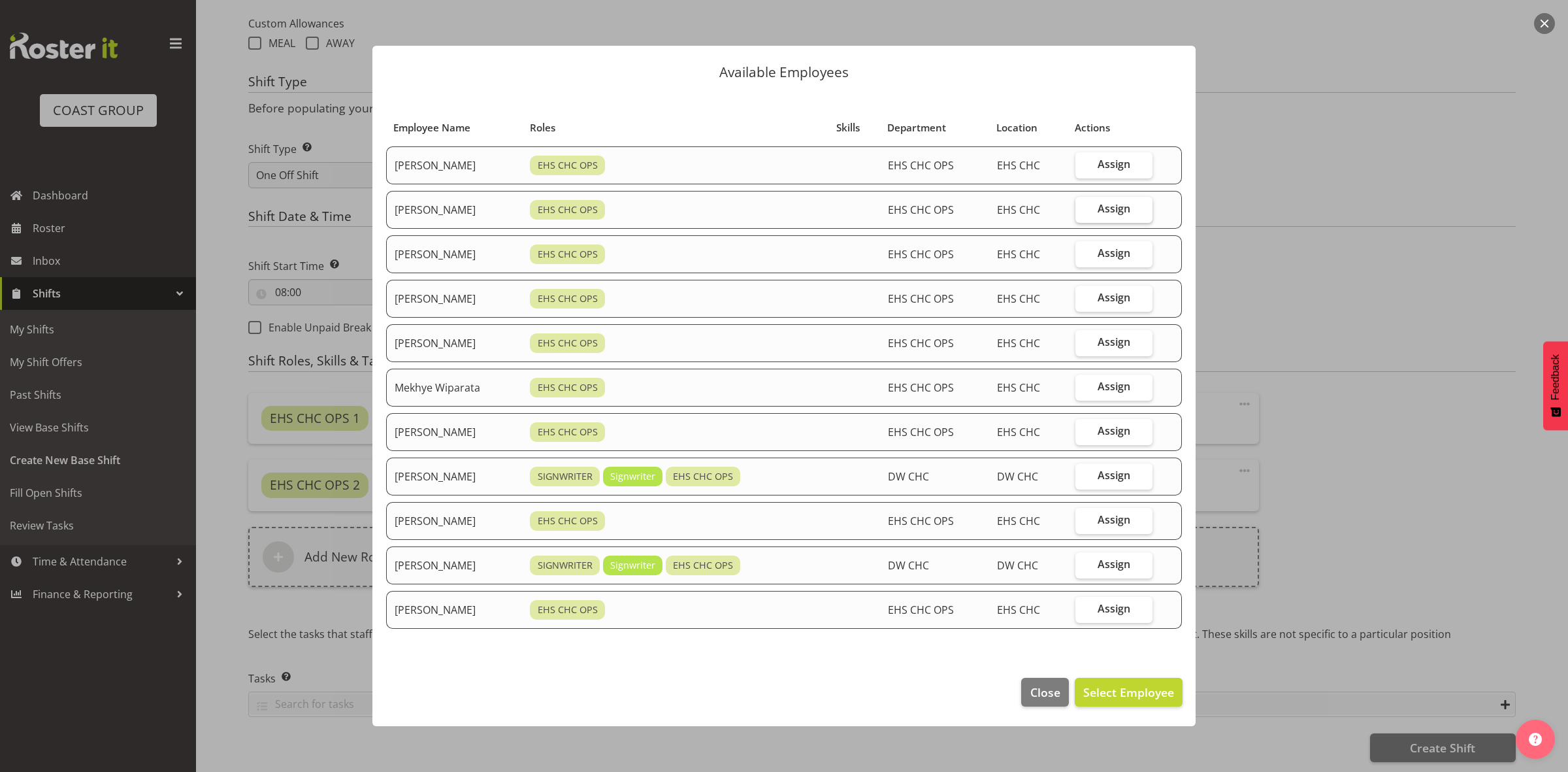
click at [1114, 211] on span "Assign" at bounding box center [1114, 208] width 33 height 13
click at [1084, 211] on input "Assign" at bounding box center [1080, 209] width 9 height 9
checkbox input "true"
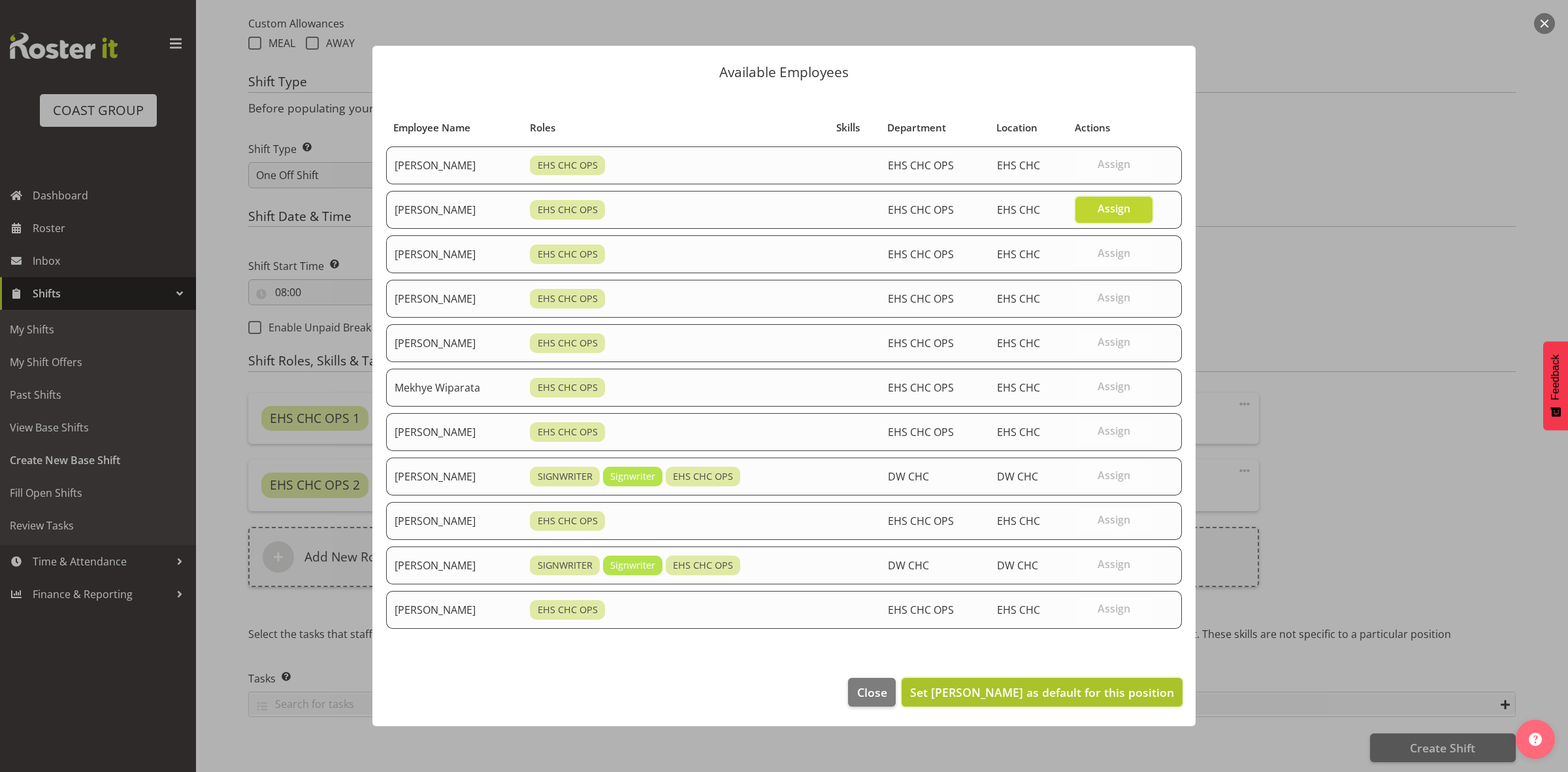
click at [1040, 687] on span "Set David Wiseman as default for this position" at bounding box center [1042, 692] width 264 height 16
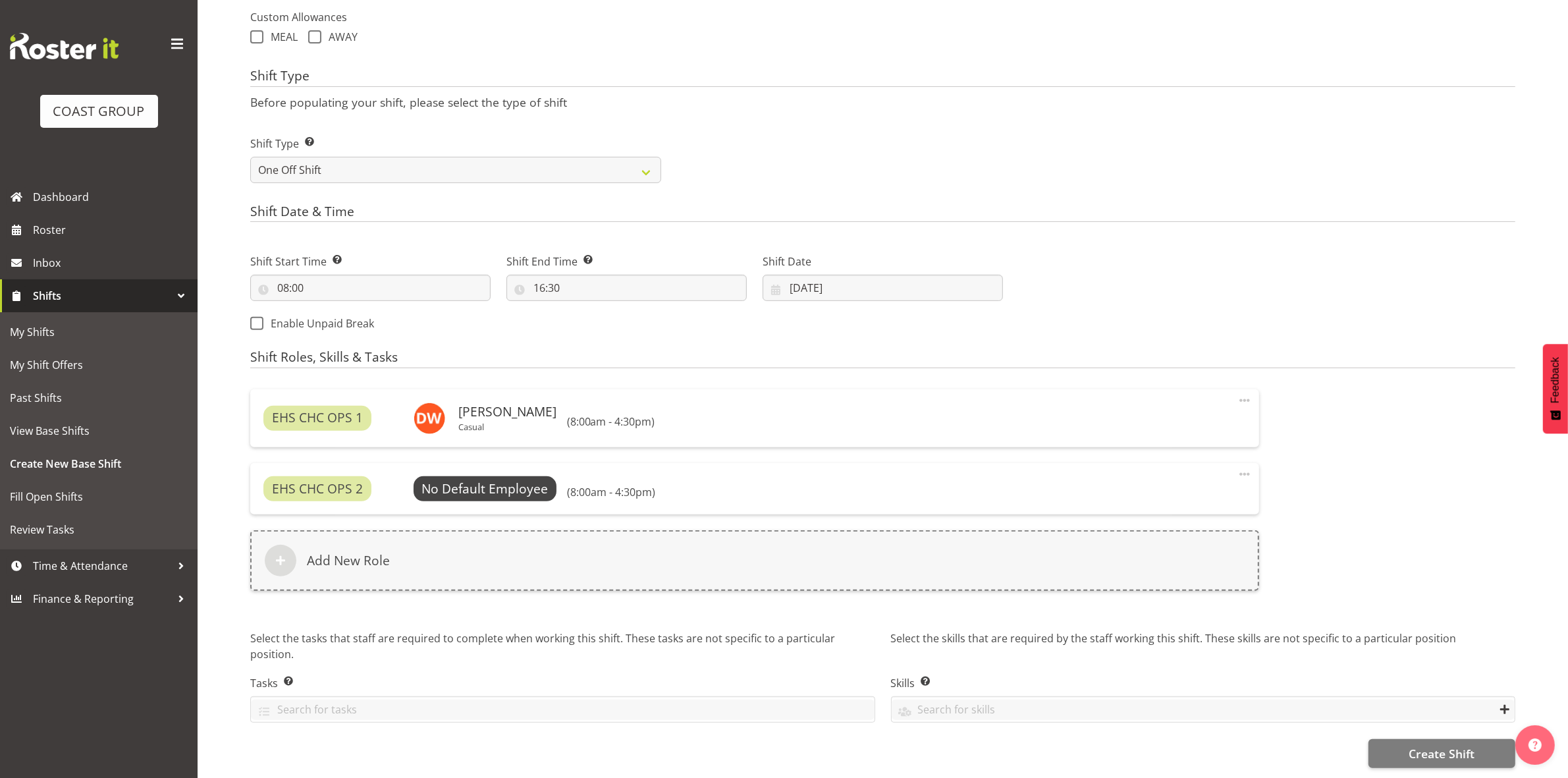
click at [459, 506] on div "EHS CHC OPS 2 No Default Employee Select Employee (8:00am - 4:30pm) Edit Delete" at bounding box center [755, 489] width 1009 height 52
click at [469, 486] on span "Select Employee" at bounding box center [484, 489] width 98 height 19
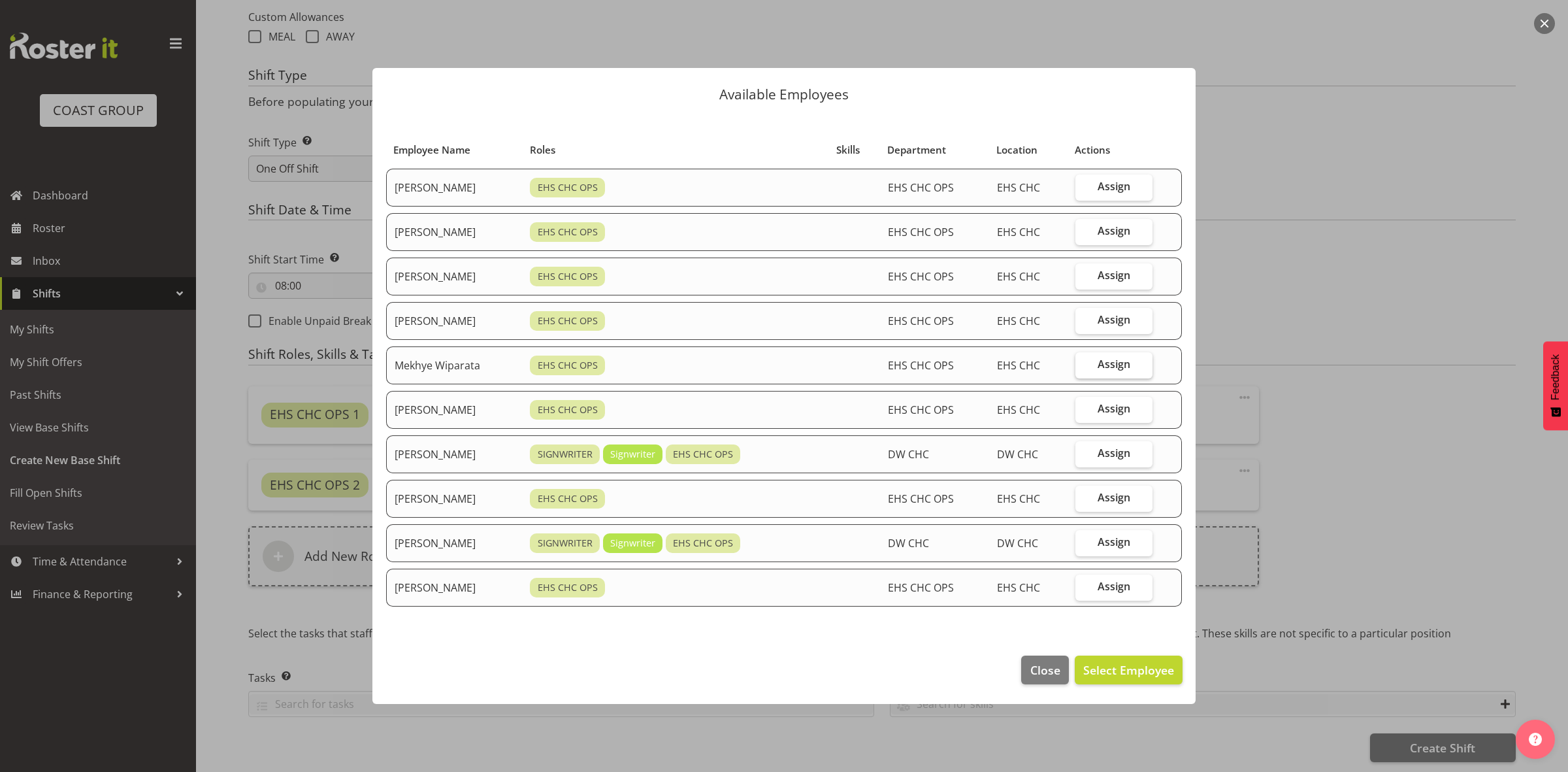
click at [1114, 368] on span "Assign" at bounding box center [1114, 364] width 33 height 13
click at [1084, 368] on input "Assign" at bounding box center [1080, 364] width 9 height 9
checkbox input "true"
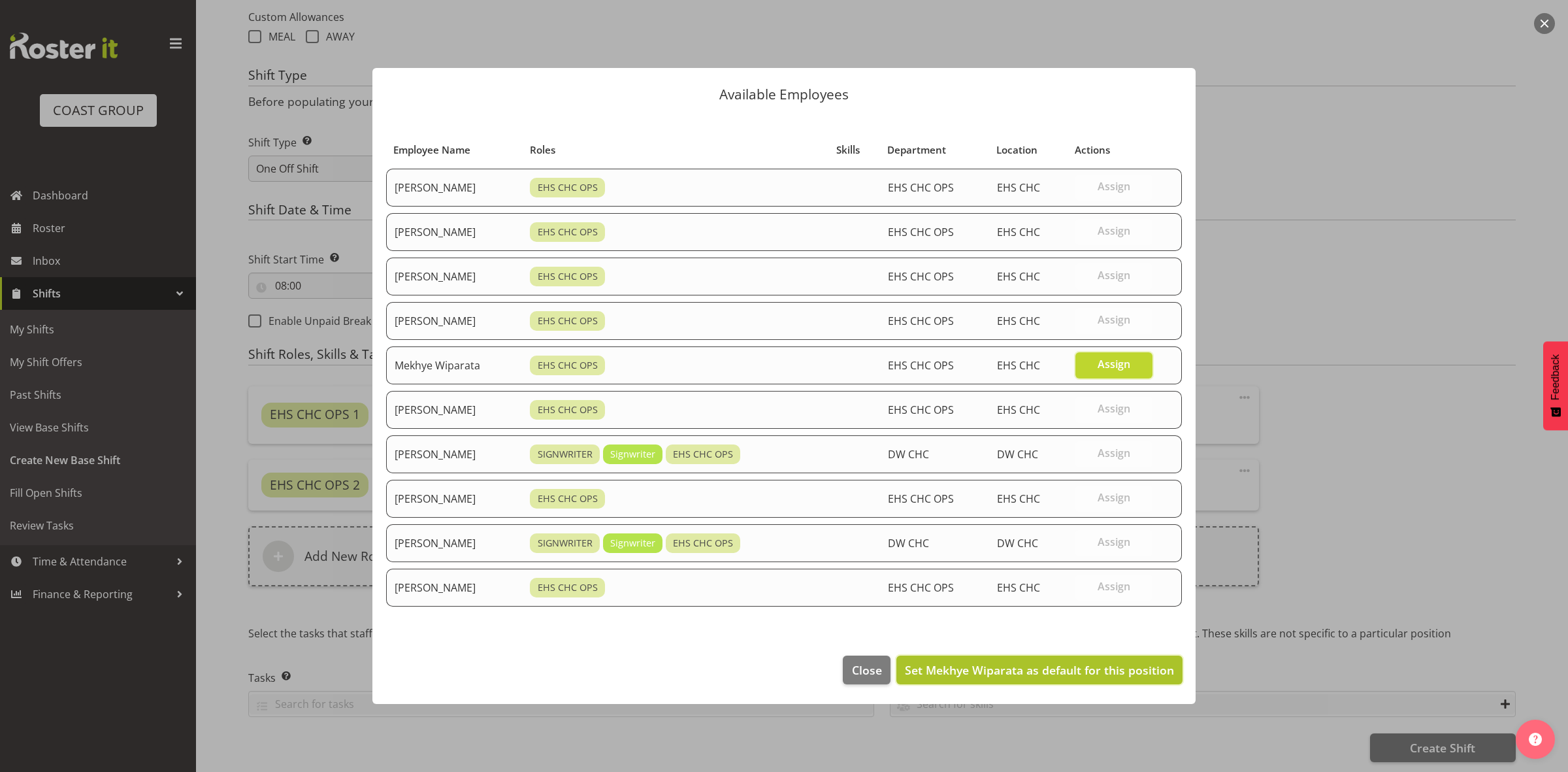
click at [936, 671] on span "Set Mekhye Wiparata as default for this position" at bounding box center [1039, 670] width 269 height 16
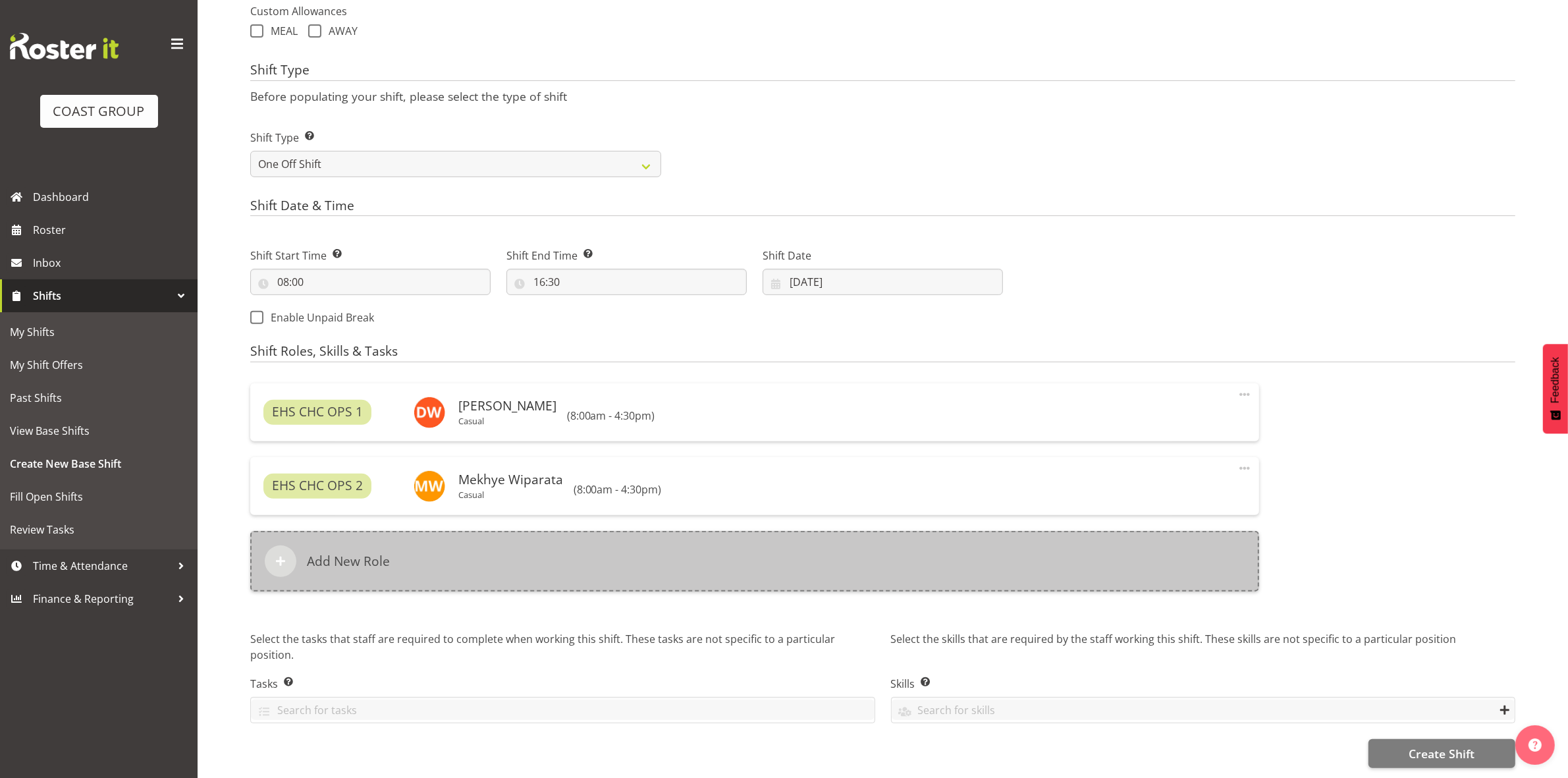
scroll to position [512, 0]
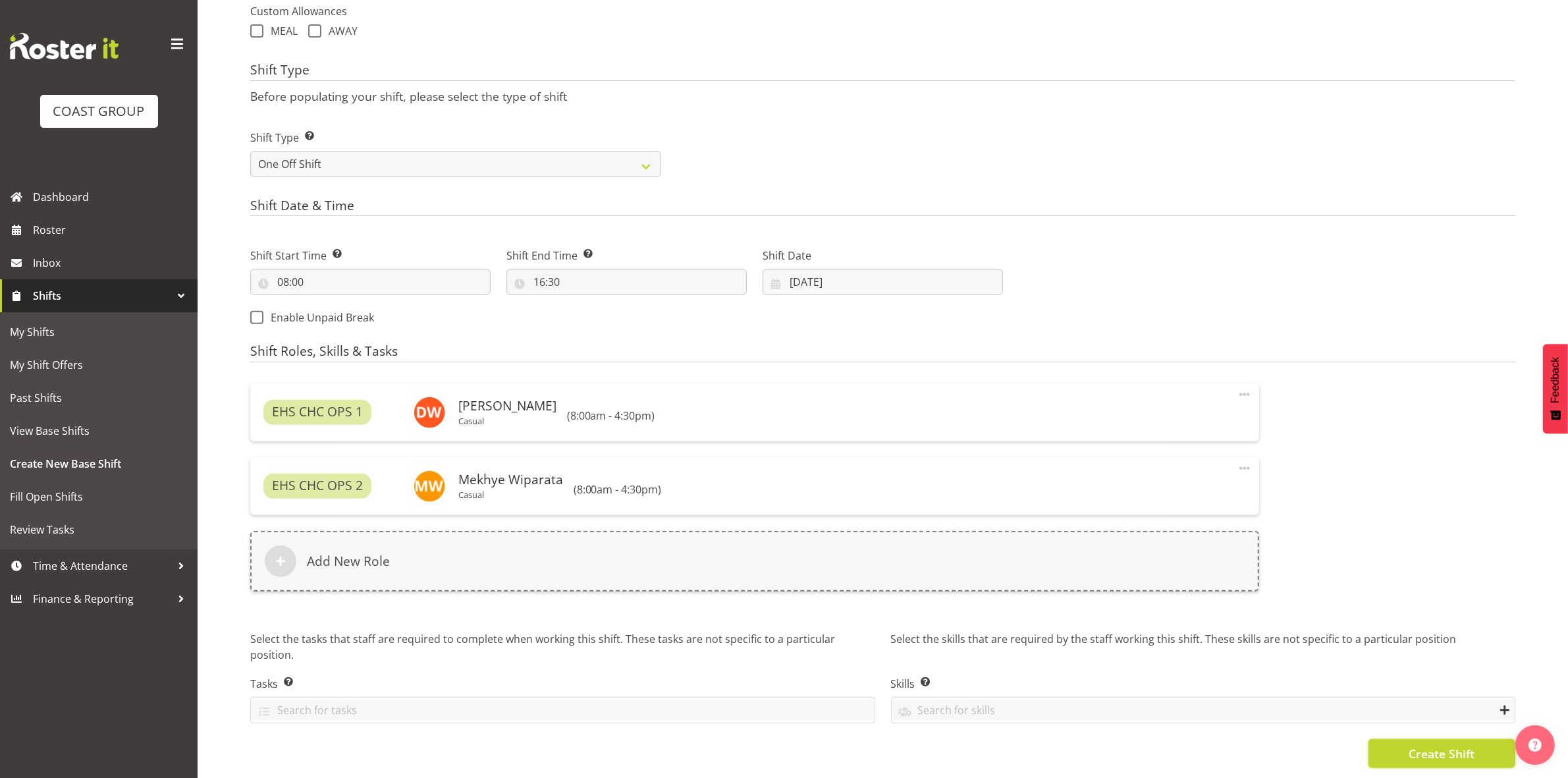
click at [1386, 739] on button "Create Shift" at bounding box center [1441, 754] width 147 height 29
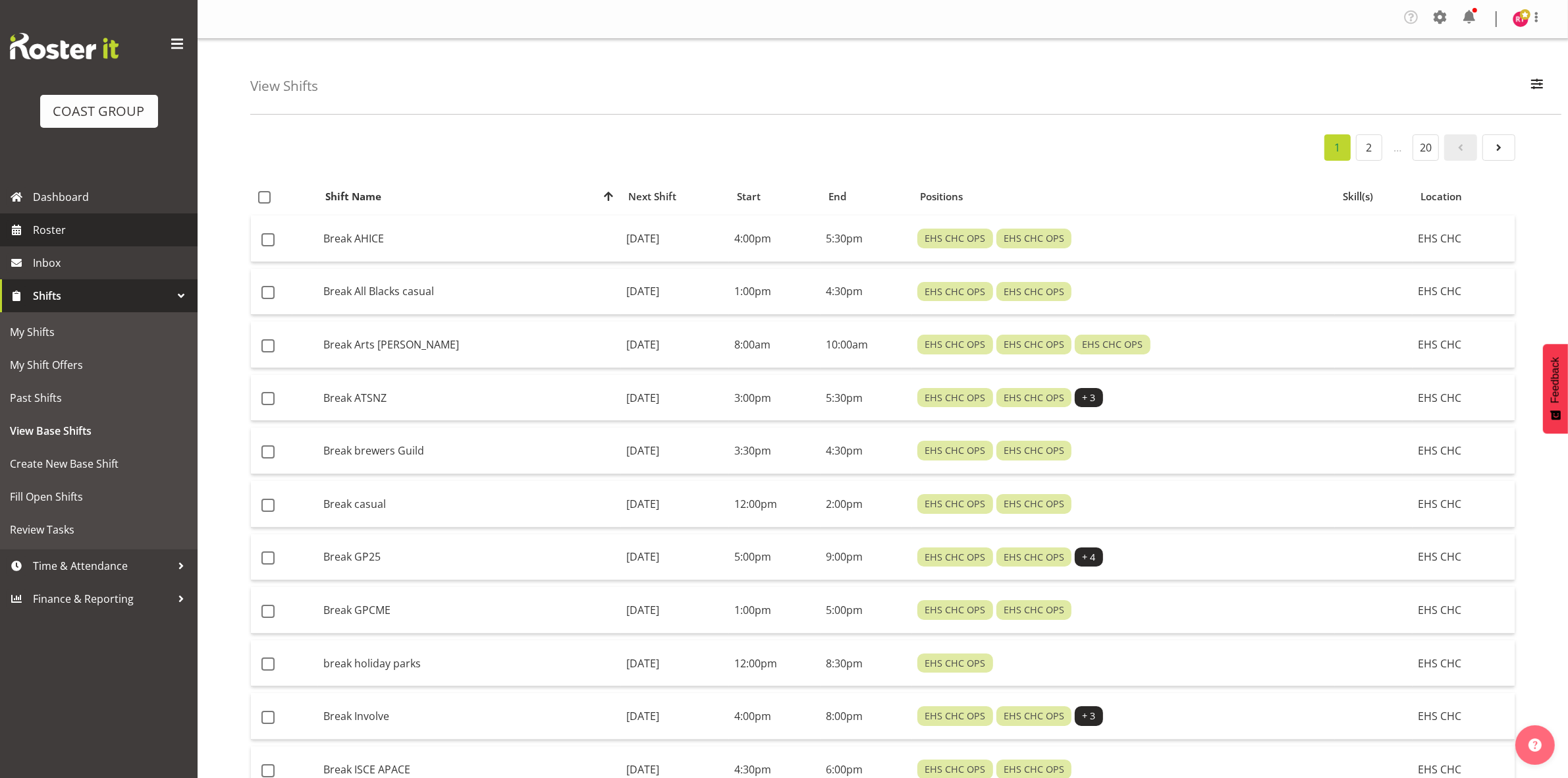
click at [40, 230] on span "Roster" at bounding box center [112, 230] width 158 height 20
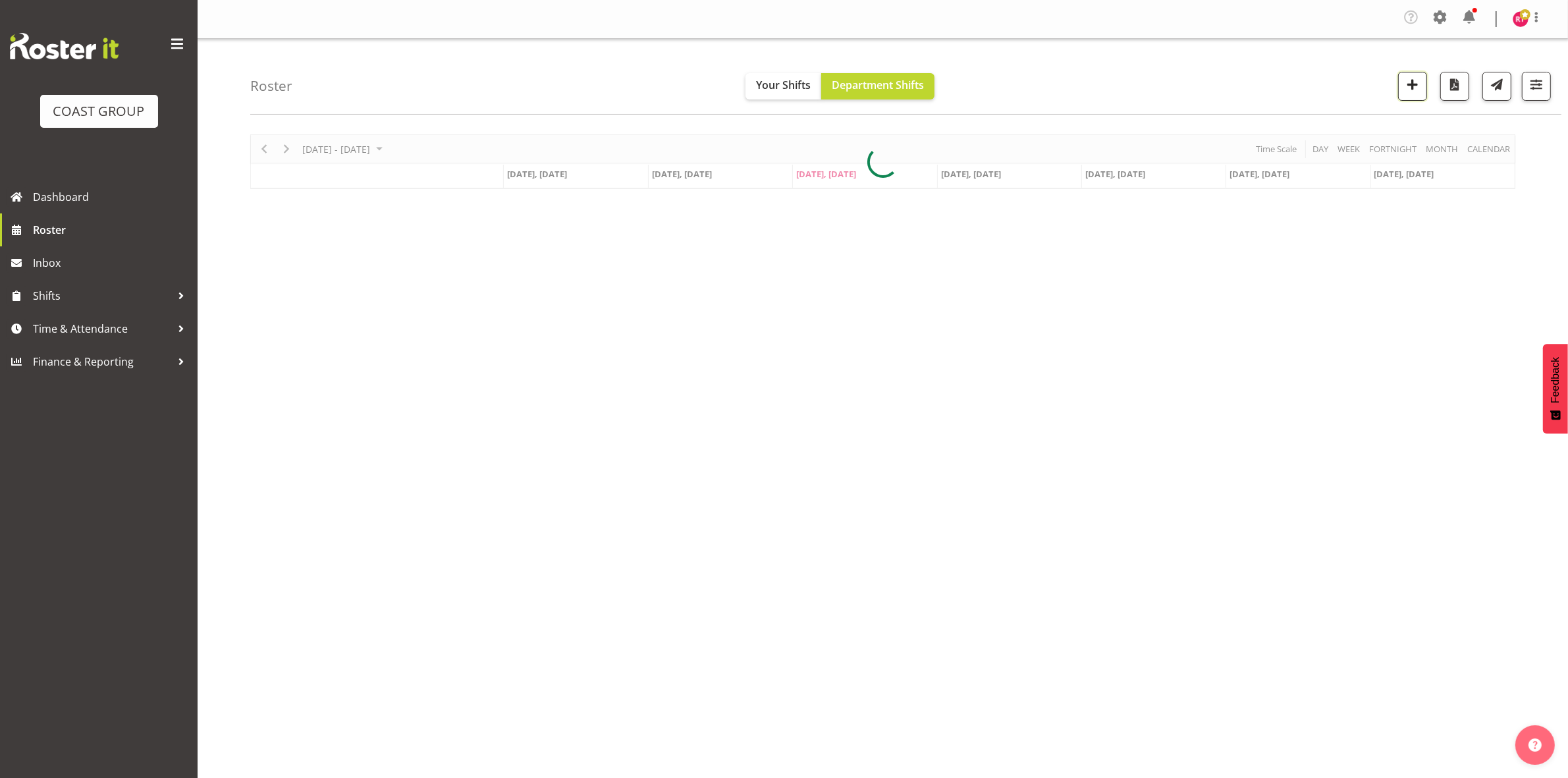
click at [1406, 87] on span "button" at bounding box center [1412, 84] width 17 height 17
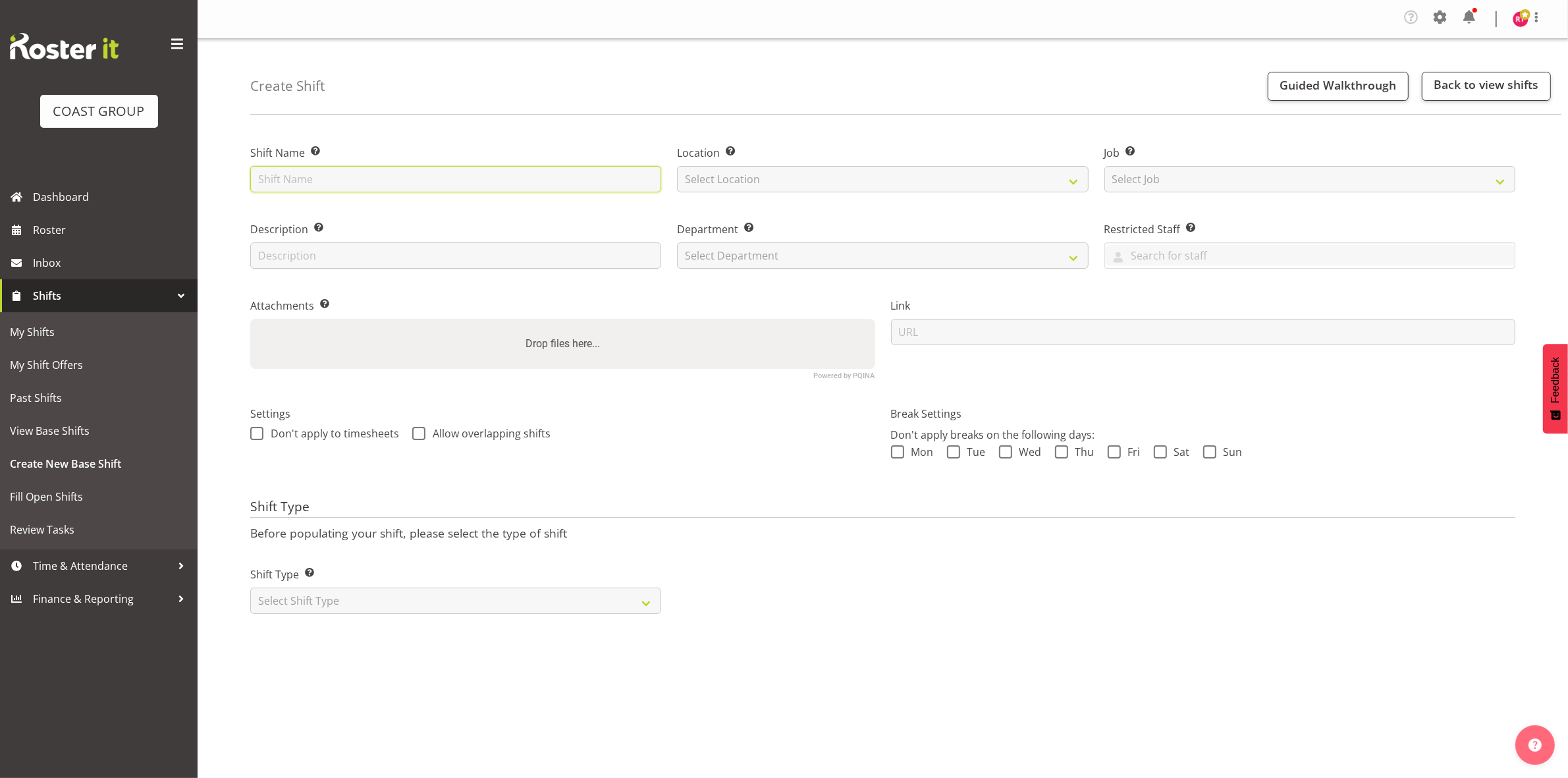
click at [353, 175] on input "text" at bounding box center [456, 179] width 411 height 26
type input "warehouse"
click at [799, 183] on select "Select Location" at bounding box center [882, 179] width 411 height 26
select select "107"
click at [677, 166] on select "Select Location EHS CHC" at bounding box center [882, 179] width 411 height 26
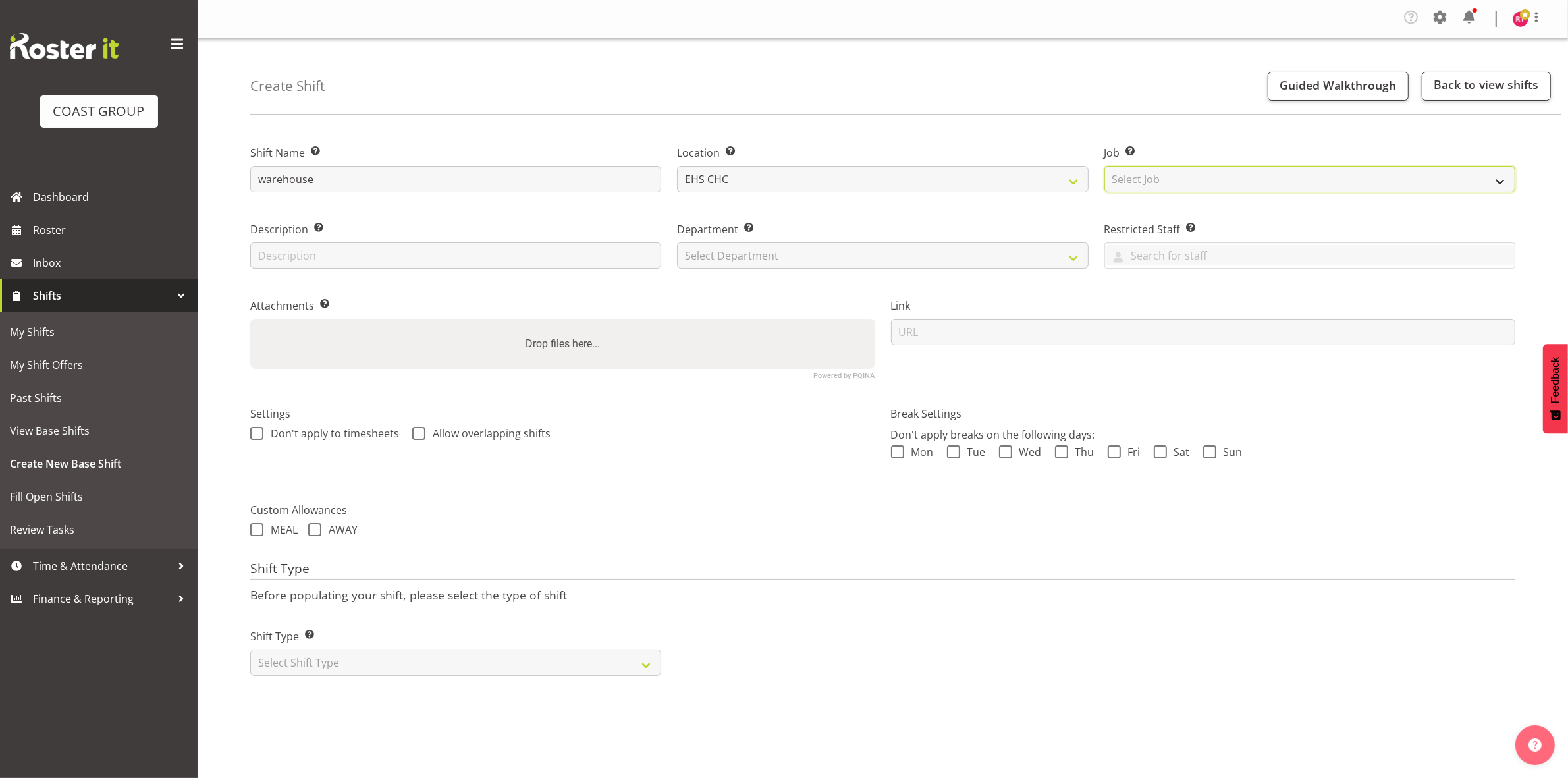
click at [1170, 176] on select "Select Job Create new job 1 Carlton Events 1 Carlton Hamilton 1 Carlton Welling…" at bounding box center [1310, 179] width 411 height 26
select select "69"
click at [1104, 166] on select "Select Job Create new job 1 Carlton Events 1 Carlton Hamilton 1 Carlton Welling…" at bounding box center [1310, 179] width 411 height 26
click at [778, 244] on select "Select Department EHS CHC OPS" at bounding box center [882, 256] width 411 height 26
select select "41"
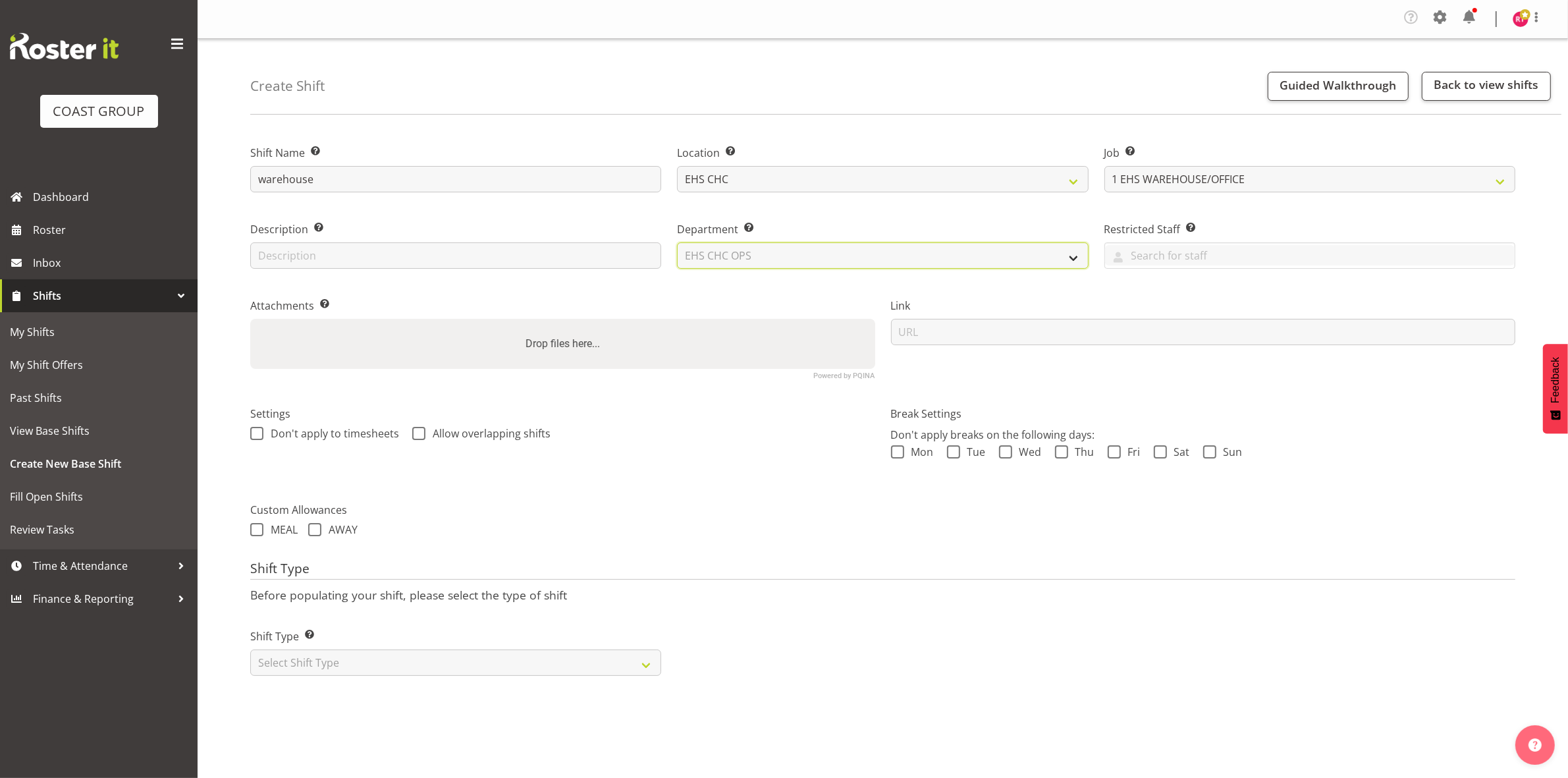
click at [677, 243] on select "Select Department EHS CHC OPS" at bounding box center [882, 256] width 411 height 26
click at [390, 671] on select "Select Shift Type One Off Shift Recurring Shift Rotating Shift" at bounding box center [456, 663] width 411 height 26
click at [386, 668] on select "Select Shift Type One Off Shift Recurring Shift Rotating Shift" at bounding box center [456, 663] width 411 height 26
select select "one_off"
click at [250, 650] on select "Select Shift Type One Off Shift Recurring Shift Rotating Shift" at bounding box center [456, 663] width 411 height 26
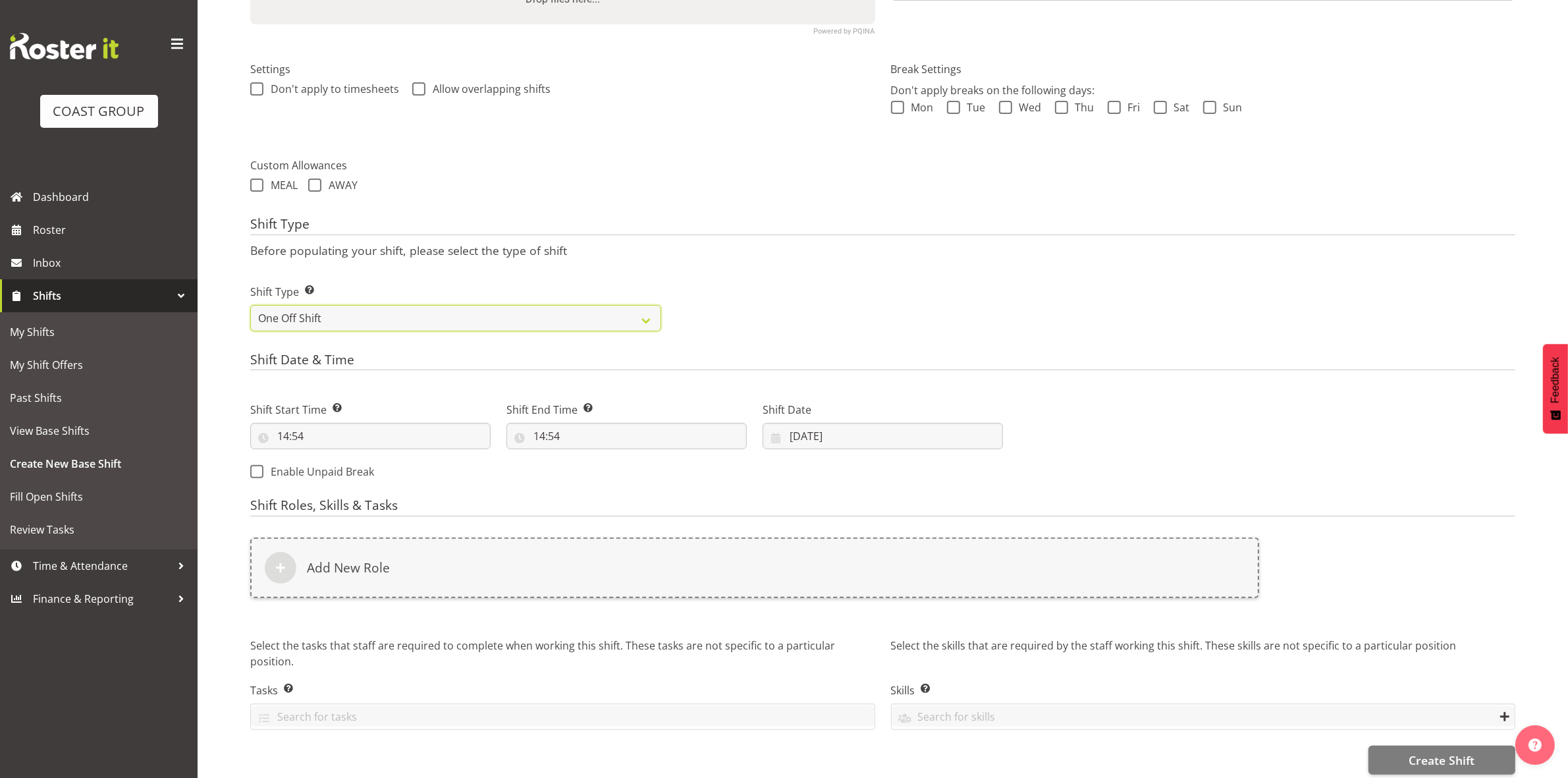
scroll to position [364, 0]
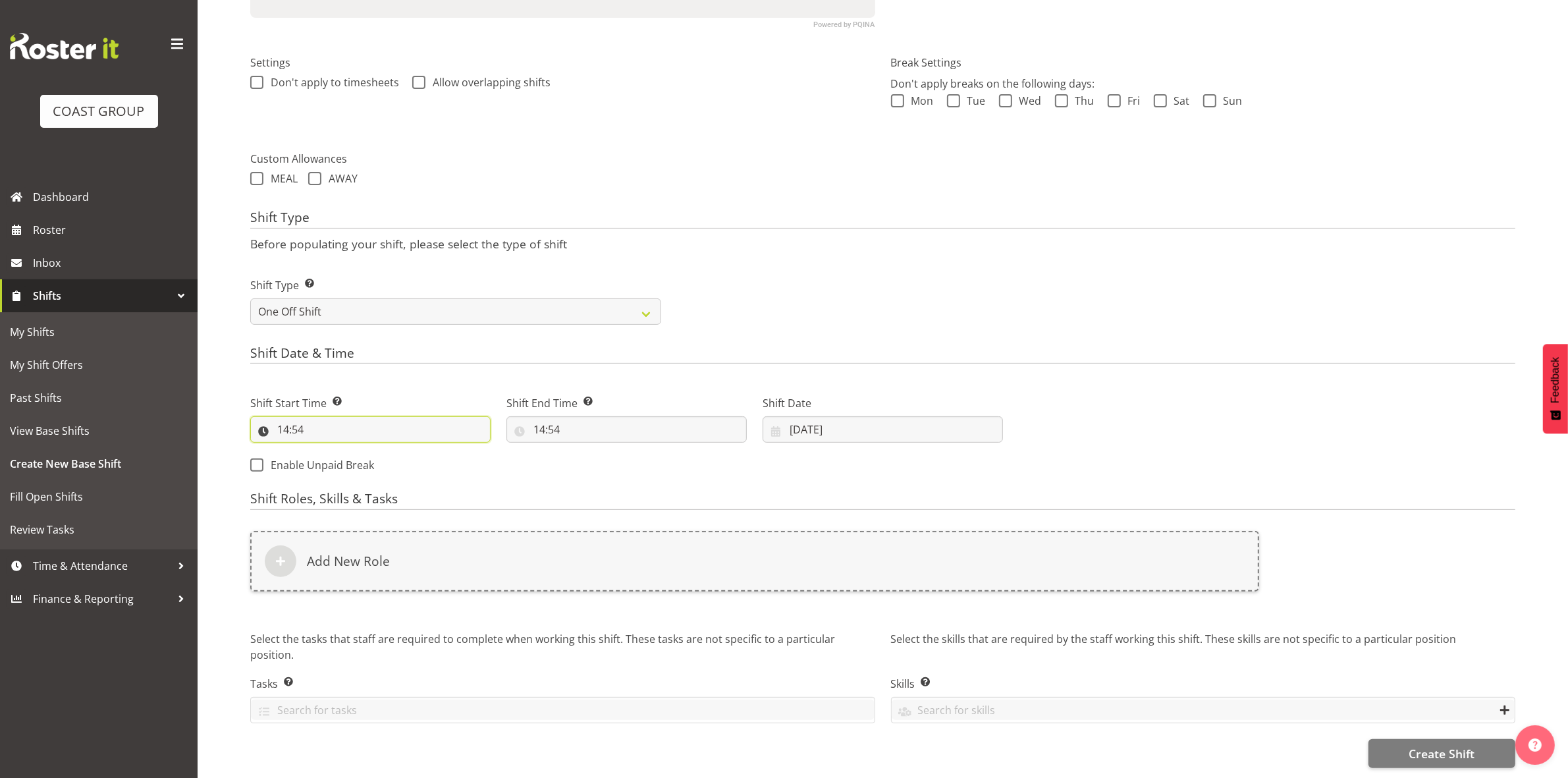
click at [286, 418] on input "14:54" at bounding box center [371, 429] width 240 height 26
click at [339, 451] on select "00 01 02 03 04 05 06 07 08 09 10 11 12 13 14 15 16 17 18 19 20 21 22 23" at bounding box center [340, 464] width 29 height 26
select select "8"
click at [325, 451] on select "00 01 02 03 04 05 06 07 08 09 10 11 12 13 14 15 16 17 18 19 20 21 22 23" at bounding box center [340, 464] width 29 height 26
type input "08:54"
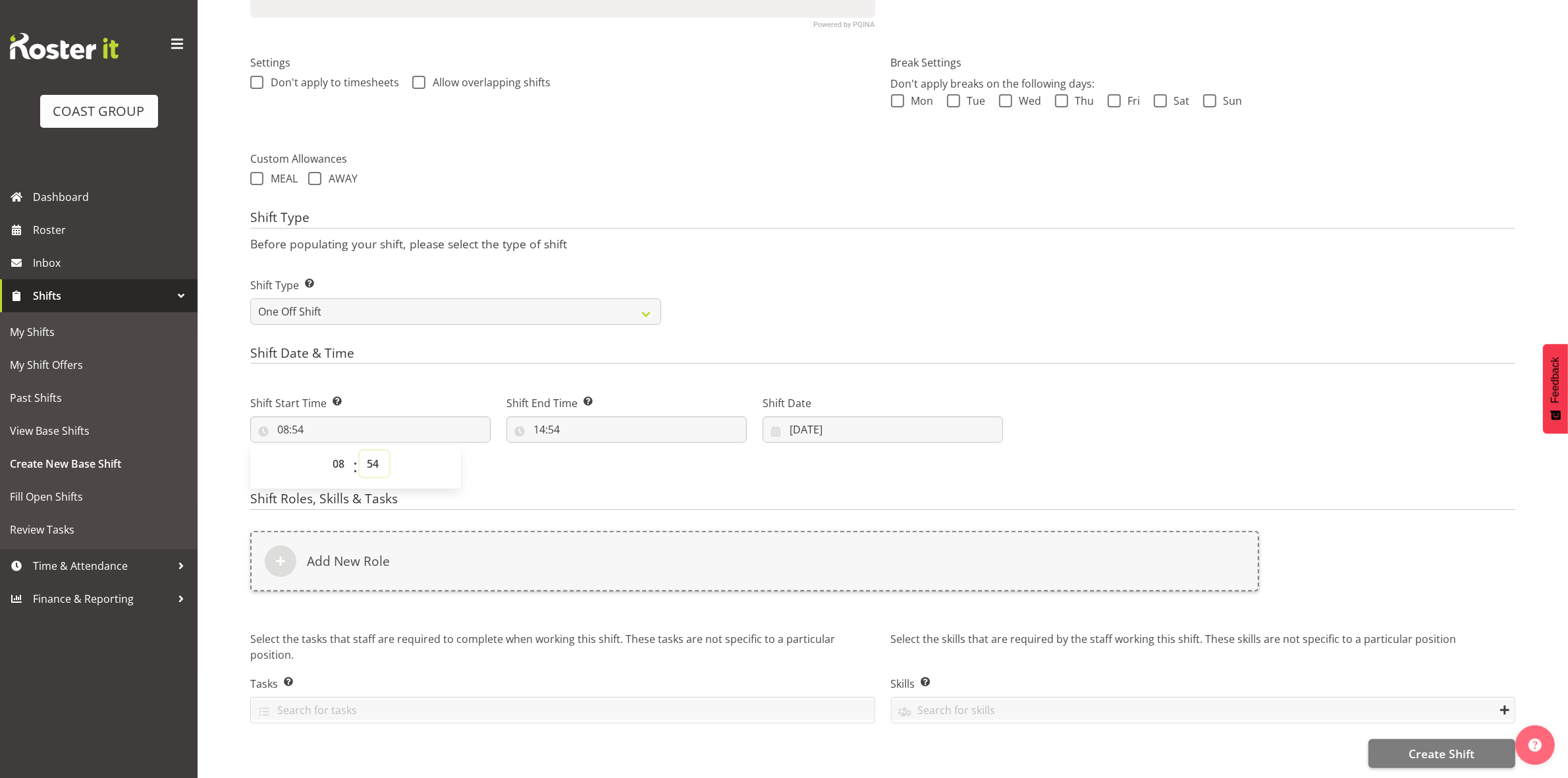
drag, startPoint x: 373, startPoint y: 452, endPoint x: 373, endPoint y: 442, distance: 10.0
click at [373, 452] on select "00 01 02 03 04 05 06 07 08 09 10 11 12 13 14 15 16 17 18 19 20 21 22 23 24 25 2…" at bounding box center [374, 464] width 29 height 26
select select "0"
click at [360, 451] on select "00 01 02 03 04 05 06 07 08 09 10 11 12 13 14 15 16 17 18 19 20 21 22 23 24 25 2…" at bounding box center [374, 464] width 29 height 26
type input "08:00"
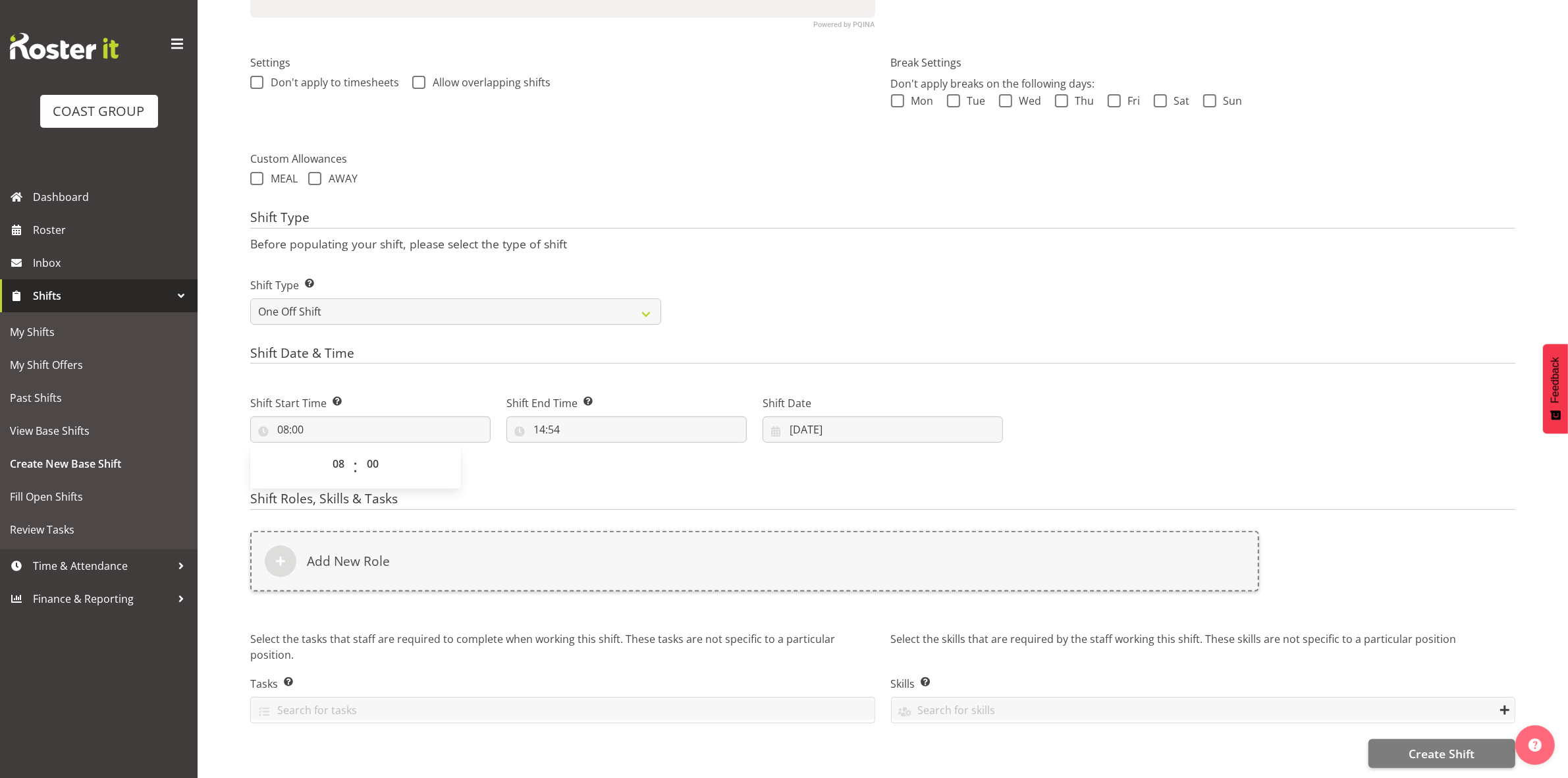
click at [755, 193] on form "Shift Name Enter a name for the shift (e.g. Day Shift). warehouse Location Ente…" at bounding box center [883, 271] width 1265 height 993
click at [540, 417] on input "14:54" at bounding box center [627, 429] width 240 height 26
drag, startPoint x: 594, startPoint y: 452, endPoint x: 589, endPoint y: 439, distance: 13.9
click at [594, 452] on select "00 01 02 03 04 05 06 07 08 09 10 11 12 13 14 15 16 17 18 19 20 21 22 23" at bounding box center [596, 464] width 29 height 26
select select "16"
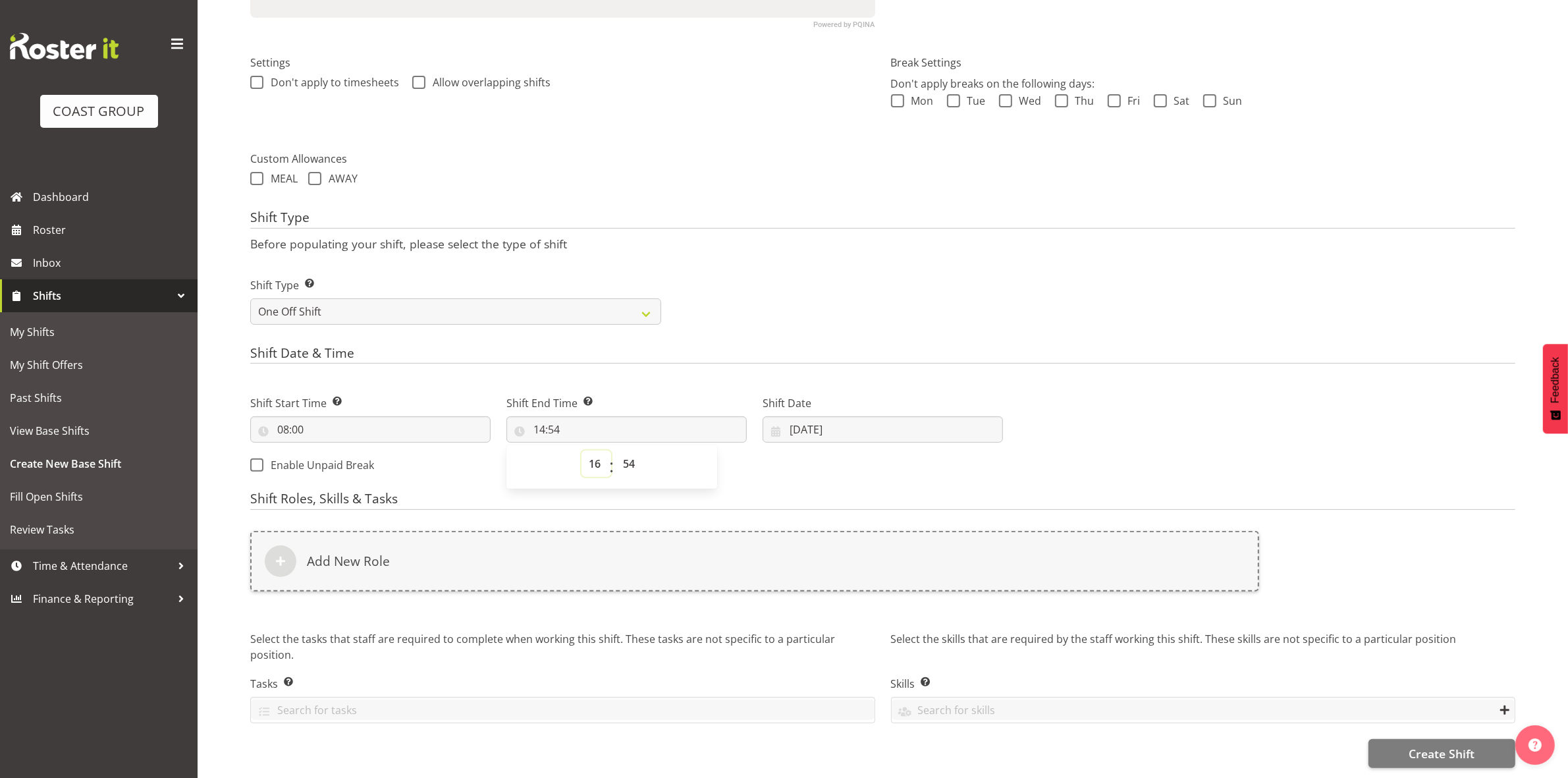
click at [582, 451] on select "00 01 02 03 04 05 06 07 08 09 10 11 12 13 14 15 16 17 18 19 20 21 22 23" at bounding box center [596, 464] width 29 height 26
type input "16:54"
click at [630, 452] on select "00 01 02 03 04 05 06 07 08 09 10 11 12 13 14 15 16 17 18 19 20 21 22 23 24 25 2…" at bounding box center [630, 464] width 29 height 26
select select "30"
click at [616, 451] on select "00 01 02 03 04 05 06 07 08 09 10 11 12 13 14 15 16 17 18 19 20 21 22 23 24 25 2…" at bounding box center [630, 464] width 29 height 26
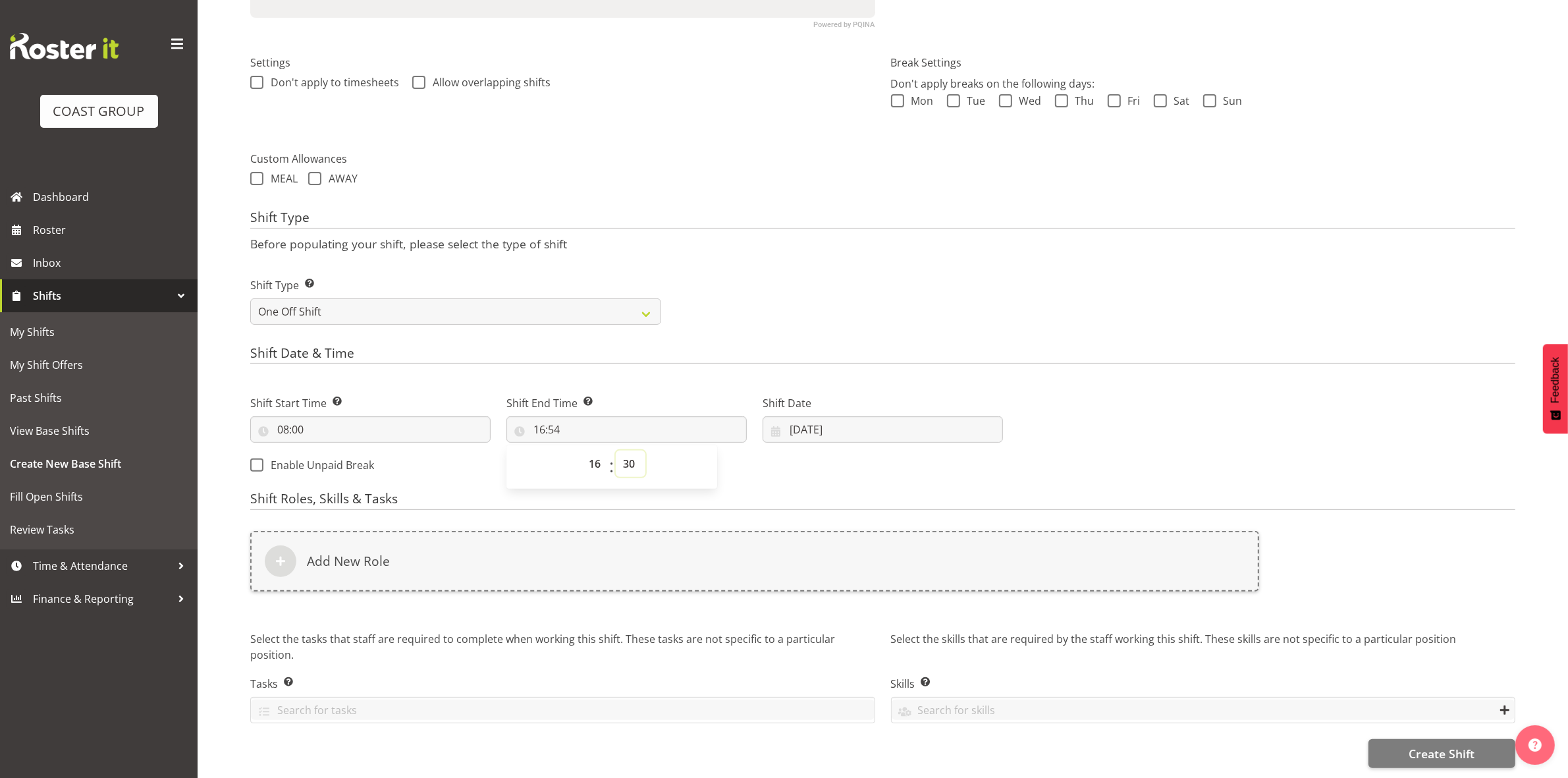
type input "16:30"
click at [775, 307] on div "Shift Type Shift Types: One Off – Select this if you would like a single shift …" at bounding box center [883, 296] width 1280 height 74
drag, startPoint x: 795, startPoint y: 414, endPoint x: 795, endPoint y: 422, distance: 8.0
click at [795, 417] on input "03/09/2025" at bounding box center [883, 429] width 240 height 26
click at [851, 551] on link "9" at bounding box center [856, 563] width 26 height 24
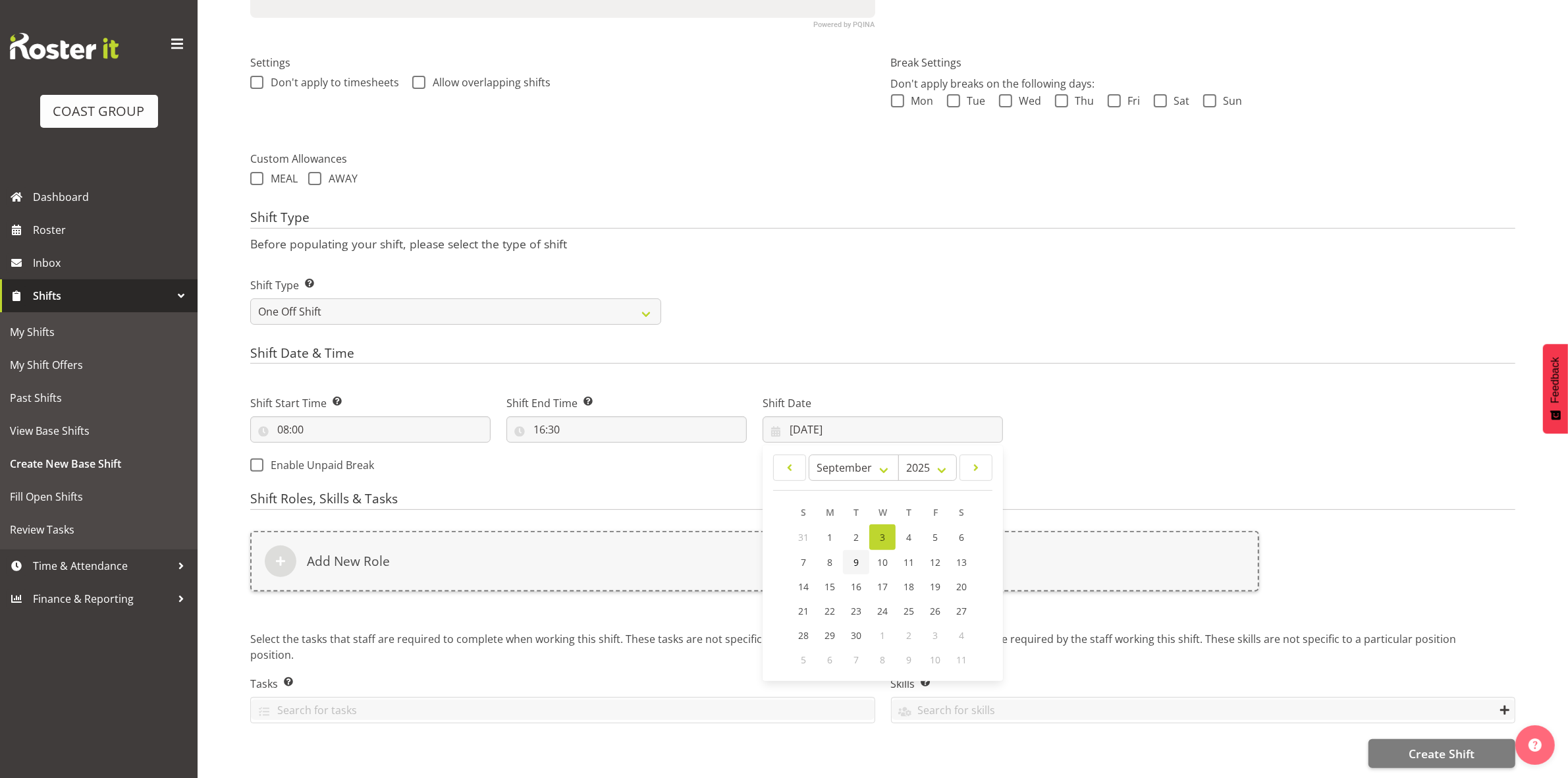
type input "09/09/2025"
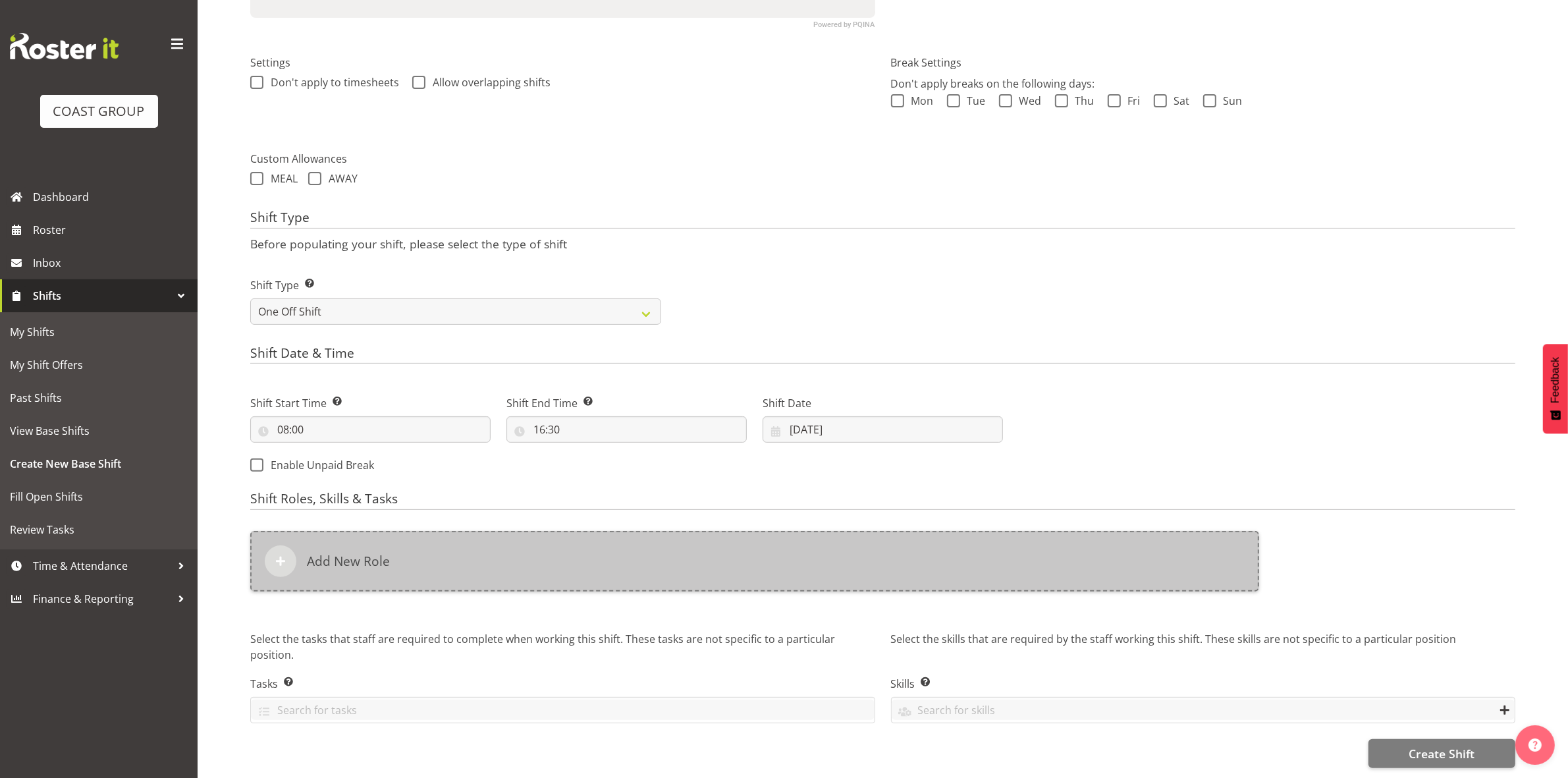
click at [662, 542] on div "Add New Role" at bounding box center [755, 561] width 1009 height 61
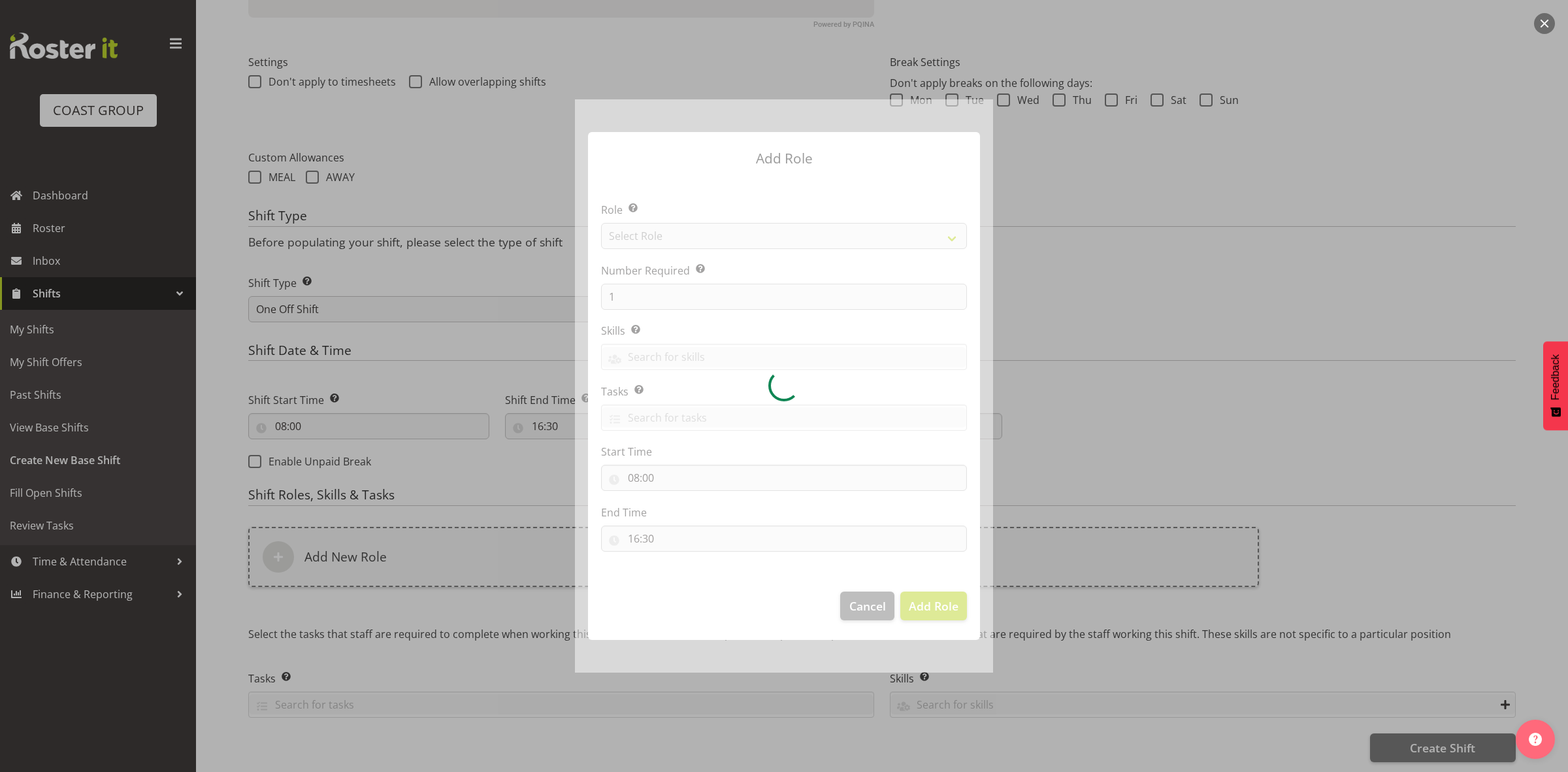
click at [703, 236] on div at bounding box center [784, 386] width 418 height 573
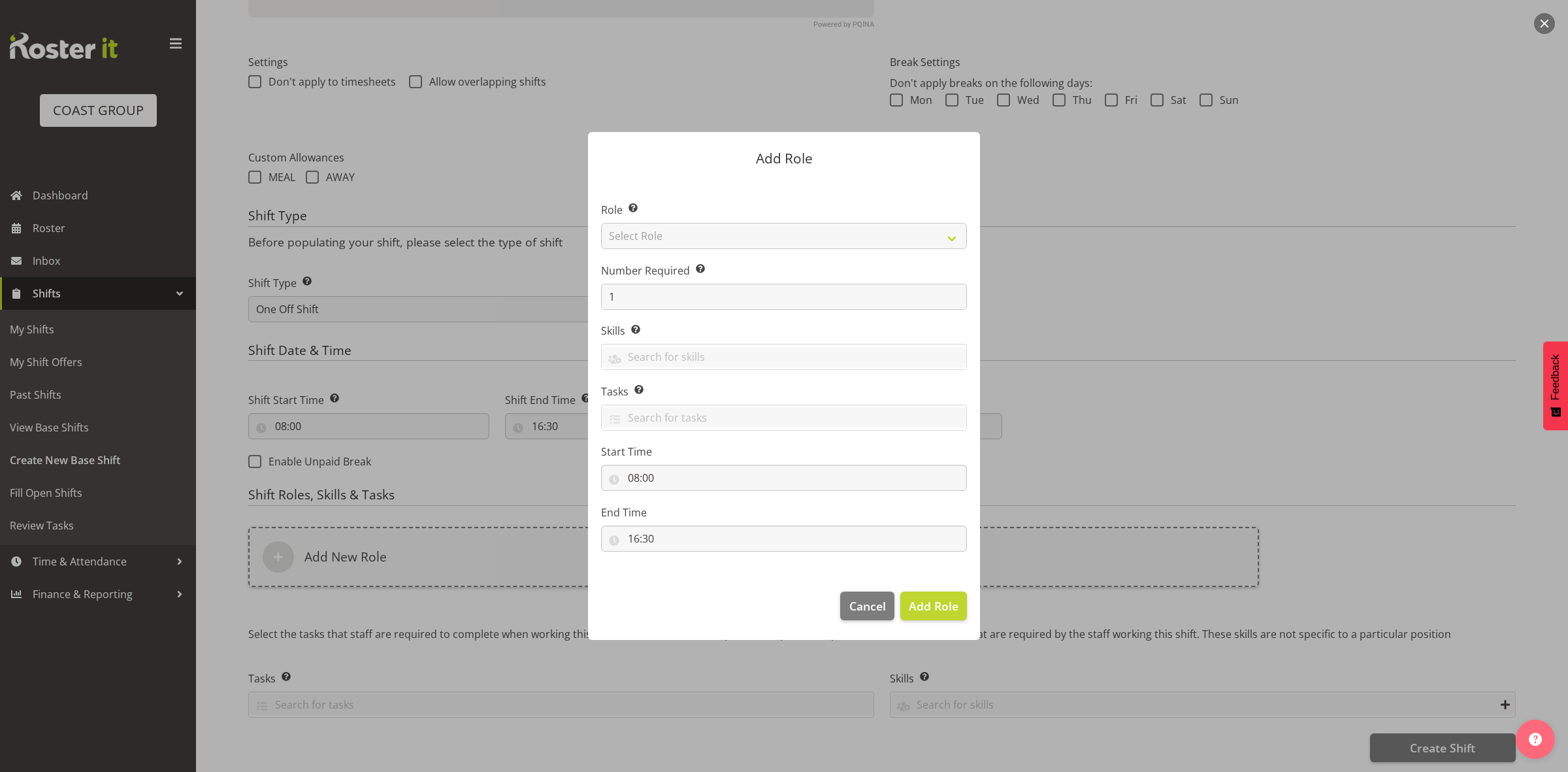
click at [703, 236] on div at bounding box center [784, 386] width 418 height 573
click at [703, 236] on section "Role Select the role you wish to add to the shift. Select Role ACCOUNT MANAGER …" at bounding box center [784, 378] width 392 height 400
click at [703, 236] on select "Select Role ACCOUNT MANAGER ACCOUNT MANAGER DW ACCOUNTS AKL DIANNA VEHICLES AKL…" at bounding box center [784, 236] width 366 height 26
select select "192"
click at [601, 223] on select "Select Role ACCOUNT MANAGER ACCOUNT MANAGER DW ACCOUNTS AKL DIANNA VEHICLES AKL…" at bounding box center [784, 236] width 366 height 26
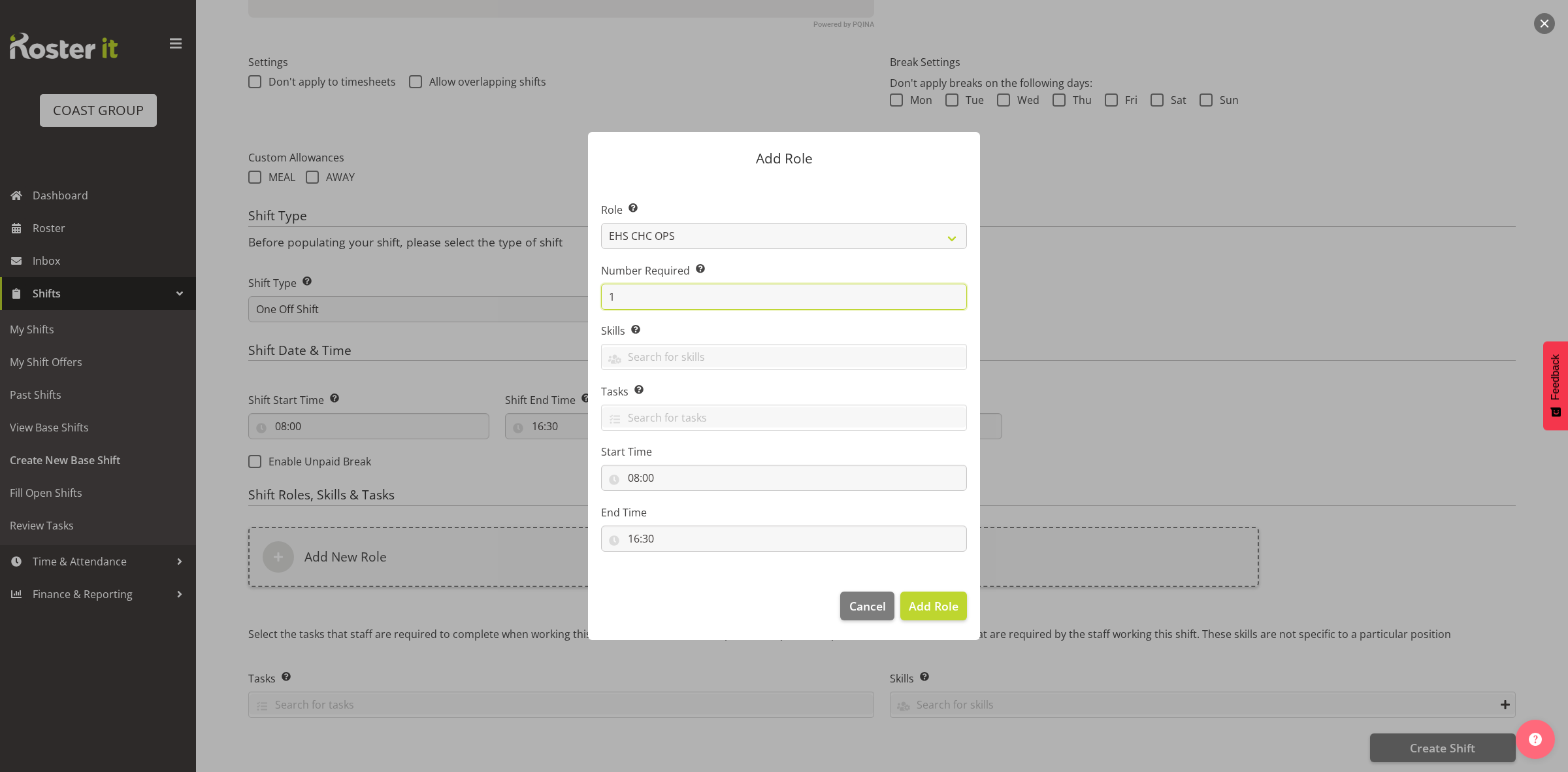
click at [684, 303] on input "1" at bounding box center [784, 296] width 366 height 26
type input "2"
click at [914, 608] on span "Add 2 Roles" at bounding box center [926, 606] width 65 height 16
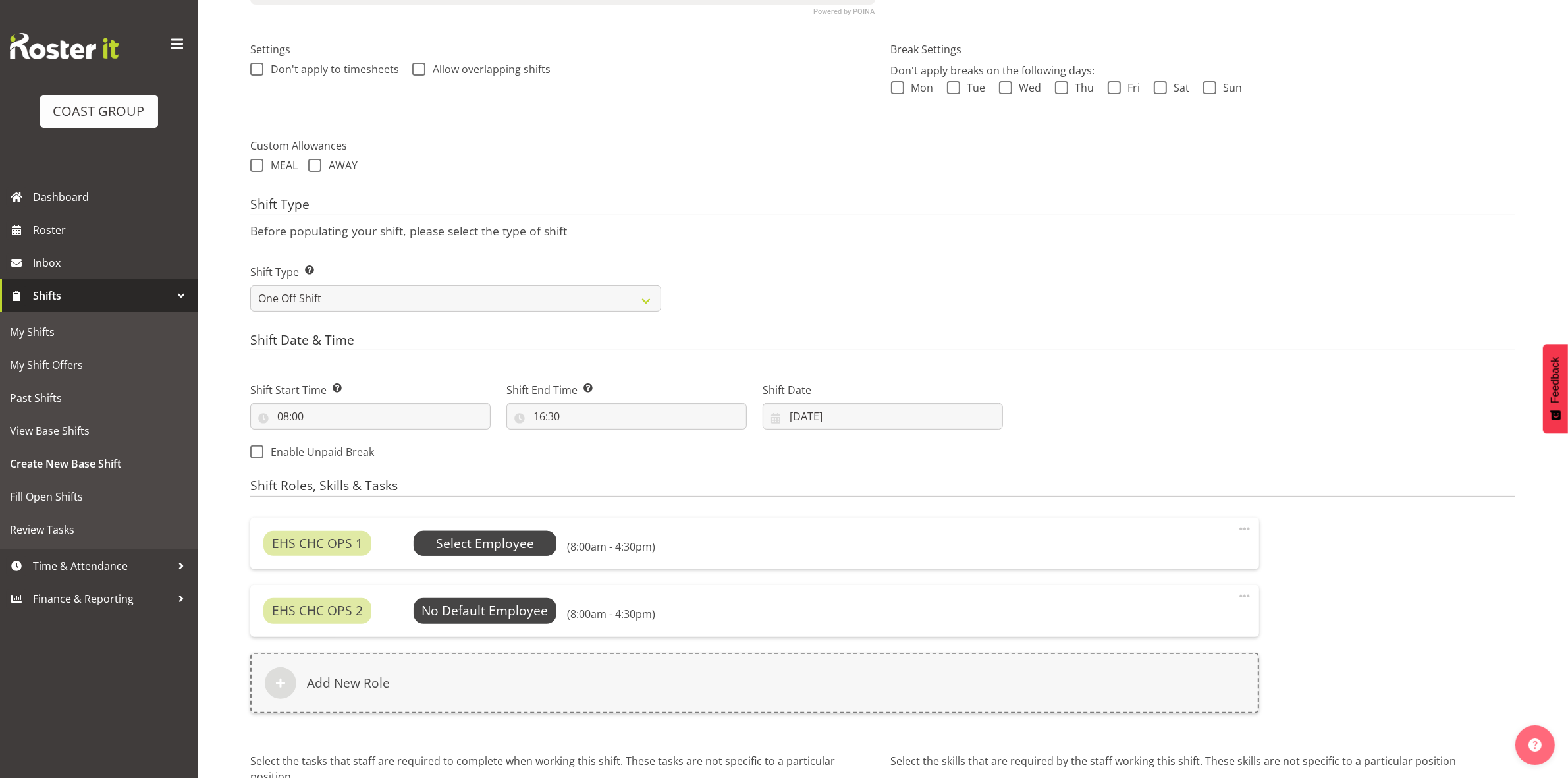
click at [522, 538] on span "Select Employee" at bounding box center [484, 543] width 98 height 19
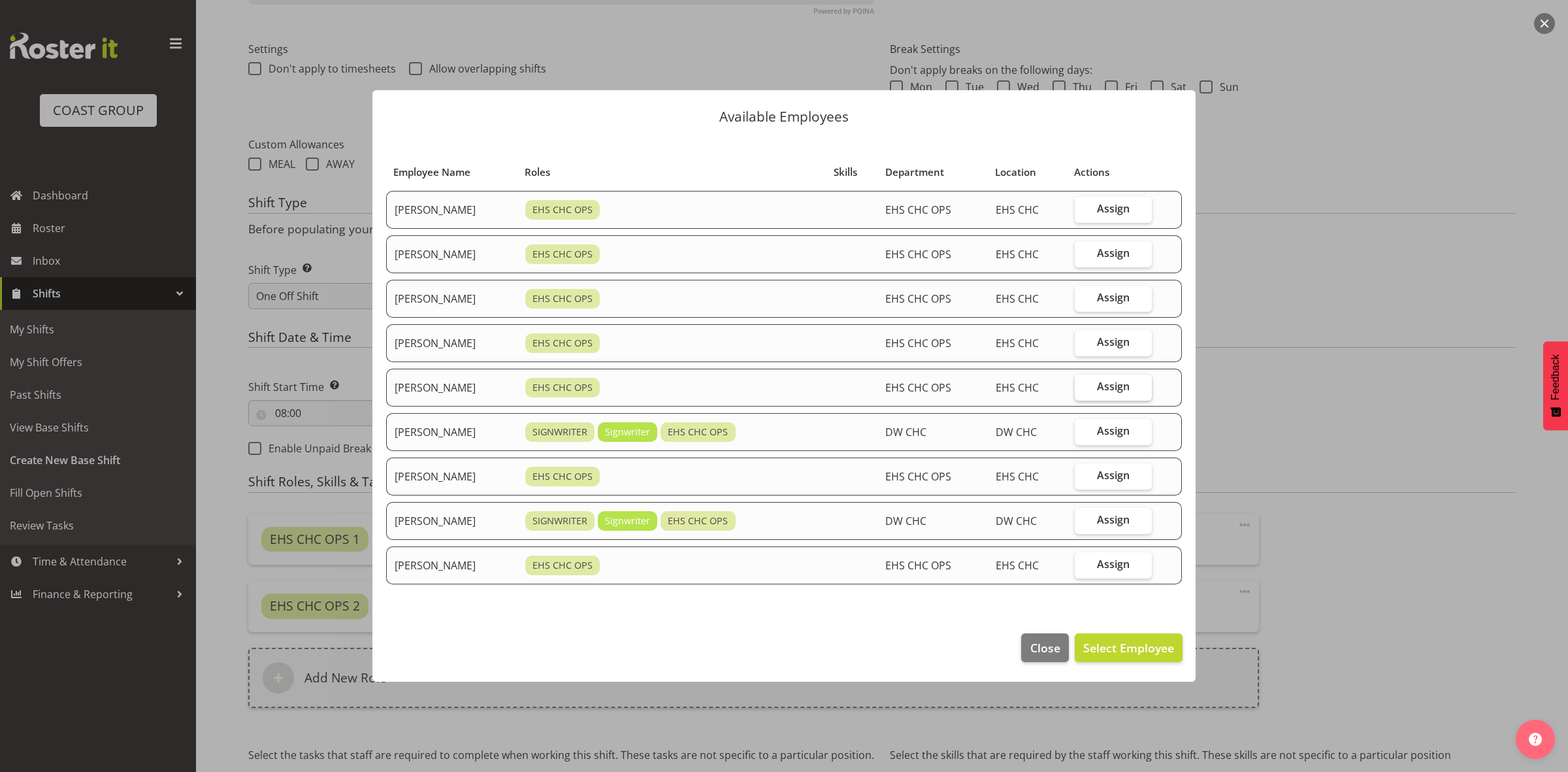
click at [1101, 391] on label "Assign" at bounding box center [1114, 387] width 78 height 26
click at [1083, 391] on input "Assign" at bounding box center [1079, 386] width 9 height 9
checkbox input "true"
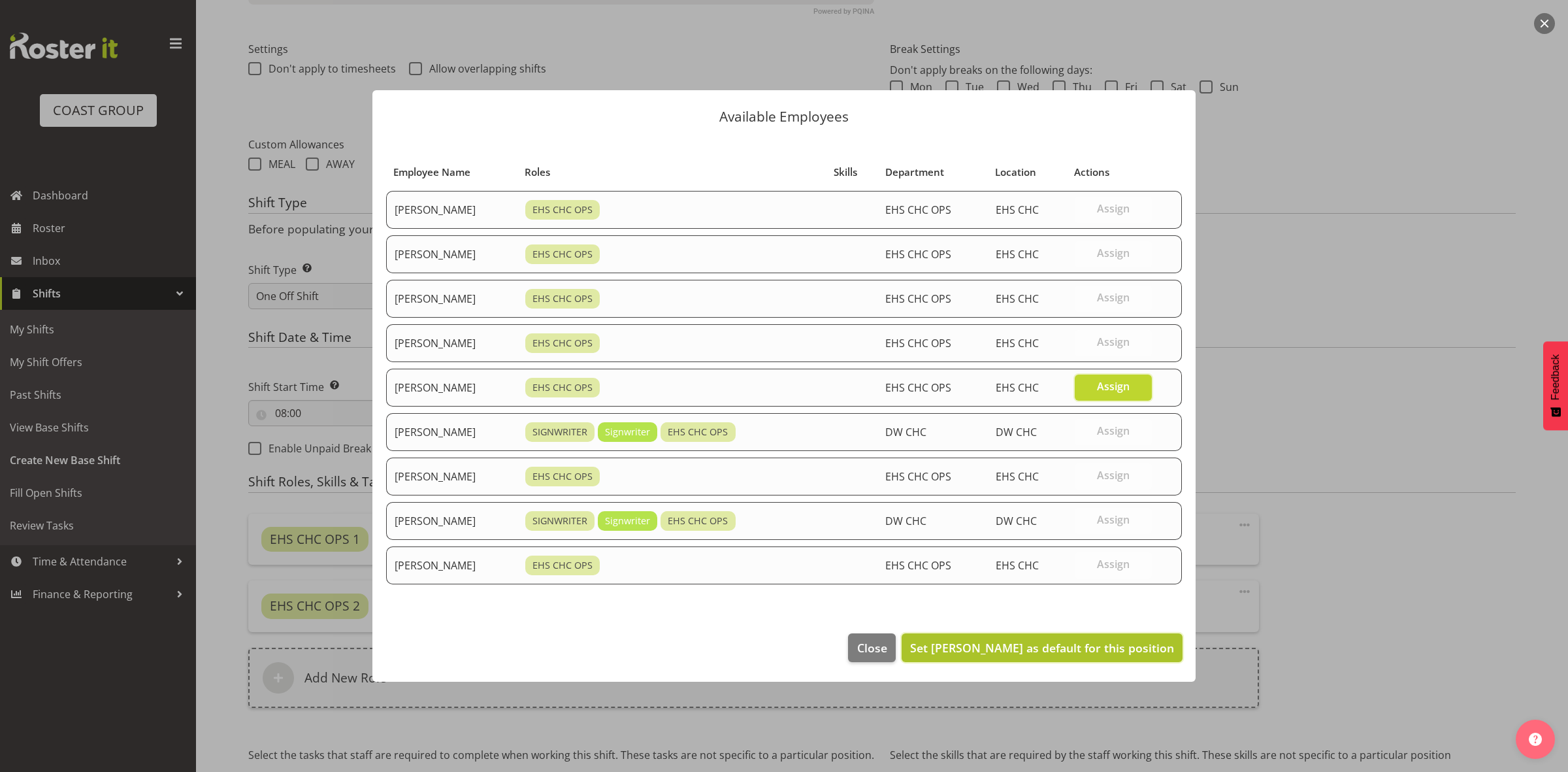
click at [1096, 639] on button "Set Reuben Bowe as default for this position" at bounding box center [1042, 648] width 281 height 28
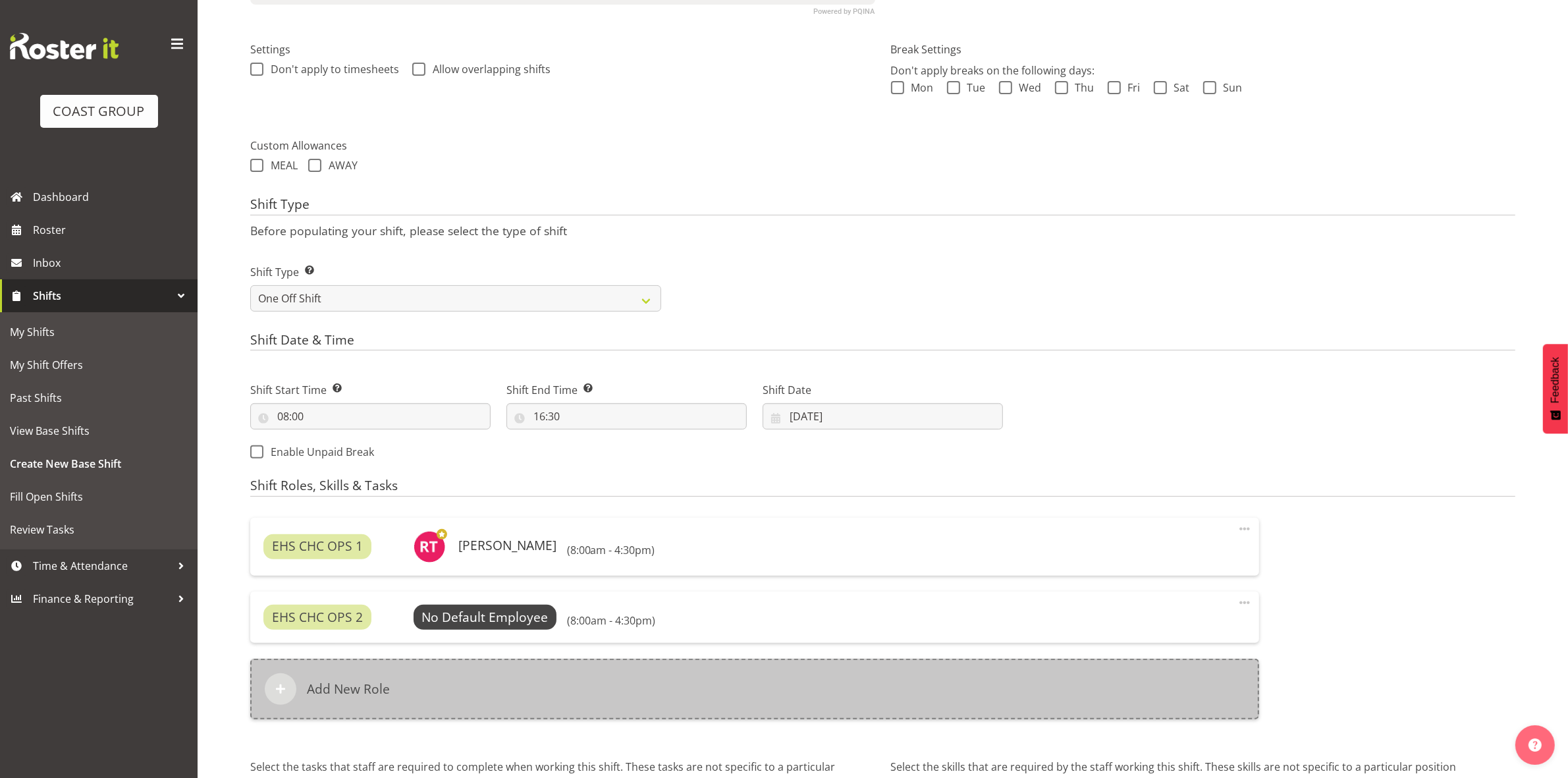
scroll to position [505, 0]
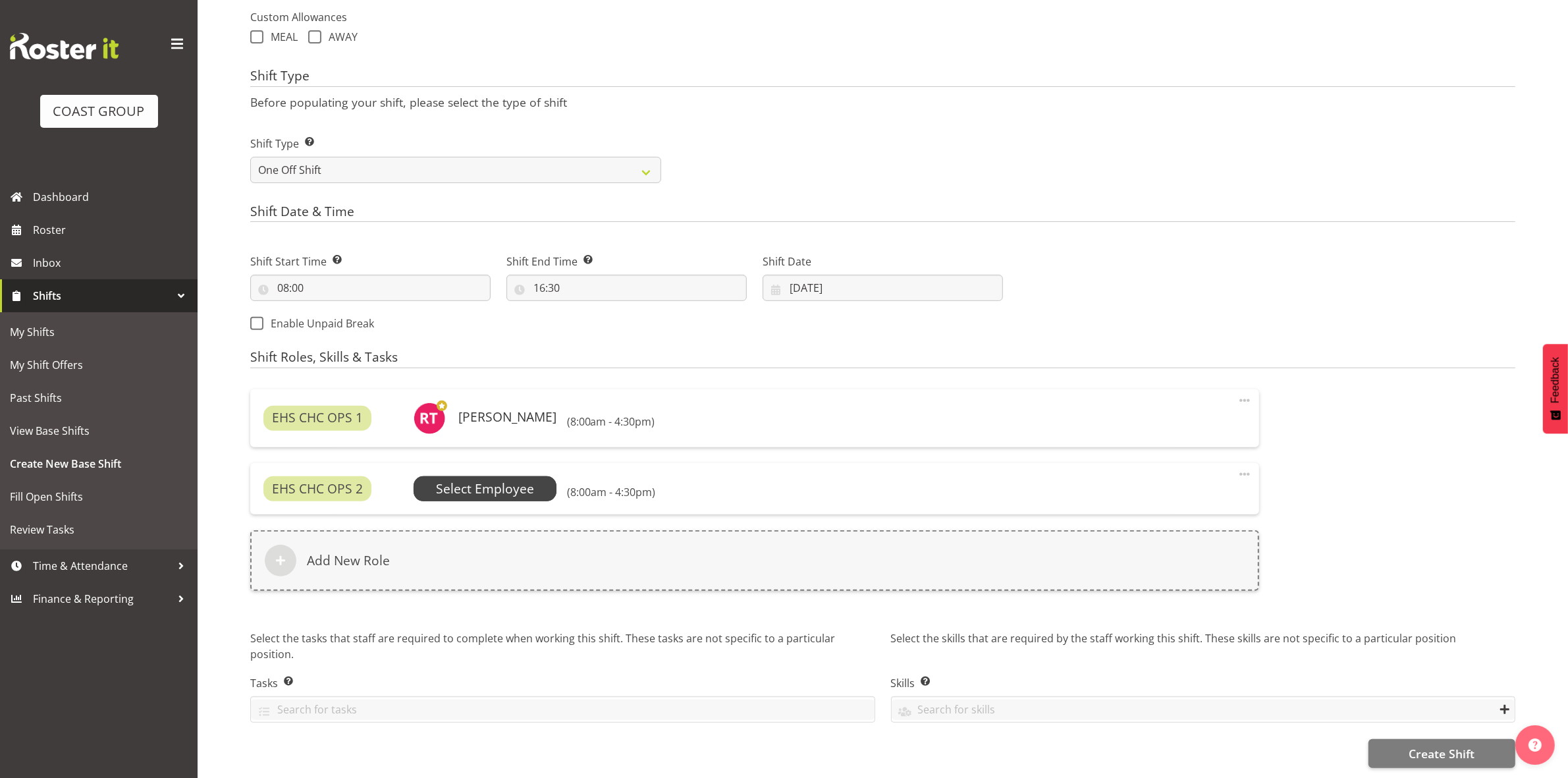
click at [491, 480] on span "Select Employee" at bounding box center [484, 489] width 98 height 19
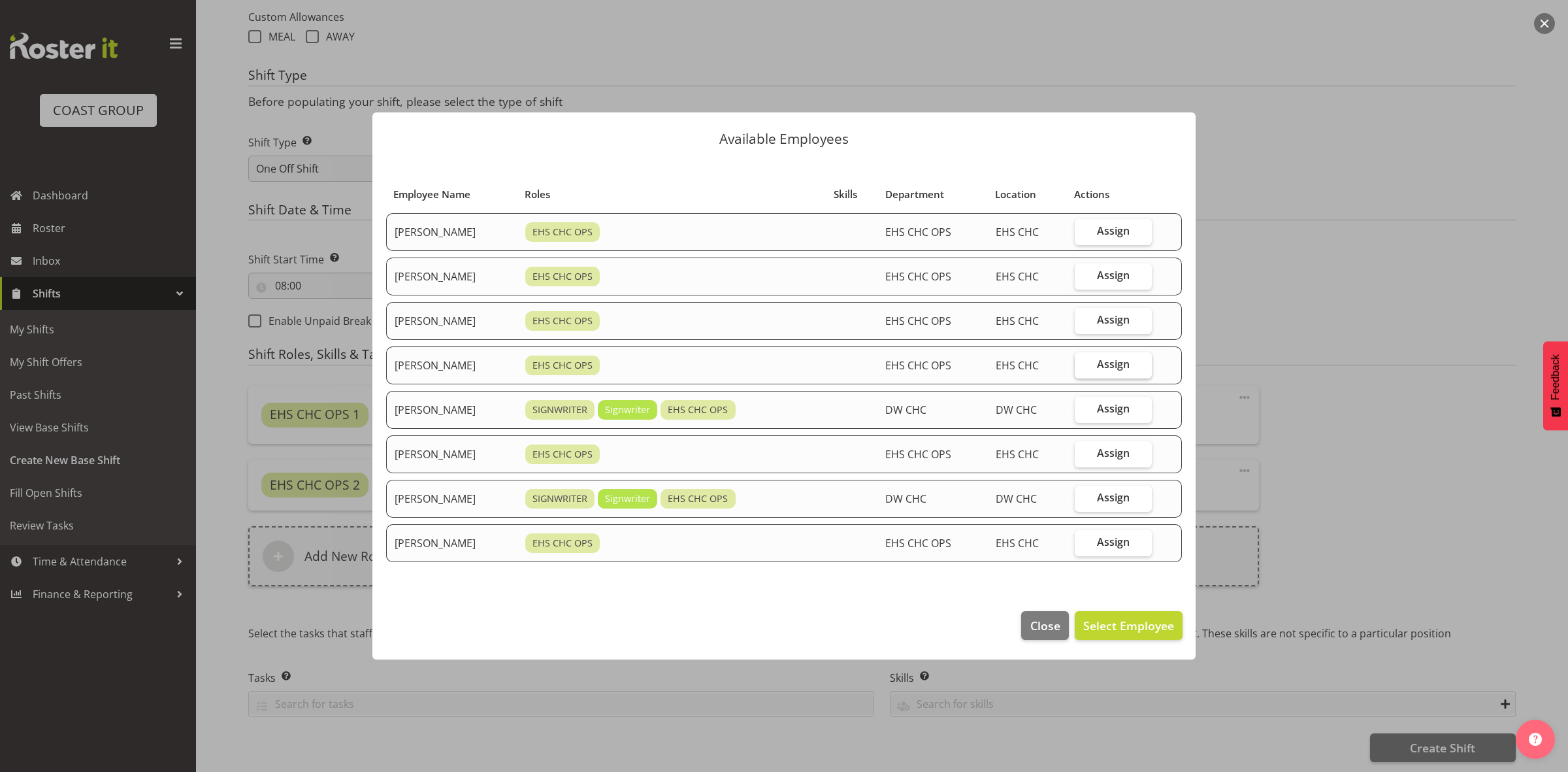
click at [1119, 371] on label "Assign" at bounding box center [1114, 365] width 78 height 26
click at [1083, 369] on input "Assign" at bounding box center [1079, 364] width 9 height 9
checkbox input "true"
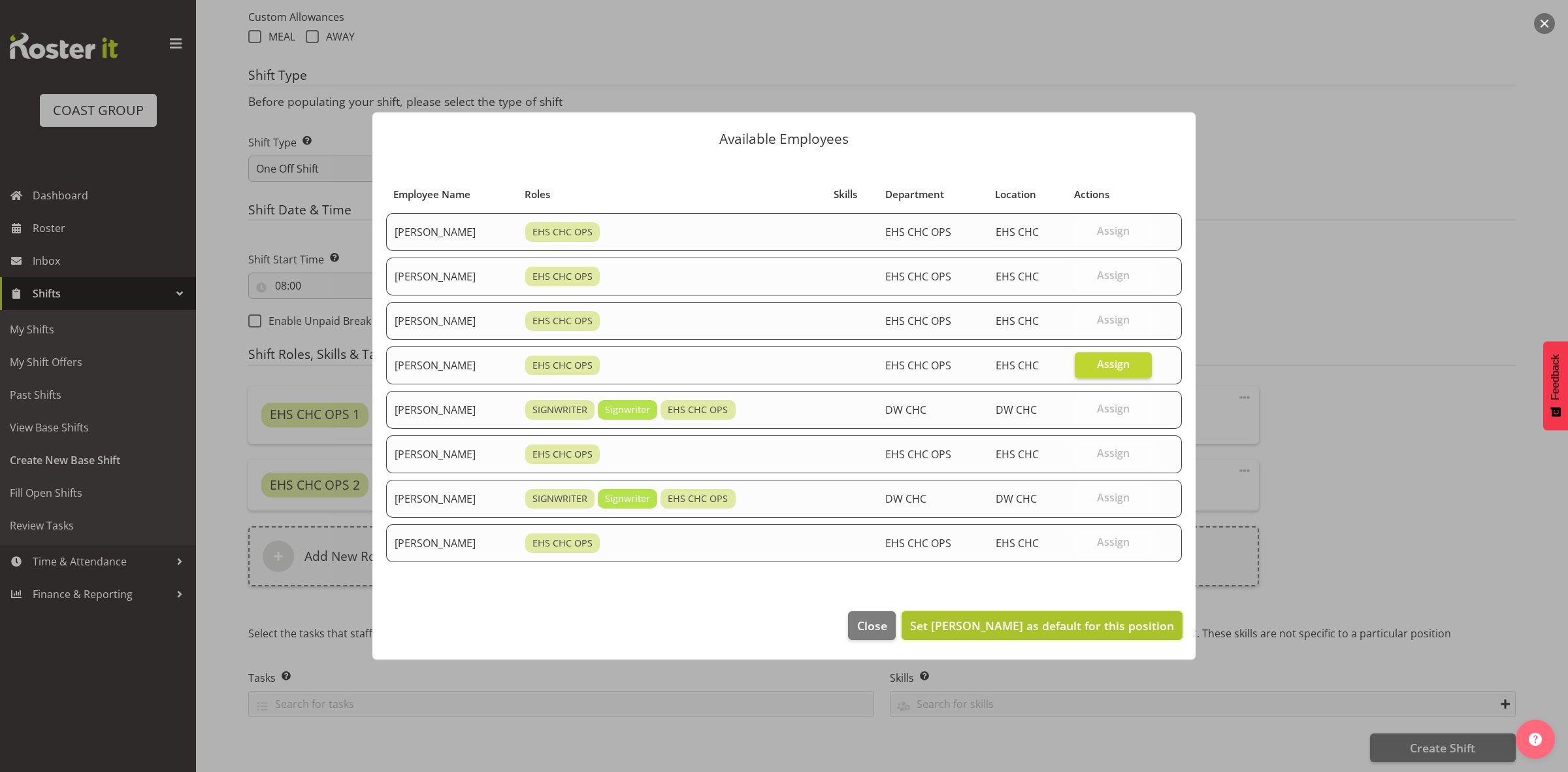
click at [1047, 622] on span "Set Martin Gorzeman as default for this position" at bounding box center [1042, 626] width 264 height 16
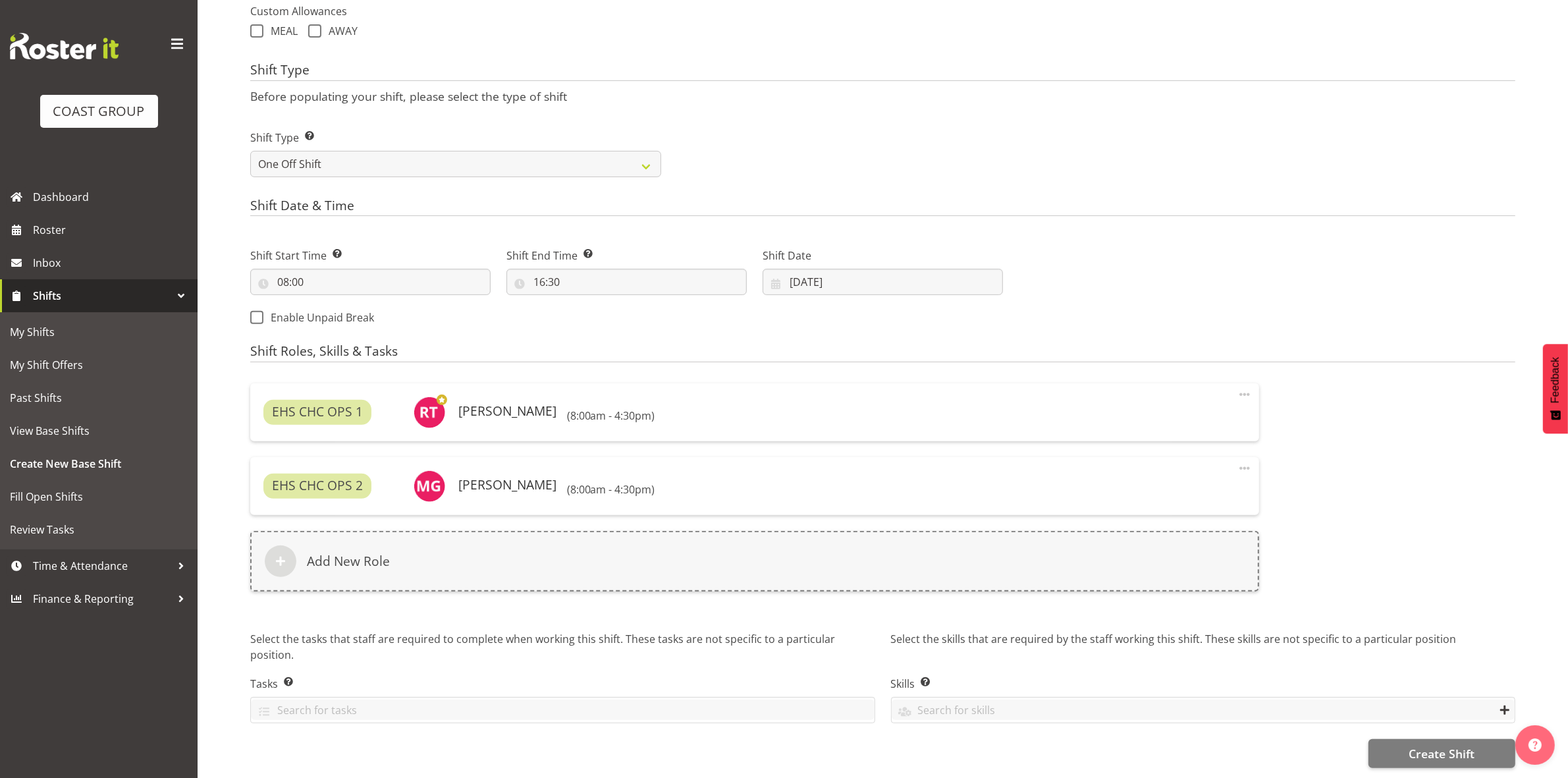
scroll to position [512, 0]
click at [1386, 739] on button "Create Shift" at bounding box center [1441, 754] width 147 height 29
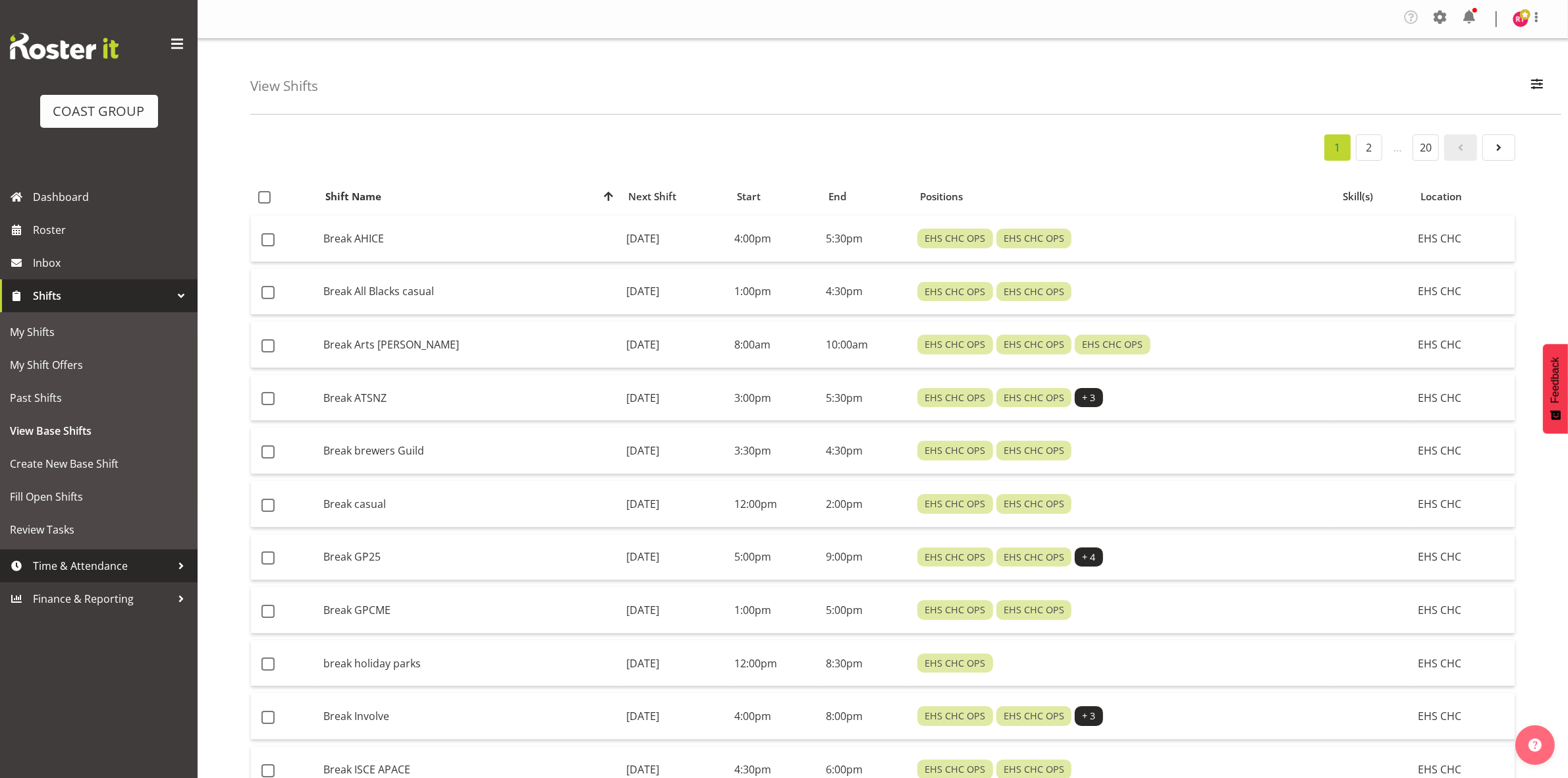
click at [97, 574] on span "Time & Attendance" at bounding box center [102, 566] width 138 height 20
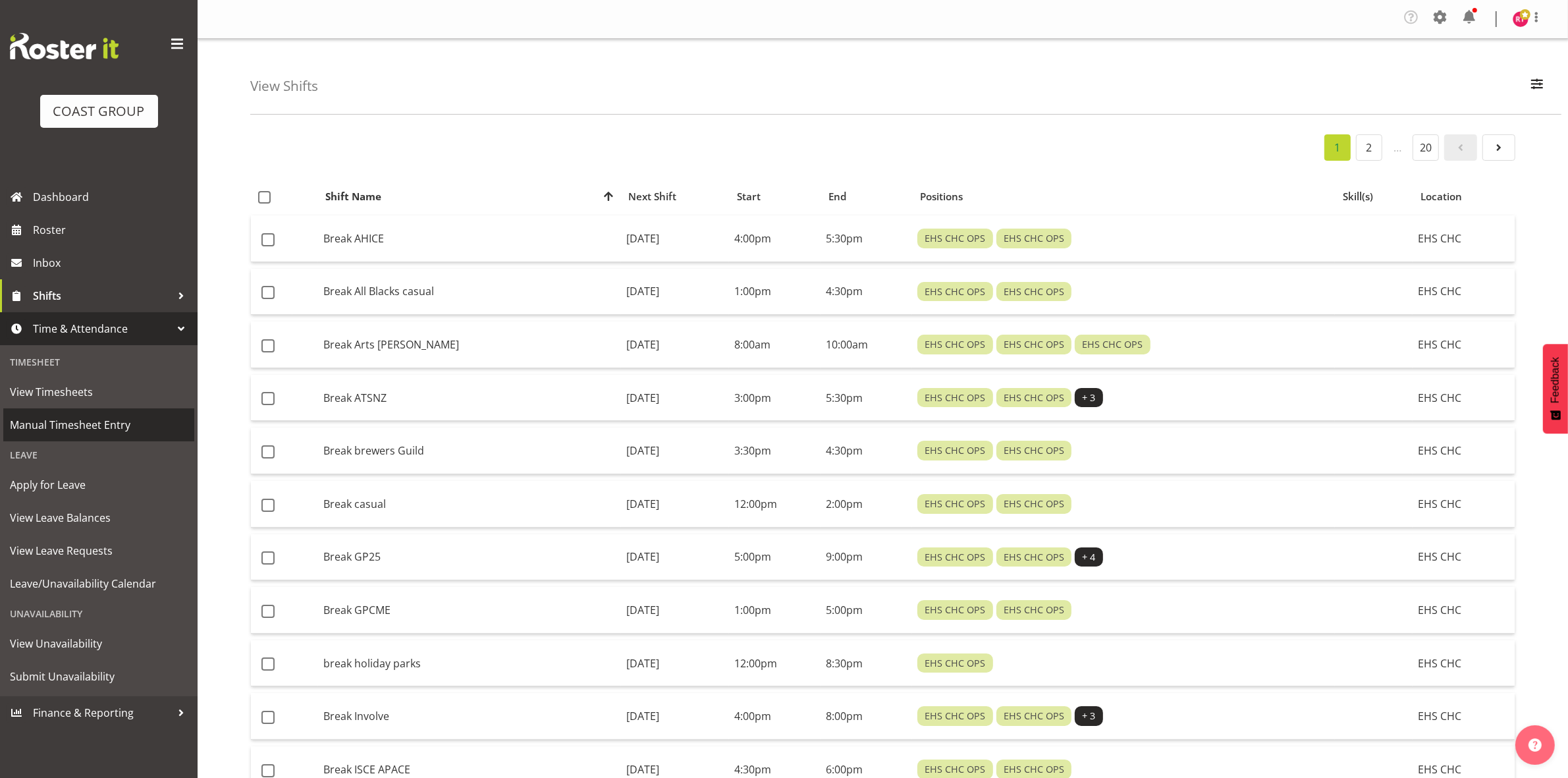
click at [80, 419] on span "Manual Timesheet Entry" at bounding box center [99, 425] width 178 height 20
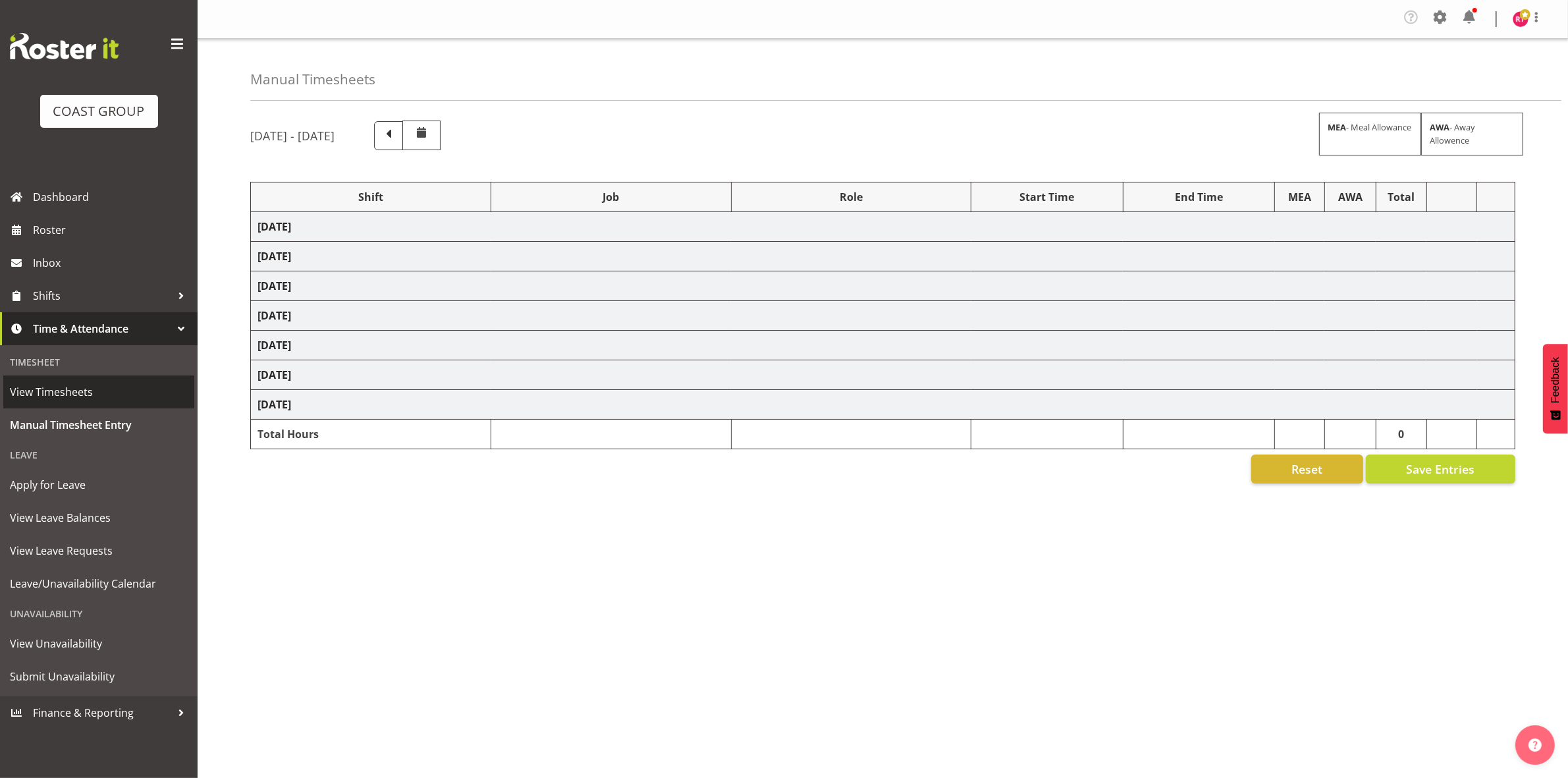
select select "81498"
select select "9898"
select select "81499"
select select "8689"
select select "81500"
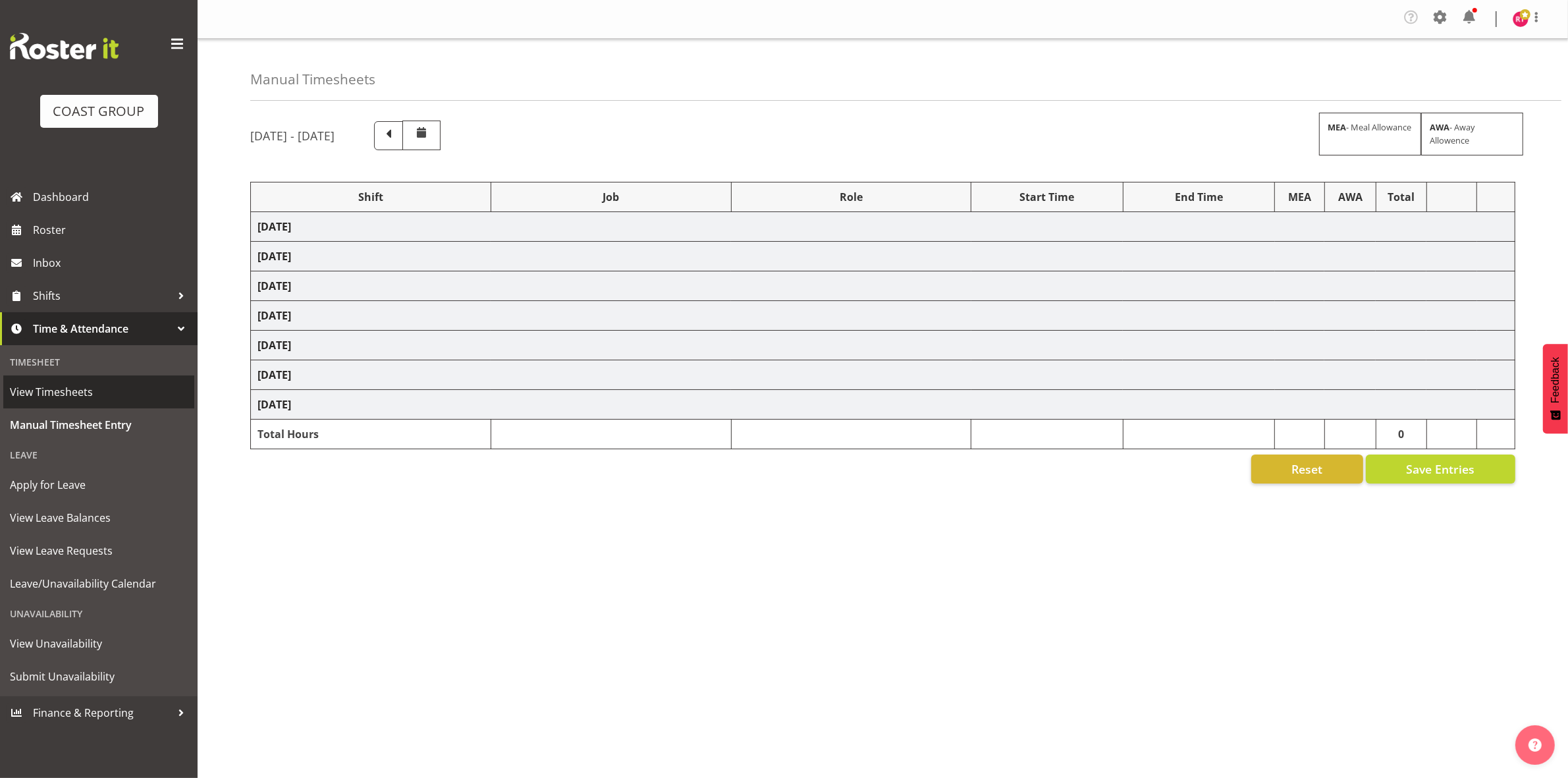
select select "69"
select select "81501"
select select "69"
select select "81503"
select select "8689"
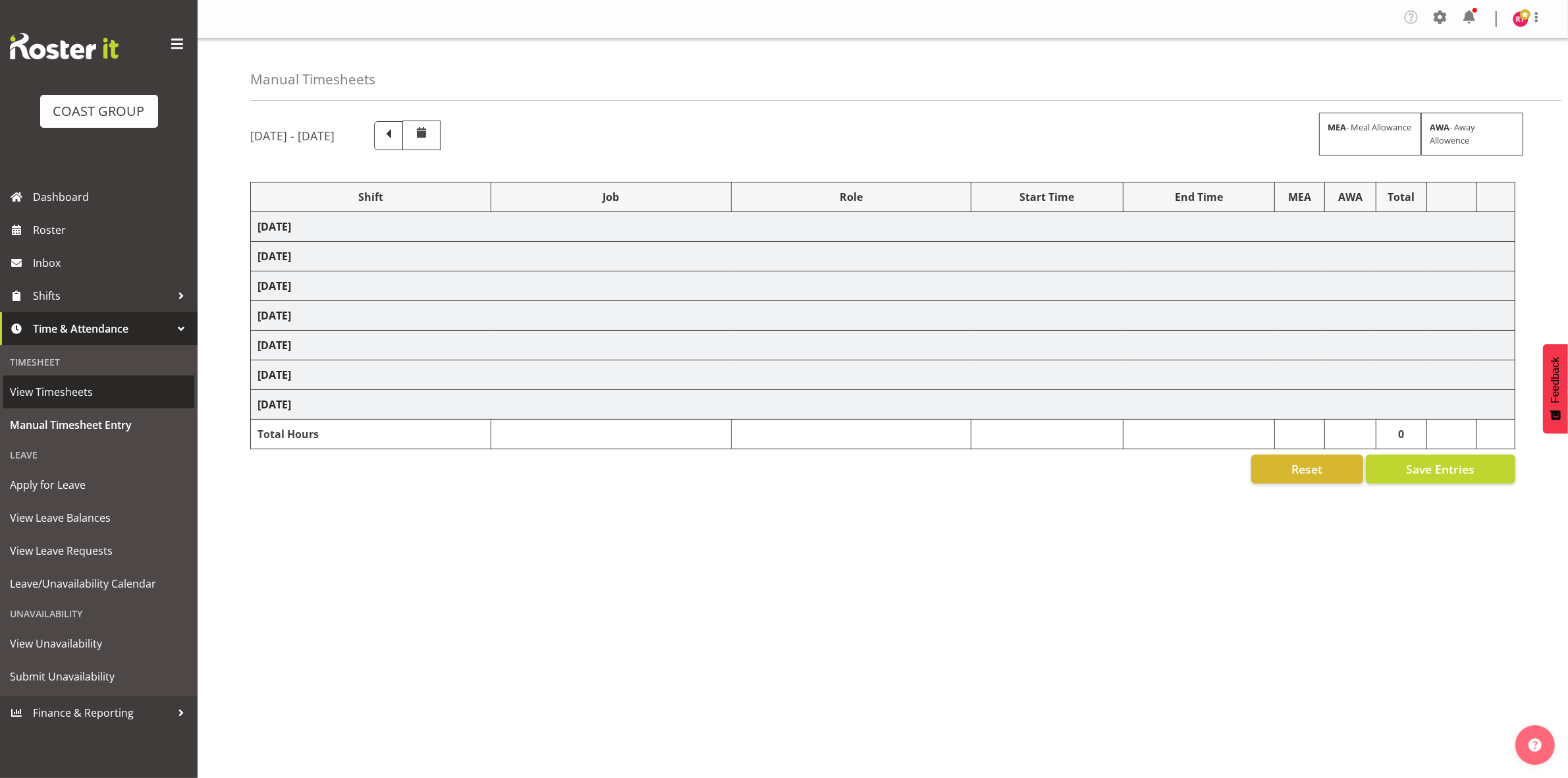
select select "81504"
select select "69"
select select "81506"
select select "9062"
select select "81507"
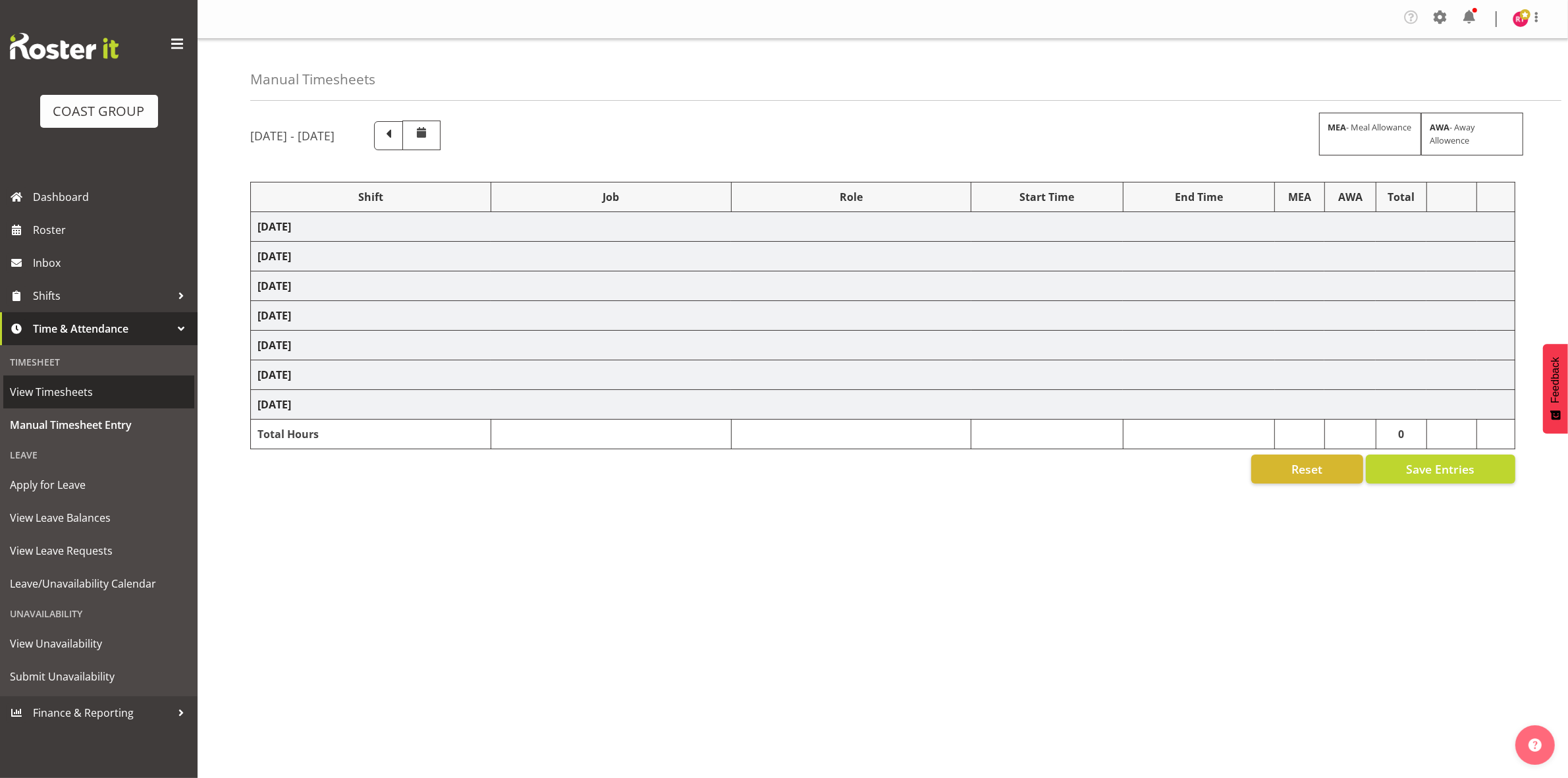
select select "9202"
select select "81509"
select select "9202"
select select "81512"
select select "69"
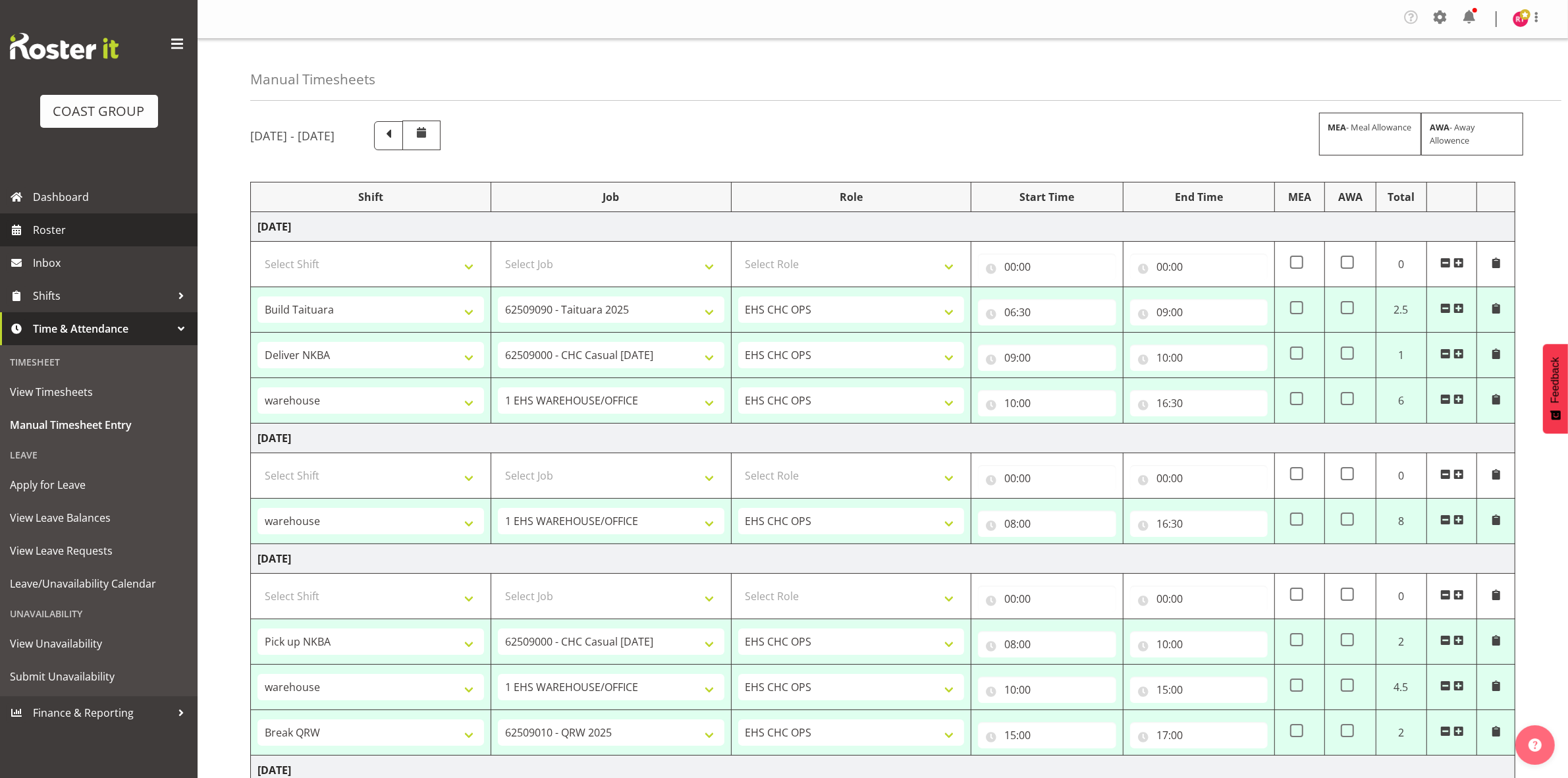
click at [77, 233] on span "Roster" at bounding box center [112, 230] width 158 height 20
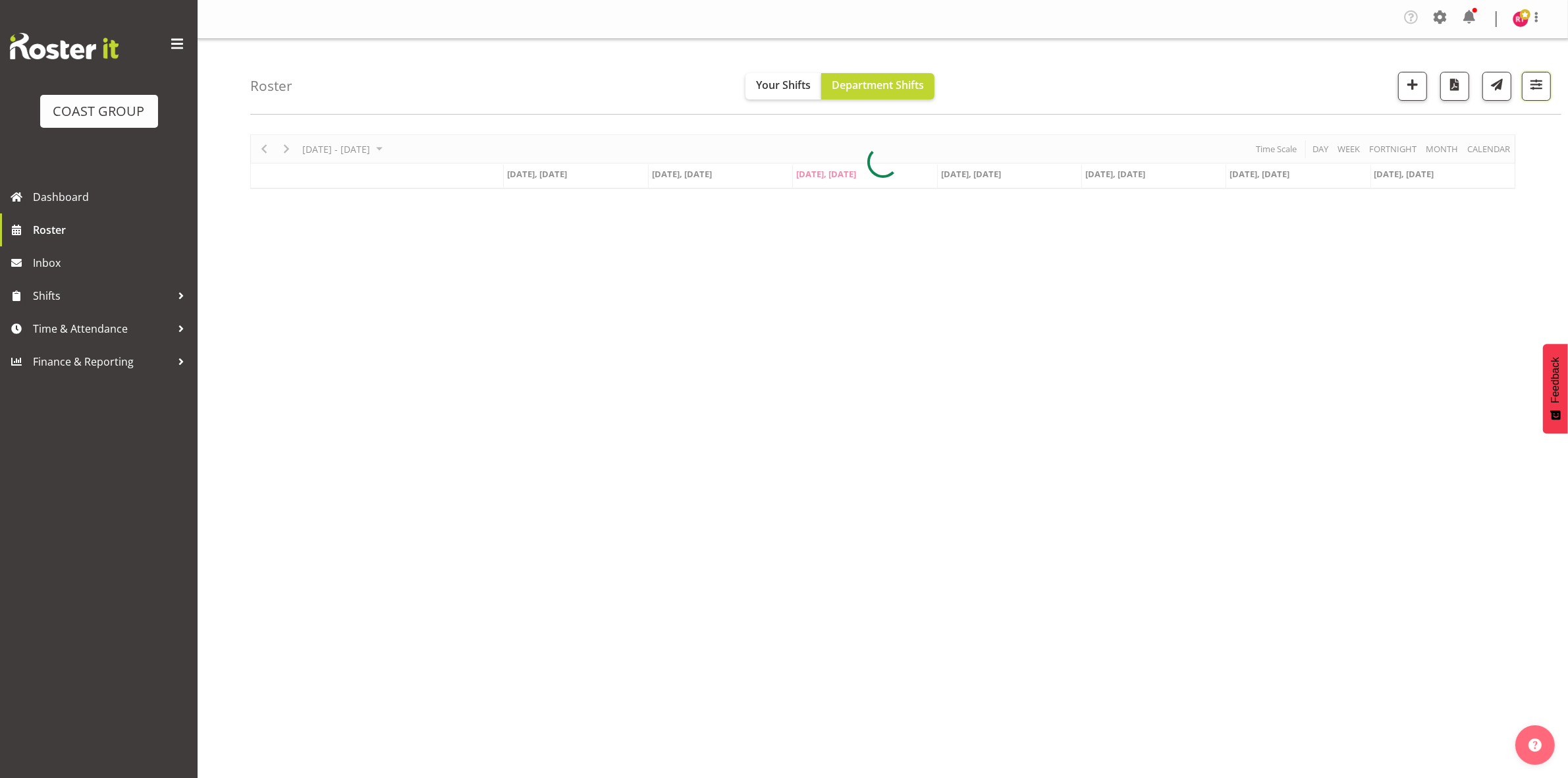
drag, startPoint x: 1534, startPoint y: 87, endPoint x: 1467, endPoint y: 163, distance: 101.3
click at [1534, 87] on span "button" at bounding box center [1536, 84] width 17 height 17
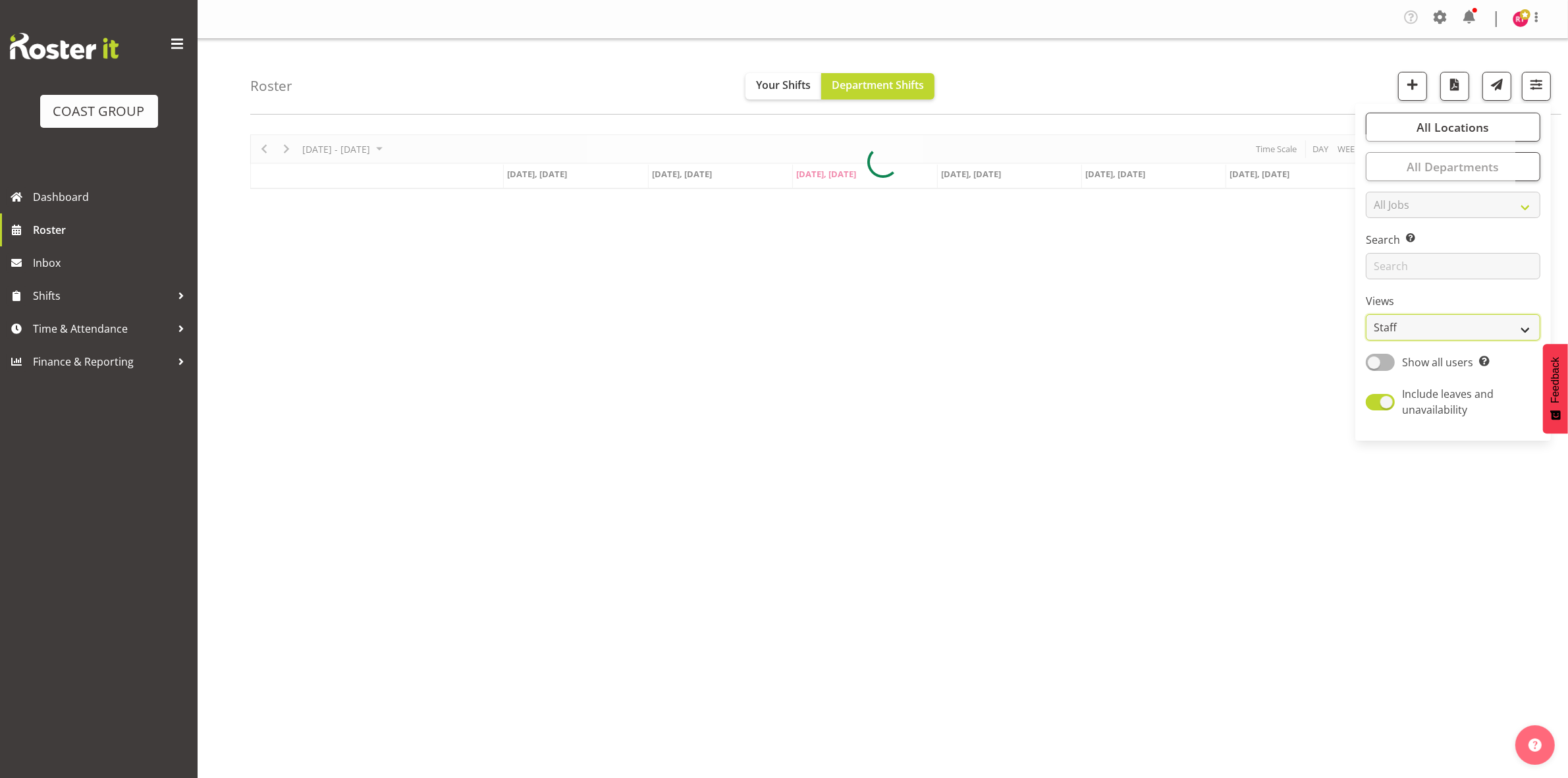
click at [1399, 319] on select "Staff Role Shift - Horizontal Shift - Vertical Staff - Location" at bounding box center [1453, 327] width 175 height 26
select select "shift"
click at [1366, 314] on select "Staff Role Shift - Horizontal Shift - Vertical Staff - Location" at bounding box center [1453, 327] width 175 height 26
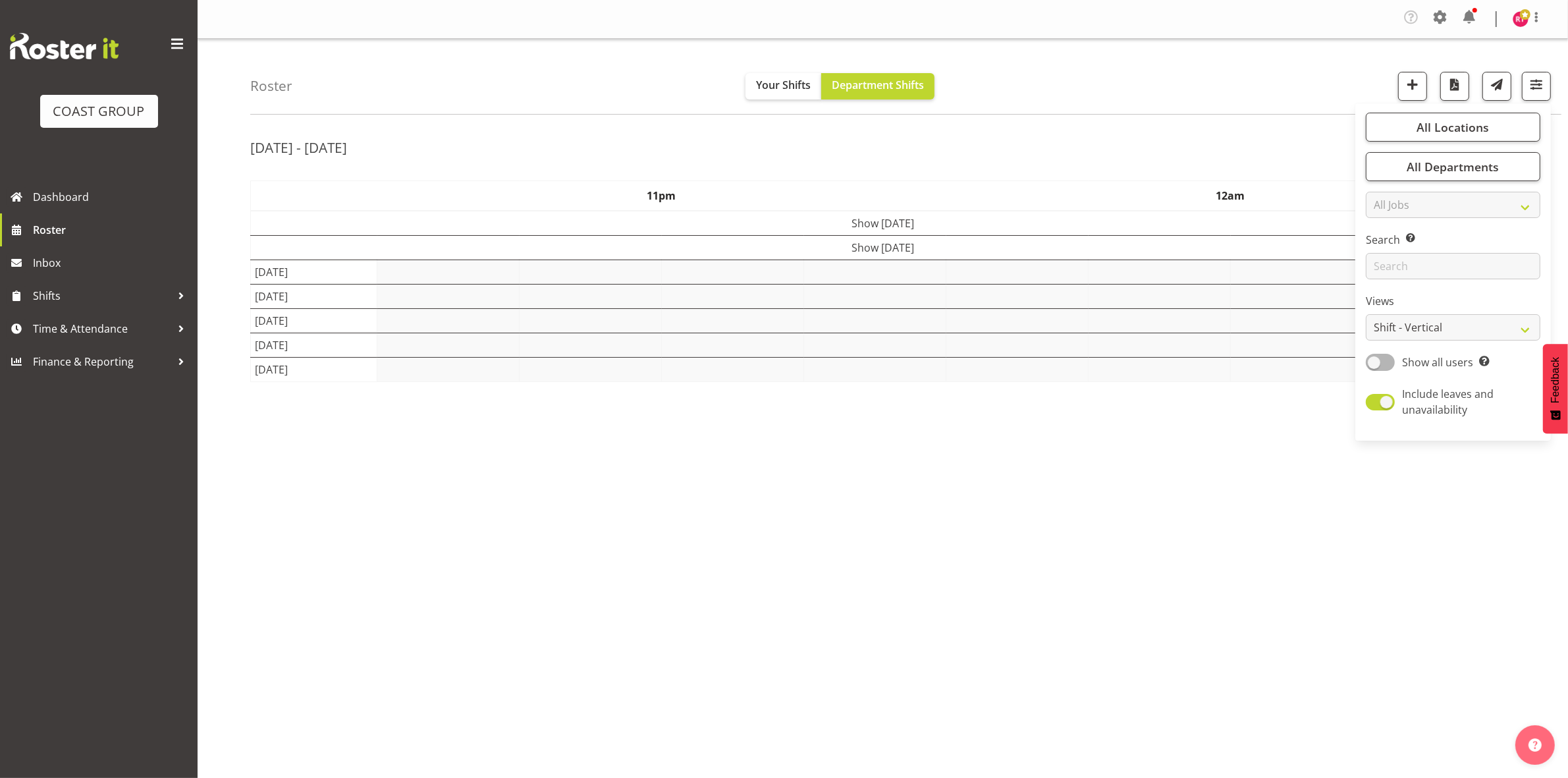
click at [1284, 138] on div "[DATE] - [DATE]" at bounding box center [883, 150] width 1265 height 30
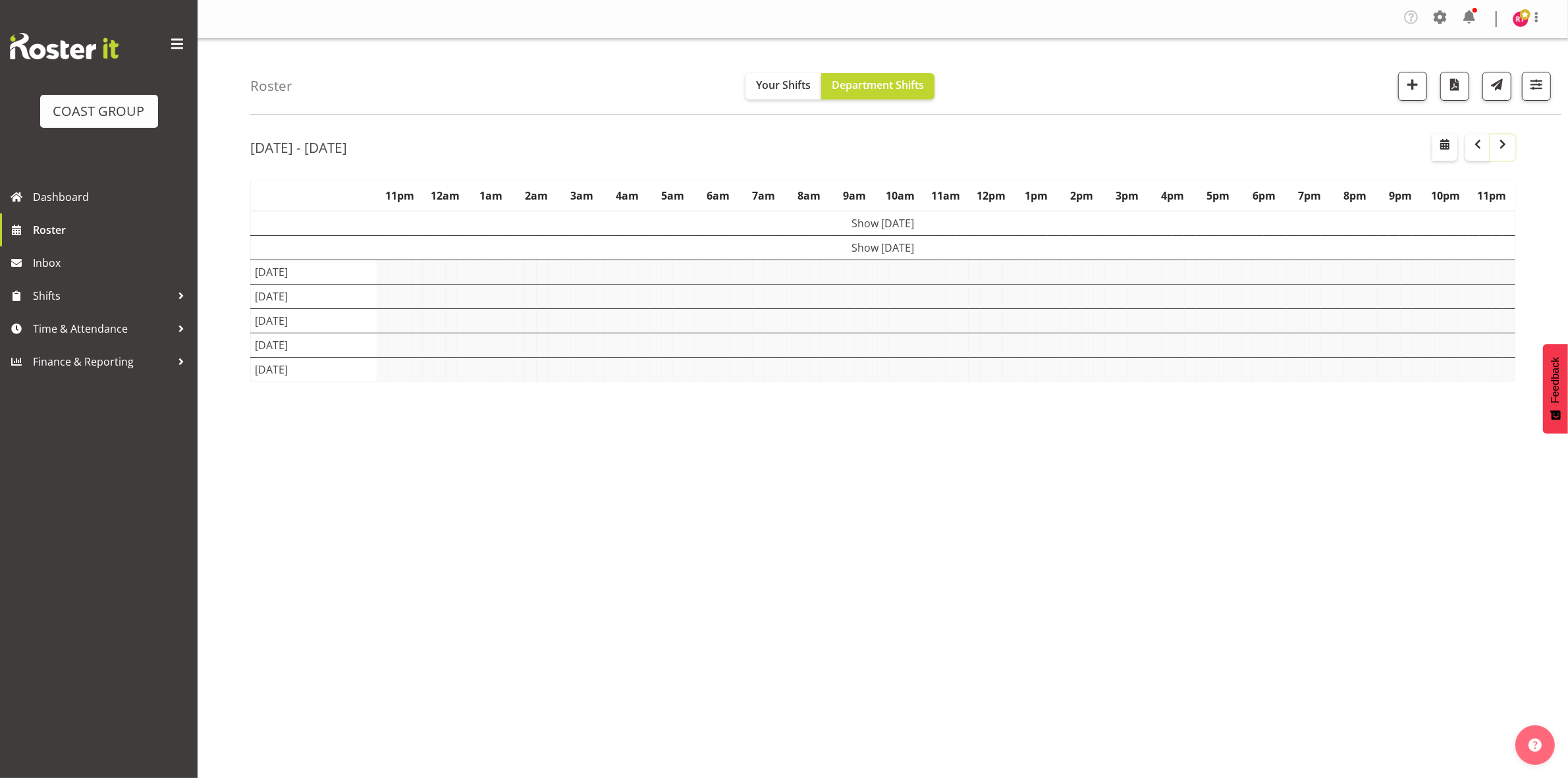
click at [1495, 148] on span "button" at bounding box center [1502, 145] width 16 height 16
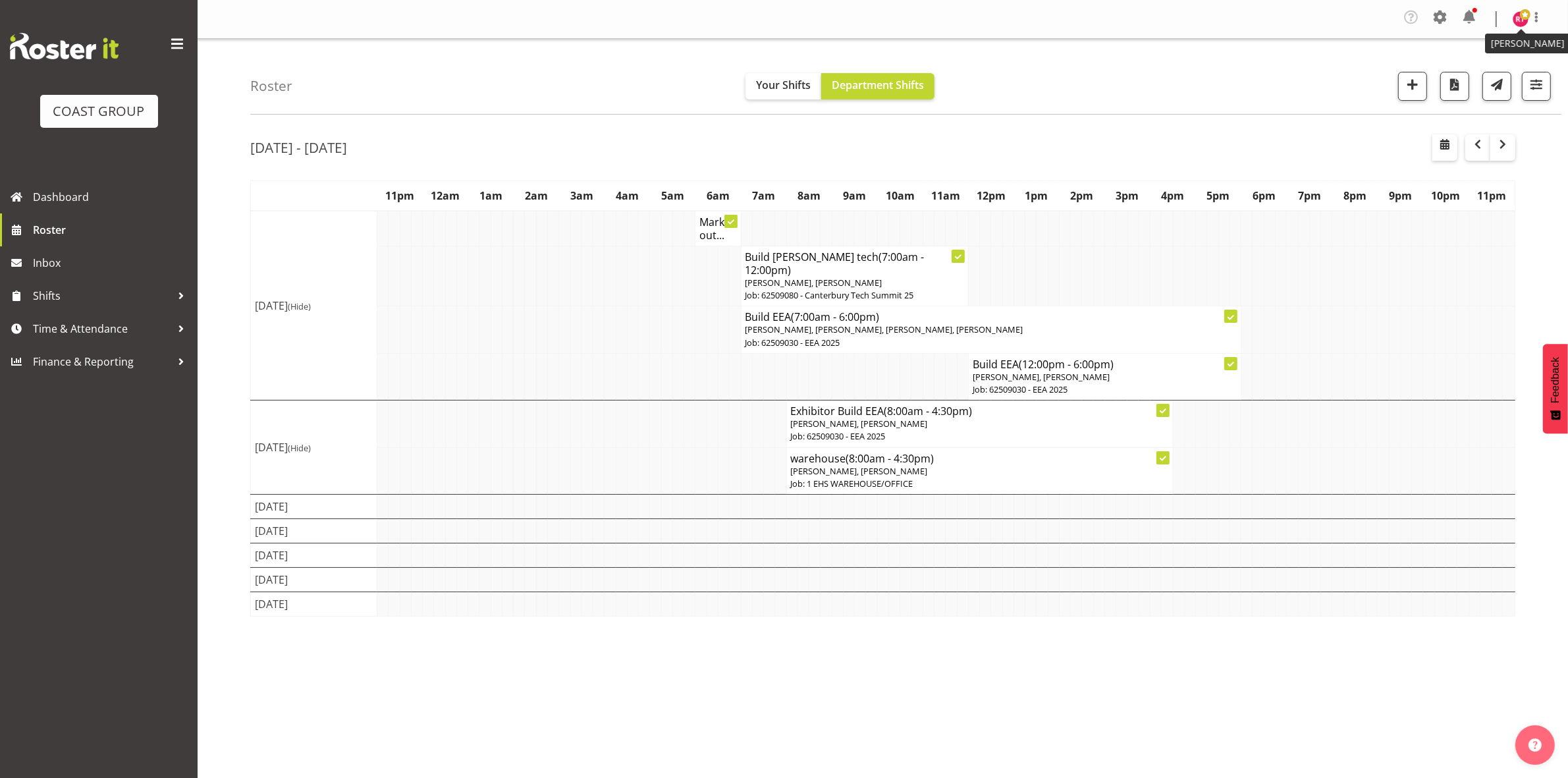
click at [1515, 18] on img at bounding box center [1520, 19] width 16 height 16
click at [1453, 67] on link "Log Out" at bounding box center [1481, 72] width 127 height 24
